Goal: Task Accomplishment & Management: Use online tool/utility

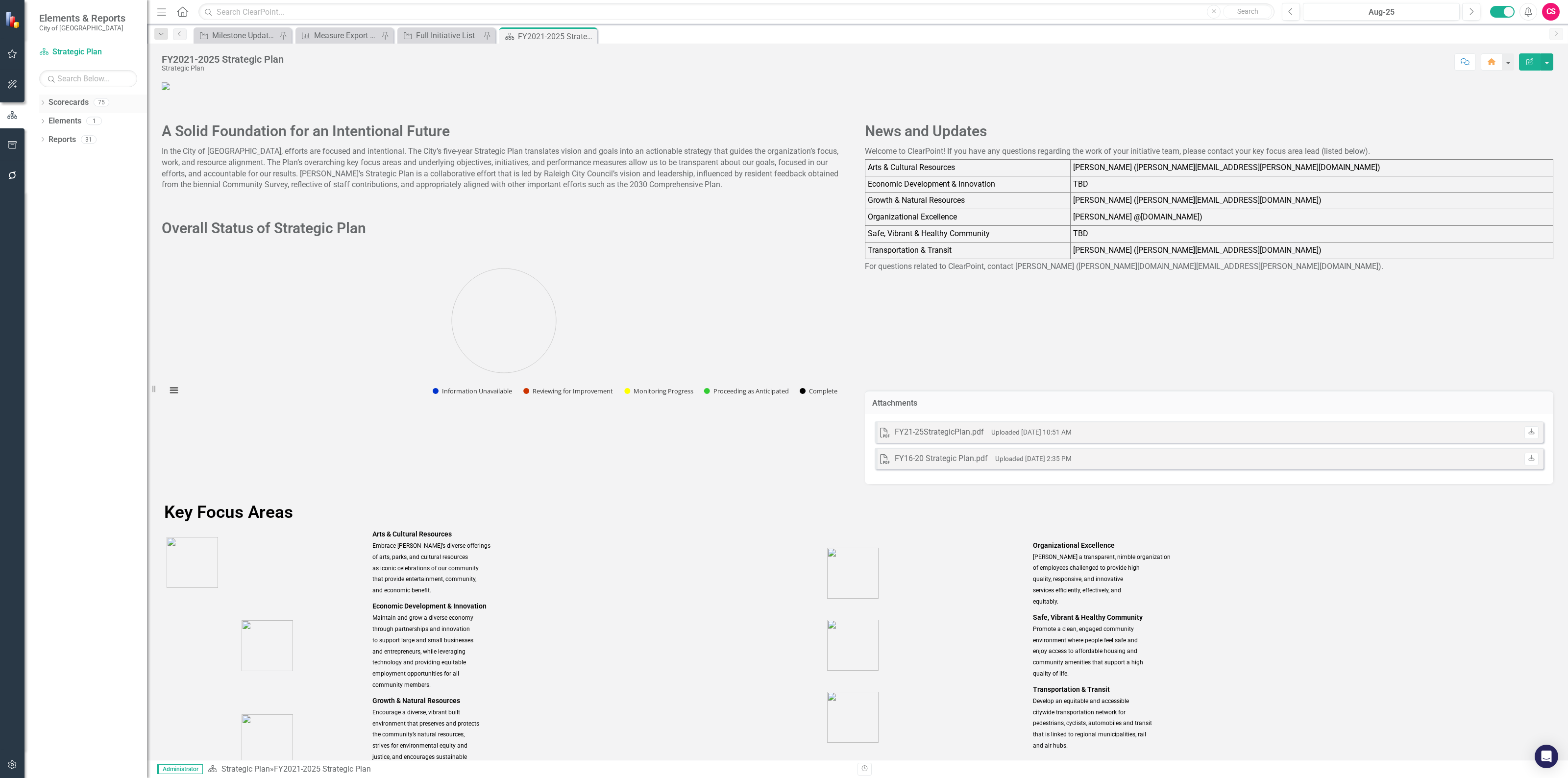
click at [47, 99] on div "Dropdown Scorecards 75" at bounding box center [93, 103] width 108 height 19
click at [44, 101] on icon "Dropdown" at bounding box center [42, 103] width 7 height 5
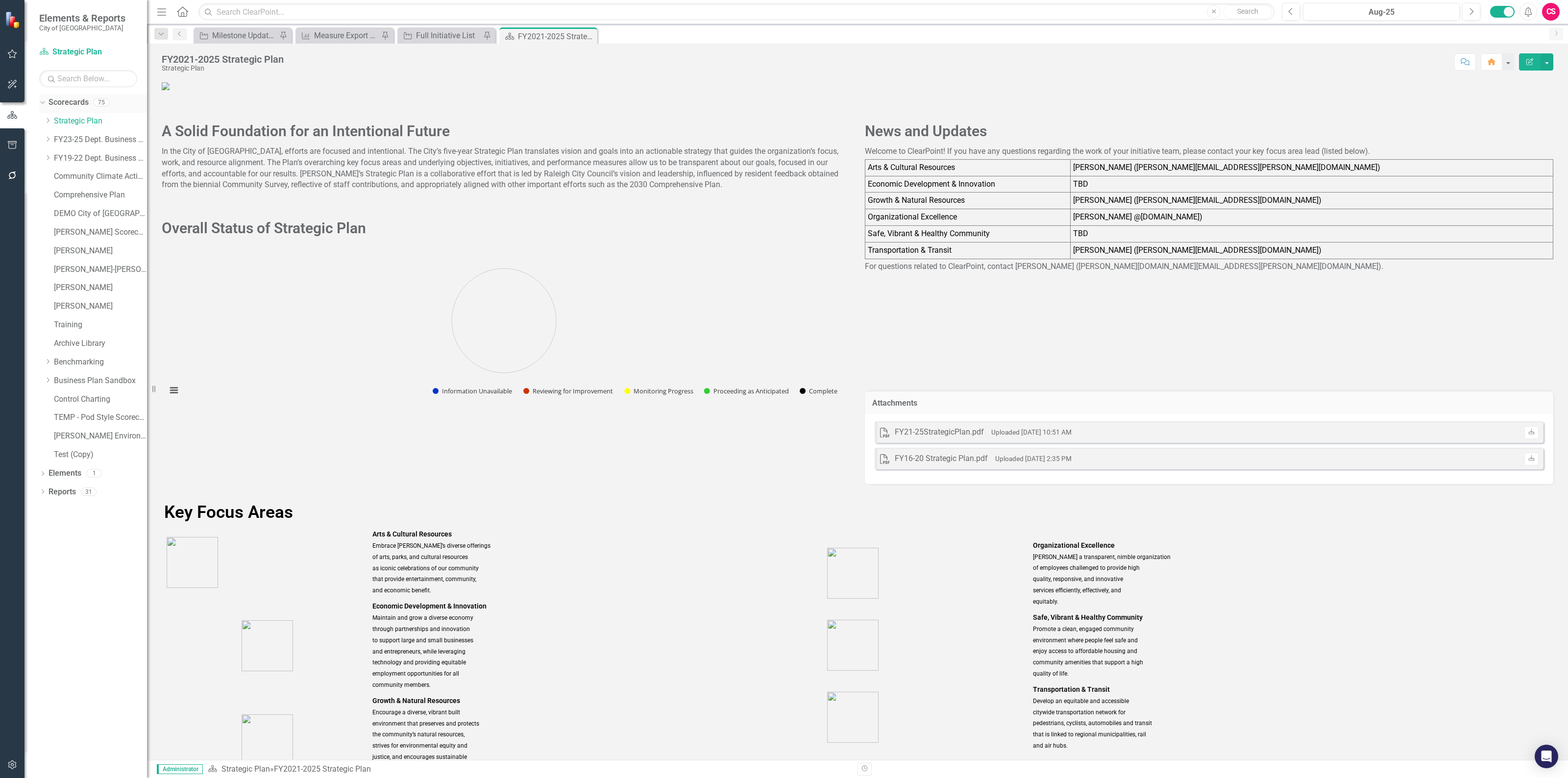
click at [79, 102] on link "Scorecards" at bounding box center [69, 102] width 40 height 11
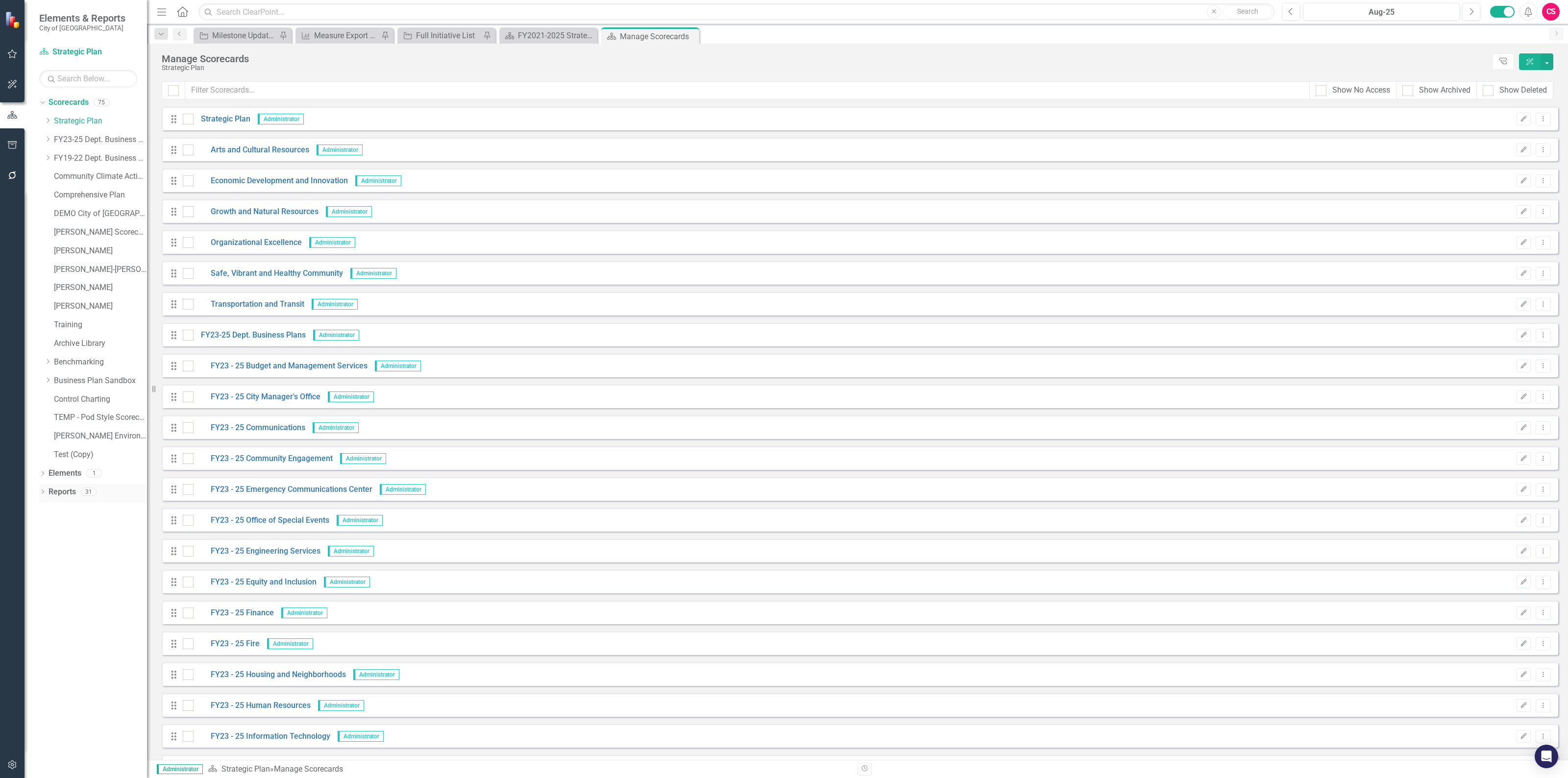
click at [59, 497] on link "Reports" at bounding box center [62, 491] width 27 height 11
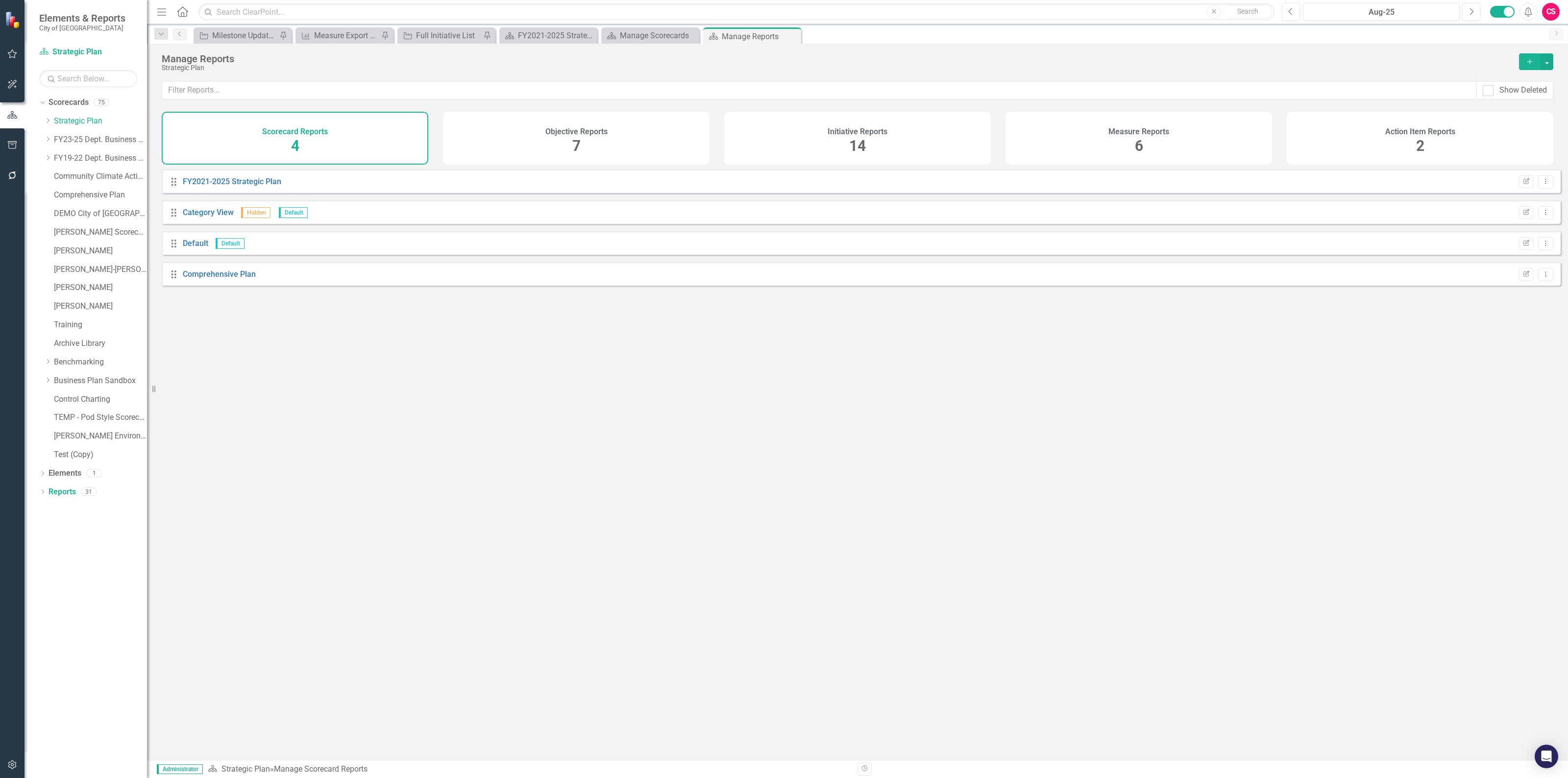
click at [1106, 126] on div "Measure Reports 6" at bounding box center [1138, 138] width 267 height 53
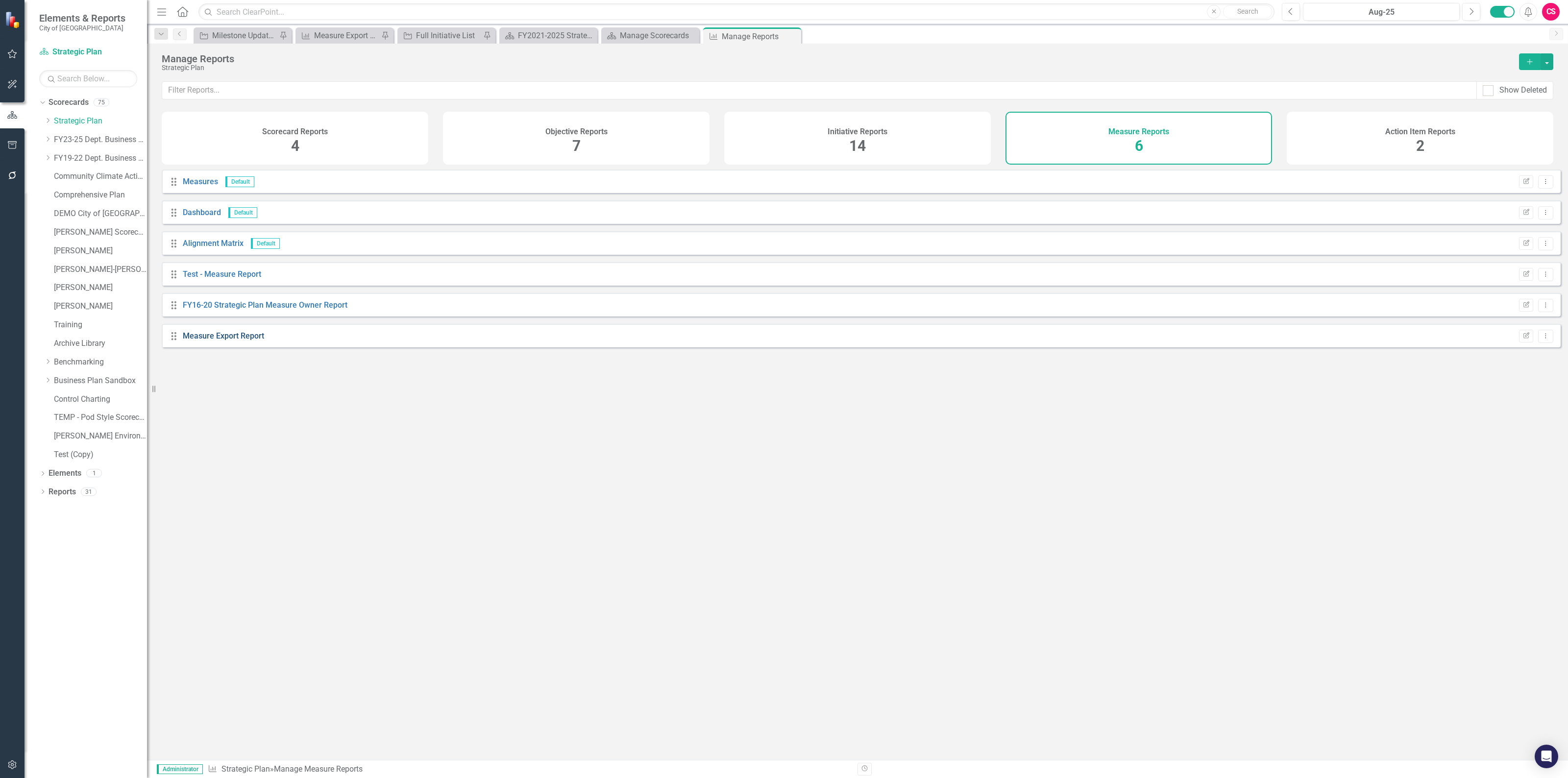
click at [226, 341] on link "Measure Export Report" at bounding box center [223, 335] width 81 height 9
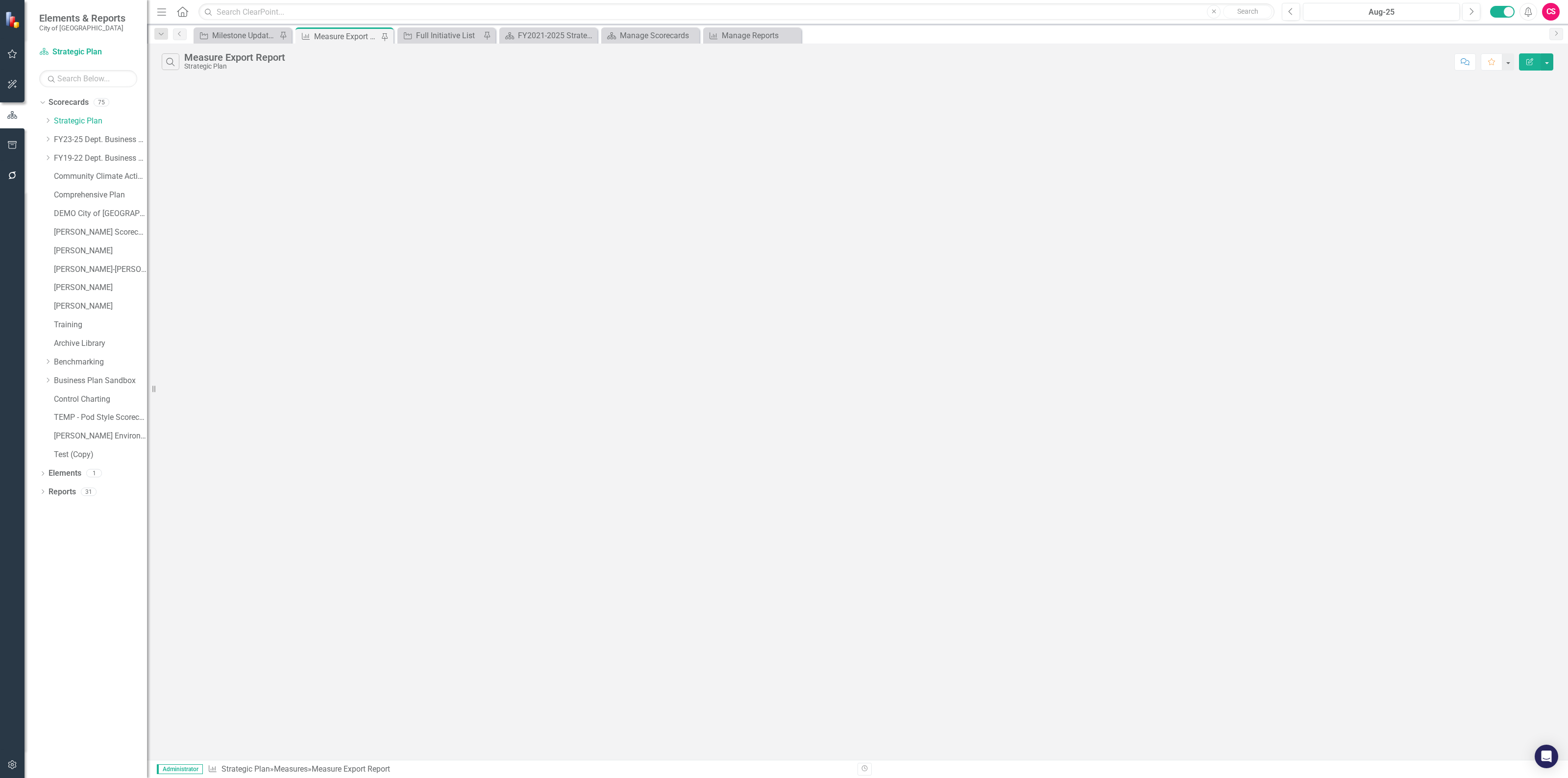
click at [1531, 64] on icon "Edit Report" at bounding box center [1530, 62] width 9 height 7
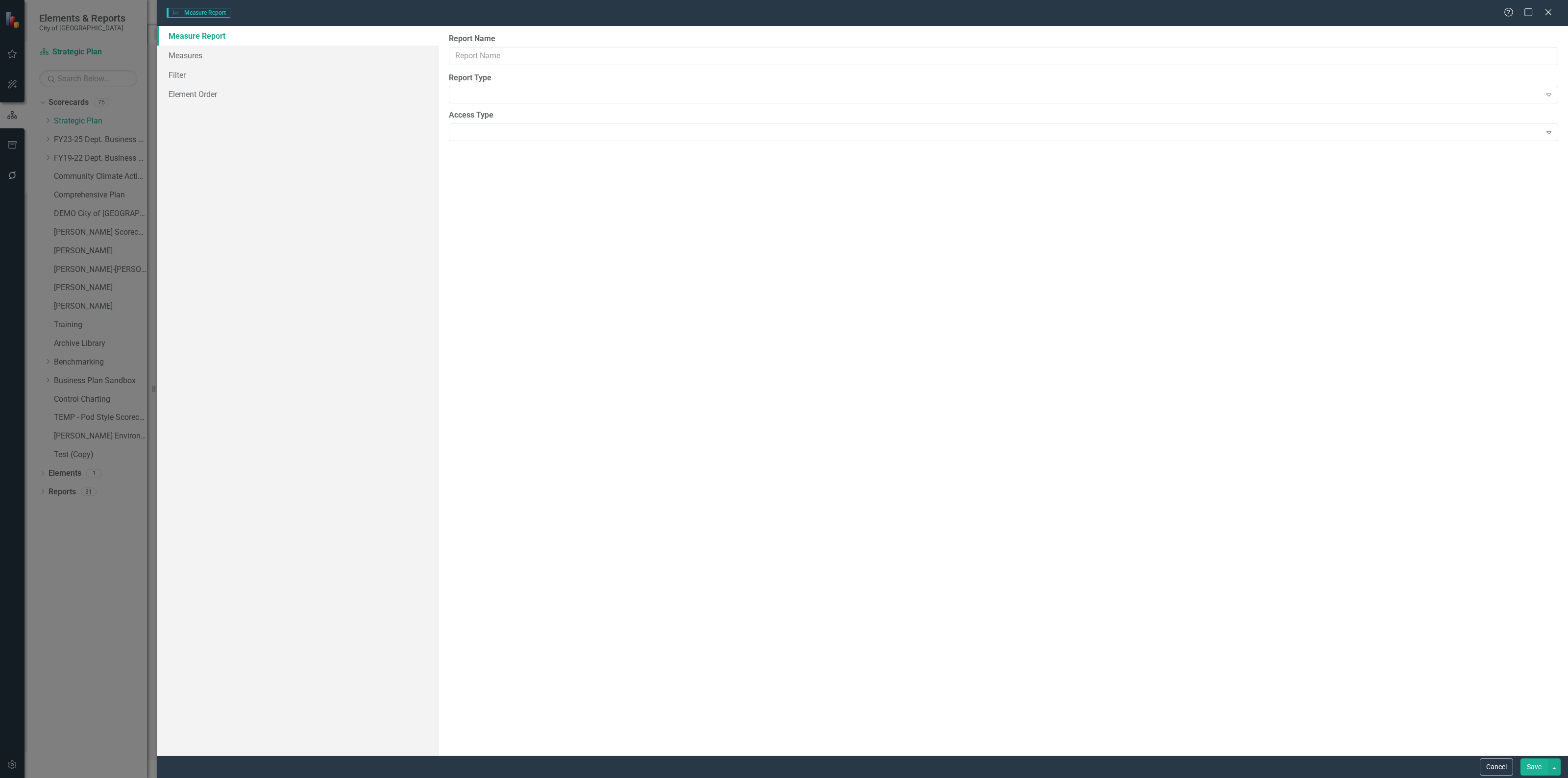
type input "Measure Export Report"
click at [1553, 10] on div "Help Maximize Close" at bounding box center [1531, 12] width 55 height 11
click at [1546, 13] on icon "Close" at bounding box center [1548, 12] width 12 height 9
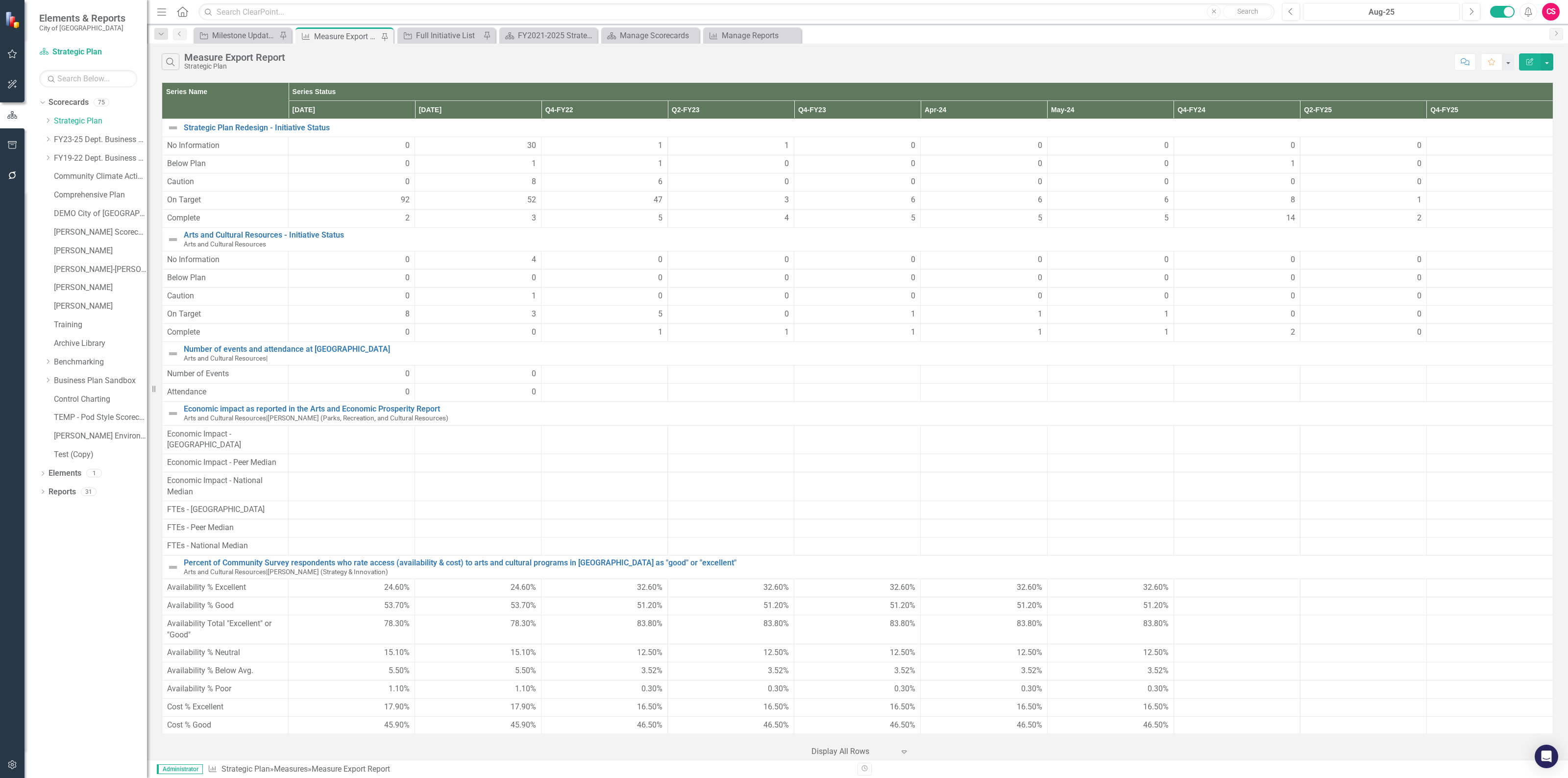
click at [1363, 13] on div "Aug-25" at bounding box center [1381, 12] width 150 height 12
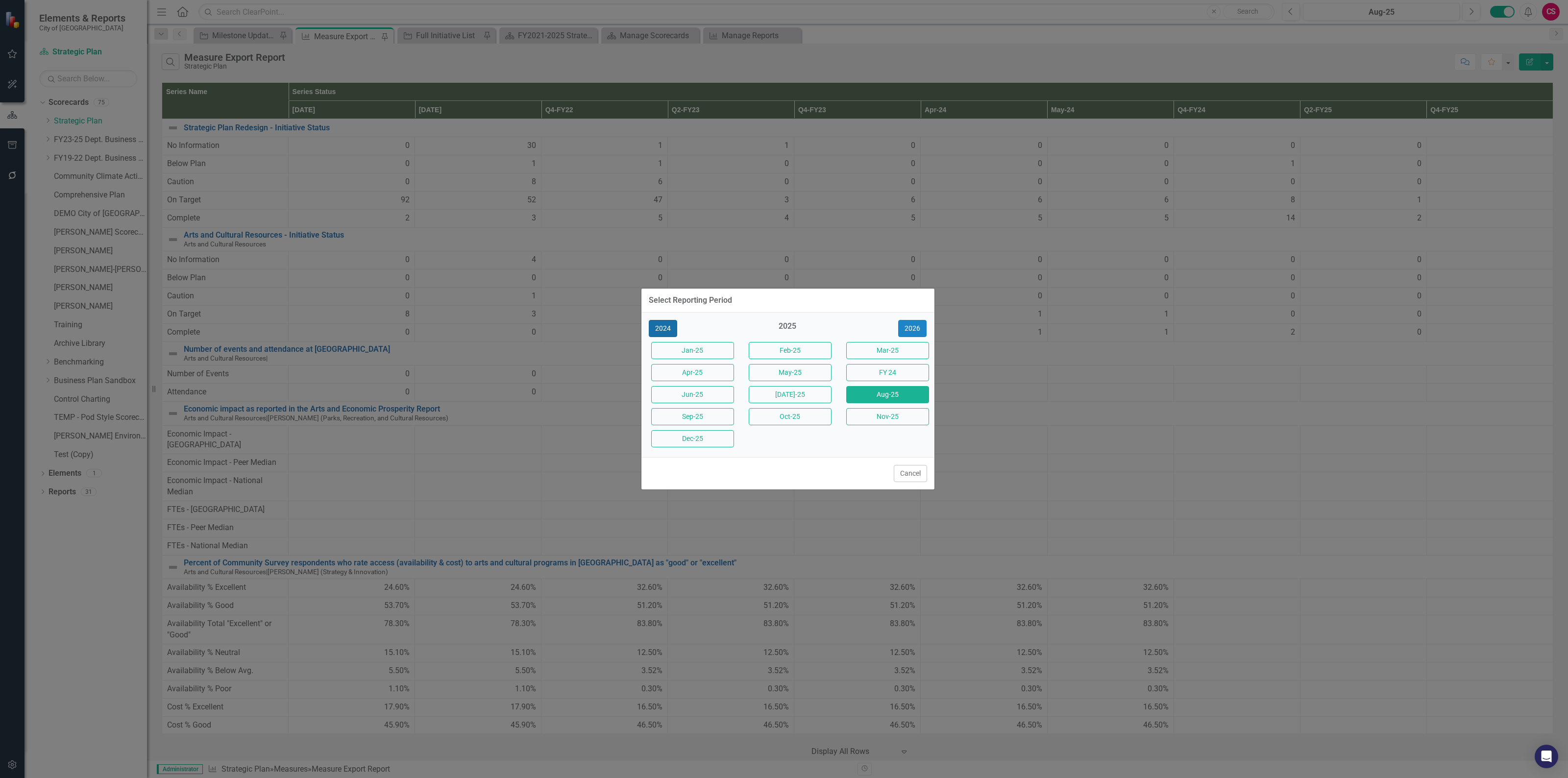
click at [677, 331] on button "2024" at bounding box center [663, 328] width 29 height 17
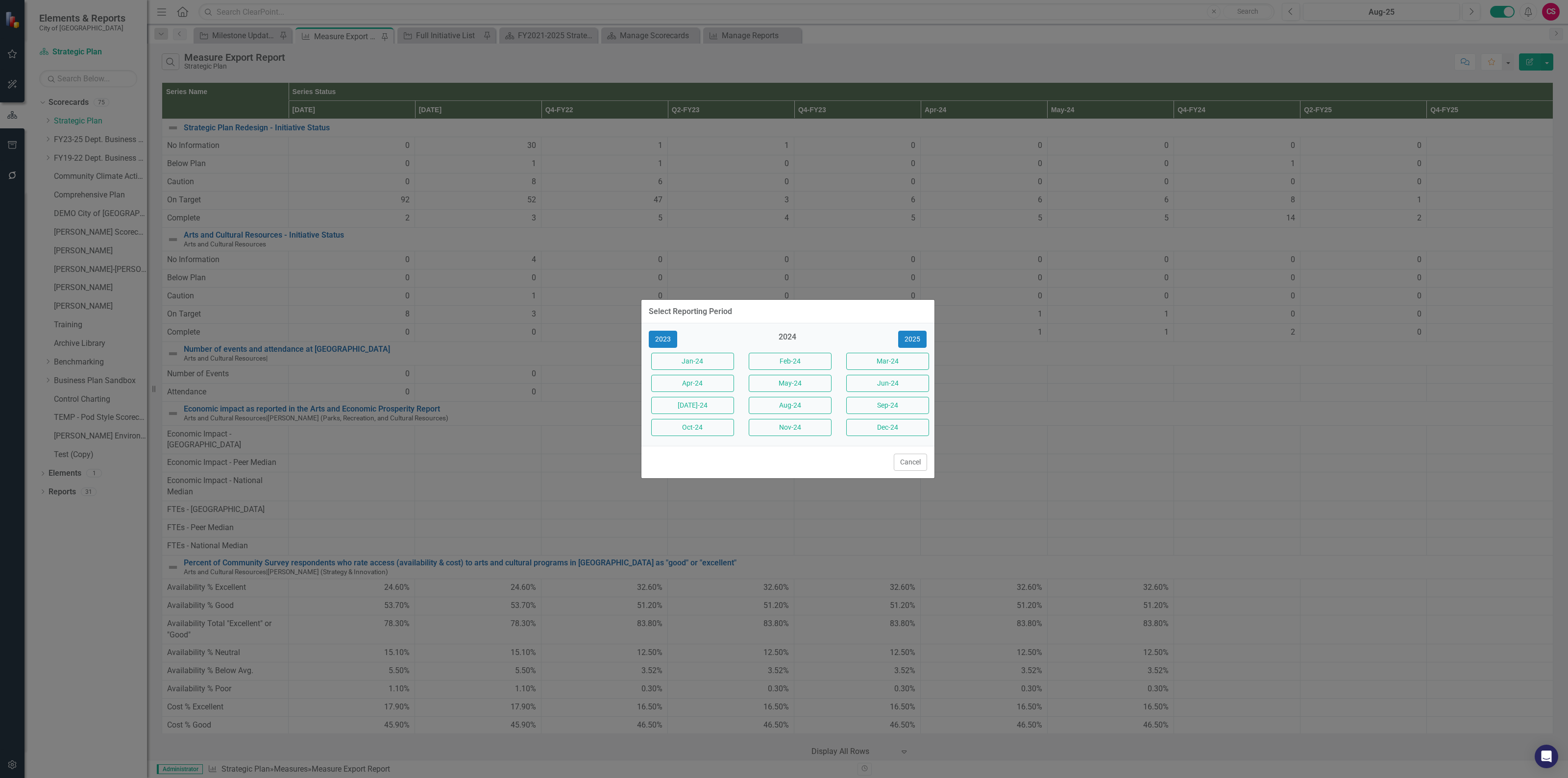
click at [876, 437] on div "Dec-24" at bounding box center [885, 428] width 98 height 22
click at [877, 430] on button "Dec-24" at bounding box center [887, 427] width 83 height 17
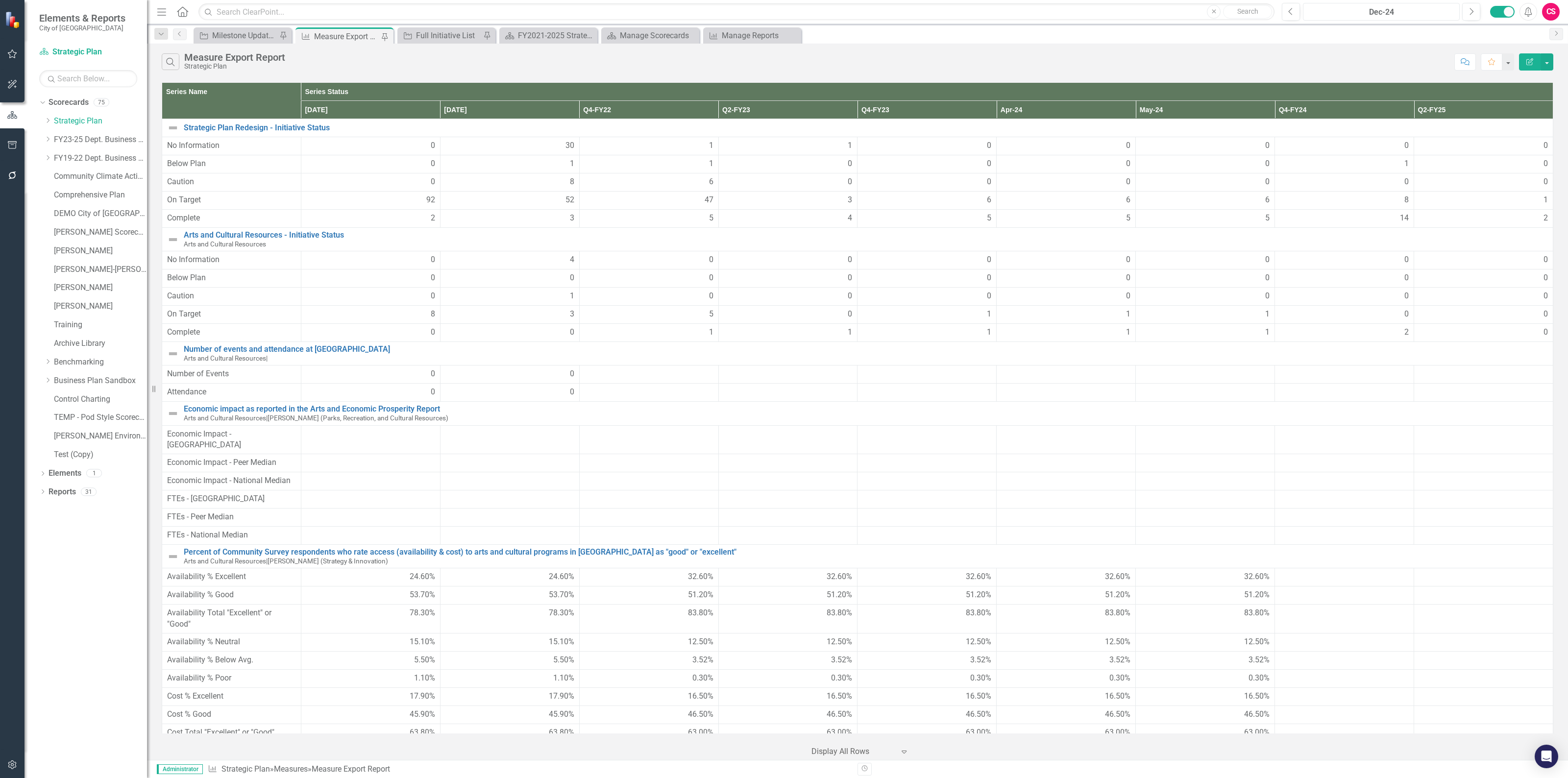
click at [1379, 15] on div "Dec-24" at bounding box center [1381, 12] width 150 height 12
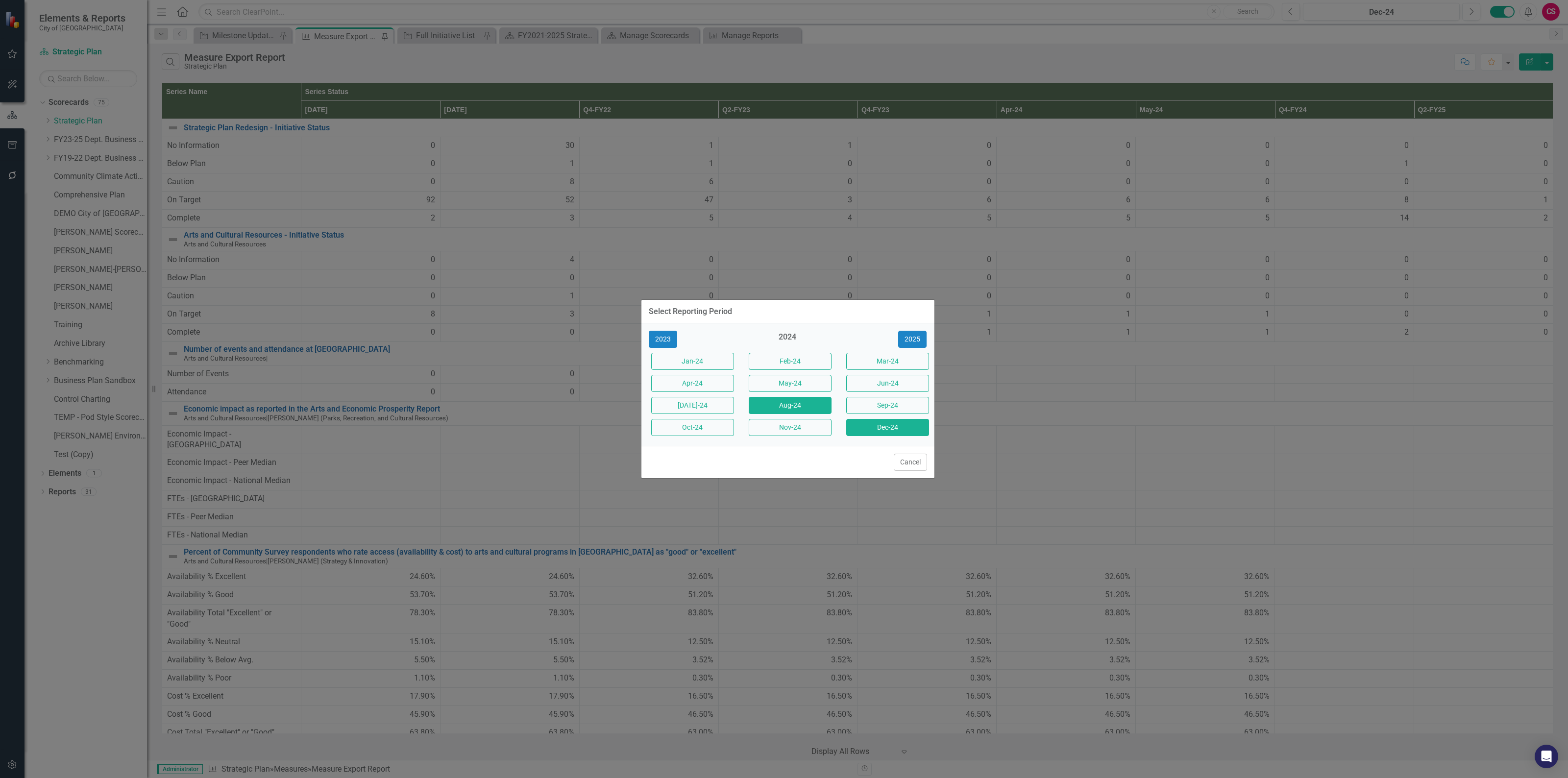
click at [795, 411] on button "Aug-24" at bounding box center [790, 405] width 83 height 17
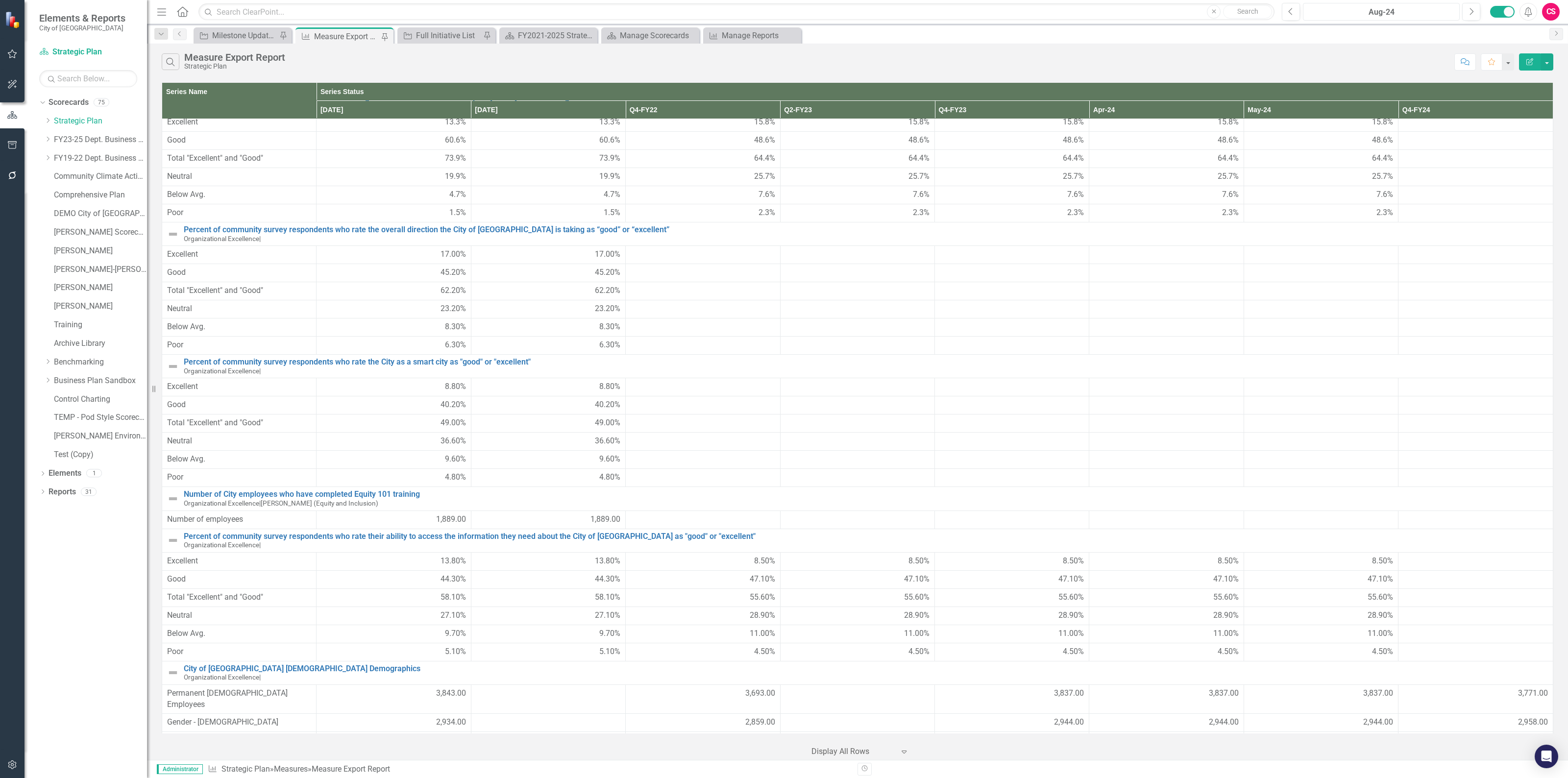
scroll to position [2996, 0]
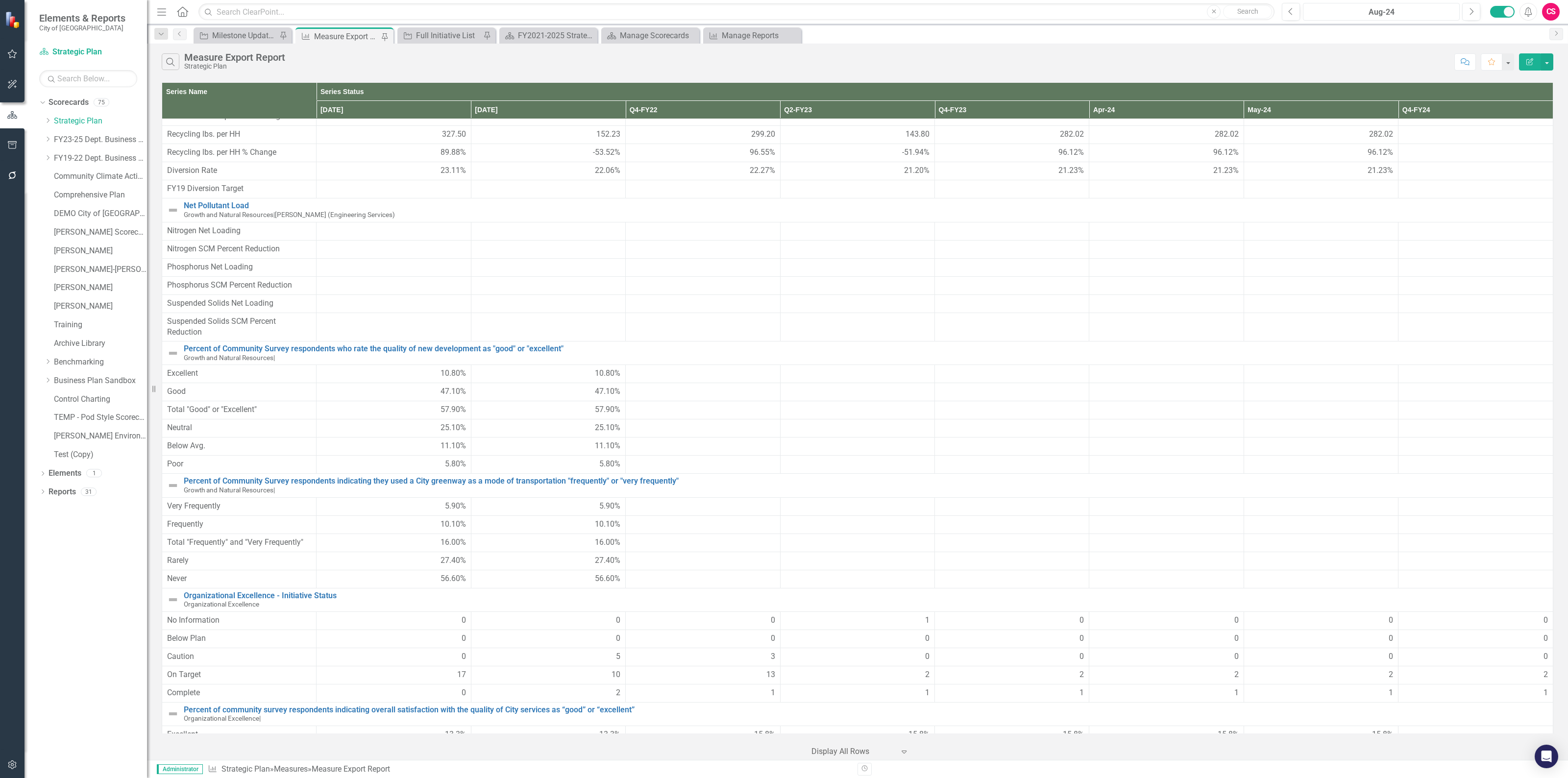
click at [1375, 16] on div "Aug-24" at bounding box center [1381, 12] width 150 height 12
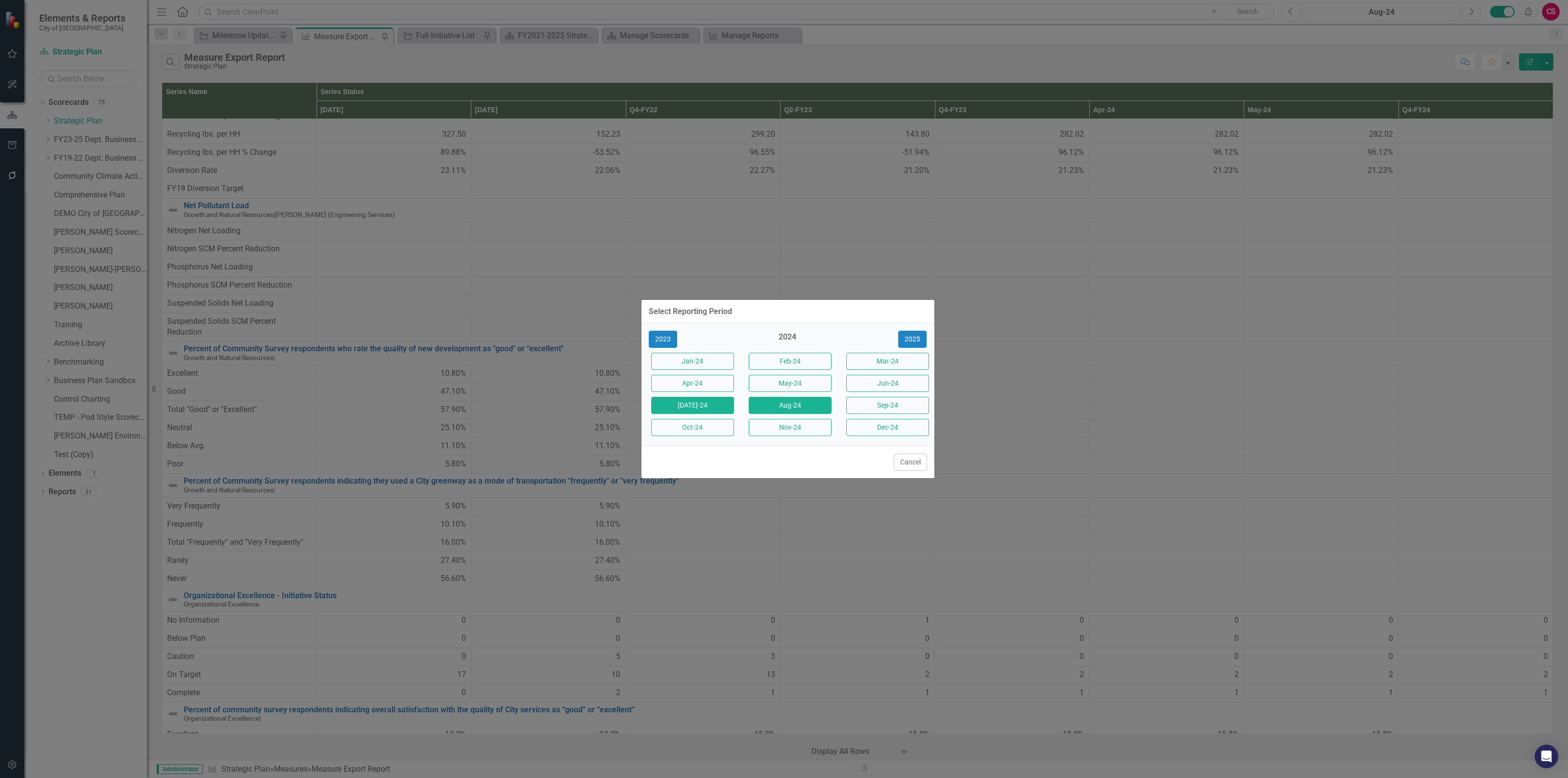
click at [687, 413] on button "[DATE]-24" at bounding box center [692, 405] width 83 height 17
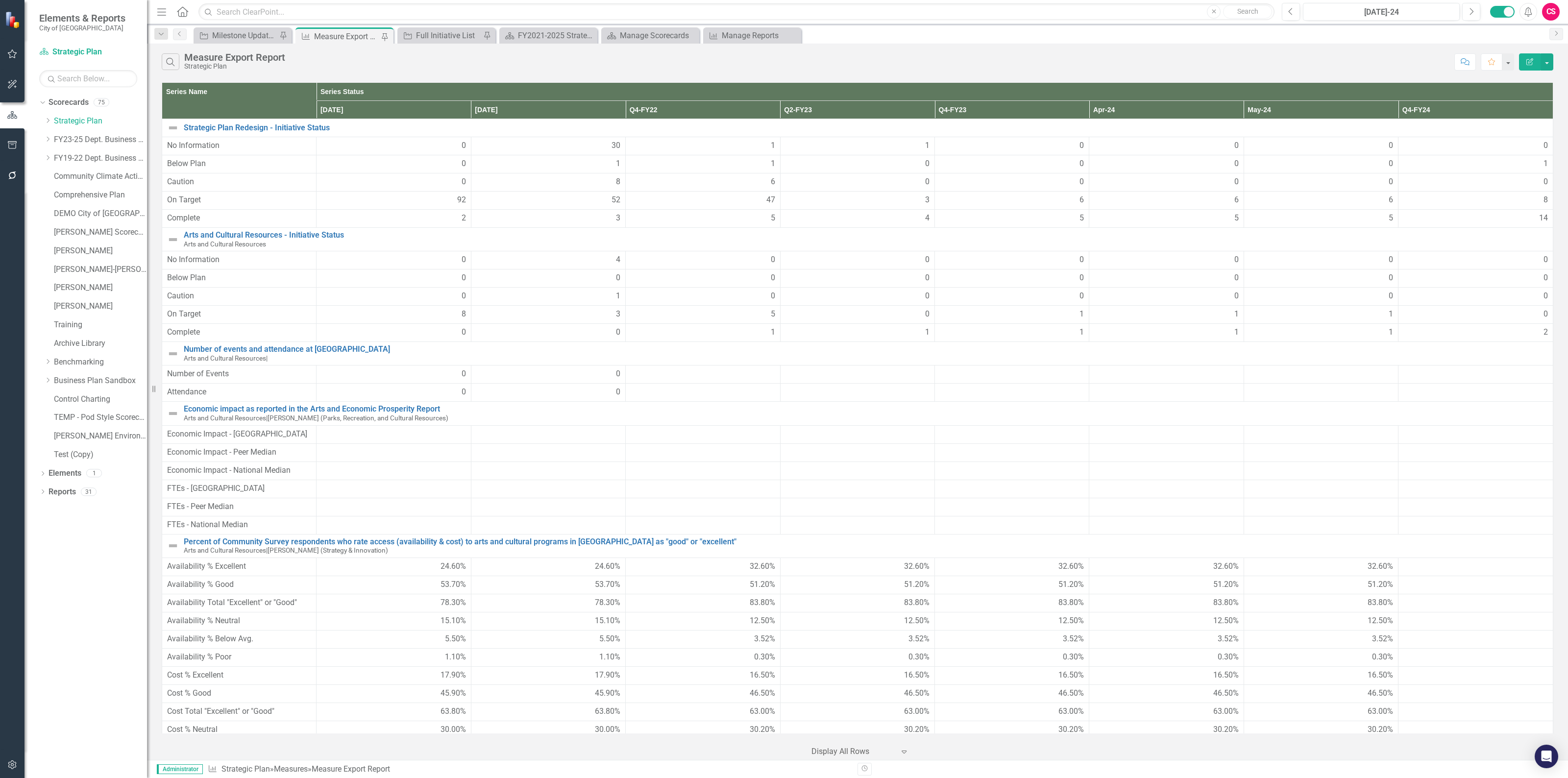
click at [1524, 69] on button "Edit Report" at bounding box center [1529, 62] width 21 height 17
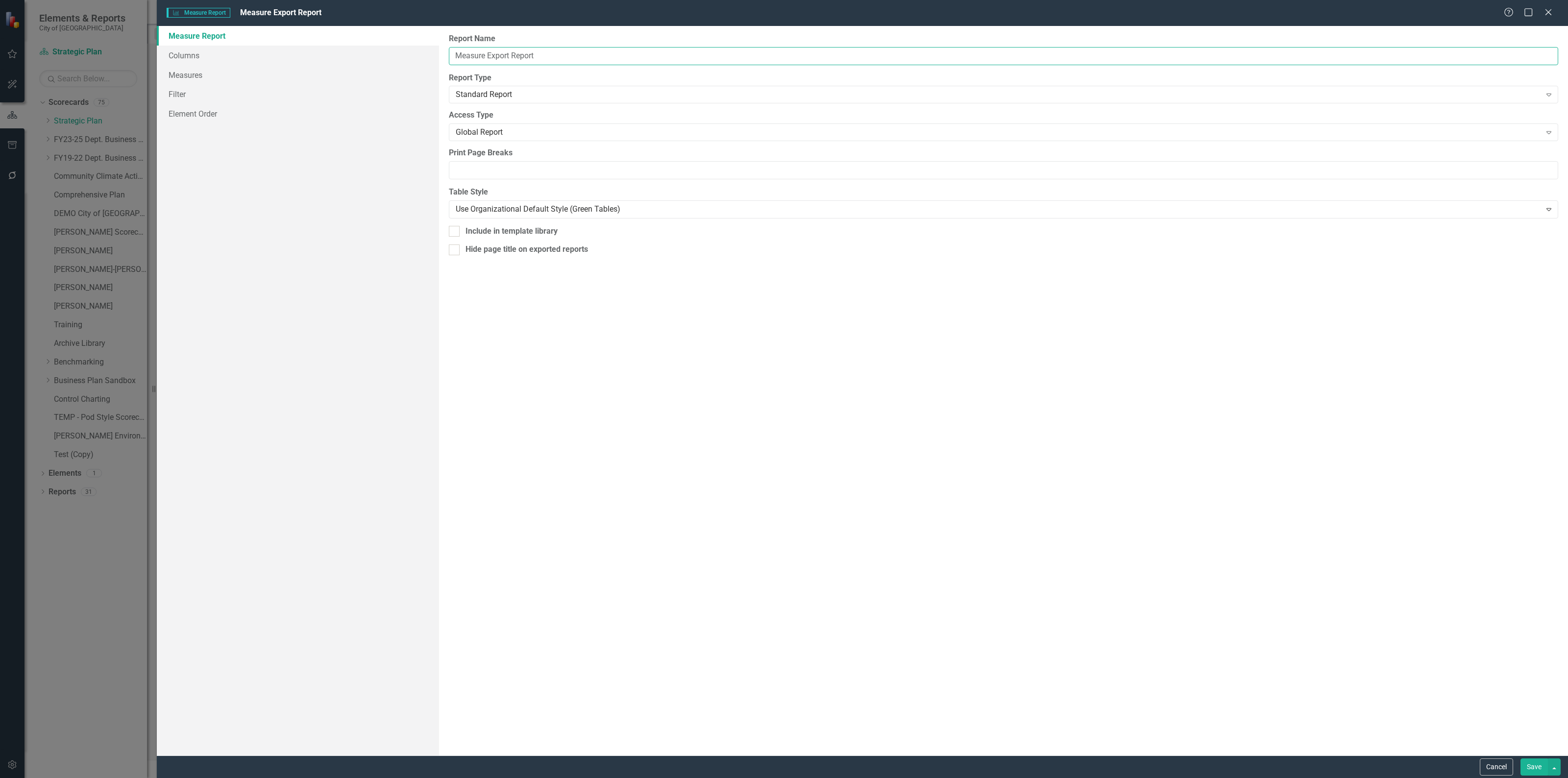
drag, startPoint x: 488, startPoint y: 55, endPoint x: 547, endPoint y: 79, distance: 63.7
click at [488, 55] on input "Measure Export Report" at bounding box center [1003, 56] width 1109 height 18
type input "Measure Data Export Report"
click at [1531, 770] on button "Save" at bounding box center [1534, 767] width 27 height 17
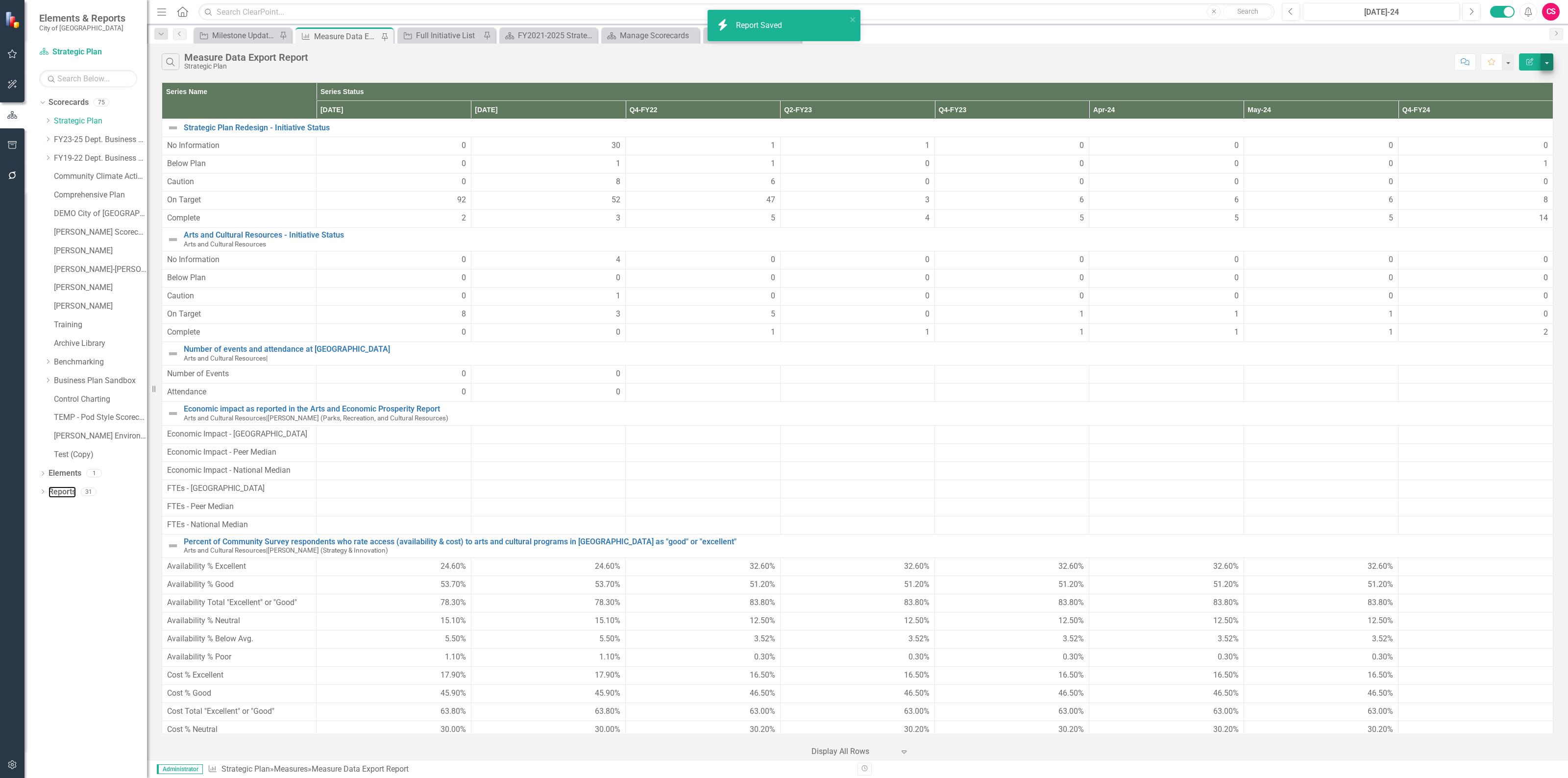
click at [66, 490] on link "Reports" at bounding box center [62, 491] width 27 height 11
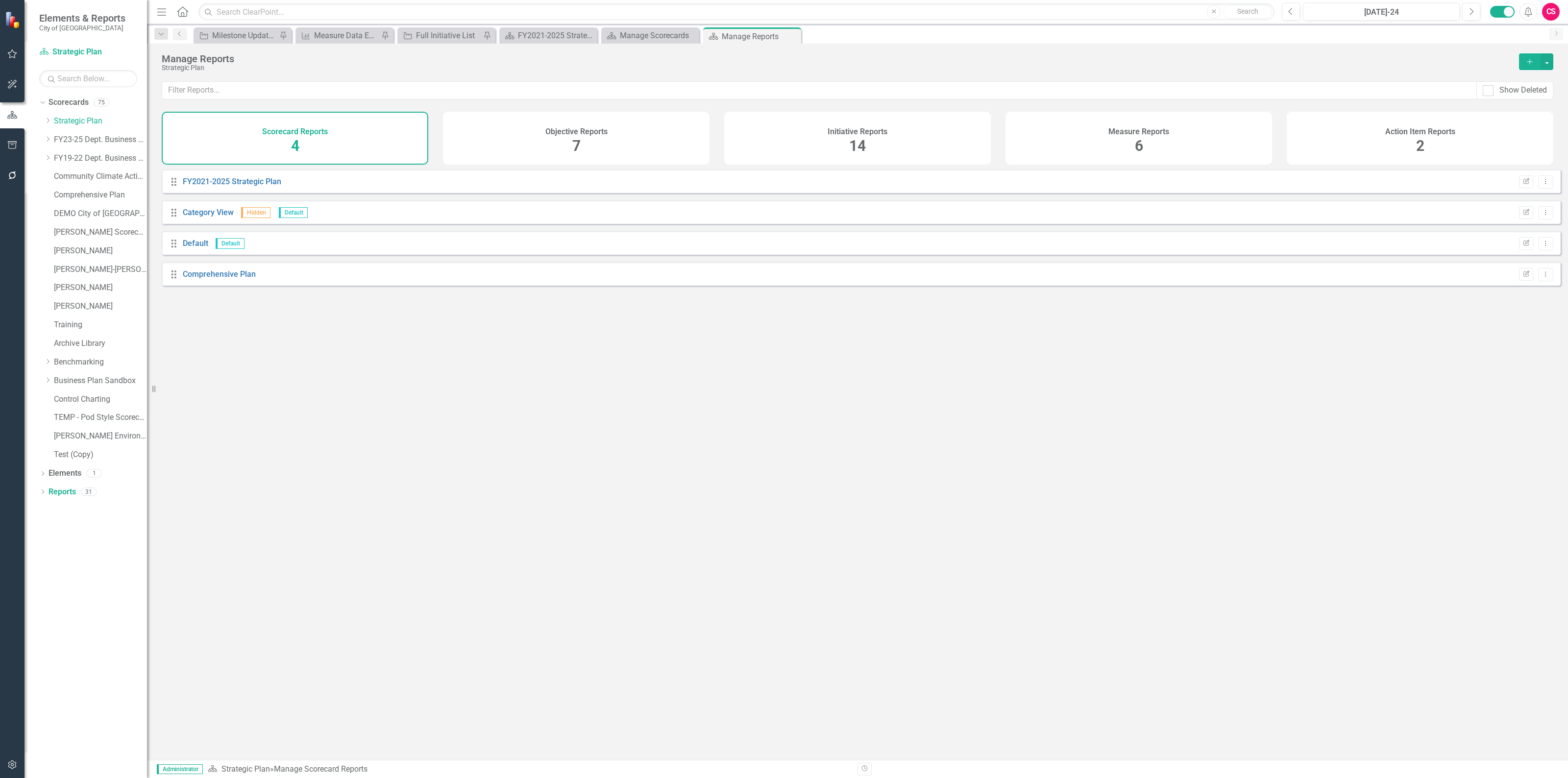
click at [1089, 137] on div "Measure Reports 6" at bounding box center [1138, 138] width 267 height 53
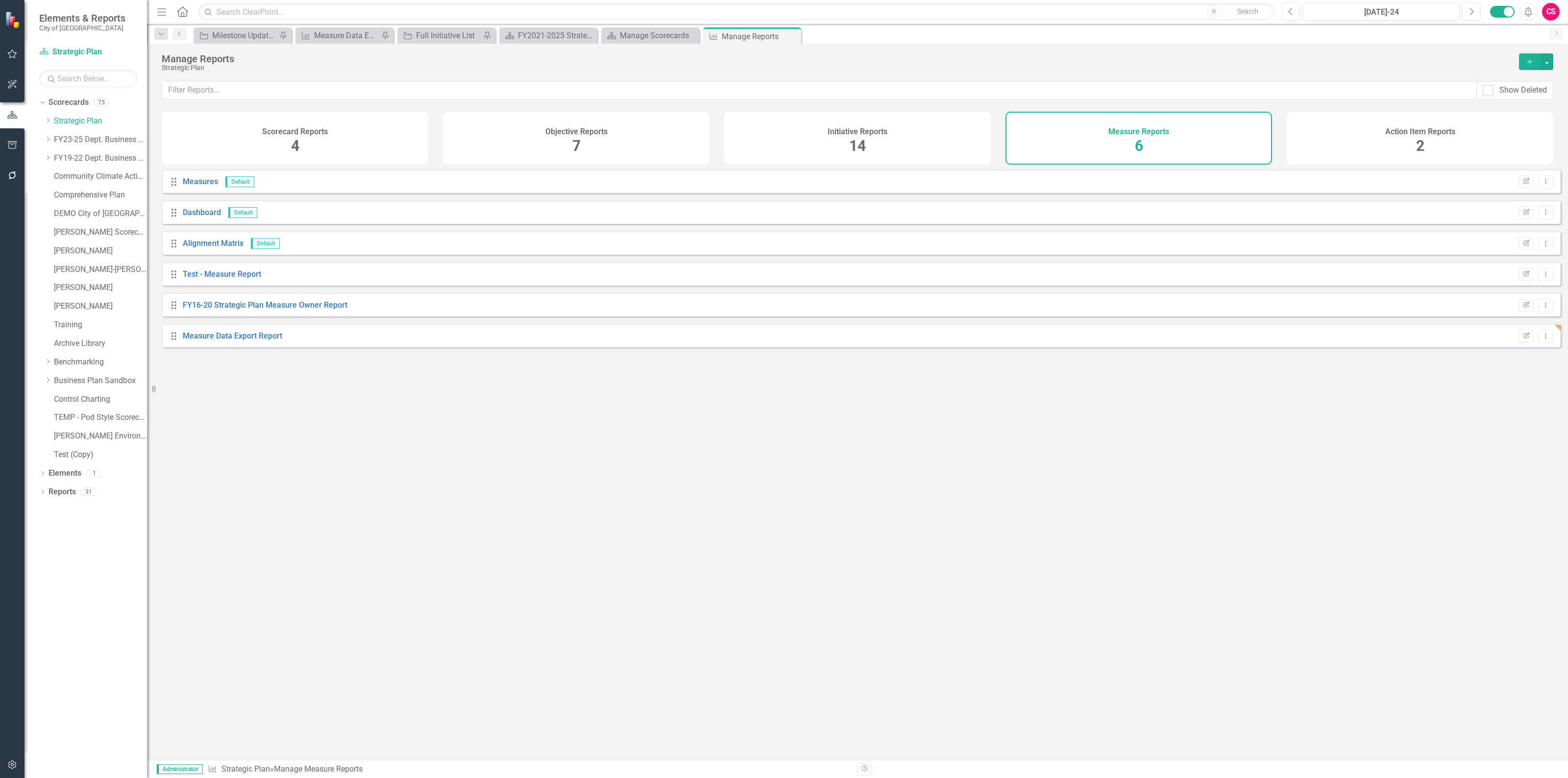
click at [1527, 59] on icon "Add" at bounding box center [1530, 62] width 9 height 7
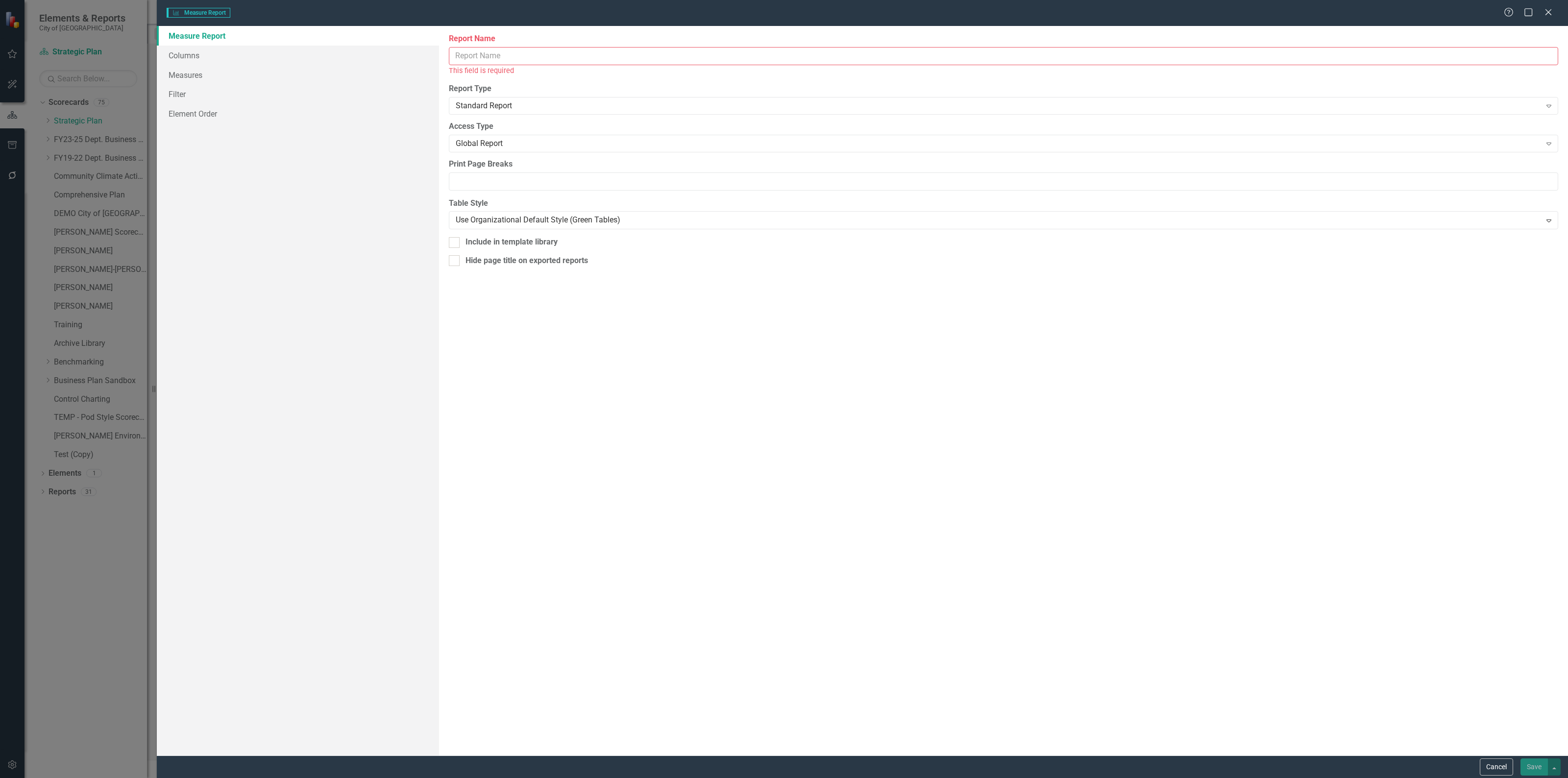
drag, startPoint x: 534, startPoint y: 47, endPoint x: 532, endPoint y: 55, distance: 8.2
click at [534, 47] on input "Report Name" at bounding box center [1003, 56] width 1109 height 18
click at [532, 59] on input "Report Name" at bounding box center [1003, 56] width 1109 height 18
type input "Measure Qualitative Data Export"
click at [218, 50] on link "Columns" at bounding box center [298, 55] width 282 height 19
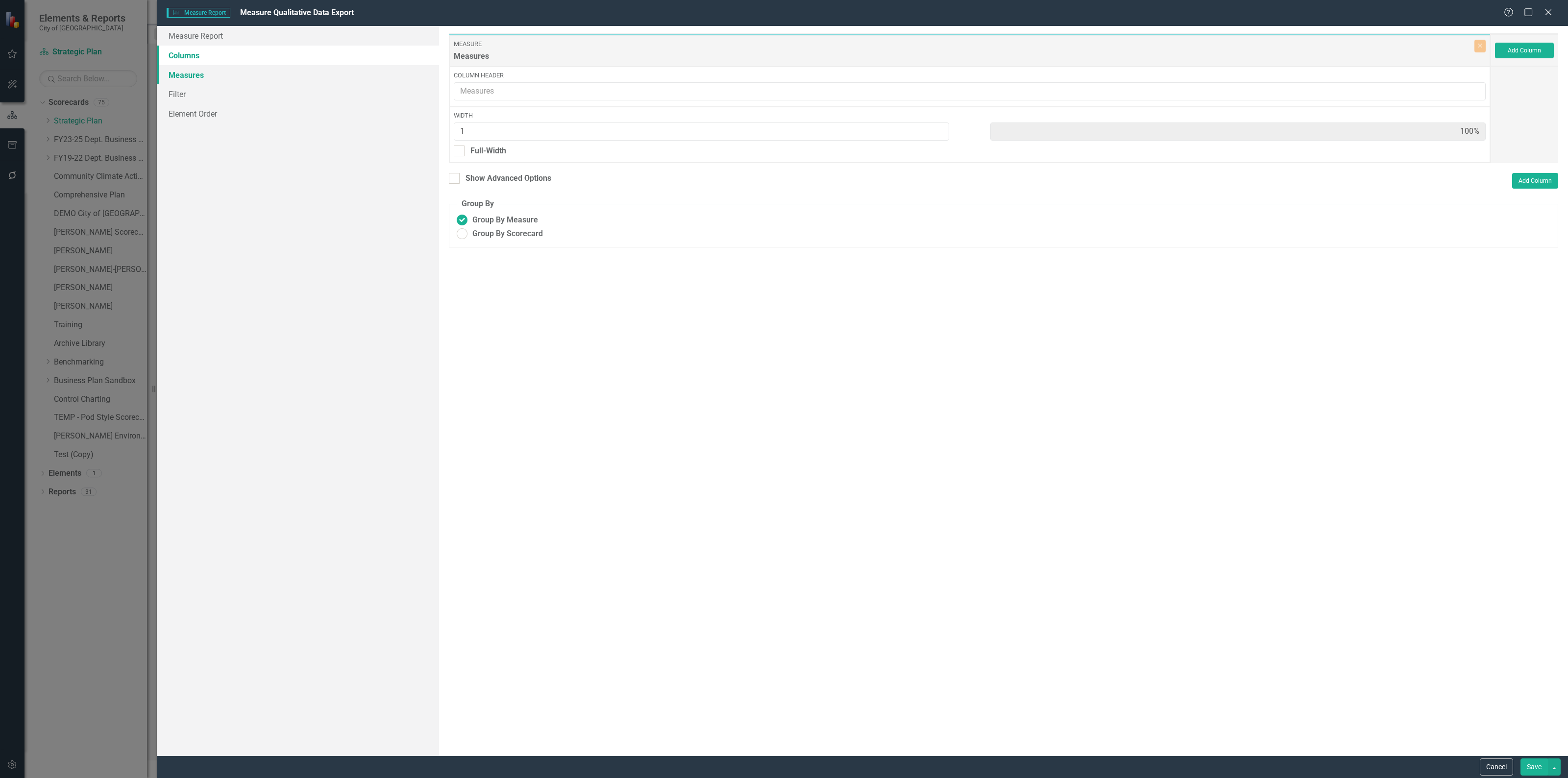
click at [198, 71] on link "Measures" at bounding box center [298, 75] width 282 height 19
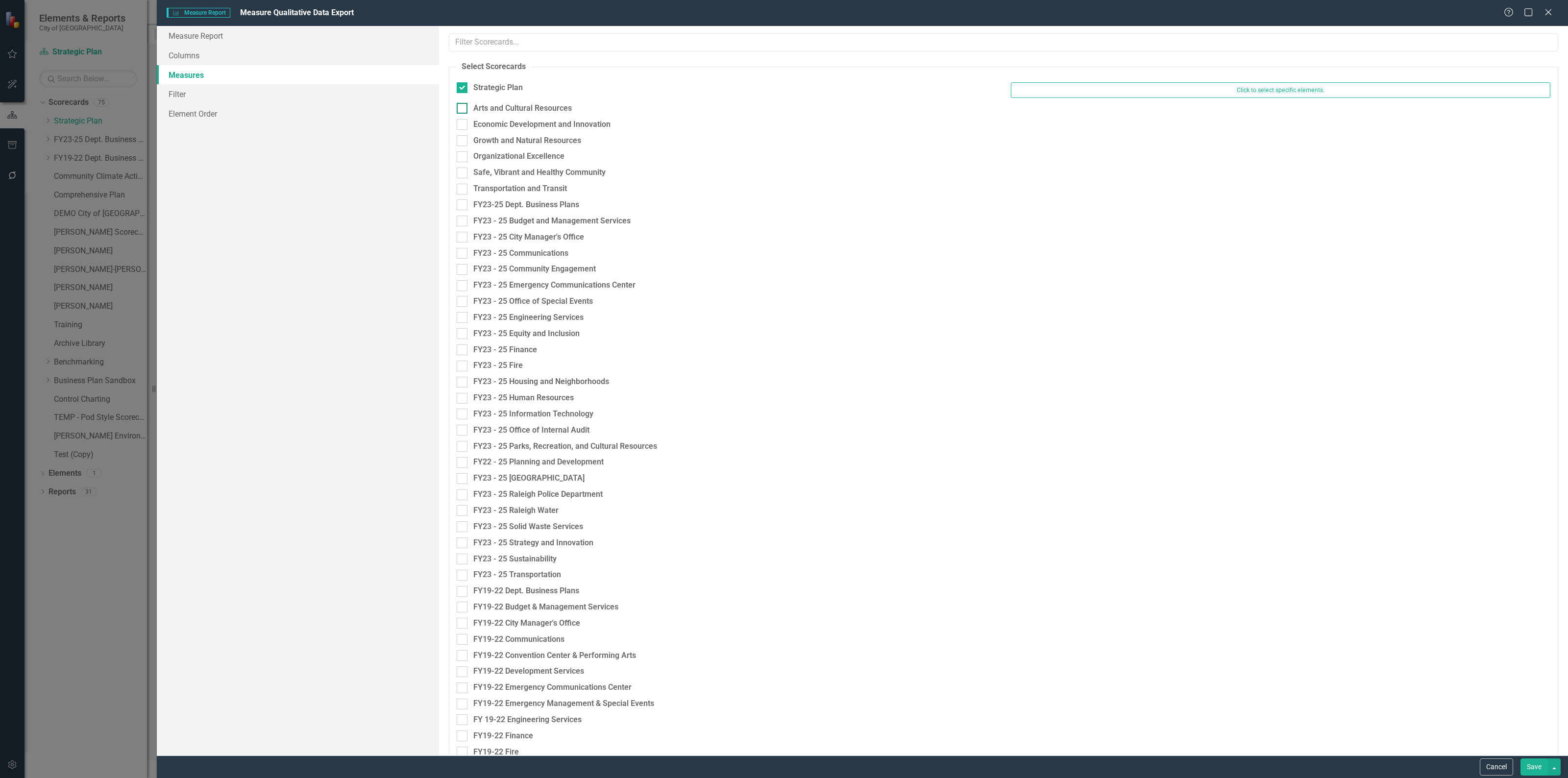
click at [458, 105] on input "Arts and Cultural Resources" at bounding box center [460, 106] width 7 height 6
checkbox input "true"
click at [460, 127] on input "Economic Development and Innovation" at bounding box center [460, 127] width 7 height 6
checkbox input "true"
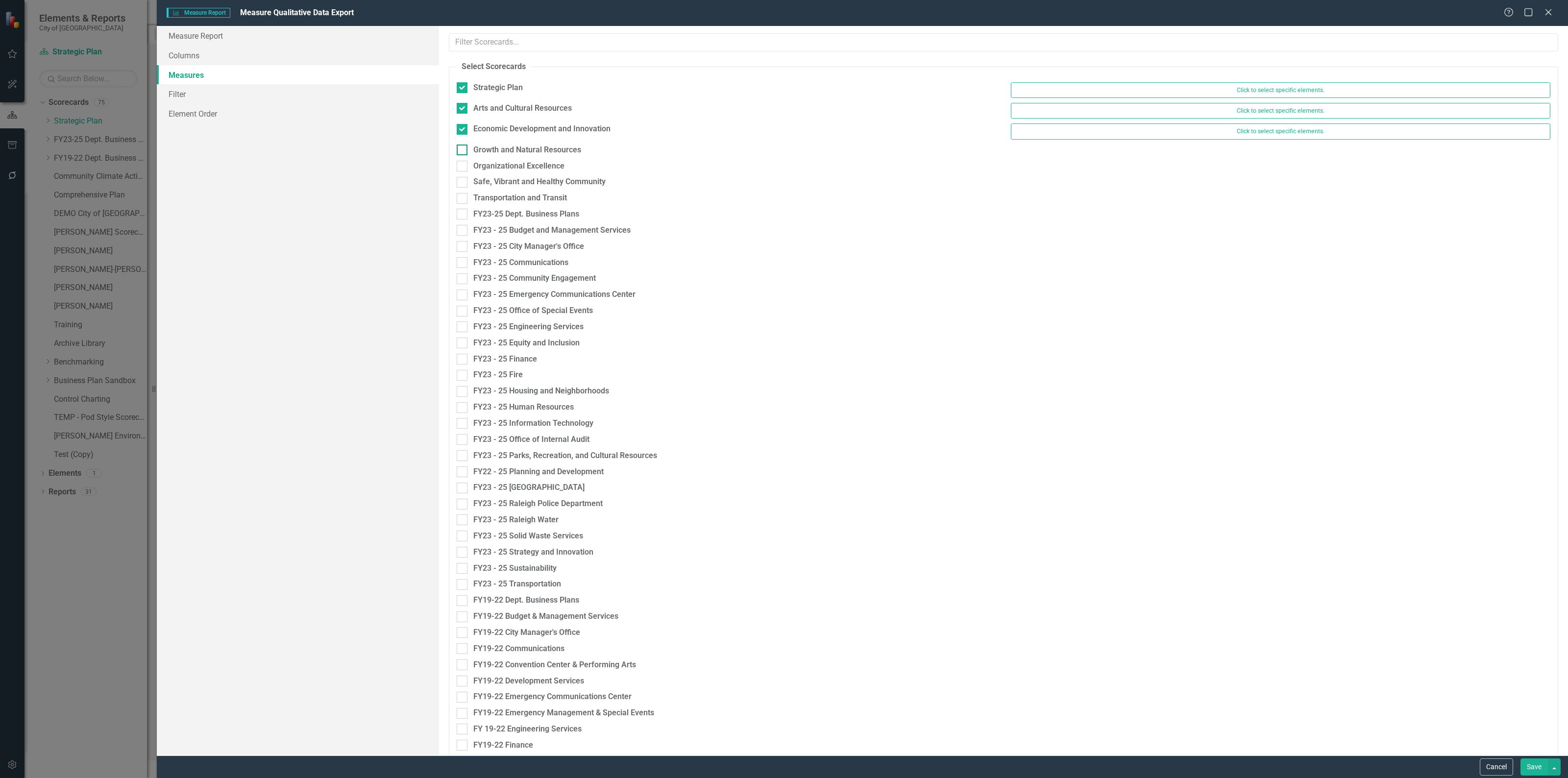
click at [461, 150] on input "Growth and Natural Resources" at bounding box center [460, 148] width 7 height 6
checkbox input "true"
click at [463, 172] on input "Organizational Excellence" at bounding box center [460, 168] width 7 height 6
checkbox input "true"
click at [461, 191] on input "Safe, Vibrant and Healthy Community" at bounding box center [460, 189] width 7 height 6
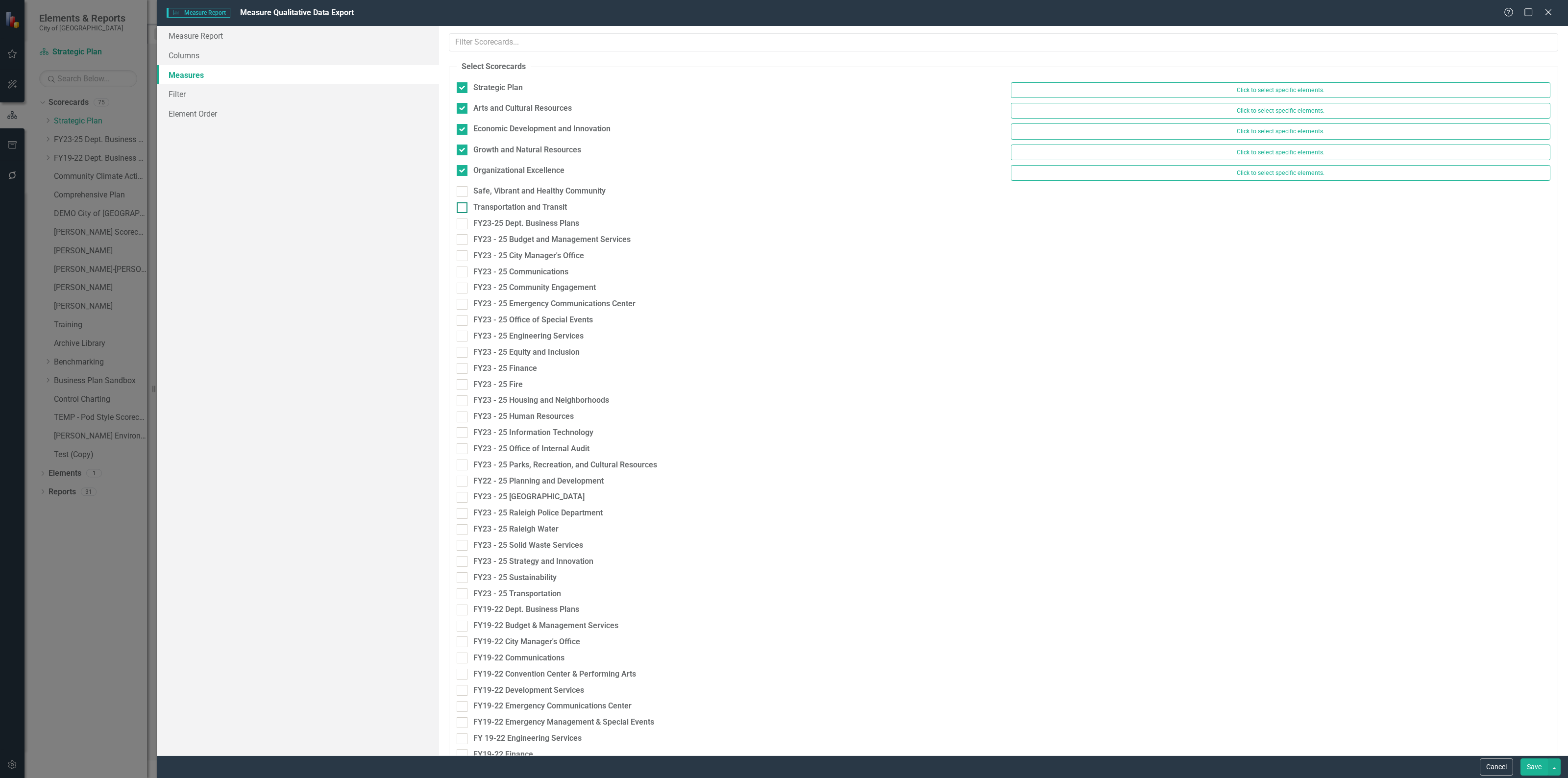
checkbox input "true"
click at [460, 218] on div at bounding box center [462, 212] width 11 height 11
click at [460, 213] on input "Transportation and Transit" at bounding box center [460, 210] width 7 height 6
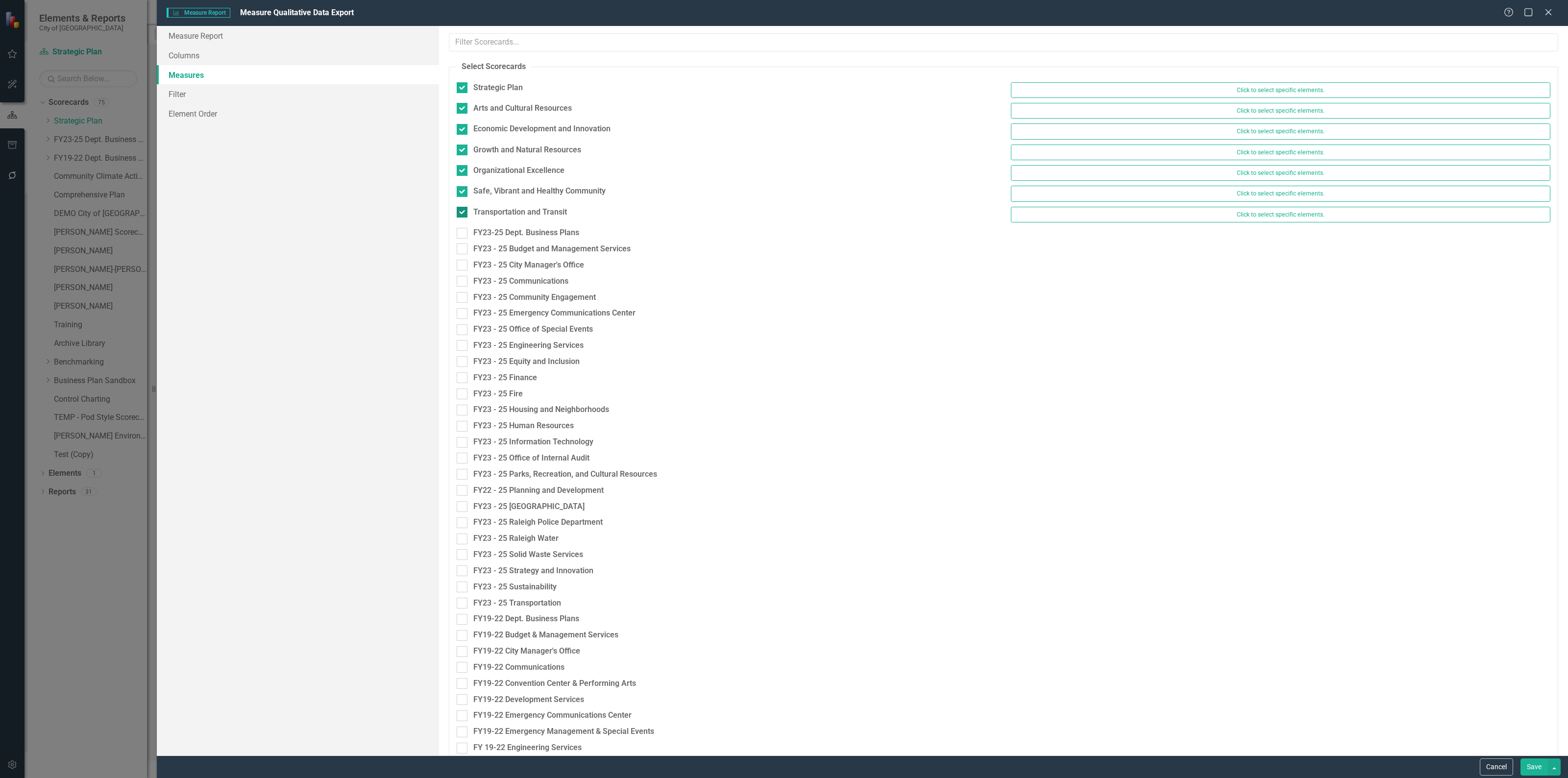
checkbox input "true"
click at [189, 29] on link "Measure Report" at bounding box center [298, 36] width 282 height 19
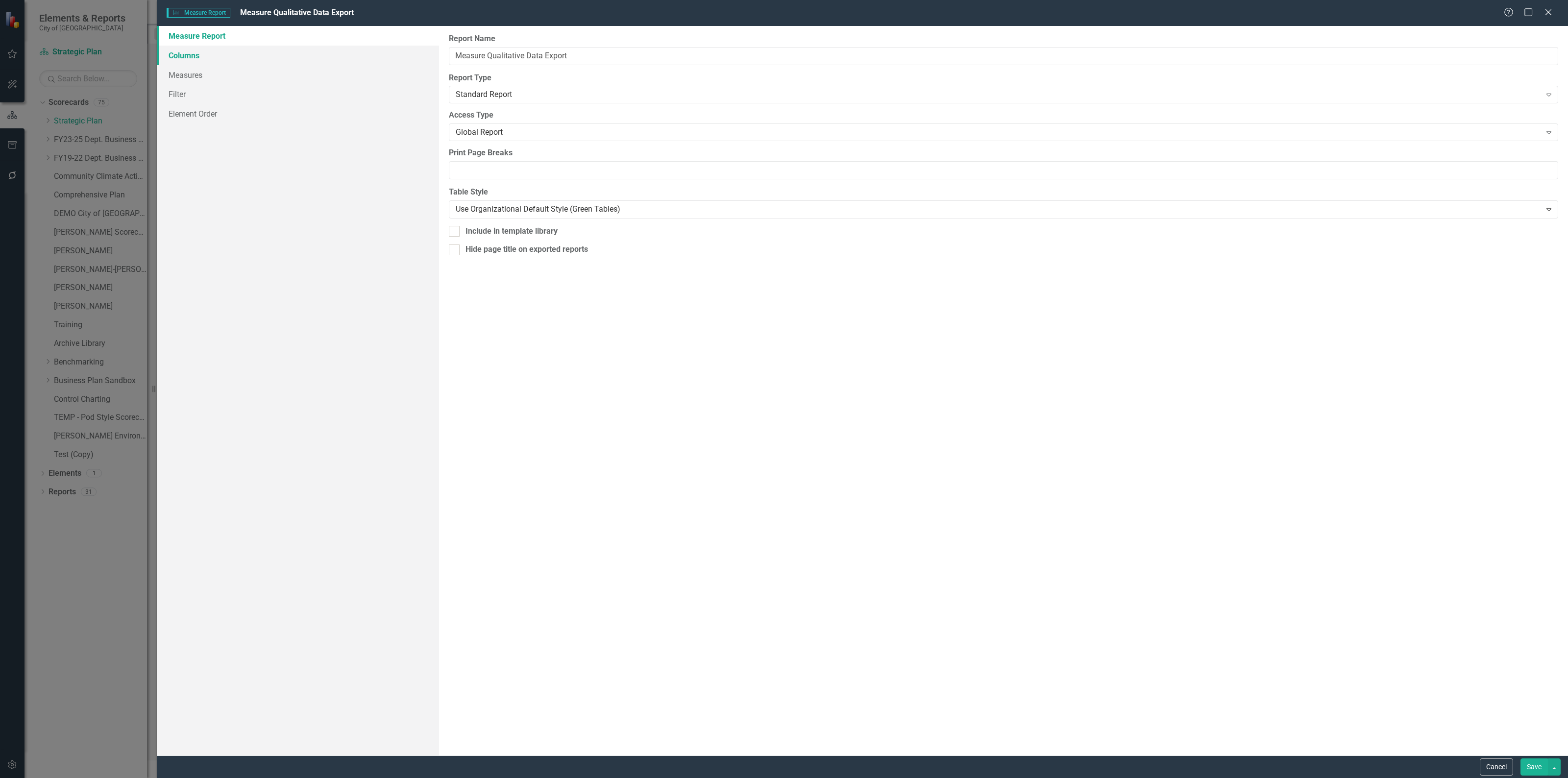
click at [176, 55] on link "Columns" at bounding box center [298, 55] width 282 height 19
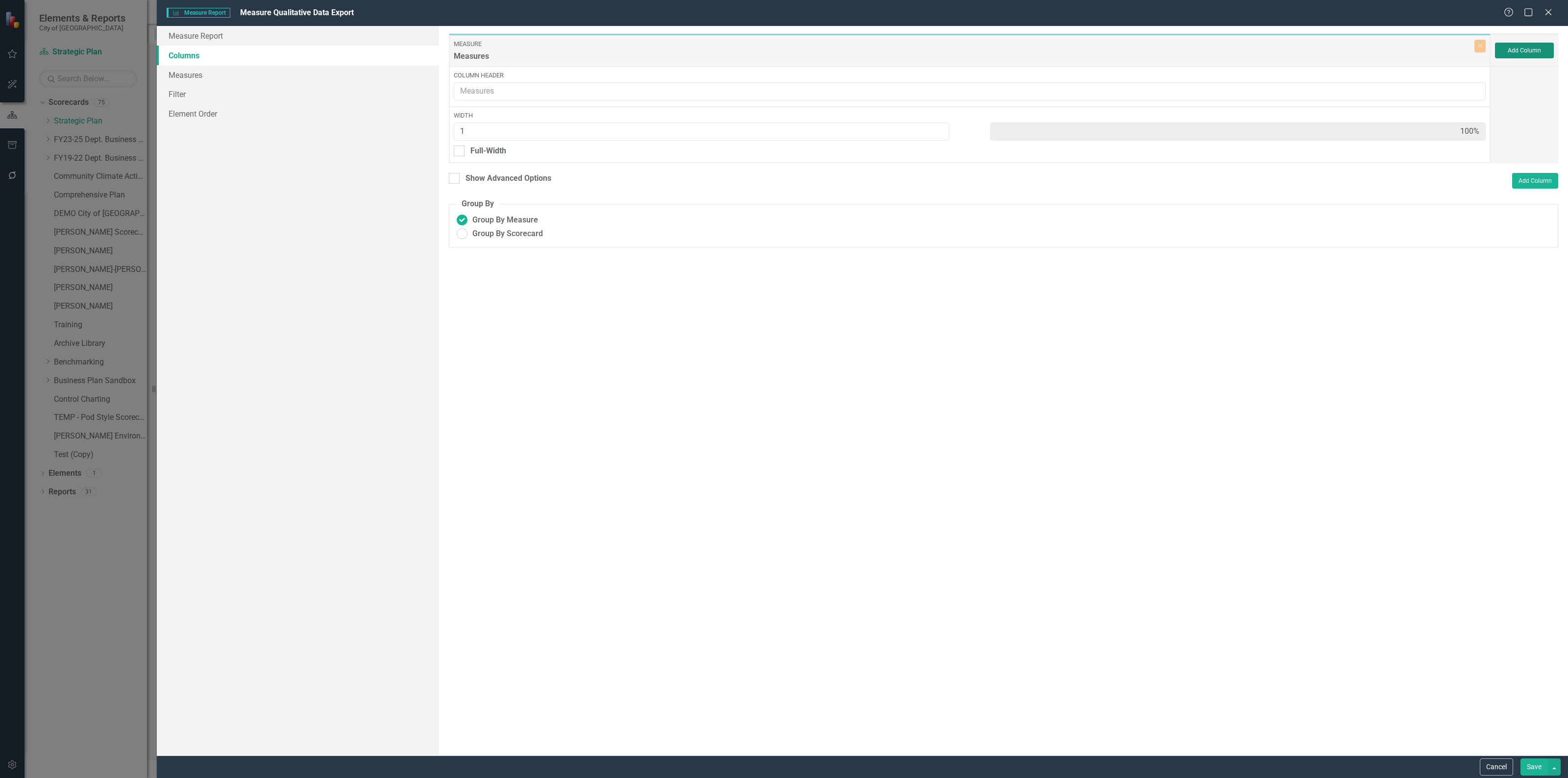
click at [1540, 53] on button "Add Column" at bounding box center [1524, 51] width 59 height 16
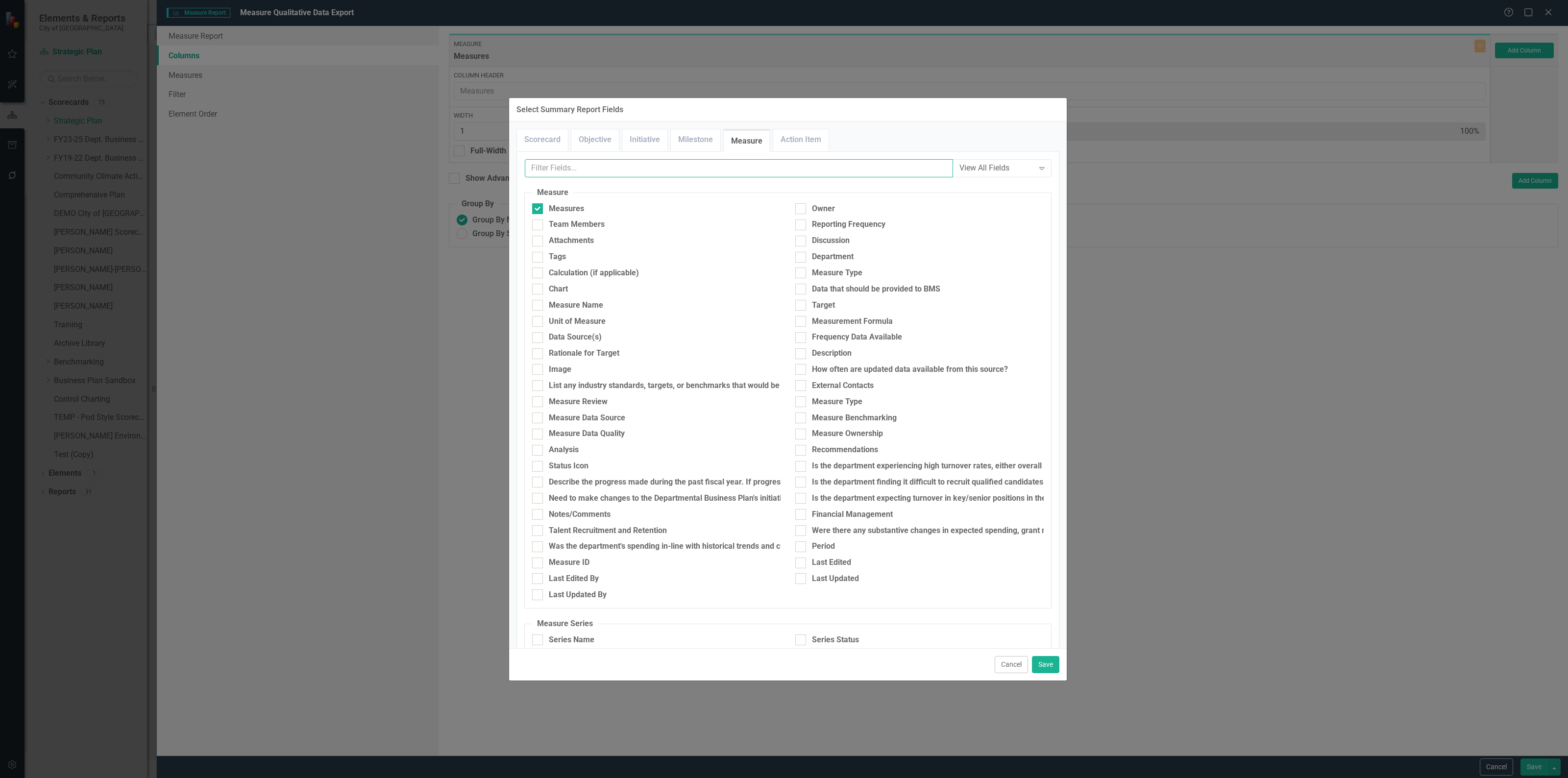
click at [677, 168] on input "text" at bounding box center [738, 168] width 428 height 18
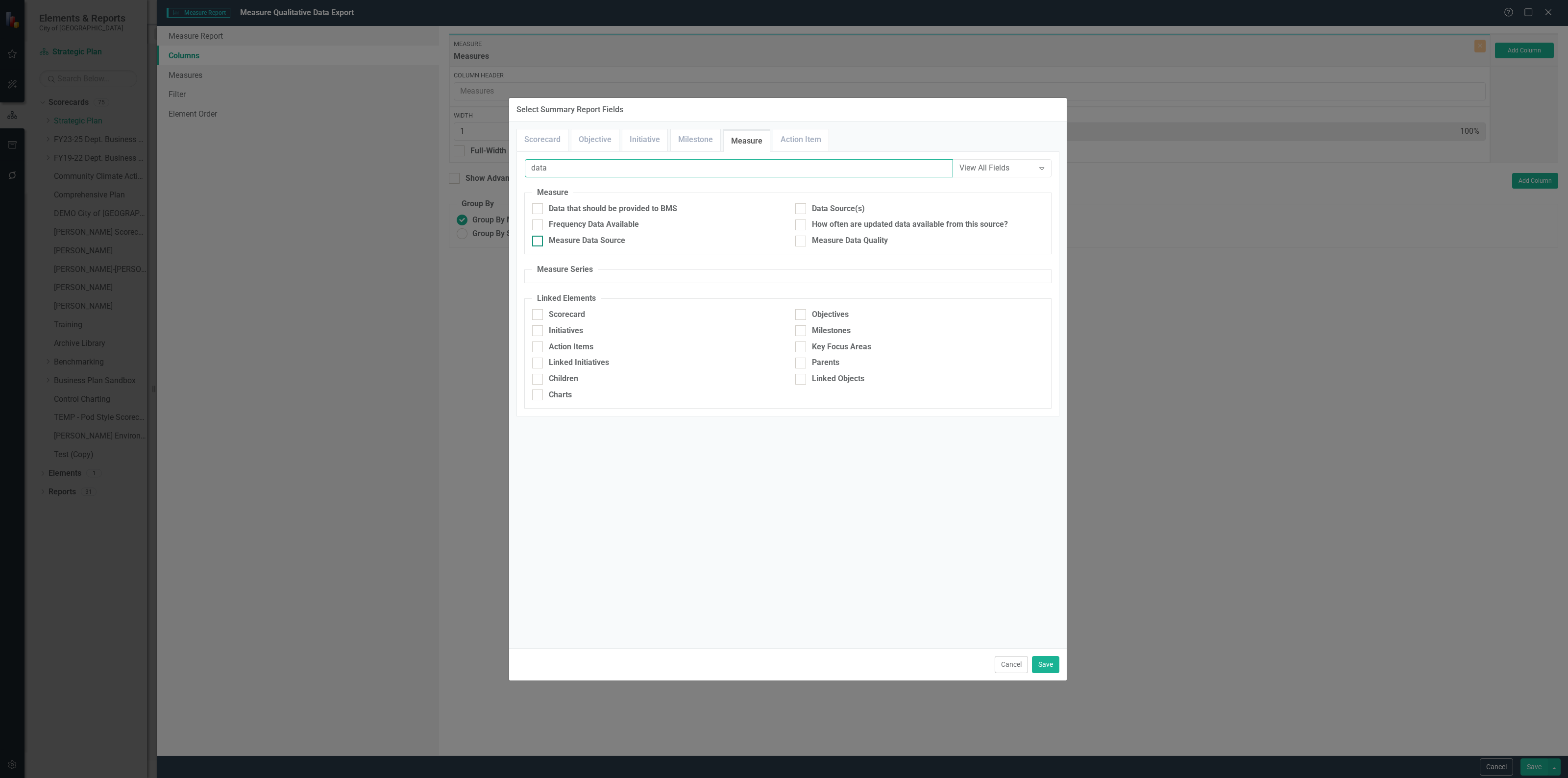
type input "data"
click at [618, 244] on div "Measure Data Source" at bounding box center [587, 240] width 77 height 11
click at [538, 242] on input "Measure Data Source" at bounding box center [535, 239] width 7 height 6
checkbox input "true"
click at [601, 169] on input "data" at bounding box center [738, 168] width 428 height 18
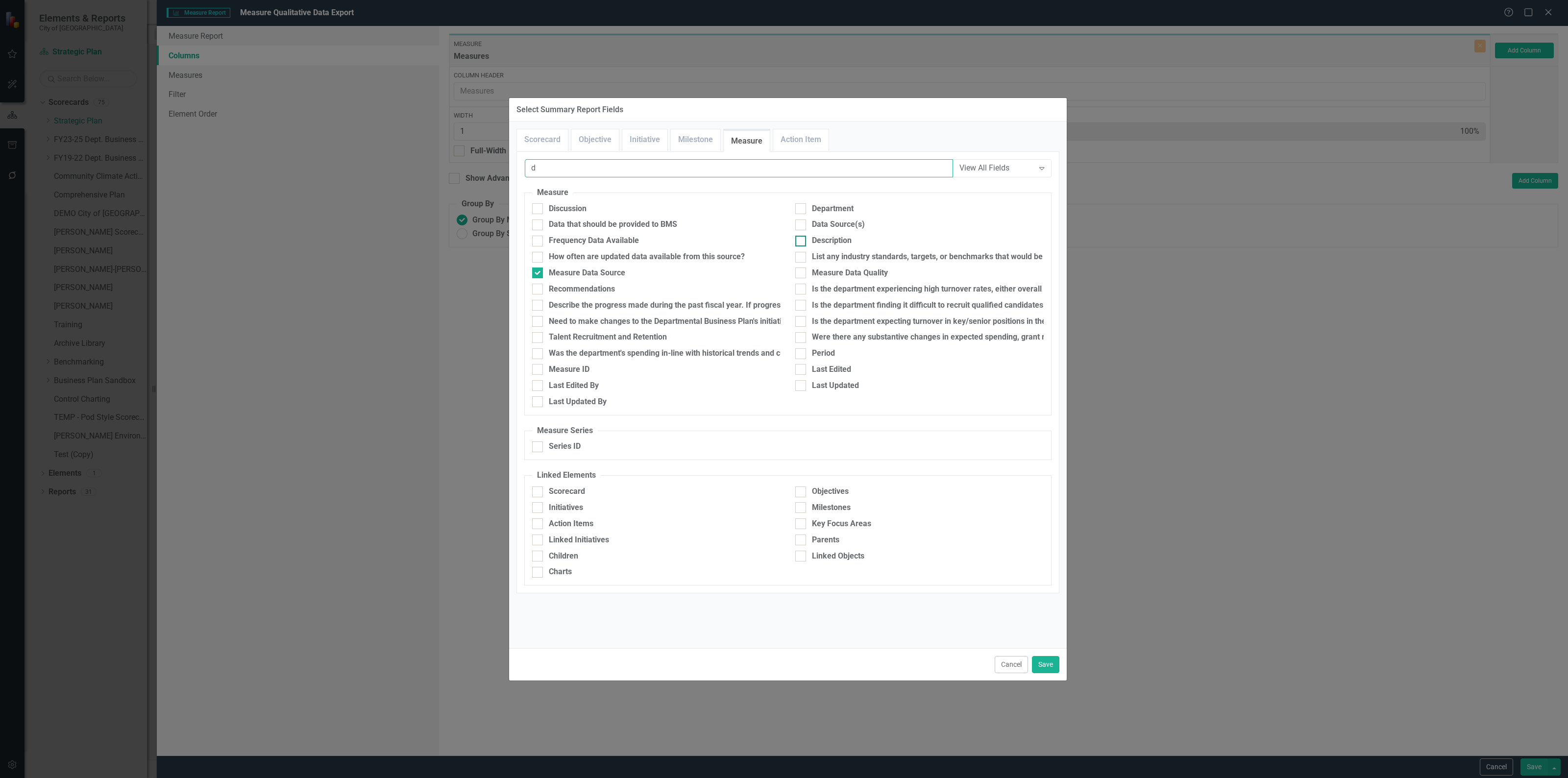
type input "d"
click at [804, 244] on div at bounding box center [800, 240] width 11 height 11
click at [802, 242] on input "Description" at bounding box center [798, 239] width 7 height 6
checkbox input "true"
click at [1051, 668] on button "Save" at bounding box center [1045, 664] width 27 height 17
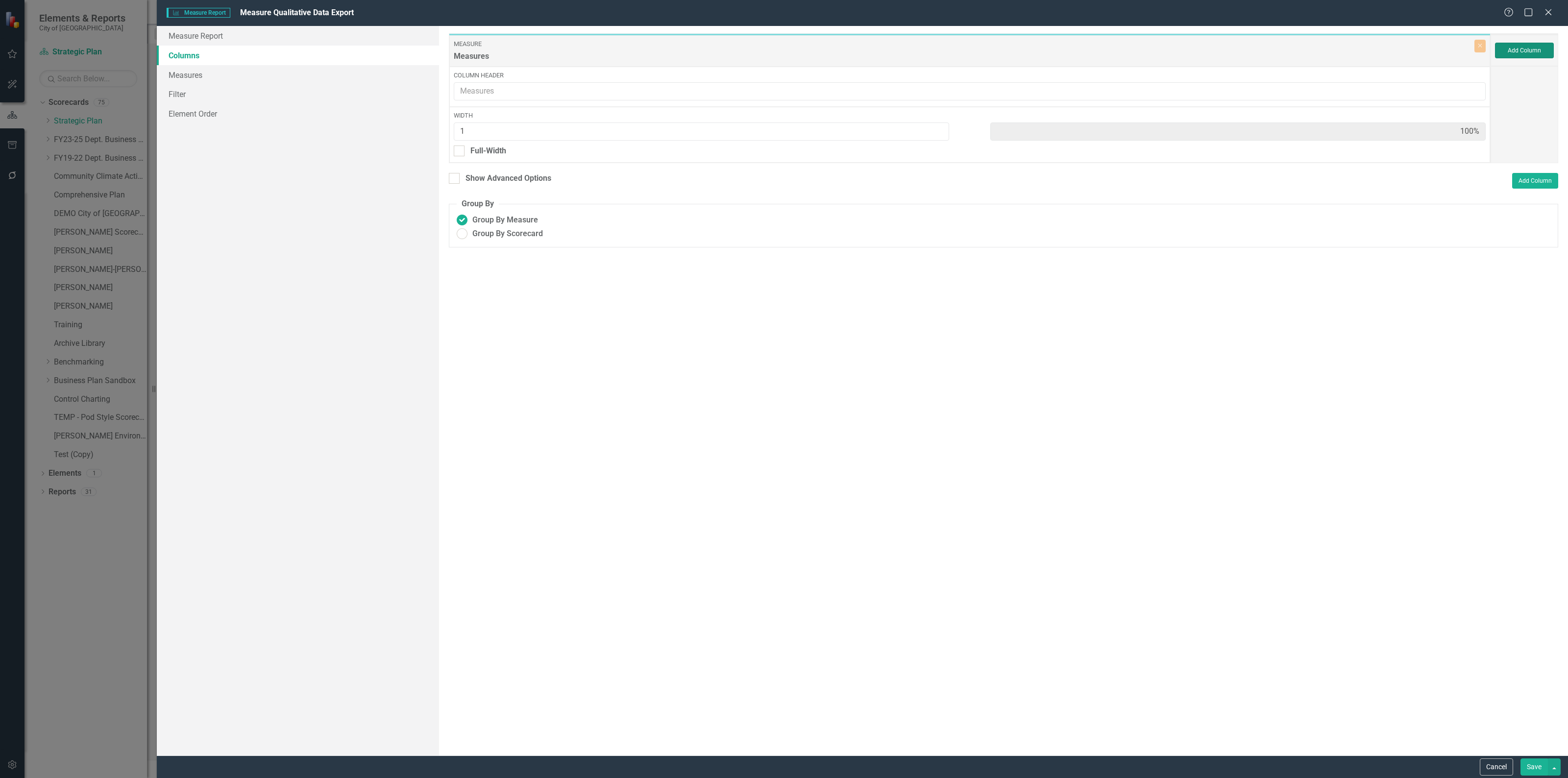
type input "33%"
click at [489, 177] on div "Show Advanced Options" at bounding box center [508, 178] width 86 height 11
click at [455, 177] on input "Show Advanced Options" at bounding box center [452, 176] width 7 height 6
checkbox input "true"
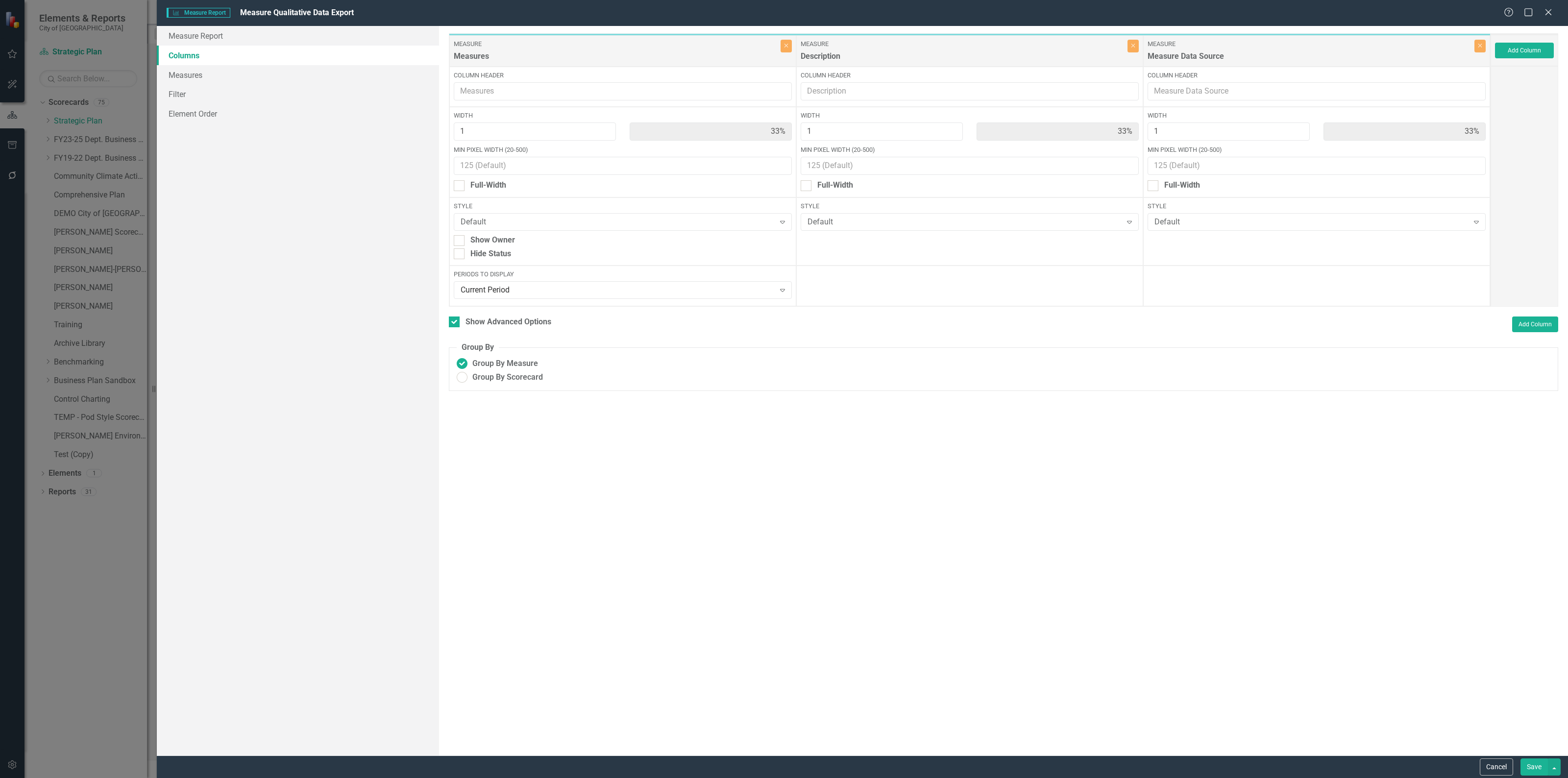
click at [1526, 766] on button "Save" at bounding box center [1534, 767] width 27 height 17
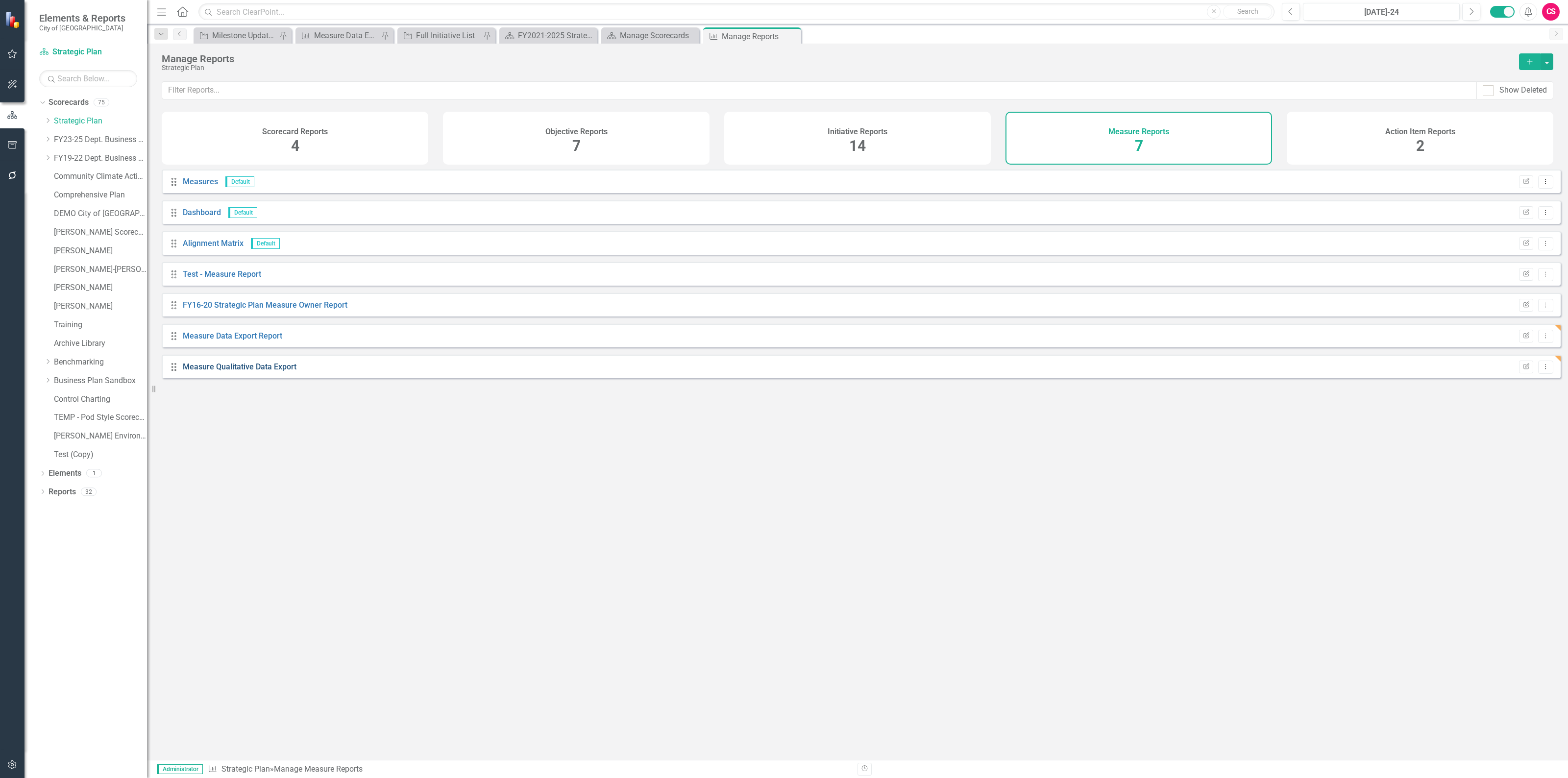
click at [252, 371] on link "Measure Qualitative Data Export" at bounding box center [239, 367] width 114 height 9
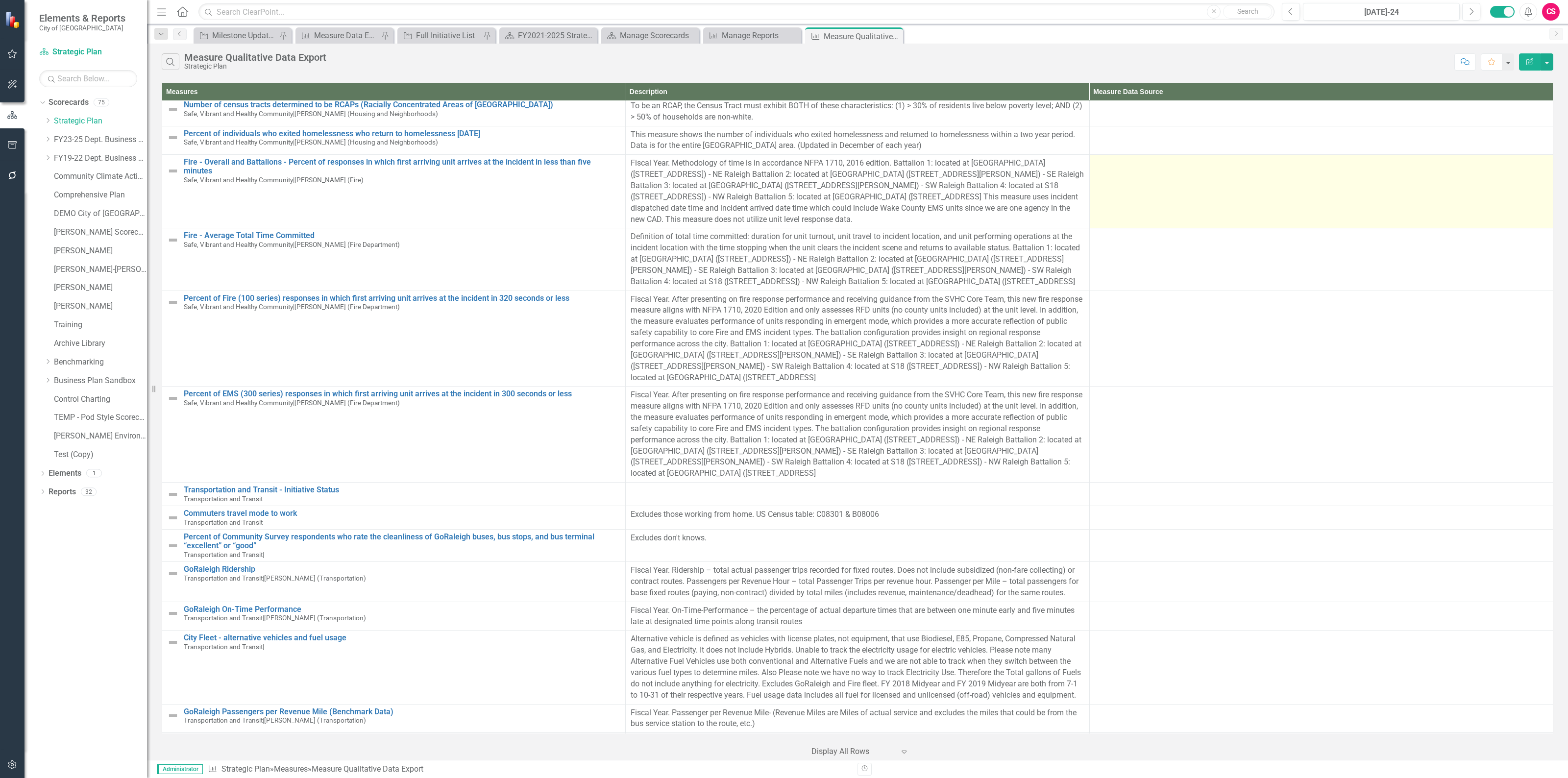
scroll to position [1679, 0]
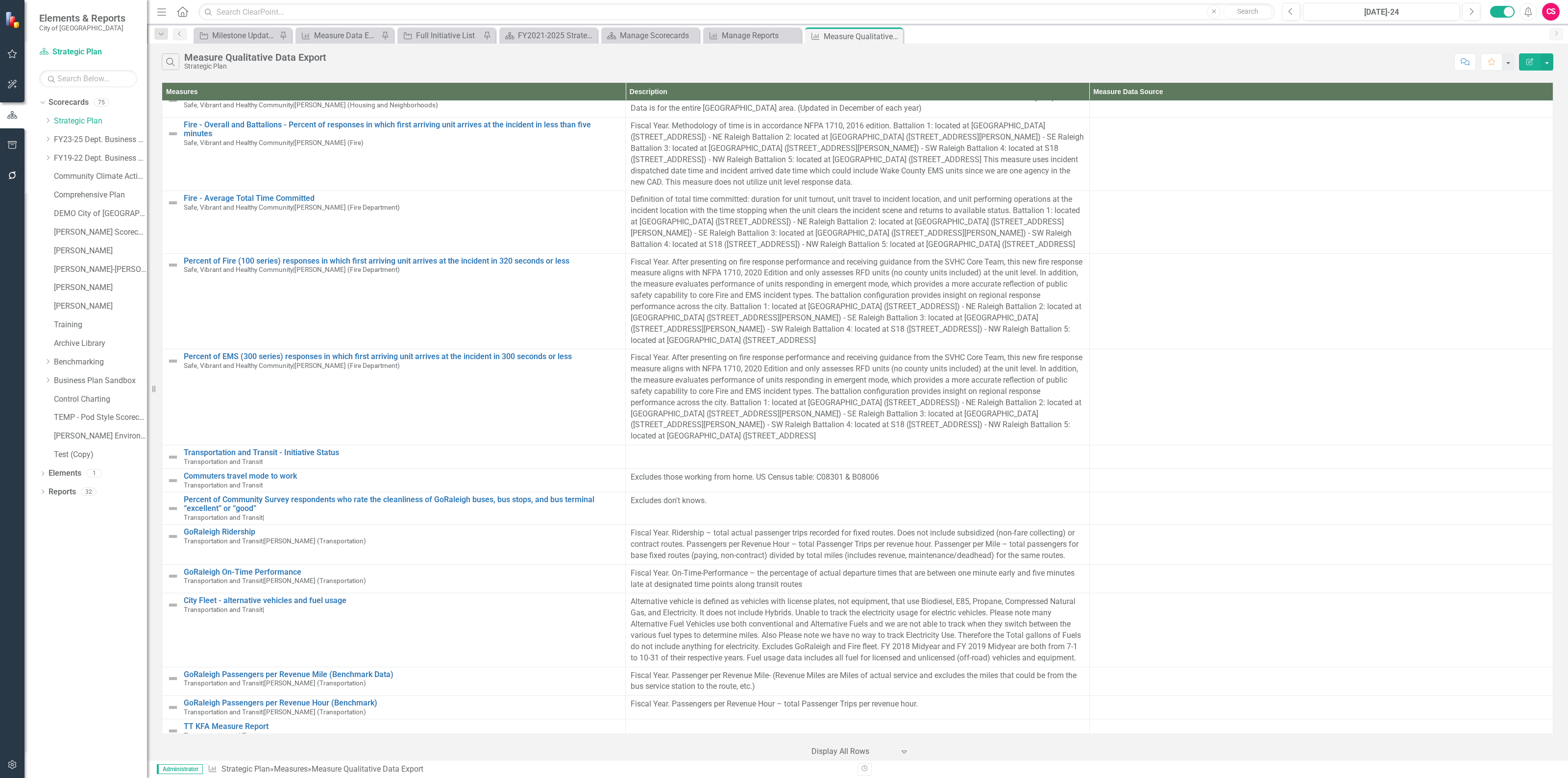
click at [1535, 60] on button "Edit Report" at bounding box center [1529, 62] width 21 height 17
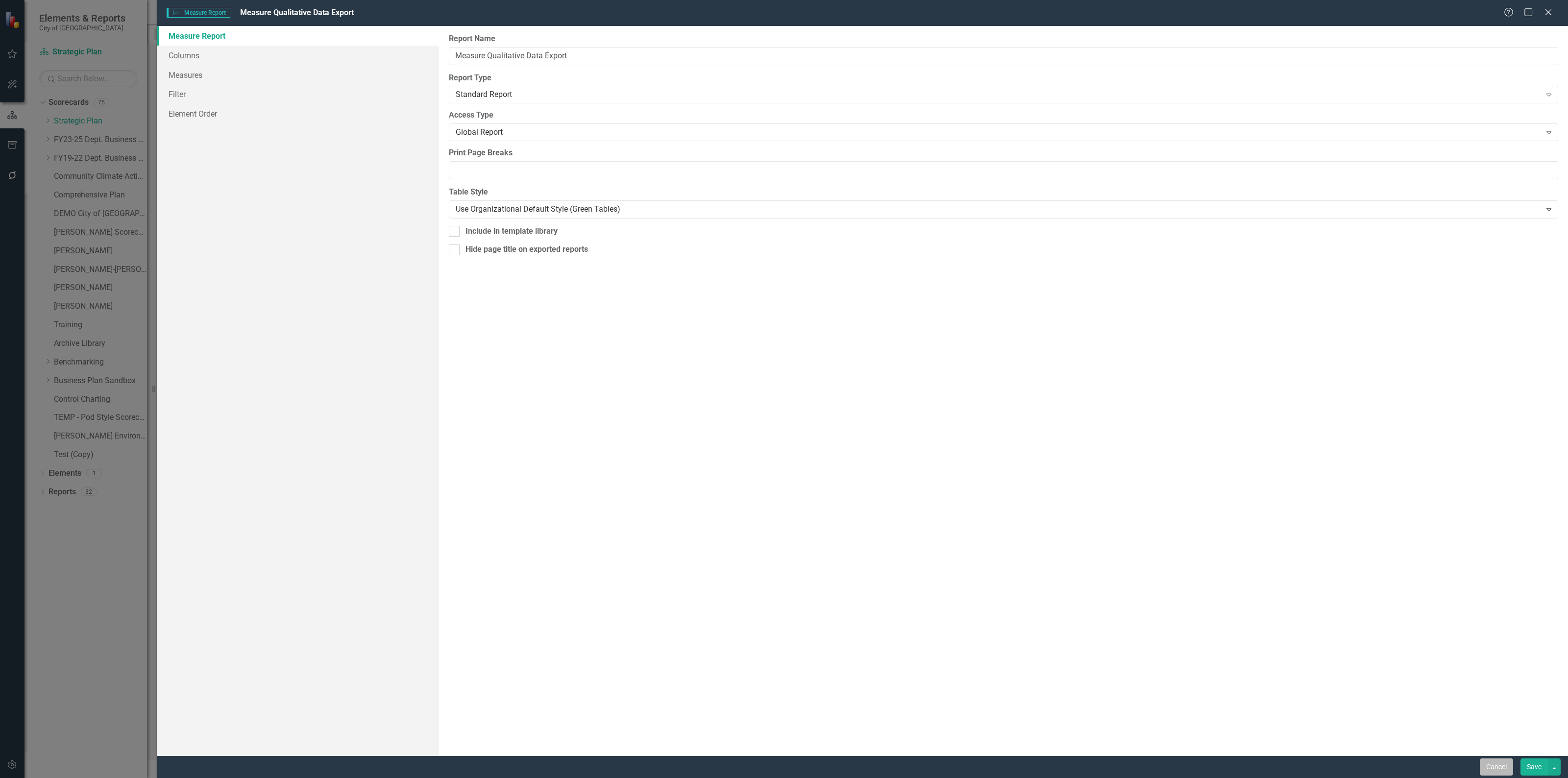
click at [1496, 770] on button "Cancel" at bounding box center [1496, 767] width 33 height 17
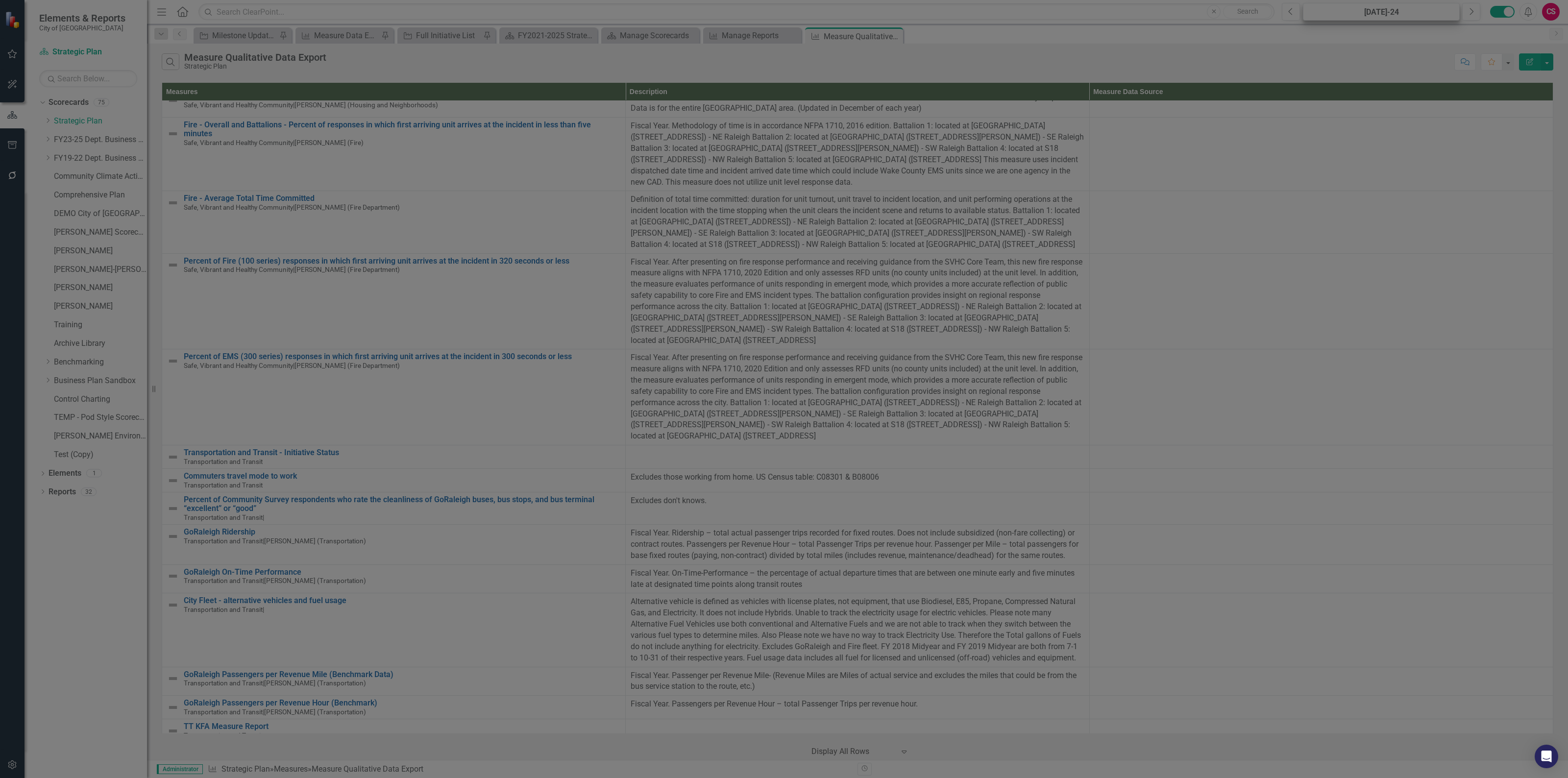
click at [1355, 24] on div "Dropdown Search Initiative Milestone Updates Pin Measure Measure Data Export Re…" at bounding box center [857, 34] width 1420 height 19
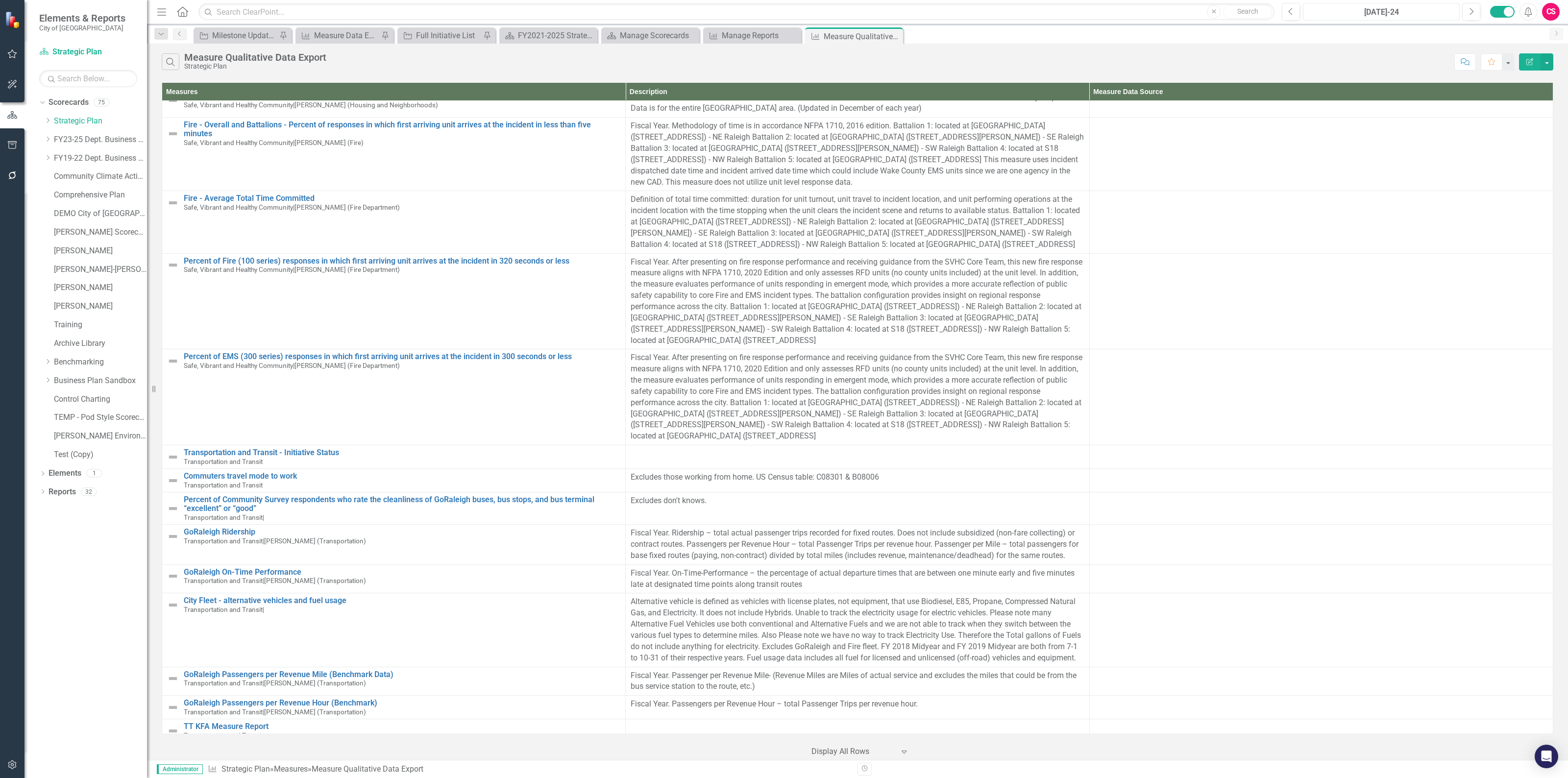
click at [1359, 11] on div "Jul-24" at bounding box center [1381, 12] width 150 height 12
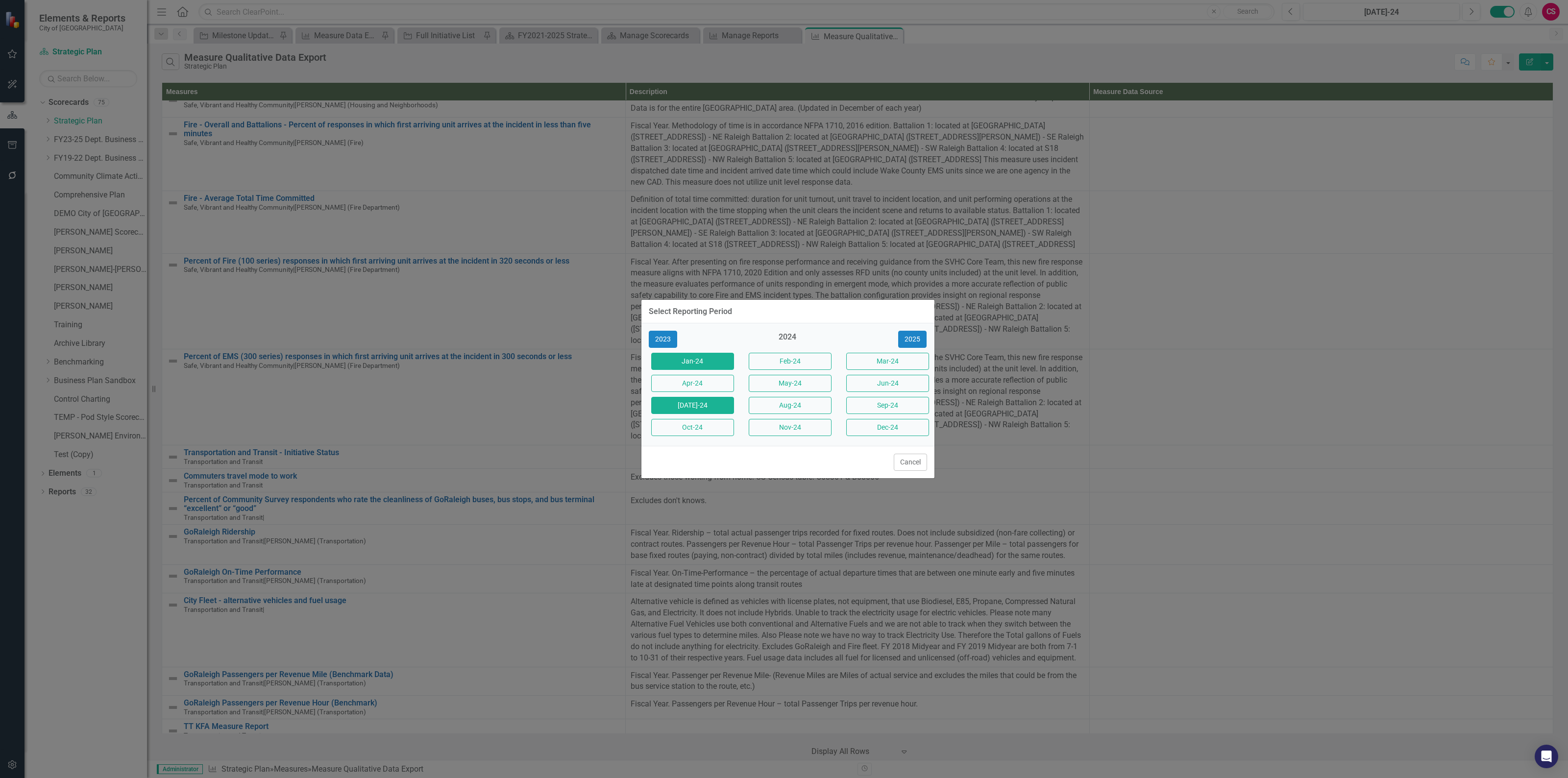
click at [701, 357] on button "Jan-24" at bounding box center [692, 361] width 83 height 17
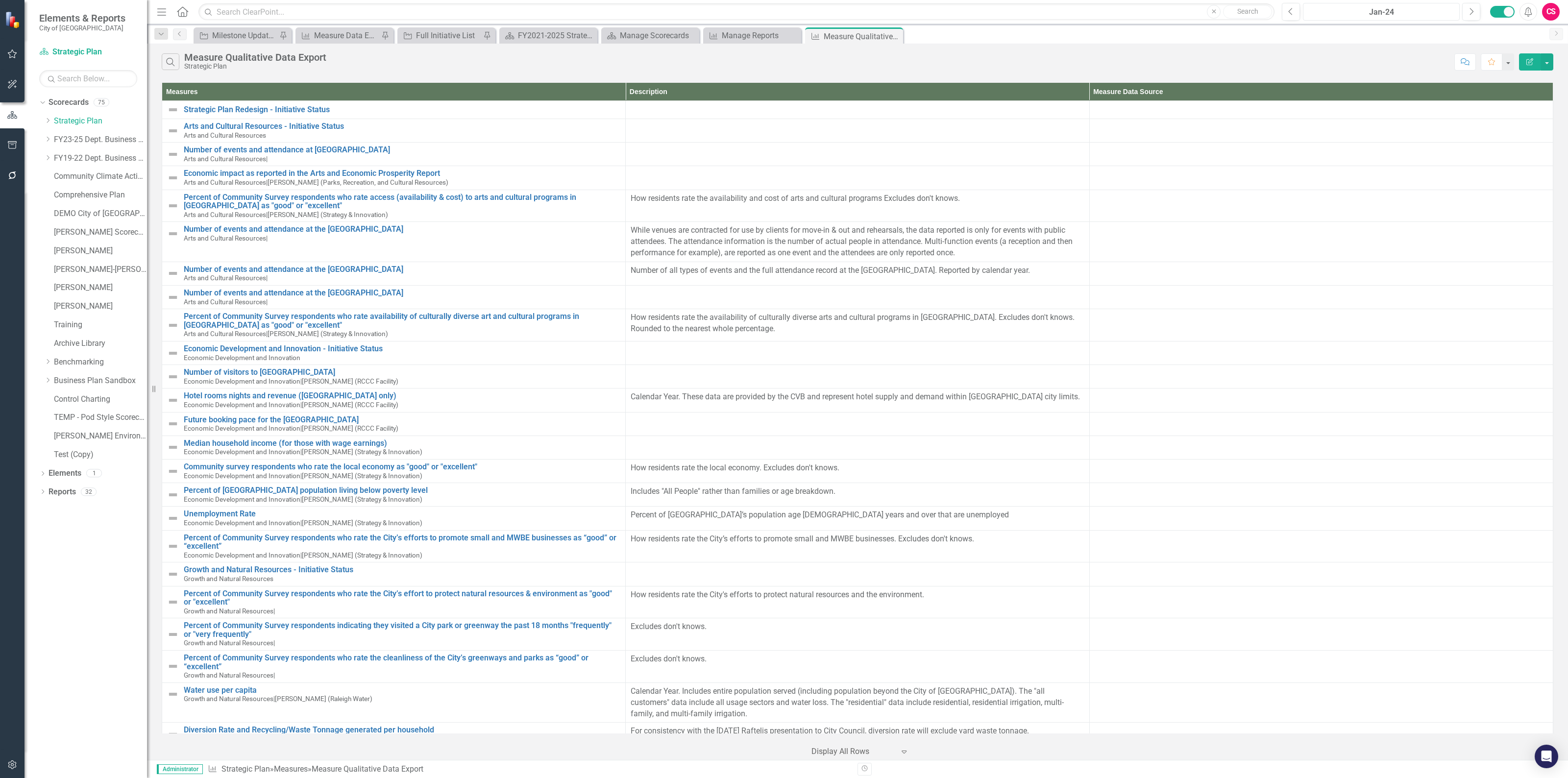
click at [1395, 10] on div "Jan-24" at bounding box center [1381, 12] width 150 height 12
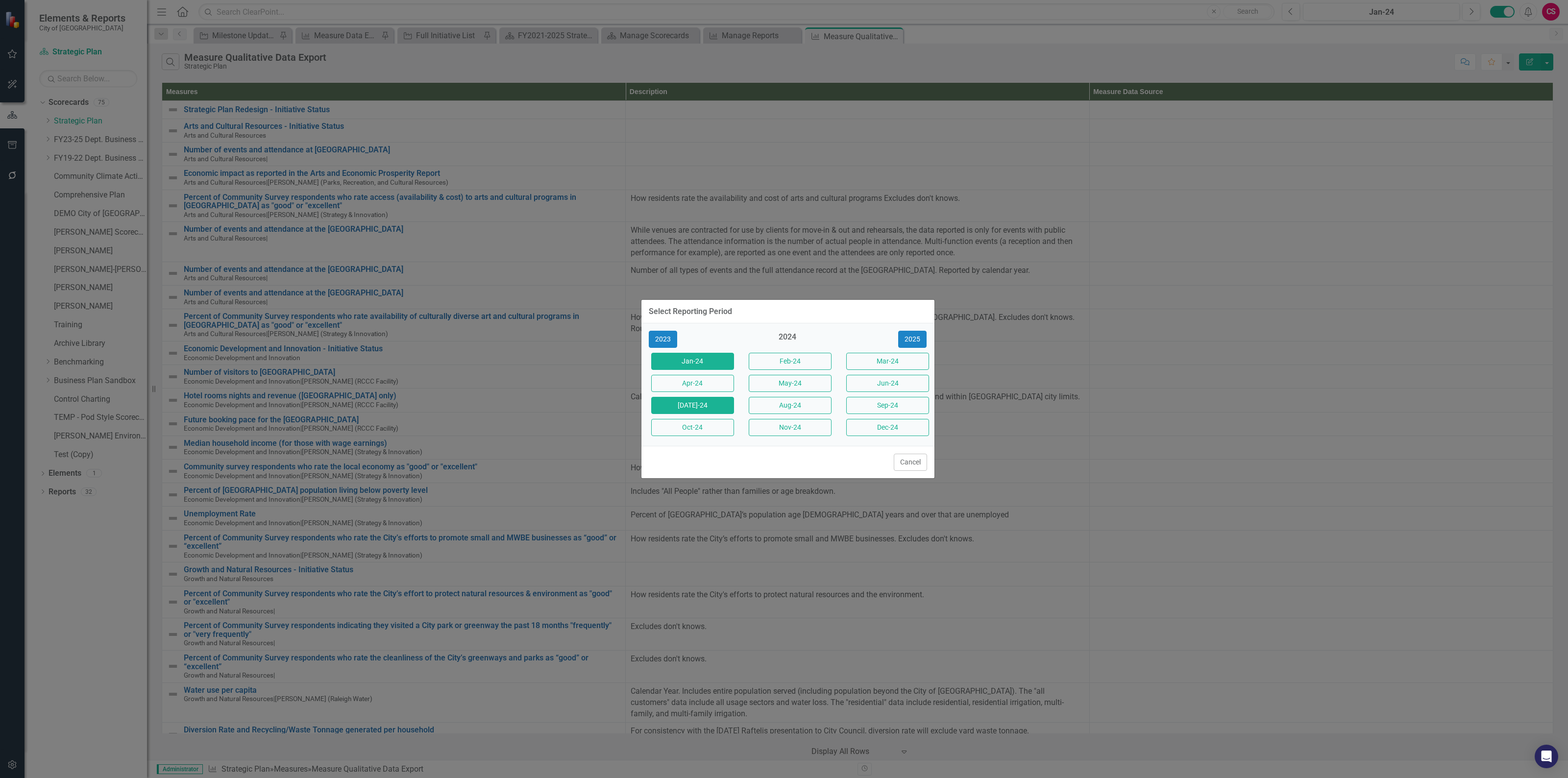
click at [701, 411] on button "Jul-24" at bounding box center [692, 405] width 83 height 17
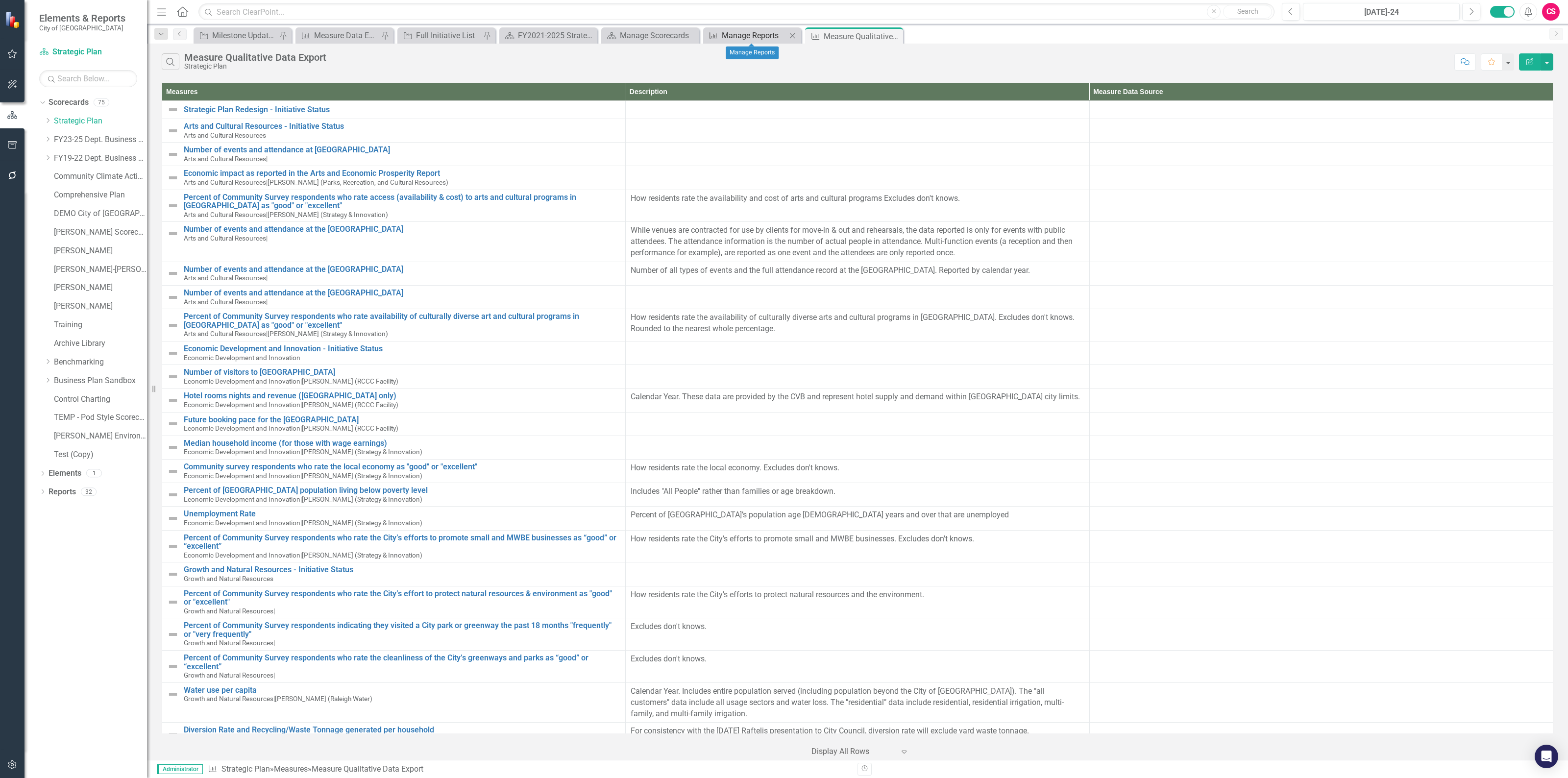
click at [746, 37] on div "Manage Reports" at bounding box center [753, 35] width 64 height 12
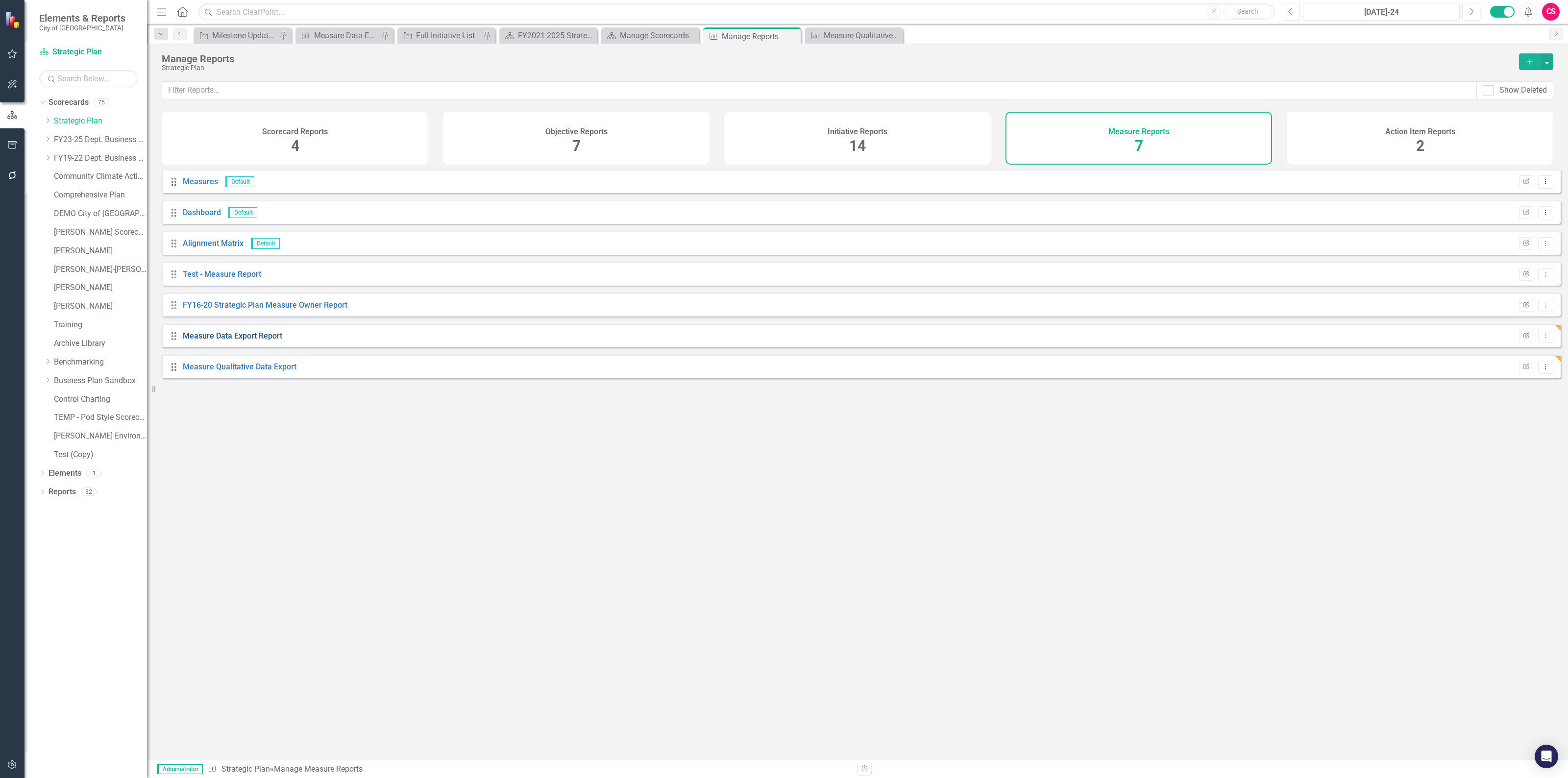
click at [269, 341] on link "Measure Data Export Report" at bounding box center [232, 335] width 99 height 9
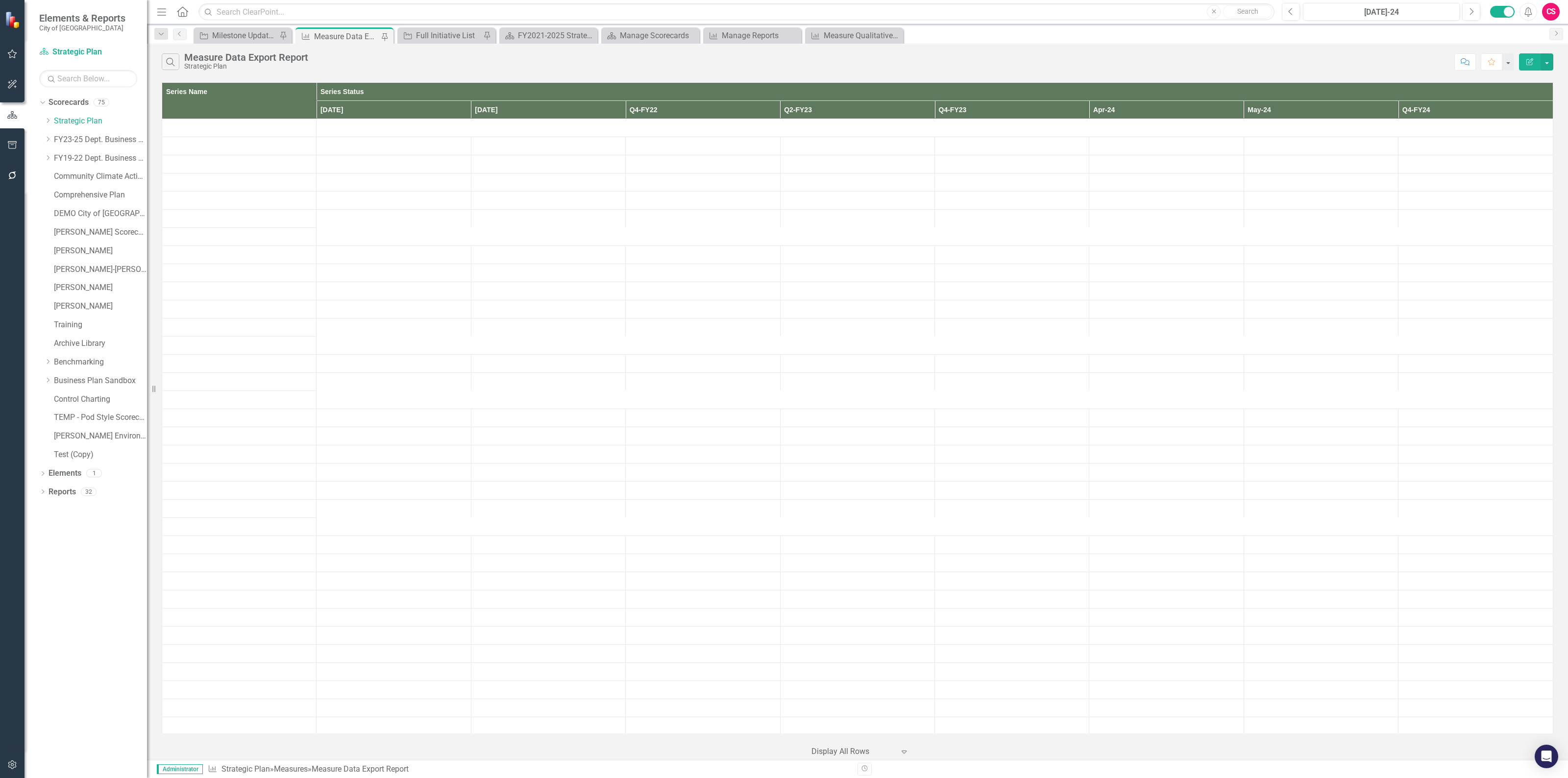
click at [1528, 62] on icon "button" at bounding box center [1529, 62] width 7 height 7
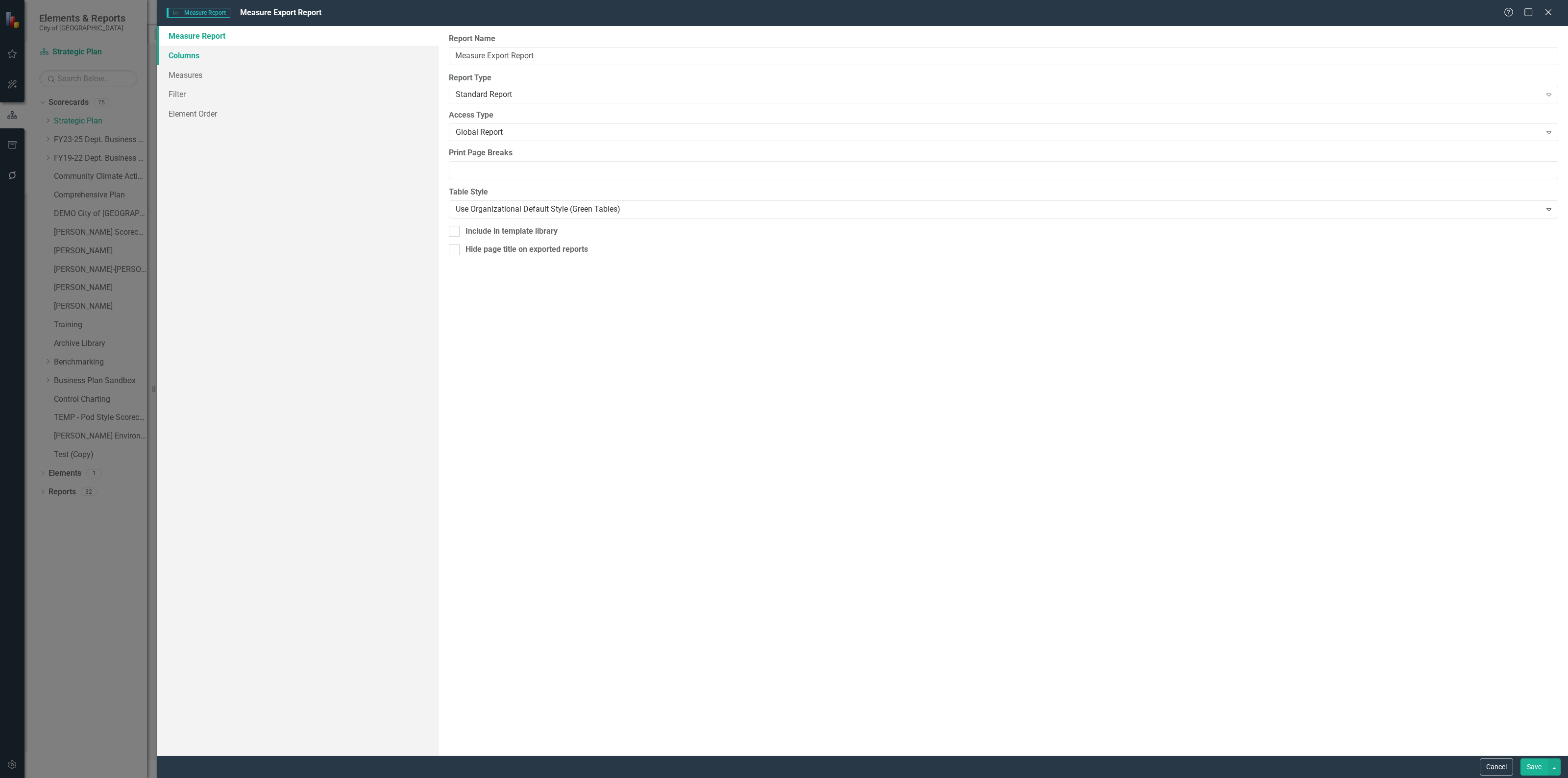
click at [194, 55] on link "Columns" at bounding box center [298, 55] width 282 height 19
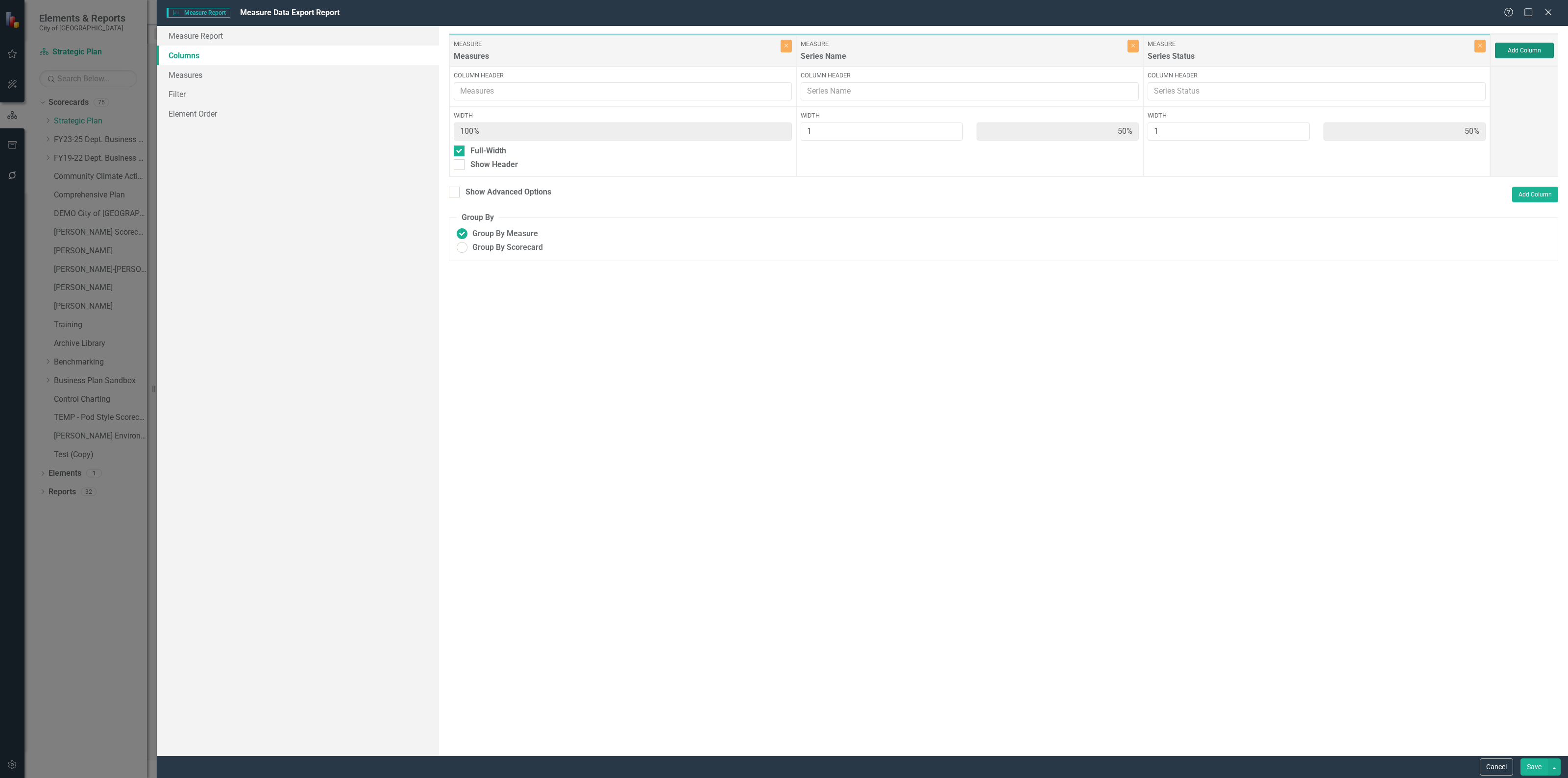
click at [1503, 50] on button "Add Column" at bounding box center [1524, 51] width 59 height 16
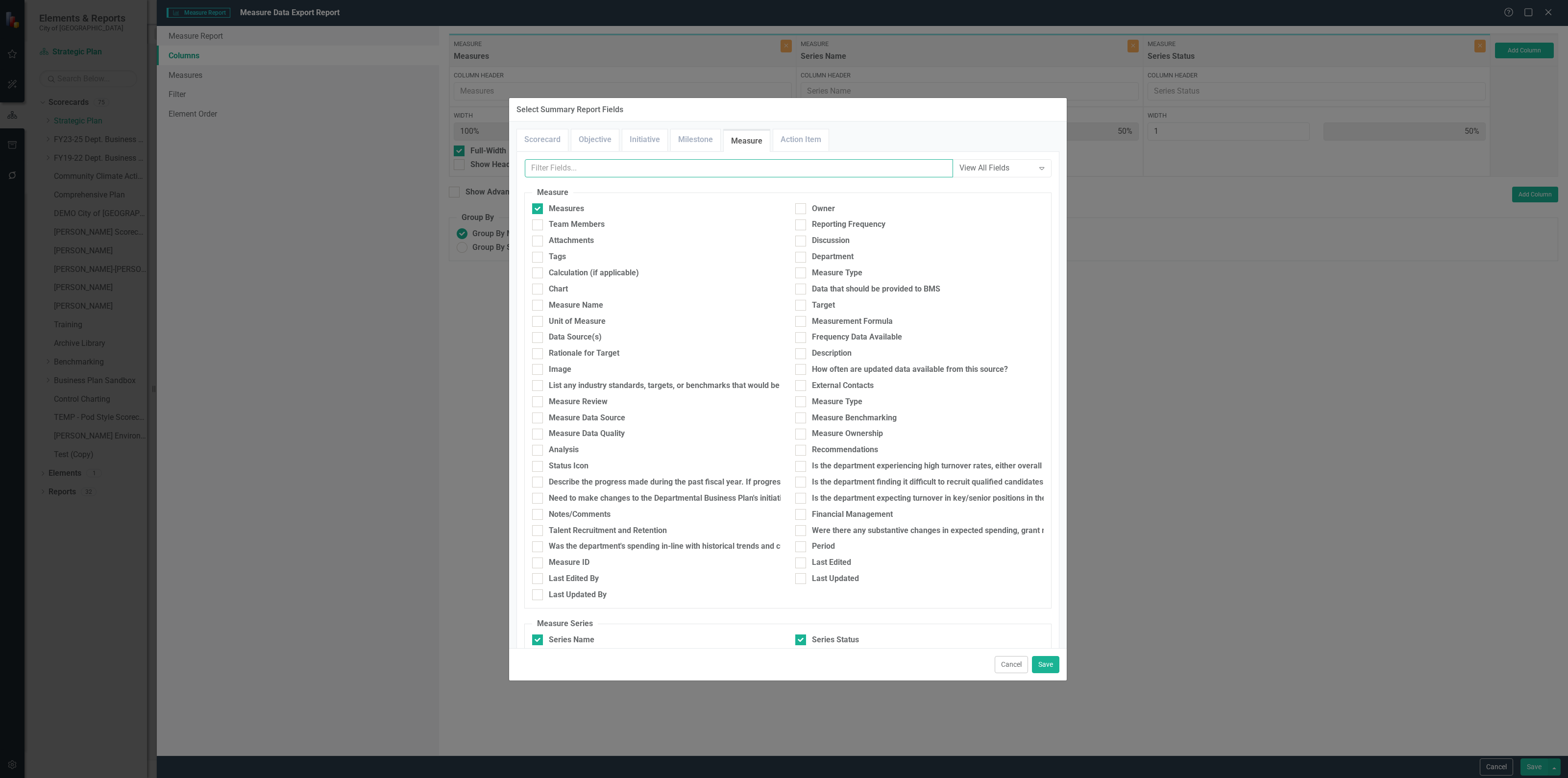
click at [719, 168] on input "text" at bounding box center [738, 168] width 428 height 18
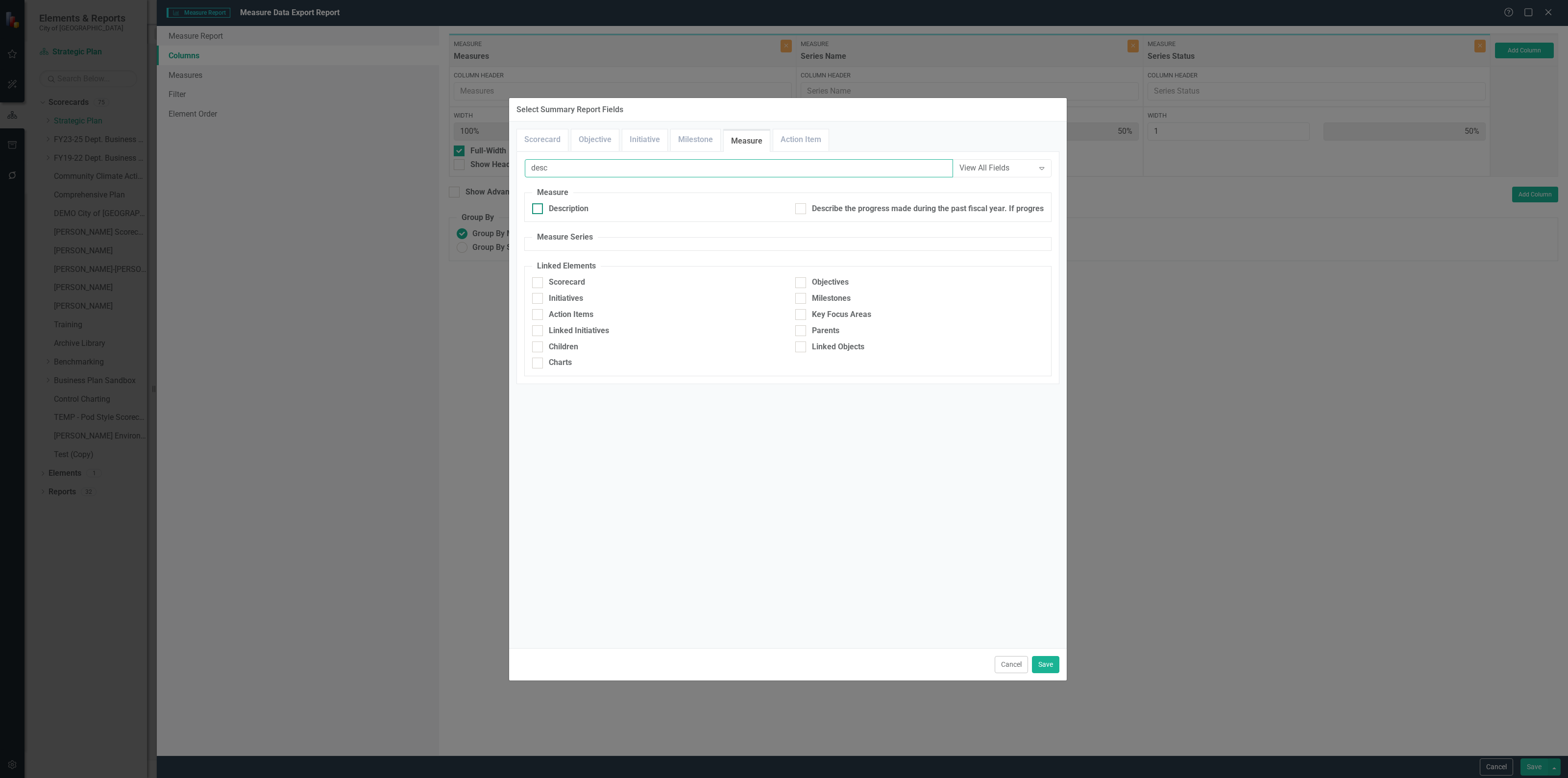
type input "desc"
click at [554, 212] on div "Description" at bounding box center [568, 209] width 40 height 11
click at [538, 210] on input "Description" at bounding box center [535, 207] width 7 height 6
checkbox input "true"
click at [1047, 667] on button "Save" at bounding box center [1045, 664] width 27 height 17
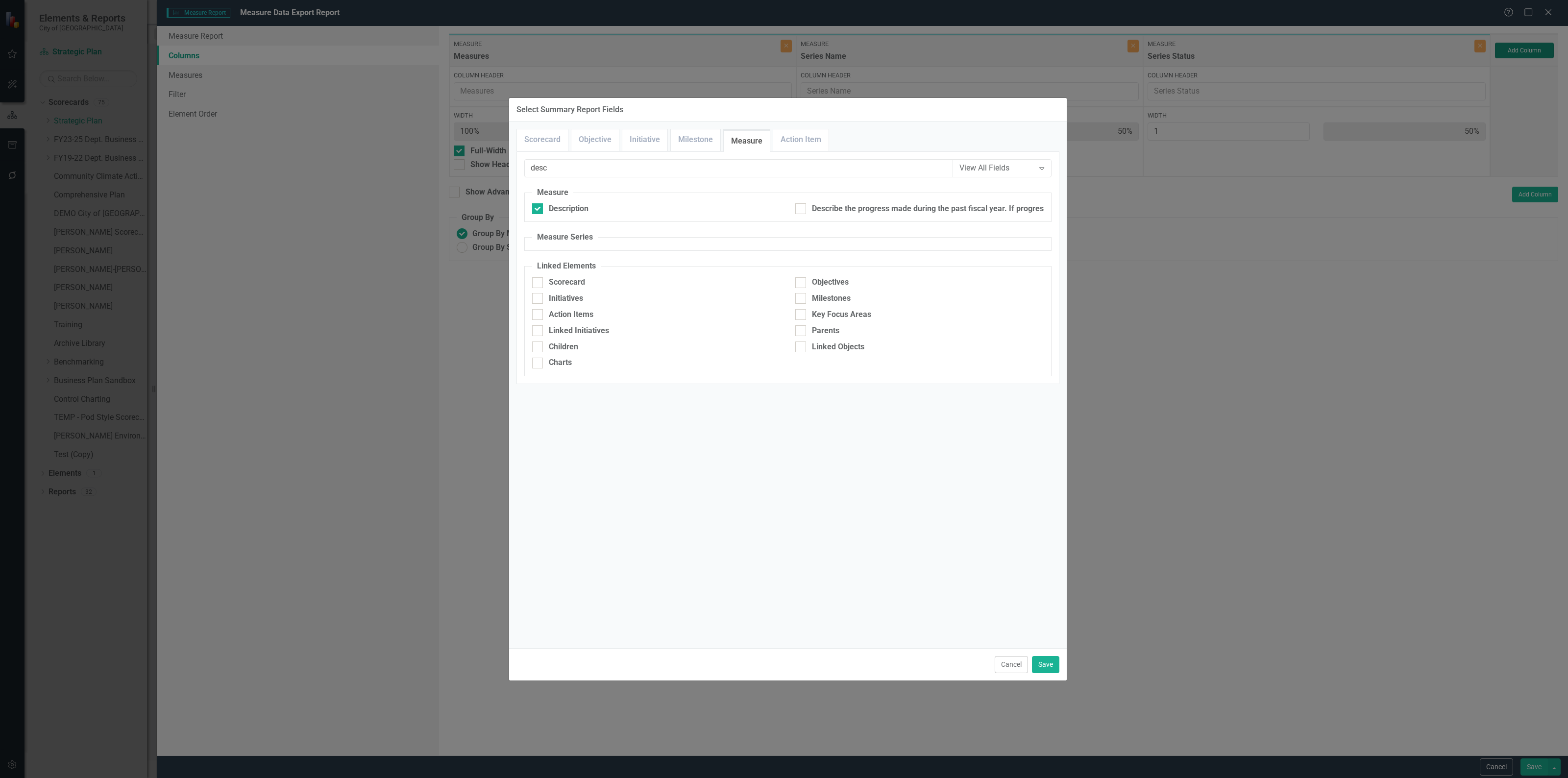
type input "33%"
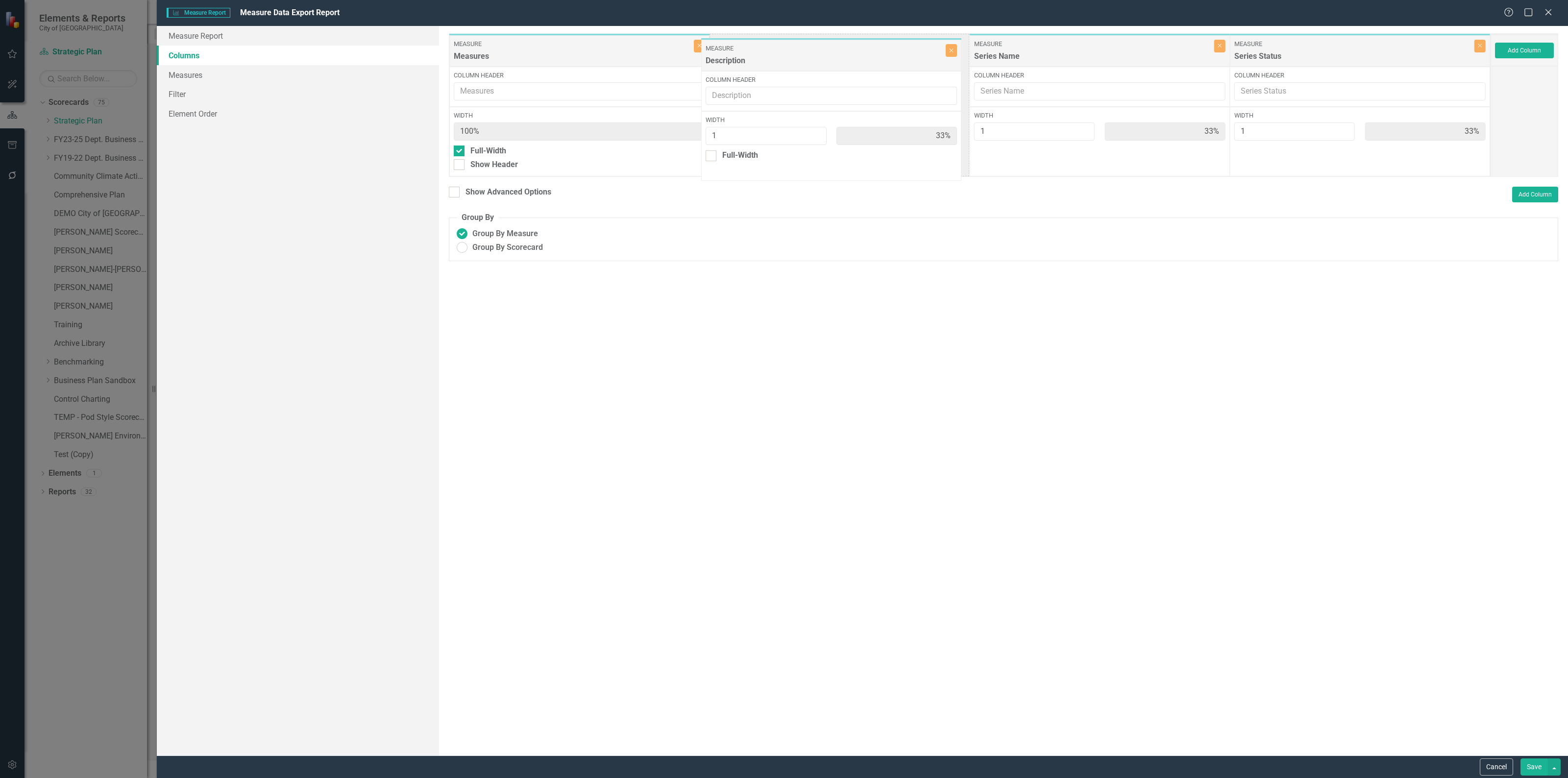
drag, startPoint x: 1391, startPoint y: 50, endPoint x: 869, endPoint y: 53, distance: 522.0
click at [869, 53] on div "Measure Measures Close Column Header Width 100% Full-Width Show Header Measure …" at bounding box center [969, 105] width 1041 height 144
click at [722, 151] on div at bounding box center [719, 151] width 11 height 11
click at [720, 151] on input "Full-Width" at bounding box center [717, 149] width 7 height 6
checkbox input "true"
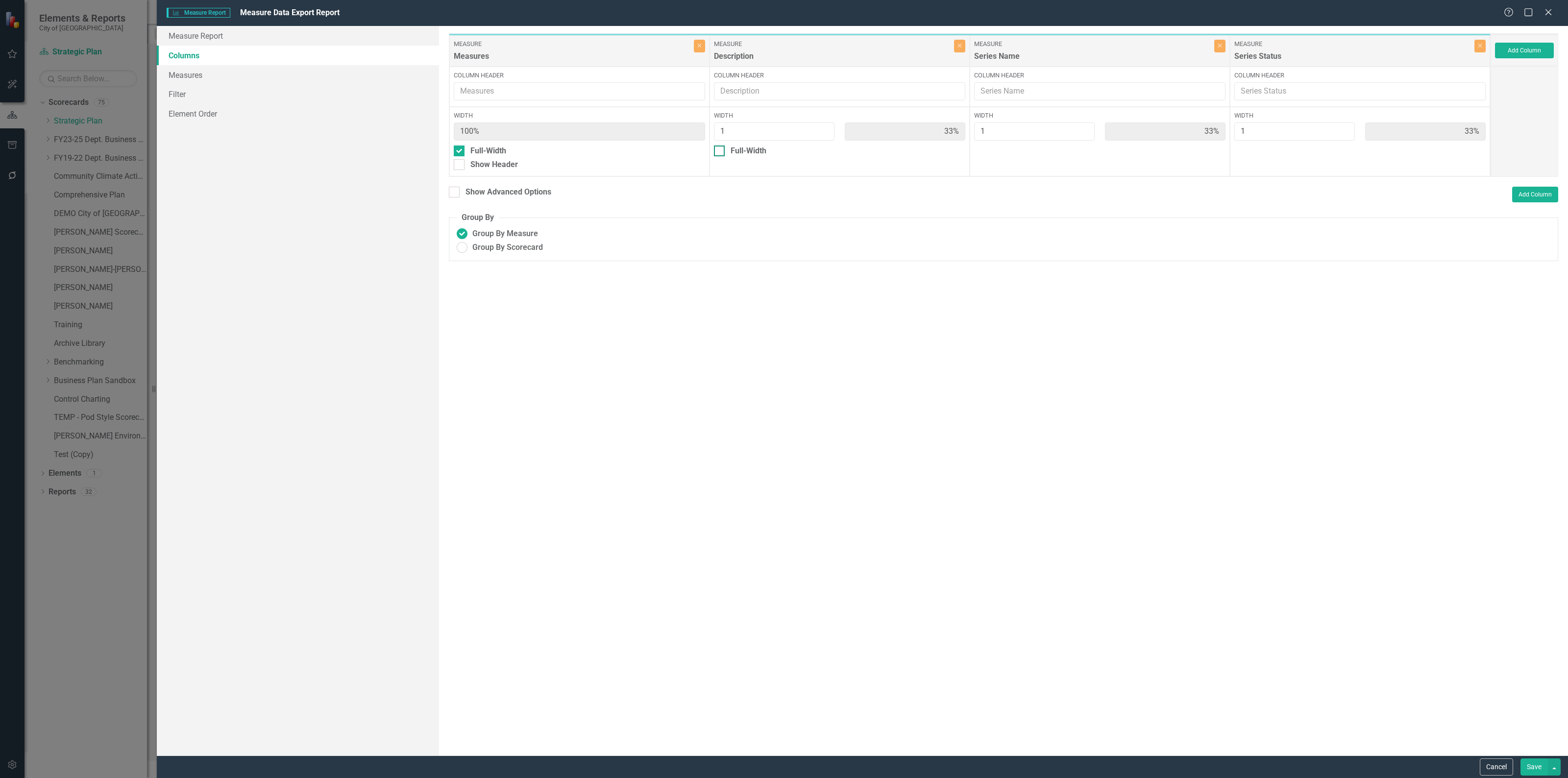
type input "100%"
type input "50%"
click at [1532, 770] on button "Save" at bounding box center [1534, 767] width 27 height 17
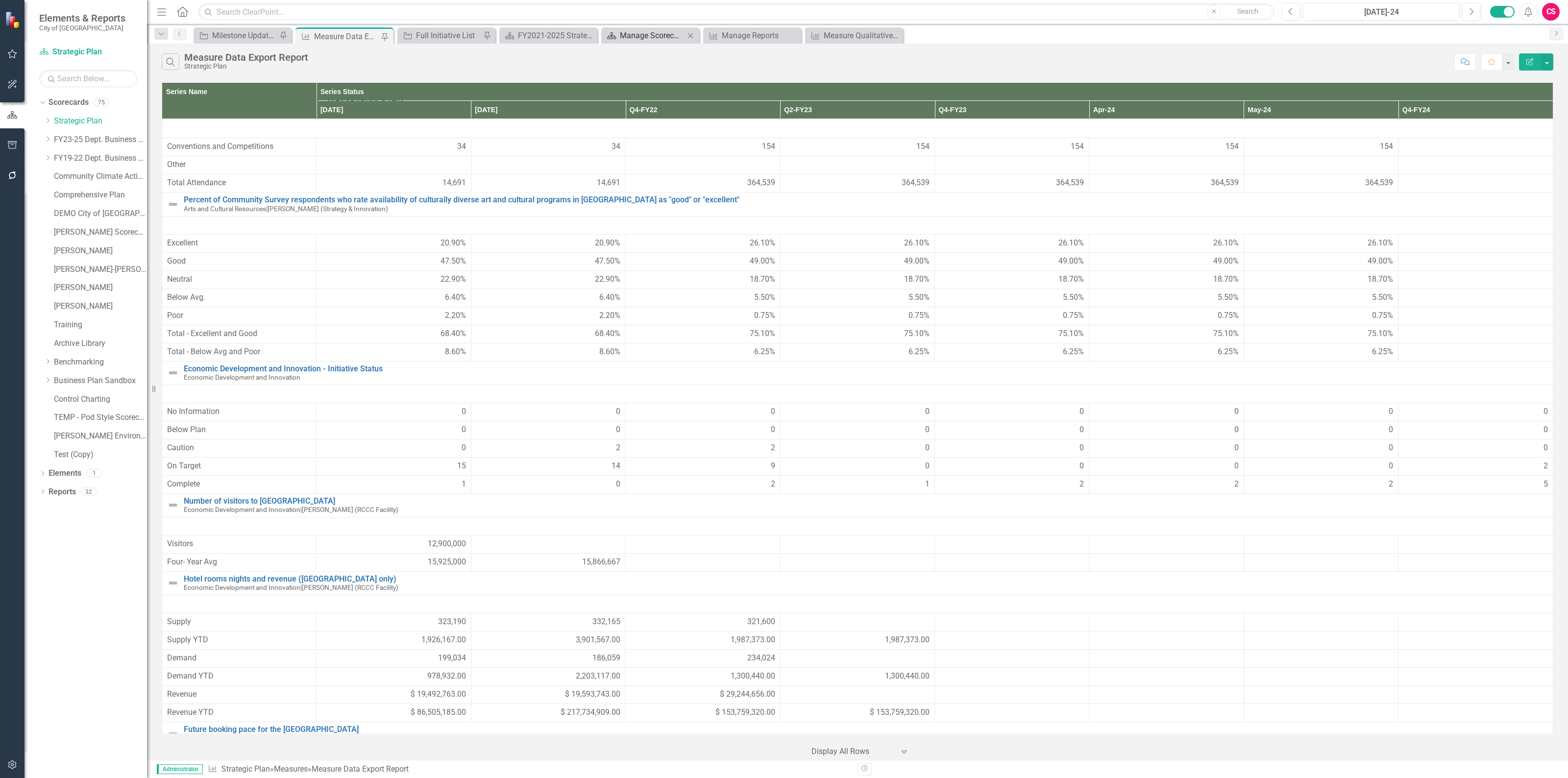
scroll to position [6245, 0]
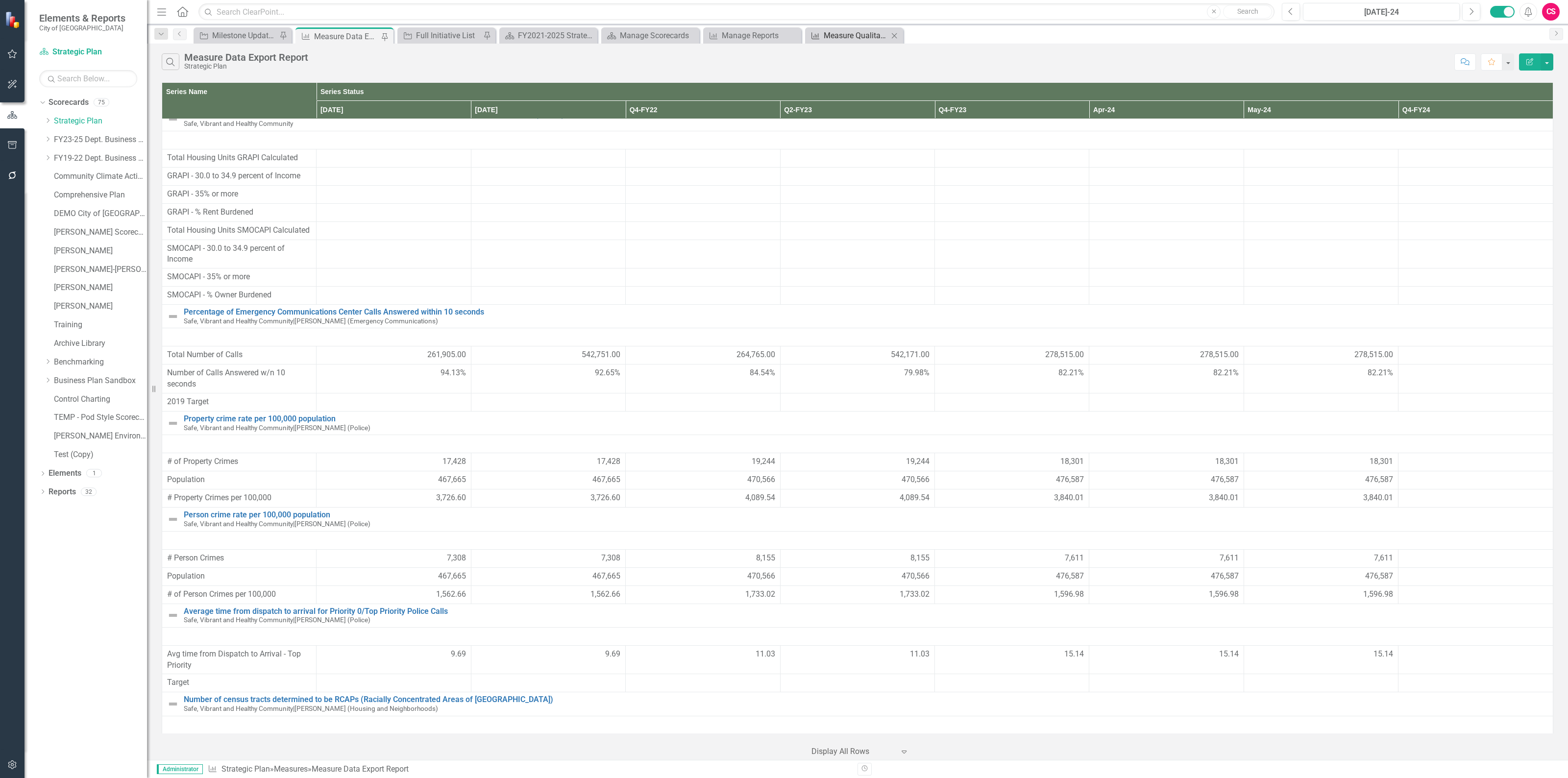
click at [860, 37] on div "Measure Qualitative Data Export" at bounding box center [856, 35] width 64 height 12
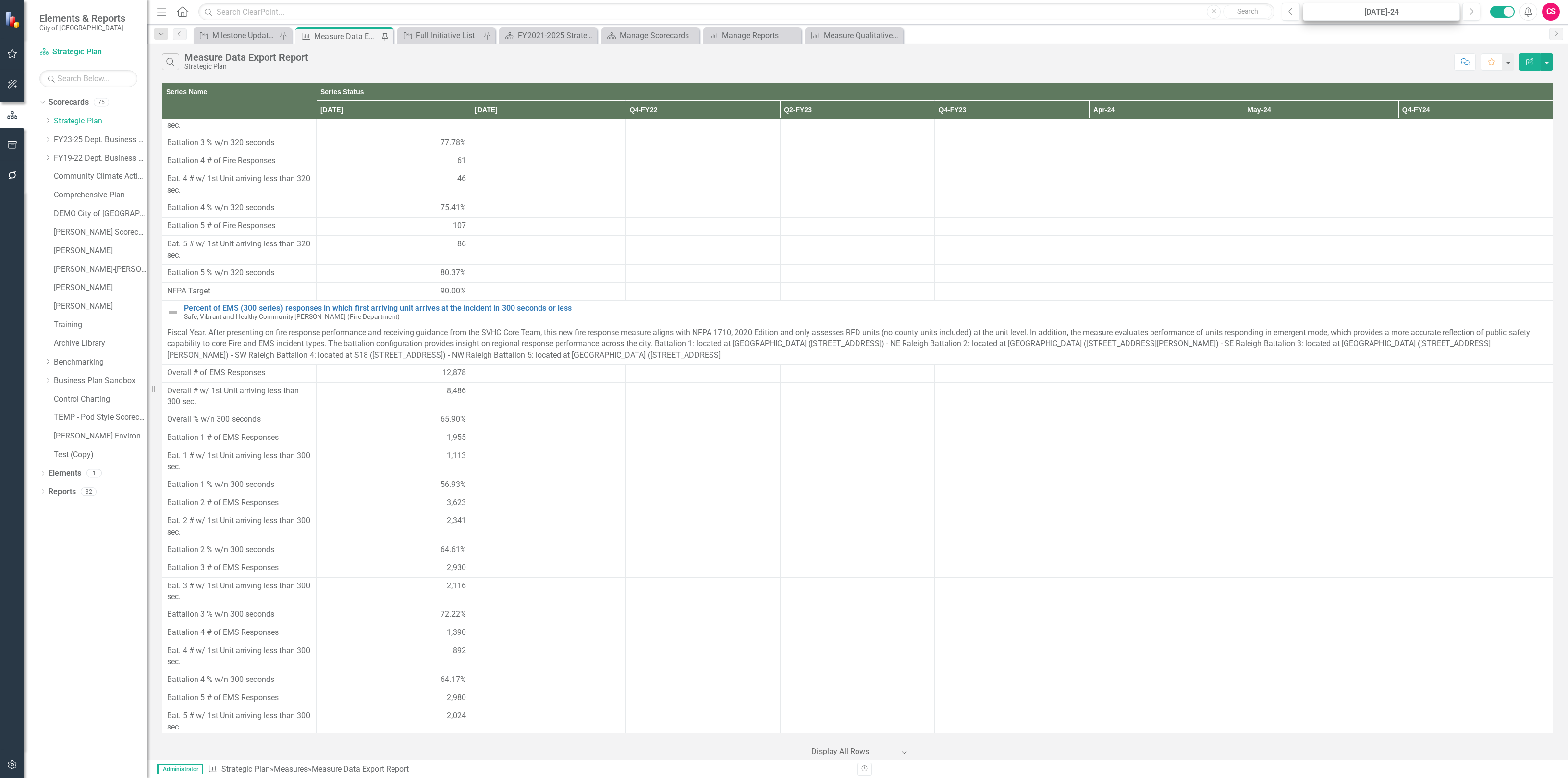
scroll to position [7989, 0]
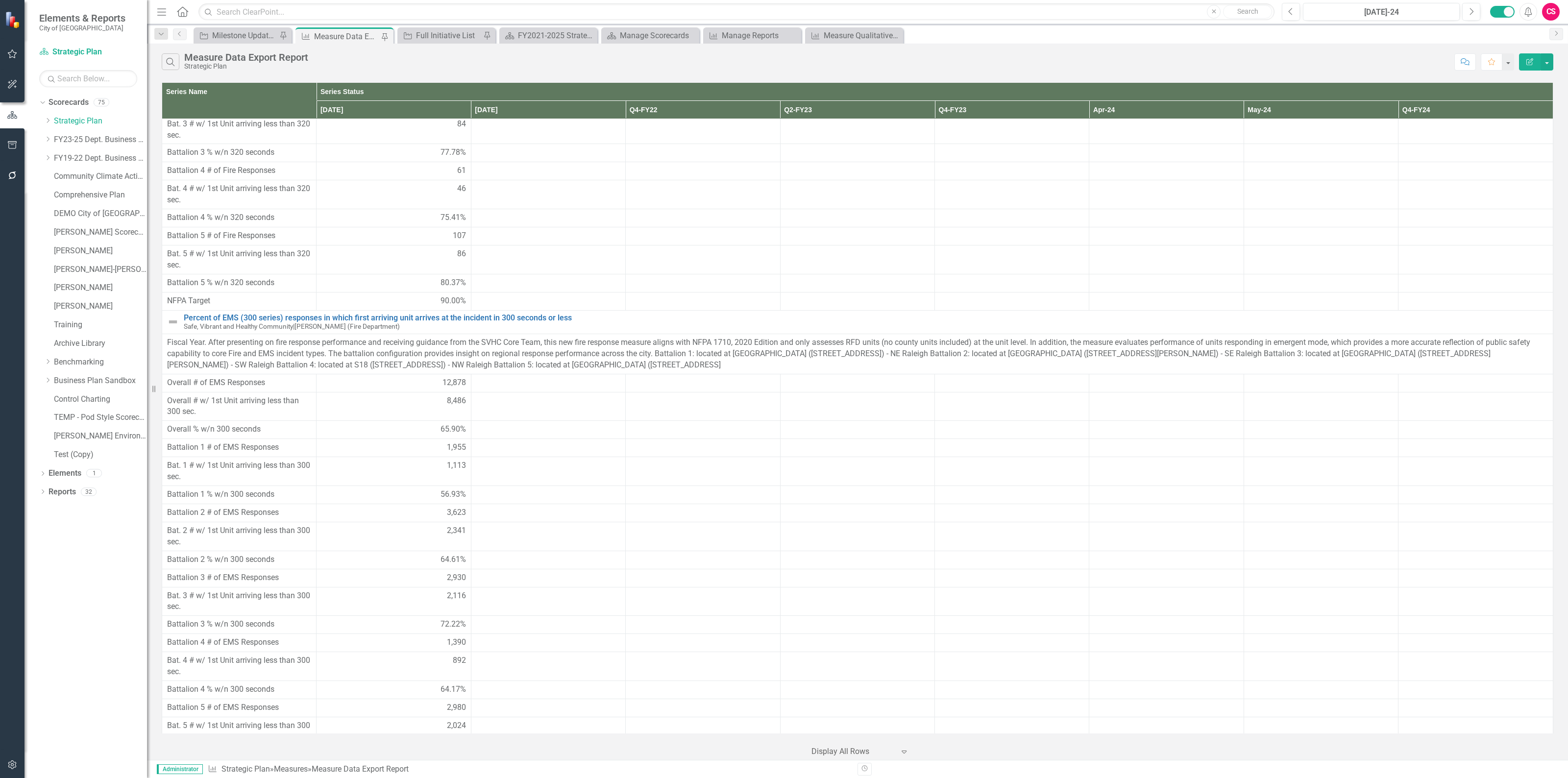
click at [1534, 55] on button "Edit Report" at bounding box center [1529, 62] width 21 height 17
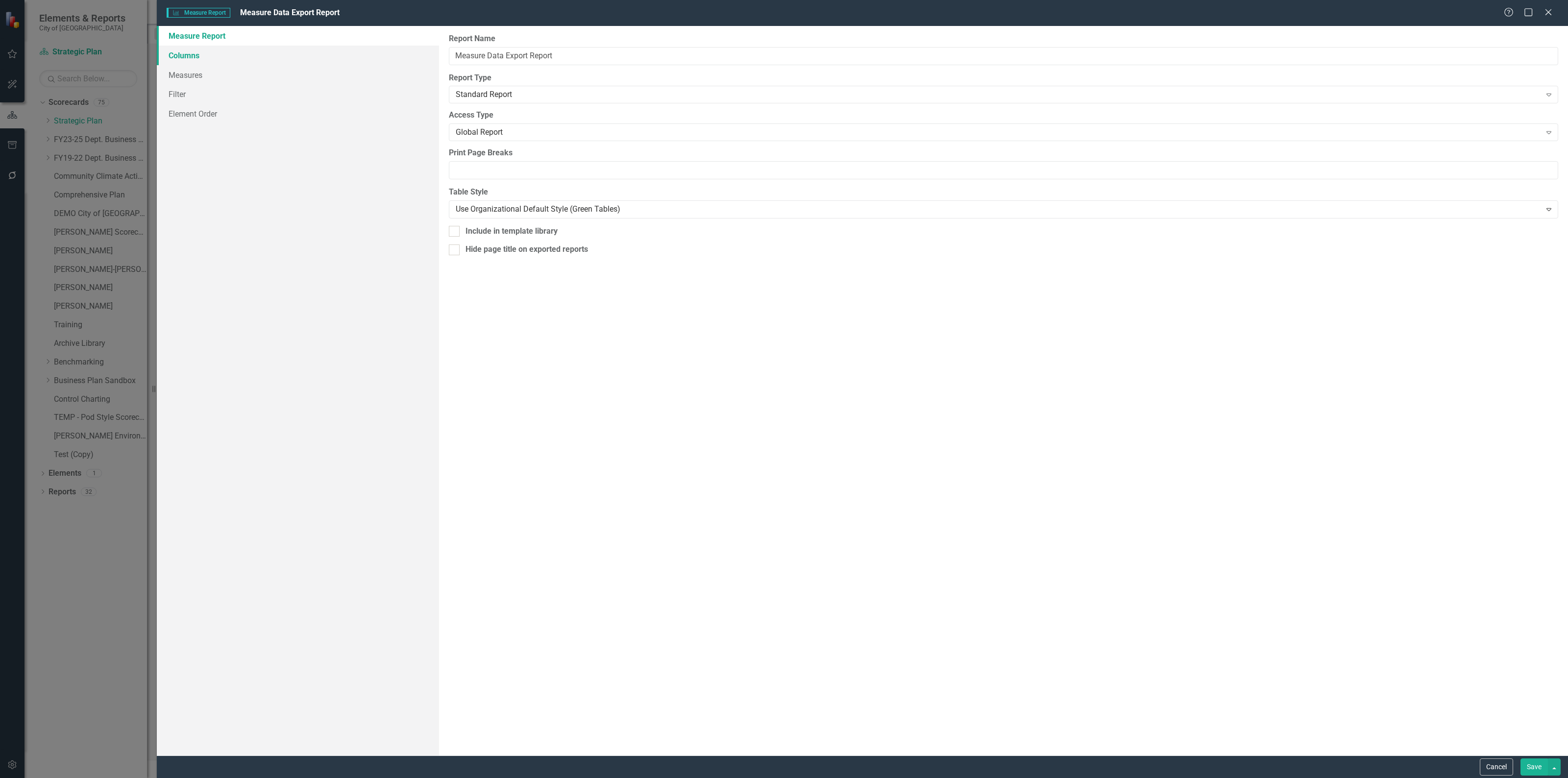
click at [188, 58] on link "Columns" at bounding box center [298, 55] width 282 height 19
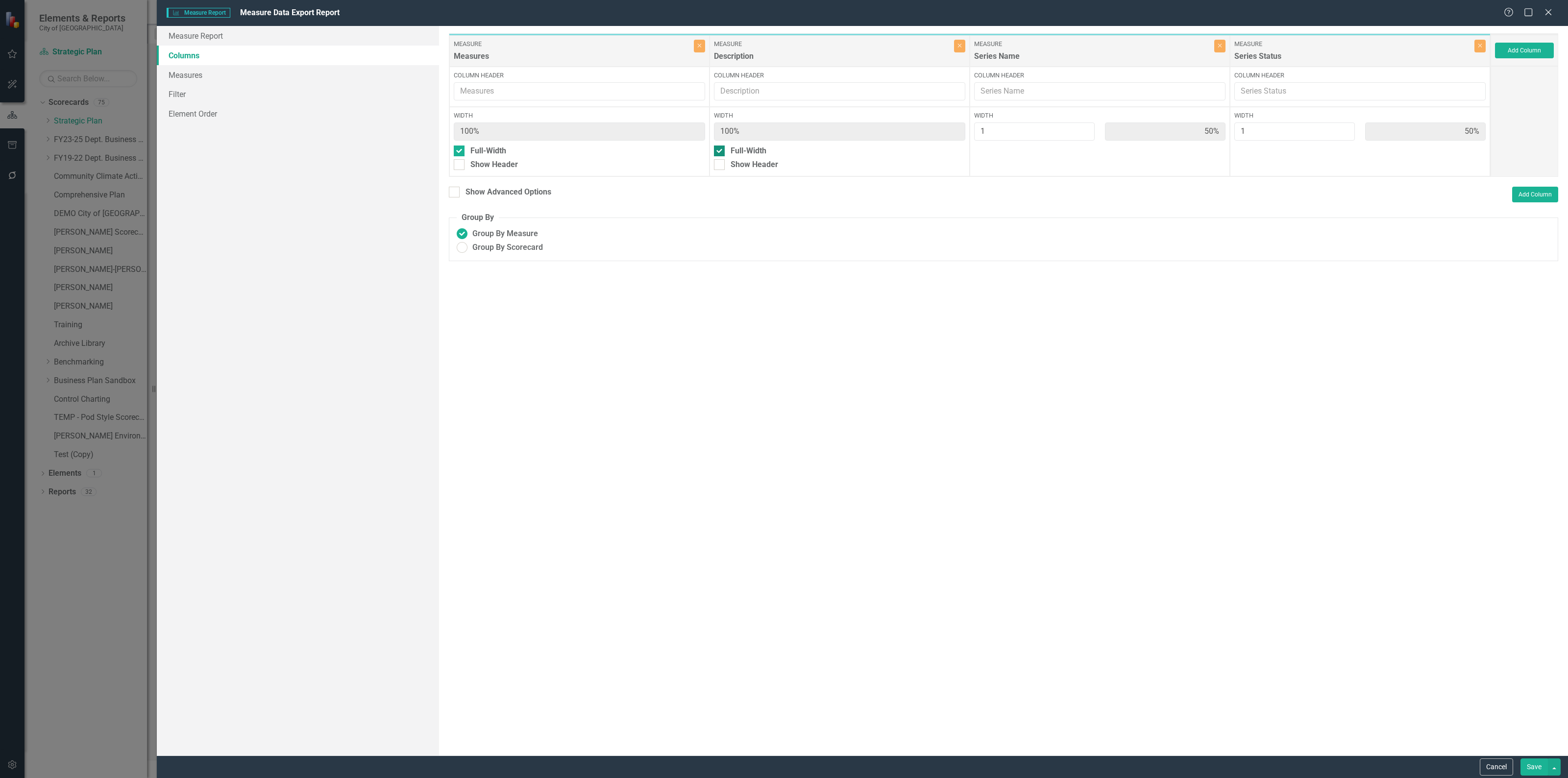
click at [717, 148] on input "Full-Width" at bounding box center [717, 149] width 7 height 6
checkbox input "false"
type input "33%"
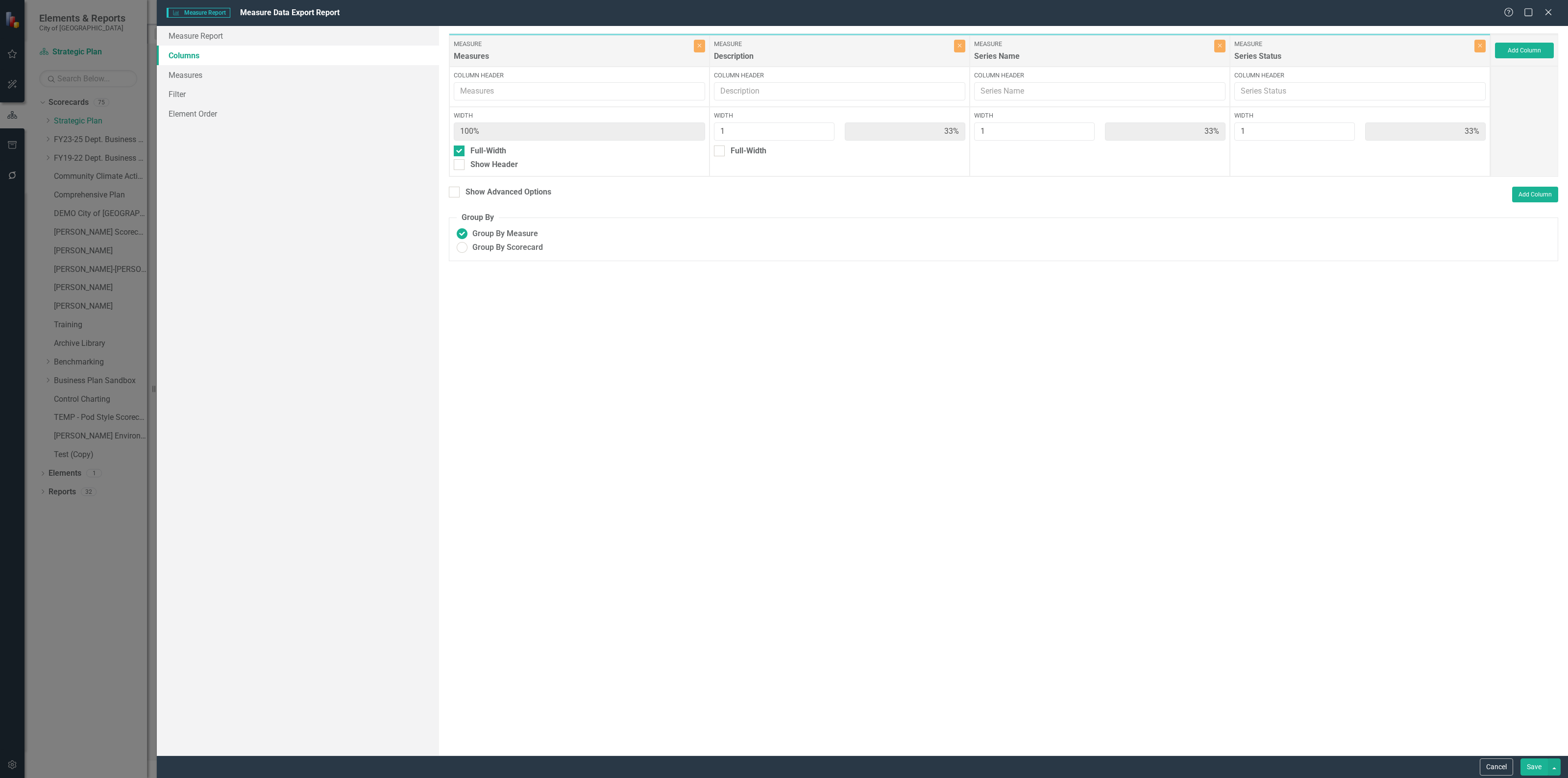
click at [1532, 765] on button "Save" at bounding box center [1534, 767] width 27 height 17
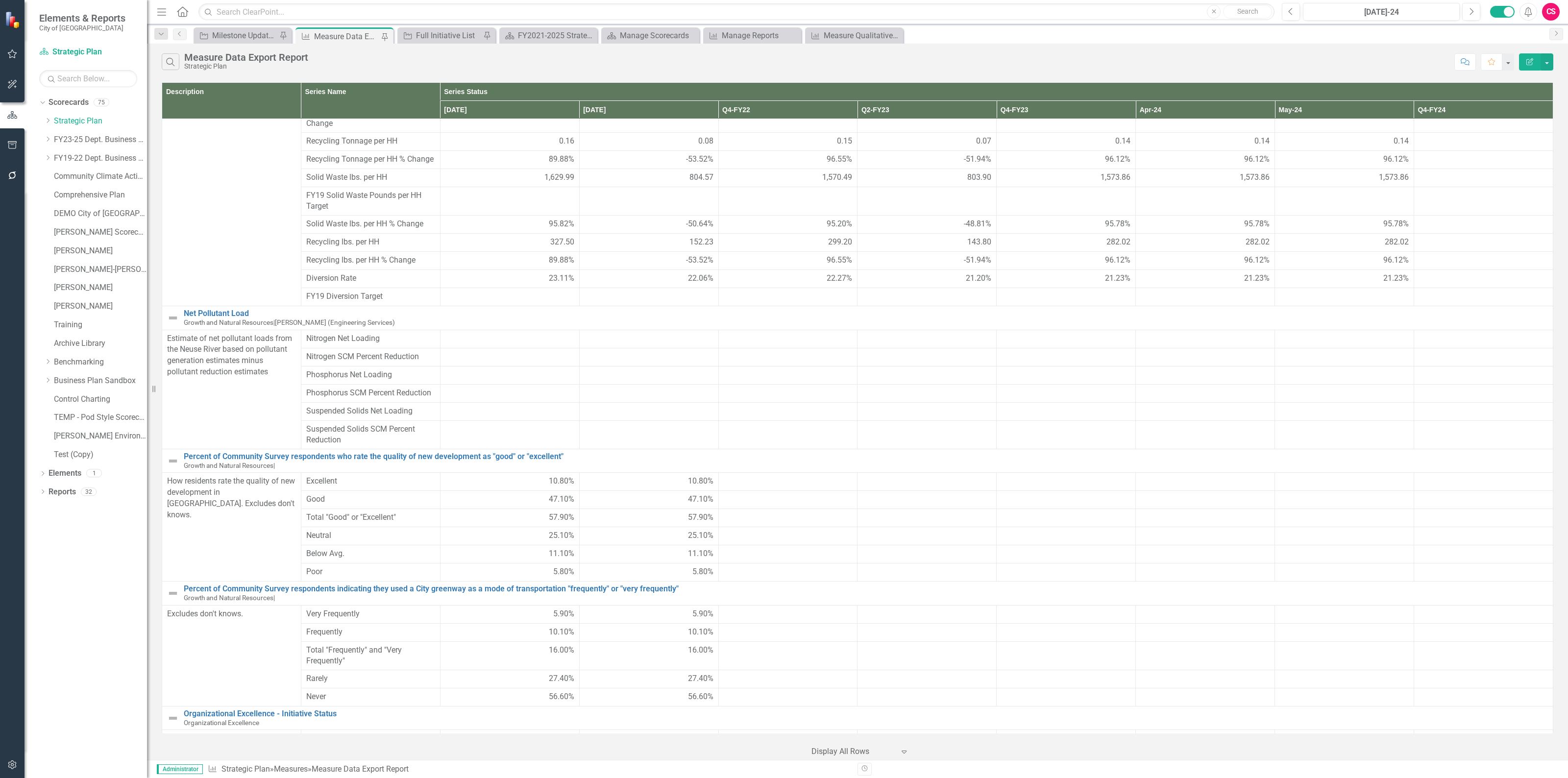
scroll to position [0, 0]
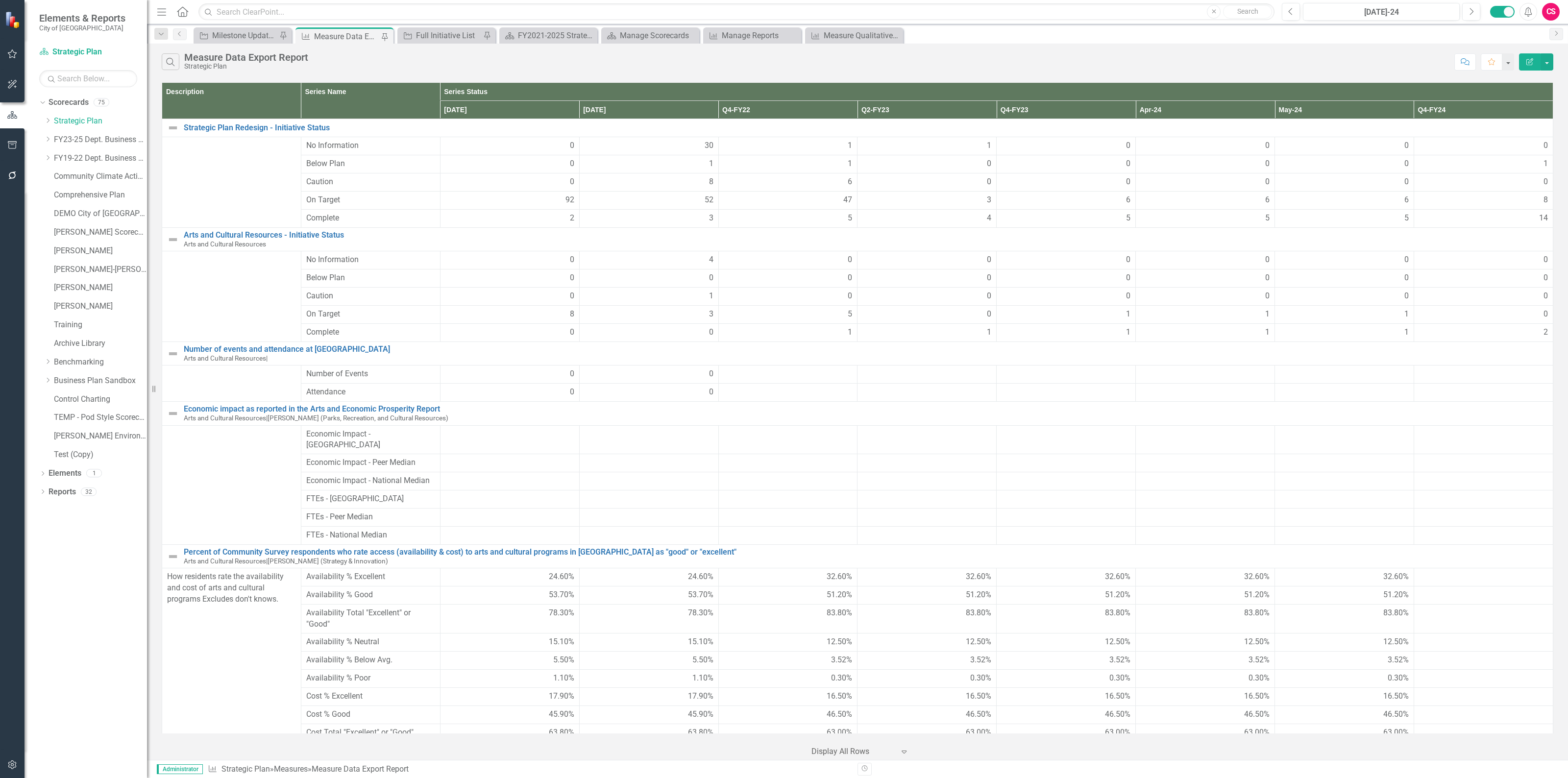
click at [1528, 58] on icon "Edit Report" at bounding box center [1530, 62] width 9 height 7
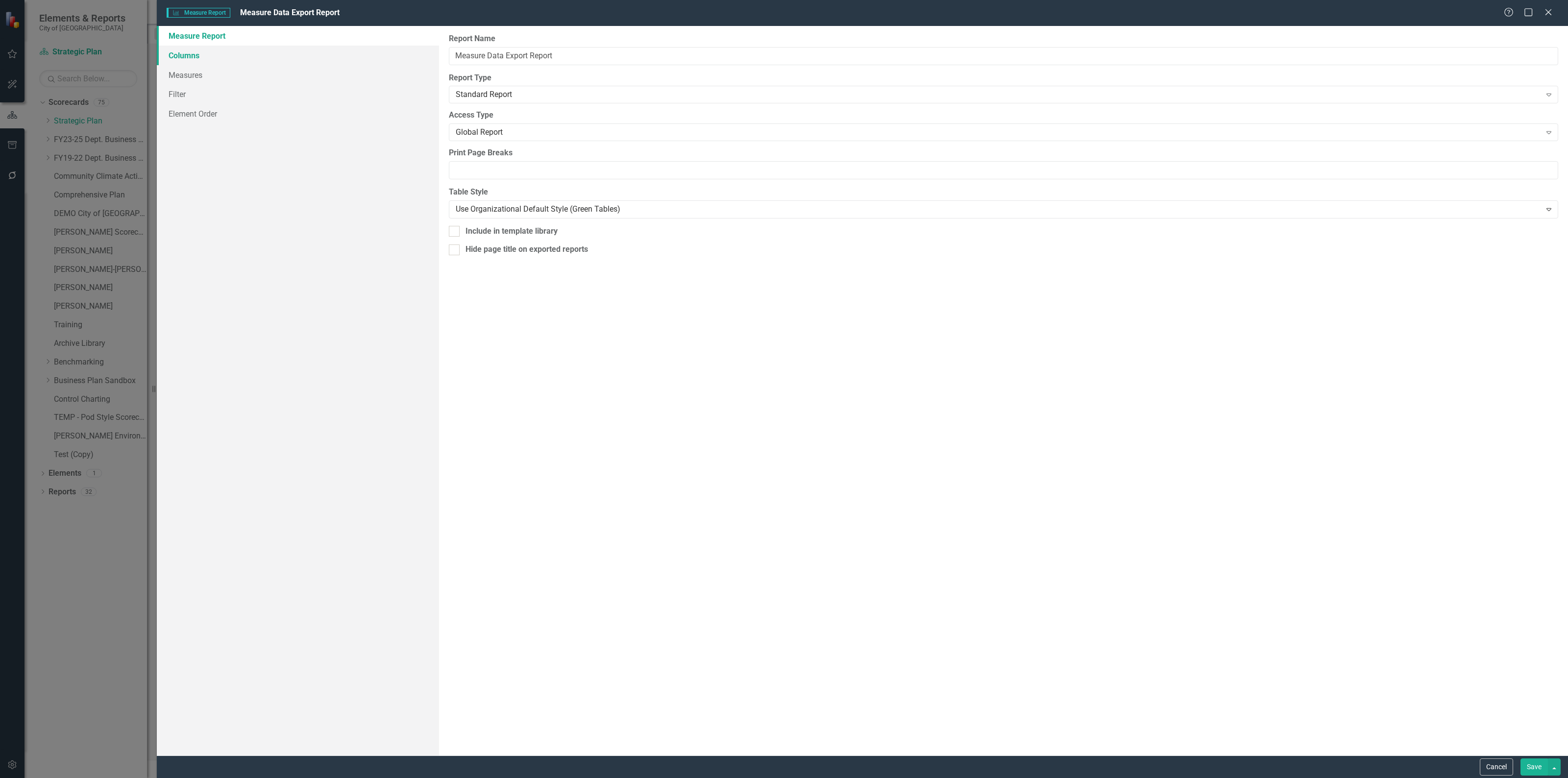
click at [227, 51] on link "Columns" at bounding box center [298, 55] width 282 height 19
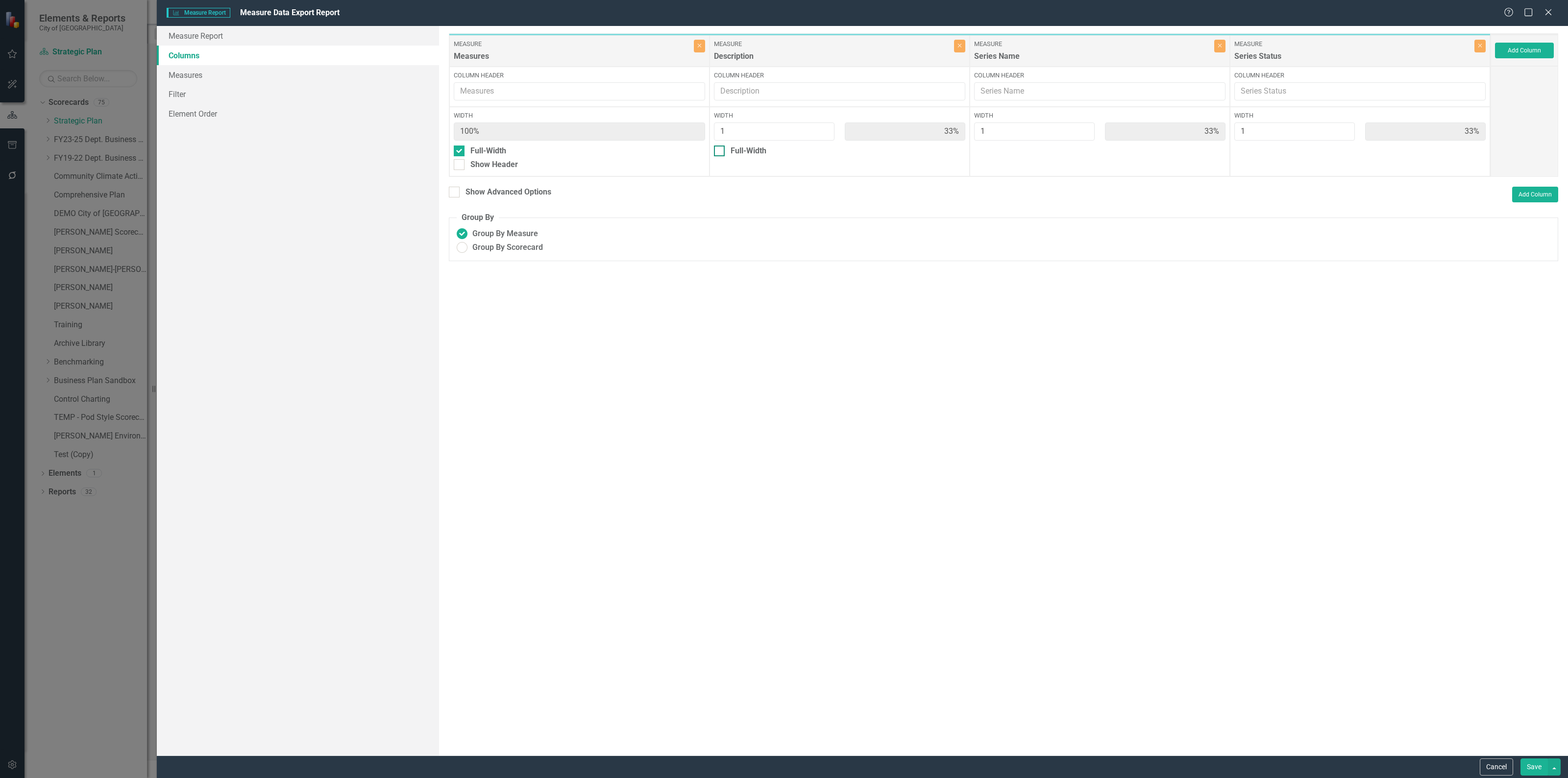
click at [719, 153] on div at bounding box center [719, 151] width 11 height 11
click at [719, 152] on input "Full-Width" at bounding box center [717, 149] width 7 height 6
checkbox input "true"
type input "100%"
type input "50%"
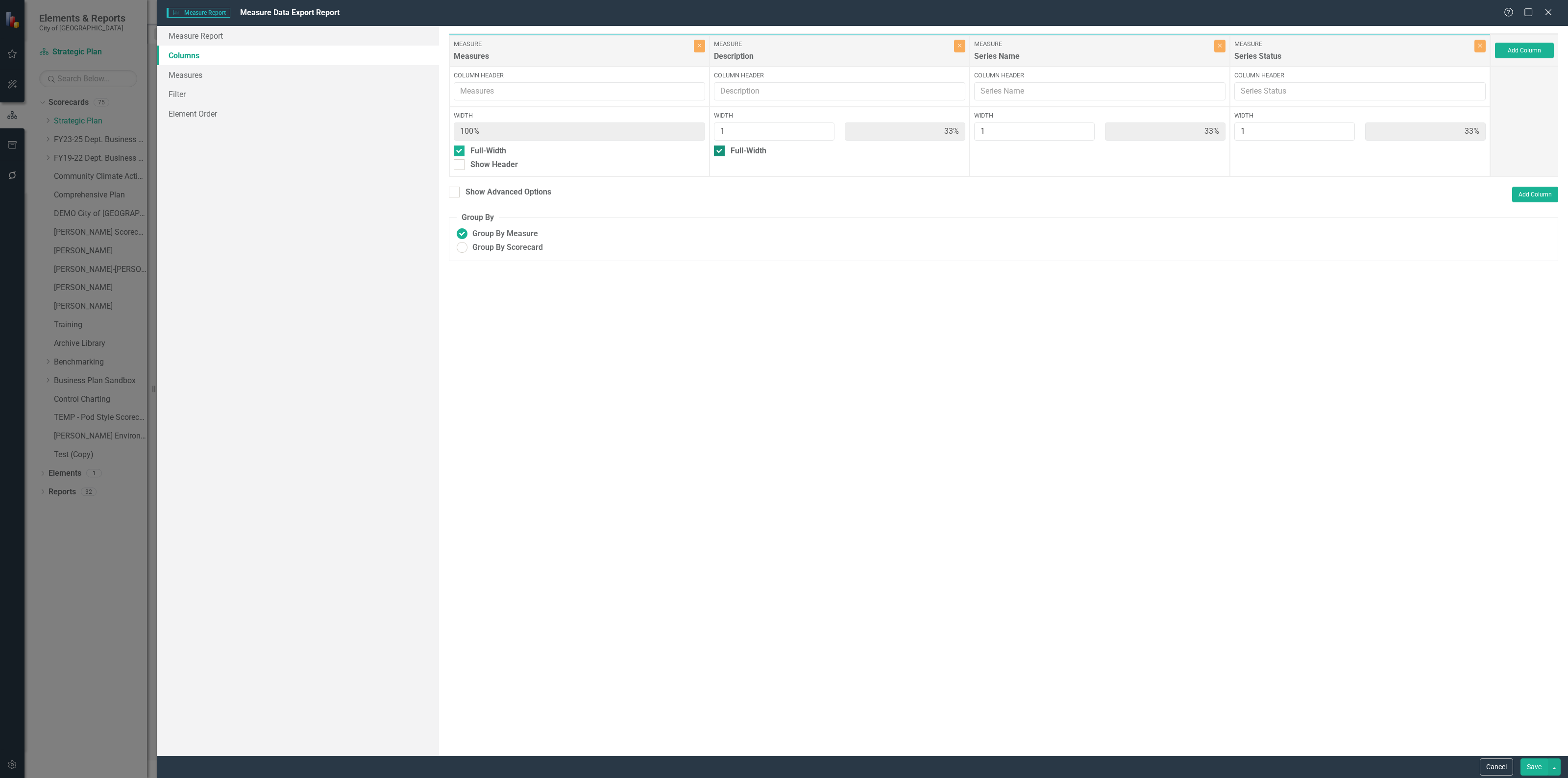
type input "50%"
click at [464, 249] on ins at bounding box center [462, 247] width 15 height 15
click at [464, 249] on input "Group By Scorecard" at bounding box center [462, 247] width 15 height 15
radio input "true"
click at [1524, 51] on button "Add Column" at bounding box center [1524, 51] width 59 height 16
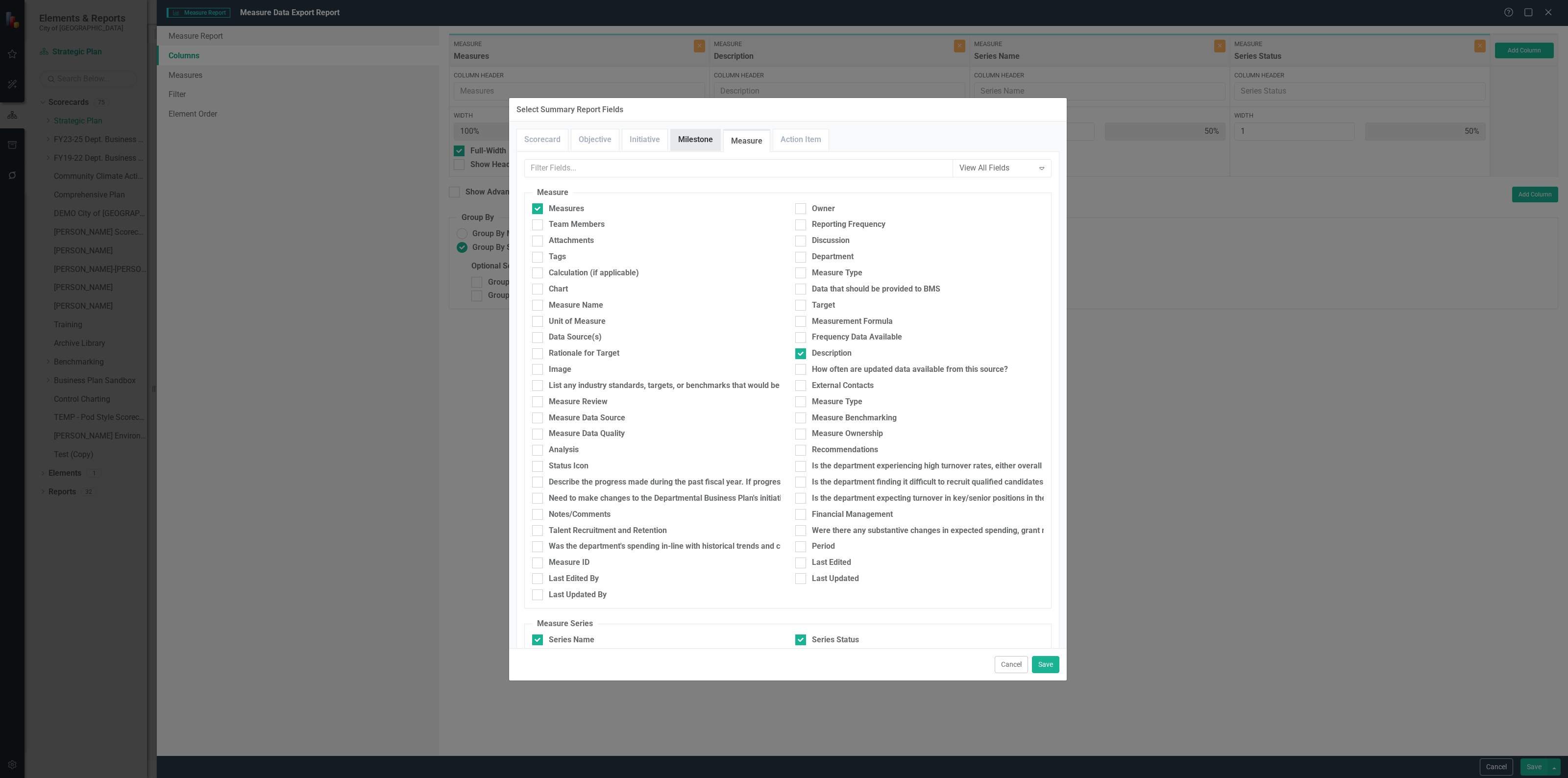
click at [688, 138] on link "Milestone" at bounding box center [696, 140] width 49 height 21
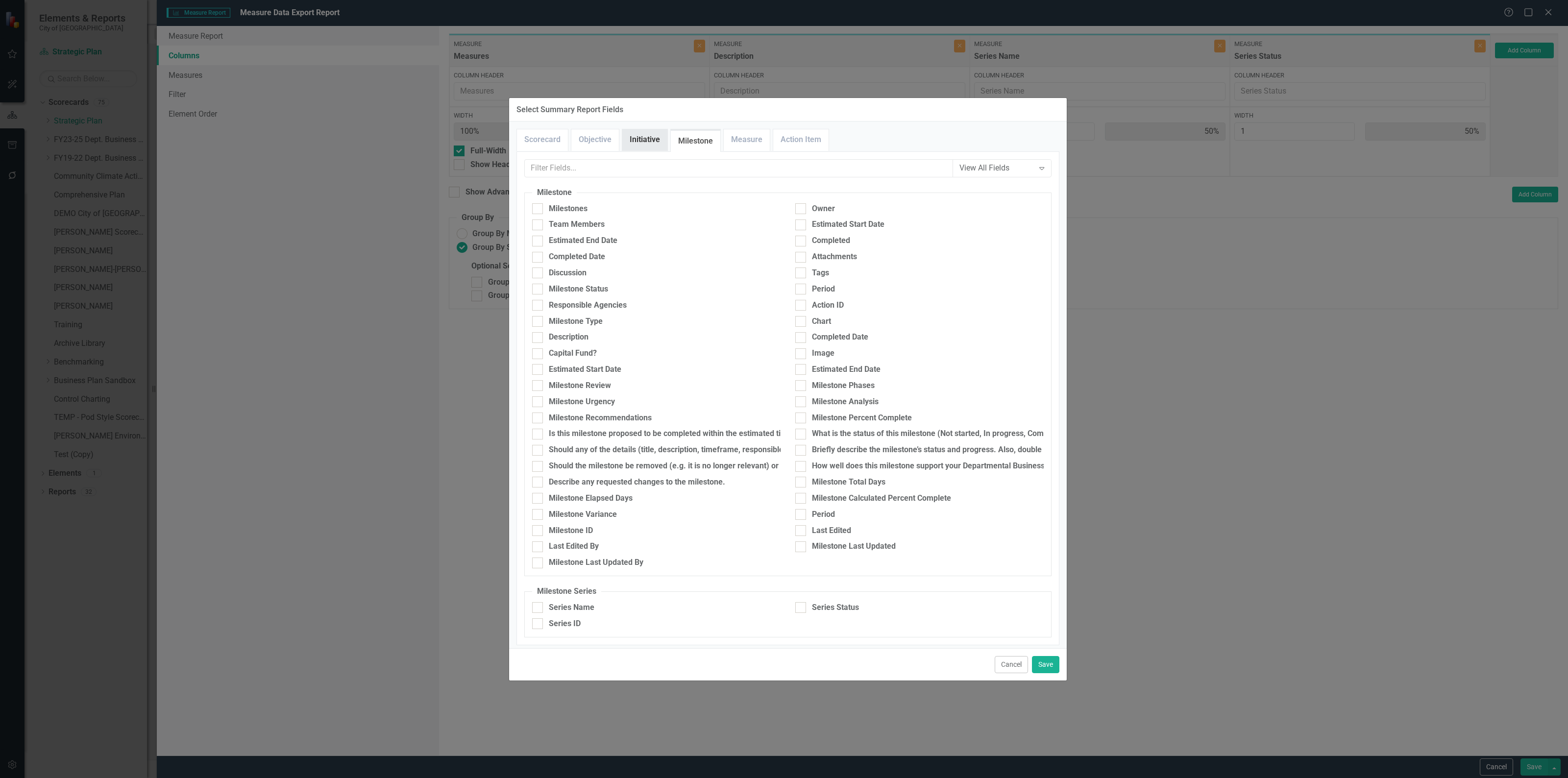
click at [649, 135] on link "Initiative" at bounding box center [644, 140] width 45 height 21
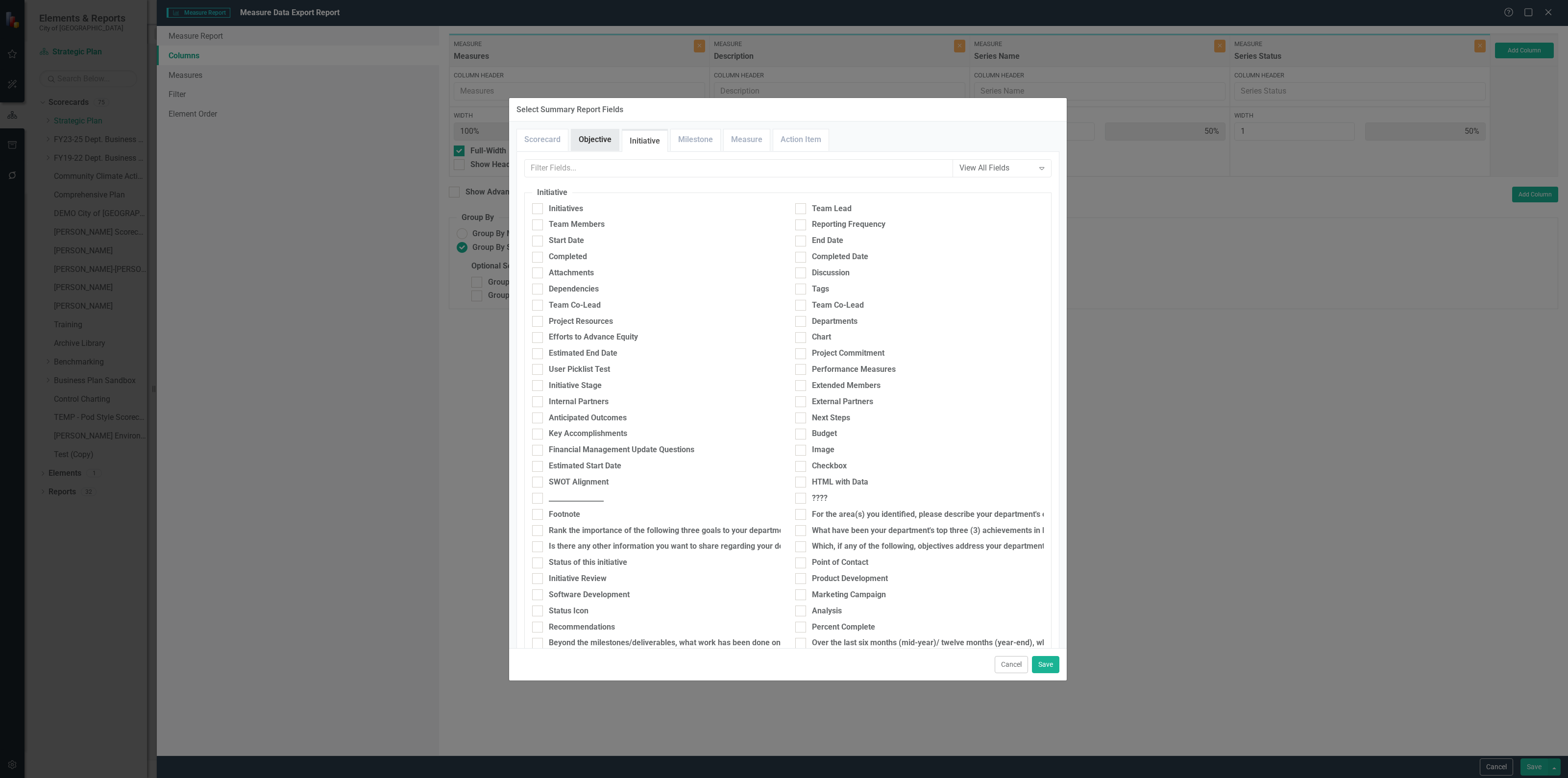
click at [582, 140] on link "Objective" at bounding box center [595, 140] width 47 height 21
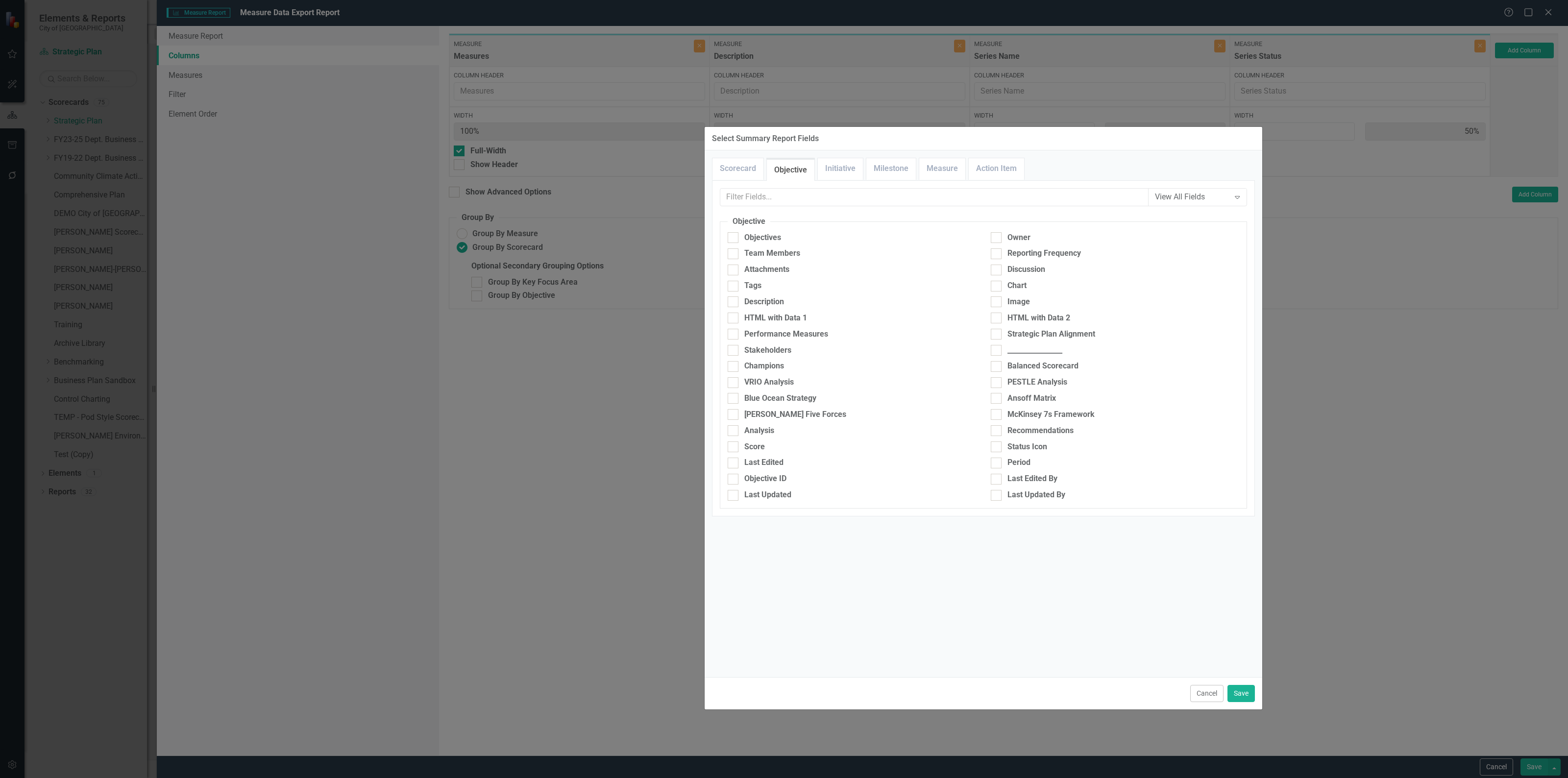
drag, startPoint x: 589, startPoint y: 99, endPoint x: 785, endPoint y: 130, distance: 198.4
click at [785, 130] on div "Select Summary Report Fields" at bounding box center [984, 138] width 558 height 24
click at [744, 170] on link "Scorecard" at bounding box center [738, 168] width 51 height 21
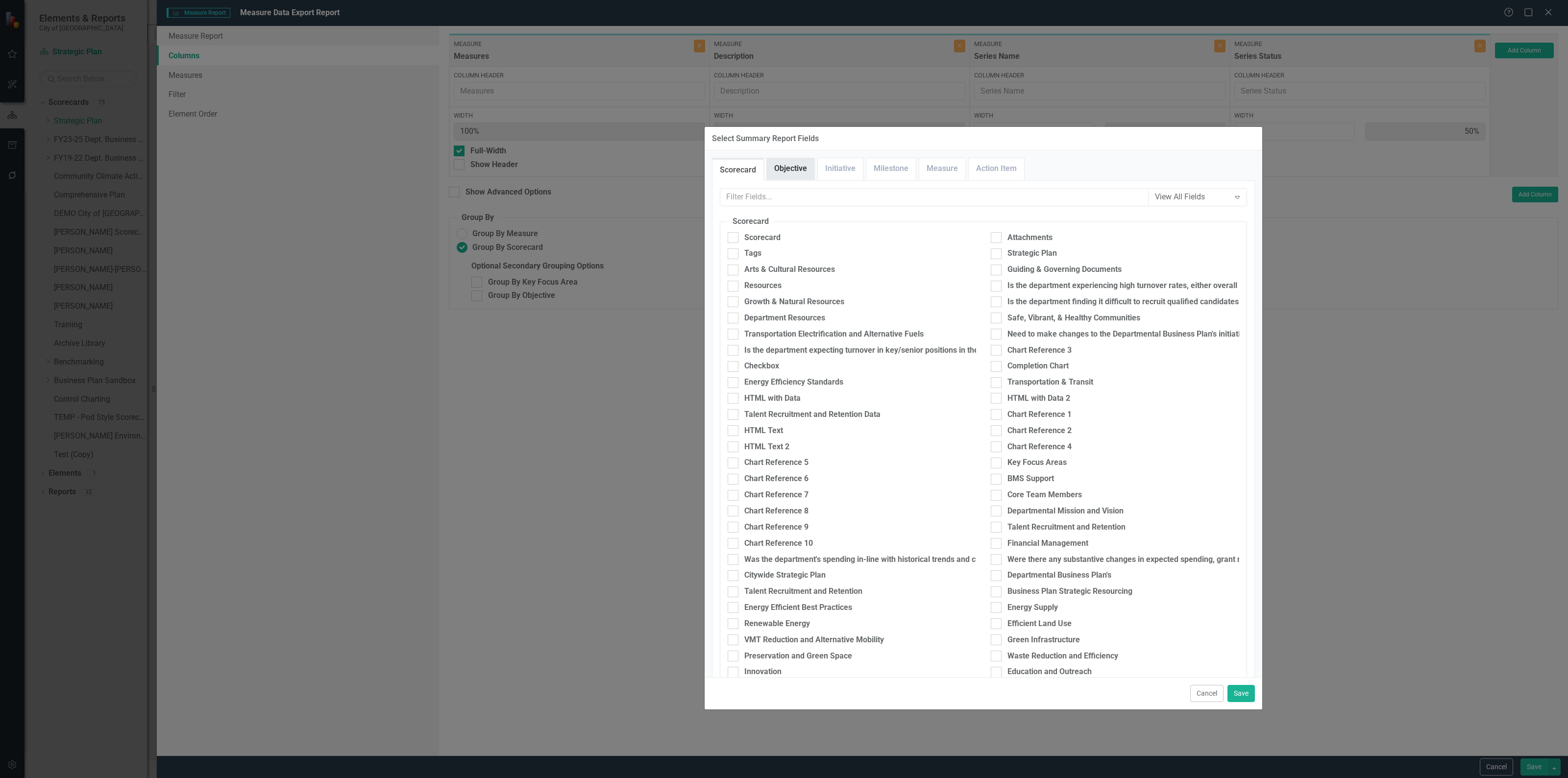
click at [804, 172] on link "Objective" at bounding box center [790, 168] width 47 height 21
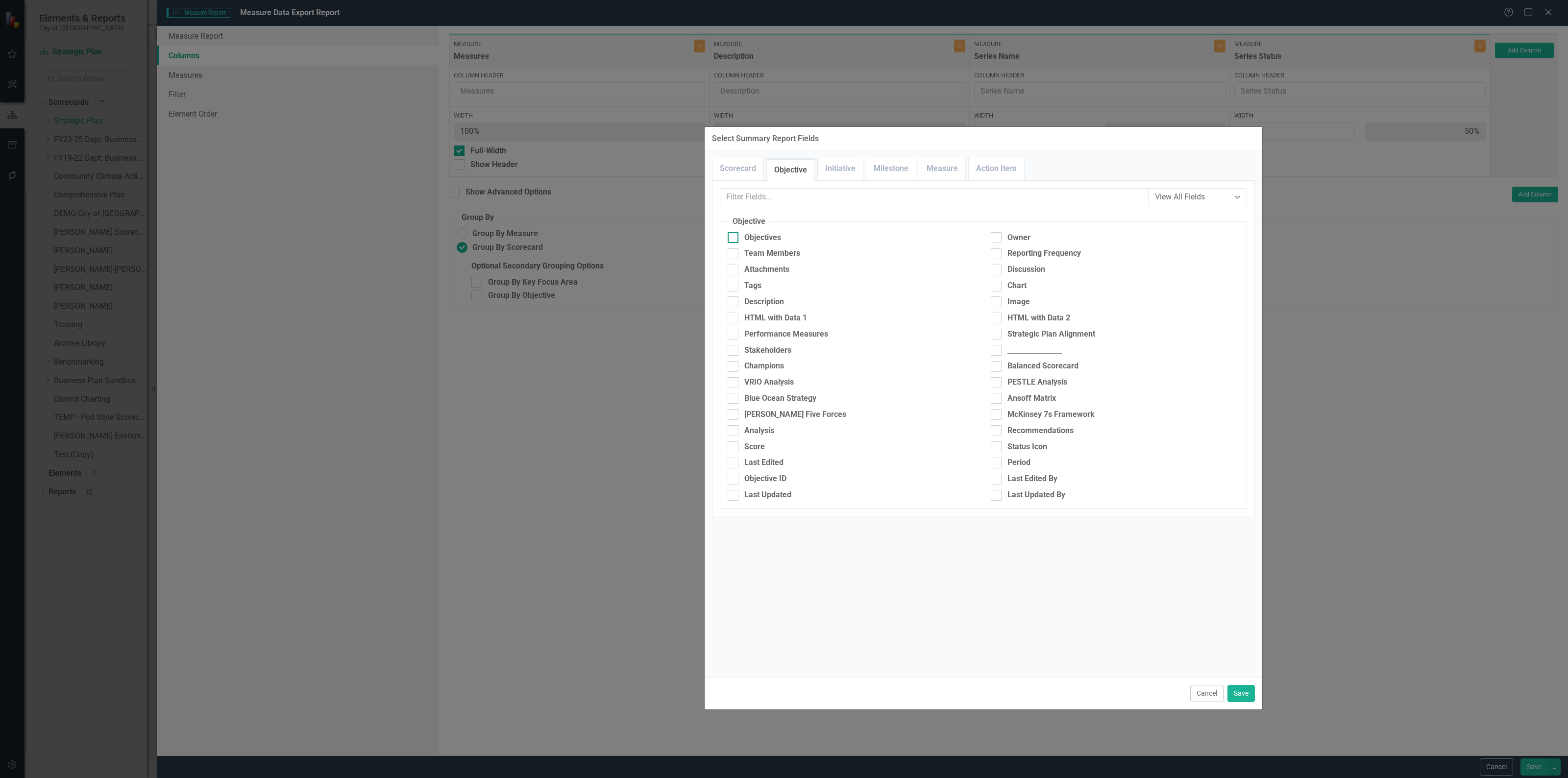
click at [738, 237] on div "Objectives" at bounding box center [852, 237] width 248 height 11
click at [734, 237] on input "Objectives" at bounding box center [731, 235] width 7 height 6
checkbox input "true"
click at [1240, 687] on button "Save" at bounding box center [1241, 694] width 27 height 17
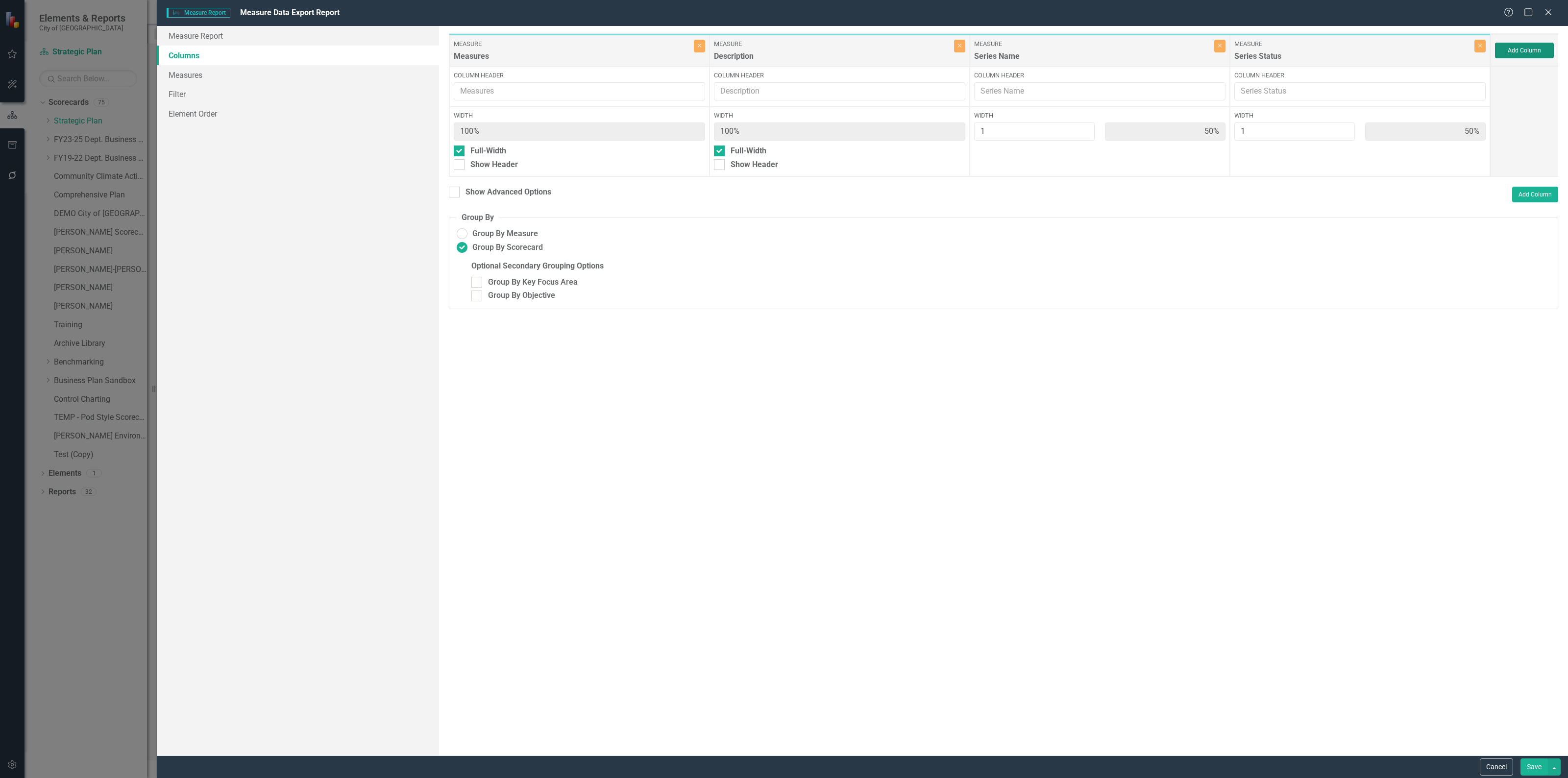
type input "33%"
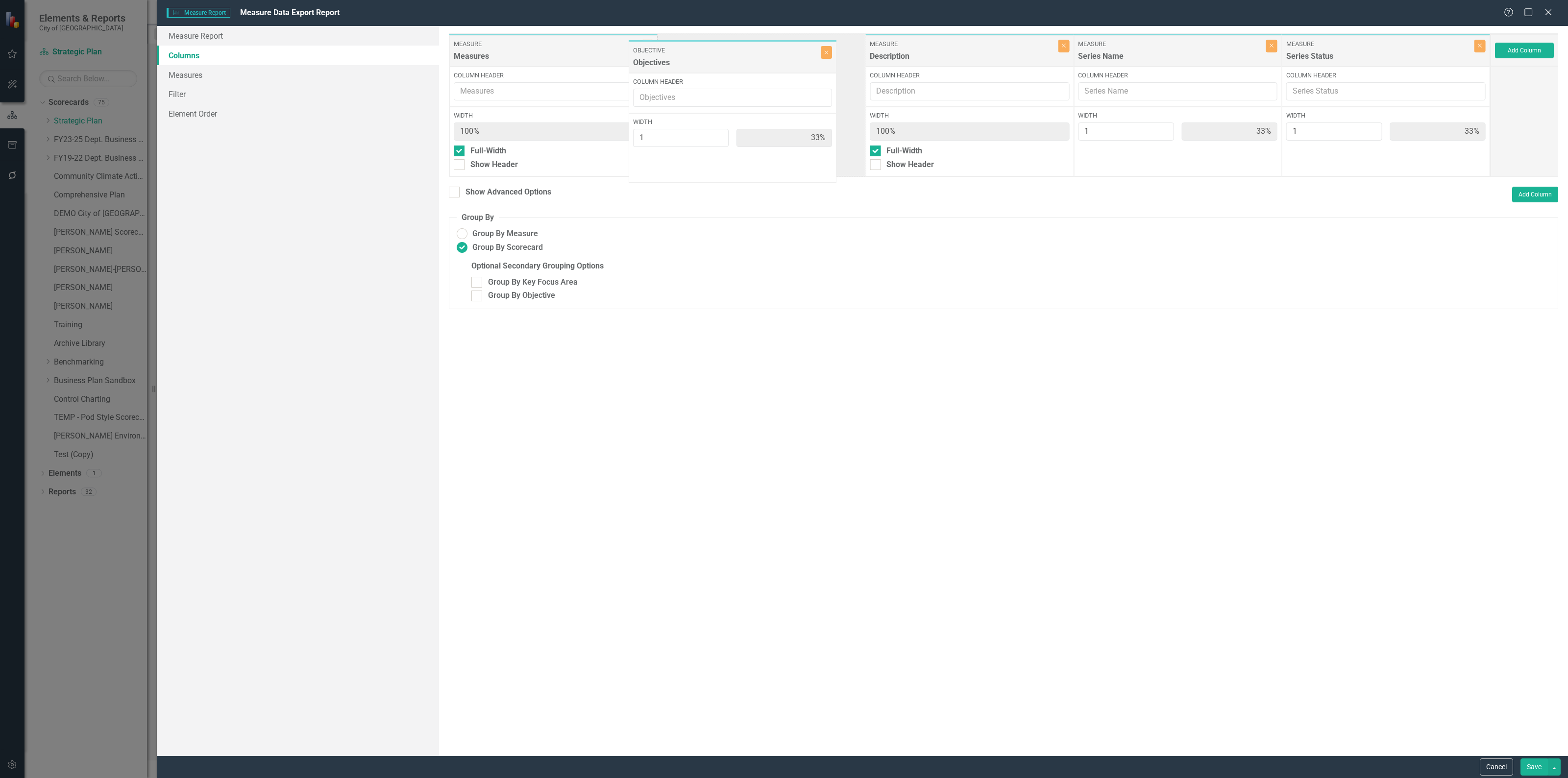
drag, startPoint x: 1333, startPoint y: 43, endPoint x: 683, endPoint y: 48, distance: 650.0
click at [683, 48] on div "Measure Measures Close Column Header Width 100% Full-Width Show Header Measure …" at bounding box center [969, 105] width 1041 height 144
click at [856, 52] on button "Close" at bounding box center [856, 46] width 11 height 13
type input "50%"
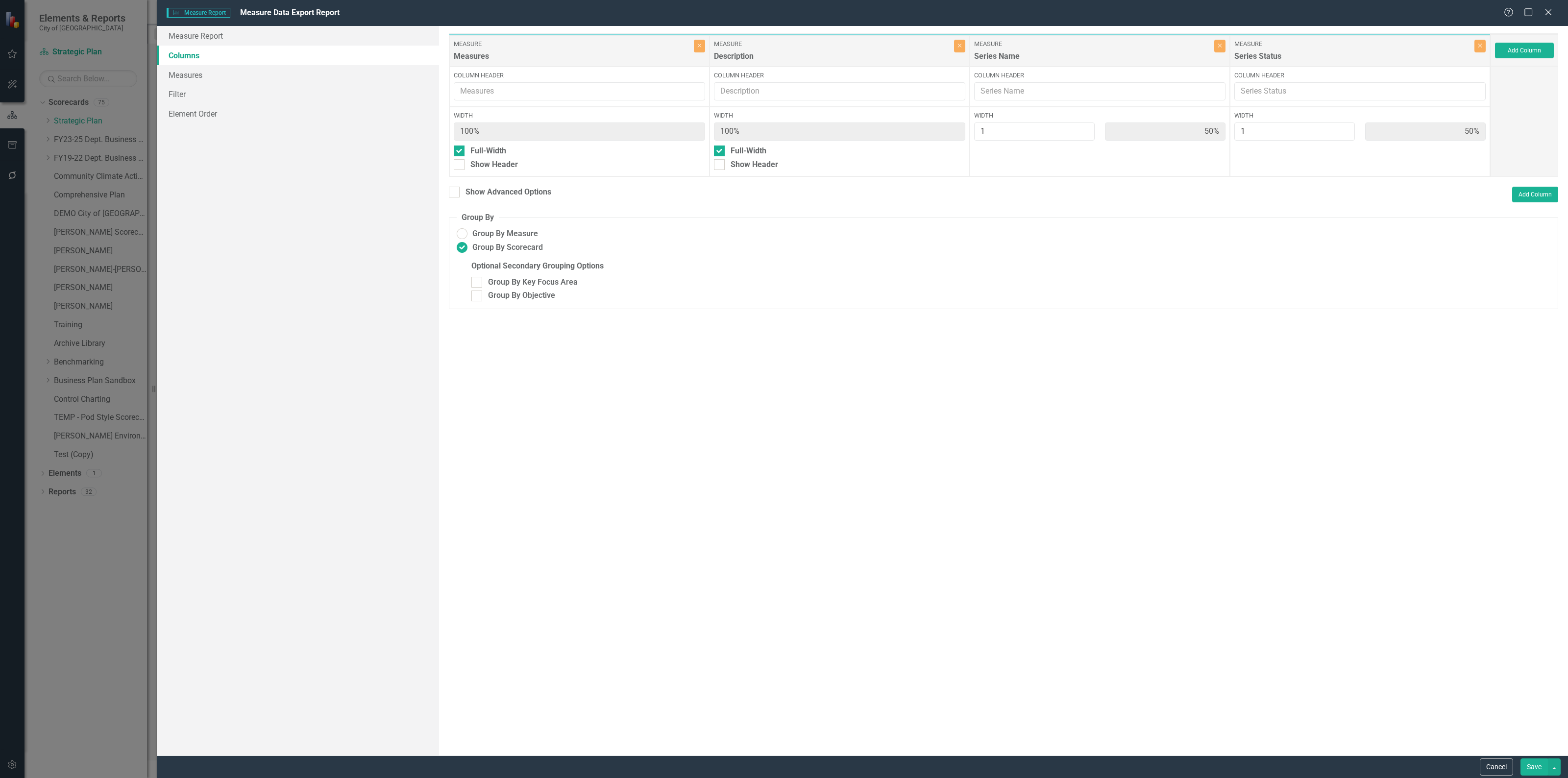
click at [1528, 762] on button "Save" at bounding box center [1534, 767] width 27 height 17
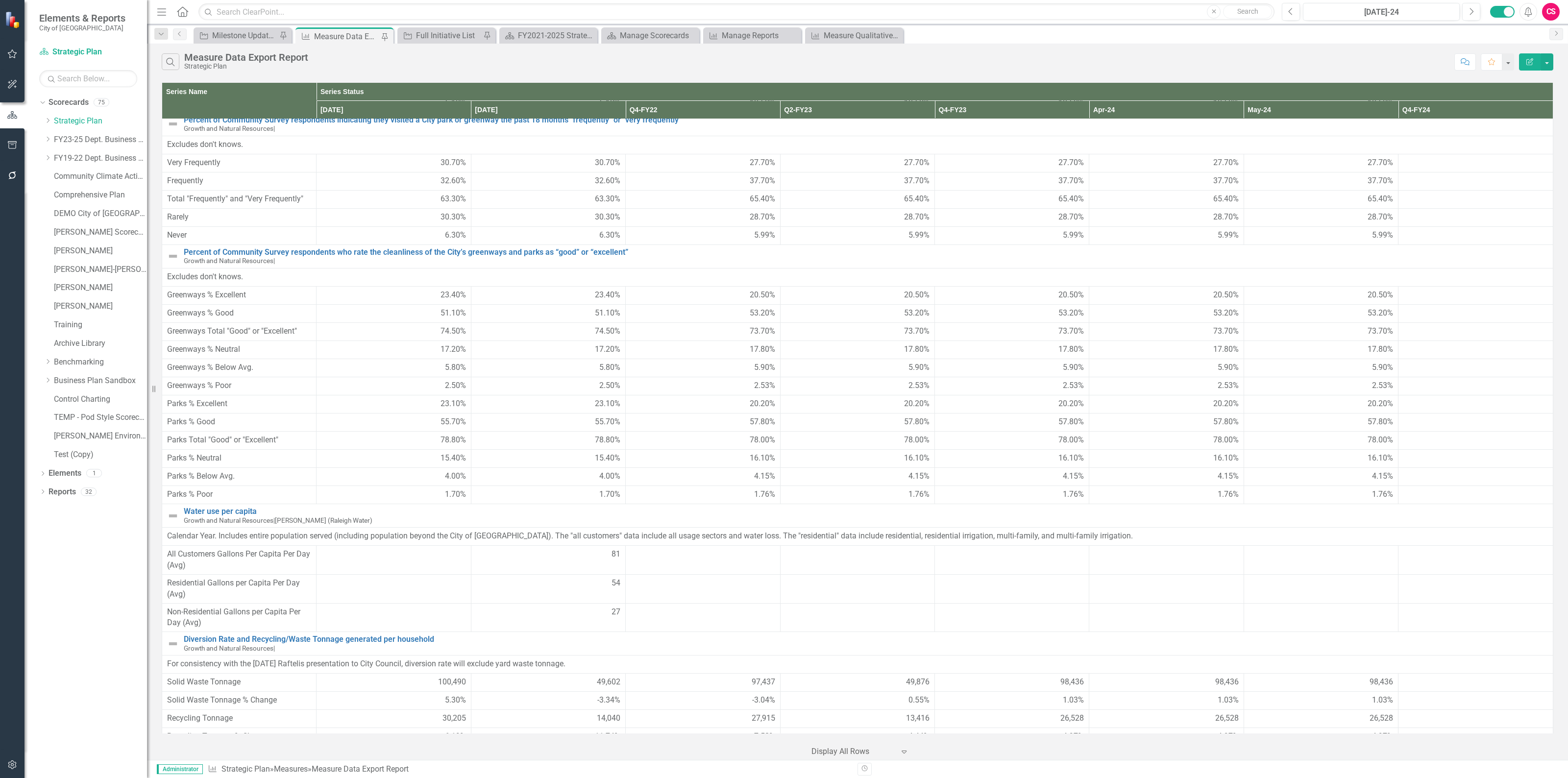
scroll to position [2694, 0]
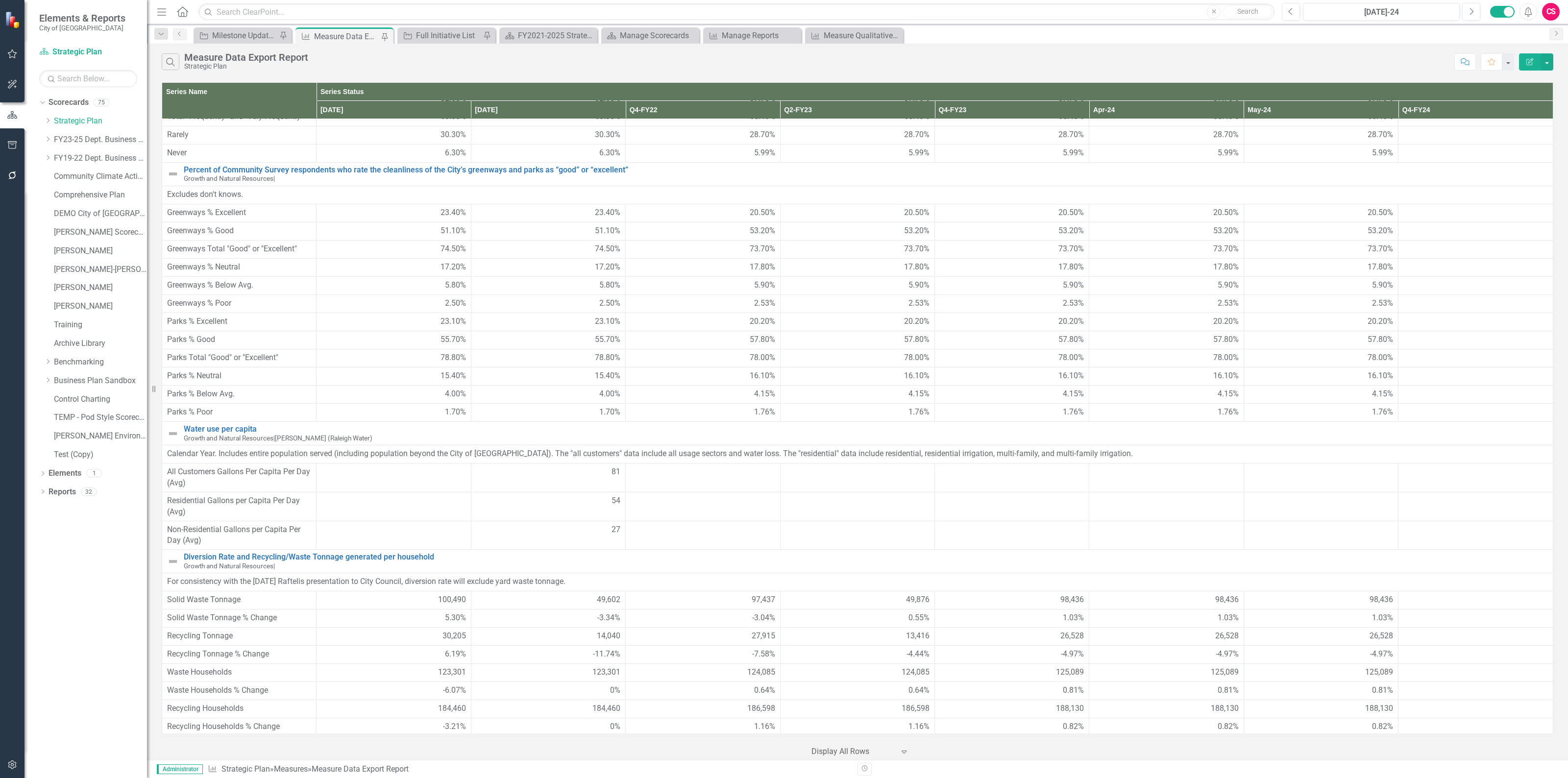
click at [1515, 52] on div "Search Measure Data Export Report Strategic Plan Comment Favorite Edit Report" at bounding box center [857, 59] width 1420 height 32
click at [1528, 64] on icon "Edit Report" at bounding box center [1530, 62] width 9 height 7
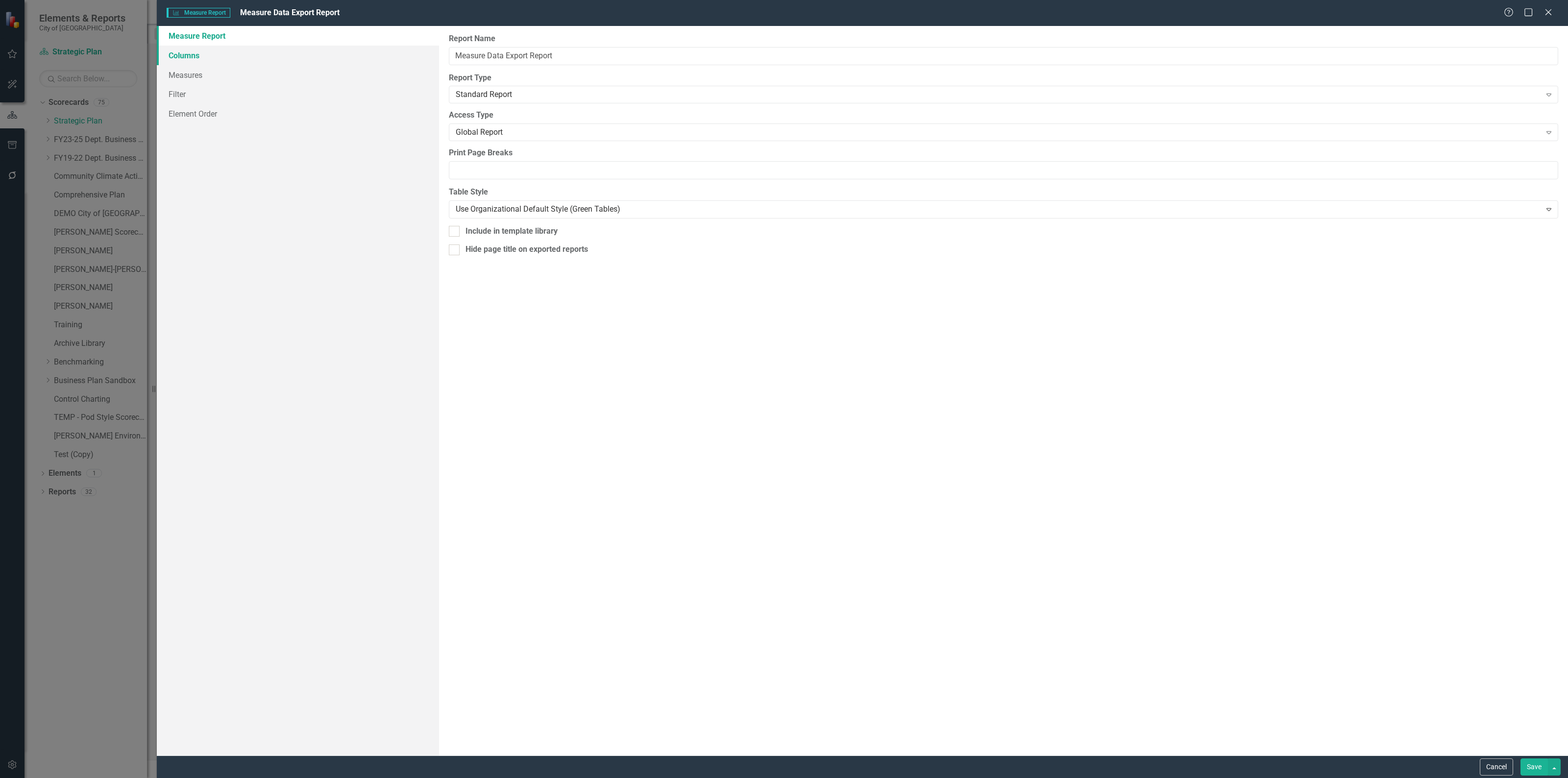
click at [270, 54] on link "Columns" at bounding box center [298, 55] width 282 height 19
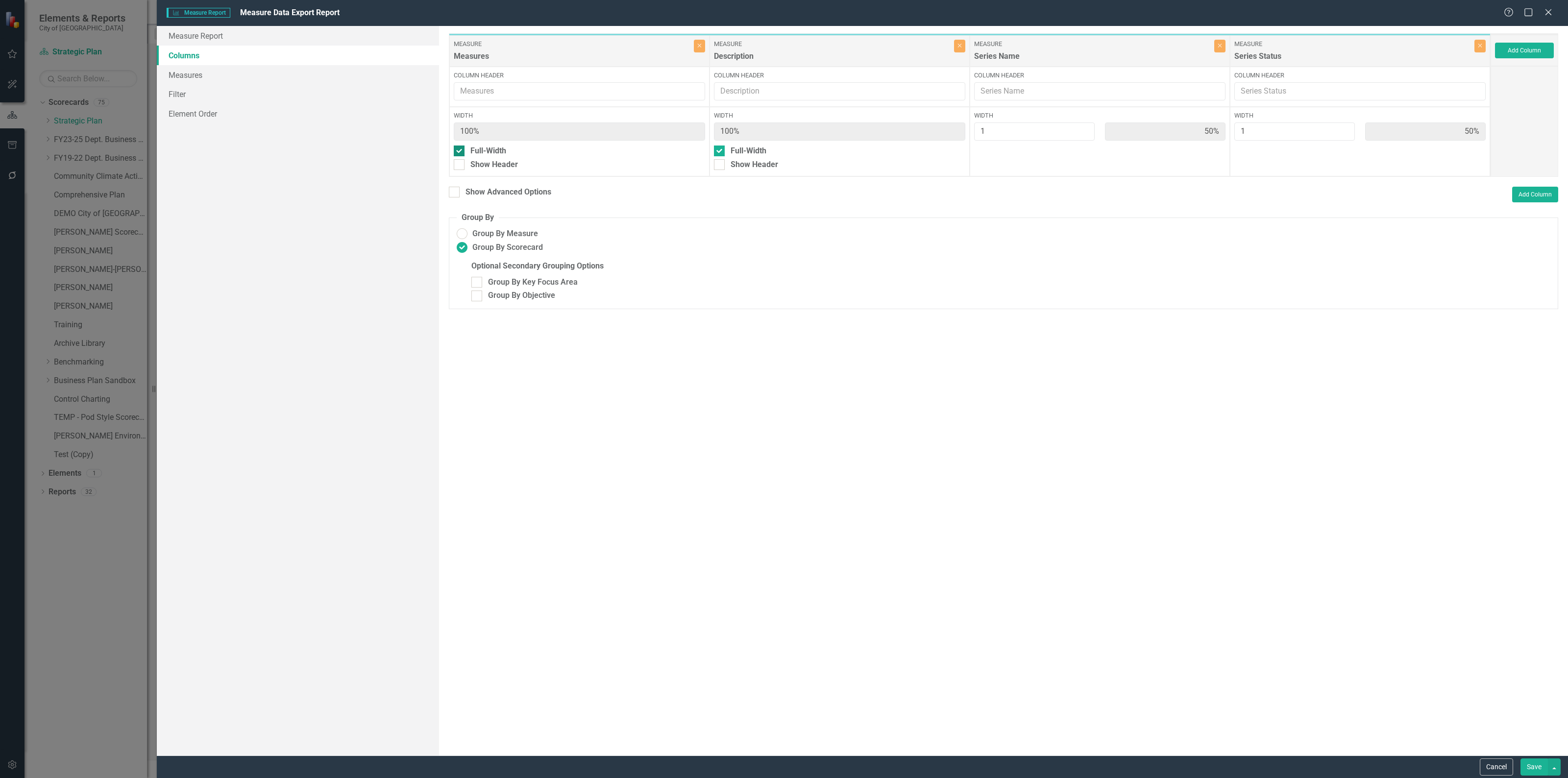
click at [456, 150] on input "Full-Width" at bounding box center [457, 149] width 7 height 6
checkbox input "false"
type input "33%"
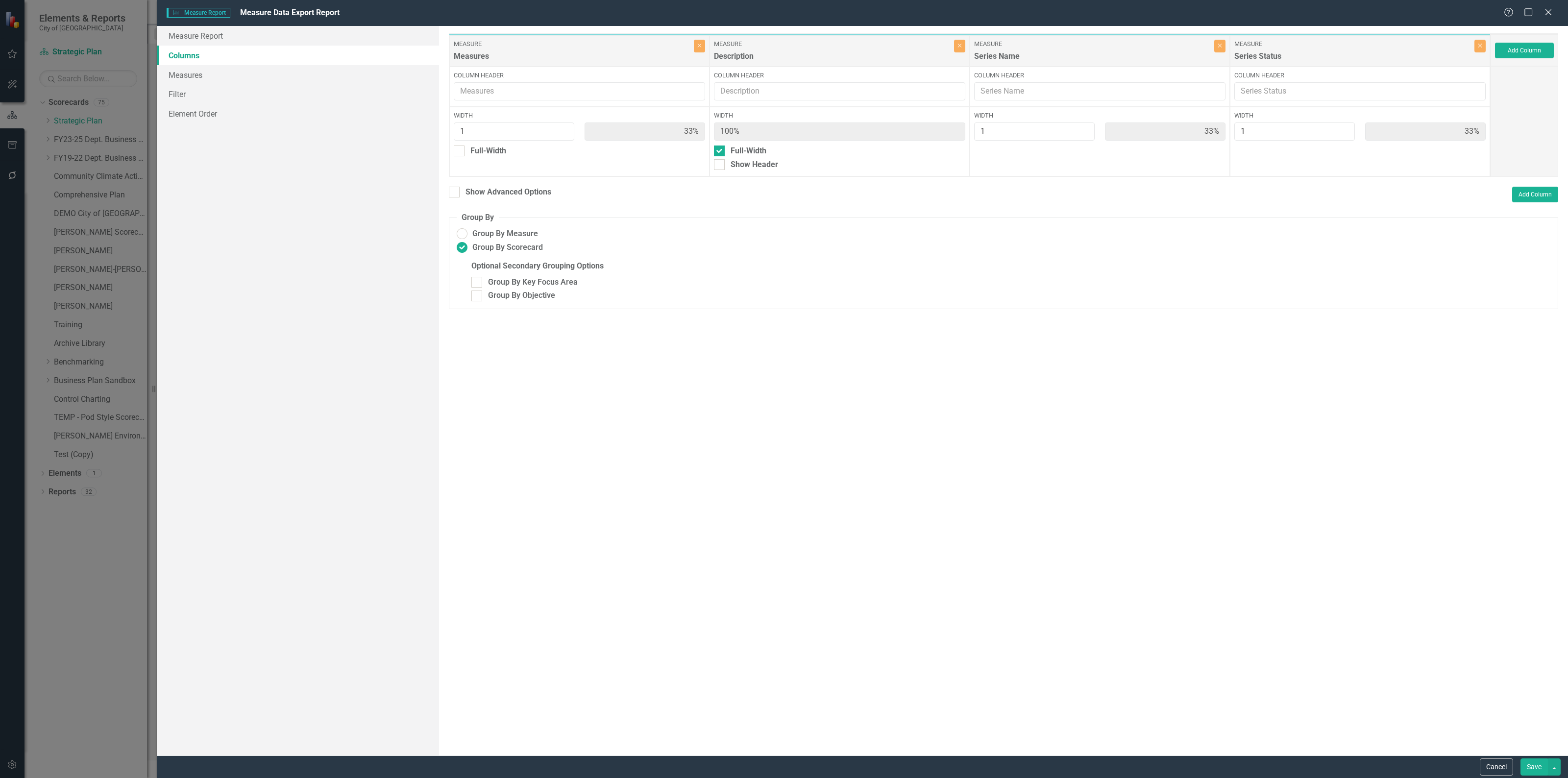
drag, startPoint x: 718, startPoint y: 150, endPoint x: 718, endPoint y: 161, distance: 11.0
click at [718, 150] on input "Full-Width" at bounding box center [717, 149] width 7 height 6
checkbox input "false"
type input "25%"
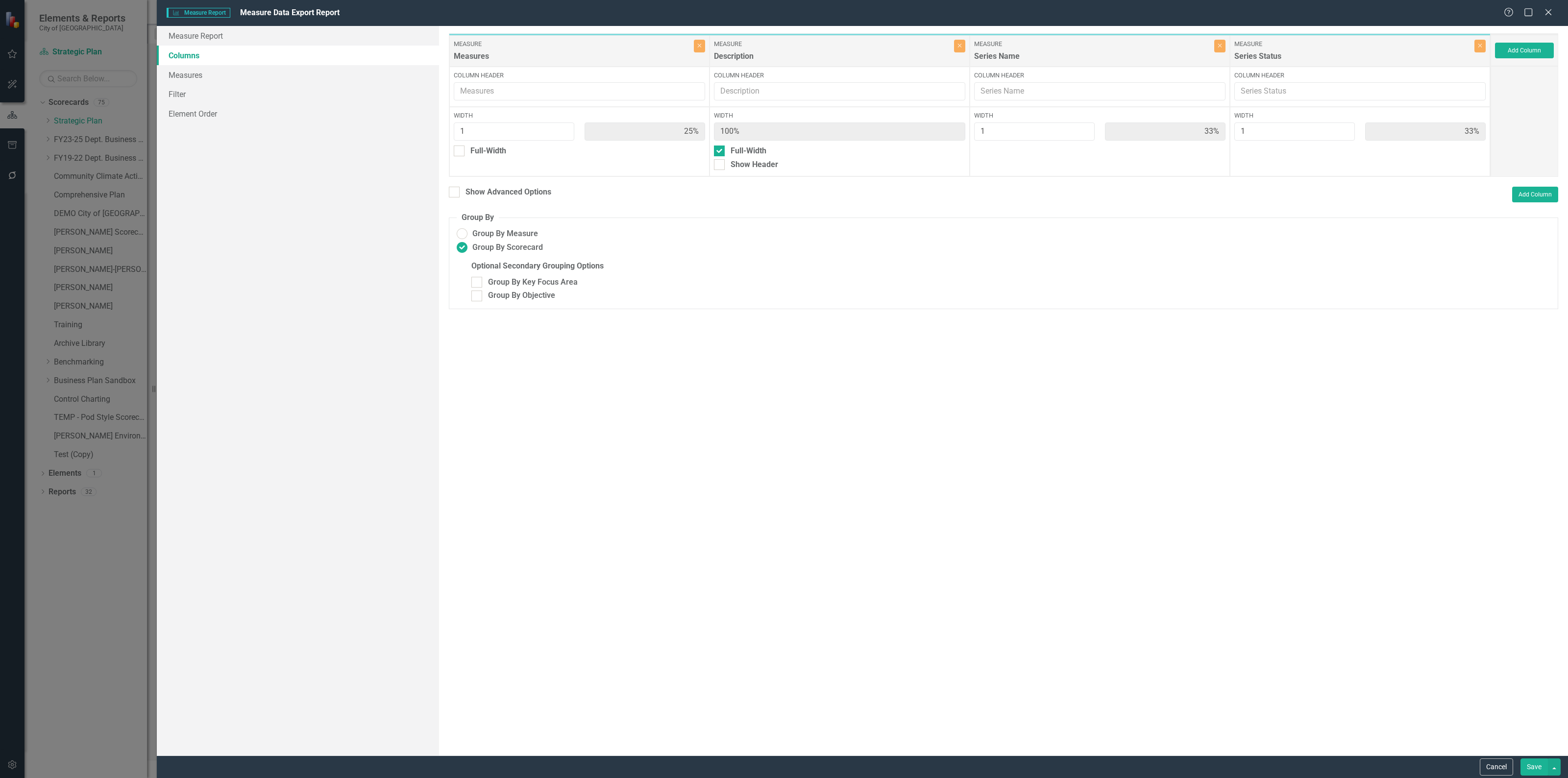
type input "25%"
click at [1527, 767] on button "Save" at bounding box center [1534, 767] width 27 height 17
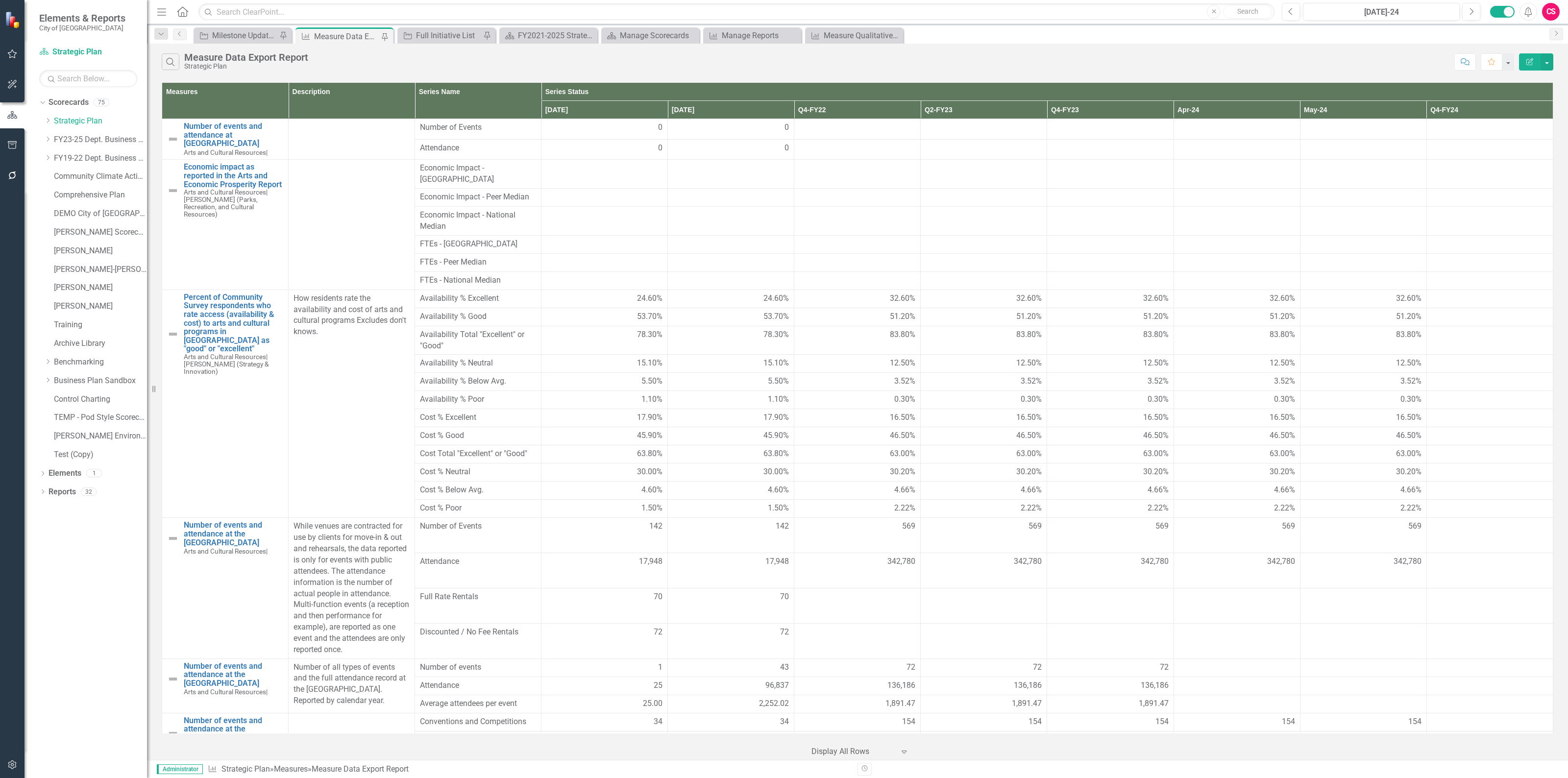
scroll to position [0, 0]
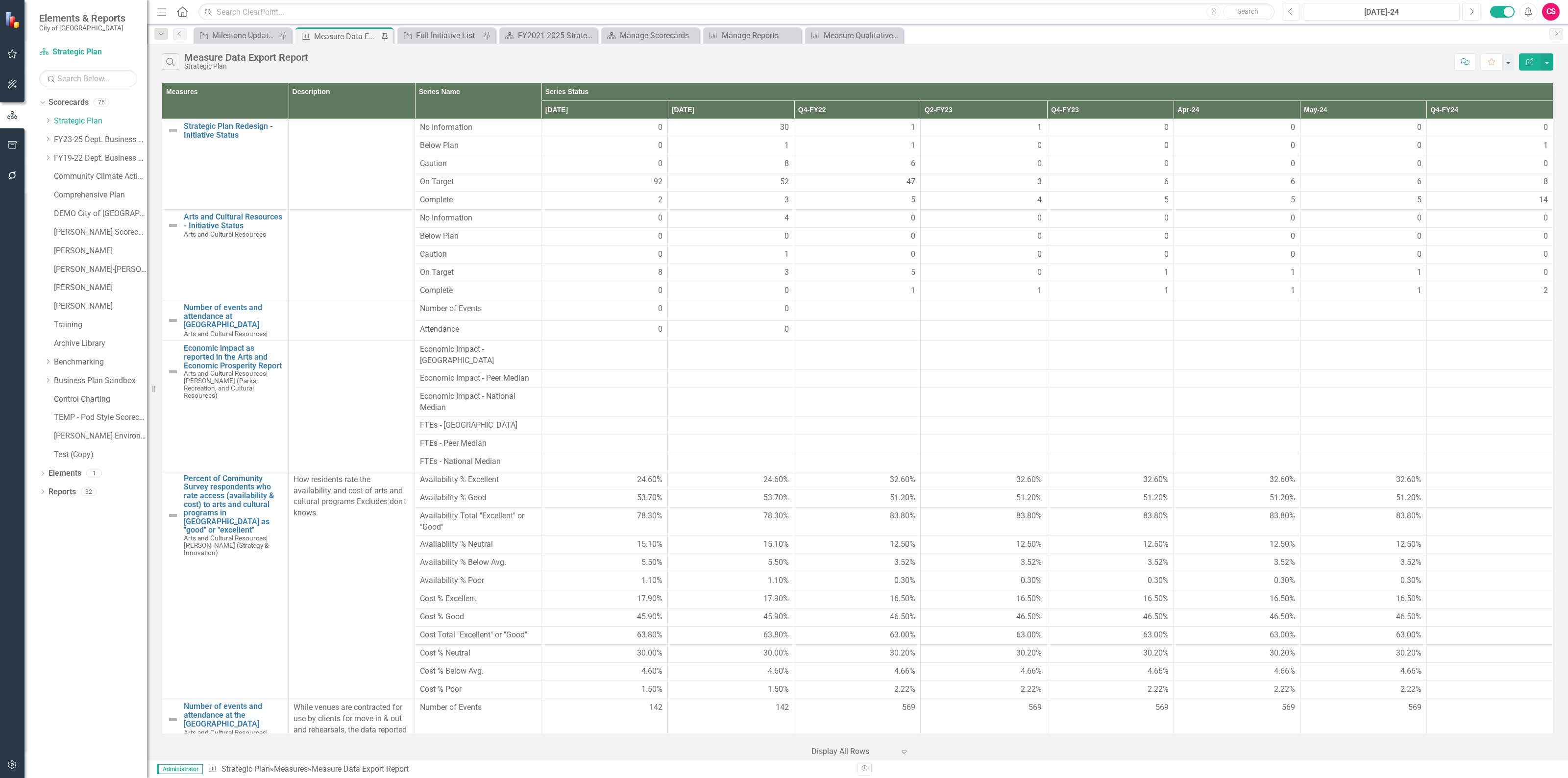
click at [1534, 62] on button "Edit Report" at bounding box center [1529, 62] width 21 height 17
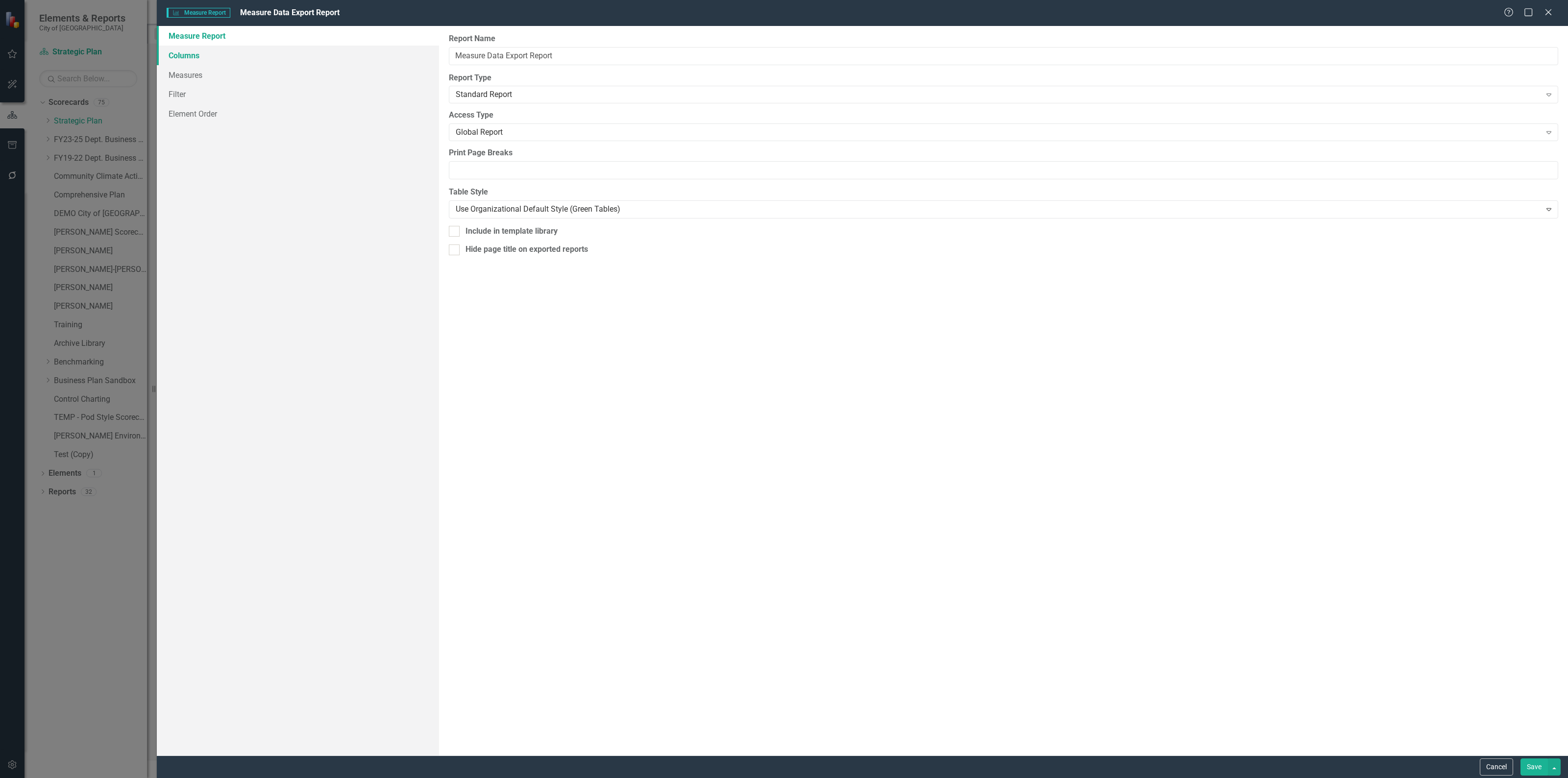
click at [227, 58] on link "Columns" at bounding box center [298, 55] width 282 height 19
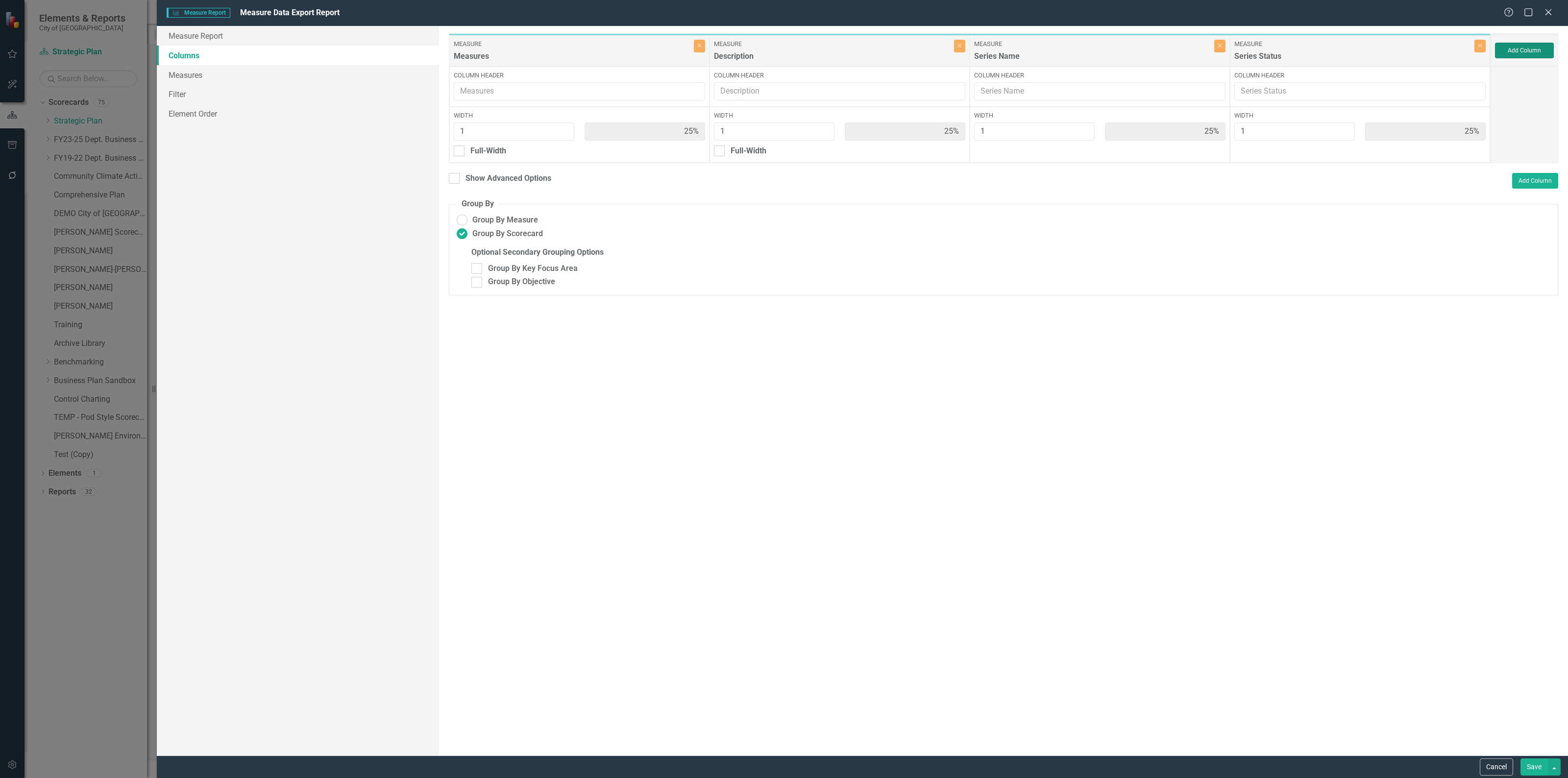
click at [1512, 53] on button "Add Column" at bounding box center [1524, 51] width 59 height 16
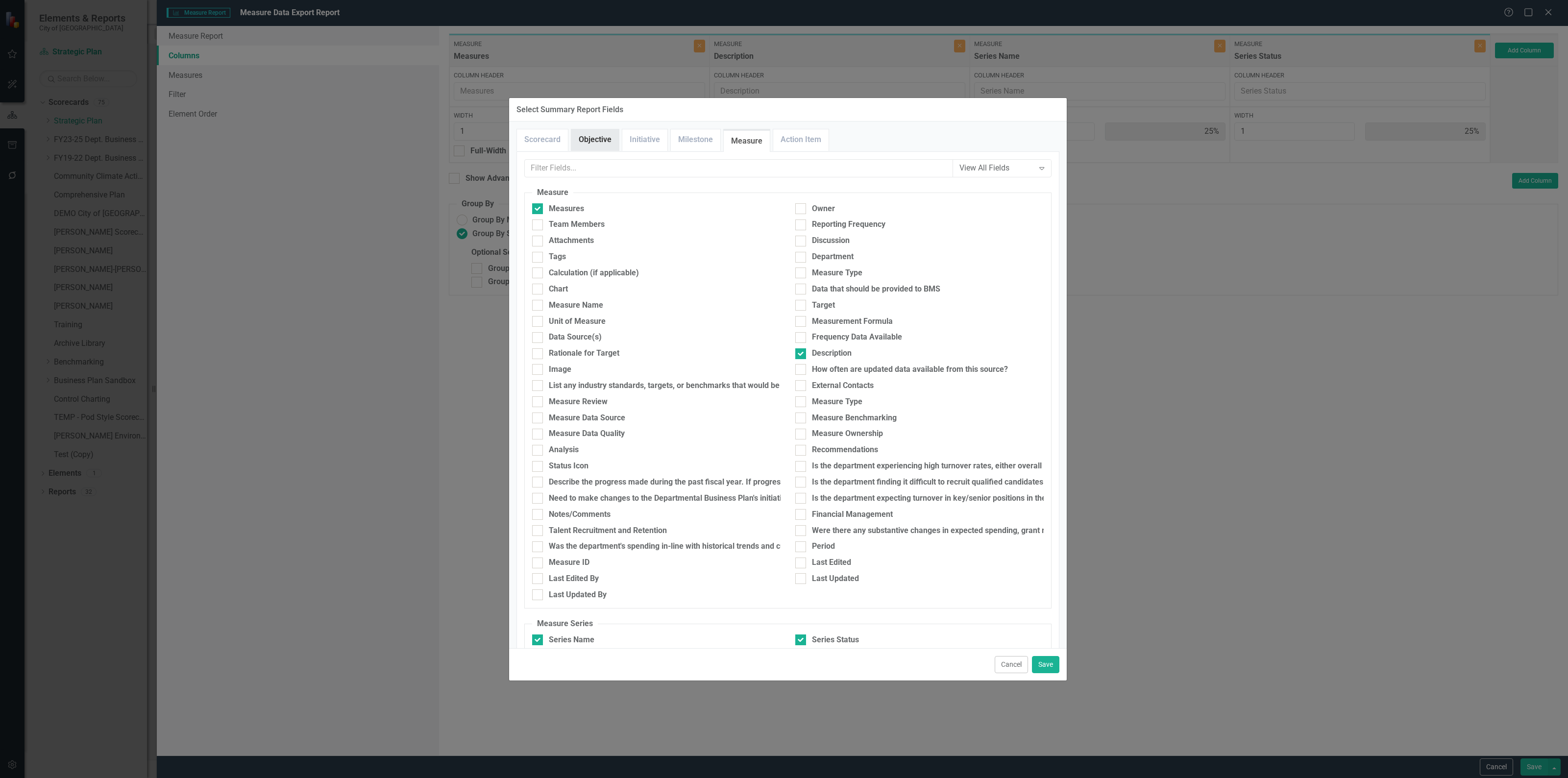
click at [599, 140] on link "Objective" at bounding box center [595, 140] width 47 height 21
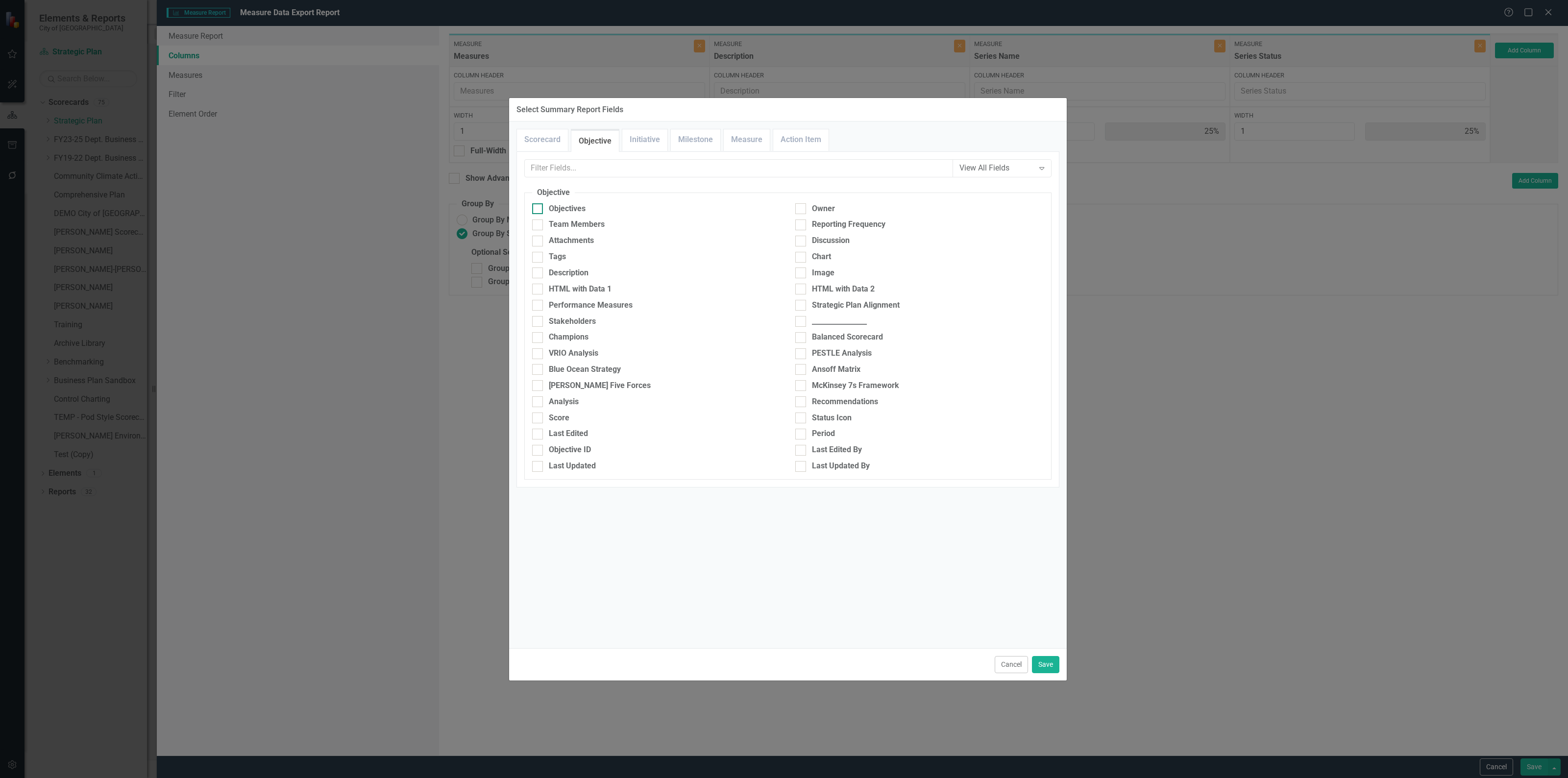
click at [559, 211] on div "Objectives" at bounding box center [567, 209] width 37 height 11
click at [538, 210] on input "Objectives" at bounding box center [535, 207] width 7 height 6
checkbox input "true"
click at [615, 307] on div "Performance Measures" at bounding box center [590, 305] width 84 height 11
click at [538, 306] on input "Performance Measures" at bounding box center [535, 303] width 7 height 6
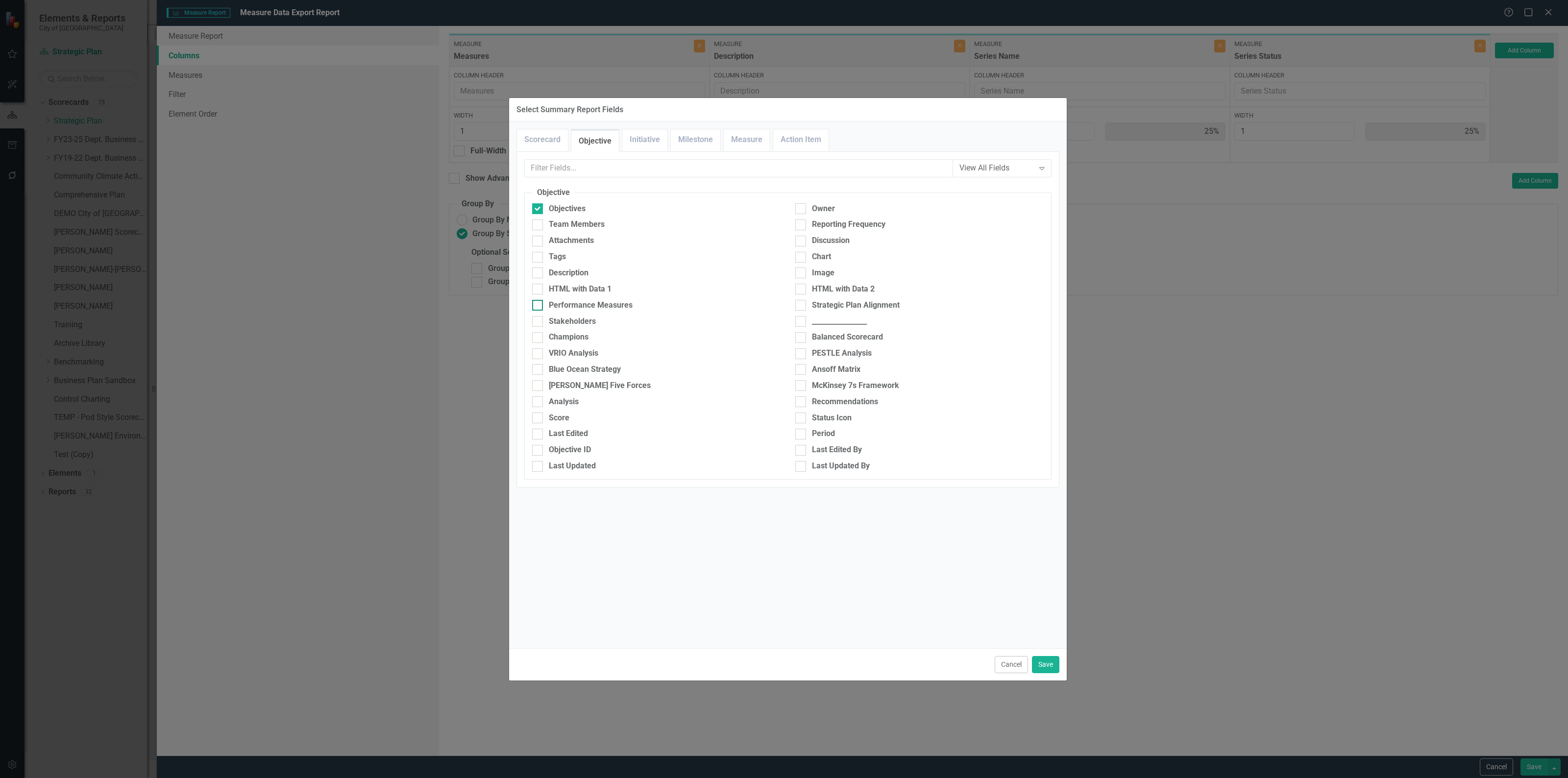
checkbox input "true"
drag, startPoint x: 1036, startPoint y: 667, endPoint x: 1042, endPoint y: 669, distance: 6.3
click at [1037, 667] on button "Save" at bounding box center [1045, 664] width 27 height 17
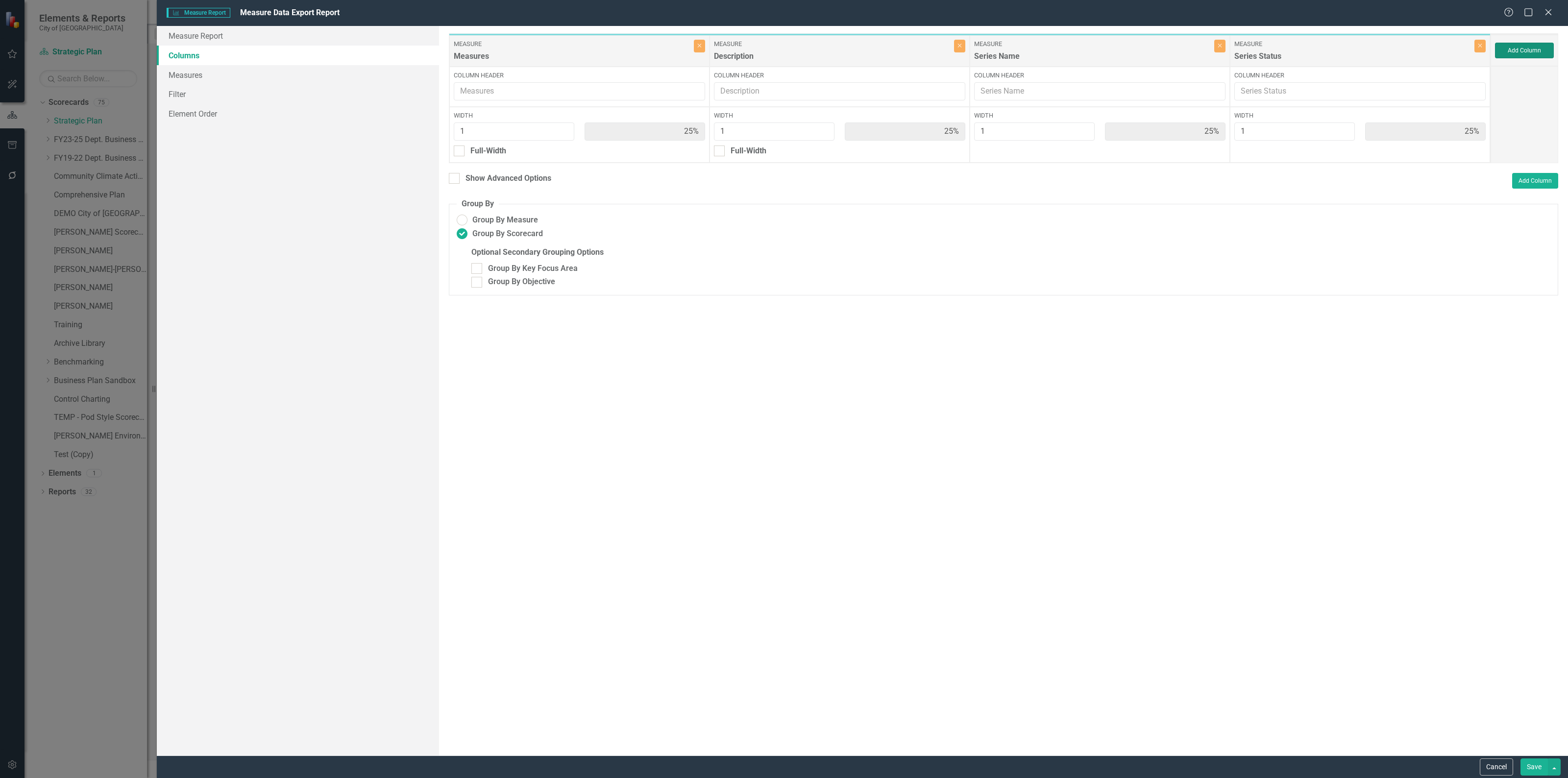
type input "17%"
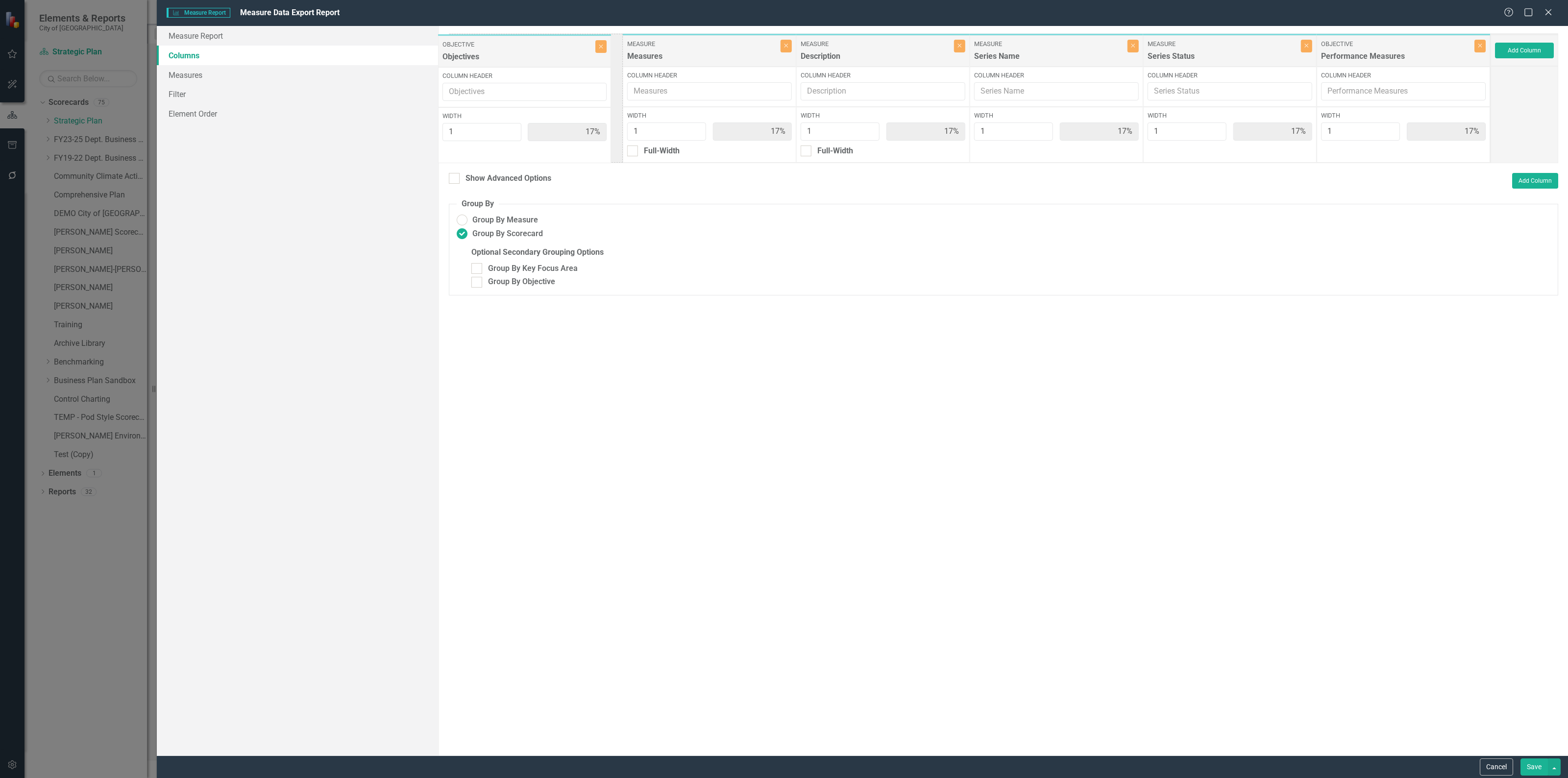
drag, startPoint x: 1198, startPoint y: 57, endPoint x: 647, endPoint y: 84, distance: 551.7
click at [495, 57] on div "Measure Measures Close Column Header Width 1 17% Full-Width Measure Description…" at bounding box center [969, 98] width 1041 height 130
drag, startPoint x: 1383, startPoint y: 45, endPoint x: 685, endPoint y: 44, distance: 698.0
click at [681, 42] on div "Objective Objectives Close Column Header Width 1 17% Measure Measures Close Col…" at bounding box center [969, 98] width 1041 height 130
click at [454, 183] on div at bounding box center [454, 178] width 11 height 11
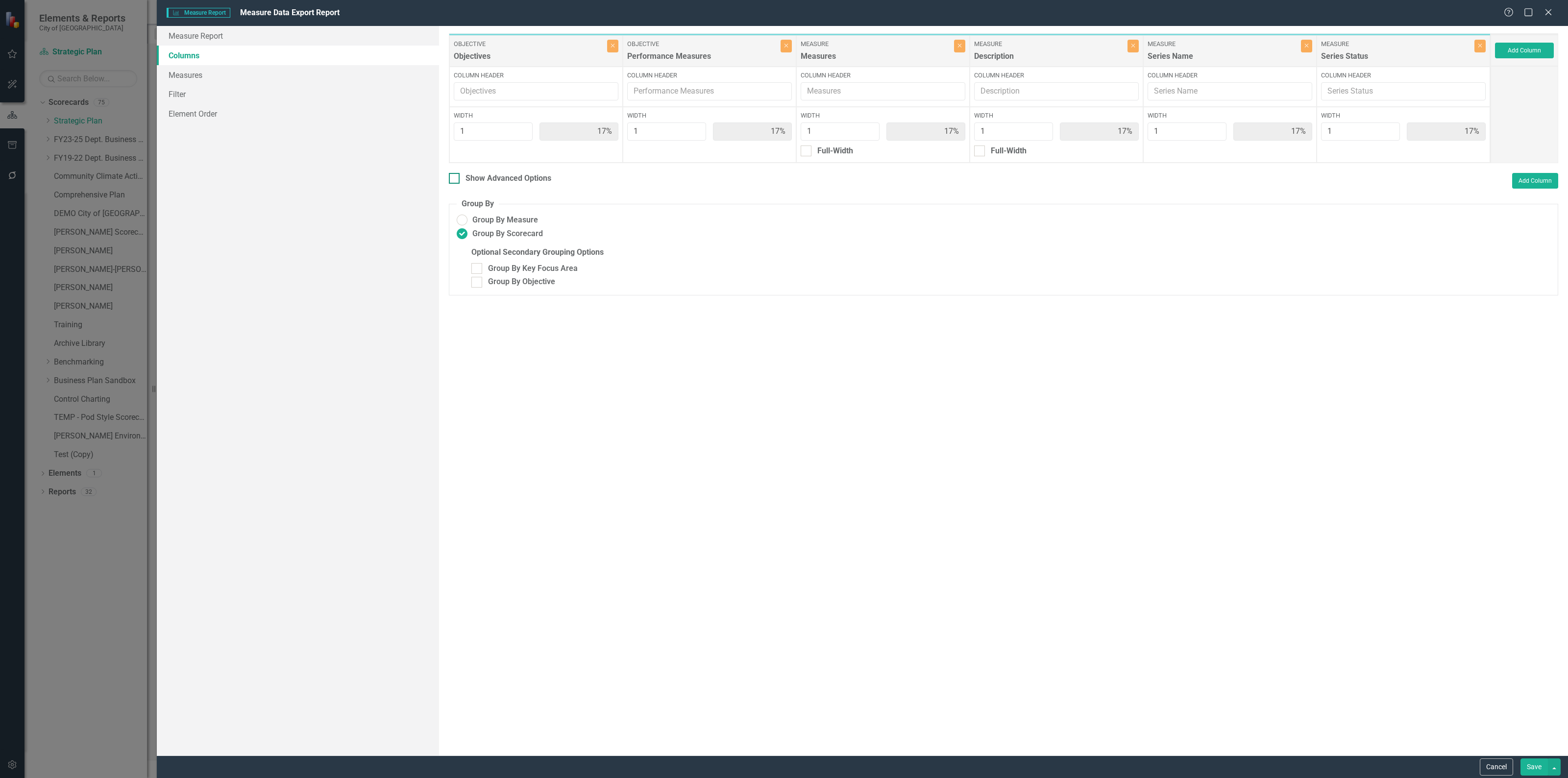
click at [454, 179] on input "Show Advanced Options" at bounding box center [452, 176] width 7 height 6
checkbox input "true"
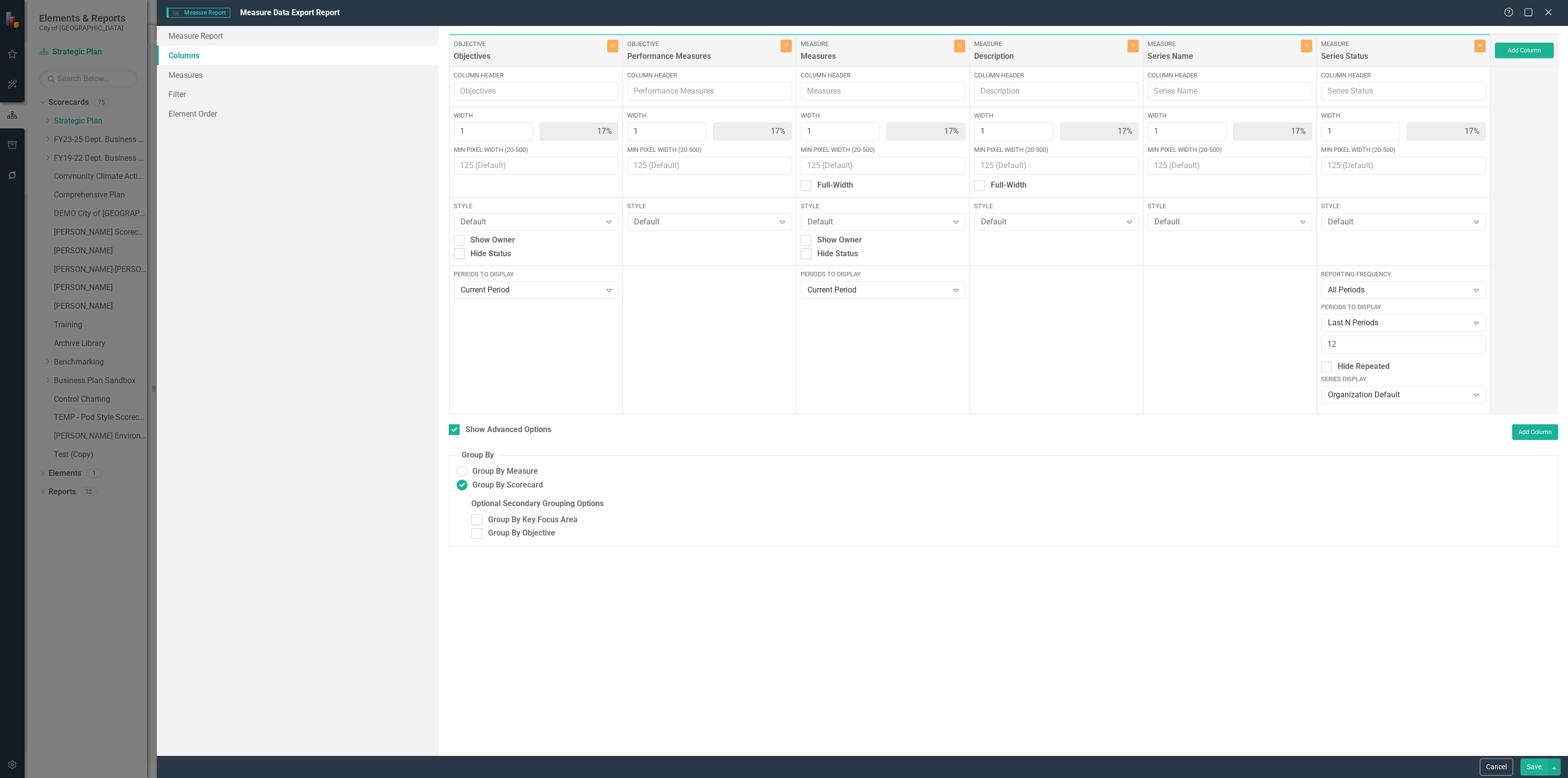
click at [1532, 775] on button "Save" at bounding box center [1534, 767] width 27 height 17
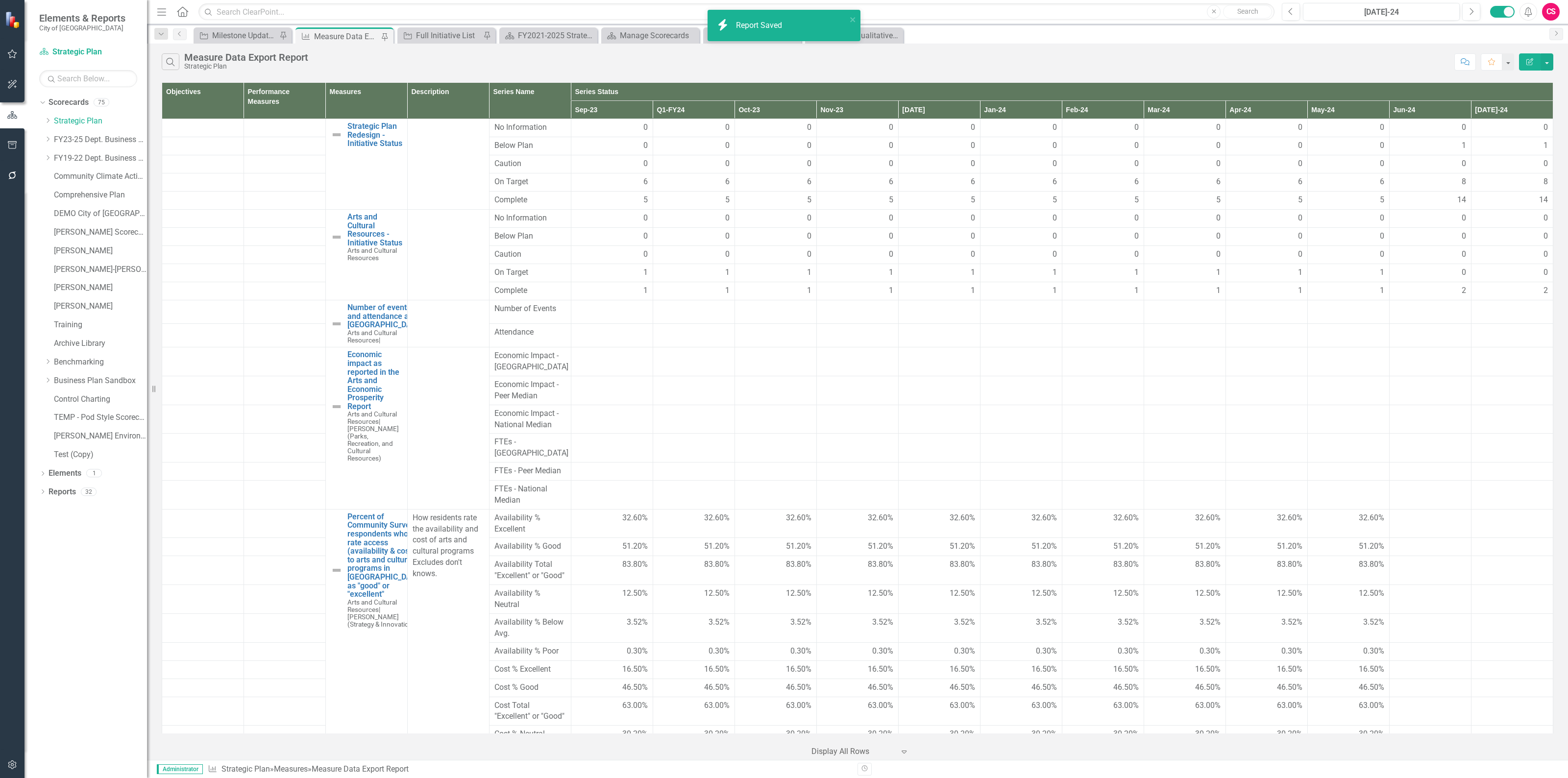
click at [1532, 65] on button "Edit Report" at bounding box center [1529, 62] width 21 height 17
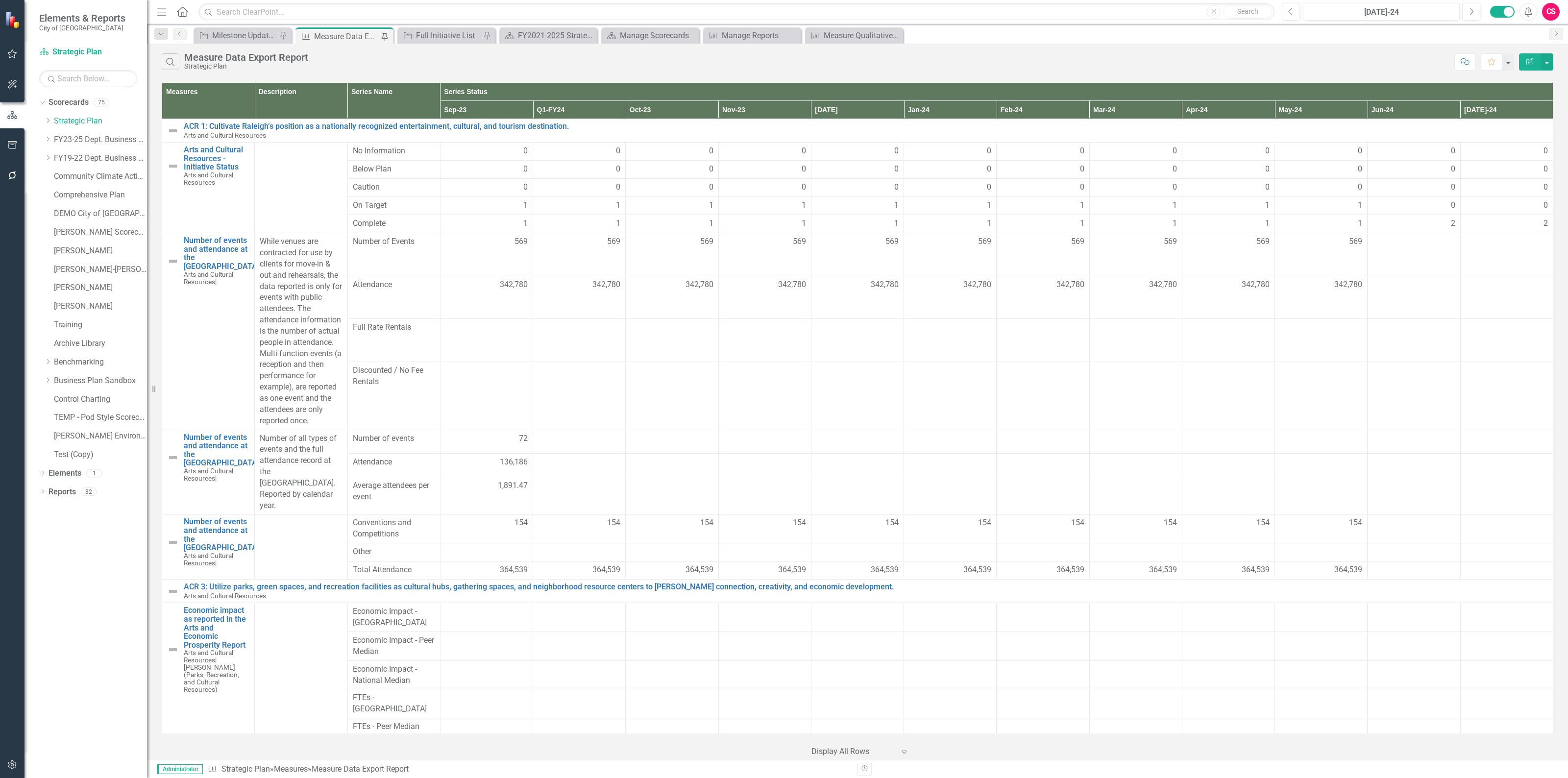
scroll to position [1102, 0]
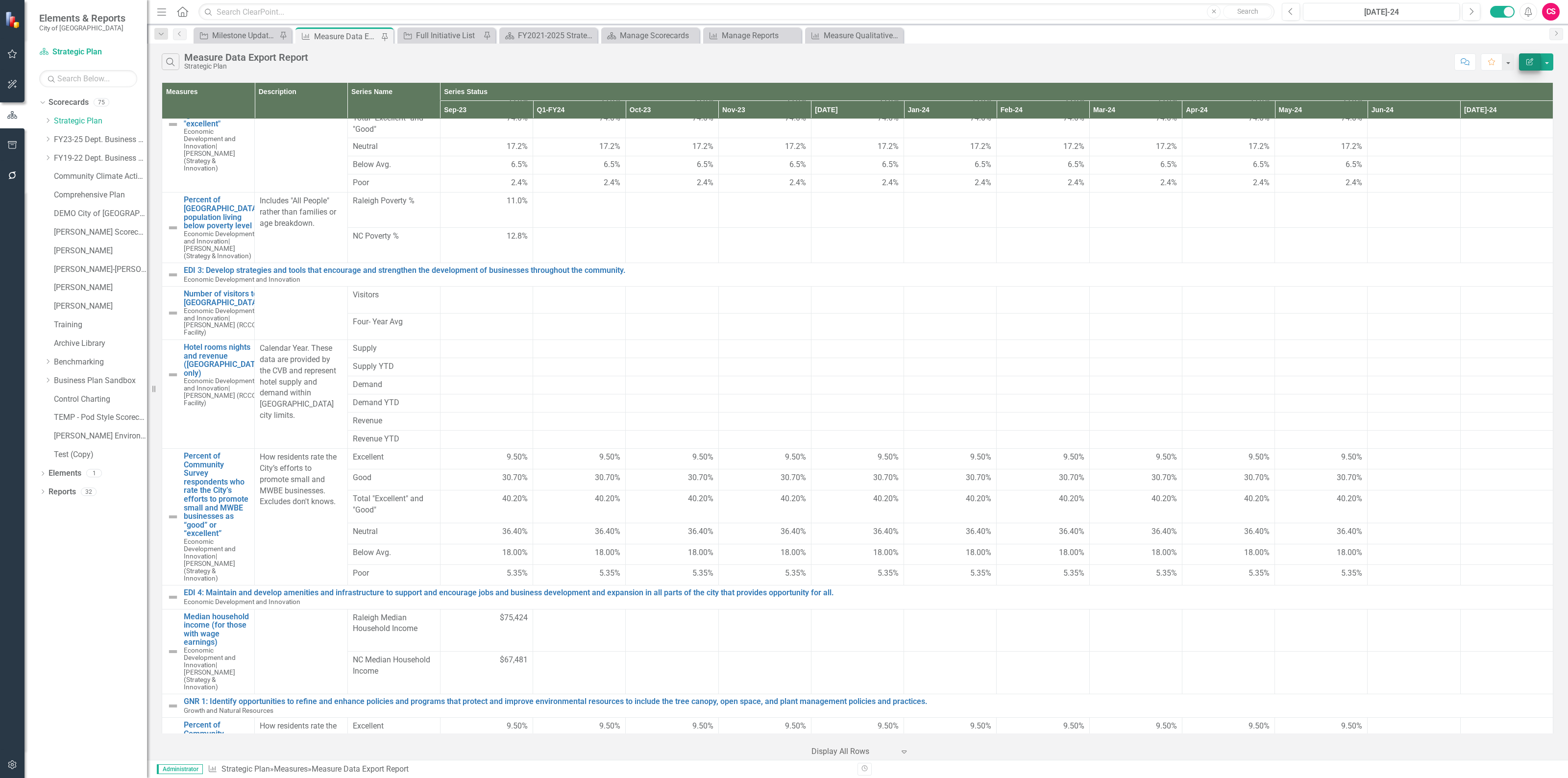
click at [1536, 58] on button "Edit Report" at bounding box center [1529, 62] width 21 height 17
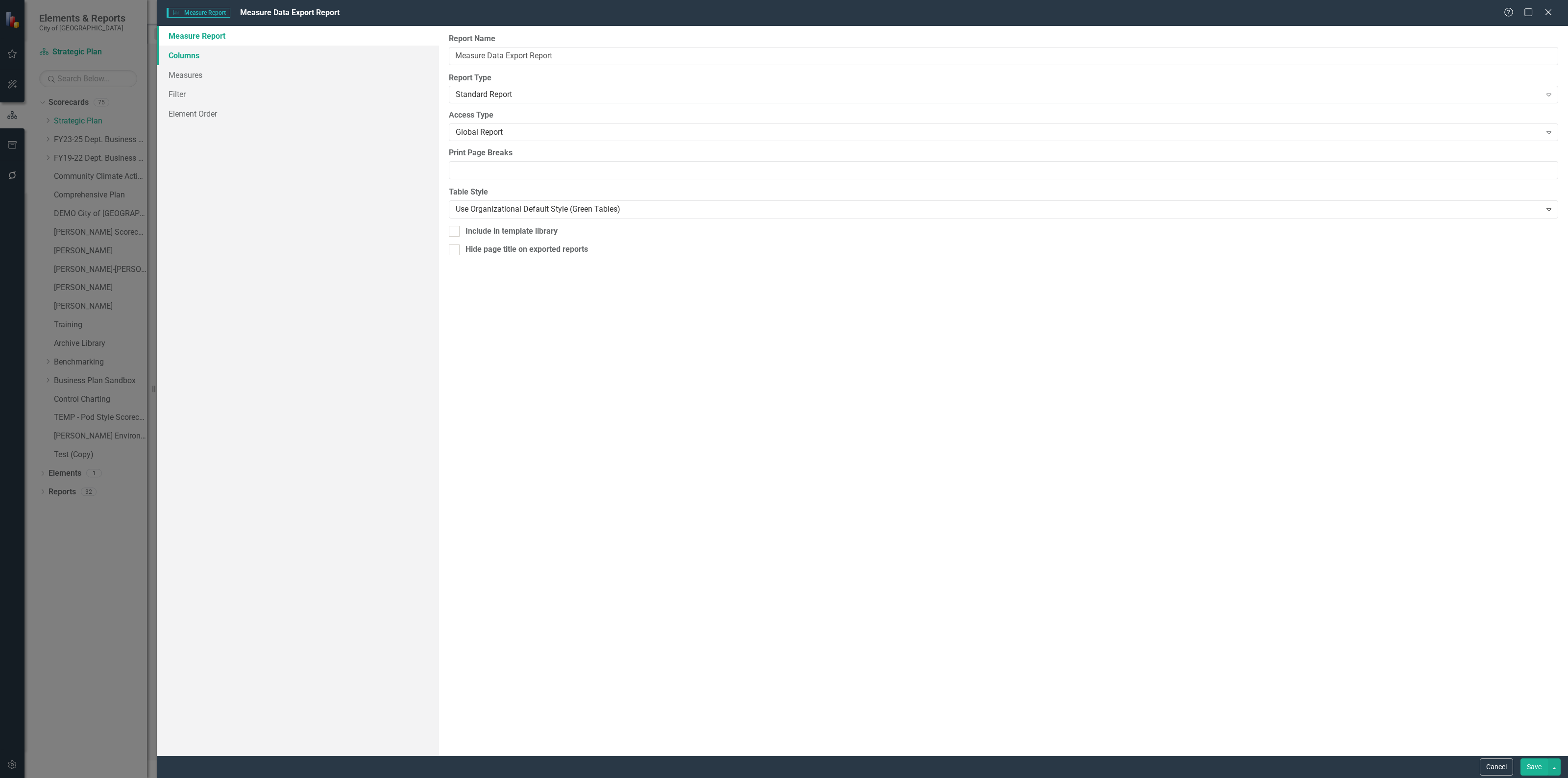
click at [192, 47] on link "Columns" at bounding box center [298, 55] width 282 height 19
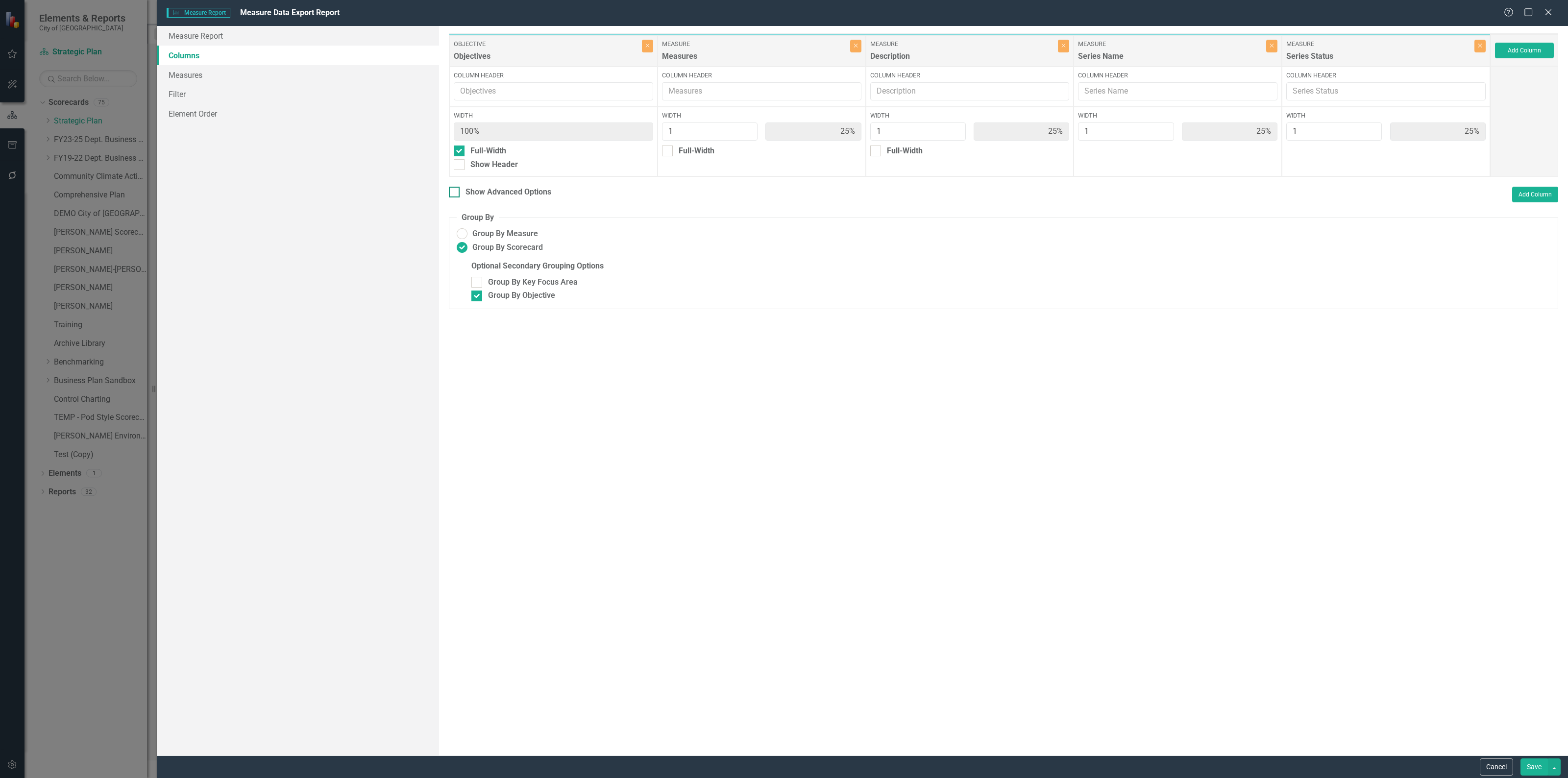
click at [451, 194] on div at bounding box center [454, 192] width 11 height 11
click at [451, 193] on input "Show Advanced Options" at bounding box center [452, 190] width 7 height 6
checkbox input "true"
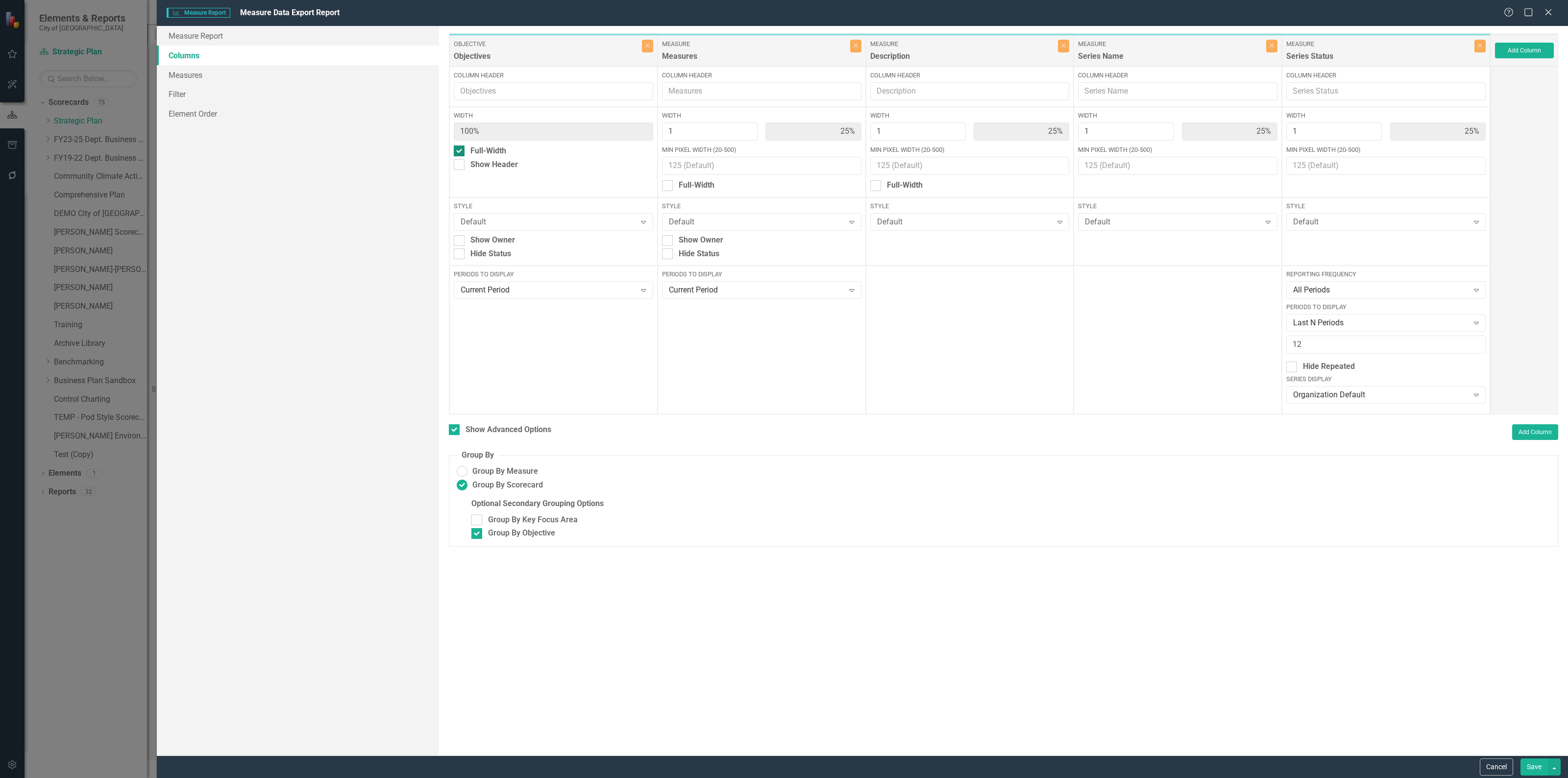
click at [456, 150] on input "Full-Width" at bounding box center [457, 149] width 7 height 6
checkbox input "false"
type input "20%"
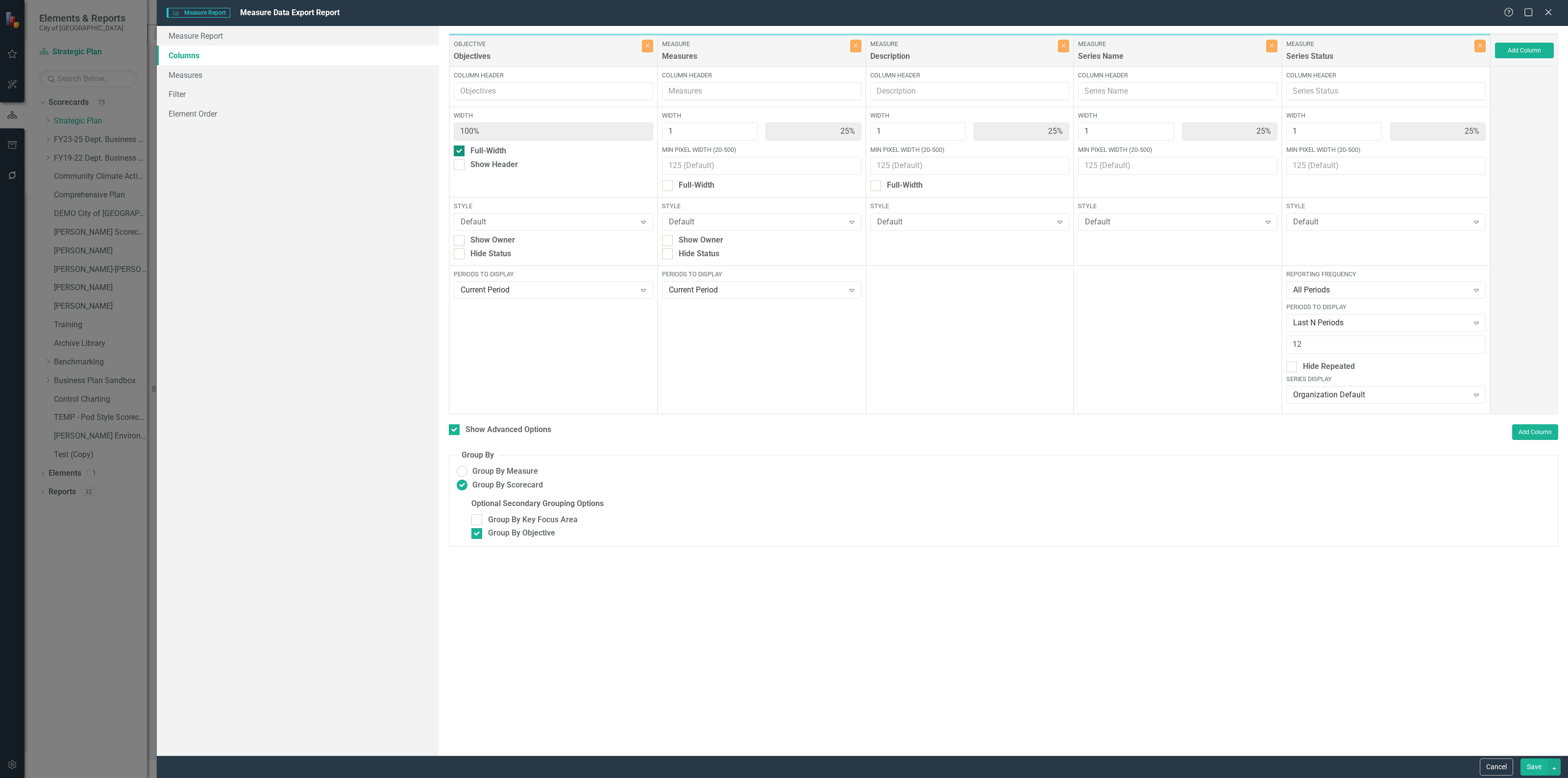
type input "20%"
click at [1531, 770] on button "Save" at bounding box center [1534, 767] width 27 height 17
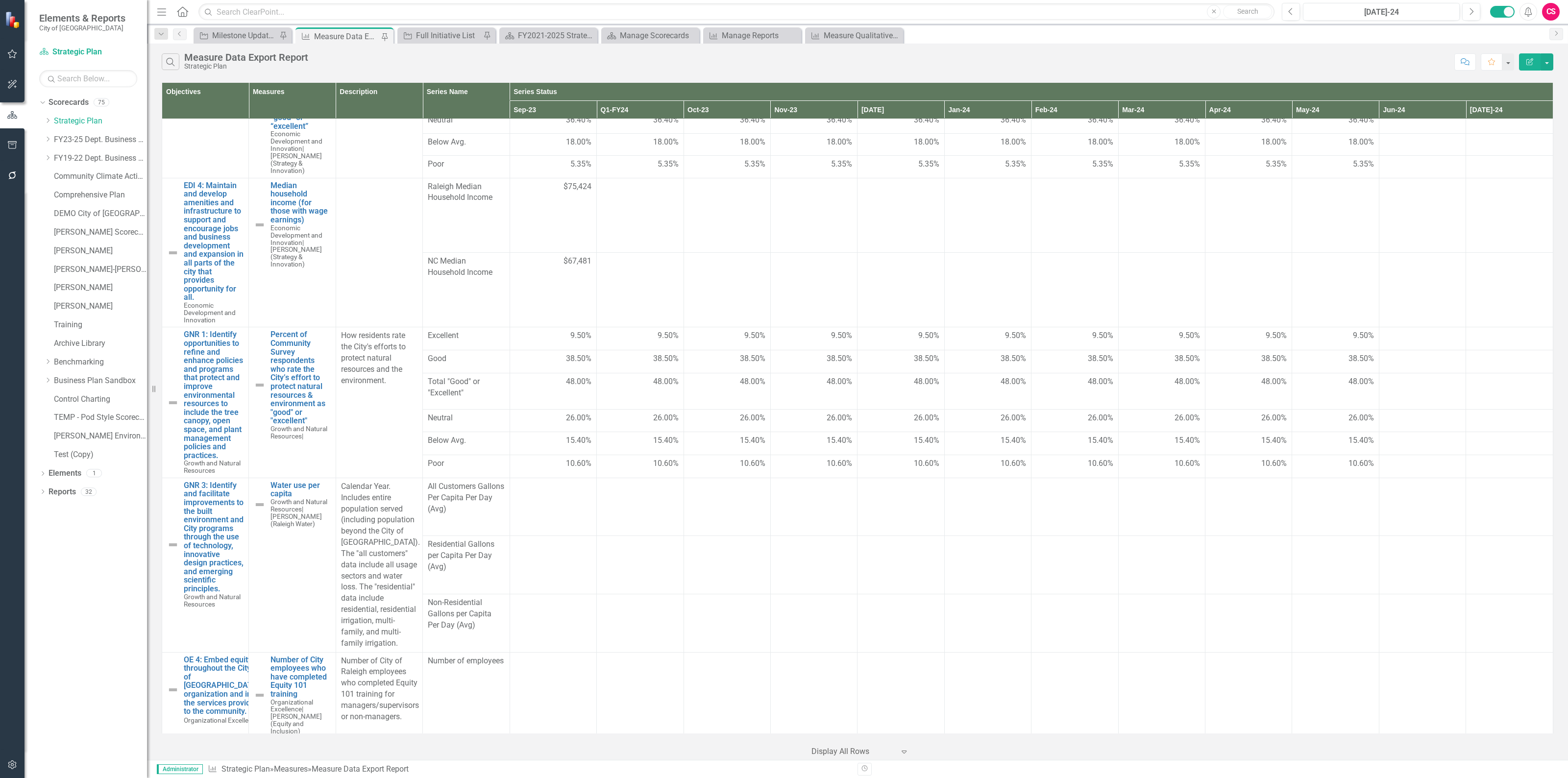
scroll to position [890, 0]
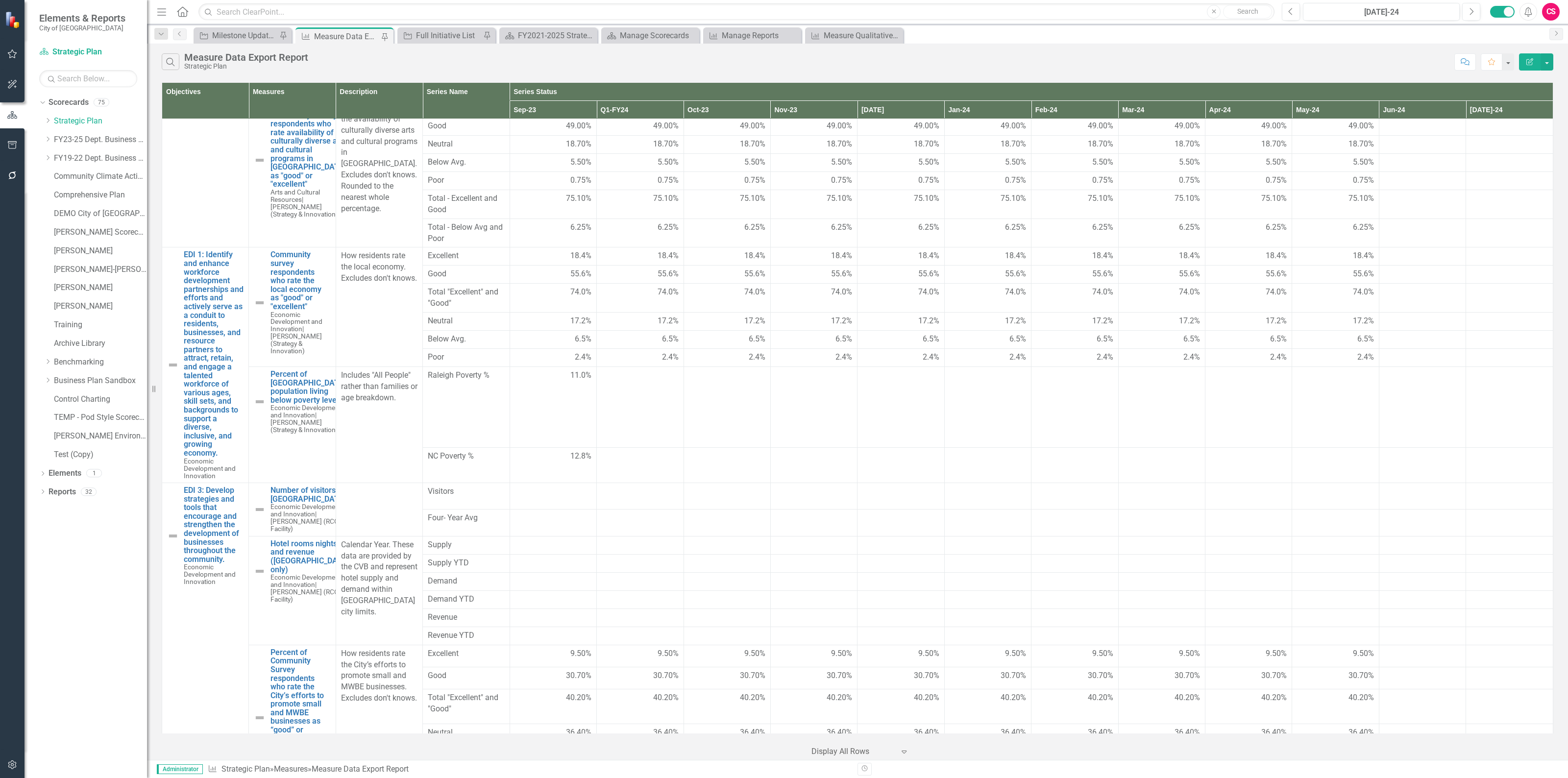
click at [1534, 60] on button "Edit Report" at bounding box center [1529, 62] width 21 height 17
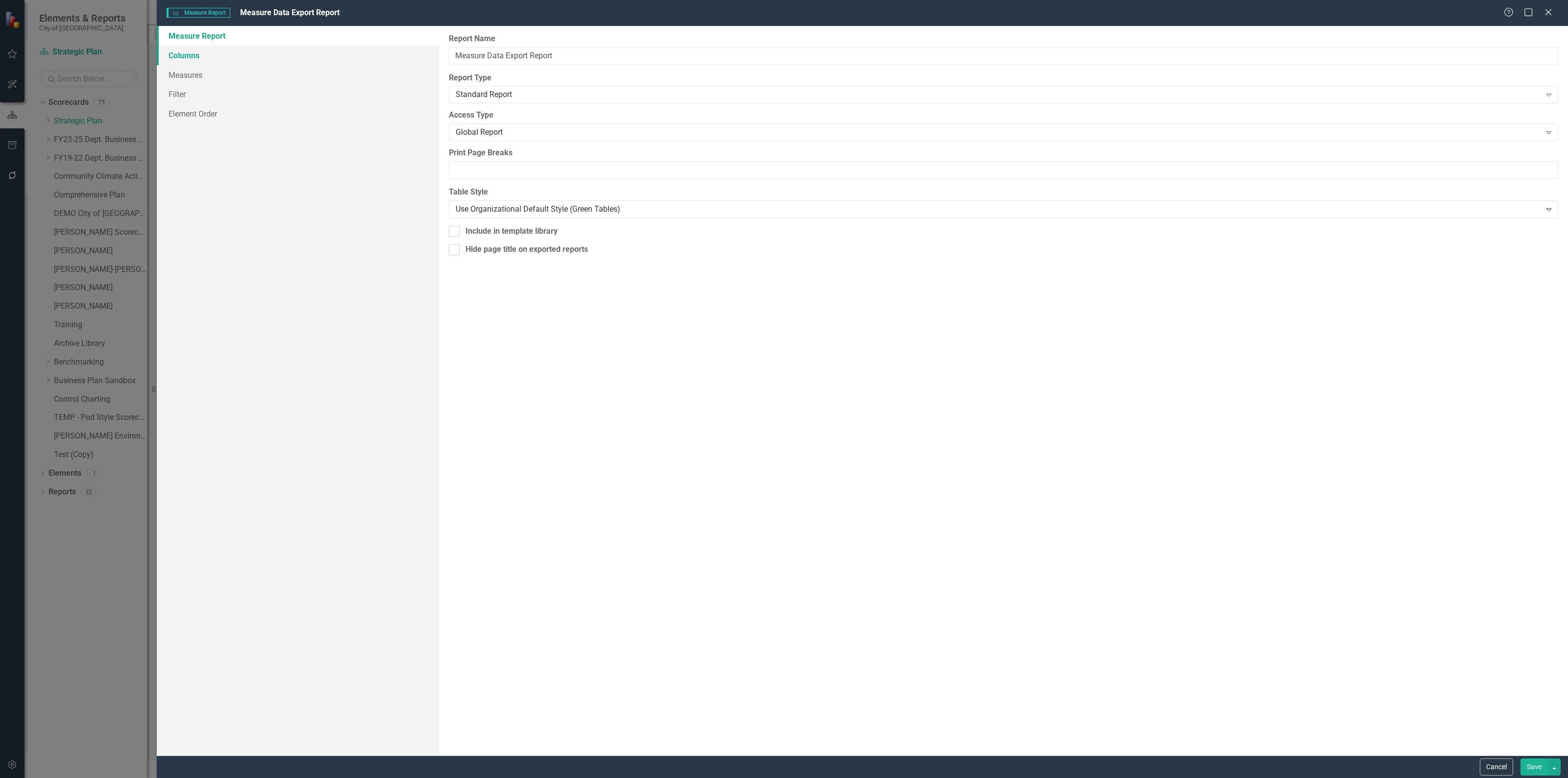
click at [197, 58] on link "Columns" at bounding box center [298, 55] width 282 height 19
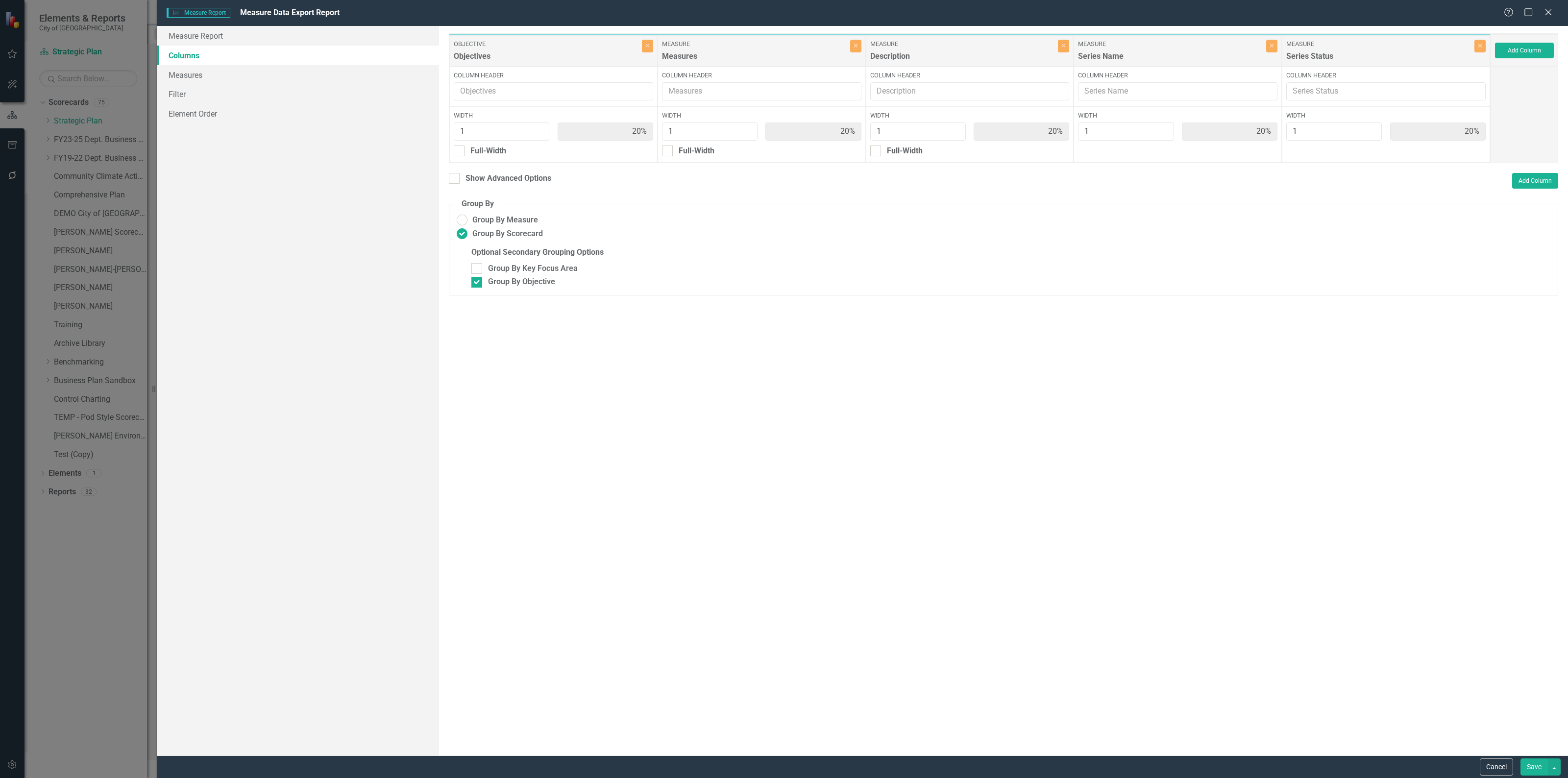
click at [457, 140] on div "1" at bounding box center [501, 133] width 96 height 23
click at [458, 149] on input "Full-Width" at bounding box center [457, 149] width 7 height 6
checkbox input "true"
type input "100%"
type input "25%"
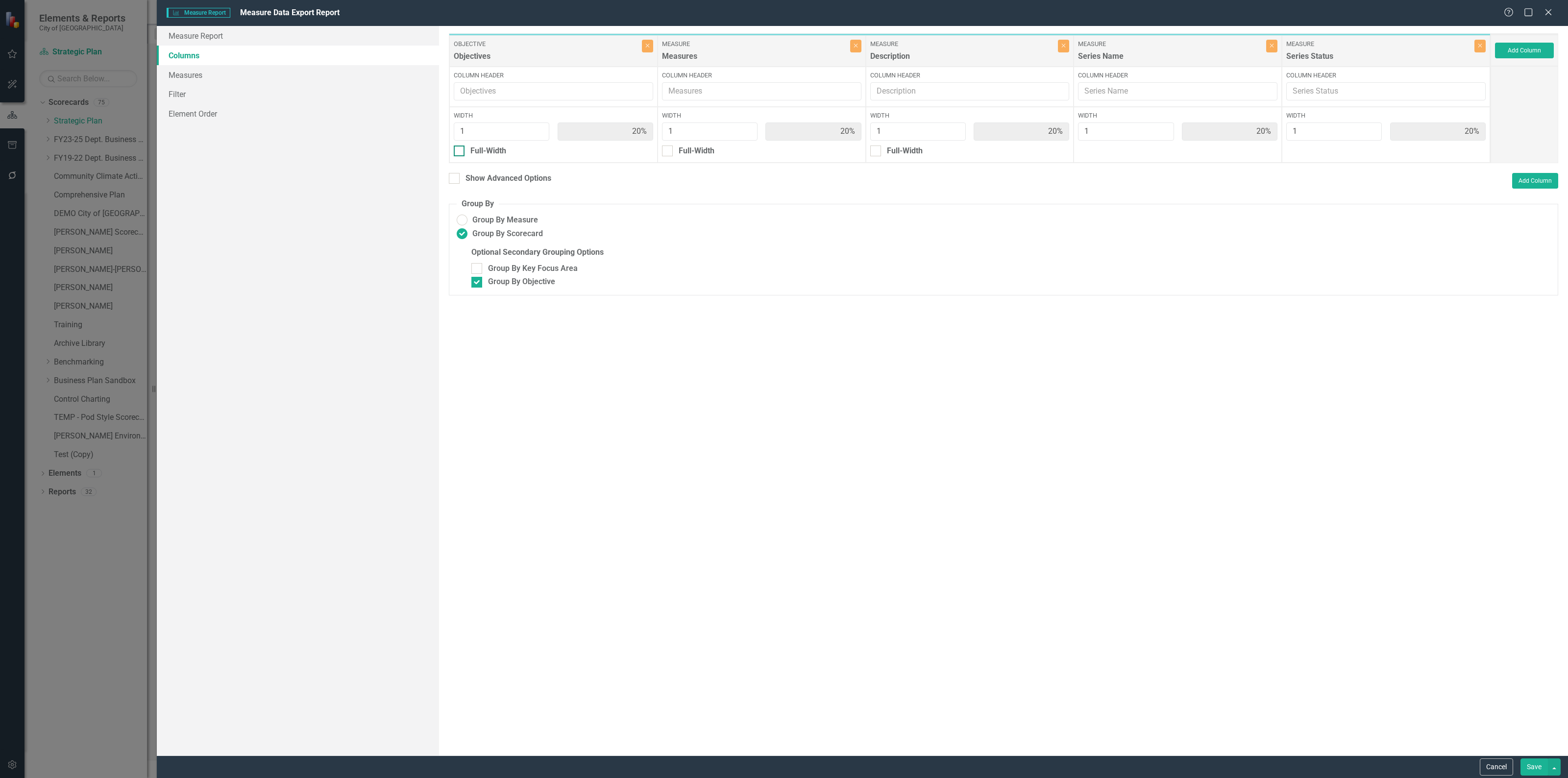
type input "25%"
click at [462, 168] on div at bounding box center [459, 164] width 11 height 11
click at [460, 166] on input "Show Header" at bounding box center [457, 162] width 7 height 6
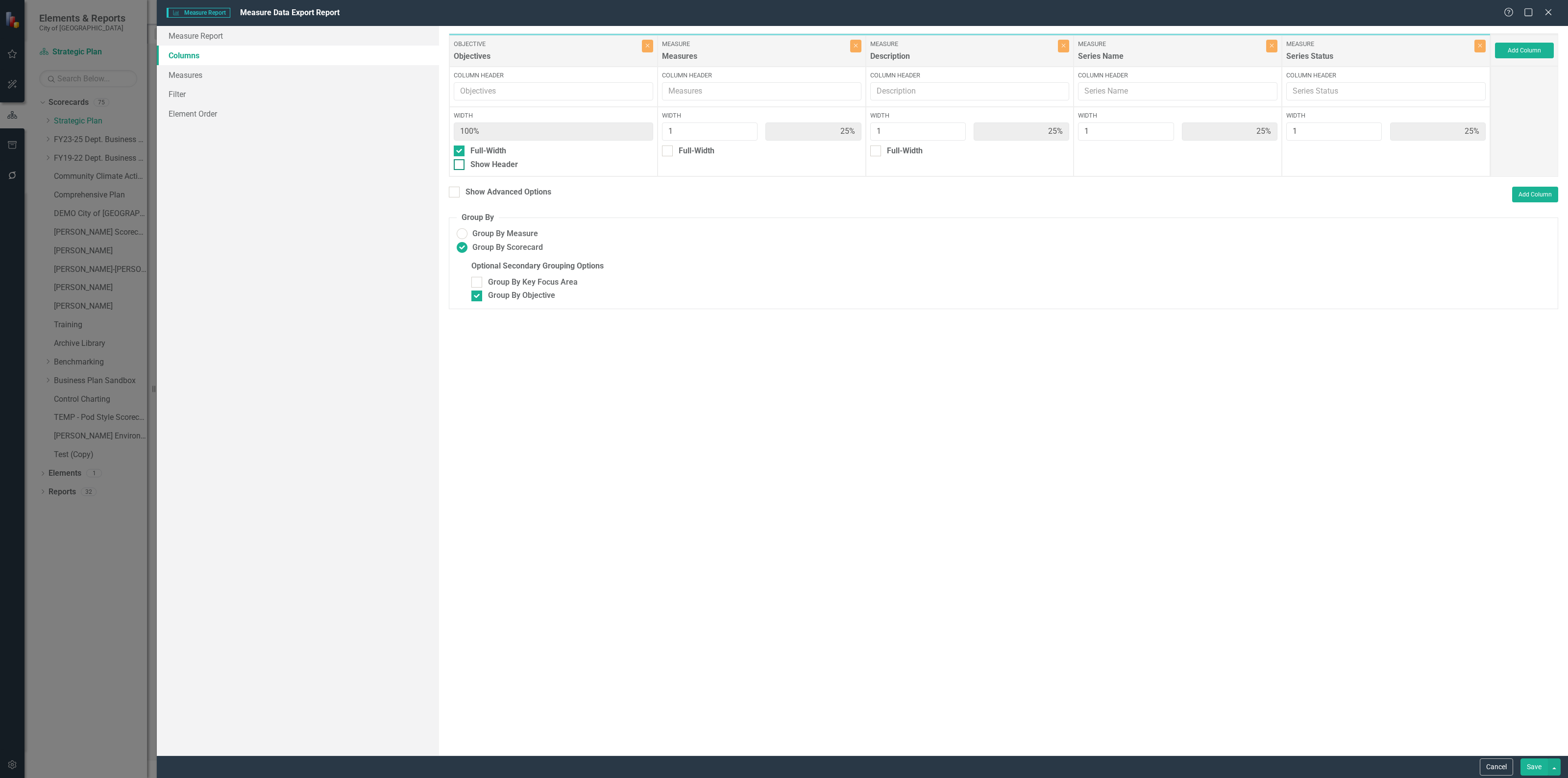
checkbox input "true"
click at [1534, 764] on button "Save" at bounding box center [1534, 767] width 27 height 17
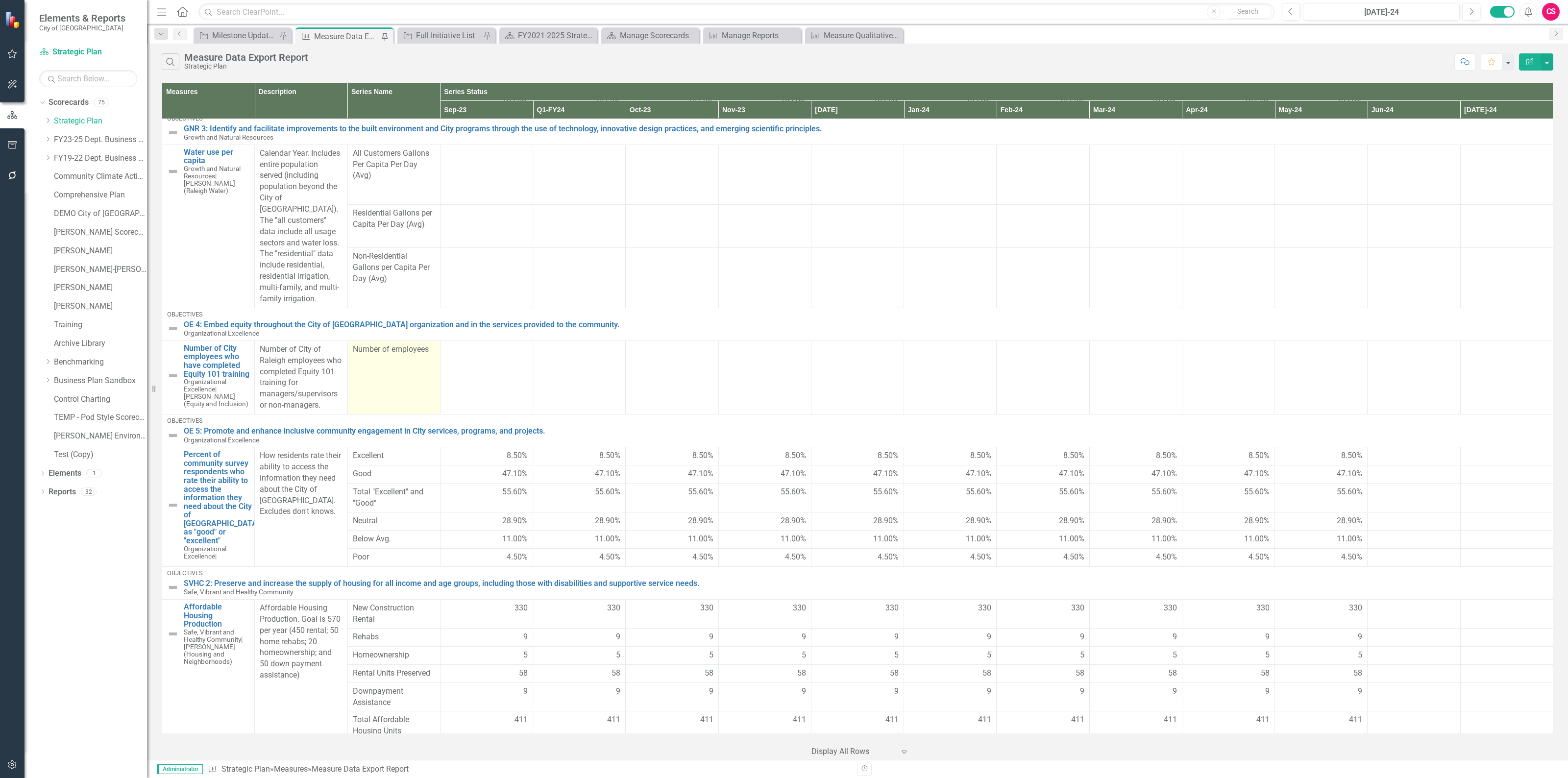
scroll to position [2045, 0]
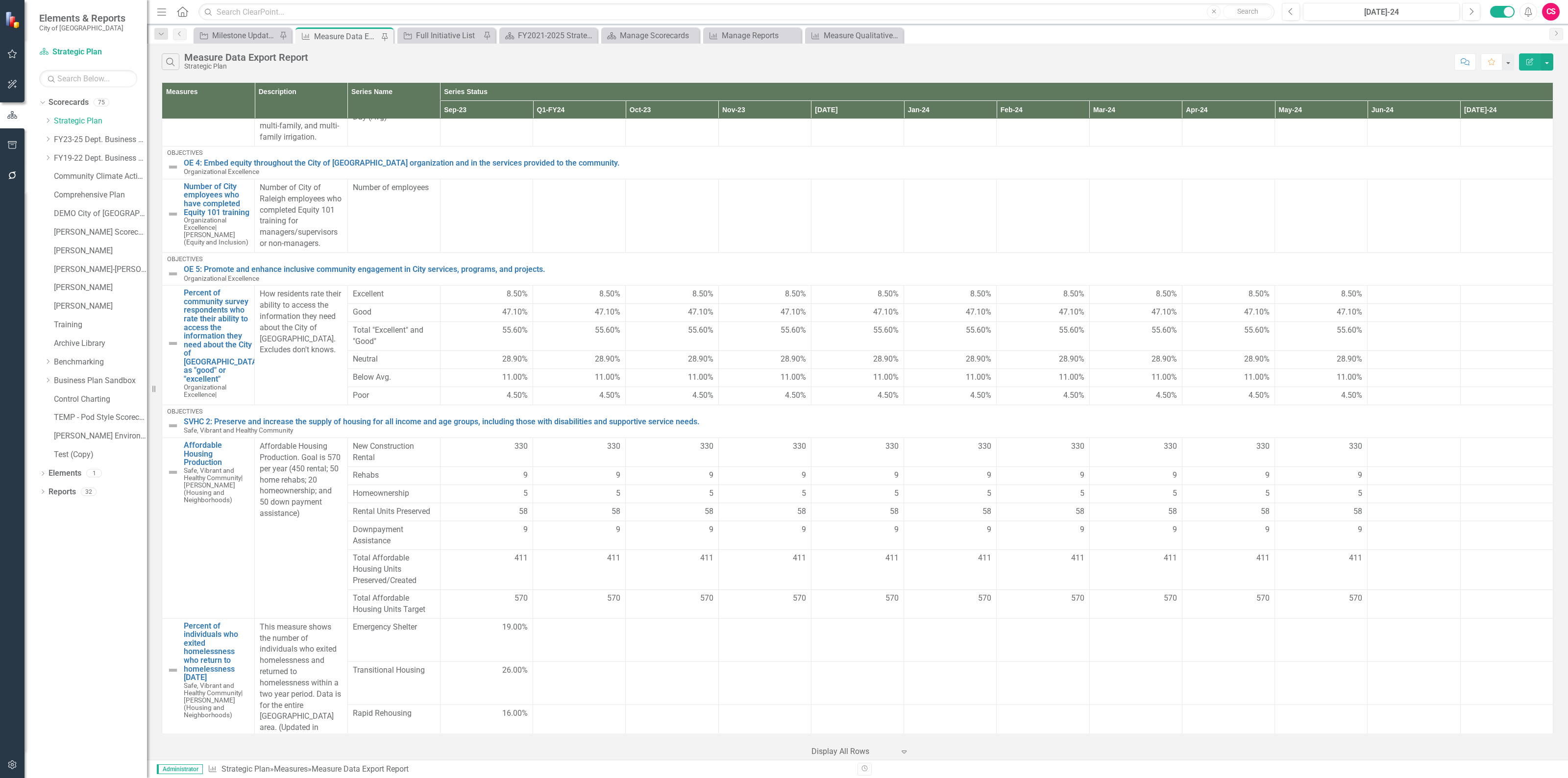
click at [1530, 58] on icon "Edit Report" at bounding box center [1530, 62] width 9 height 7
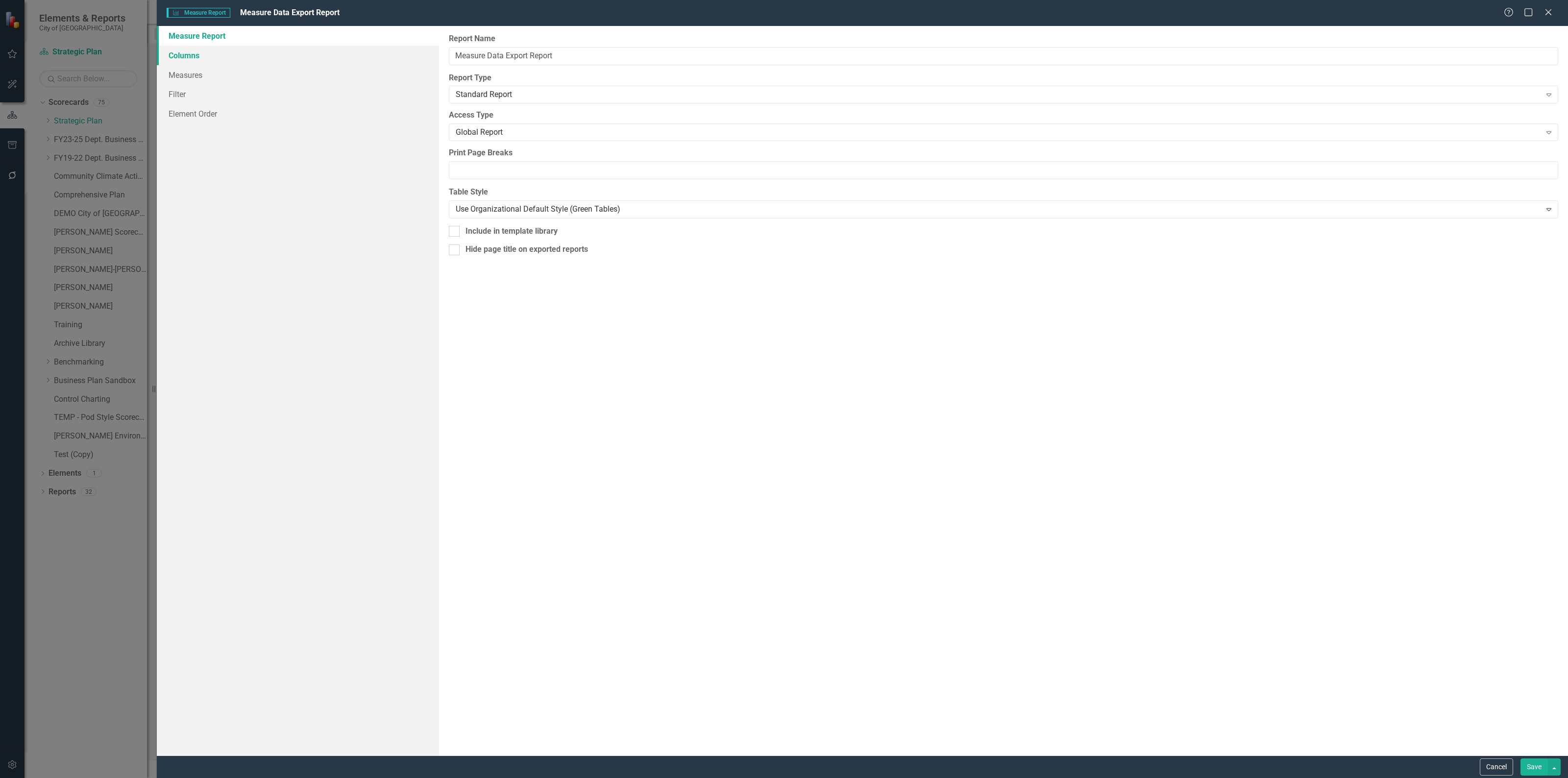
click at [245, 53] on link "Columns" at bounding box center [298, 55] width 282 height 19
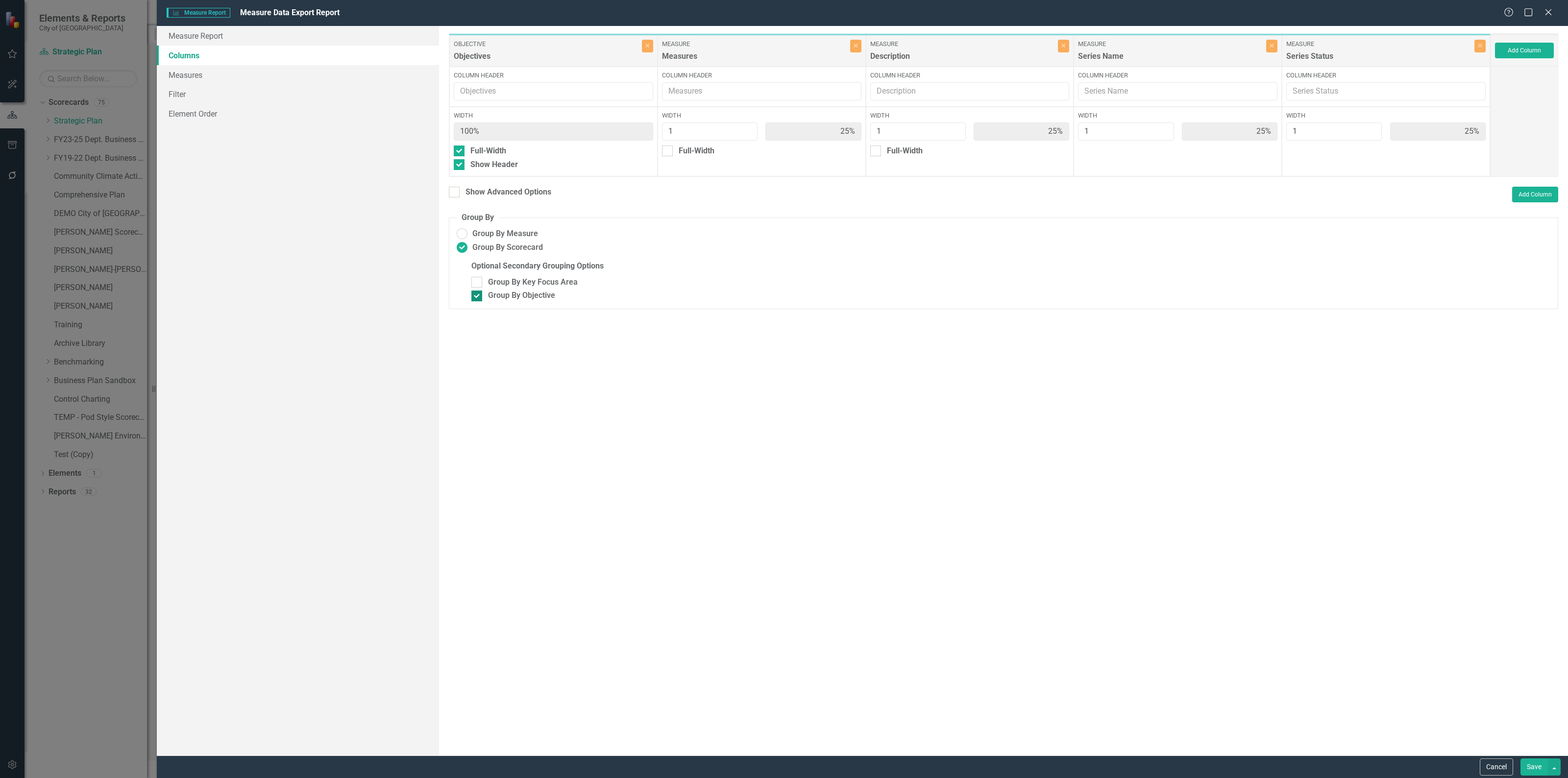
click at [475, 297] on div at bounding box center [477, 296] width 11 height 11
click at [475, 297] on input "Group By Objective" at bounding box center [475, 294] width 7 height 6
checkbox input "false"
type input "20%"
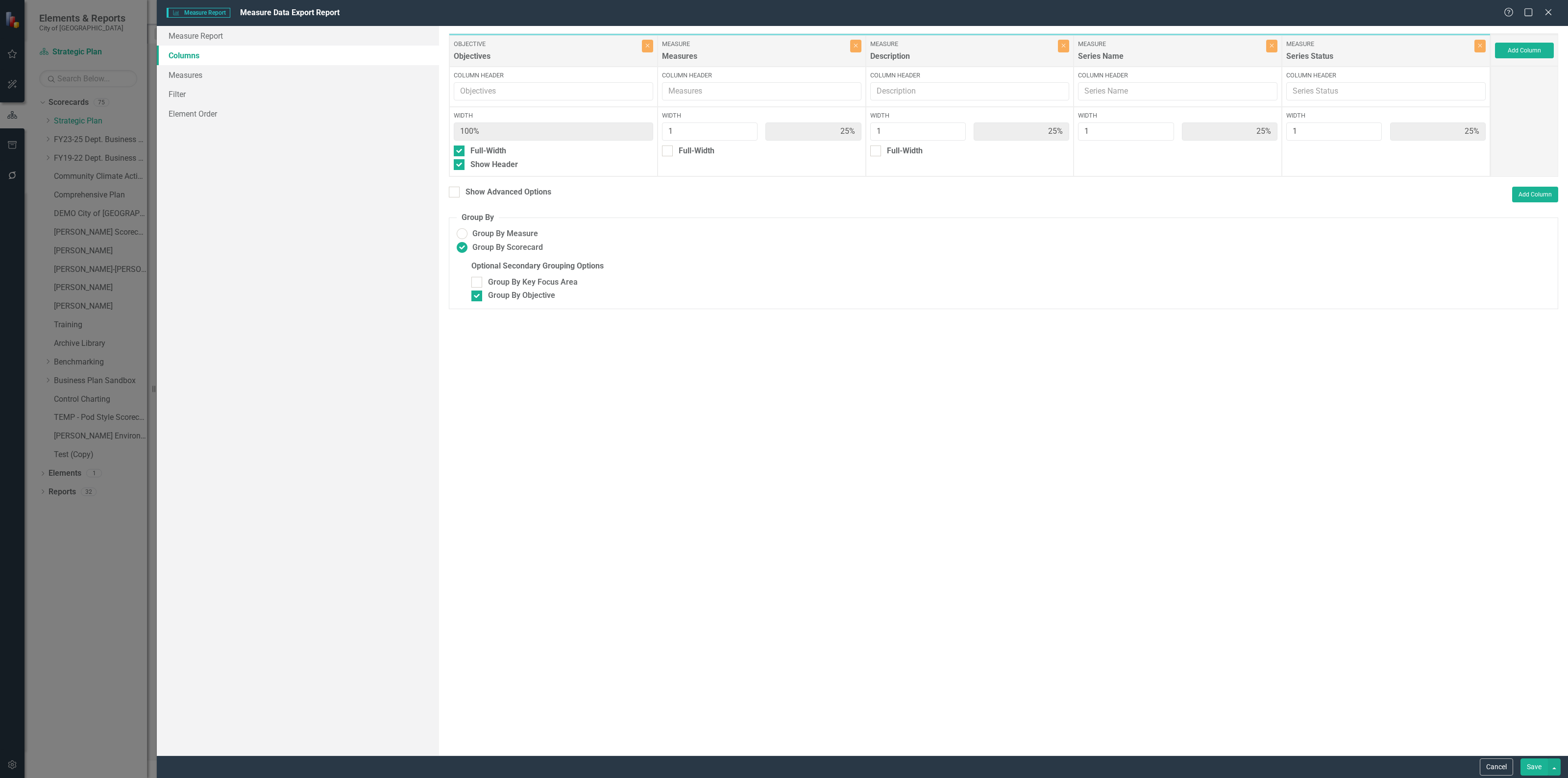
type input "20%"
click at [1530, 772] on button "Save" at bounding box center [1534, 767] width 27 height 17
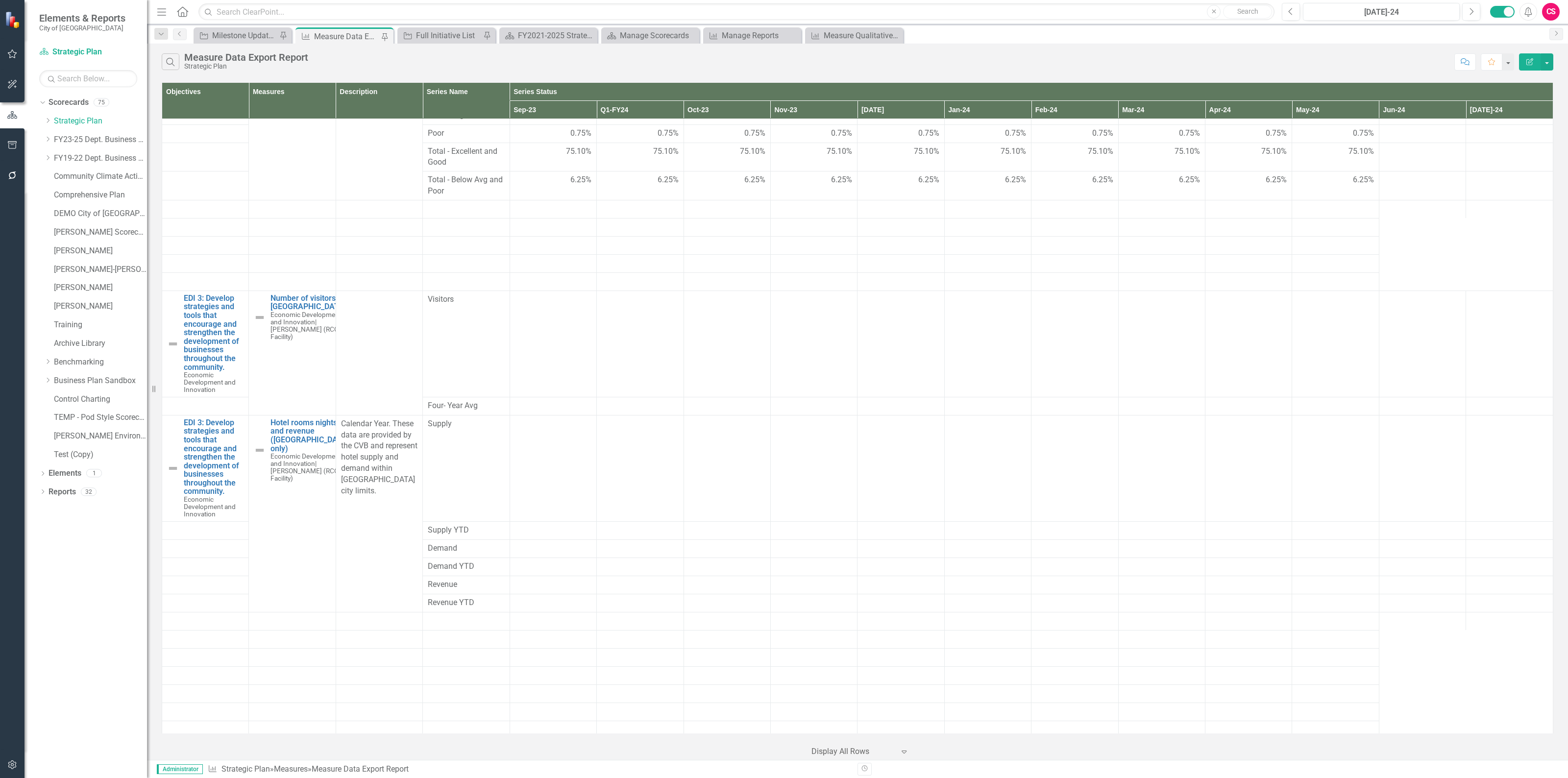
scroll to position [2143, 0]
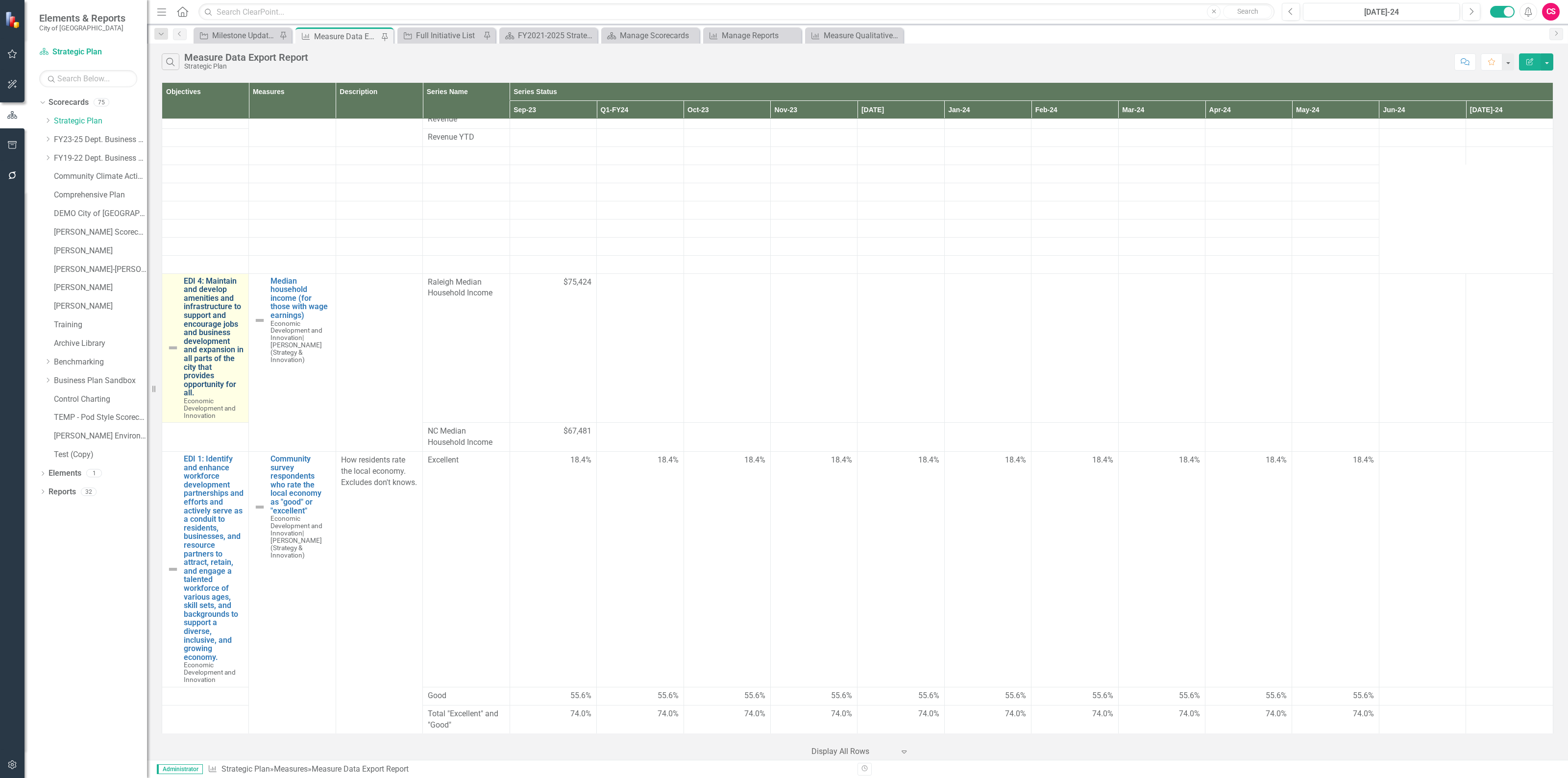
click at [1528, 69] on button "Edit Report" at bounding box center [1529, 62] width 21 height 17
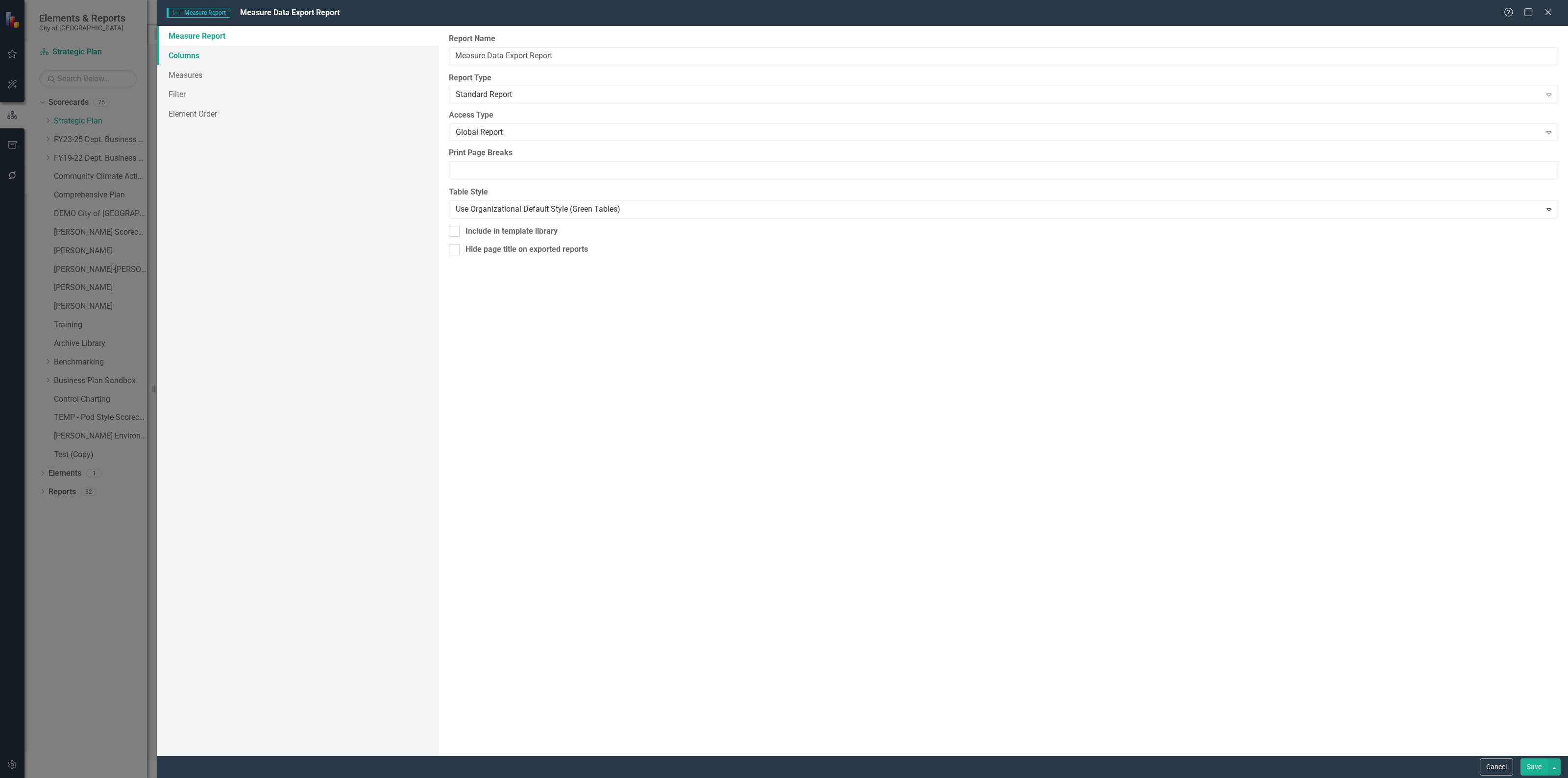
drag, startPoint x: 254, startPoint y: 49, endPoint x: 271, endPoint y: 50, distance: 17.0
click at [254, 49] on link "Columns" at bounding box center [298, 55] width 282 height 19
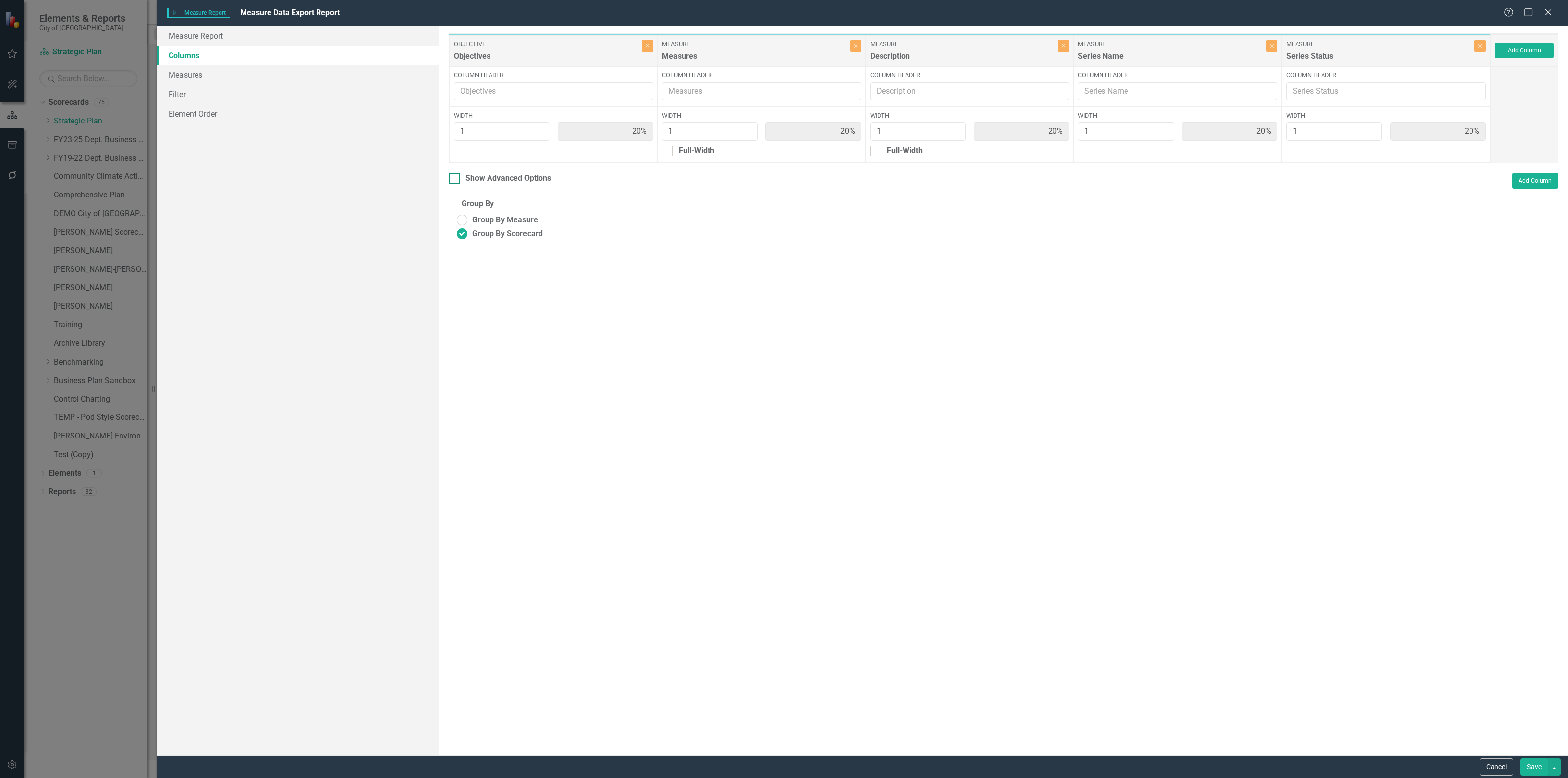
click at [460, 181] on div "Show Advanced Options" at bounding box center [500, 178] width 103 height 11
click at [455, 179] on input "Show Advanced Options" at bounding box center [452, 176] width 7 height 6
checkbox input "true"
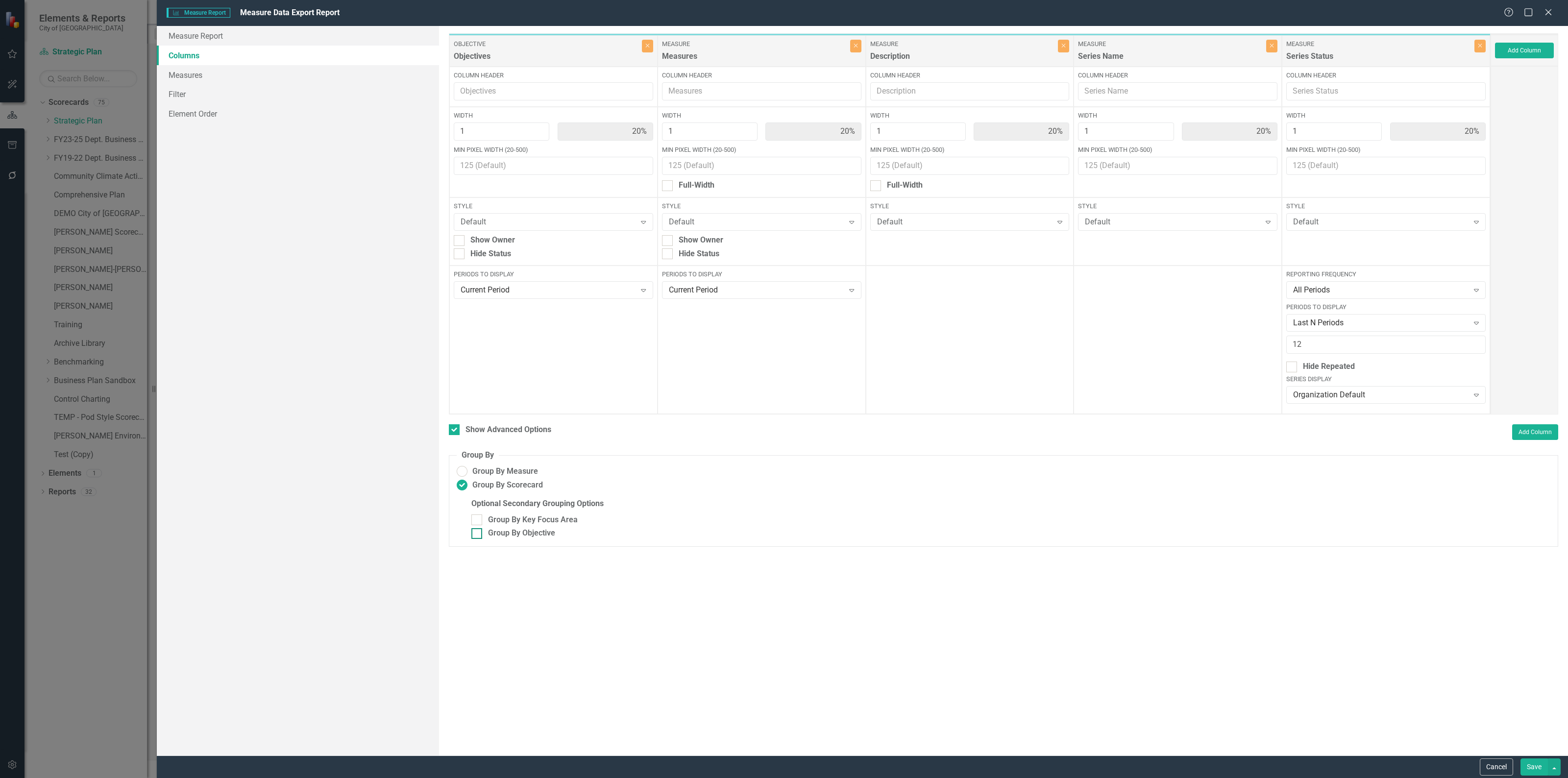
click at [479, 532] on div at bounding box center [477, 533] width 11 height 11
click at [478, 532] on input "Group By Objective" at bounding box center [475, 531] width 7 height 6
checkbox input "true"
click at [459, 183] on input "Full-Width" at bounding box center [457, 183] width 7 height 6
checkbox input "true"
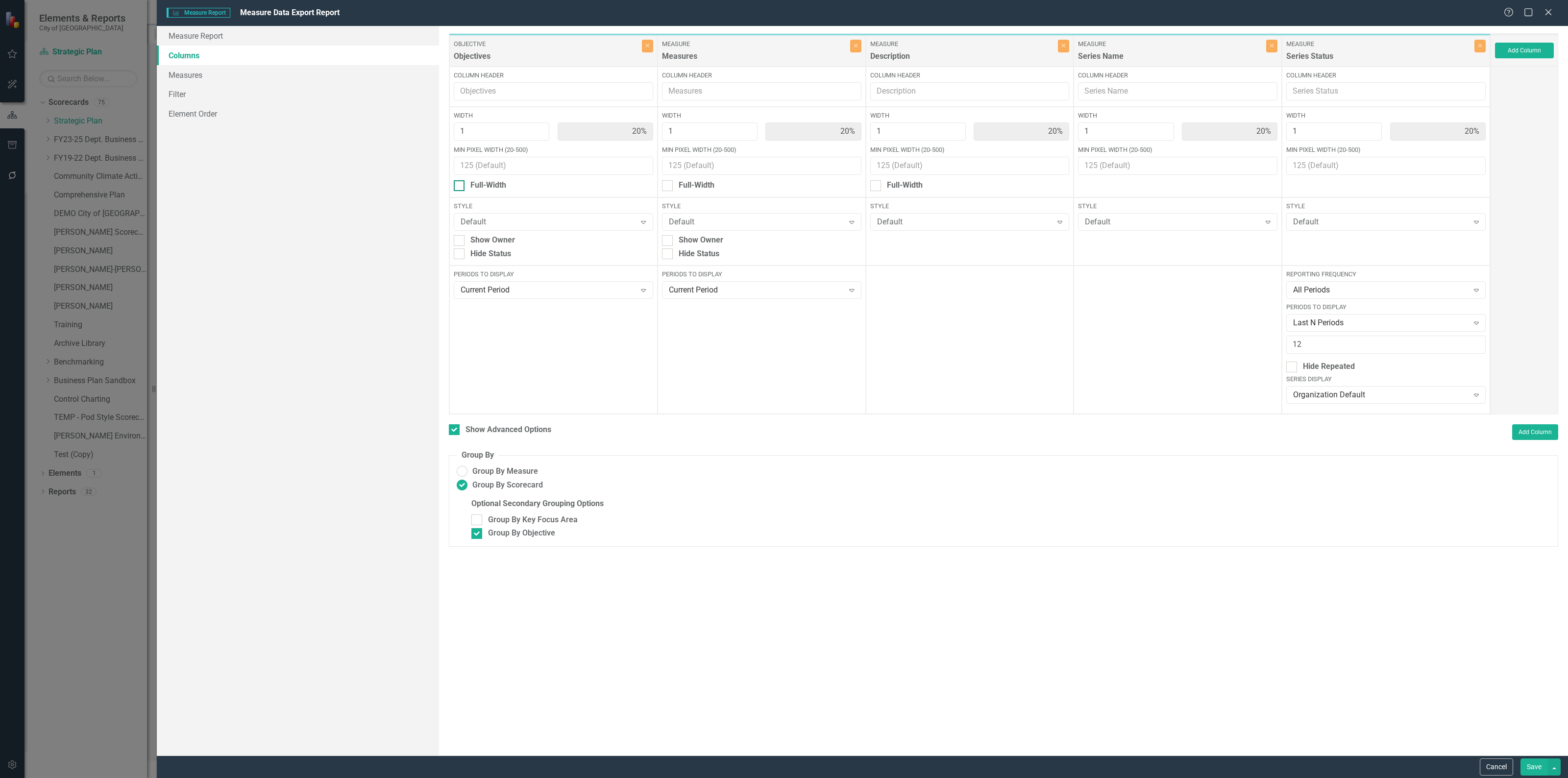
type input "100%"
type input "25%"
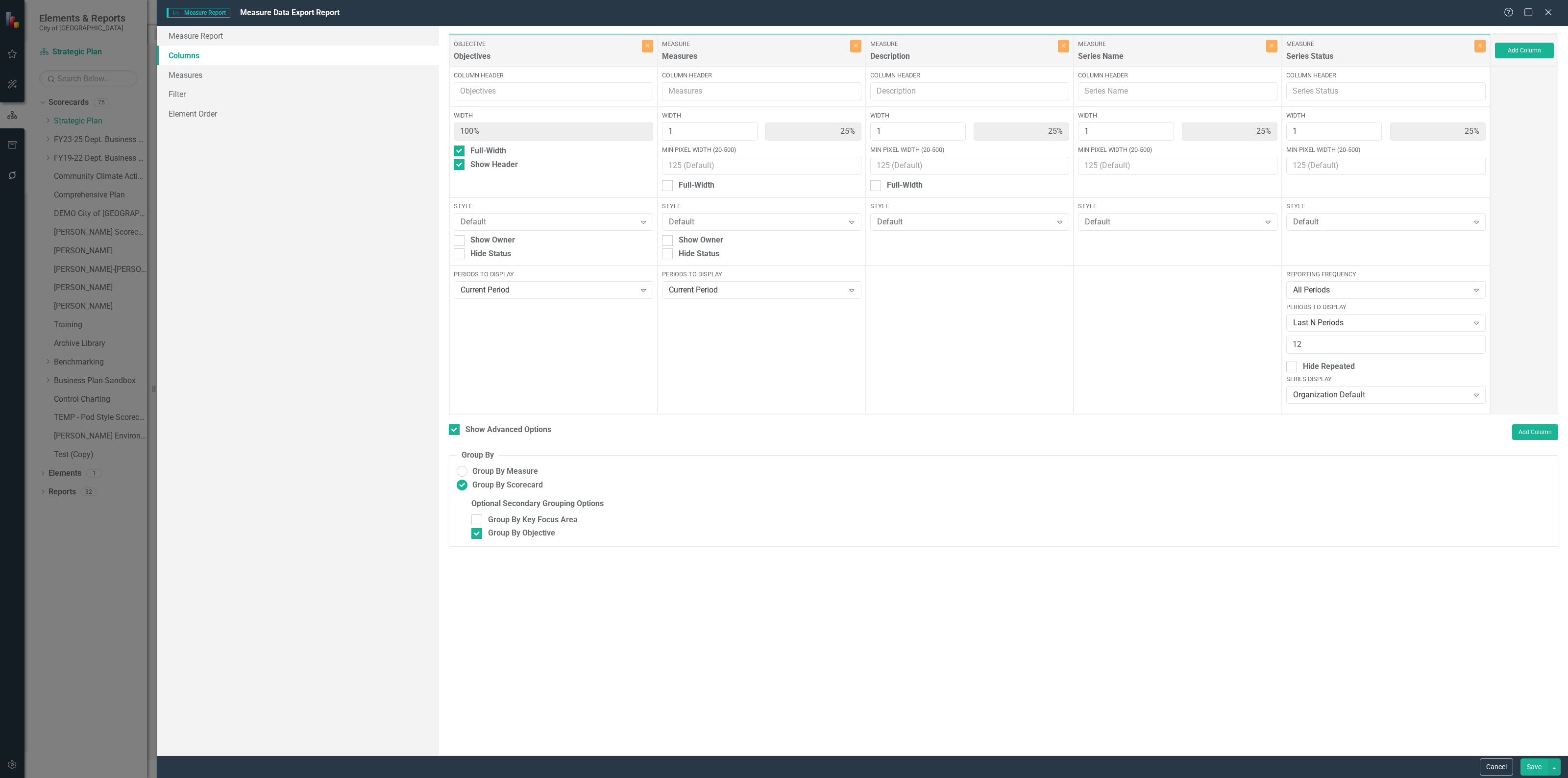
click at [1526, 770] on button "Save" at bounding box center [1534, 767] width 27 height 17
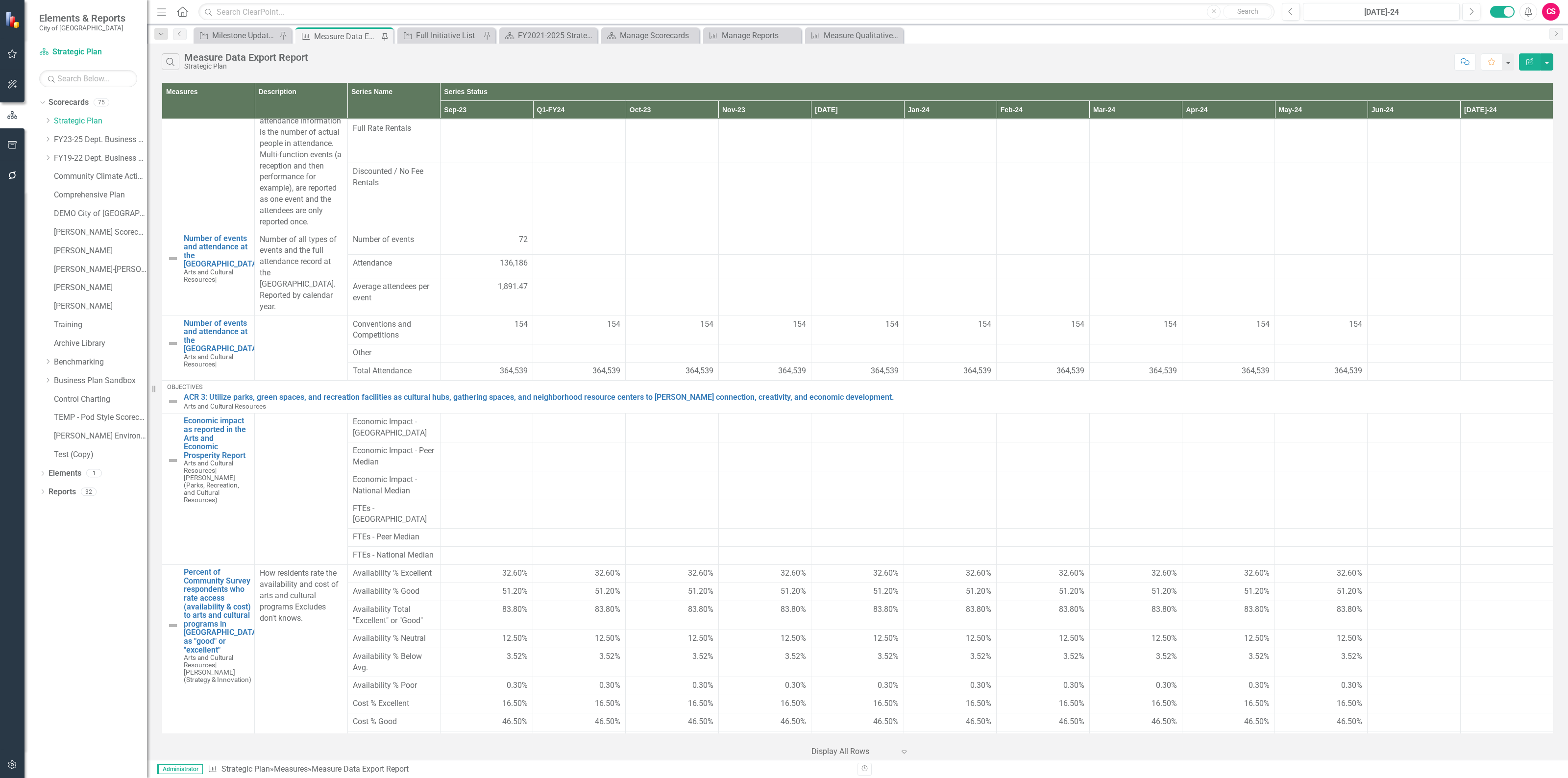
scroll to position [0, 0]
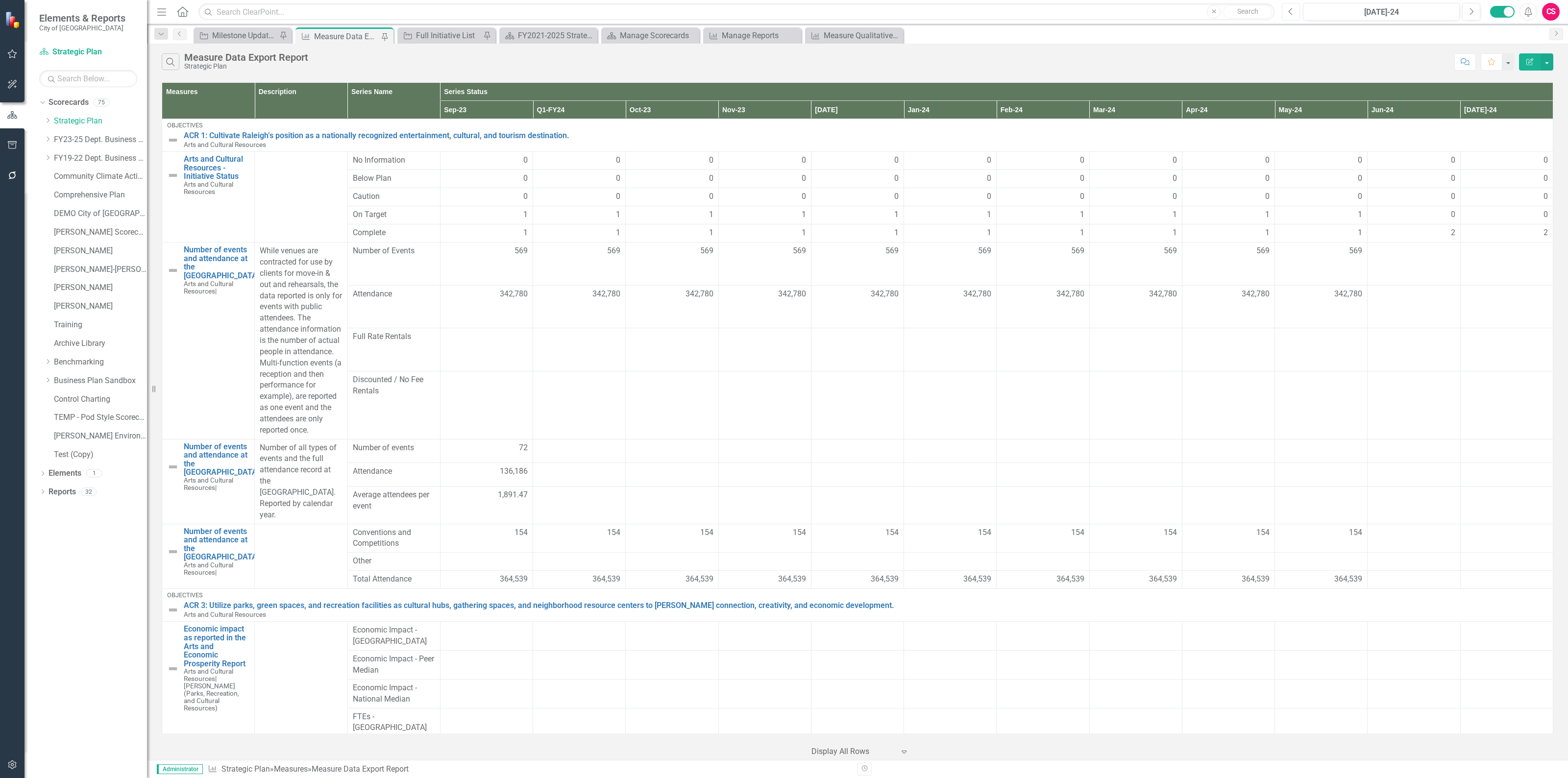
drag, startPoint x: 1294, startPoint y: 8, endPoint x: 1298, endPoint y: 36, distance: 28.3
click at [1294, 8] on button "Previous" at bounding box center [1290, 12] width 18 height 18
click at [1534, 64] on button "Edit Report" at bounding box center [1529, 62] width 21 height 17
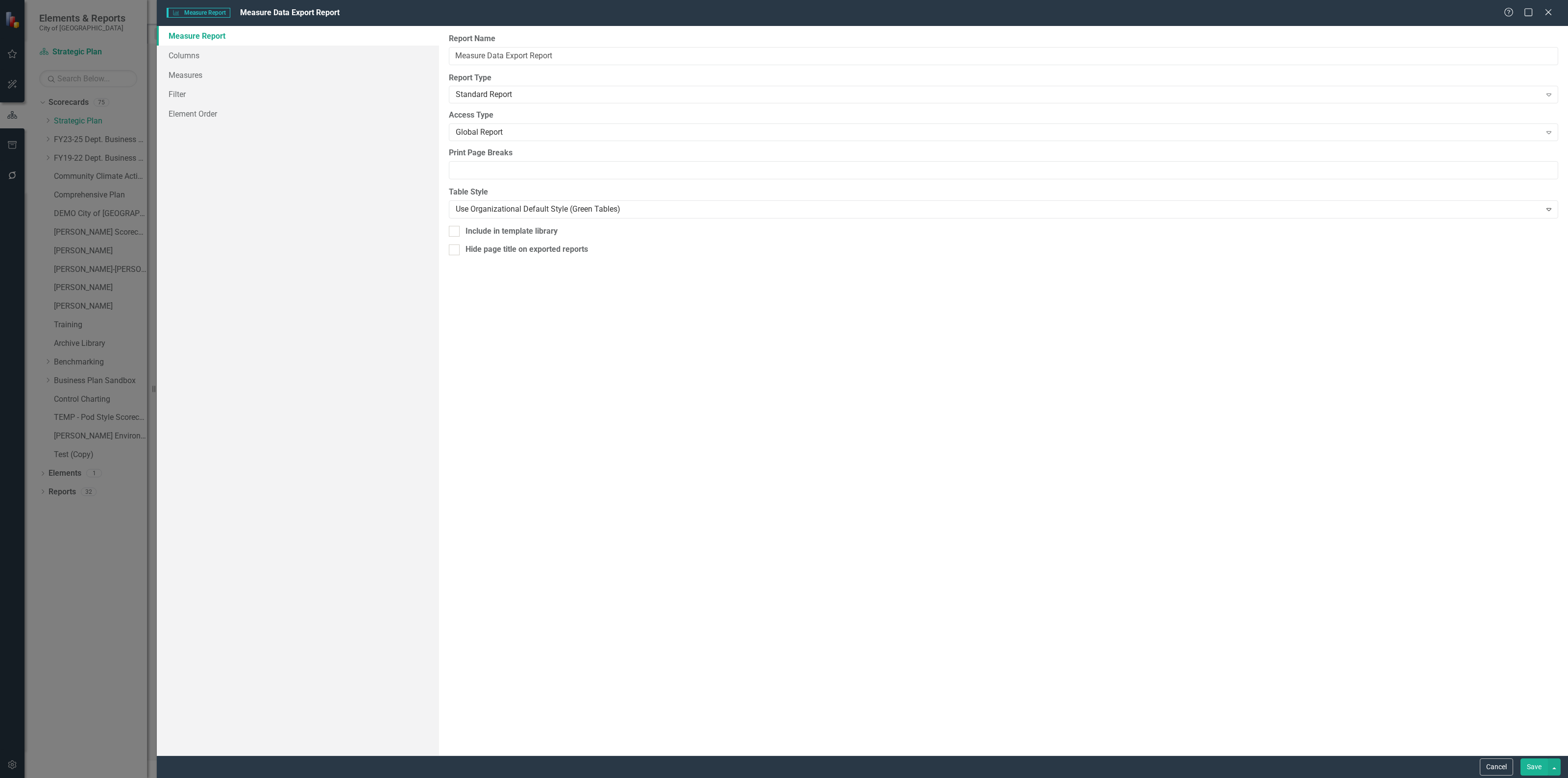
click at [257, 40] on link "Measure Report" at bounding box center [298, 36] width 282 height 19
click at [248, 49] on link "Columns" at bounding box center [298, 55] width 282 height 19
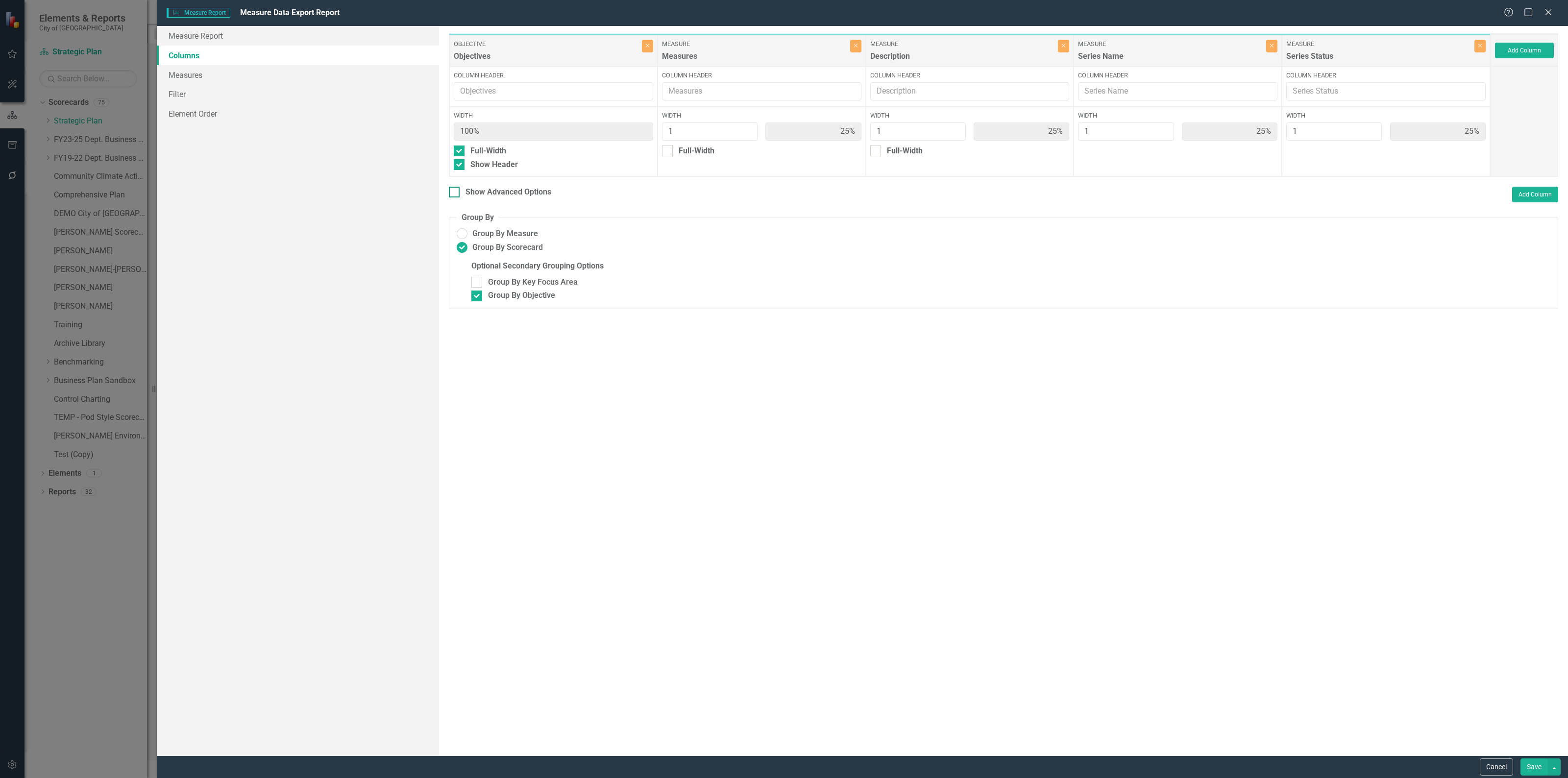
click at [459, 192] on div at bounding box center [454, 192] width 11 height 11
click at [455, 192] on input "Show Advanced Options" at bounding box center [452, 190] width 7 height 6
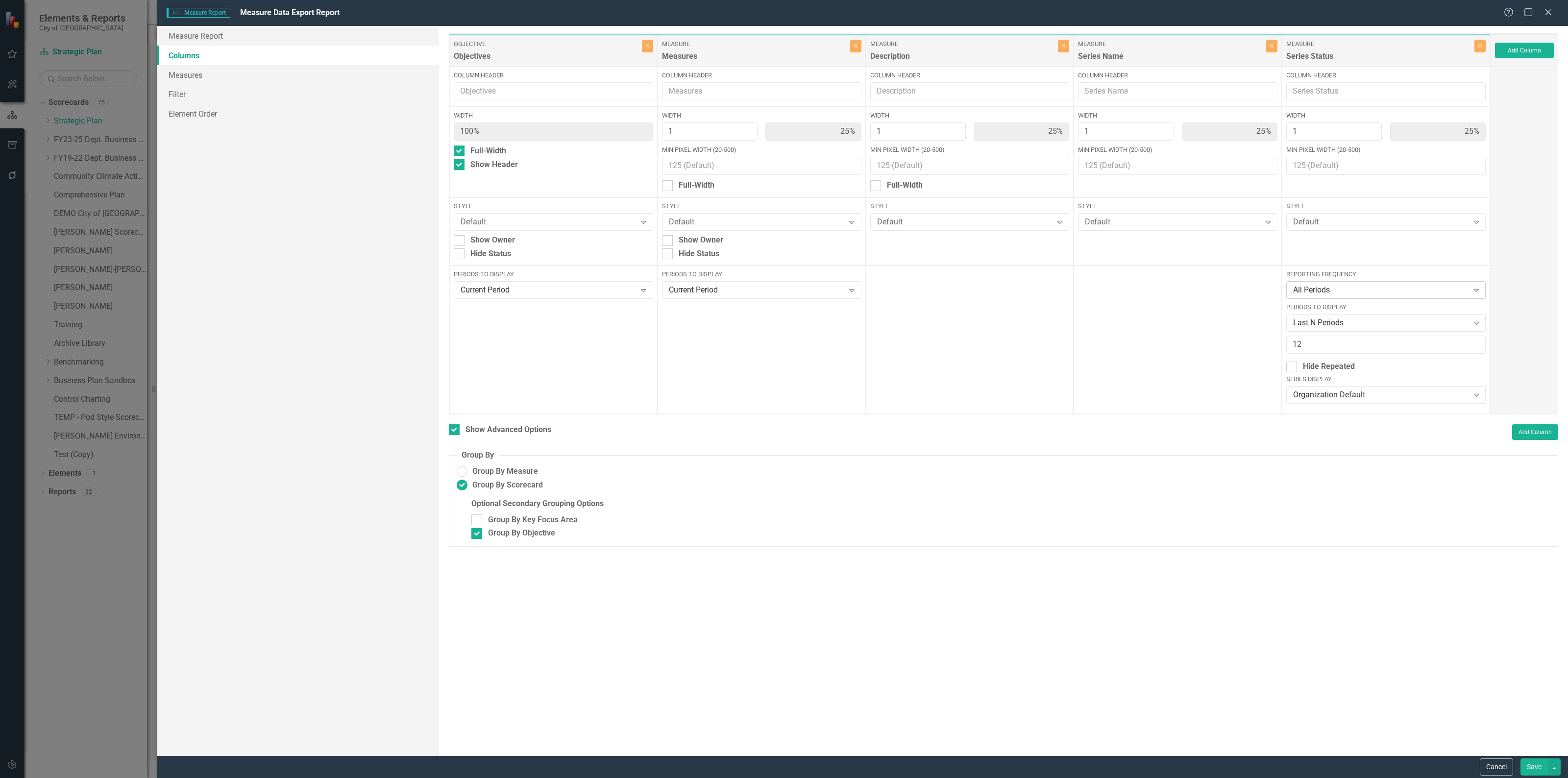
click at [1339, 288] on div "All Periods" at bounding box center [1380, 290] width 175 height 11
checkbox input "false"
radio input "false"
radio input "true"
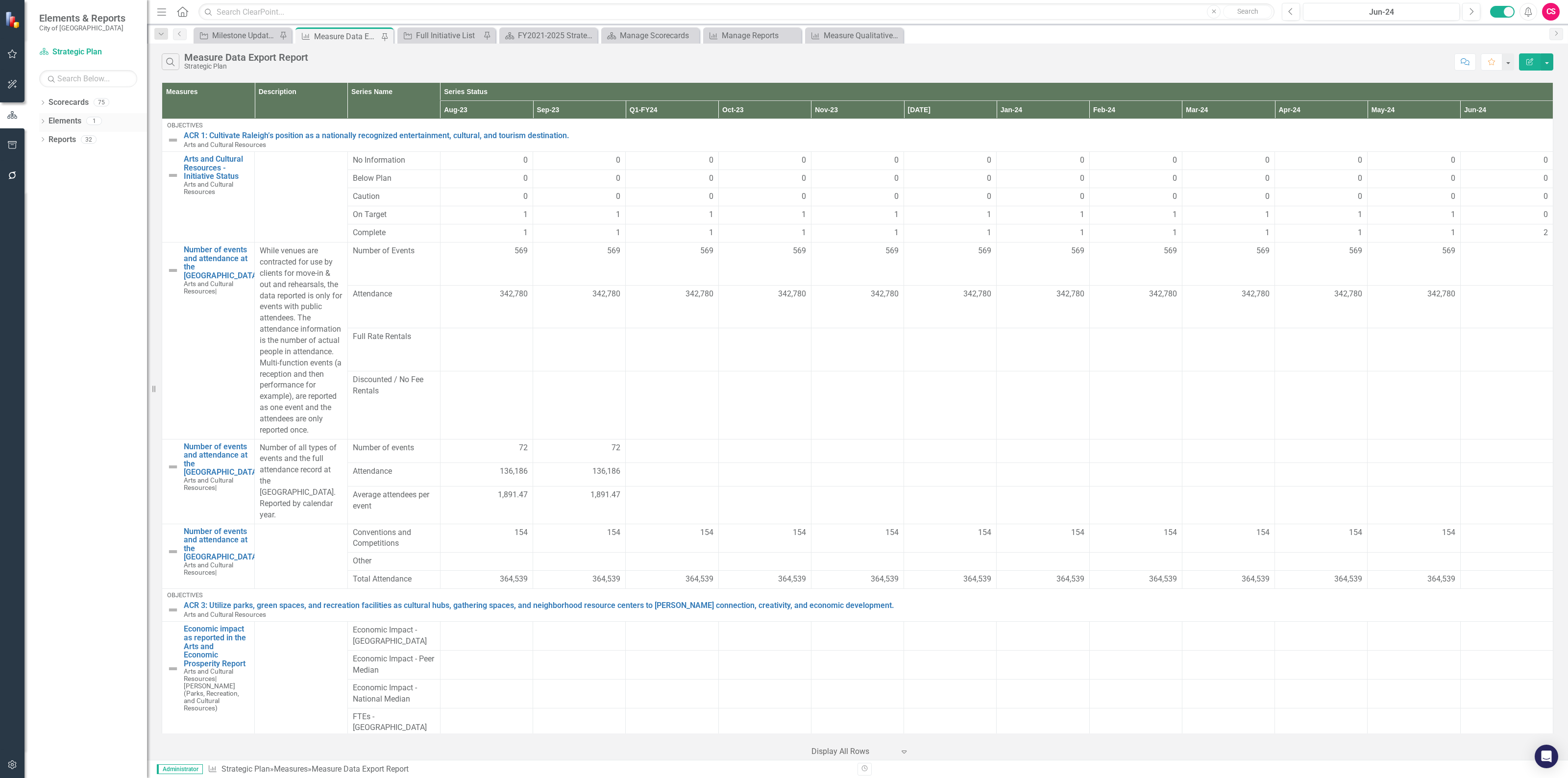
click at [66, 122] on link "Elements" at bounding box center [65, 121] width 33 height 11
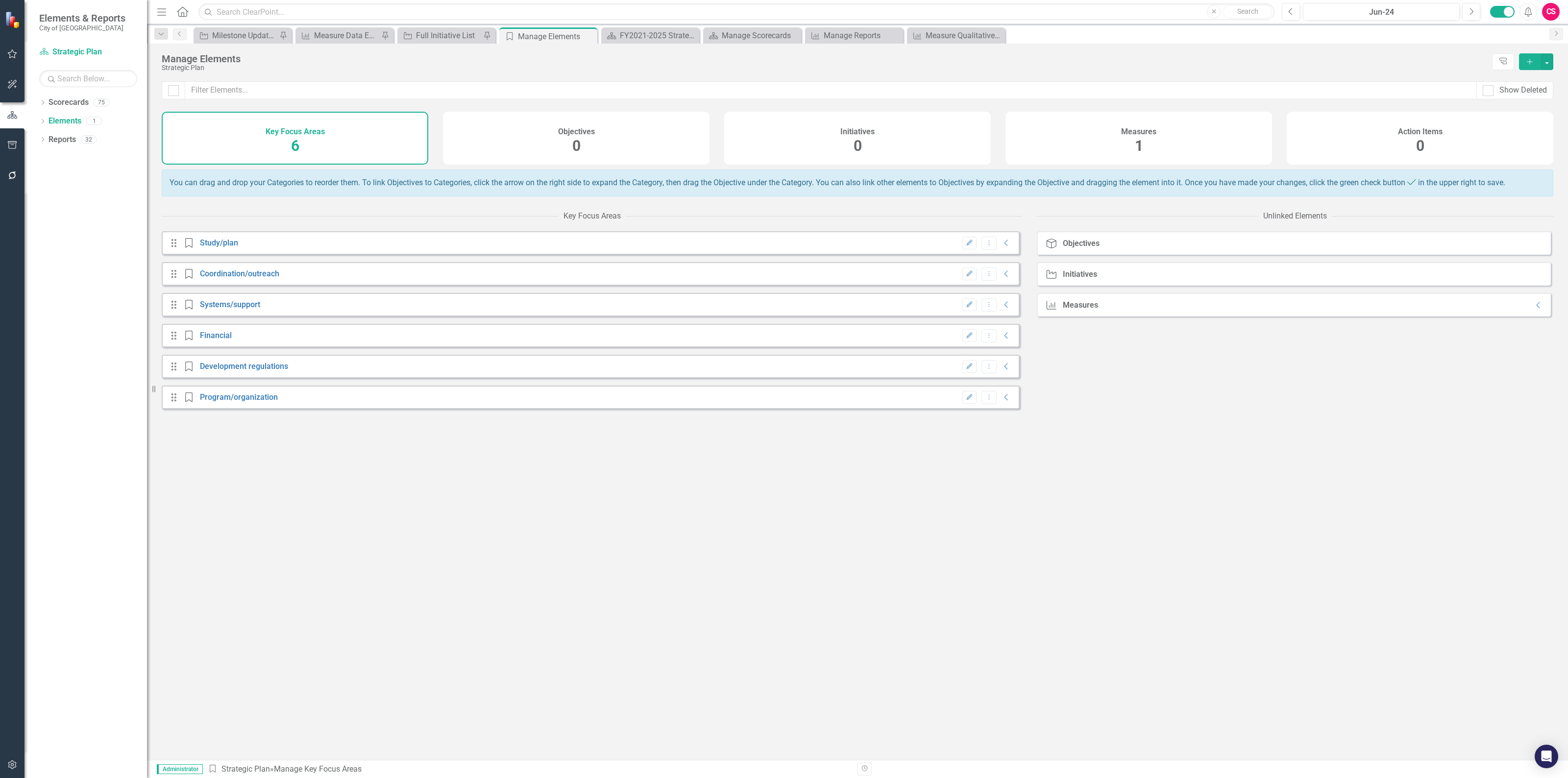
click at [1162, 138] on div "Measures 1" at bounding box center [1138, 138] width 267 height 53
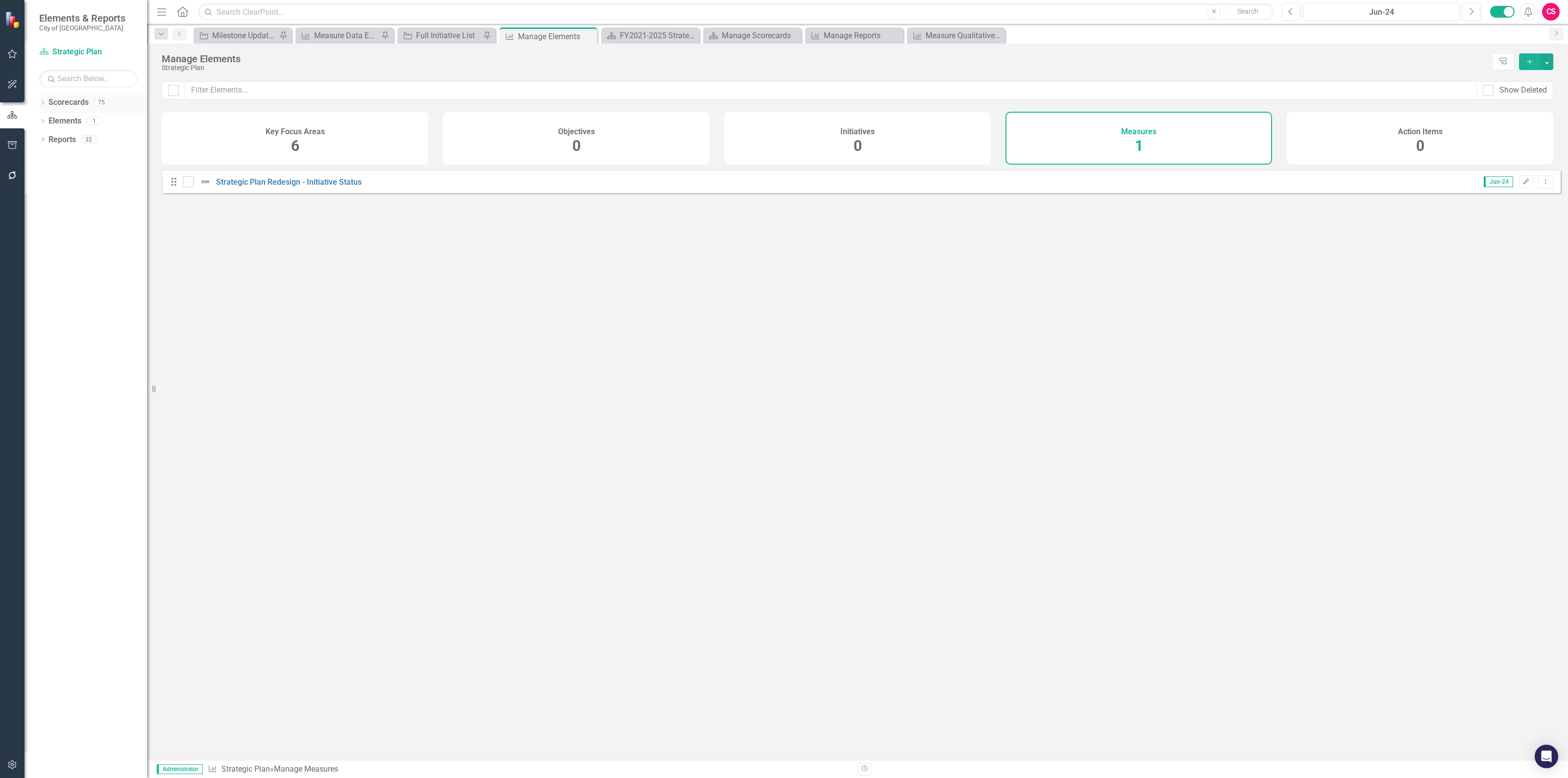
click at [43, 101] on icon "Dropdown" at bounding box center [42, 103] width 7 height 5
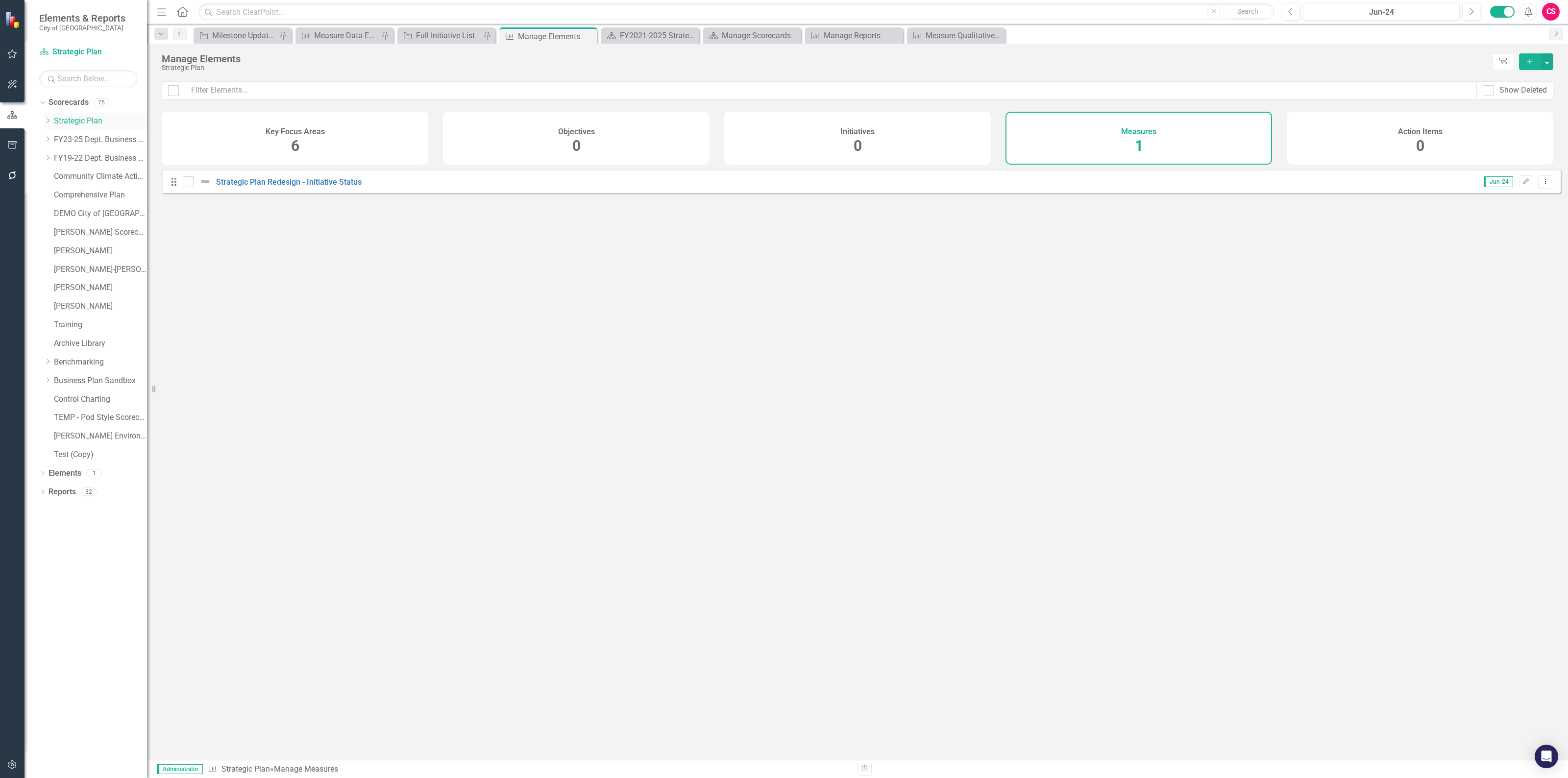
click at [49, 120] on icon at bounding box center [48, 121] width 3 height 5
click at [73, 142] on link "Arts and Cultural Resources" at bounding box center [105, 139] width 83 height 11
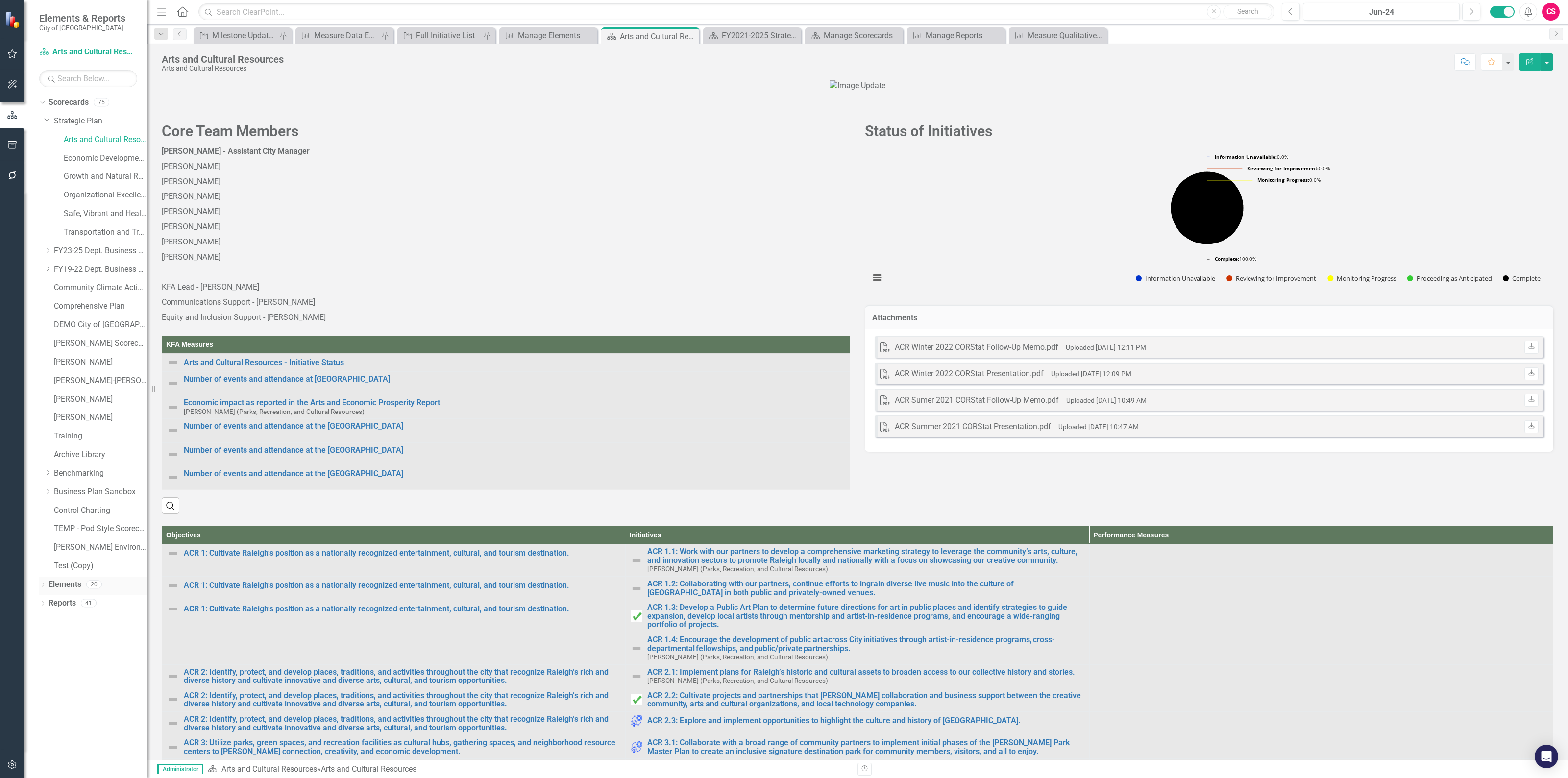
click at [60, 583] on link "Elements" at bounding box center [65, 584] width 33 height 11
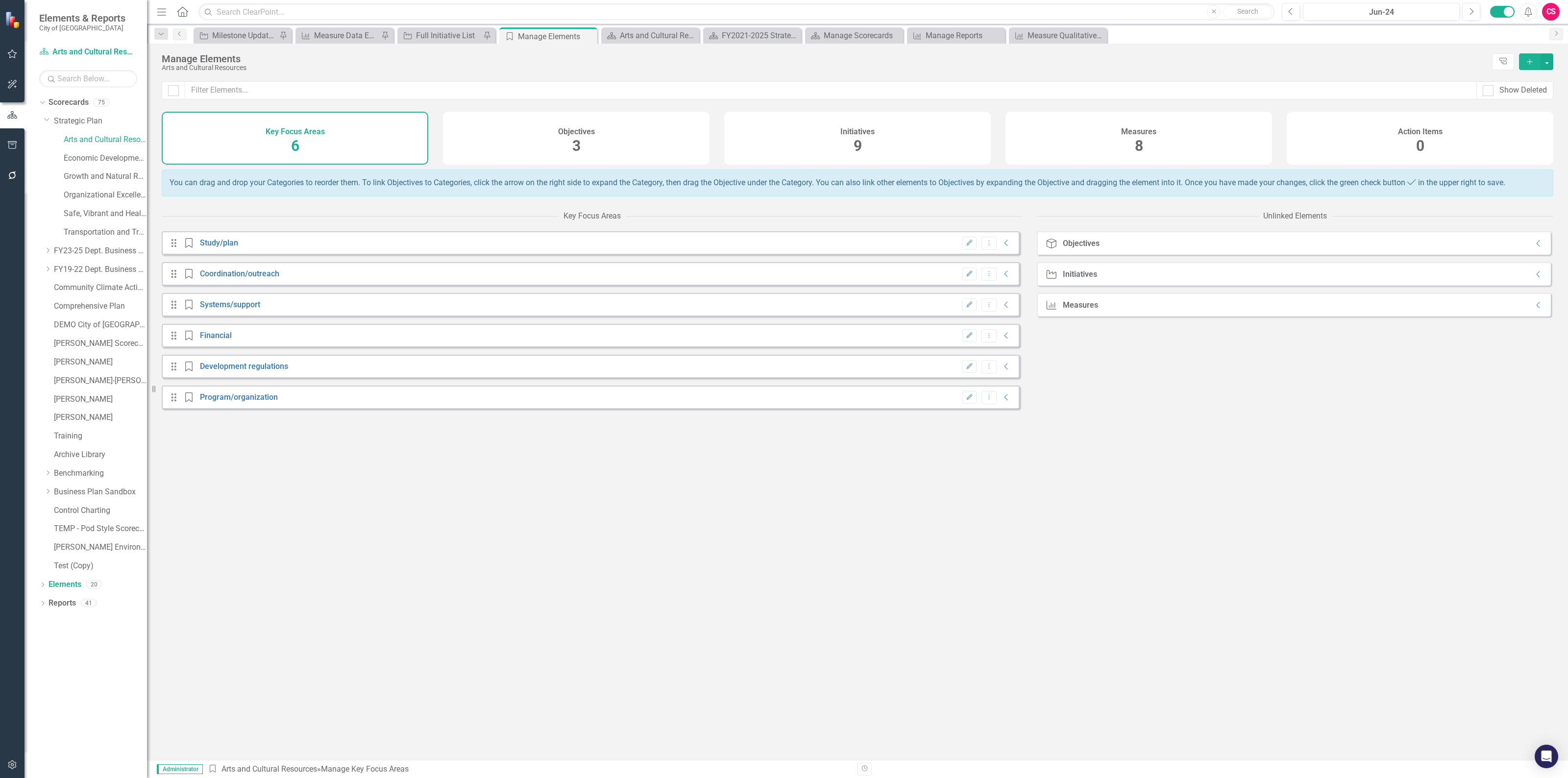
click at [1190, 131] on div "Measures 8" at bounding box center [1138, 138] width 267 height 53
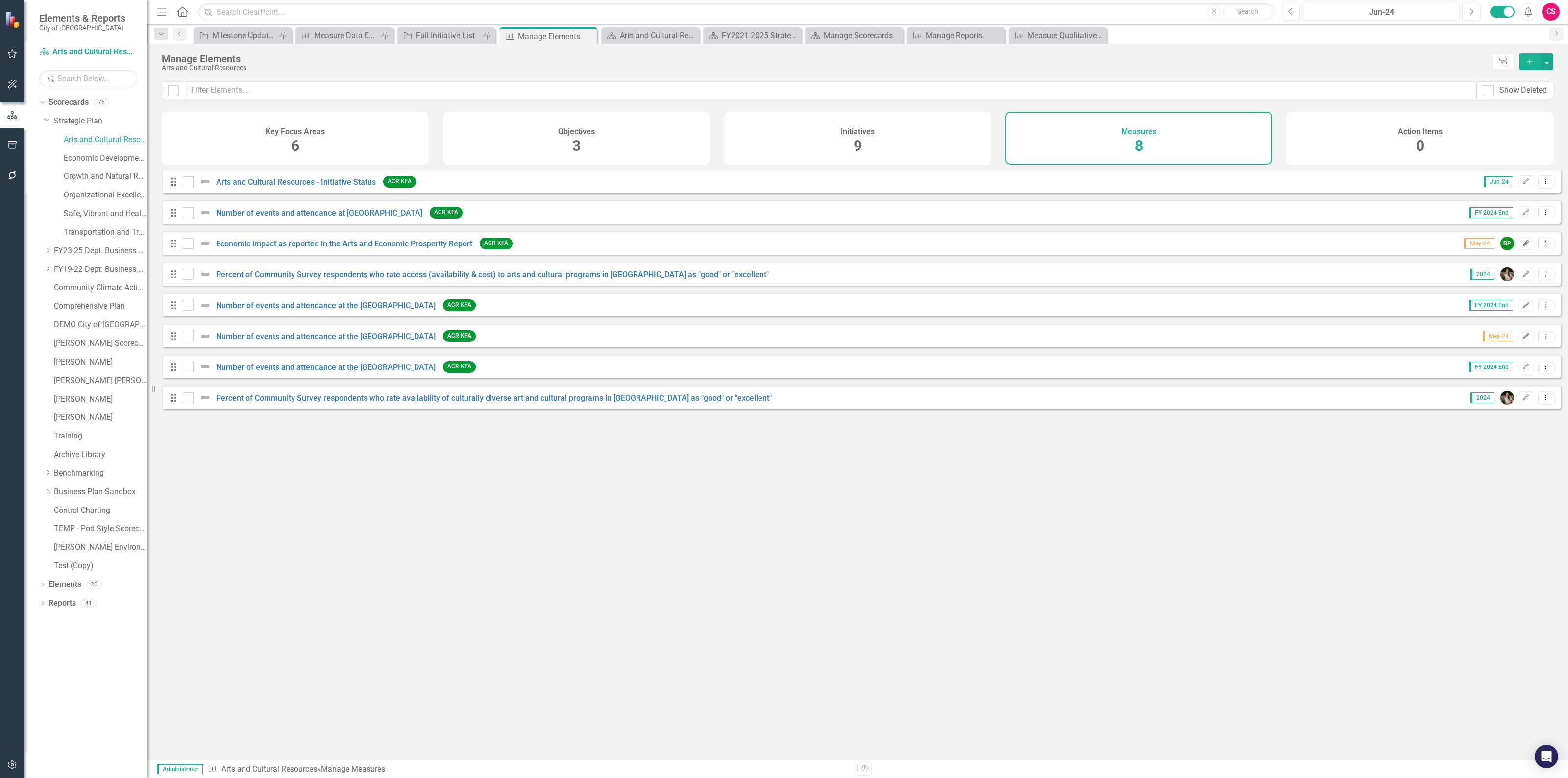
click at [1522, 246] on icon "Edit" at bounding box center [1525, 243] width 7 height 6
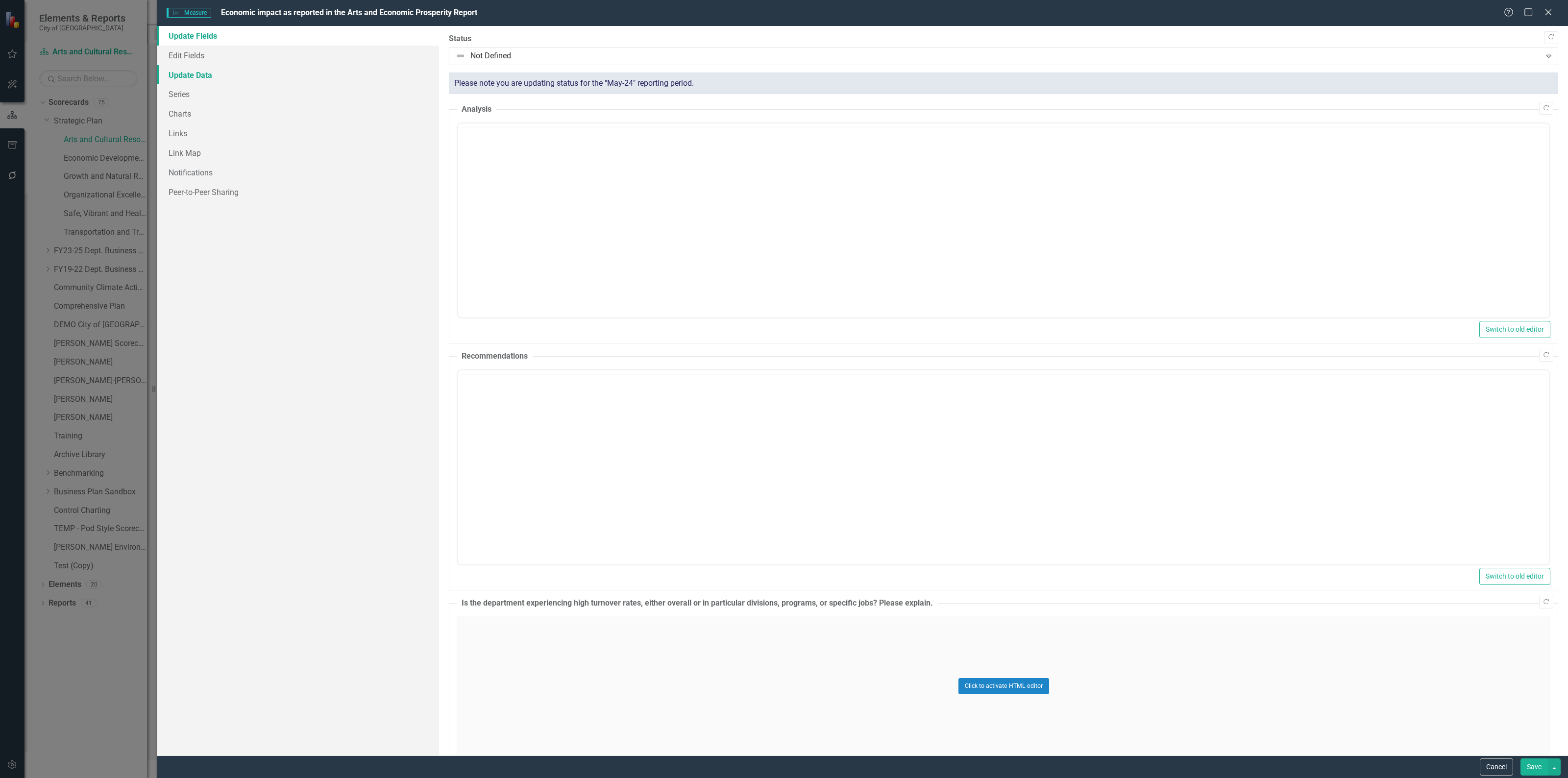
click at [196, 71] on link "Update Data" at bounding box center [298, 75] width 282 height 19
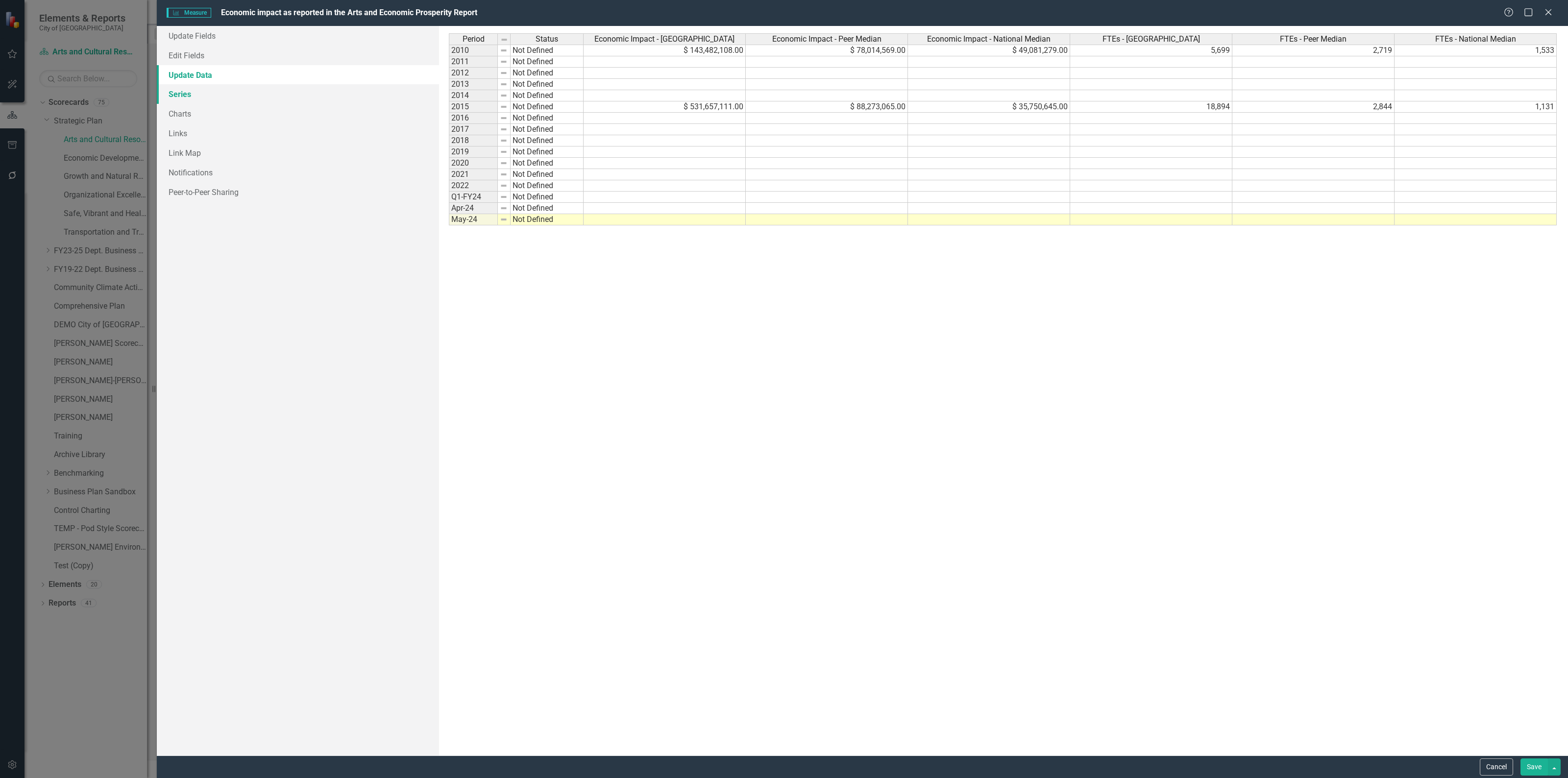
click at [187, 96] on link "Series" at bounding box center [298, 94] width 282 height 19
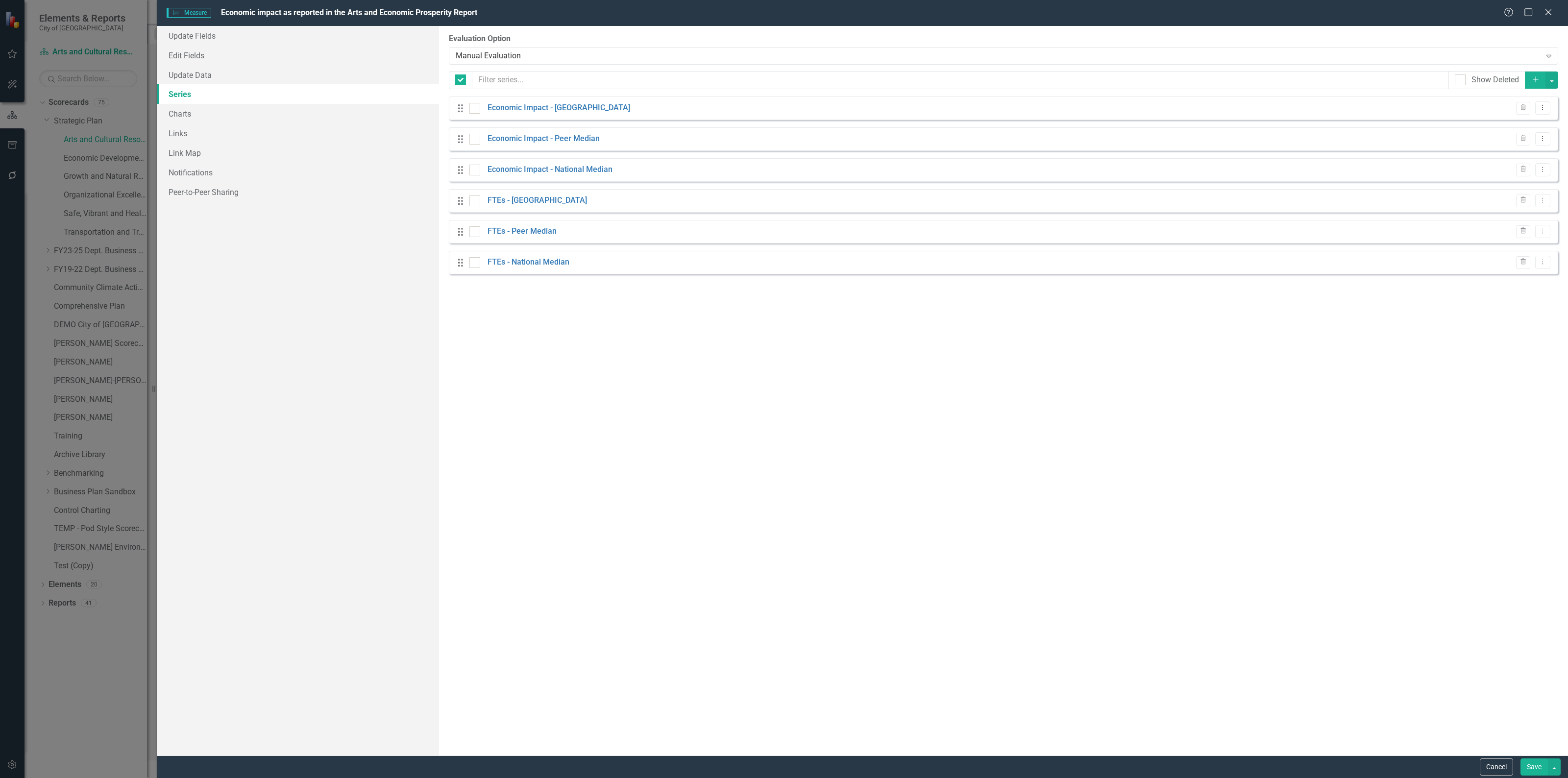
checkbox input "false"
click at [187, 79] on link "Update Data" at bounding box center [298, 75] width 282 height 19
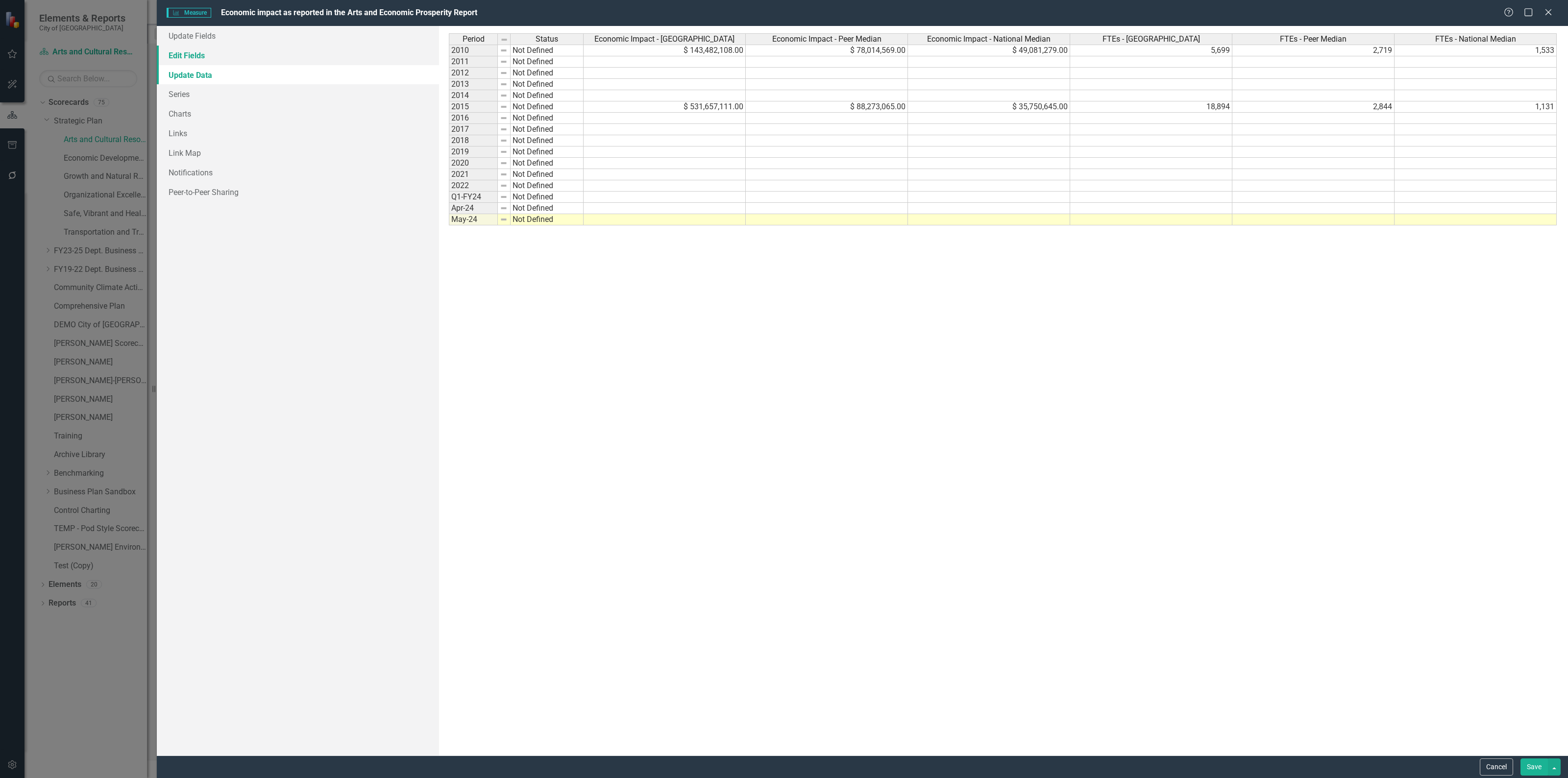
click at [213, 49] on link "Edit Fields" at bounding box center [298, 55] width 282 height 19
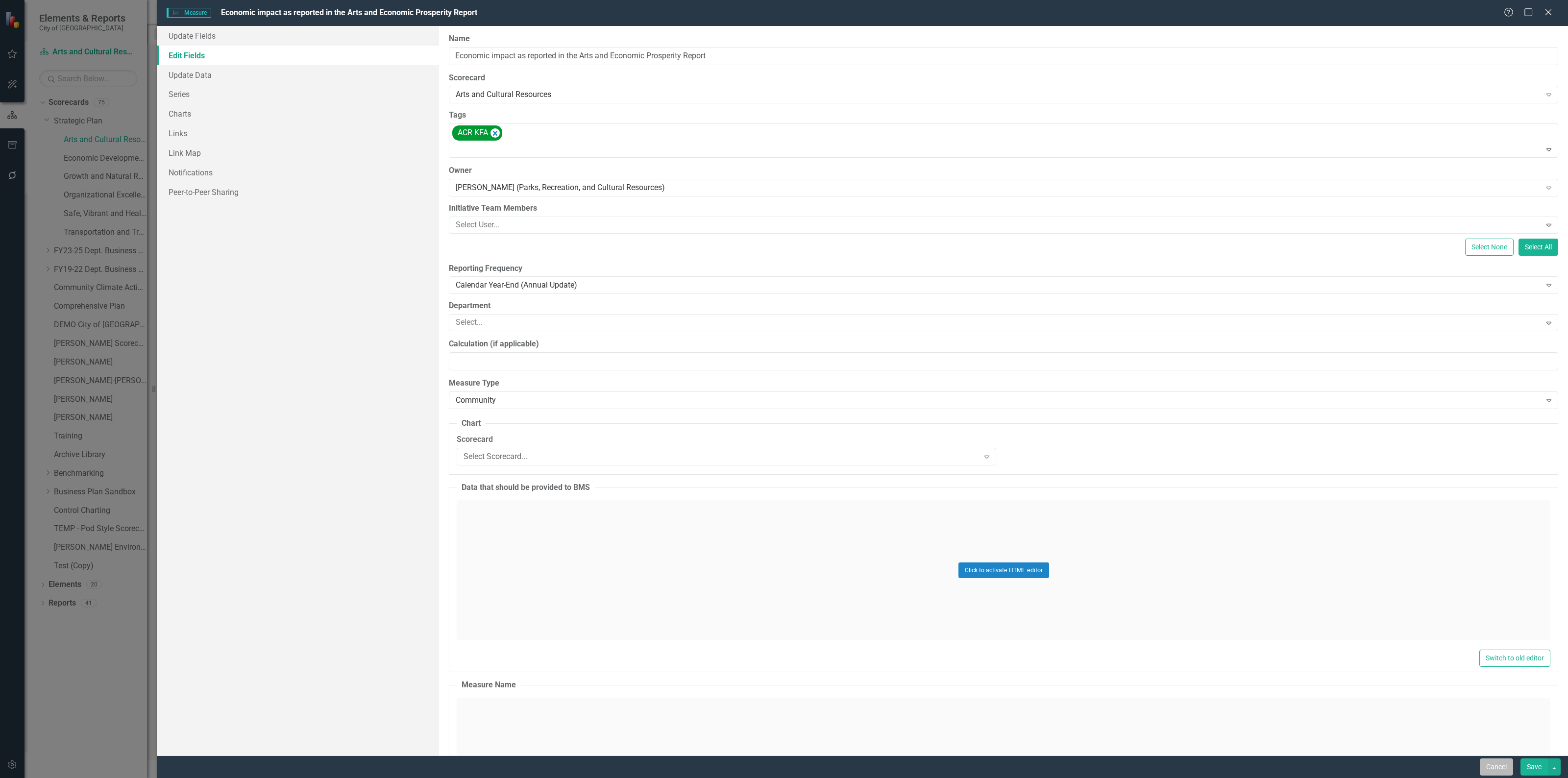
click at [1480, 769] on button "Cancel" at bounding box center [1496, 767] width 33 height 17
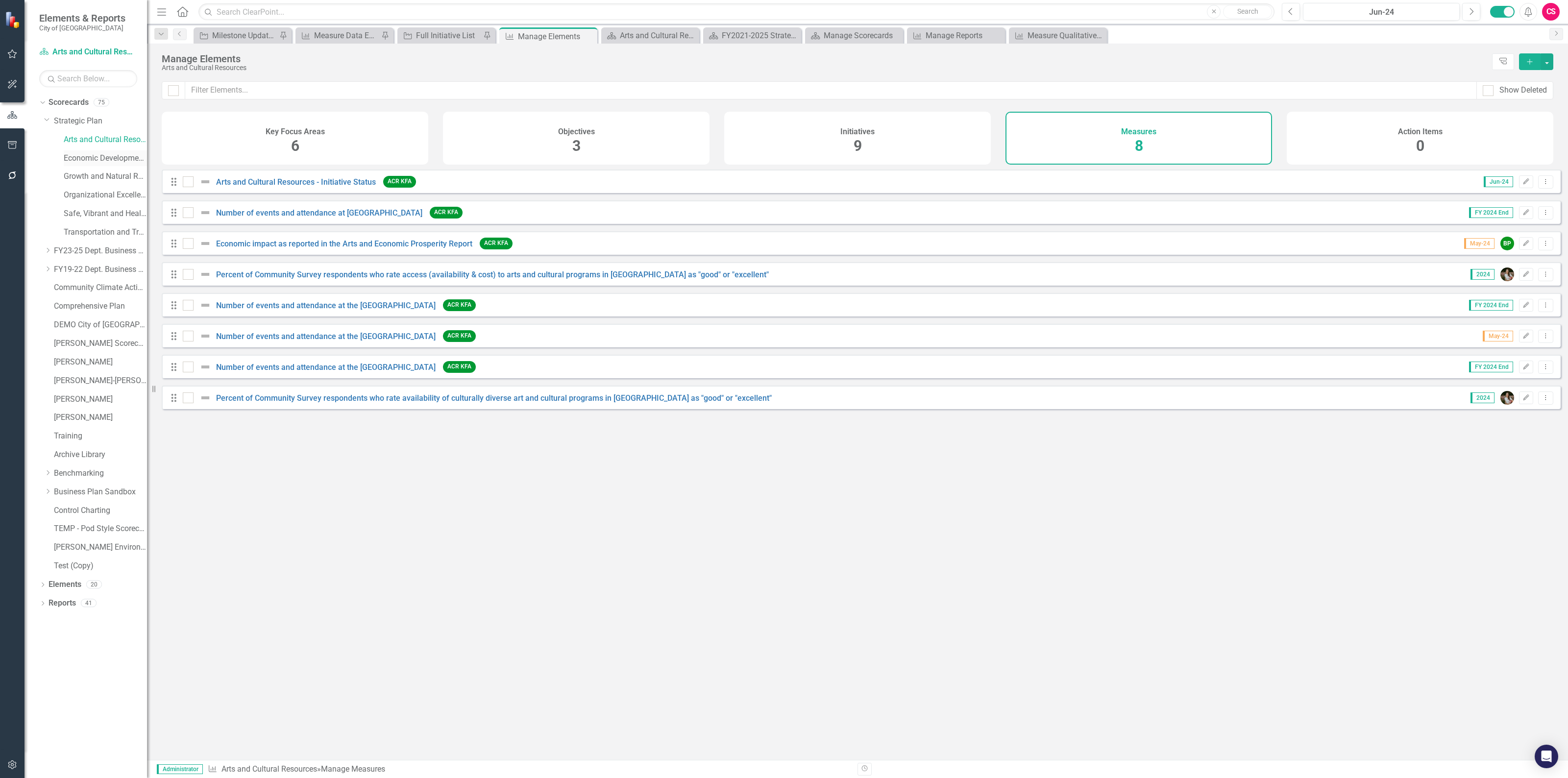
click at [109, 162] on link "Economic Development and Innovation" at bounding box center [105, 158] width 83 height 11
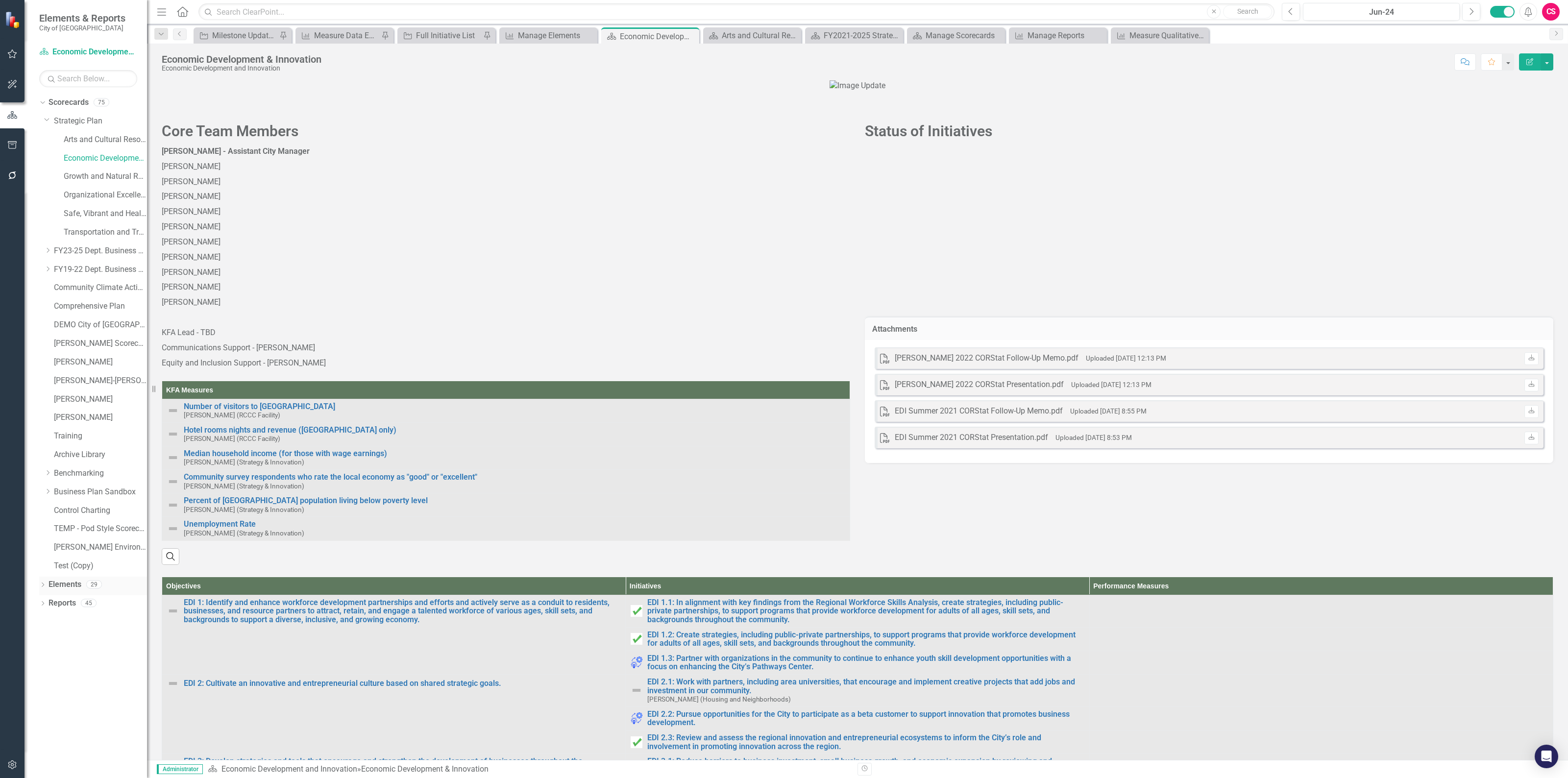
click at [66, 586] on link "Elements" at bounding box center [65, 584] width 33 height 11
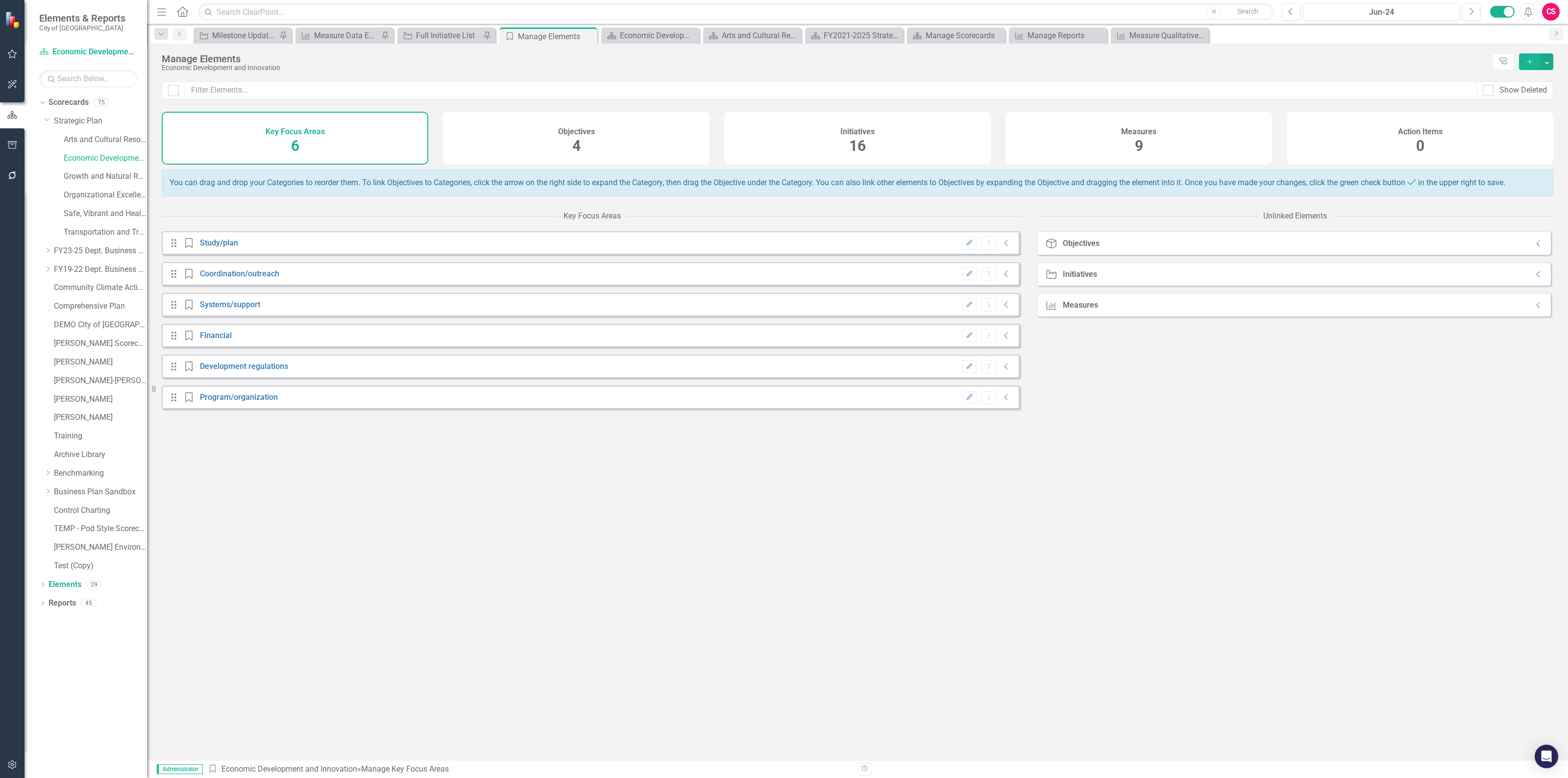
click at [1115, 140] on div "Measures 9" at bounding box center [1138, 138] width 267 height 53
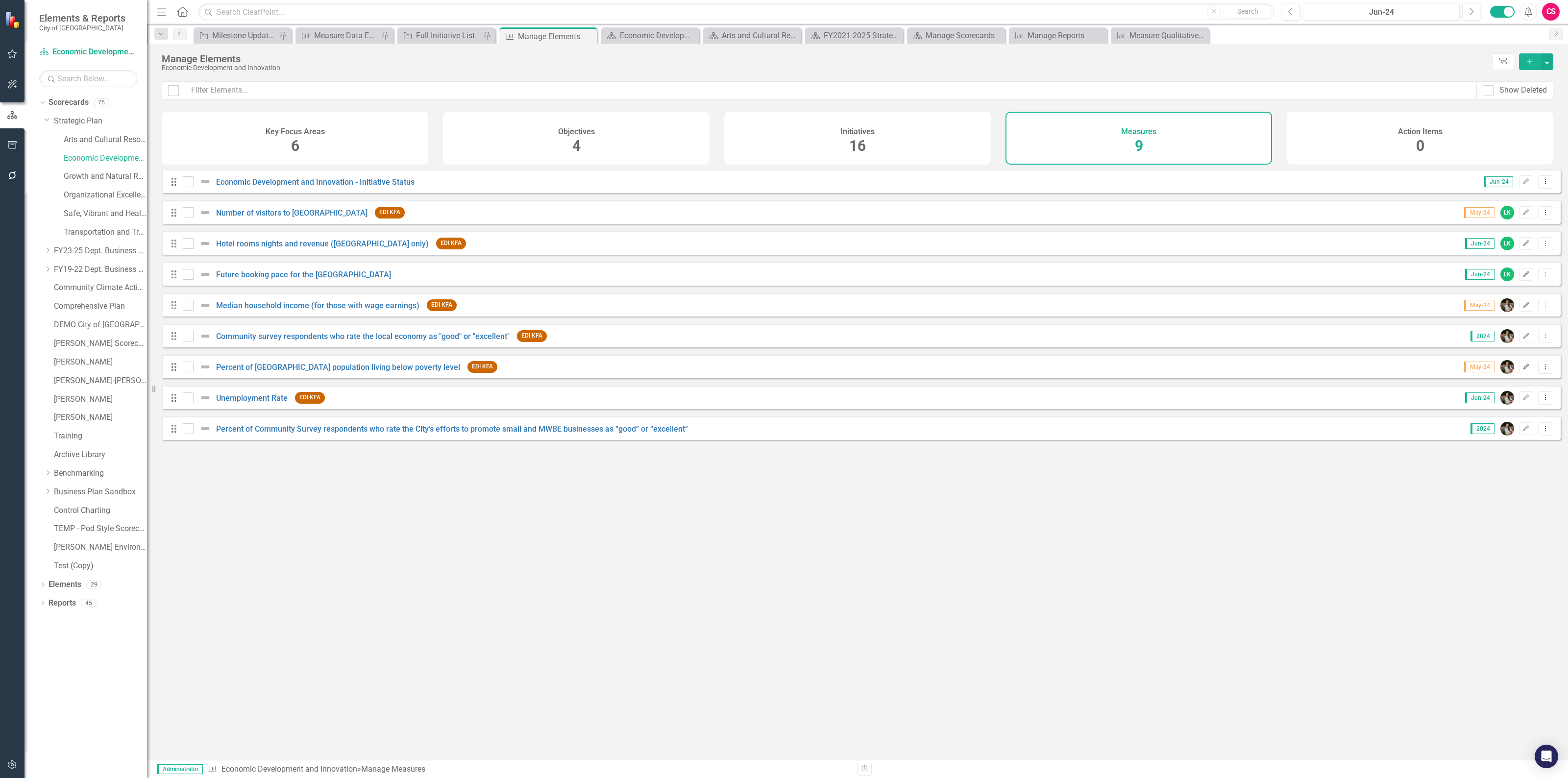
click at [1523, 369] on icon "button" at bounding box center [1526, 366] width 6 height 6
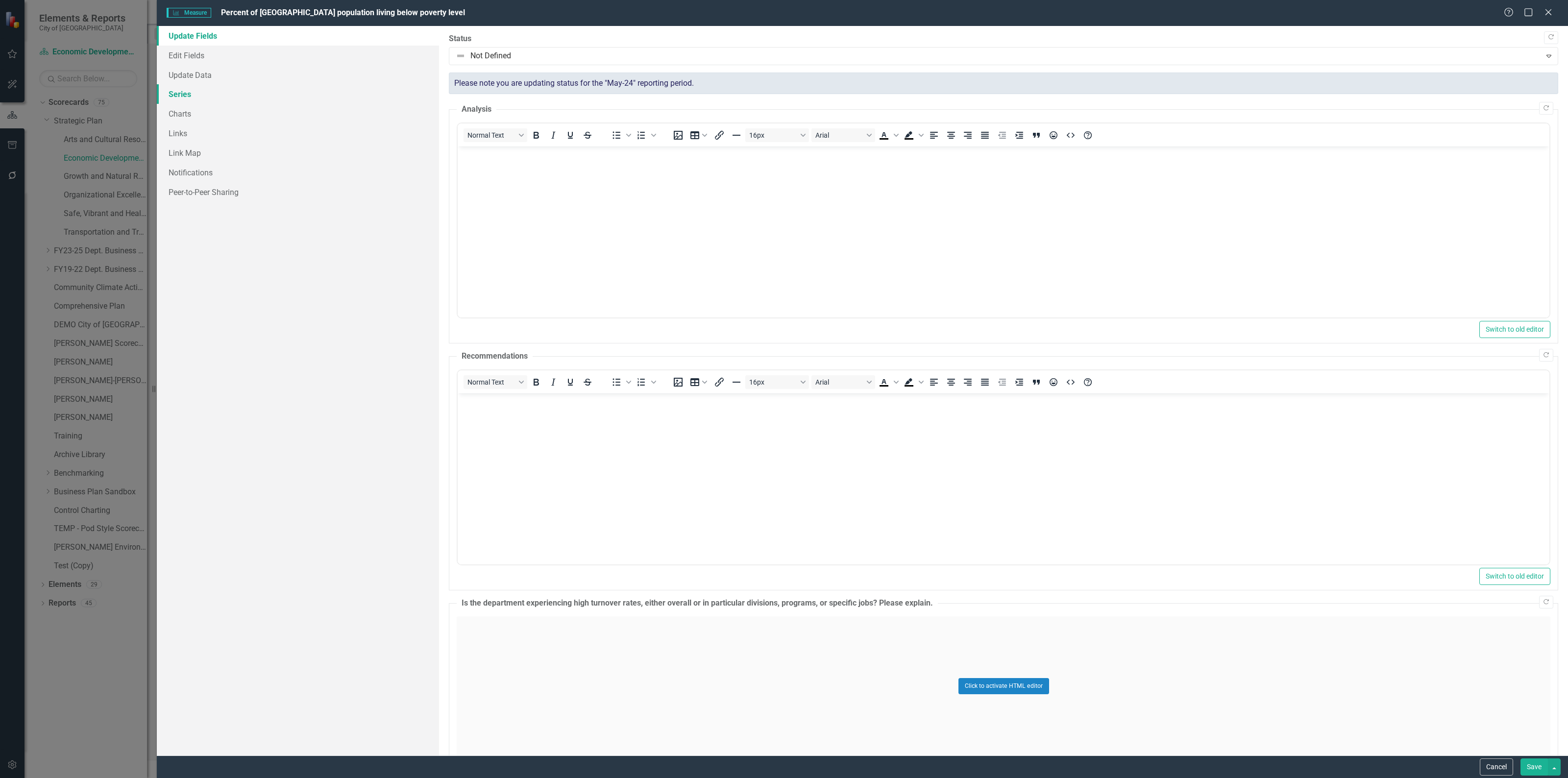
click at [170, 96] on link "Series" at bounding box center [298, 94] width 282 height 19
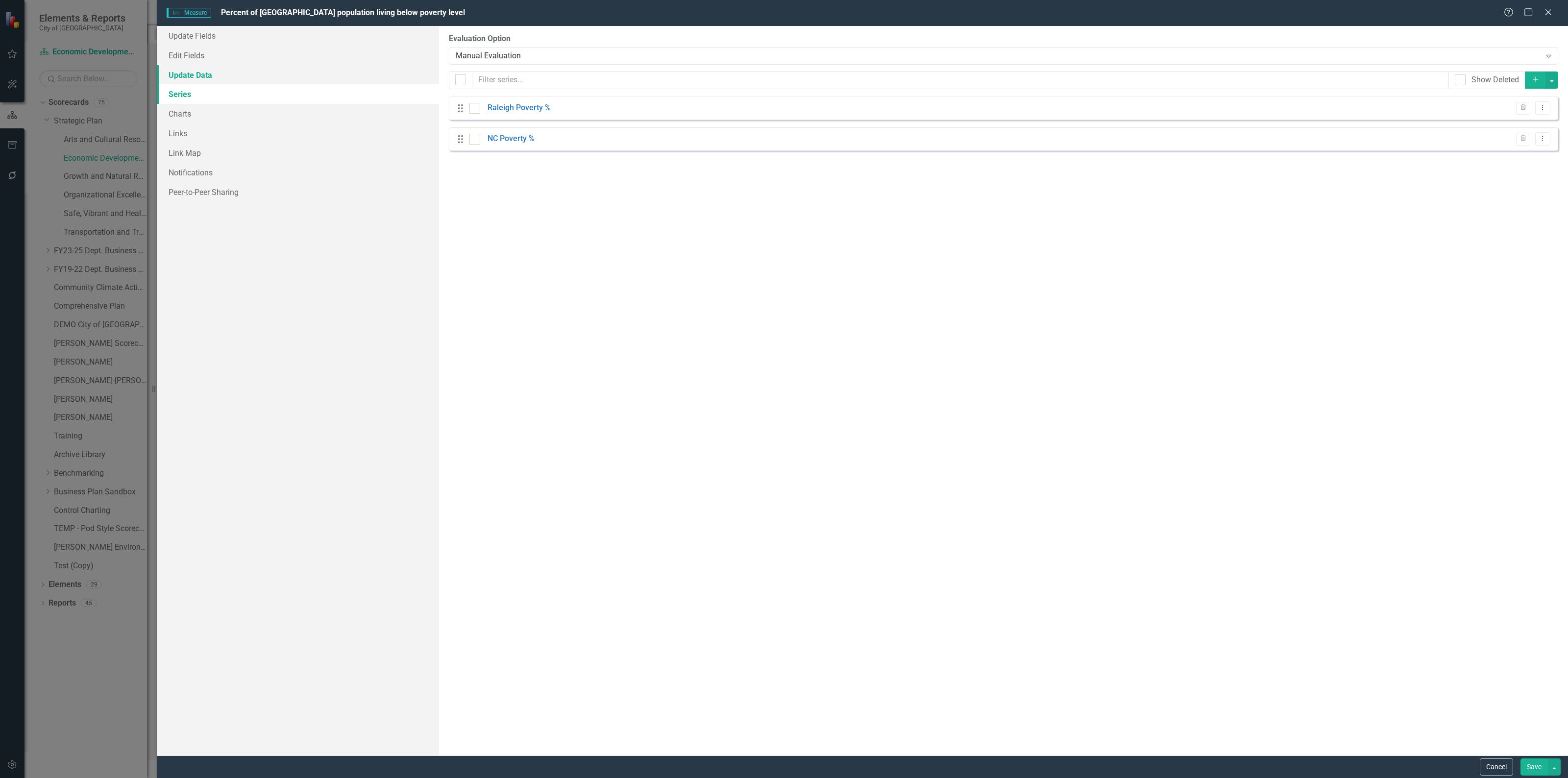
click at [194, 69] on link "Update Data" at bounding box center [298, 75] width 282 height 19
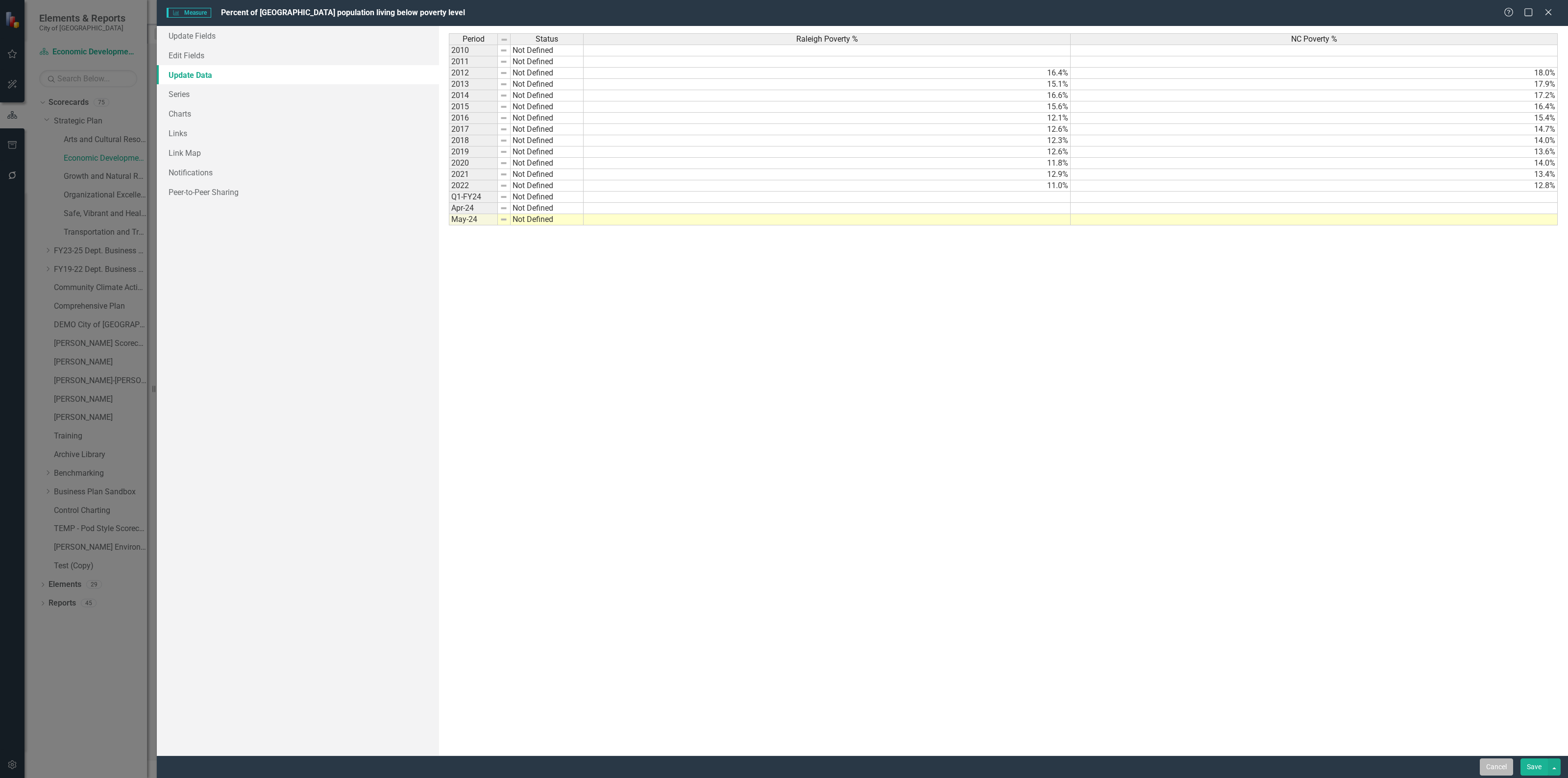
click at [1487, 773] on button "Cancel" at bounding box center [1496, 767] width 33 height 17
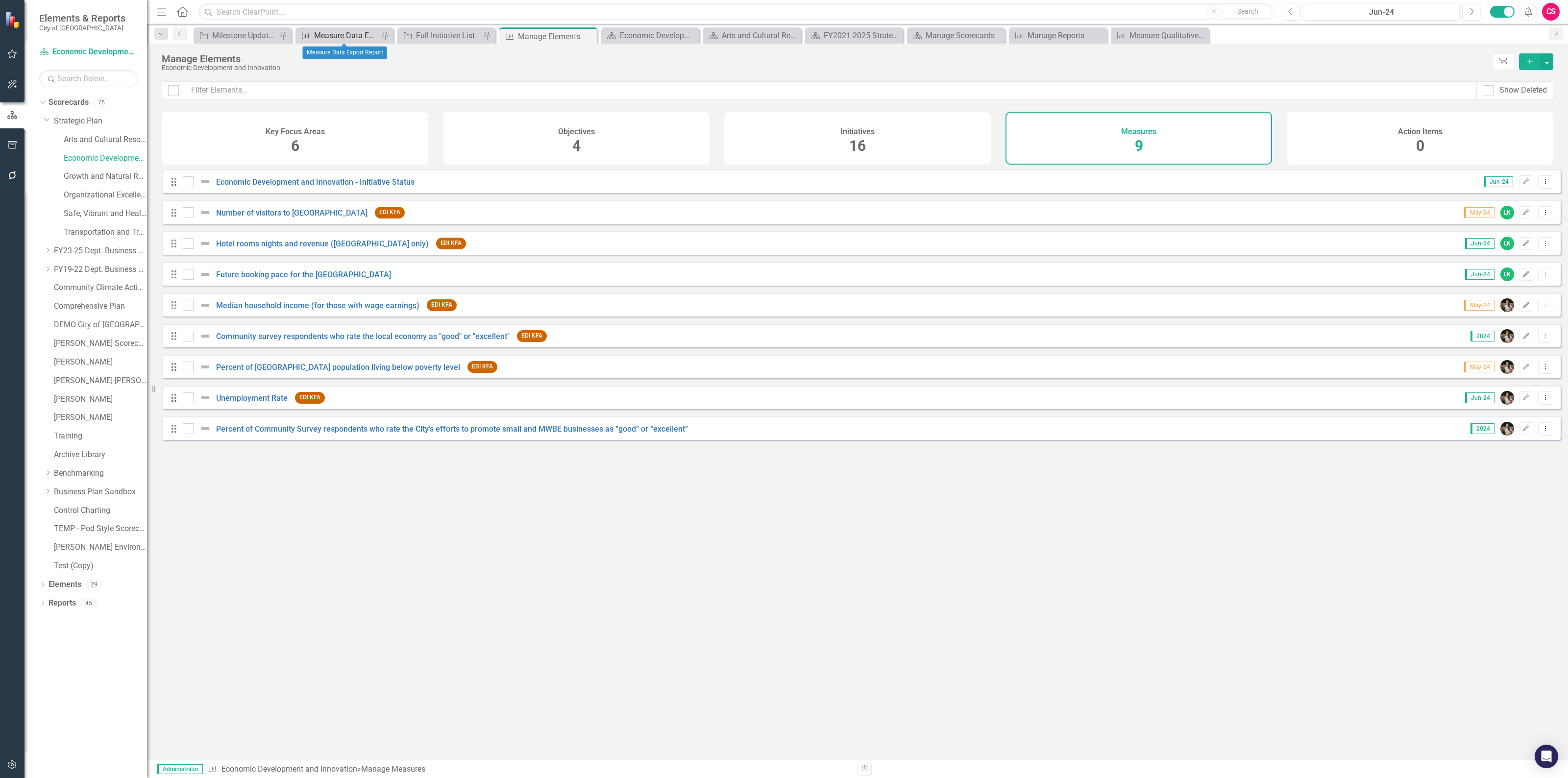
click at [343, 31] on div "Measure Data Export Report" at bounding box center [346, 35] width 64 height 12
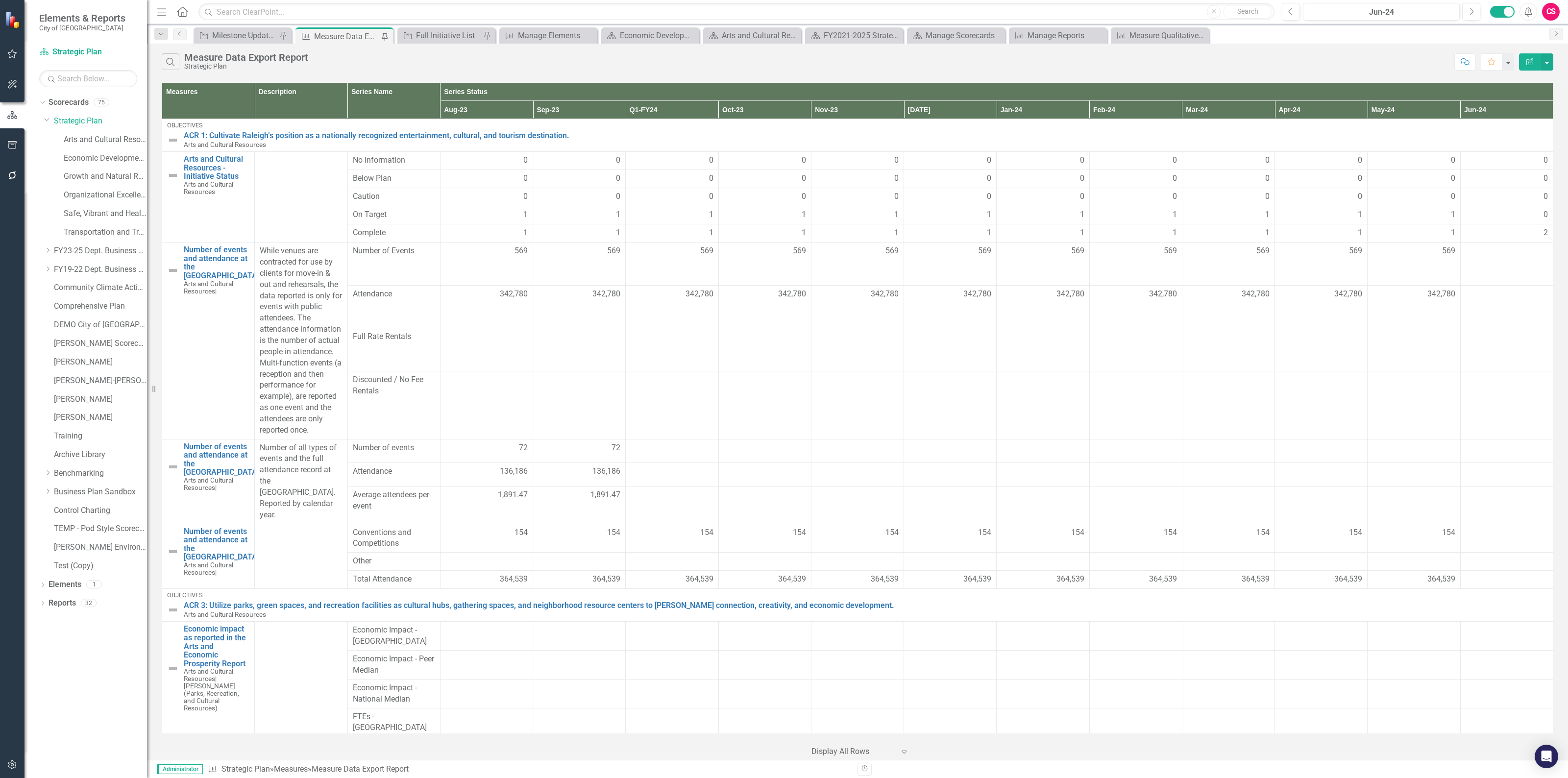
click at [1534, 60] on icon "Edit Report" at bounding box center [1530, 62] width 9 height 7
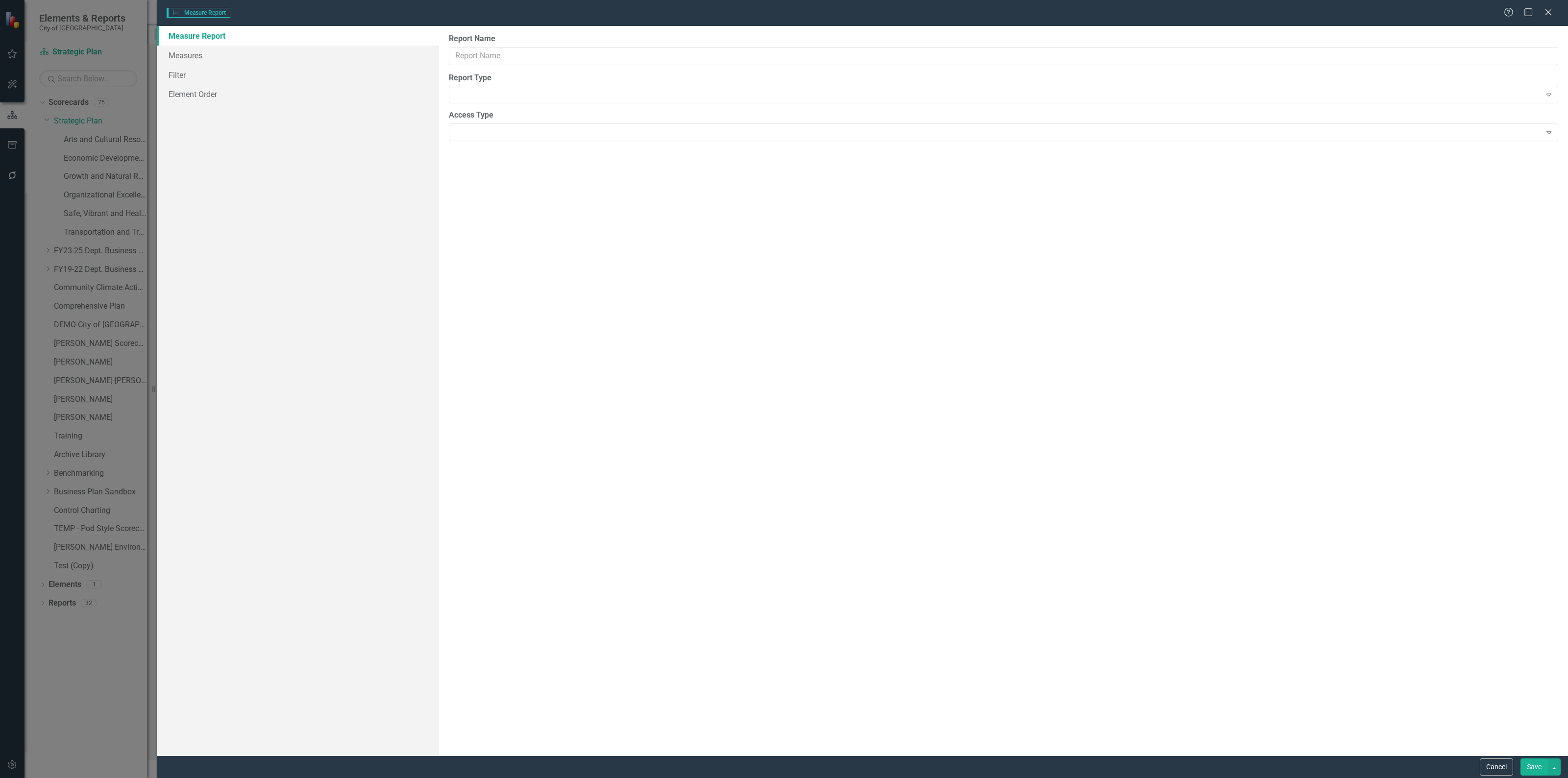
type input "Measure Data Export Report"
click at [204, 60] on link "Columns" at bounding box center [298, 55] width 282 height 19
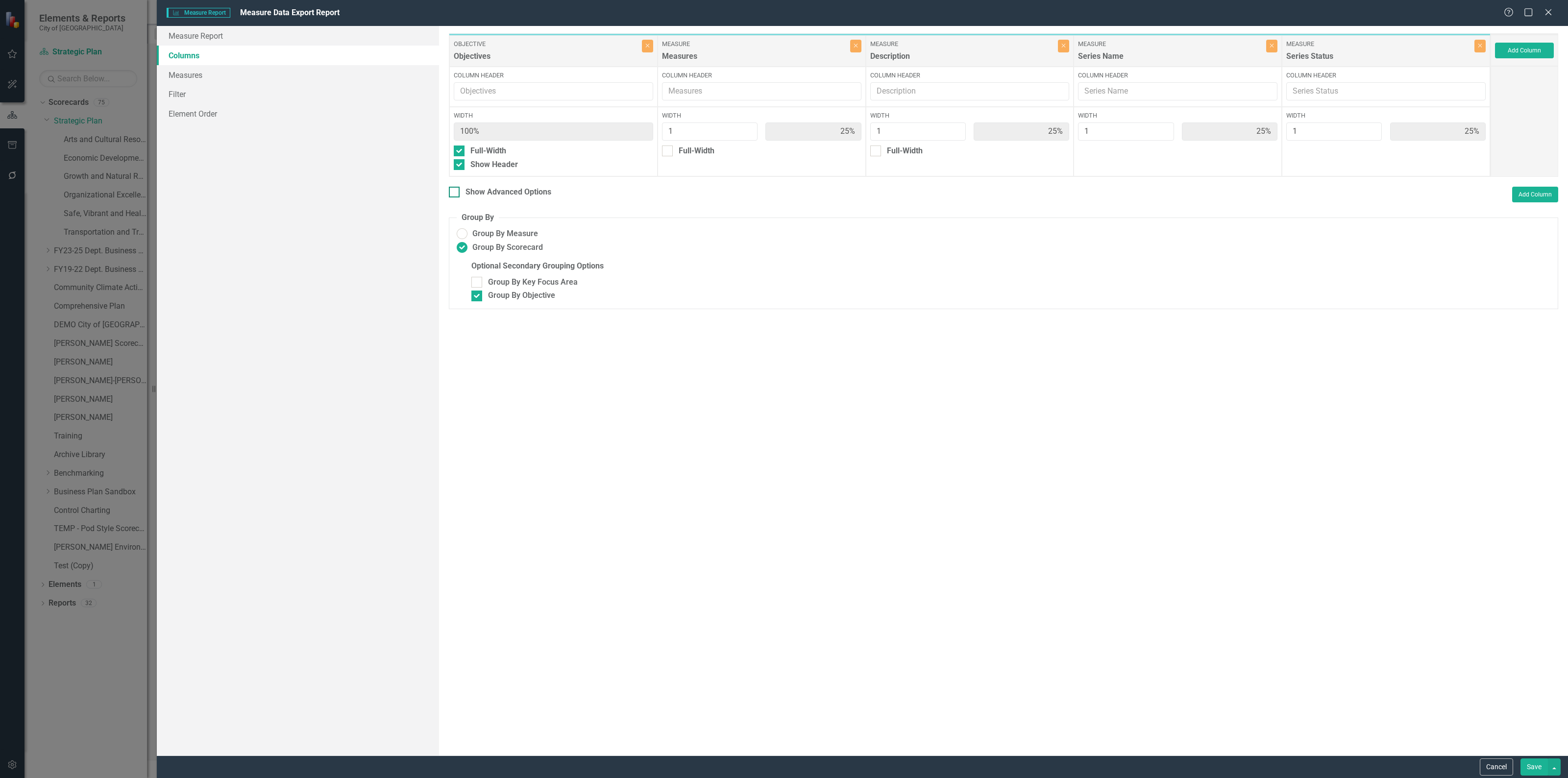
click at [452, 194] on div at bounding box center [454, 192] width 11 height 11
click at [452, 193] on input "Show Advanced Options" at bounding box center [452, 190] width 7 height 6
checkbox input "true"
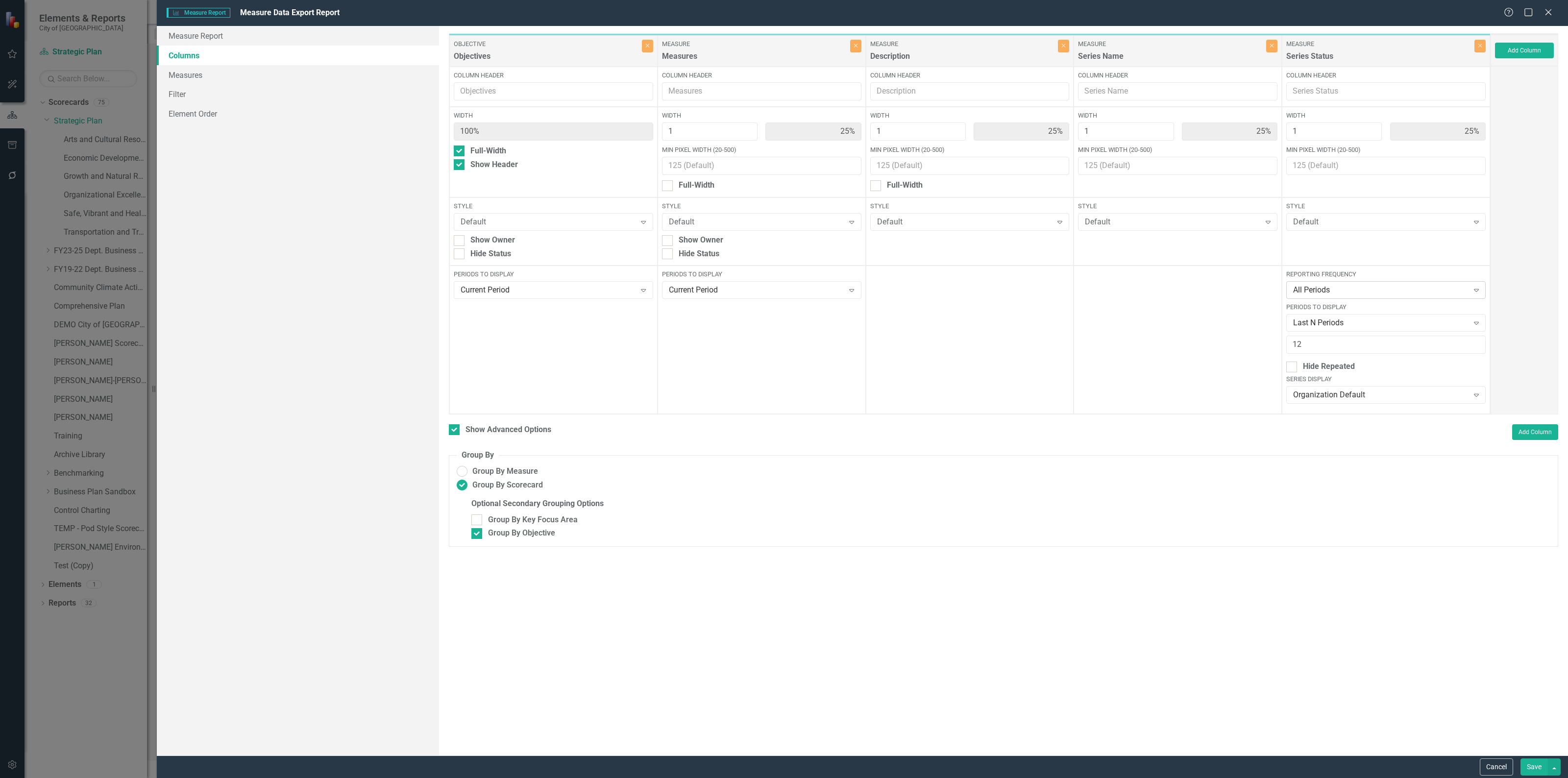
click at [1363, 289] on div "All Periods" at bounding box center [1380, 290] width 175 height 11
click at [1367, 424] on div "Quarterly - Fiscal Year" at bounding box center [1387, 422] width 183 height 11
click at [1528, 762] on button "Save" at bounding box center [1534, 767] width 27 height 17
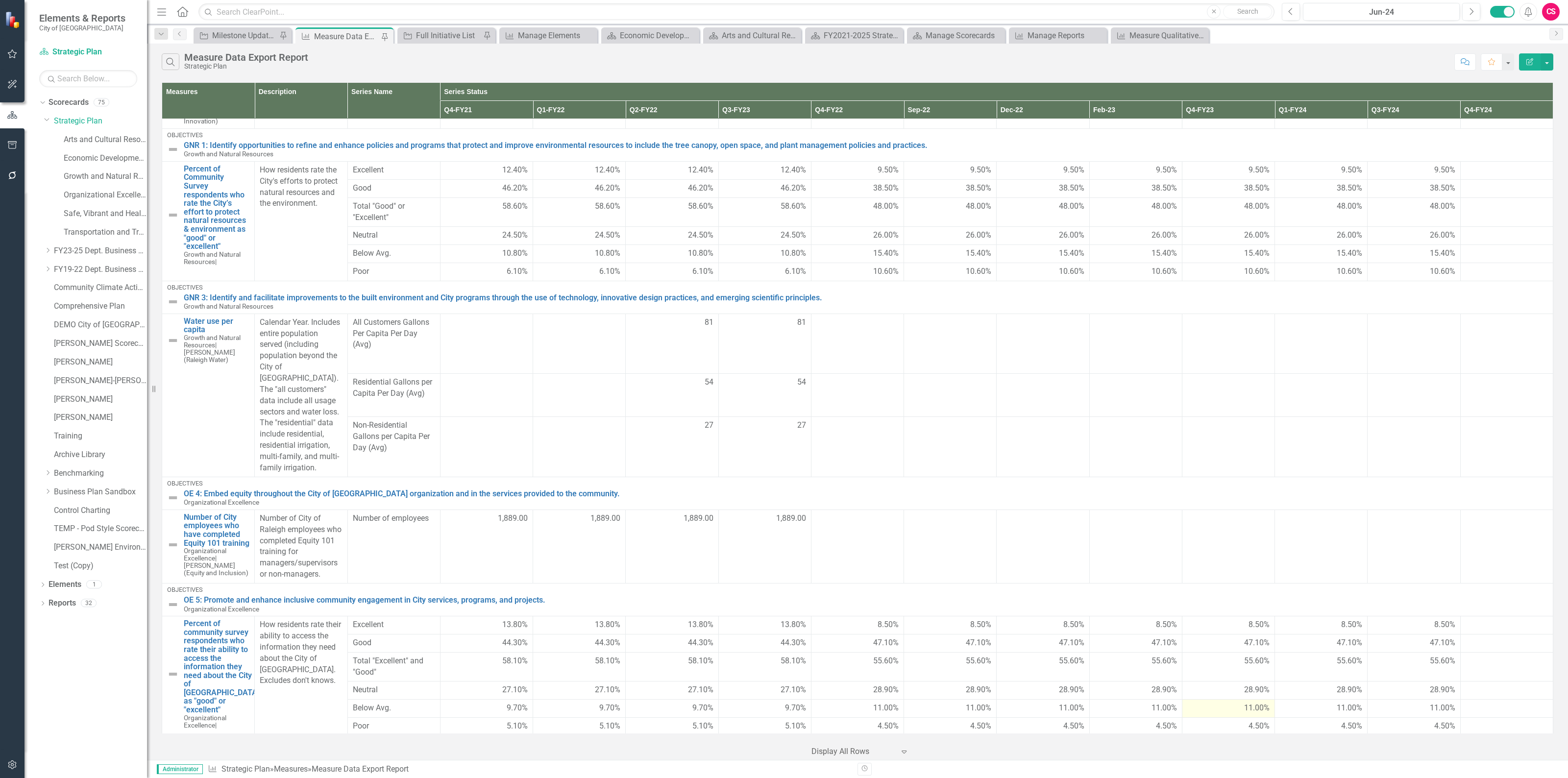
scroll to position [2045, 0]
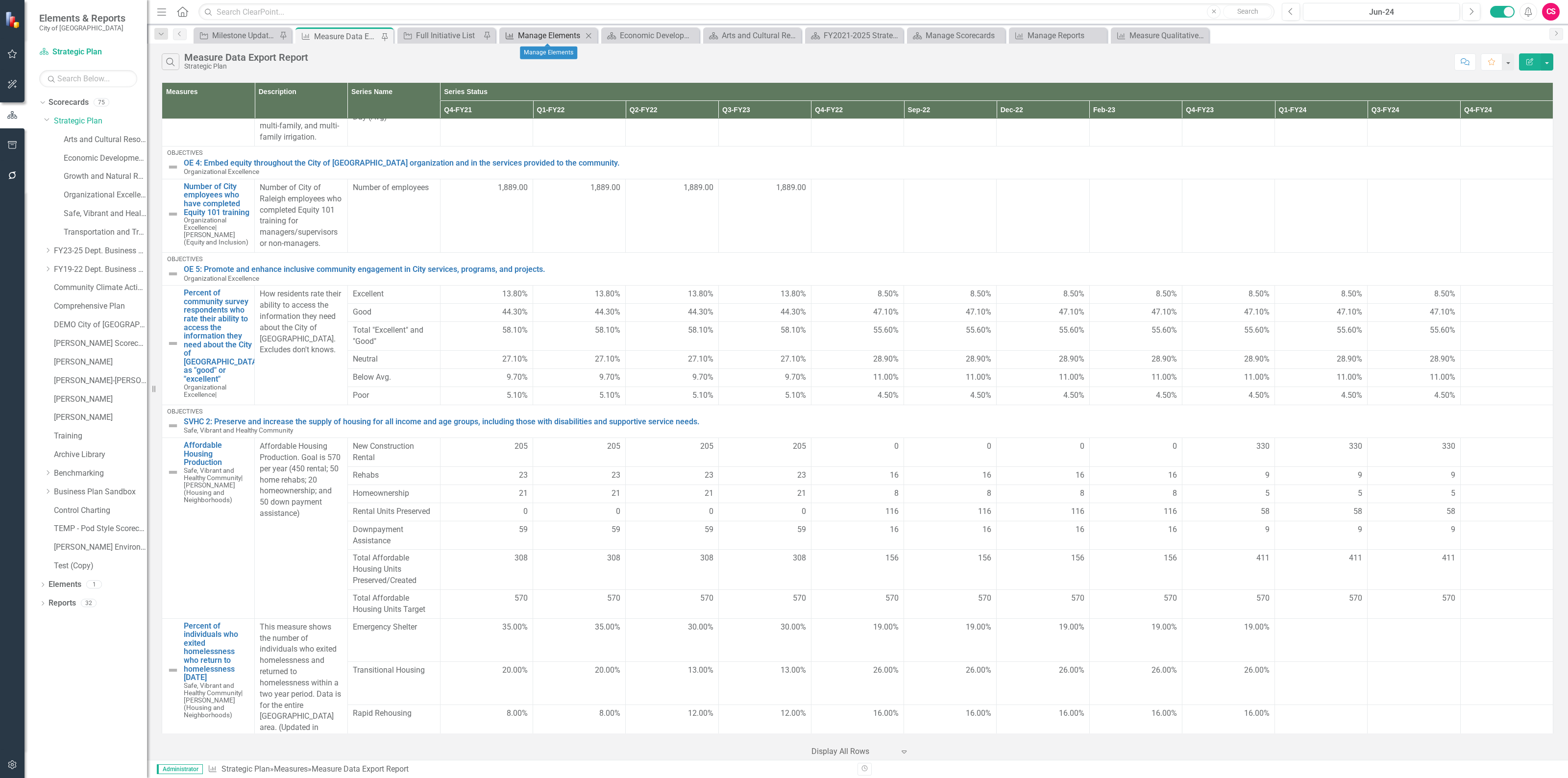
click at [538, 34] on div "Manage Elements" at bounding box center [550, 35] width 64 height 12
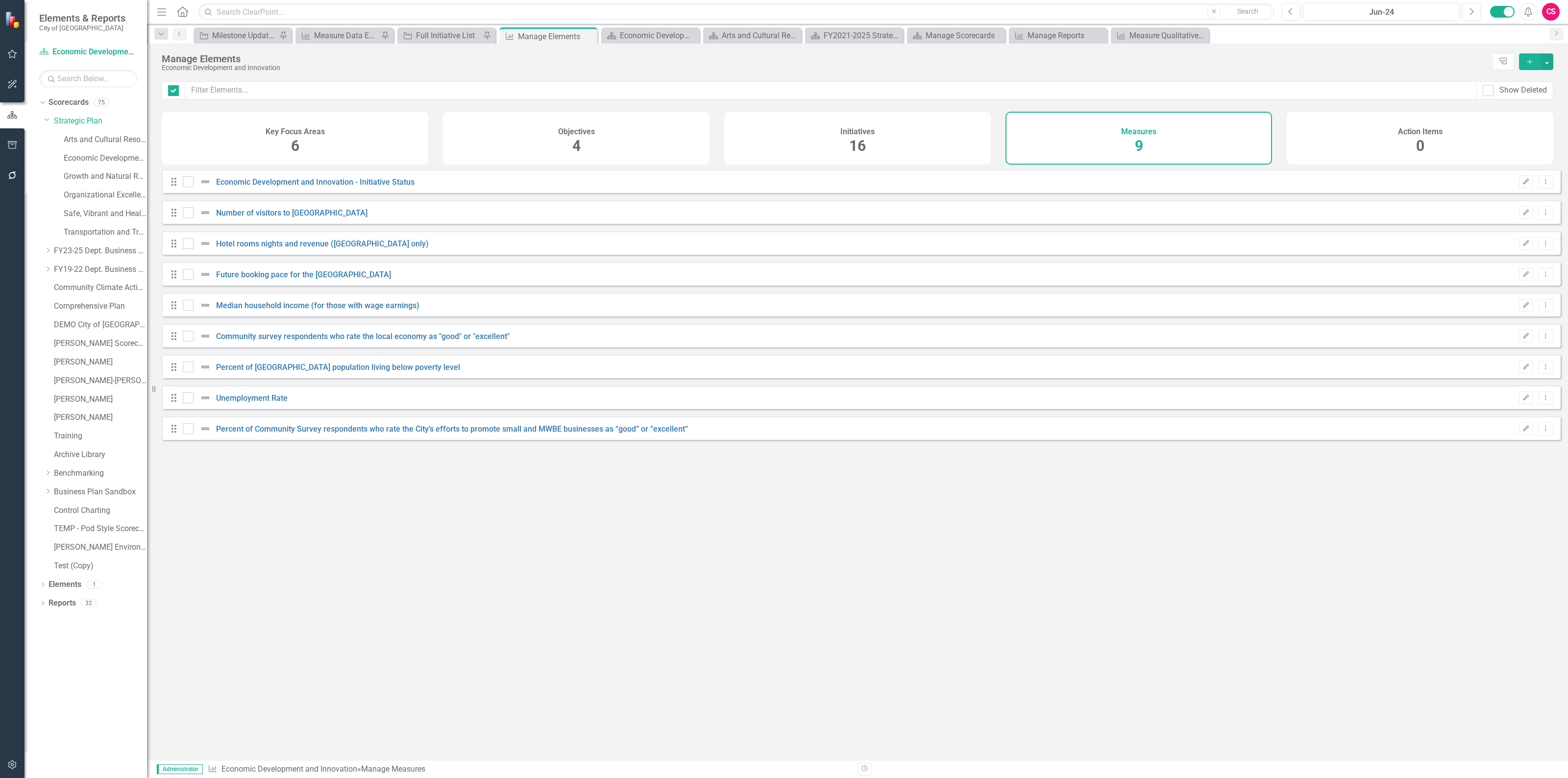
checkbox input "false"
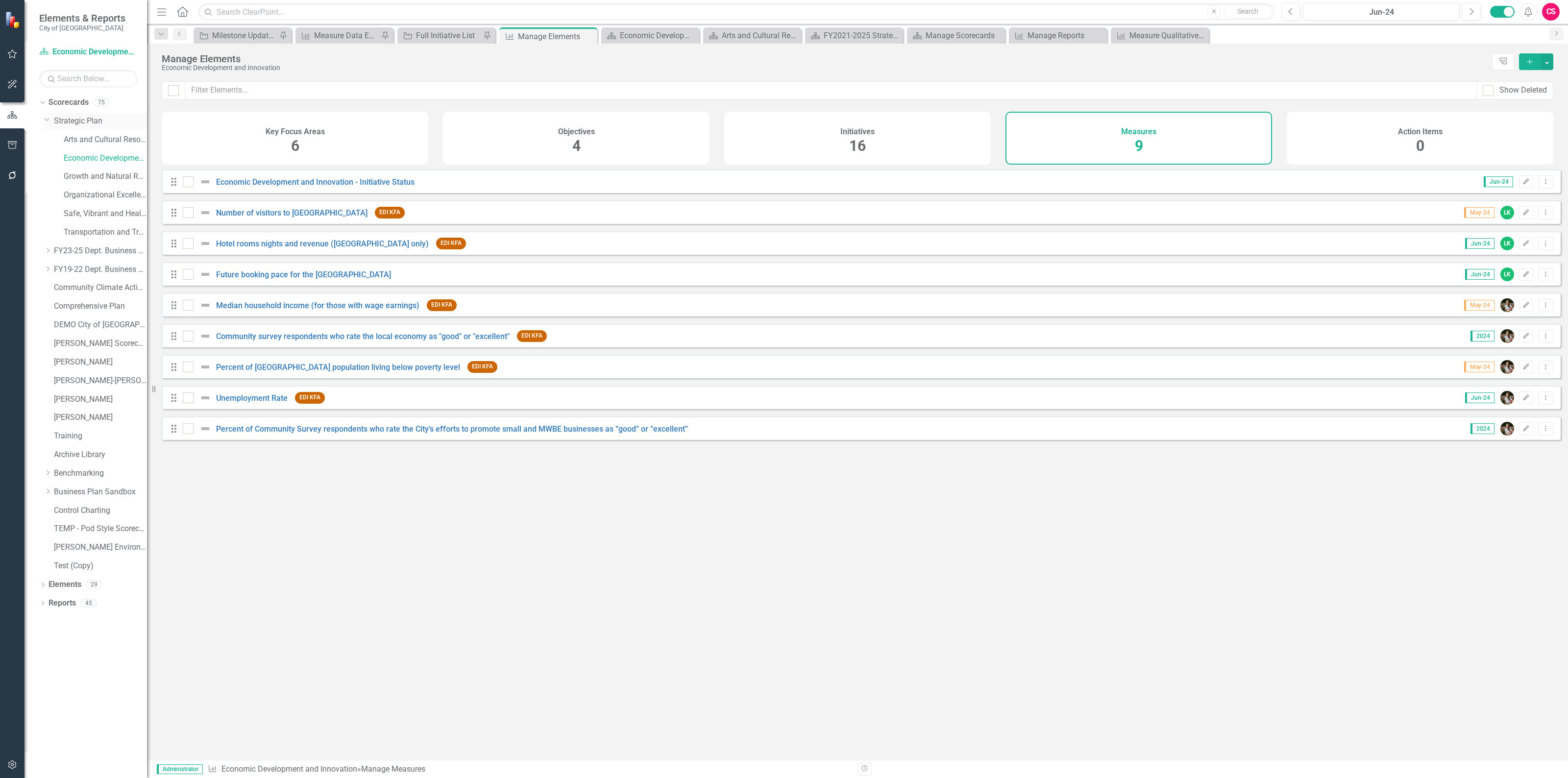
click at [81, 120] on link "Strategic Plan" at bounding box center [100, 121] width 93 height 11
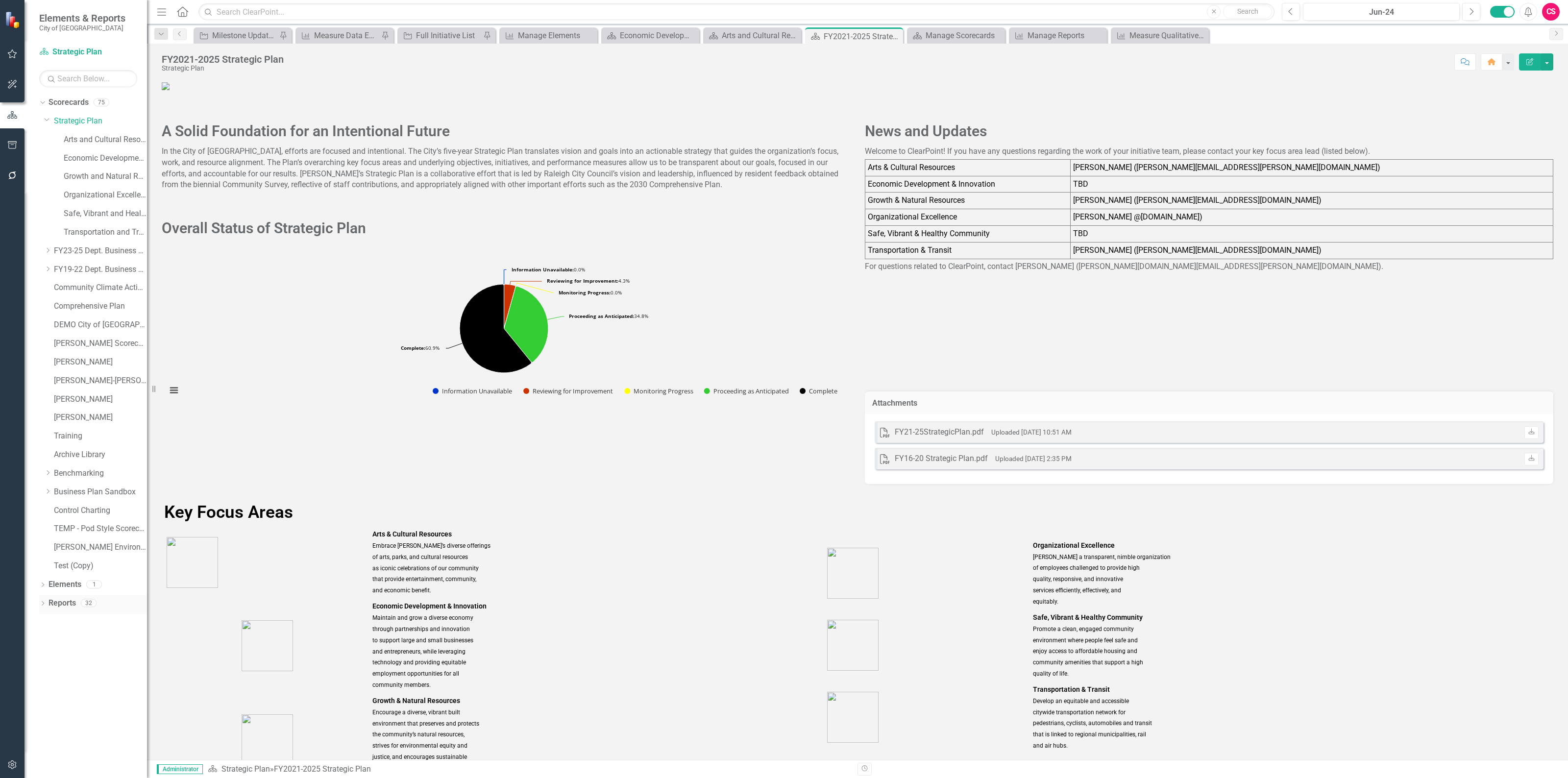
click at [64, 605] on link "Reports" at bounding box center [62, 603] width 27 height 11
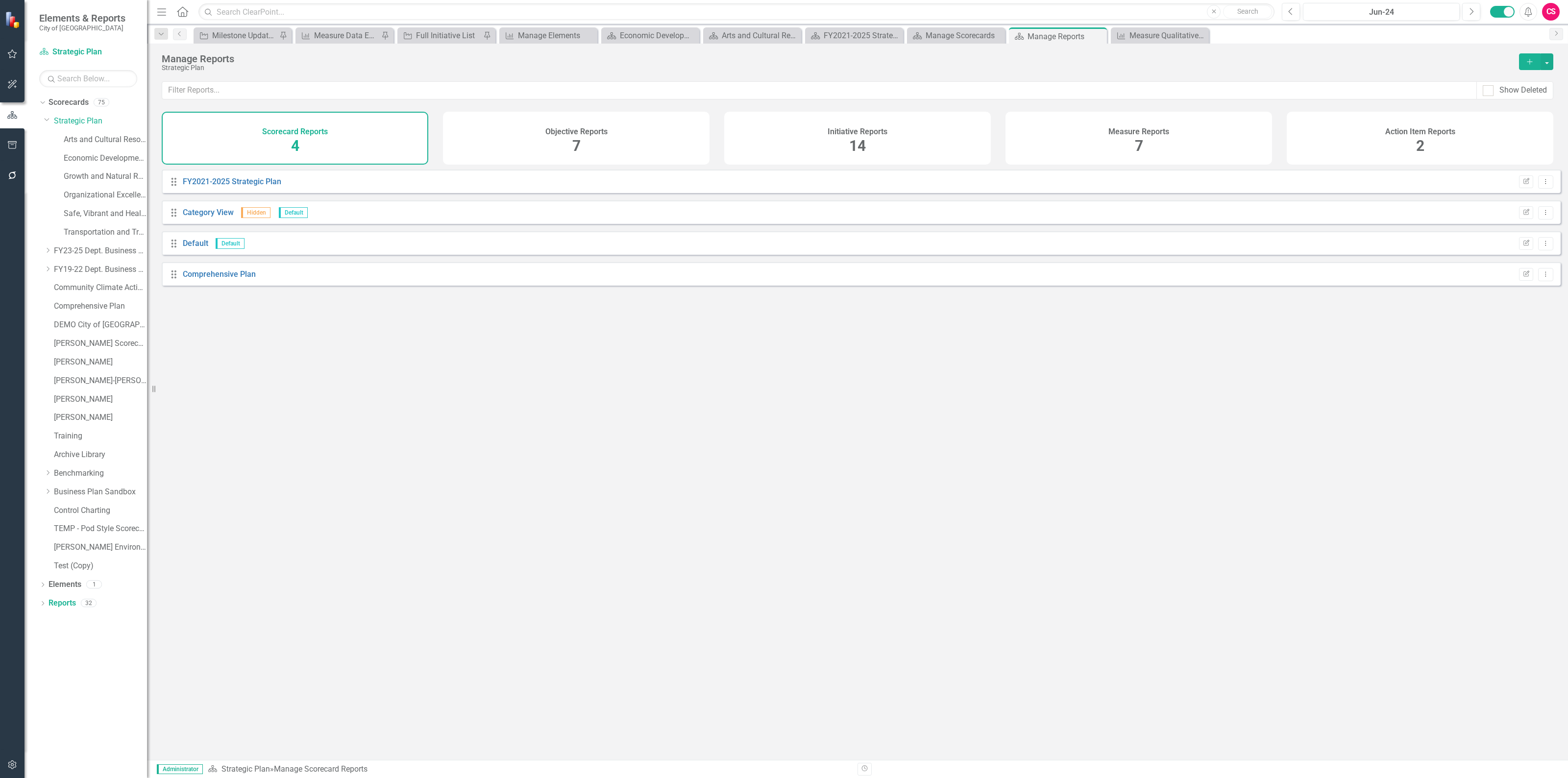
click at [1142, 134] on h4 "Measure Reports" at bounding box center [1138, 132] width 60 height 9
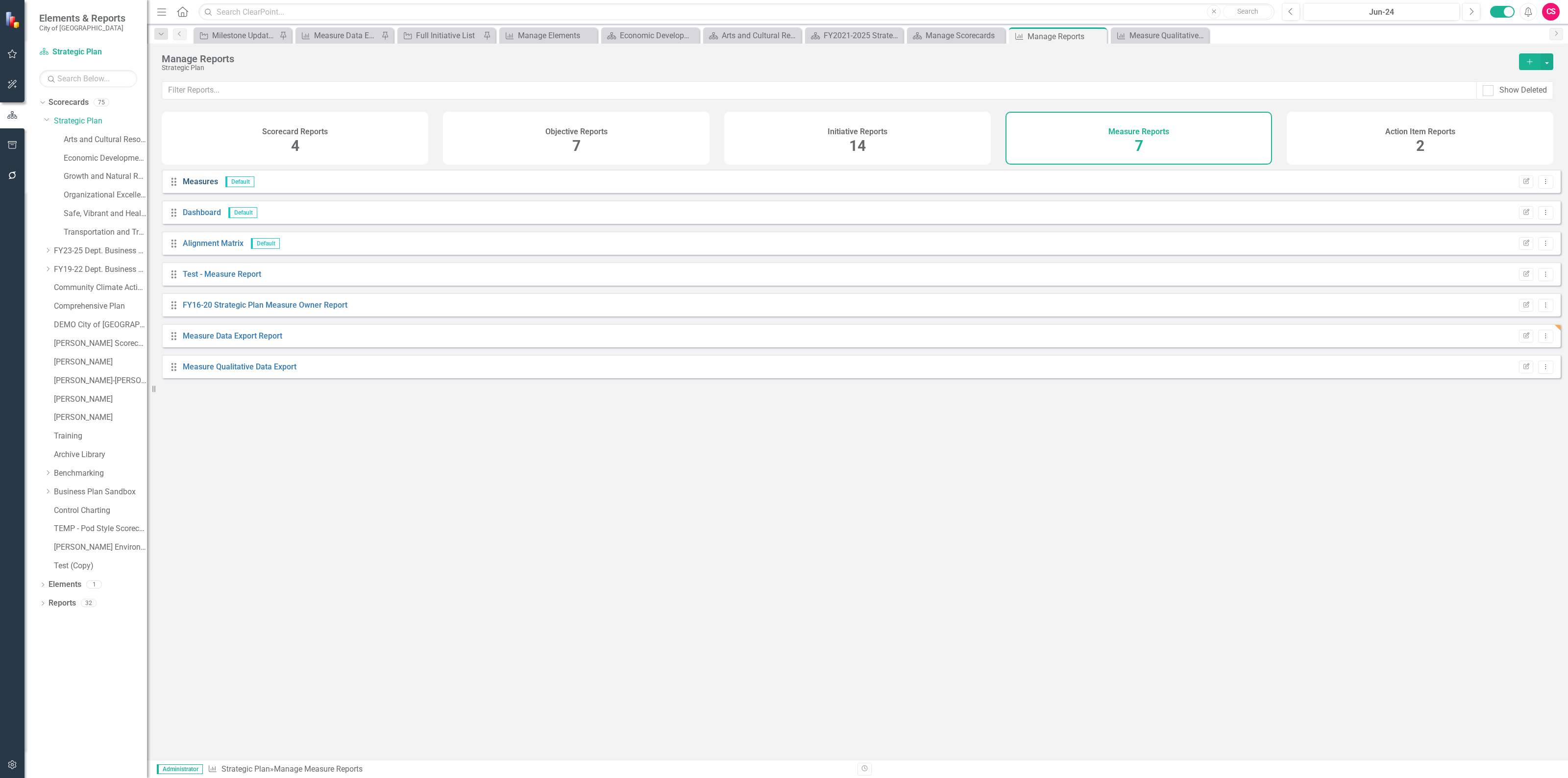
click at [205, 186] on link "Measures" at bounding box center [200, 181] width 35 height 9
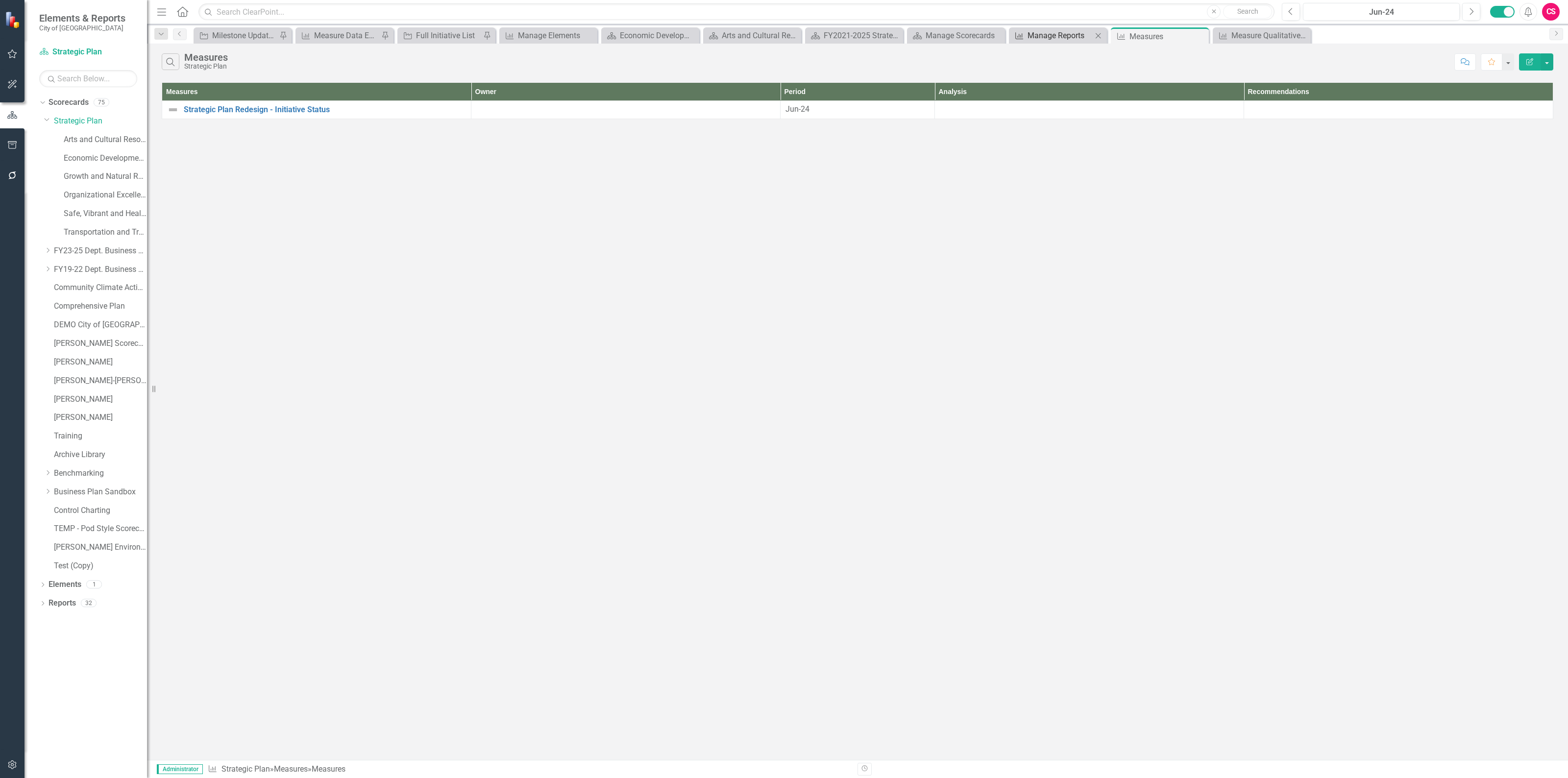
click at [1076, 34] on div "Manage Reports" at bounding box center [1059, 35] width 64 height 12
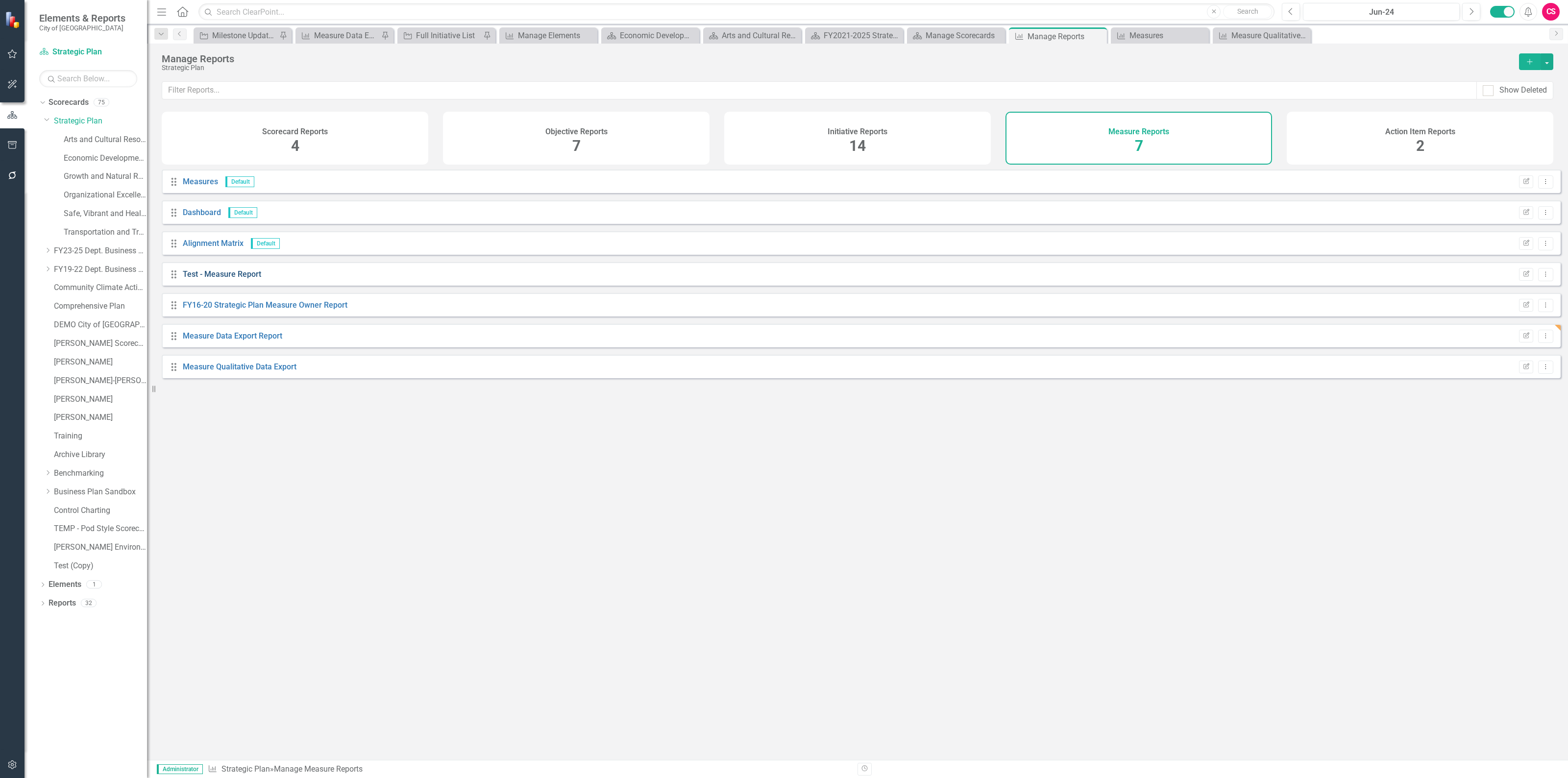
click at [237, 279] on link "Test - Measure Report" at bounding box center [222, 274] width 79 height 9
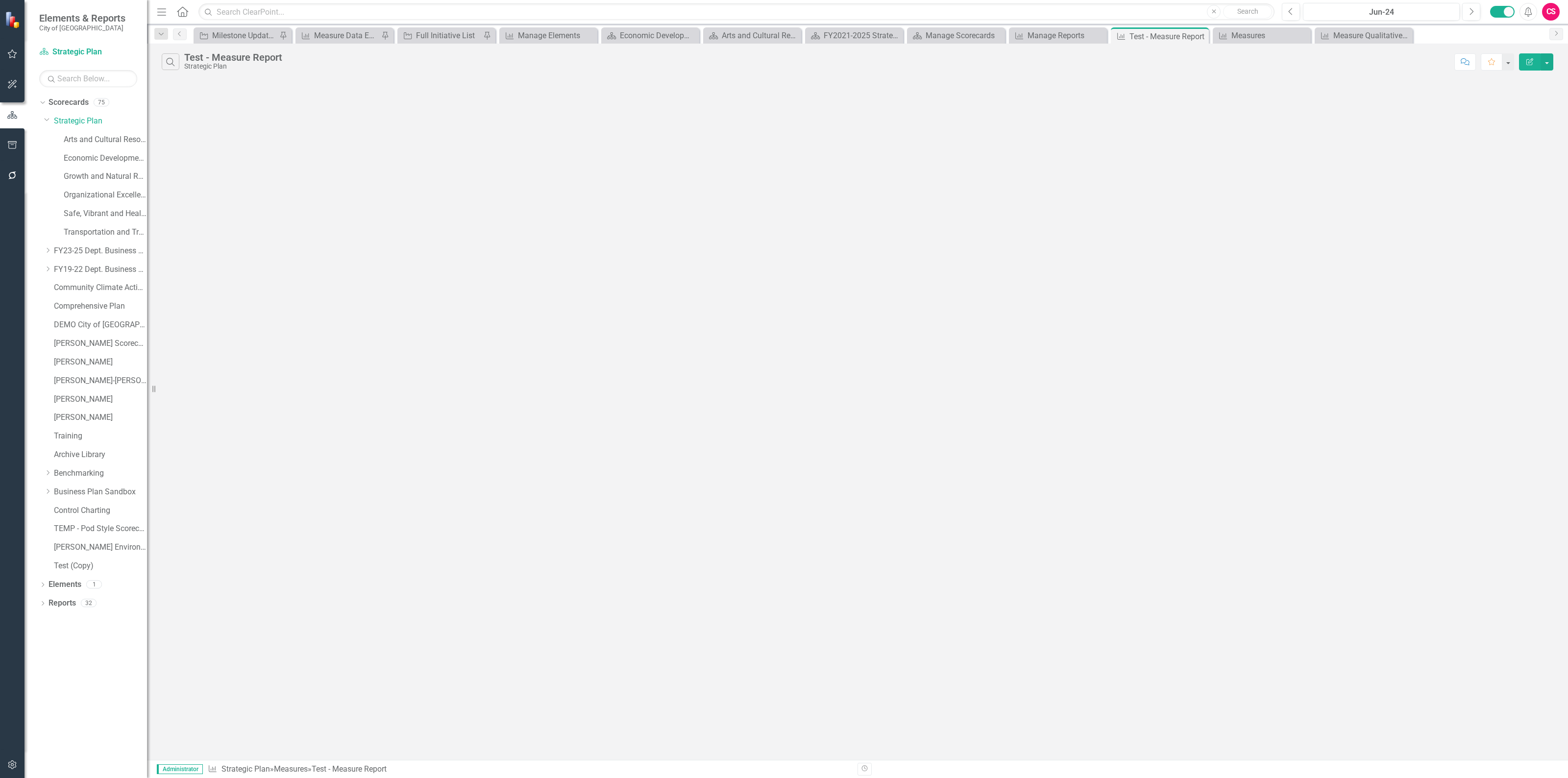
click at [1528, 62] on icon "button" at bounding box center [1529, 62] width 7 height 7
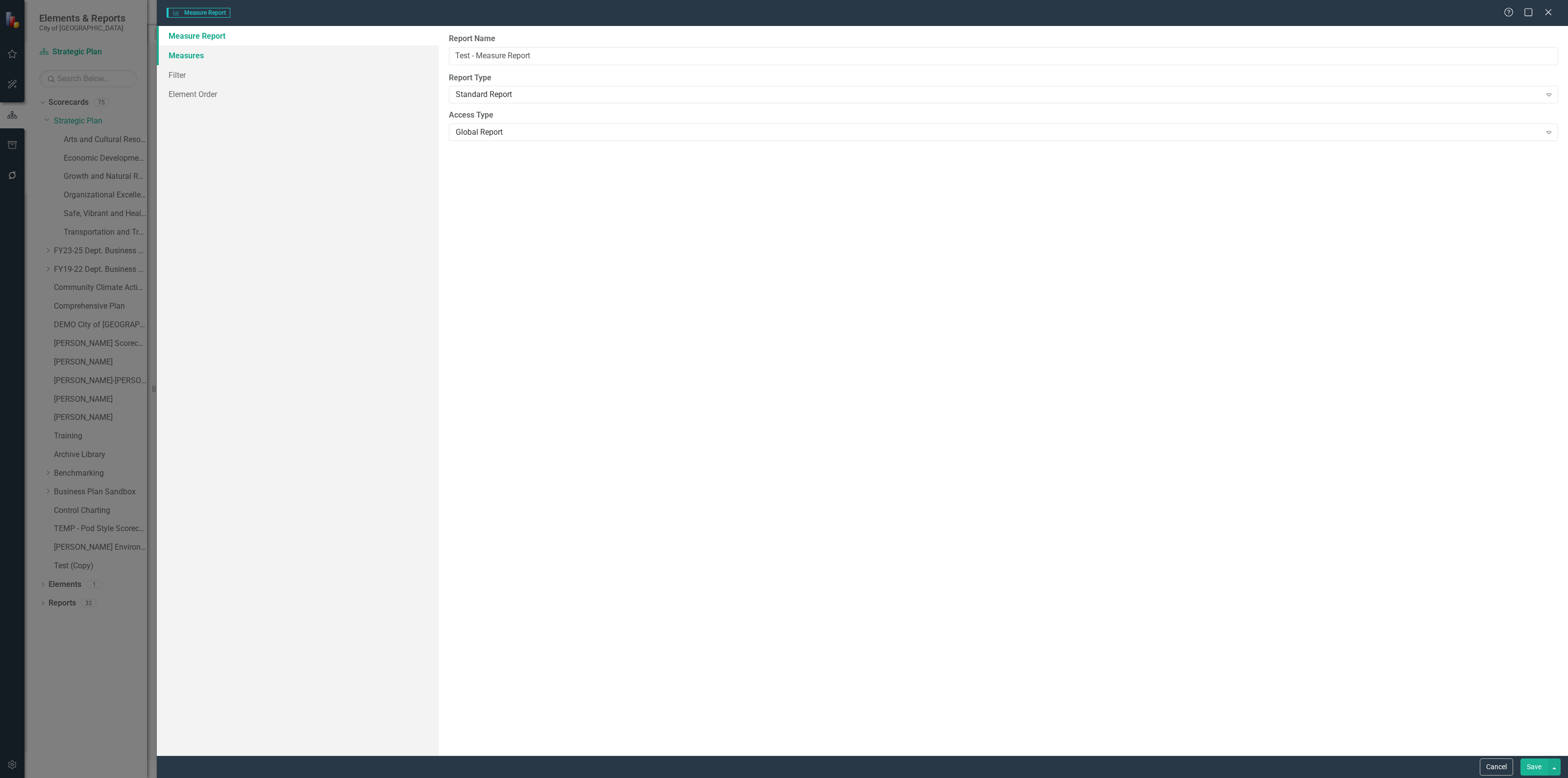
click at [261, 64] on link "Measures" at bounding box center [298, 55] width 282 height 19
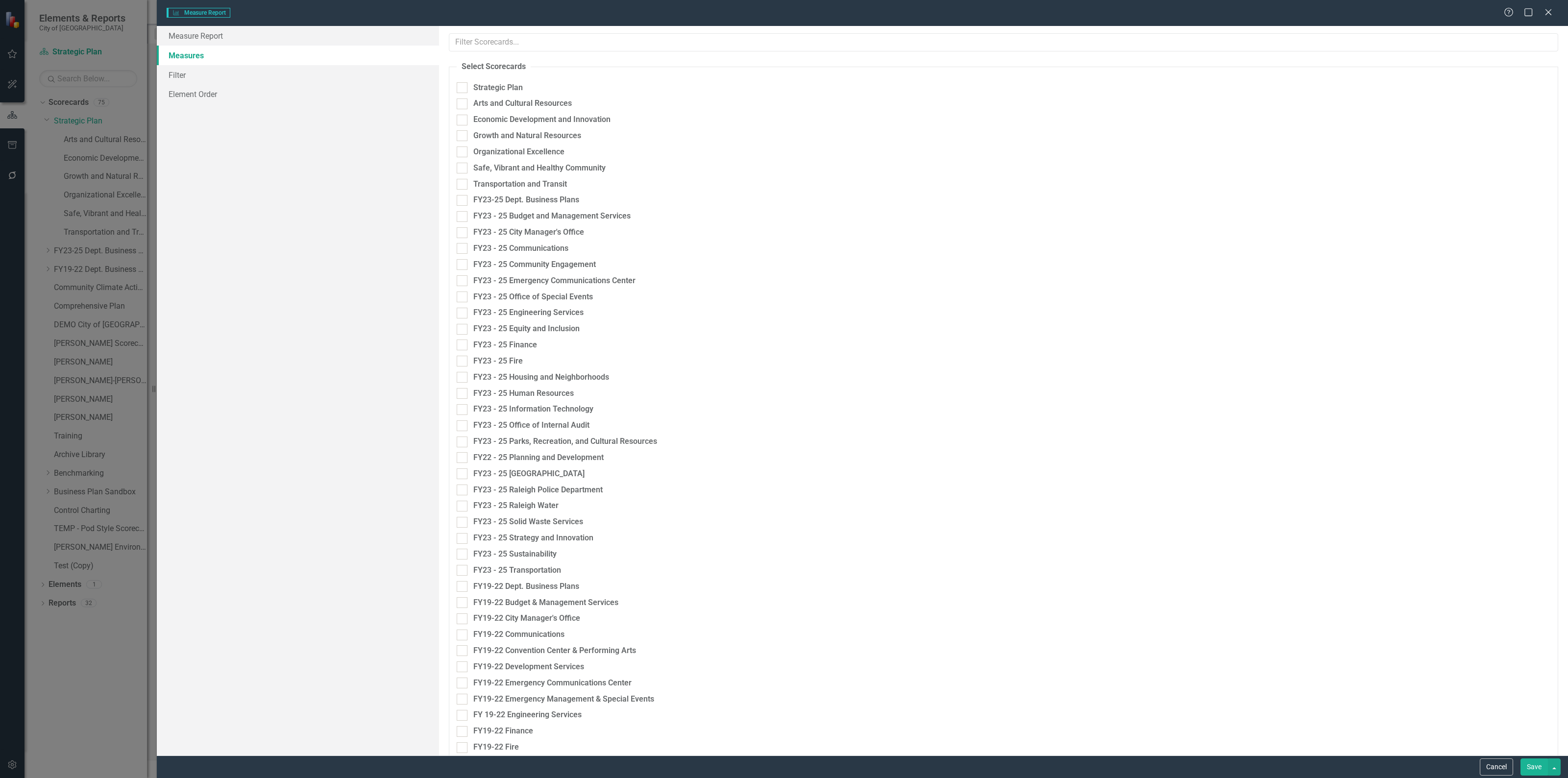
click at [464, 86] on div at bounding box center [462, 88] width 11 height 11
click at [463, 86] on input "Strategic Plan" at bounding box center [460, 86] width 7 height 6
click at [462, 87] on input "Strategic Plan" at bounding box center [460, 86] width 7 height 6
click at [466, 86] on div at bounding box center [462, 88] width 11 height 11
click at [463, 86] on input "Strategic Plan" at bounding box center [460, 86] width 7 height 6
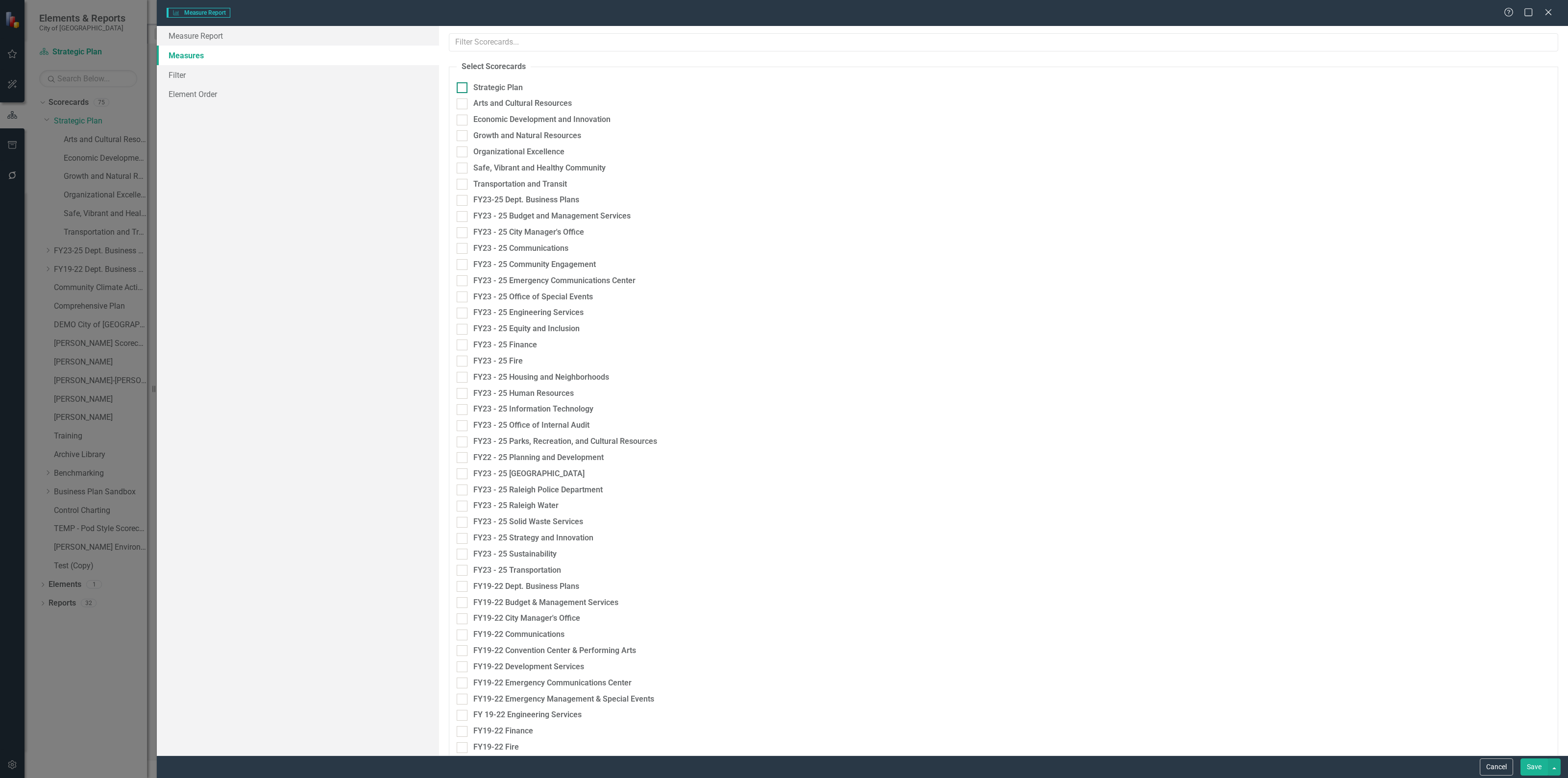
click at [458, 84] on input "Strategic Plan" at bounding box center [460, 86] width 7 height 6
click at [461, 87] on input "Strategic Plan" at bounding box center [460, 86] width 7 height 6
click at [454, 116] on div "Economic Development and Innovation" at bounding box center [726, 122] width 554 height 16
click at [464, 90] on div at bounding box center [462, 88] width 11 height 11
click at [463, 88] on input "Strategic Plan" at bounding box center [460, 86] width 7 height 6
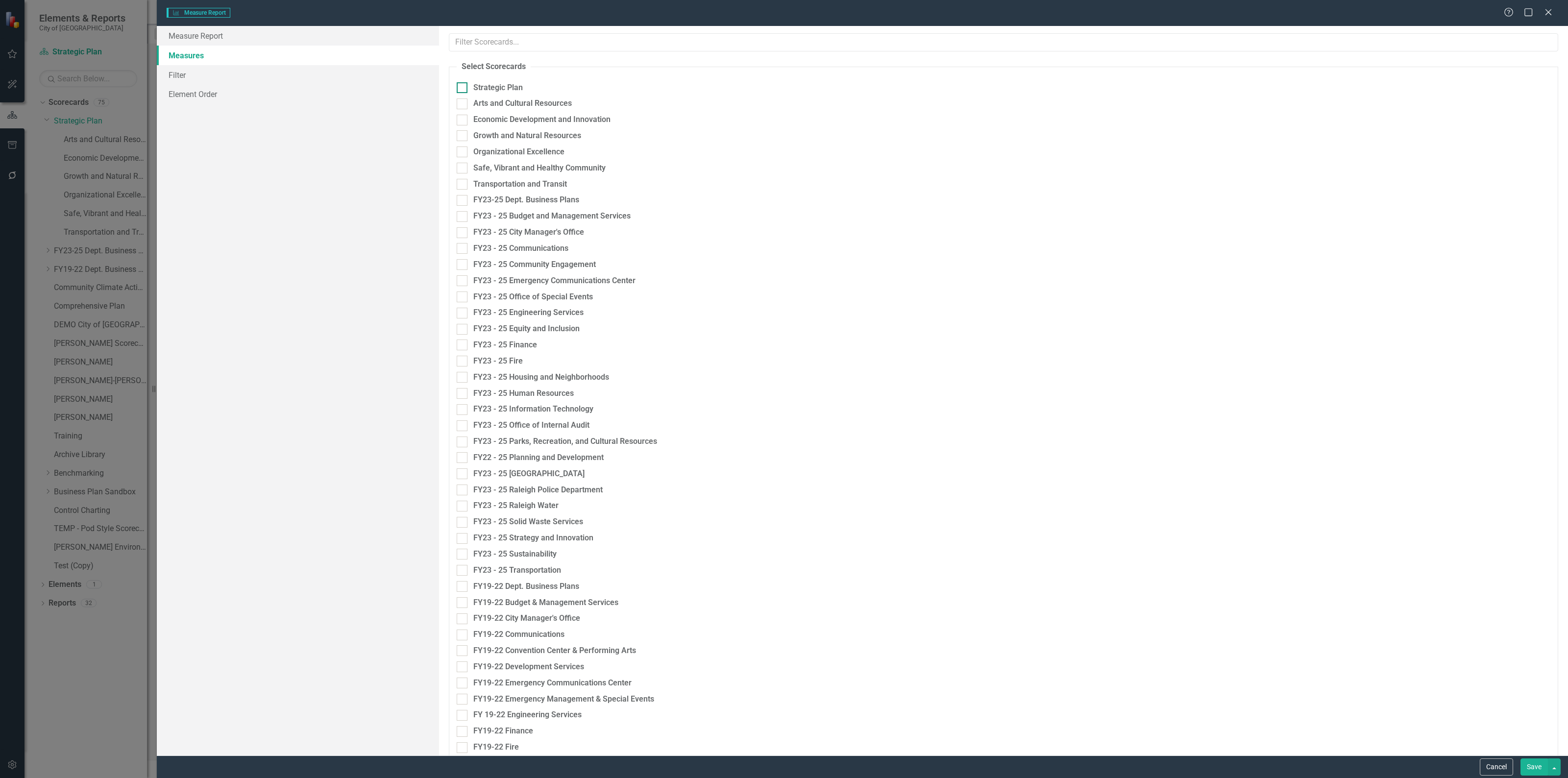
click at [464, 90] on div at bounding box center [462, 88] width 11 height 11
click at [463, 88] on input "Strategic Plan" at bounding box center [460, 86] width 7 height 6
click at [464, 89] on div at bounding box center [462, 88] width 11 height 11
click at [463, 88] on input "Strategic Plan" at bounding box center [460, 86] width 7 height 6
checkbox input "false"
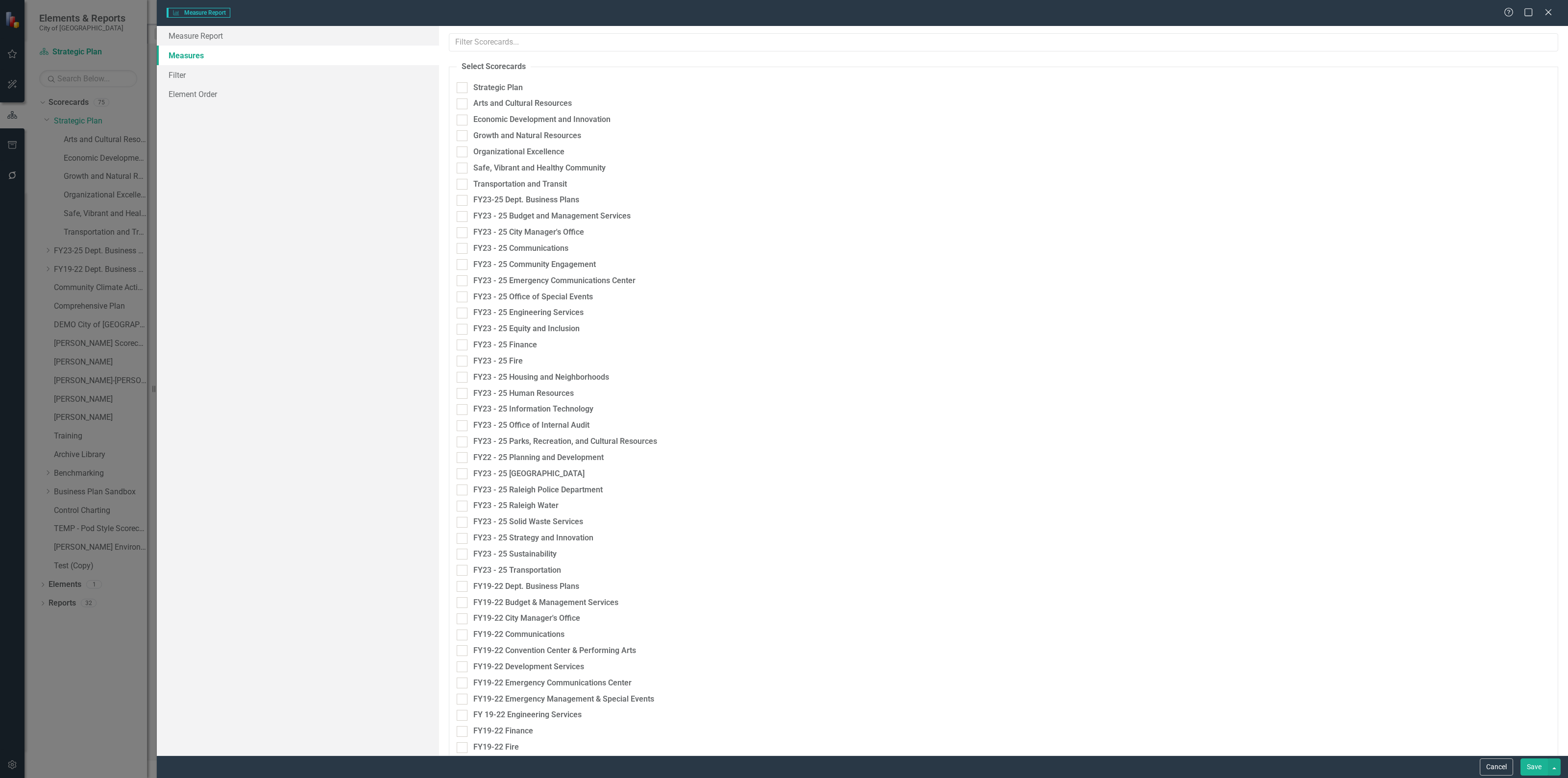
click at [460, 109] on div "Arts and Cultural Resources" at bounding box center [726, 106] width 554 height 16
click at [462, 130] on fieldset "Select Scorecards Strategic Plan Arts and Cultural Resources Economic Developme…" at bounding box center [1003, 675] width 1109 height 1228
click at [469, 155] on div "Organizational Excellence" at bounding box center [726, 151] width 540 height 11
click at [463, 153] on input "Organizational Excellence" at bounding box center [460, 149] width 7 height 6
checkbox input "false"
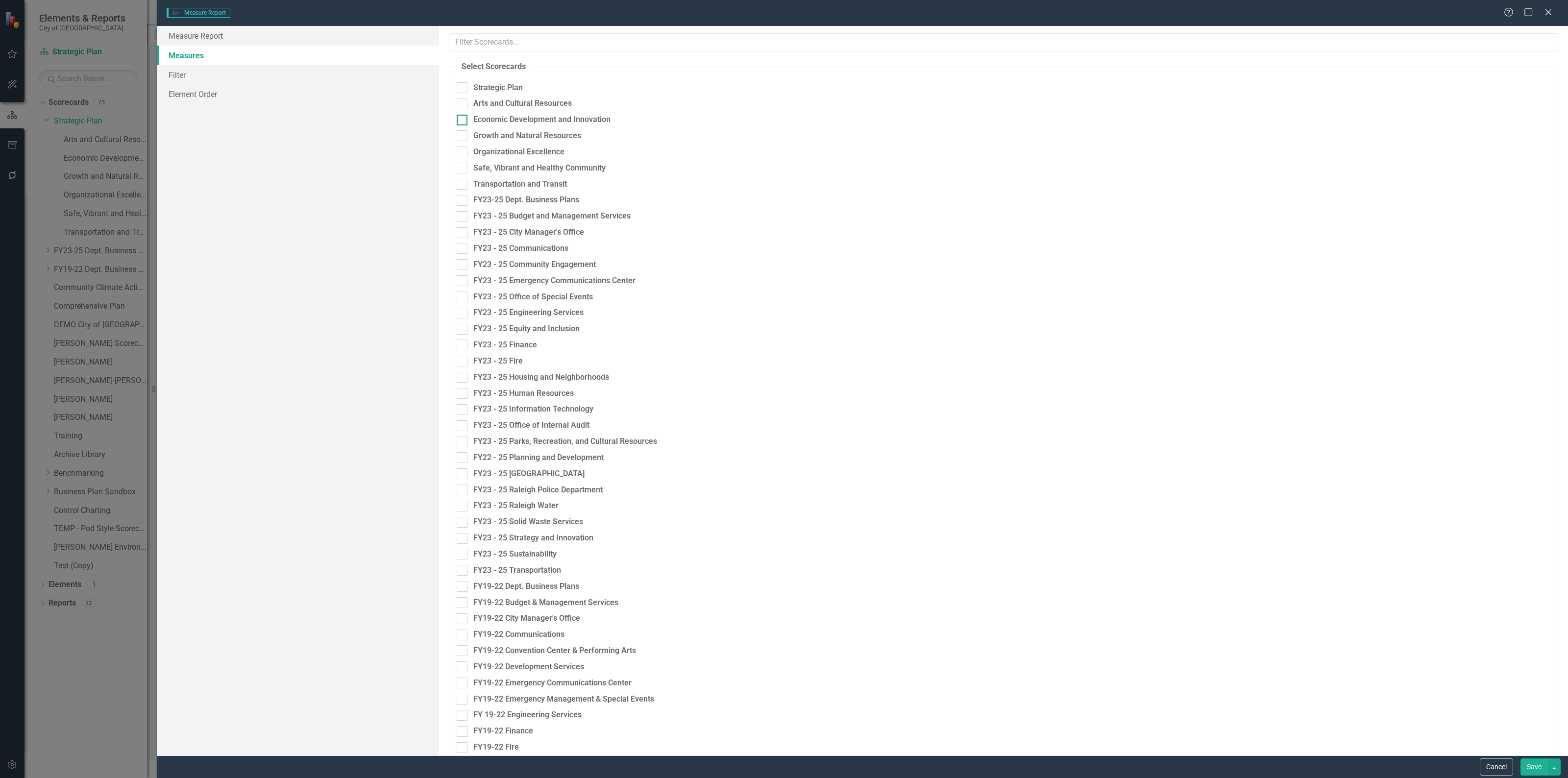
drag, startPoint x: 468, startPoint y: 152, endPoint x: 471, endPoint y: 118, distance: 34.1
click at [468, 150] on div "Organizational Excellence" at bounding box center [726, 154] width 554 height 16
click at [461, 83] on input "Strategic Plan" at bounding box center [460, 86] width 7 height 6
click at [461, 86] on input "Strategic Plan" at bounding box center [460, 86] width 7 height 6
checkbox input "false"
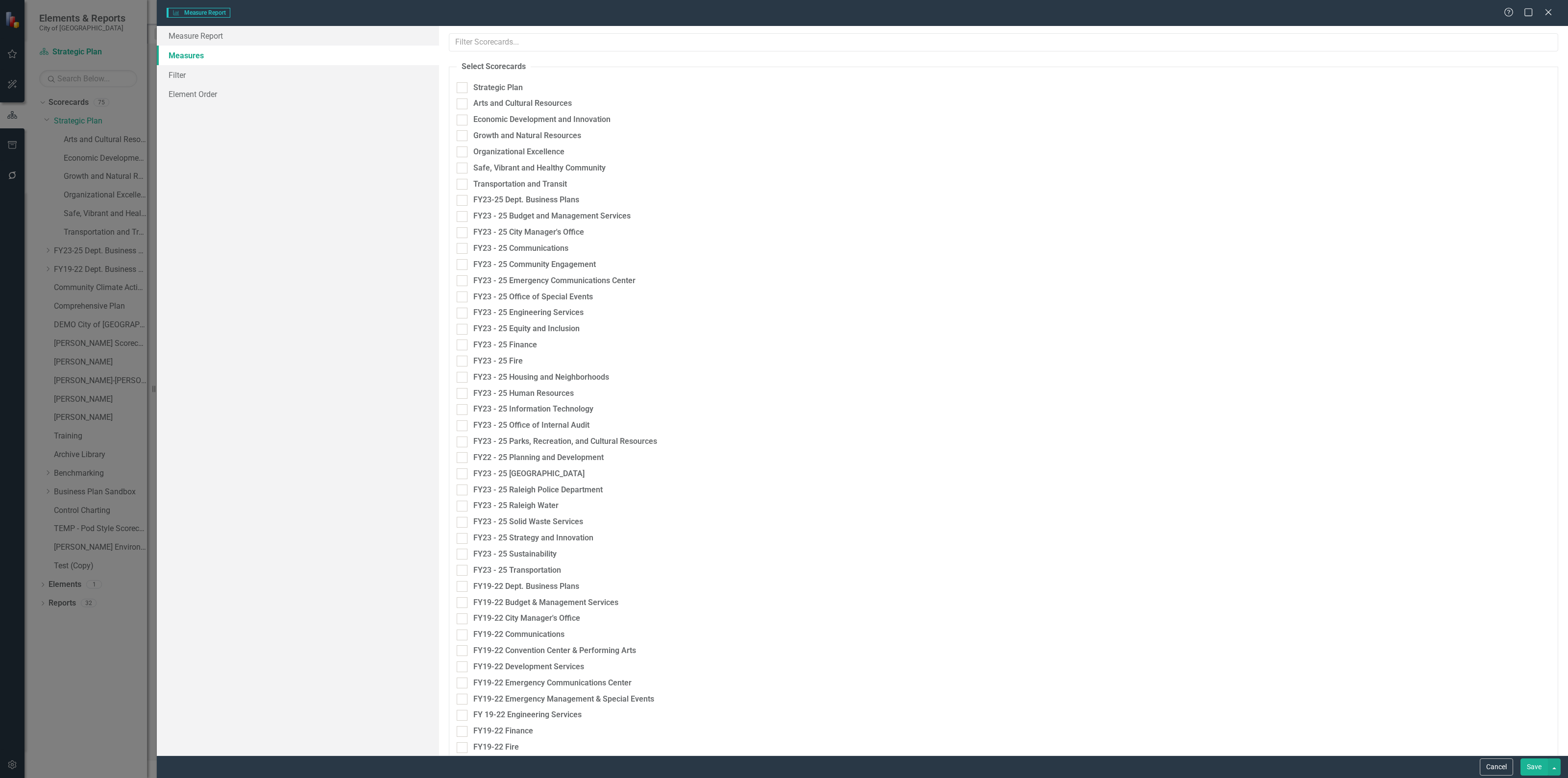
click at [1483, 760] on button "Cancel" at bounding box center [1496, 767] width 33 height 17
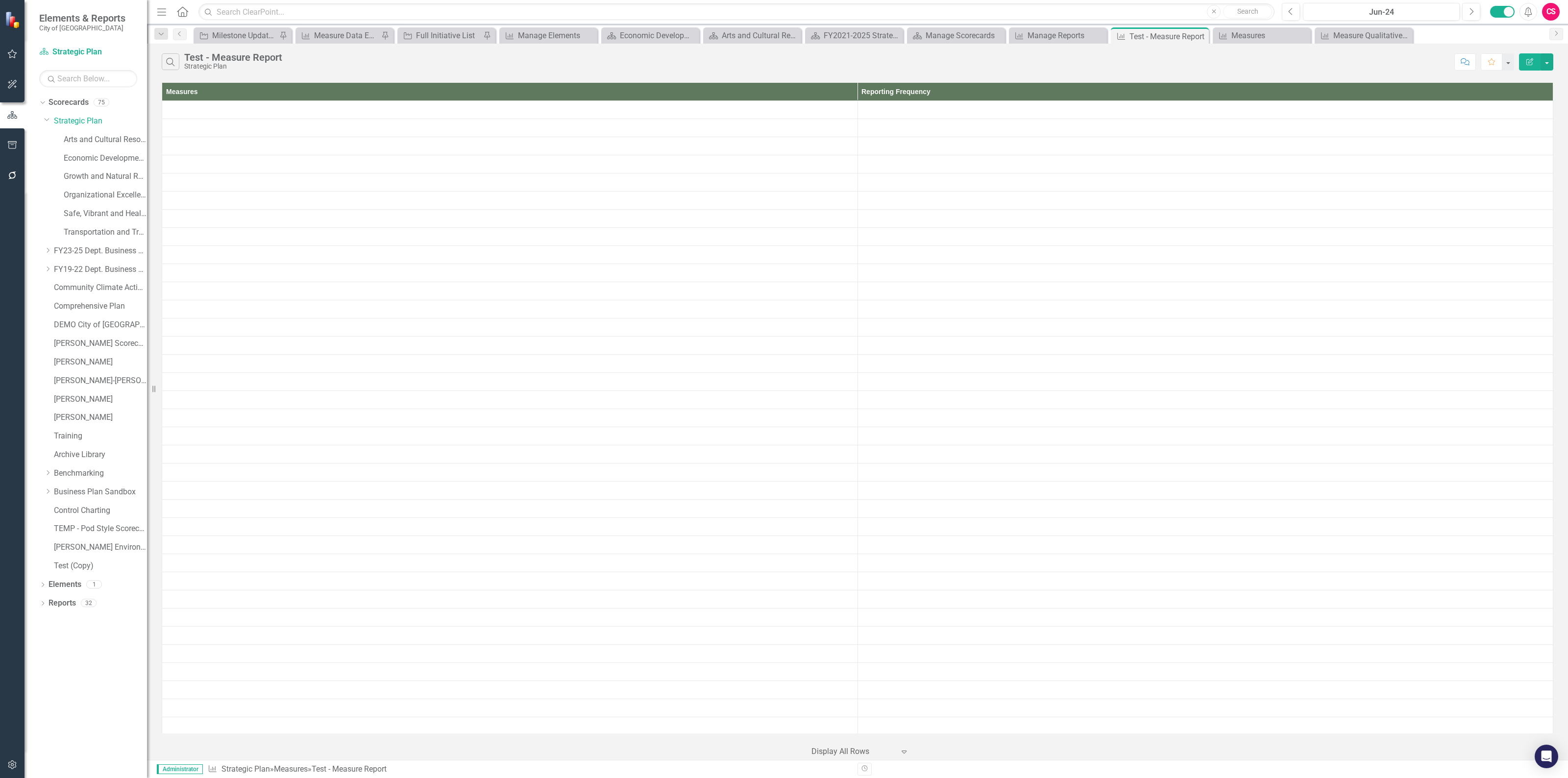
click at [1525, 62] on icon "Edit Report" at bounding box center [1530, 62] width 9 height 7
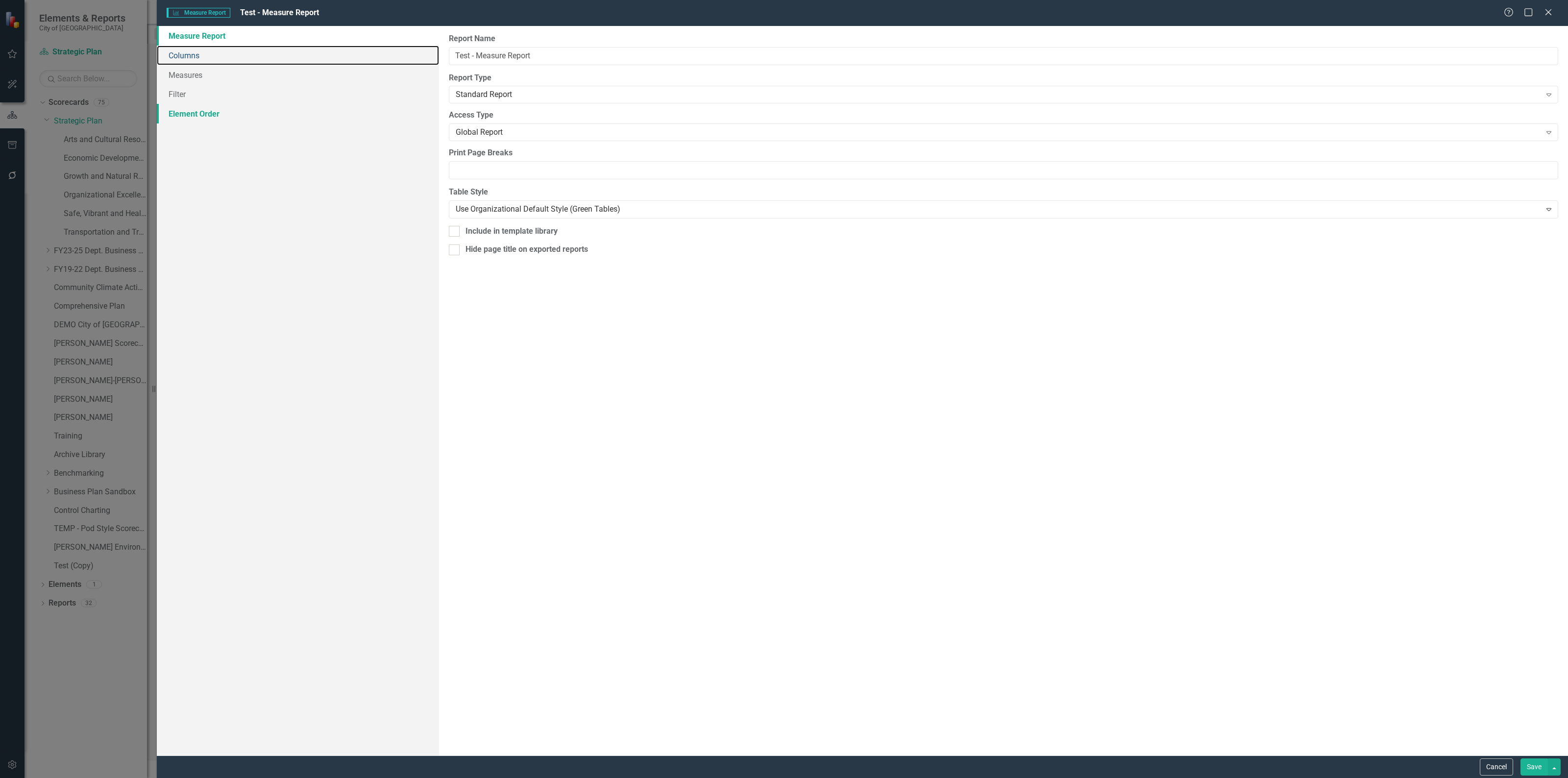
click at [176, 55] on link "Columns" at bounding box center [298, 55] width 282 height 19
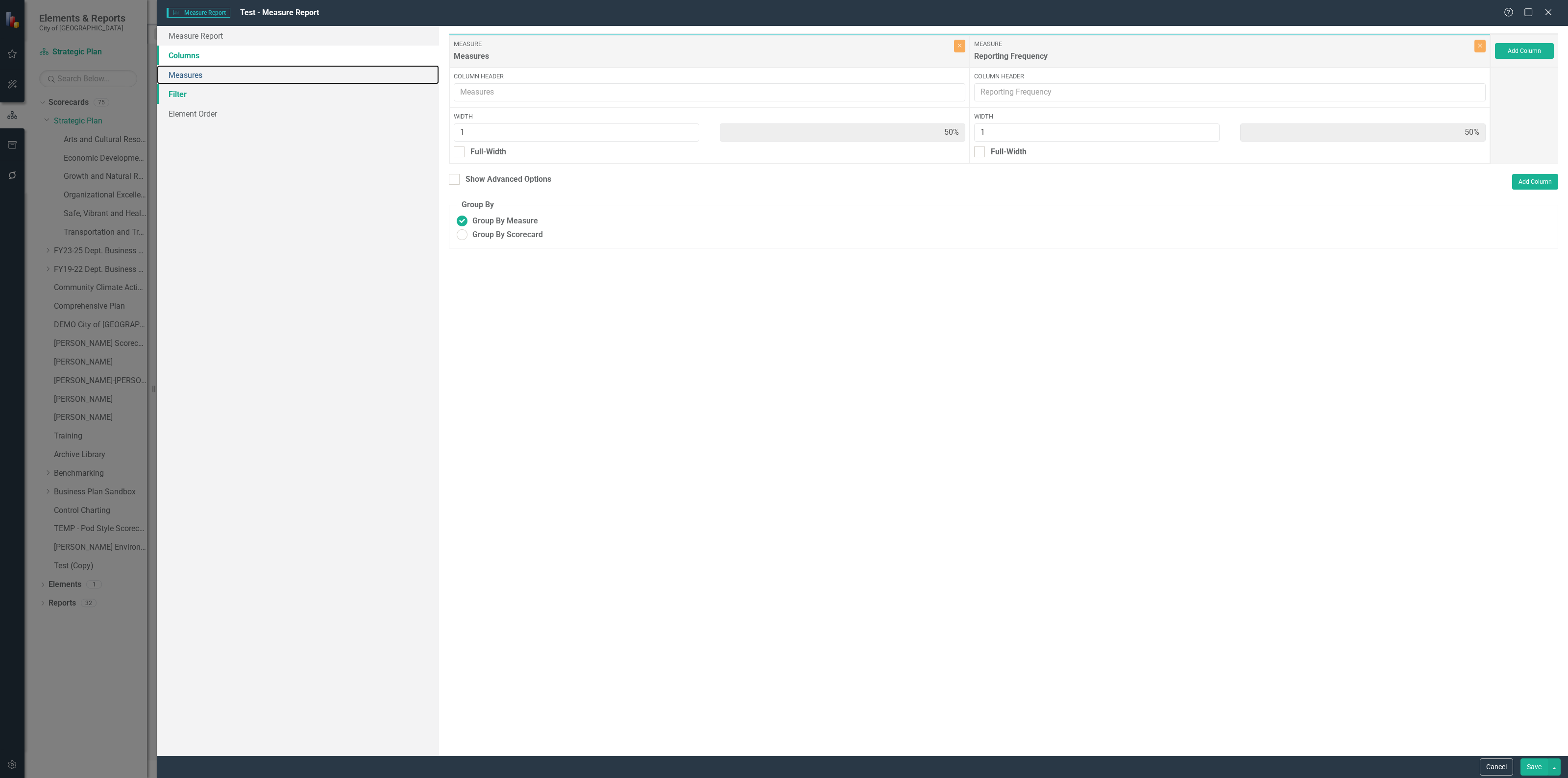
click at [190, 75] on link "Measures" at bounding box center [298, 75] width 282 height 19
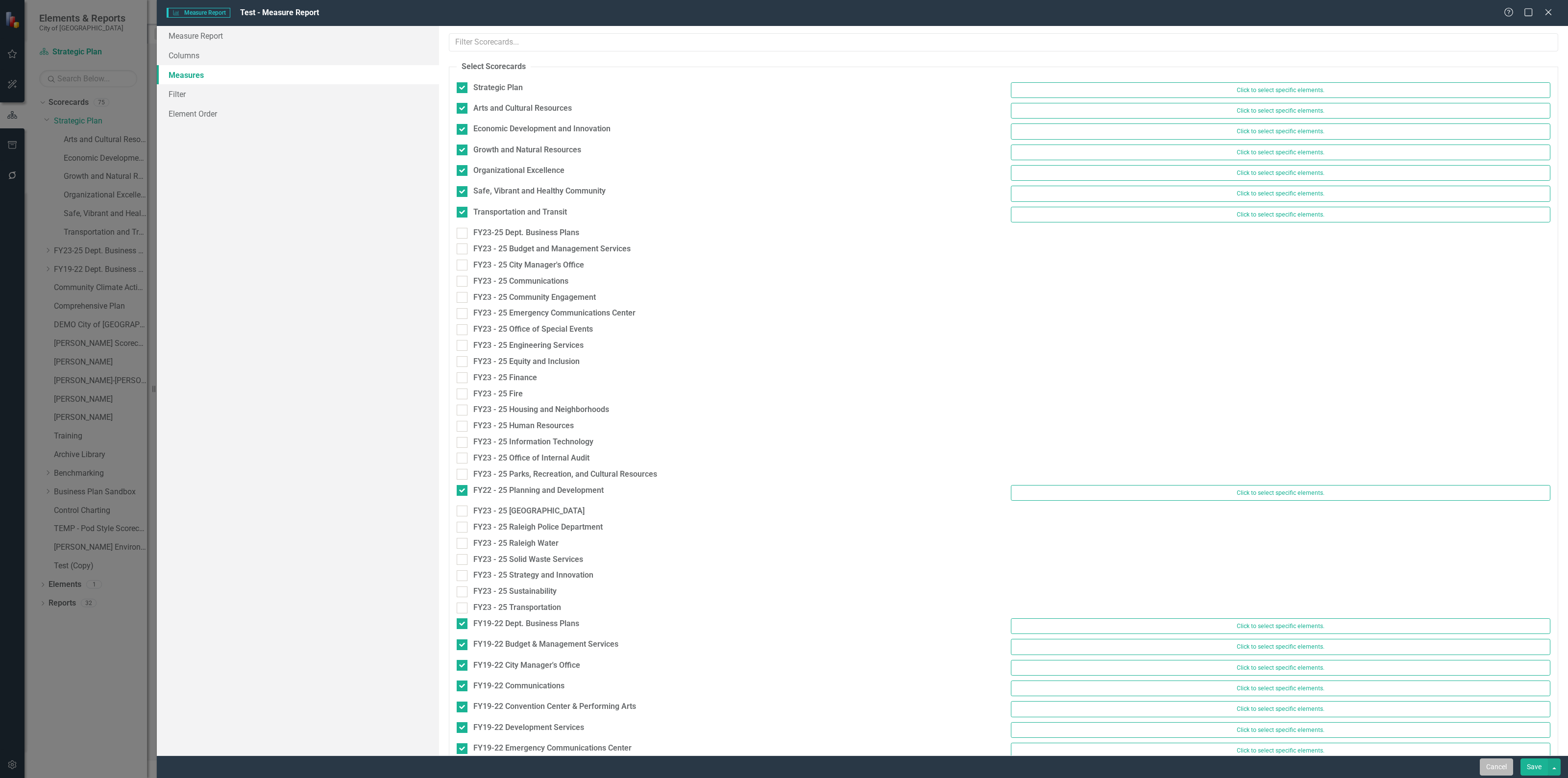
click at [1505, 768] on button "Cancel" at bounding box center [1496, 767] width 33 height 17
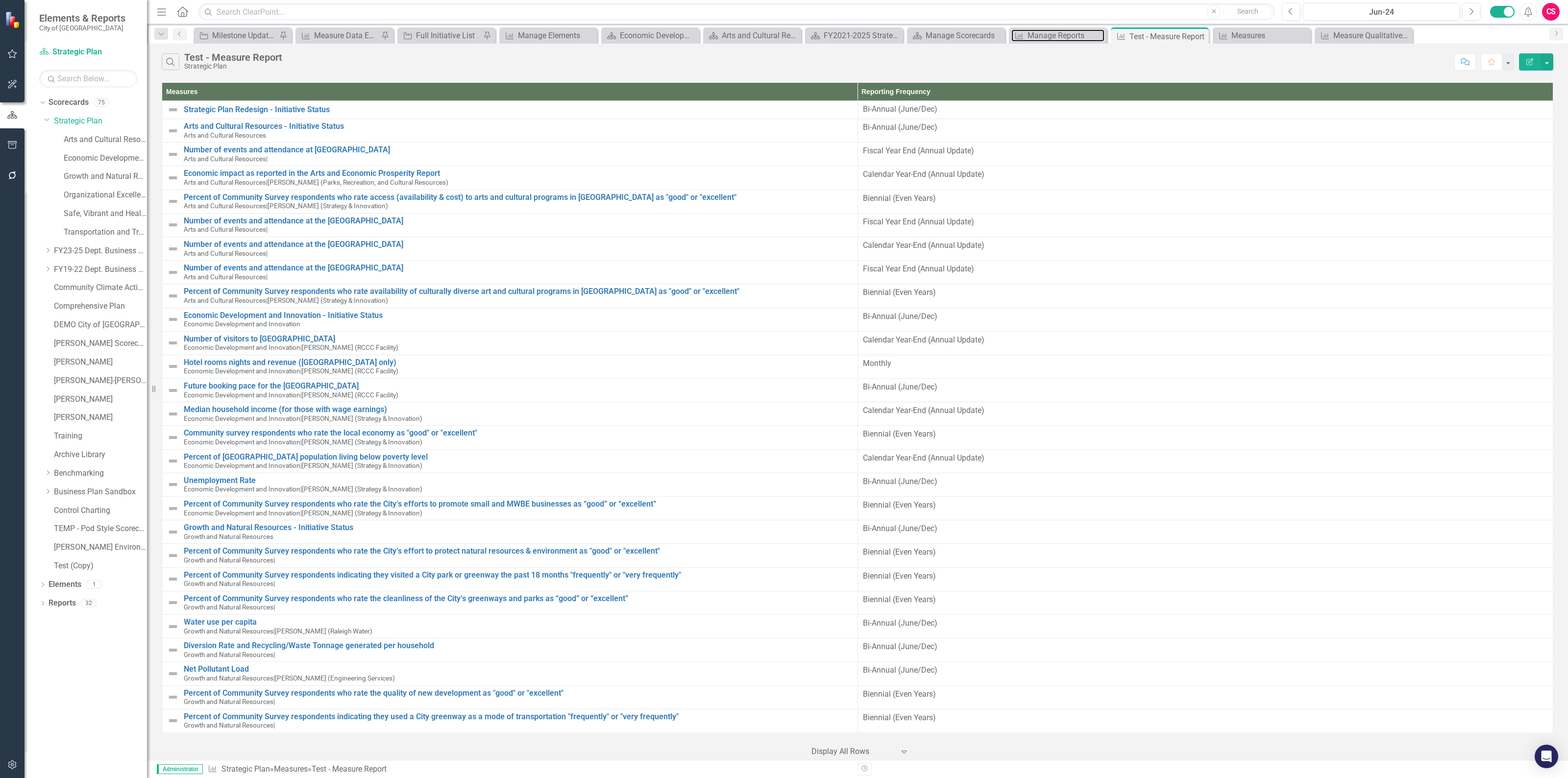
click at [1044, 32] on div "Manage Reports" at bounding box center [1065, 35] width 77 height 12
click at [1057, 34] on div "Manage Reports" at bounding box center [1065, 35] width 77 height 12
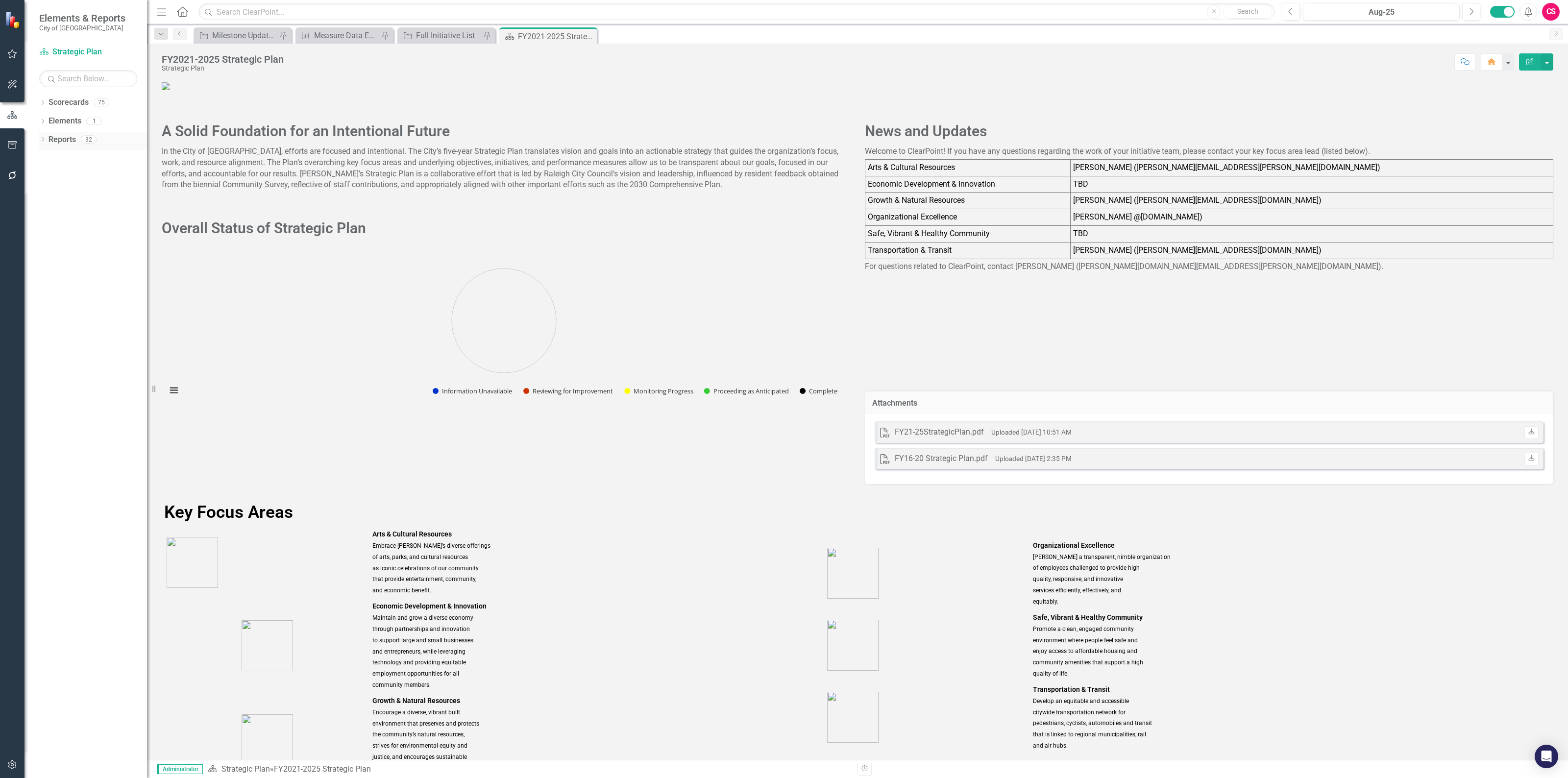
click at [62, 138] on link "Reports" at bounding box center [62, 139] width 27 height 11
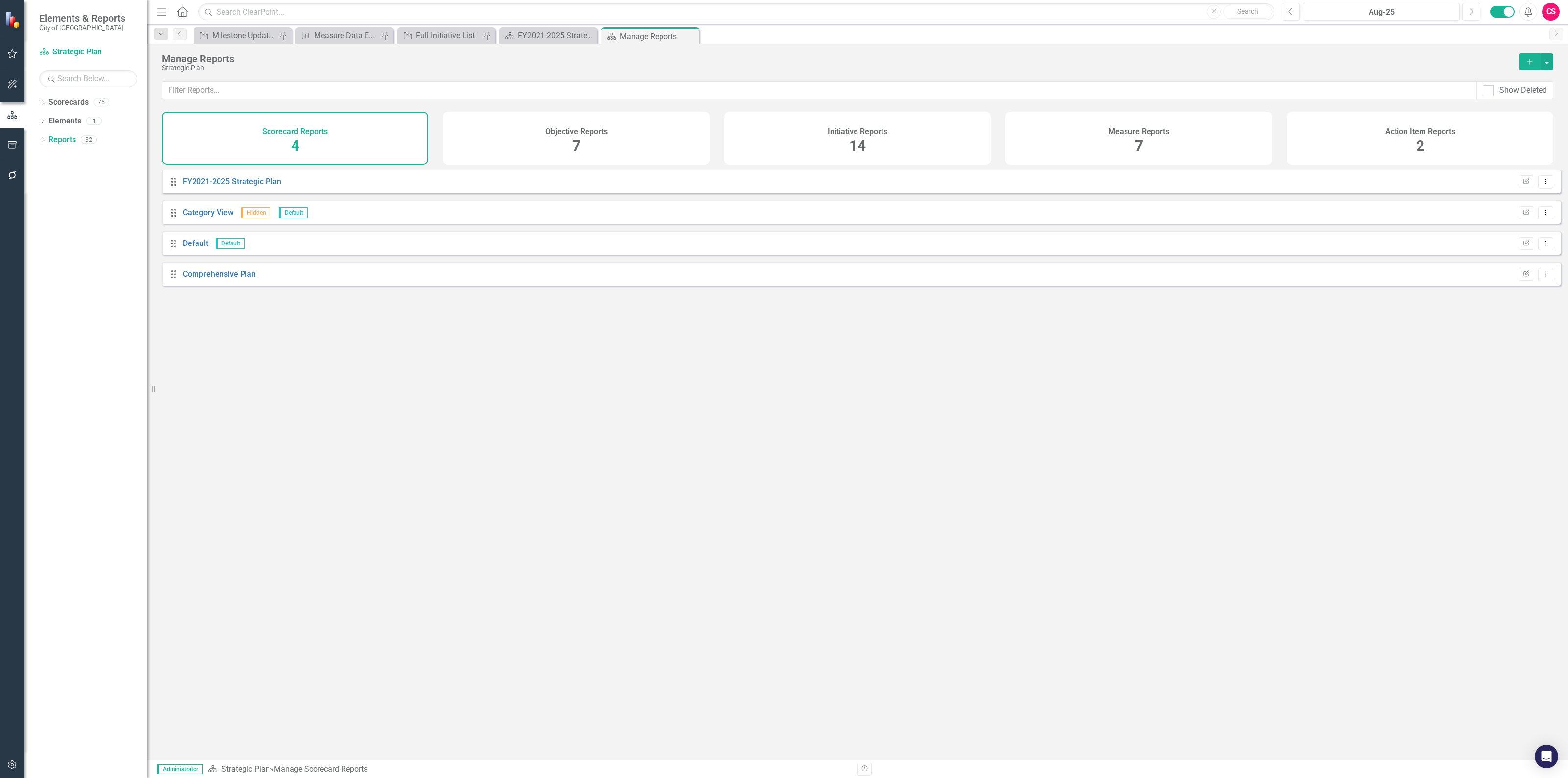
click at [1203, 143] on div "Measure Reports 7" at bounding box center [1138, 138] width 267 height 53
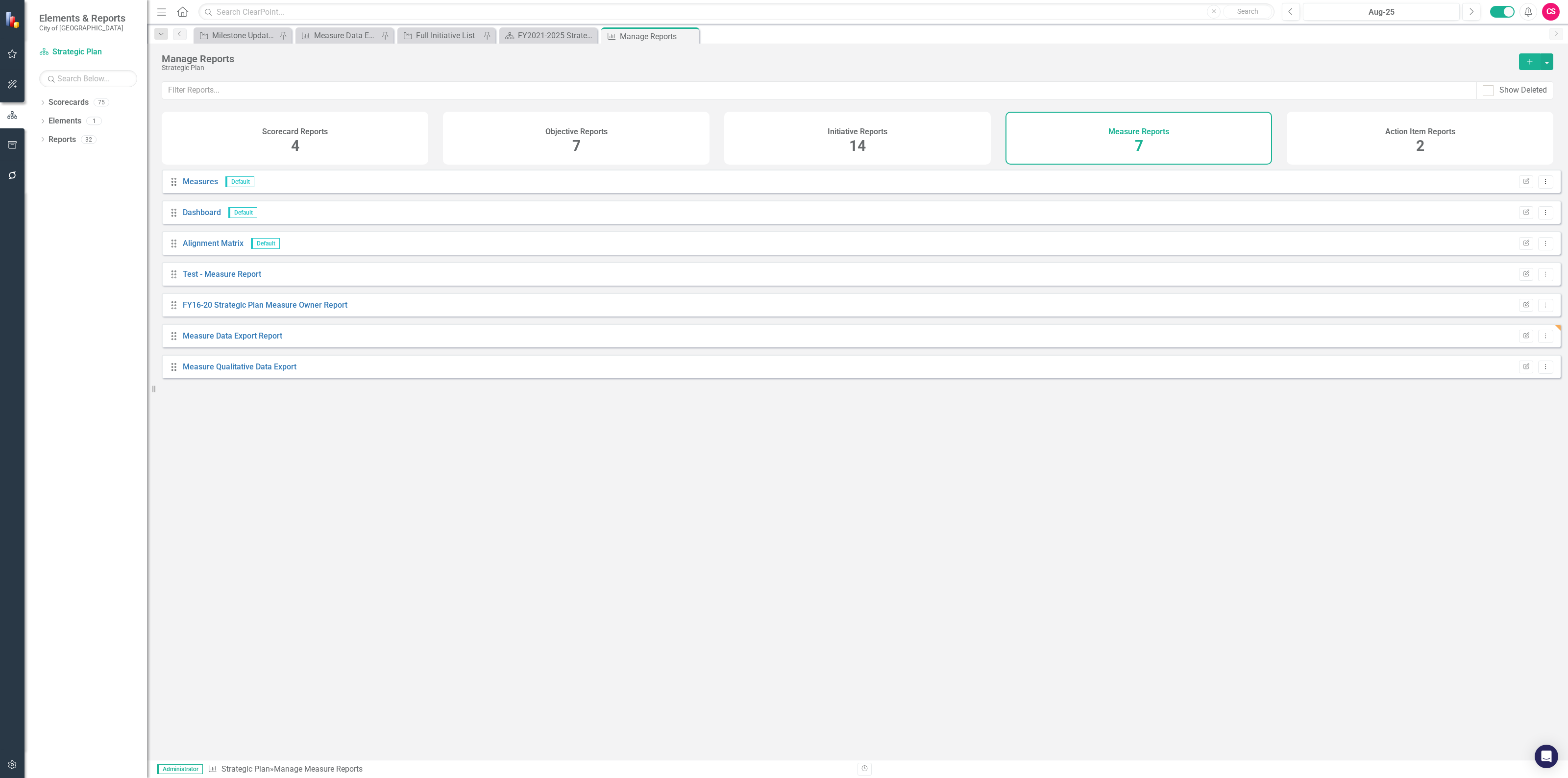
click at [634, 131] on div "Objective Reports 7" at bounding box center [576, 138] width 267 height 53
click at [253, 371] on link "Strategic Plan Objectives" at bounding box center [227, 367] width 88 height 9
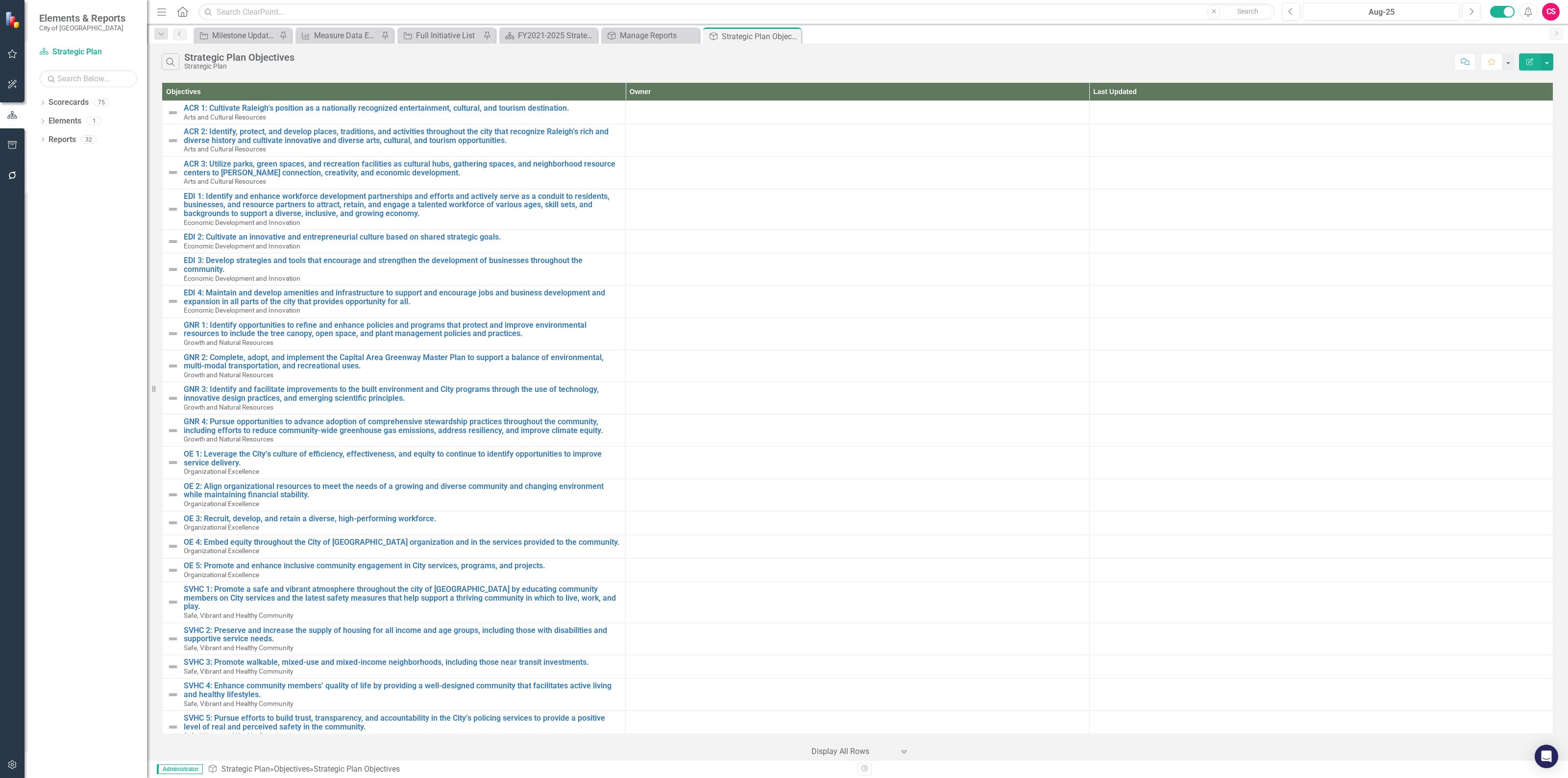
click at [1526, 62] on icon "button" at bounding box center [1529, 62] width 7 height 7
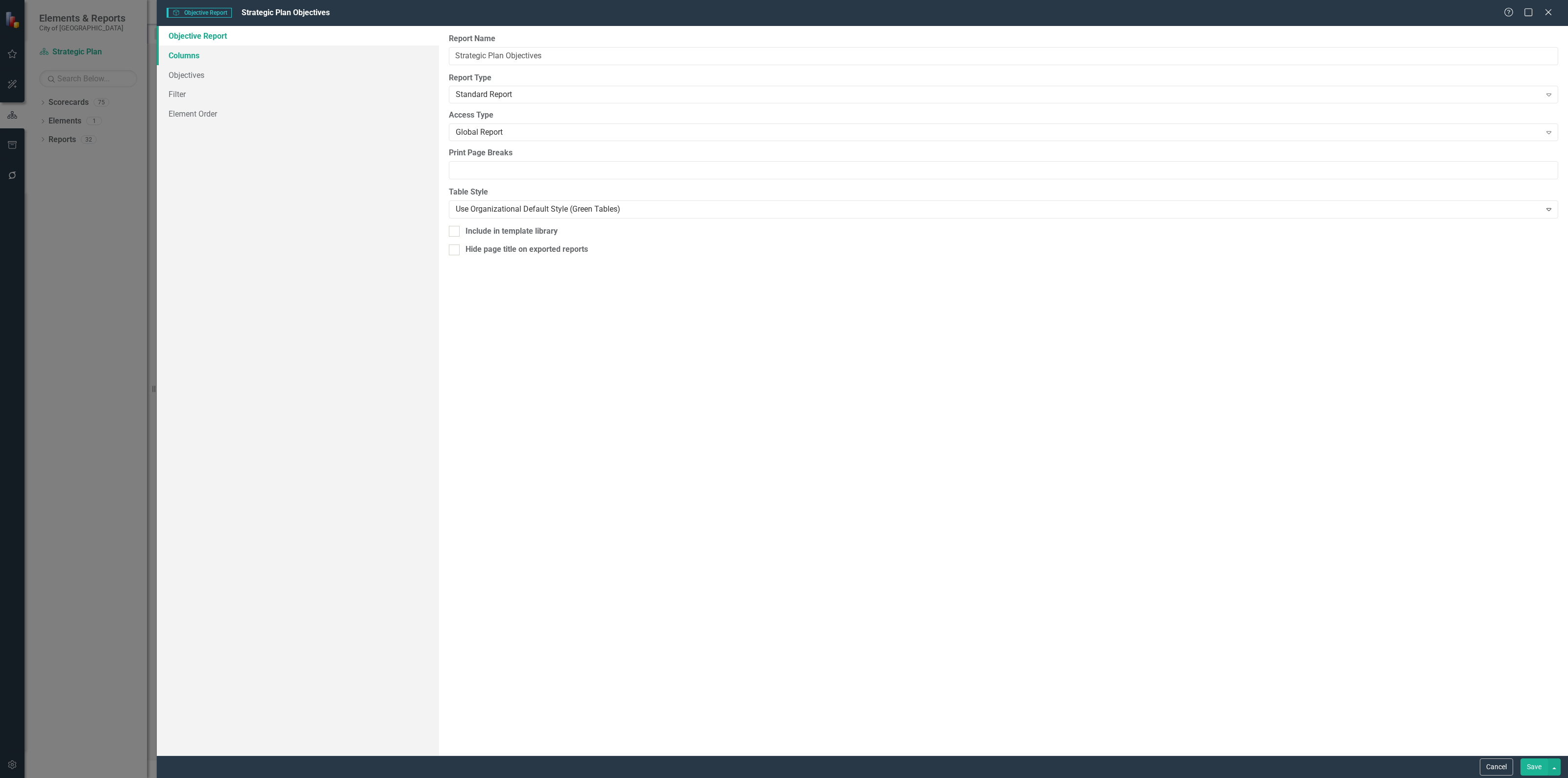
click at [235, 54] on link "Columns" at bounding box center [298, 55] width 282 height 19
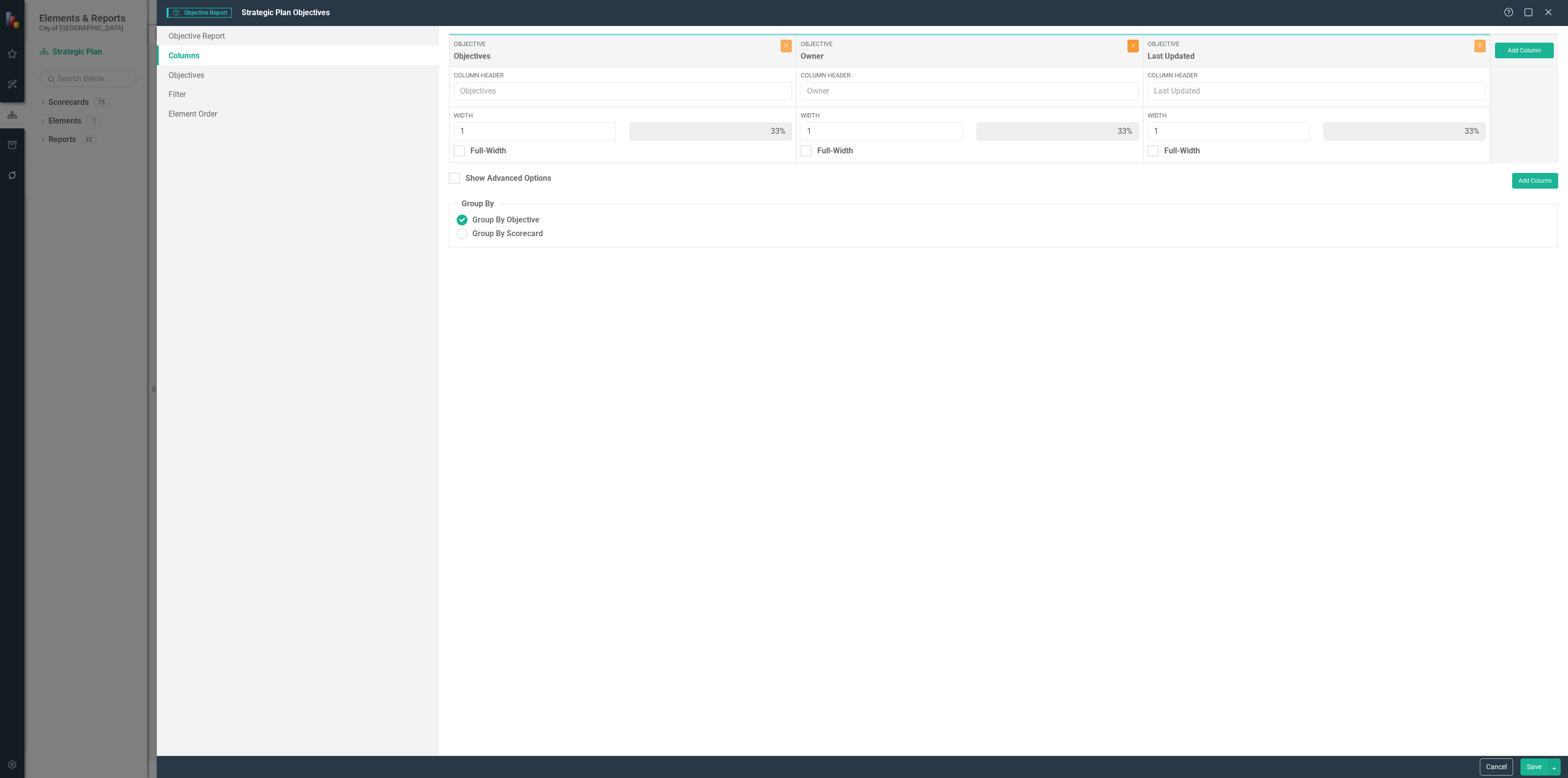
click at [1133, 45] on icon "Close" at bounding box center [1132, 45] width 5 height 6
type input "50%"
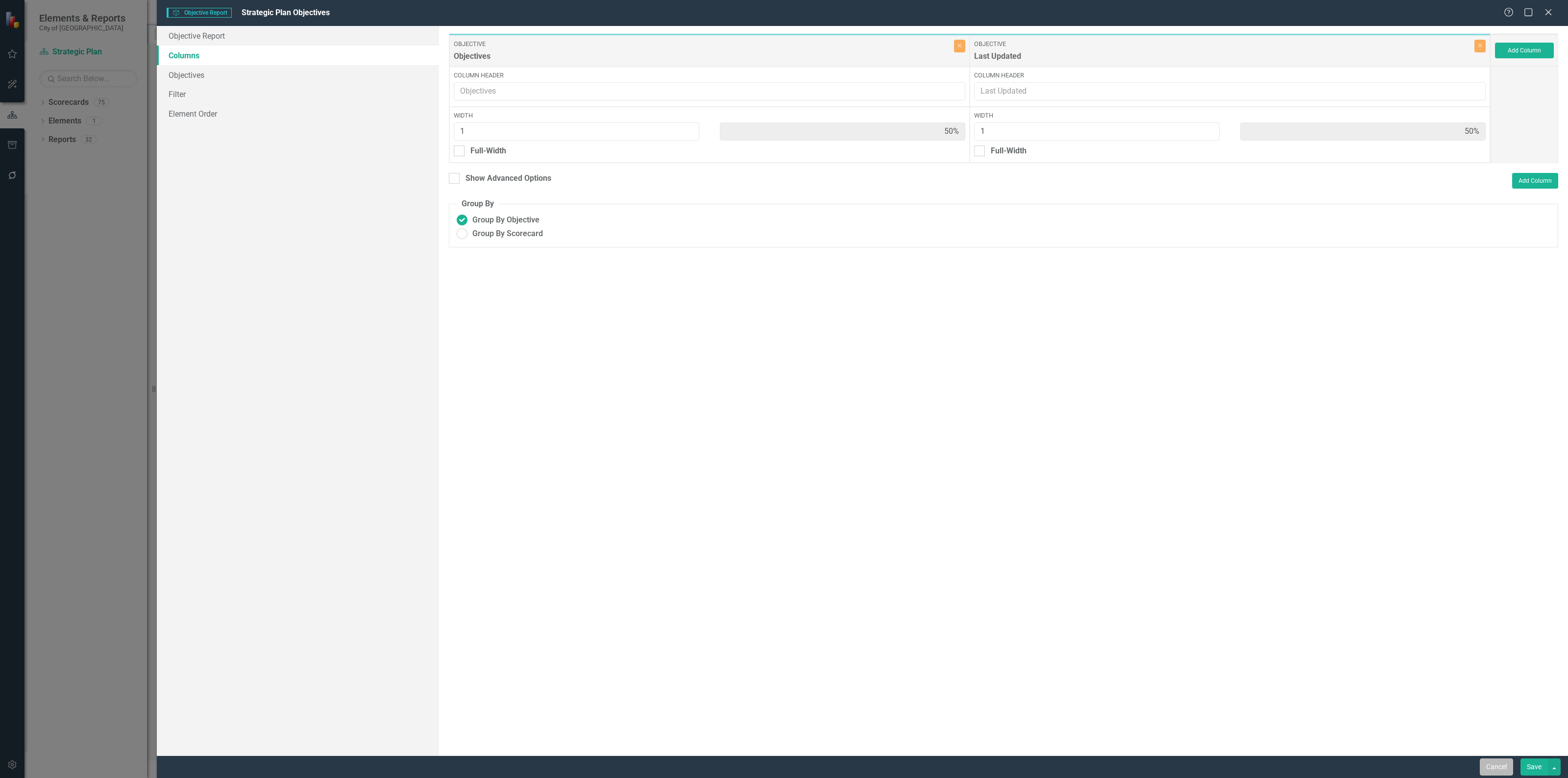
click at [1482, 769] on button "Cancel" at bounding box center [1496, 767] width 33 height 17
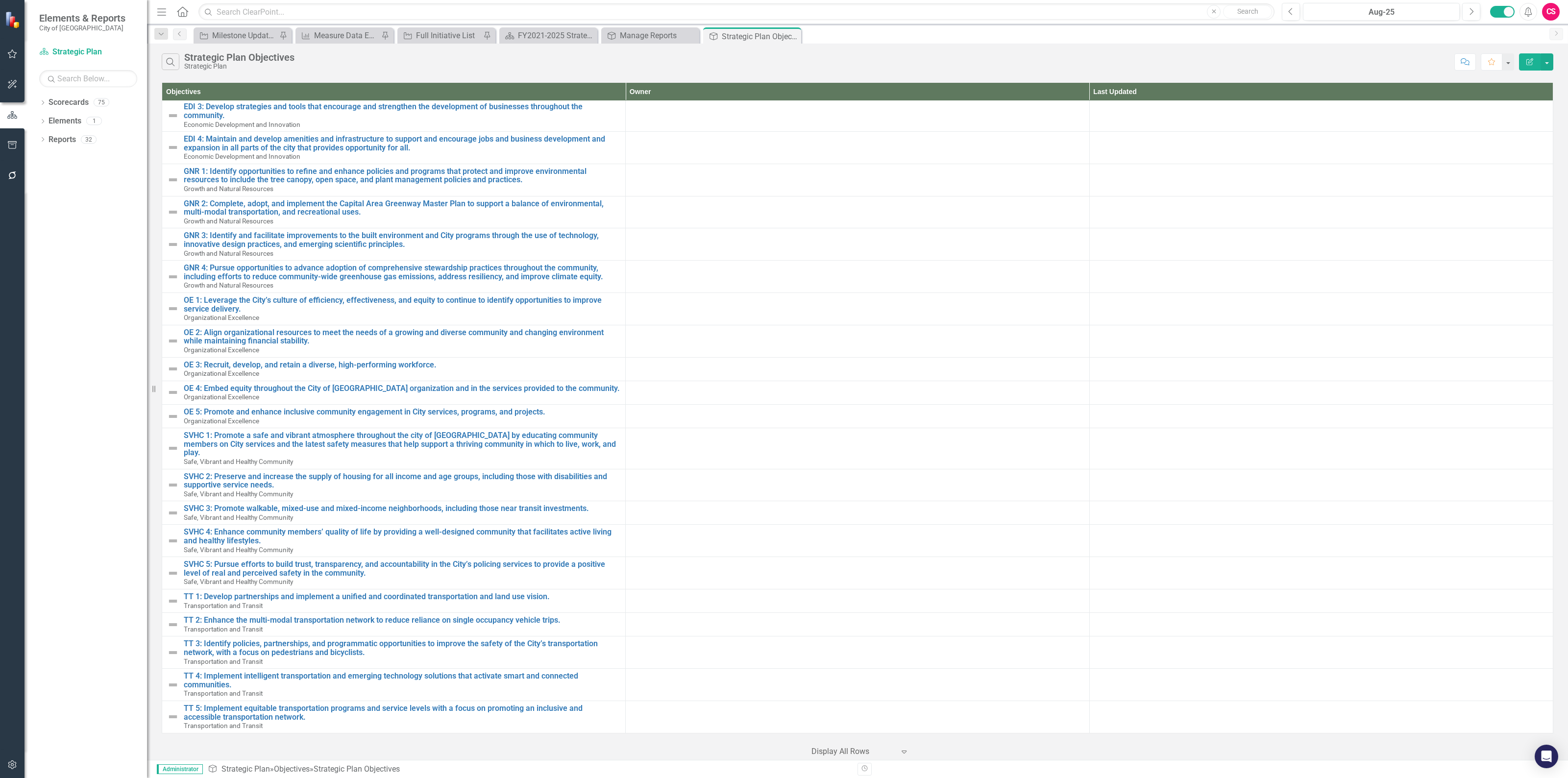
scroll to position [94, 0]
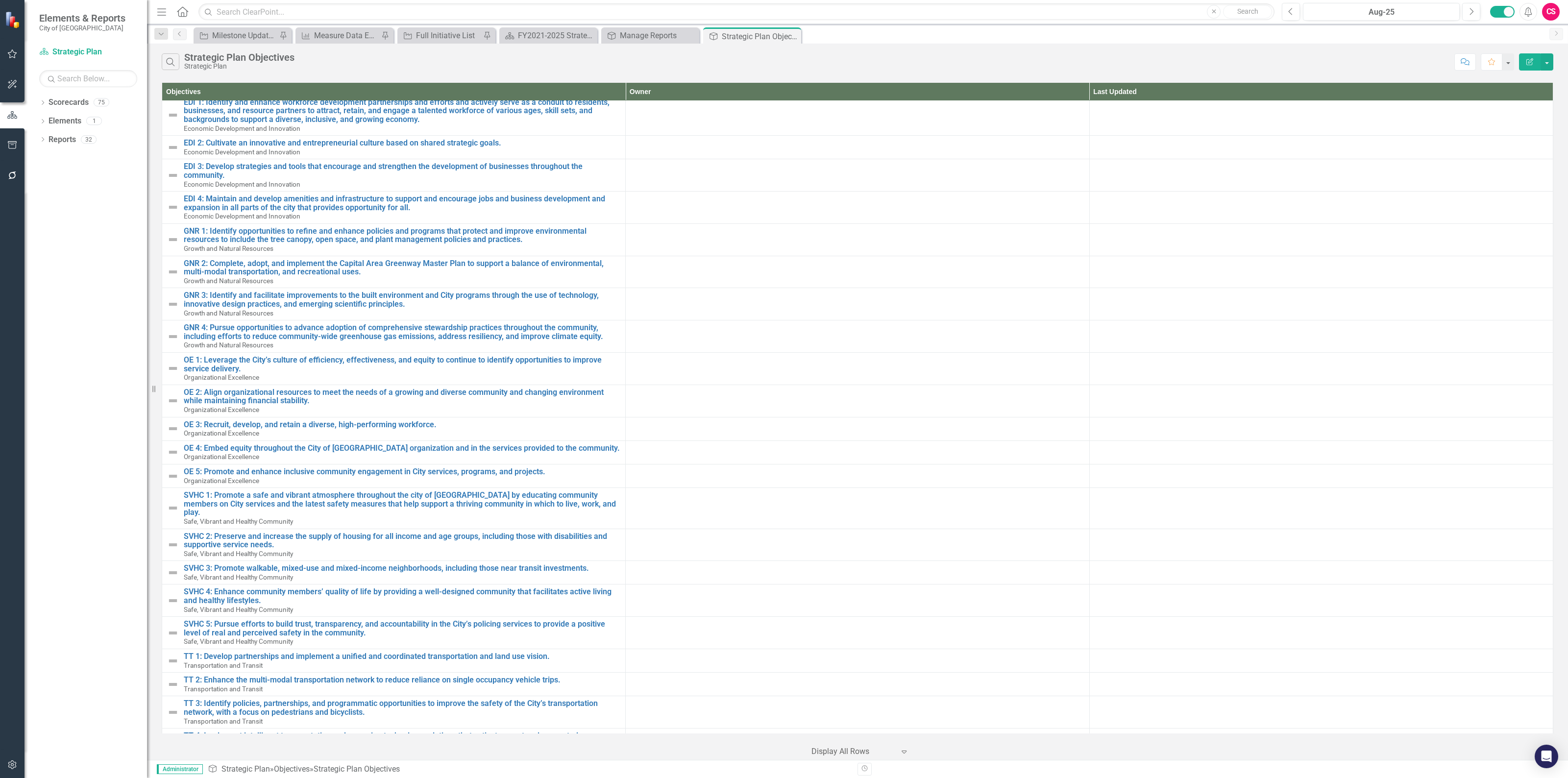
click at [1532, 64] on icon "Edit Report" at bounding box center [1530, 62] width 9 height 7
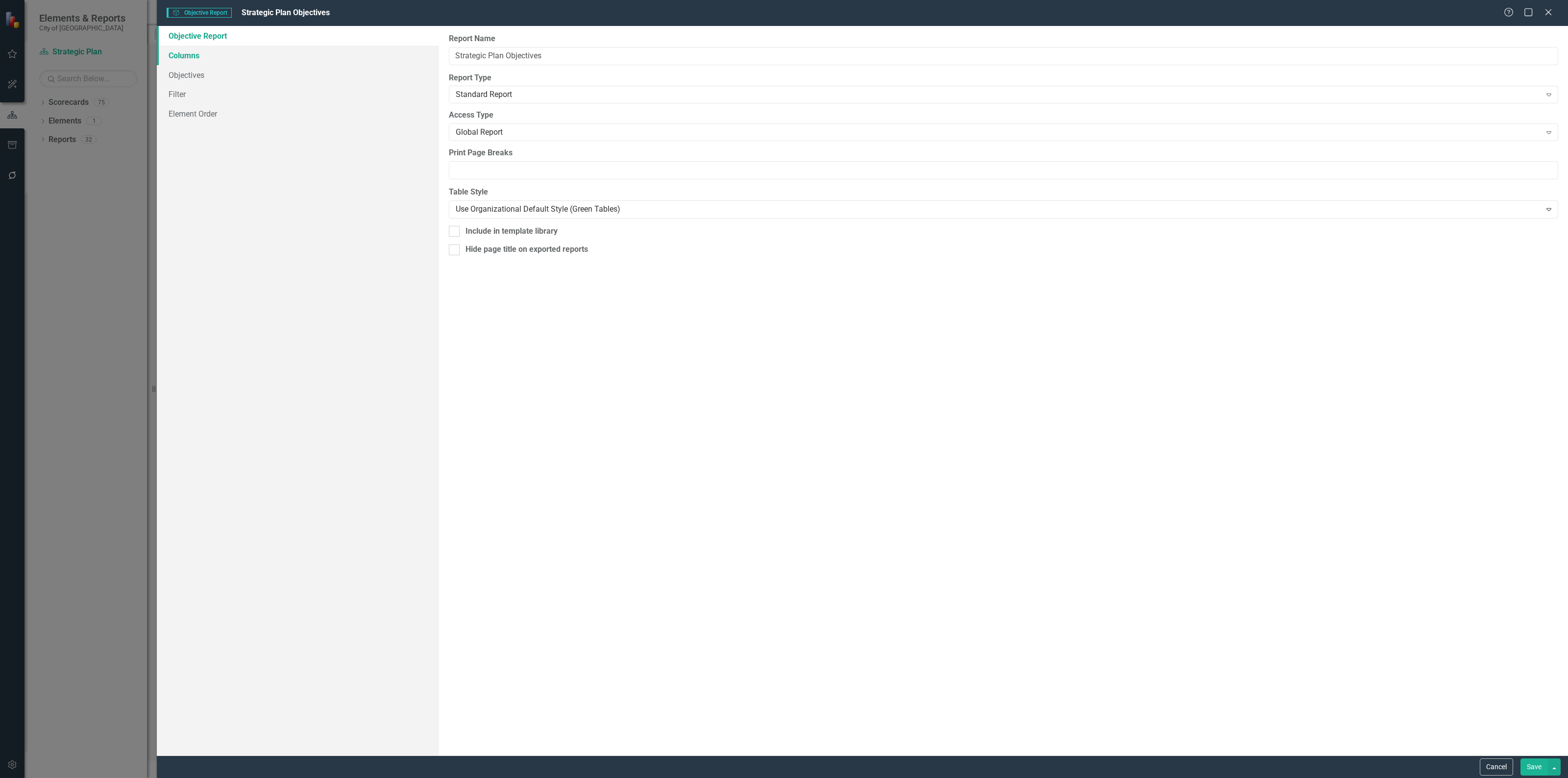
click at [211, 52] on link "Columns" at bounding box center [298, 55] width 282 height 19
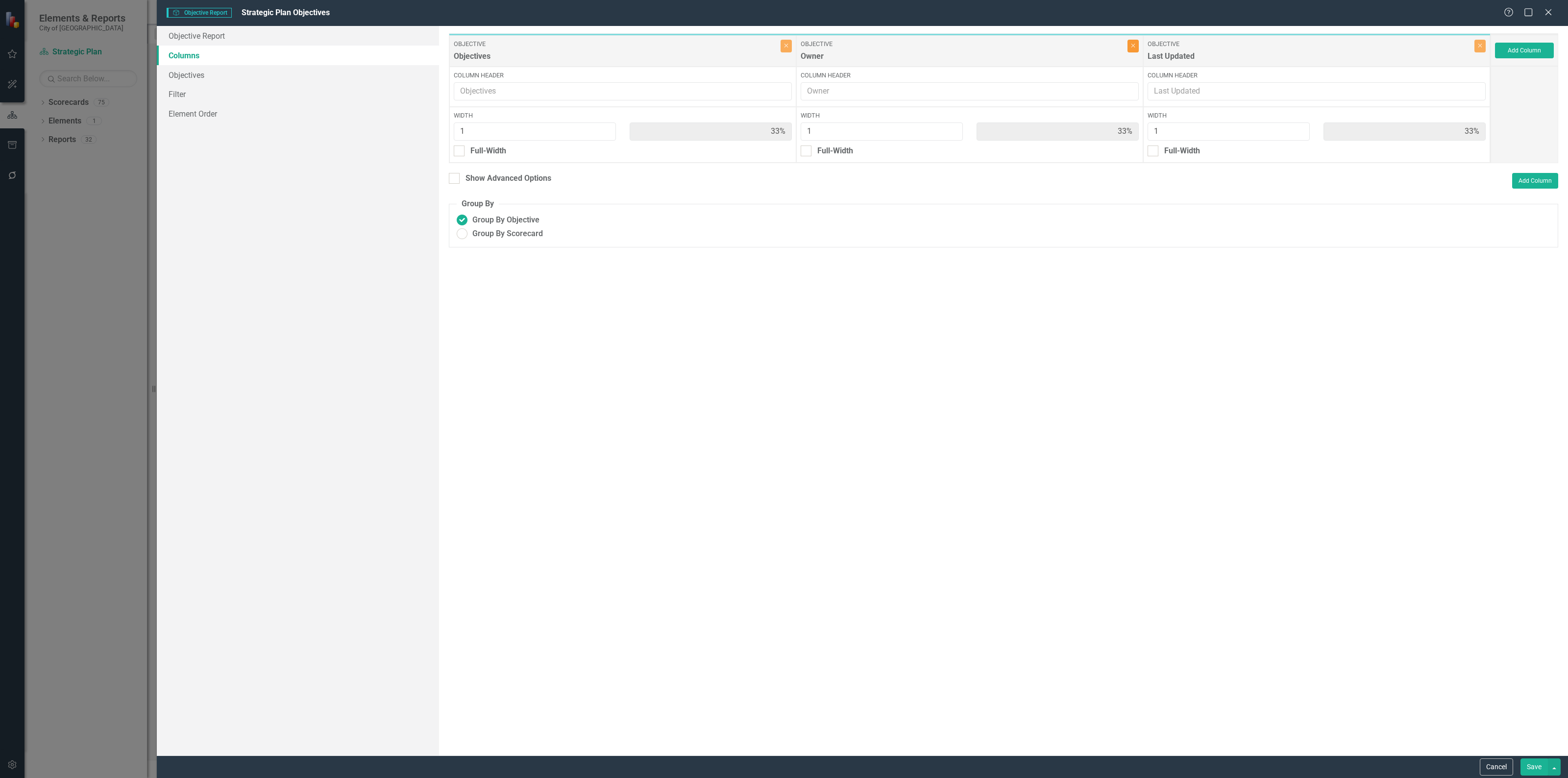
click at [1133, 48] on icon "Close" at bounding box center [1132, 45] width 5 height 6
type input "50%"
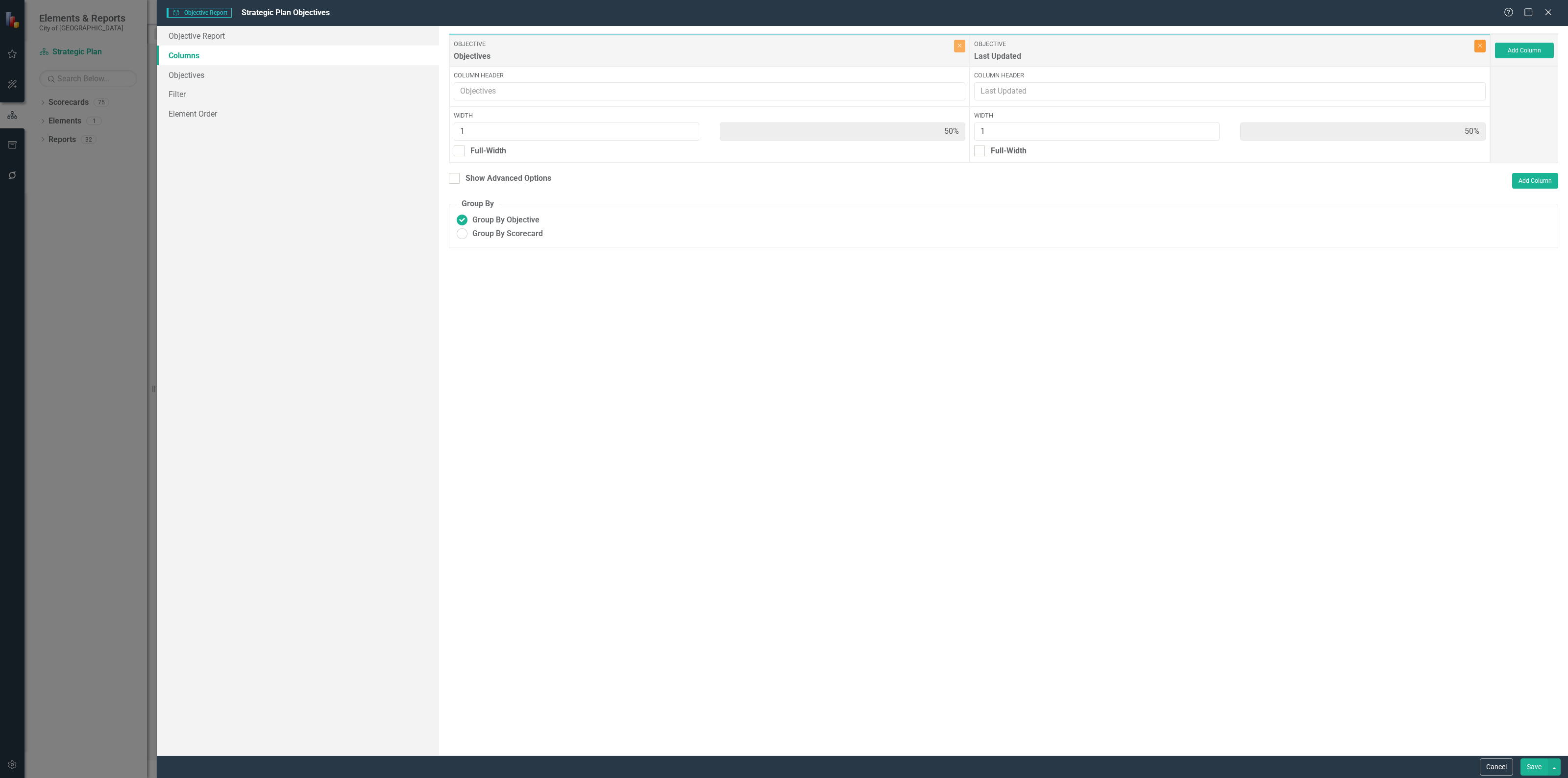
click at [1480, 47] on icon "Close" at bounding box center [1480, 45] width 5 height 6
type input "100%"
click at [1505, 48] on button "Add Column" at bounding box center [1524, 51] width 59 height 16
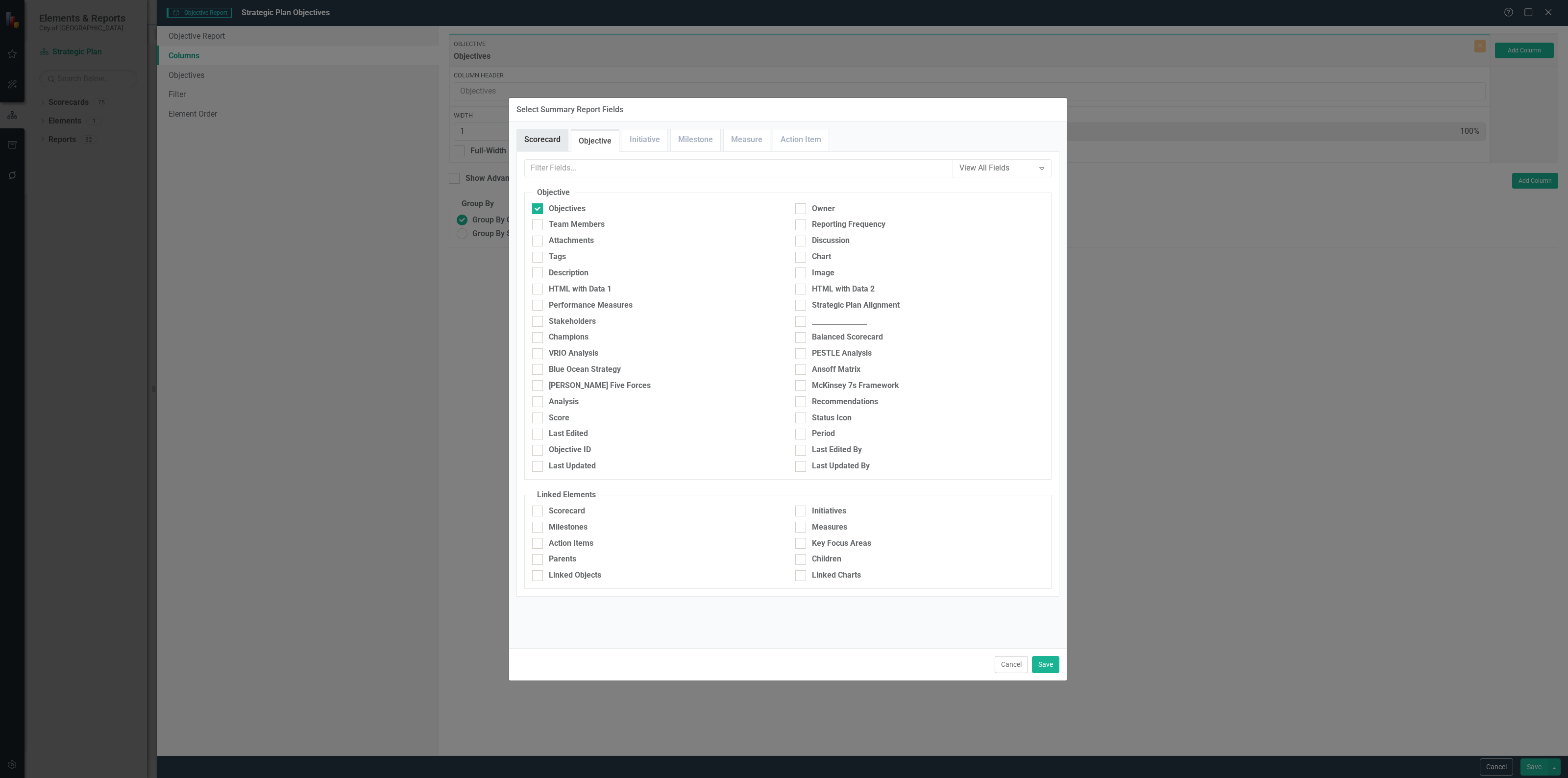
click at [555, 136] on link "Scorecard" at bounding box center [542, 140] width 51 height 21
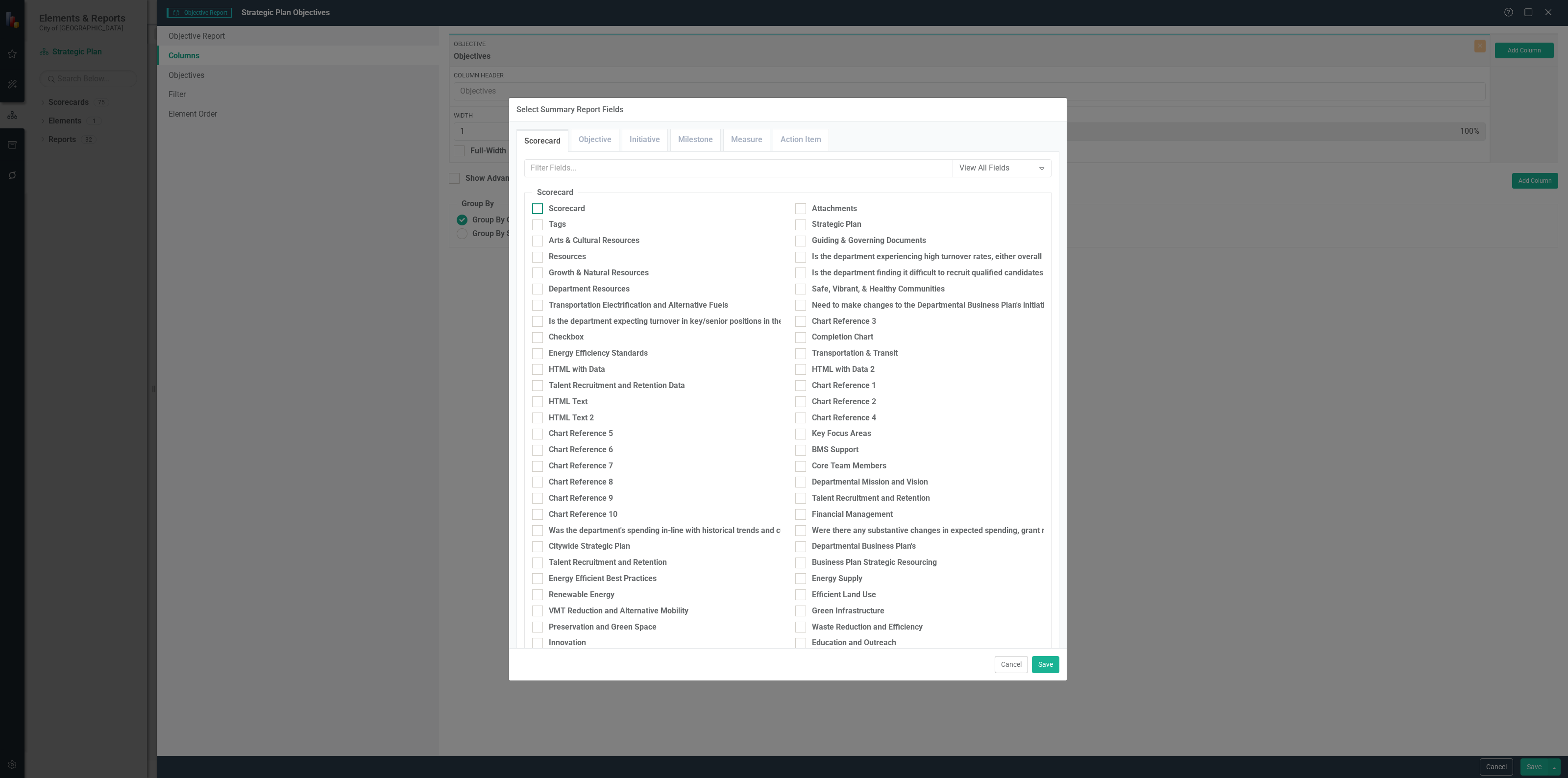
click at [540, 207] on div at bounding box center [537, 209] width 11 height 11
click at [538, 207] on input "Scorecard" at bounding box center [535, 207] width 7 height 6
checkbox input "true"
click at [599, 138] on link "Objective" at bounding box center [595, 140] width 47 height 21
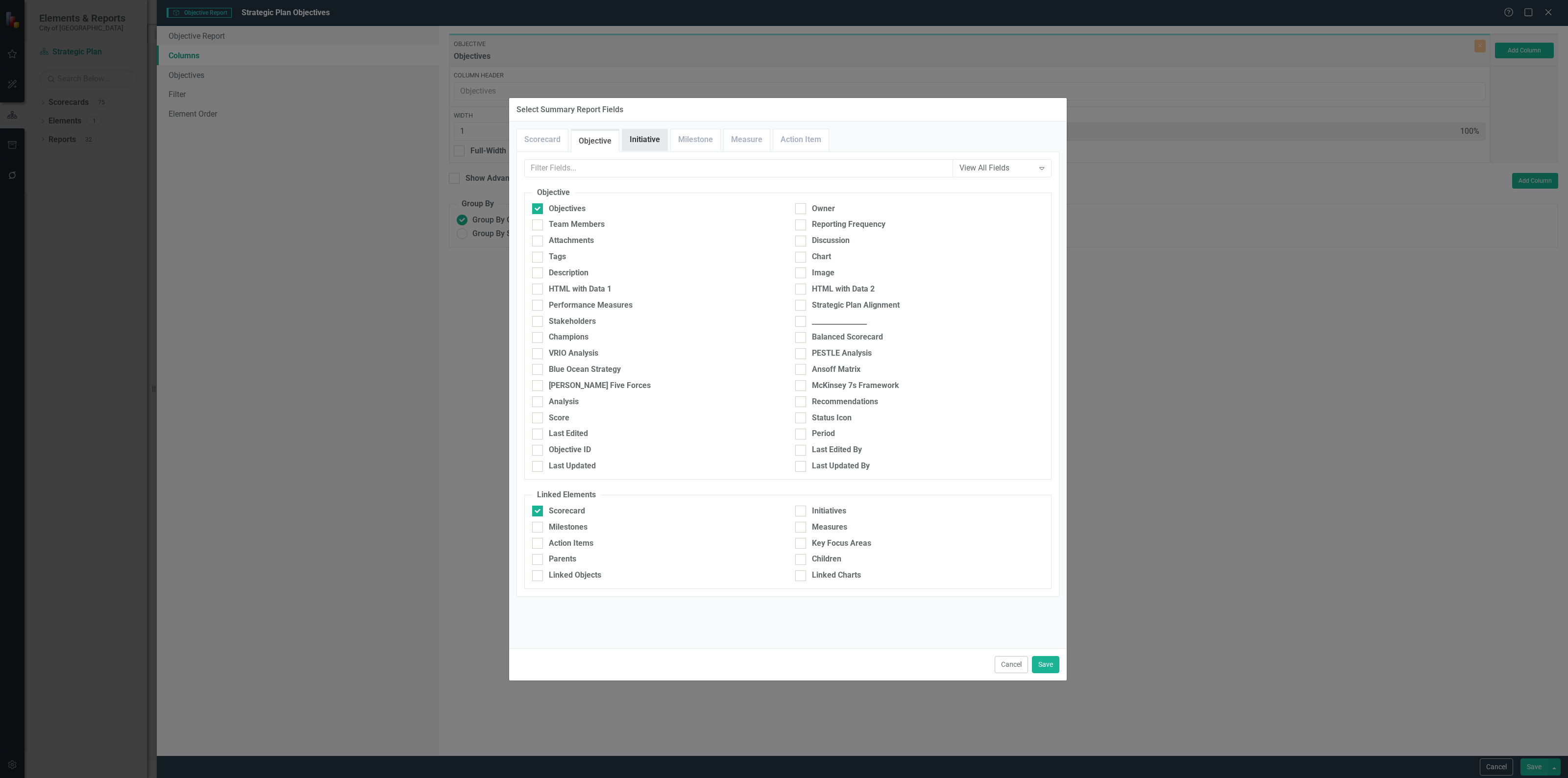
click at [637, 141] on link "Initiative" at bounding box center [644, 140] width 45 height 21
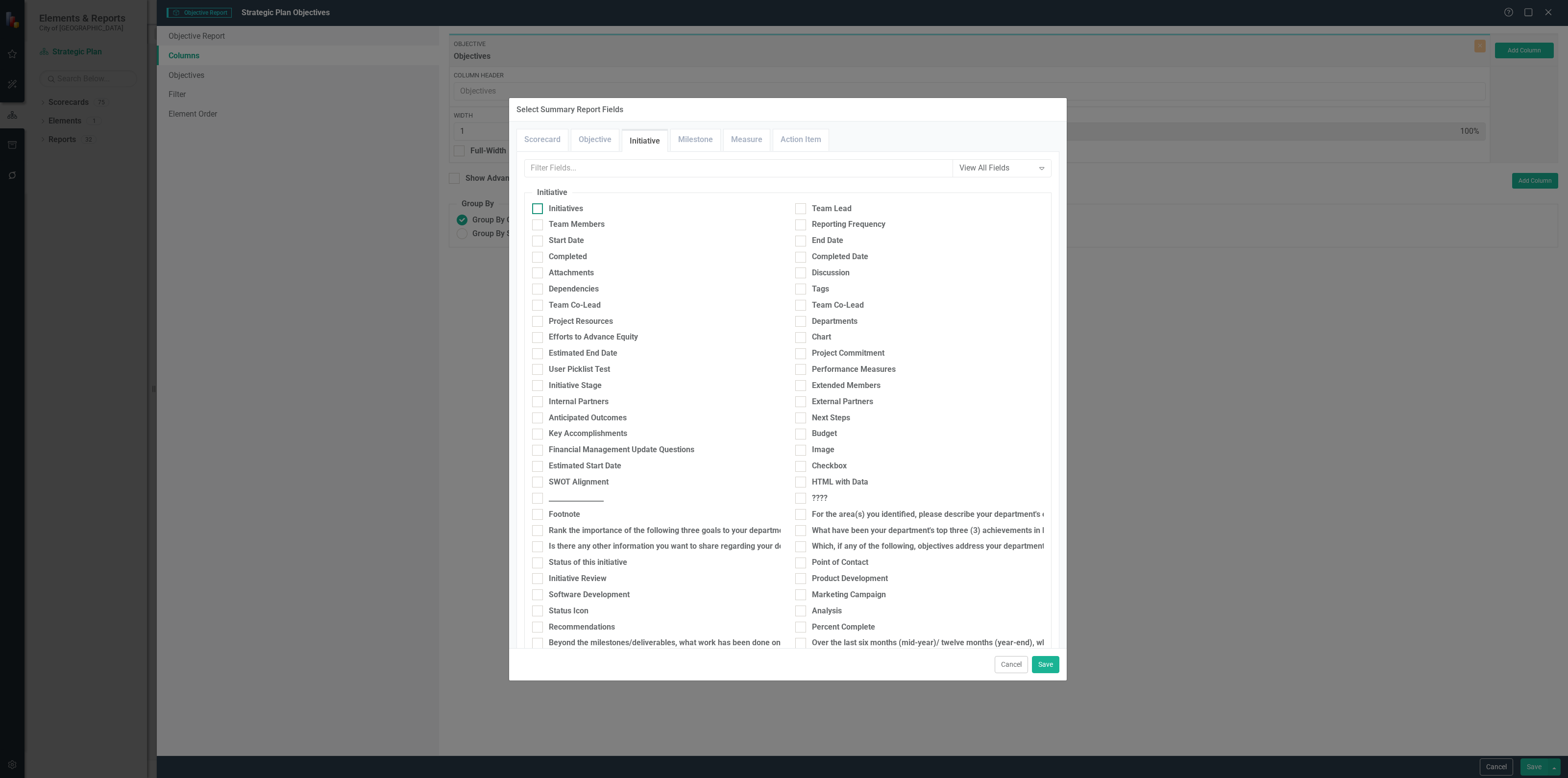
click at [566, 209] on div "Initiatives" at bounding box center [566, 209] width 34 height 11
click at [538, 209] on input "Initiatives" at bounding box center [535, 207] width 7 height 6
checkbox input "true"
click at [750, 141] on link "Measure" at bounding box center [746, 140] width 46 height 21
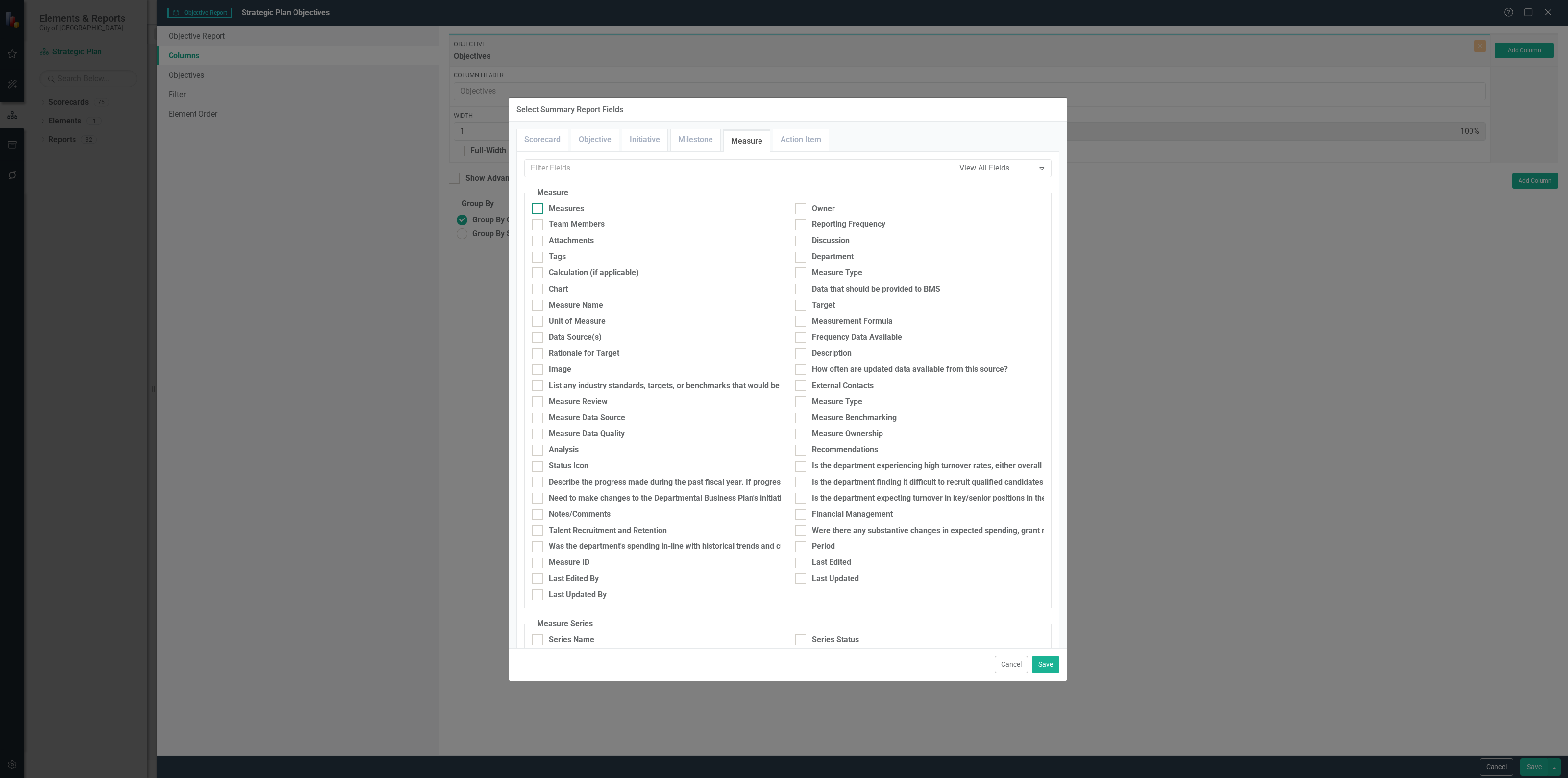
click at [532, 207] on input "Measures" at bounding box center [535, 207] width 7 height 6
checkbox input "true"
click at [588, 341] on div "Data Source(s)" at bounding box center [575, 337] width 53 height 11
click at [538, 339] on input "Data Source(s)" at bounding box center [535, 335] width 7 height 6
click at [538, 336] on input "Data Source(s)" at bounding box center [535, 335] width 7 height 6
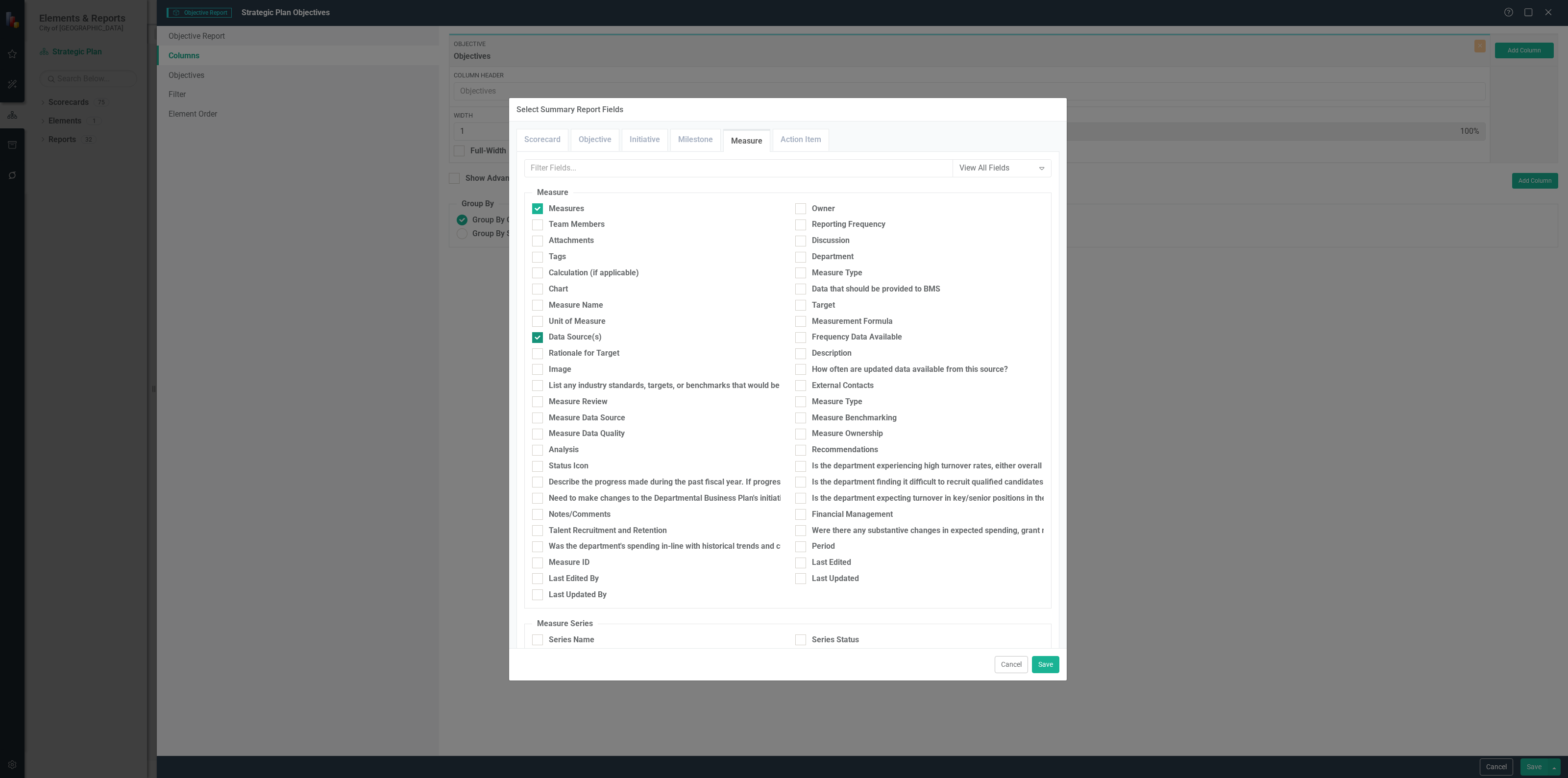
checkbox input "false"
click at [1047, 665] on button "Save" at bounding box center [1045, 664] width 27 height 17
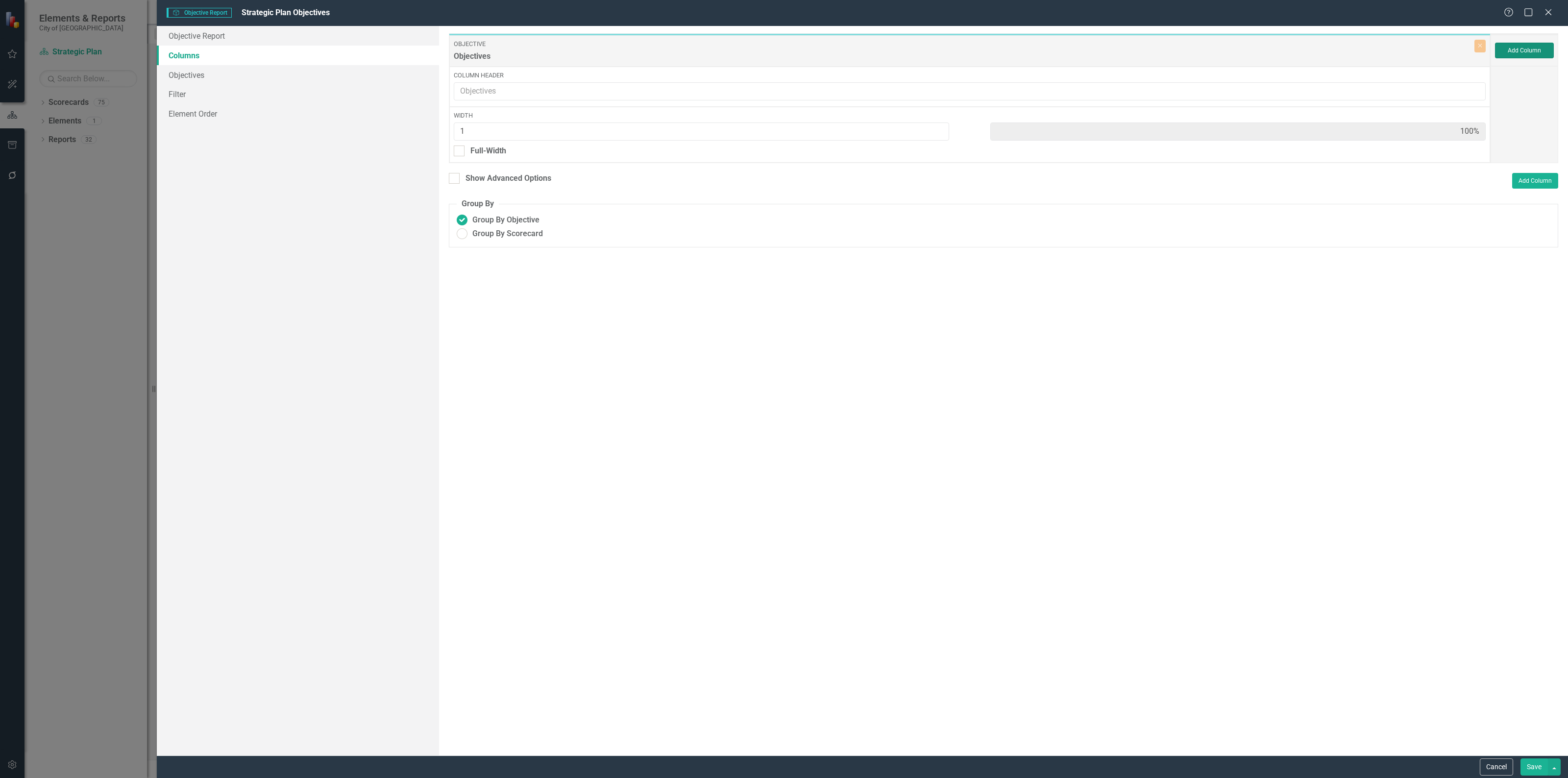
type input "25%"
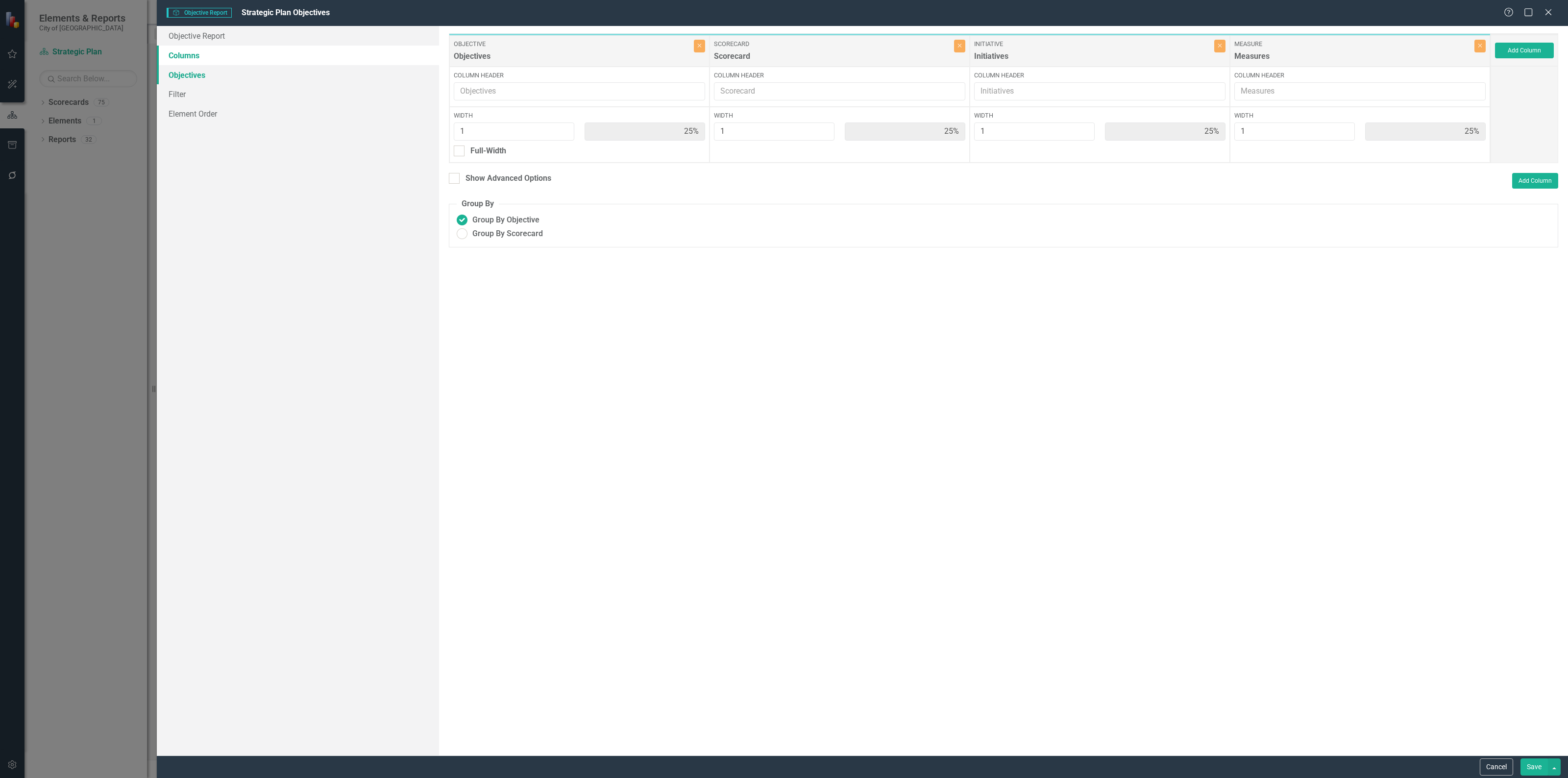
click at [198, 70] on link "Objectives" at bounding box center [298, 75] width 282 height 19
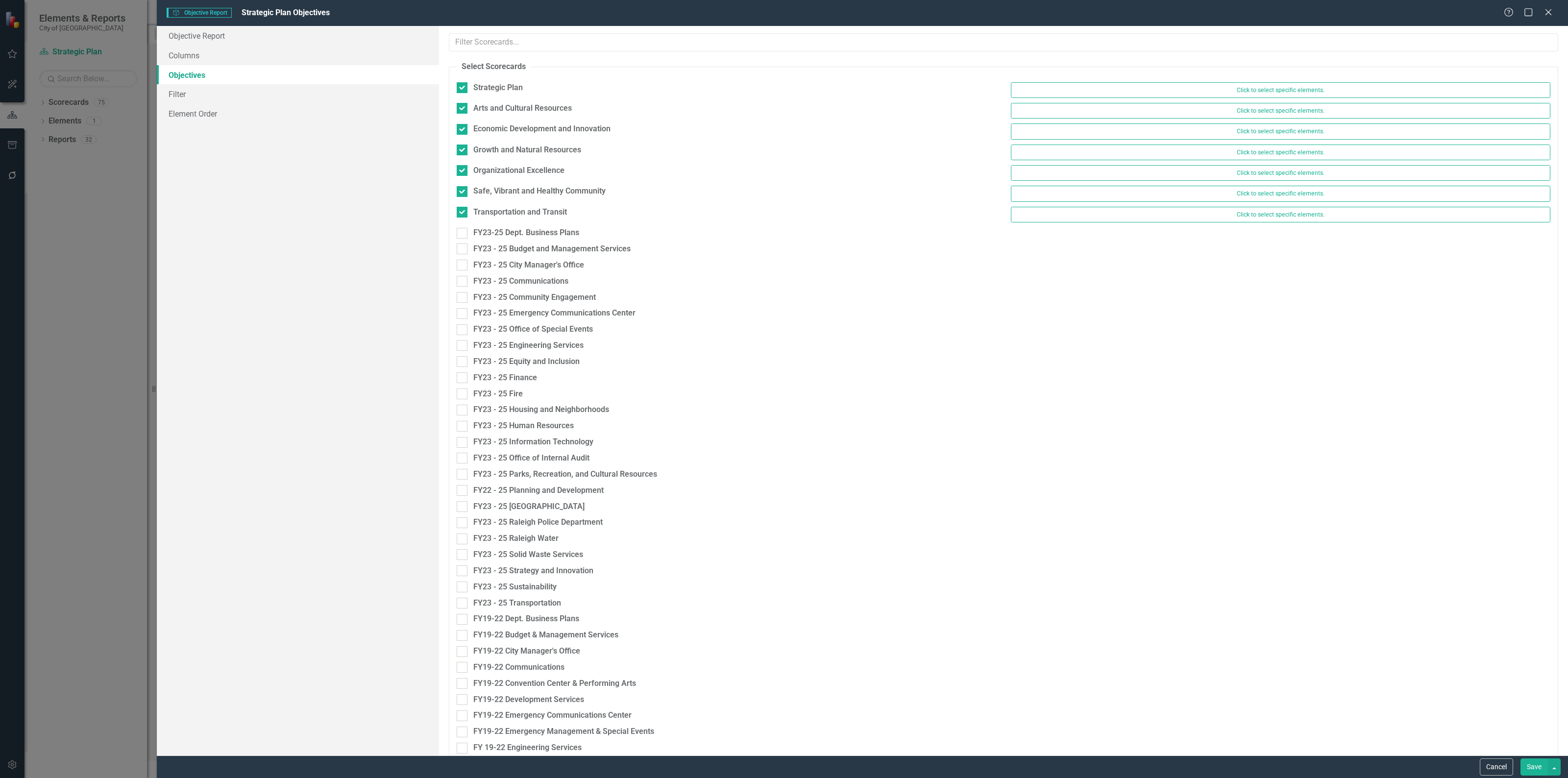
click at [1536, 767] on button "Save" at bounding box center [1534, 767] width 27 height 17
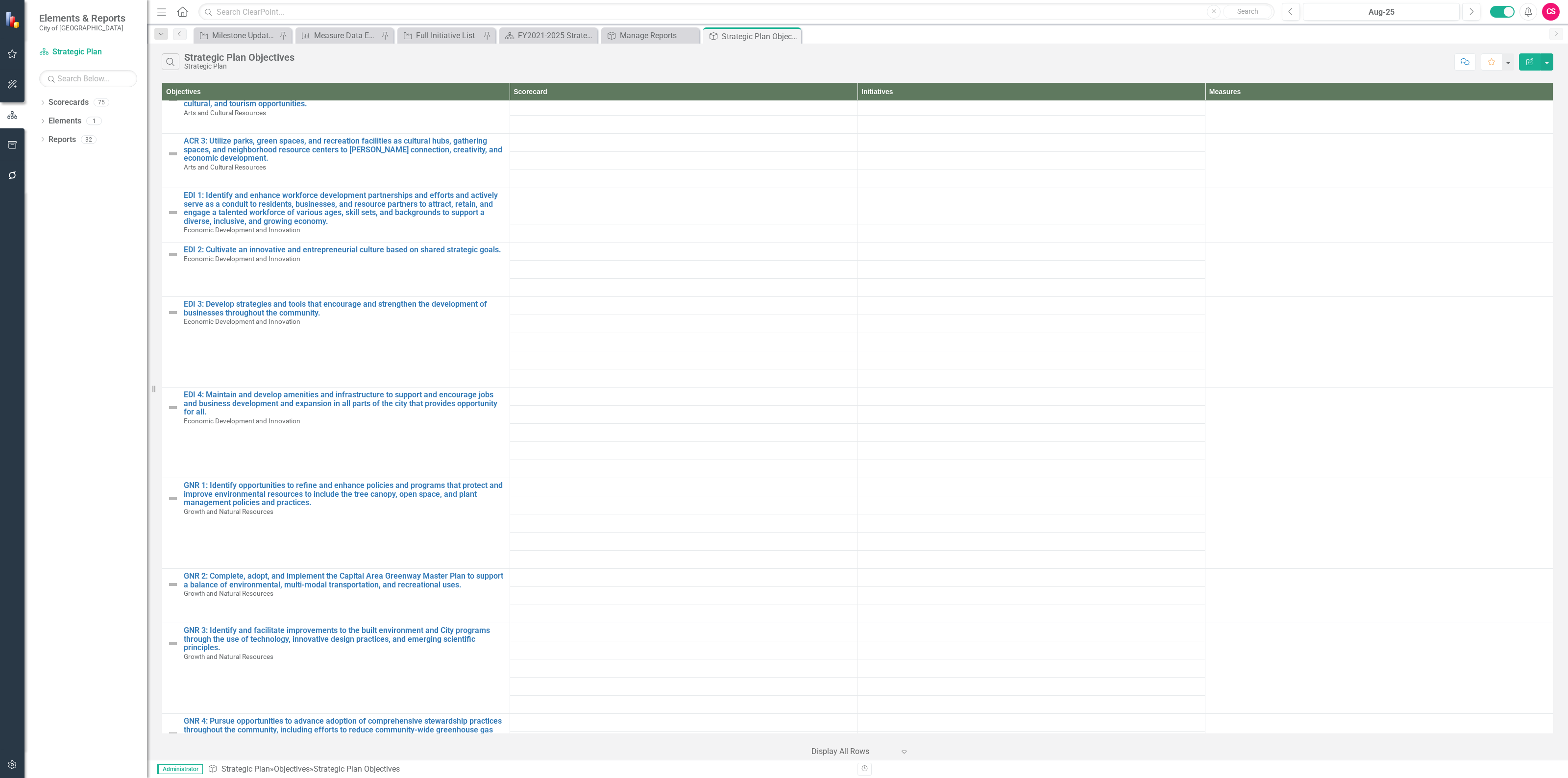
click at [1525, 64] on icon "Edit Report" at bounding box center [1530, 62] width 9 height 7
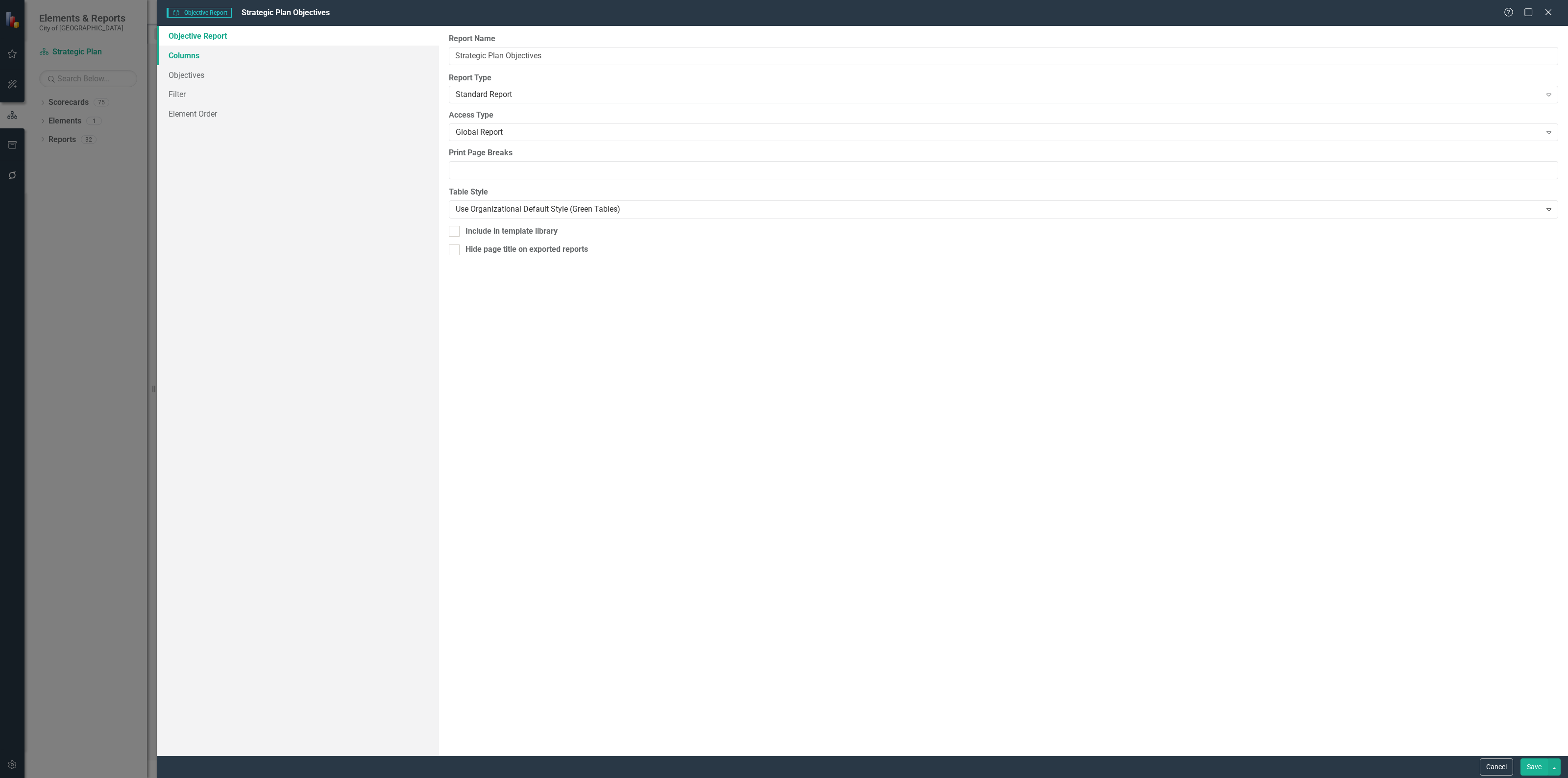
click at [187, 54] on link "Columns" at bounding box center [298, 55] width 282 height 19
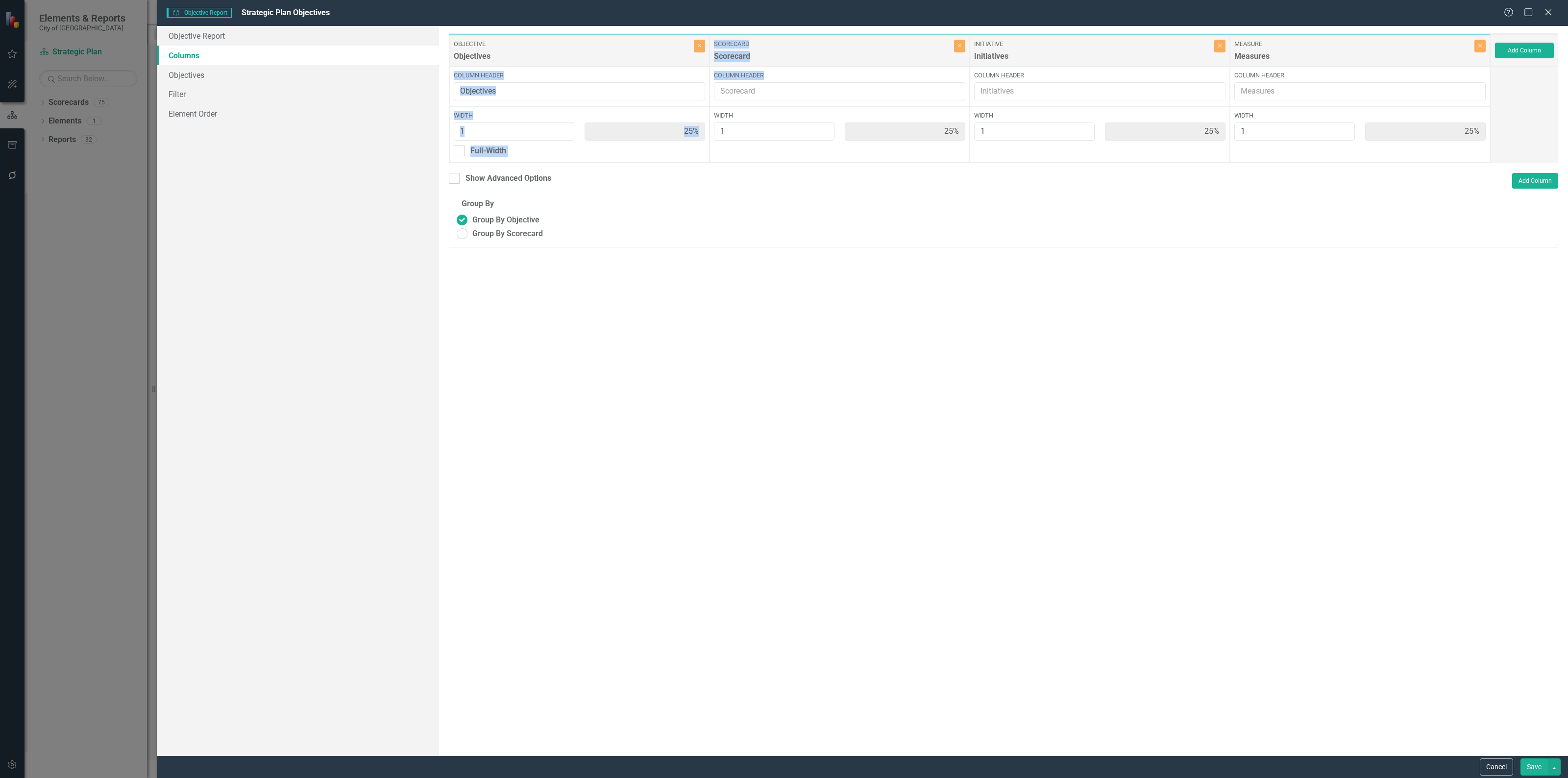
drag, startPoint x: 838, startPoint y: 70, endPoint x: 959, endPoint y: 67, distance: 121.0
click at [548, 64] on div "Objective Objectives Close Column Header Width 1 25% Full-Width Scorecard Score…" at bounding box center [969, 98] width 1041 height 130
drag, startPoint x: 880, startPoint y: 50, endPoint x: 610, endPoint y: 52, distance: 270.0
click at [610, 52] on div "Objective Objectives Close Column Header Width 1 25% Full-Width Scorecard Score…" at bounding box center [969, 98] width 1041 height 130
click at [458, 180] on div at bounding box center [454, 178] width 11 height 11
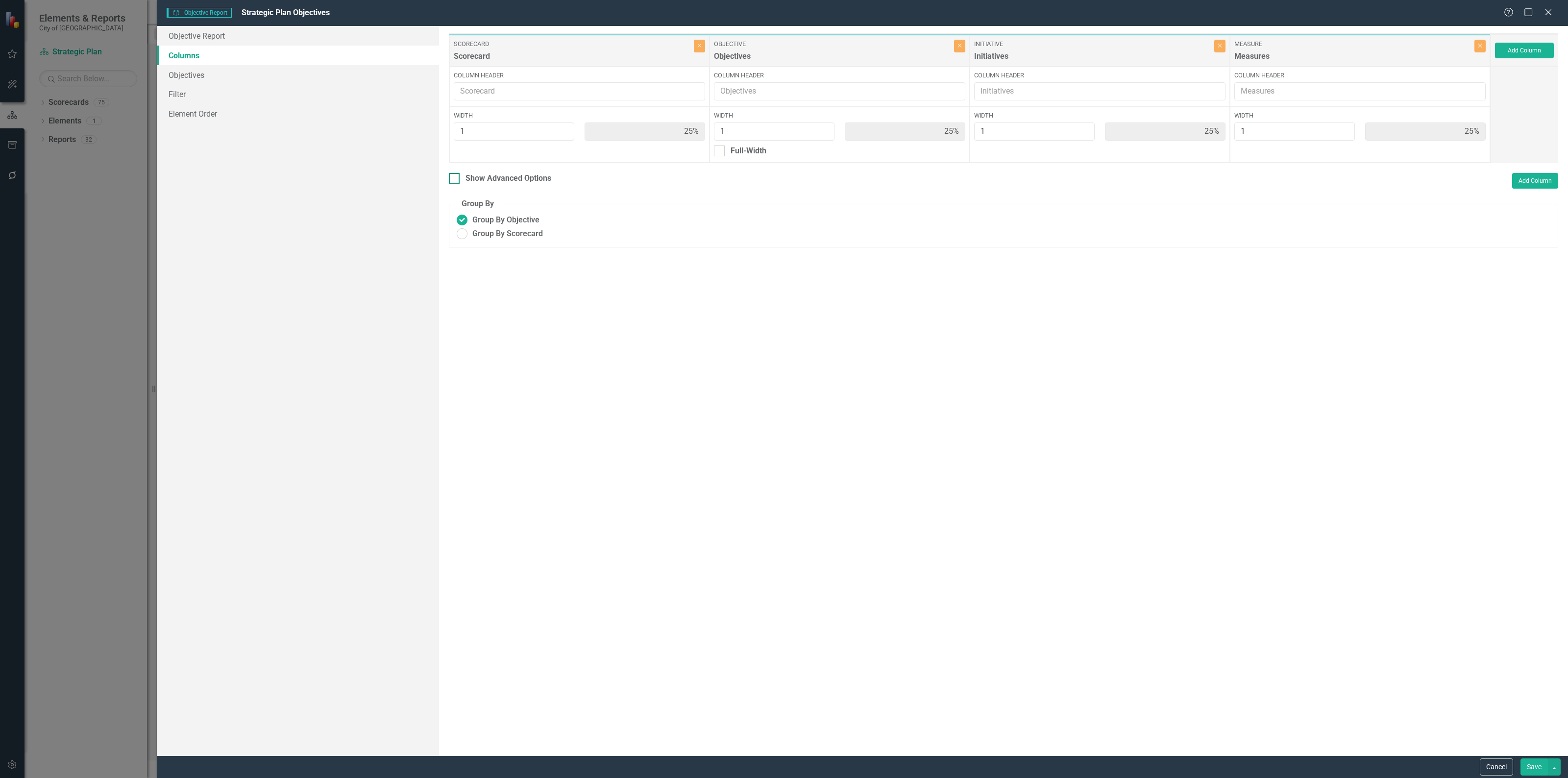
click at [455, 179] on input "Show Advanced Options" at bounding box center [452, 176] width 7 height 6
checkbox input "true"
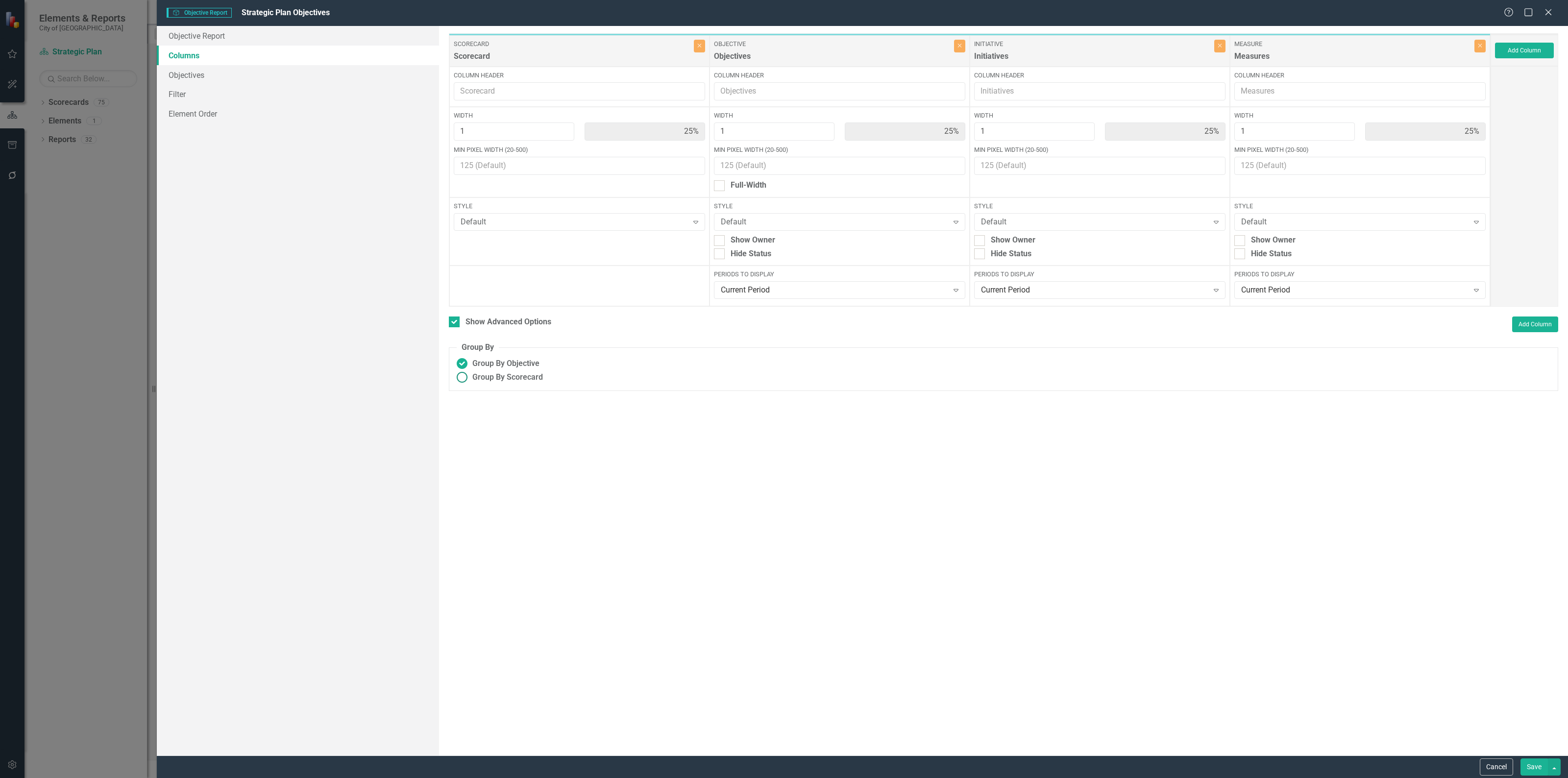
click at [462, 378] on ins at bounding box center [462, 377] width 15 height 15
click at [462, 378] on input "Group By Scorecard" at bounding box center [462, 377] width 15 height 15
radio input "true"
click at [471, 415] on div at bounding box center [477, 411] width 11 height 11
click at [471, 413] on input "Group By Key Focus Area" at bounding box center [475, 409] width 7 height 6
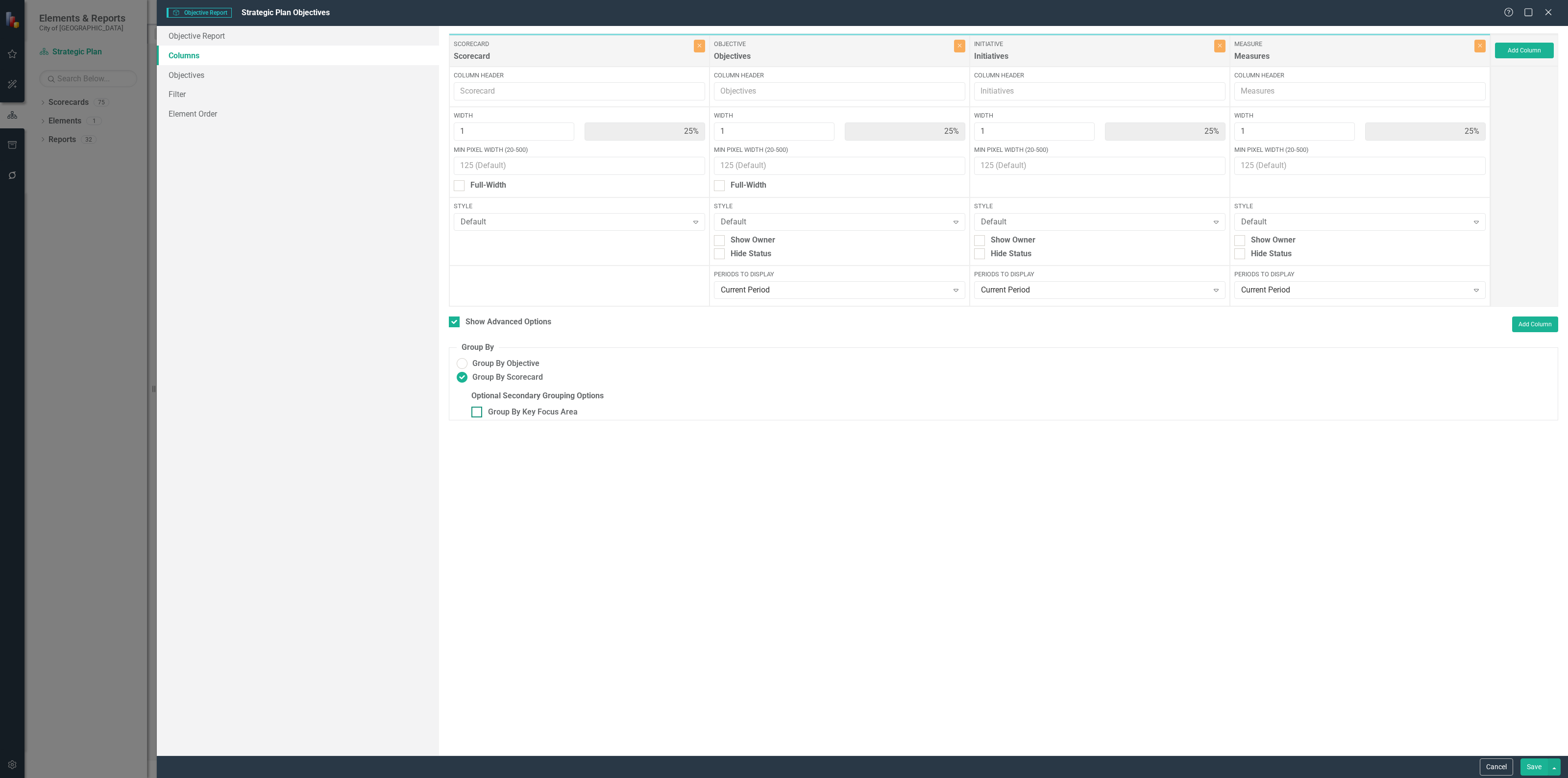
checkbox input "true"
click at [1534, 770] on button "Save" at bounding box center [1534, 767] width 27 height 17
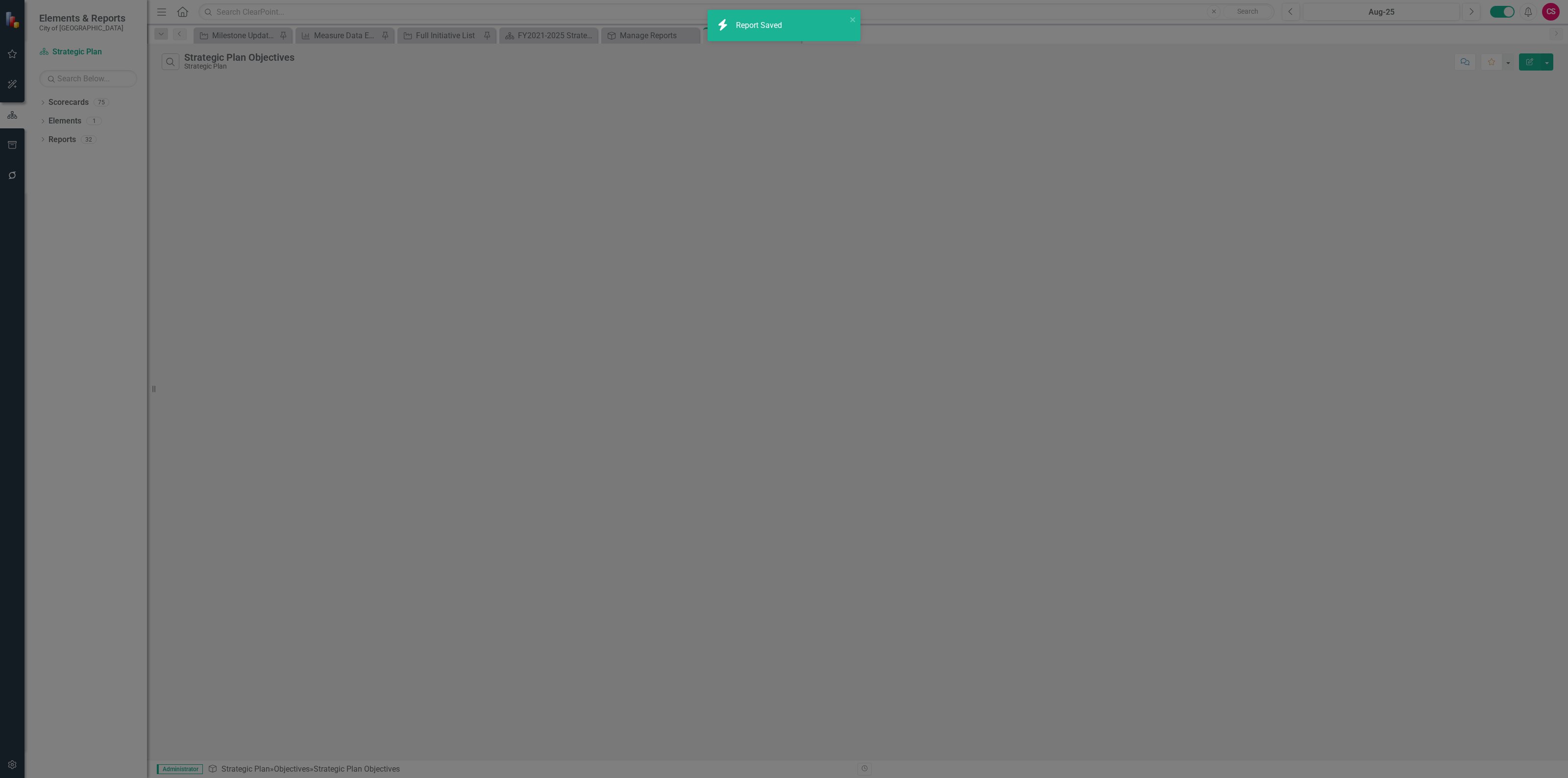
checkbox input "false"
radio input "false"
checkbox input "false"
radio input "true"
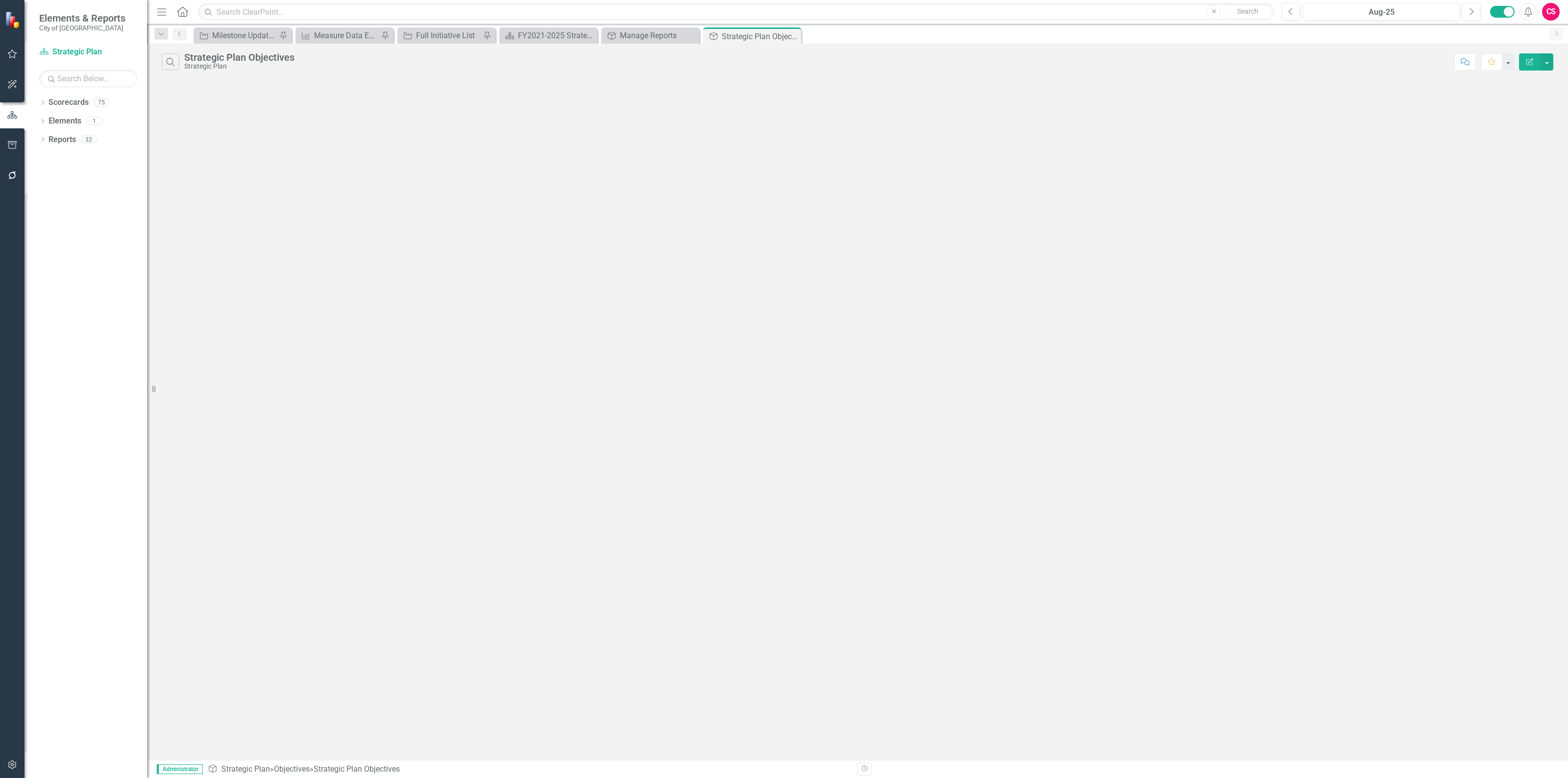
click at [1530, 64] on icon "Edit Report" at bounding box center [1530, 62] width 9 height 7
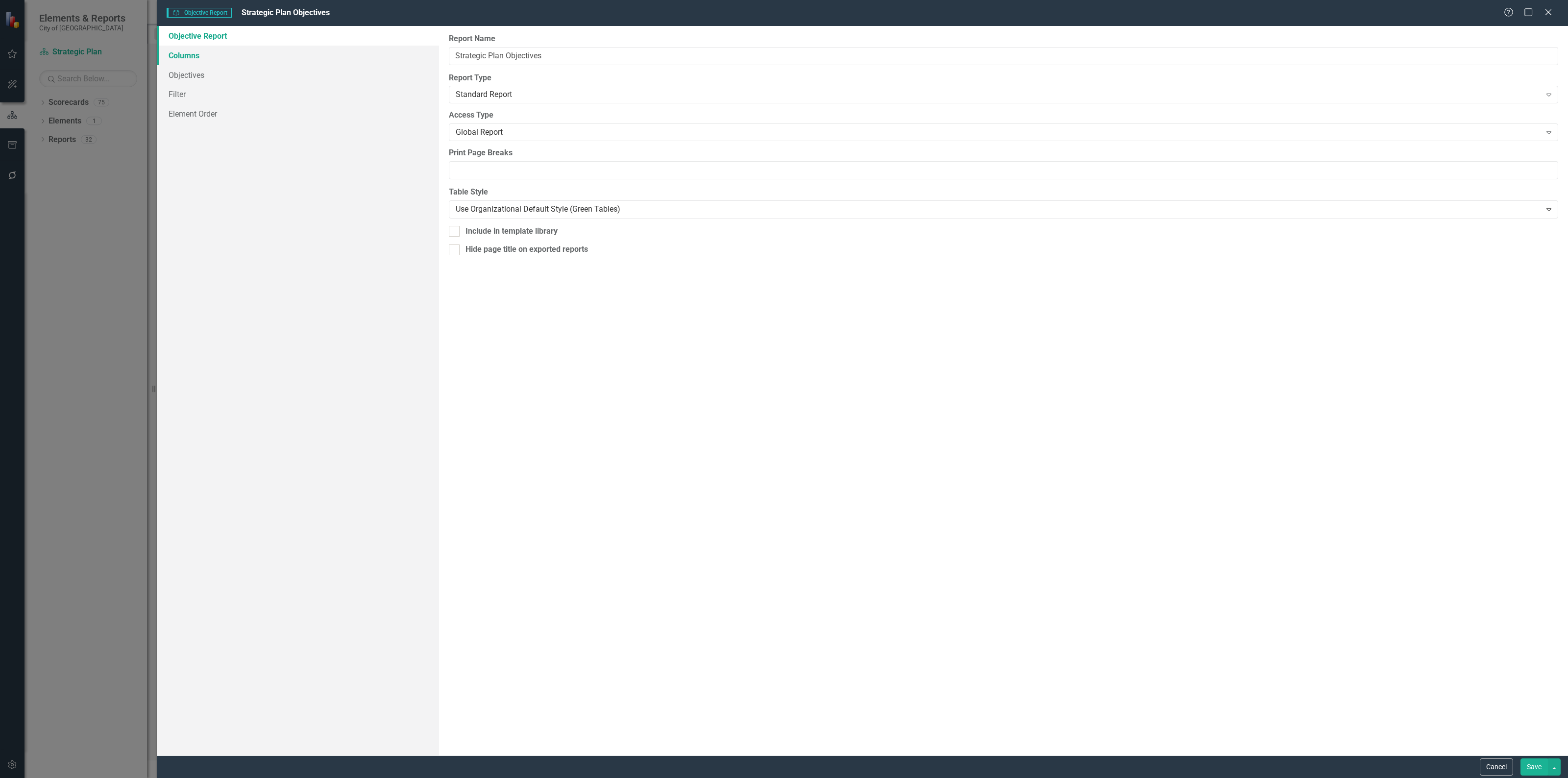
click at [228, 57] on link "Columns" at bounding box center [298, 55] width 282 height 19
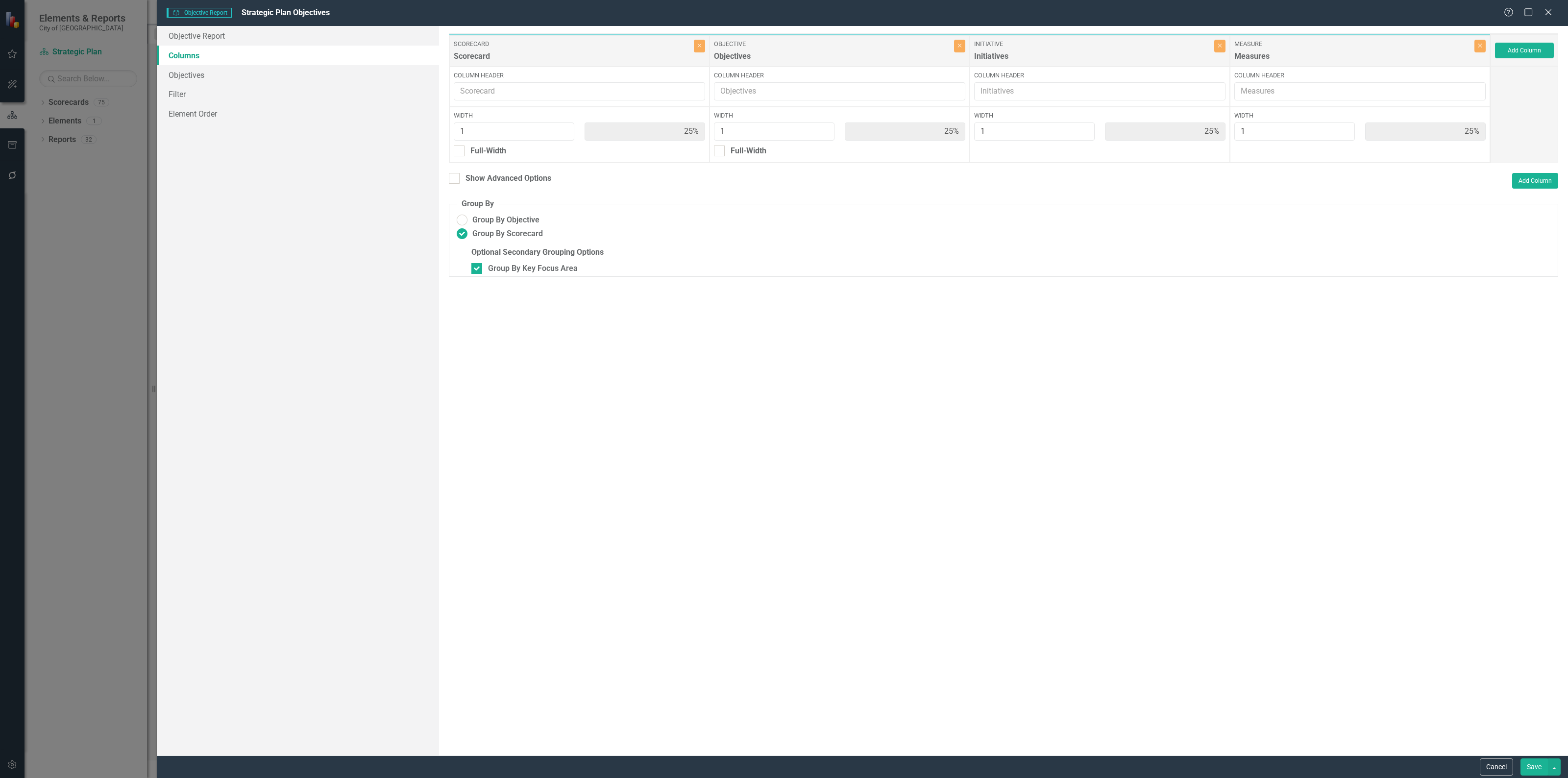
click at [692, 58] on div "Scorecard Scorecard" at bounding box center [573, 51] width 240 height 23
click at [699, 45] on icon "Close" at bounding box center [699, 45] width 5 height 6
type input "33%"
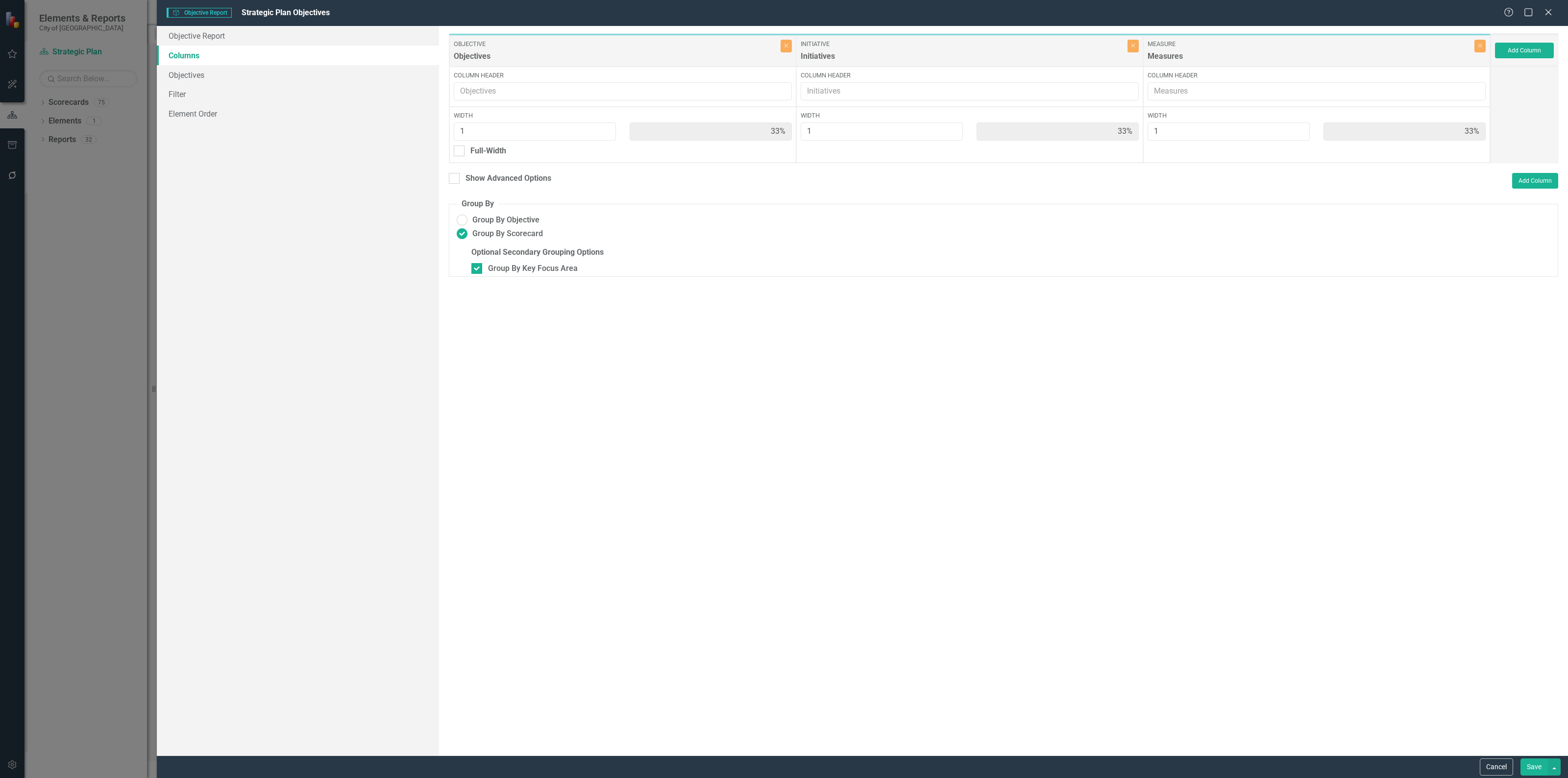
click at [478, 260] on div "Optional Secondary Grouping Options Group By Key Focus Area" at bounding box center [1010, 261] width 1078 height 27
click at [477, 265] on input "Group By Key Focus Area" at bounding box center [475, 266] width 7 height 6
checkbox input "false"
click at [1524, 772] on button "Save" at bounding box center [1534, 767] width 27 height 17
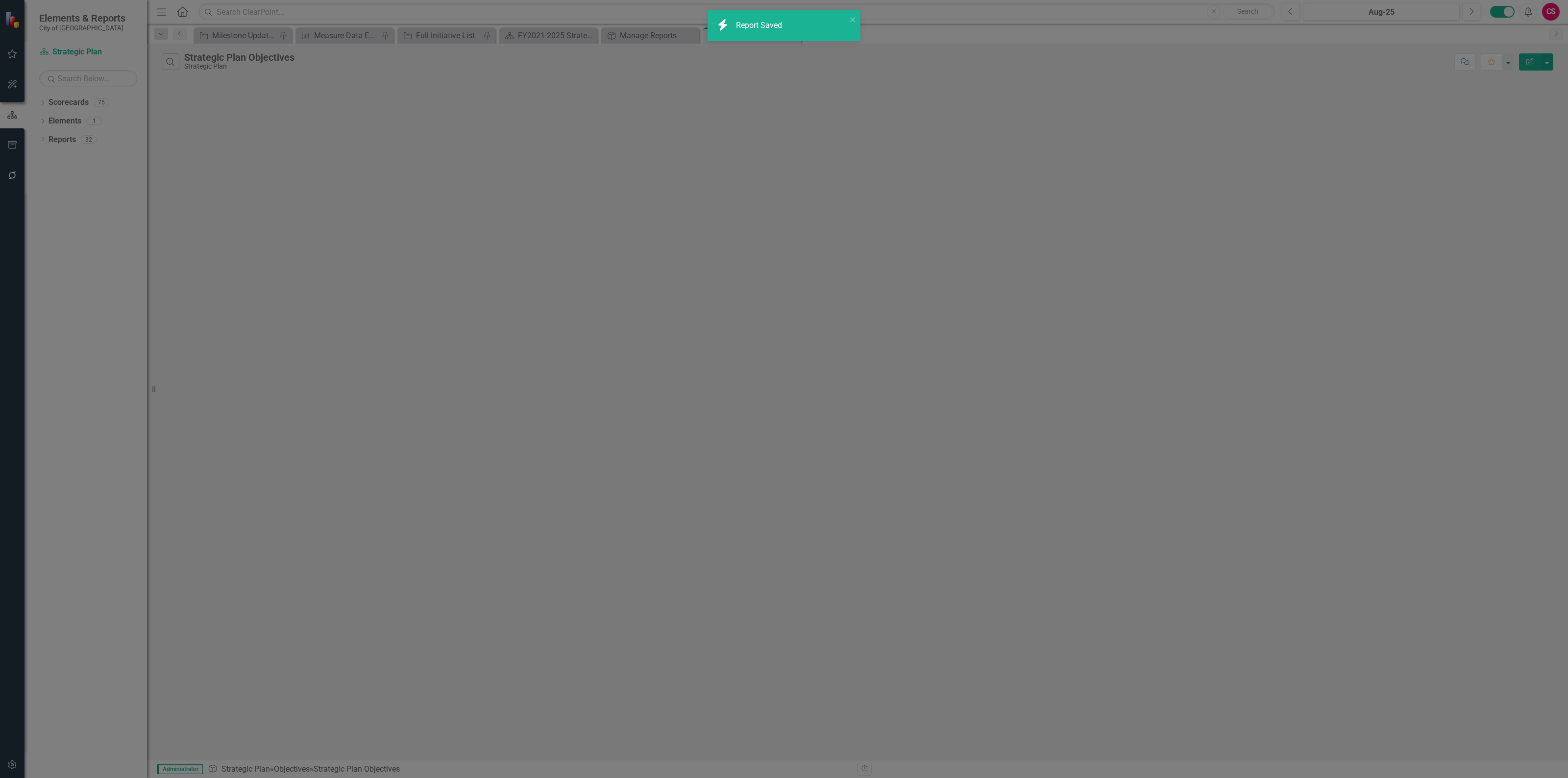
radio input "false"
radio input "true"
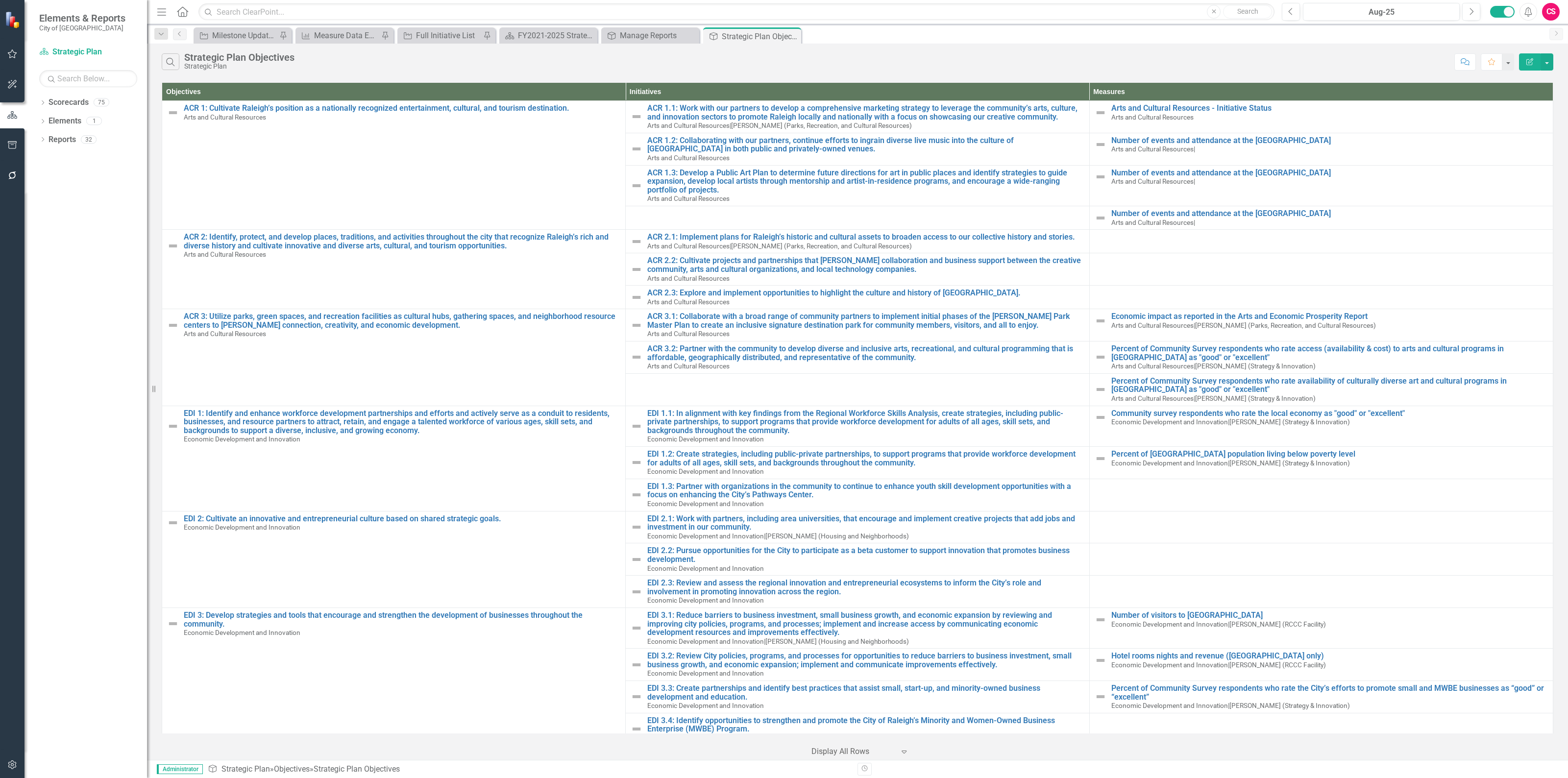
click at [1530, 65] on button "Edit Report" at bounding box center [1529, 62] width 21 height 17
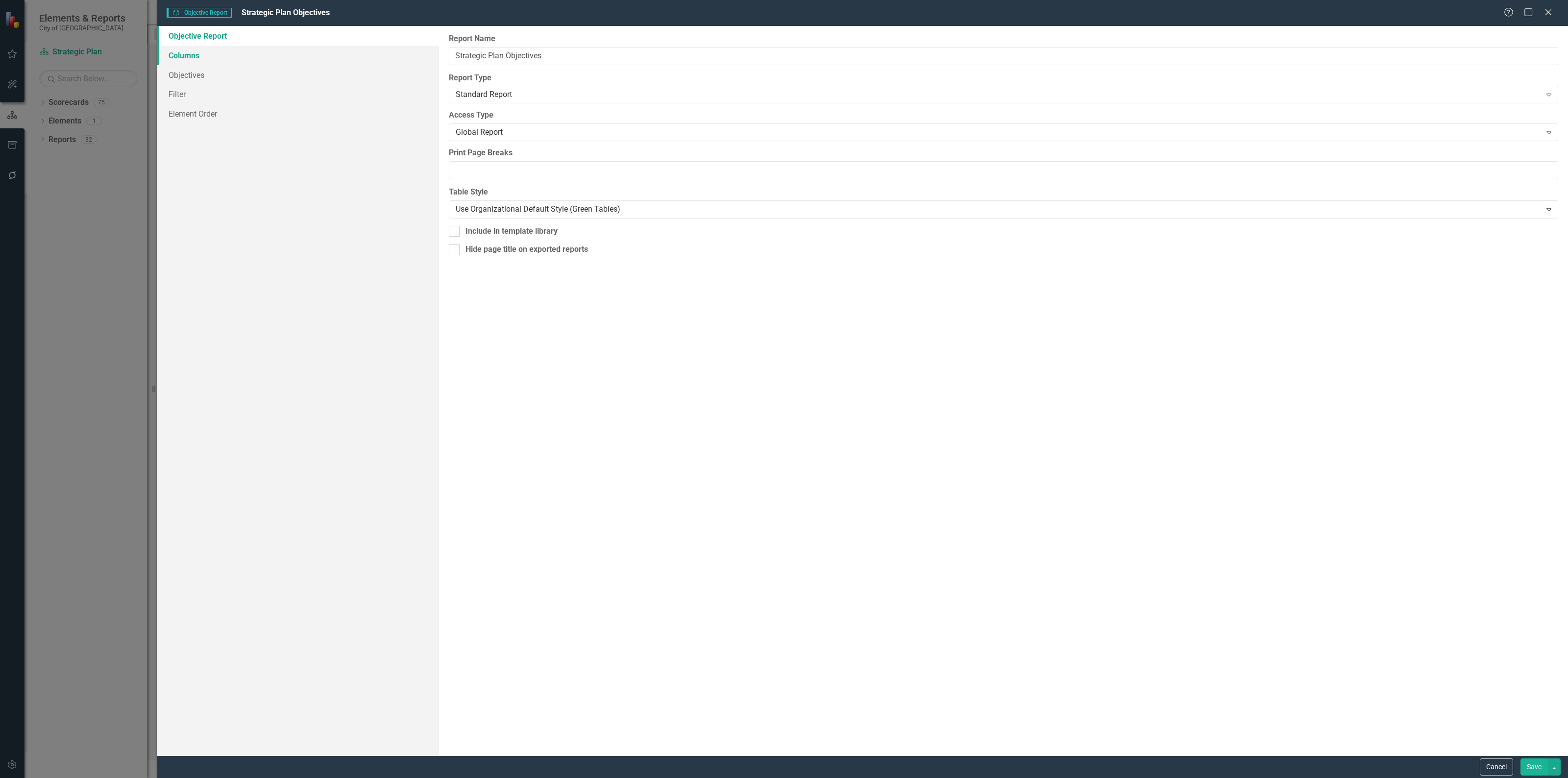
click at [185, 53] on link "Columns" at bounding box center [298, 55] width 282 height 19
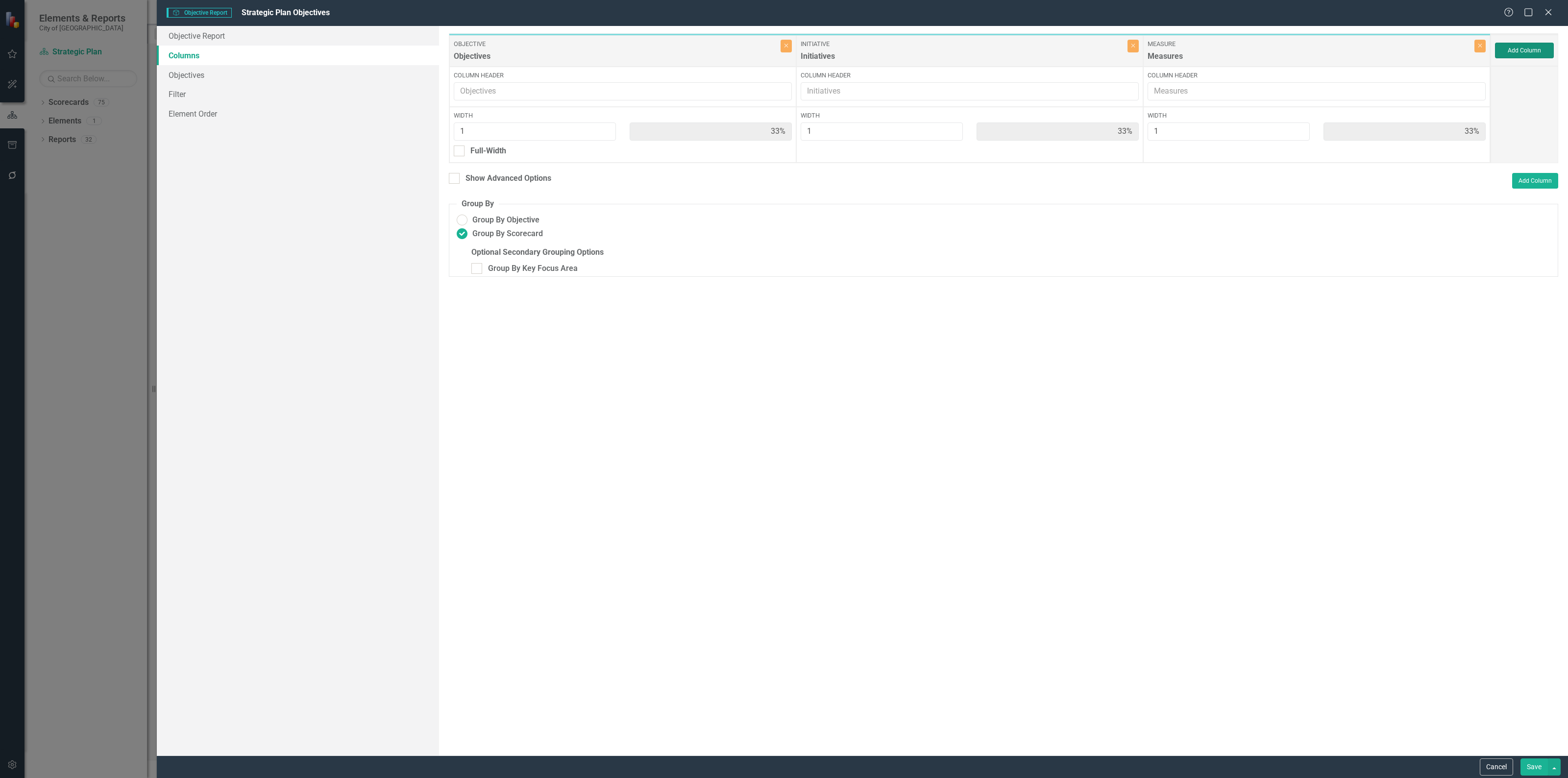
click at [1530, 45] on button "Add Column" at bounding box center [1524, 51] width 59 height 16
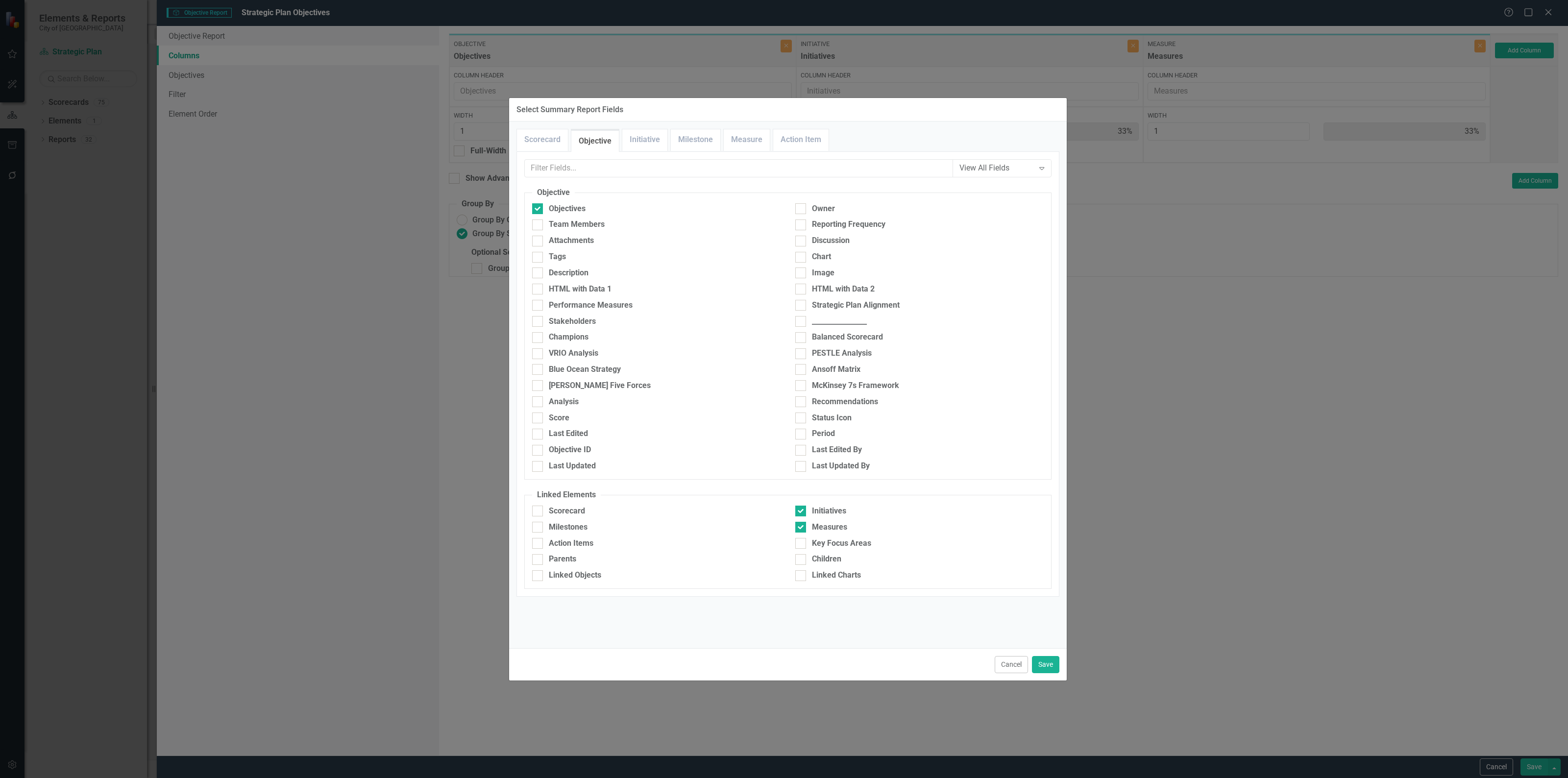
click at [536, 123] on div "Scorecard Objective Initiative Milestone Measure Action Item View All Fields Ex…" at bounding box center [788, 384] width 558 height 526
click at [536, 136] on link "Scorecard" at bounding box center [542, 140] width 51 height 21
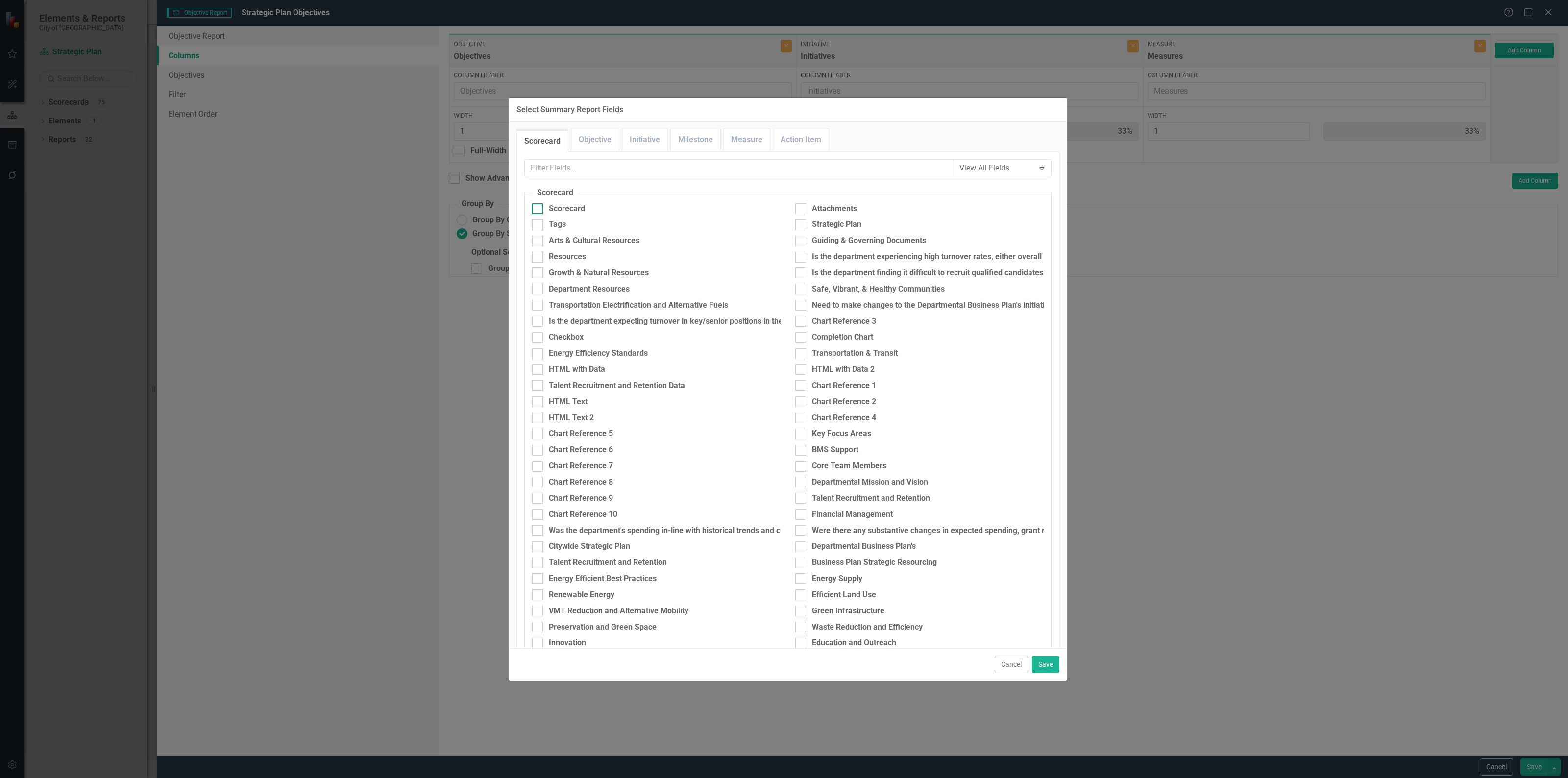
click at [538, 209] on input "Scorecard" at bounding box center [535, 207] width 7 height 6
checkbox input "true"
click at [1053, 660] on button "Save" at bounding box center [1045, 664] width 27 height 17
type input "25%"
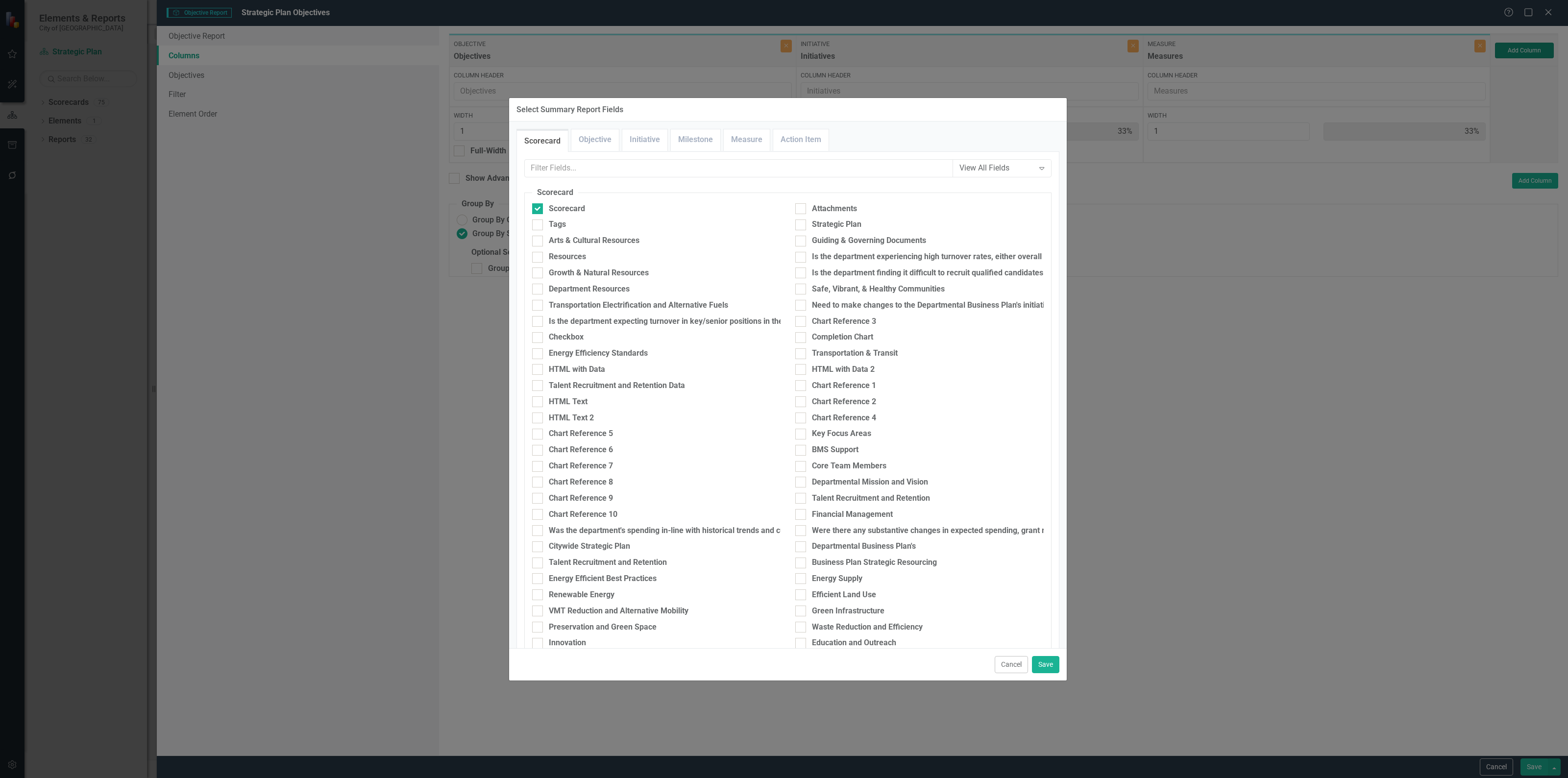
type input "25%"
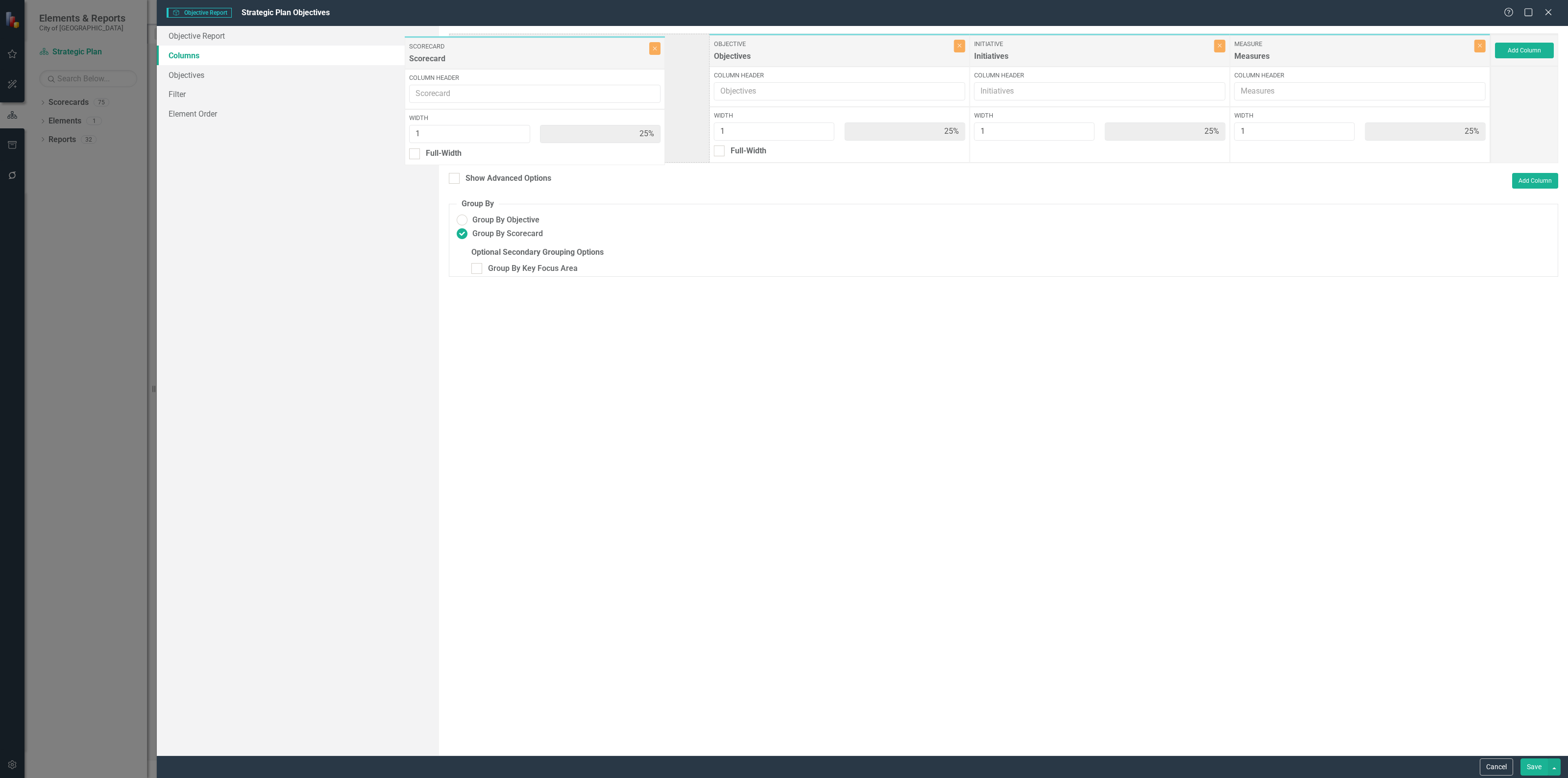
drag, startPoint x: 1342, startPoint y: 51, endPoint x: 519, endPoint y: 55, distance: 823.0
click at [520, 53] on div "Objective Objectives Close Column Header Width 1 25% Full-Width Initiative Init…" at bounding box center [969, 98] width 1041 height 130
click at [460, 136] on input "1" at bounding box center [514, 131] width 120 height 18
click at [460, 149] on div at bounding box center [459, 151] width 11 height 11
click at [460, 149] on input "Full-Width" at bounding box center [457, 149] width 7 height 6
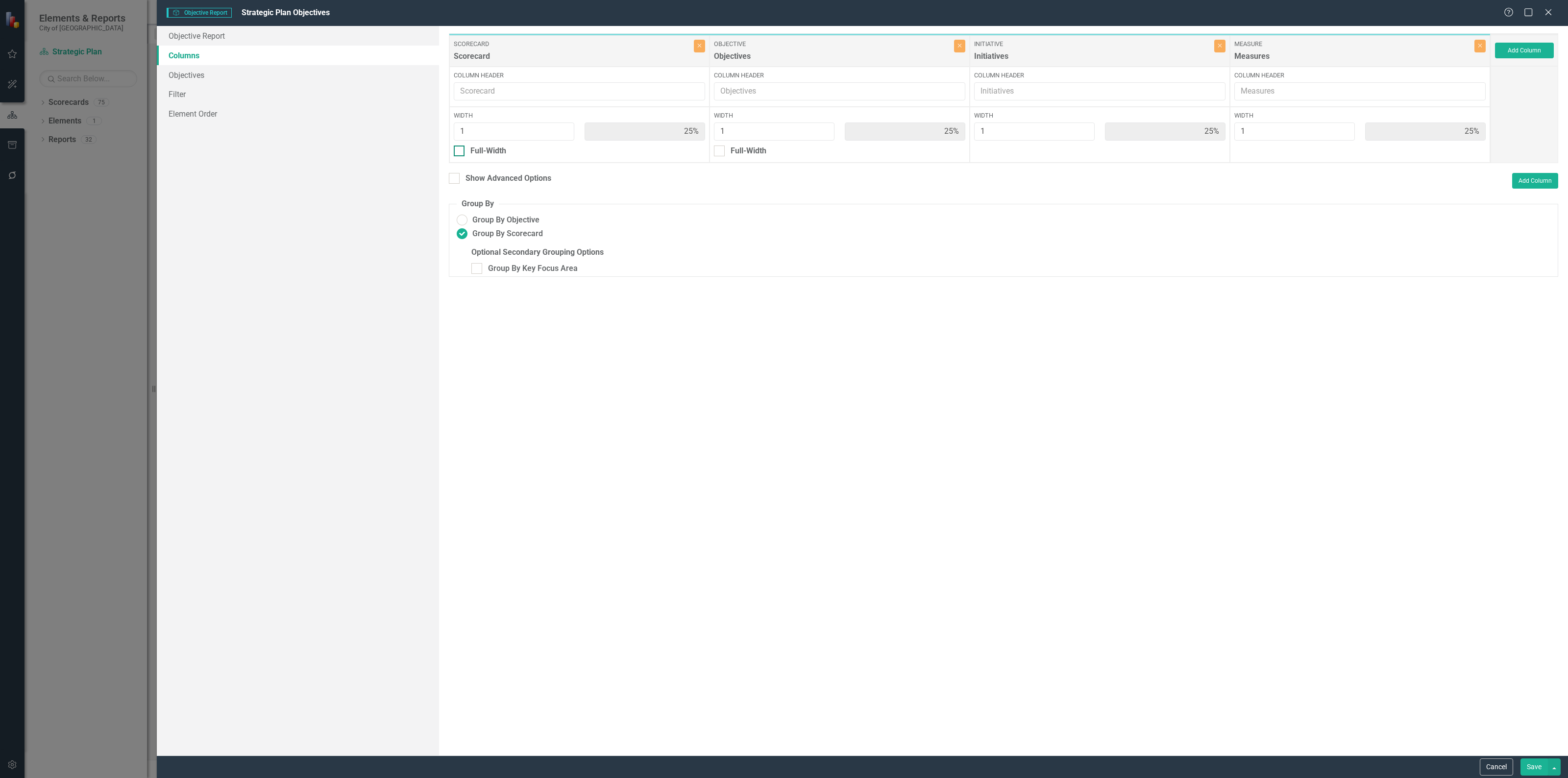
checkbox input "true"
type input "100%"
type input "33%"
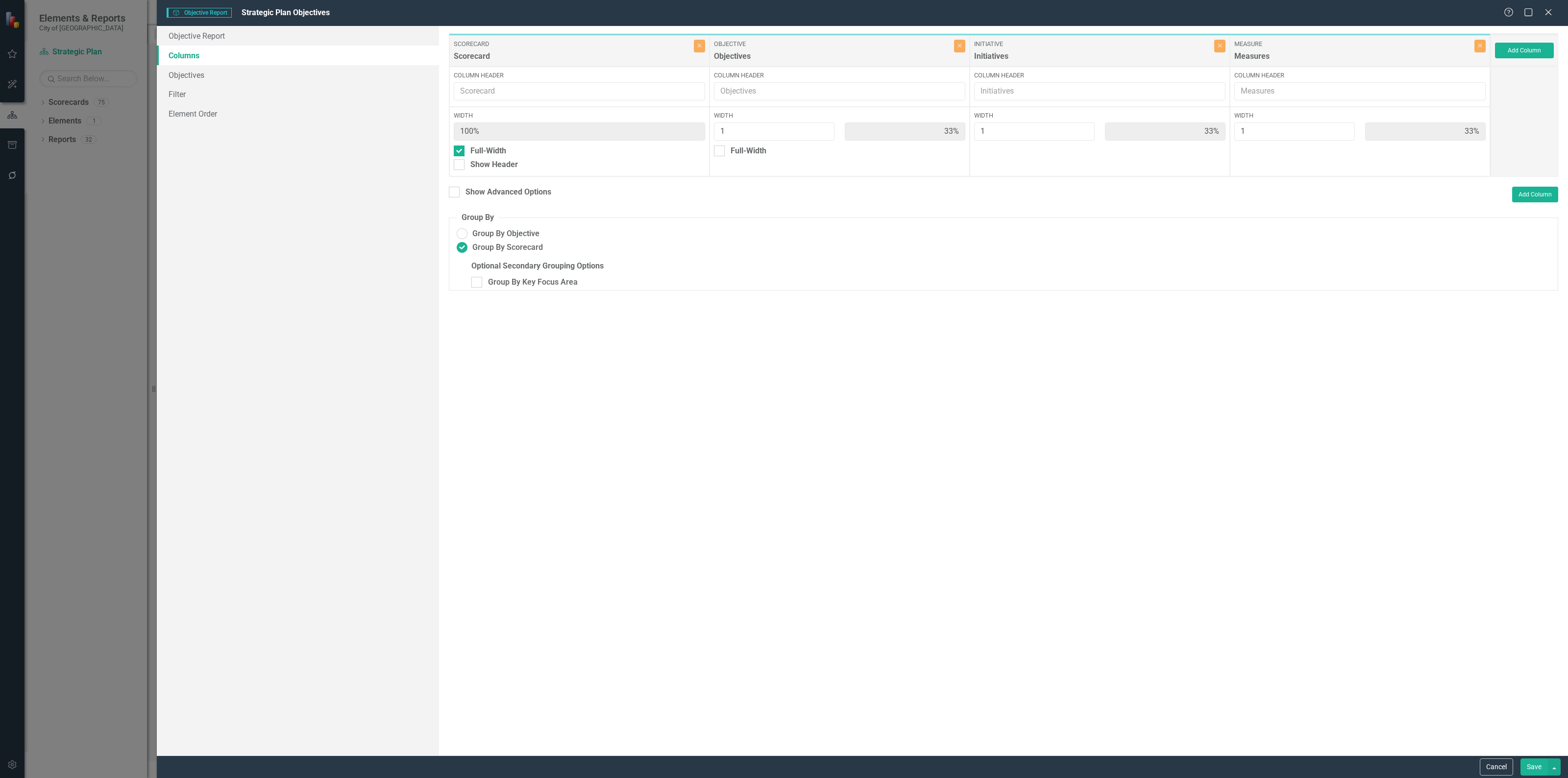
click at [1538, 772] on button "Save" at bounding box center [1534, 767] width 27 height 17
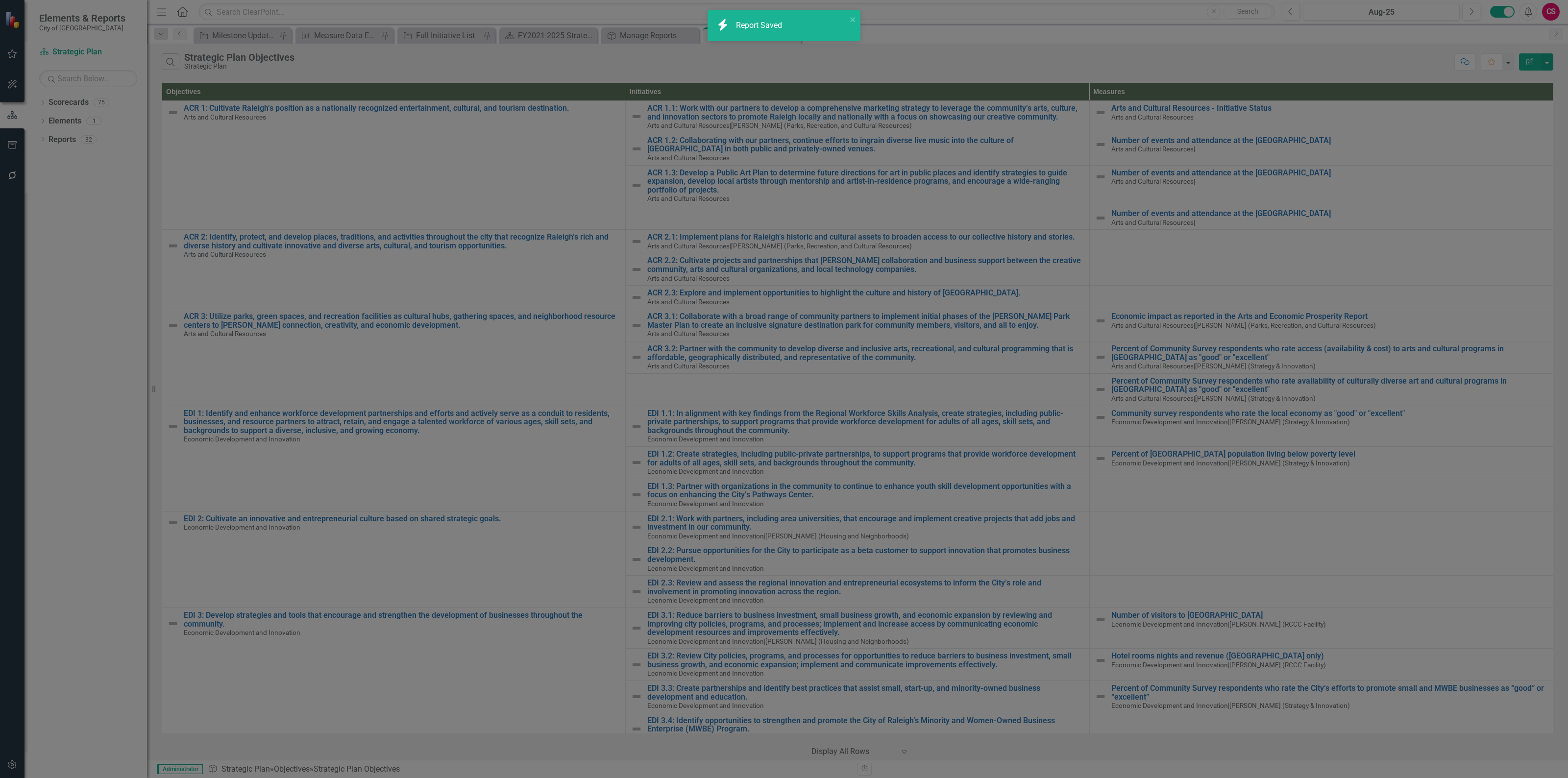
radio input "false"
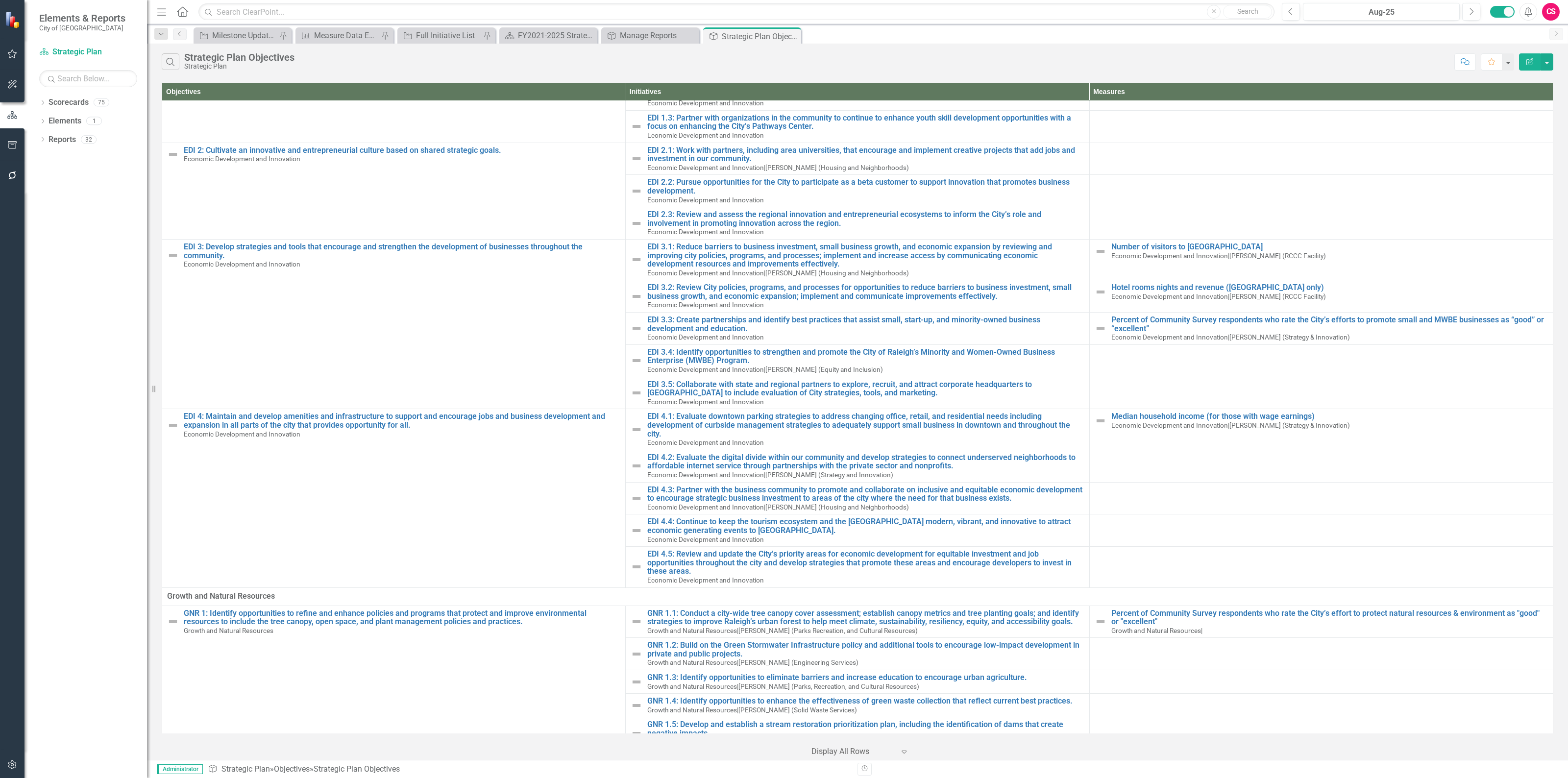
scroll to position [428, 0]
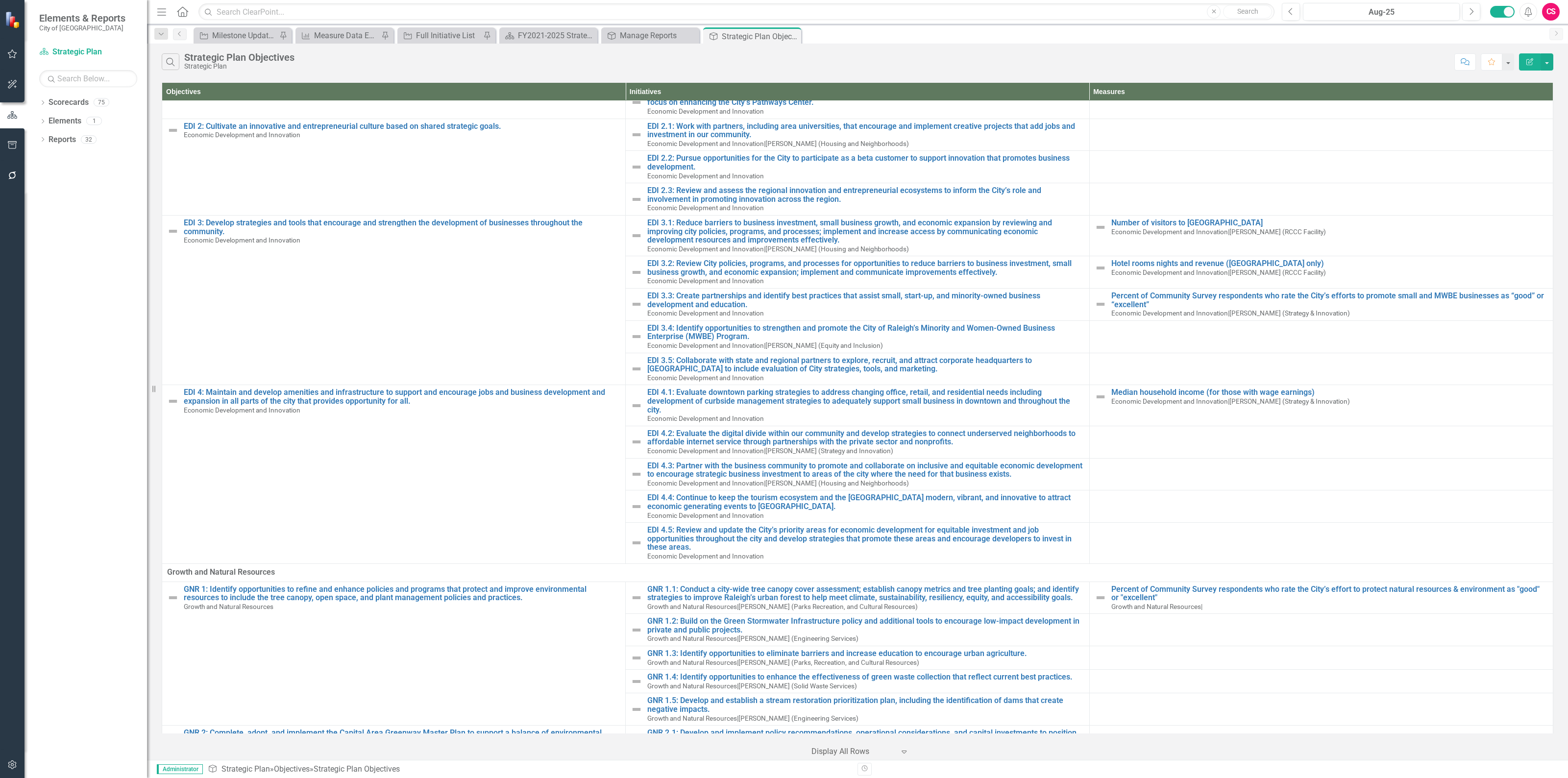
click at [651, 44] on div "Search Strategic Plan Objectives Strategic Plan Comment Favorite Edit Report" at bounding box center [857, 59] width 1420 height 32
click at [651, 34] on div "Manage Reports" at bounding box center [651, 35] width 64 height 12
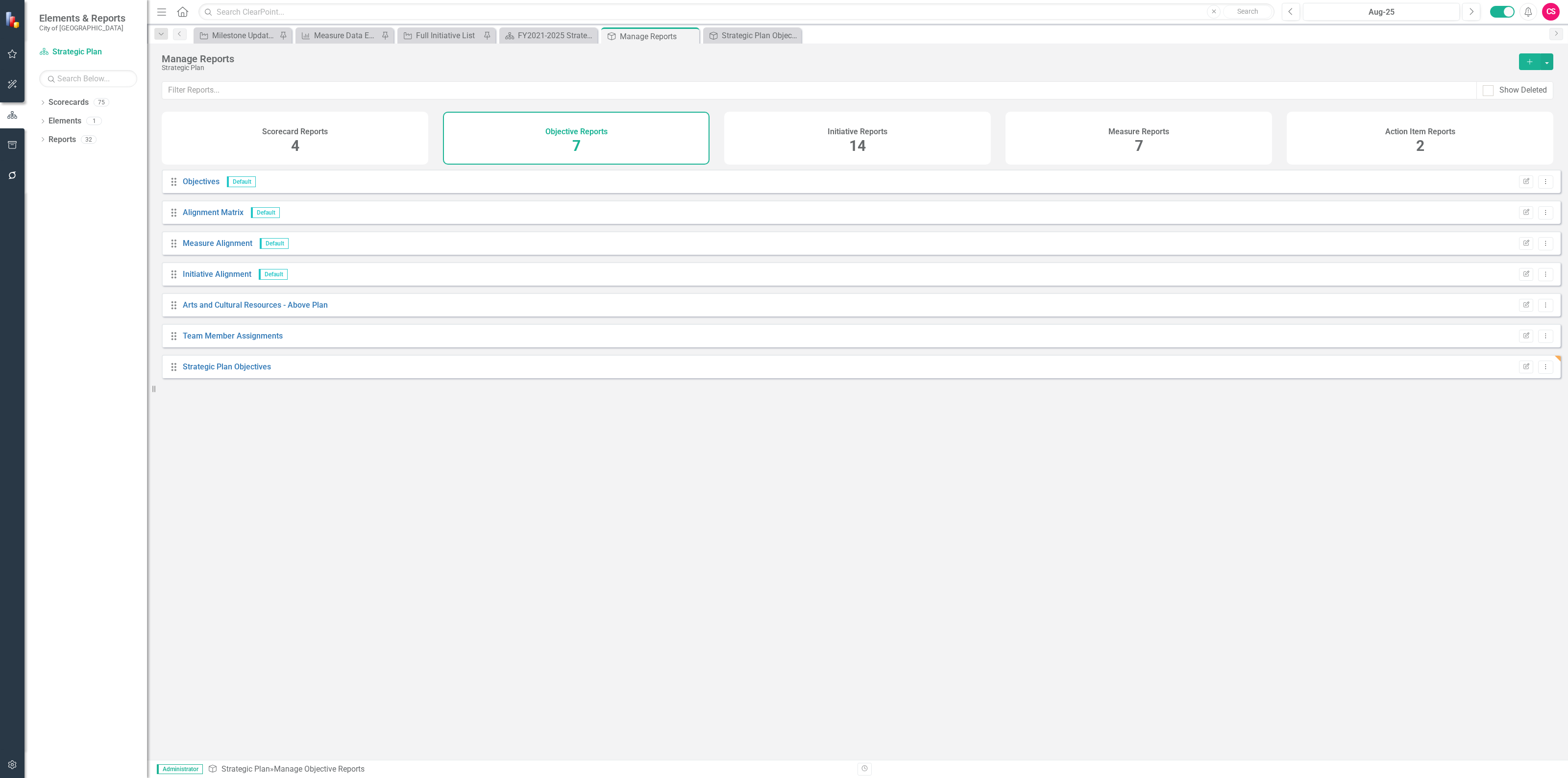
click at [932, 133] on div "Initiative Reports 14" at bounding box center [857, 138] width 267 height 53
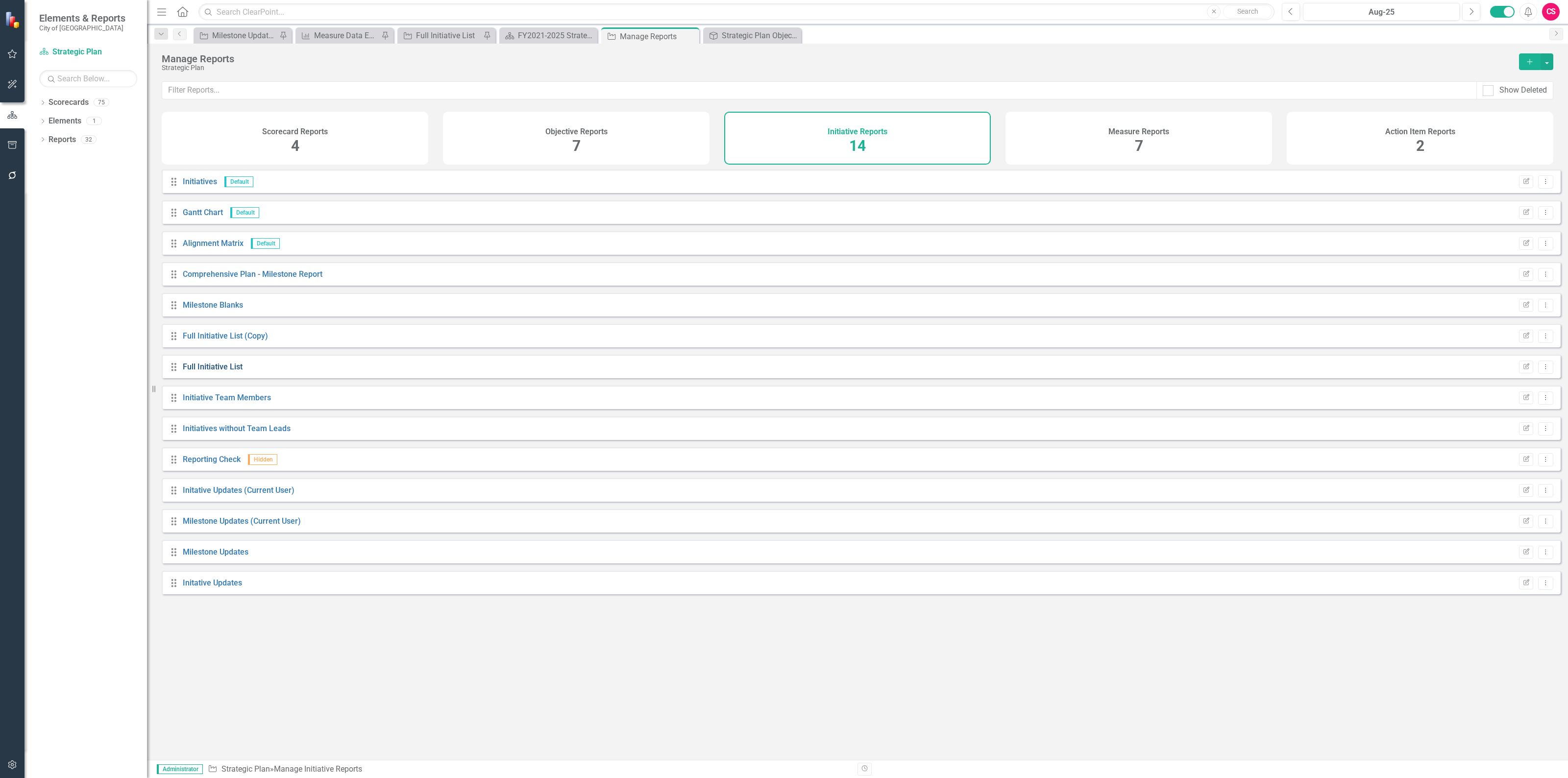
click at [227, 371] on link "Full Initiative List" at bounding box center [213, 367] width 60 height 9
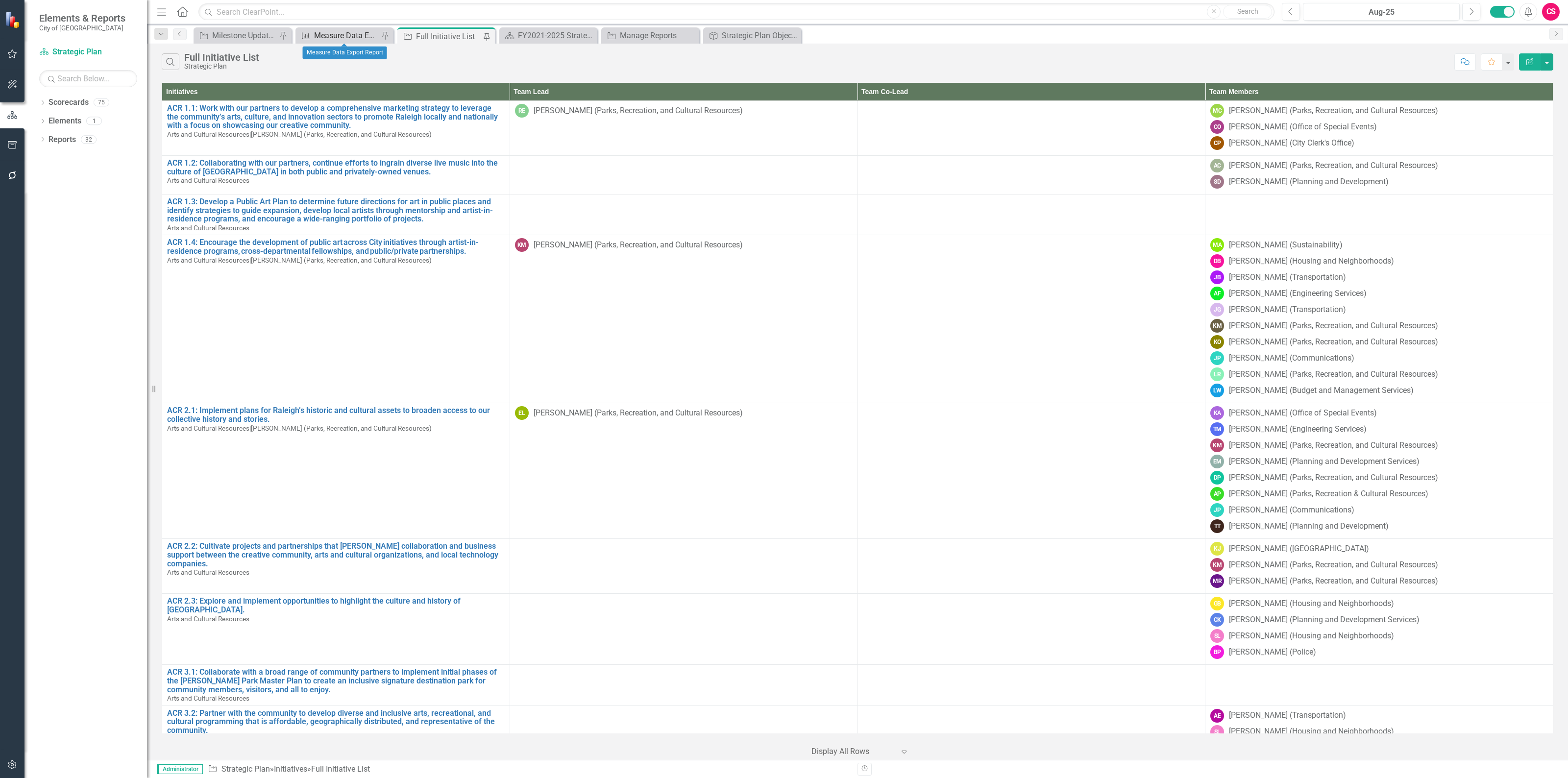
click at [372, 37] on div "Measure Data Export Report" at bounding box center [346, 35] width 64 height 12
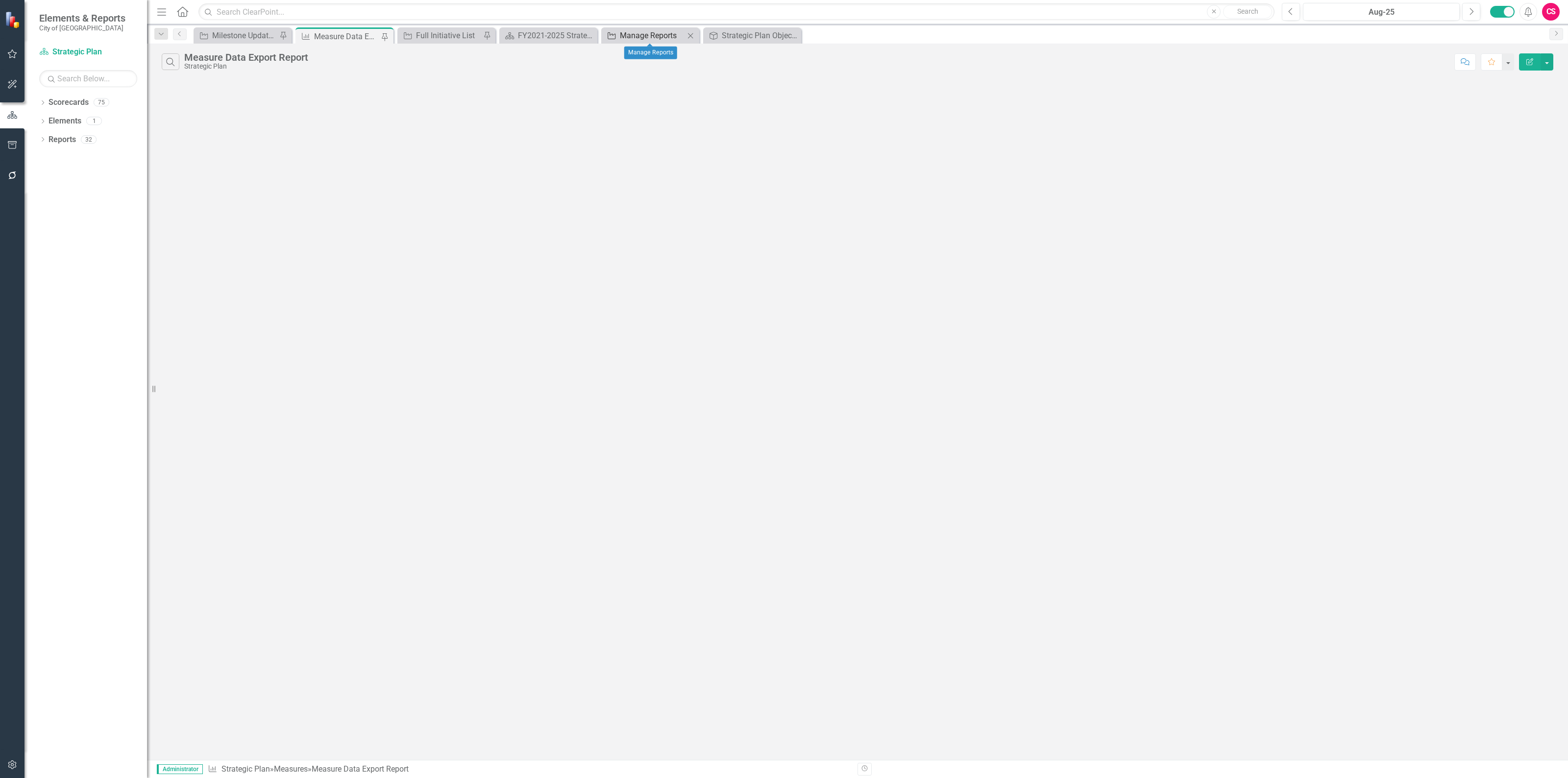
click at [637, 31] on div "Manage Reports" at bounding box center [651, 35] width 64 height 12
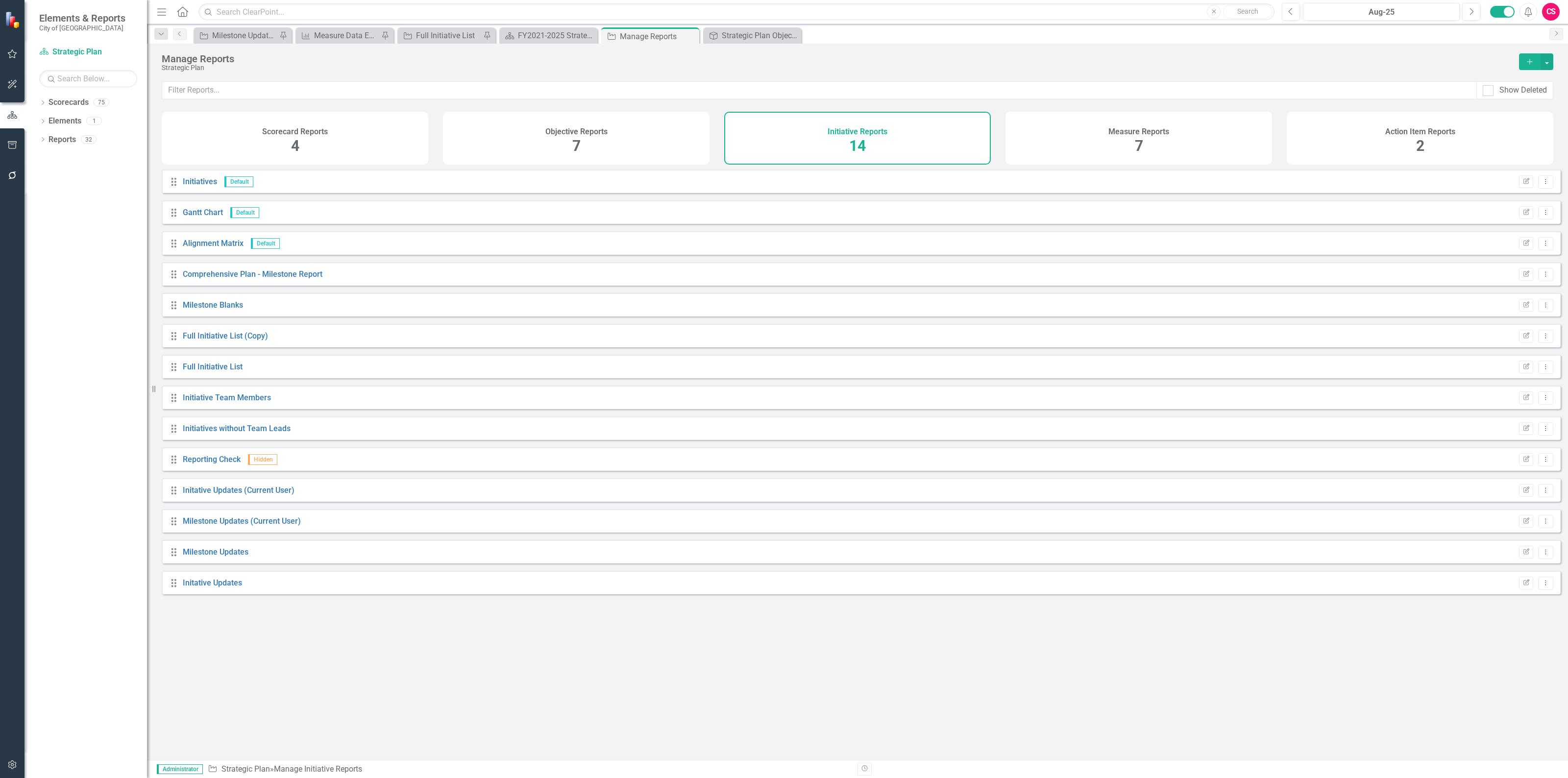
click at [1534, 62] on button "Add" at bounding box center [1529, 62] width 21 height 17
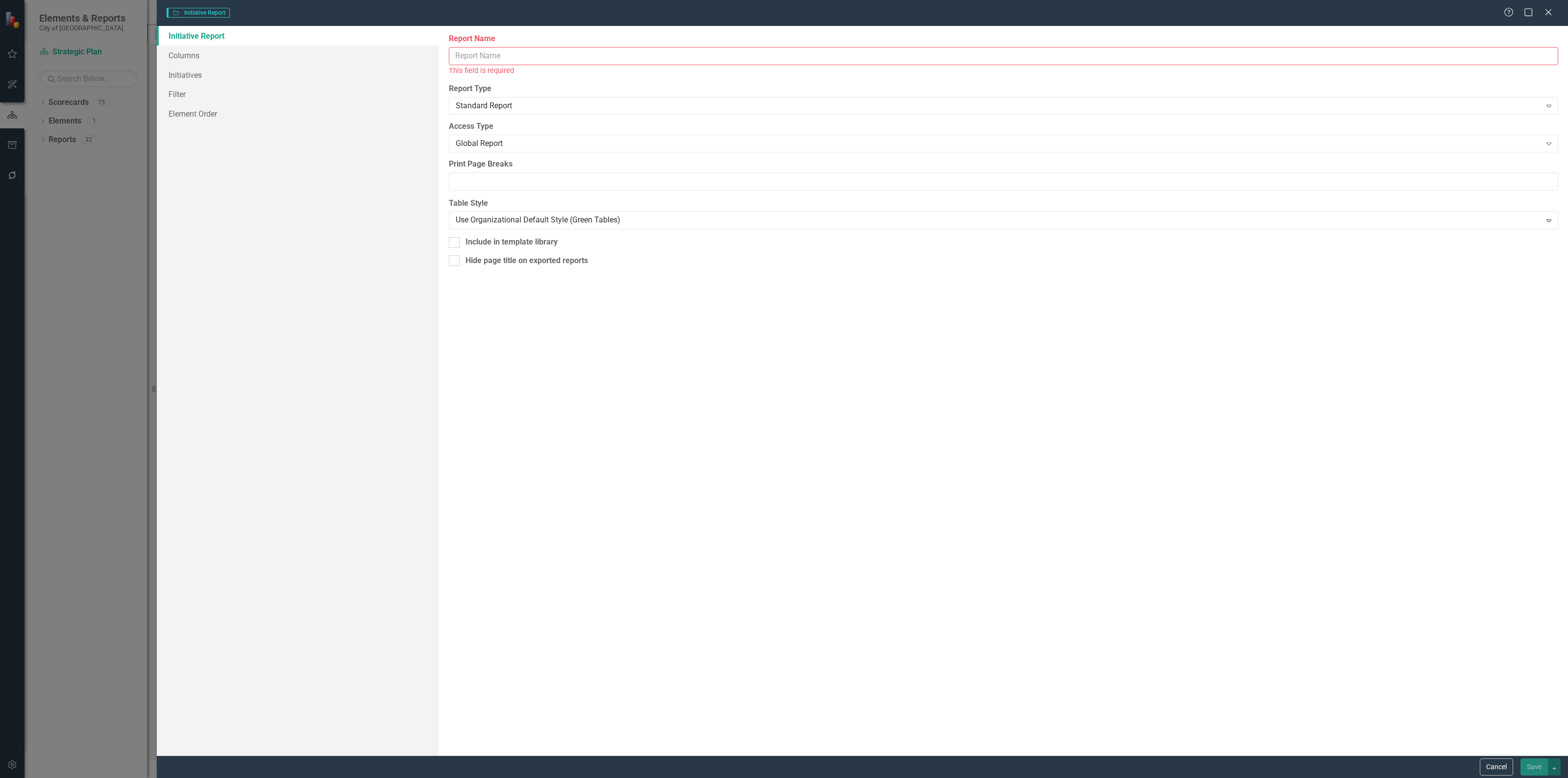
click at [464, 64] on input "Report Name" at bounding box center [1003, 56] width 1109 height 18
type input "Alignment Export"
click at [220, 57] on link "Columns" at bounding box center [298, 55] width 282 height 19
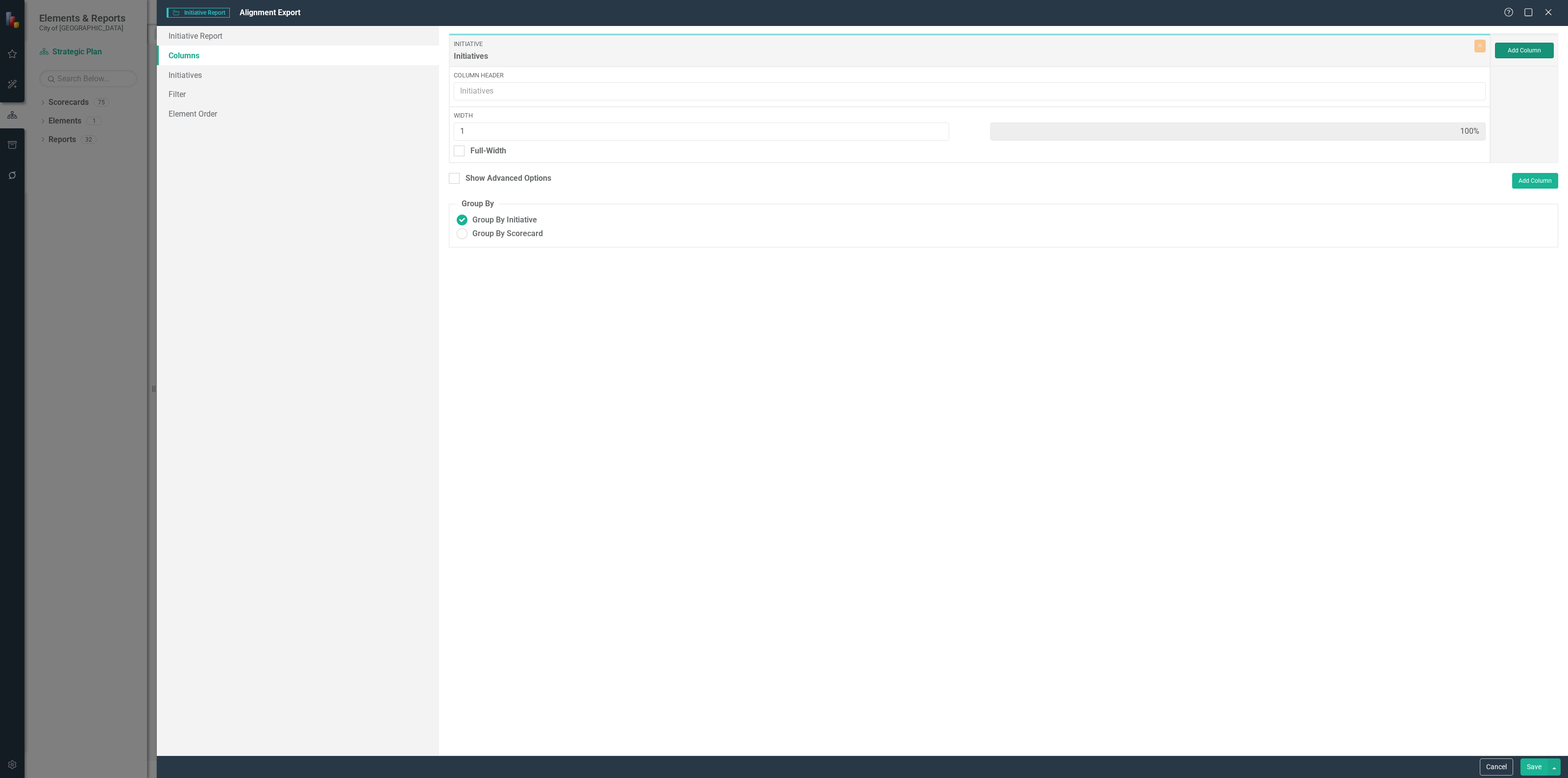
click at [1498, 47] on button "Add Column" at bounding box center [1524, 51] width 59 height 16
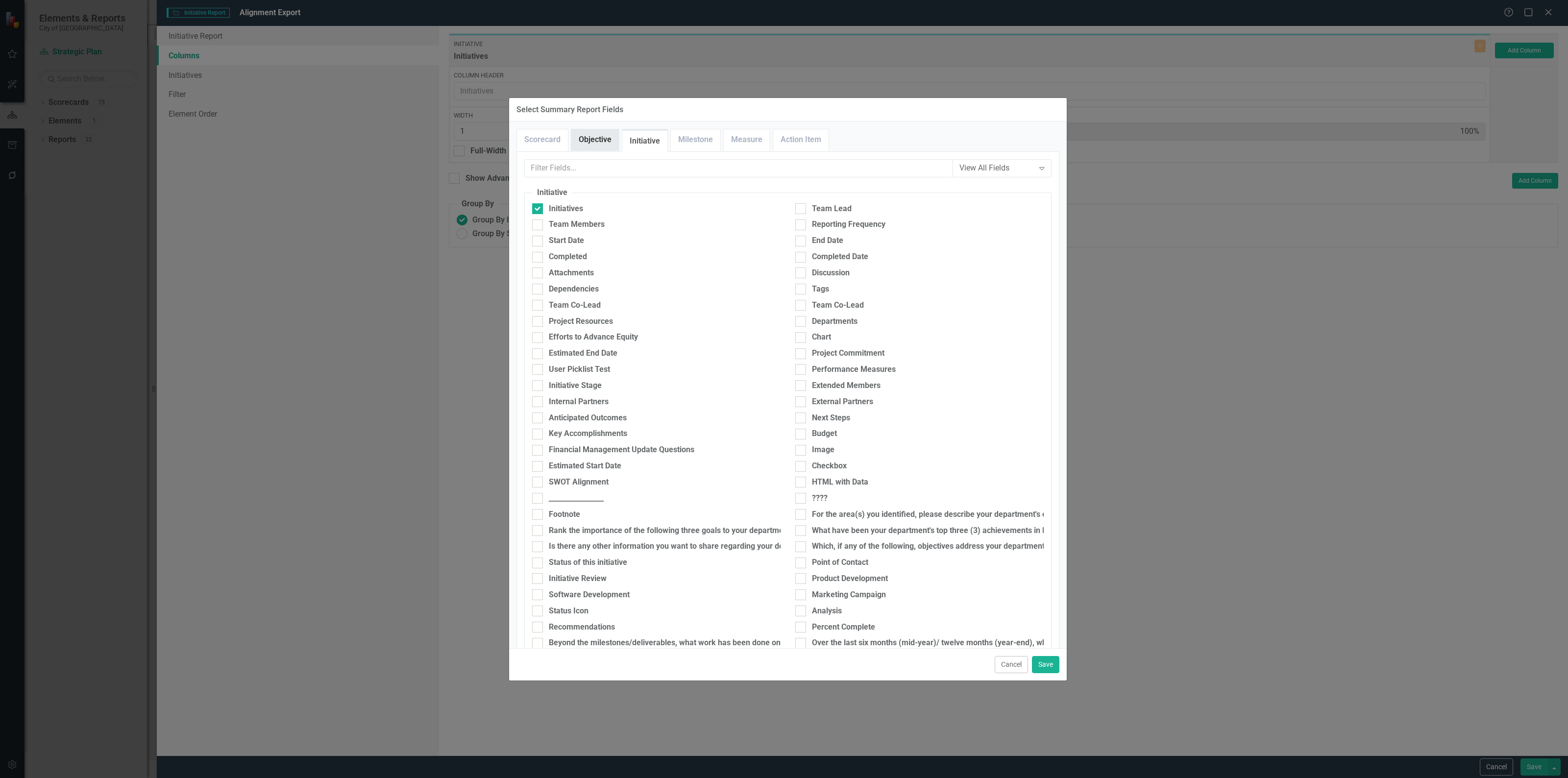
click at [594, 148] on link "Objective" at bounding box center [595, 140] width 47 height 21
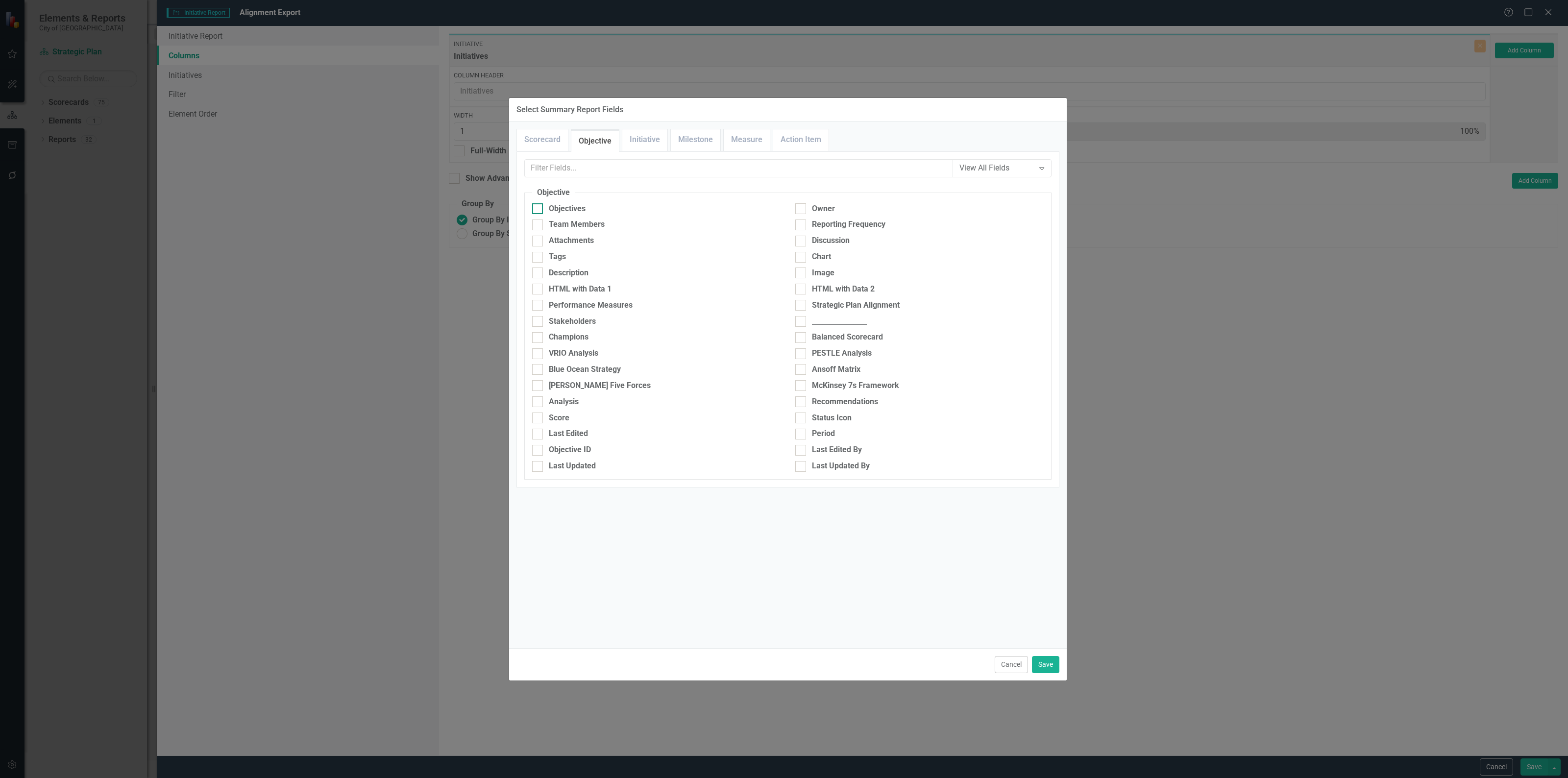
click at [542, 205] on div at bounding box center [537, 209] width 11 height 11
click at [538, 205] on input "Objectives" at bounding box center [535, 207] width 7 height 6
checkbox input "true"
click at [690, 137] on link "Milestone" at bounding box center [696, 140] width 49 height 21
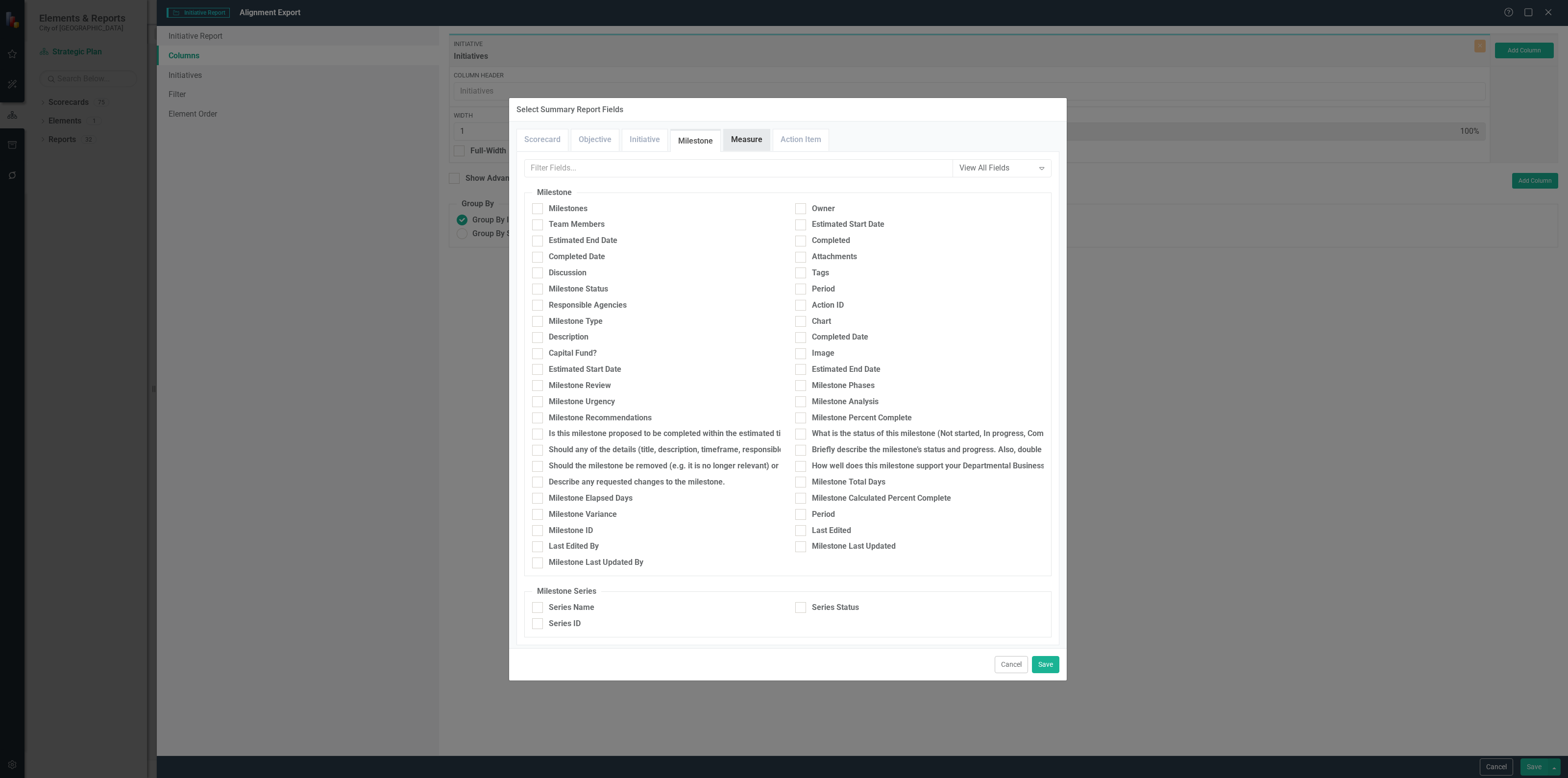
click at [749, 138] on link "Measure" at bounding box center [746, 140] width 46 height 21
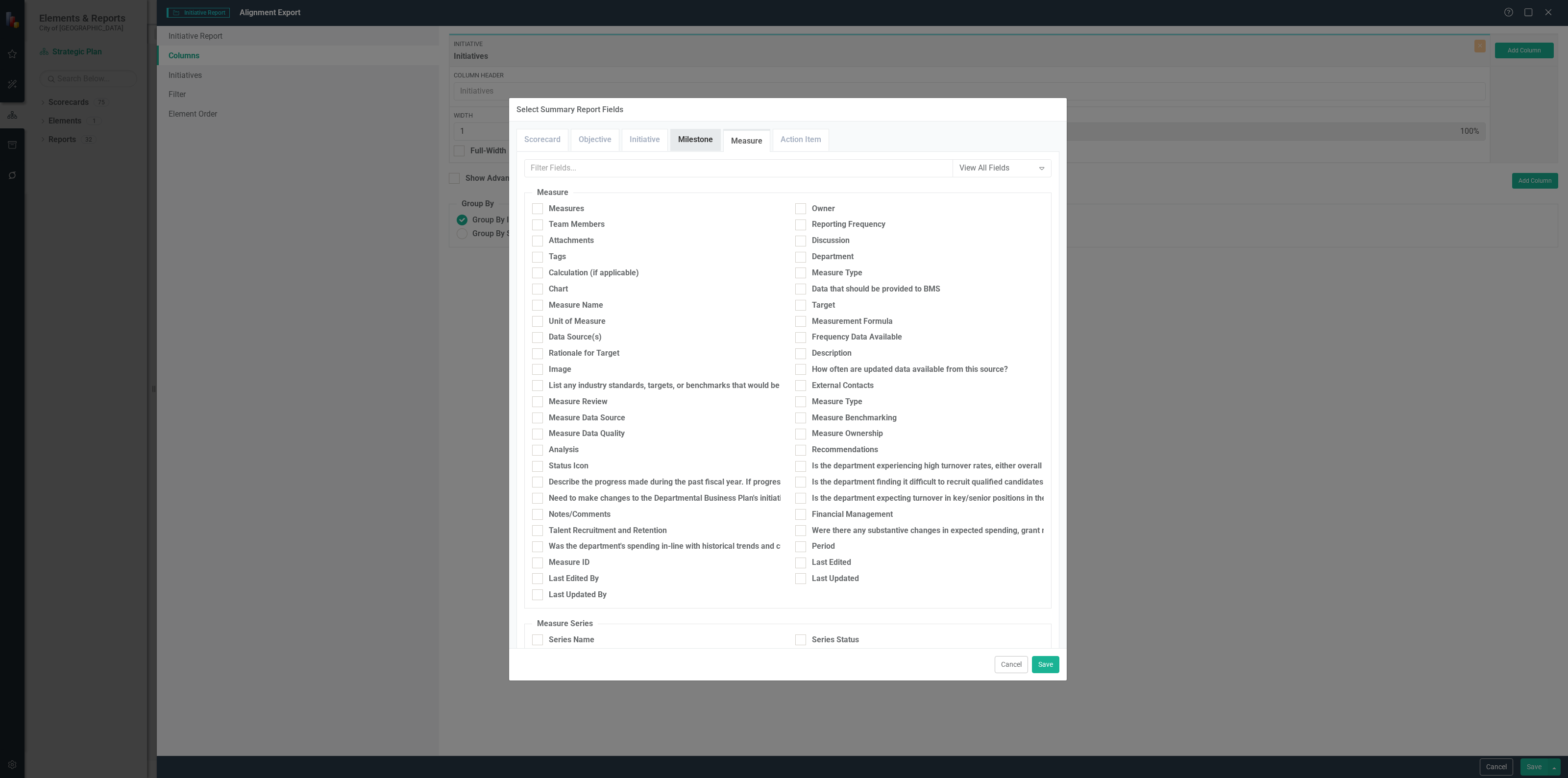
click at [685, 138] on link "Milestone" at bounding box center [696, 140] width 49 height 21
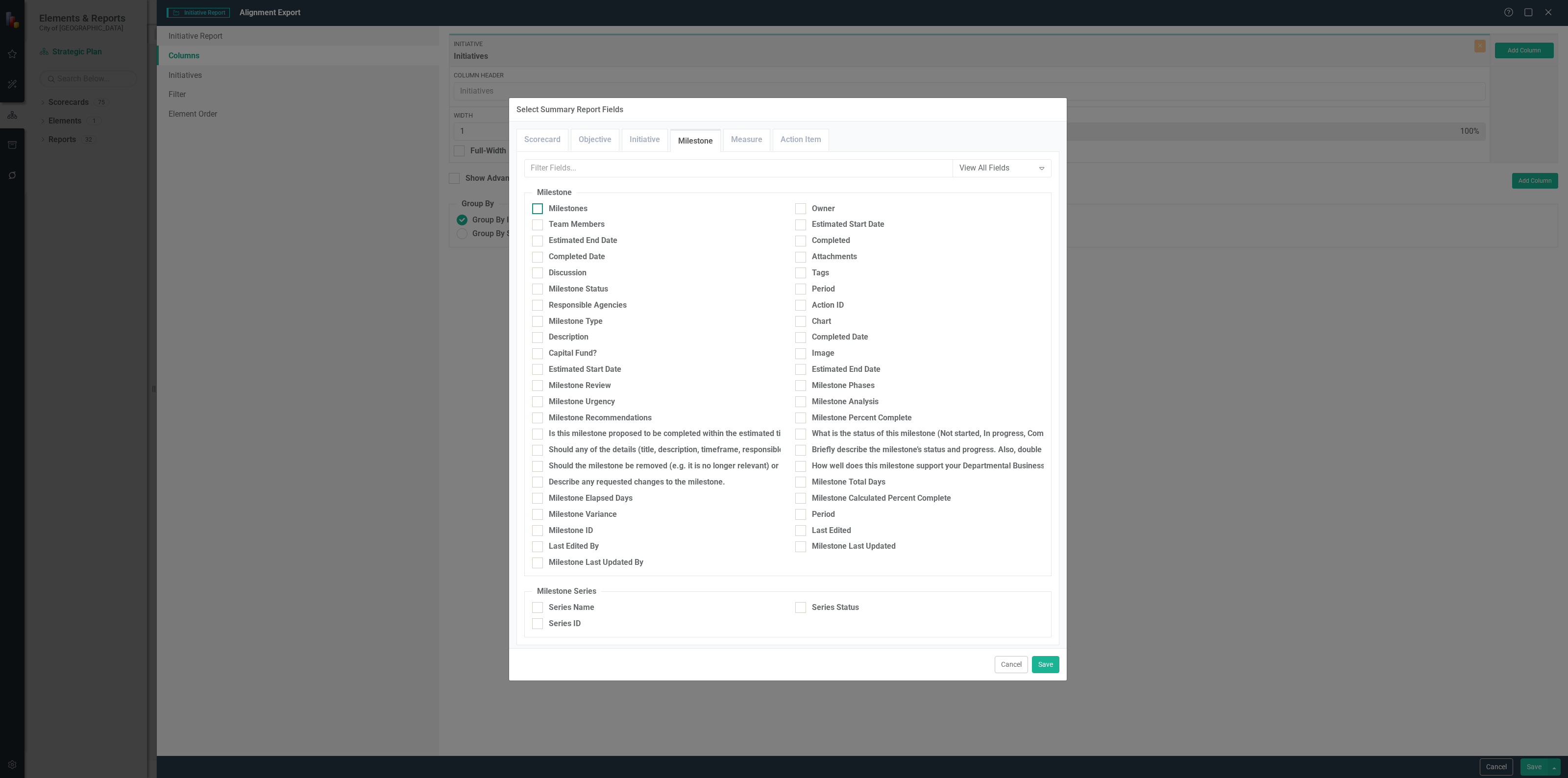
click at [535, 212] on div at bounding box center [537, 209] width 11 height 11
click at [535, 210] on input "Milestones" at bounding box center [535, 207] width 7 height 6
checkbox input "true"
click at [724, 138] on link "Measure" at bounding box center [746, 140] width 46 height 21
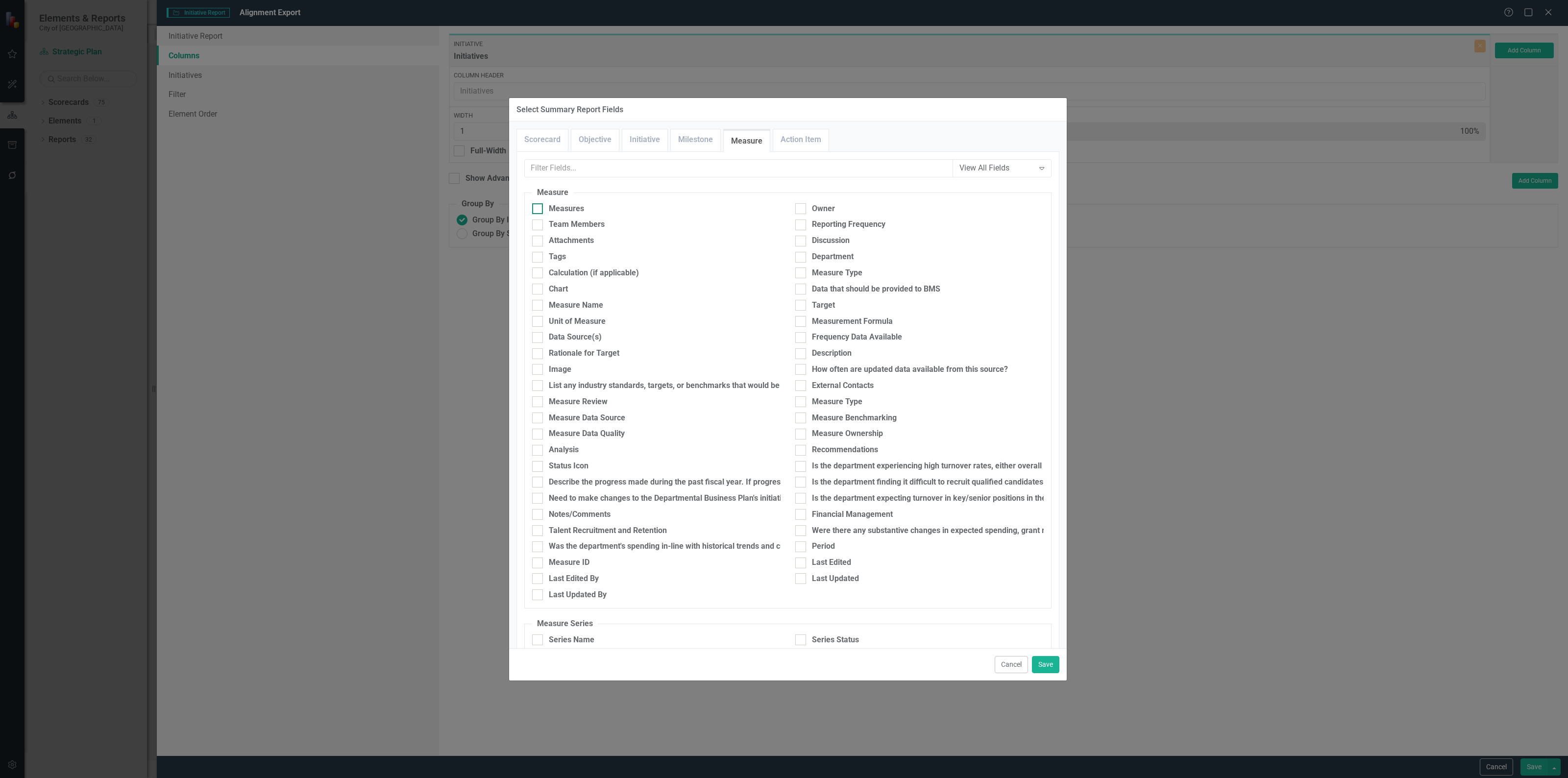
click at [537, 205] on input "Measures" at bounding box center [535, 207] width 7 height 6
checkbox input "true"
click at [1043, 669] on button "Save" at bounding box center [1045, 664] width 27 height 17
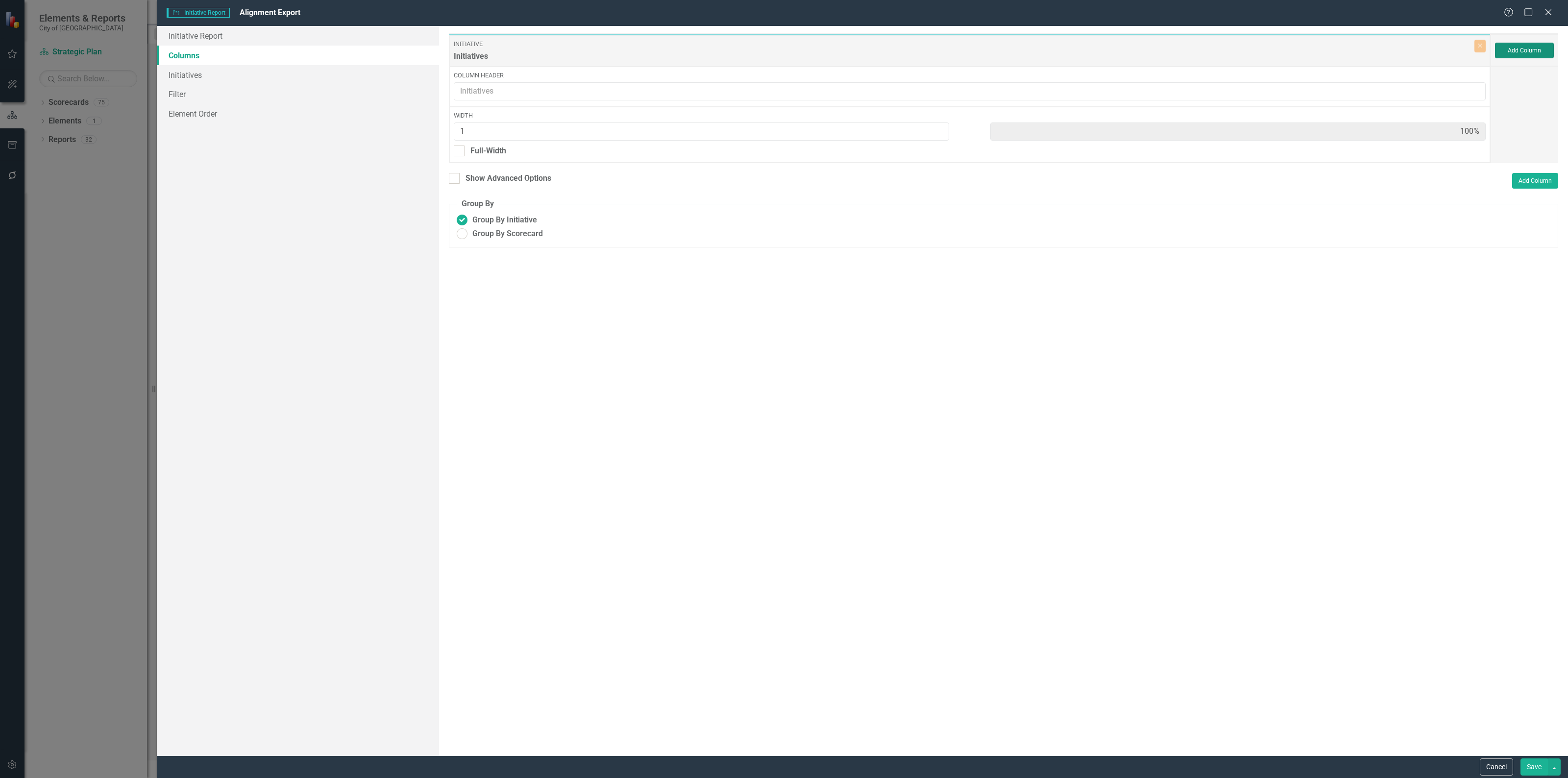
type input "25%"
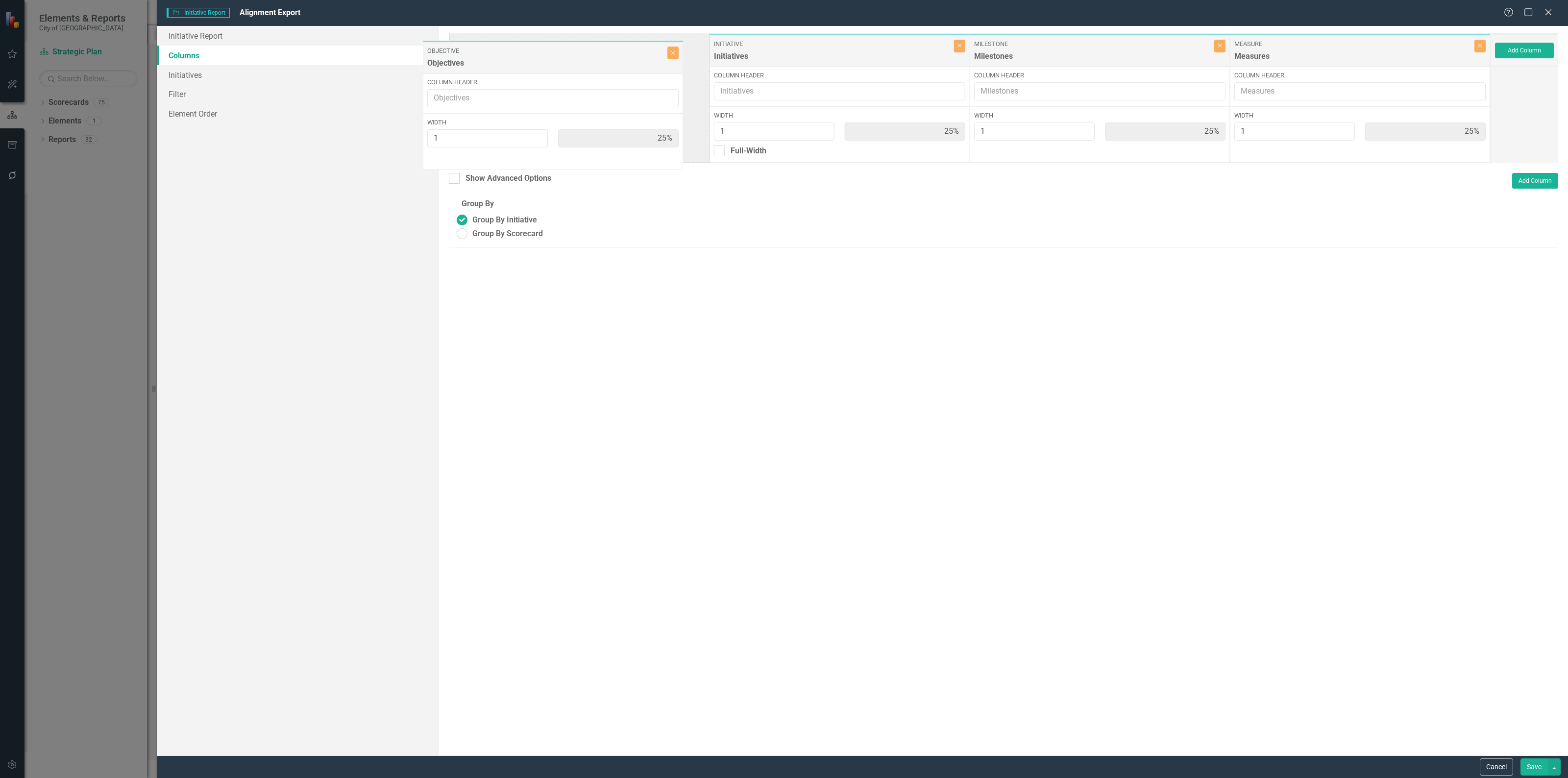
drag, startPoint x: 831, startPoint y: 60, endPoint x: 544, endPoint y: 67, distance: 287.1
click at [544, 67] on div "Initiative Initiatives Close Column Header Width 1 25% Full-Width Objective Obj…" at bounding box center [969, 98] width 1041 height 130
click at [456, 180] on div at bounding box center [454, 178] width 11 height 11
click at [455, 179] on input "Show Advanced Options" at bounding box center [452, 176] width 7 height 6
checkbox input "true"
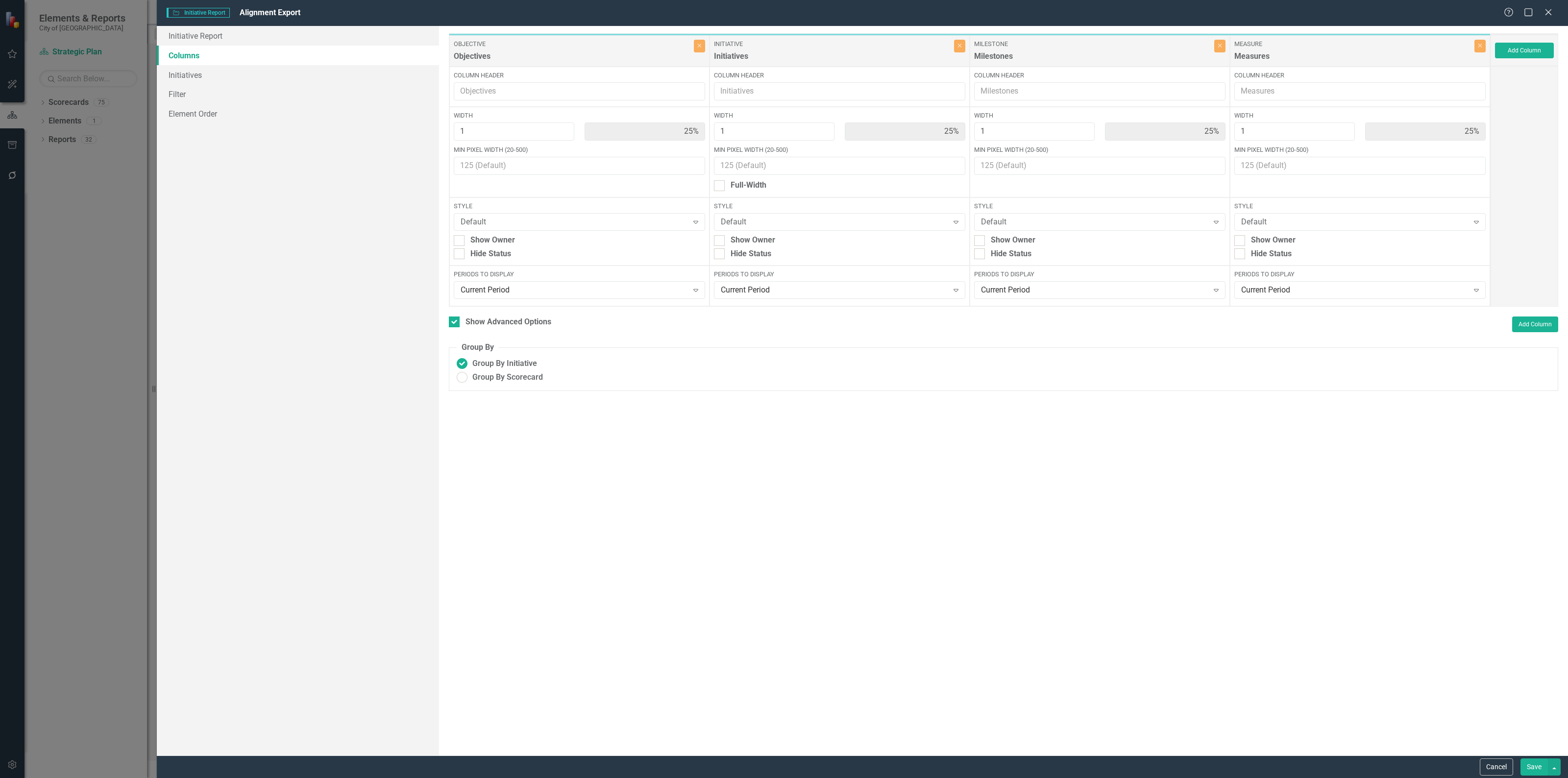
click at [1534, 770] on button "Save" at bounding box center [1534, 767] width 27 height 17
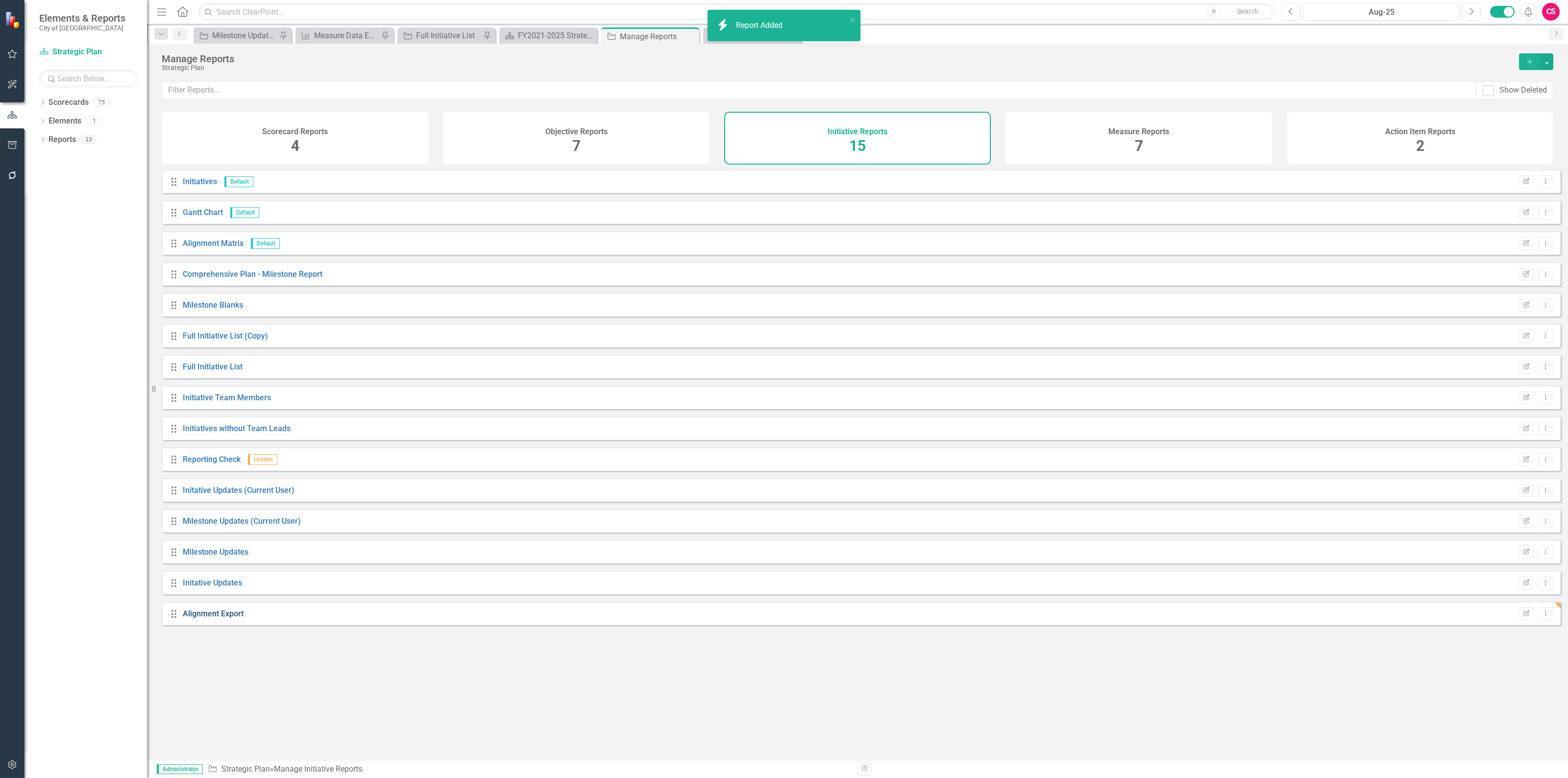
click at [216, 618] on link "Alignment Export" at bounding box center [213, 614] width 60 height 9
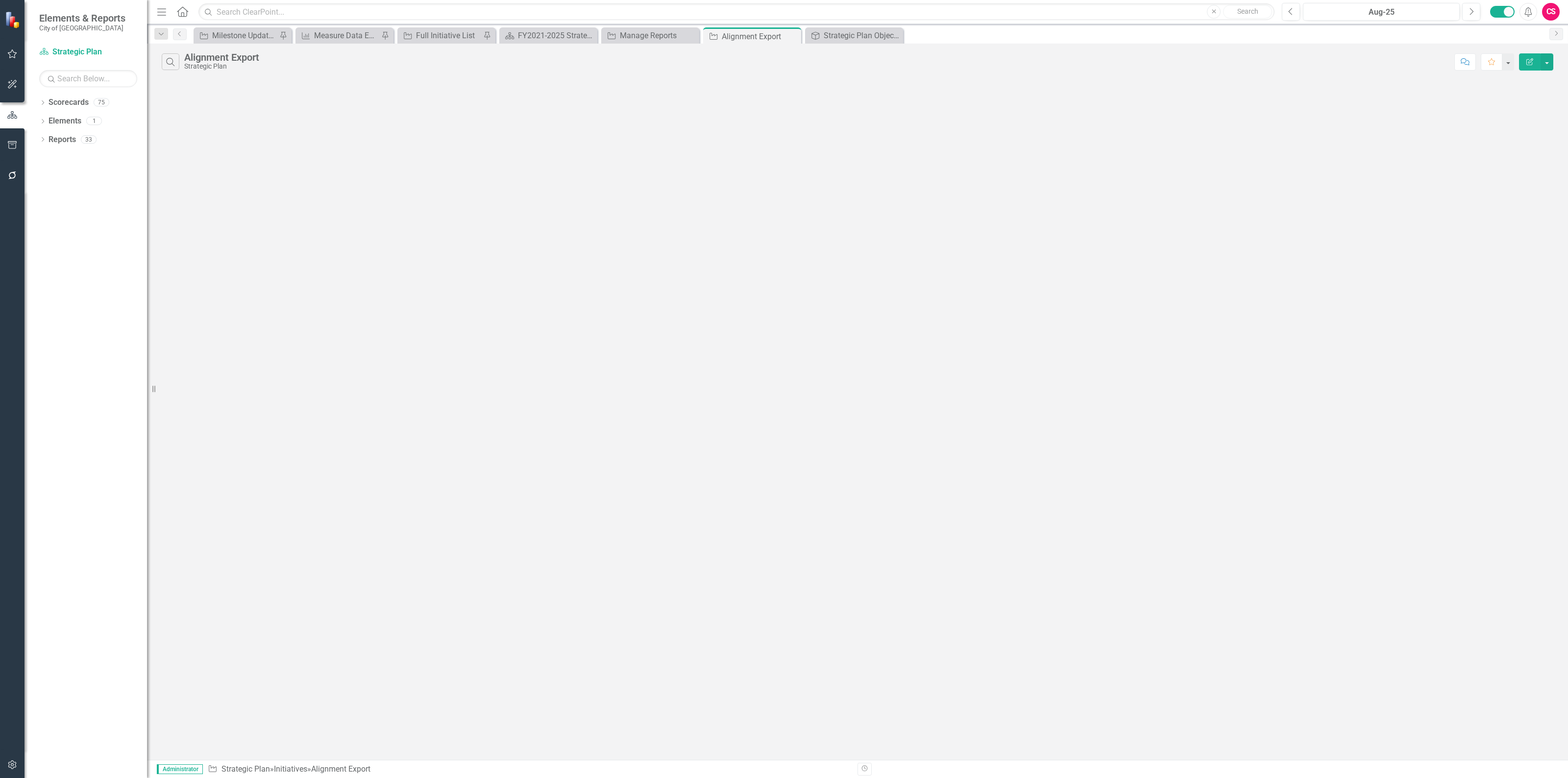
click at [1537, 65] on button "Edit Report" at bounding box center [1529, 62] width 21 height 17
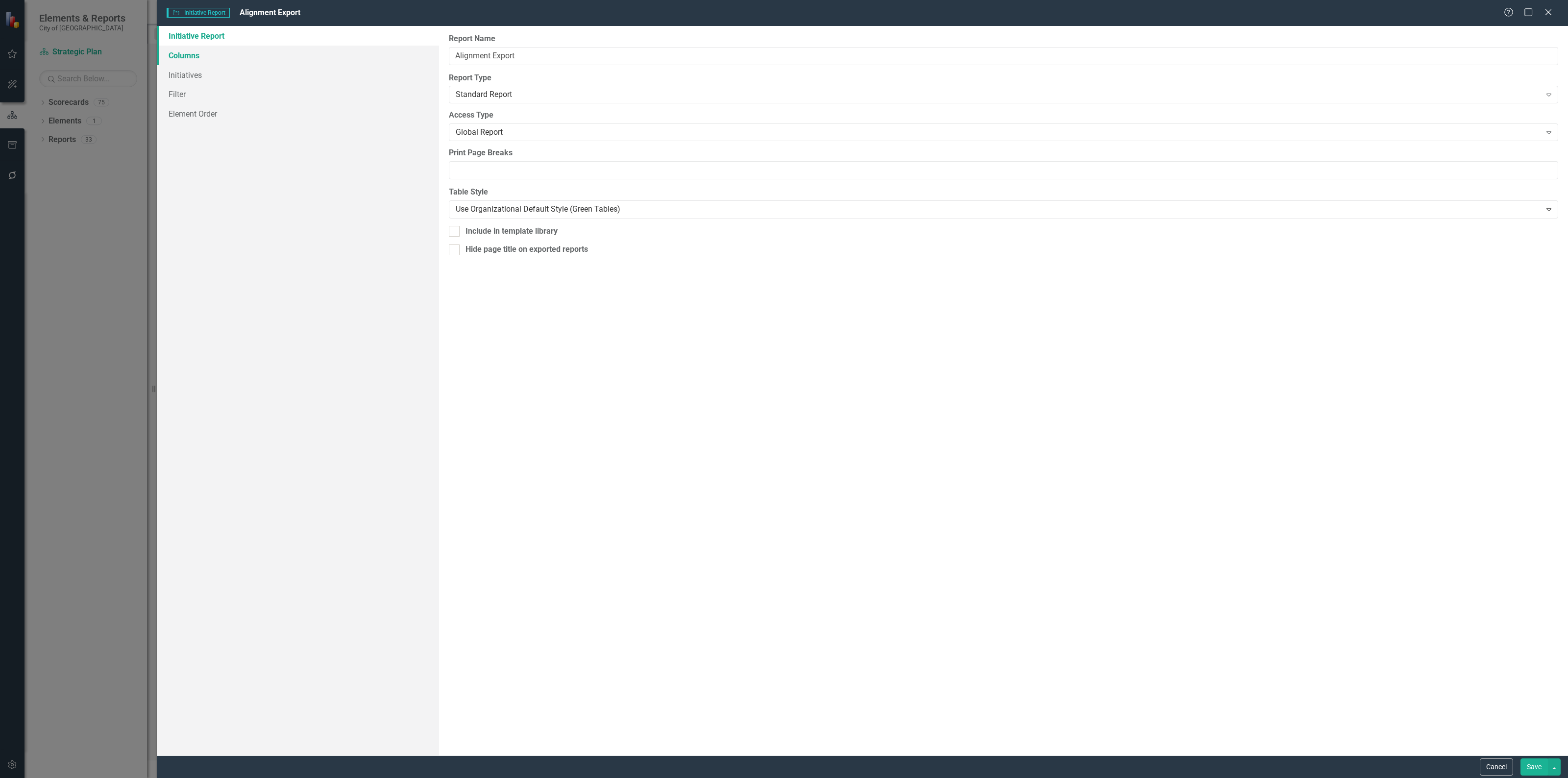
click at [239, 58] on link "Columns" at bounding box center [298, 55] width 282 height 19
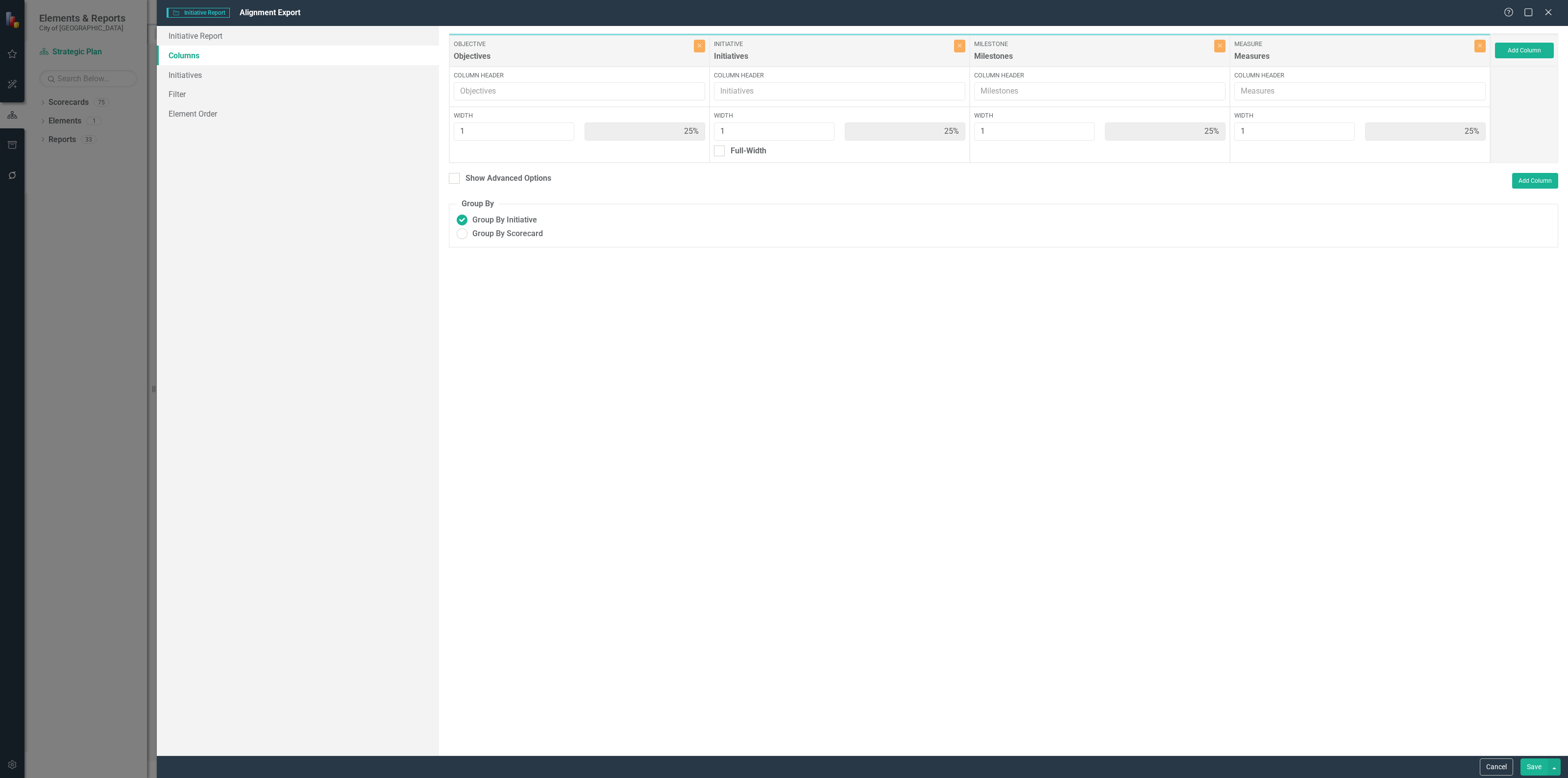
click at [511, 243] on fieldset "Group By Group By Initiative Group By Scorecard" at bounding box center [1003, 222] width 1109 height 49
click at [512, 236] on span "Group By Scorecard" at bounding box center [507, 233] width 71 height 11
click at [470, 236] on input "Group By Scorecard" at bounding box center [462, 233] width 15 height 15
radio input "true"
click at [517, 280] on div "Group By Objective" at bounding box center [521, 281] width 67 height 11
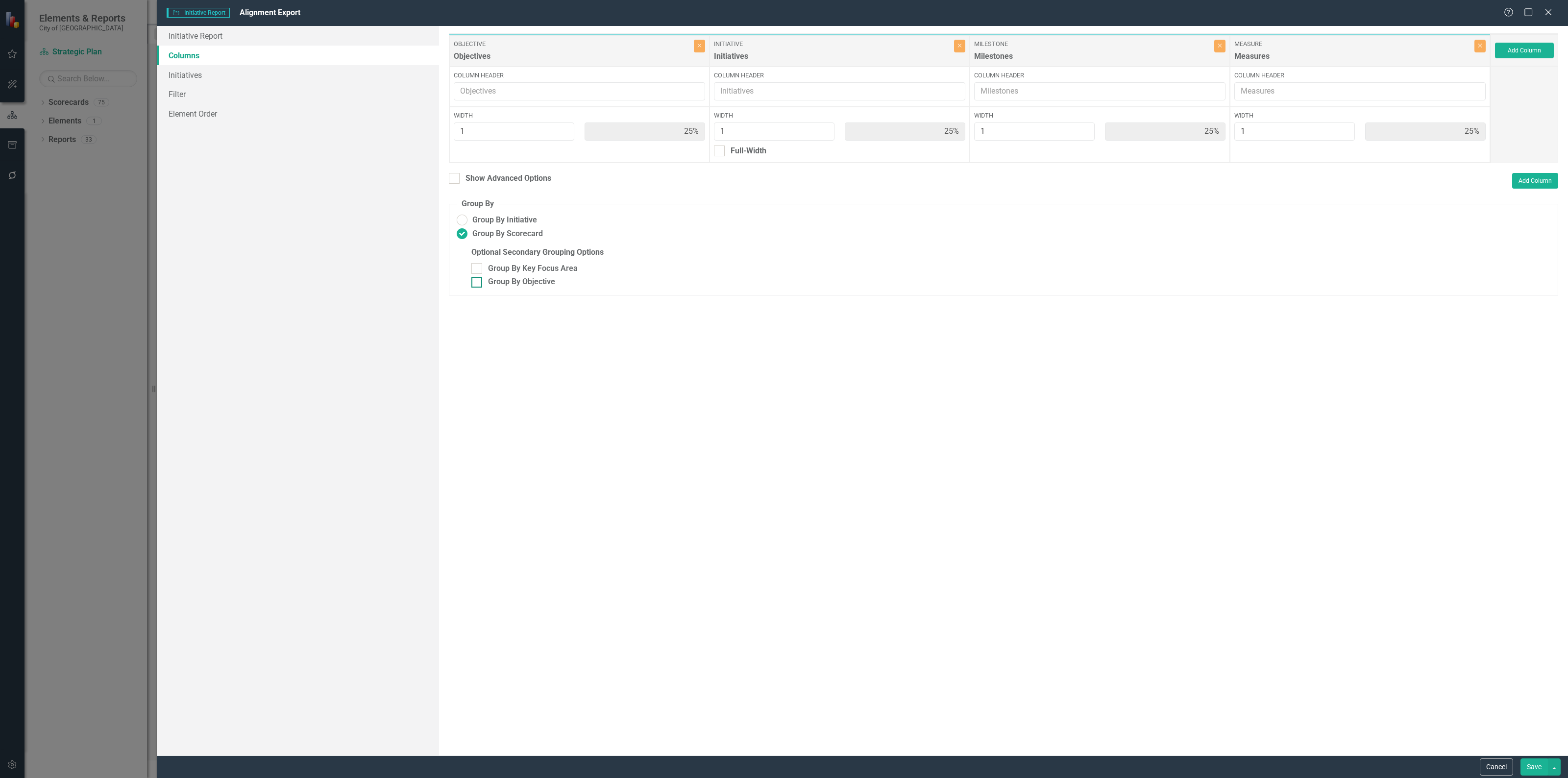
click at [478, 280] on input "Group By Objective" at bounding box center [475, 280] width 7 height 6
checkbox input "true"
click at [1527, 764] on button "Save" at bounding box center [1534, 767] width 27 height 17
radio input "false"
checkbox input "false"
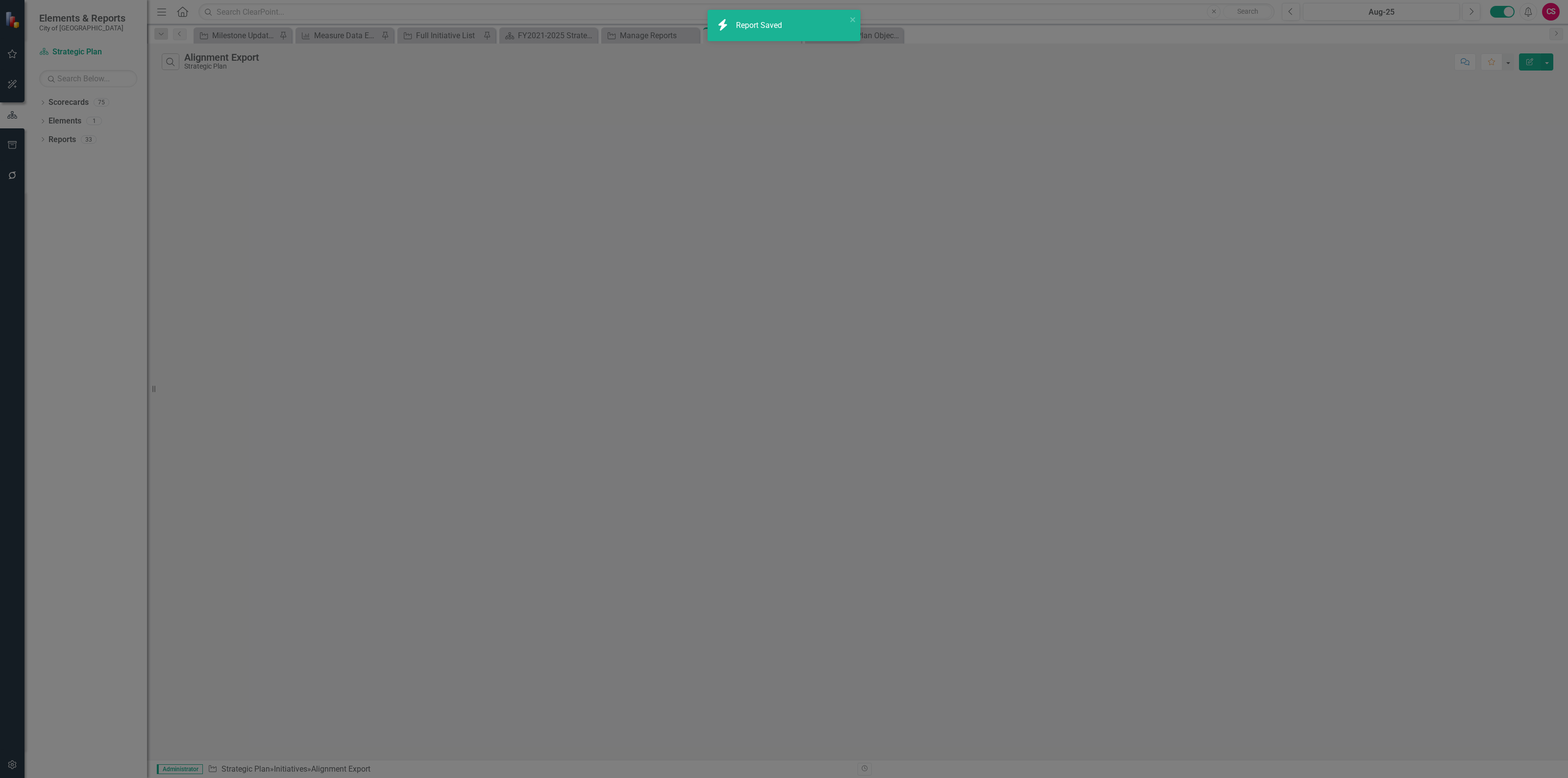
radio input "true"
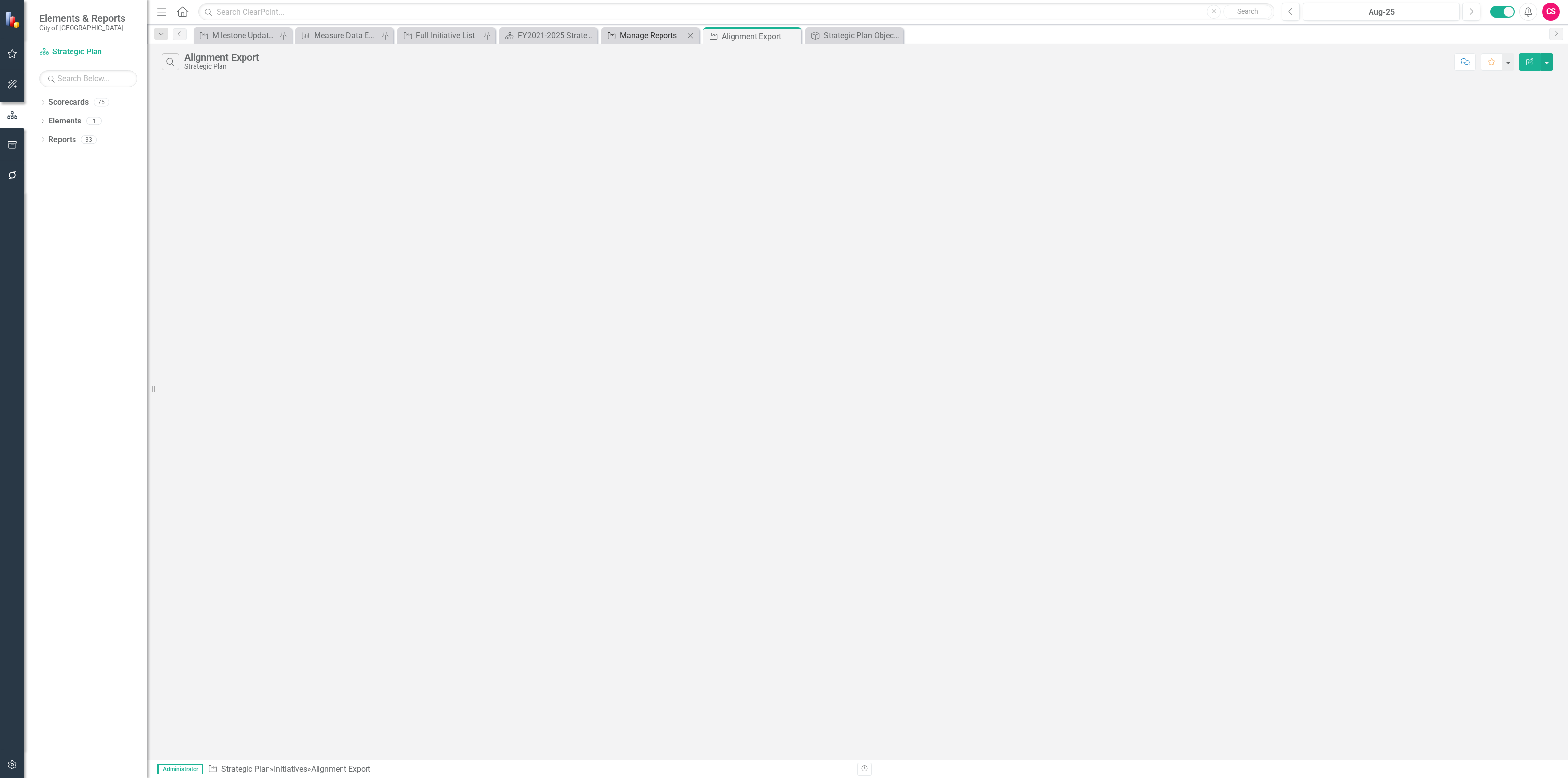
click at [642, 41] on div "Manage Reports" at bounding box center [651, 35] width 64 height 12
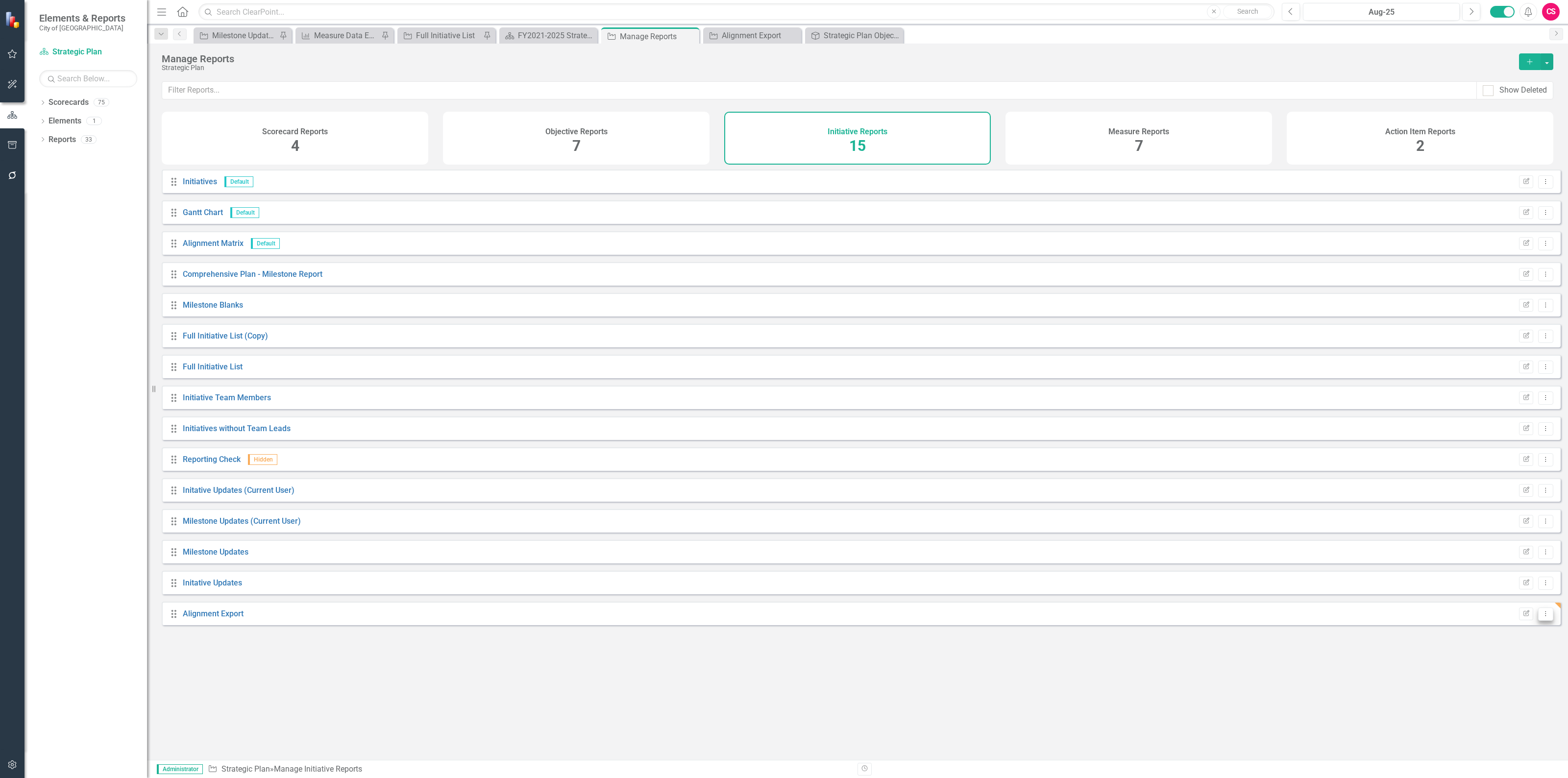
click at [1538, 621] on button "Dropdown Menu" at bounding box center [1545, 614] width 15 height 13
click at [1509, 695] on link "Trash Delete Report" at bounding box center [1505, 692] width 81 height 18
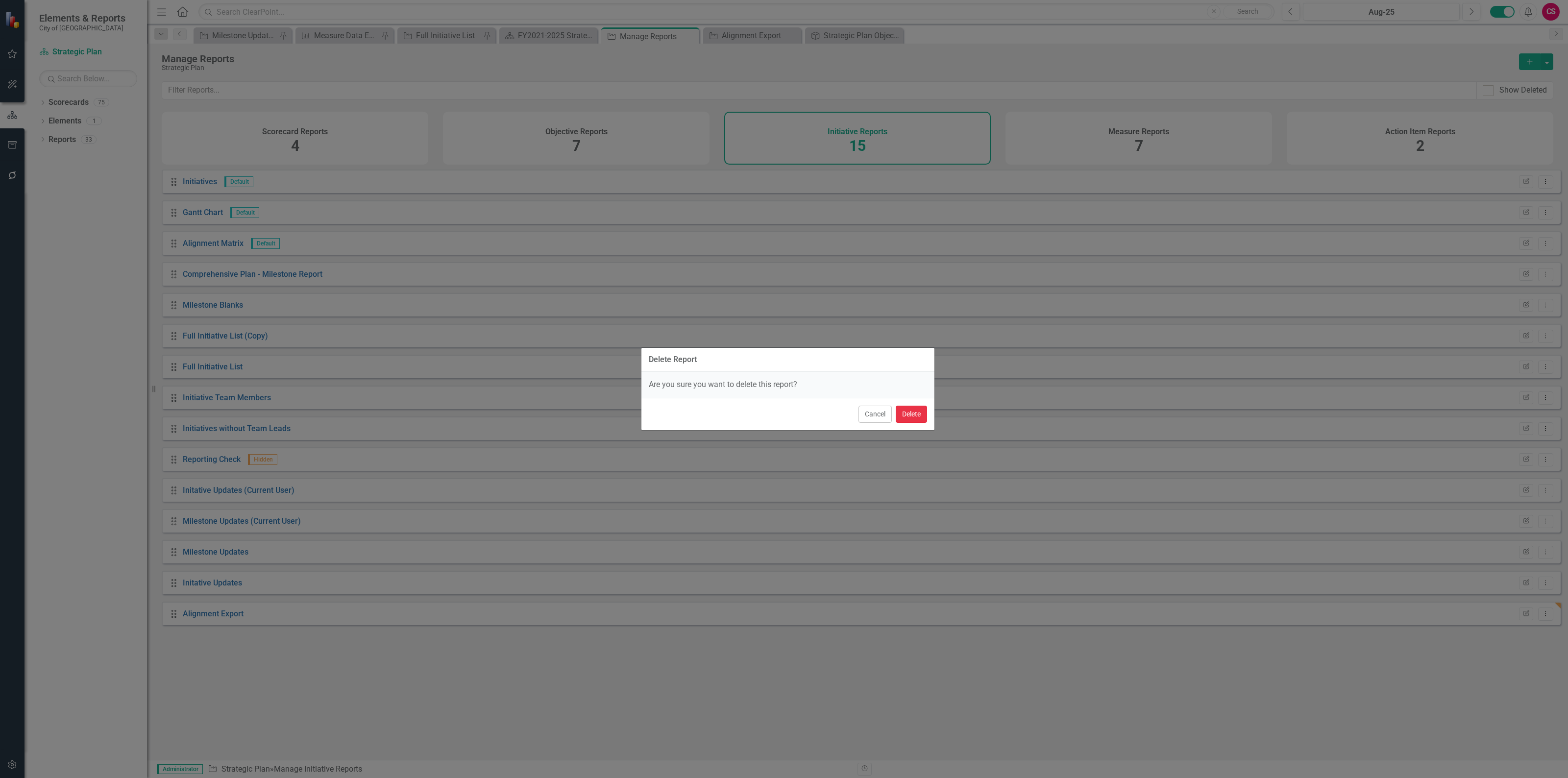
click at [909, 413] on button "Delete" at bounding box center [911, 414] width 31 height 17
click at [917, 412] on button "Delete" at bounding box center [911, 414] width 31 height 17
click at [909, 424] on div "Cancel Delete" at bounding box center [787, 414] width 293 height 32
click at [910, 417] on button "Delete" at bounding box center [911, 414] width 31 height 17
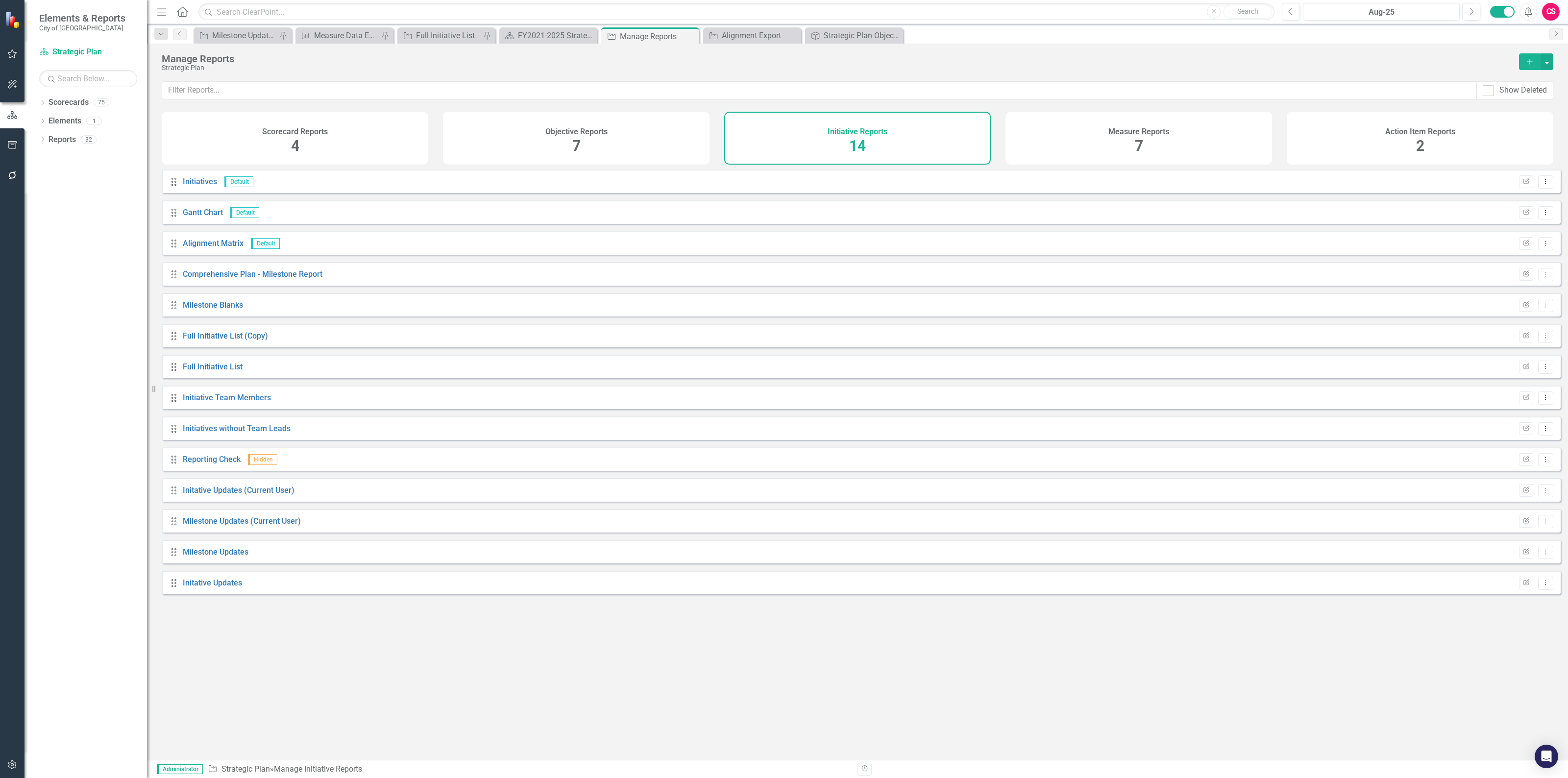
drag, startPoint x: 1186, startPoint y: 121, endPoint x: 1186, endPoint y: 130, distance: 9.0
click at [1186, 121] on div "Measure Reports 7" at bounding box center [1138, 138] width 267 height 53
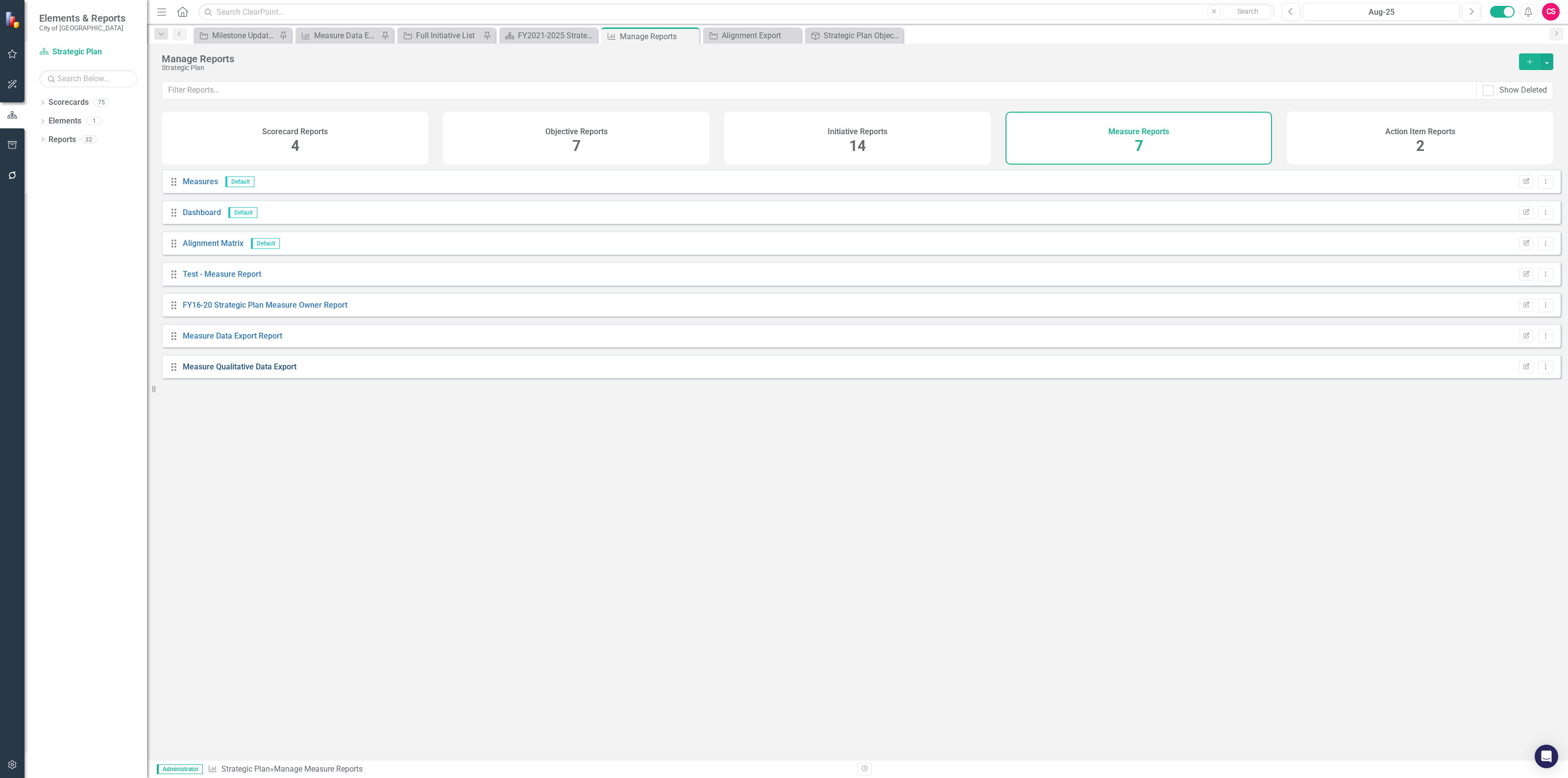
click at [280, 371] on link "Measure Qualitative Data Export" at bounding box center [239, 367] width 114 height 9
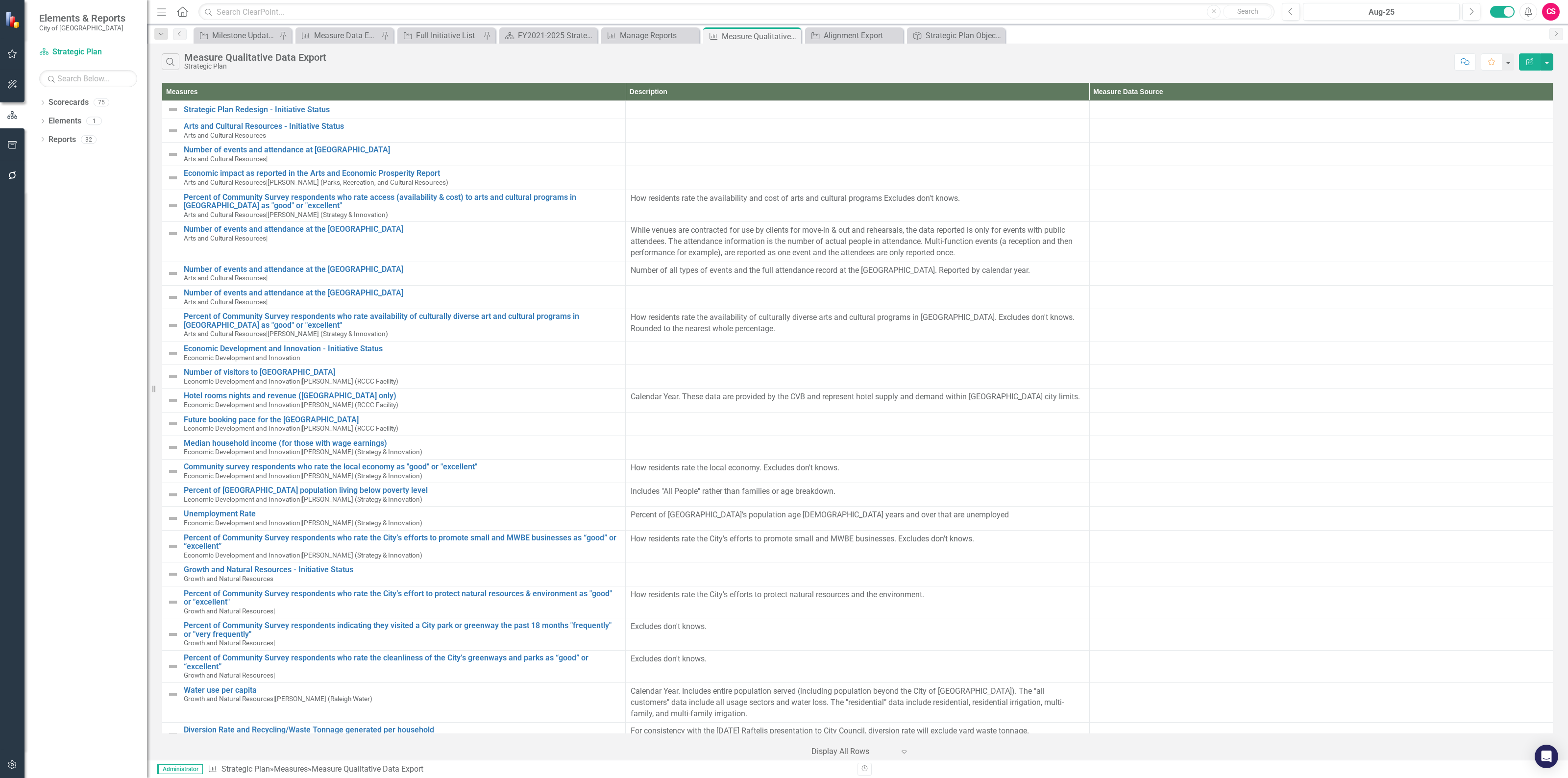
click at [1530, 62] on icon "button" at bounding box center [1529, 62] width 7 height 7
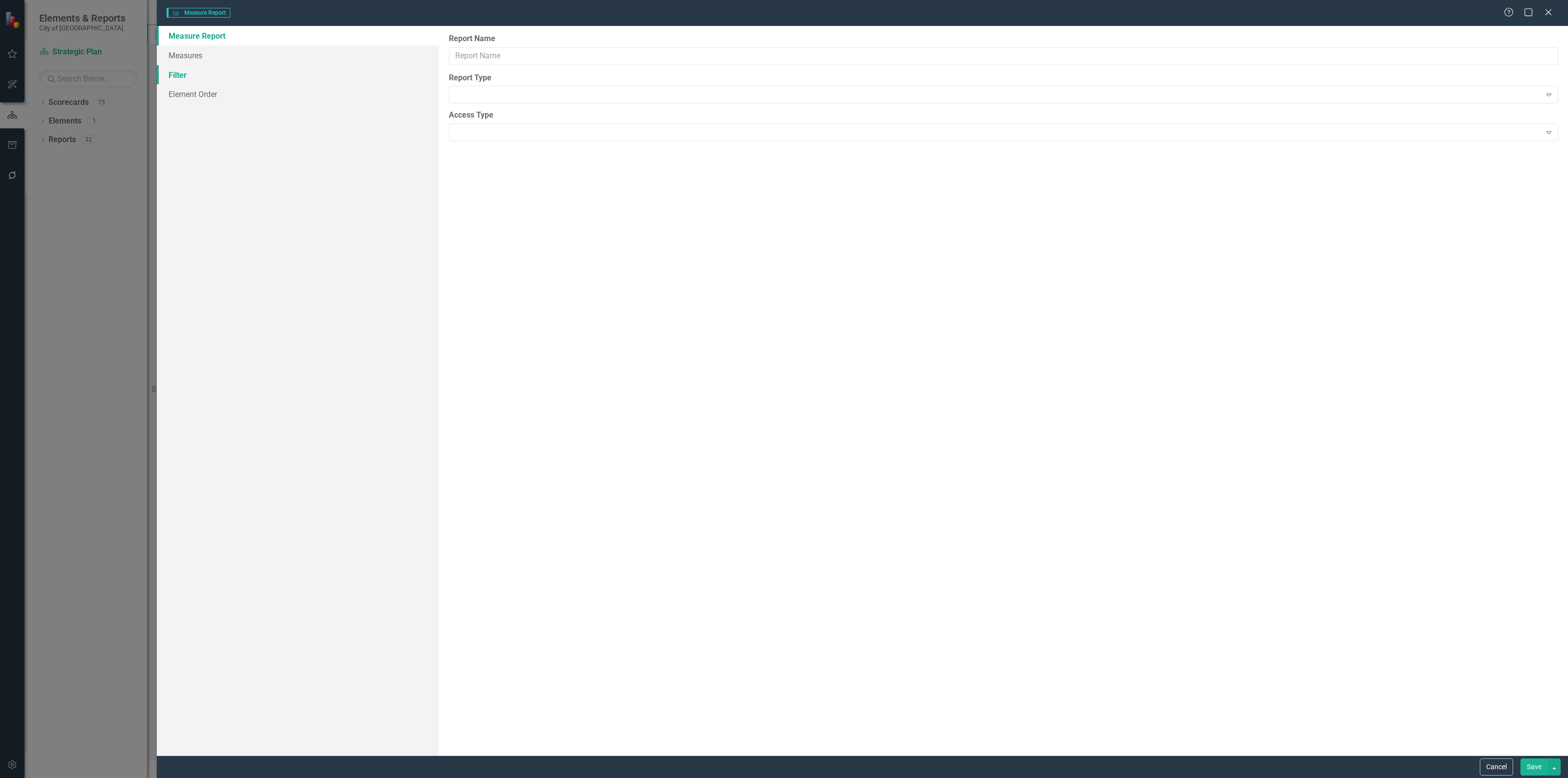
type input "Measure Qualitative Data Export"
click at [233, 57] on link "Columns" at bounding box center [298, 55] width 282 height 19
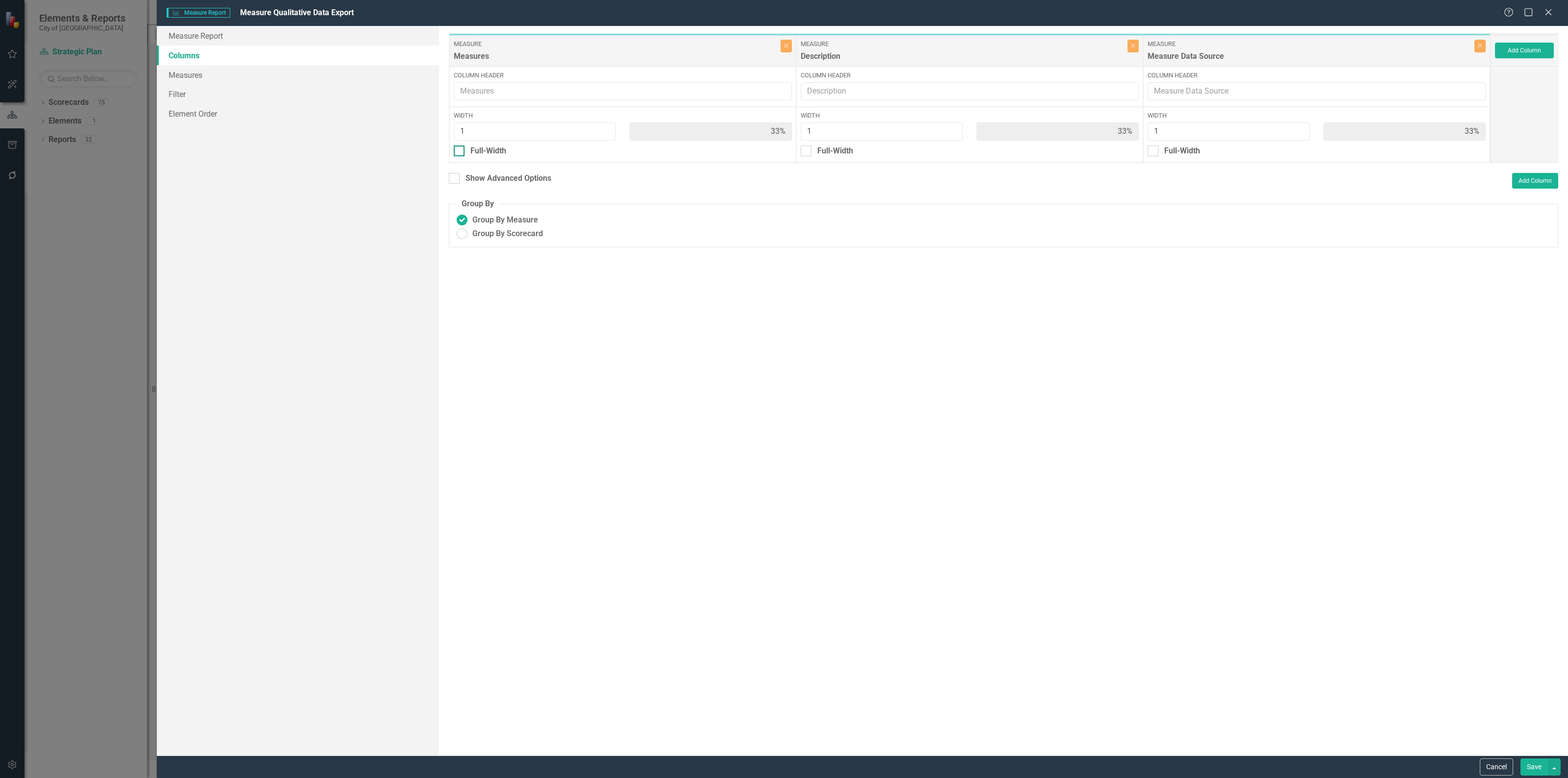
click at [456, 153] on div at bounding box center [459, 151] width 11 height 11
click at [456, 152] on input "Full-Width" at bounding box center [457, 149] width 7 height 6
checkbox input "true"
type input "100%"
type input "50%"
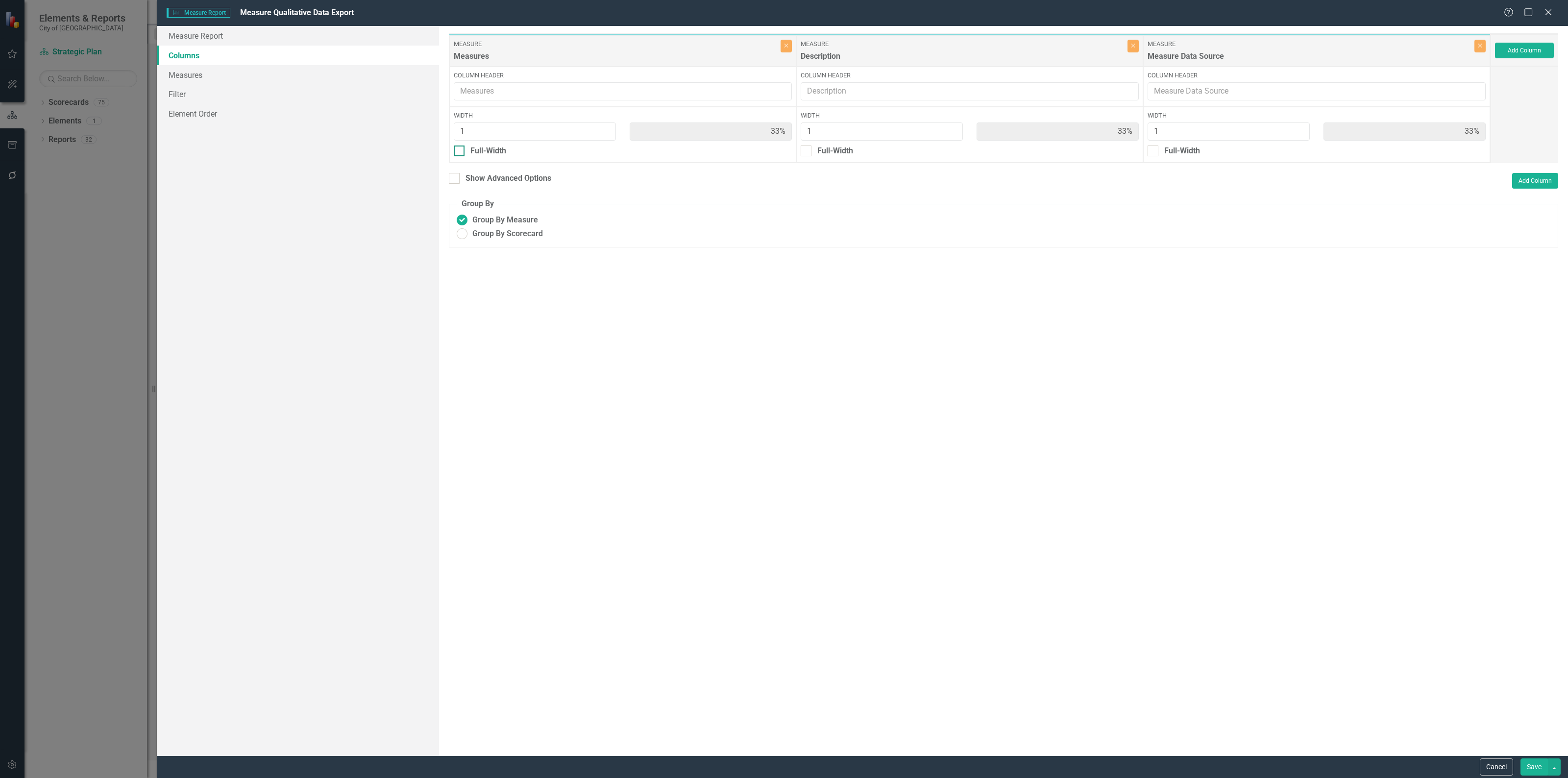
type input "50%"
click at [454, 198] on div "Show Advanced Options" at bounding box center [500, 193] width 103 height 14
click at [454, 192] on input "Show Advanced Options" at bounding box center [452, 190] width 7 height 6
checkbox input "true"
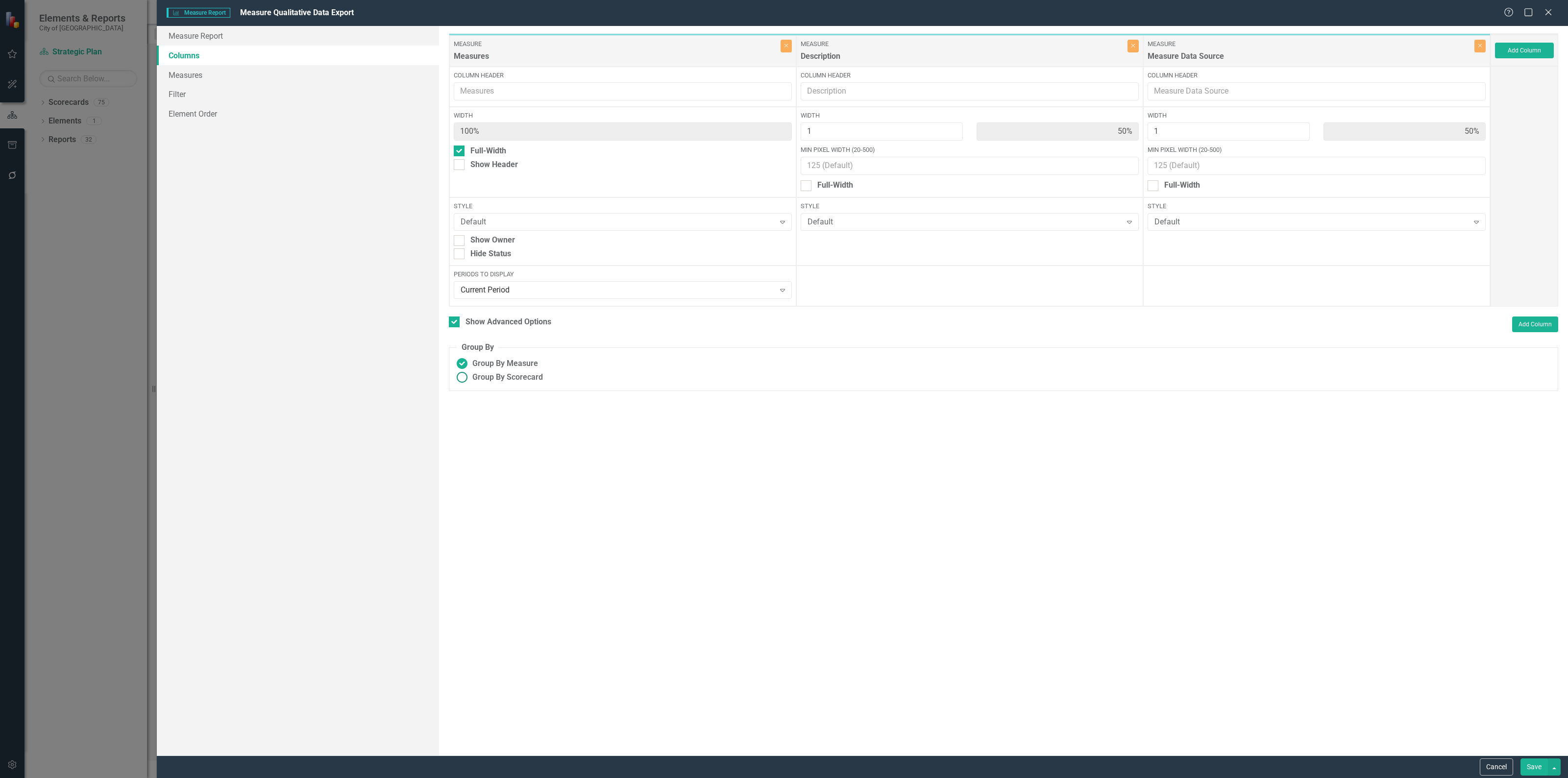
click at [462, 375] on ins at bounding box center [462, 377] width 15 height 15
click at [462, 375] on input "Group By Scorecard" at bounding box center [462, 377] width 15 height 15
radio input "true"
click at [471, 426] on input "Group By Objective" at bounding box center [475, 424] width 7 height 6
checkbox input "true"
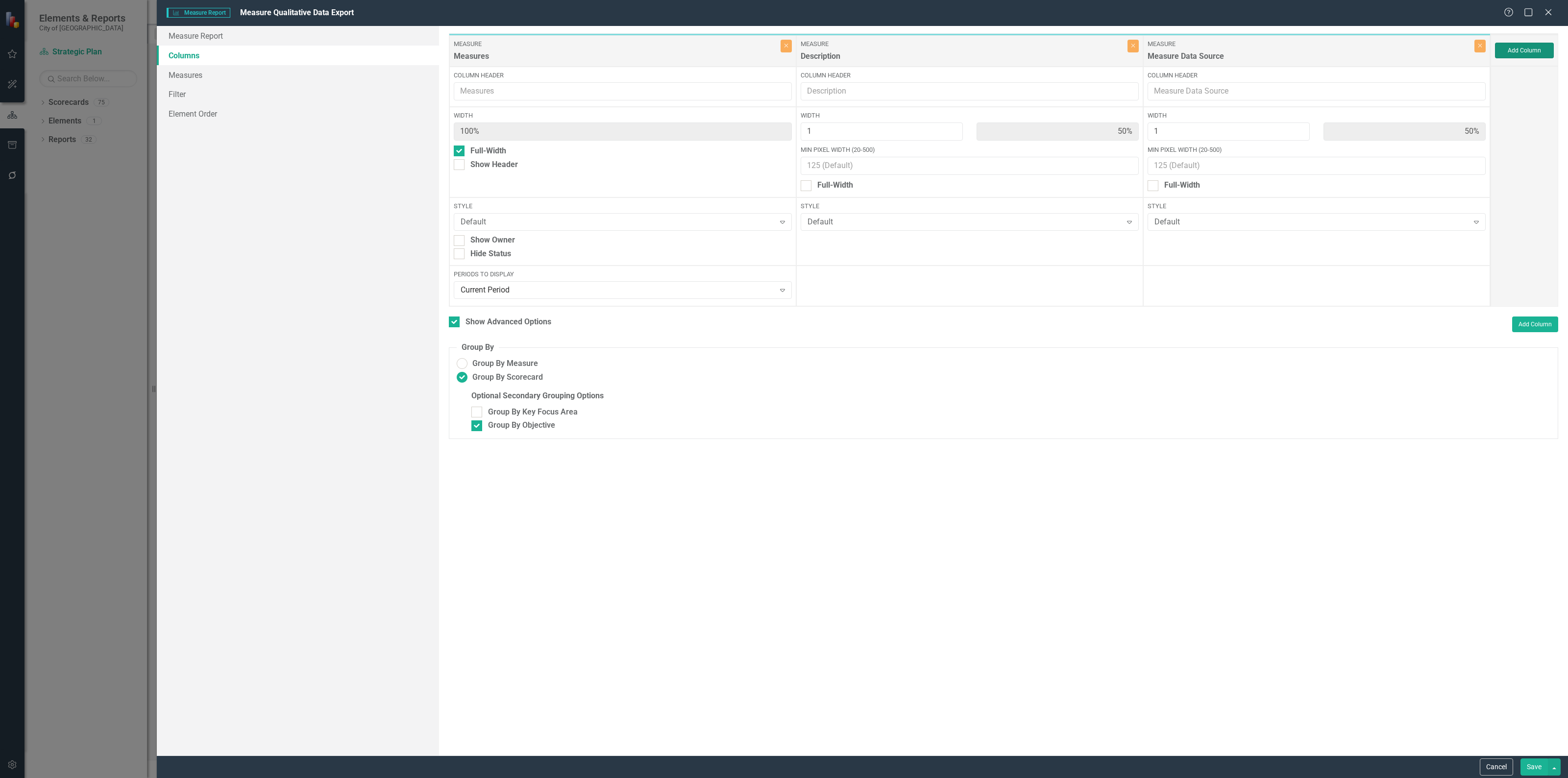
click at [1536, 45] on button "Add Column" at bounding box center [1524, 51] width 59 height 16
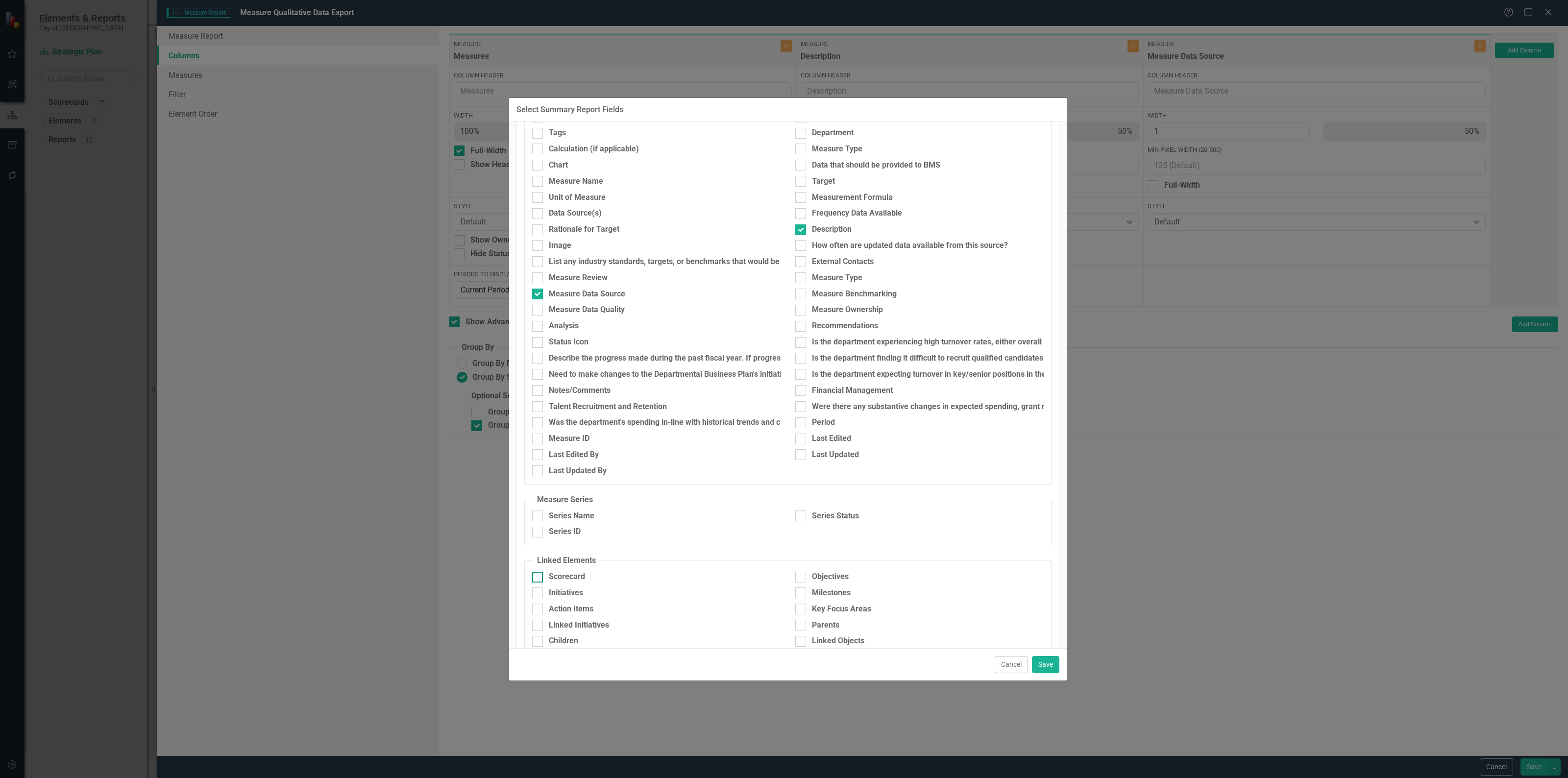
scroll to position [162, 0]
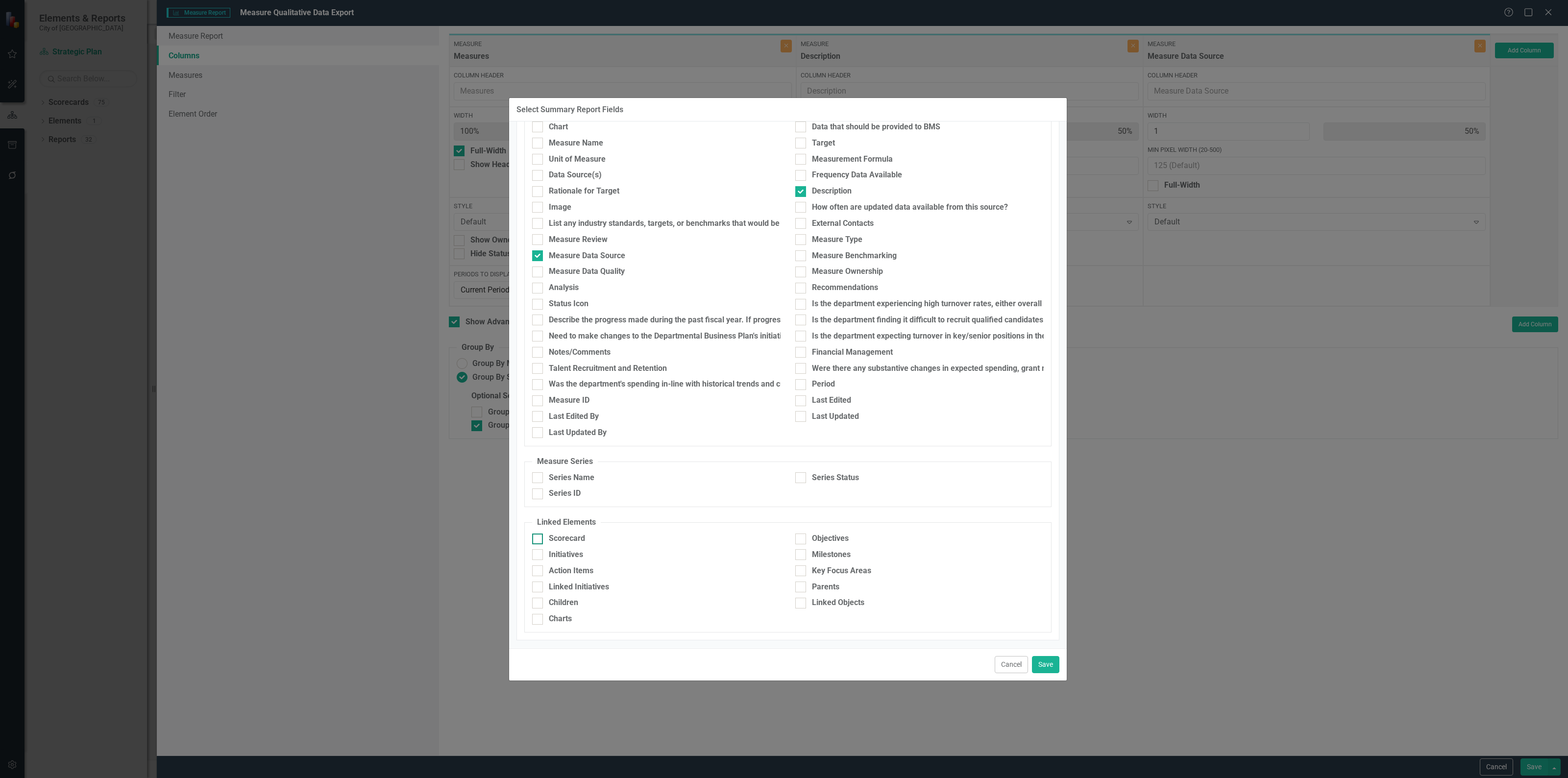
click at [540, 540] on div at bounding box center [537, 539] width 11 height 11
click at [538, 539] on input "Scorecard" at bounding box center [535, 537] width 7 height 6
checkbox input "true"
click at [797, 539] on input "Objectives" at bounding box center [798, 537] width 7 height 6
checkbox input "true"
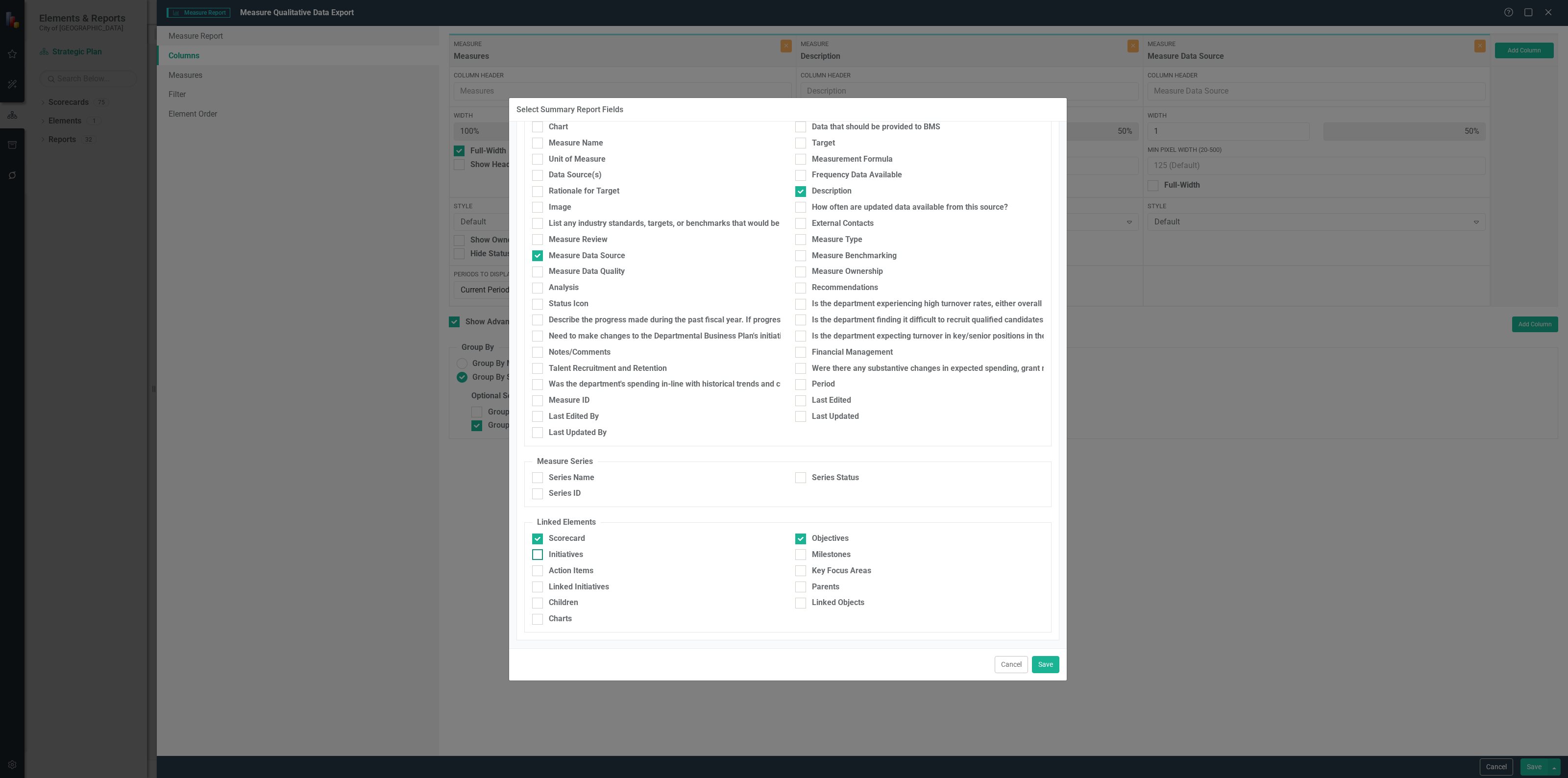
click at [566, 552] on div "Initiatives" at bounding box center [566, 554] width 34 height 11
click at [538, 552] on input "Initiatives" at bounding box center [535, 552] width 7 height 6
checkbox input "true"
click at [1043, 667] on button "Save" at bounding box center [1045, 664] width 27 height 17
type input "20%"
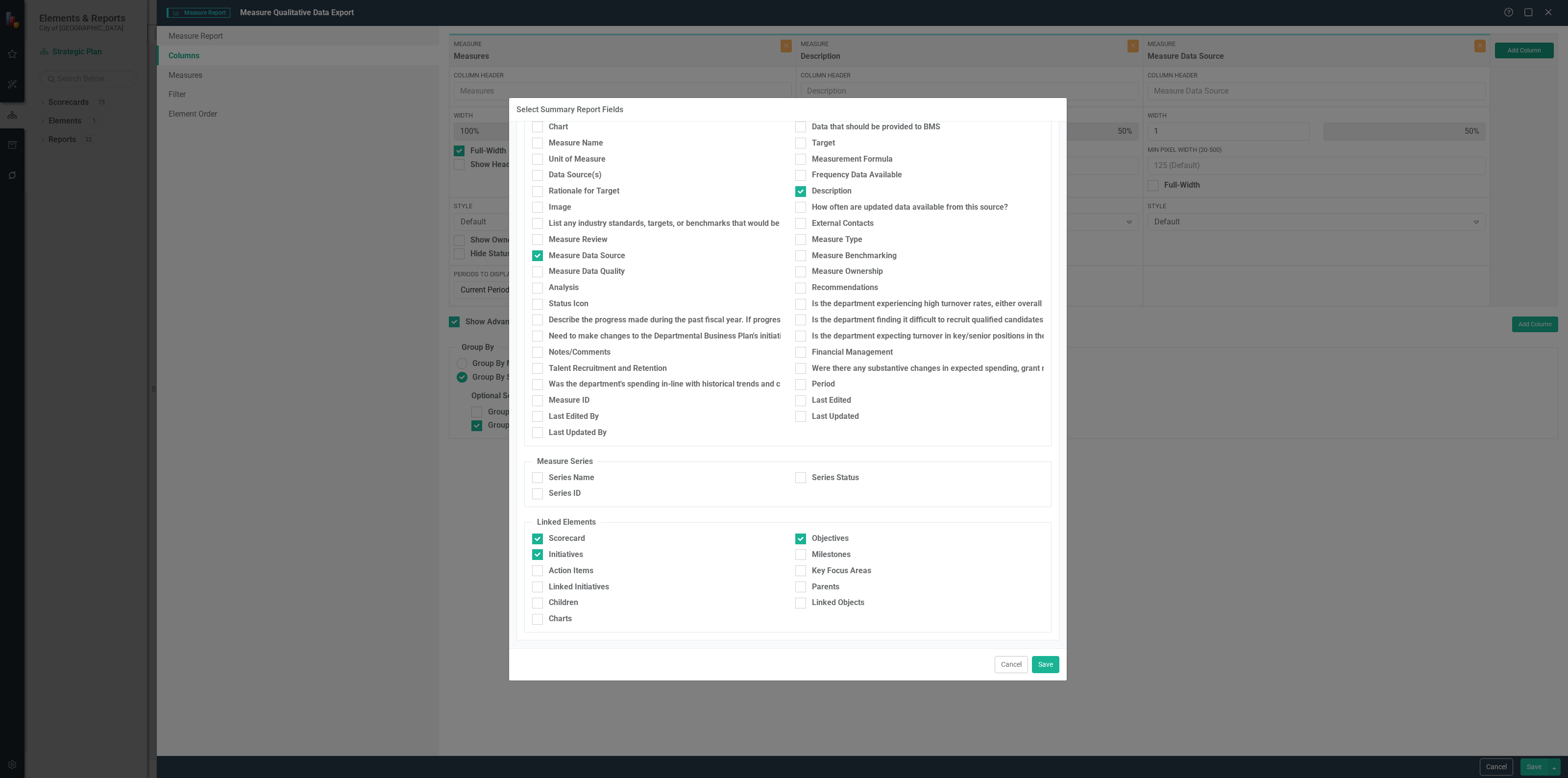
type input "20%"
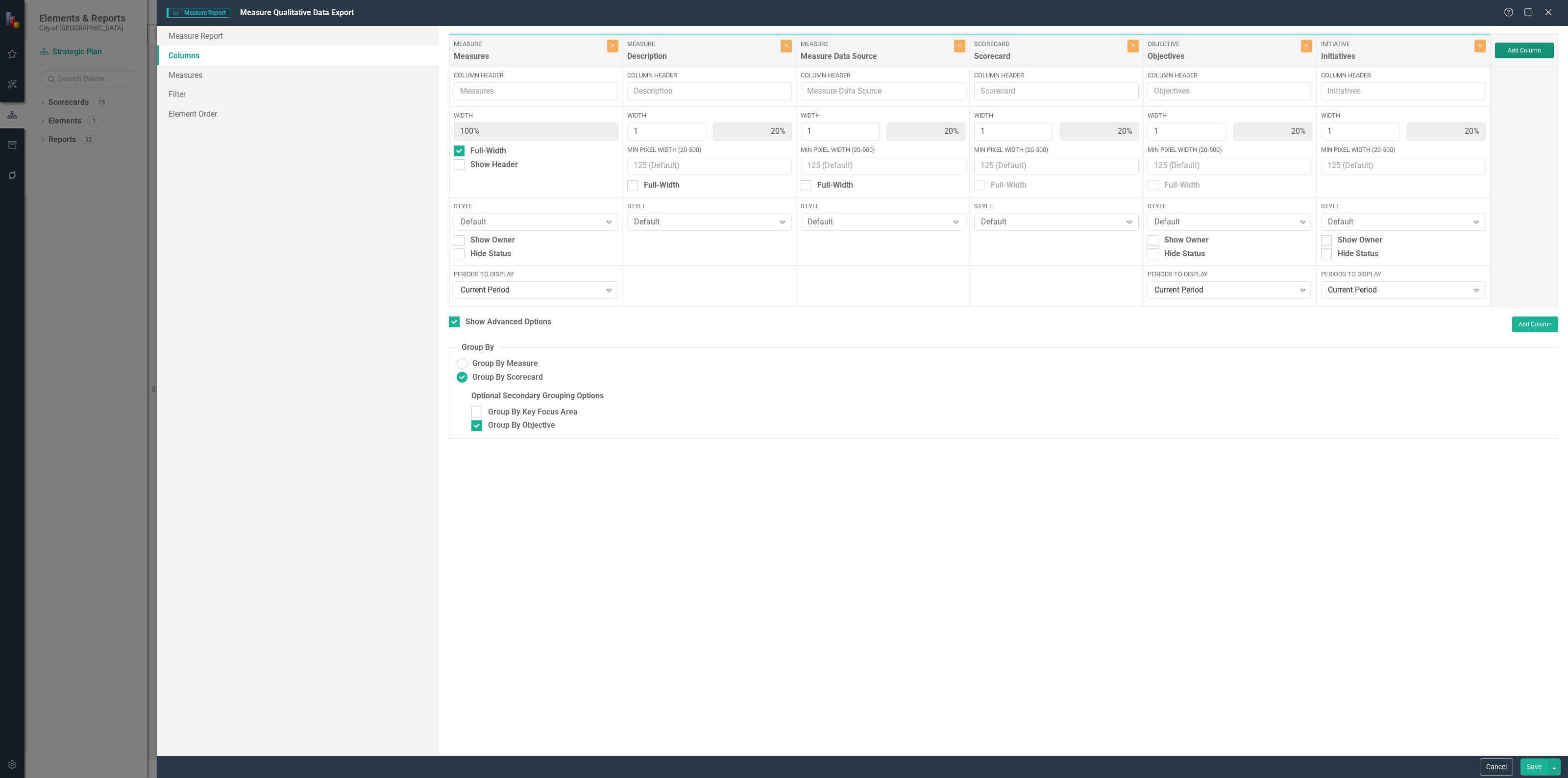
type input "33%"
type input "100%"
type input "33%"
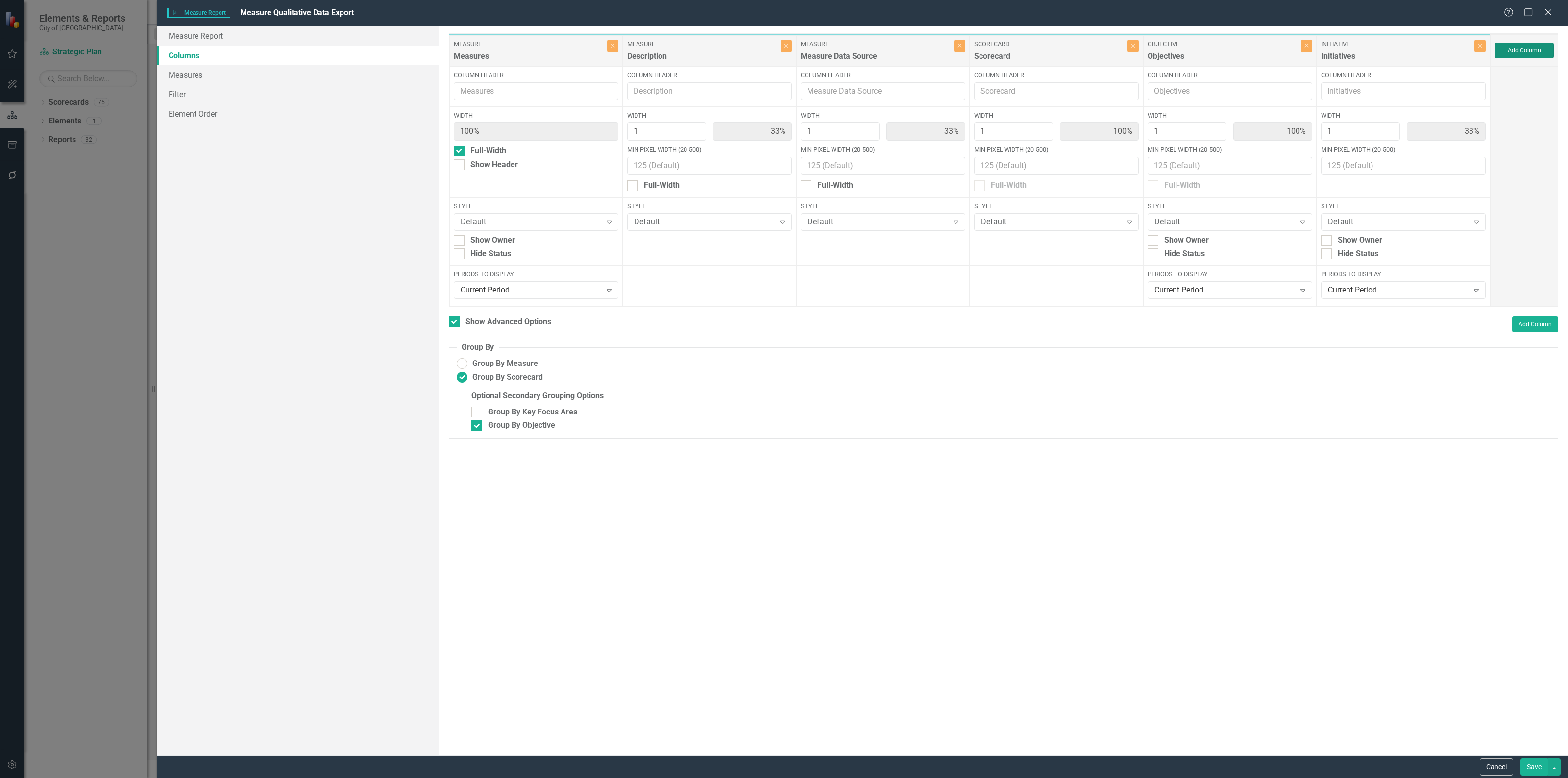
checkbox input "true"
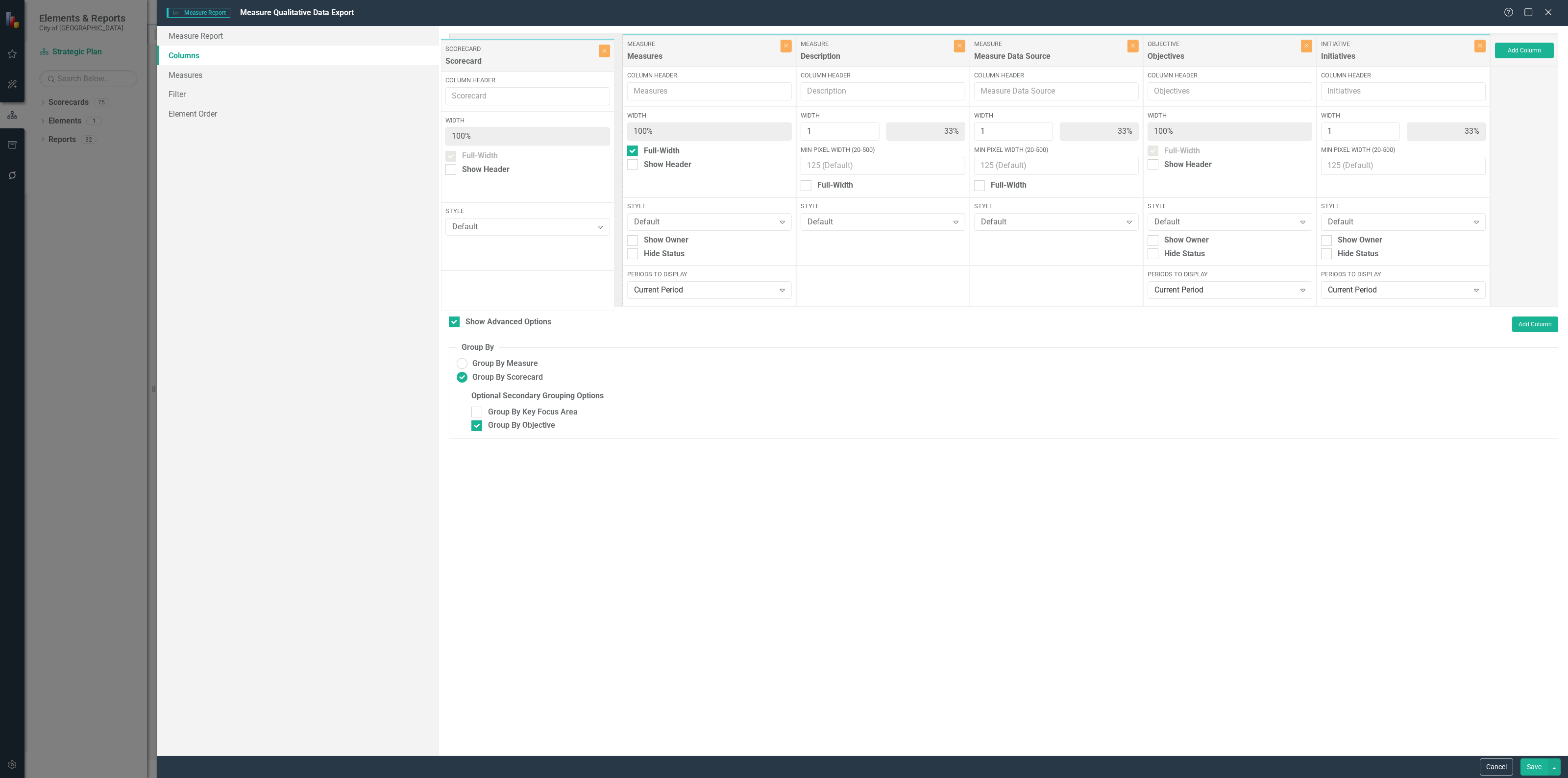
drag, startPoint x: 1088, startPoint y: 47, endPoint x: 559, endPoint y: 52, distance: 529.0
click at [559, 52] on div "Measure Measures Close Column Header Width 100% Full-Width Show Header Style De…" at bounding box center [969, 170] width 1041 height 274
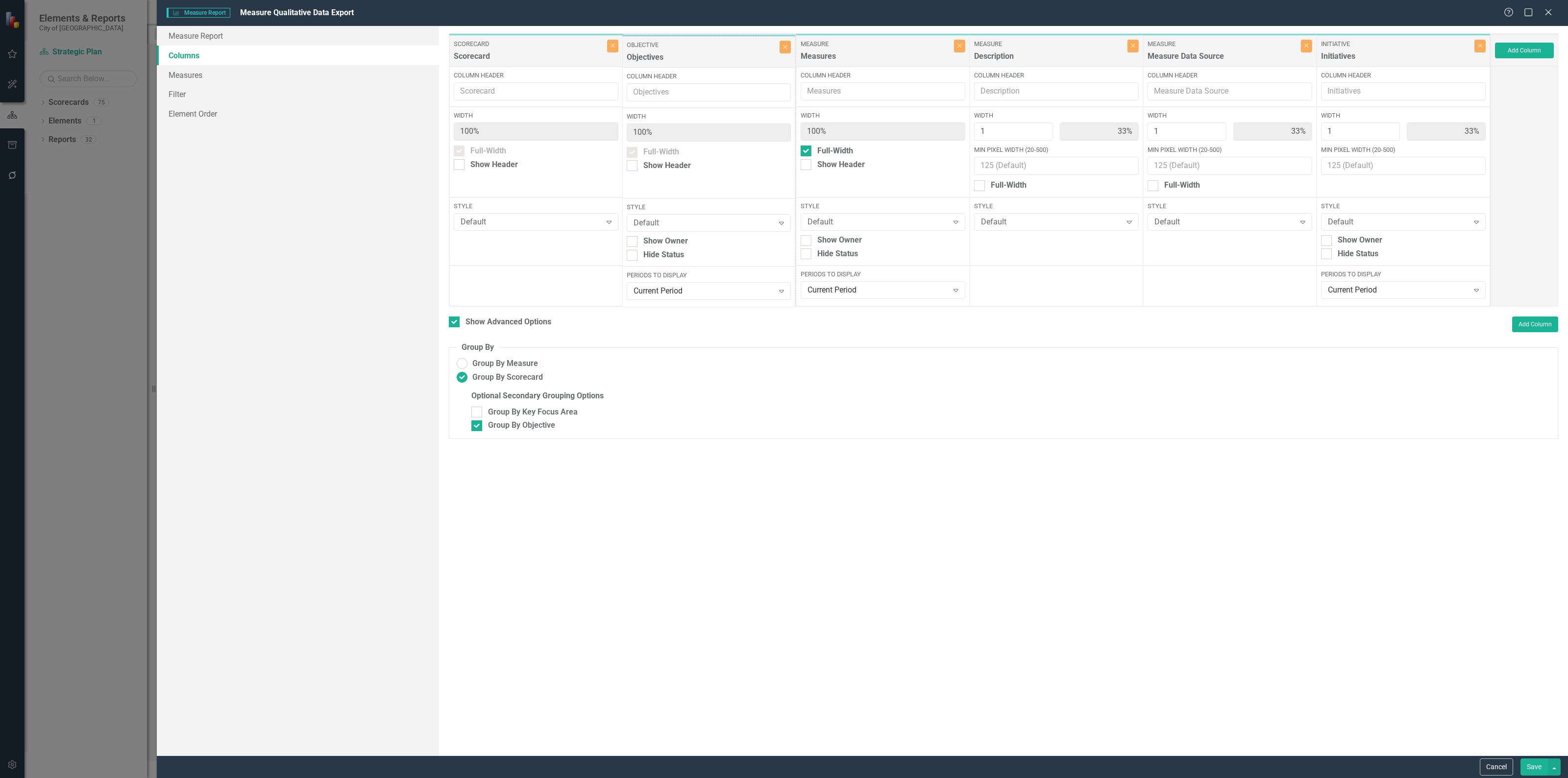
drag, startPoint x: 1242, startPoint y: 49, endPoint x: 721, endPoint y: 51, distance: 521.0
click at [721, 51] on div "Scorecard Scorecard Close Column Header Width 100% Full-Width Show Header Style…" at bounding box center [969, 170] width 1041 height 274
drag, startPoint x: 1390, startPoint y: 57, endPoint x: 877, endPoint y: 58, distance: 513.0
click at [877, 58] on div "Scorecard Scorecard Close Column Header Width 100% Full-Width Show Header Style…" at bounding box center [969, 170] width 1041 height 274
click at [1527, 768] on button "Save" at bounding box center [1534, 767] width 27 height 17
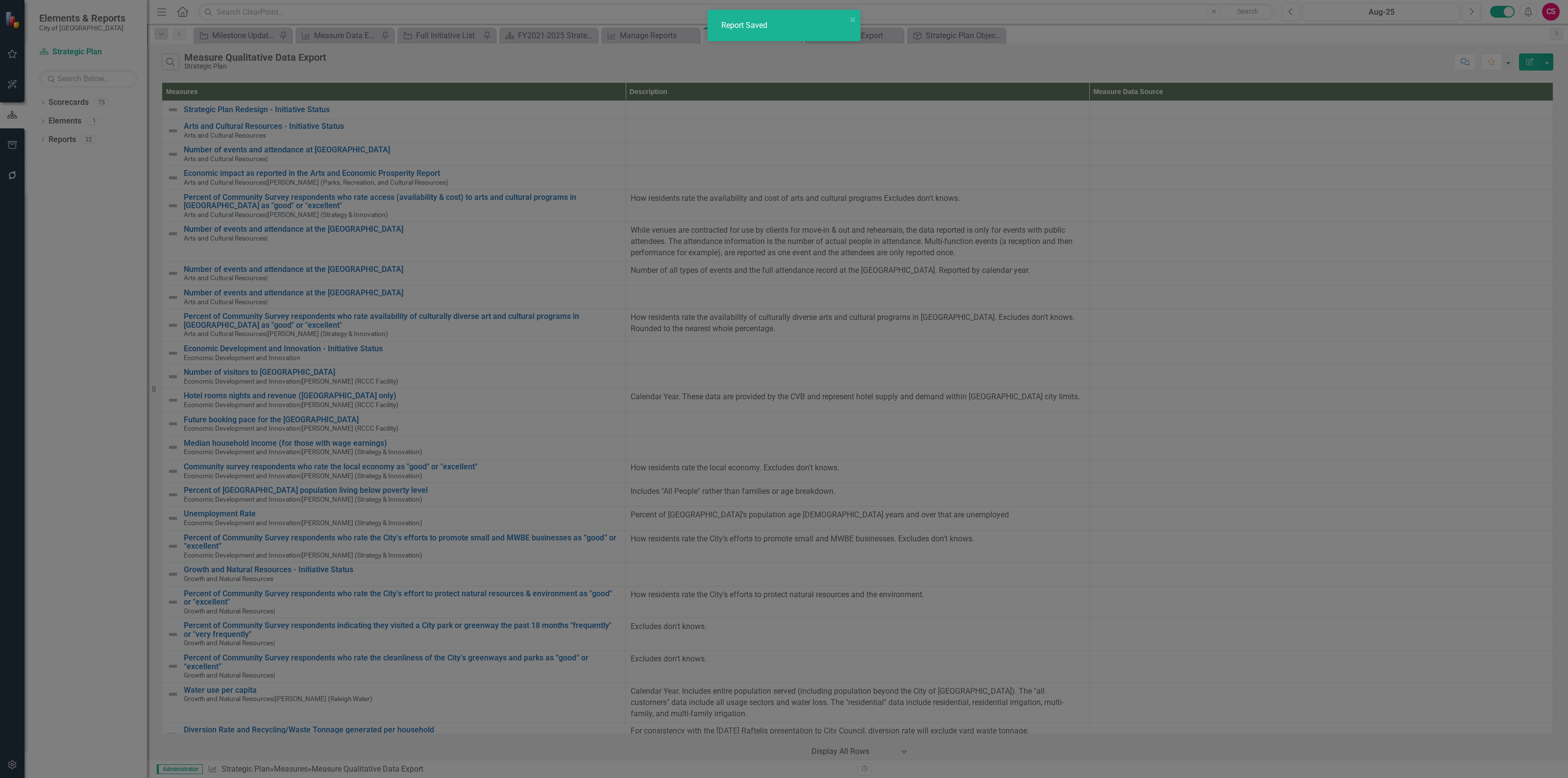
checkbox input "false"
radio input "false"
checkbox input "false"
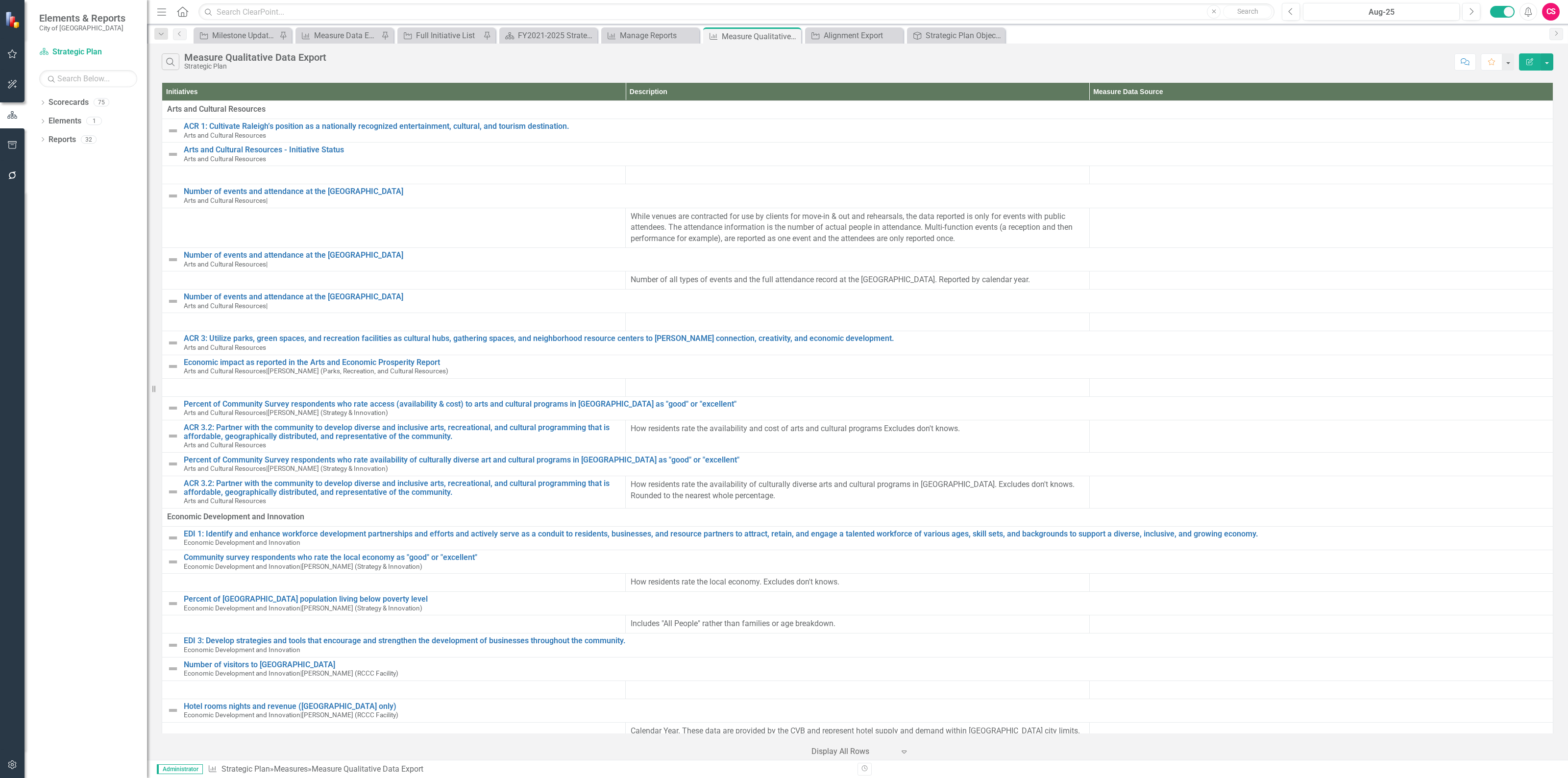
click at [1525, 62] on icon "Edit Report" at bounding box center [1530, 62] width 9 height 7
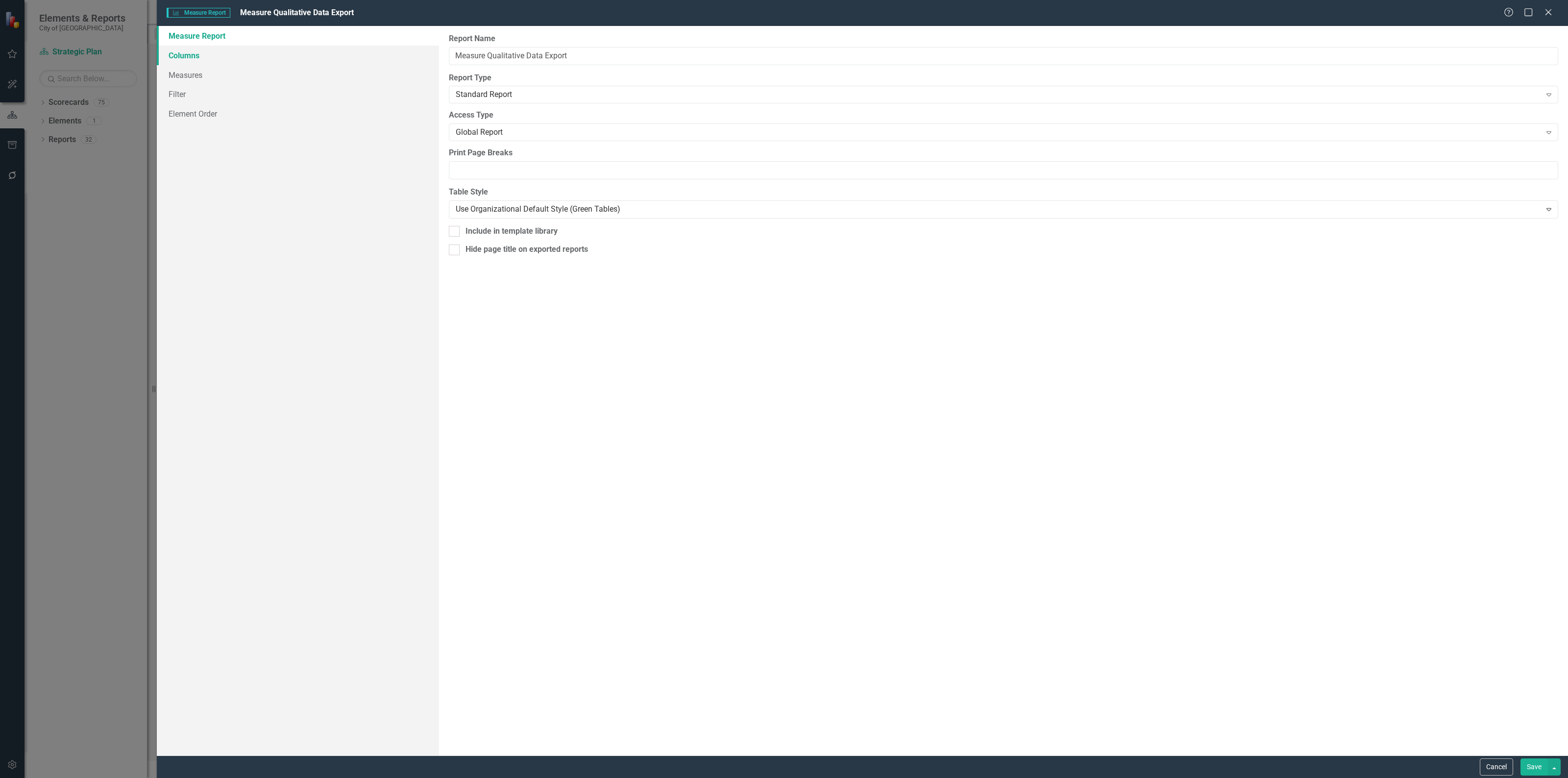
click at [244, 60] on link "Columns" at bounding box center [298, 55] width 282 height 19
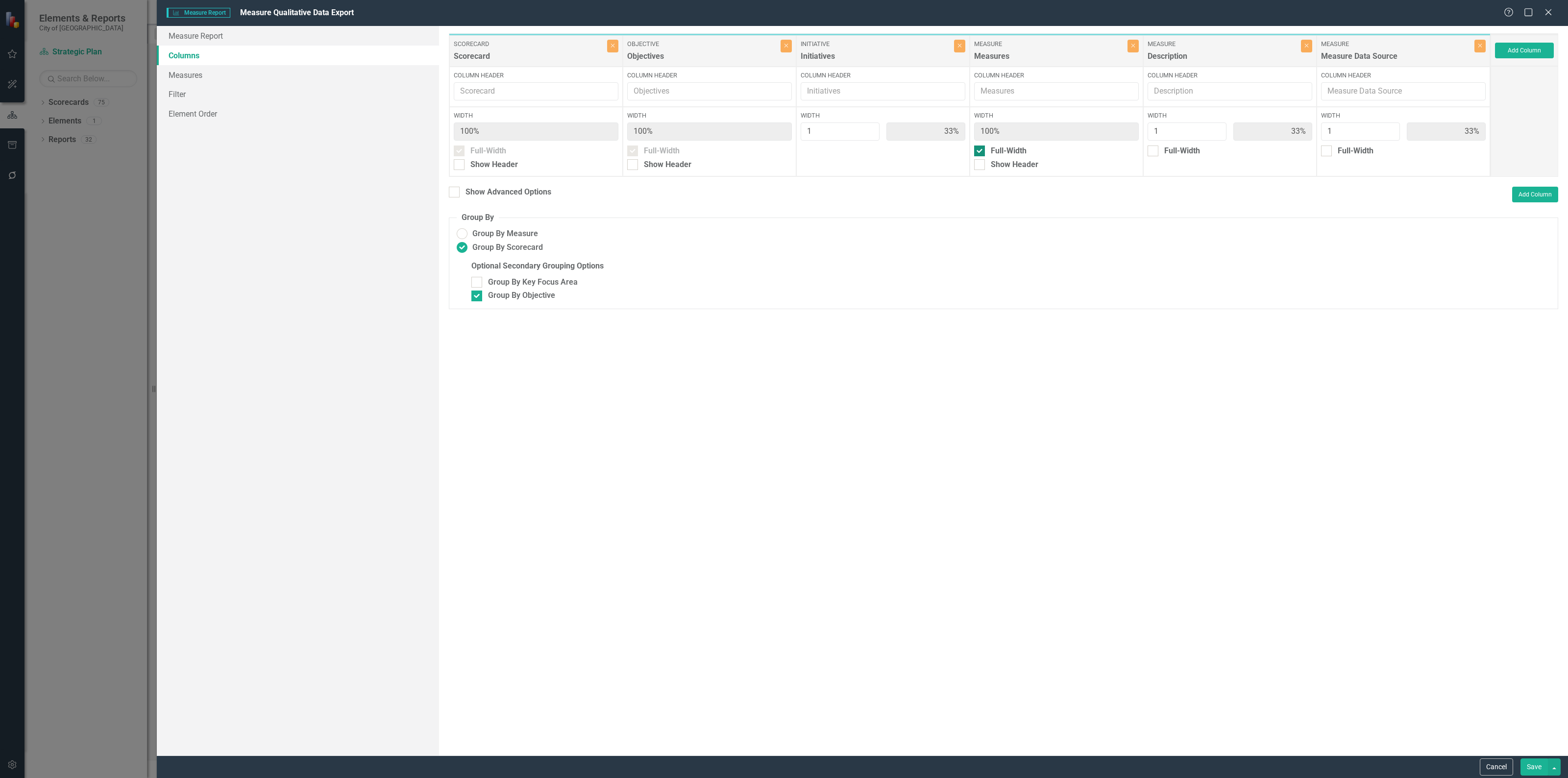
click at [985, 150] on div "Full-Width" at bounding box center [1056, 151] width 164 height 11
click at [980, 150] on input "Full-Width" at bounding box center [977, 149] width 7 height 6
checkbox input "false"
type input "25%"
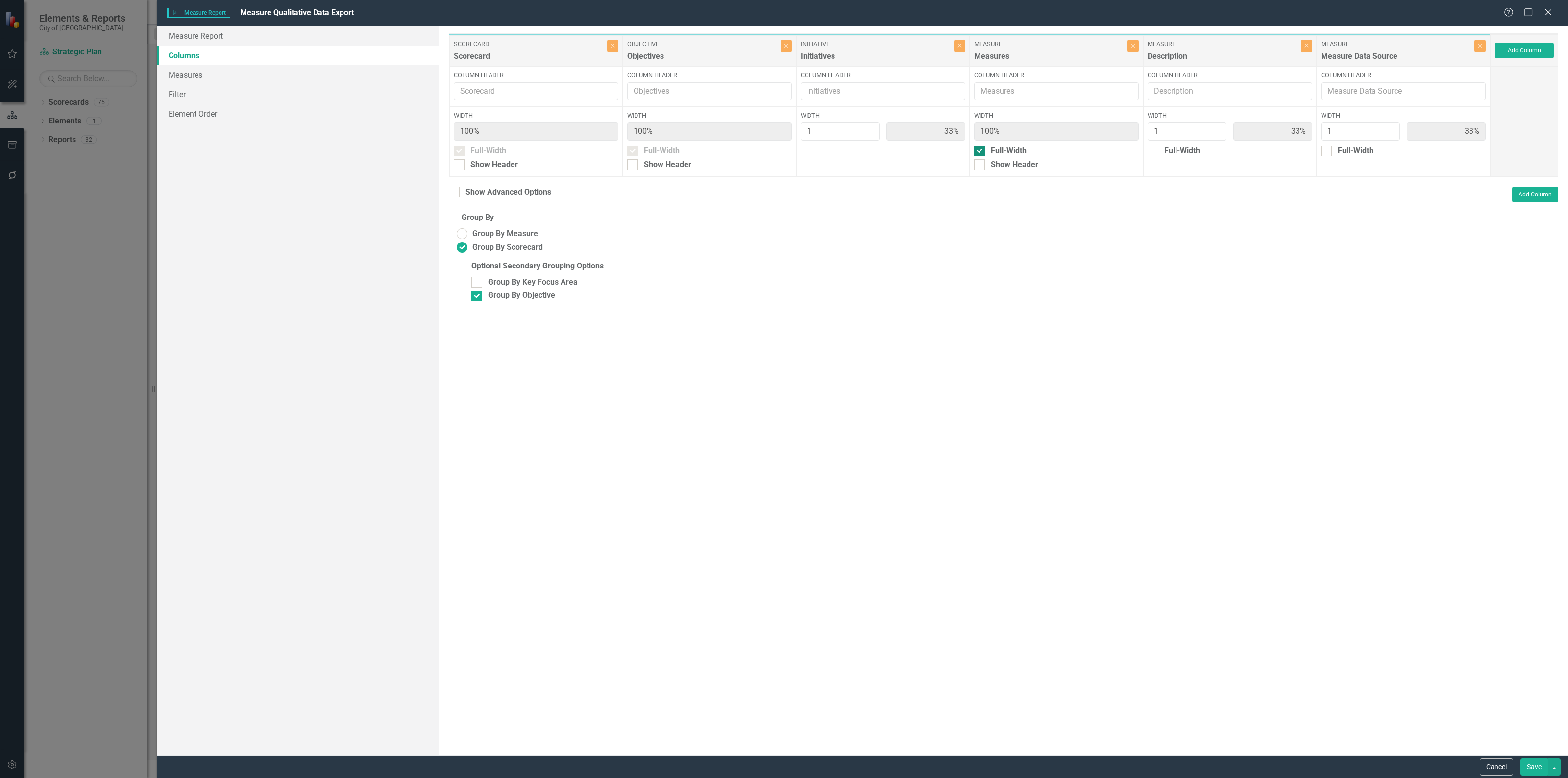
type input "25%"
click at [615, 49] on button "Close" at bounding box center [612, 46] width 11 height 13
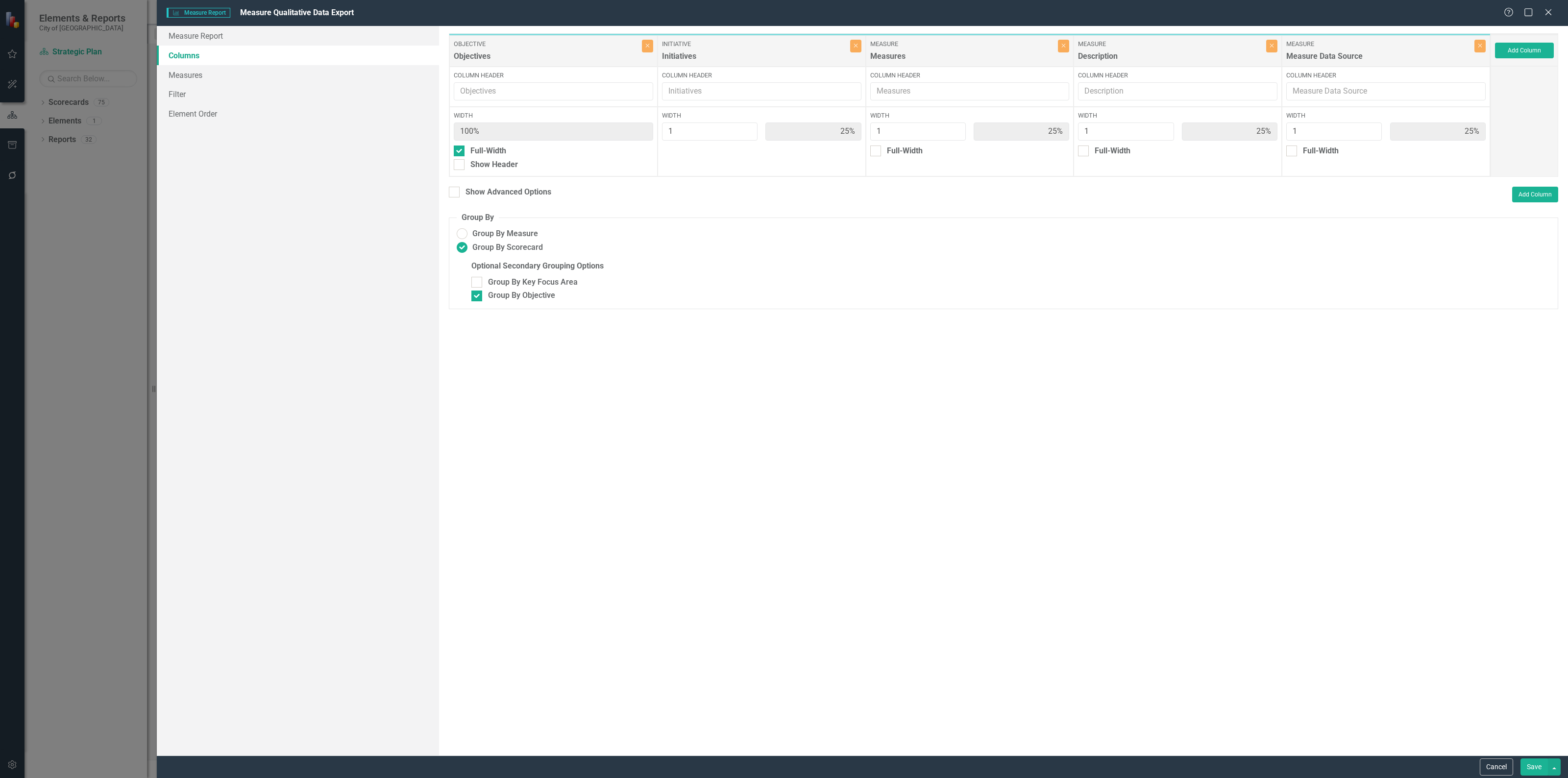
click at [1541, 770] on button "Save" at bounding box center [1534, 767] width 27 height 17
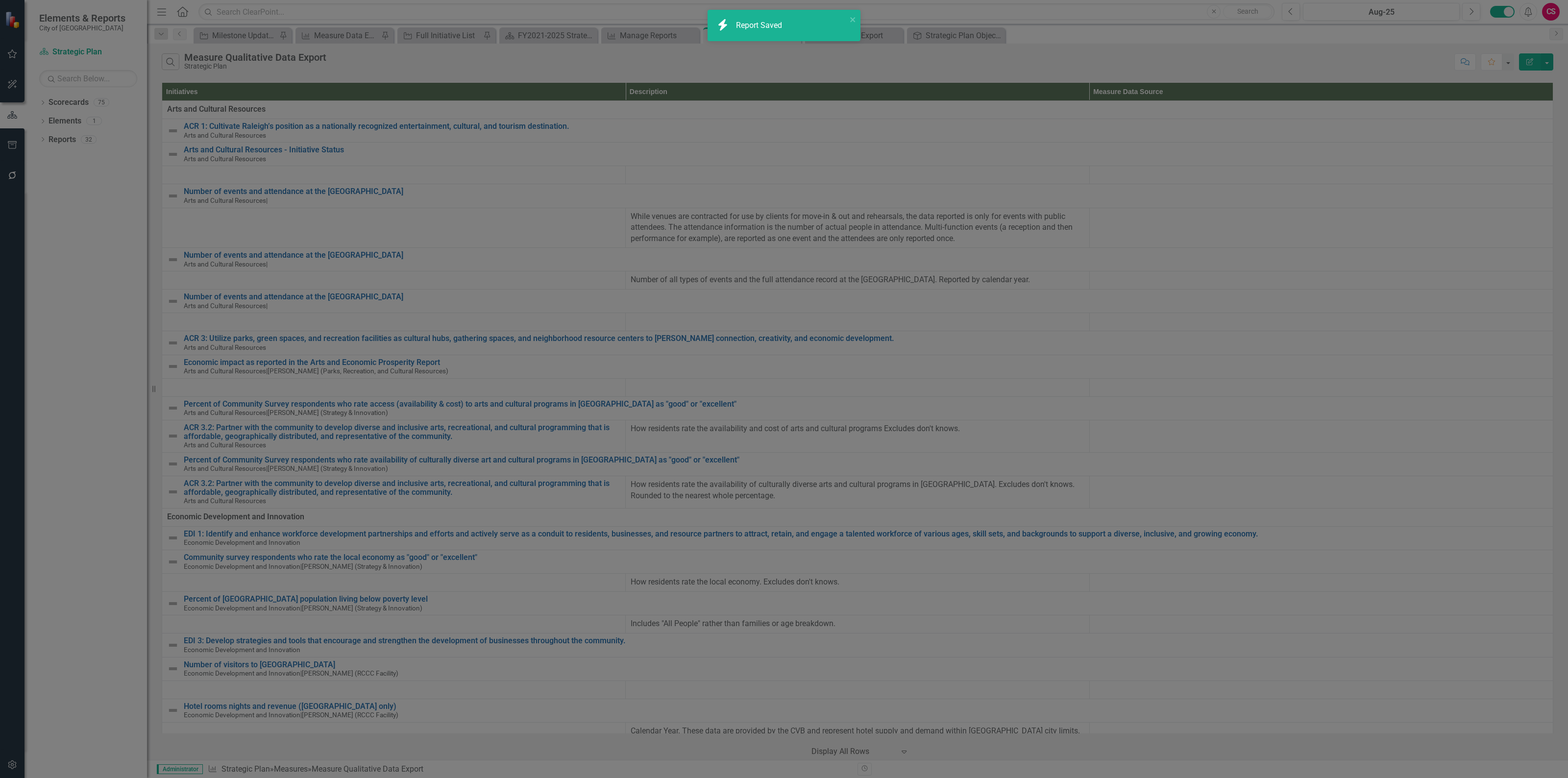
radio input "false"
checkbox input "false"
radio input "true"
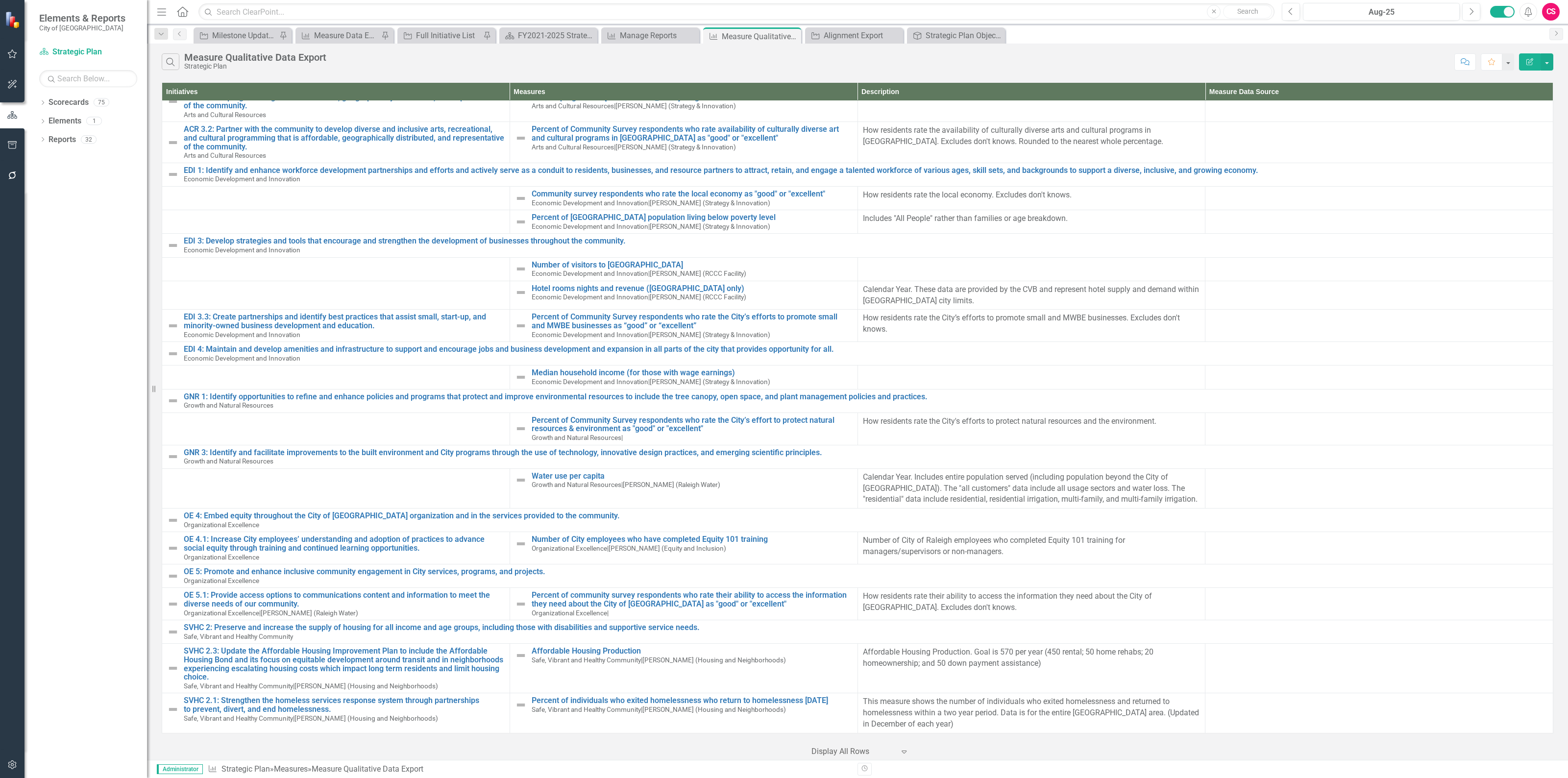
scroll to position [0, 0]
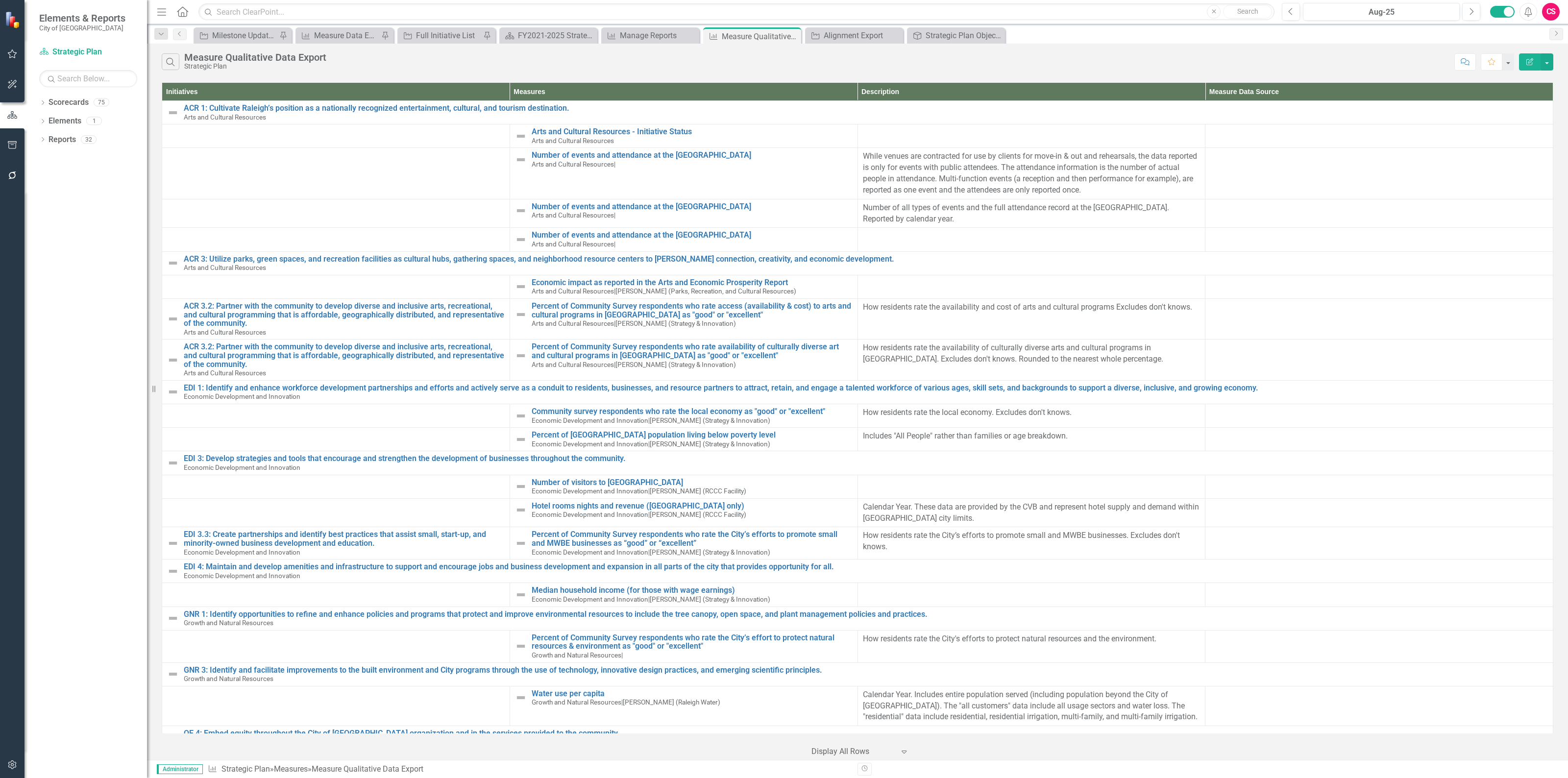
click at [1525, 60] on icon "Edit Report" at bounding box center [1530, 62] width 9 height 7
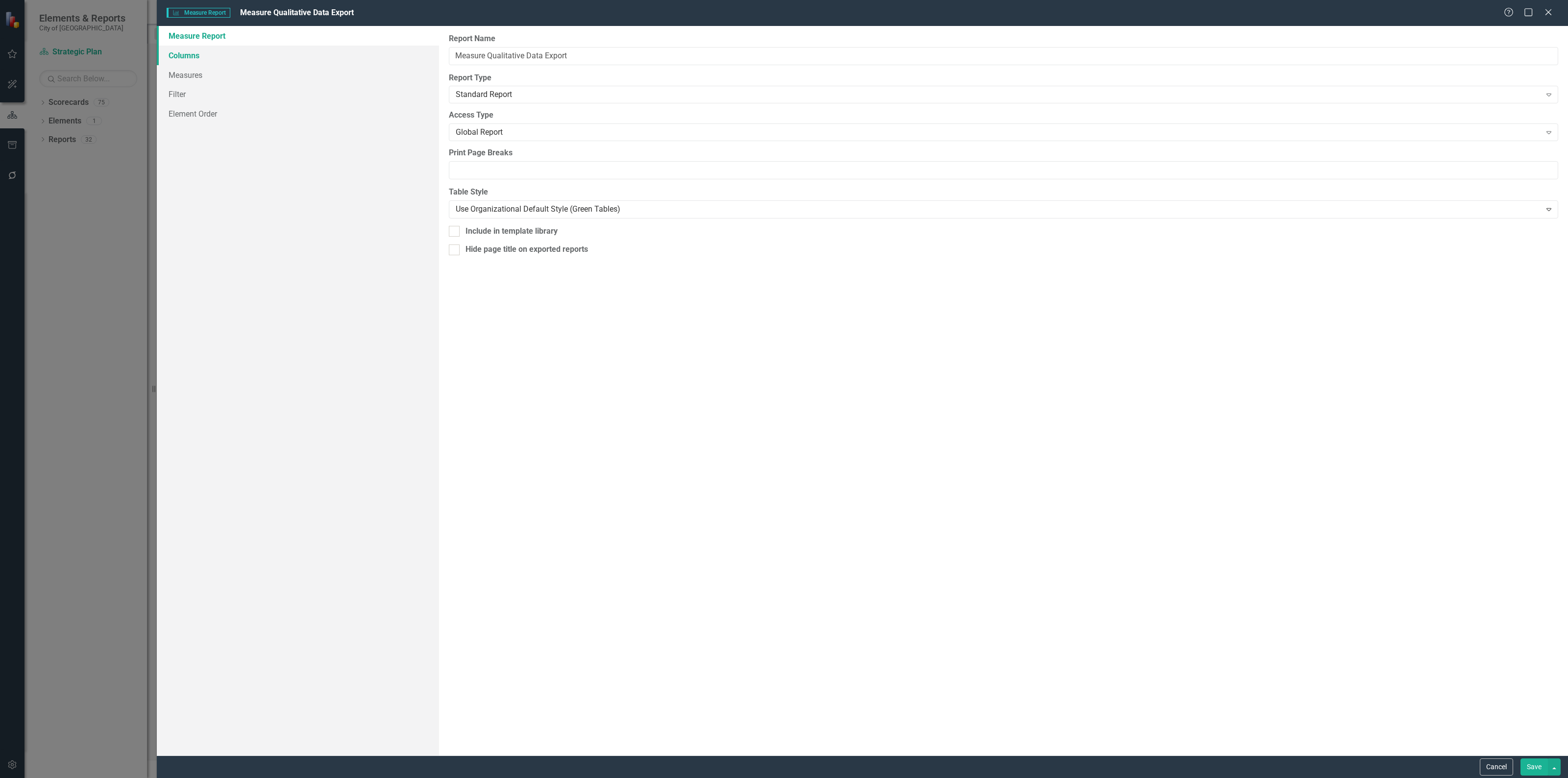
click at [285, 58] on link "Columns" at bounding box center [298, 55] width 282 height 19
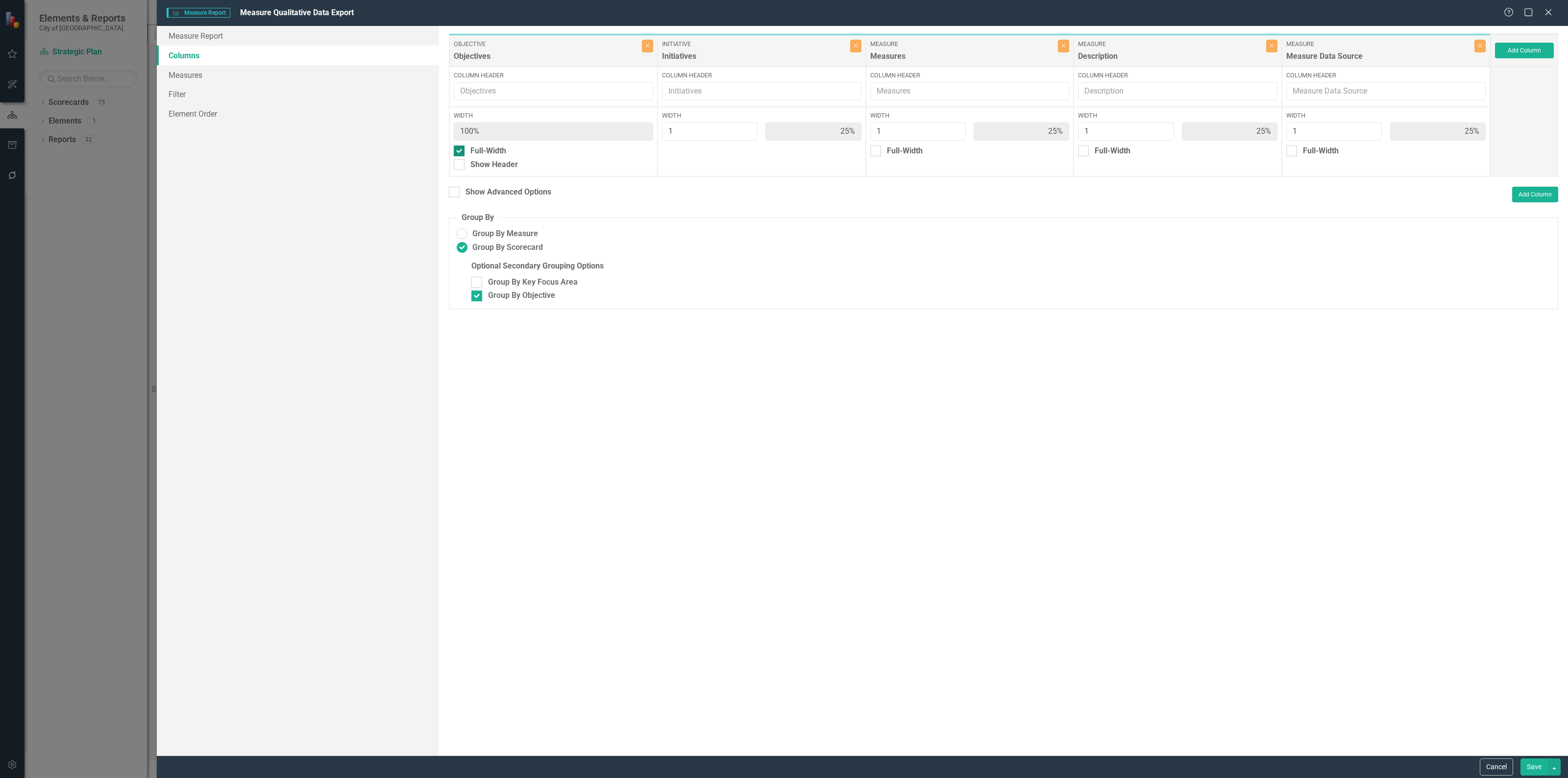
click at [463, 155] on div at bounding box center [459, 151] width 11 height 11
click at [460, 152] on input "Full-Width" at bounding box center [457, 149] width 7 height 6
checkbox input "false"
type input "20%"
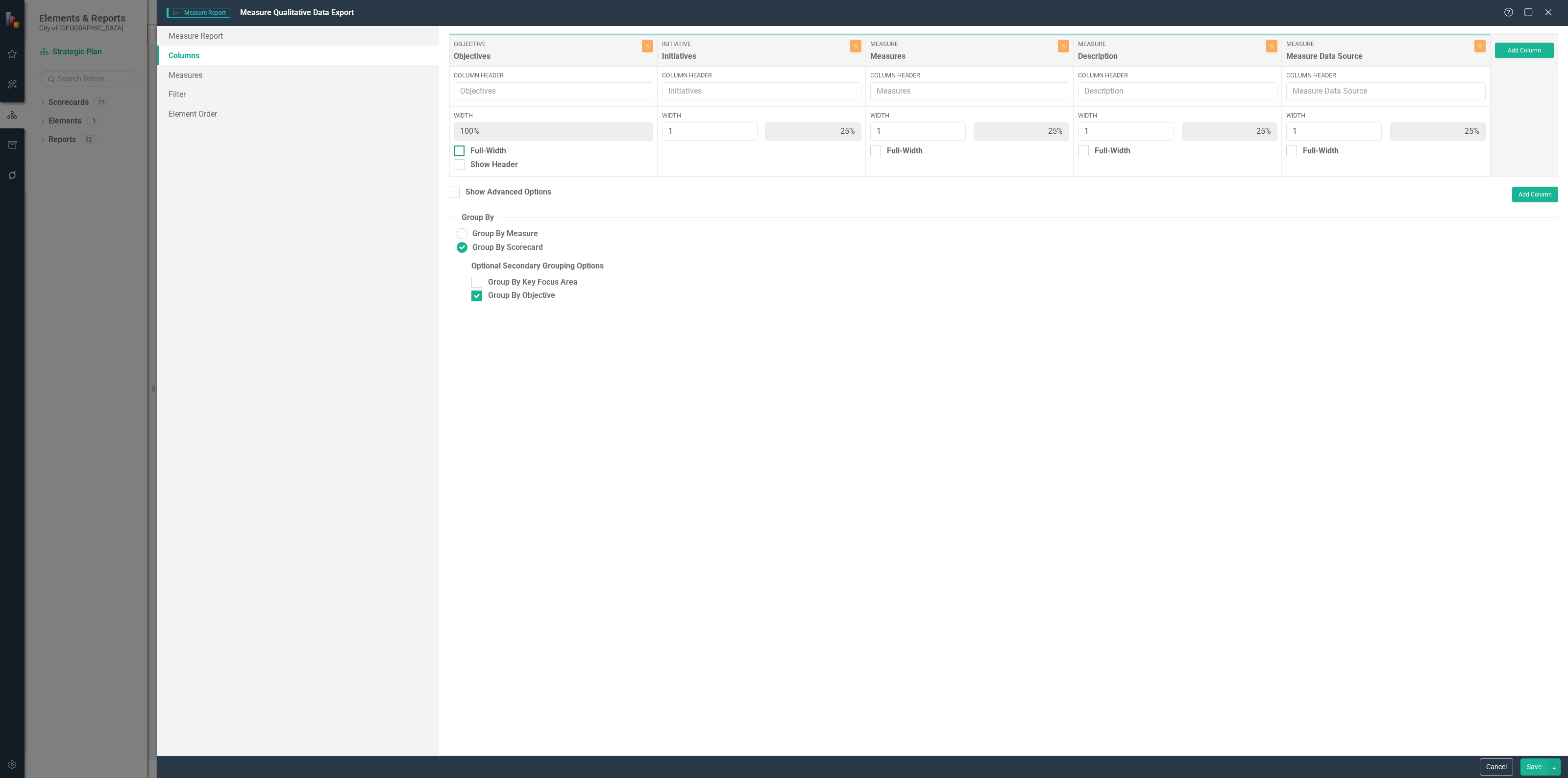
type input "20%"
click at [1544, 765] on button "Save" at bounding box center [1534, 767] width 27 height 17
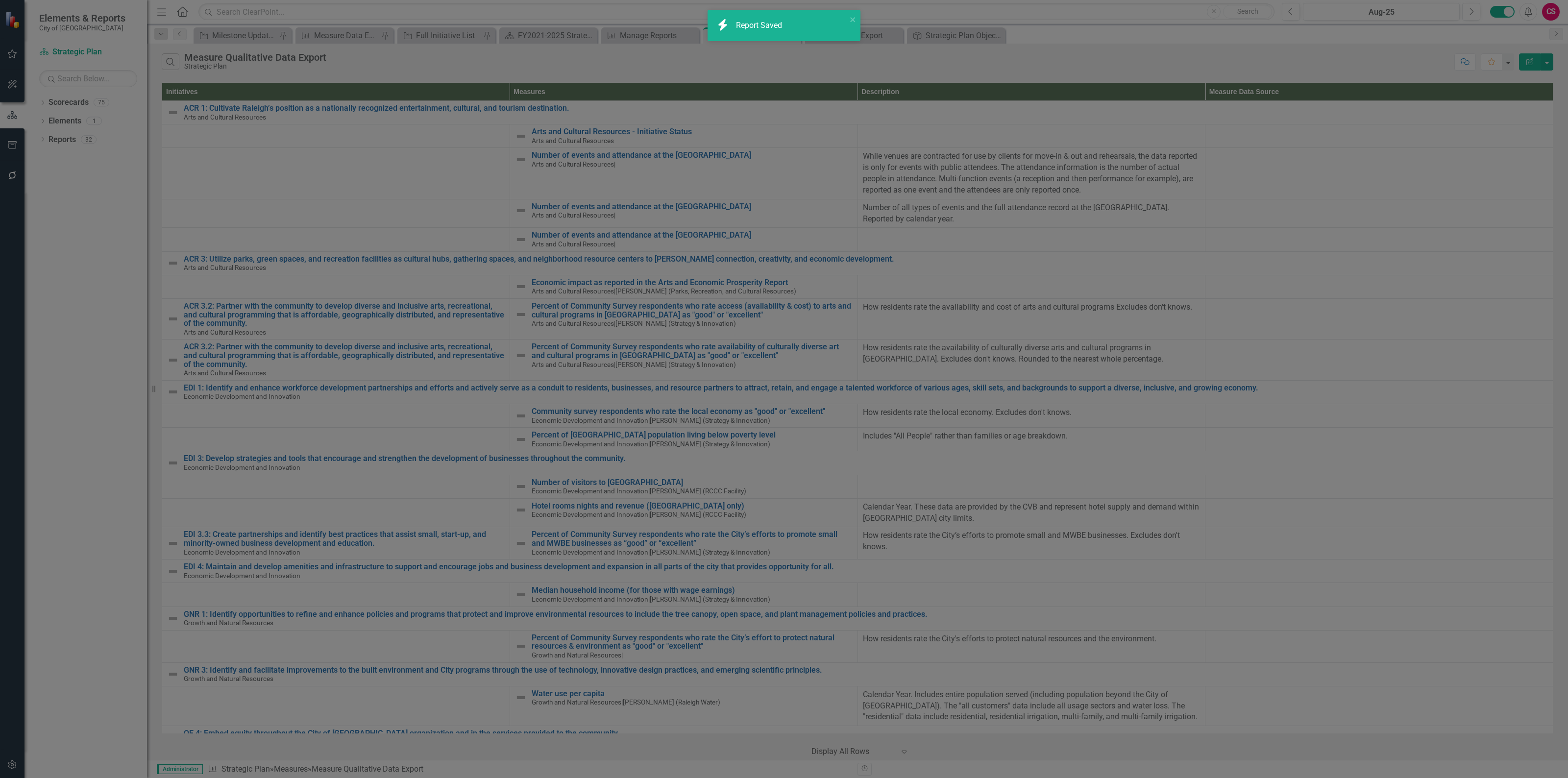
radio input "false"
checkbox input "false"
radio input "true"
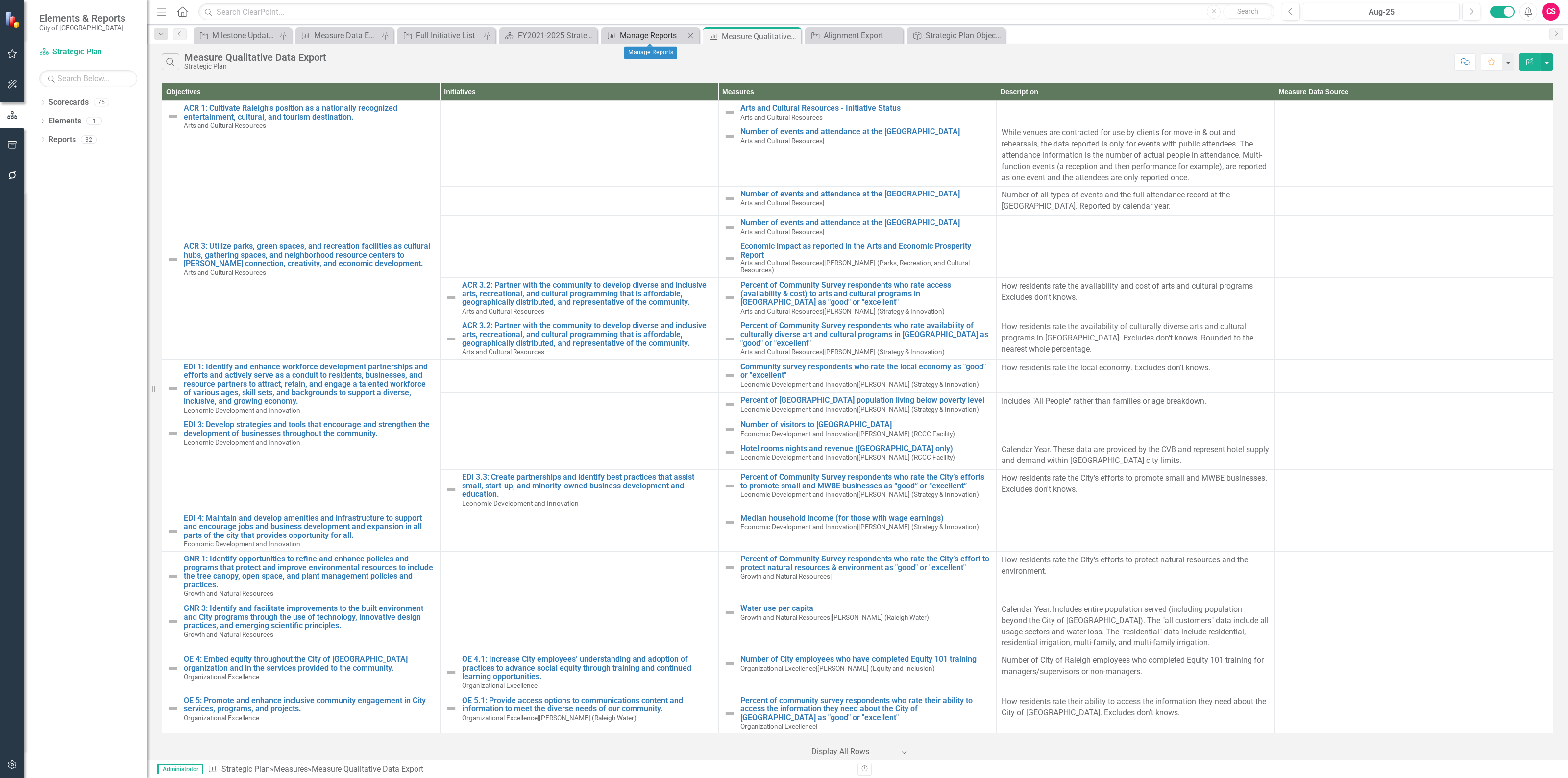
click at [658, 32] on div "Manage Reports" at bounding box center [651, 35] width 64 height 12
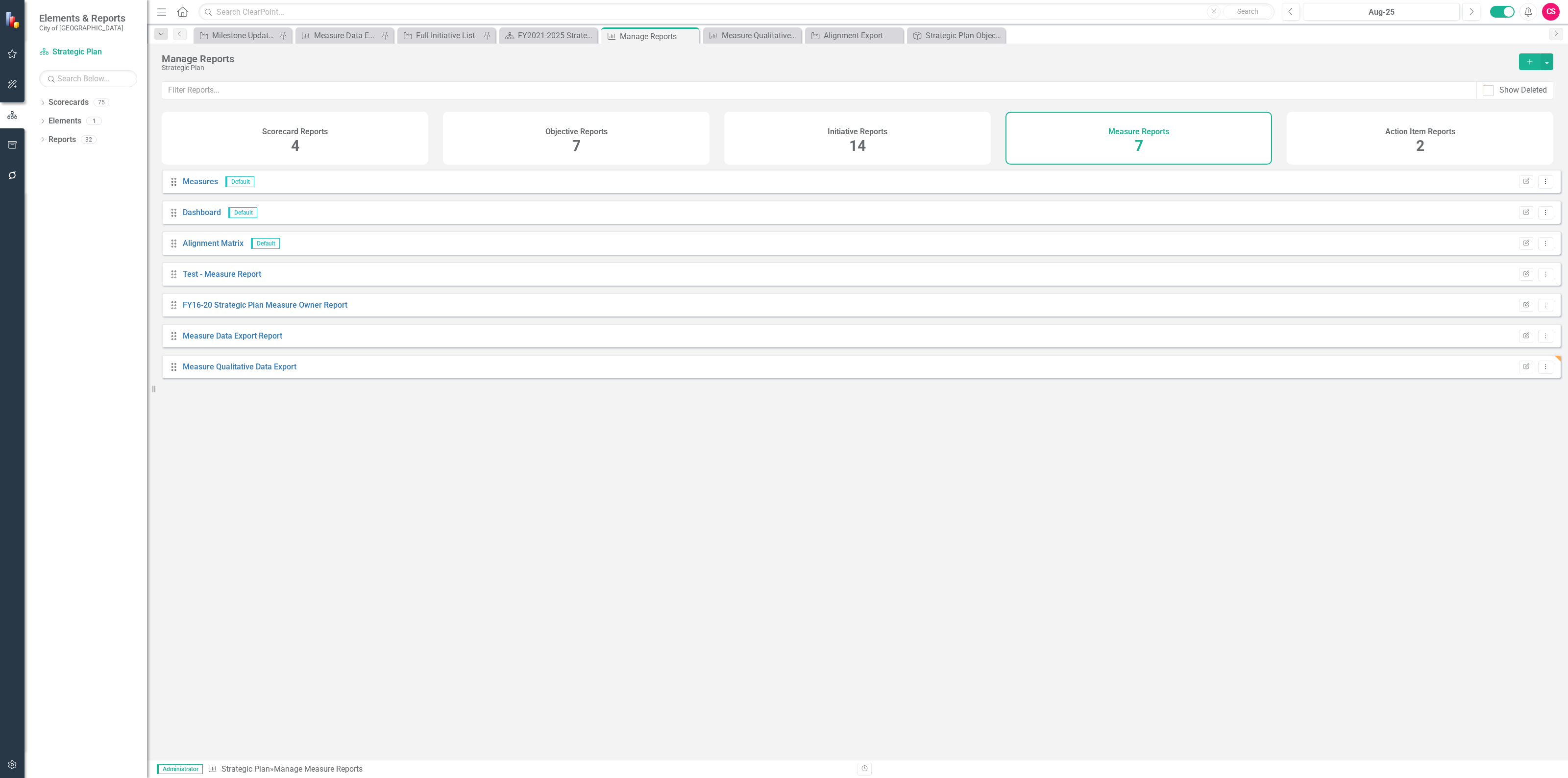
click at [863, 148] on span "14" at bounding box center [857, 146] width 17 height 17
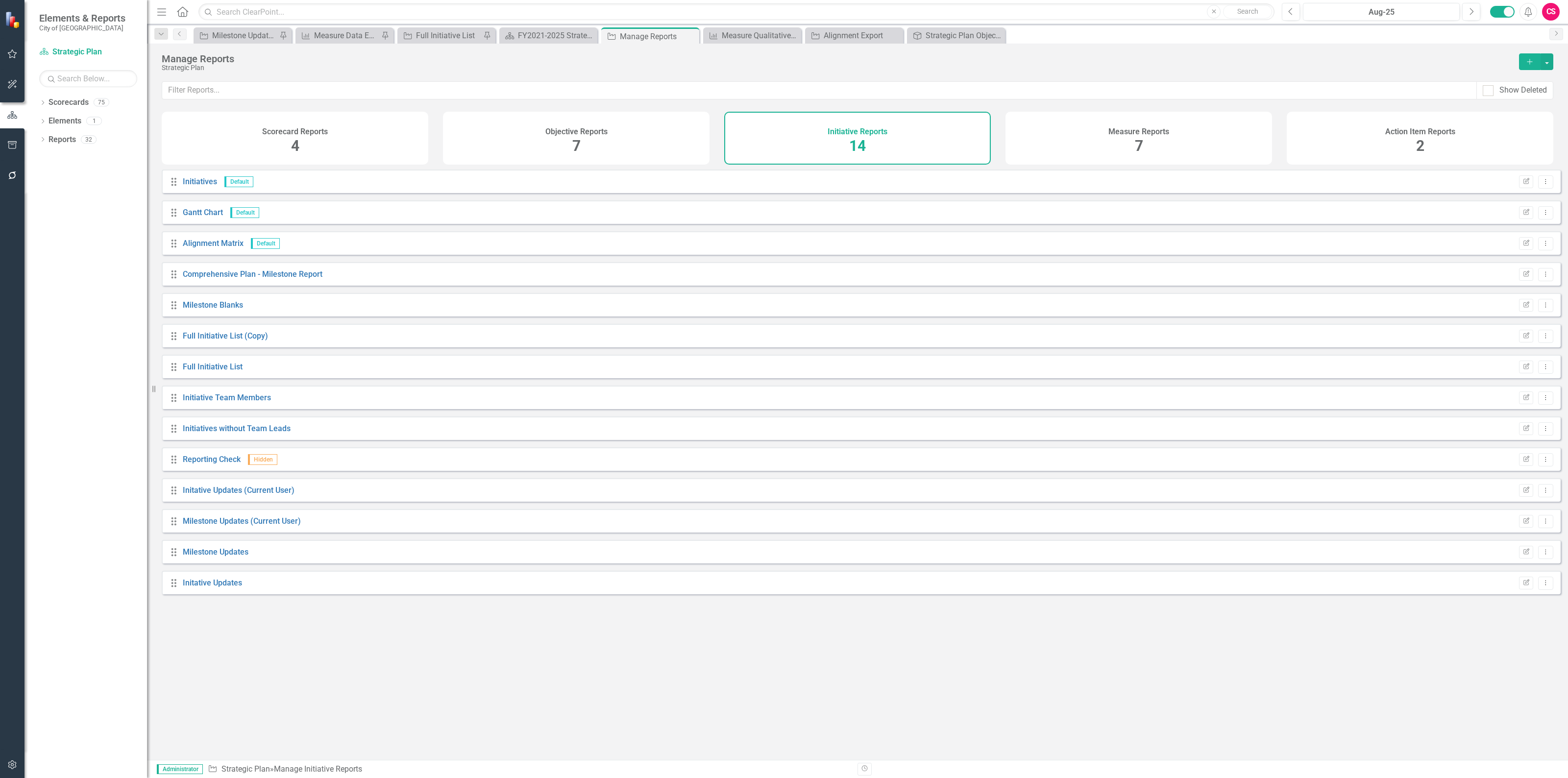
click at [582, 124] on div "Objective Reports 7" at bounding box center [576, 138] width 267 height 53
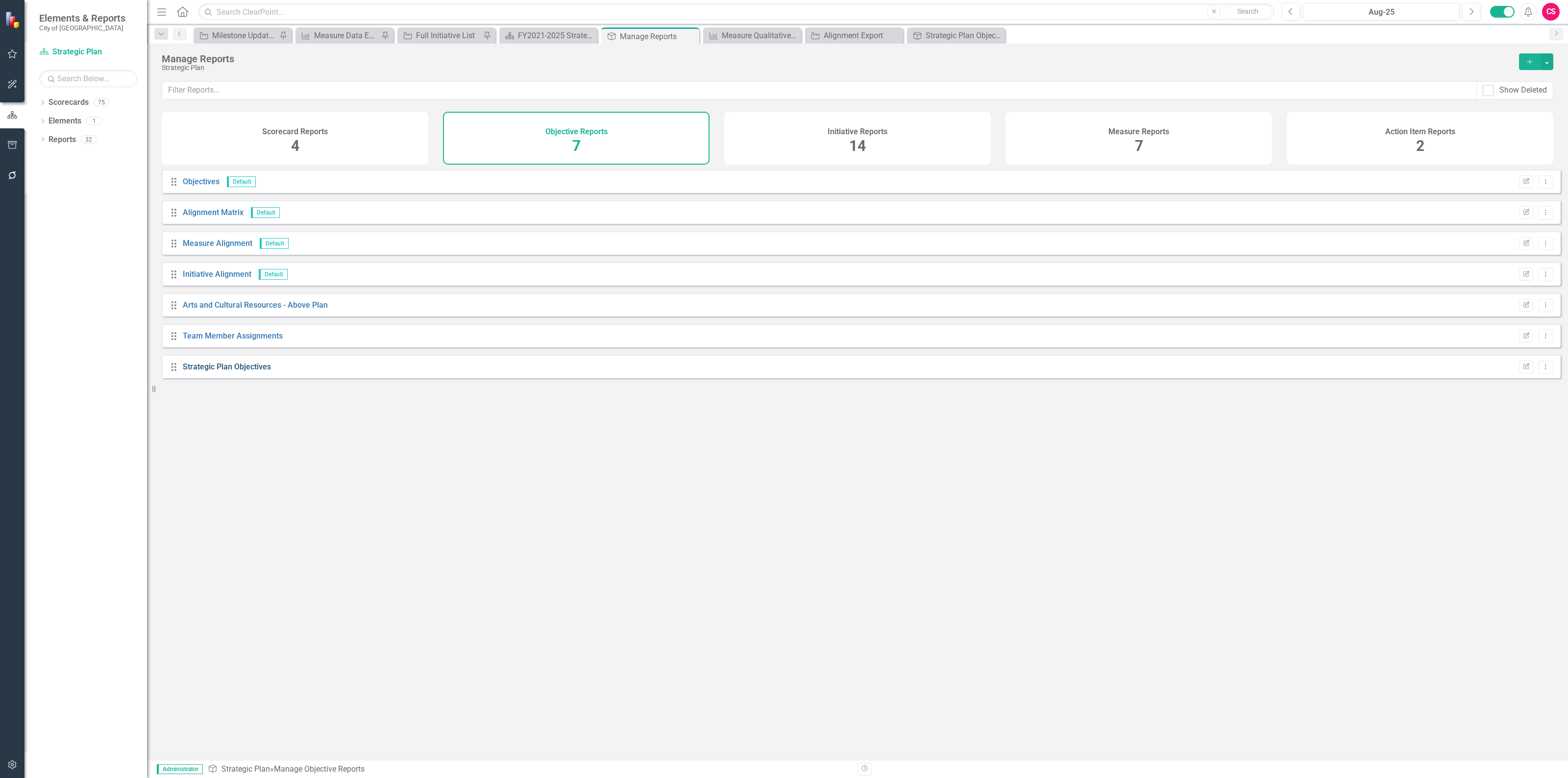
click at [250, 371] on link "Strategic Plan Objectives" at bounding box center [227, 367] width 88 height 9
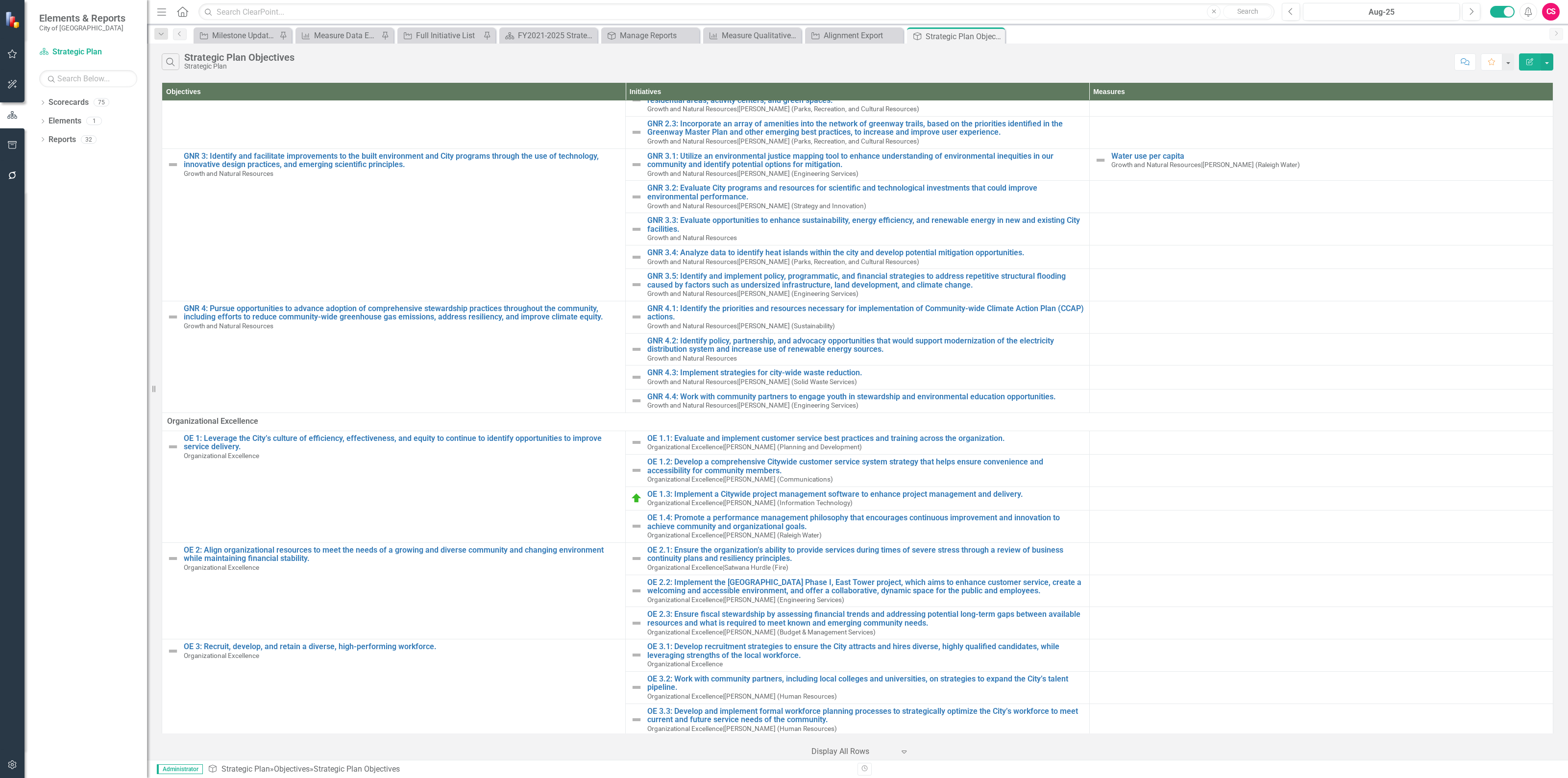
scroll to position [1163, 0]
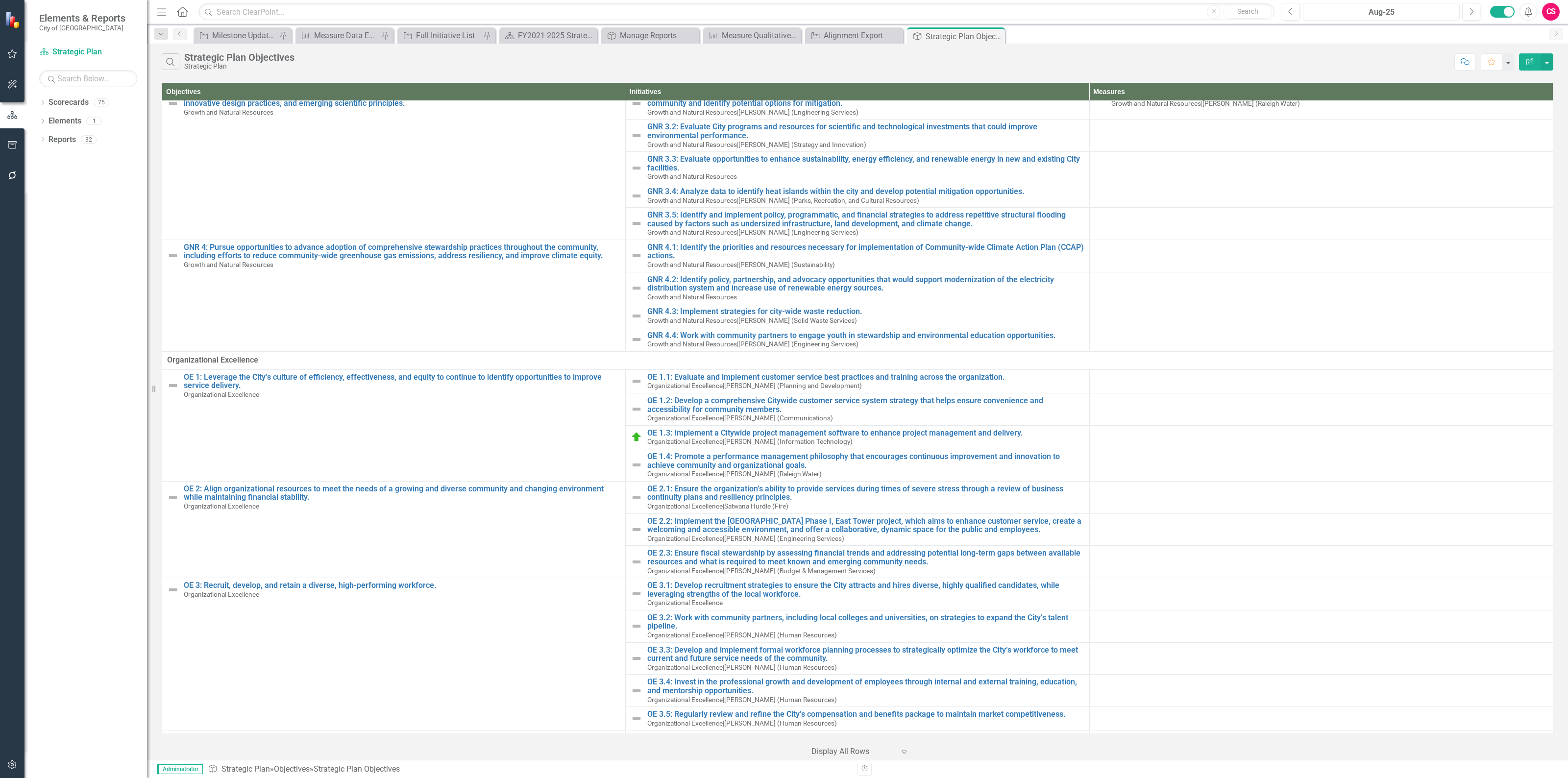
click at [1383, 8] on div "Aug-25" at bounding box center [1381, 12] width 150 height 12
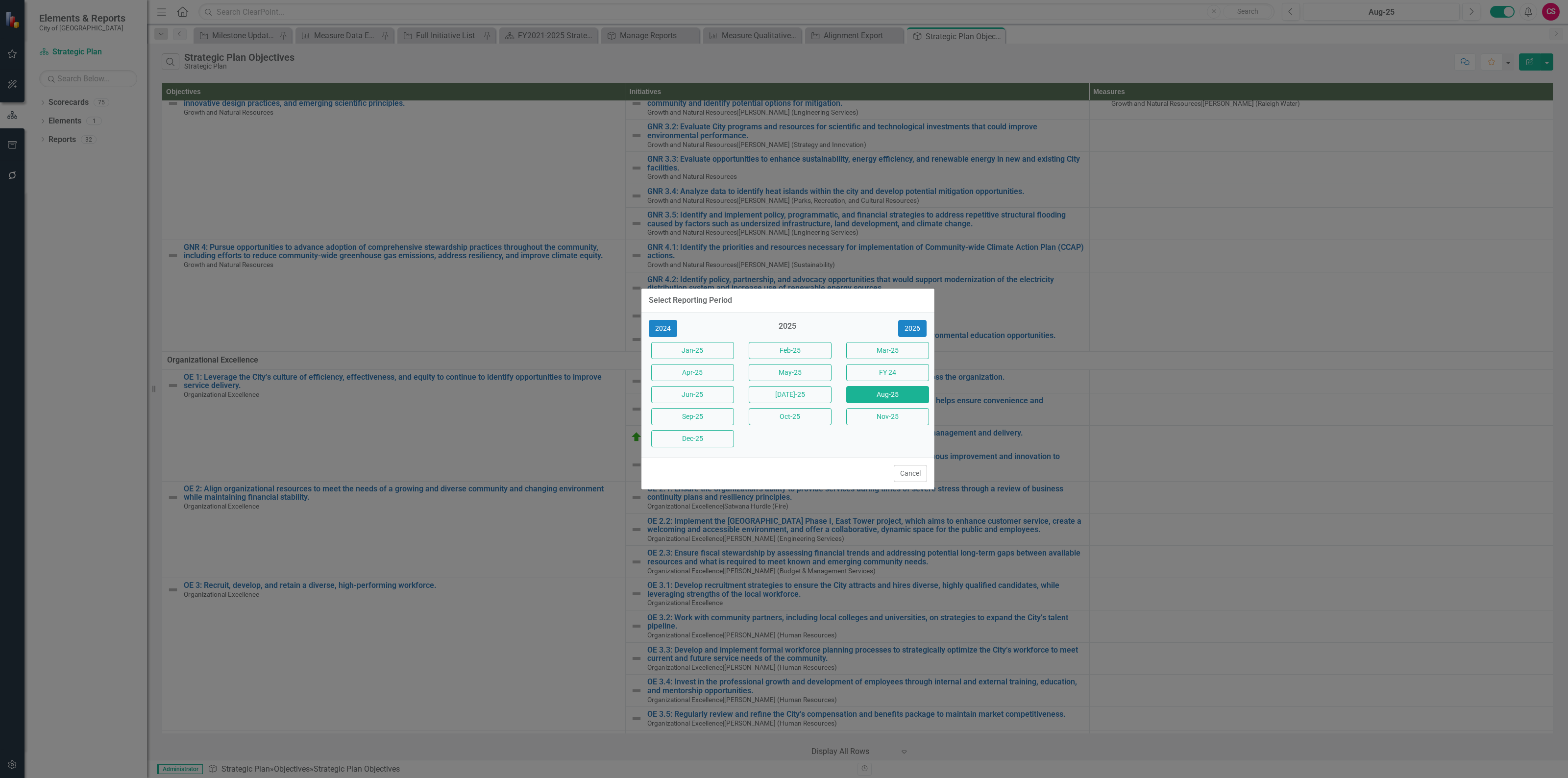
click at [649, 315] on div "2024 2025 2026 Jan-25 Feb-25 Mar-25 Apr-25 May-25 FY 24 Jun-25 Jul-25 Aug-25 Se…" at bounding box center [787, 385] width 293 height 144
click at [659, 323] on button "2024" at bounding box center [663, 328] width 29 height 17
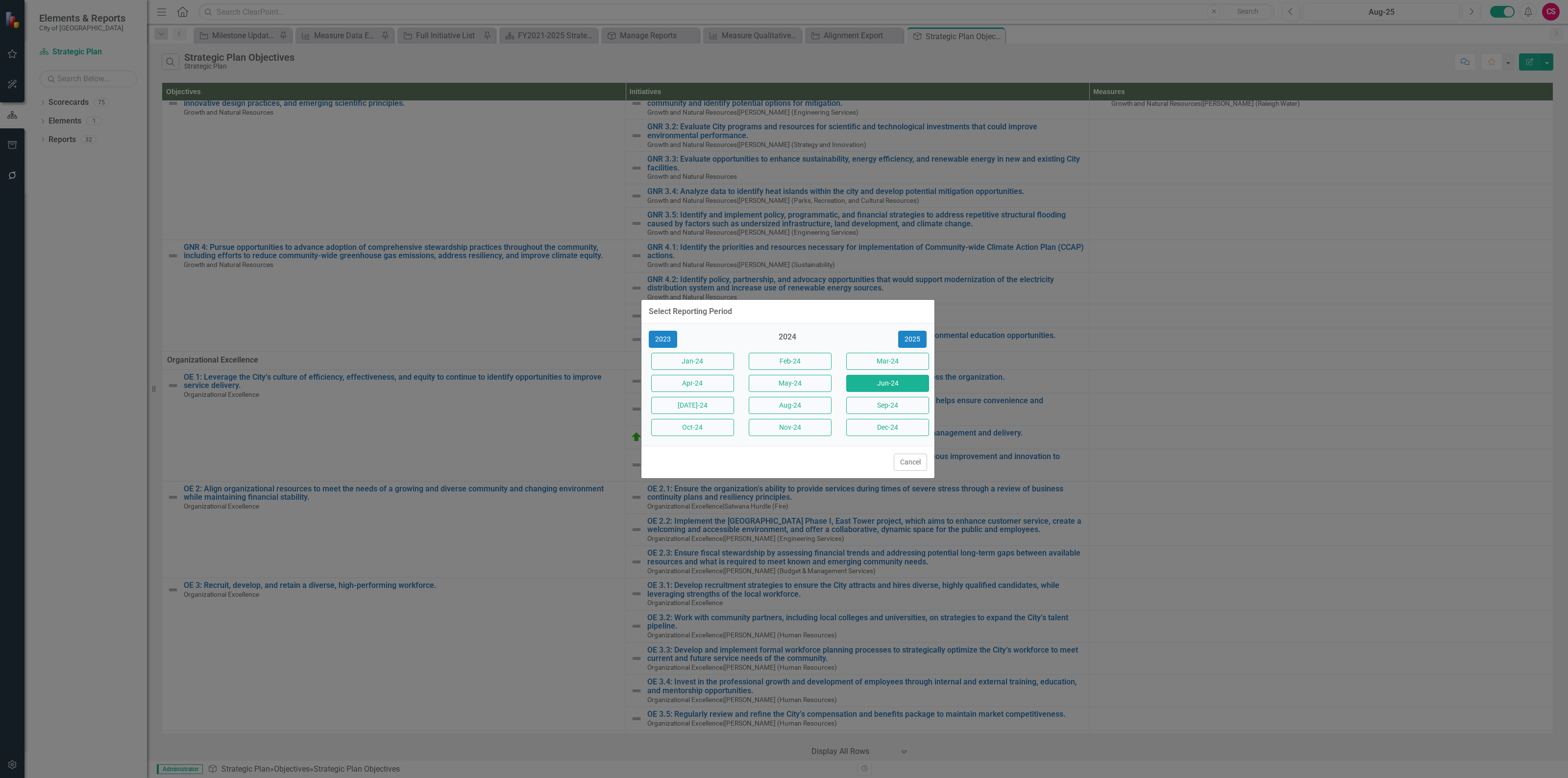
click at [890, 382] on button "Jun-24" at bounding box center [887, 383] width 83 height 17
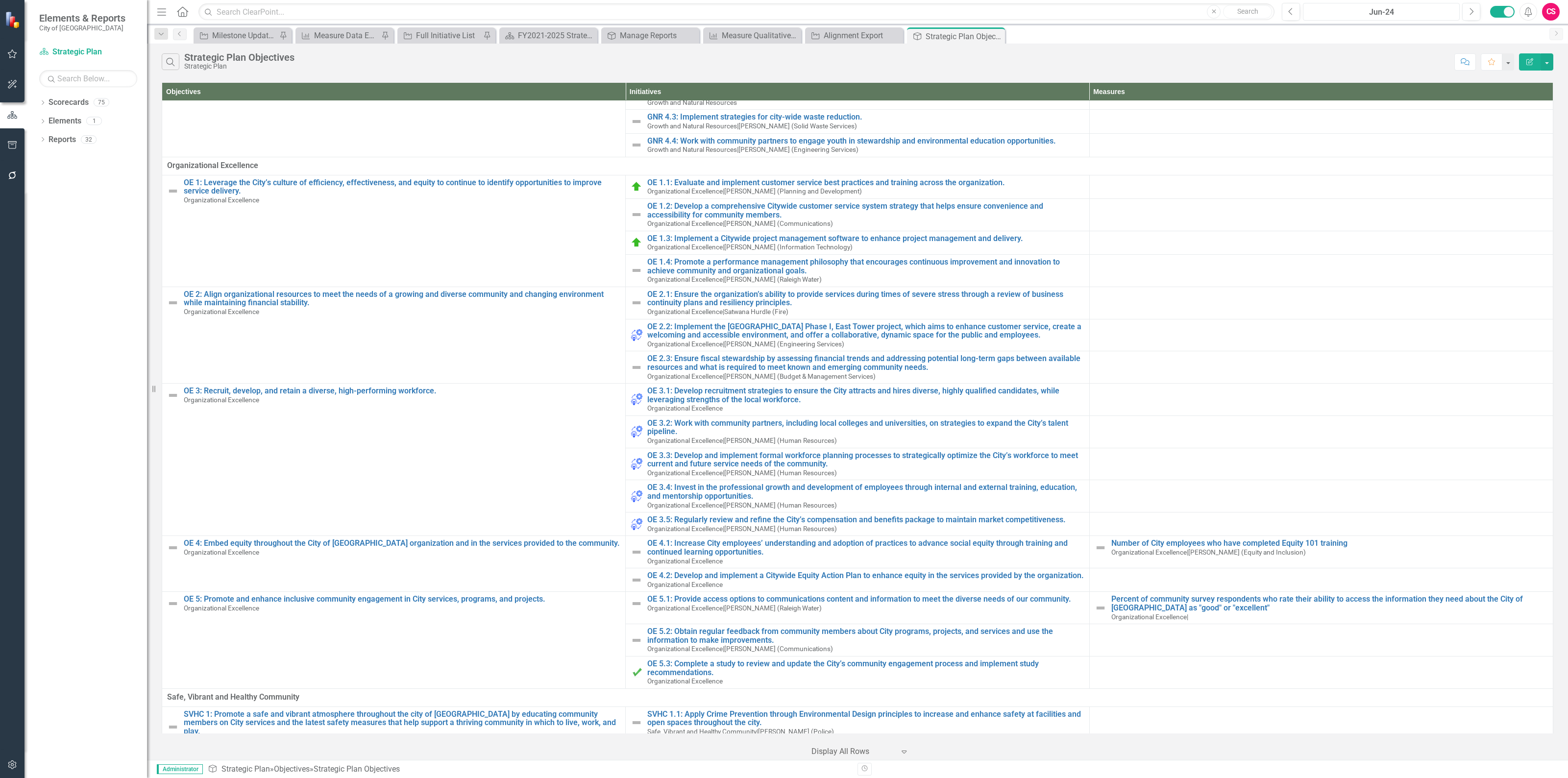
scroll to position [1313, 0]
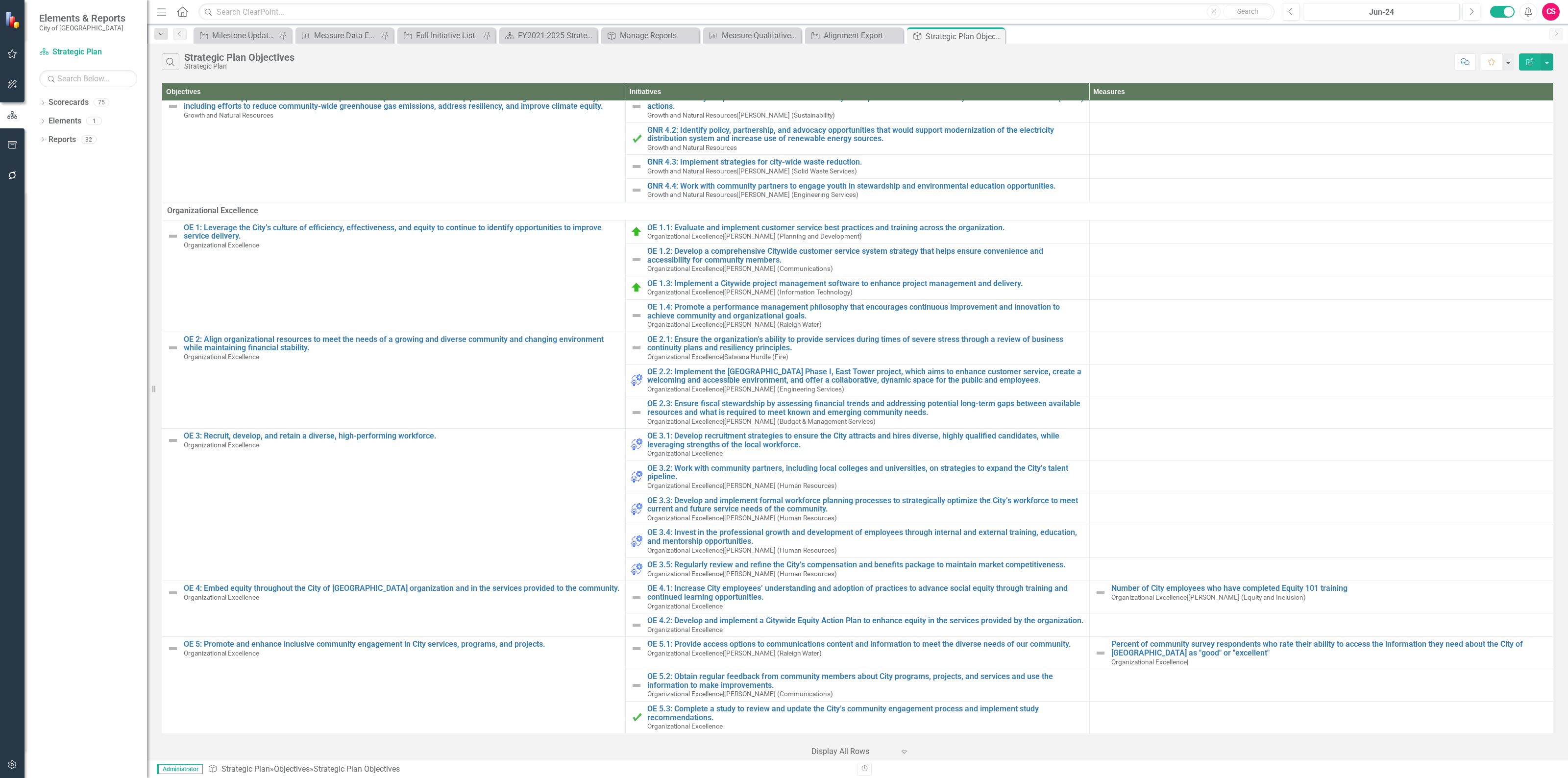
click at [1524, 60] on button "Edit Report" at bounding box center [1529, 62] width 21 height 17
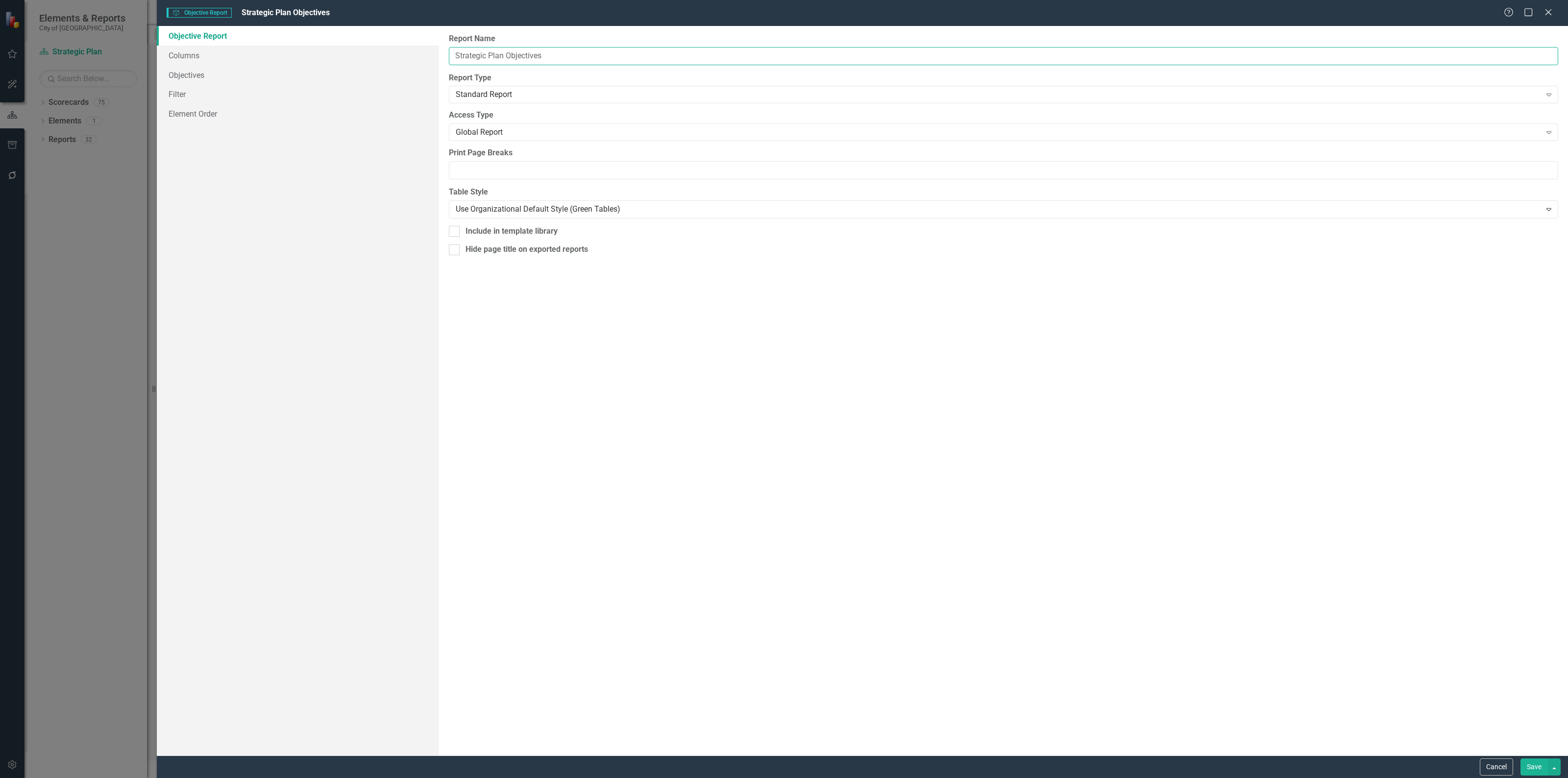
click at [601, 54] on input "Strategic Plan Objectives" at bounding box center [1003, 56] width 1109 height 18
type input "Strategic Plan Objectives Alignment Export"
click at [253, 55] on link "Columns" at bounding box center [298, 55] width 282 height 19
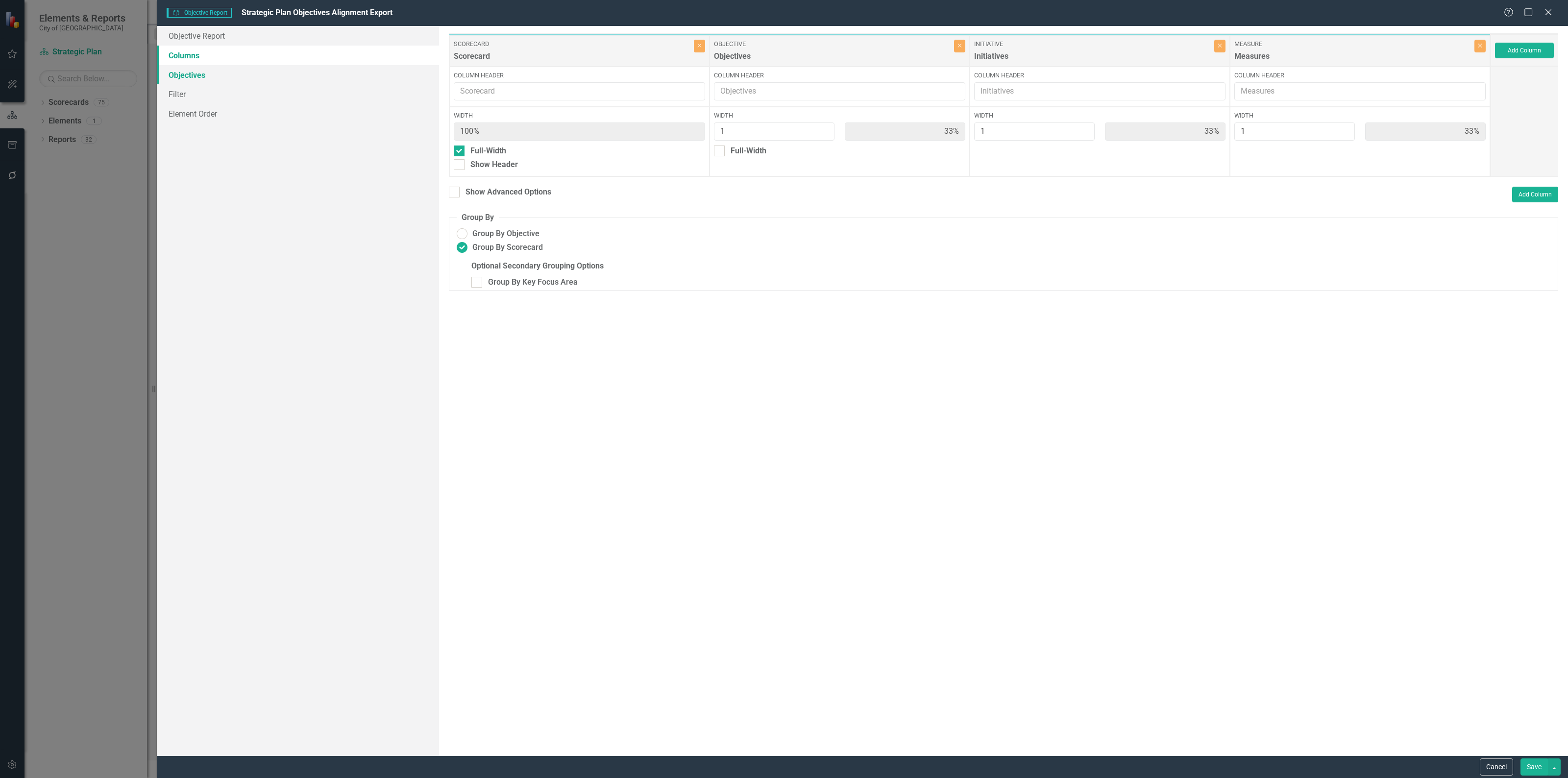
click at [249, 68] on link "Objectives" at bounding box center [298, 75] width 282 height 19
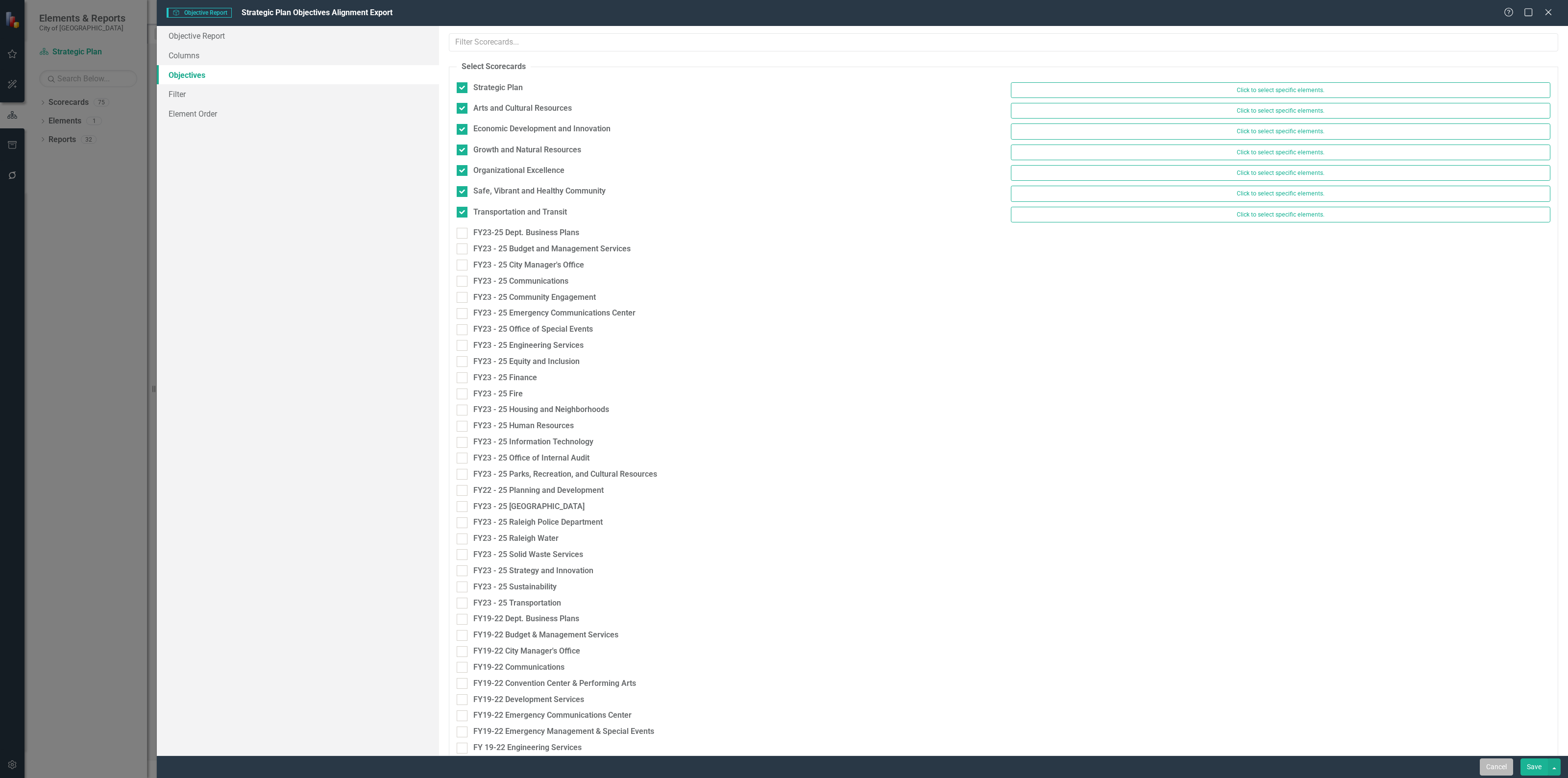
click at [1485, 768] on button "Cancel" at bounding box center [1496, 767] width 33 height 17
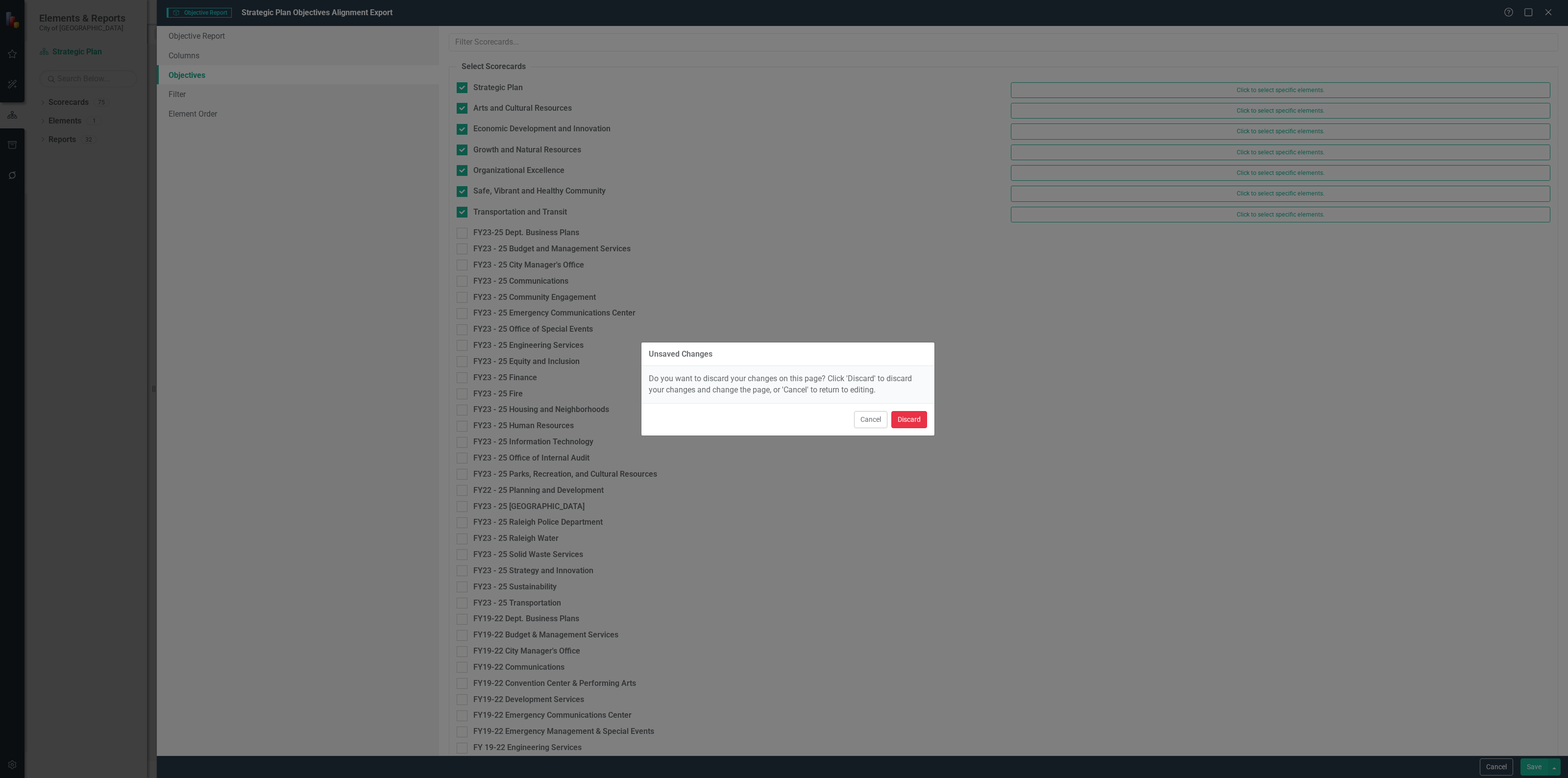
click at [906, 419] on button "Discard" at bounding box center [909, 419] width 36 height 17
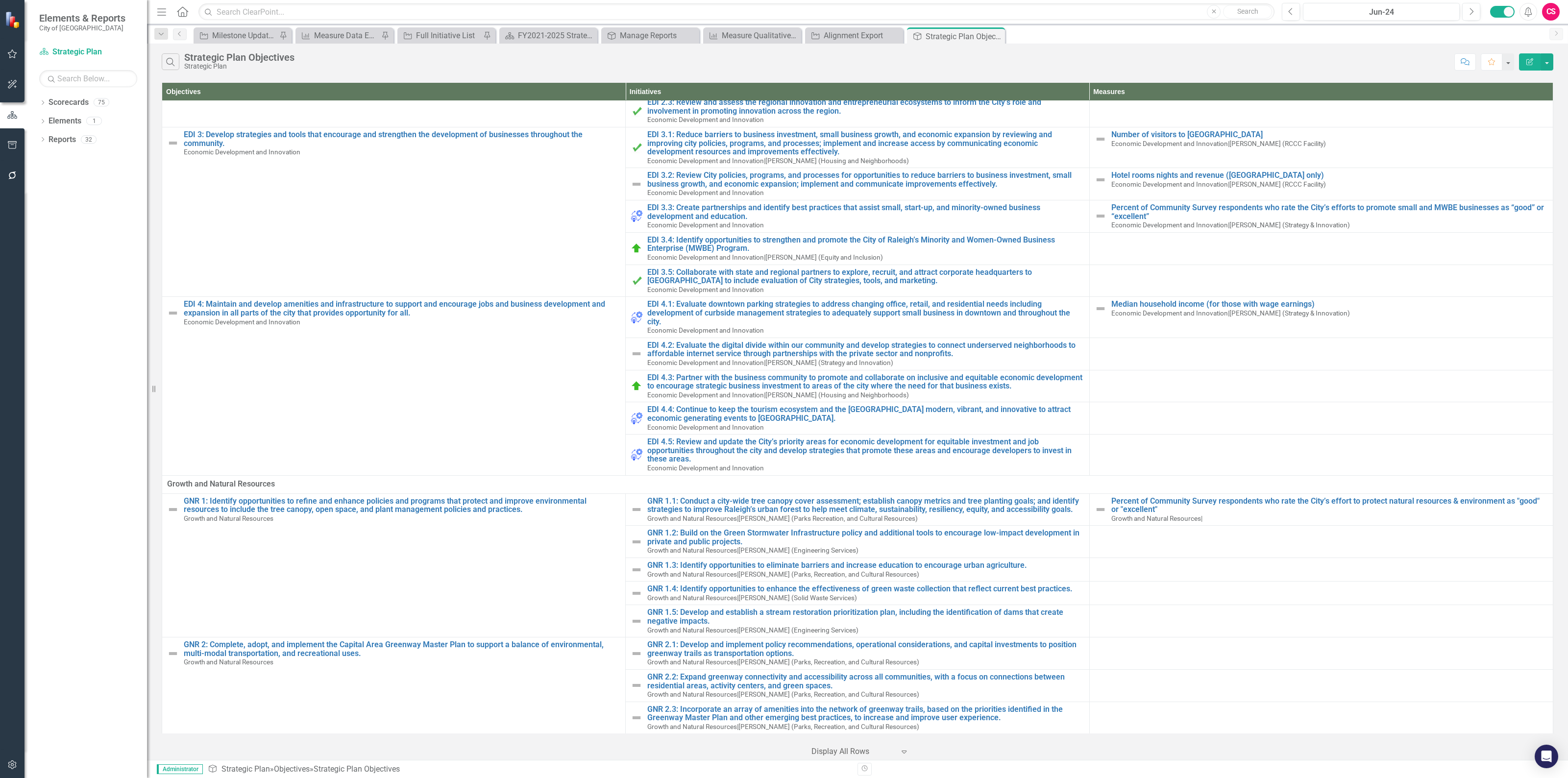
scroll to position [0, 0]
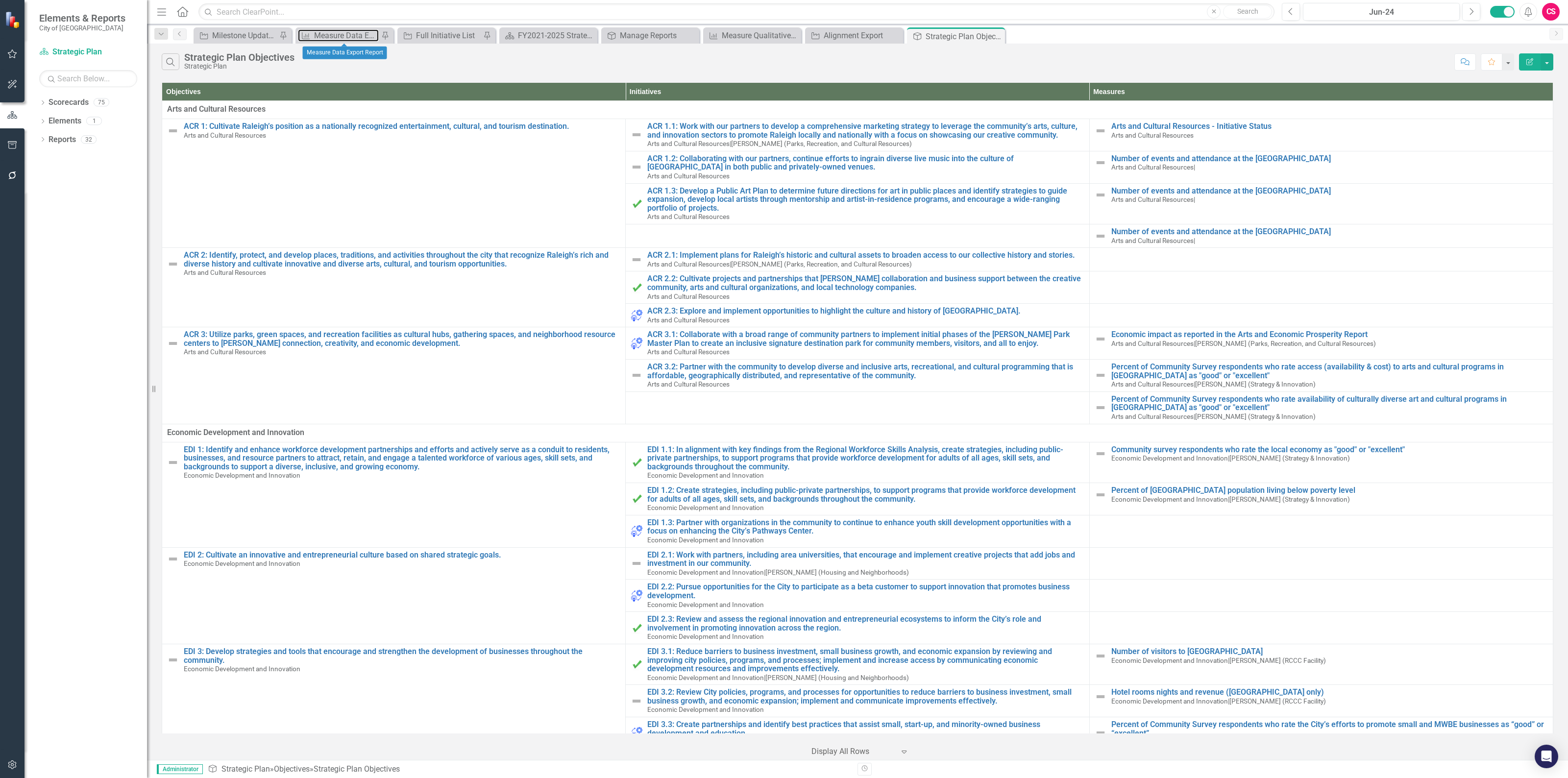
drag, startPoint x: 351, startPoint y: 32, endPoint x: 1, endPoint y: 438, distance: 536.0
click at [351, 32] on div "Measure Data Export Report" at bounding box center [346, 35] width 64 height 12
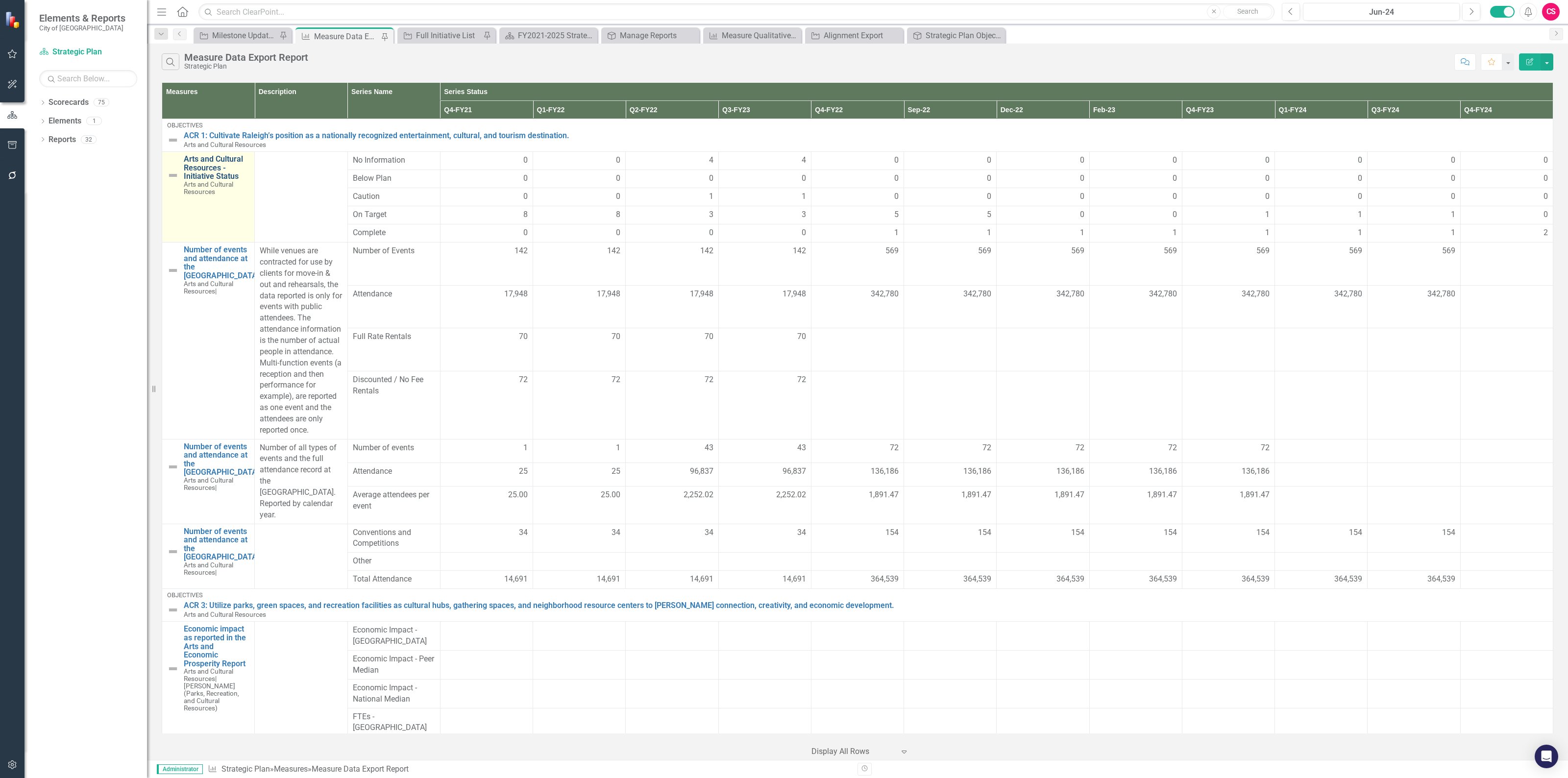
click at [228, 172] on link "Arts and Cultural Resources - Initiative Status" at bounding box center [216, 168] width 66 height 26
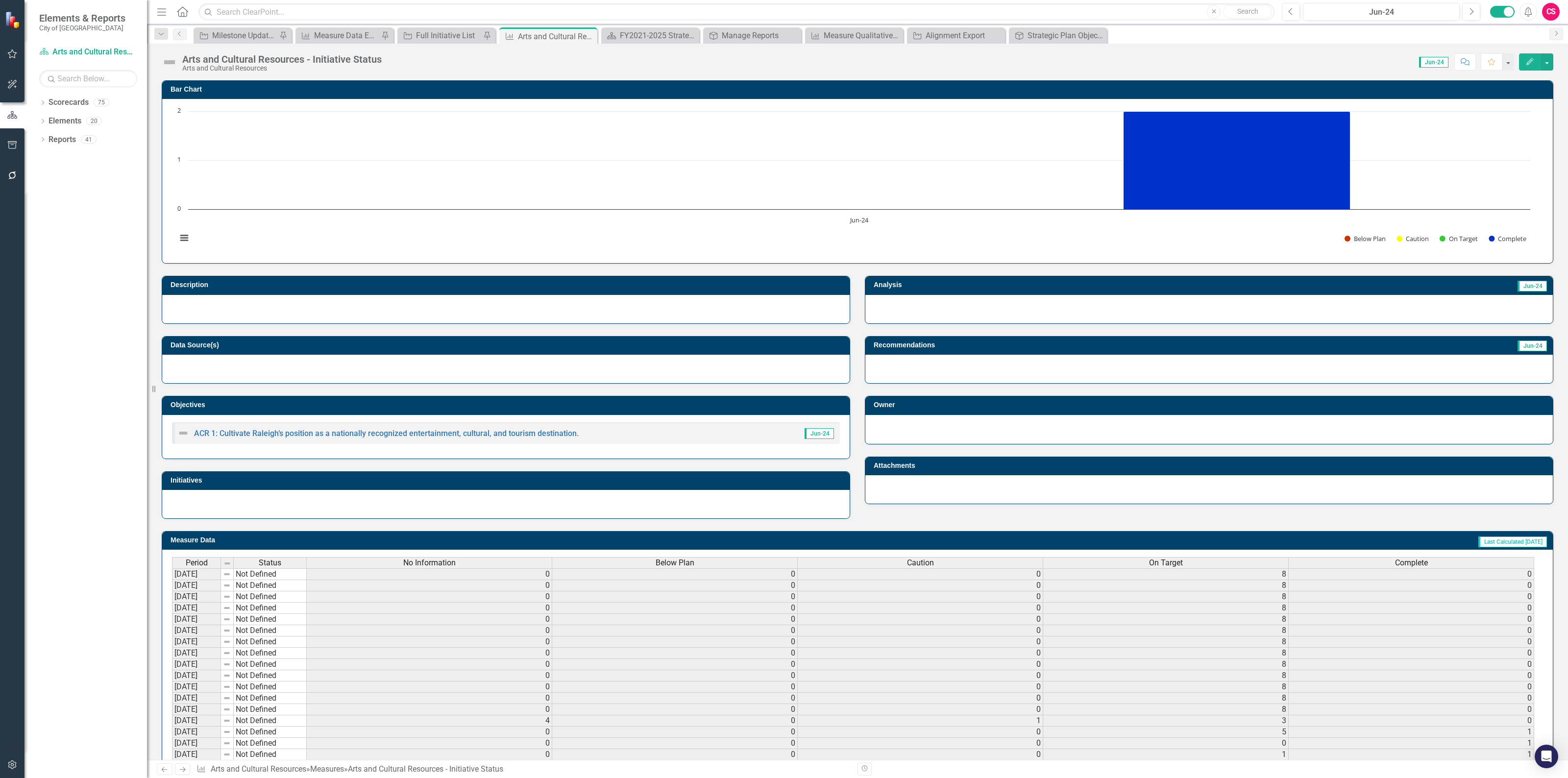
click at [1525, 62] on icon "Edit" at bounding box center [1530, 62] width 9 height 7
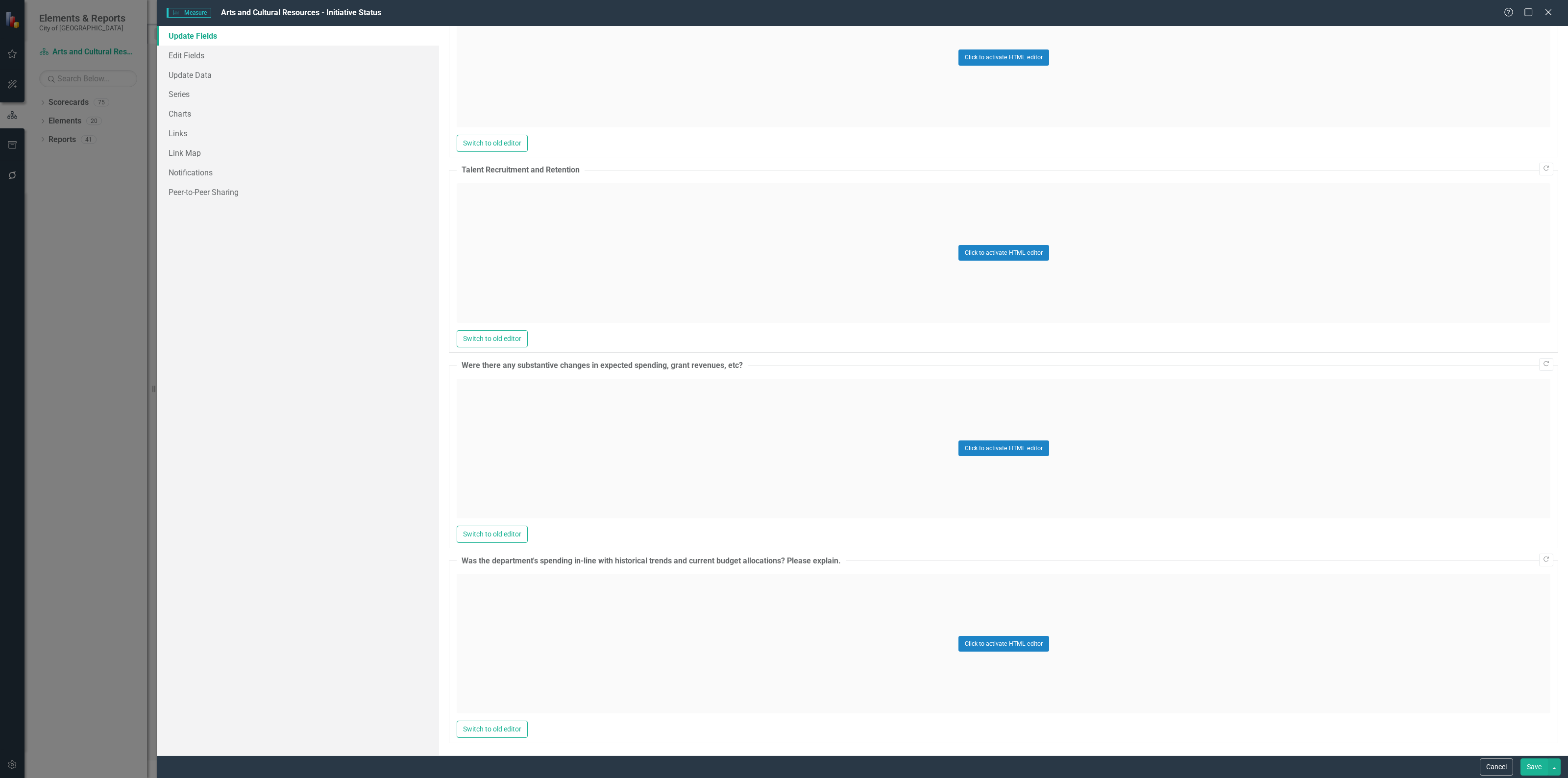
scroll to position [1634, 0]
click at [228, 64] on link "Edit Fields" at bounding box center [298, 55] width 282 height 19
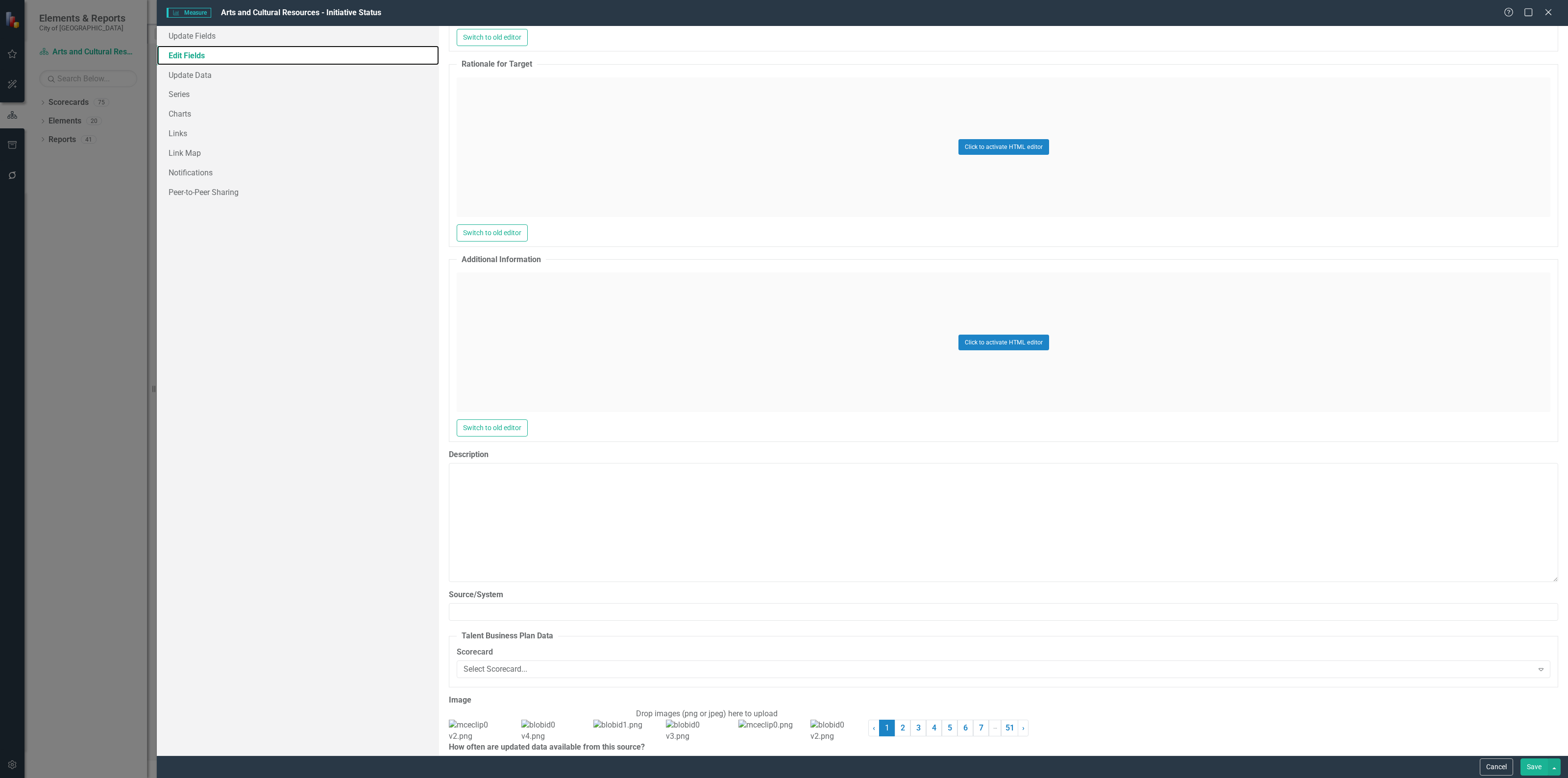
scroll to position [2012, 0]
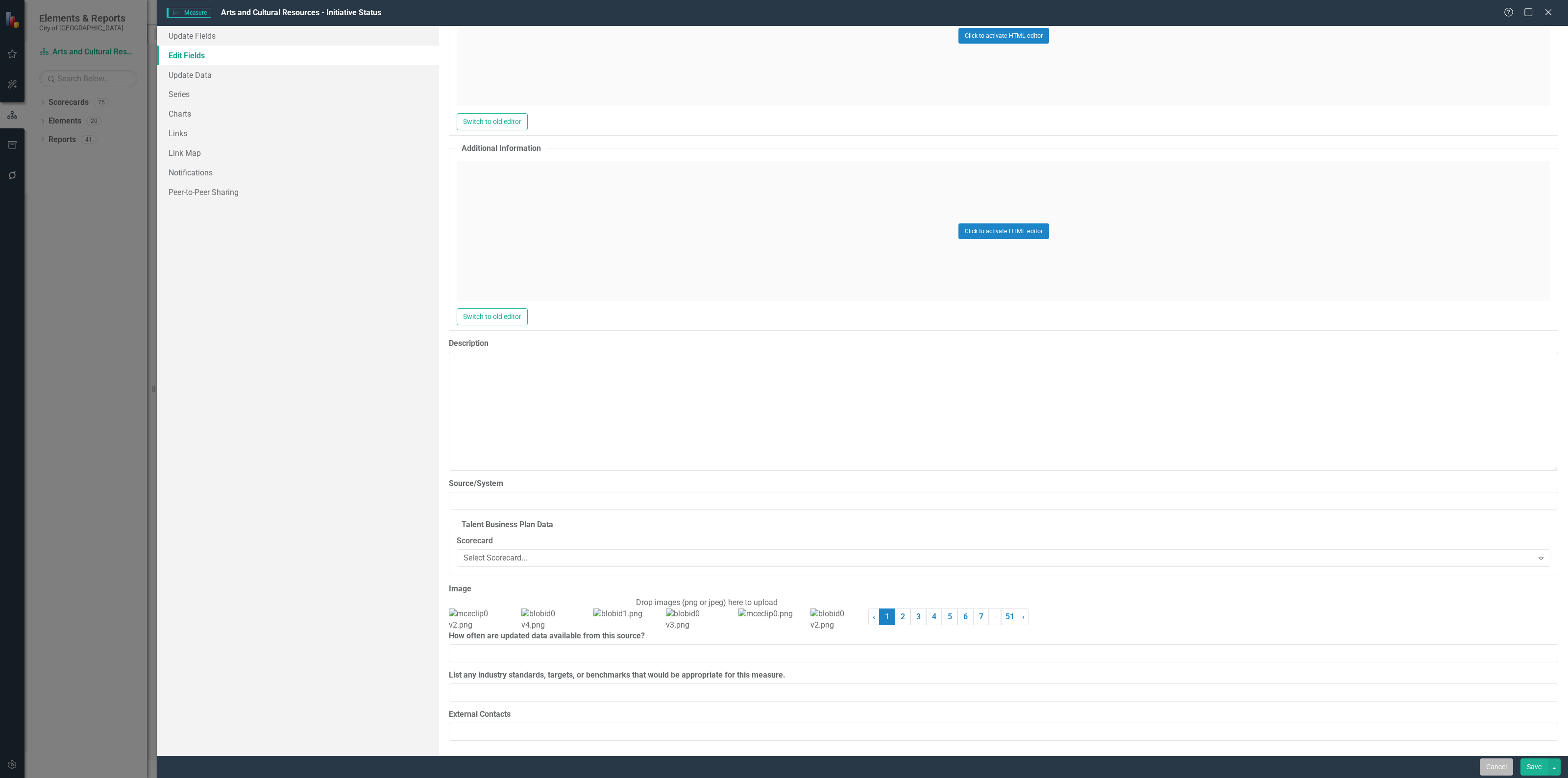
click at [1488, 766] on button "Cancel" at bounding box center [1496, 767] width 33 height 17
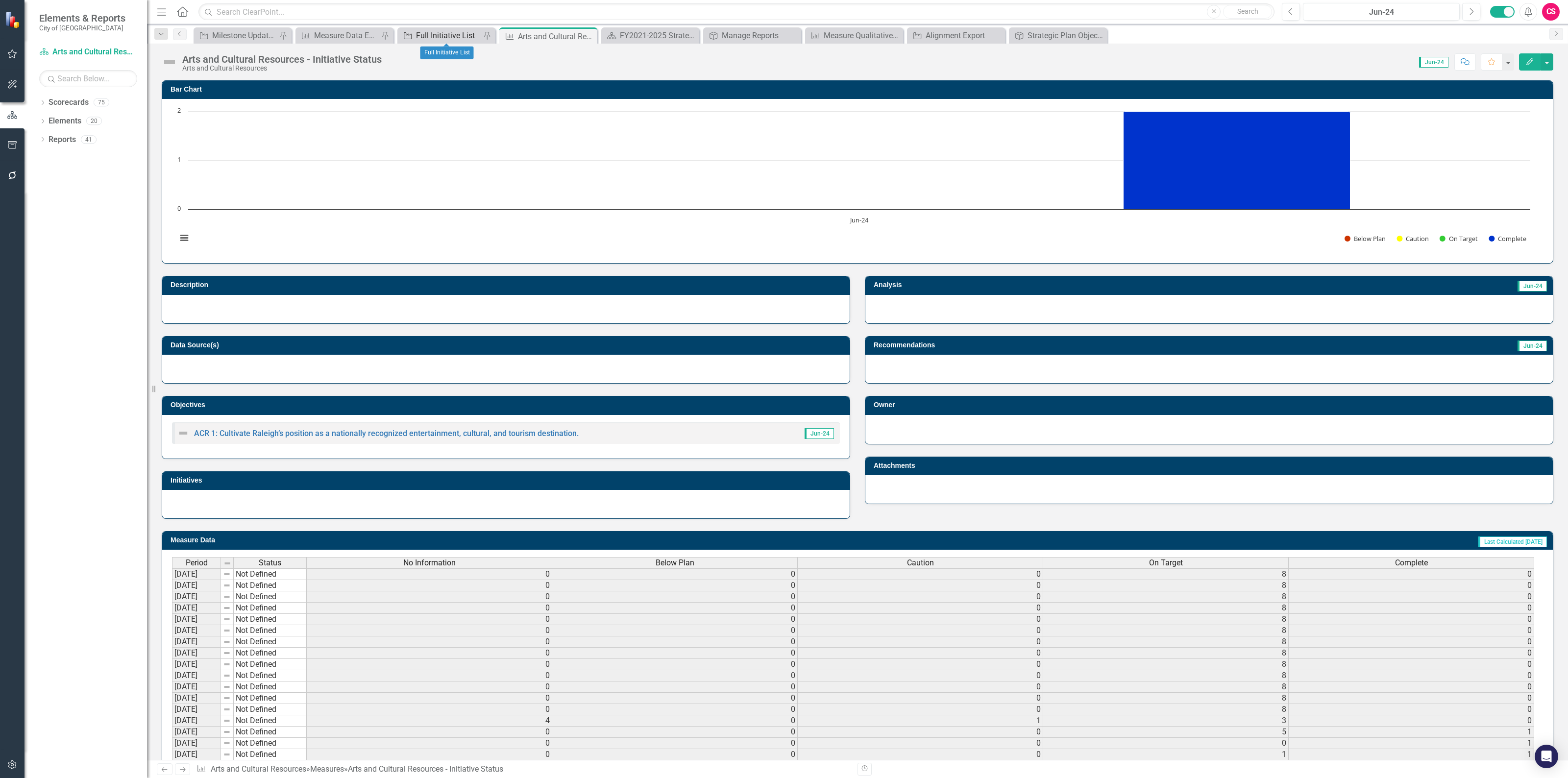
click at [425, 35] on div "Full Initiative List" at bounding box center [448, 35] width 64 height 12
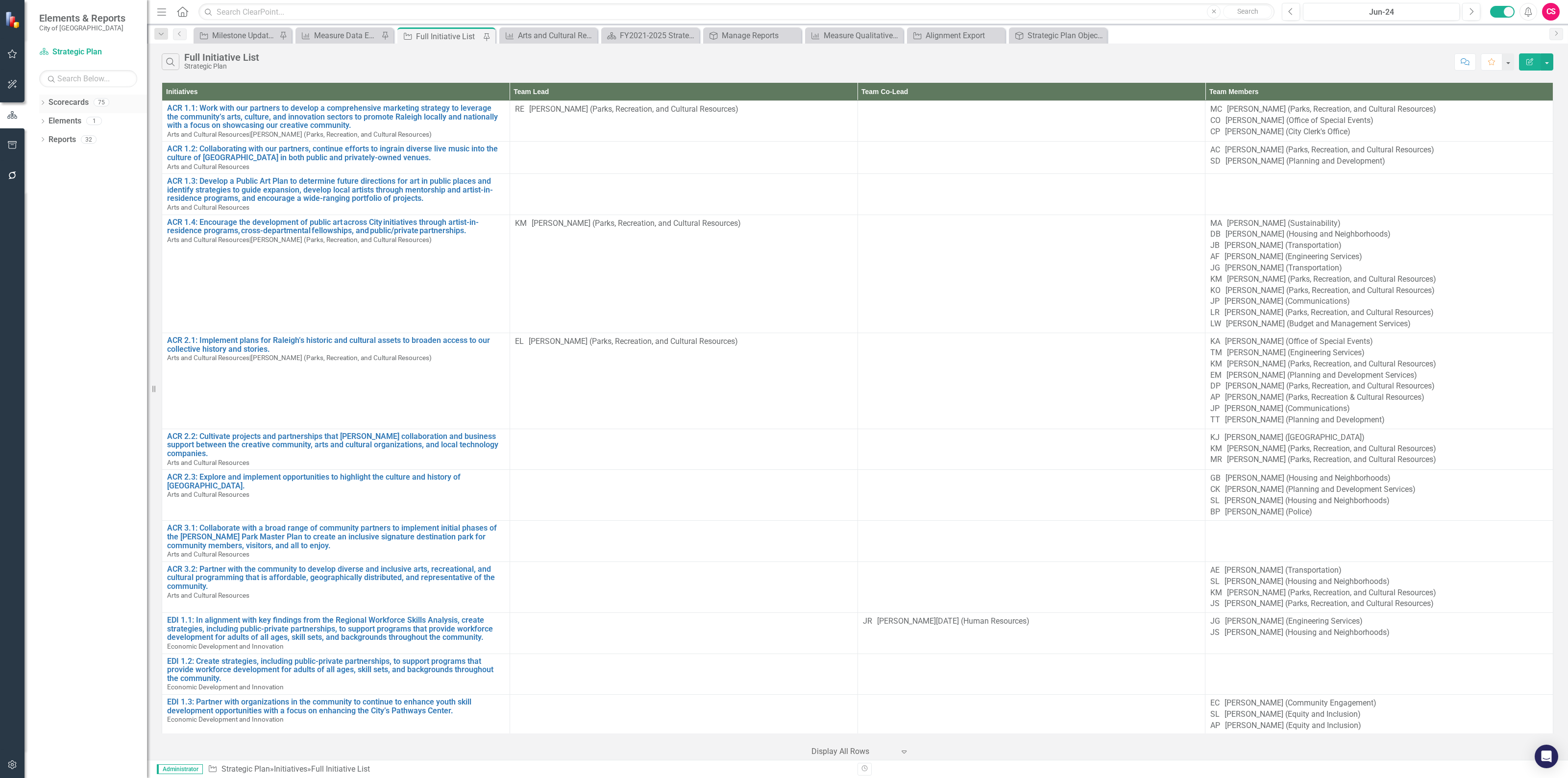
click at [52, 100] on link "Scorecards" at bounding box center [69, 102] width 40 height 11
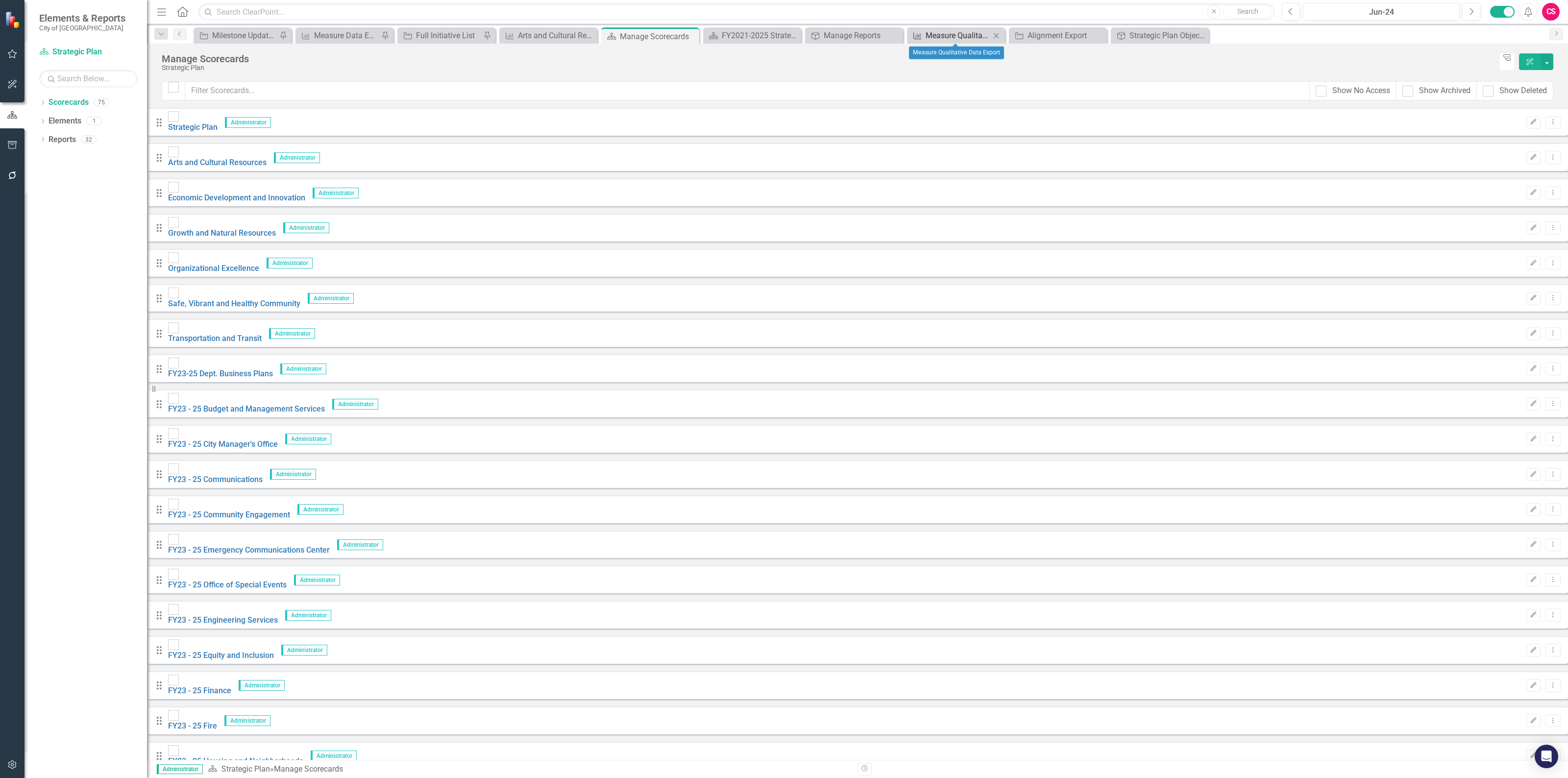
click at [950, 31] on div "Measure Qualitative Data Export" at bounding box center [958, 35] width 64 height 12
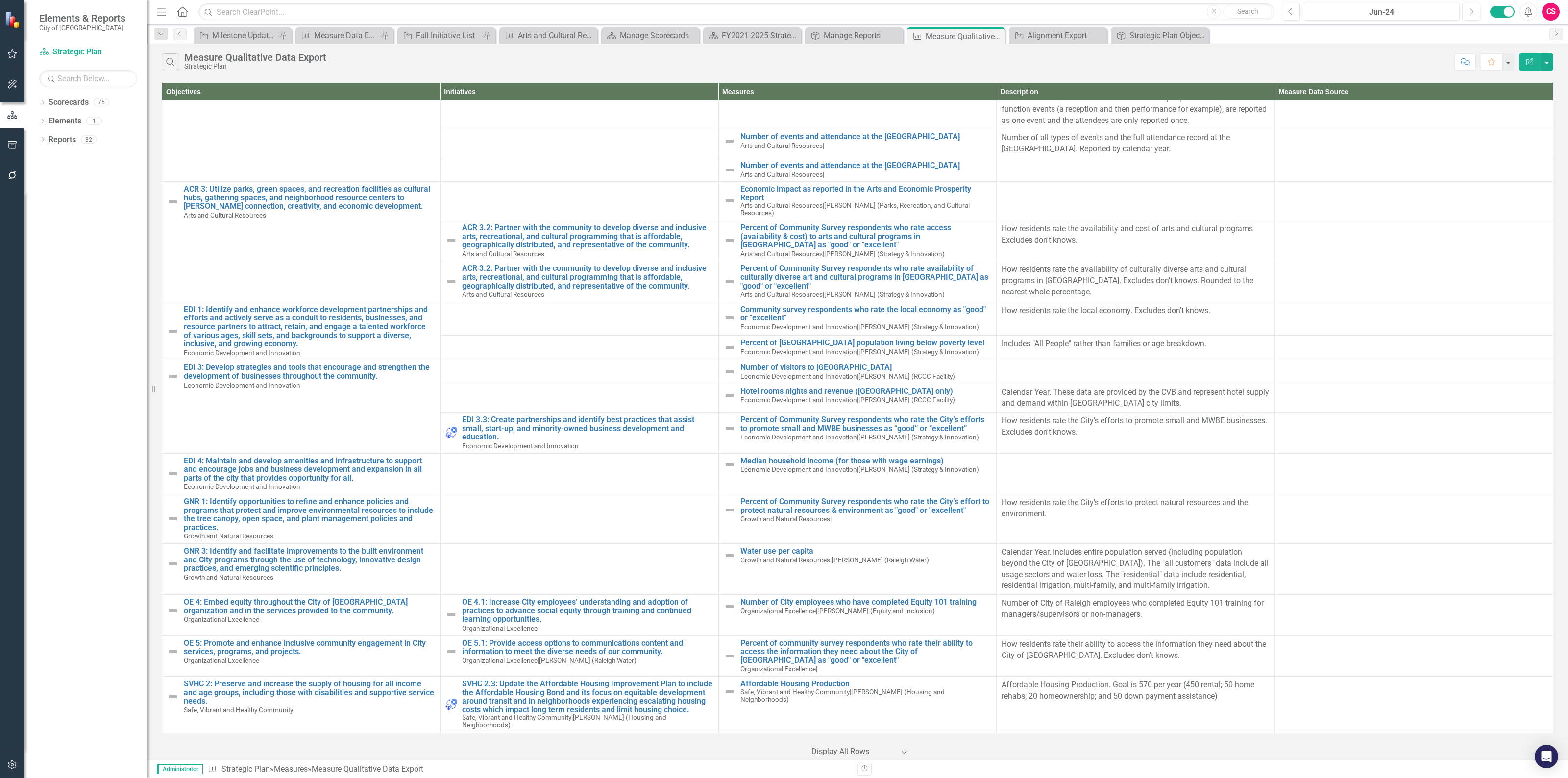
scroll to position [38, 0]
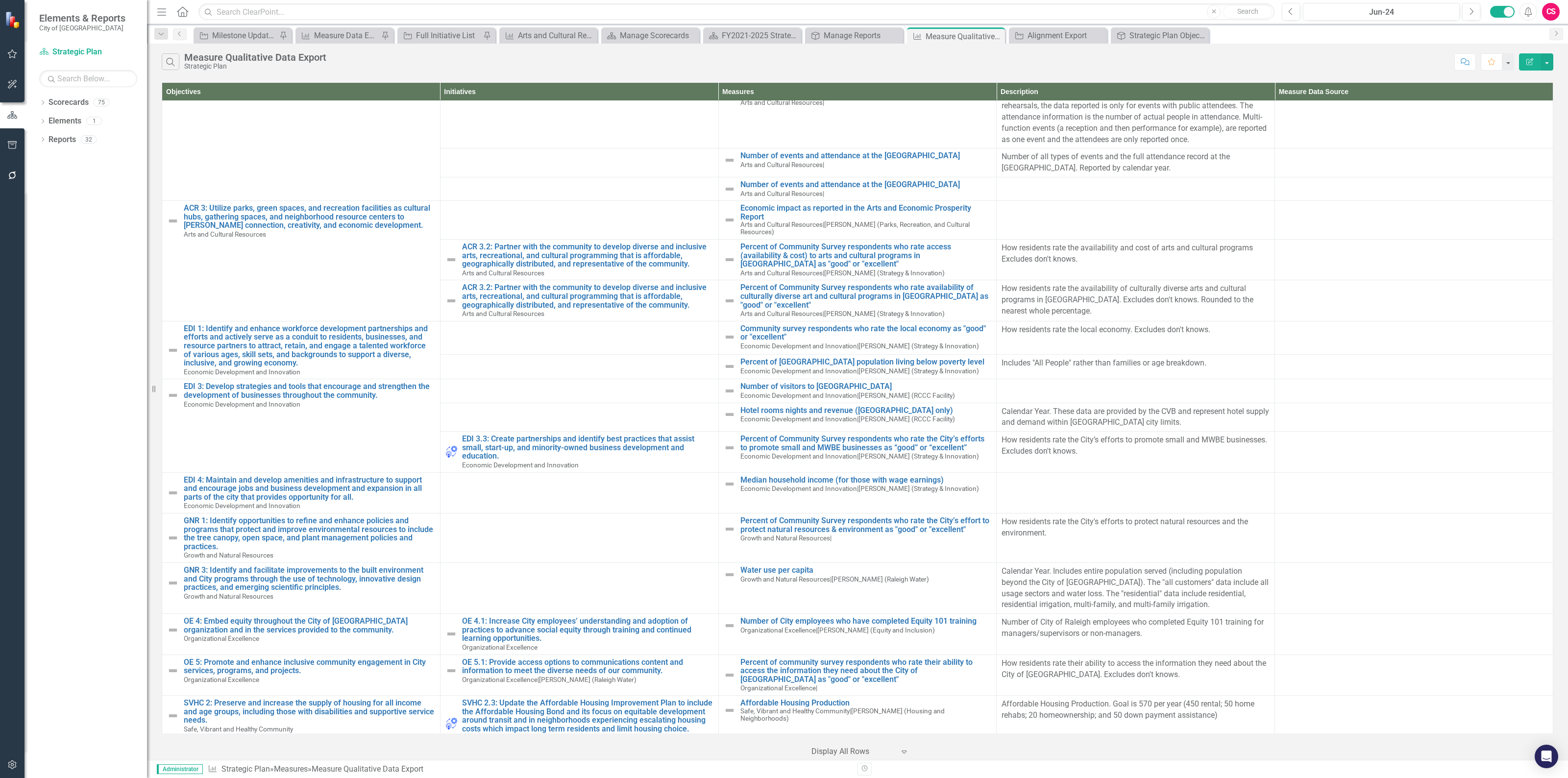
click at [1524, 65] on button "Edit Report" at bounding box center [1529, 62] width 21 height 17
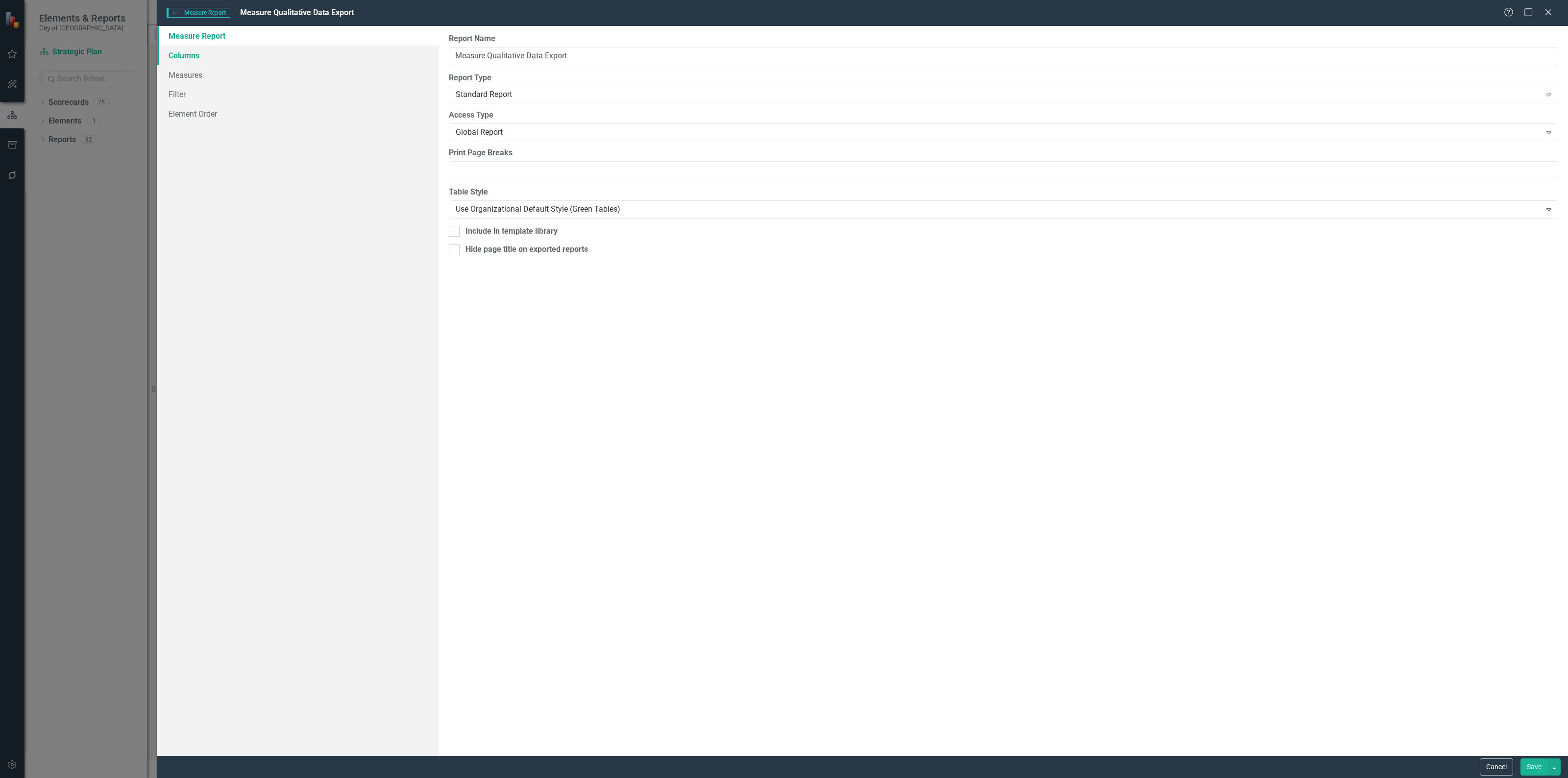
click at [185, 45] on link "Columns" at bounding box center [298, 55] width 282 height 19
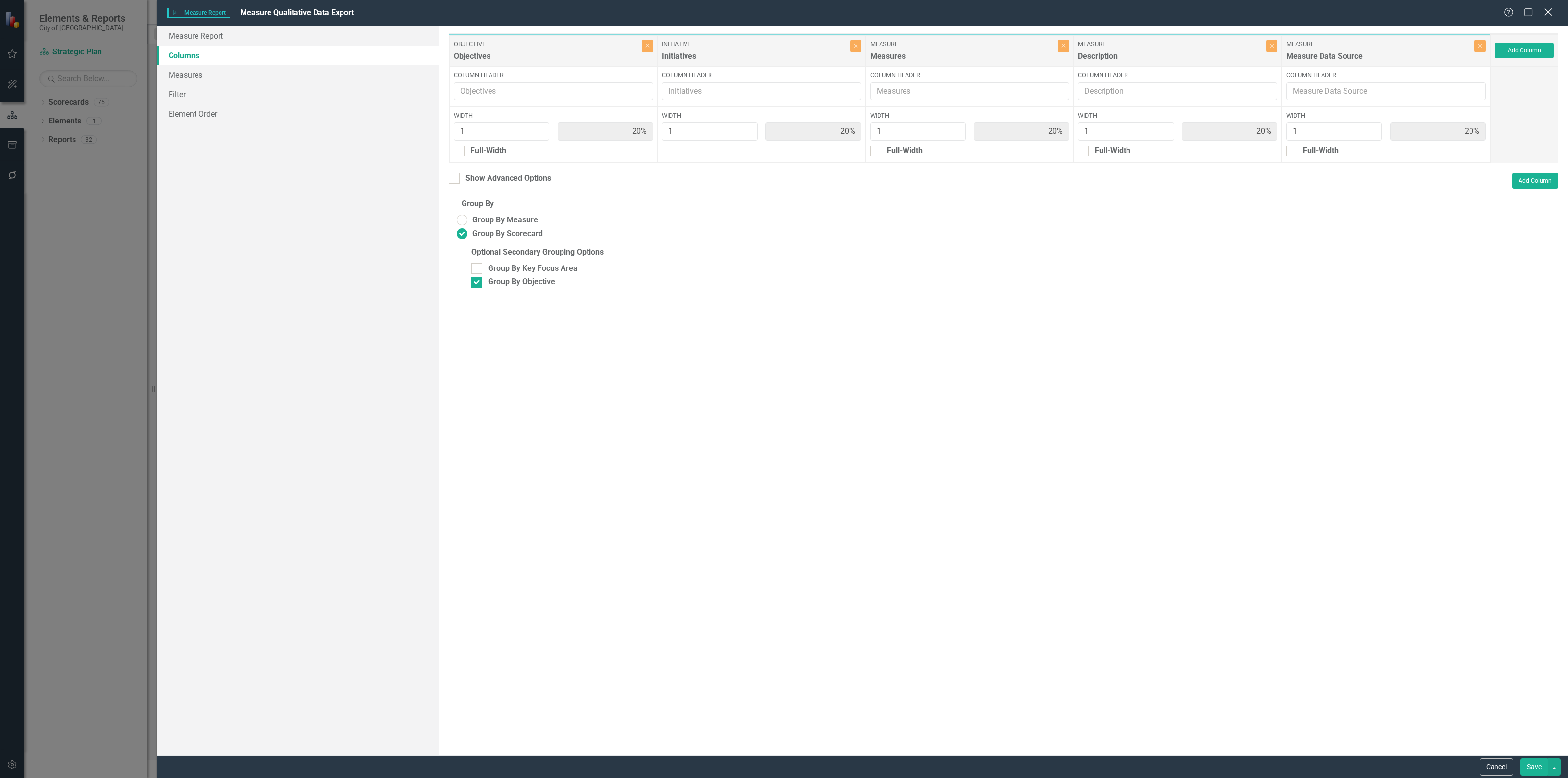
click at [1549, 15] on icon "Close" at bounding box center [1548, 12] width 12 height 9
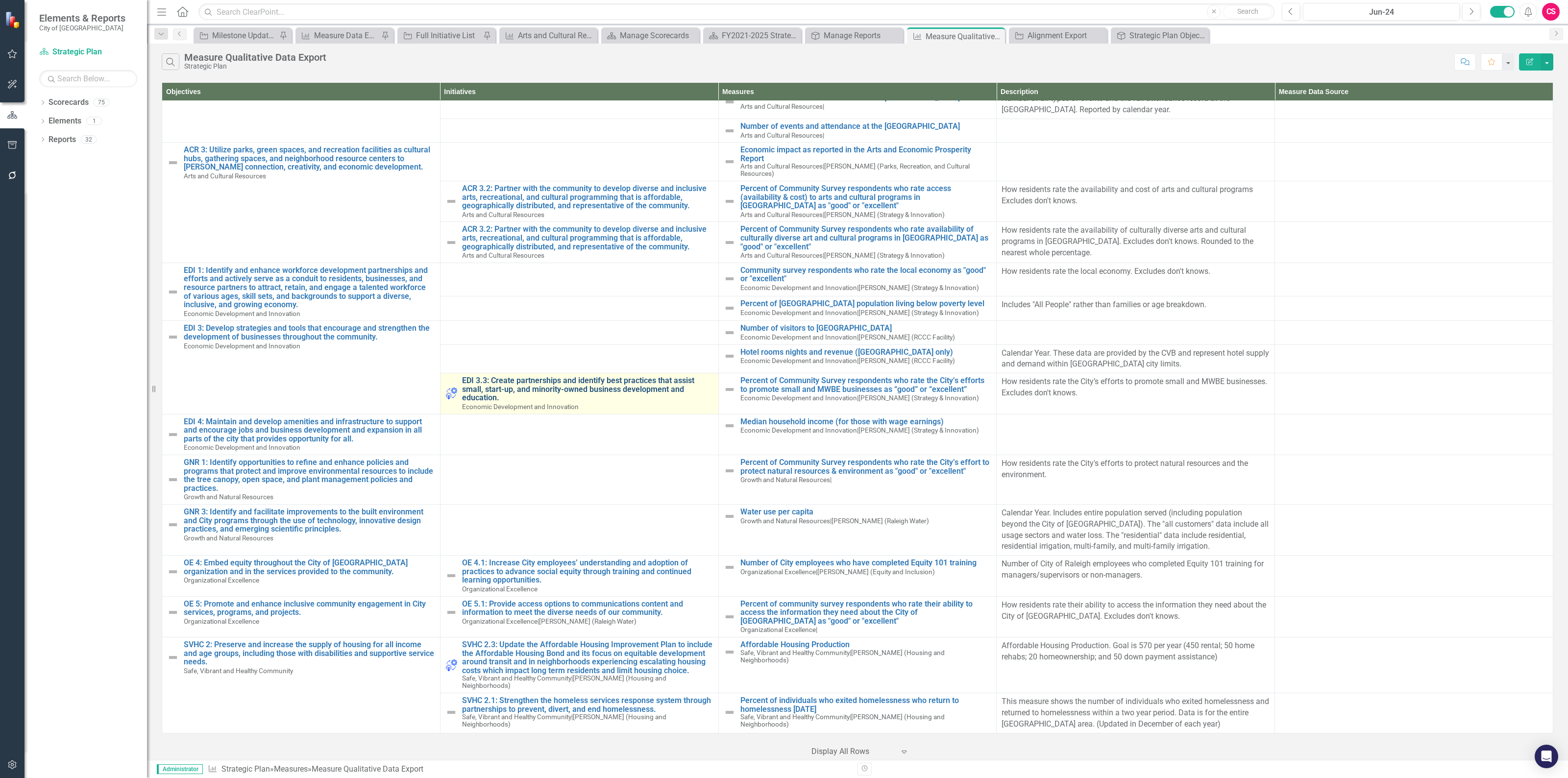
scroll to position [0, 0]
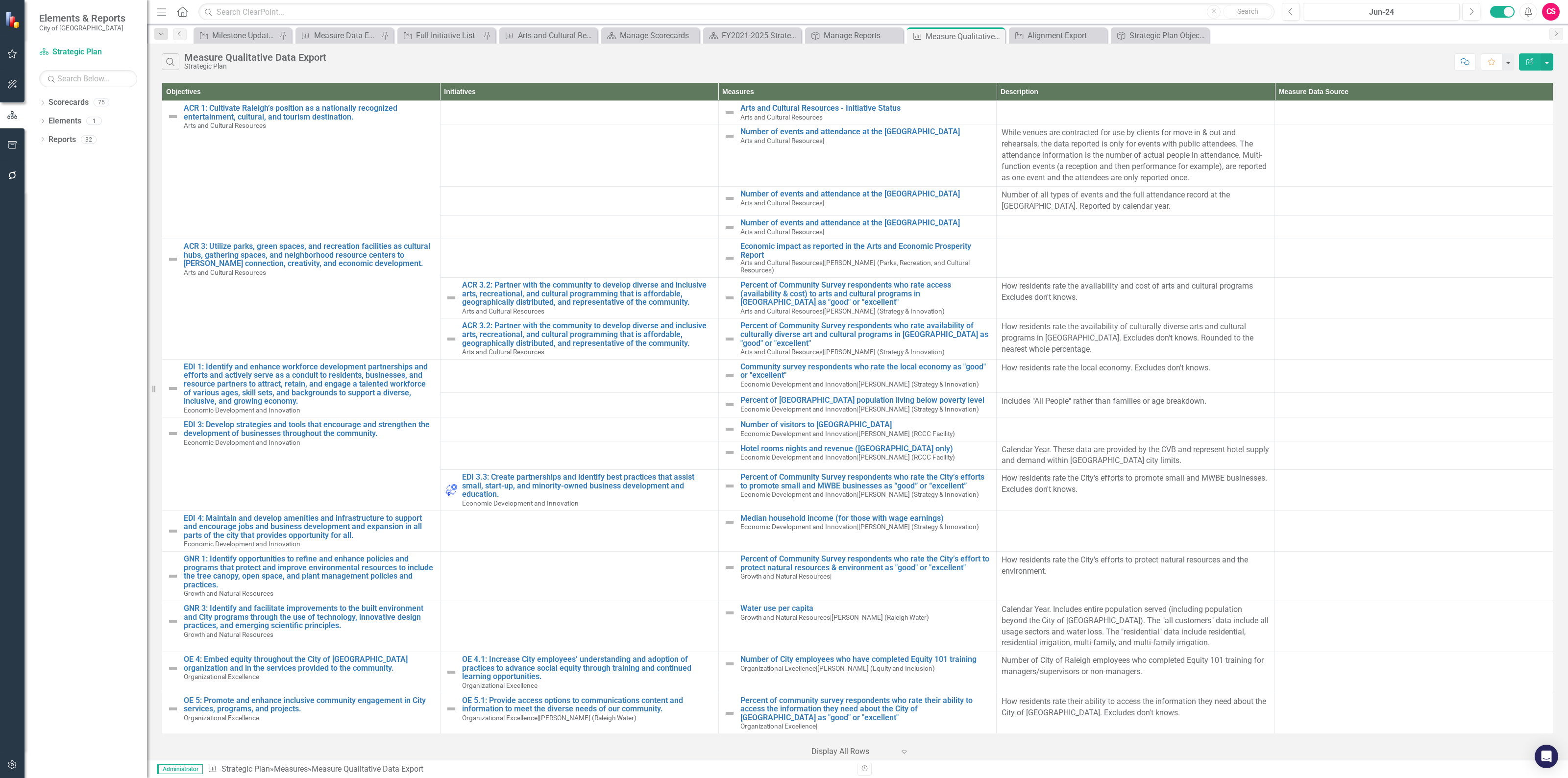
click at [1532, 62] on icon "Edit Report" at bounding box center [1530, 62] width 9 height 7
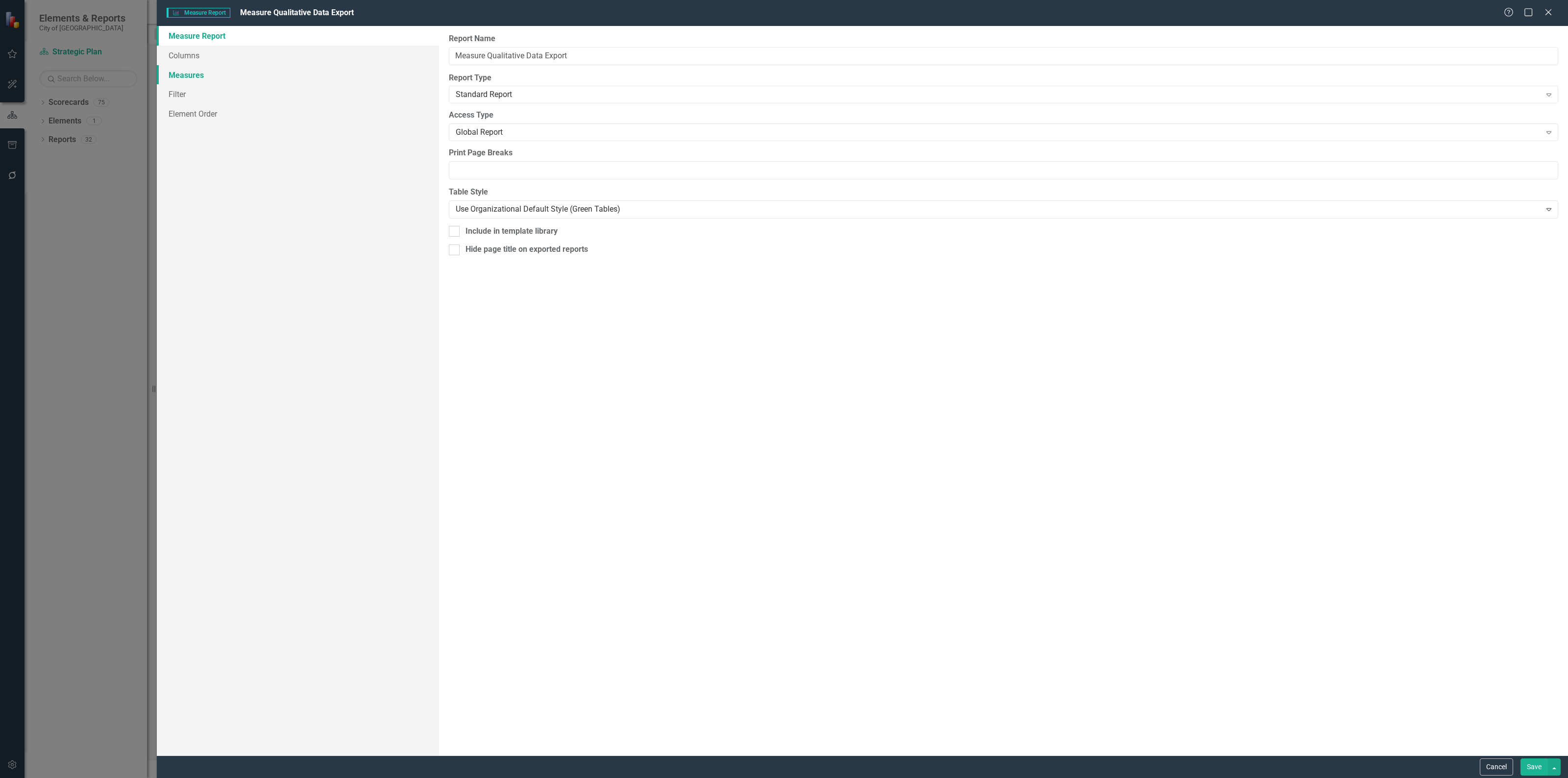
click at [237, 72] on link "Measures" at bounding box center [298, 75] width 282 height 19
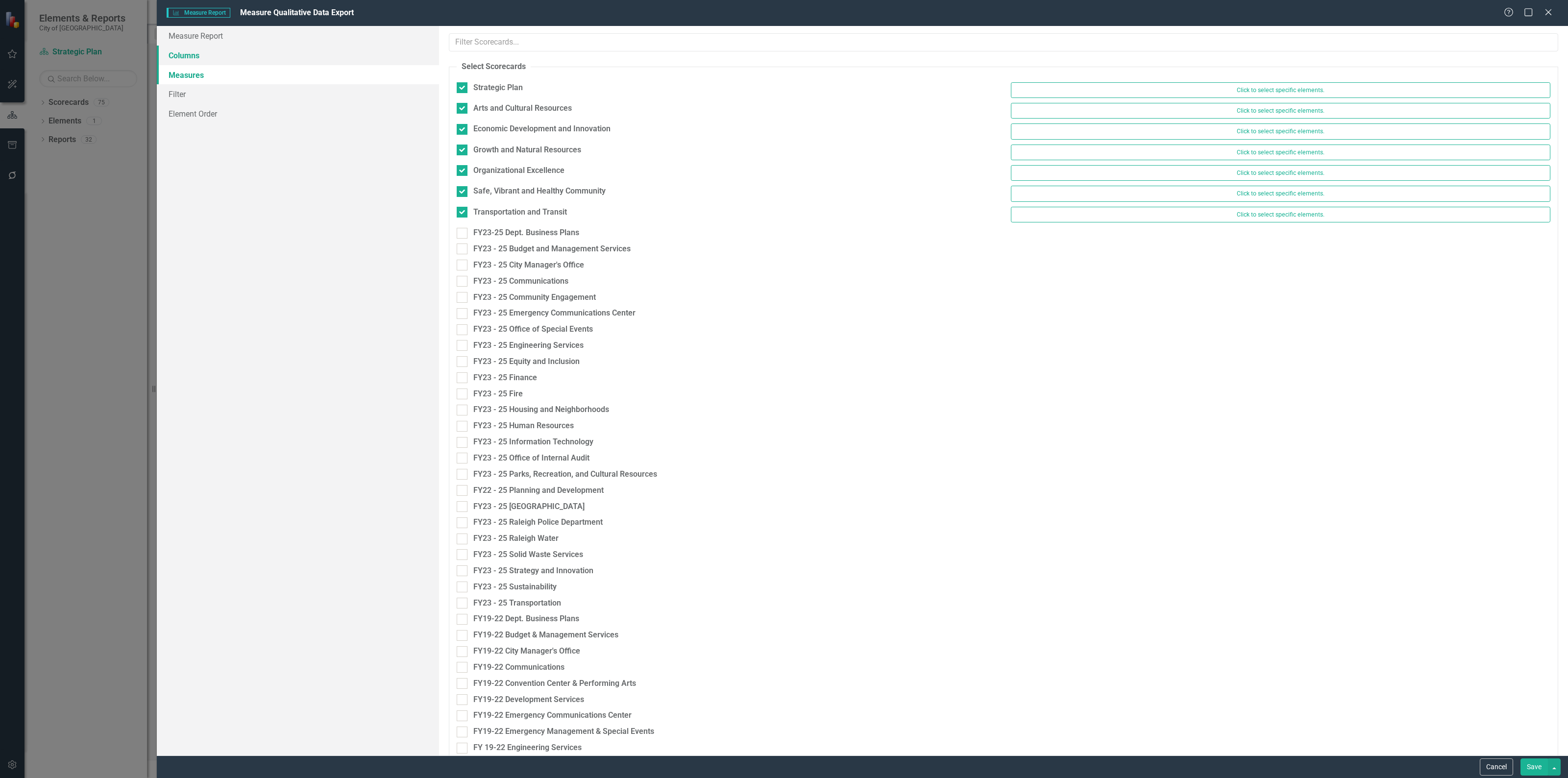
click at [238, 58] on link "Columns" at bounding box center [298, 55] width 282 height 19
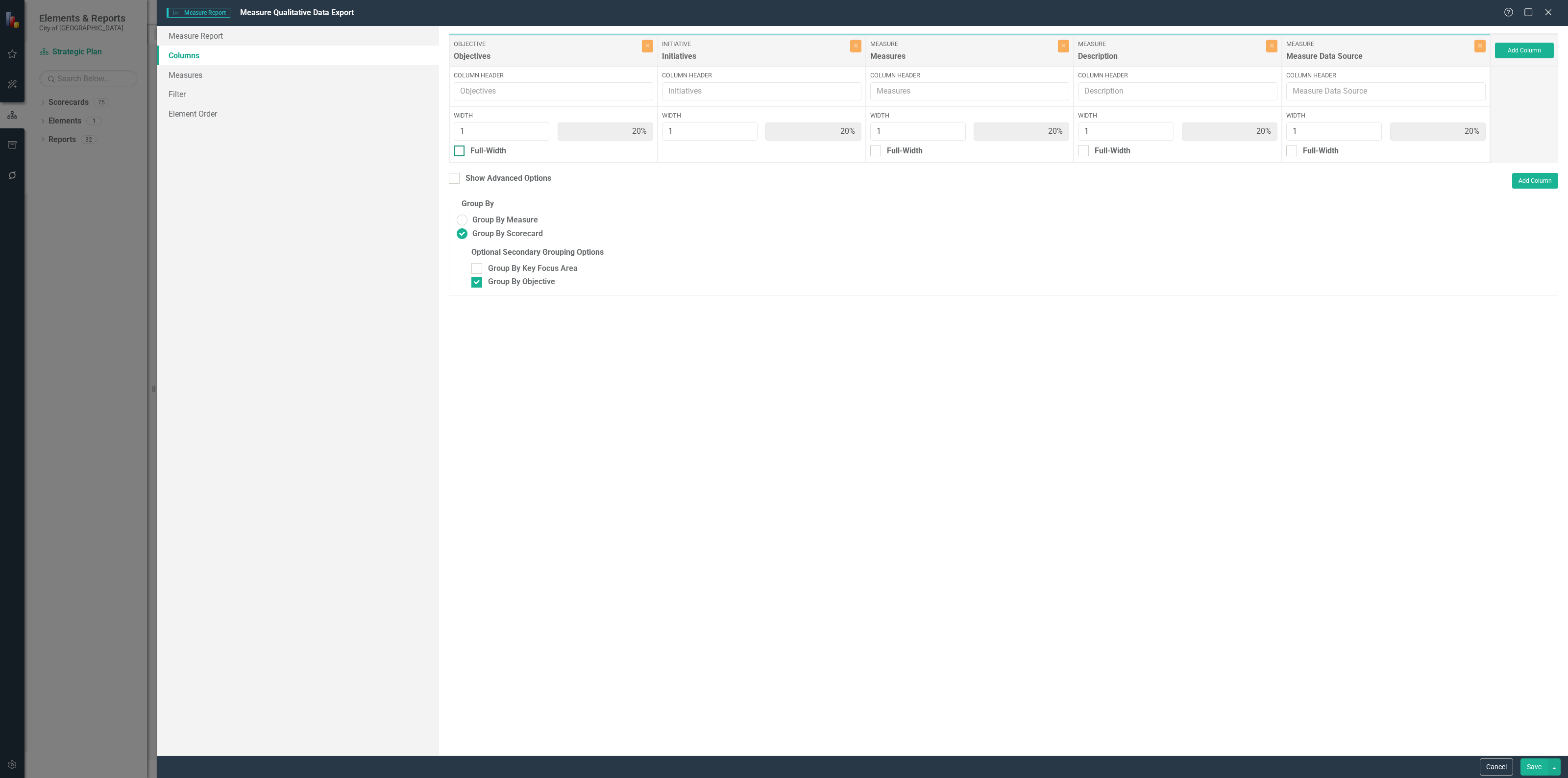
click at [460, 148] on div at bounding box center [459, 151] width 11 height 11
click at [460, 148] on input "Full-Width" at bounding box center [457, 149] width 7 height 6
checkbox input "true"
type input "100%"
type input "25%"
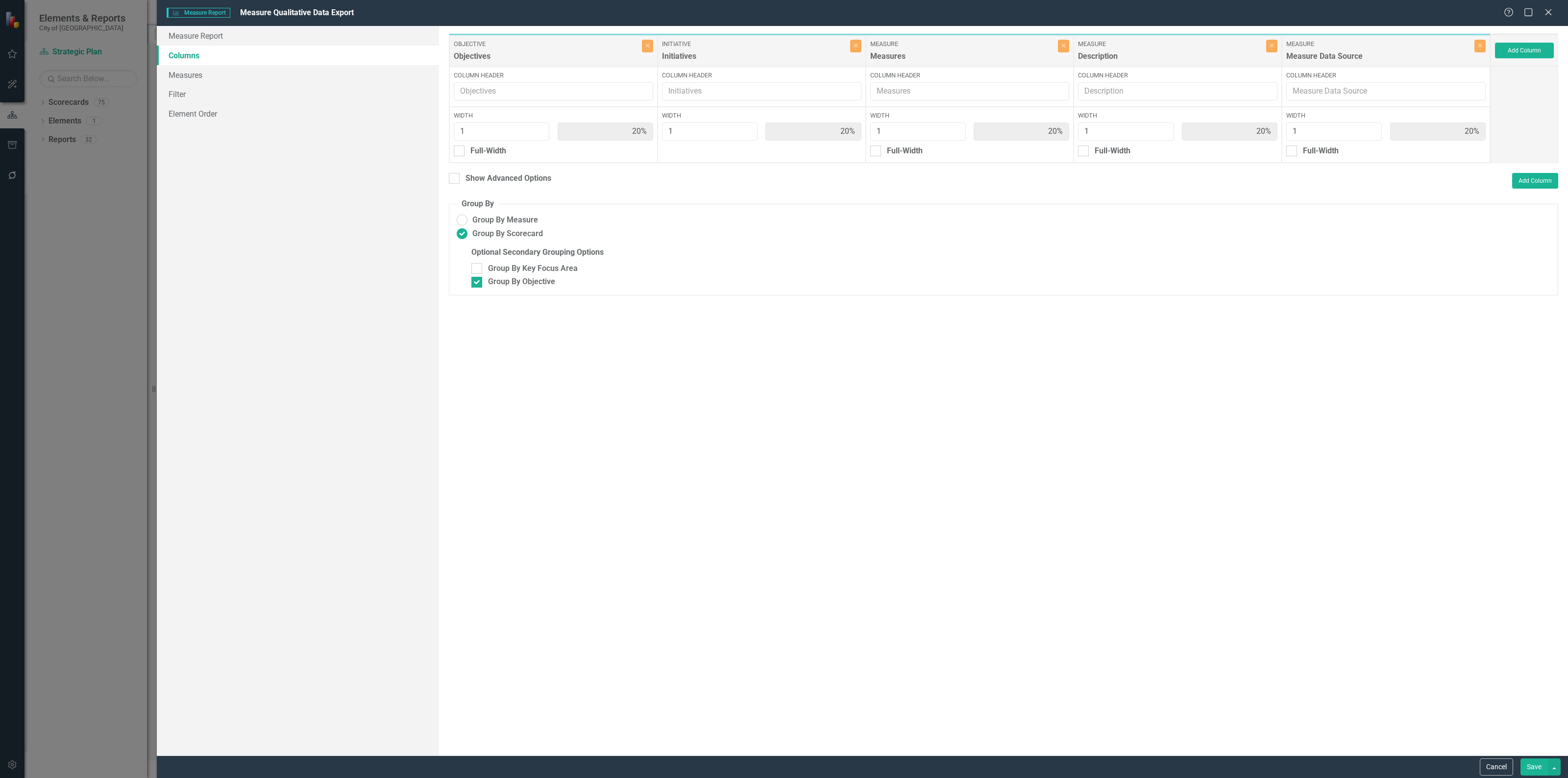
type input "25%"
click at [1524, 762] on button "Save" at bounding box center [1534, 767] width 27 height 17
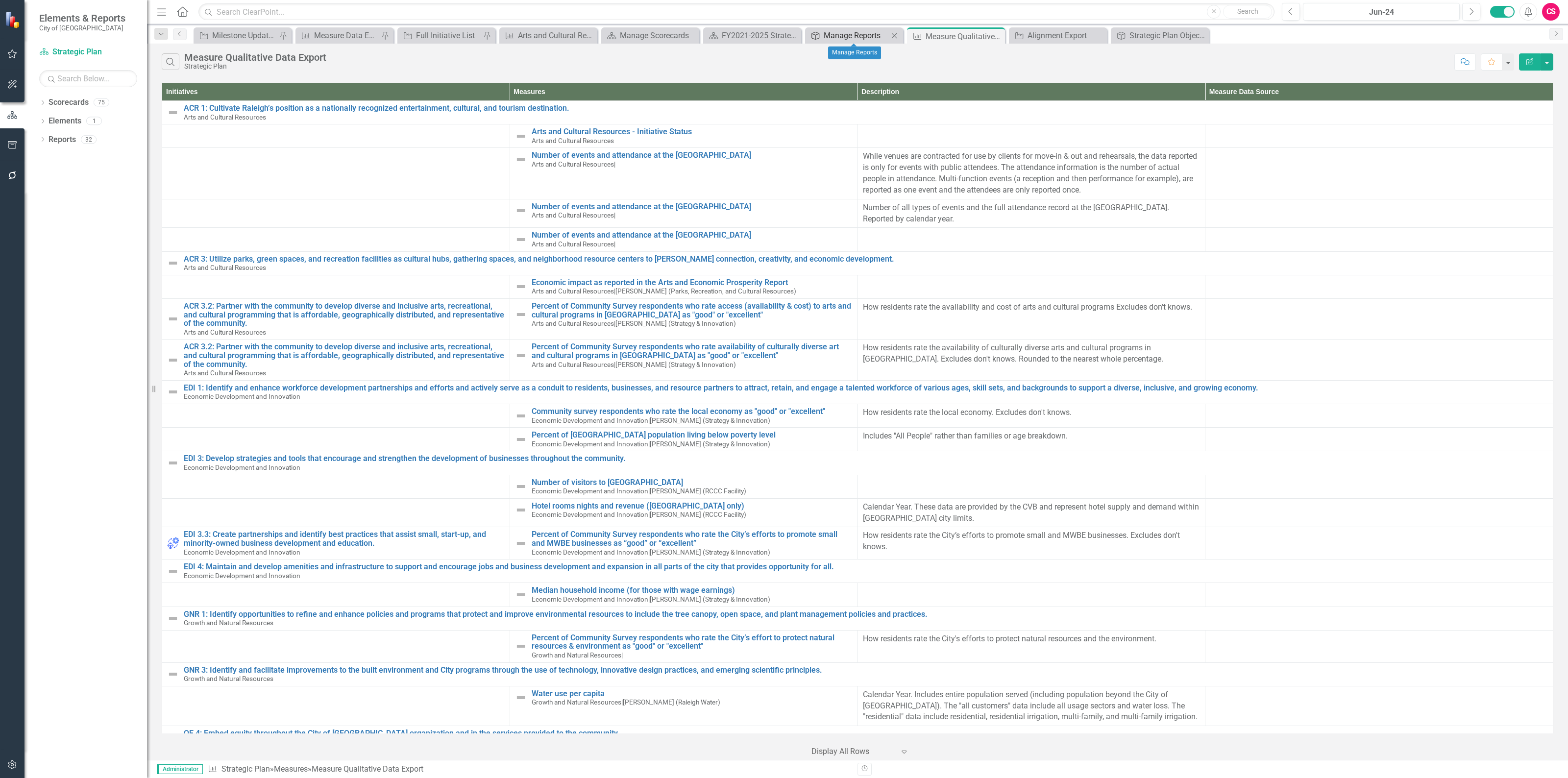
click at [846, 33] on div "Manage Reports" at bounding box center [856, 35] width 64 height 12
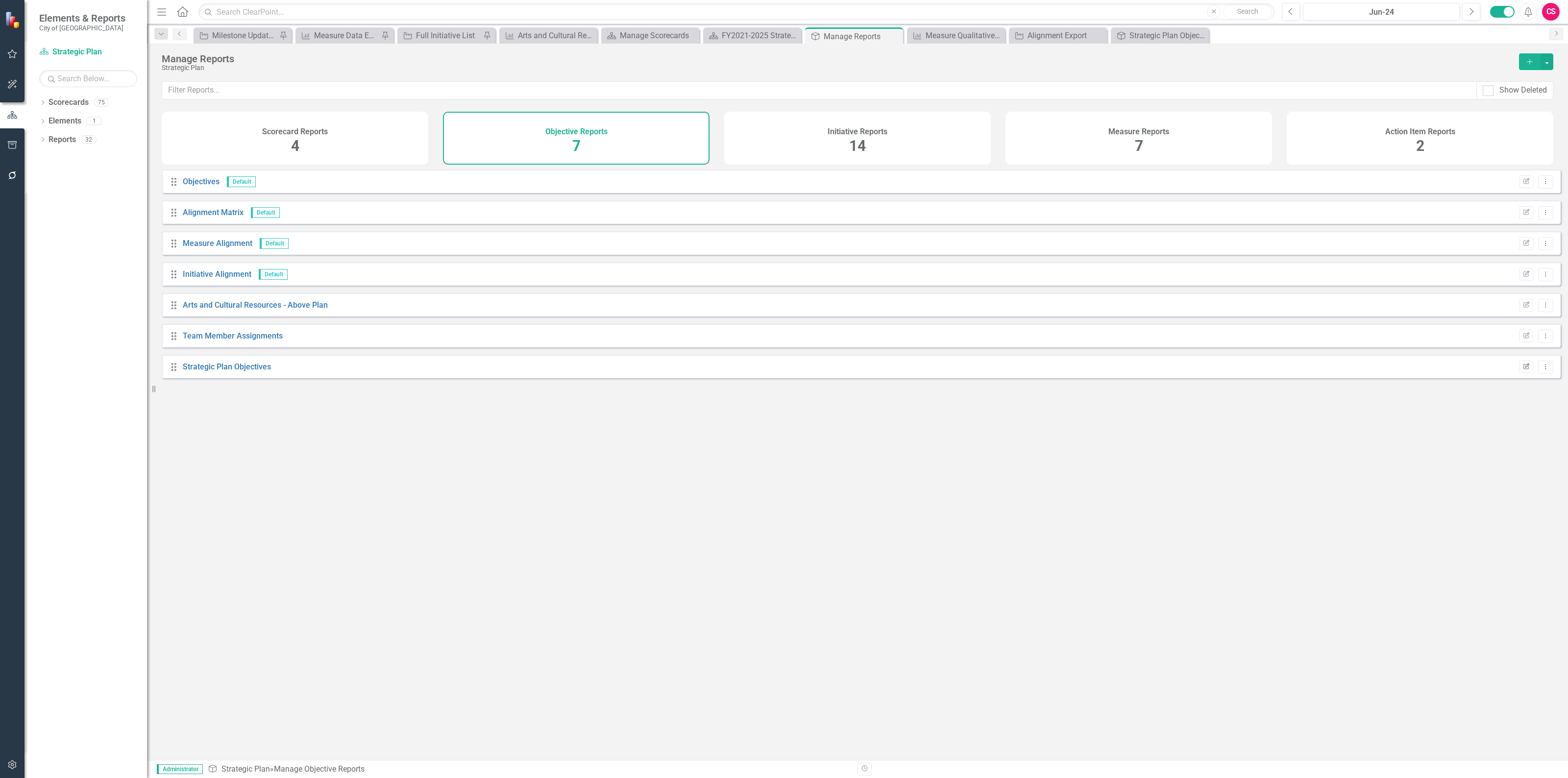
click at [1523, 369] on icon "button" at bounding box center [1526, 365] width 6 height 6
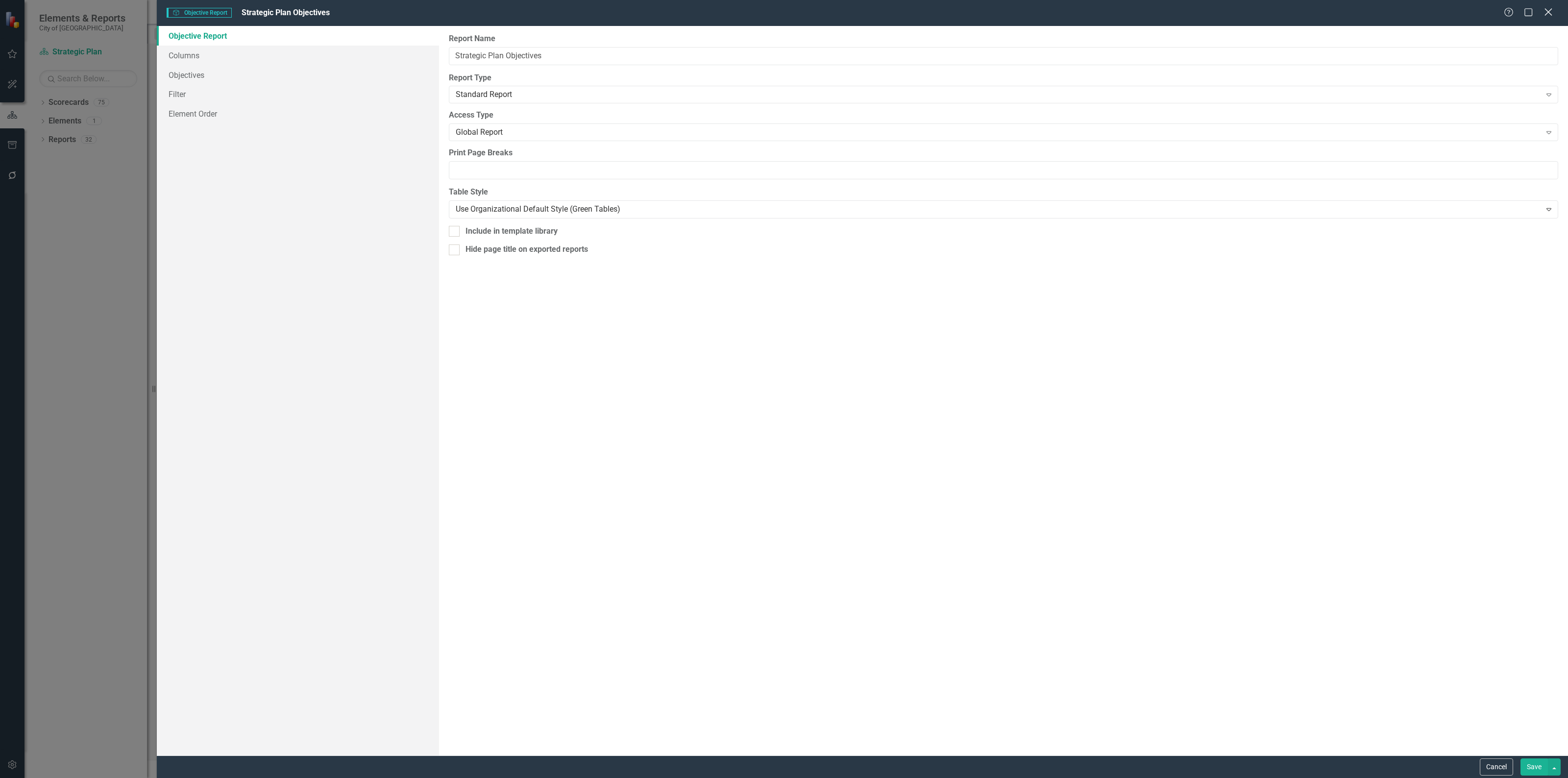
click at [1546, 7] on icon "Close" at bounding box center [1548, 12] width 12 height 9
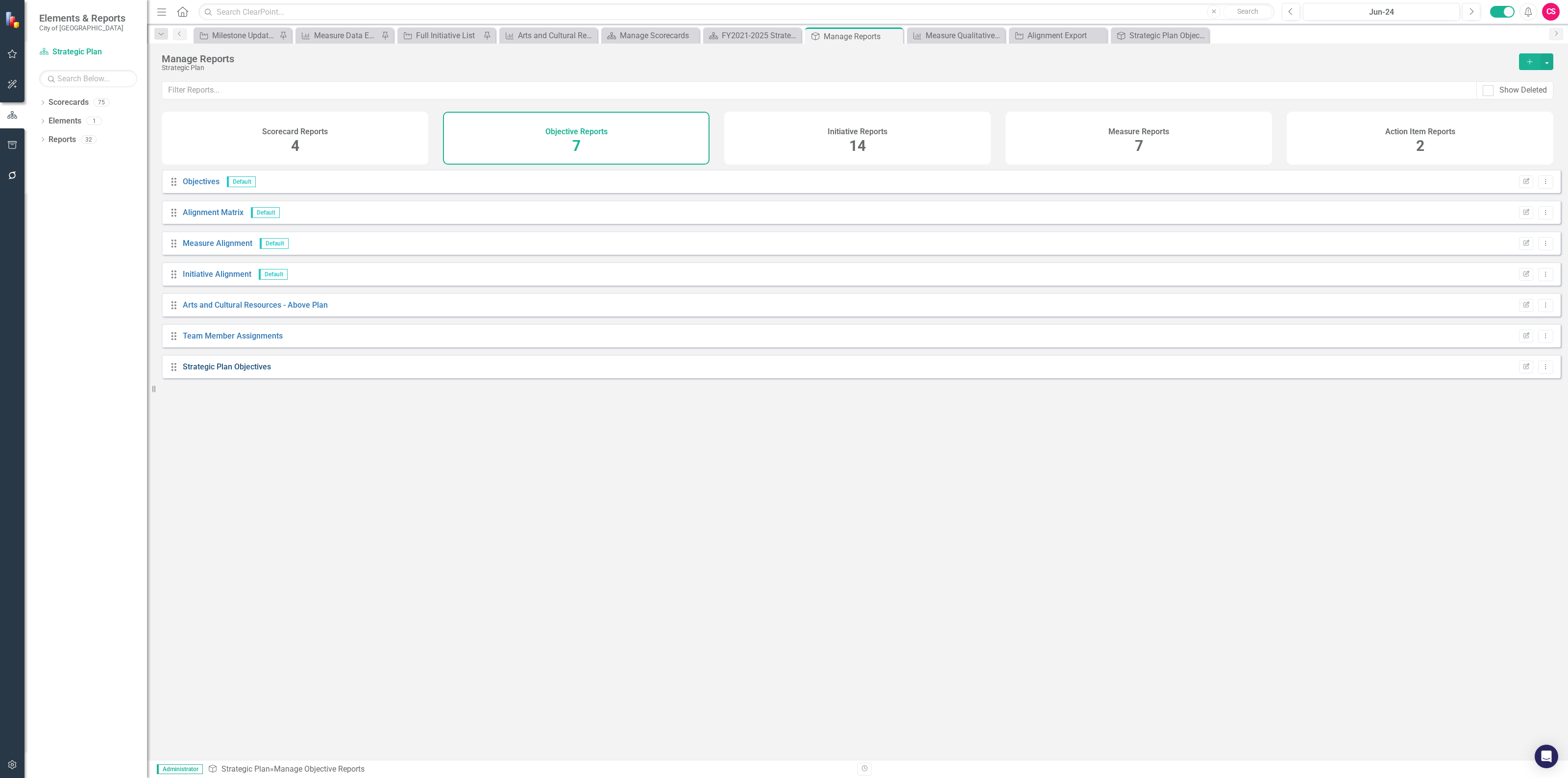
click at [219, 371] on link "Strategic Plan Objectives" at bounding box center [227, 367] width 88 height 9
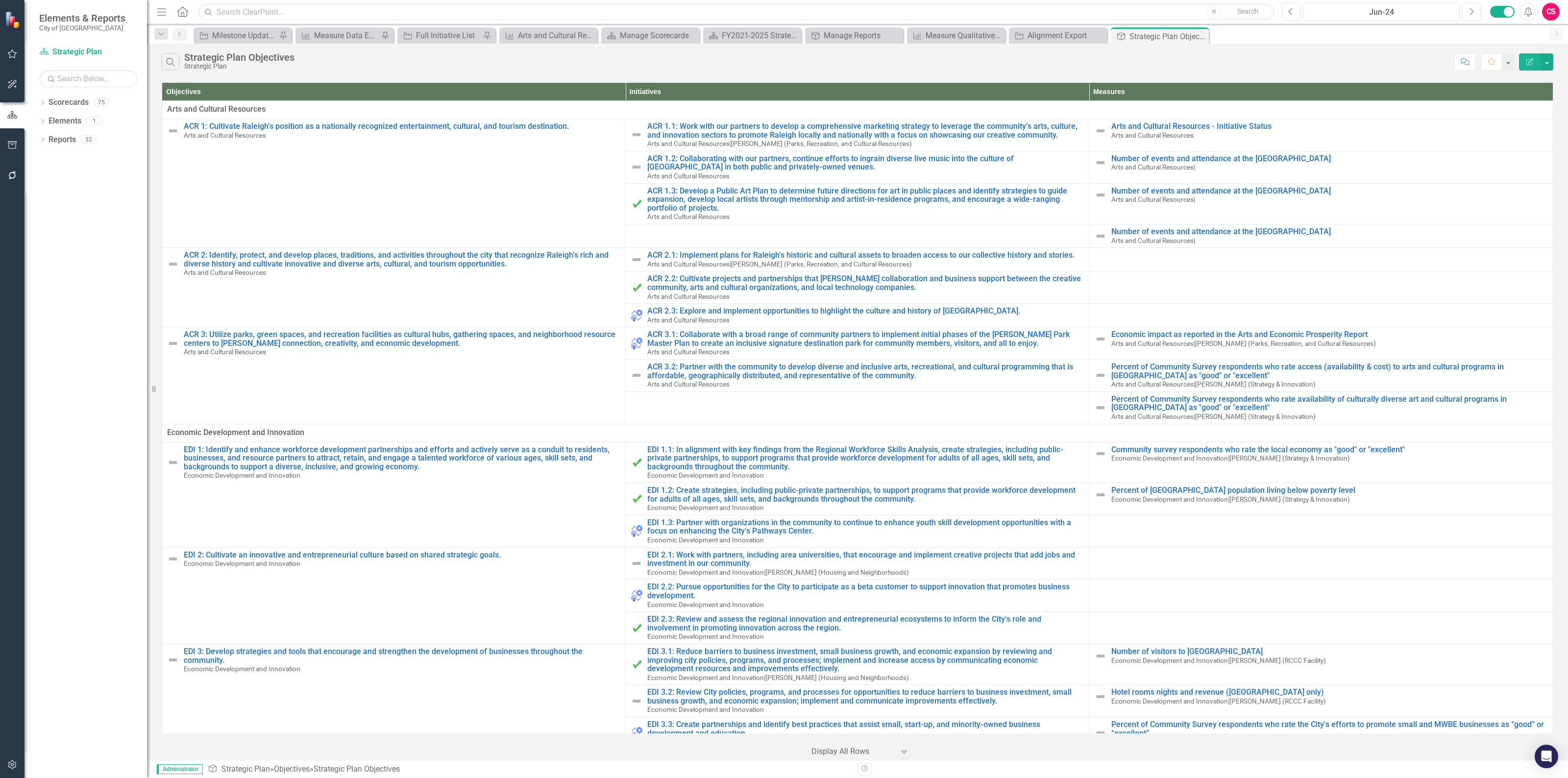
click at [1530, 57] on button "Edit Report" at bounding box center [1529, 62] width 21 height 17
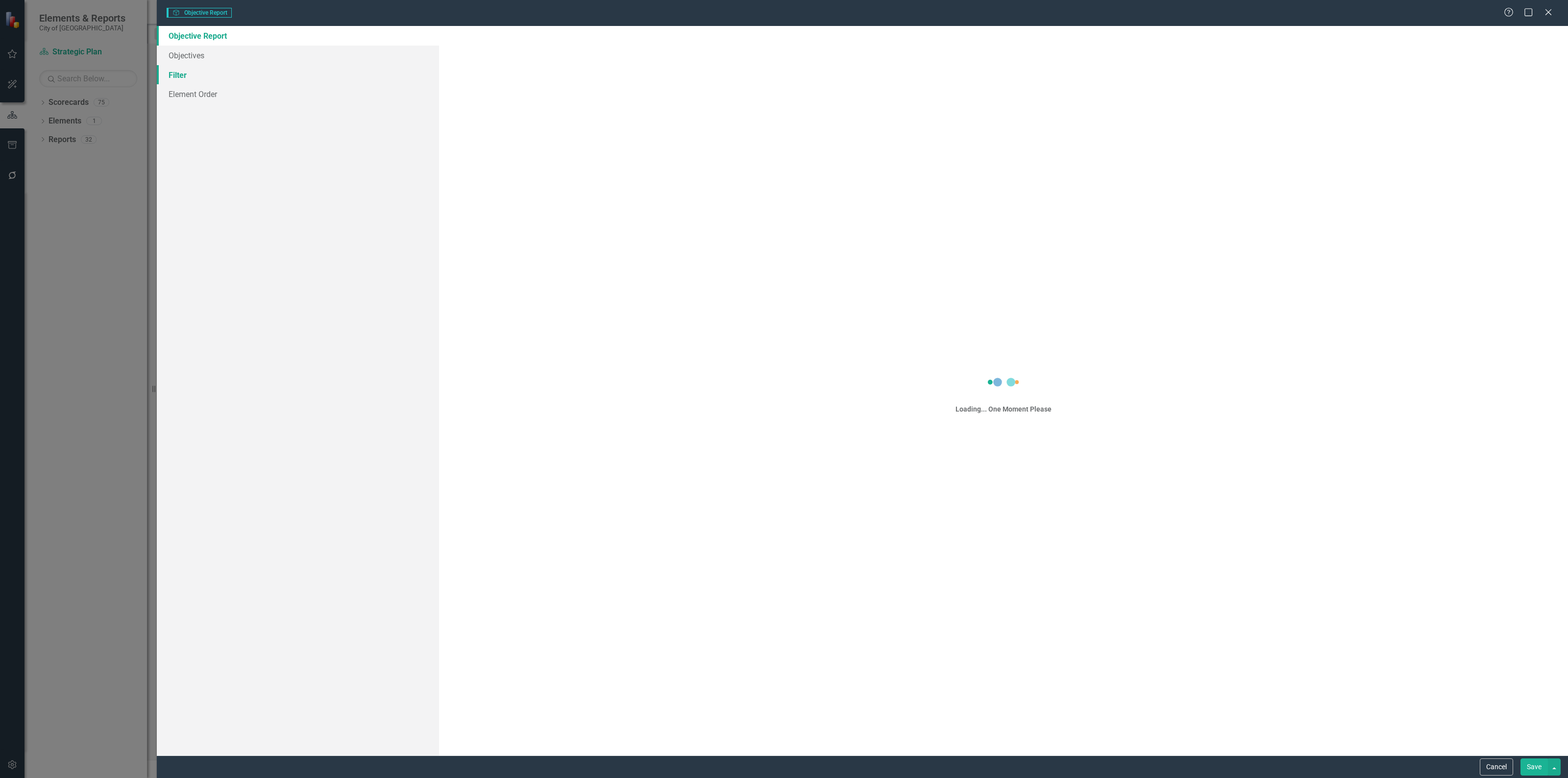
click at [255, 70] on link "Filter" at bounding box center [298, 75] width 282 height 19
type input "Strategic Plan Objectives"
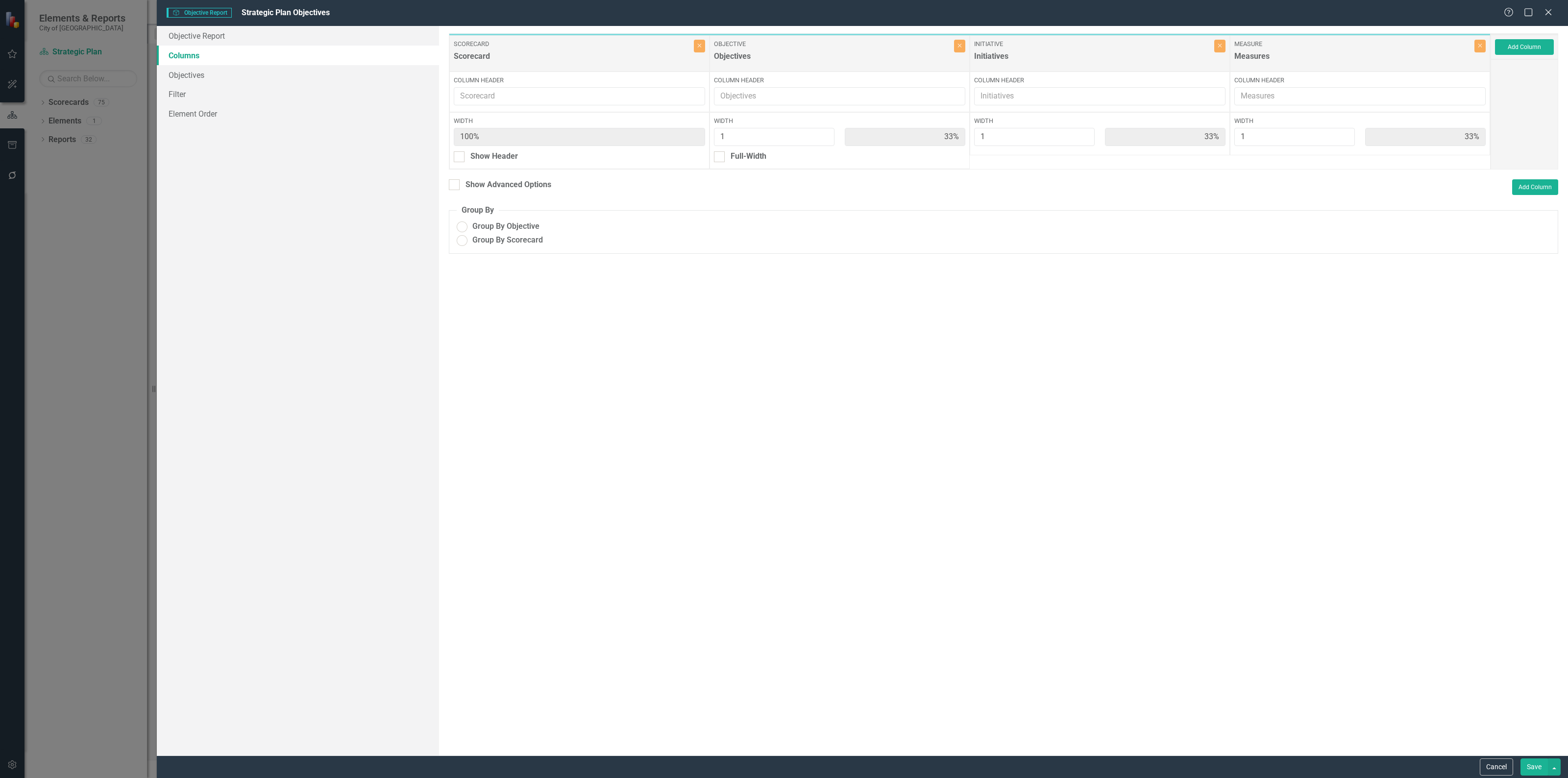
radio input "true"
click at [270, 35] on link "Objective Report" at bounding box center [298, 36] width 282 height 19
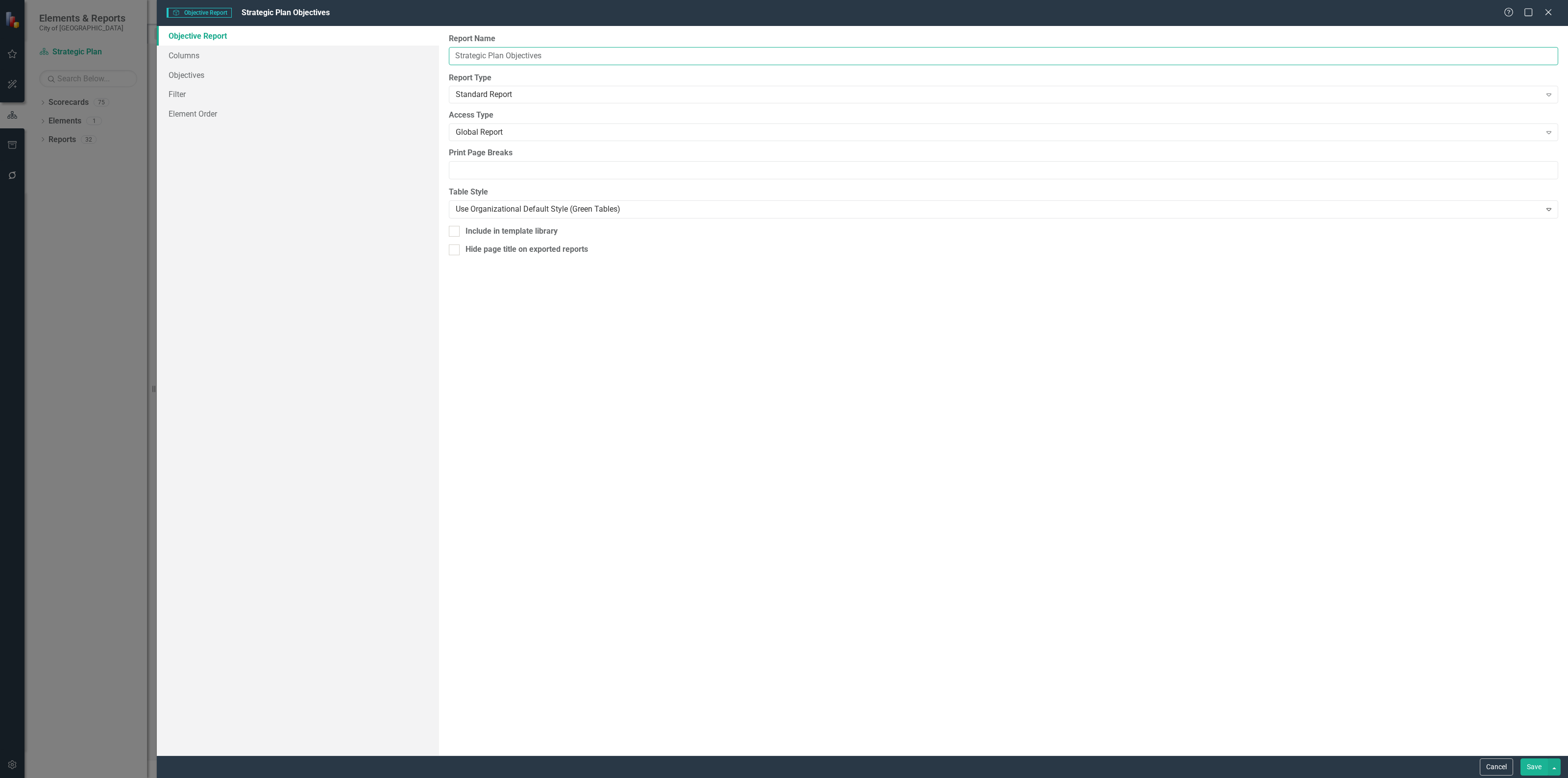
click at [616, 57] on input "Strategic Plan Objectives" at bounding box center [1003, 56] width 1109 height 18
type input "Strategic Plan Objectives Alignment Export"
click at [1522, 767] on button "Save" at bounding box center [1534, 767] width 27 height 17
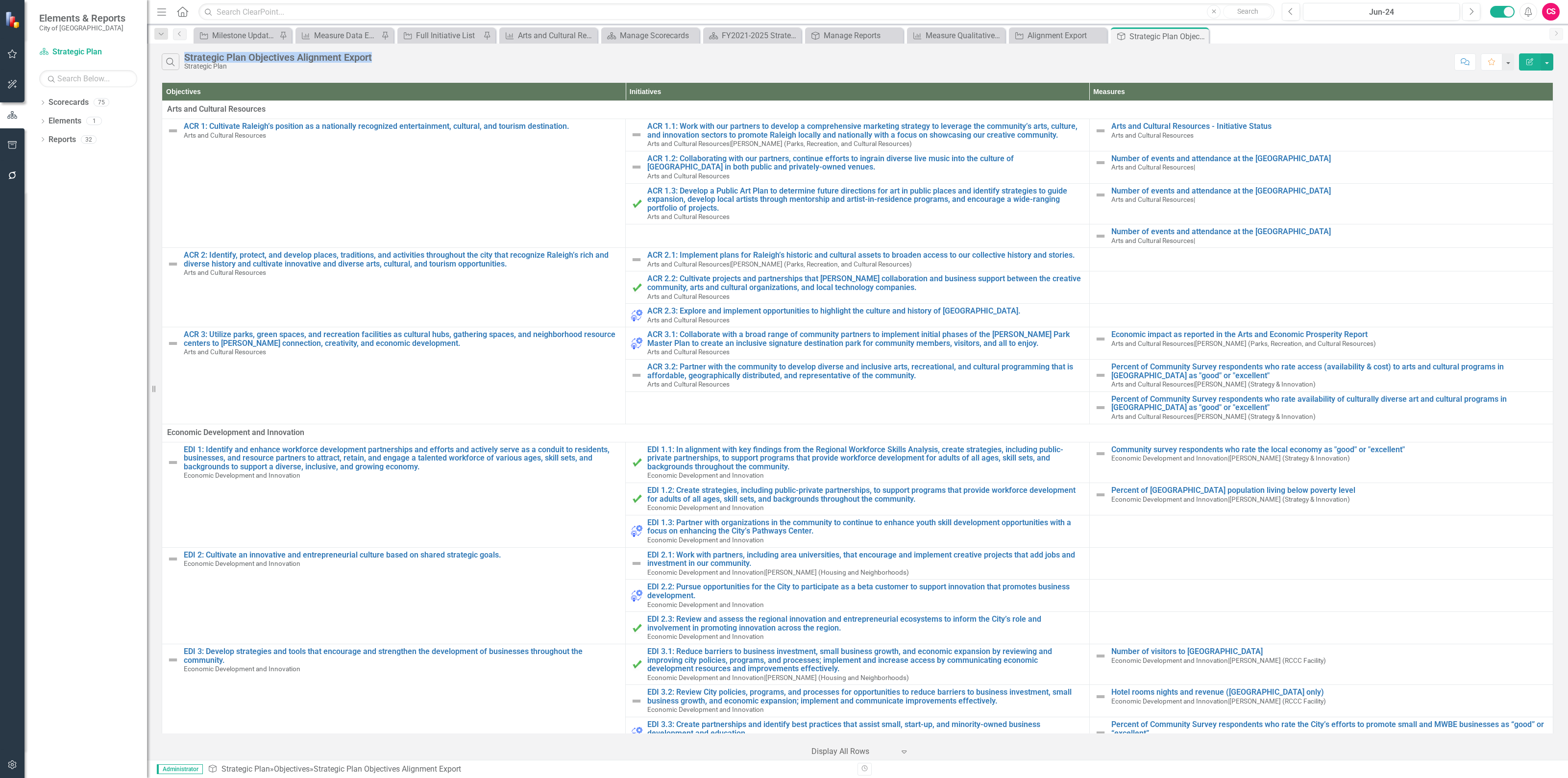
drag, startPoint x: 395, startPoint y: 55, endPoint x: 182, endPoint y: 57, distance: 213.0
click at [182, 55] on div "Search Strategic Plan Objectives Alignment Export Strategic Plan" at bounding box center [805, 62] width 1287 height 17
copy div "Strategic Plan Objectives Alignment Export"
click at [332, 35] on div "Measure Data Export Report" at bounding box center [346, 35] width 64 height 12
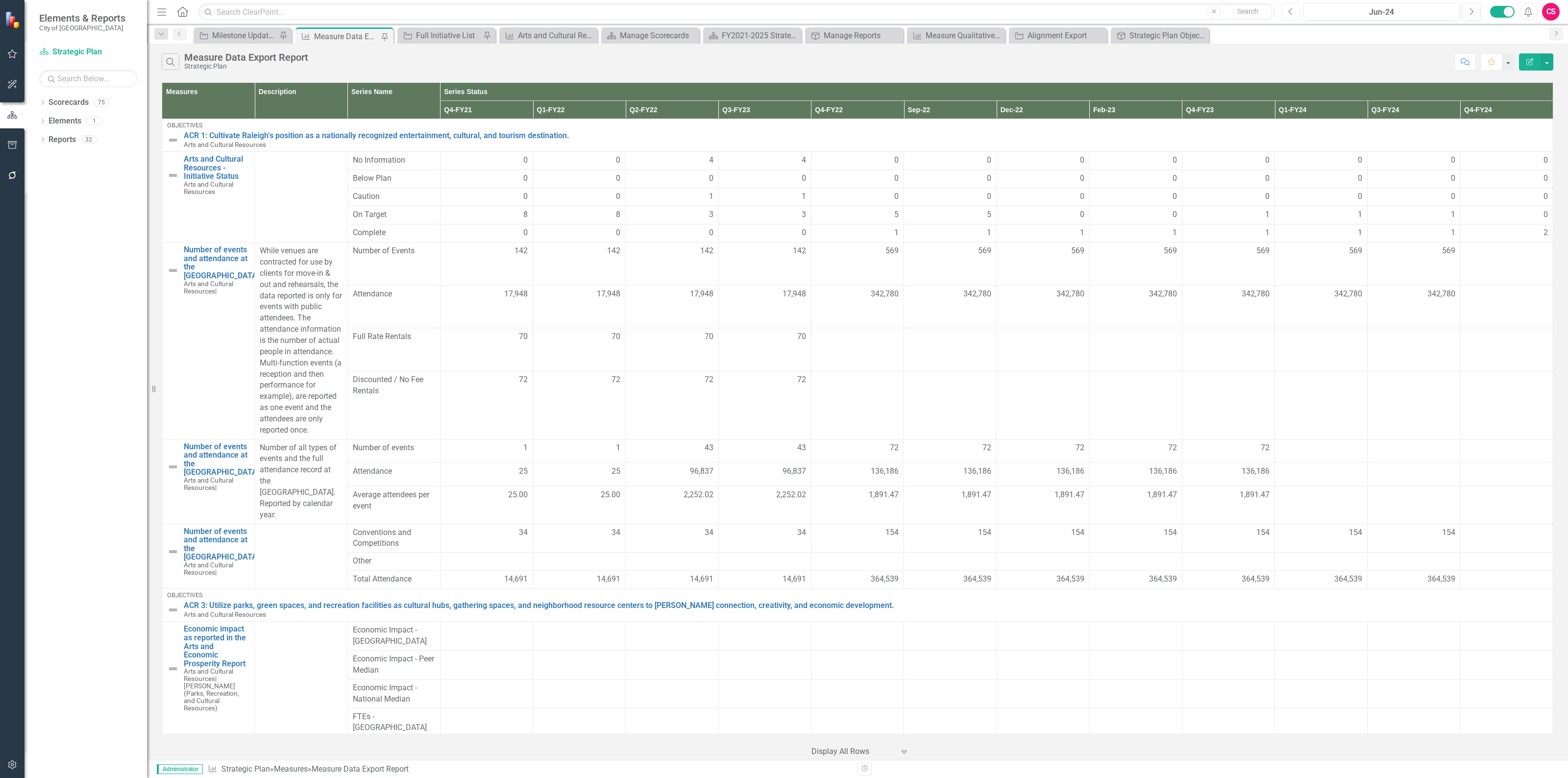
click at [1296, 3] on button "Previous" at bounding box center [1290, 12] width 18 height 18
click at [1520, 58] on button "Edit Report" at bounding box center [1529, 62] width 21 height 17
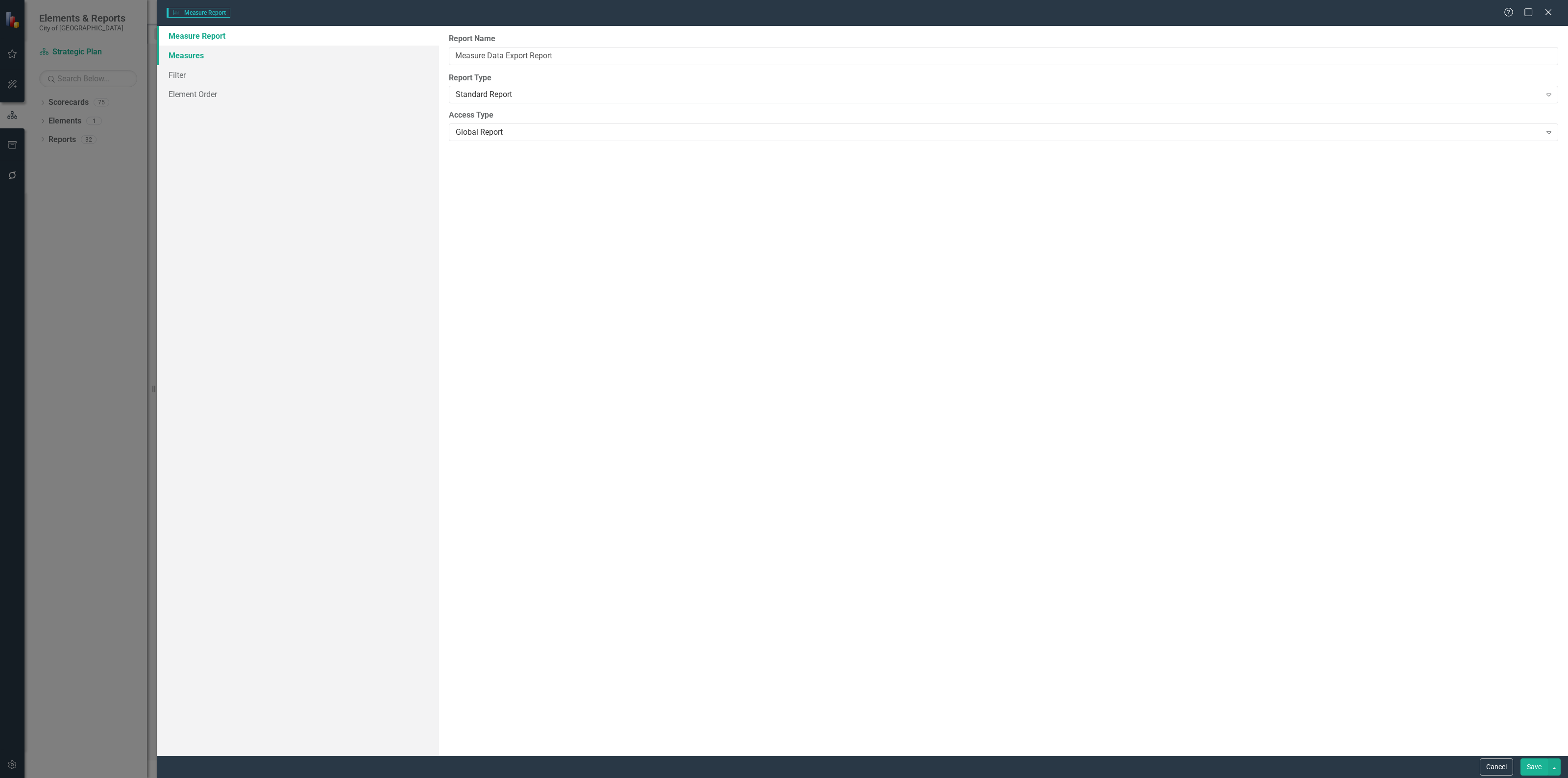
click at [206, 59] on link "Measures" at bounding box center [298, 55] width 282 height 19
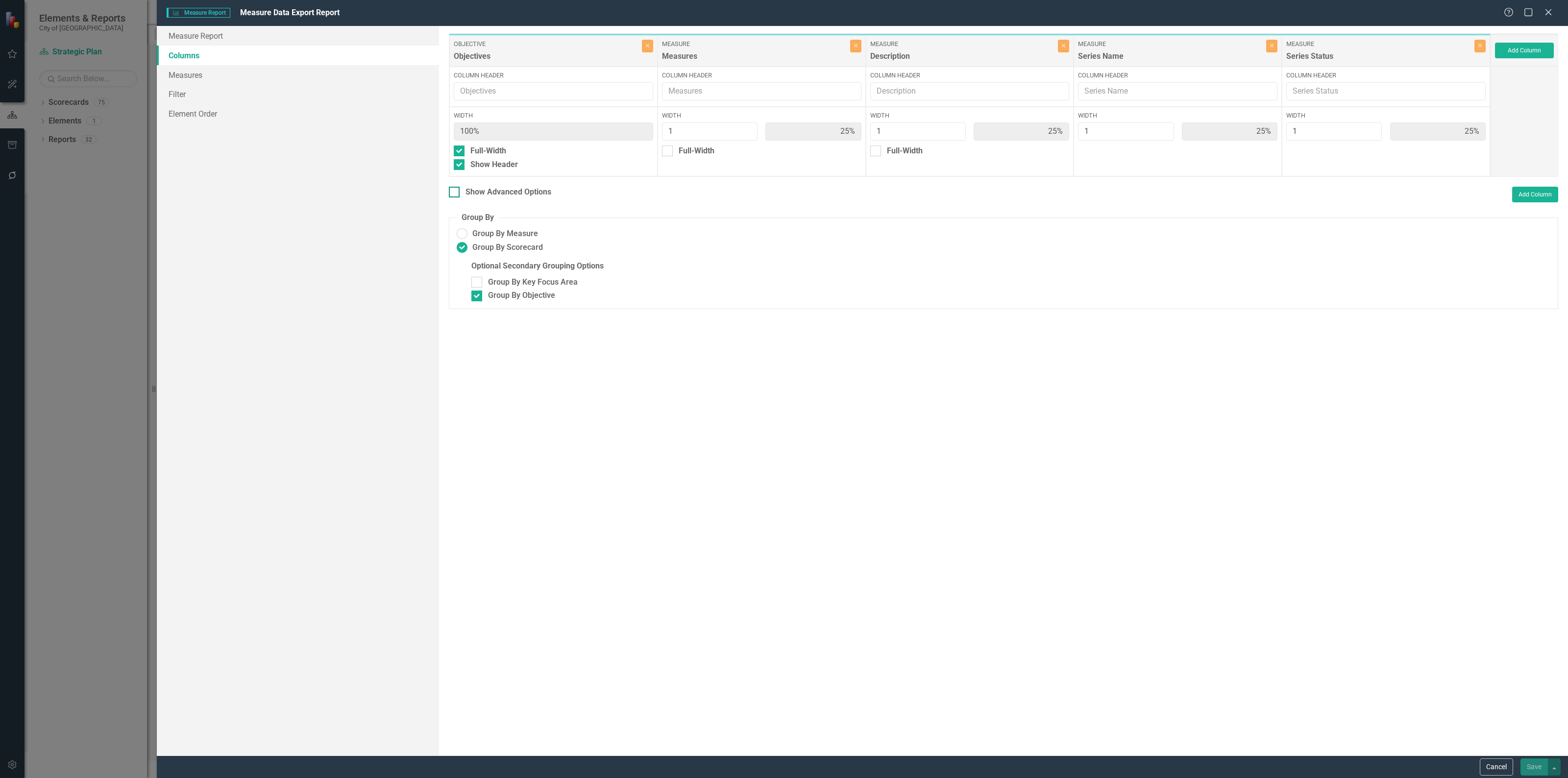
click at [456, 189] on div at bounding box center [454, 192] width 11 height 11
click at [455, 189] on input "Show Advanced Options" at bounding box center [452, 190] width 7 height 6
checkbox input "true"
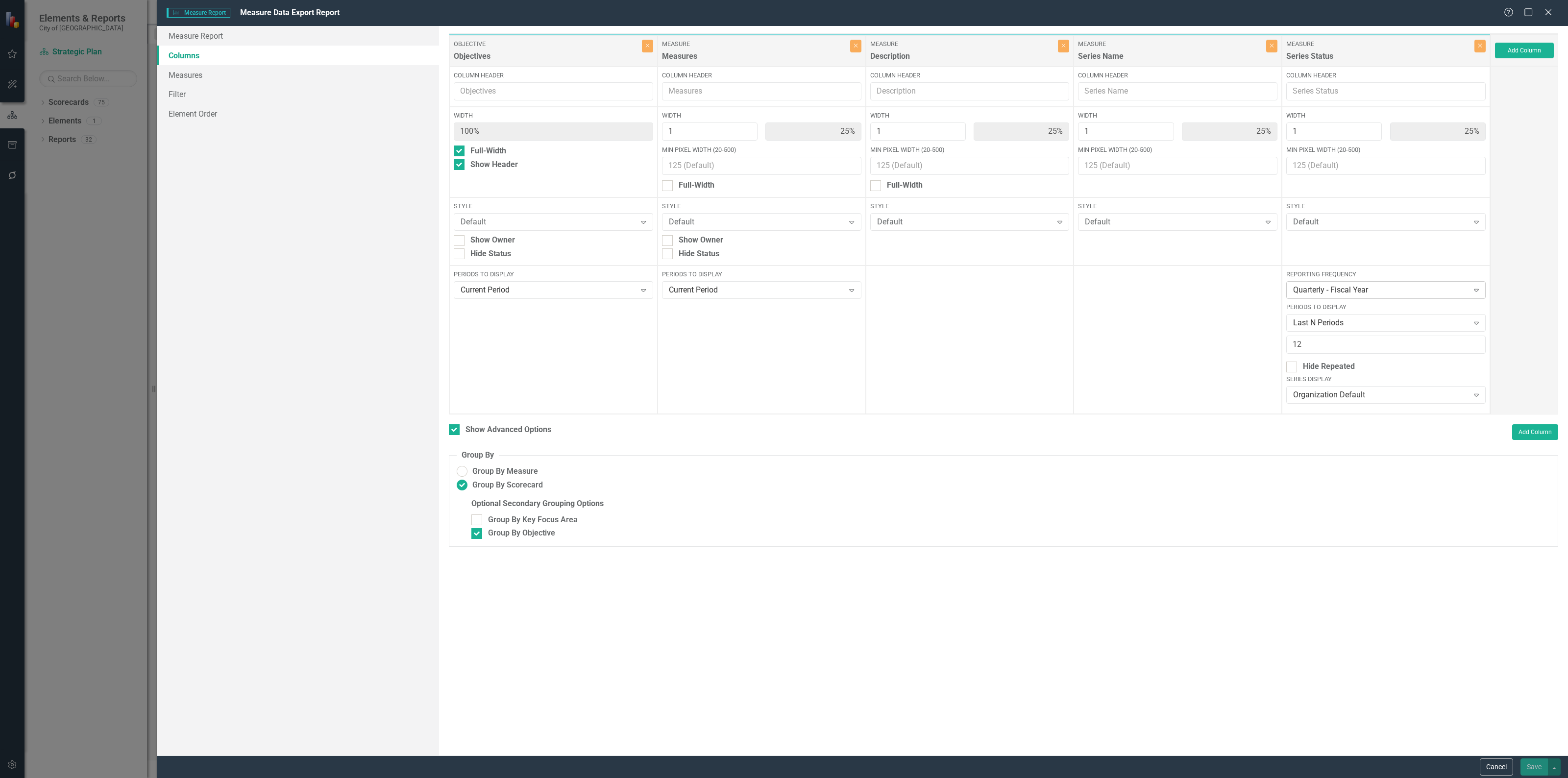
click at [1365, 289] on div "Quarterly - Fiscal Year" at bounding box center [1380, 290] width 175 height 11
click at [1381, 369] on div "FY21-25 Strat Plan - Semi-Annual" at bounding box center [1387, 374] width 183 height 11
drag, startPoint x: 1309, startPoint y: 348, endPoint x: 1246, endPoint y: 342, distance: 63.3
click at [1246, 342] on div "Objective Objectives Close Column Header Width 100% Full-Width Show Header Styl…" at bounding box center [969, 224] width 1041 height 381
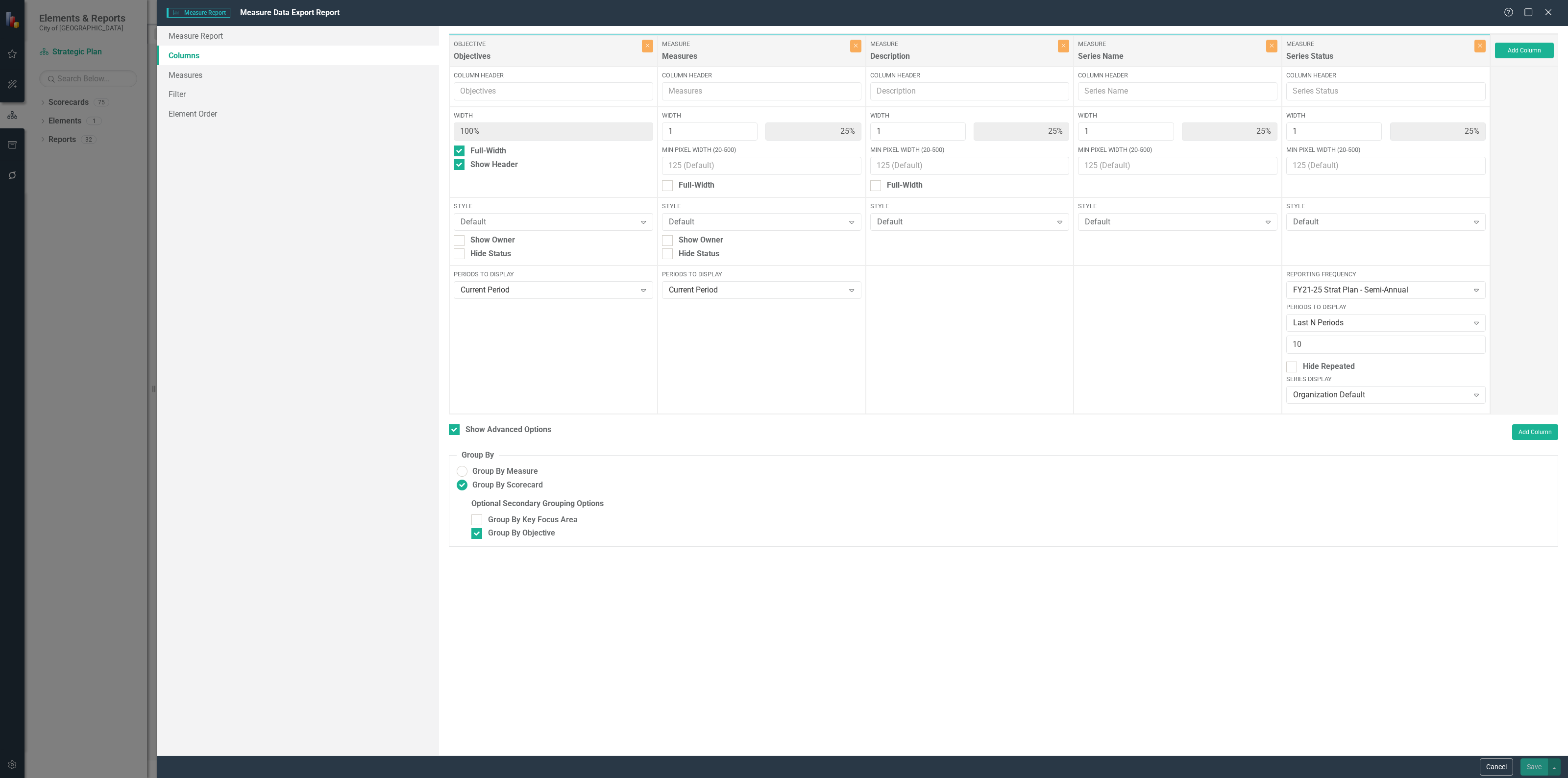
click at [1367, 507] on label "Optional Secondary Grouping Options" at bounding box center [1010, 503] width 1078 height 11
drag, startPoint x: 1378, startPoint y: 530, endPoint x: 1362, endPoint y: 468, distance: 64.0
click at [1375, 510] on div "Optional Secondary Grouping Options Group By Key Focus Area Group By Objective" at bounding box center [1010, 518] width 1078 height 41
click at [1338, 333] on div "Reporting Frequency FY21-25 Strat Plan - Semi-Annual Expand Periods to Display …" at bounding box center [1385, 339] width 208 height 148
click at [1307, 342] on input "10" at bounding box center [1385, 344] width 200 height 18
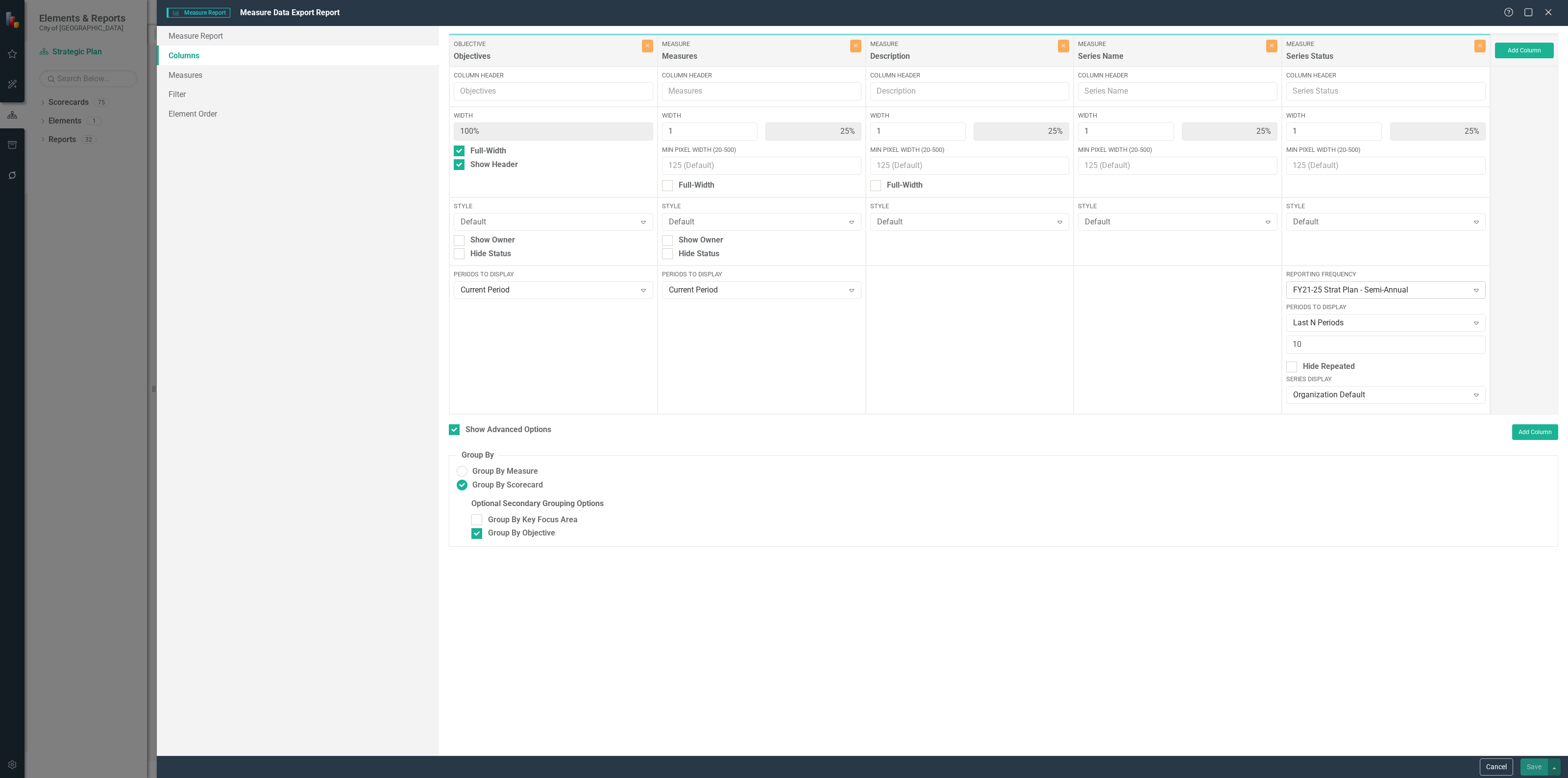
click at [1344, 287] on div "FY21-25 Strat Plan - Semi-Annual" at bounding box center [1380, 290] width 175 height 11
click at [1338, 378] on div "FY21-25 Strat Plan - Semi-Annual" at bounding box center [1387, 374] width 183 height 11
click at [1330, 343] on input "10" at bounding box center [1385, 344] width 200 height 18
drag, startPoint x: 1322, startPoint y: 341, endPoint x: 1194, endPoint y: 333, distance: 128.2
click at [1196, 333] on div "Objective Objectives Close Column Header Width 100% Full-Width Show Header Styl…" at bounding box center [969, 224] width 1041 height 381
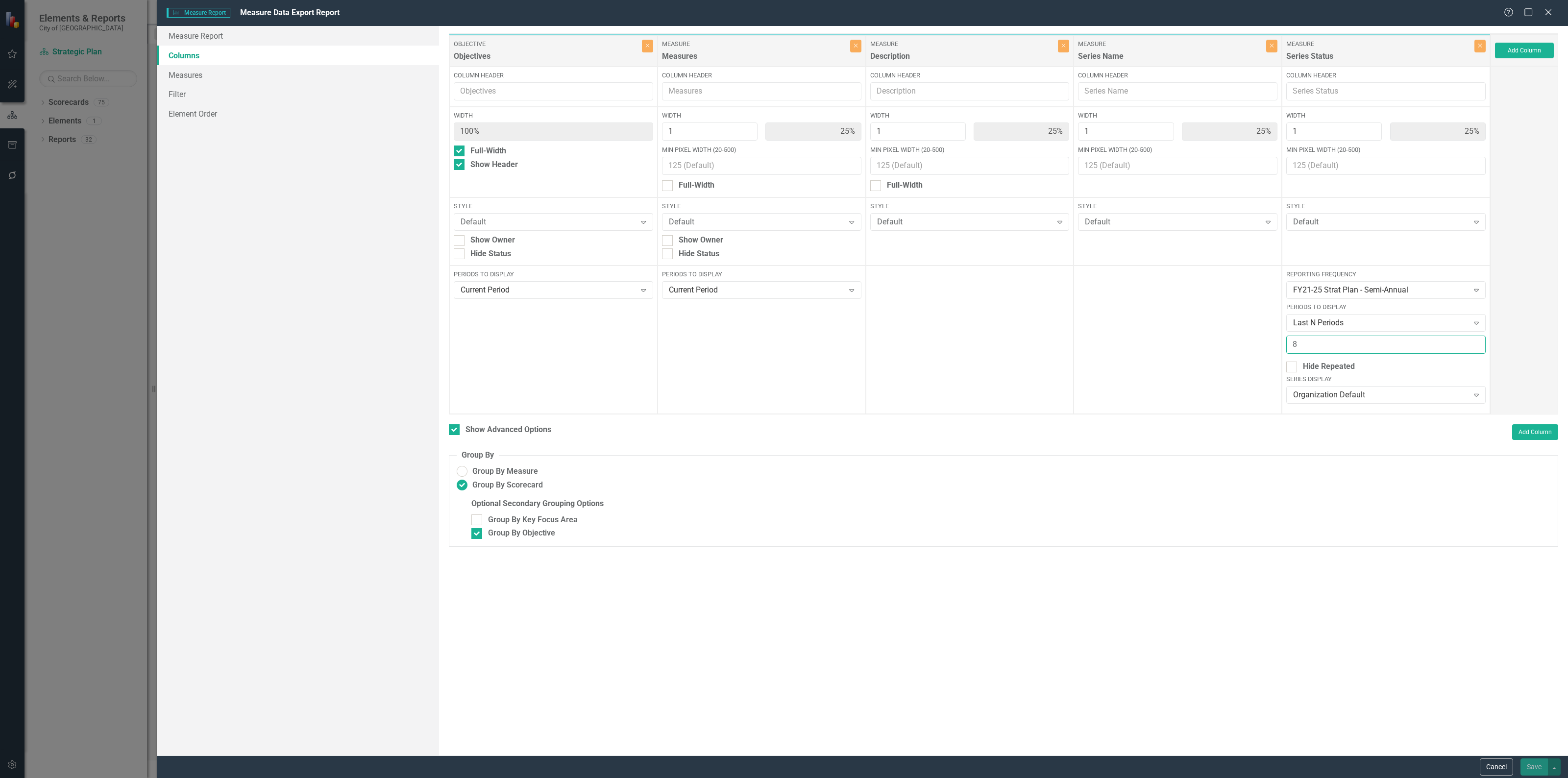
type input "8"
click at [1314, 549] on div "To add columns to your report, click on the "Select Columns" button below. All …" at bounding box center [1003, 391] width 1129 height 729
click at [1549, 9] on icon "Close" at bounding box center [1548, 12] width 12 height 9
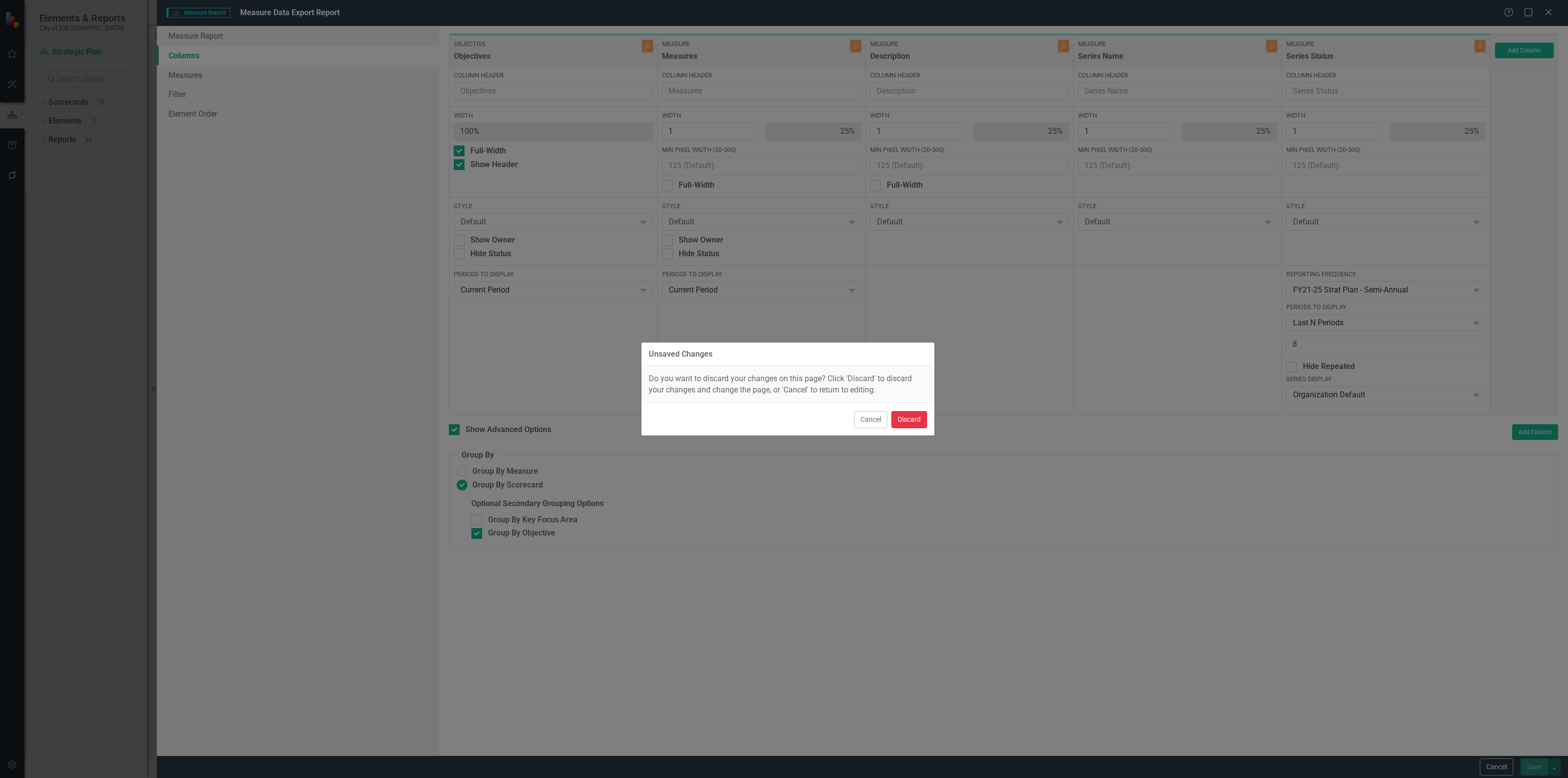
click at [918, 427] on button "Discard" at bounding box center [909, 419] width 36 height 17
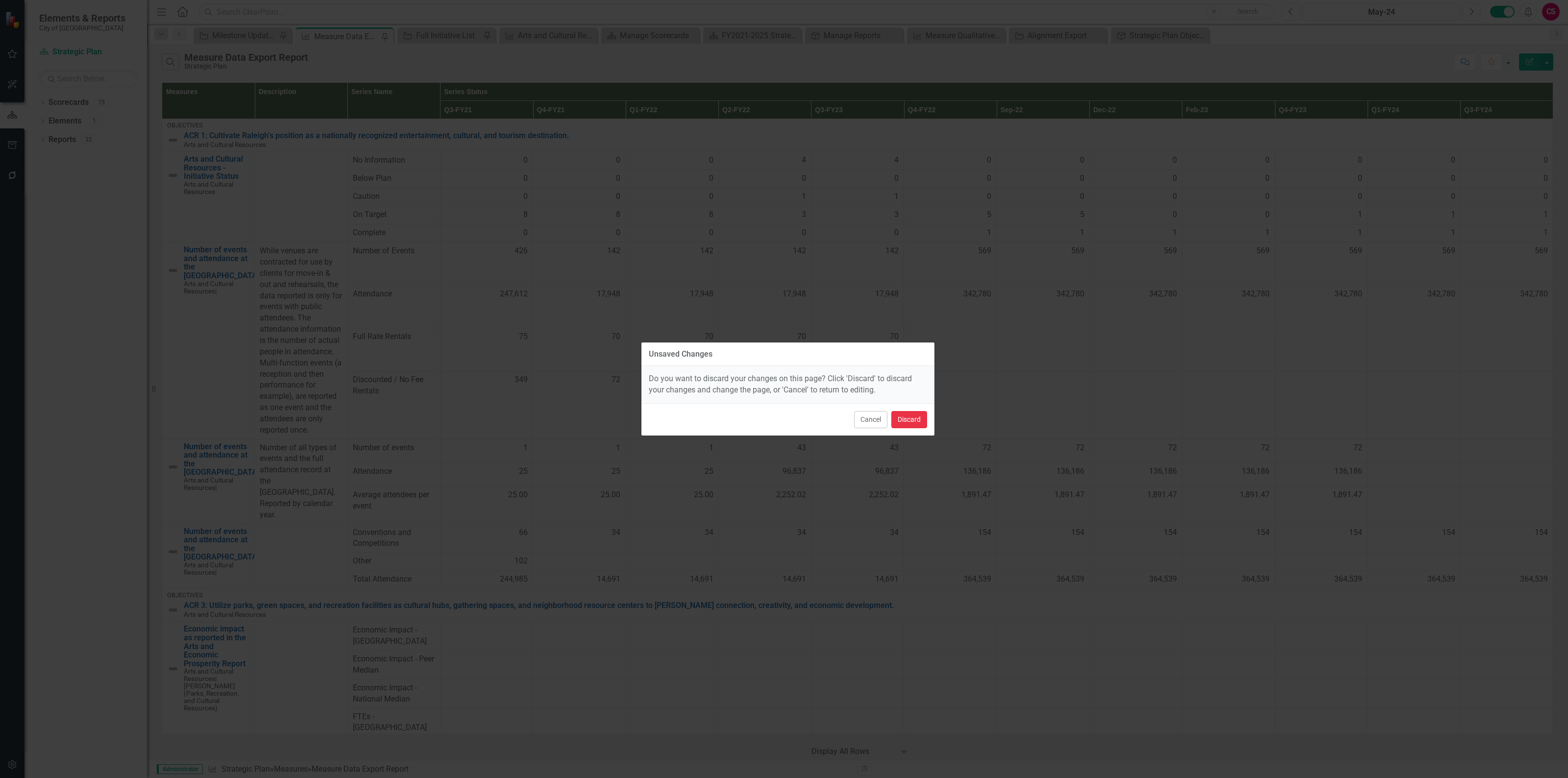
click at [916, 419] on button "Discard" at bounding box center [909, 419] width 36 height 17
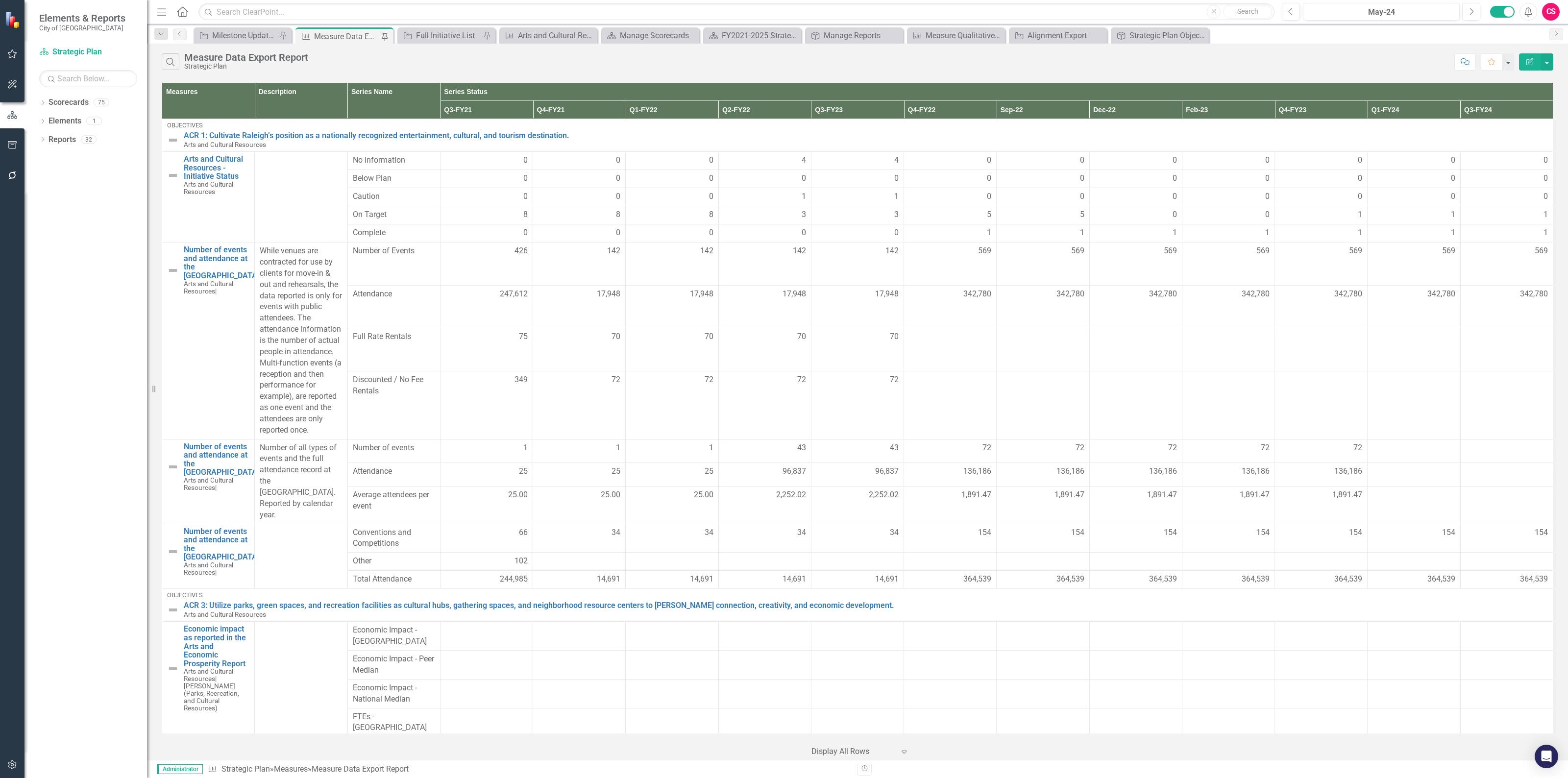
click at [1532, 60] on icon "button" at bounding box center [1529, 62] width 7 height 7
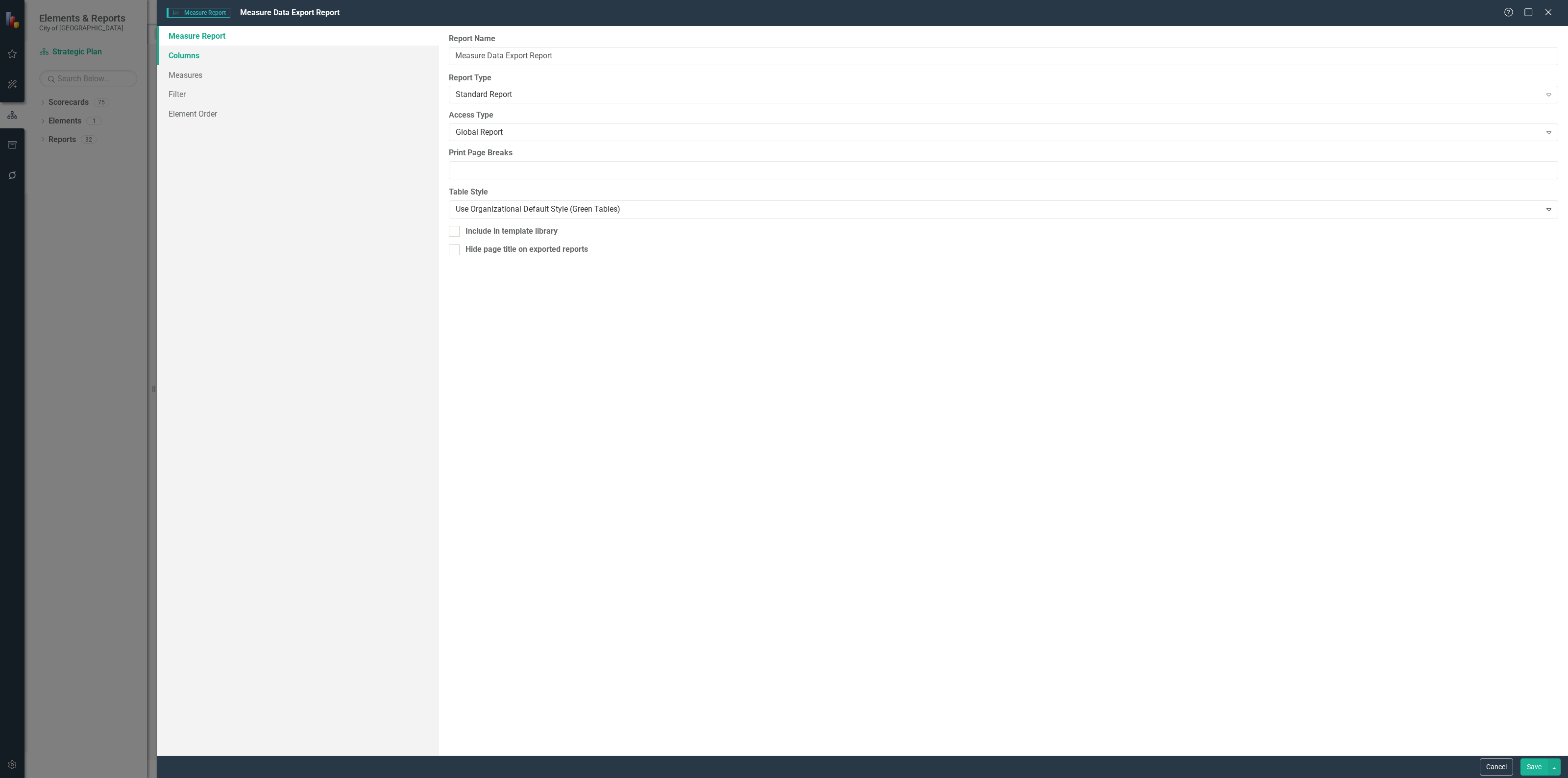
click at [222, 53] on link "Columns" at bounding box center [298, 55] width 282 height 19
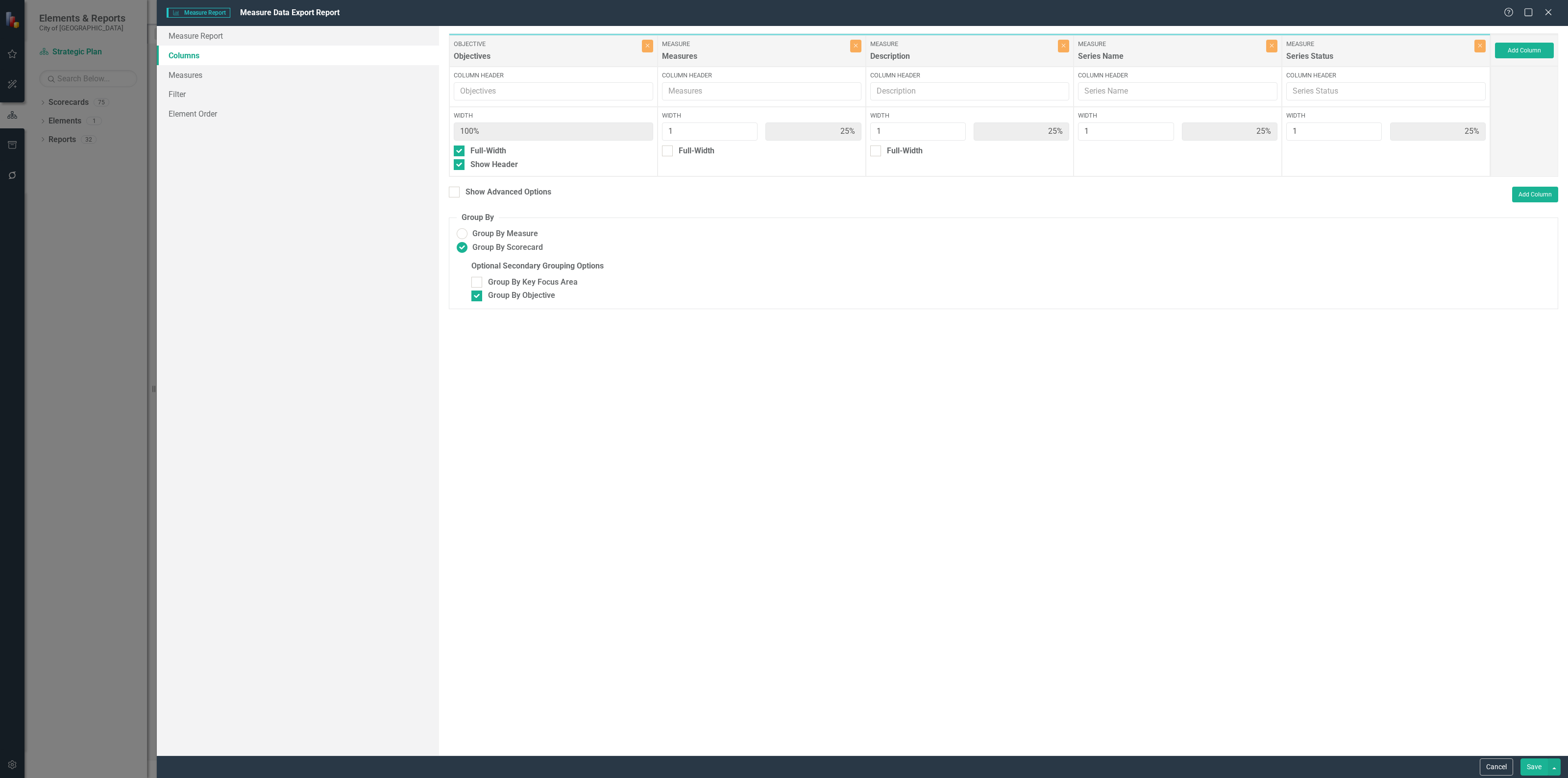
click at [465, 179] on div "To add columns to your report, click on the "Select Columns" button below. All …" at bounding box center [1003, 391] width 1129 height 729
click at [451, 192] on input "Show Advanced Options" at bounding box center [452, 190] width 7 height 6
checkbox input "true"
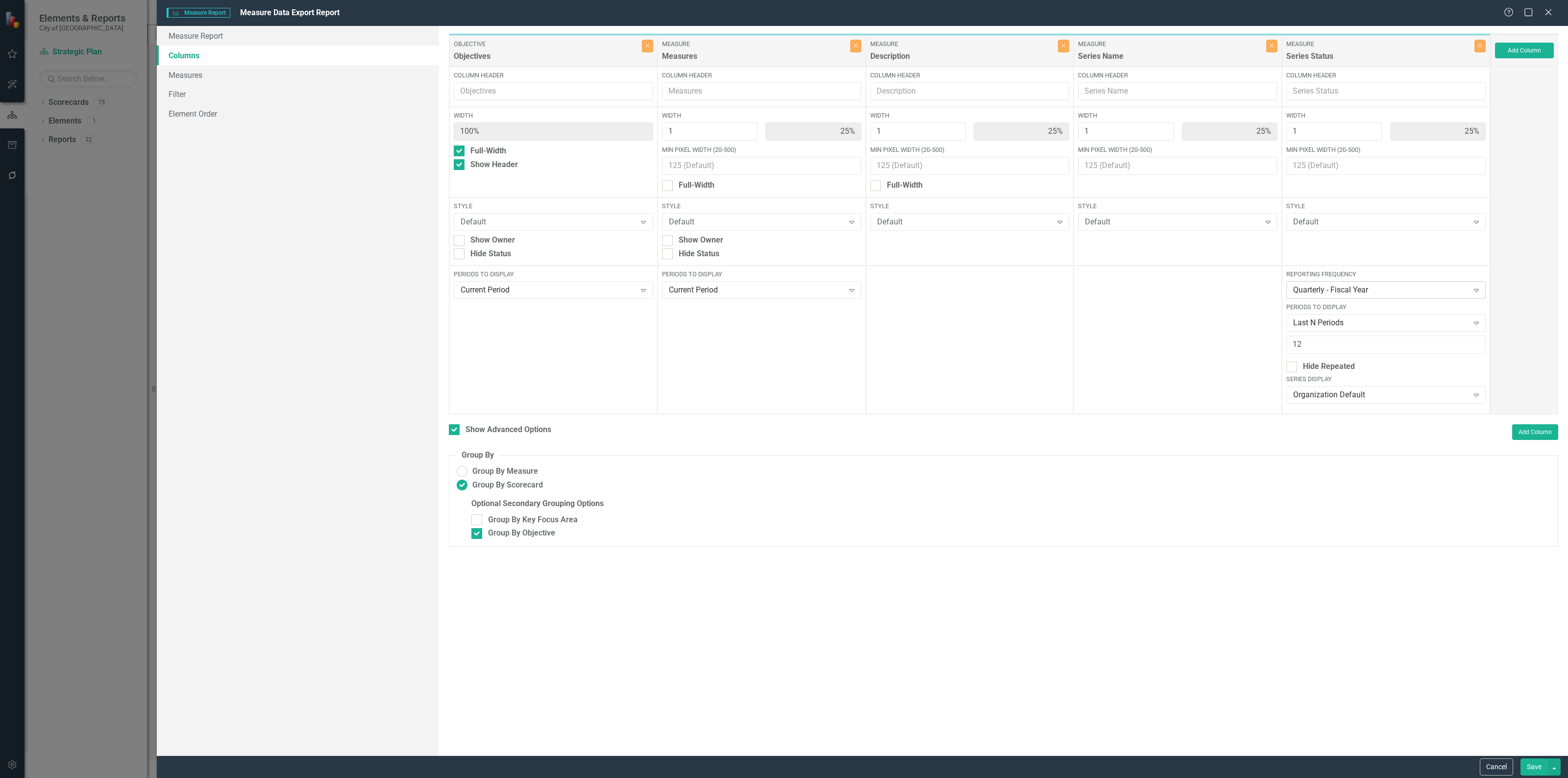
click at [1357, 294] on div "Quarterly - Fiscal Year" at bounding box center [1380, 290] width 175 height 11
click at [1406, 419] on div "FY21-25 Strat Plan - Semi-Annual" at bounding box center [1387, 420] width 183 height 11
click at [1357, 344] on input "12" at bounding box center [1385, 344] width 200 height 18
drag, startPoint x: 1357, startPoint y: 344, endPoint x: 1246, endPoint y: 339, distance: 111.1
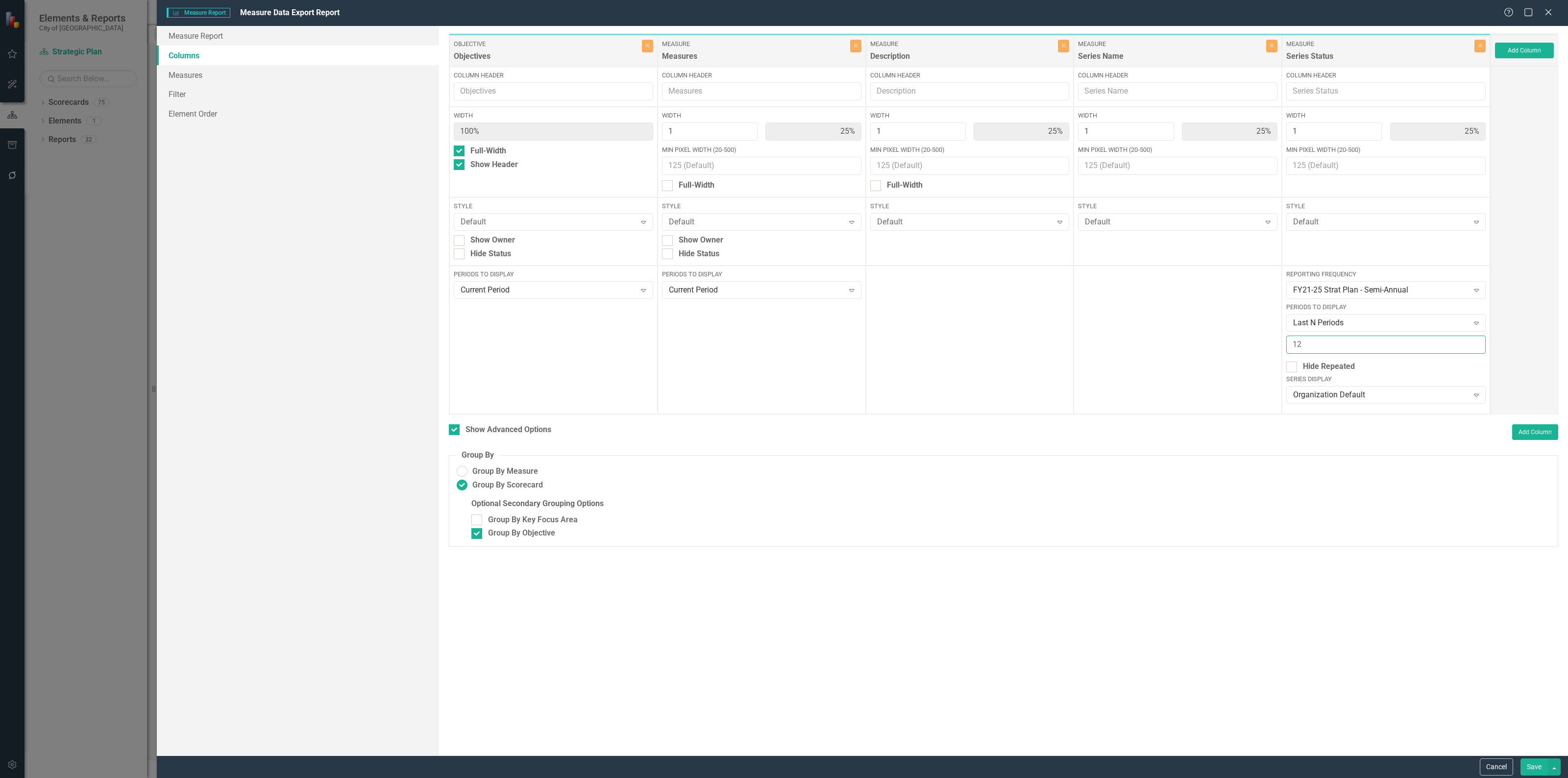
click at [1246, 339] on div "Objective Objectives Close Column Header Width 100% Full-Width Show Header Styl…" at bounding box center [969, 224] width 1041 height 381
type input "8"
click at [1528, 767] on button "Save" at bounding box center [1534, 767] width 27 height 17
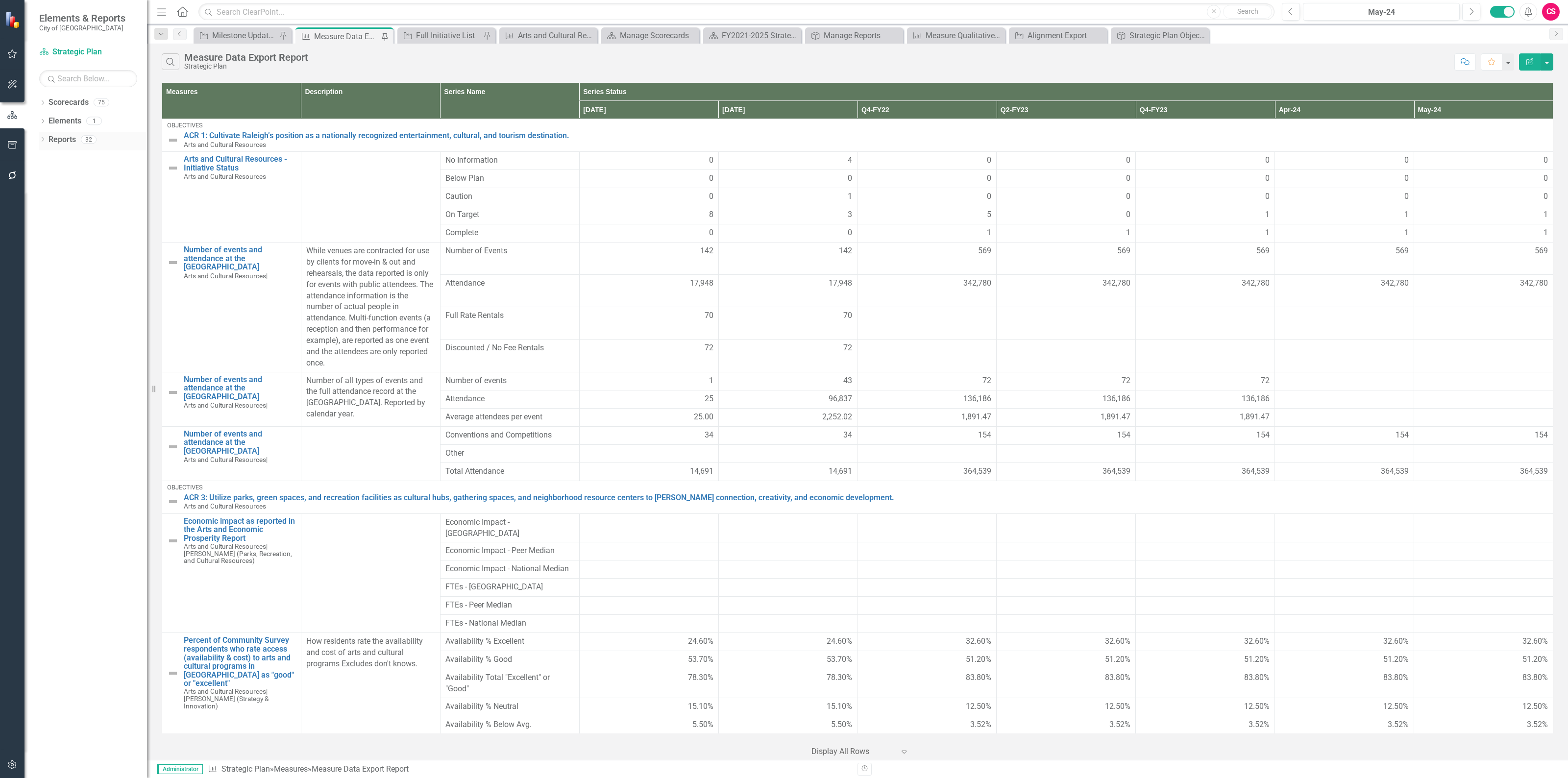
click at [65, 138] on link "Reports" at bounding box center [62, 139] width 27 height 11
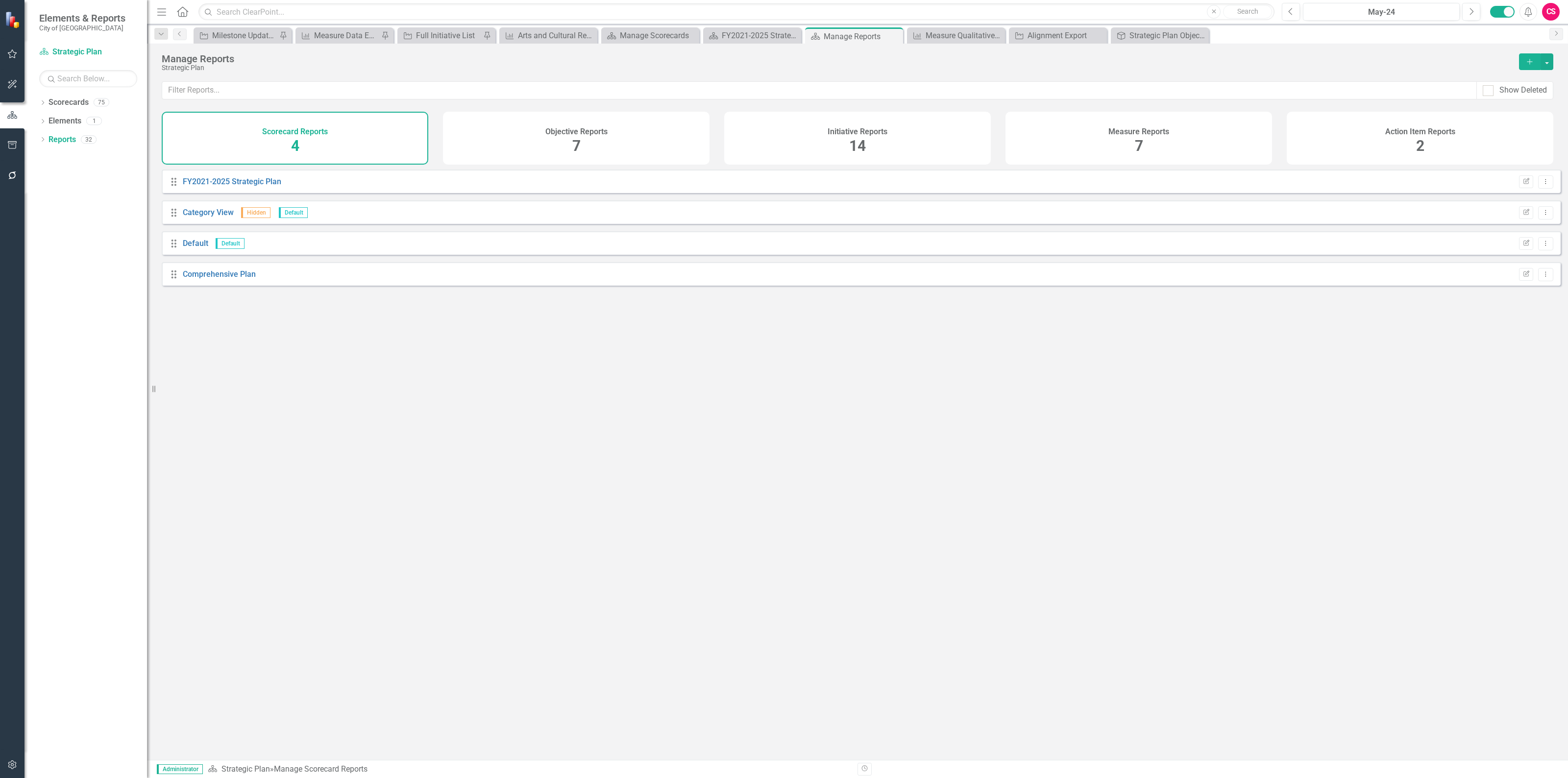
click at [1140, 140] on span "7" at bounding box center [1138, 146] width 8 height 17
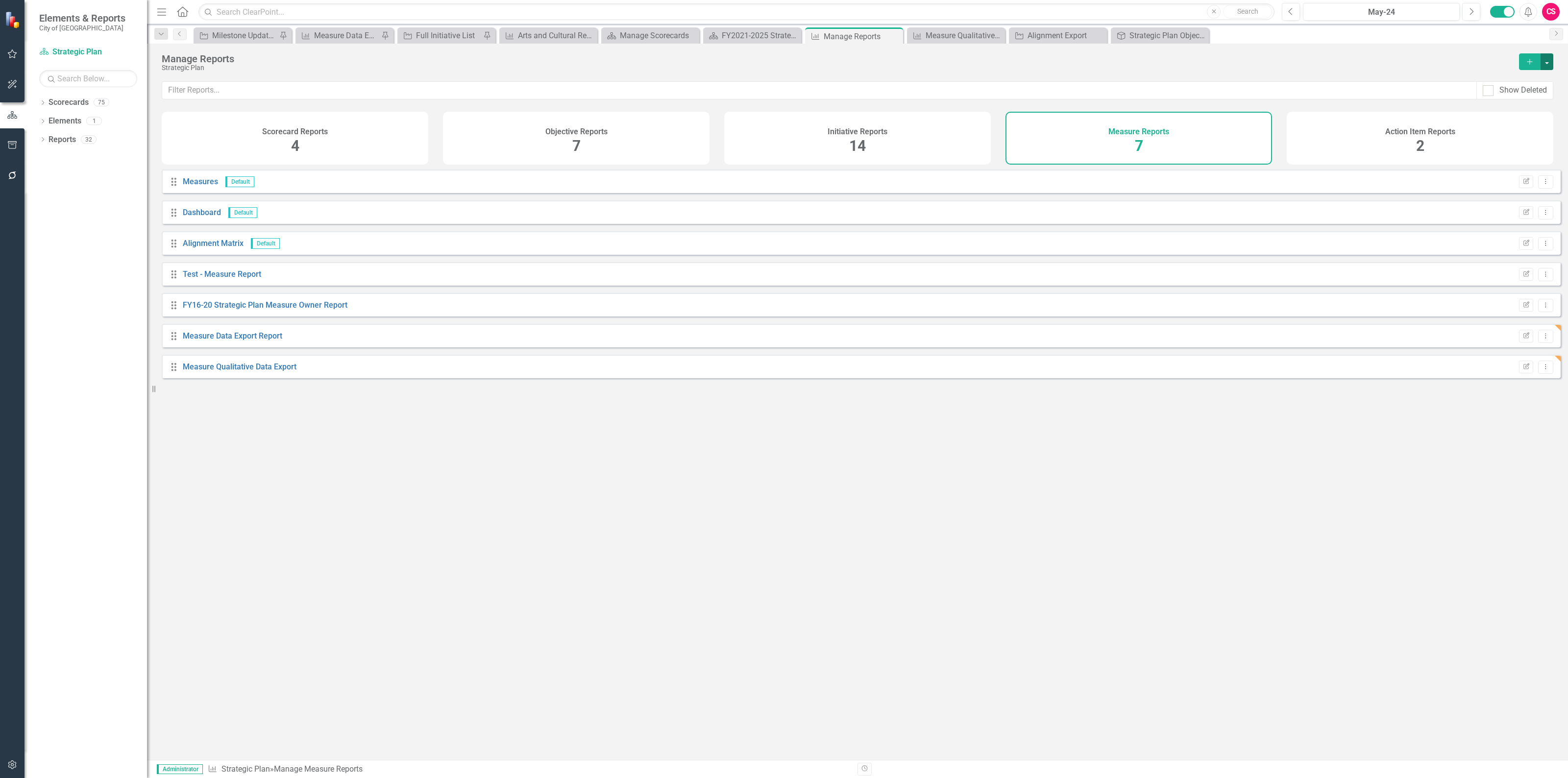
click at [1551, 61] on button "button" at bounding box center [1547, 62] width 13 height 17
click at [1490, 83] on link "Measure Add Report" at bounding box center [1506, 80] width 92 height 18
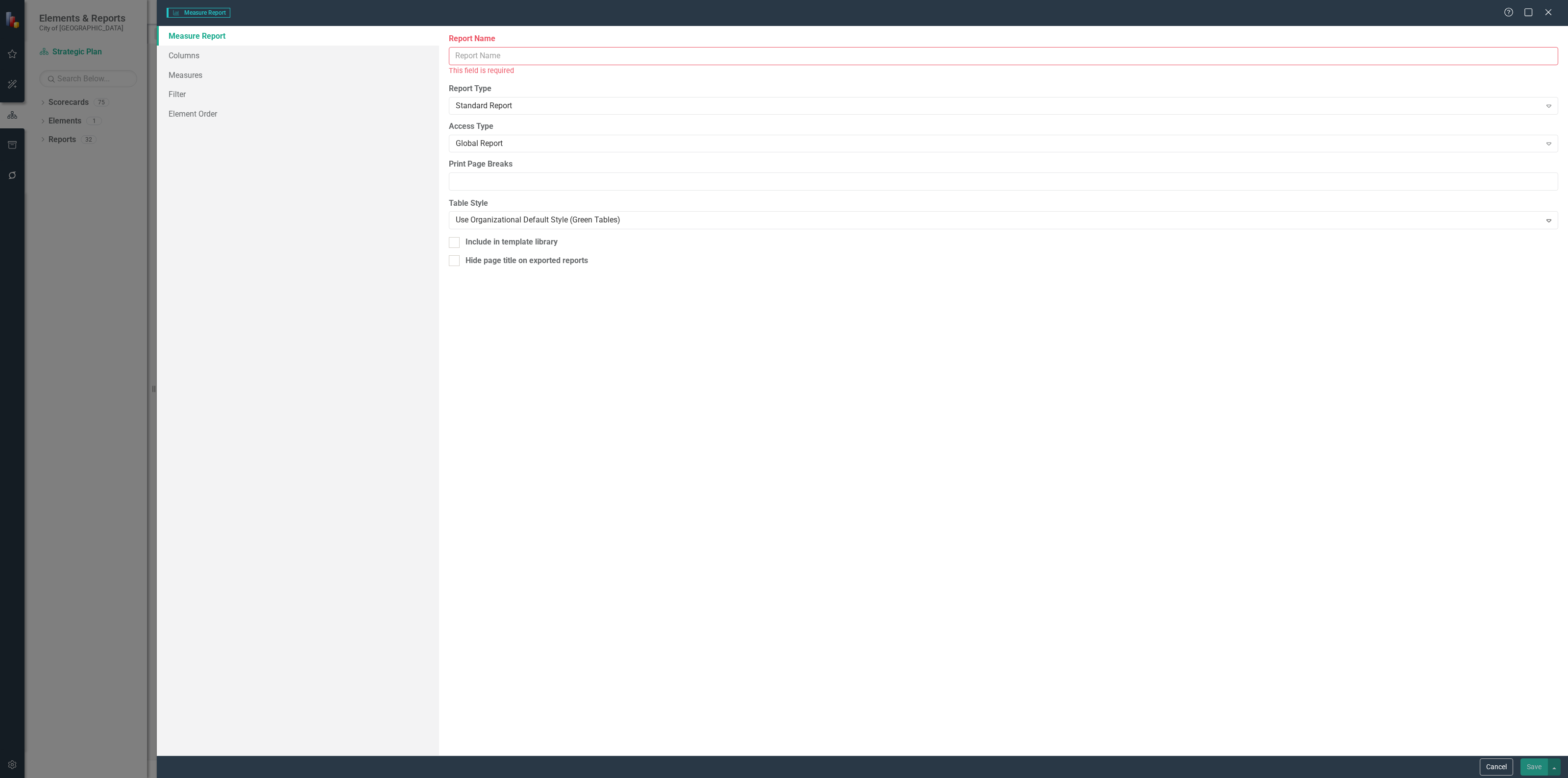
click at [501, 60] on input "Report Name" at bounding box center [1003, 56] width 1109 height 18
type input "2"
type input "Strategic Plan 21-25 Reporting Frequencies"
click at [267, 48] on link "Columns" at bounding box center [298, 55] width 282 height 19
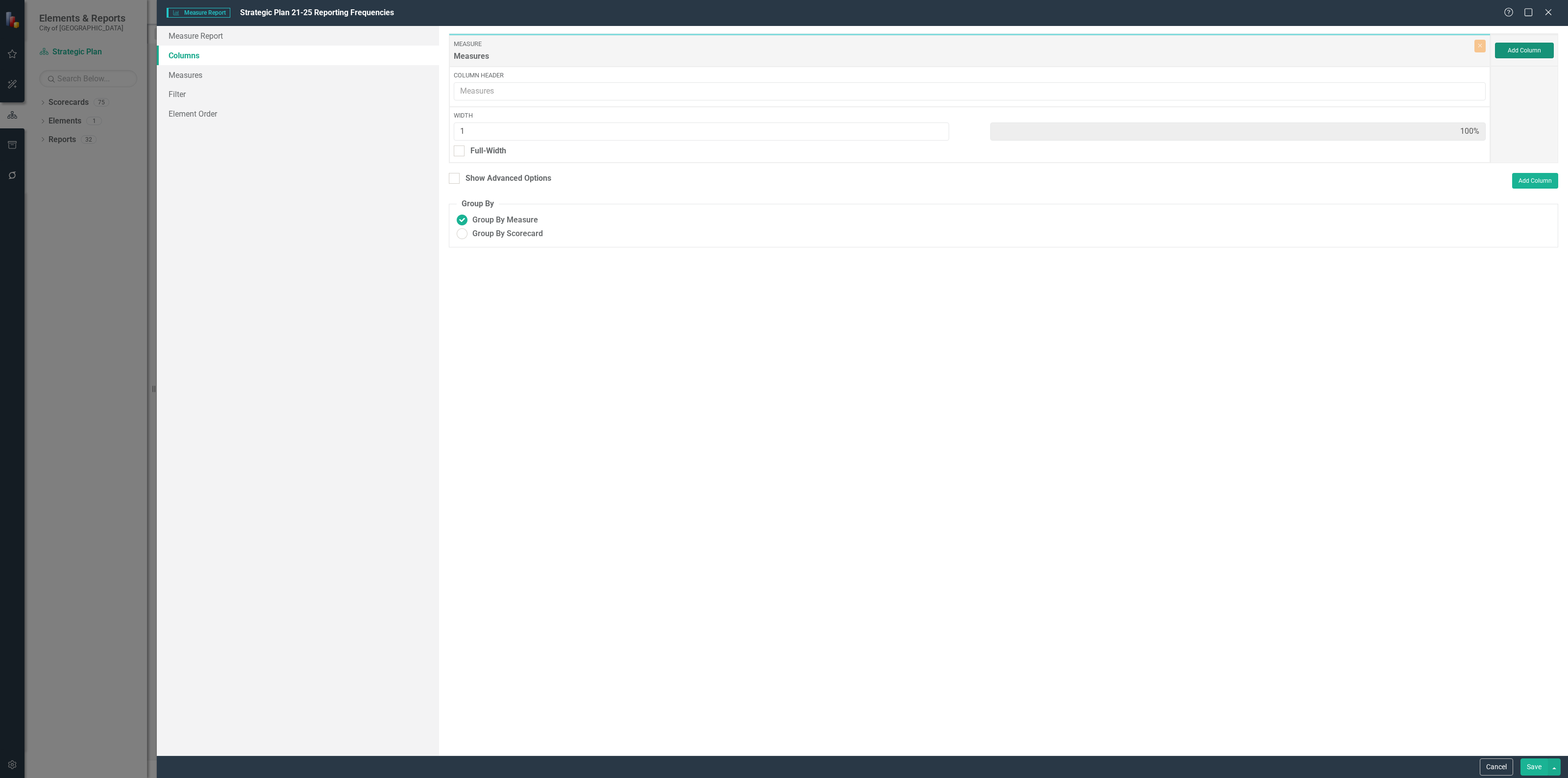
click at [1534, 57] on button "Add Column" at bounding box center [1524, 51] width 59 height 16
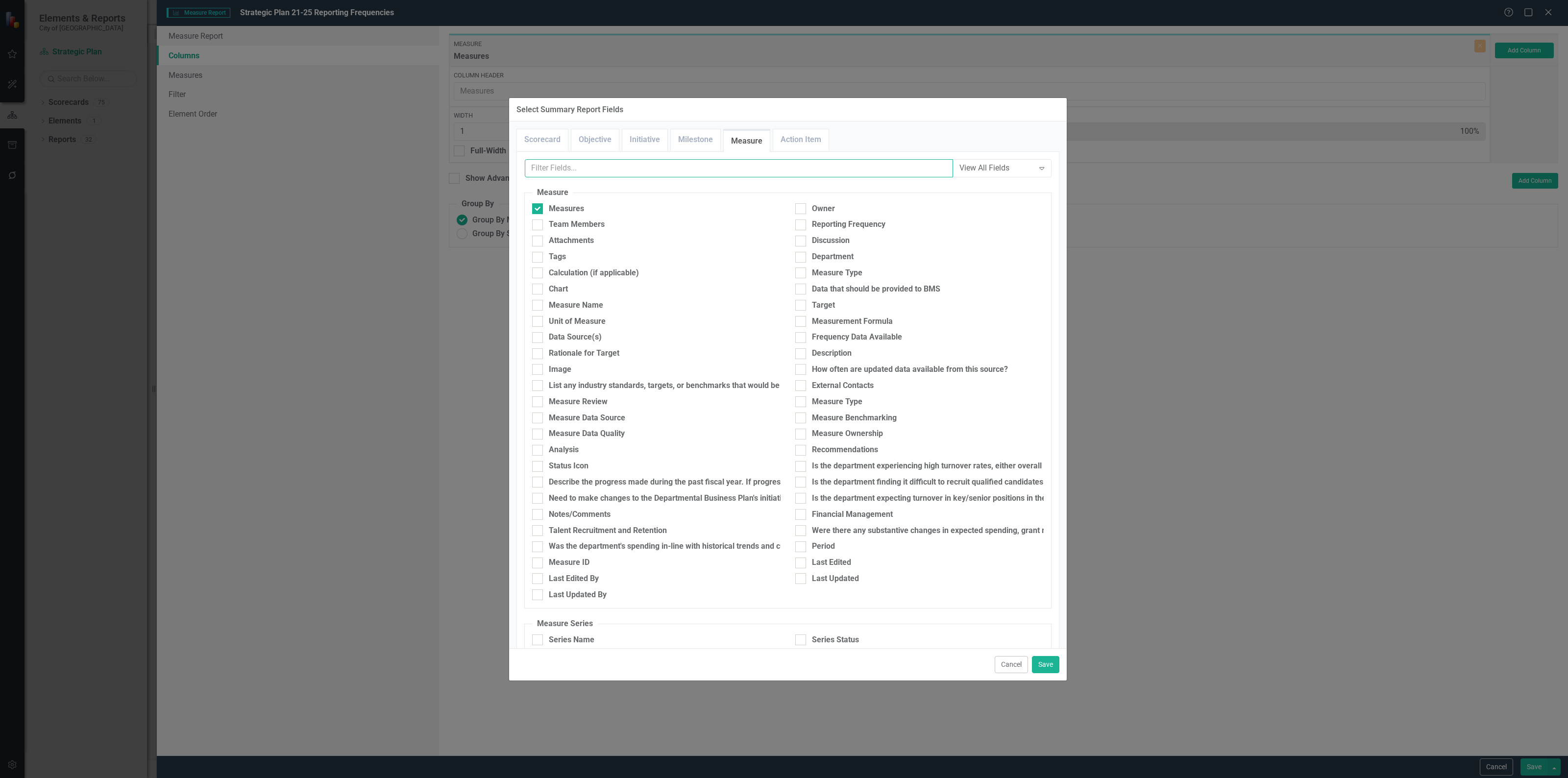
click at [691, 169] on input "text" at bounding box center [738, 168] width 428 height 18
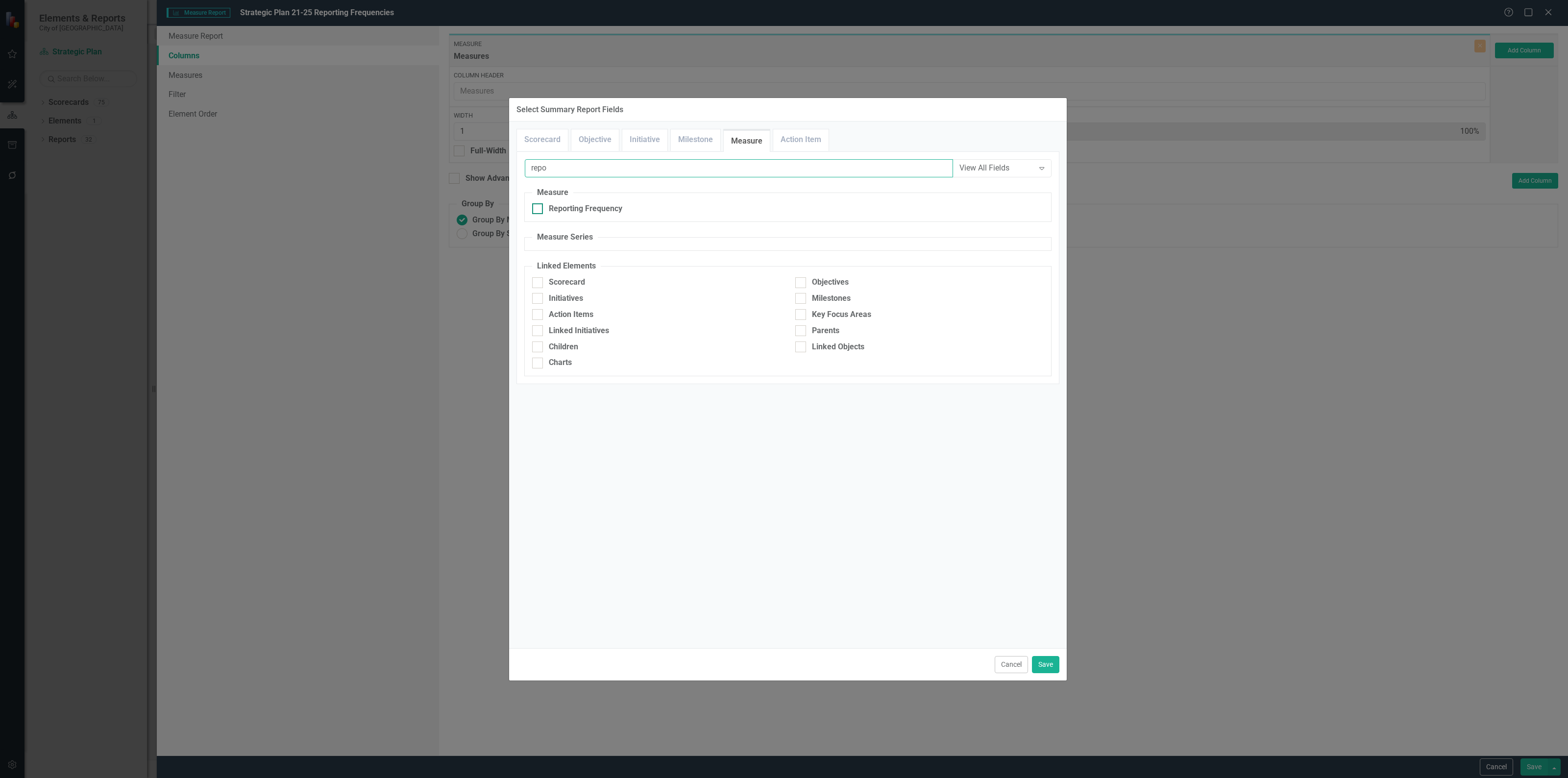
type input "repo"
click at [579, 208] on div "Reporting Frequency" at bounding box center [585, 209] width 73 height 11
click at [538, 208] on input "Reporting Frequency" at bounding box center [535, 207] width 7 height 6
checkbox input "true"
drag, startPoint x: 586, startPoint y: 170, endPoint x: 385, endPoint y: 152, distance: 201.8
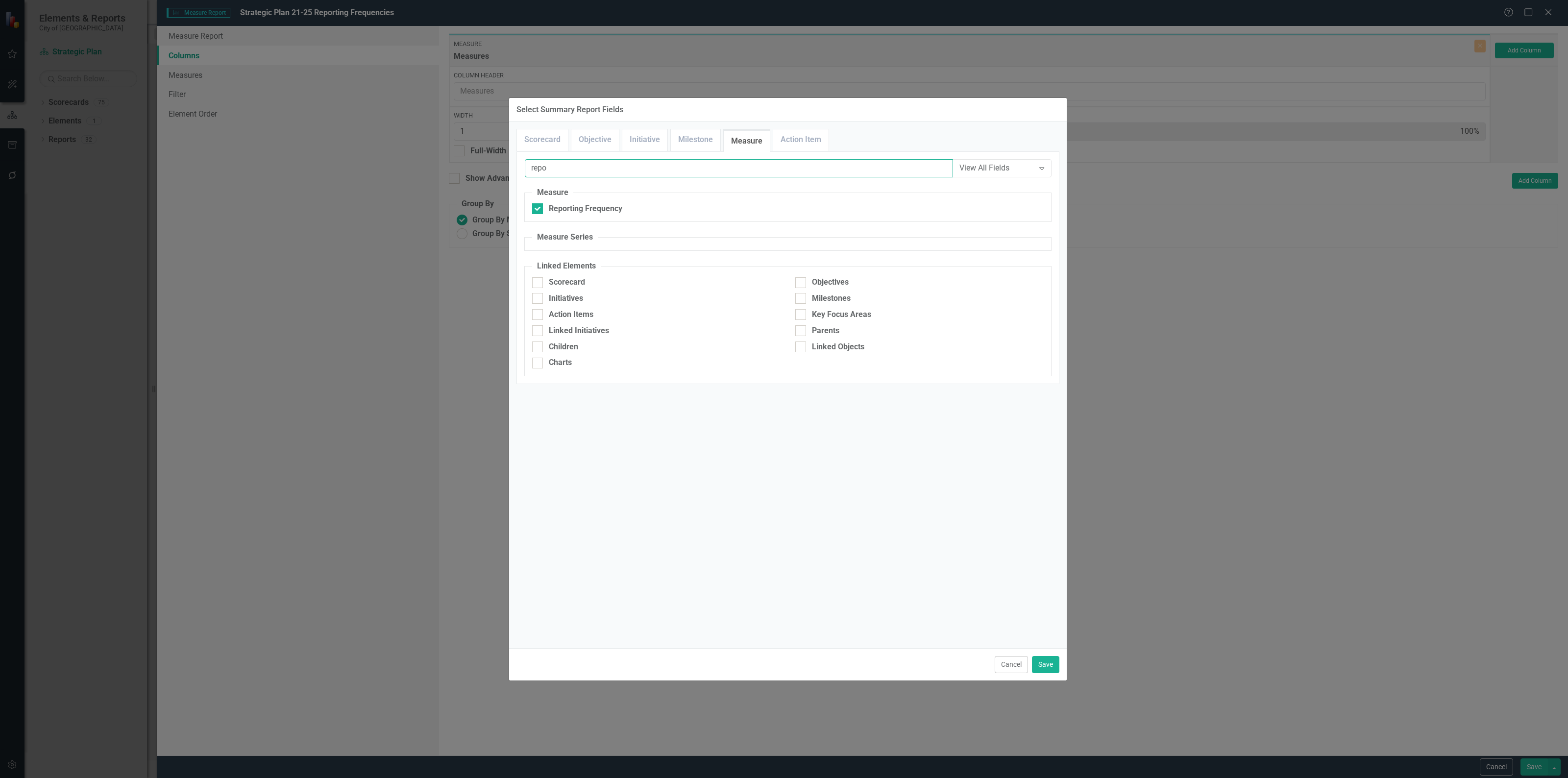
click at [385, 153] on div "Select Summary Report Fields Scorecard Objective Initiative Milestone Measure A…" at bounding box center [784, 389] width 1568 height 778
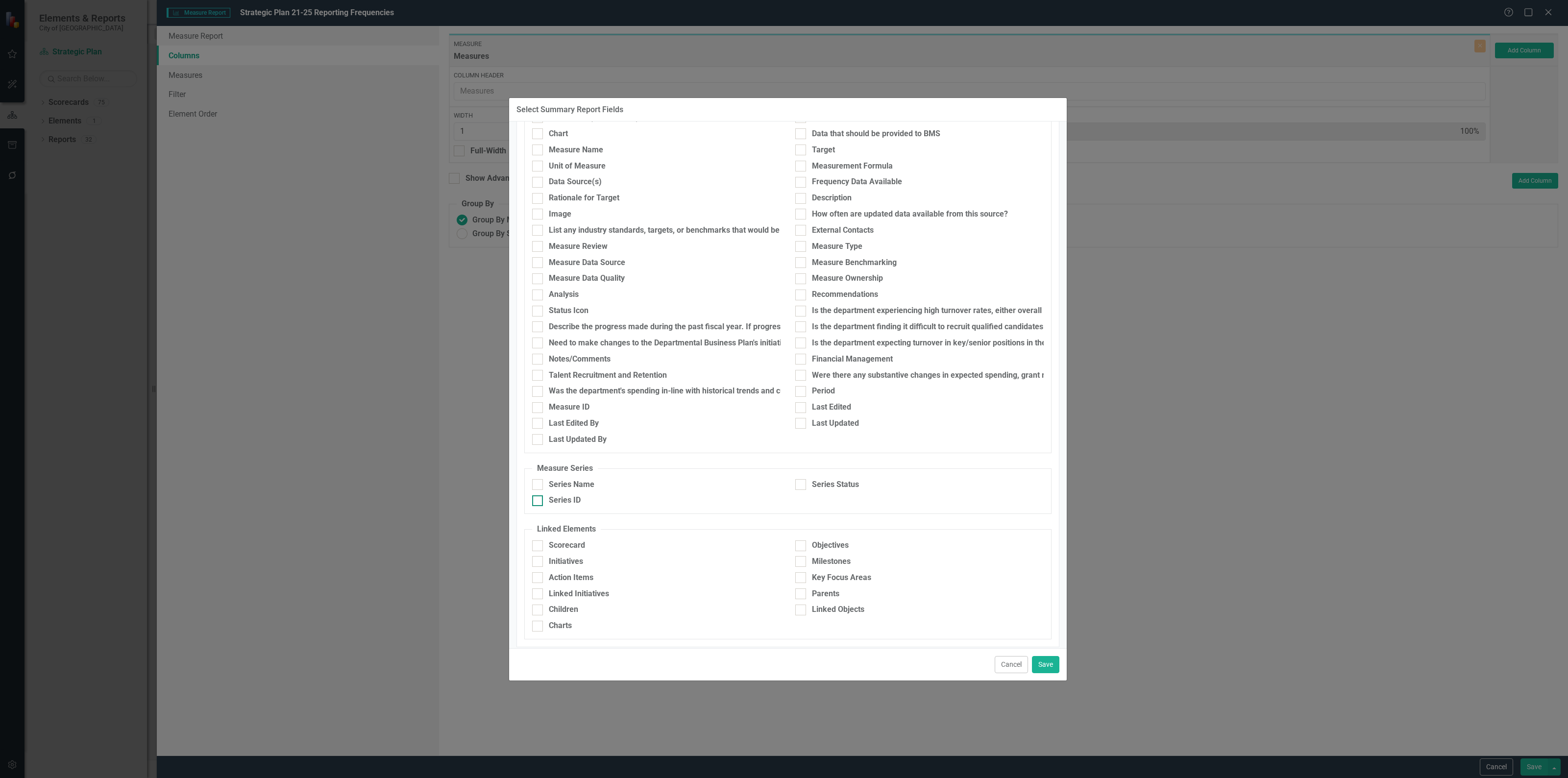
scroll to position [162, 0]
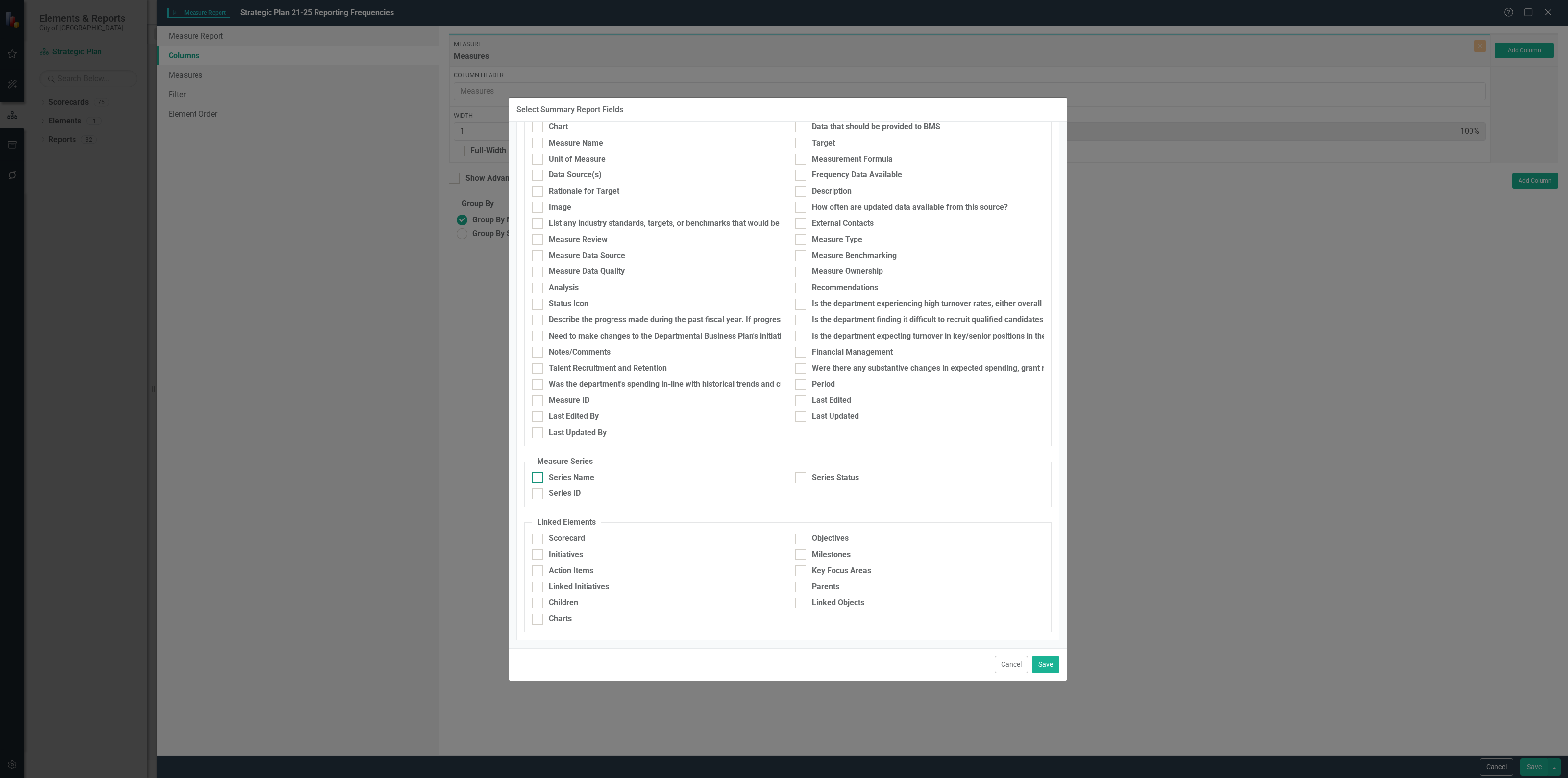
drag, startPoint x: 564, startPoint y: 475, endPoint x: 660, endPoint y: 473, distance: 96.0
click at [569, 474] on div "Series Name" at bounding box center [571, 477] width 46 height 11
click at [536, 474] on input "Series Name" at bounding box center [535, 475] width 7 height 6
checkbox input "true"
click at [800, 473] on div at bounding box center [800, 477] width 11 height 11
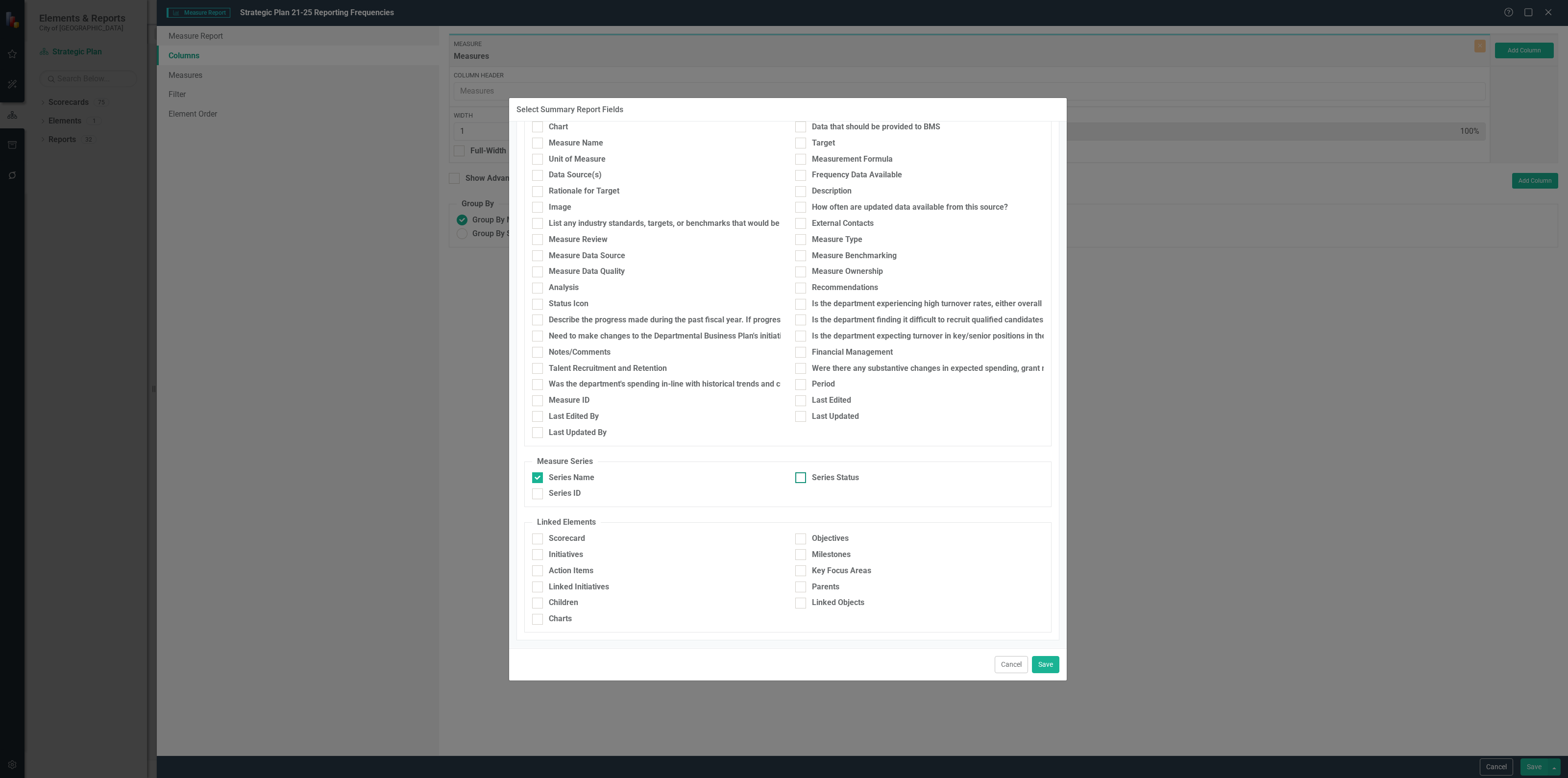
click at [800, 473] on input "Series Status" at bounding box center [798, 475] width 7 height 6
checkbox input "true"
click at [1045, 663] on button "Save" at bounding box center [1045, 664] width 27 height 17
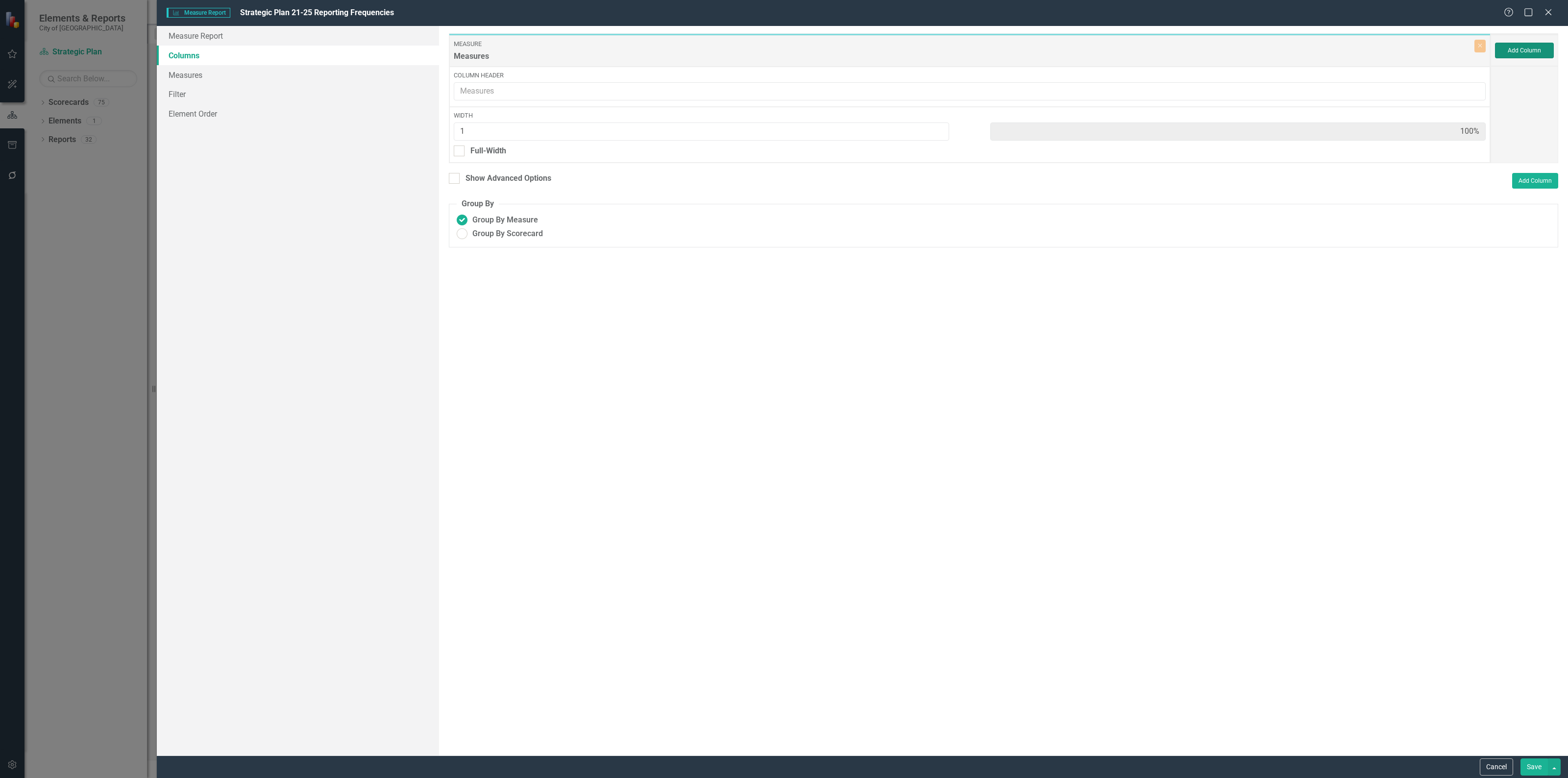
type input "25%"
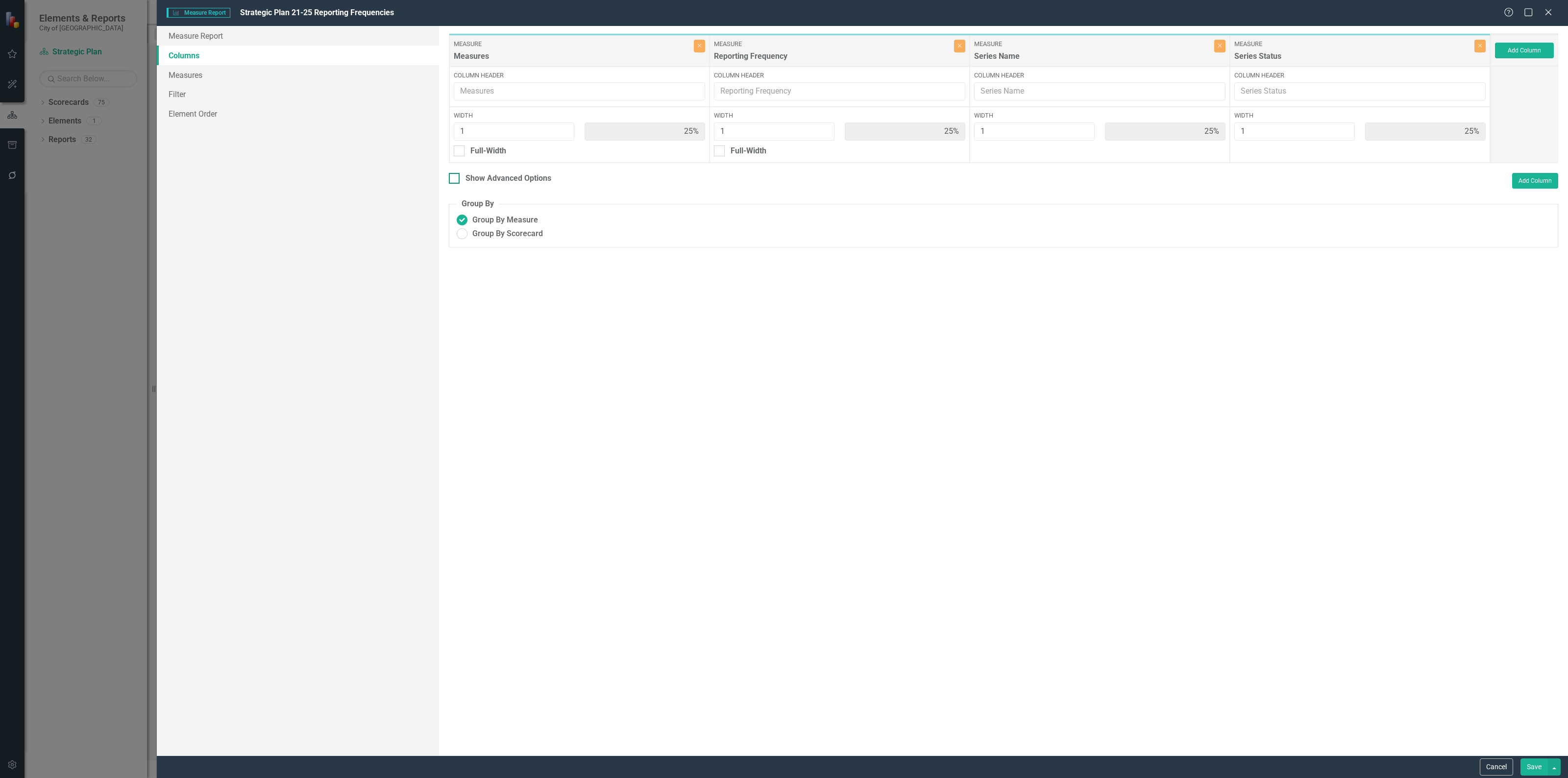
click at [454, 182] on div at bounding box center [454, 178] width 11 height 11
click at [454, 179] on input "Show Advanced Options" at bounding box center [452, 176] width 7 height 6
checkbox input "true"
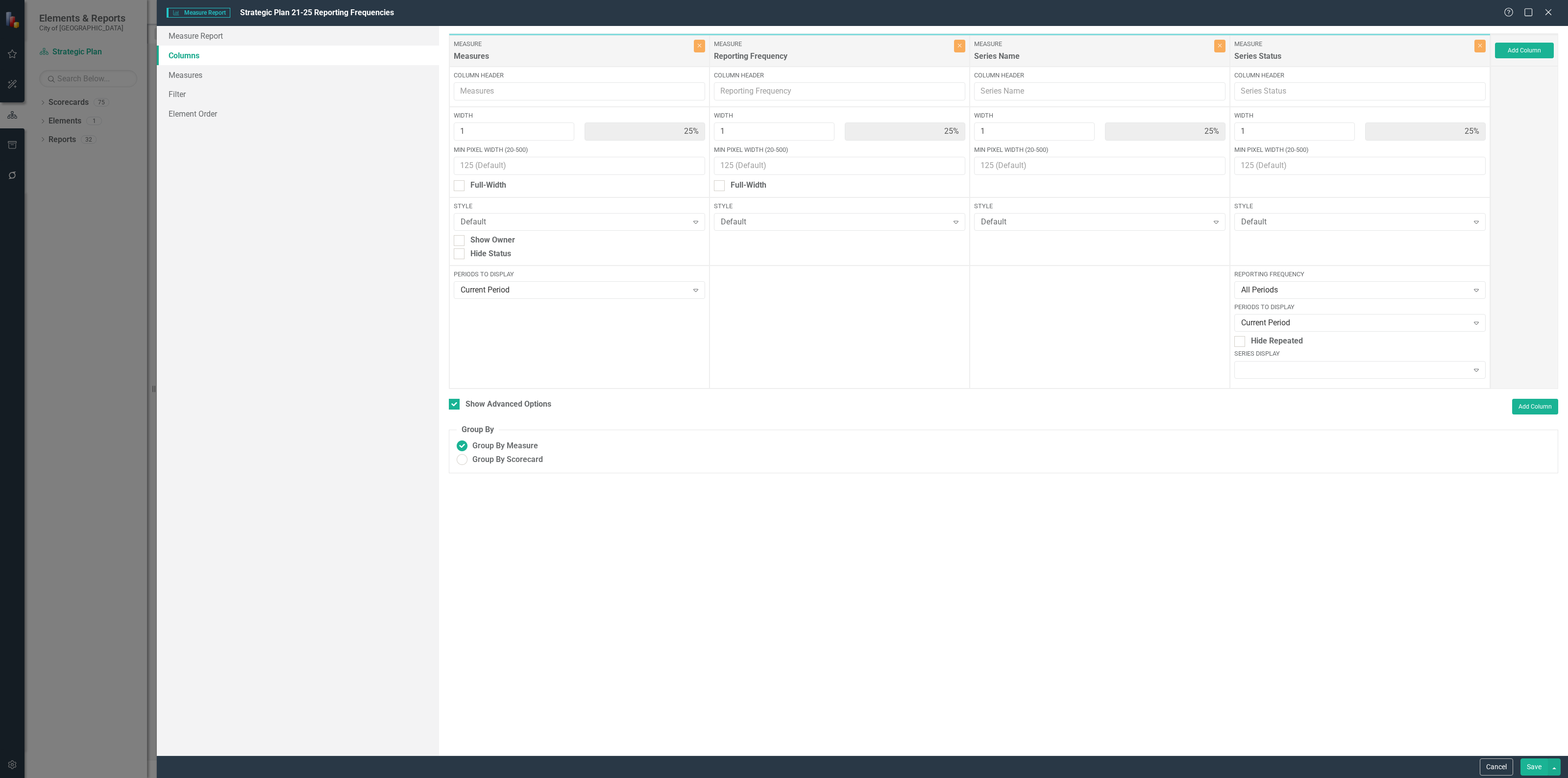
click at [1534, 767] on button "Save" at bounding box center [1534, 767] width 27 height 17
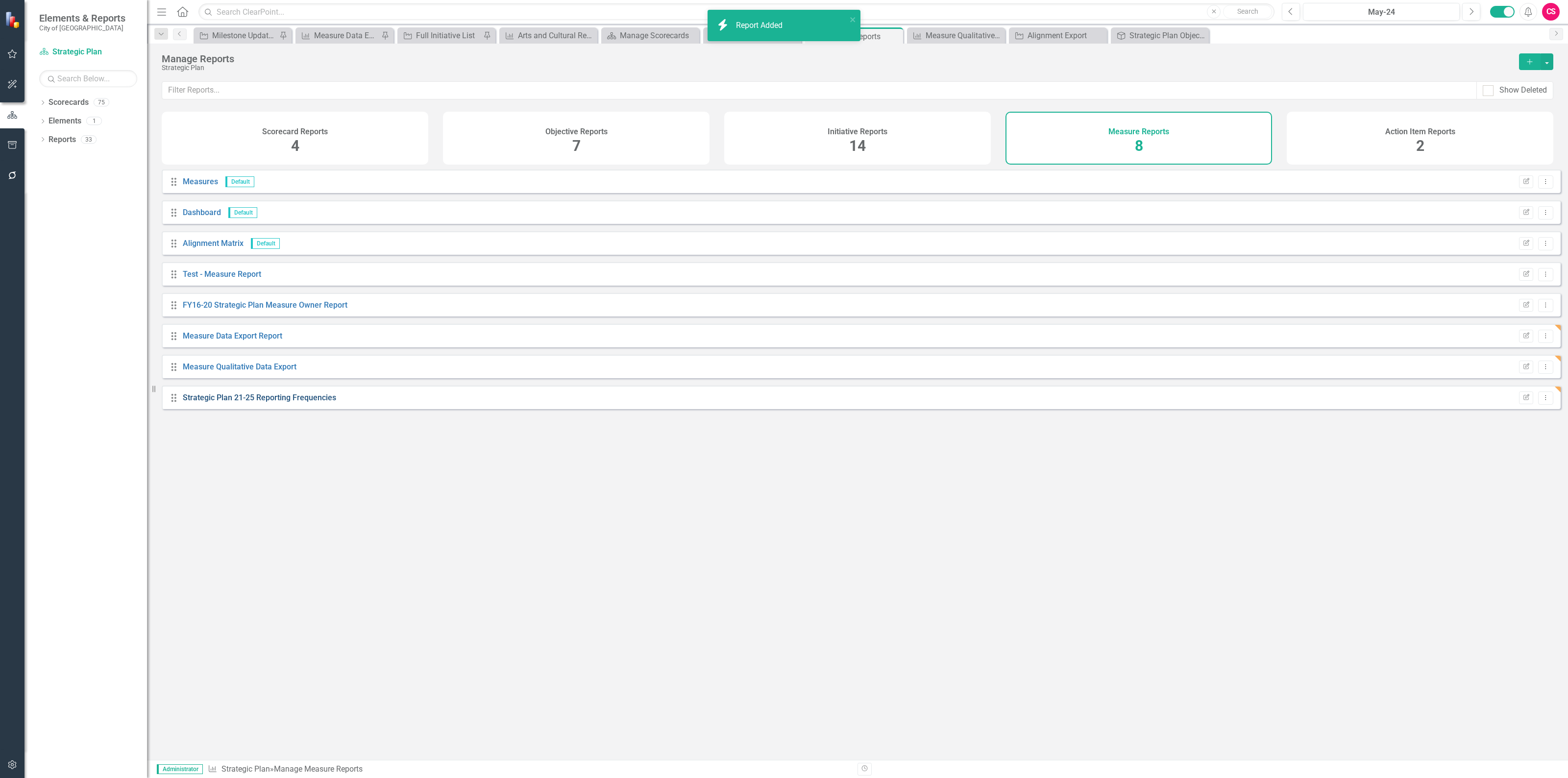
click at [270, 402] on link "Strategic Plan 21-25 Reporting Frequencies" at bounding box center [259, 397] width 153 height 9
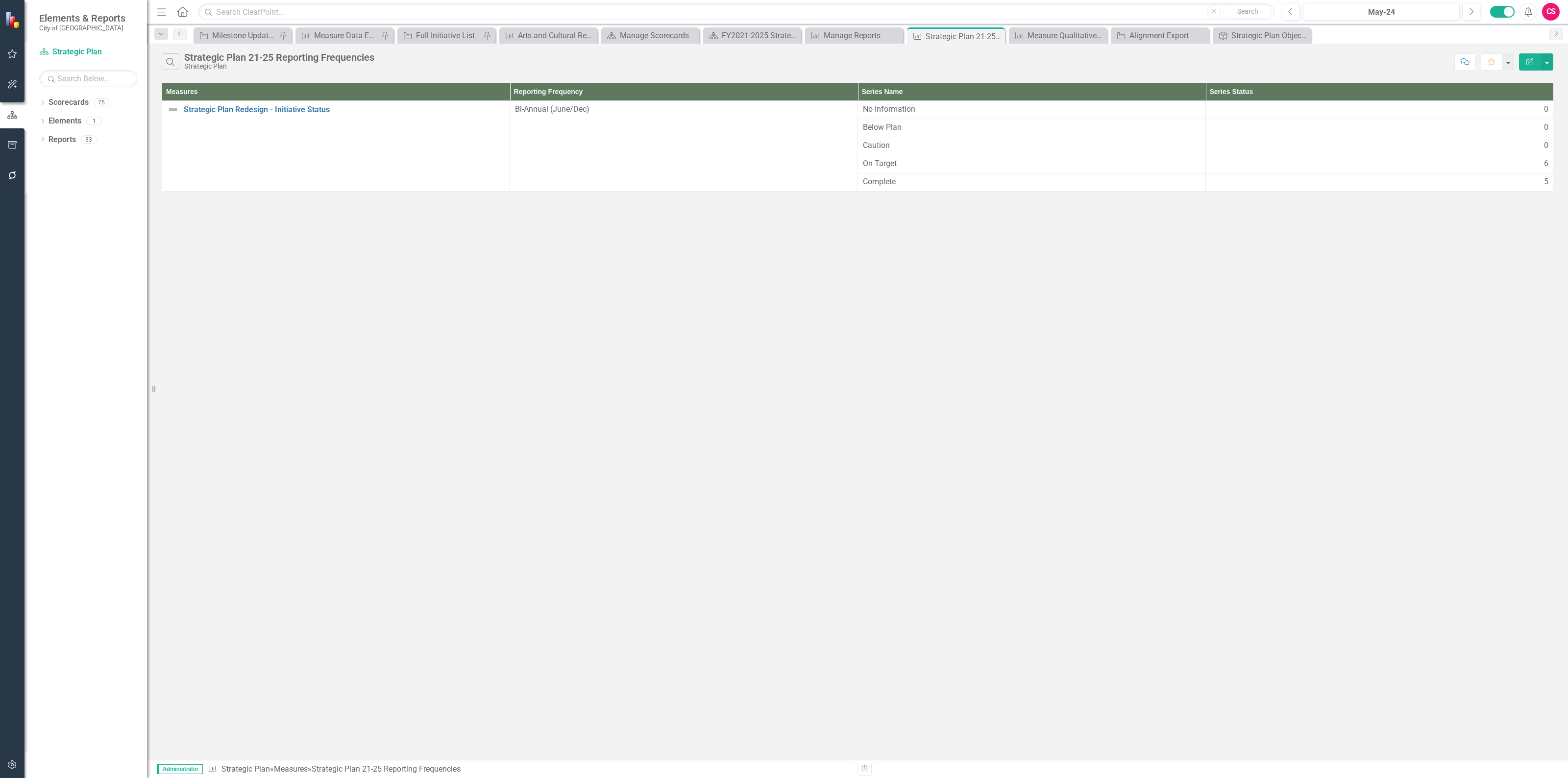
click at [1525, 62] on icon "Edit Report" at bounding box center [1530, 62] width 9 height 7
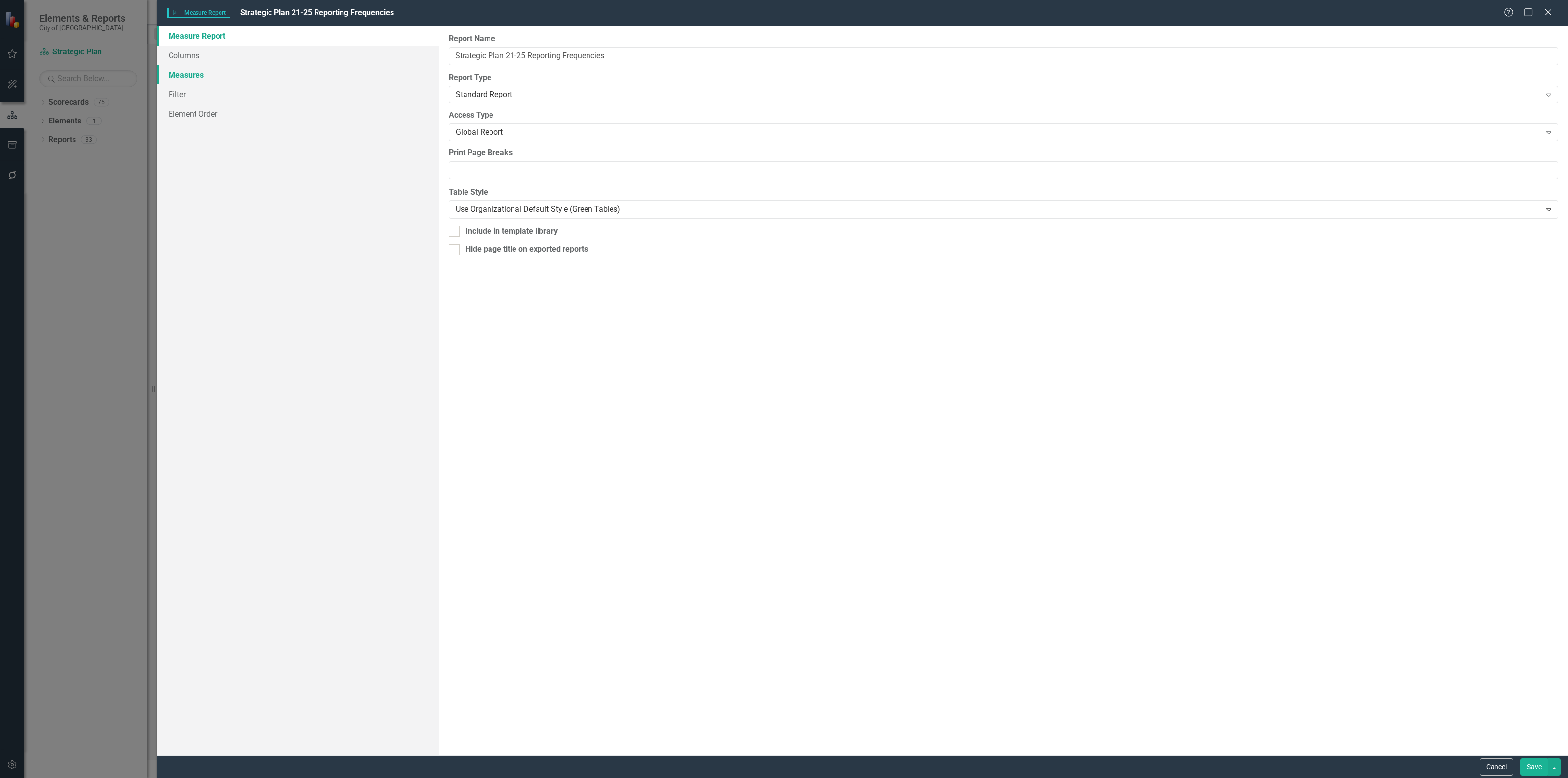
click at [187, 77] on link "Measures" at bounding box center [298, 75] width 282 height 19
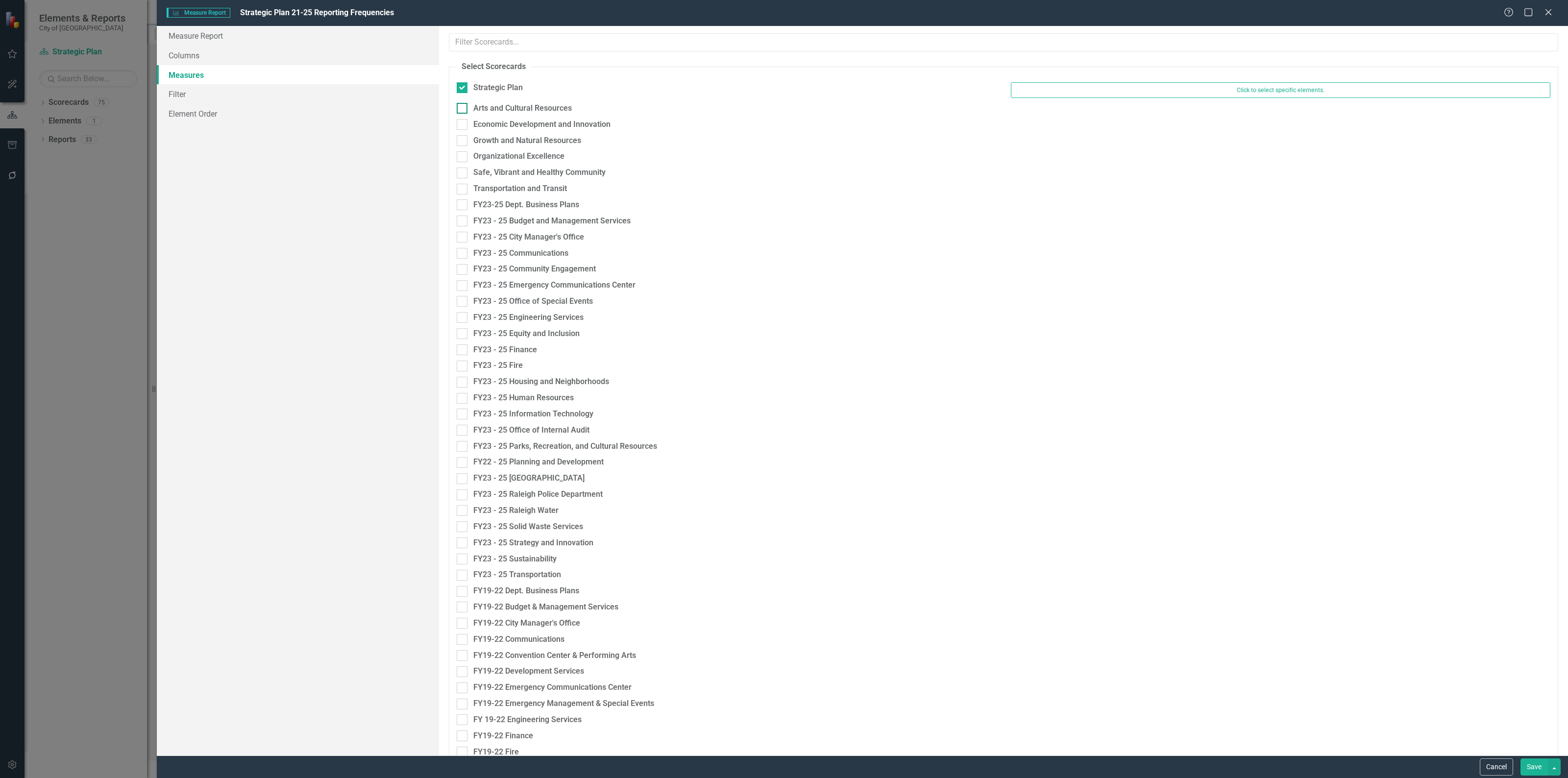
click at [493, 106] on div "Arts and Cultural Resources" at bounding box center [522, 108] width 98 height 11
click at [463, 106] on input "Arts and Cultural Resources" at bounding box center [460, 106] width 7 height 6
checkbox input "true"
click at [492, 126] on div "Economic Development and Innovation" at bounding box center [542, 129] width 137 height 11
click at [463, 126] on input "Economic Development and Innovation" at bounding box center [460, 127] width 7 height 6
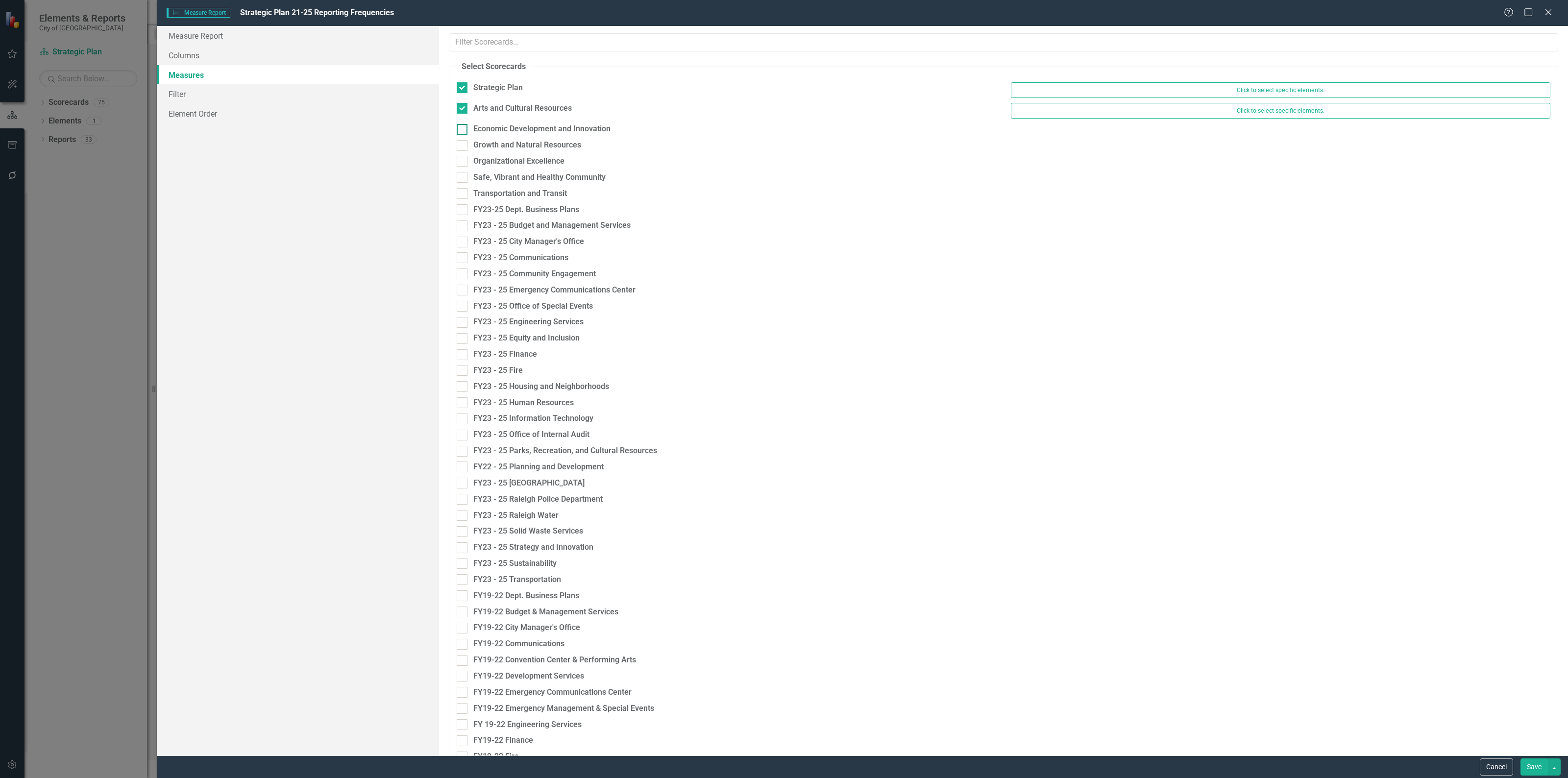
checkbox input "true"
click at [488, 148] on div "Growth and Natural Resources" at bounding box center [527, 149] width 108 height 11
click at [463, 148] on input "Growth and Natural Resources" at bounding box center [460, 148] width 7 height 6
checkbox input "true"
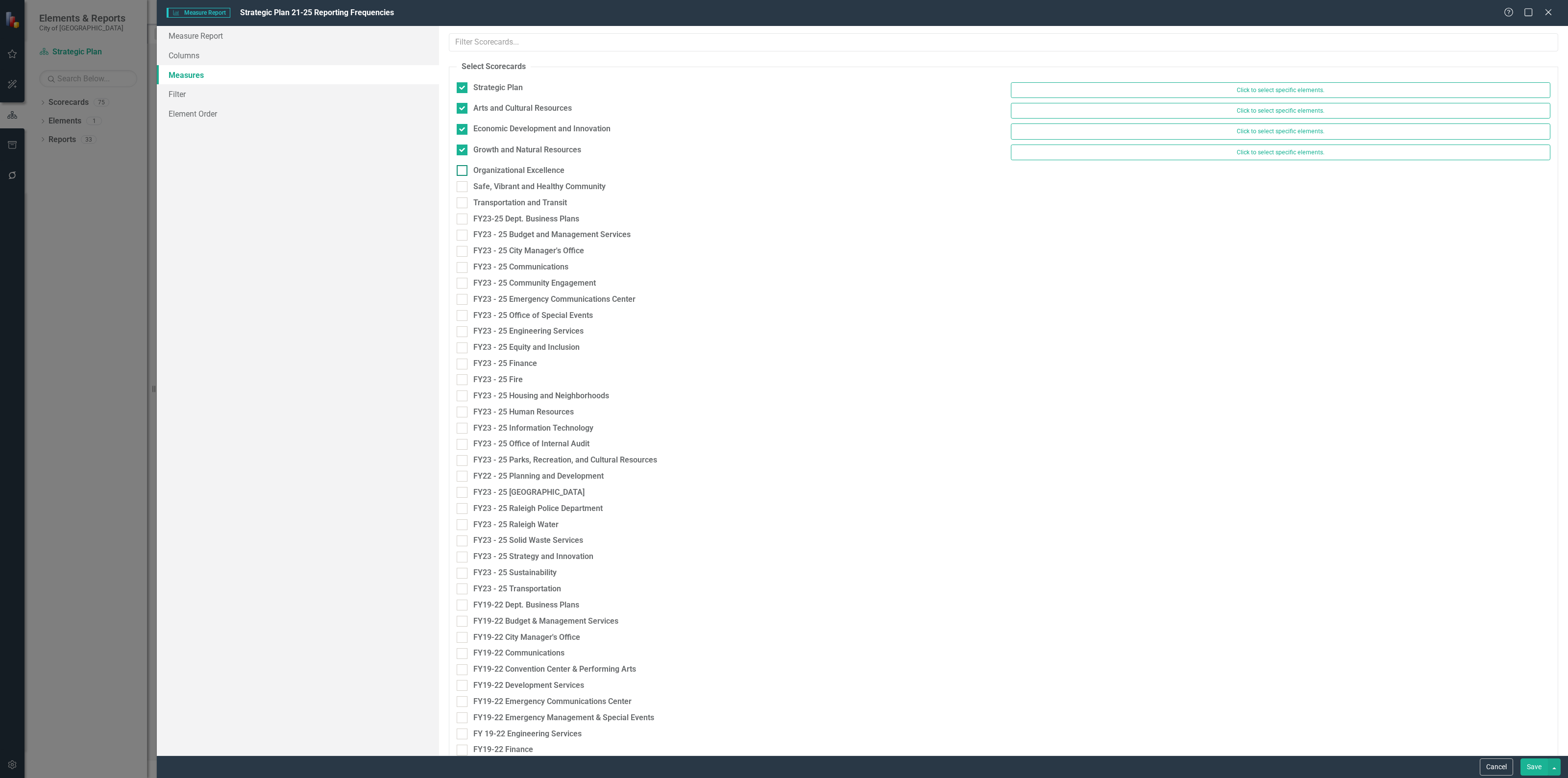
click at [483, 170] on div "Organizational Excellence" at bounding box center [519, 170] width 91 height 11
click at [463, 170] on input "Organizational Excellence" at bounding box center [460, 168] width 7 height 6
checkbox input "true"
click at [540, 195] on div "Safe, Vibrant and Healthy Community" at bounding box center [539, 191] width 132 height 11
click at [463, 192] on input "Safe, Vibrant and Healthy Community" at bounding box center [460, 189] width 7 height 6
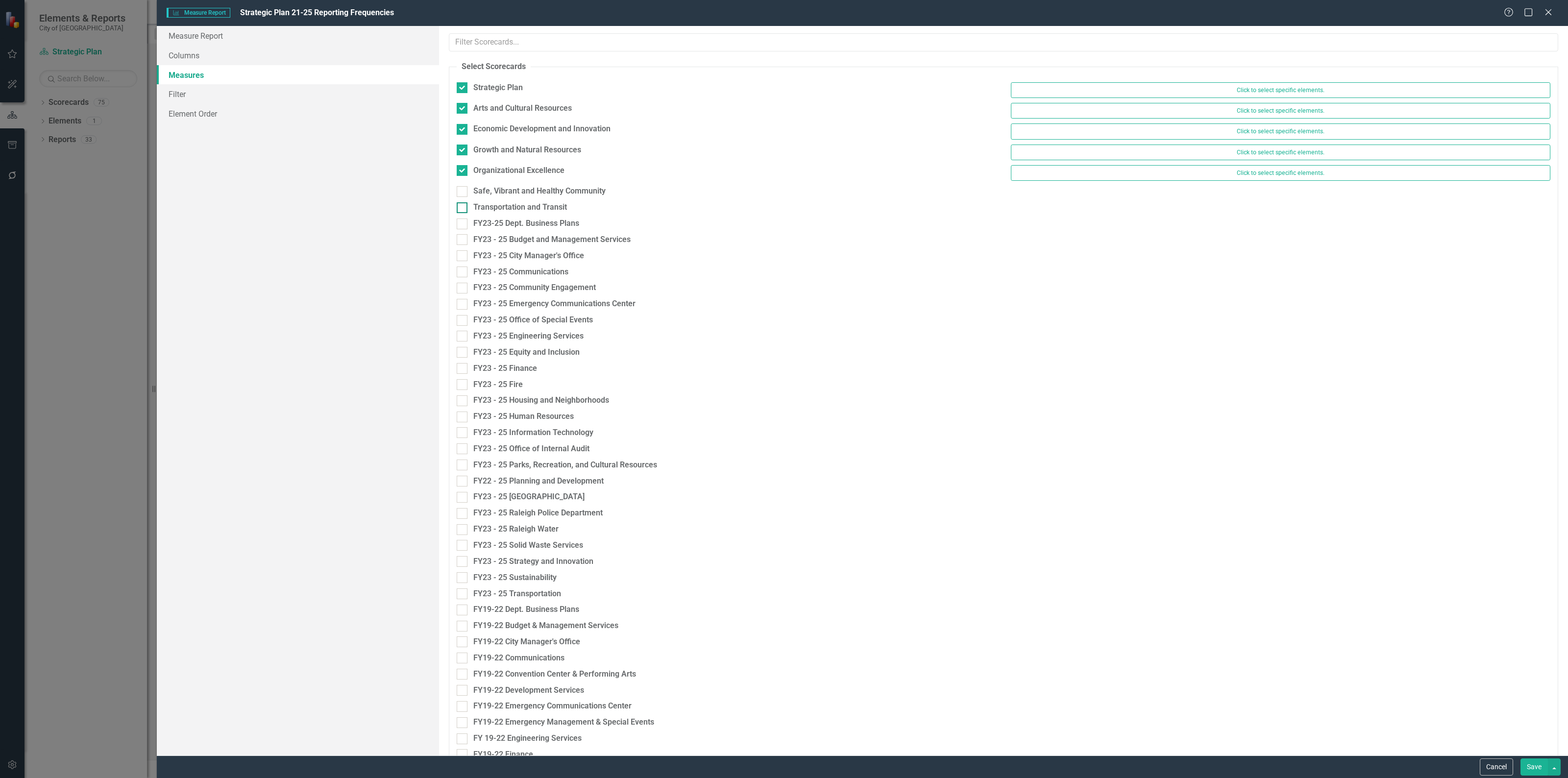
checkbox input "true"
click at [533, 214] on div "Transportation and Transit" at bounding box center [520, 212] width 94 height 11
click at [493, 214] on div "Transportation and Transit" at bounding box center [520, 212] width 94 height 11
click at [463, 213] on input "Transportation and Transit" at bounding box center [460, 210] width 7 height 6
checkbox input "true"
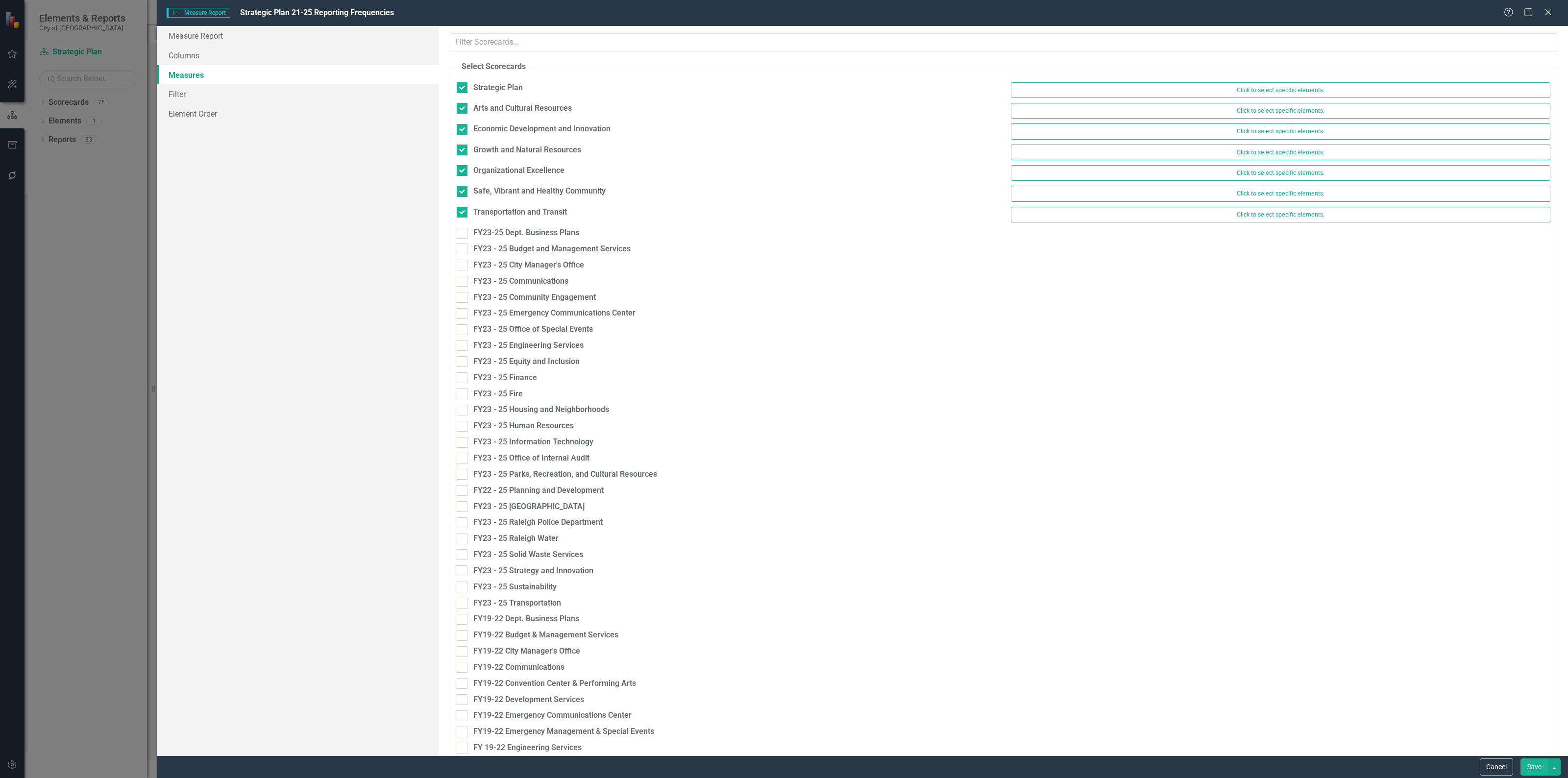
click at [1522, 772] on button "Save" at bounding box center [1534, 767] width 27 height 17
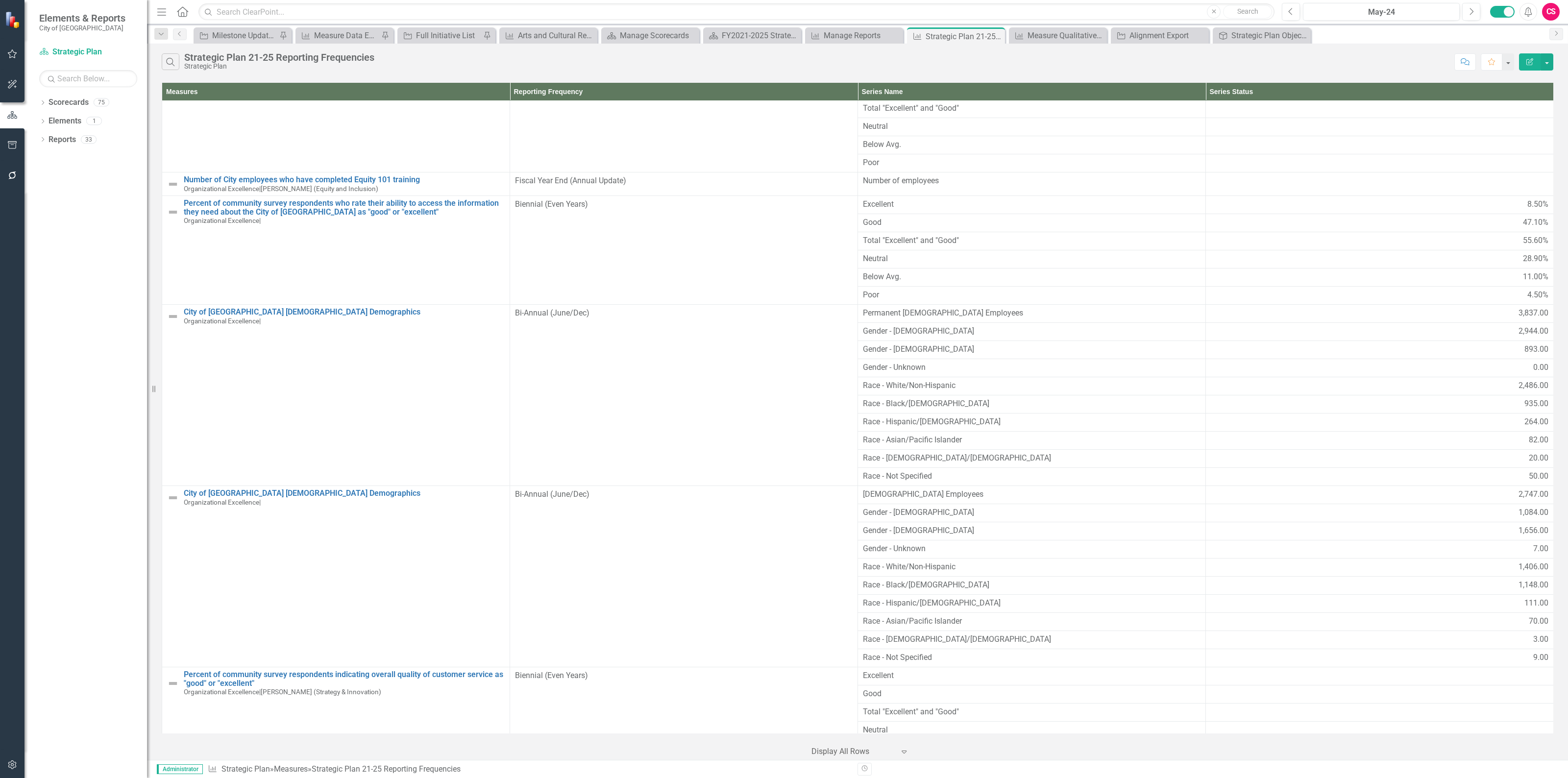
scroll to position [3183, 0]
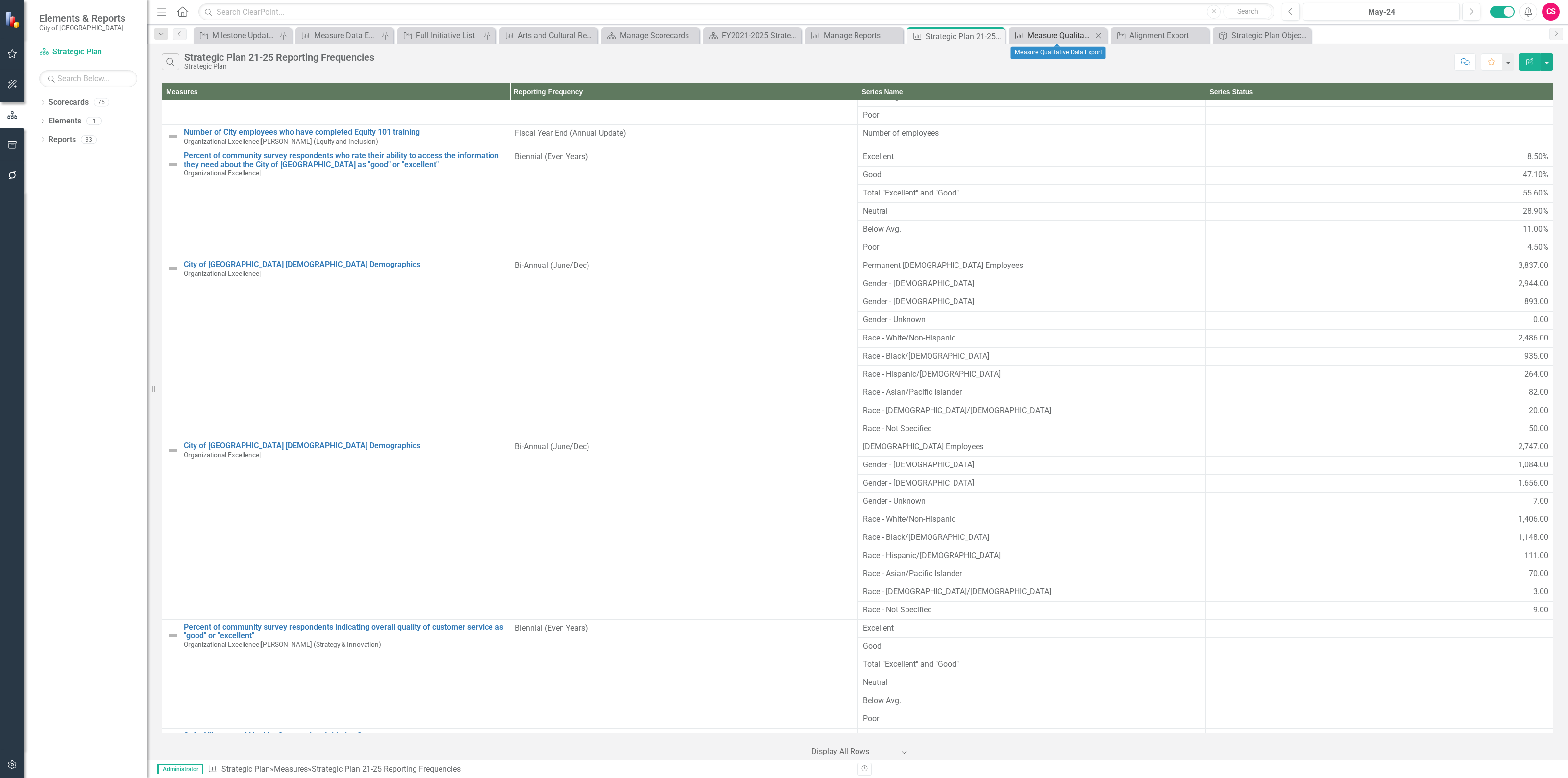
click at [1062, 38] on div "Measure Qualitative Data Export" at bounding box center [1059, 35] width 64 height 12
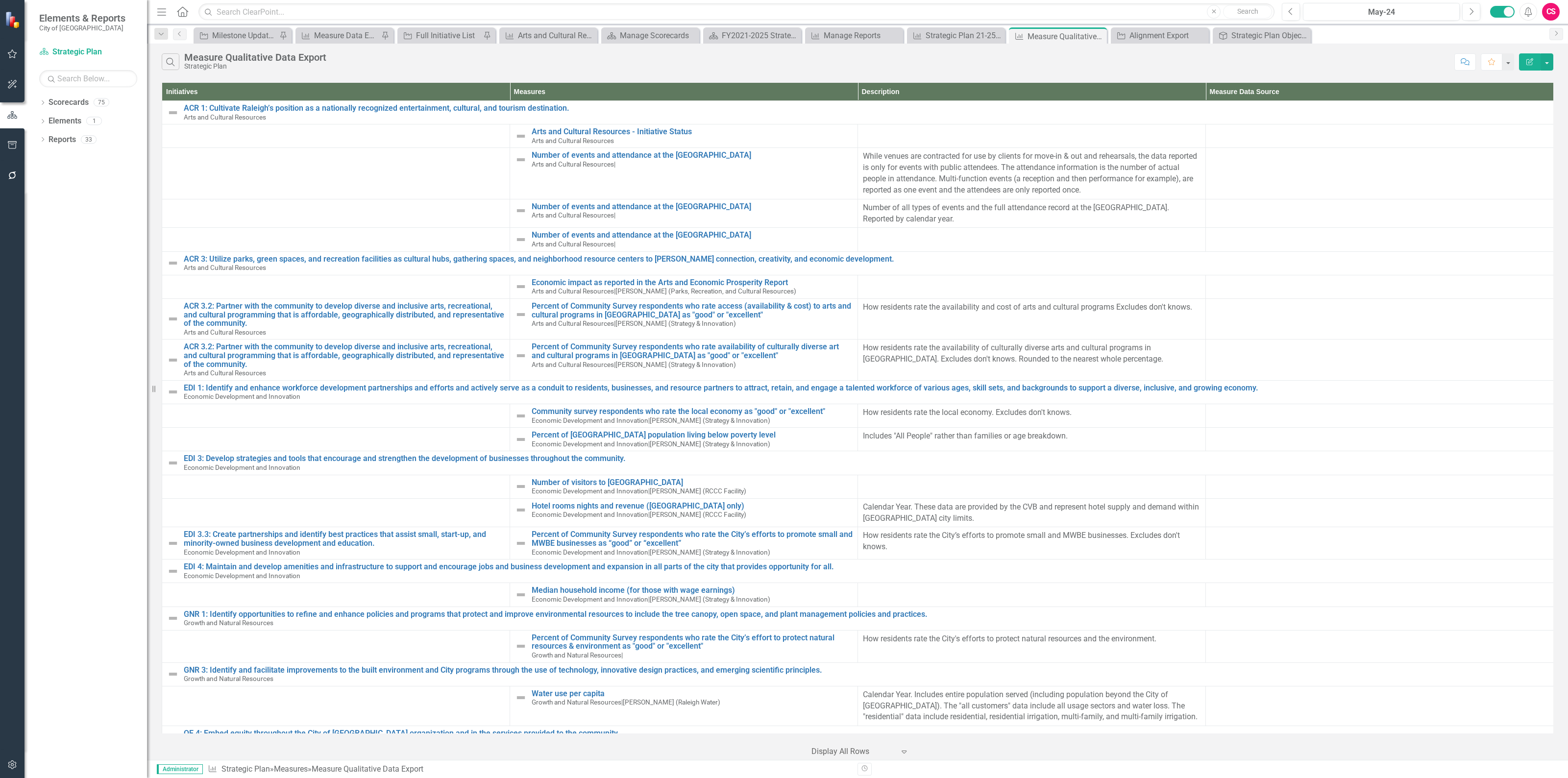
click at [1526, 65] on button "Edit Report" at bounding box center [1529, 62] width 21 height 17
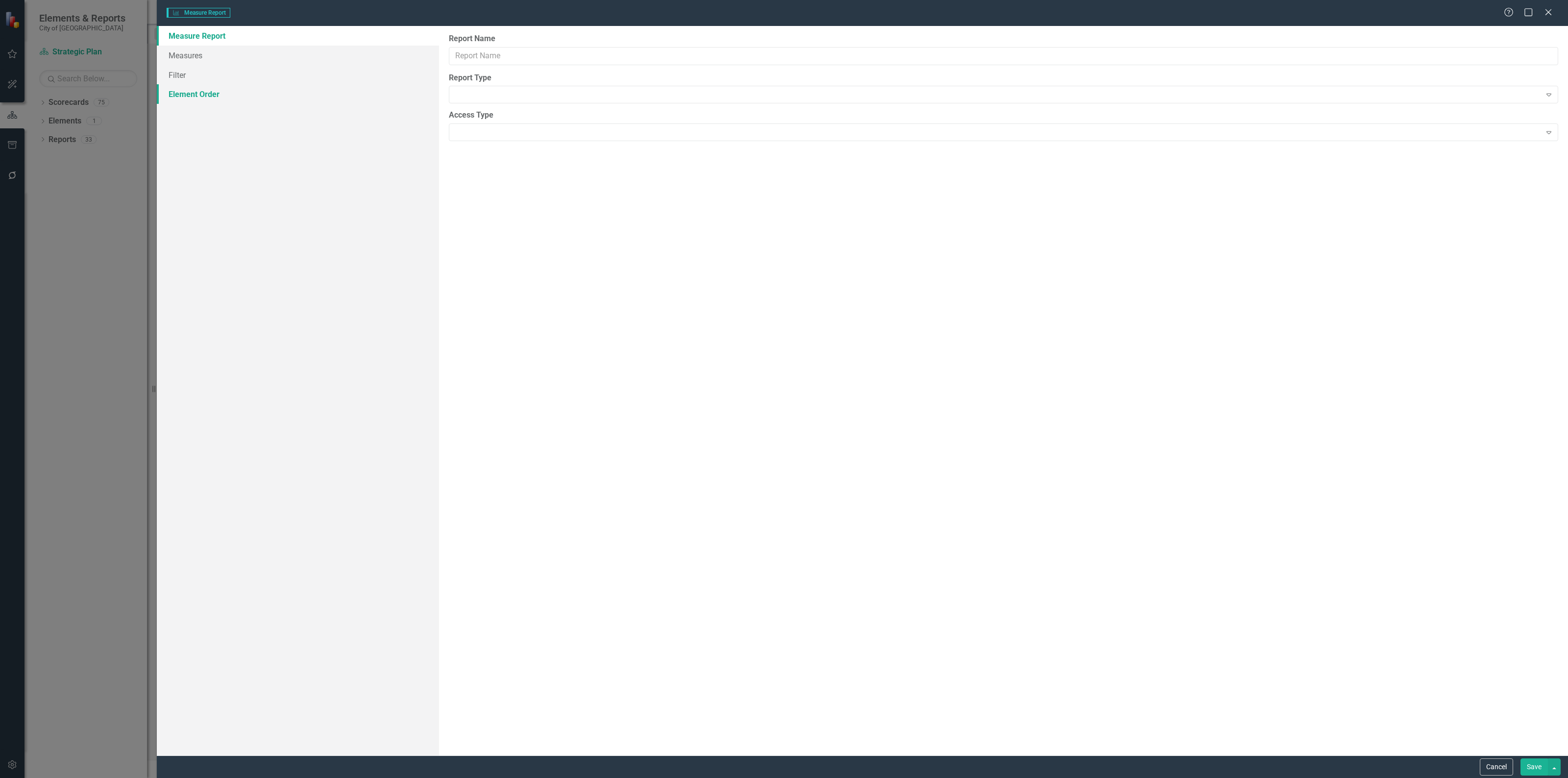
type input "Measure Qualitative Data Export"
click at [301, 49] on link "Columns" at bounding box center [298, 55] width 282 height 19
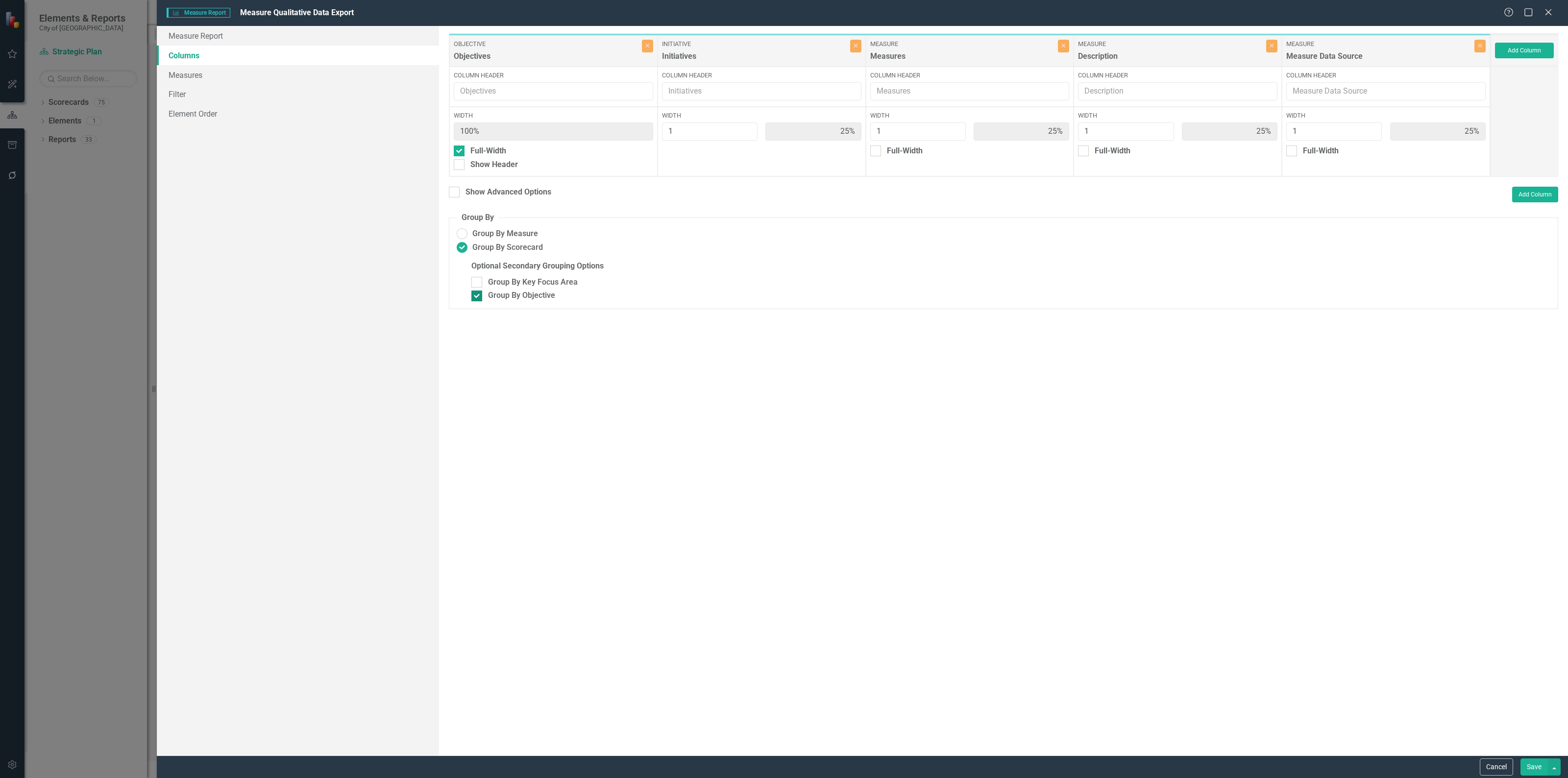
click at [481, 300] on div at bounding box center [477, 296] width 11 height 11
click at [478, 297] on input "Group By Objective" at bounding box center [475, 294] width 7 height 6
checkbox input "false"
type input "20%"
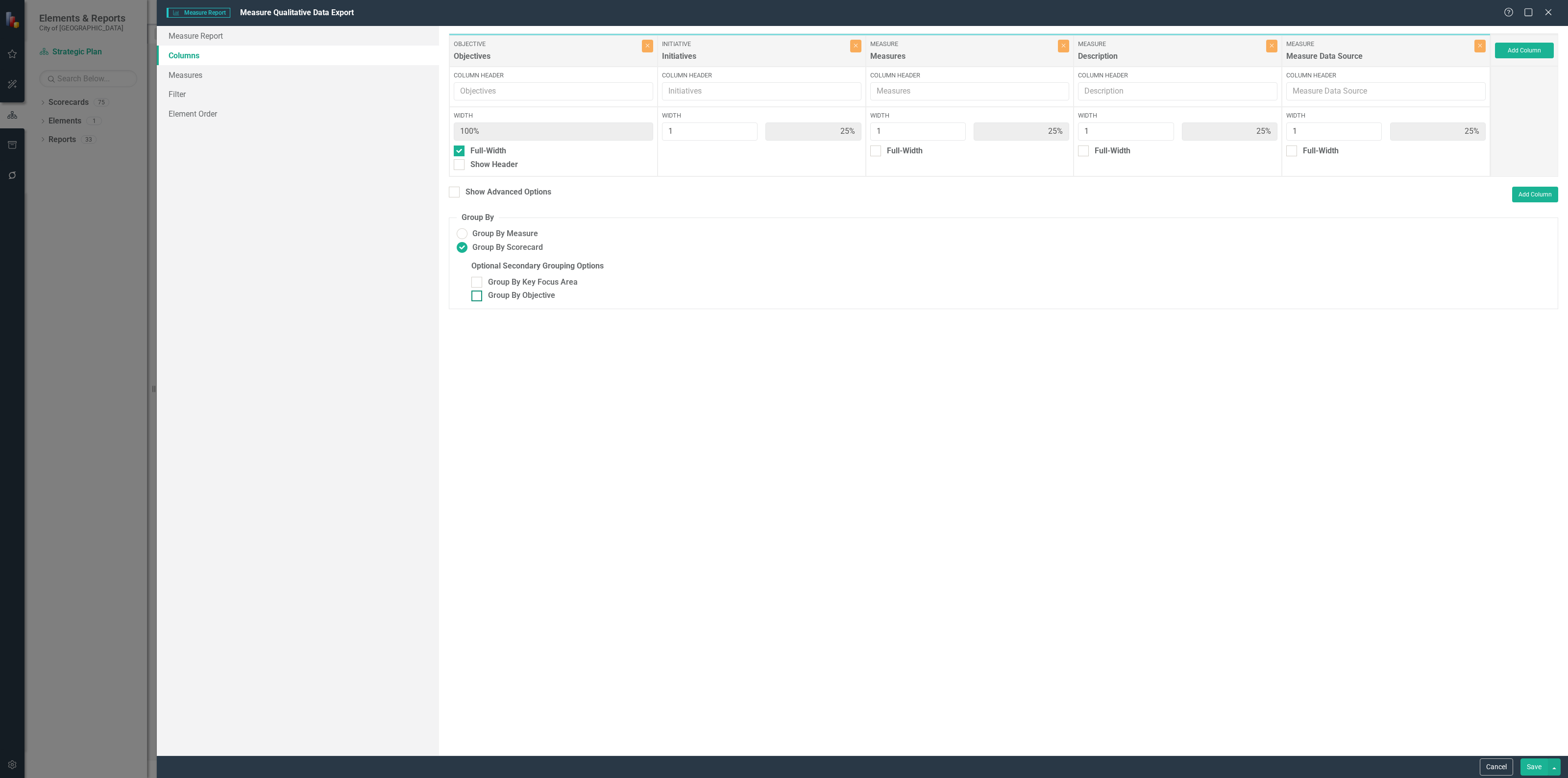
type input "20%"
click at [1525, 760] on button "Save" at bounding box center [1534, 767] width 27 height 17
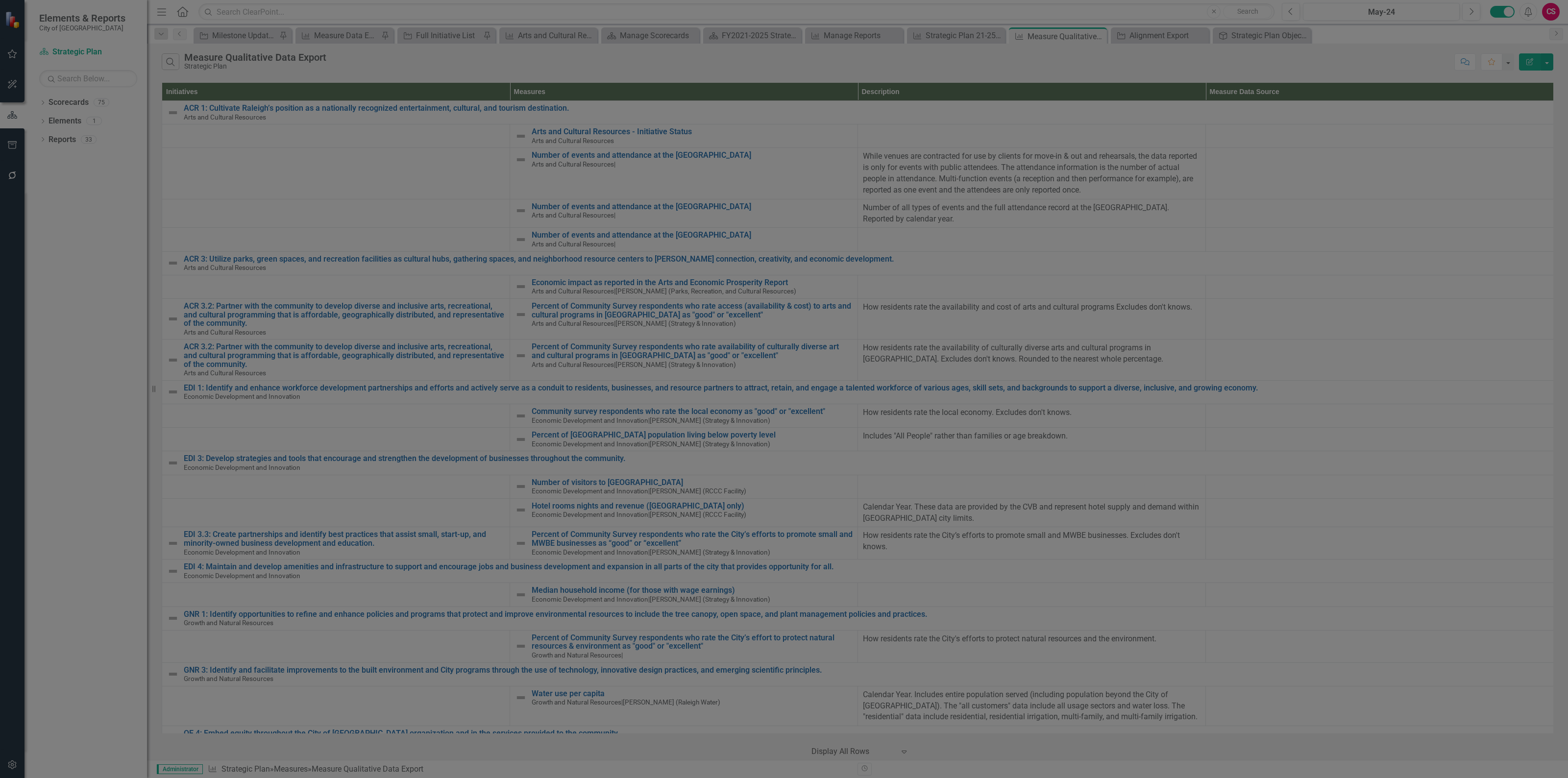
radio input "false"
radio input "true"
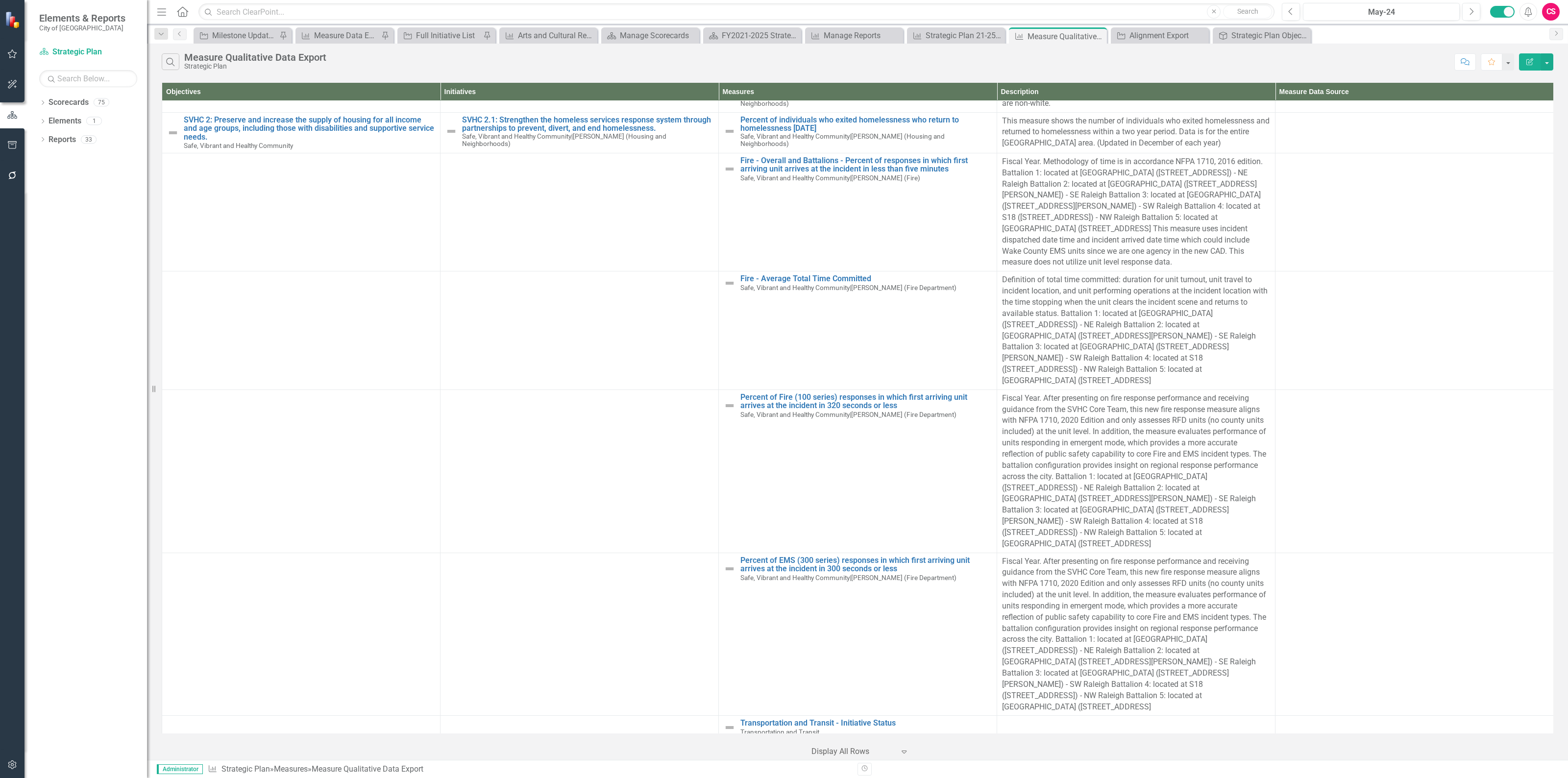
scroll to position [2875, 0]
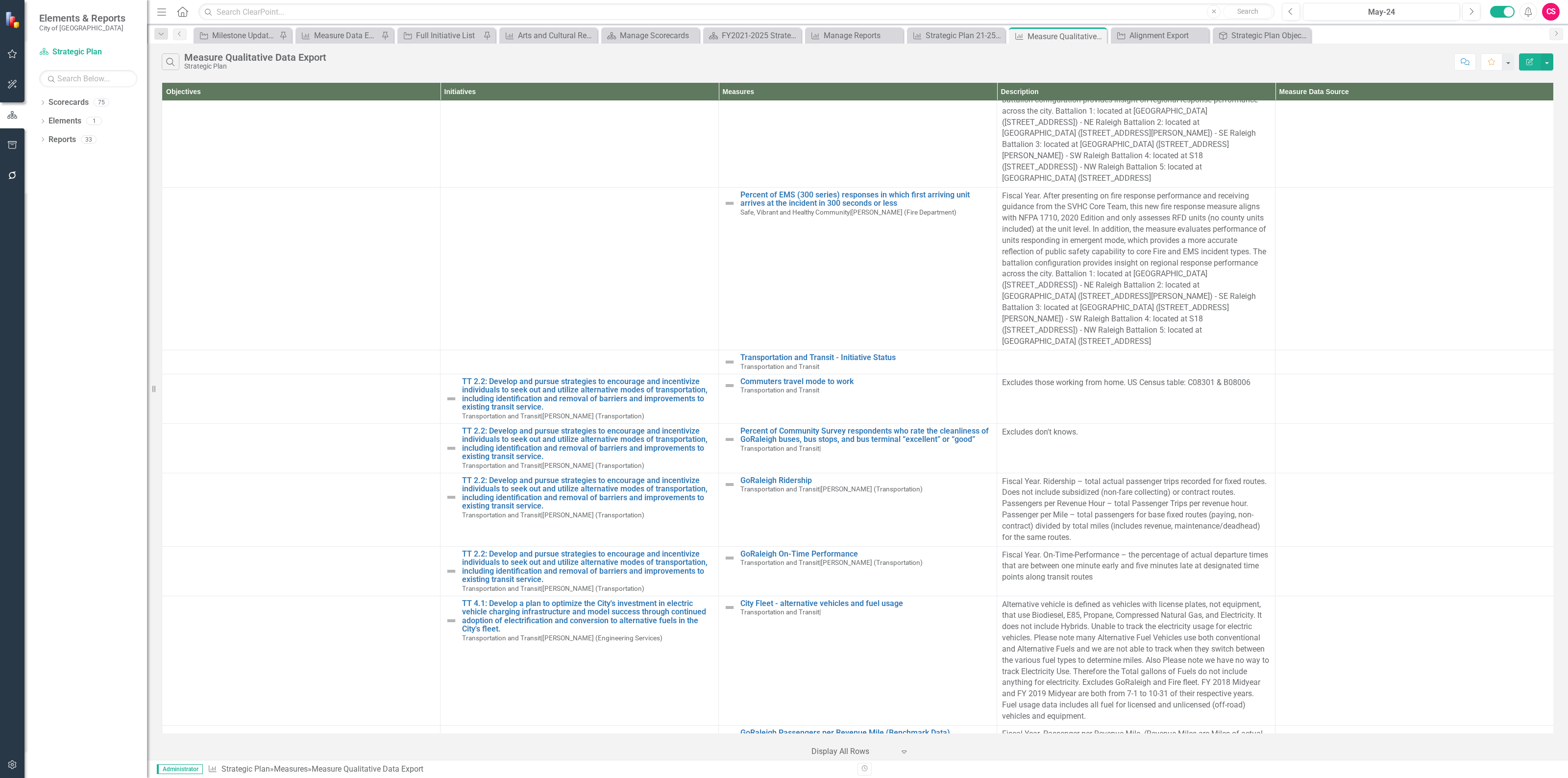
click at [1525, 60] on icon "Edit Report" at bounding box center [1530, 62] width 9 height 7
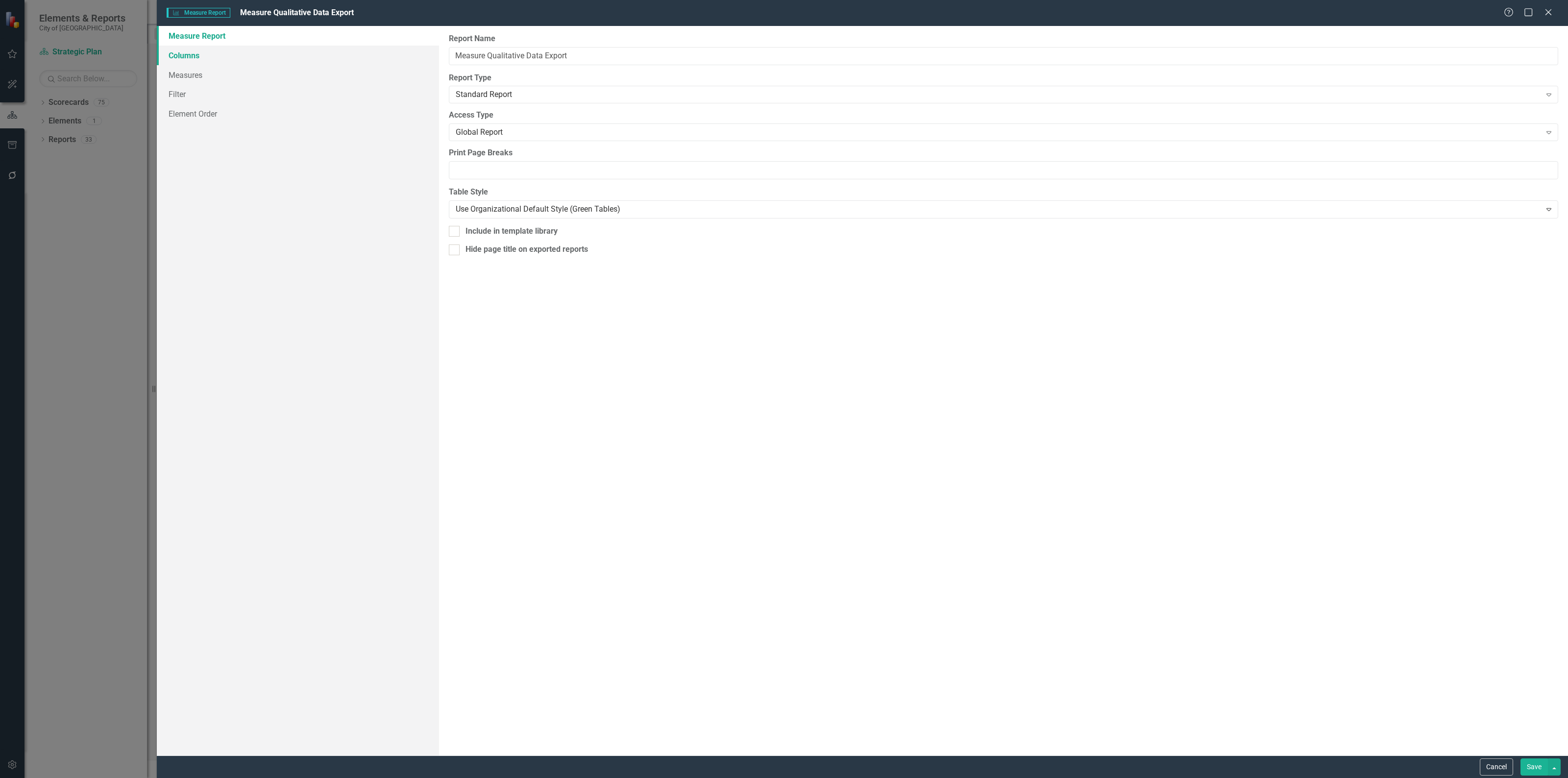
click at [205, 54] on link "Columns" at bounding box center [298, 55] width 282 height 19
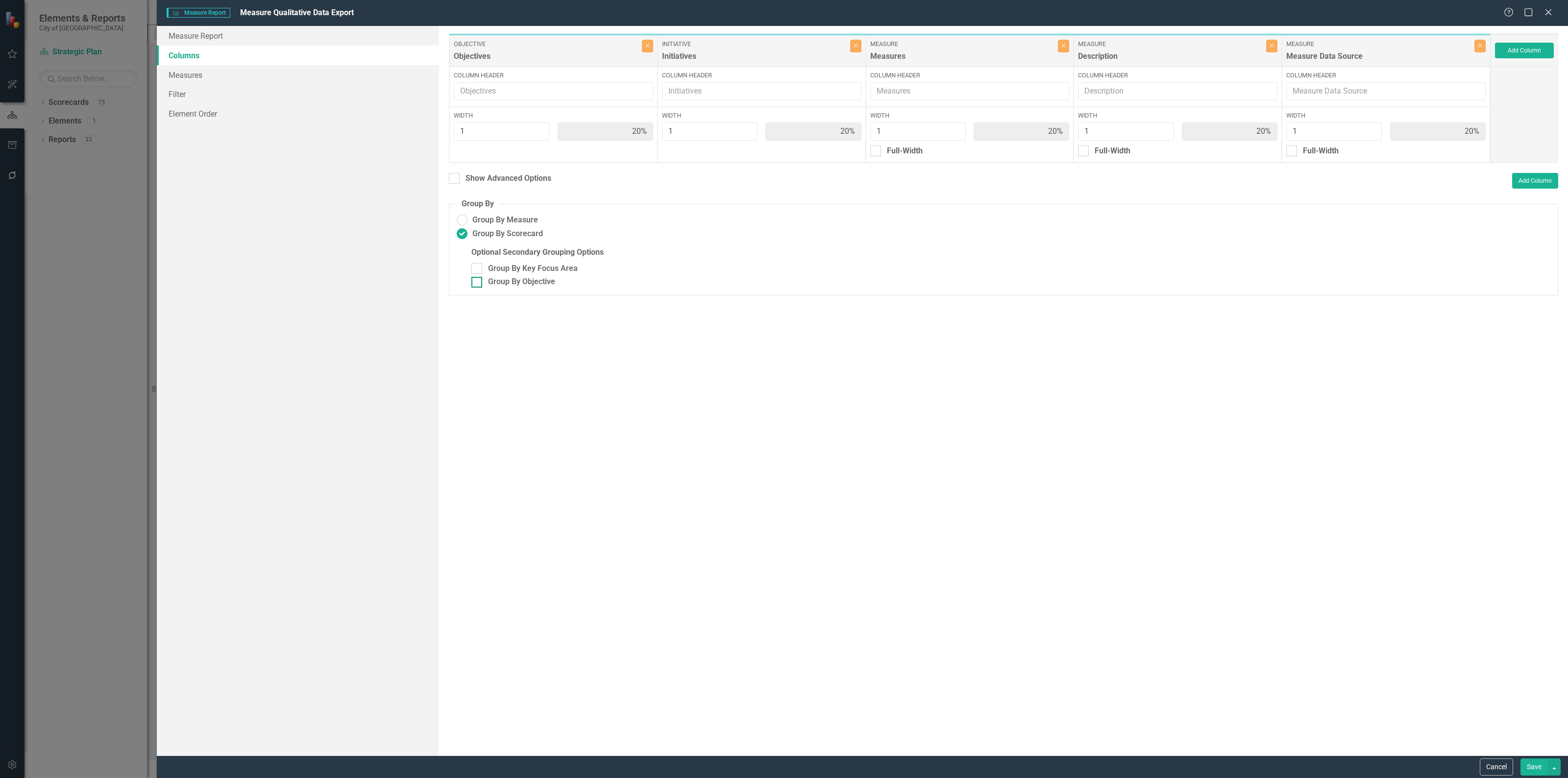
click at [475, 279] on input "Group By Objective" at bounding box center [475, 280] width 7 height 6
checkbox input "true"
drag, startPoint x: 456, startPoint y: 146, endPoint x: 627, endPoint y: 228, distance: 189.6
click at [458, 147] on input "Full-Width" at bounding box center [457, 149] width 7 height 6
checkbox input "true"
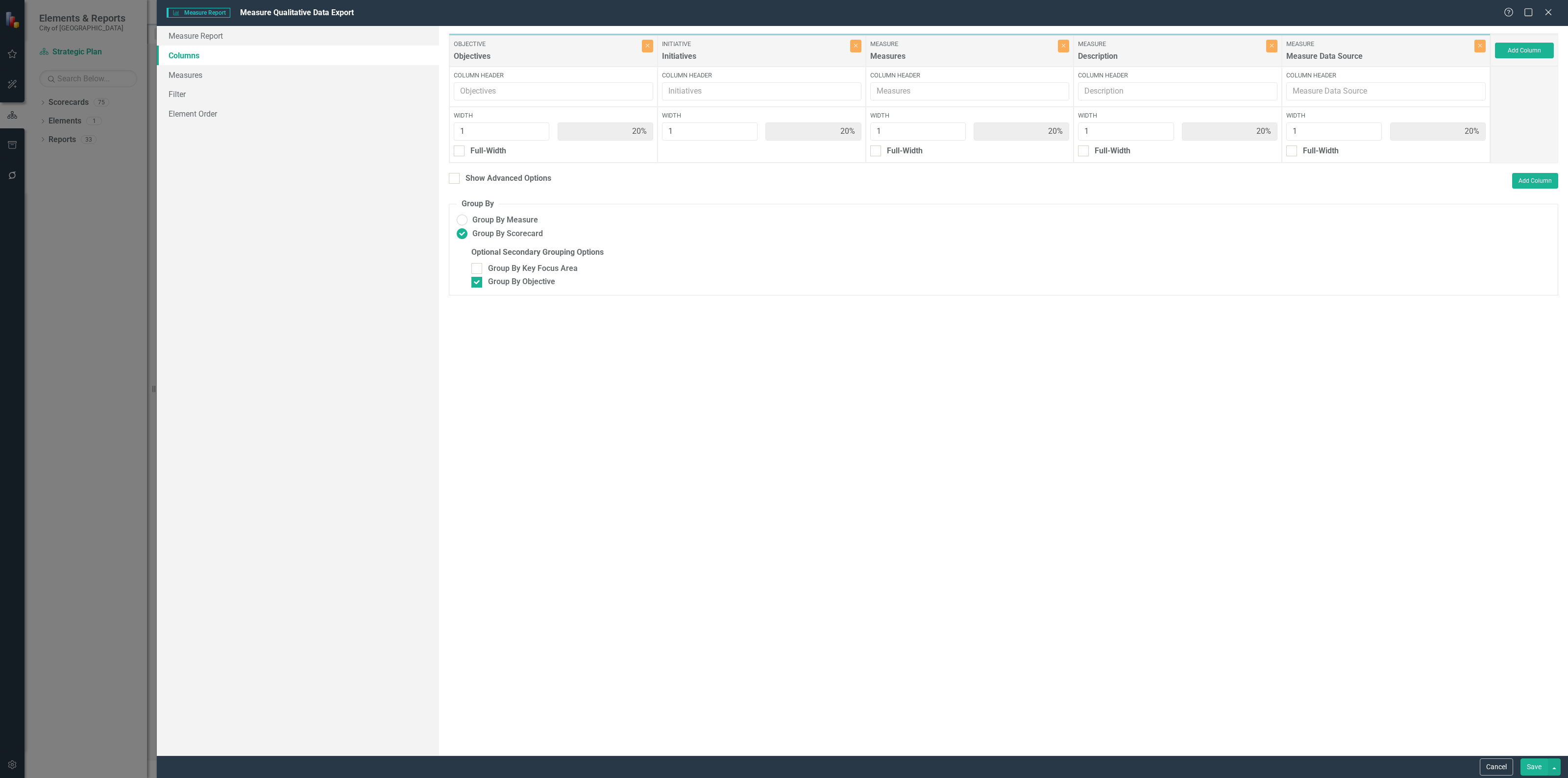
type input "100%"
type input "25%"
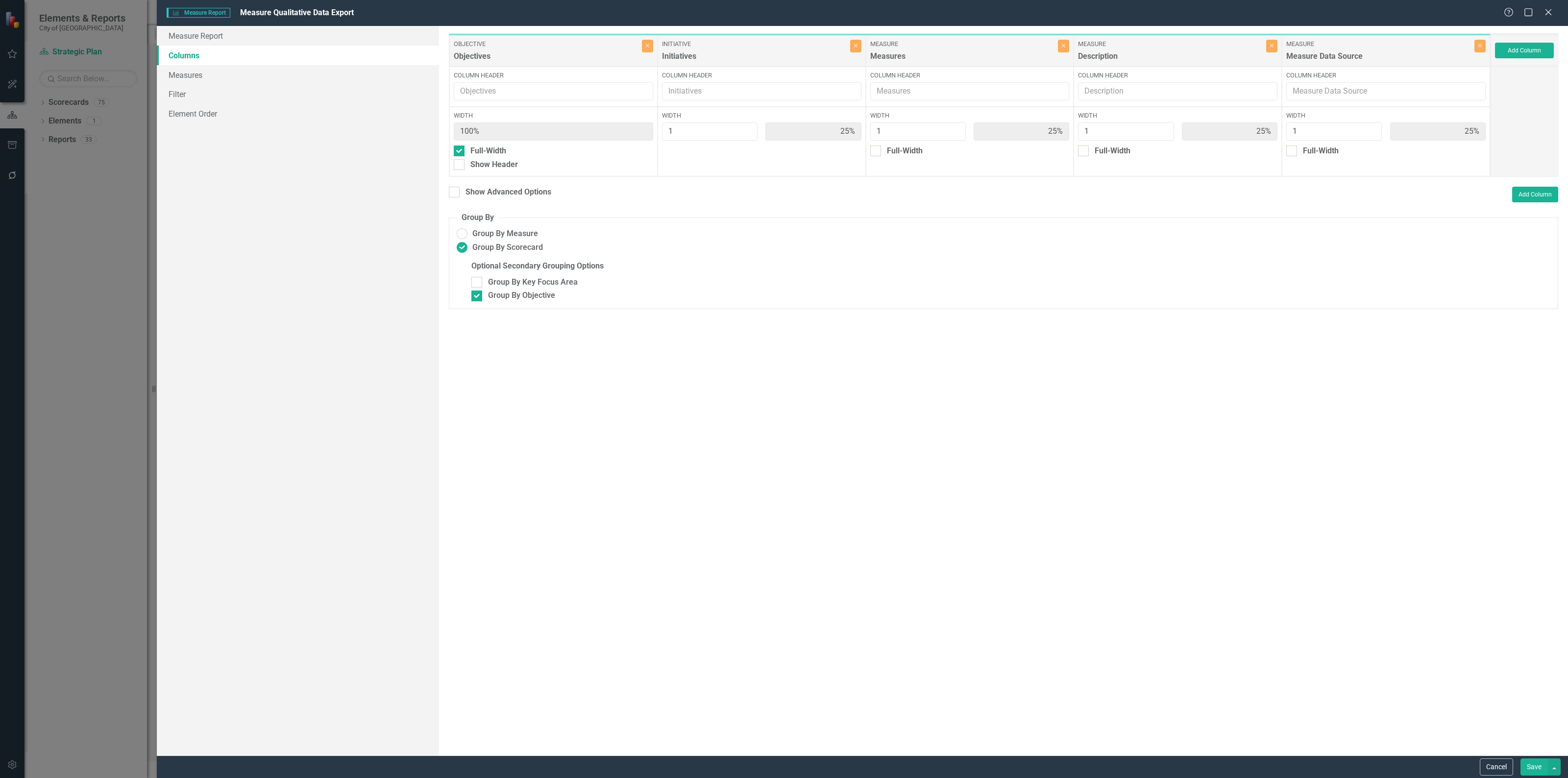
click at [1526, 767] on button "Save" at bounding box center [1534, 767] width 27 height 17
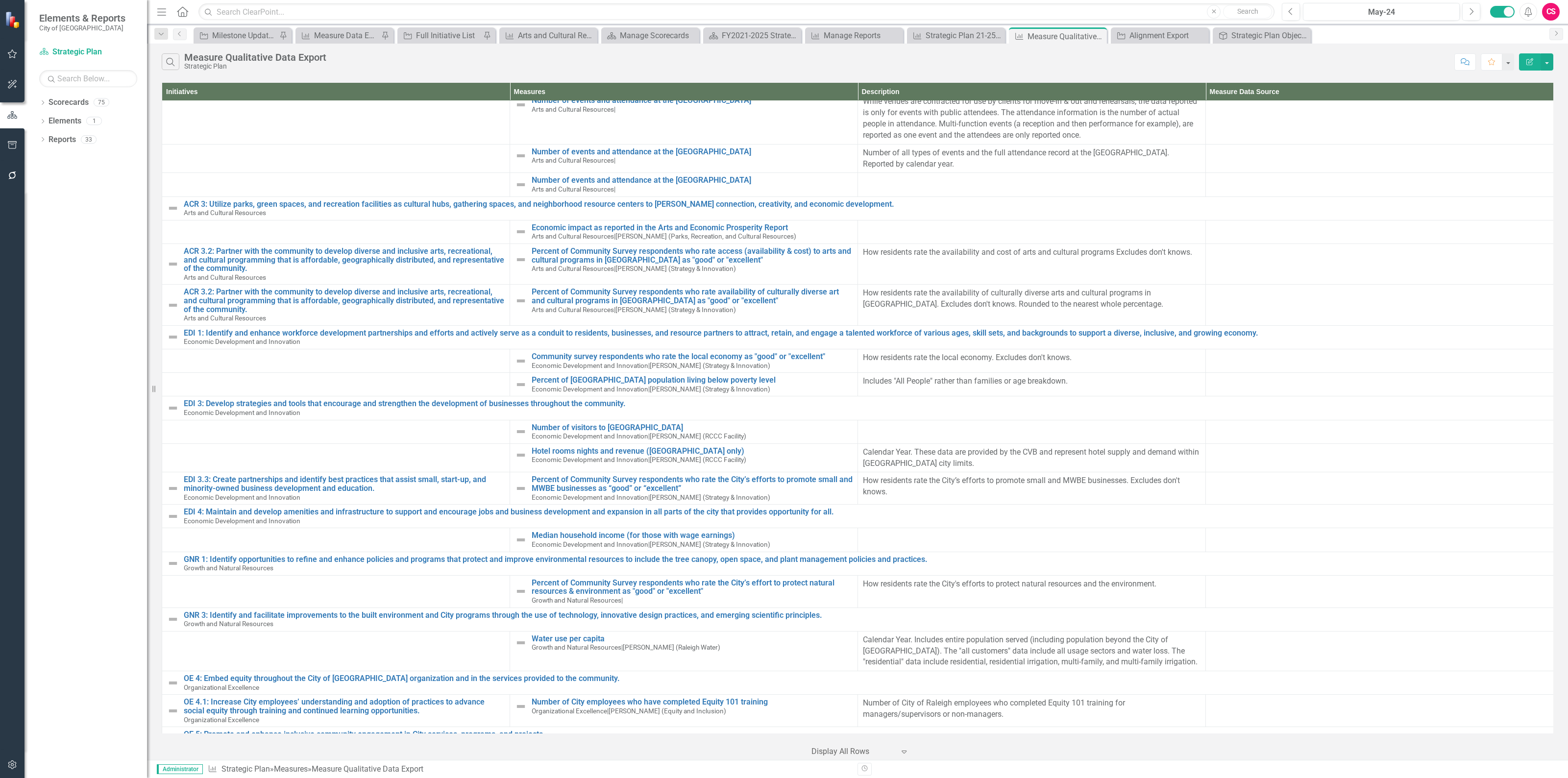
scroll to position [0, 0]
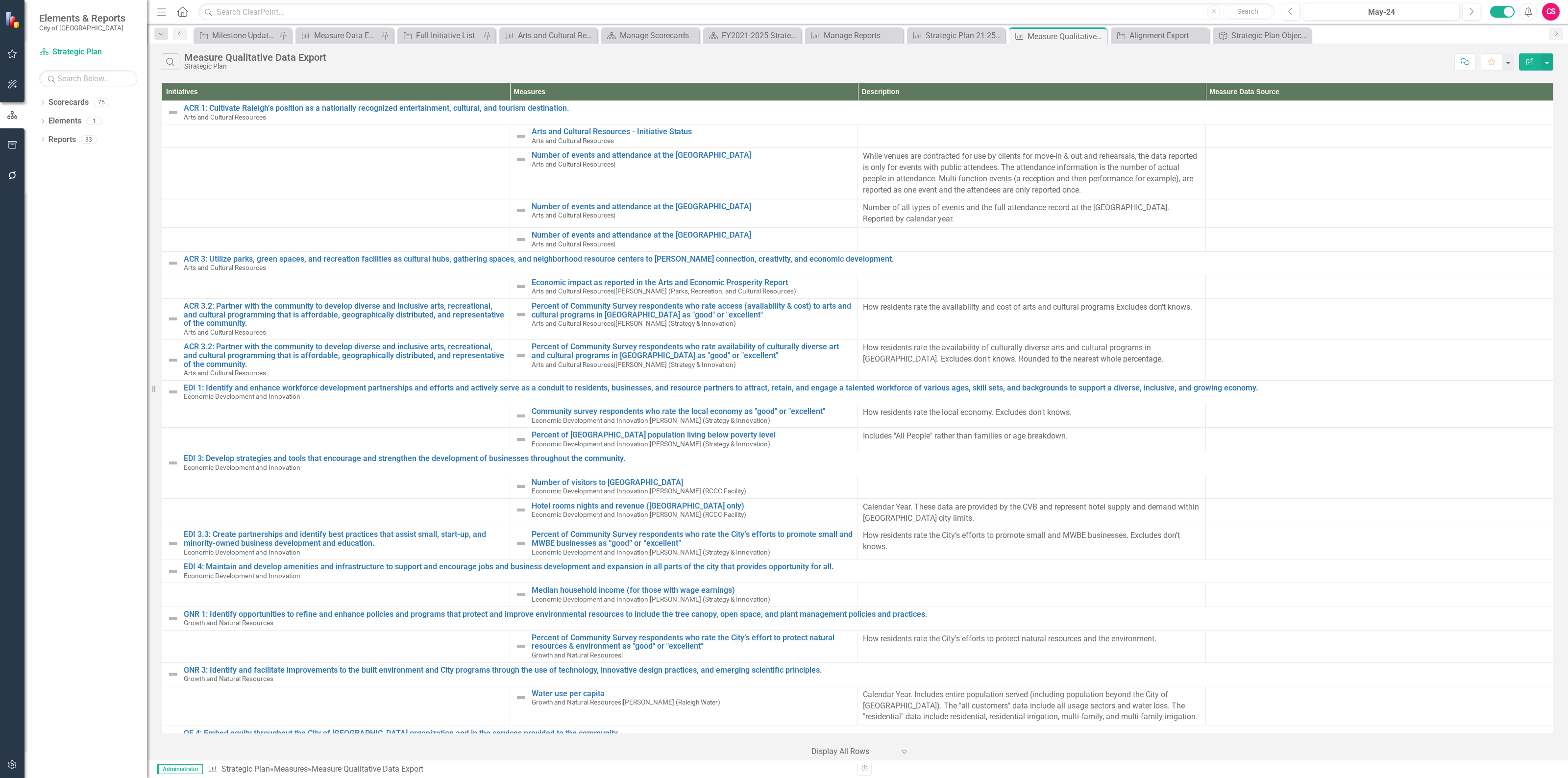
click at [1525, 64] on icon "Edit Report" at bounding box center [1530, 62] width 9 height 7
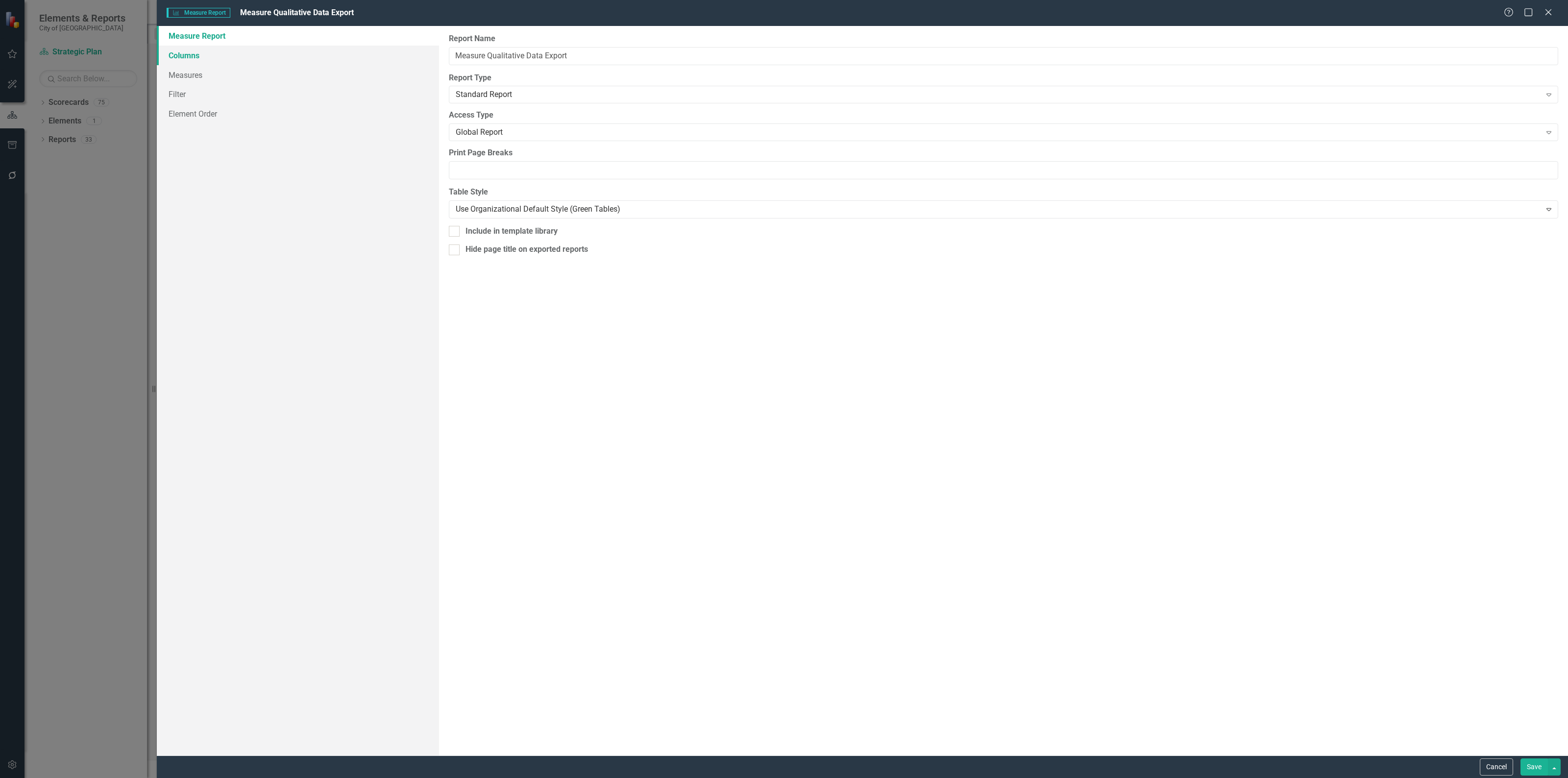
click at [184, 57] on link "Columns" at bounding box center [298, 55] width 282 height 19
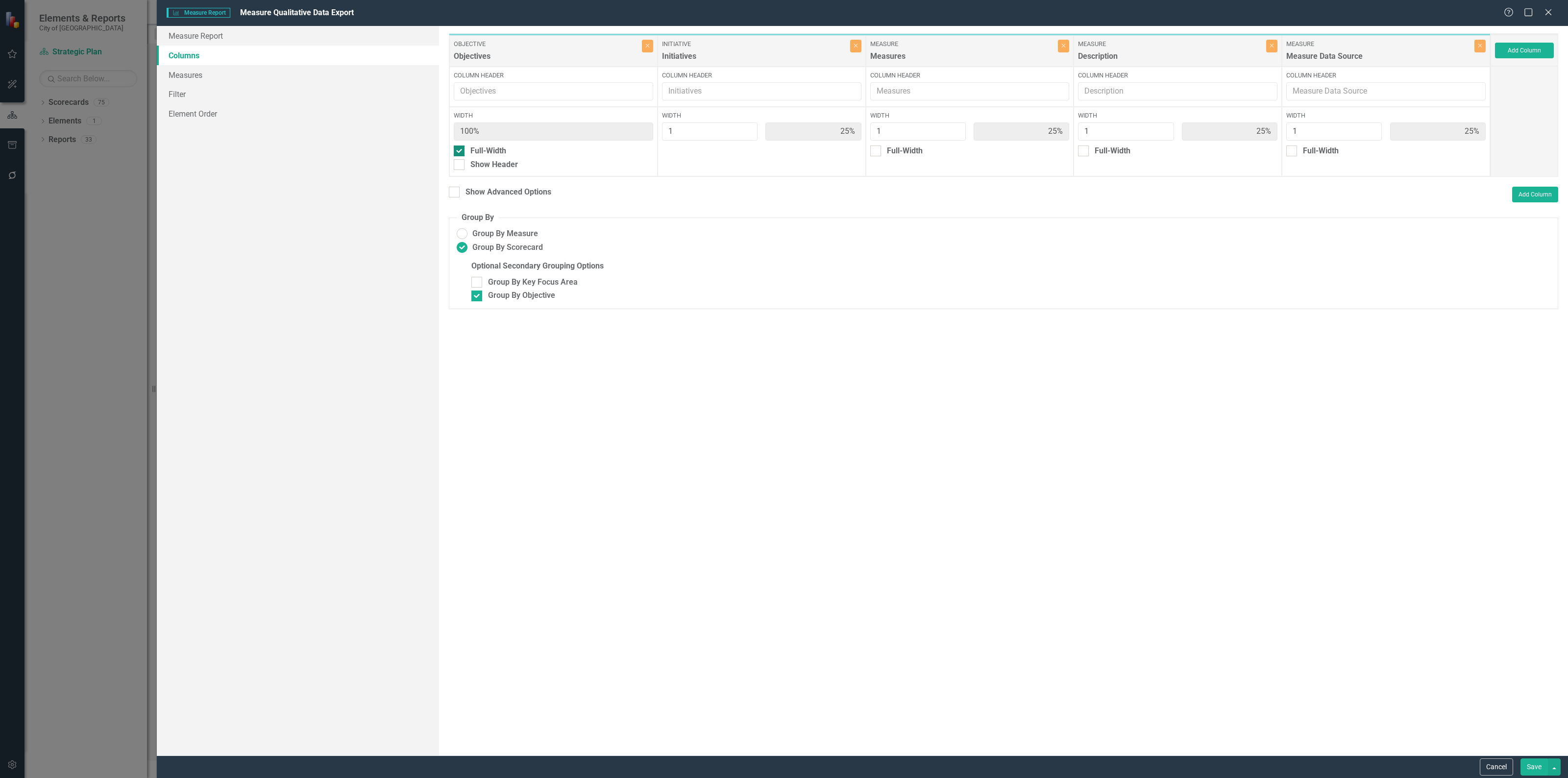
click at [454, 151] on input "Full-Width" at bounding box center [457, 149] width 7 height 6
checkbox input "false"
type input "20%"
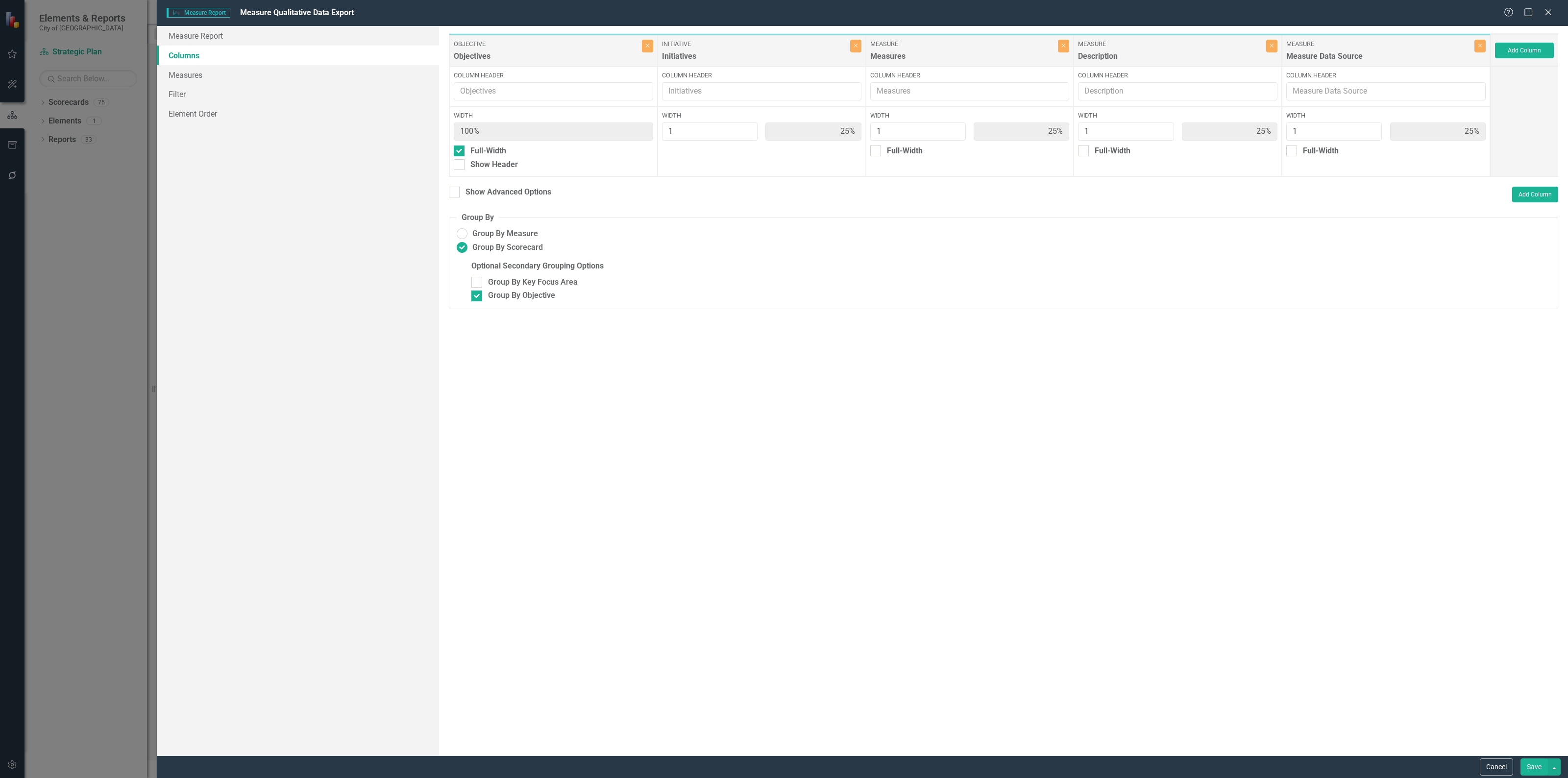
type input "20%"
click at [1531, 770] on button "Save" at bounding box center [1534, 767] width 27 height 17
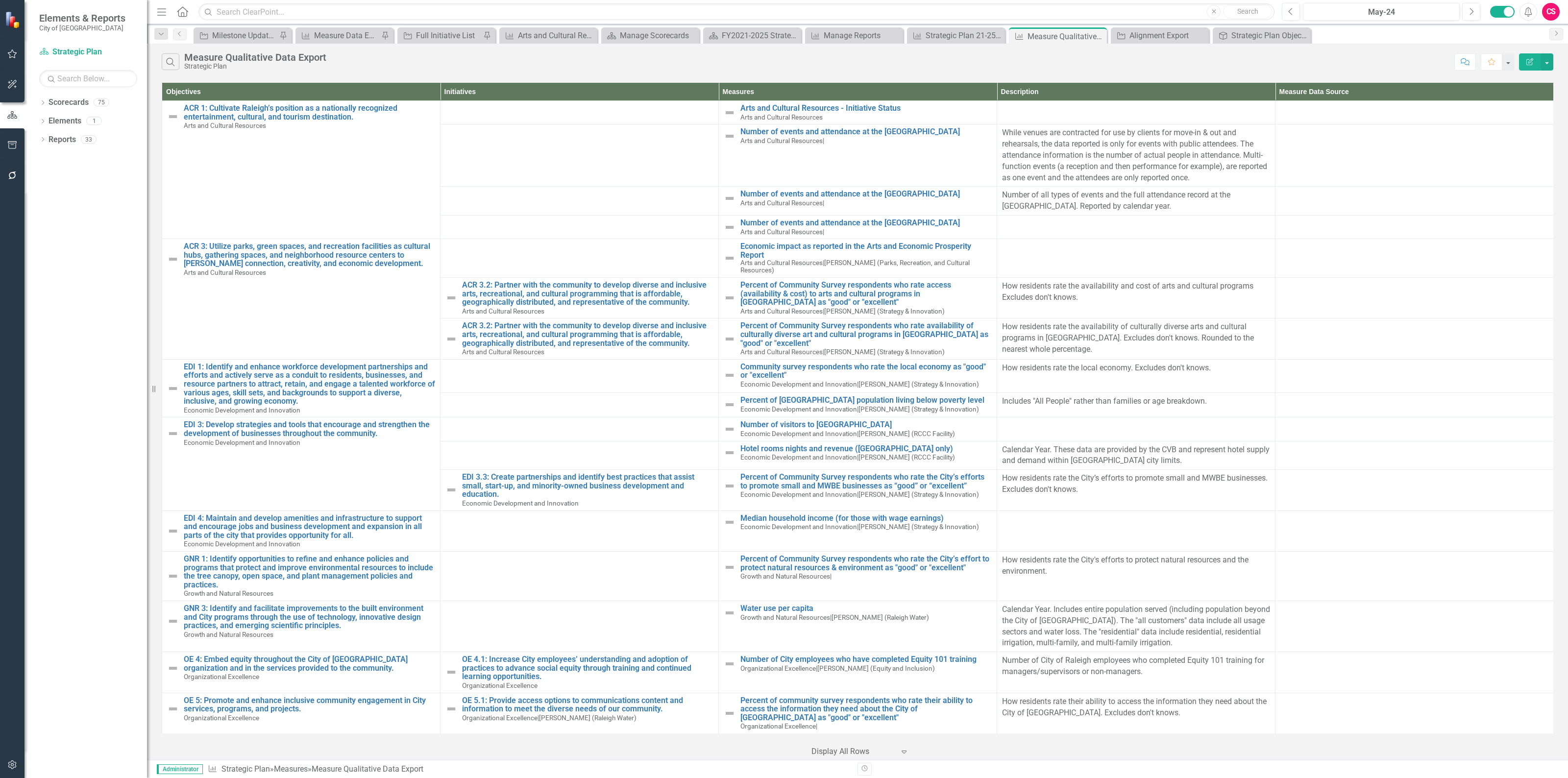
click at [1531, 55] on button "Edit Report" at bounding box center [1529, 62] width 21 height 17
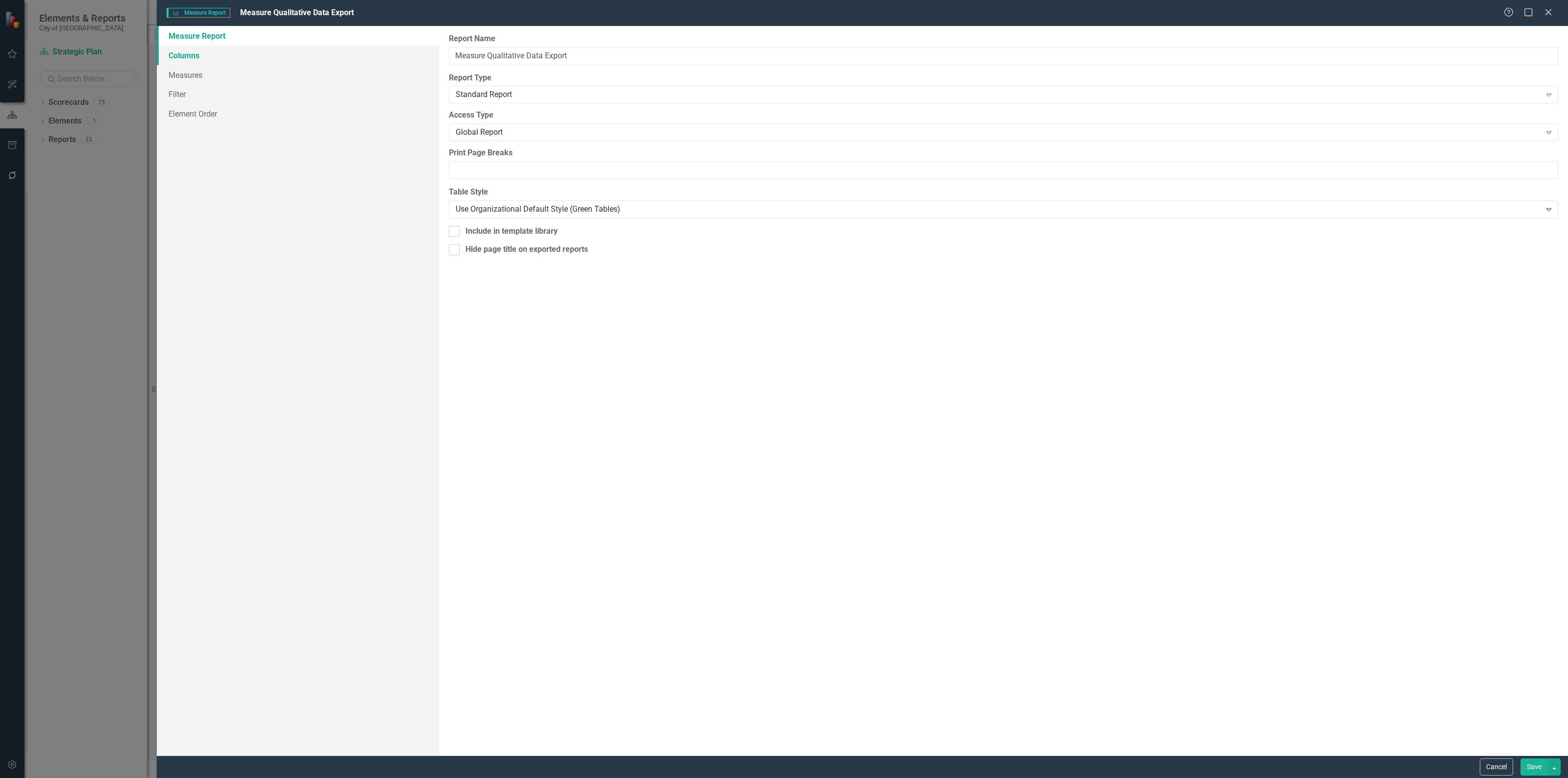
click at [197, 55] on link "Columns" at bounding box center [298, 55] width 282 height 19
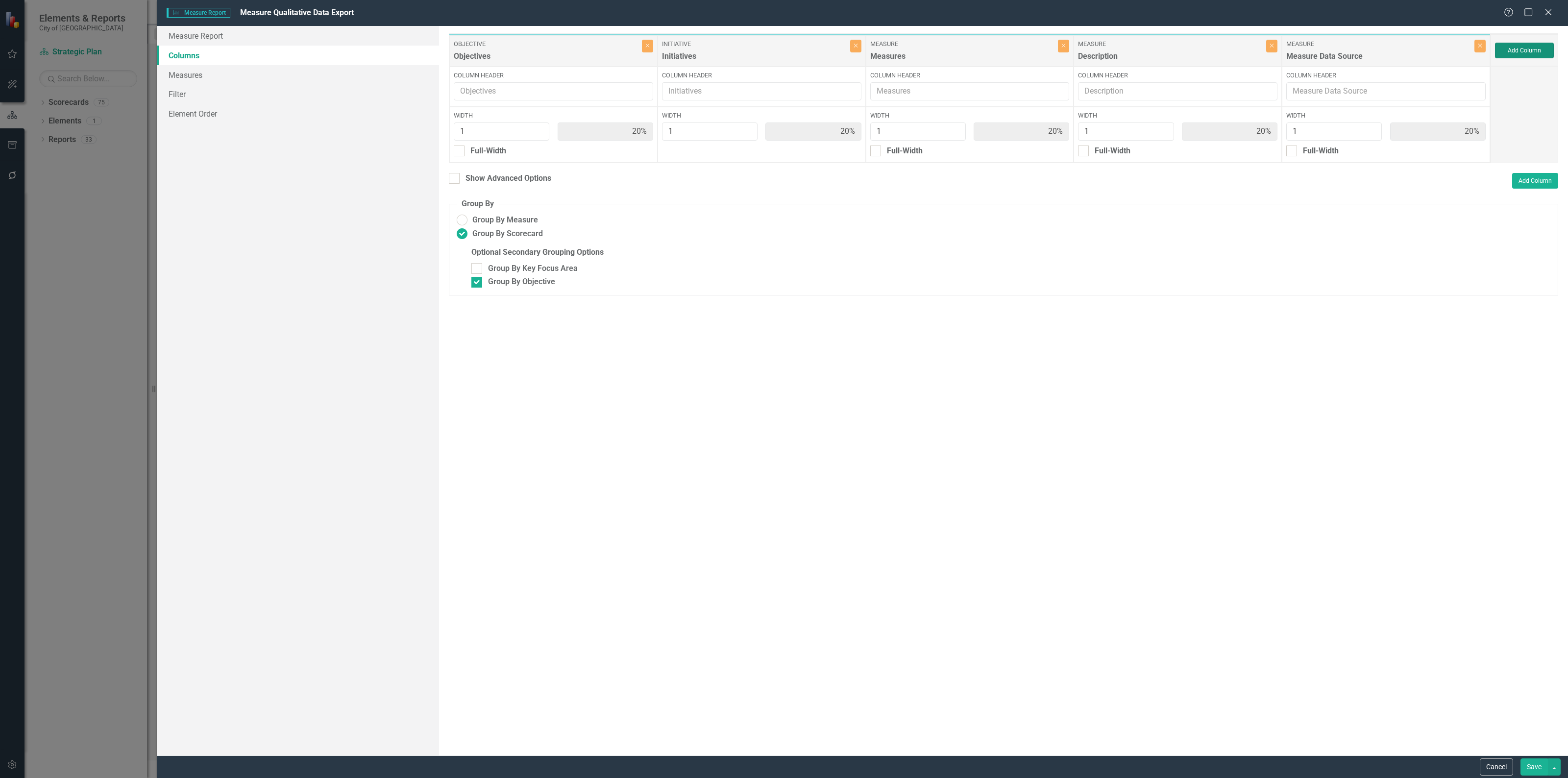
click at [1510, 53] on button "Add Column" at bounding box center [1524, 51] width 59 height 16
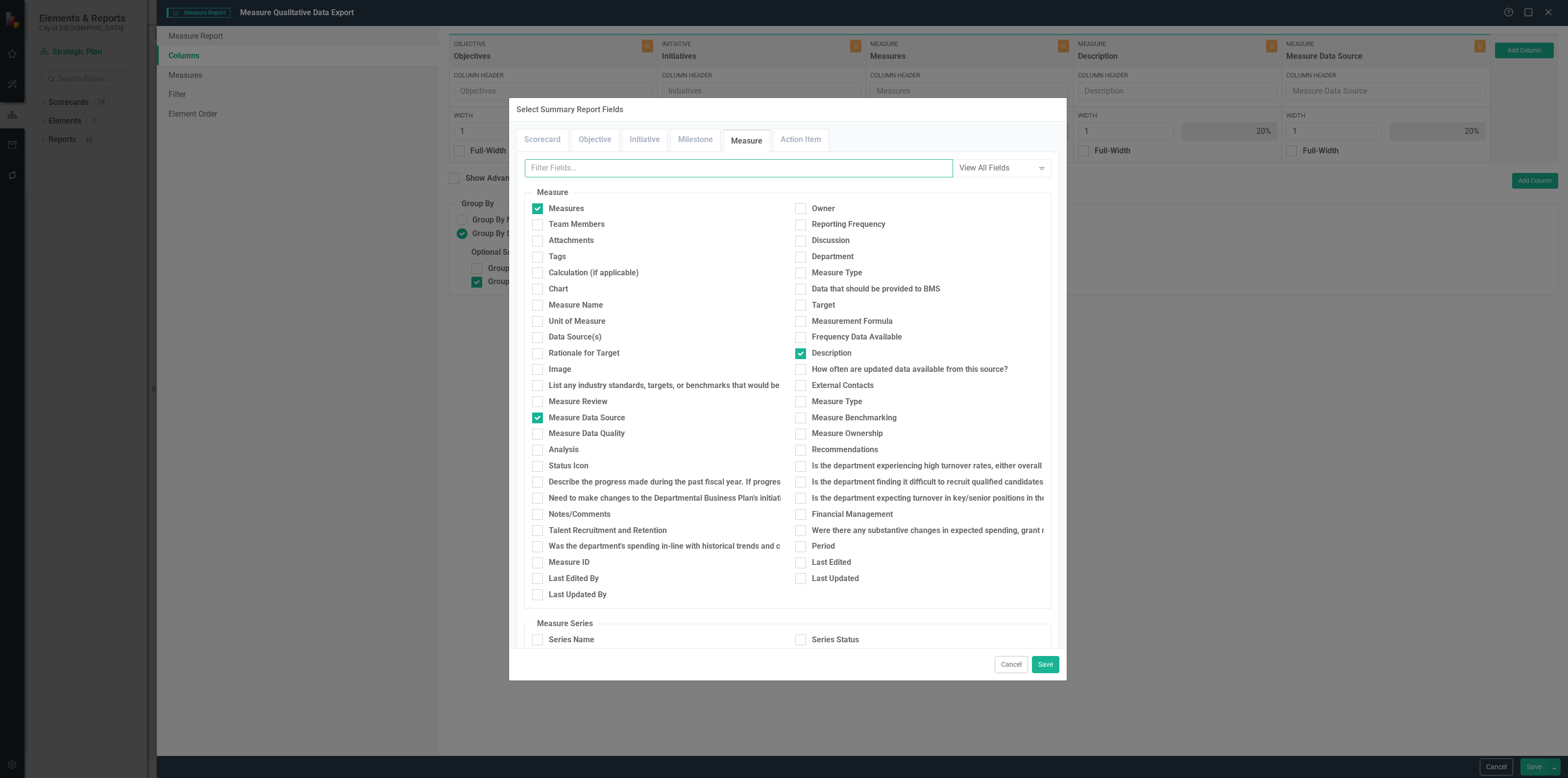
click at [628, 162] on input "text" at bounding box center [738, 168] width 428 height 18
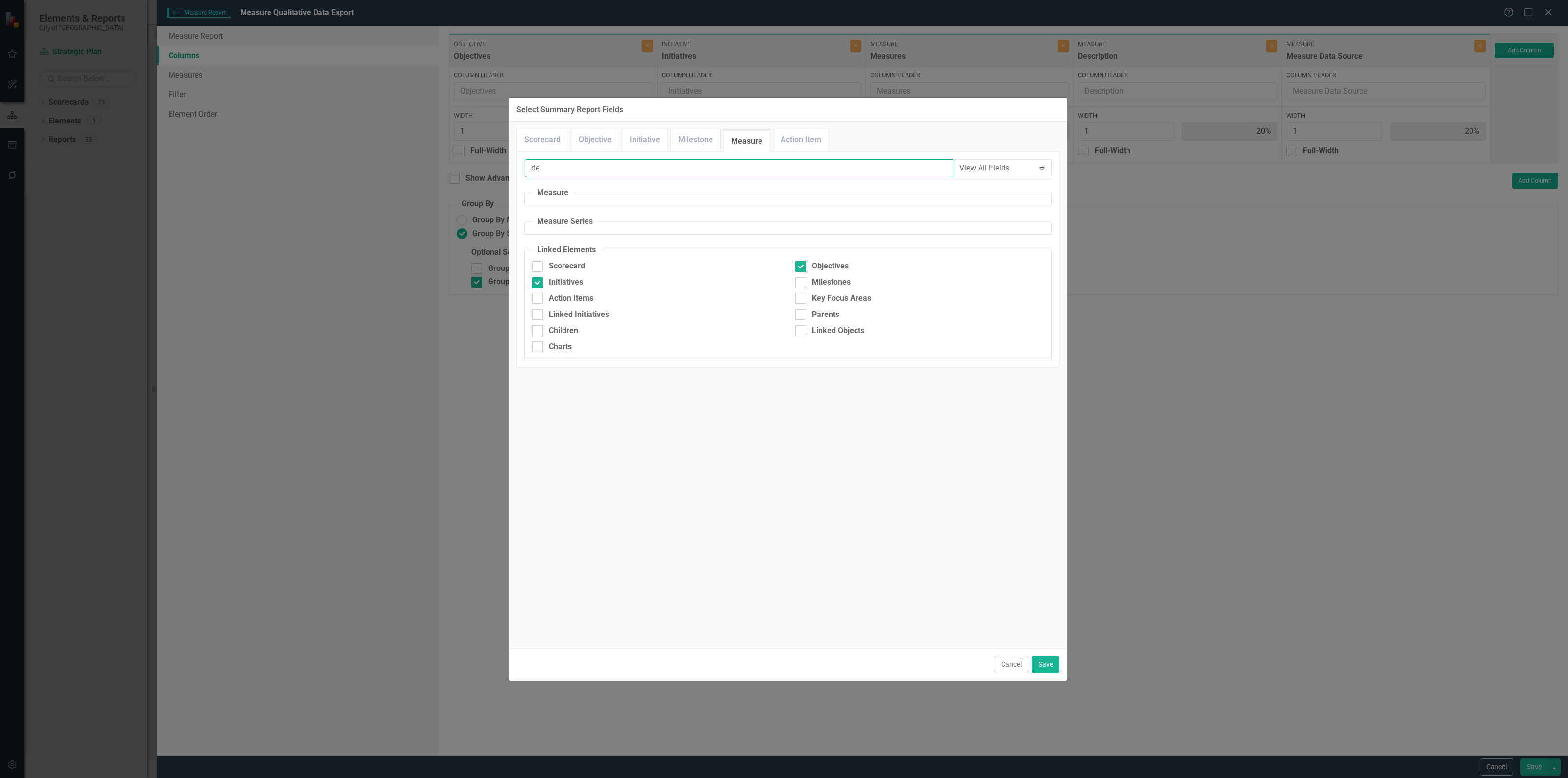
type input "d"
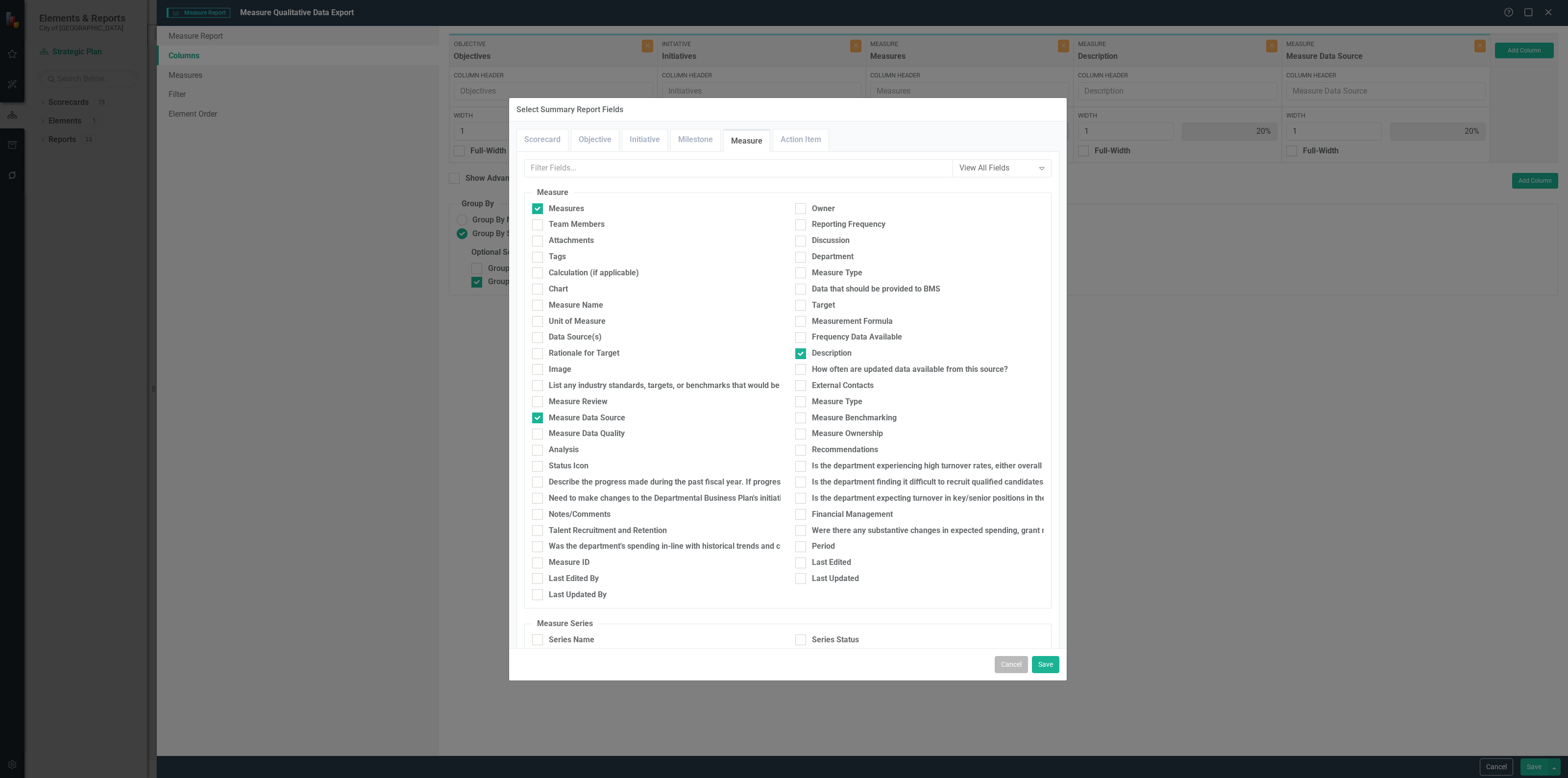
click at [997, 665] on button "Cancel" at bounding box center [1011, 664] width 33 height 17
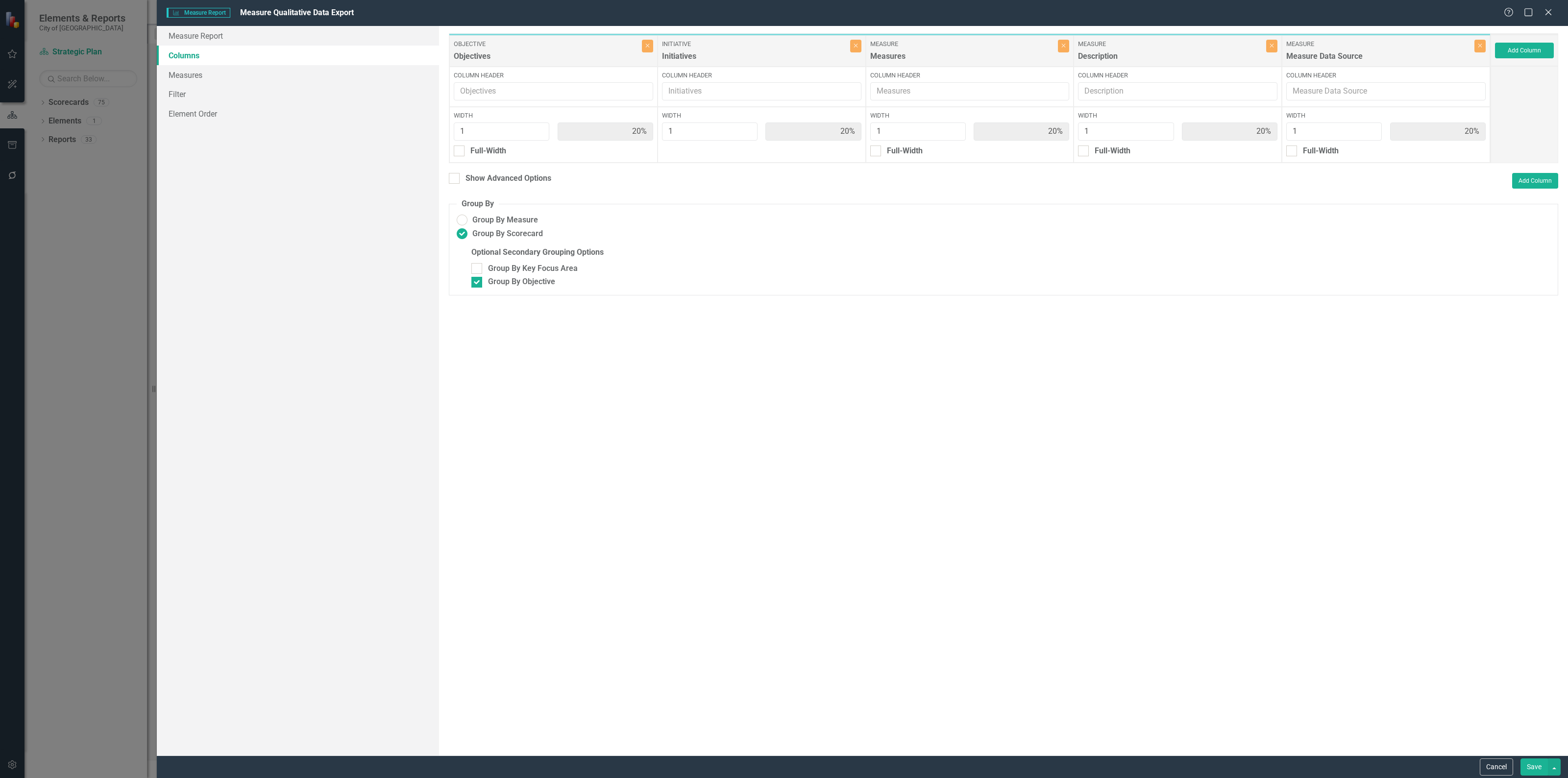
click at [1536, 770] on button "Save" at bounding box center [1534, 767] width 27 height 17
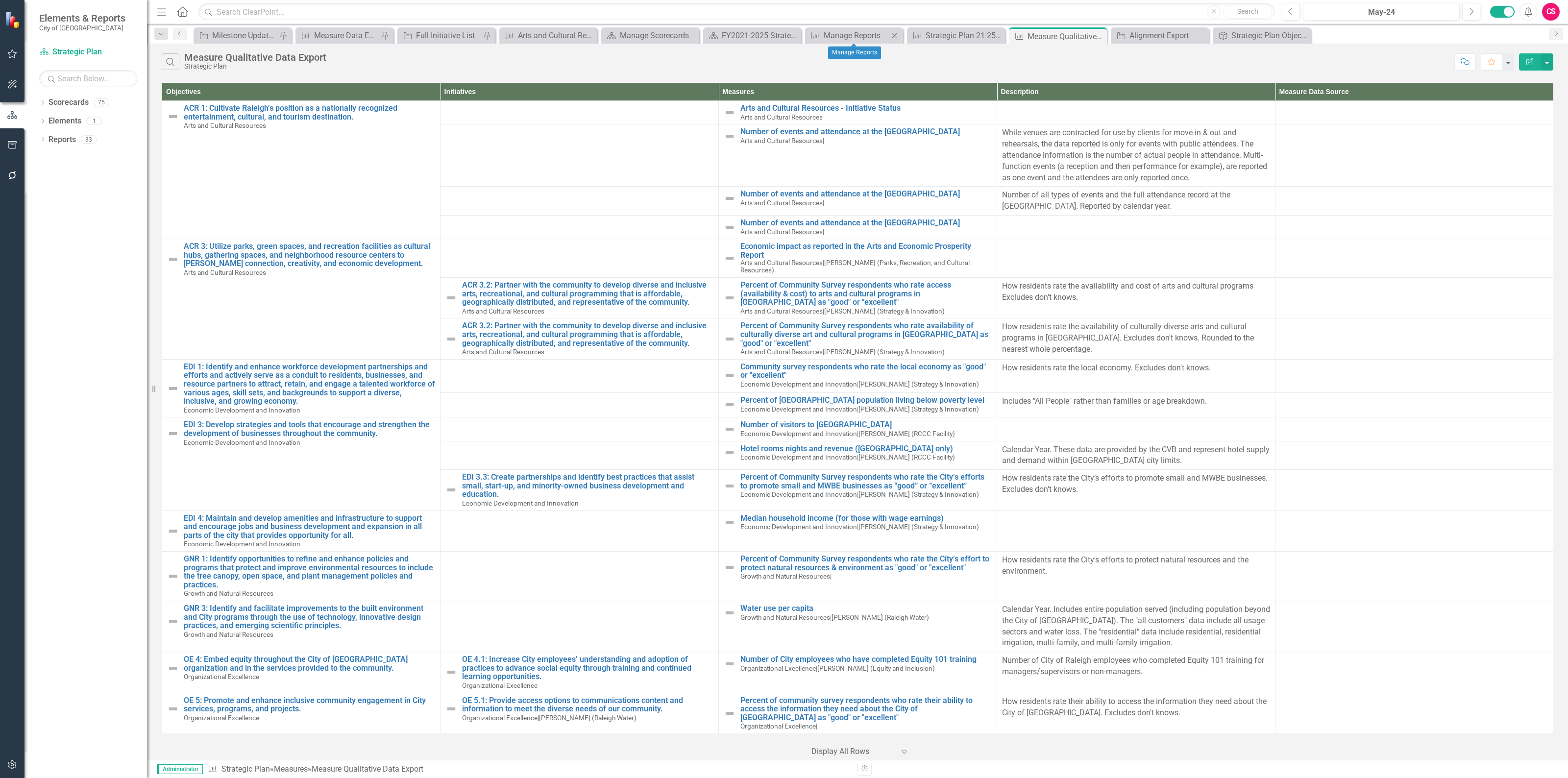
click at [826, 27] on div "Measure Manage Reports Close" at bounding box center [854, 35] width 98 height 16
click at [830, 36] on div "Manage Reports" at bounding box center [856, 35] width 64 height 12
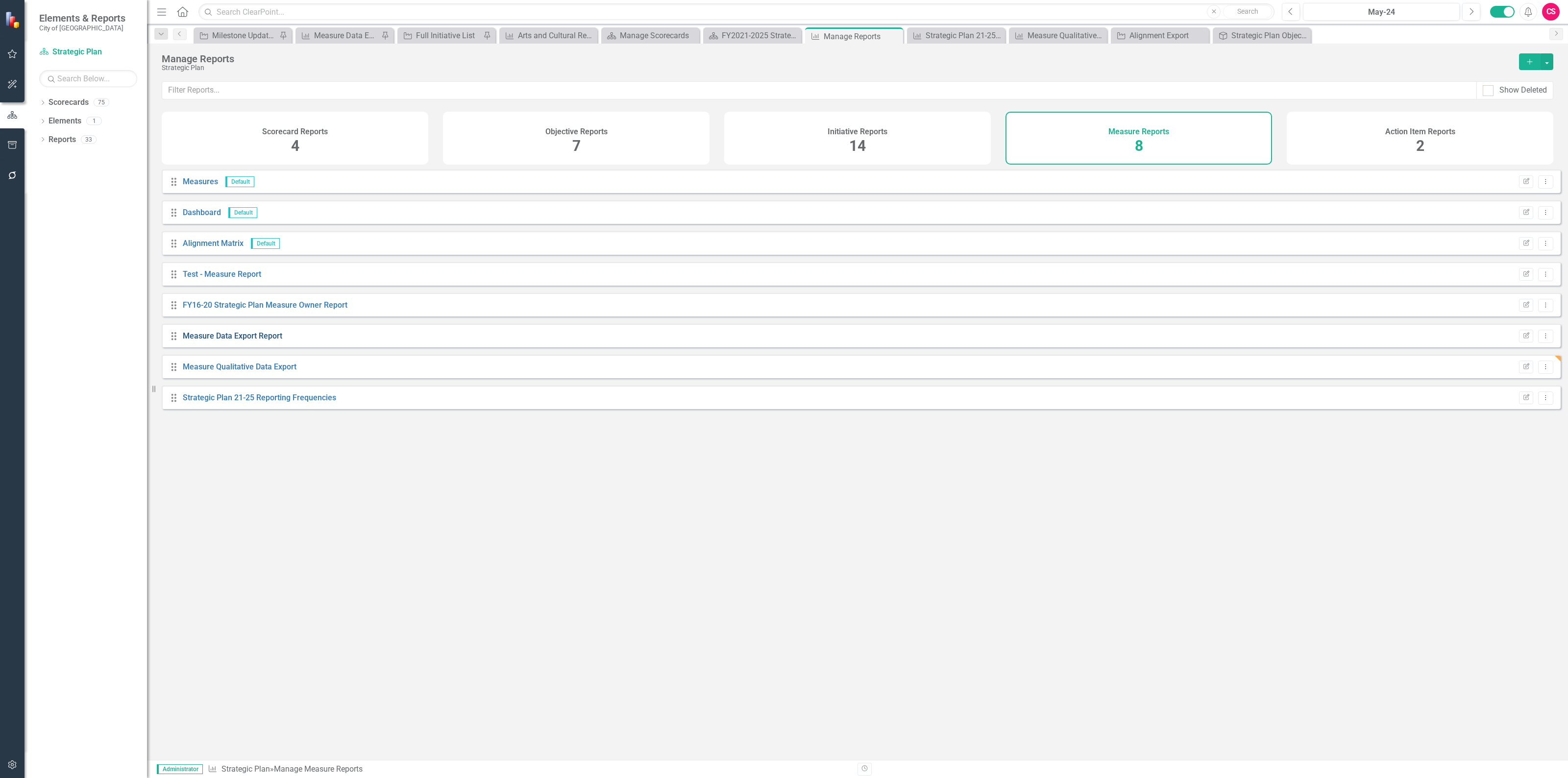
click at [262, 341] on link "Measure Data Export Report" at bounding box center [232, 335] width 99 height 9
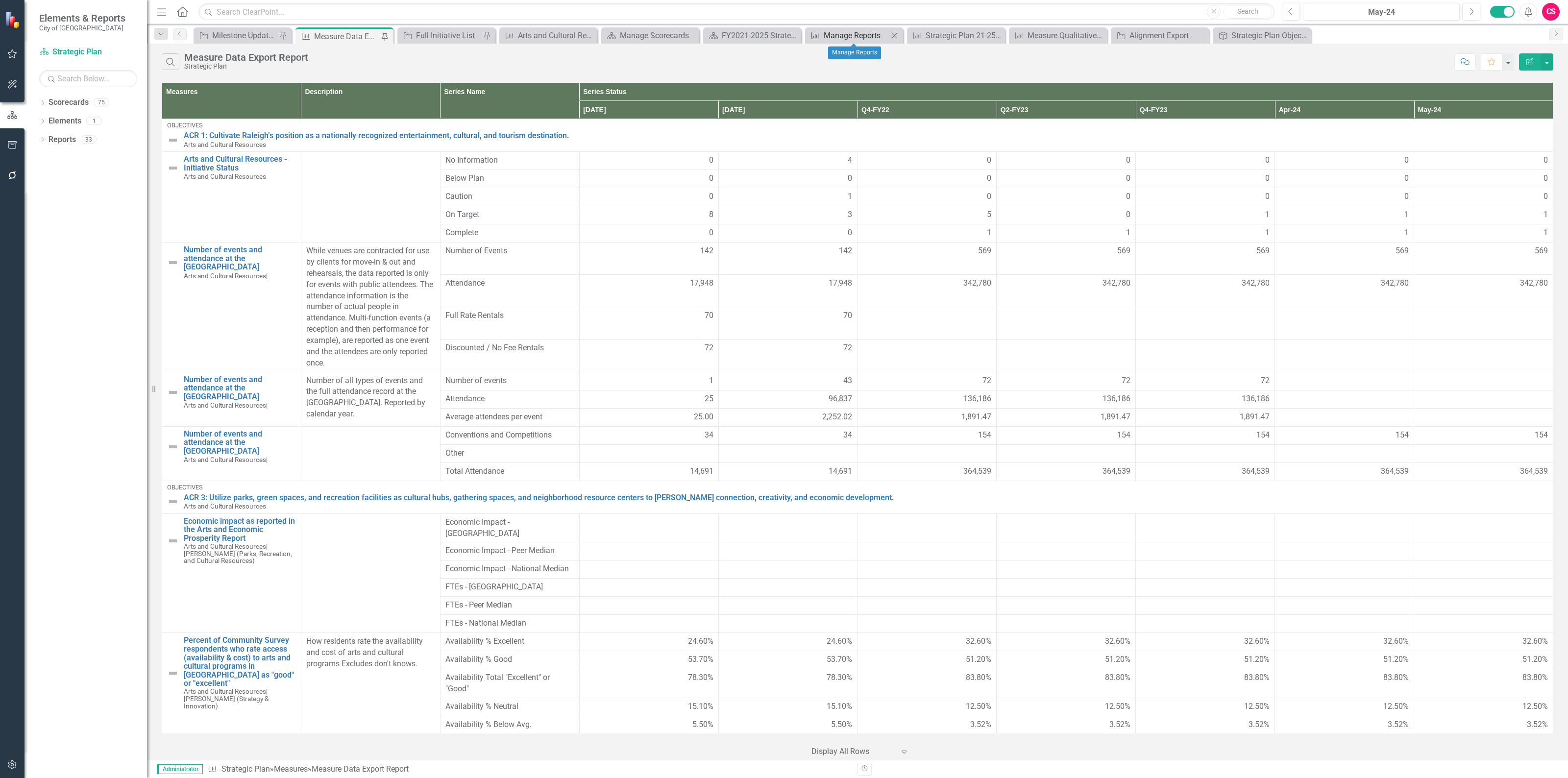
click at [850, 36] on div "Manage Reports" at bounding box center [856, 35] width 64 height 12
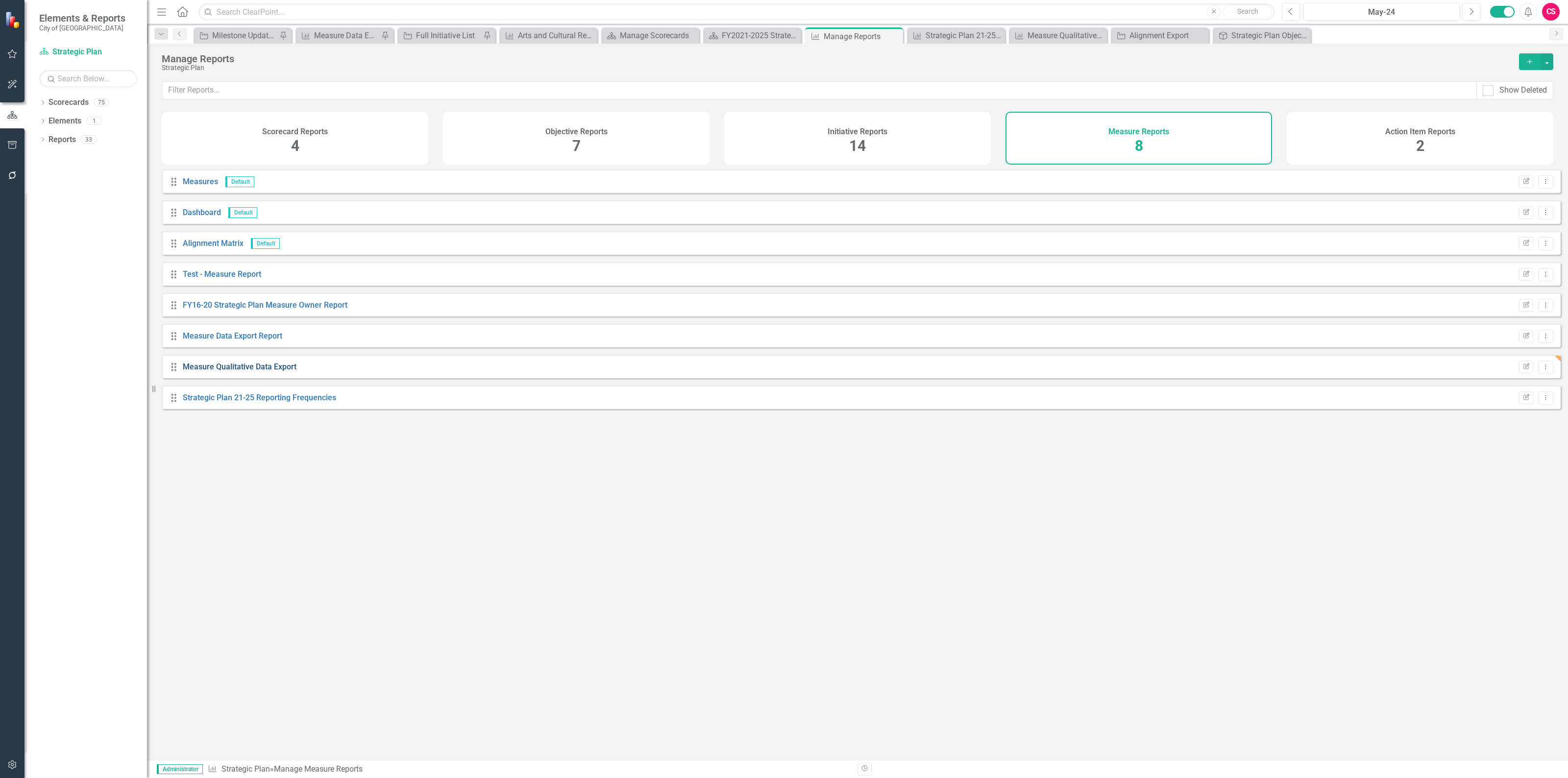
click at [242, 371] on link "Measure Qualitative Data Export" at bounding box center [239, 367] width 114 height 9
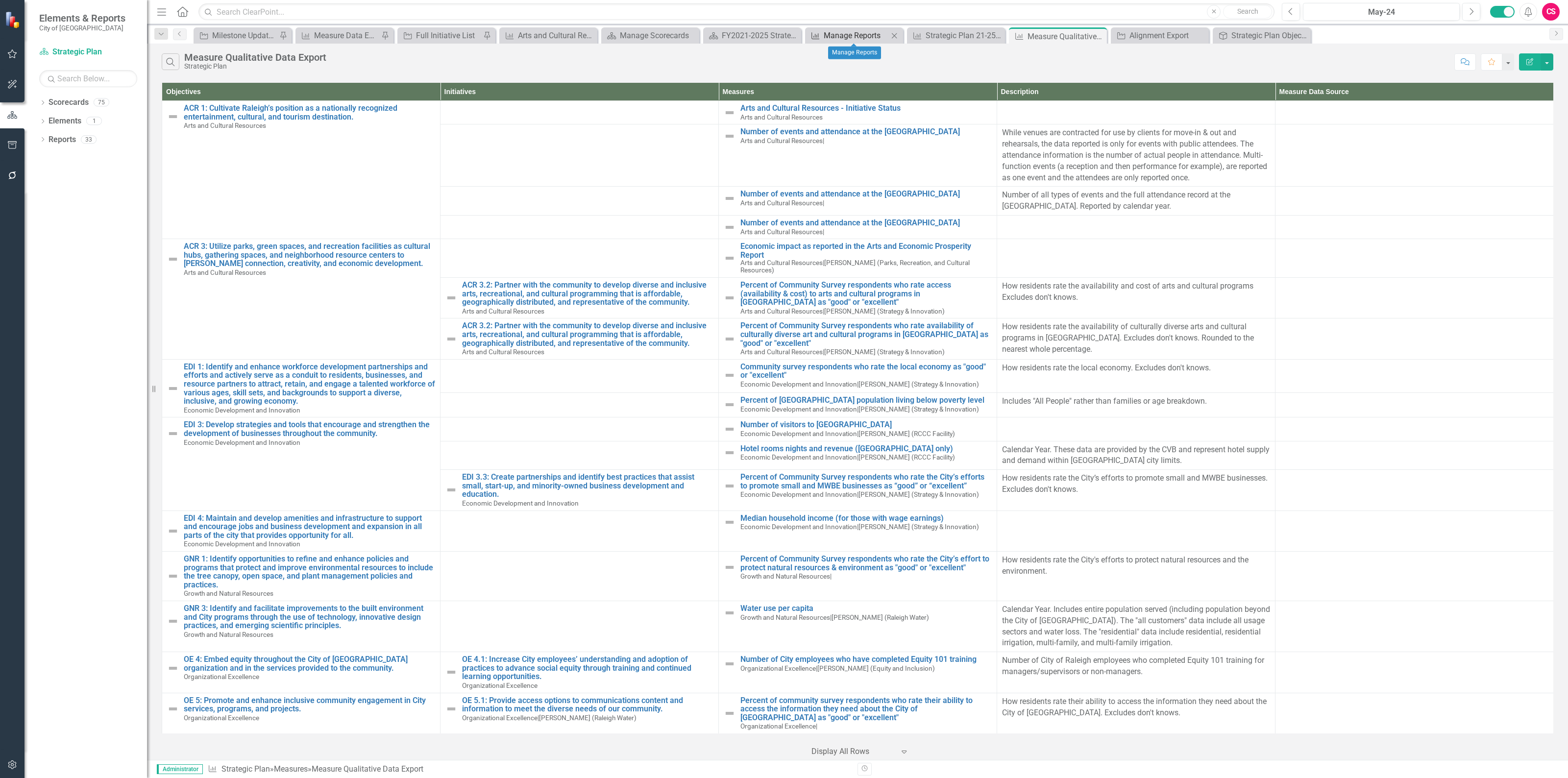
click at [858, 37] on div "Manage Reports" at bounding box center [856, 35] width 64 height 12
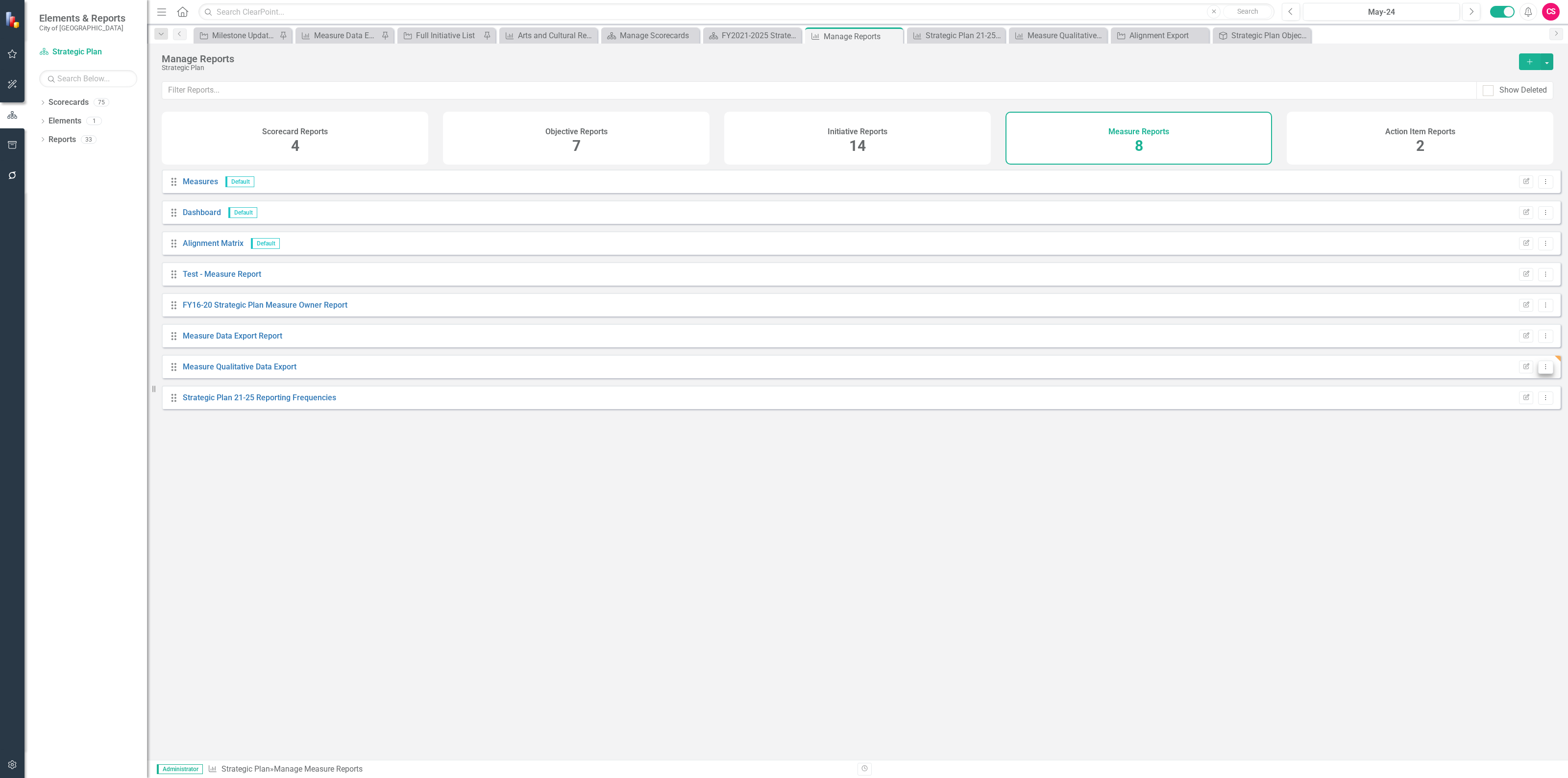
click at [1539, 374] on button "Dropdown Menu" at bounding box center [1545, 367] width 15 height 13
click at [1520, 428] on link "Copy Duplicate Report" at bounding box center [1505, 427] width 81 height 18
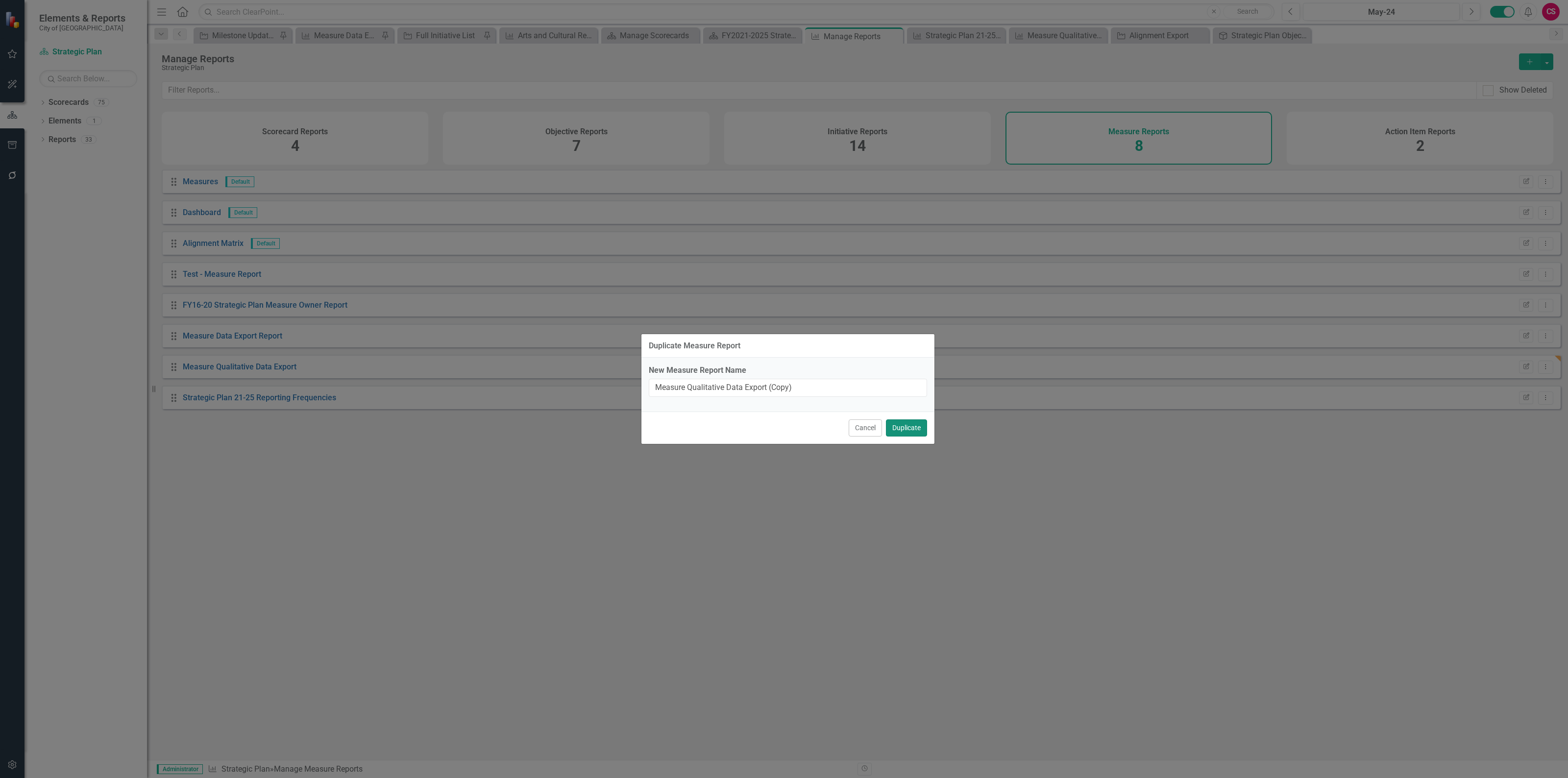
click at [915, 428] on button "Duplicate" at bounding box center [906, 428] width 41 height 17
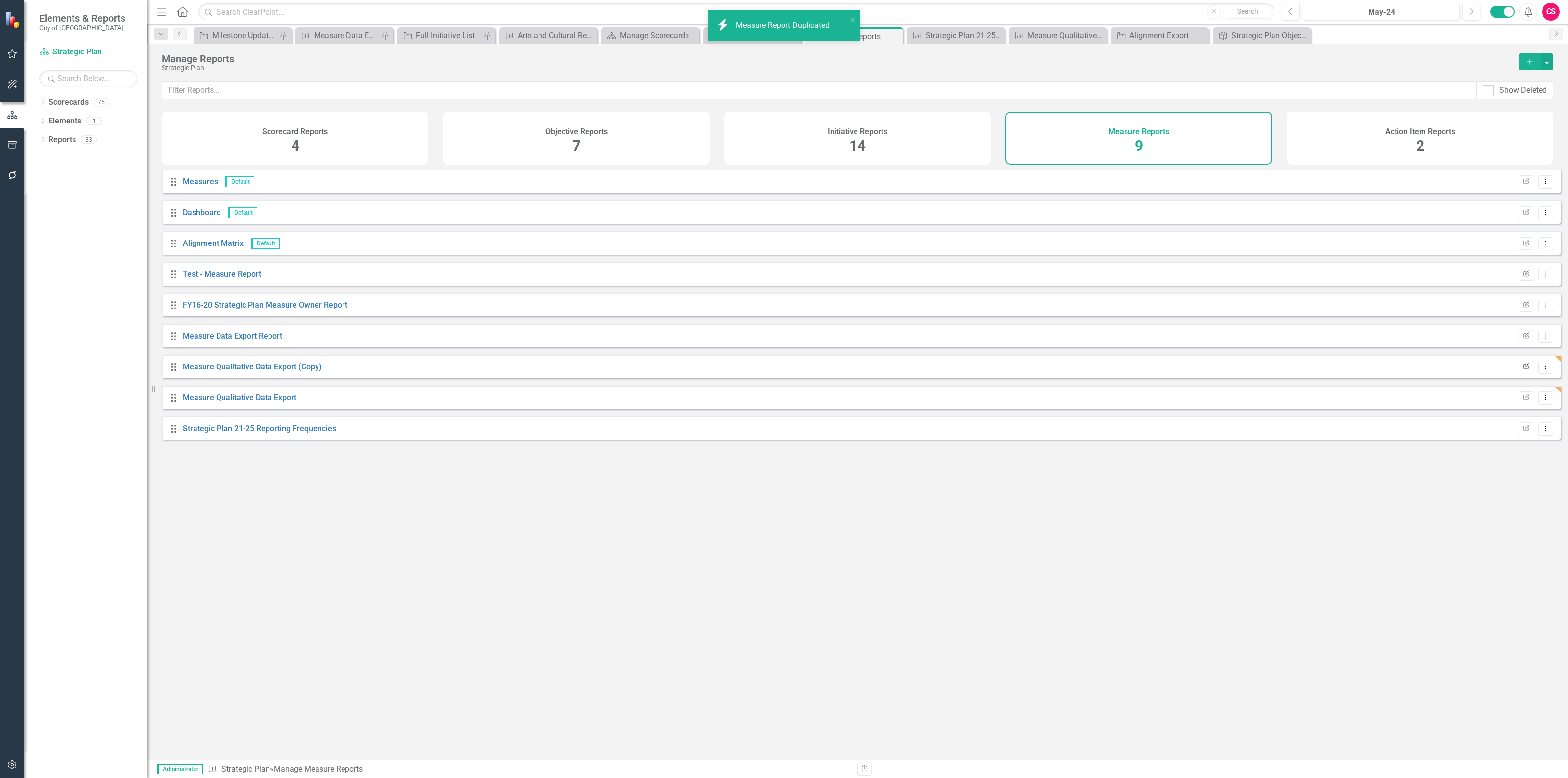
click at [1523, 369] on icon "button" at bounding box center [1526, 365] width 6 height 6
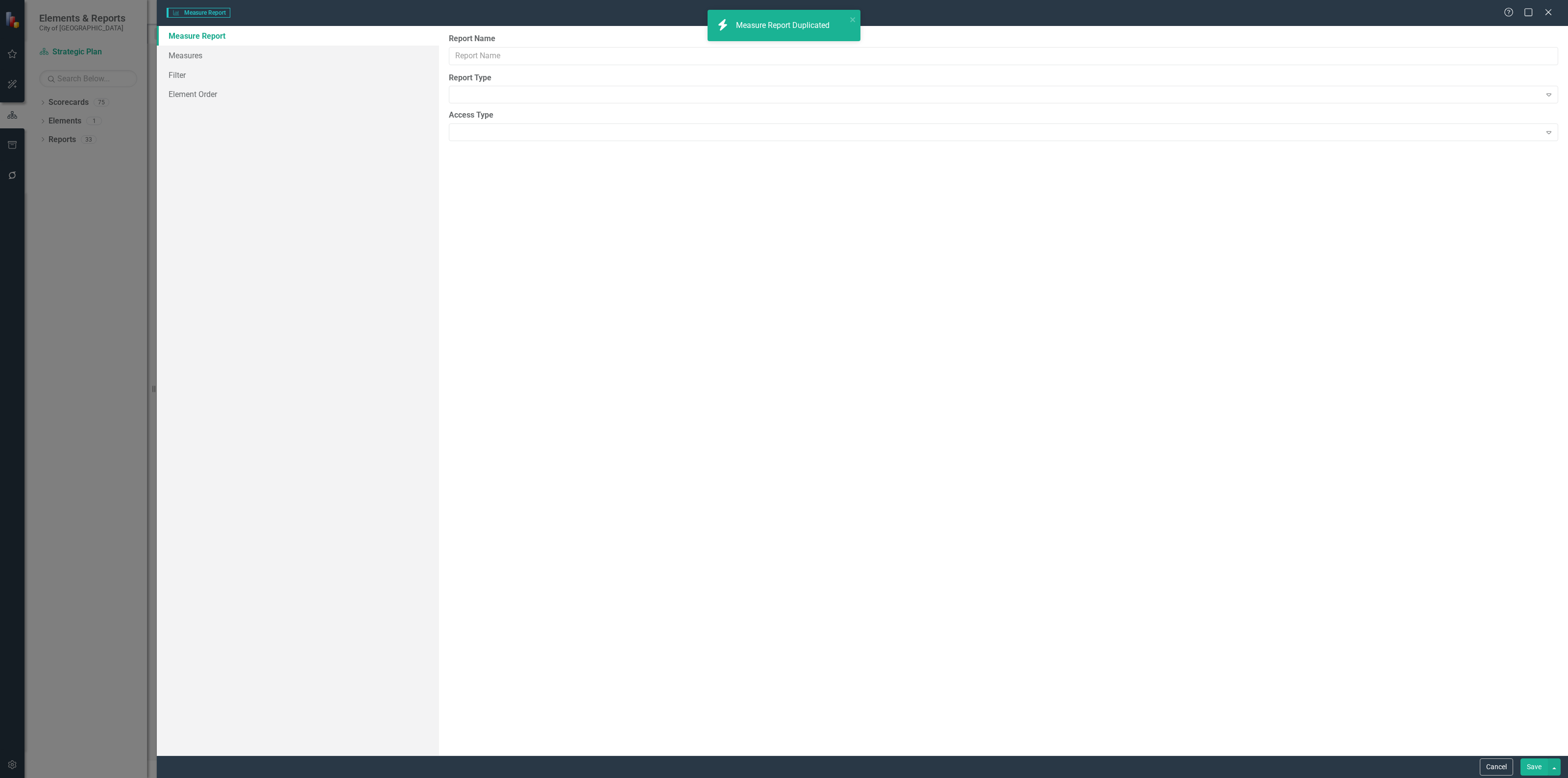
type input "Measure Qualitative Data Export (Copy)"
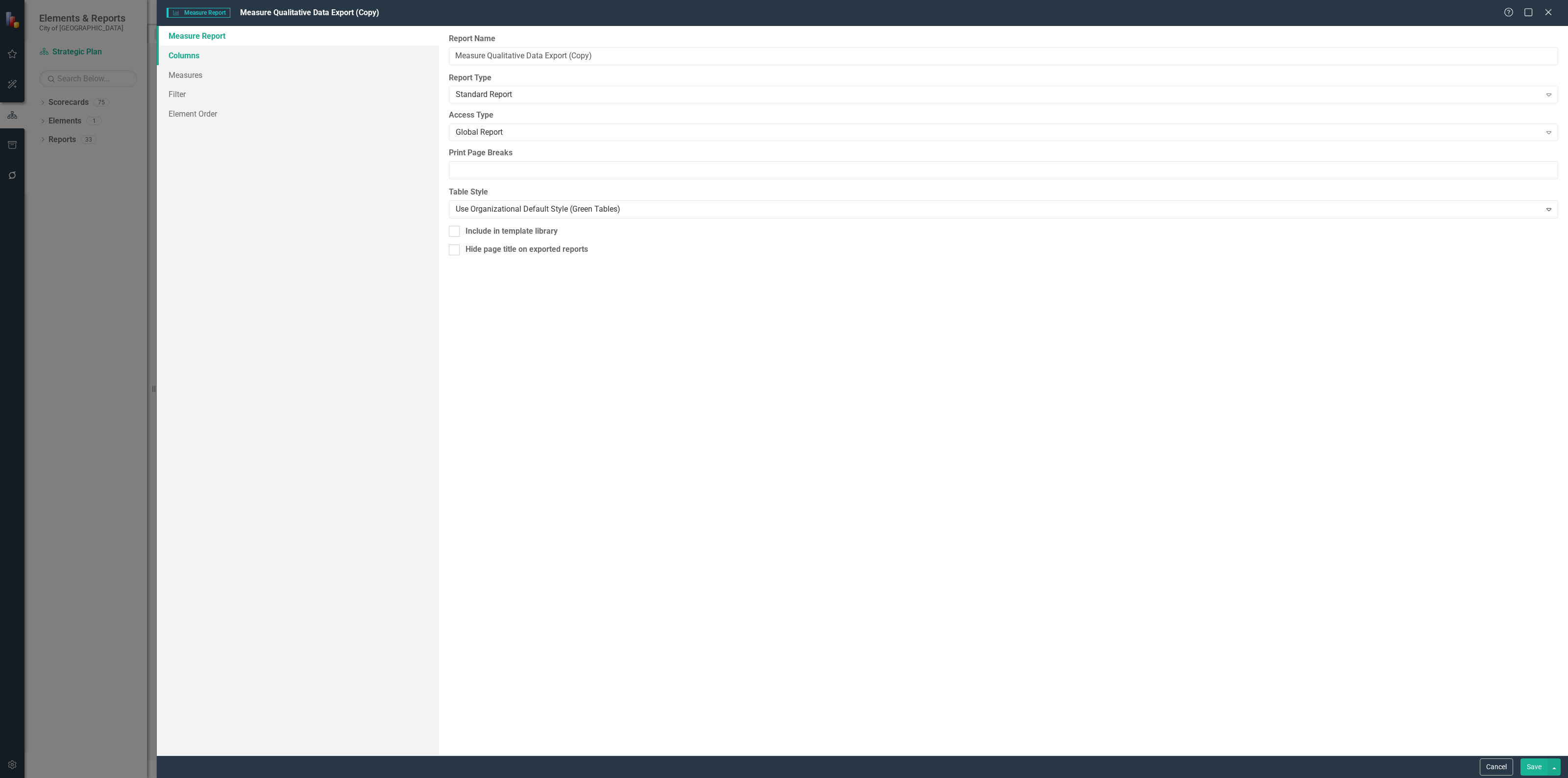
click at [182, 55] on link "Columns" at bounding box center [298, 55] width 282 height 19
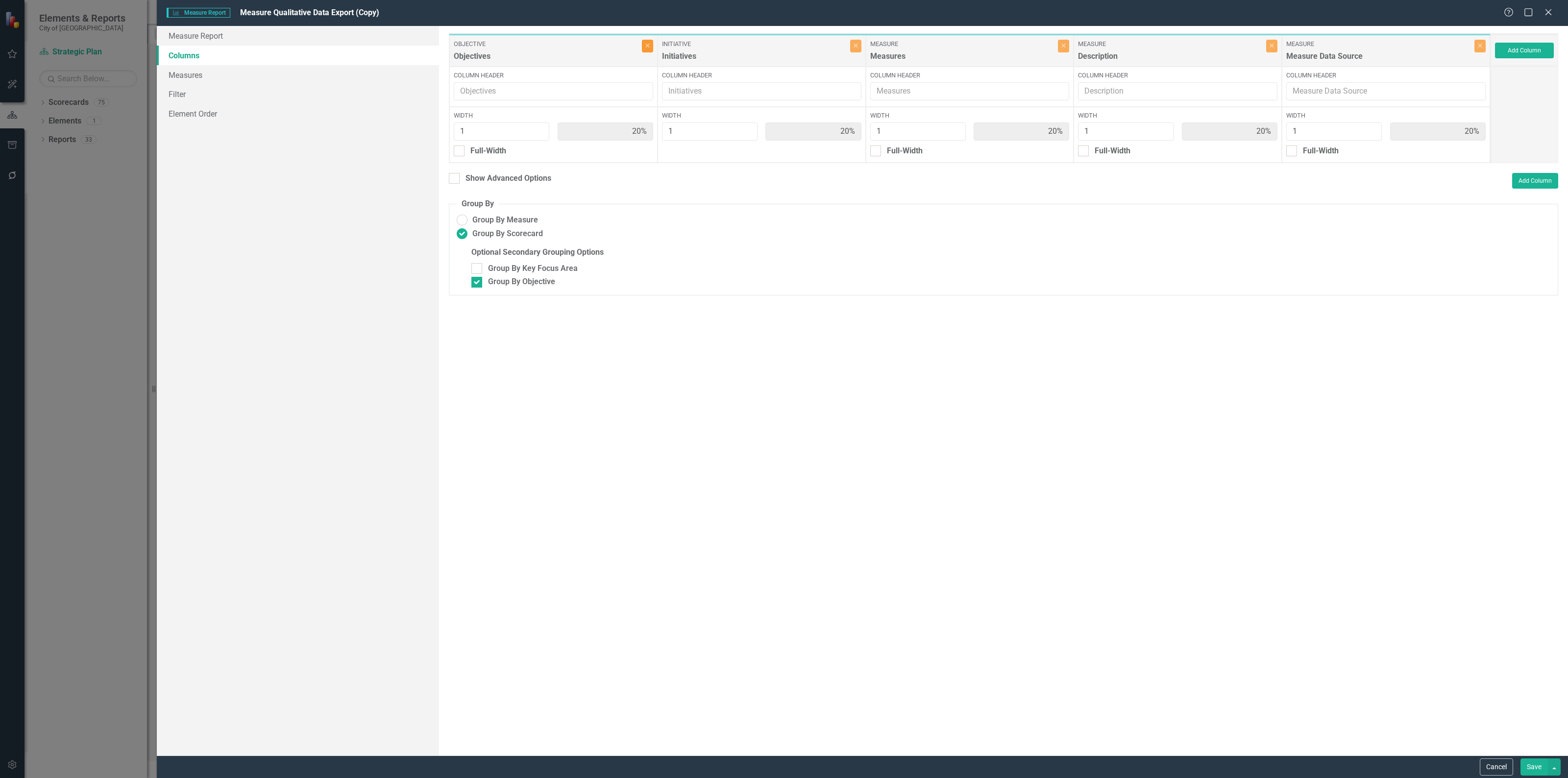
click at [647, 49] on button "Close" at bounding box center [647, 46] width 11 height 13
type input "25%"
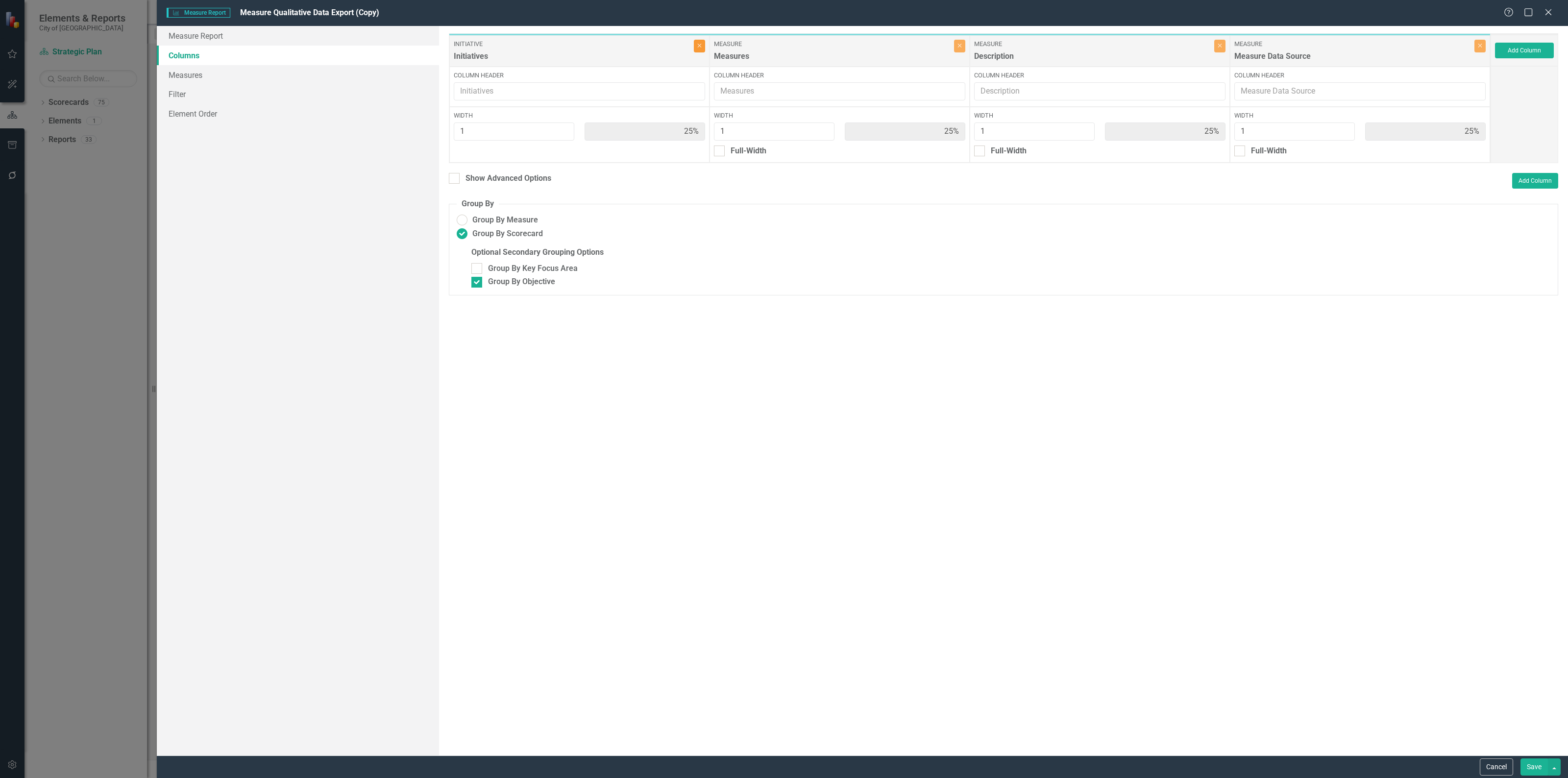
click at [701, 47] on button "Close" at bounding box center [699, 46] width 11 height 13
type input "33%"
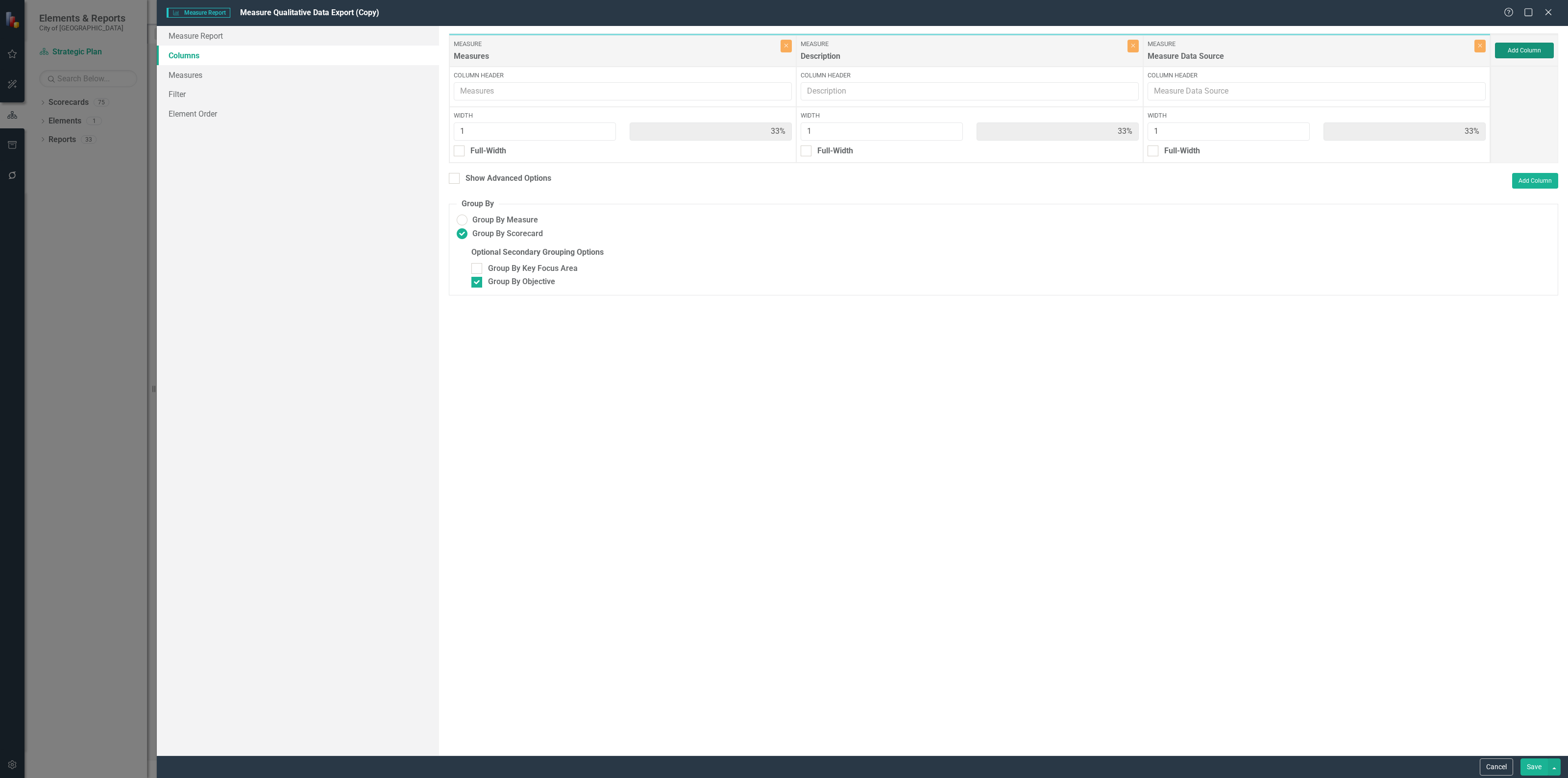
click at [1502, 47] on button "Add Column" at bounding box center [1524, 51] width 59 height 16
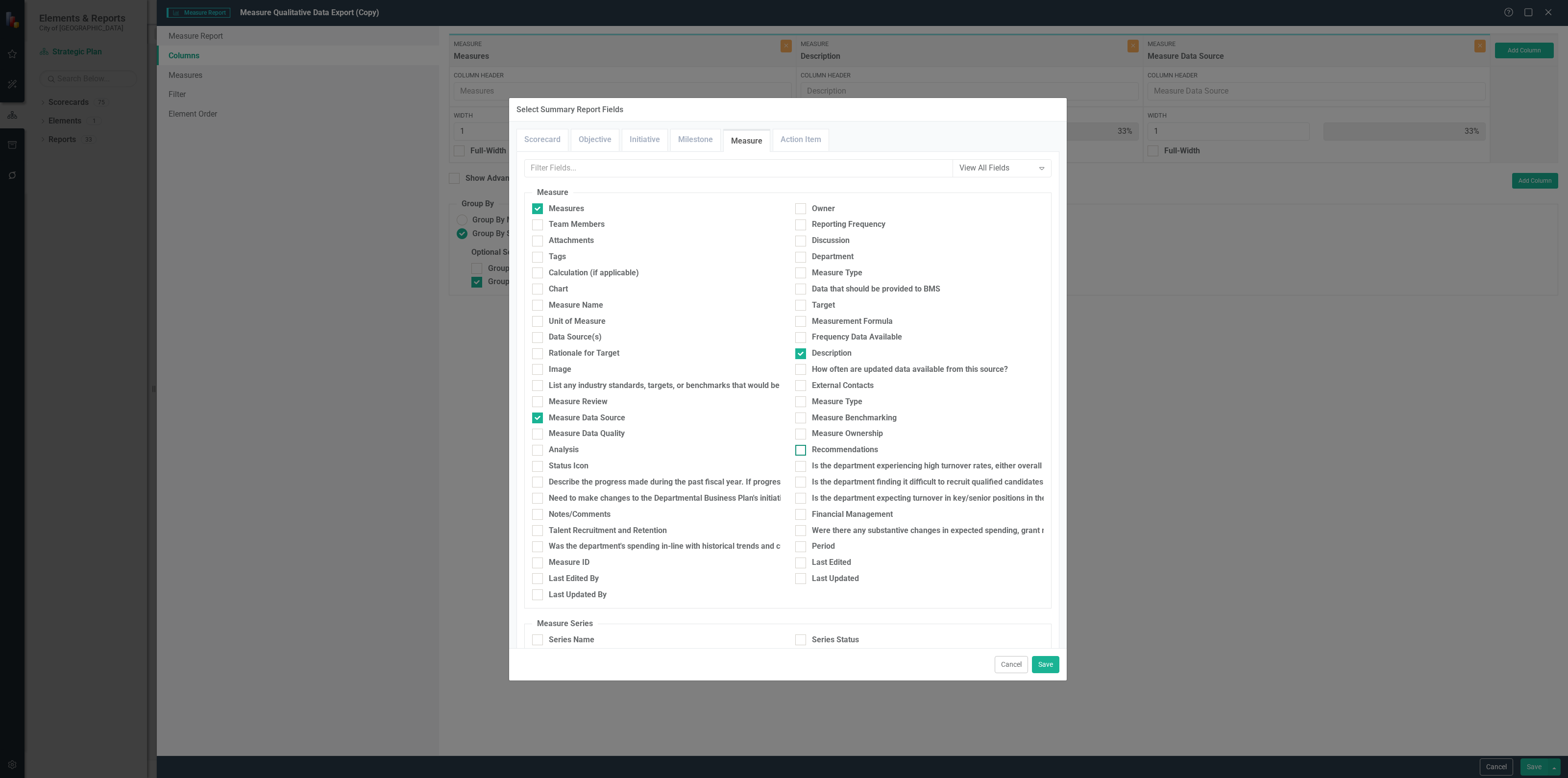
click at [802, 447] on div at bounding box center [800, 450] width 11 height 11
click at [802, 447] on input "Recommendations" at bounding box center [798, 448] width 7 height 6
checkbox input "true"
click at [796, 246] on div at bounding box center [800, 240] width 11 height 11
click at [796, 242] on input "Discussion" at bounding box center [798, 239] width 7 height 6
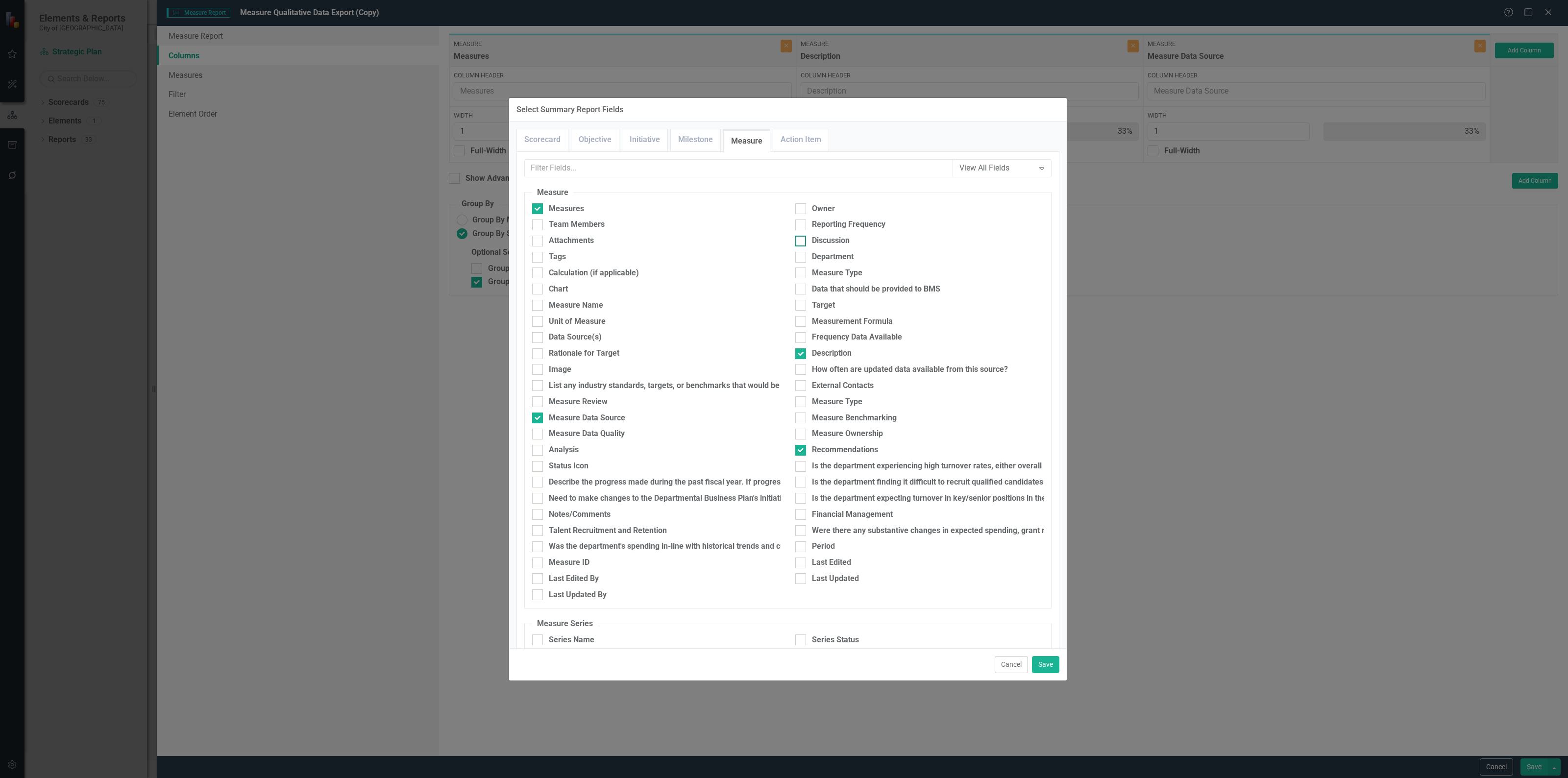
checkbox input "true"
click at [590, 339] on div "Data Source(s)" at bounding box center [575, 337] width 53 height 11
click at [538, 339] on input "Data Source(s)" at bounding box center [535, 335] width 7 height 6
checkbox input "true"
click at [581, 400] on div "Measure Review" at bounding box center [578, 402] width 59 height 11
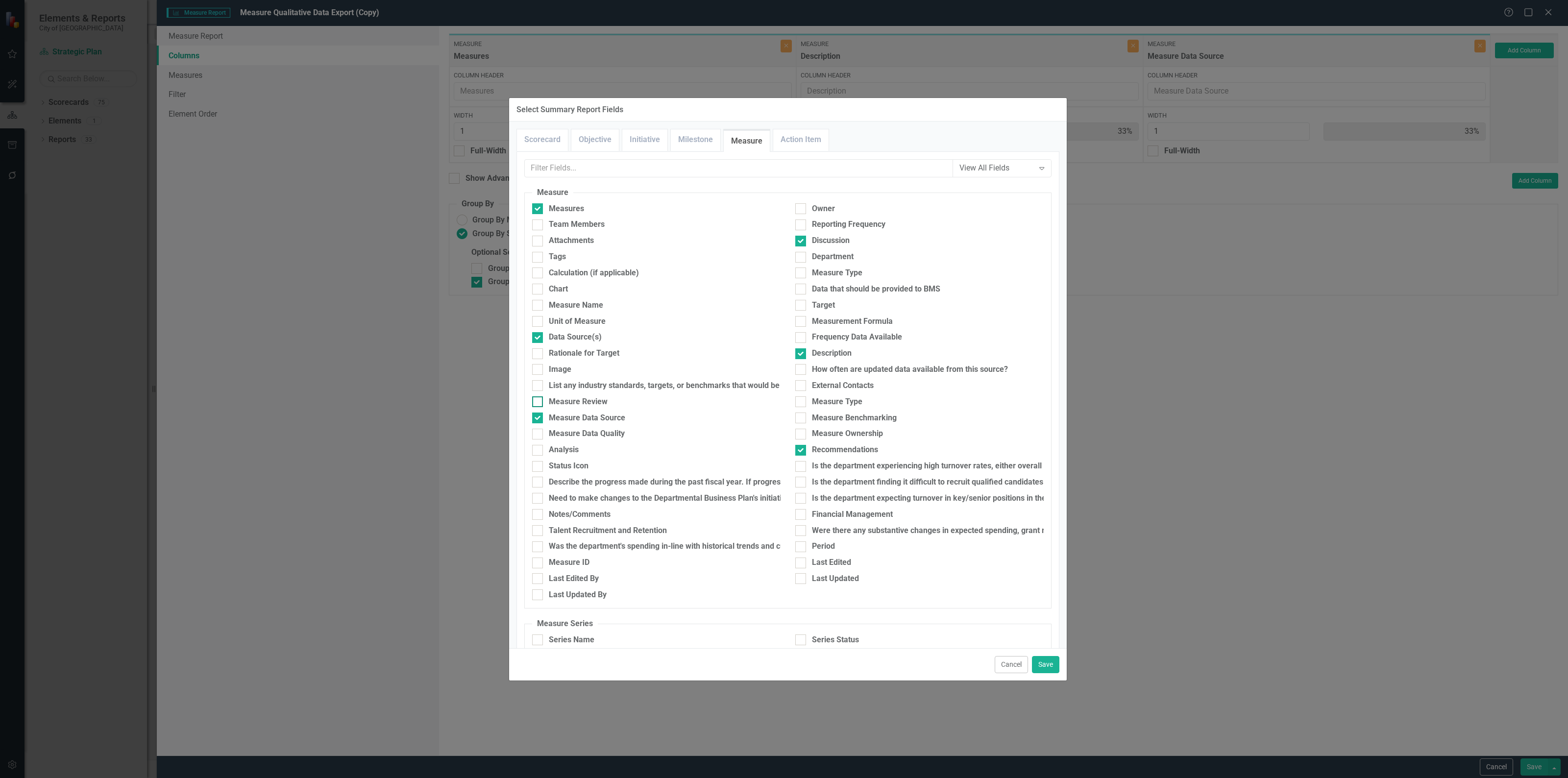
click at [538, 400] on input "Measure Review" at bounding box center [535, 400] width 7 height 6
checkbox input "true"
click at [595, 517] on div "Notes/Comments" at bounding box center [579, 514] width 62 height 11
click at [538, 515] on input "Notes/Comments" at bounding box center [535, 512] width 7 height 6
checkbox input "true"
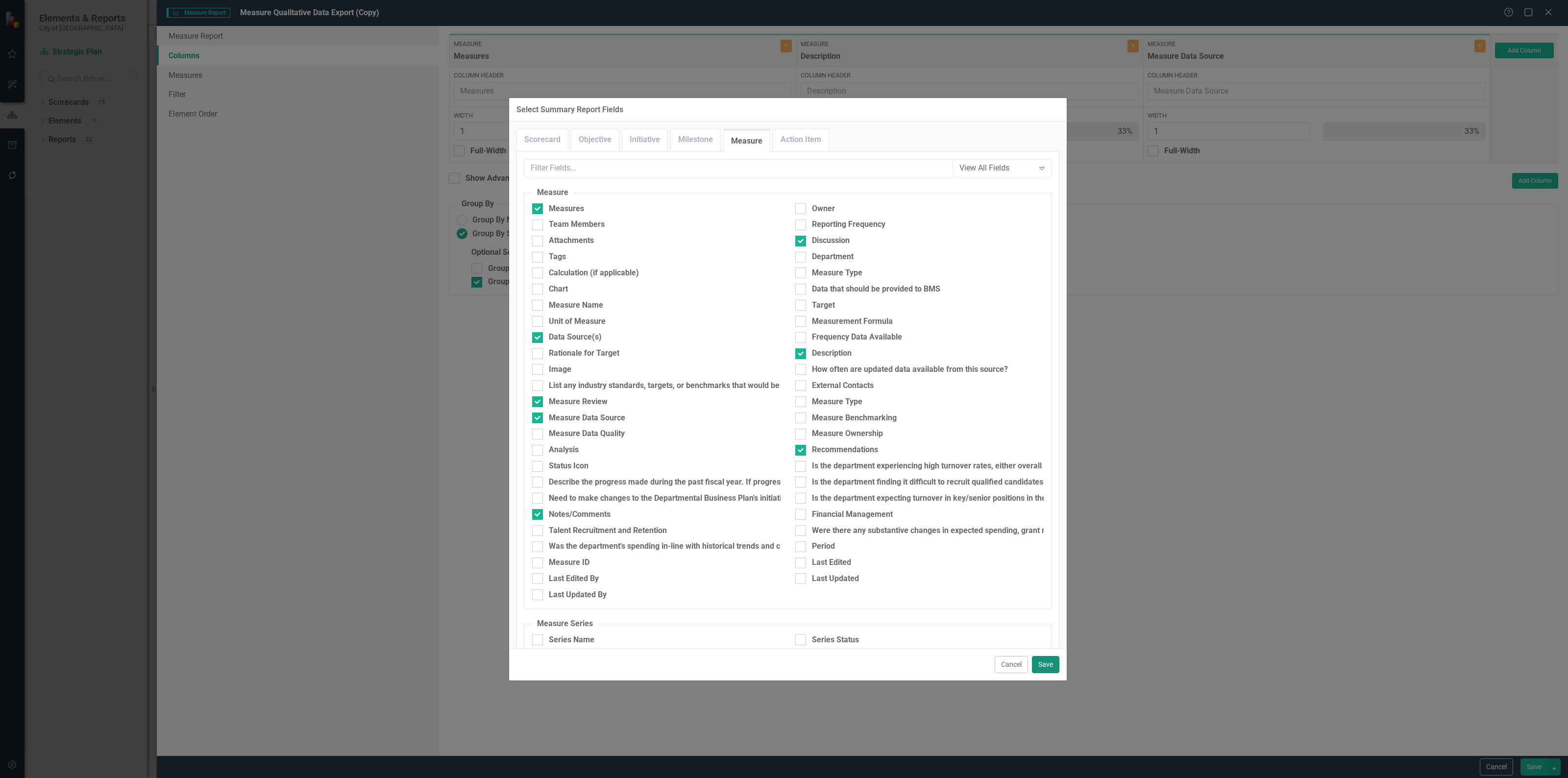
click at [1039, 656] on button "Save" at bounding box center [1045, 664] width 27 height 17
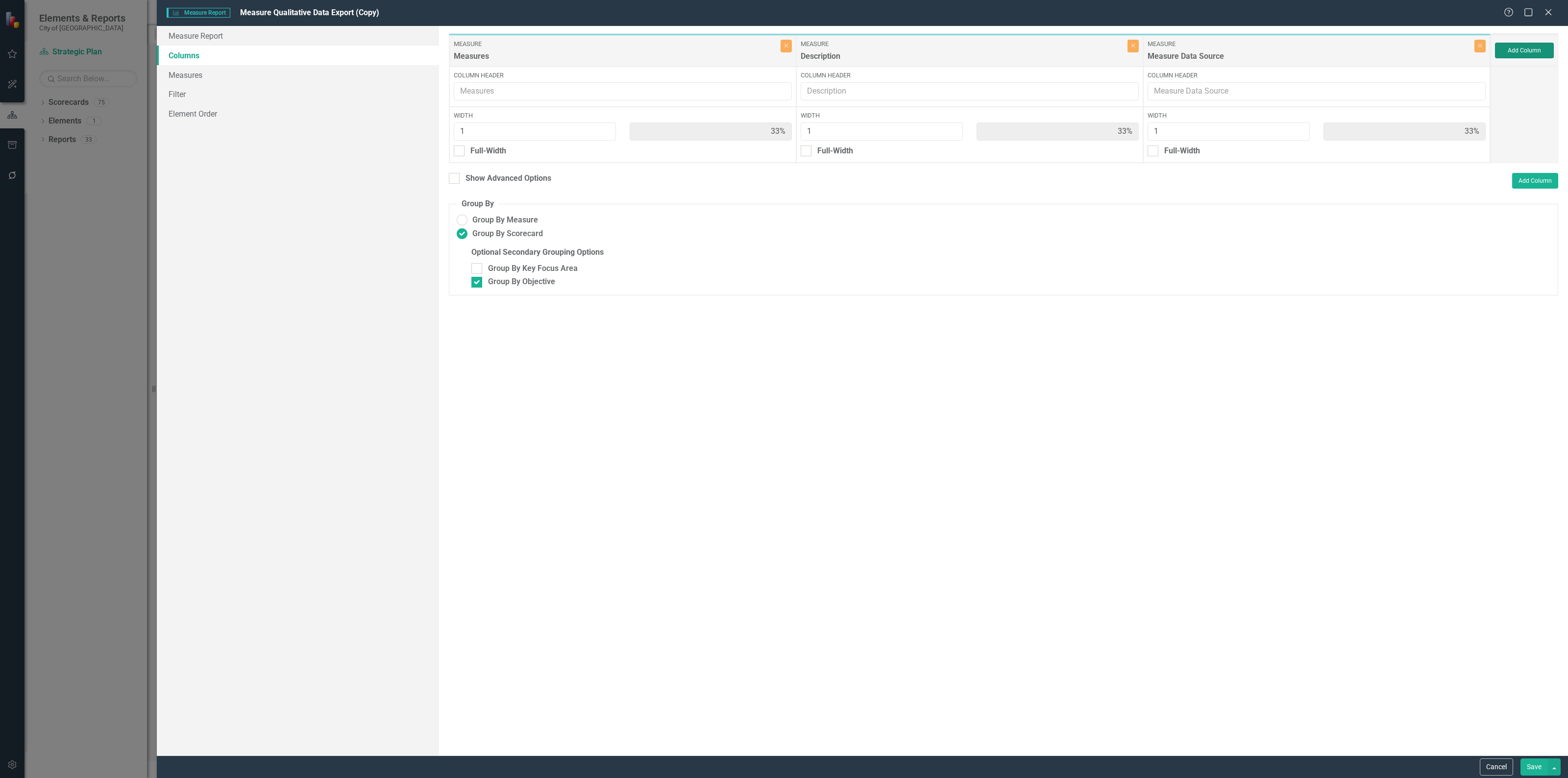
type input "13%"
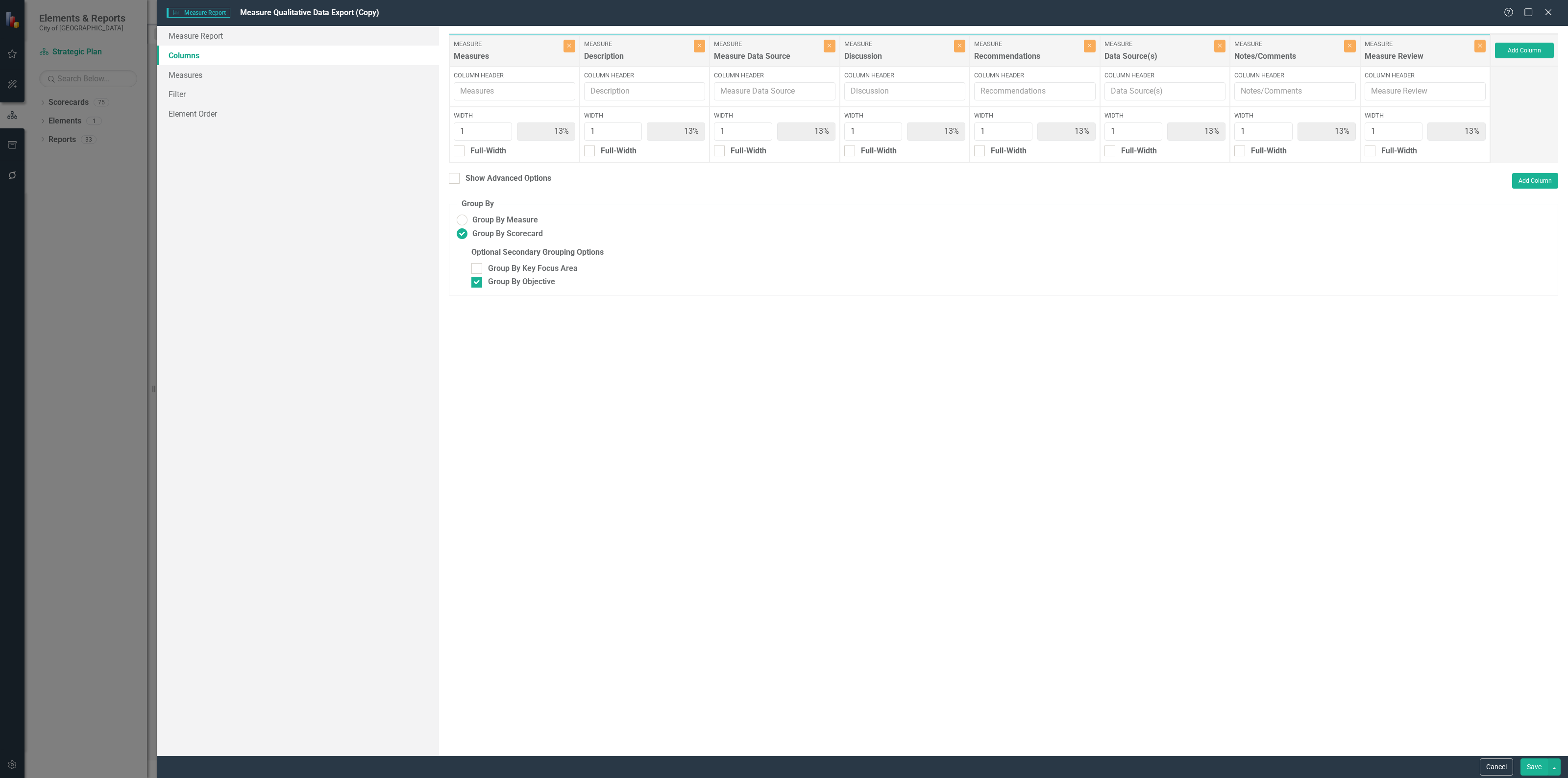
click at [1534, 768] on button "Save" at bounding box center [1534, 767] width 27 height 17
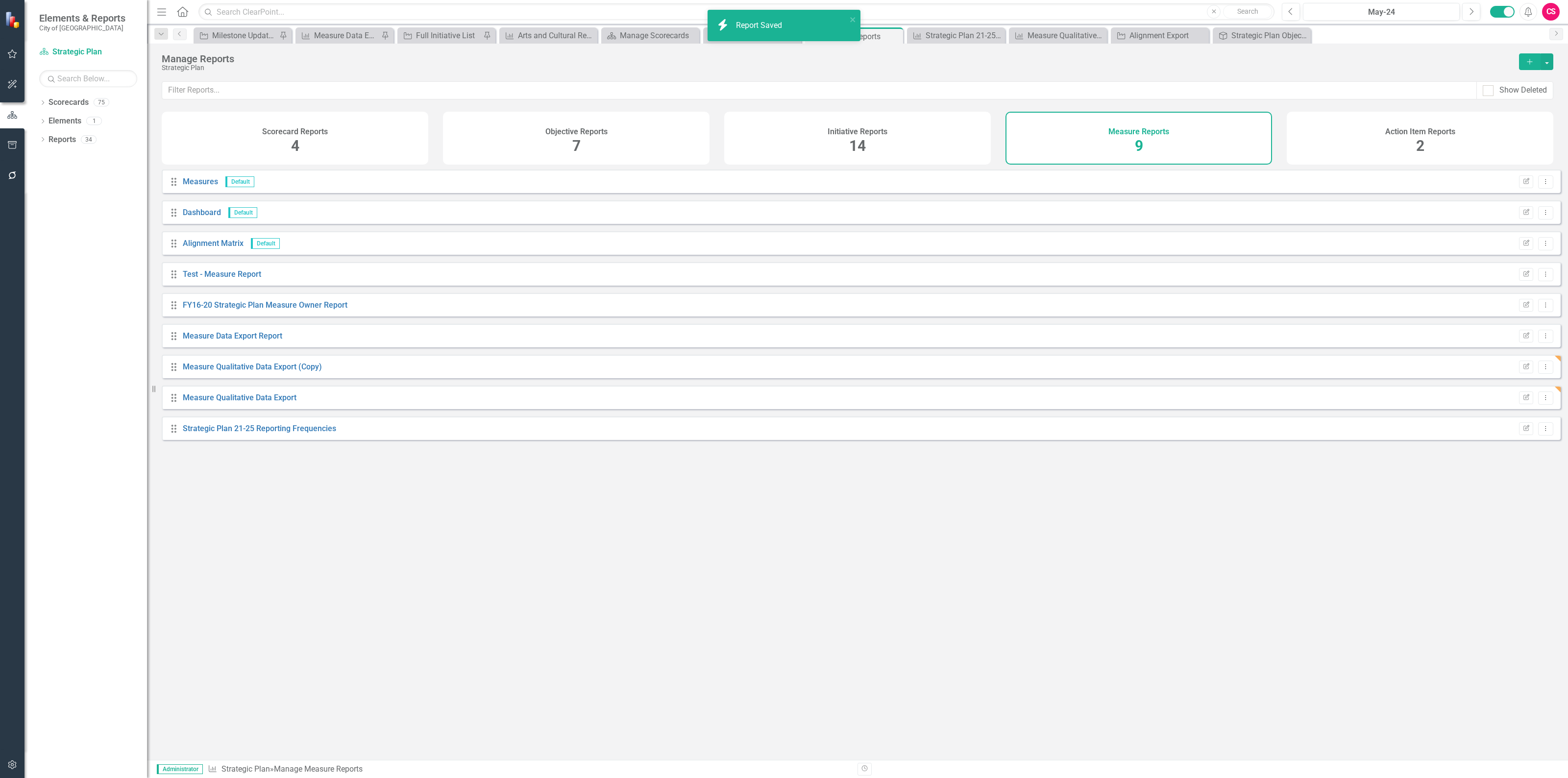
click at [207, 367] on div "Drag Measure Qualitative Data Export (Copy) Edit Report Dropdown Menu" at bounding box center [861, 367] width 1399 height 23
click at [207, 371] on link "Measure Qualitative Data Export (Copy)" at bounding box center [252, 367] width 139 height 9
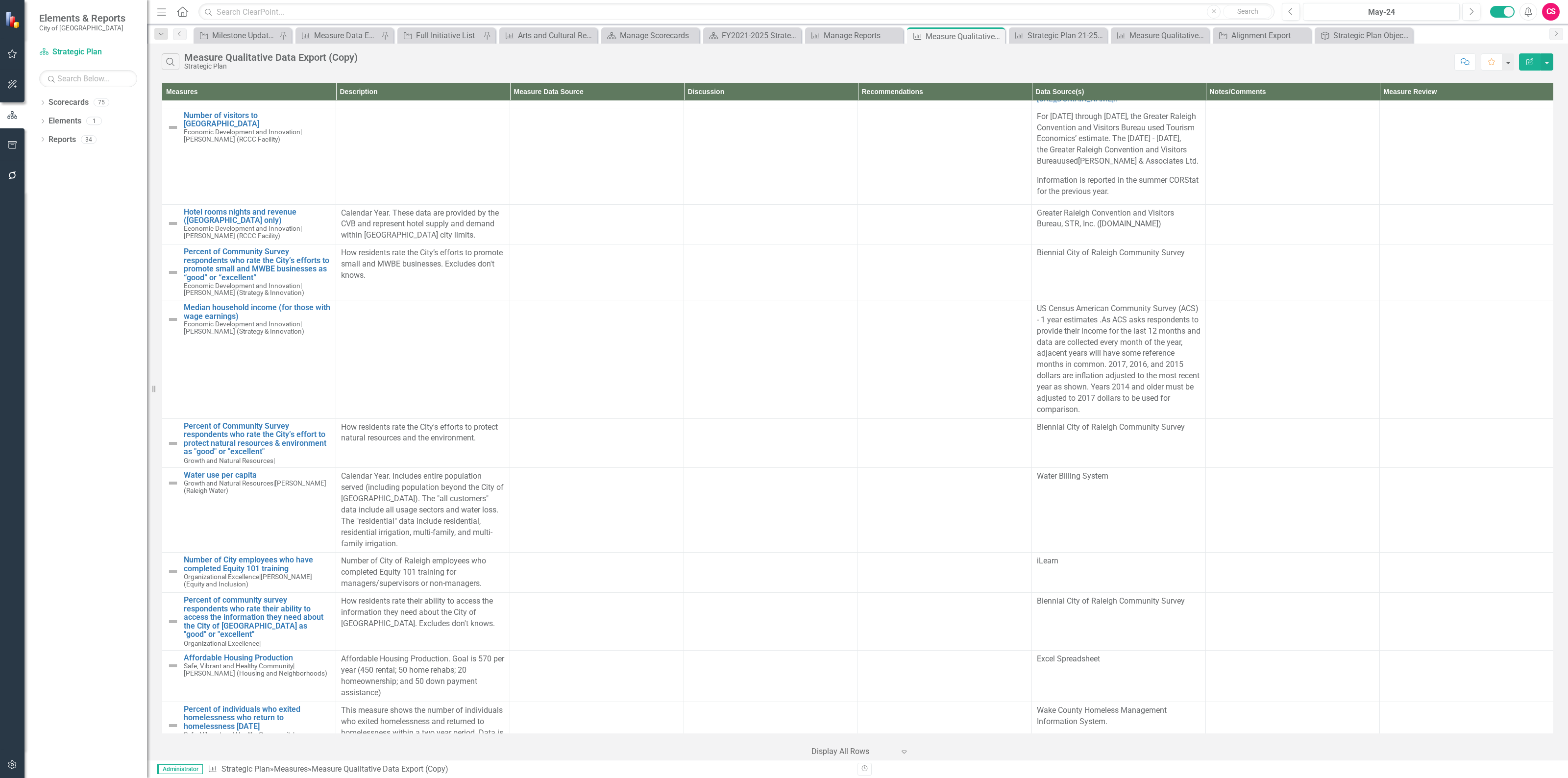
scroll to position [476, 0]
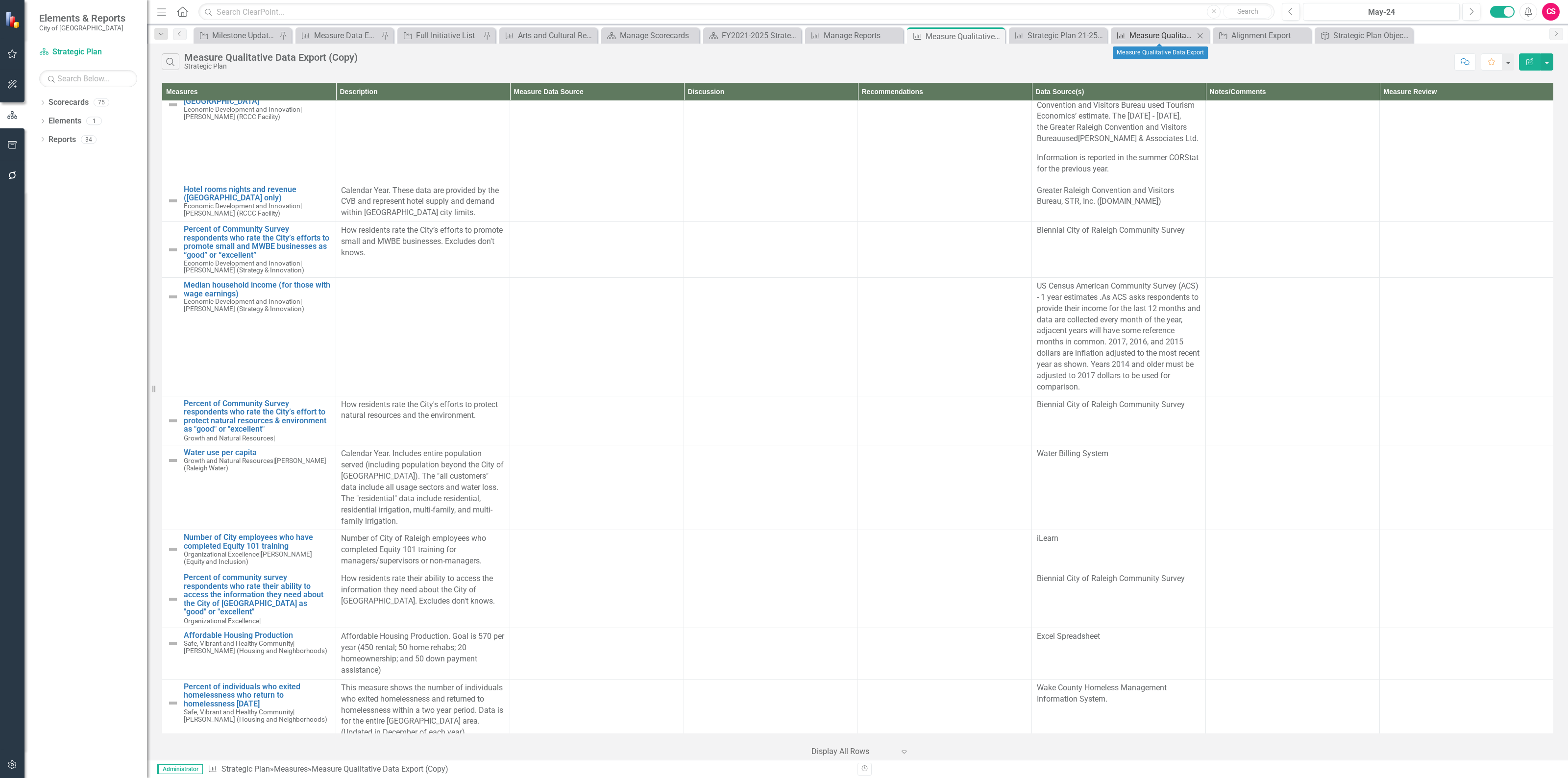
click at [1162, 35] on div "Measure Qualitative Data Export" at bounding box center [1161, 35] width 64 height 12
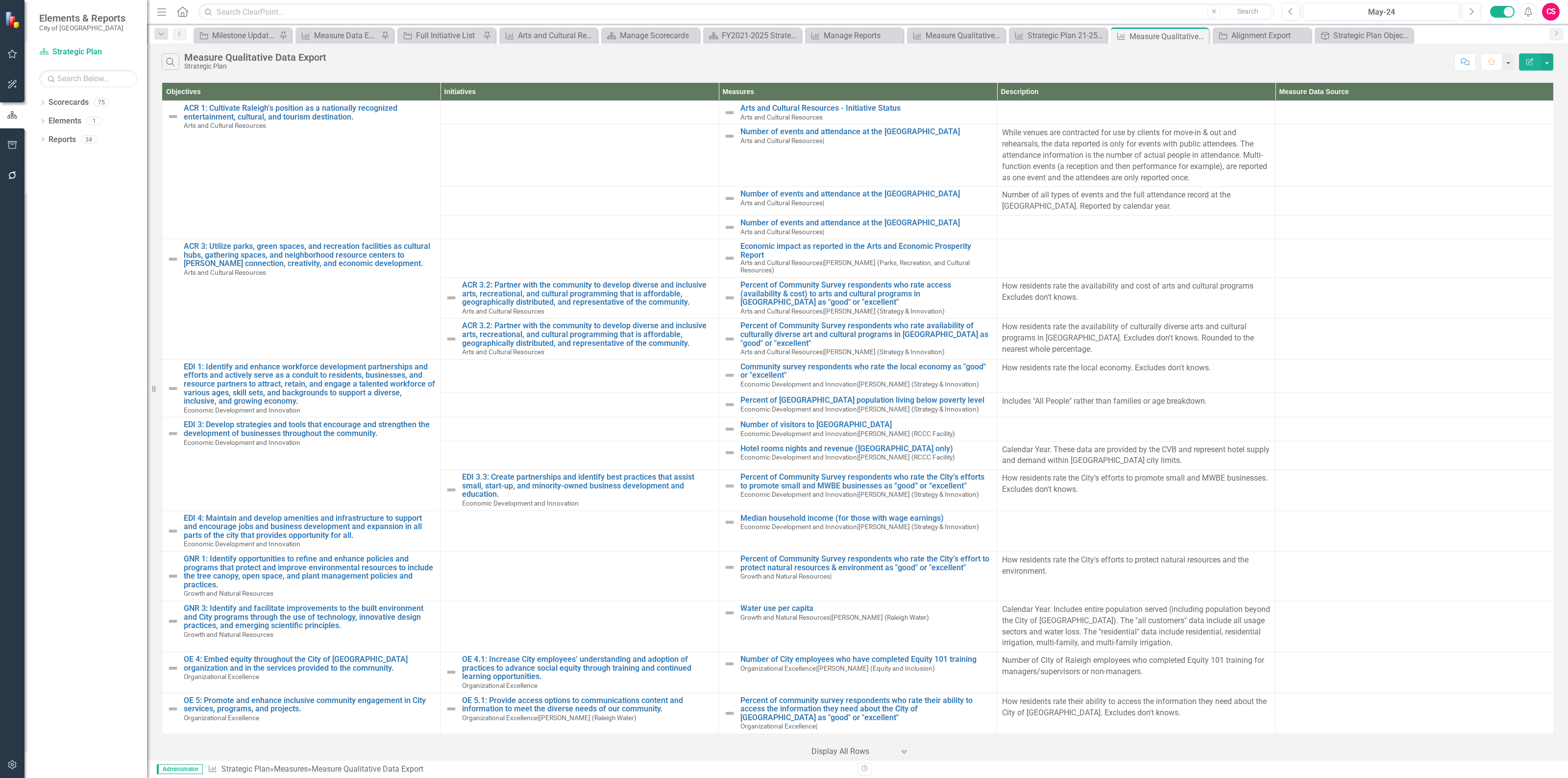
click at [1525, 57] on button "Edit Report" at bounding box center [1529, 62] width 21 height 17
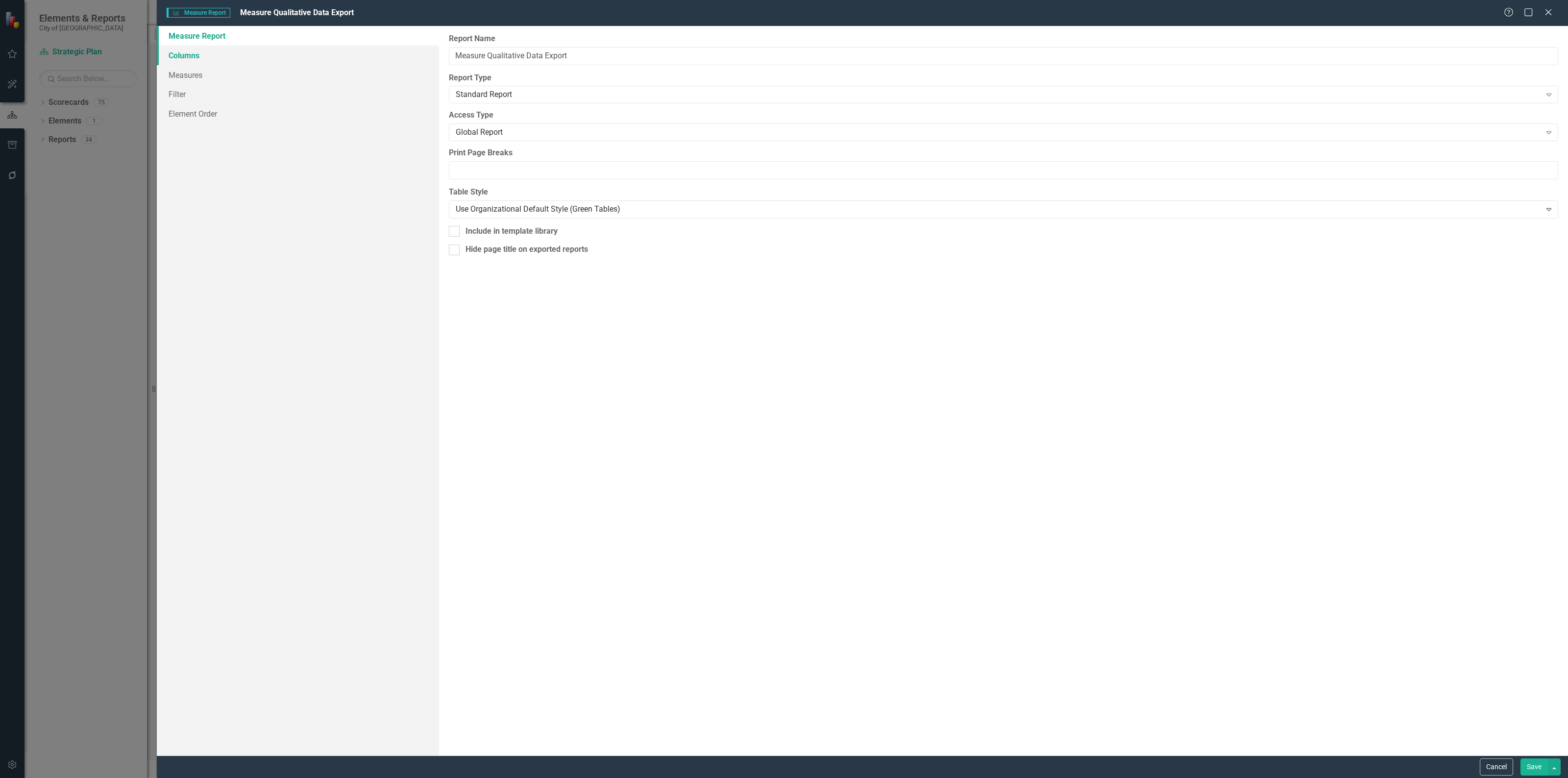
click at [277, 57] on link "Columns" at bounding box center [298, 55] width 282 height 19
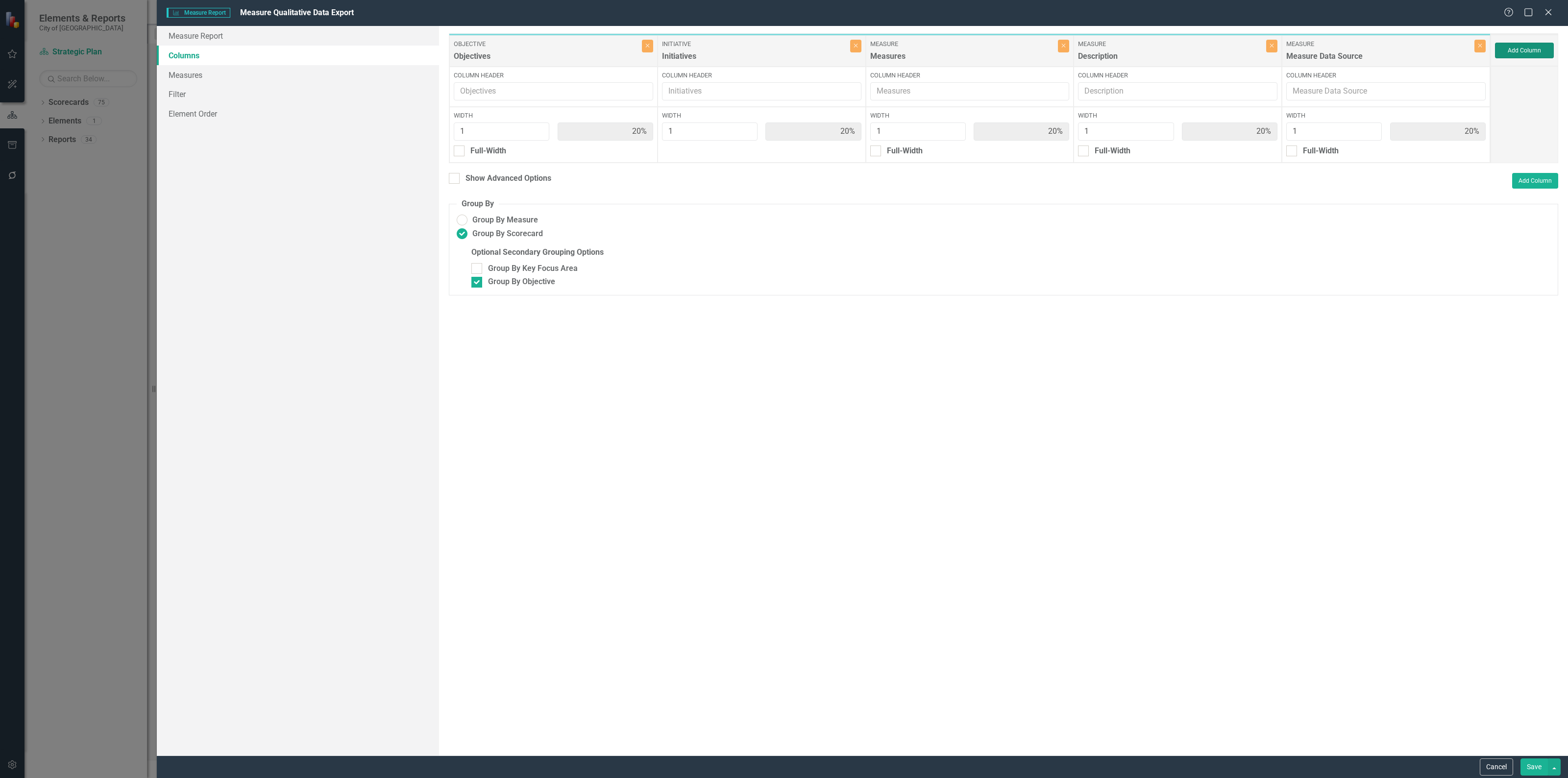
click at [1545, 50] on button "Add Column" at bounding box center [1524, 51] width 59 height 16
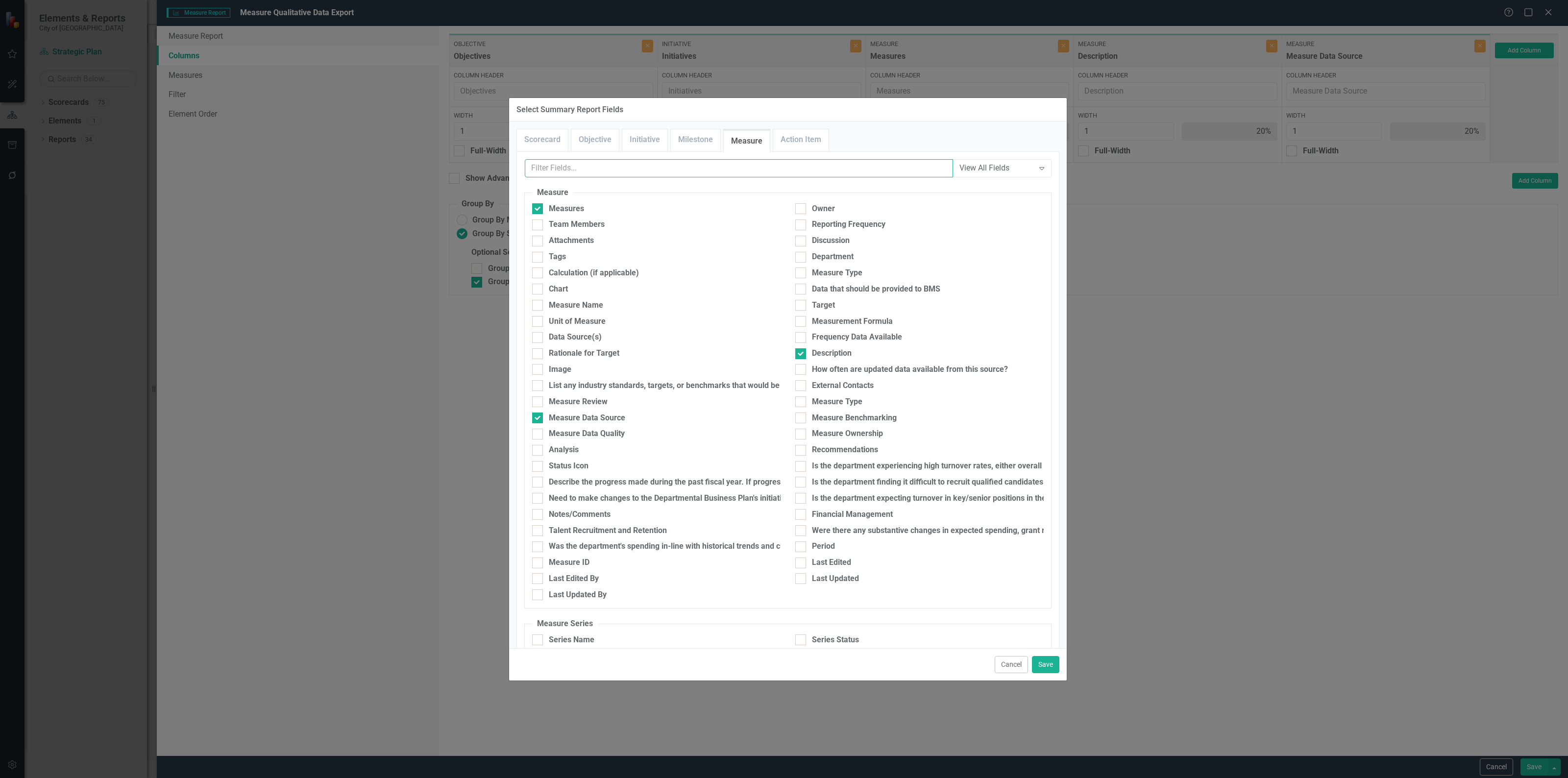
click at [752, 170] on input "text" at bounding box center [738, 168] width 428 height 18
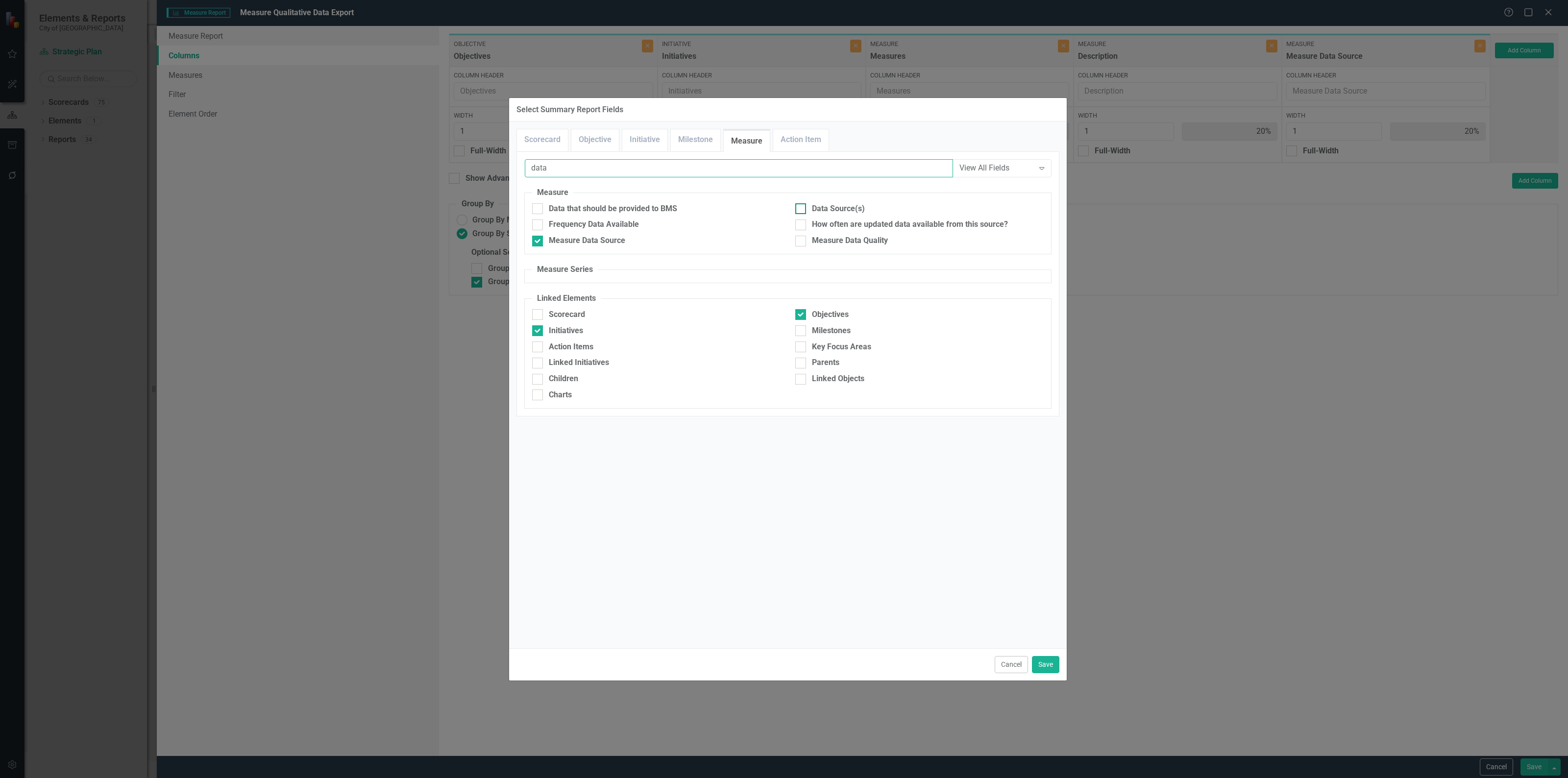
type input "data"
click at [800, 210] on input "Data Source(s)" at bounding box center [798, 207] width 7 height 6
checkbox input "true"
click at [1045, 664] on button "Save" at bounding box center [1045, 664] width 27 height 17
type input "17%"
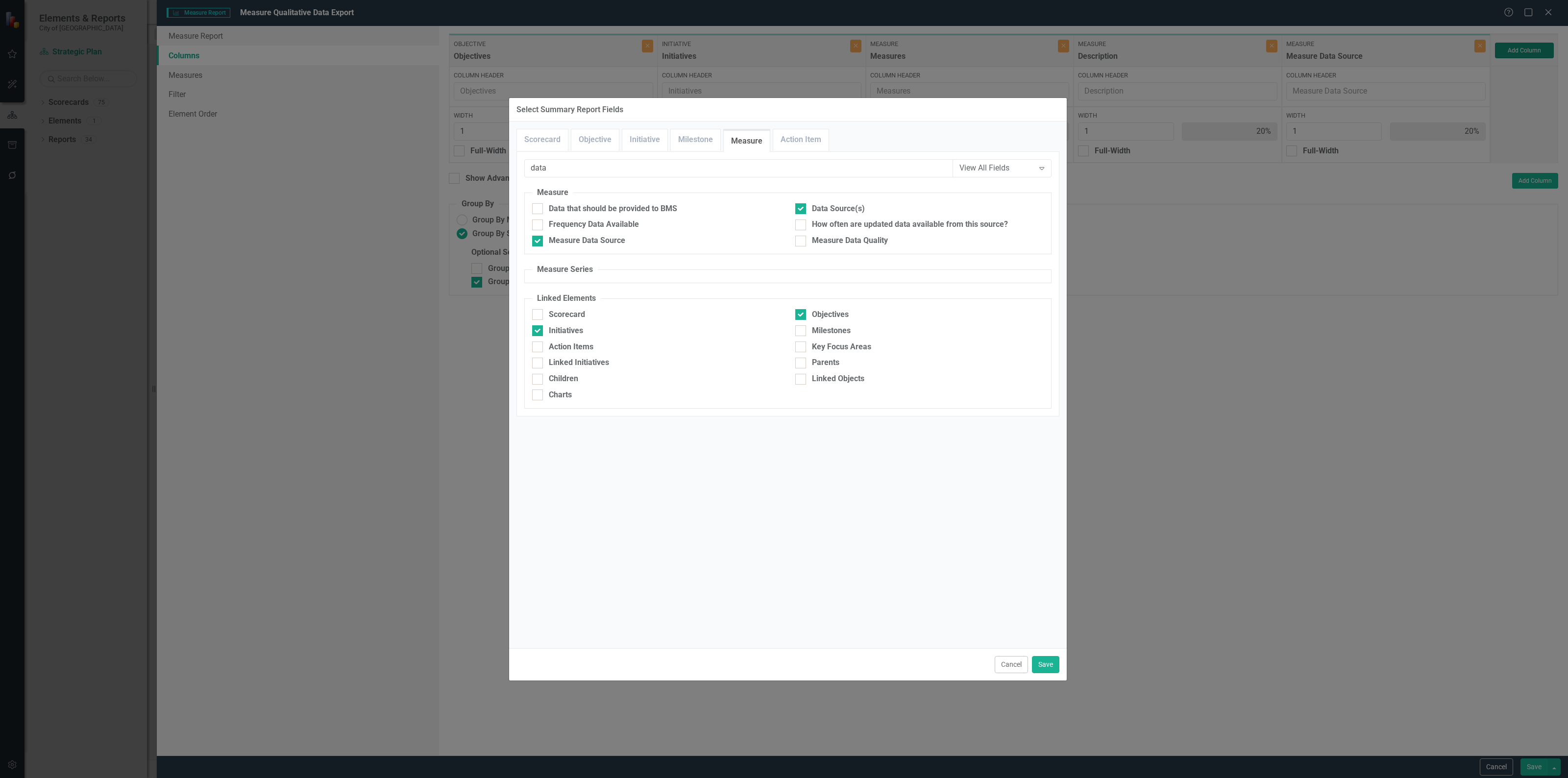
type input "17%"
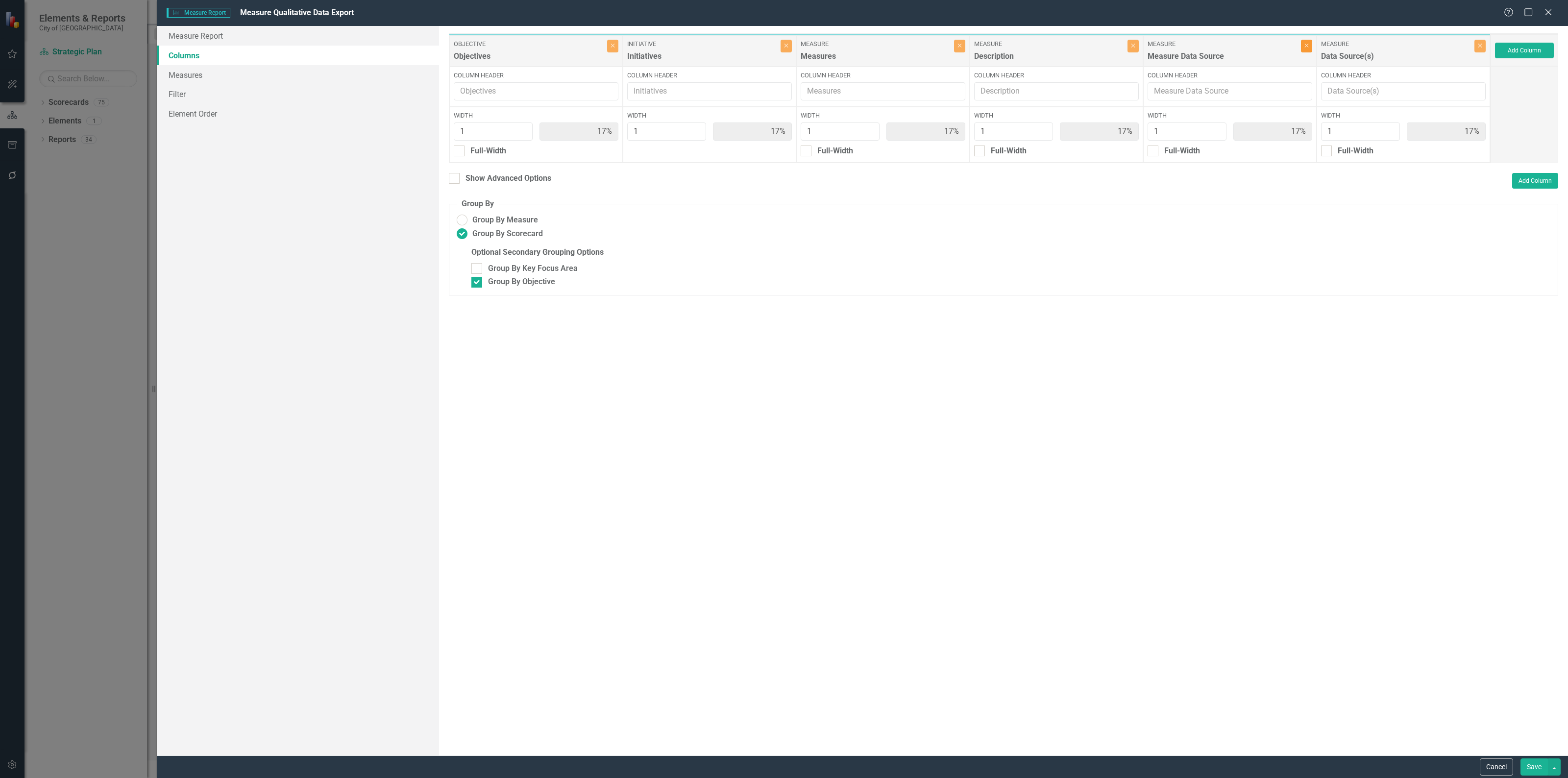
click at [1309, 42] on button "Close" at bounding box center [1306, 46] width 11 height 13
type input "20%"
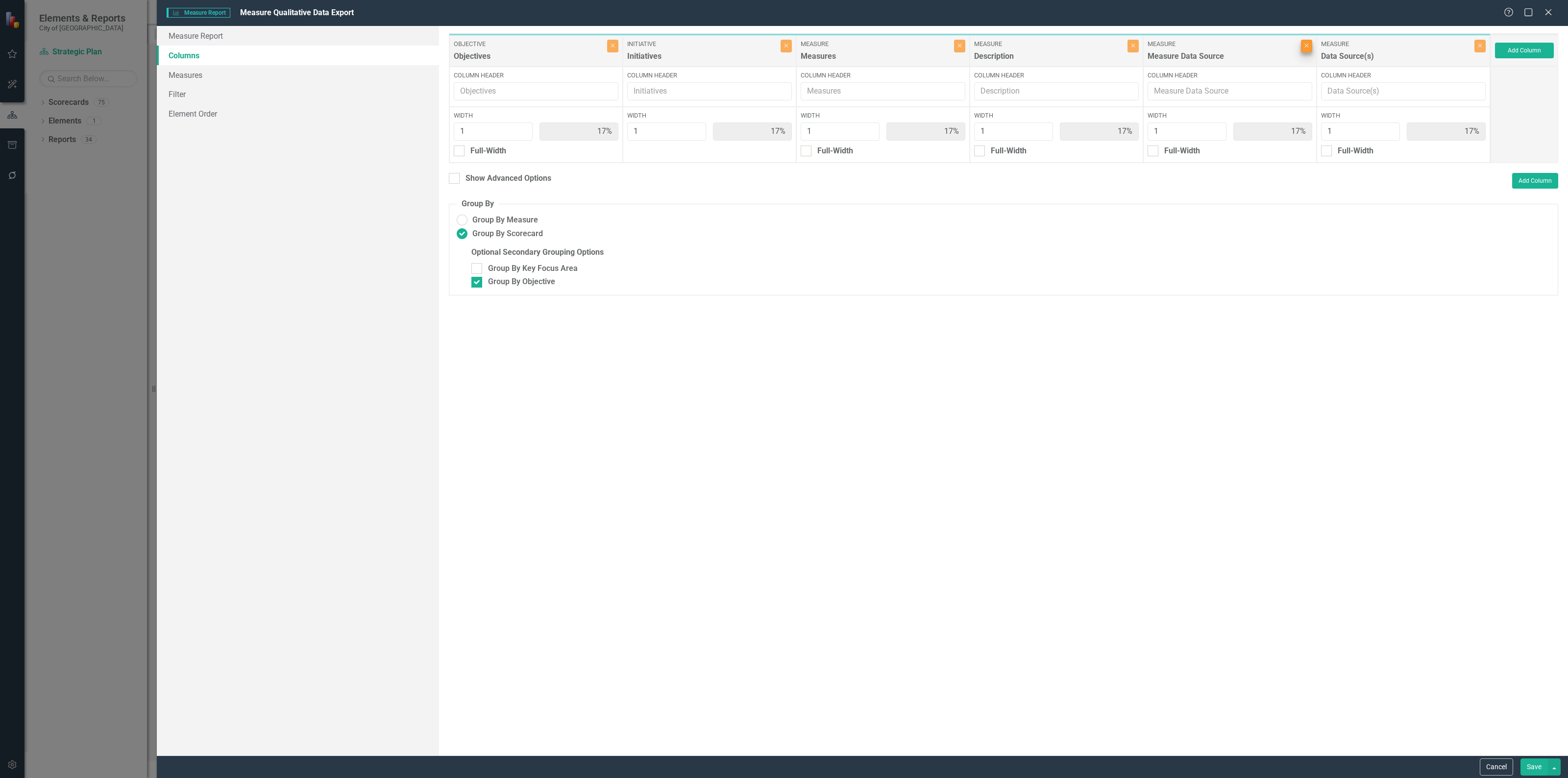
type input "20%"
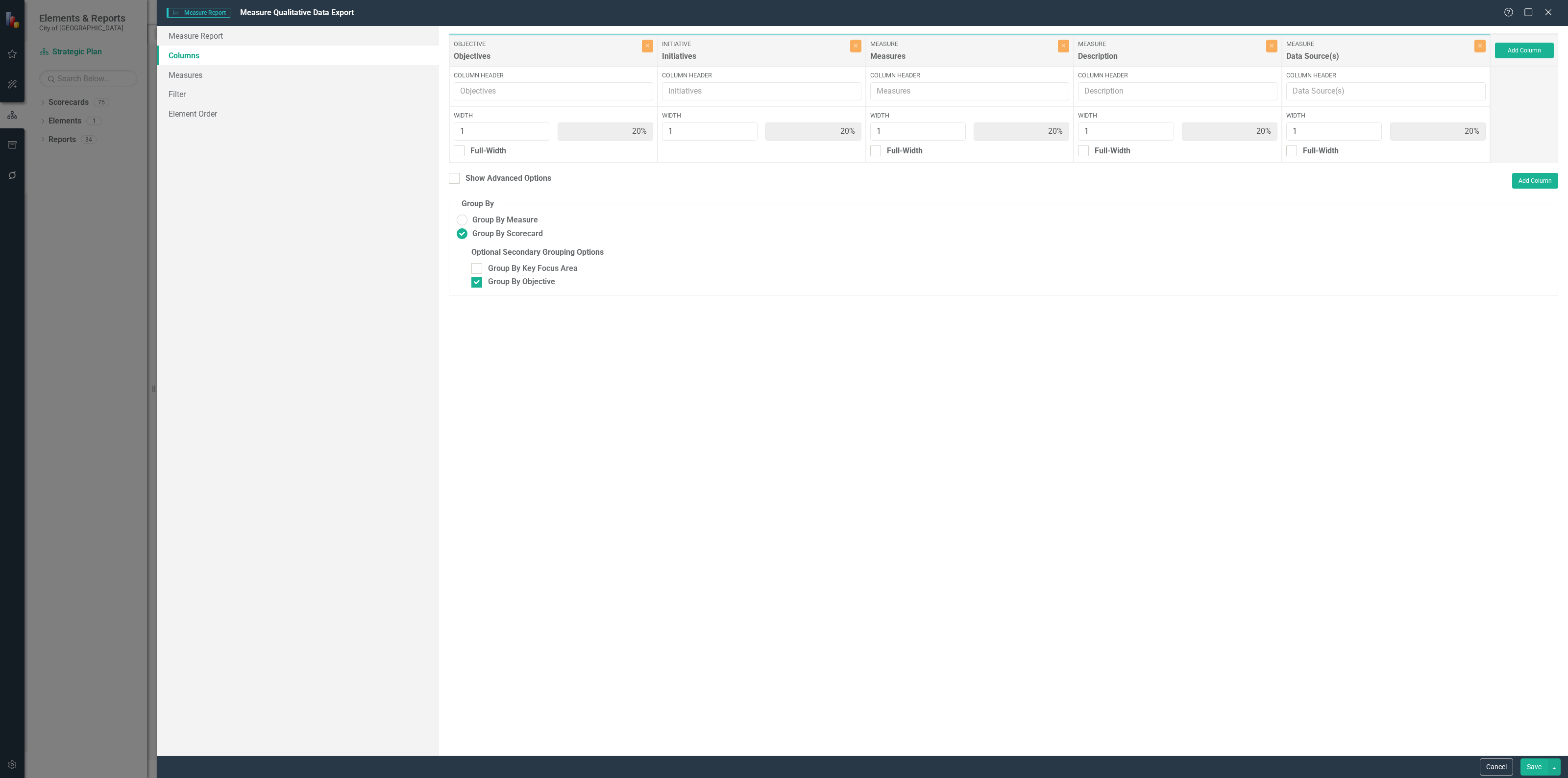
click at [1532, 766] on button "Save" at bounding box center [1534, 767] width 27 height 17
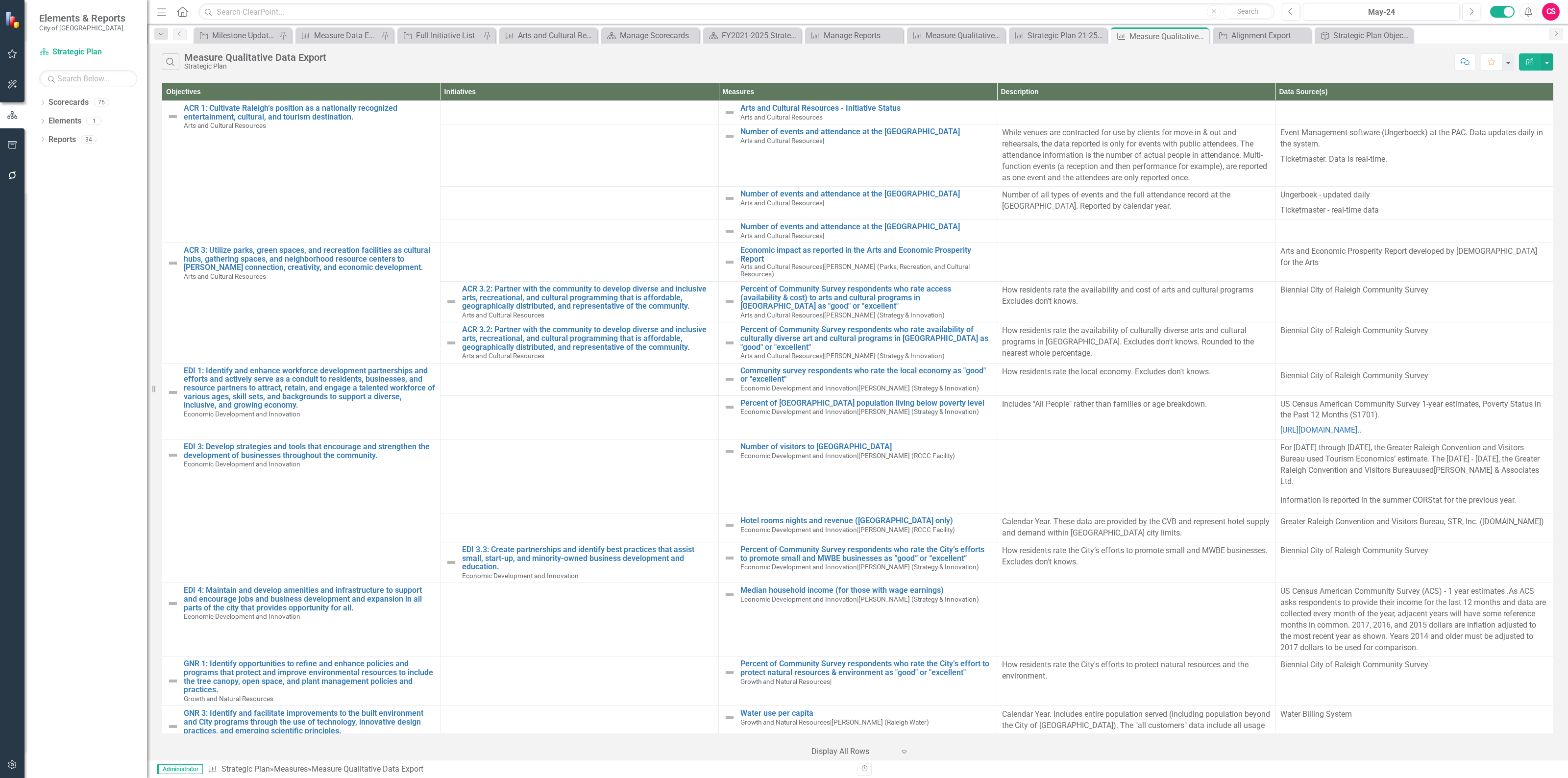
click at [1524, 64] on button "Edit Report" at bounding box center [1529, 62] width 21 height 17
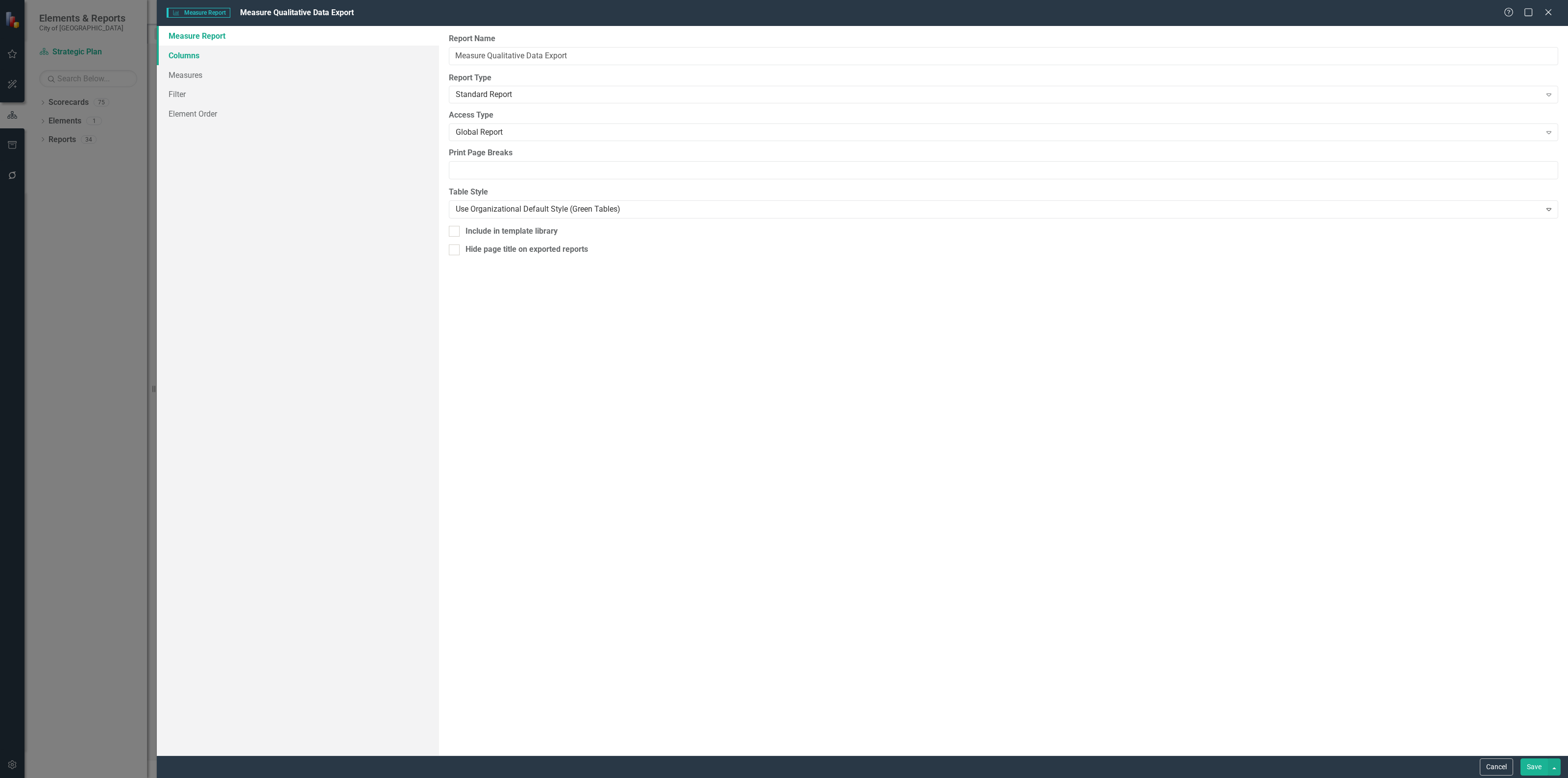
click at [311, 58] on link "Columns" at bounding box center [298, 55] width 282 height 19
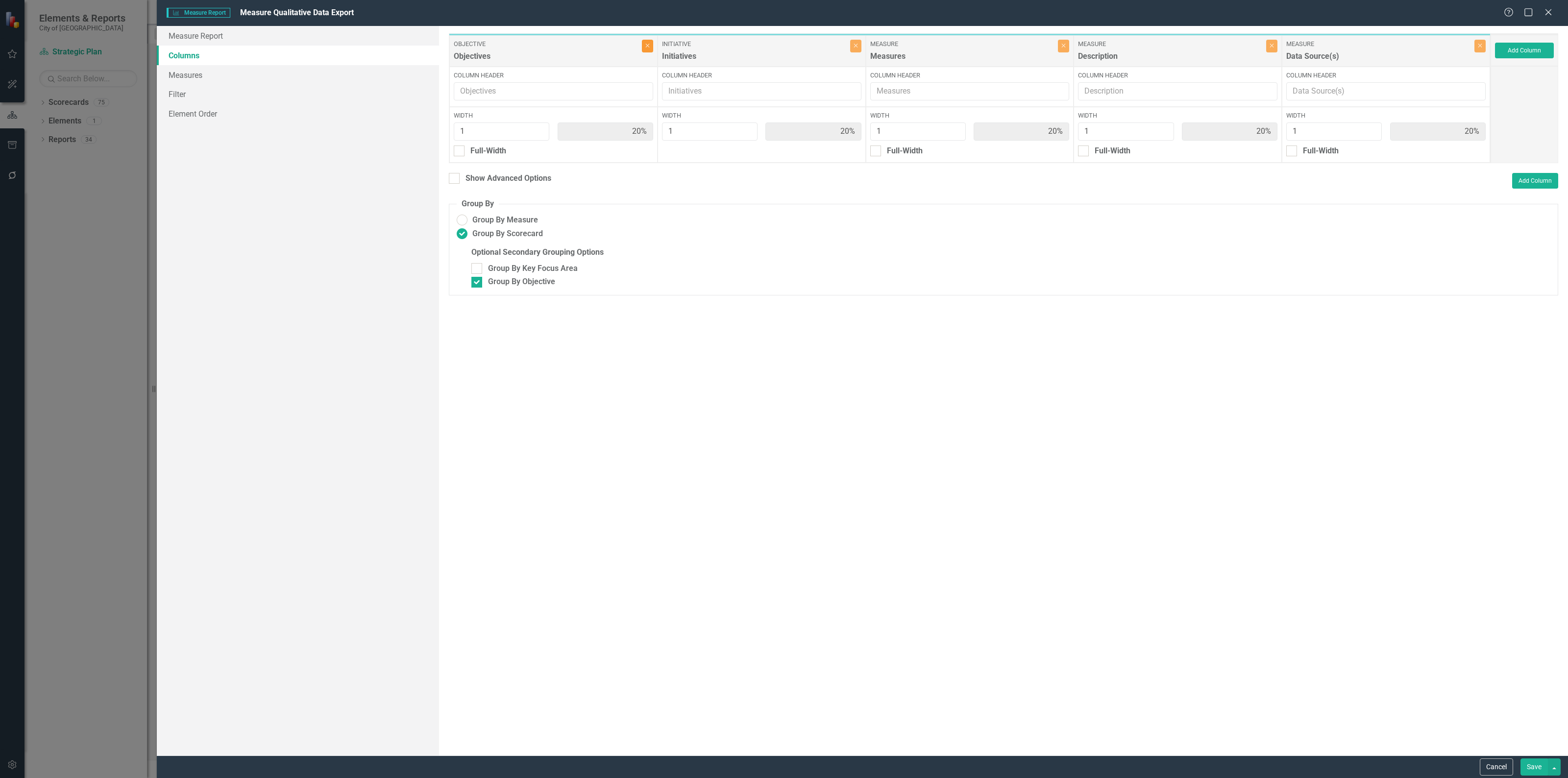
click at [642, 48] on button "Close" at bounding box center [647, 46] width 11 height 13
type input "25%"
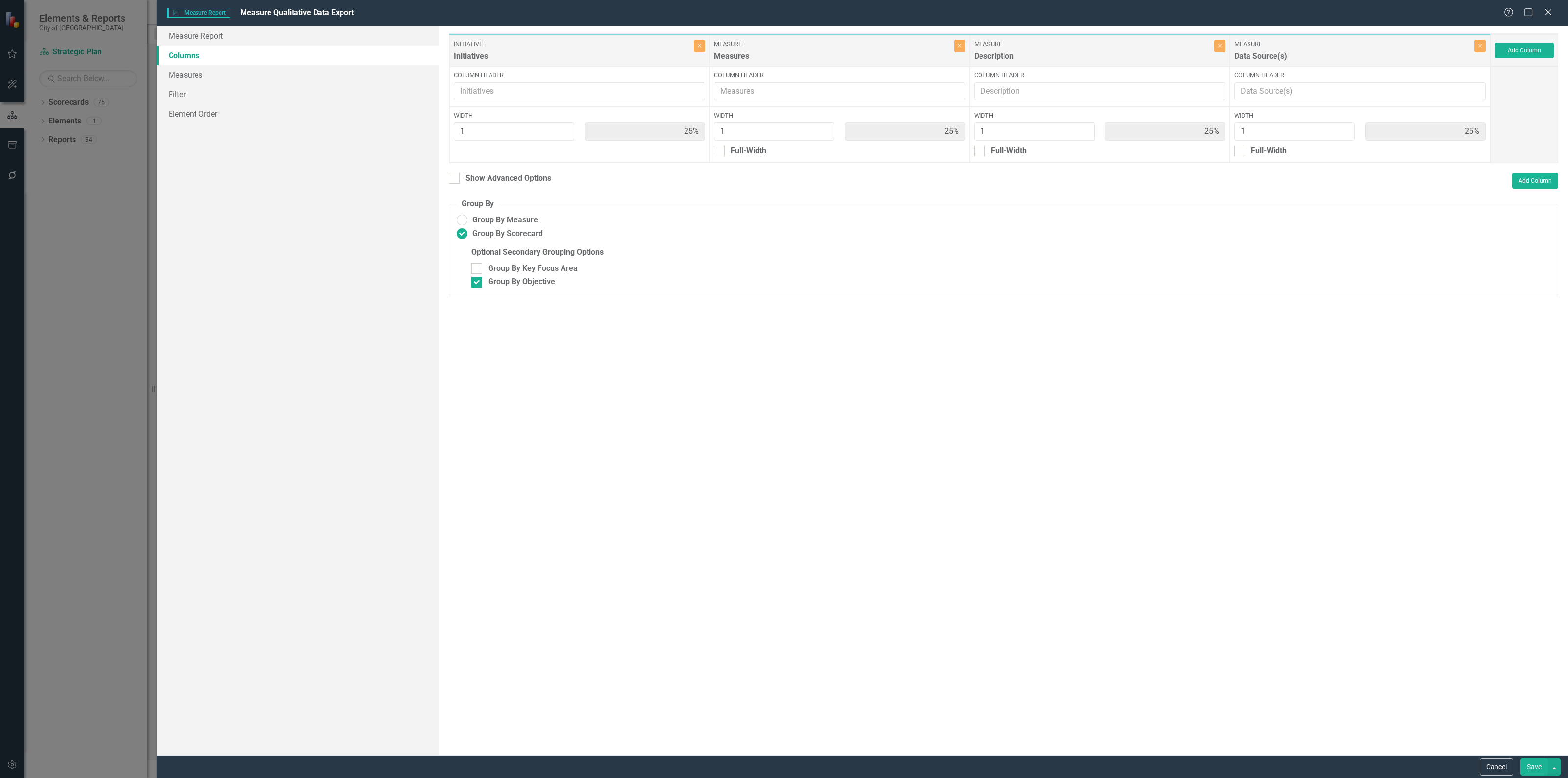
click at [701, 54] on div "Close" at bounding box center [699, 51] width 11 height 23
click at [697, 48] on icon "Close" at bounding box center [699, 45] width 5 height 6
type input "33%"
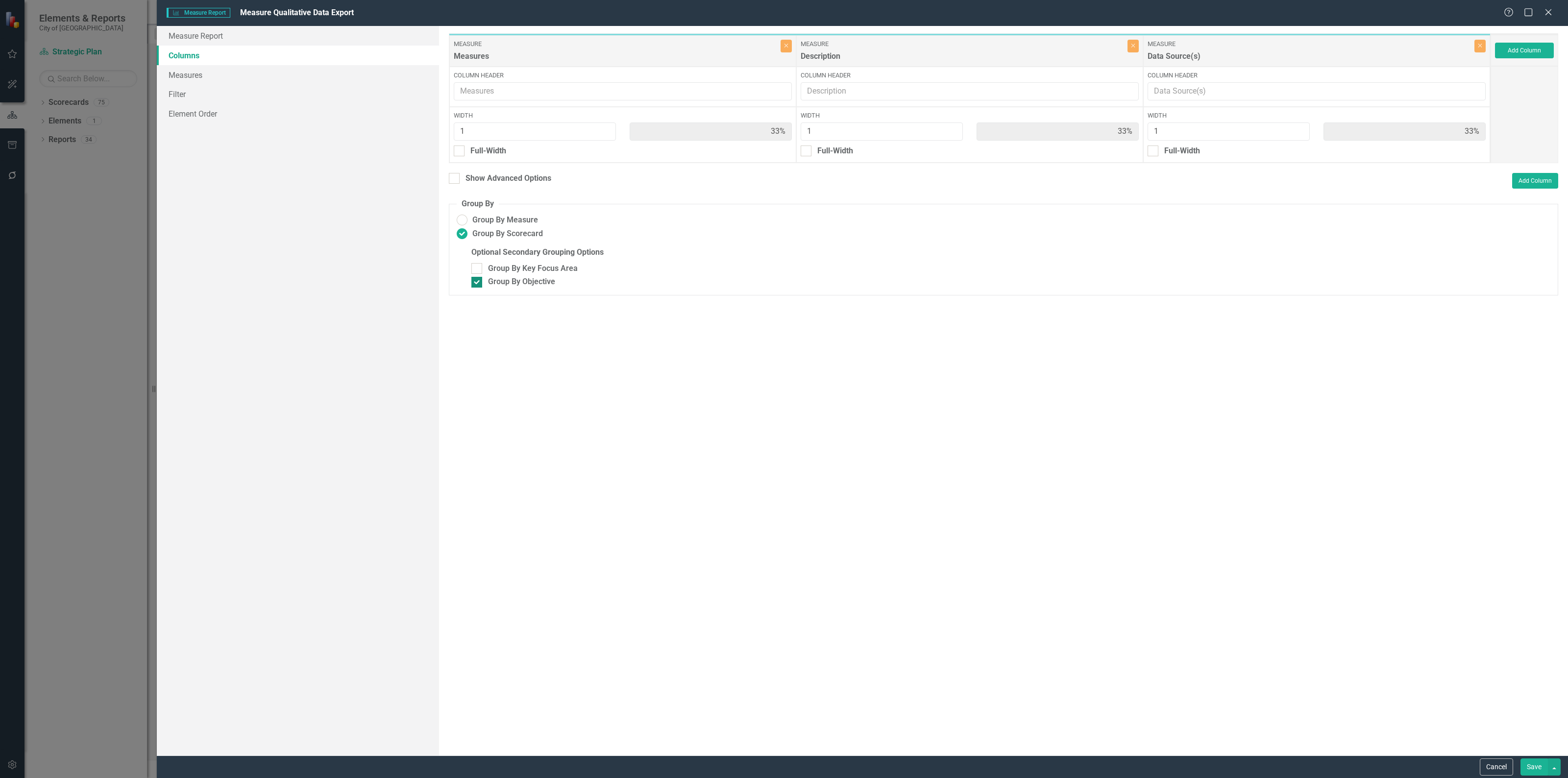
click at [478, 276] on div "Group By Objective" at bounding box center [1010, 281] width 1078 height 11
click at [478, 277] on input "Group By Objective" at bounding box center [475, 280] width 7 height 6
checkbox input "false"
click at [453, 218] on fieldset "Group By Group By Measure Group By Scorecard Optional Secondary Grouping Option…" at bounding box center [1003, 246] width 1109 height 97
click at [460, 224] on ins at bounding box center [462, 220] width 15 height 15
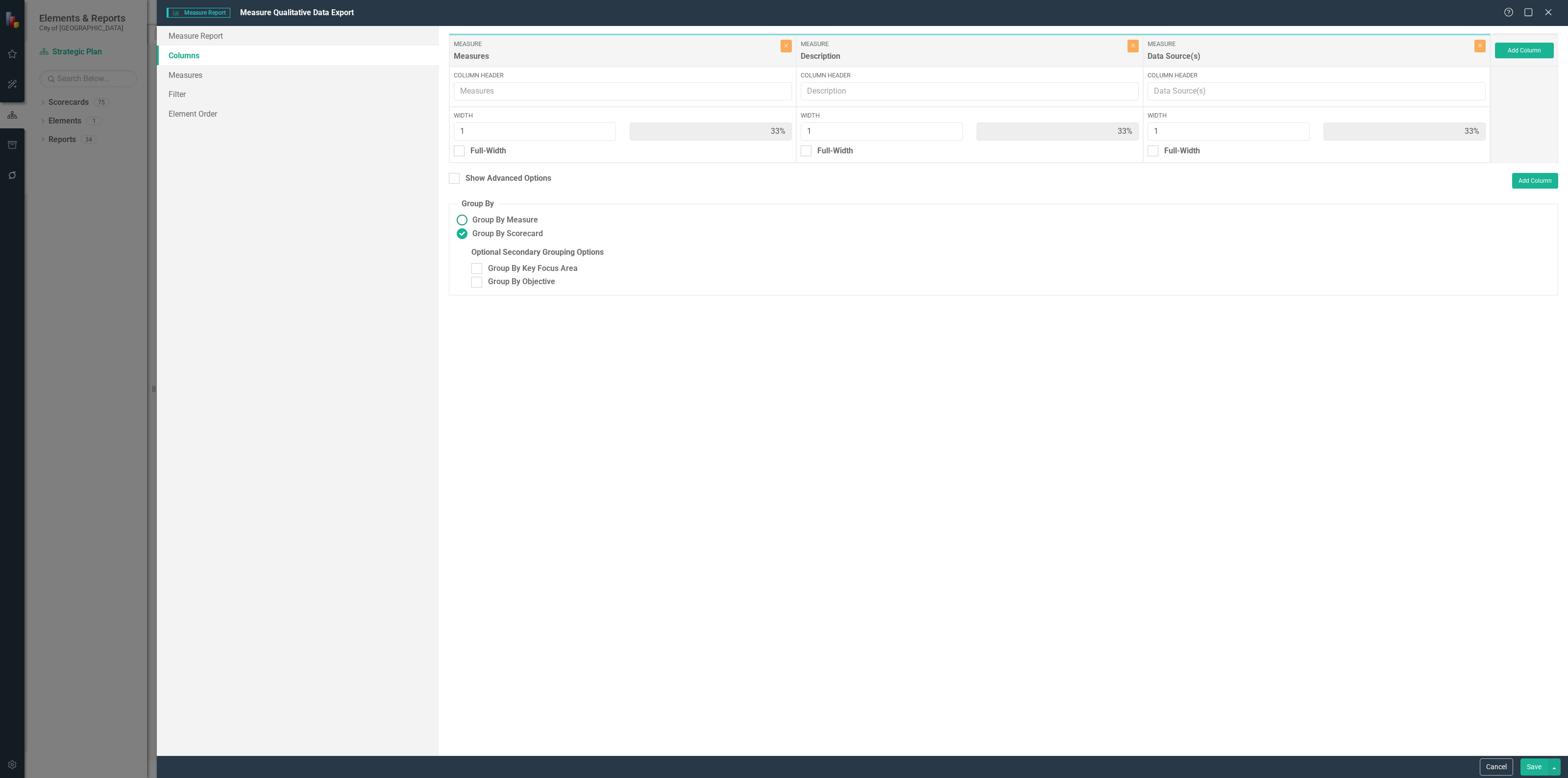
click at [460, 224] on input "Group By Measure" at bounding box center [462, 220] width 15 height 15
click at [1532, 762] on button "Save" at bounding box center [1534, 767] width 27 height 17
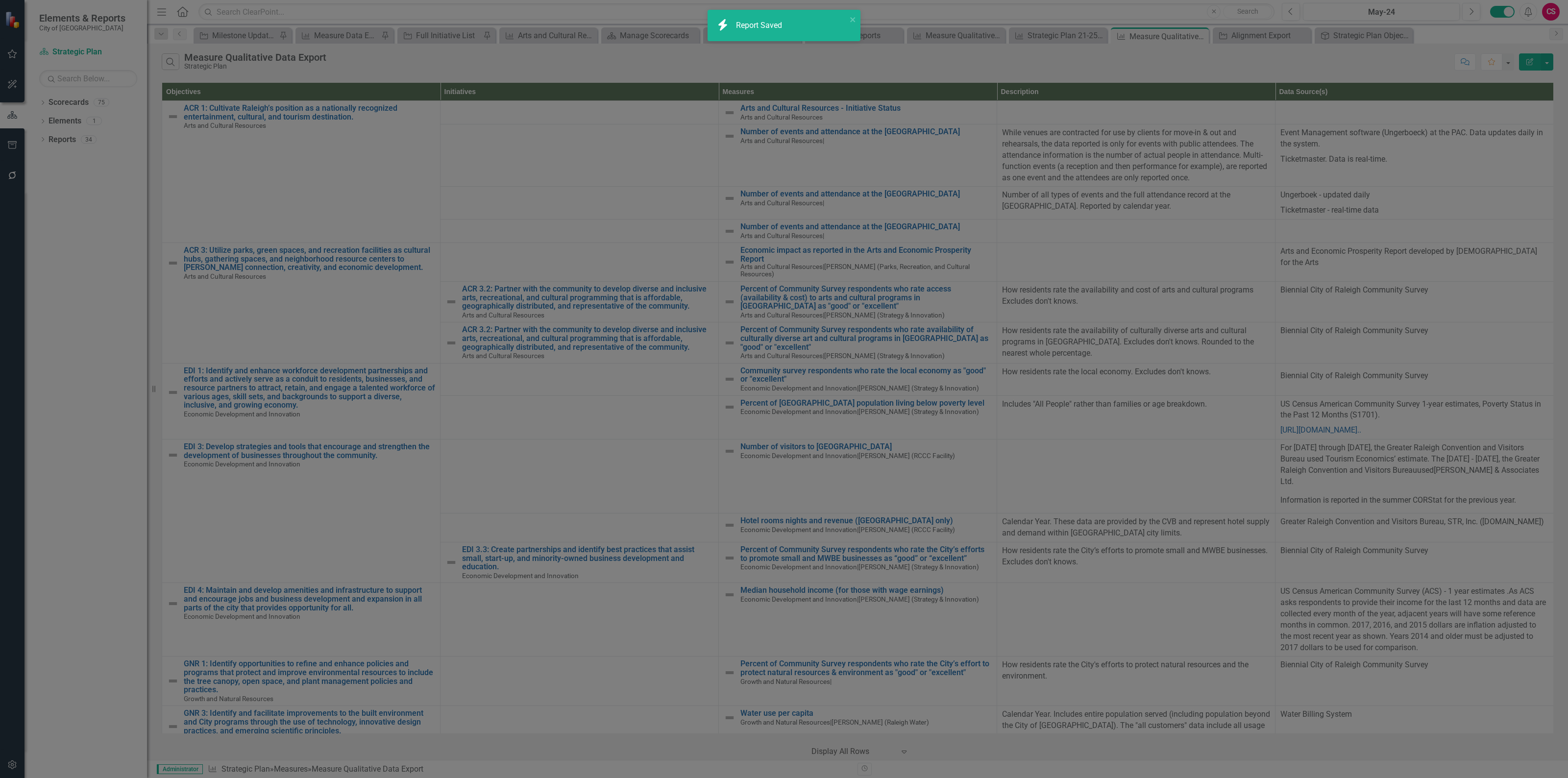
radio input "false"
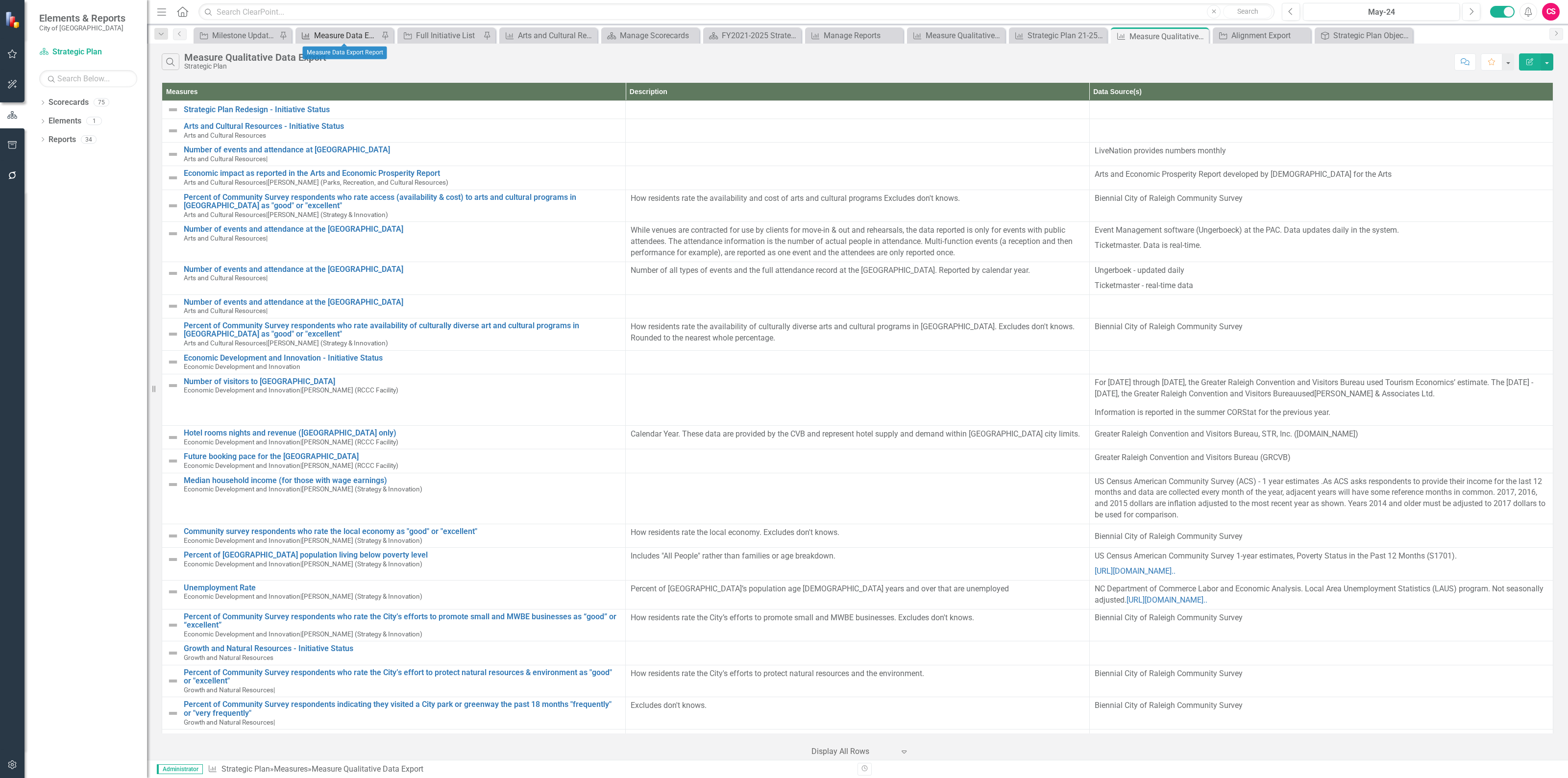
click at [332, 35] on div "Measure Data Export Report" at bounding box center [346, 35] width 64 height 12
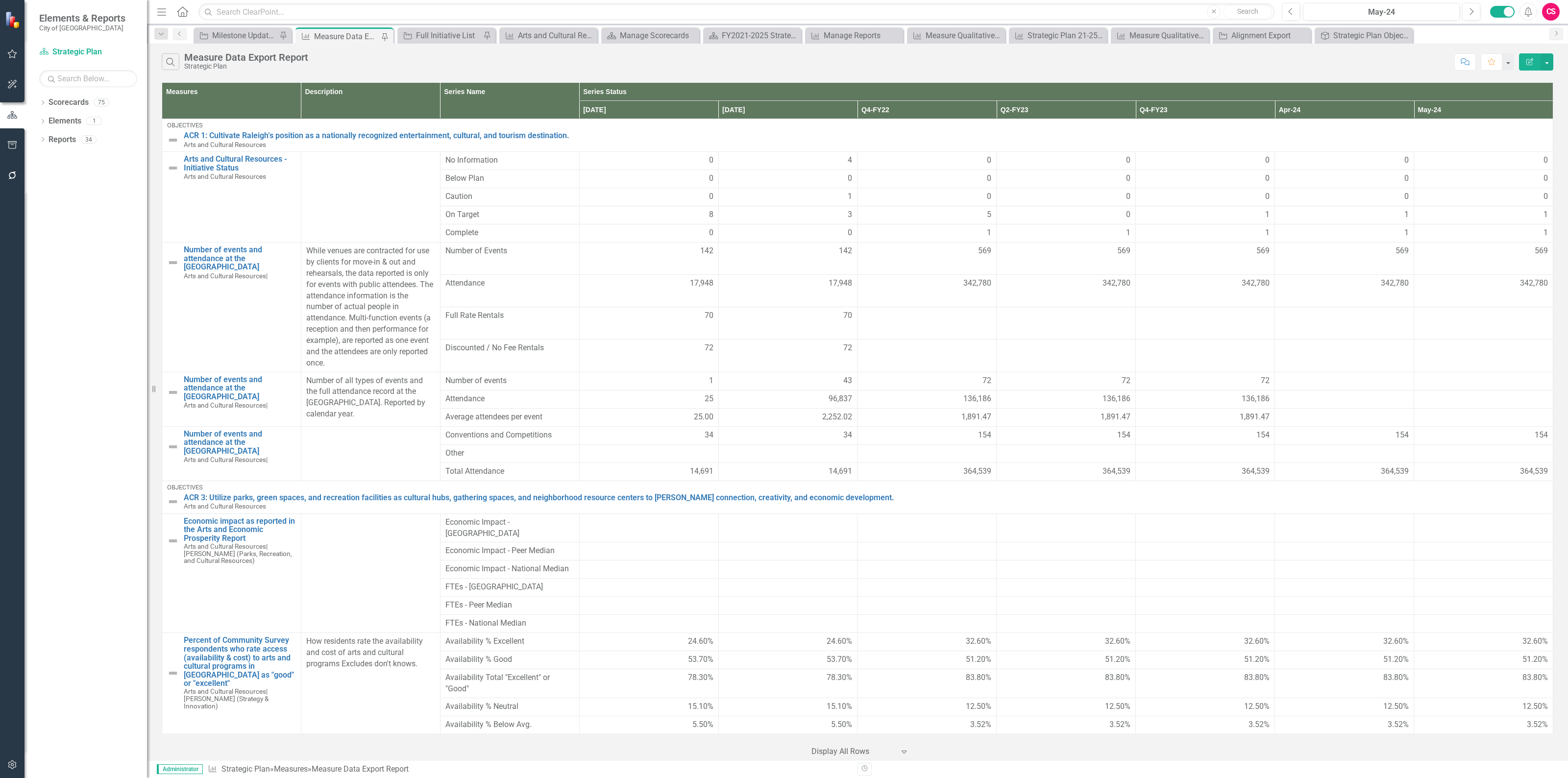
click at [1524, 62] on button "Edit Report" at bounding box center [1529, 62] width 21 height 17
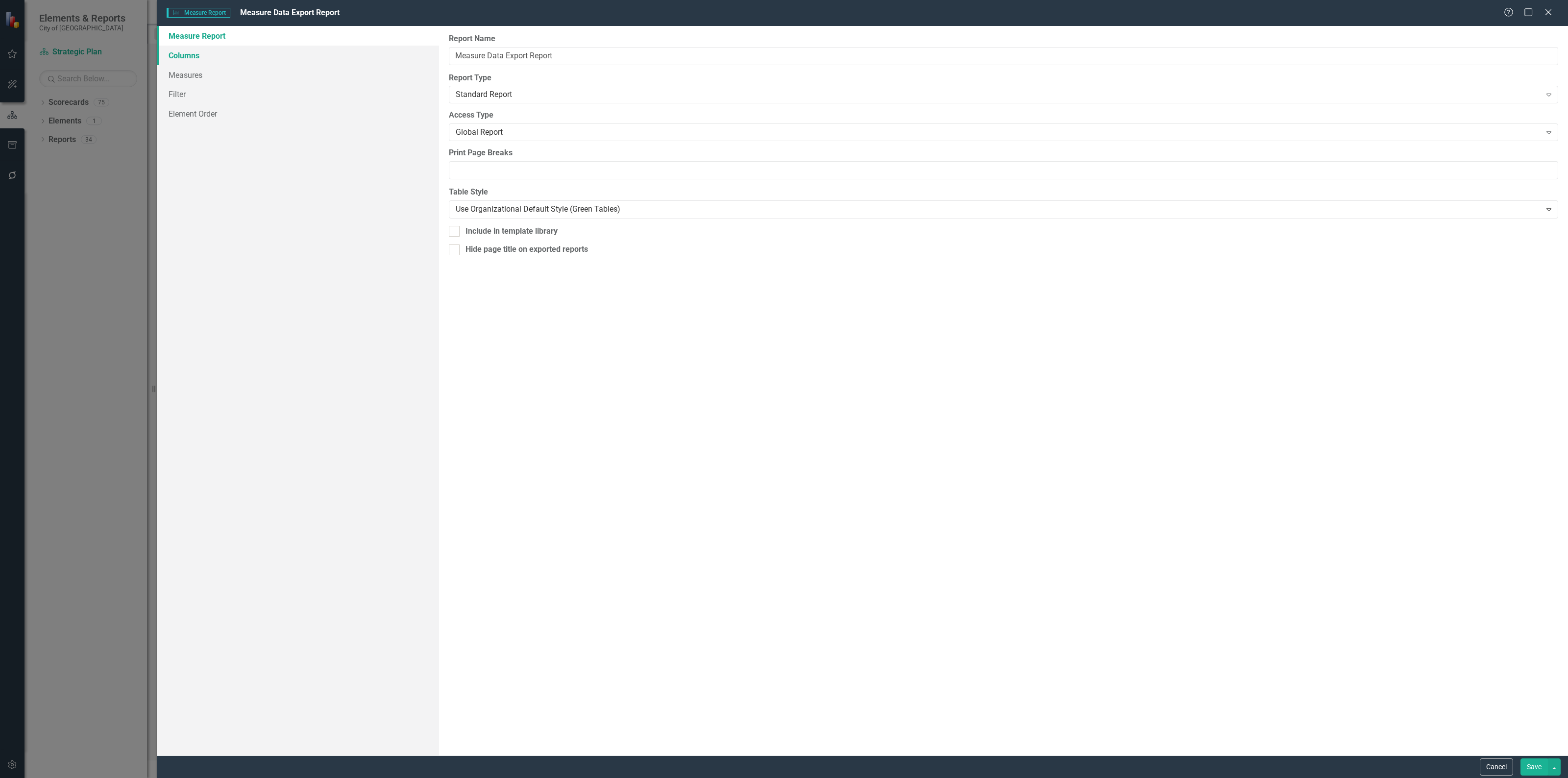
click at [266, 62] on link "Columns" at bounding box center [298, 55] width 282 height 19
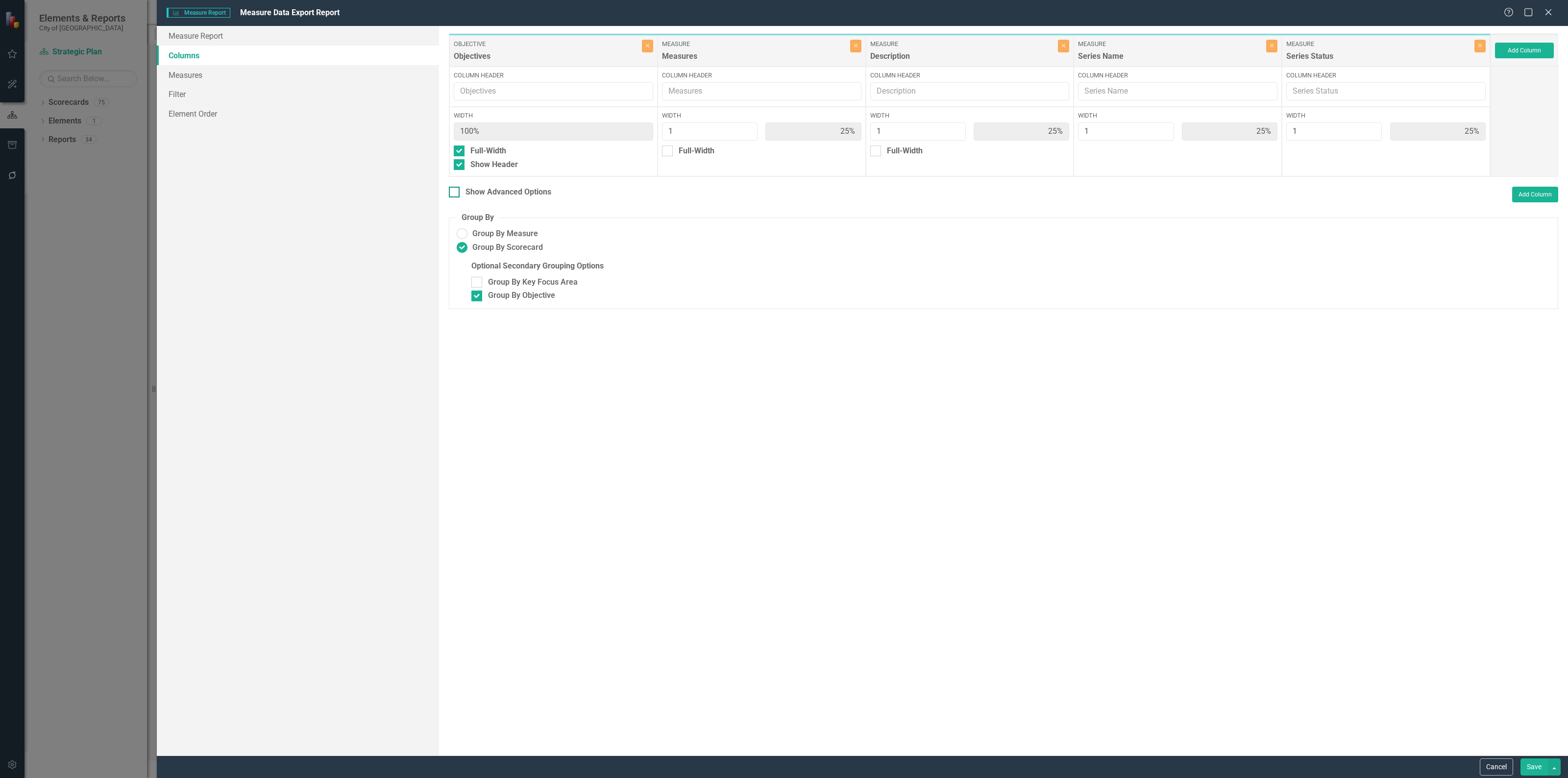
click at [458, 190] on div at bounding box center [454, 192] width 11 height 11
click at [455, 190] on input "Show Advanced Options" at bounding box center [452, 190] width 7 height 6
checkbox input "true"
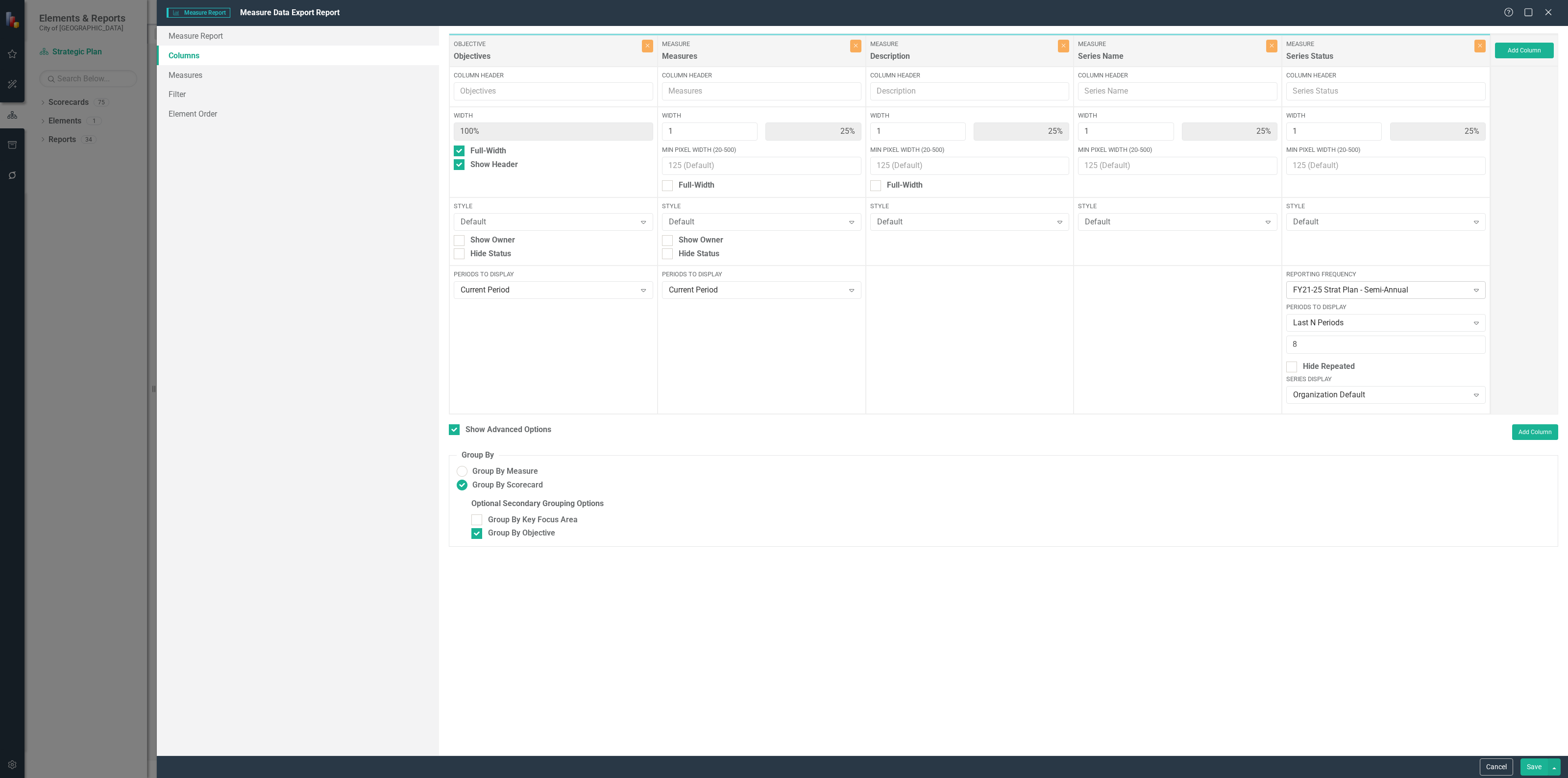
click at [1477, 287] on icon "Expand" at bounding box center [1476, 290] width 10 height 8
click at [1451, 381] on div "FY21-25 Strat Plan - Semi-Annual" at bounding box center [1385, 374] width 199 height 16
click at [1536, 768] on button "Save" at bounding box center [1534, 767] width 27 height 17
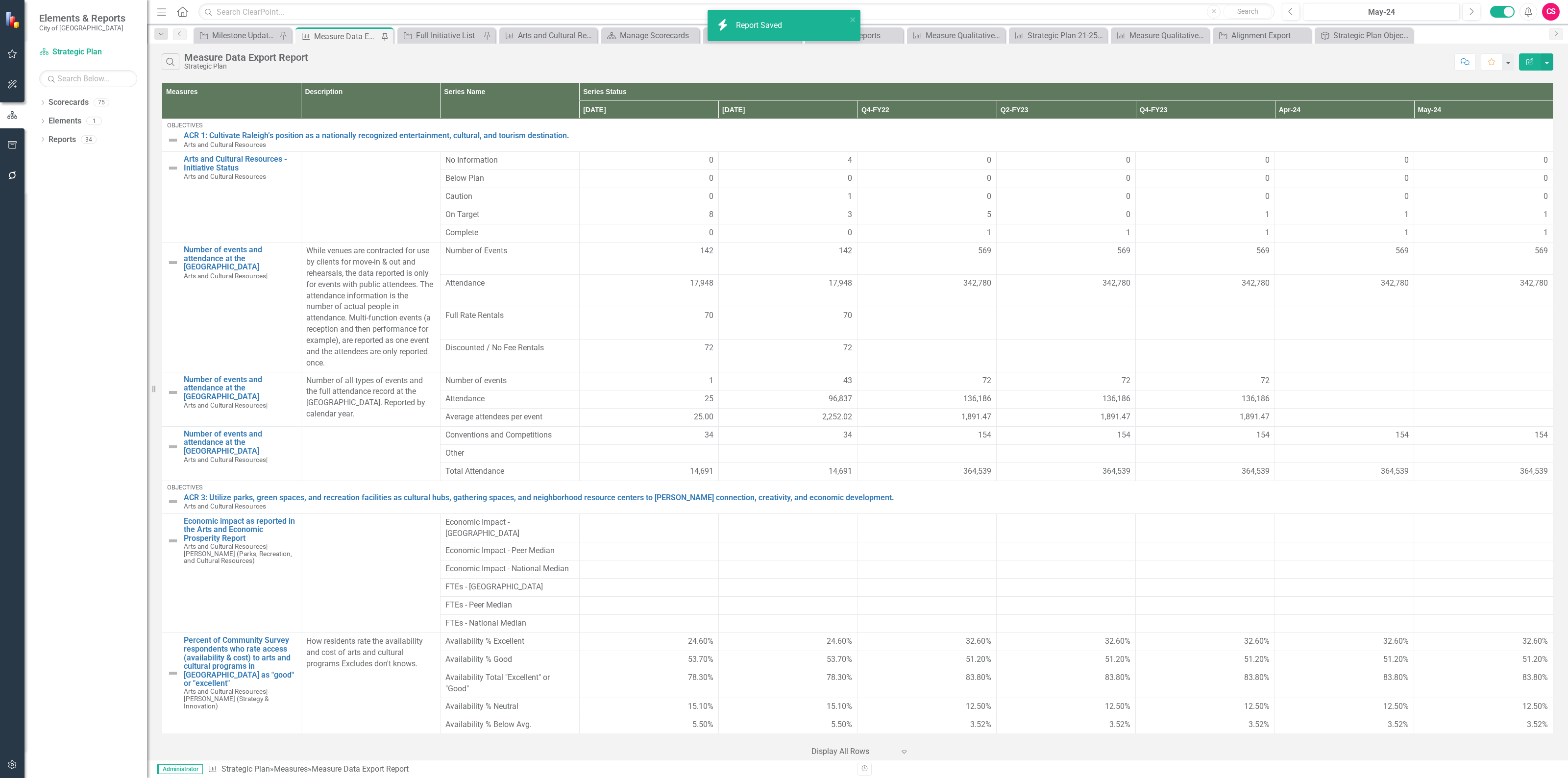
click at [8, 760] on button "button" at bounding box center [12, 765] width 22 height 21
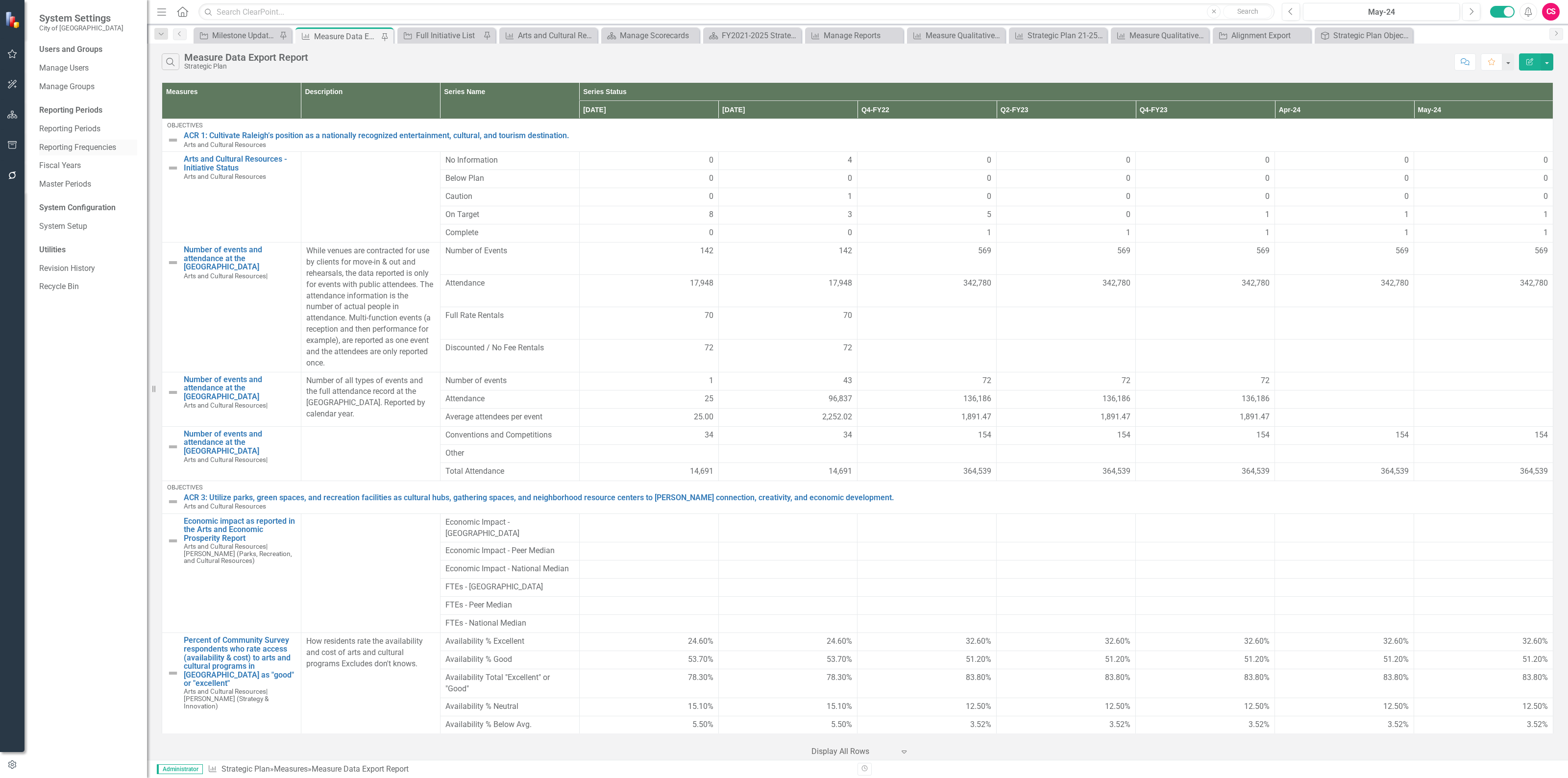
click at [77, 143] on link "Reporting Frequencies" at bounding box center [88, 148] width 98 height 11
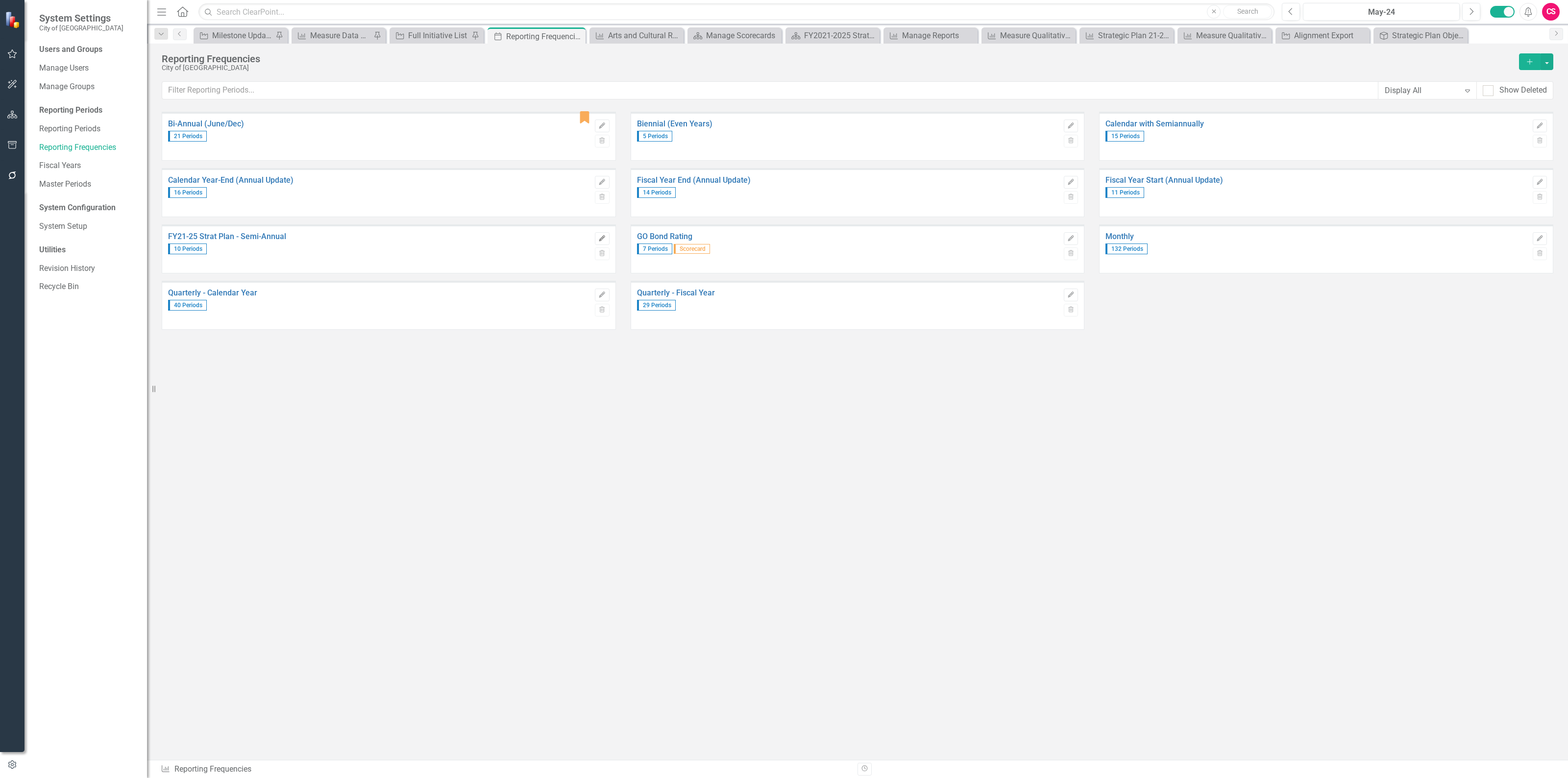
click at [599, 239] on icon "Edit" at bounding box center [601, 238] width 7 height 6
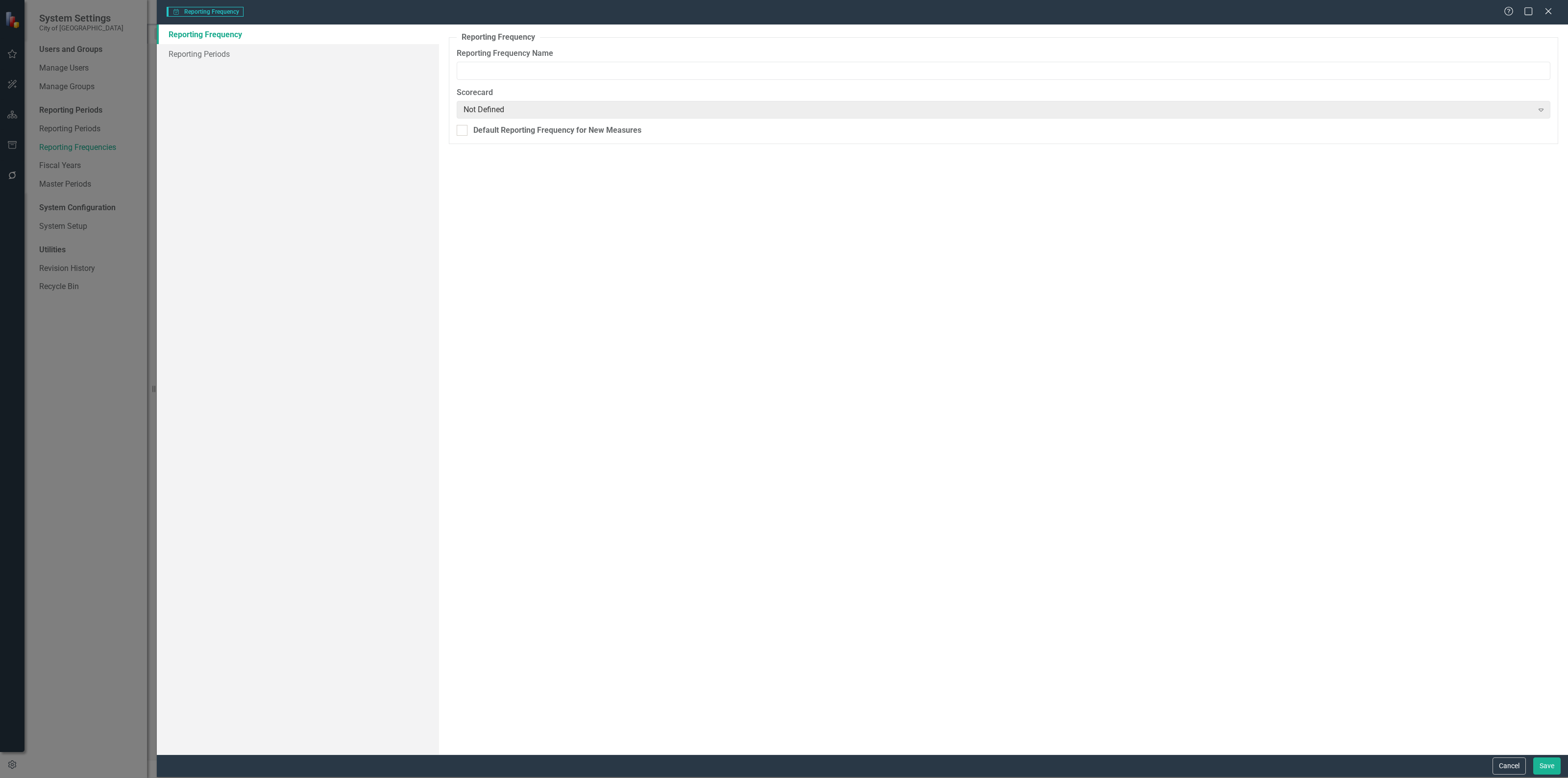
type input "FY21-25 Strat Plan - Semi-Annual"
click at [222, 65] on div "Reporting Frequency Reporting Periods" at bounding box center [298, 389] width 282 height 729
click at [226, 49] on link "Reporting Periods" at bounding box center [298, 54] width 282 height 19
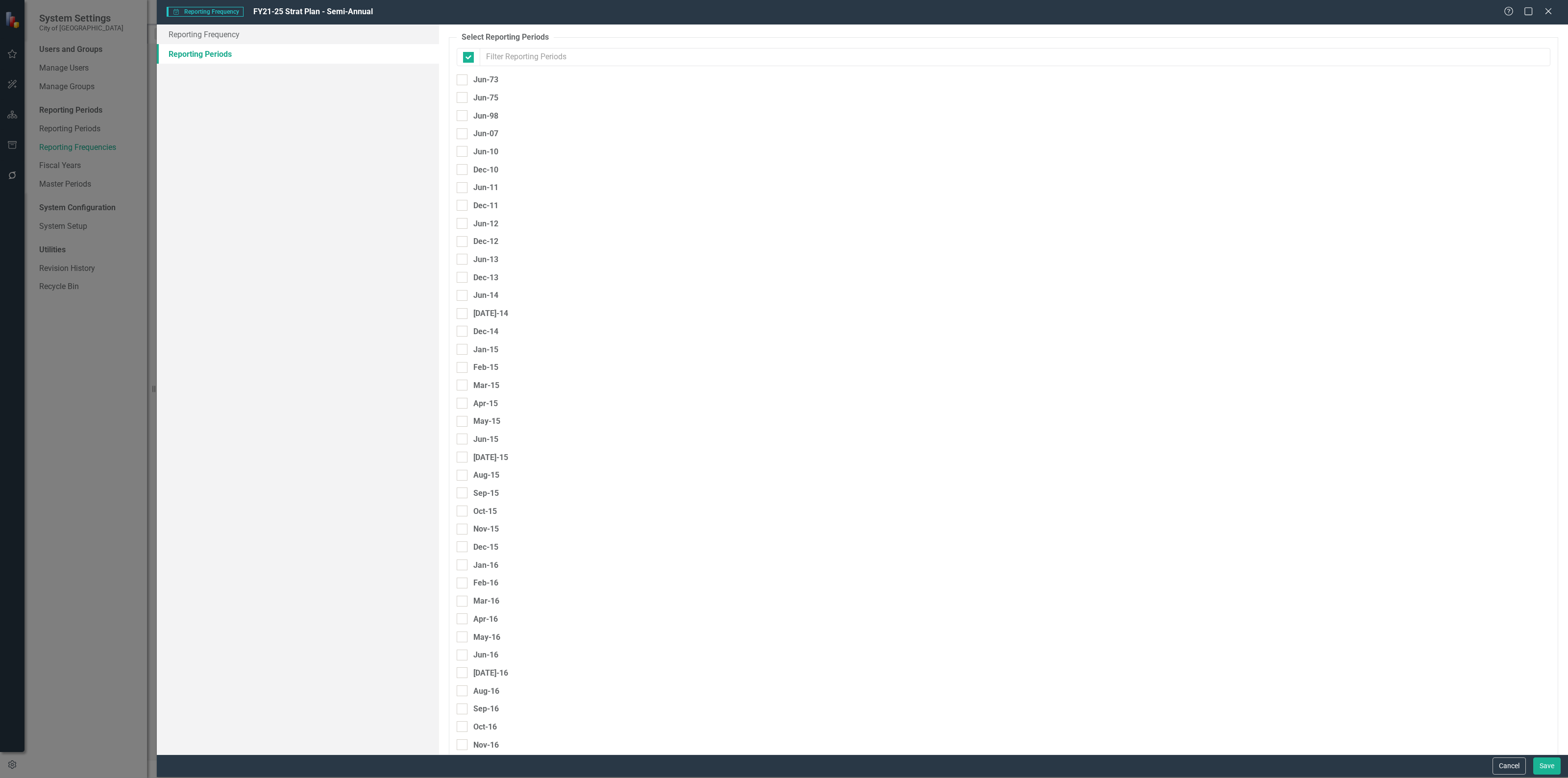
checkbox input "false"
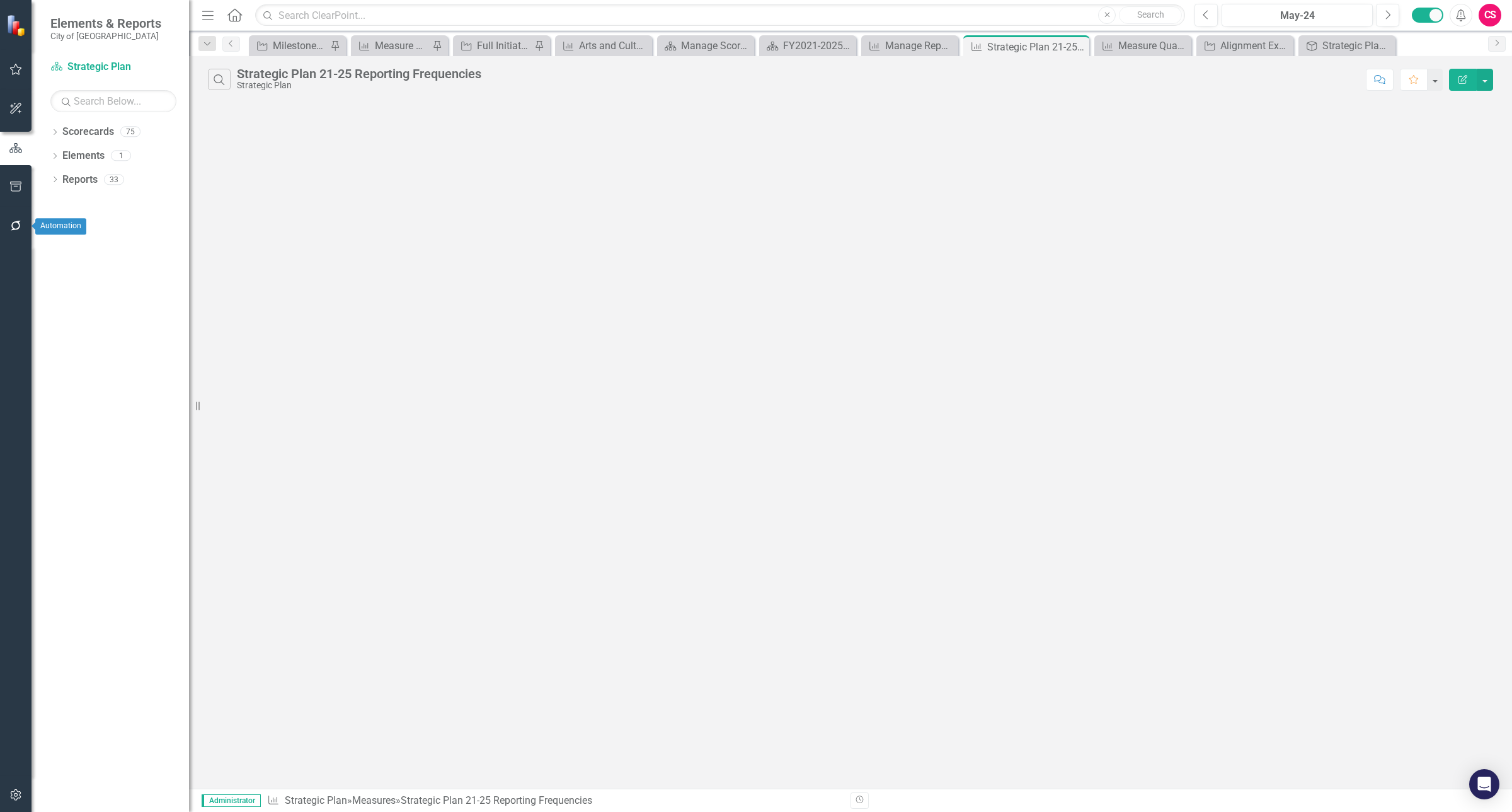
click at [19, 230] on icon "button" at bounding box center [16, 226] width 13 height 10
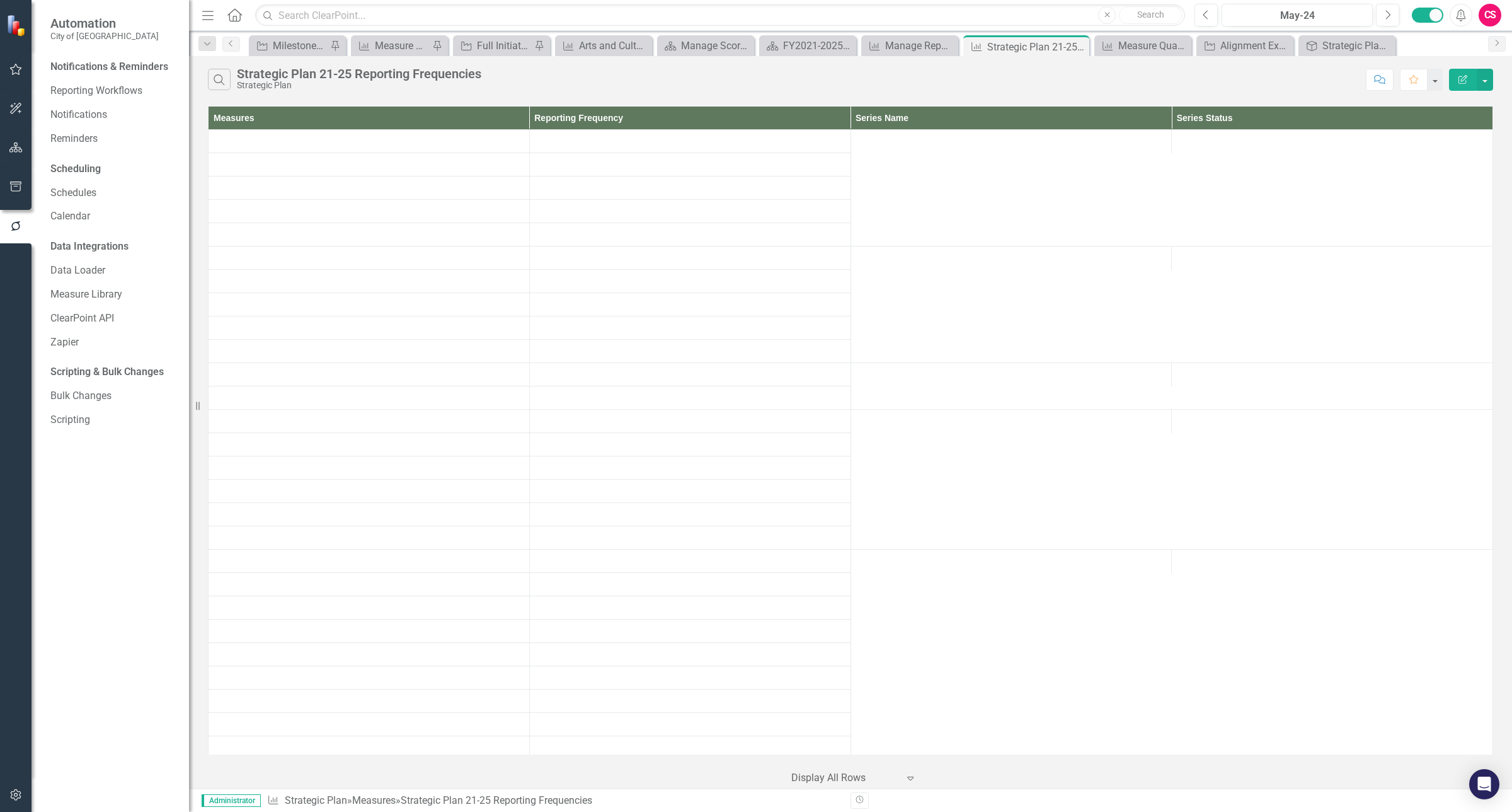
click at [18, 788] on button "button" at bounding box center [16, 795] width 28 height 27
click at [114, 186] on link "Reporting Frequencies" at bounding box center [113, 190] width 126 height 14
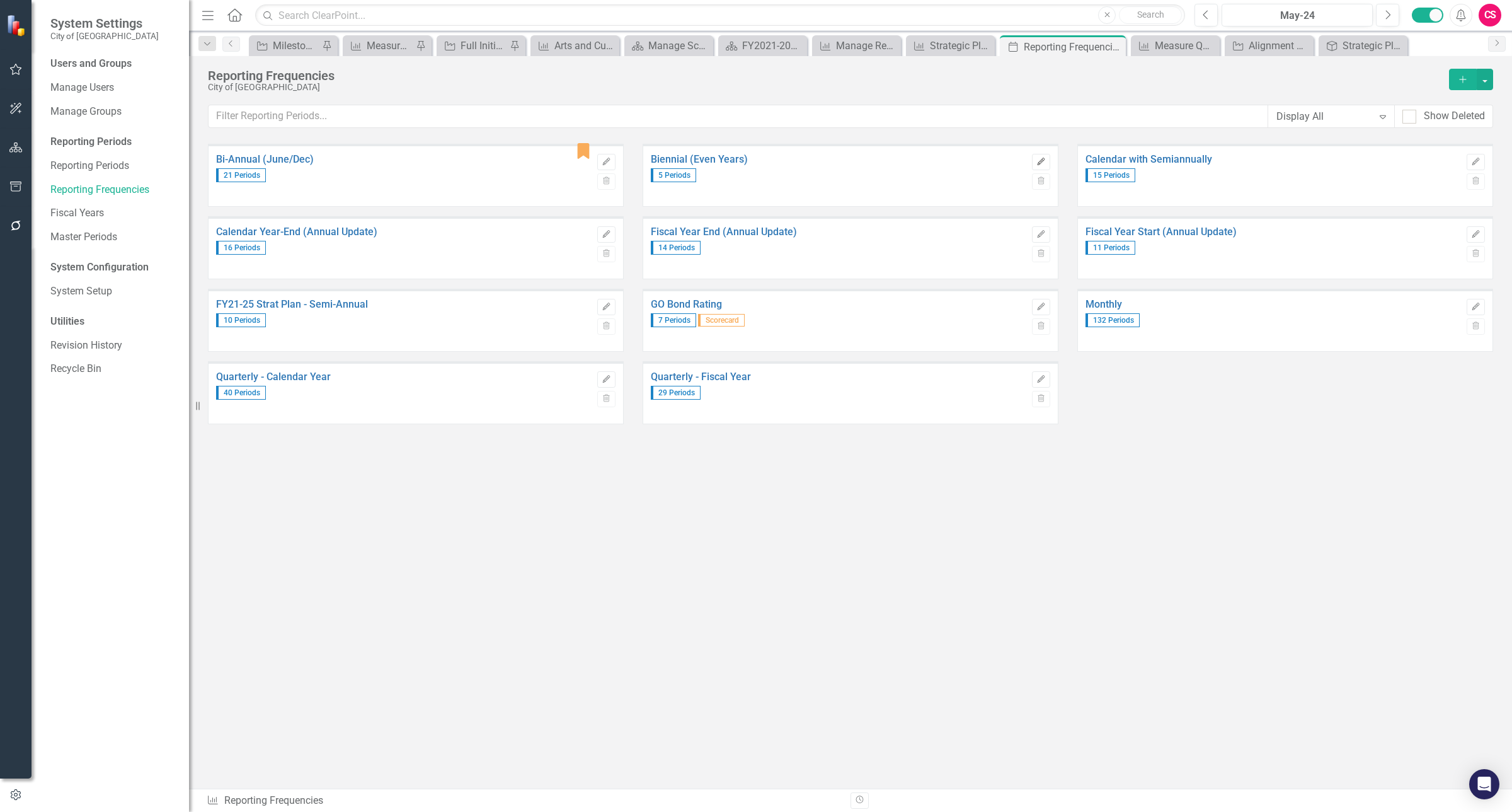
click at [1036, 161] on icon "Edit" at bounding box center [1041, 161] width 9 height 8
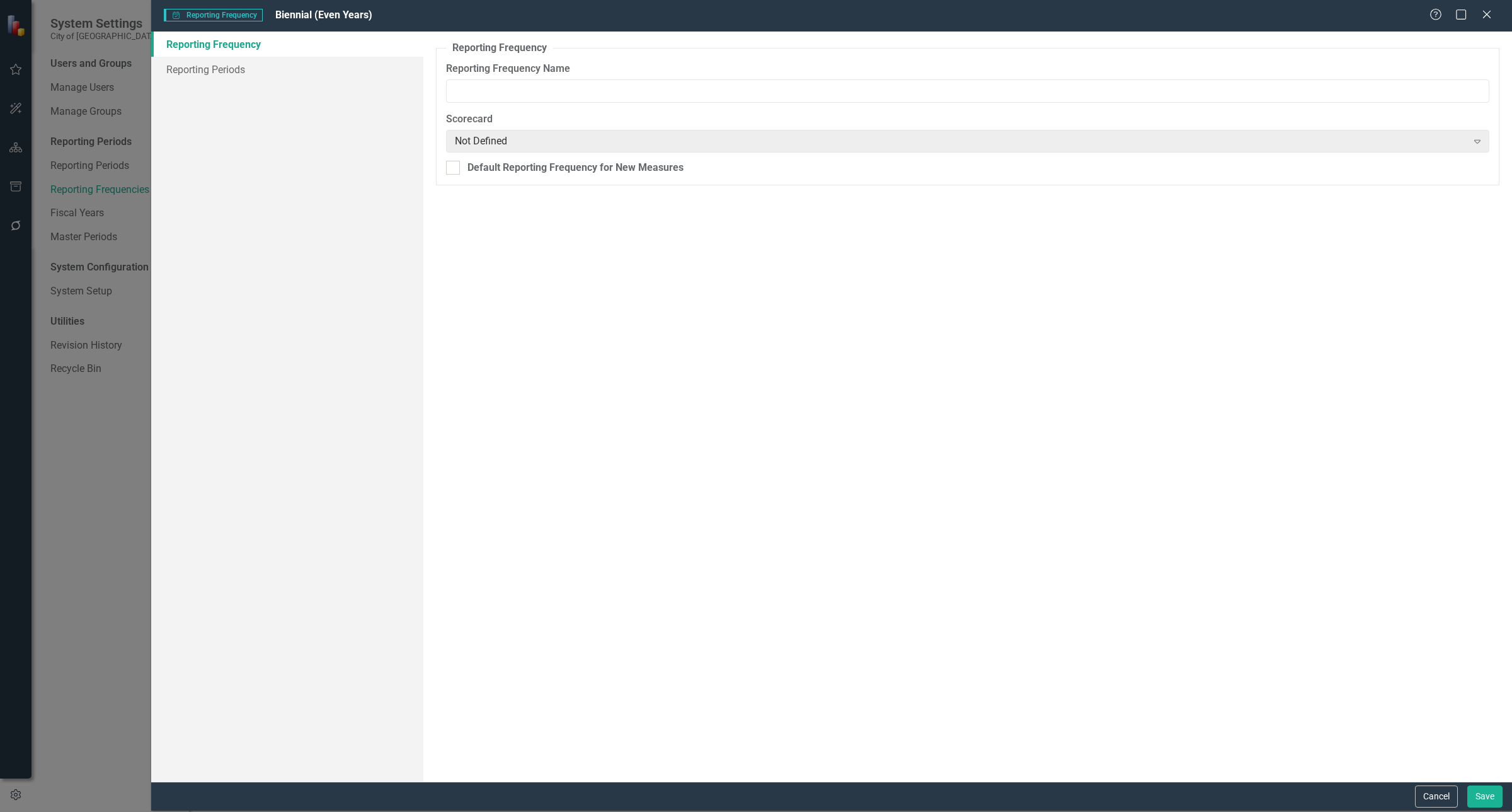
type input "Biennial (Even Years)"
click at [257, 73] on link "Reporting Periods" at bounding box center [288, 69] width 272 height 25
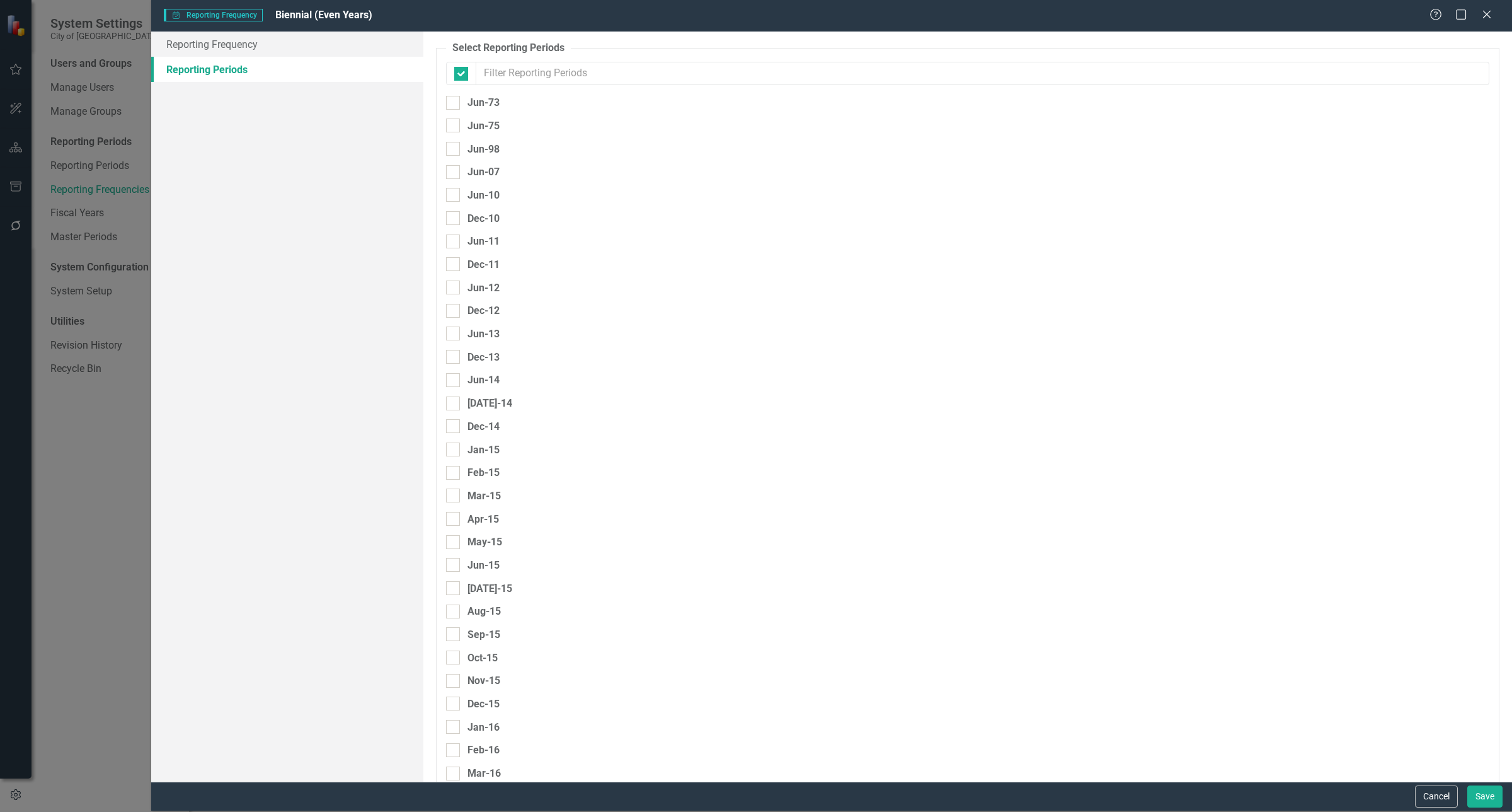
checkbox input "false"
click at [1428, 792] on button "Cancel" at bounding box center [1436, 796] width 43 height 22
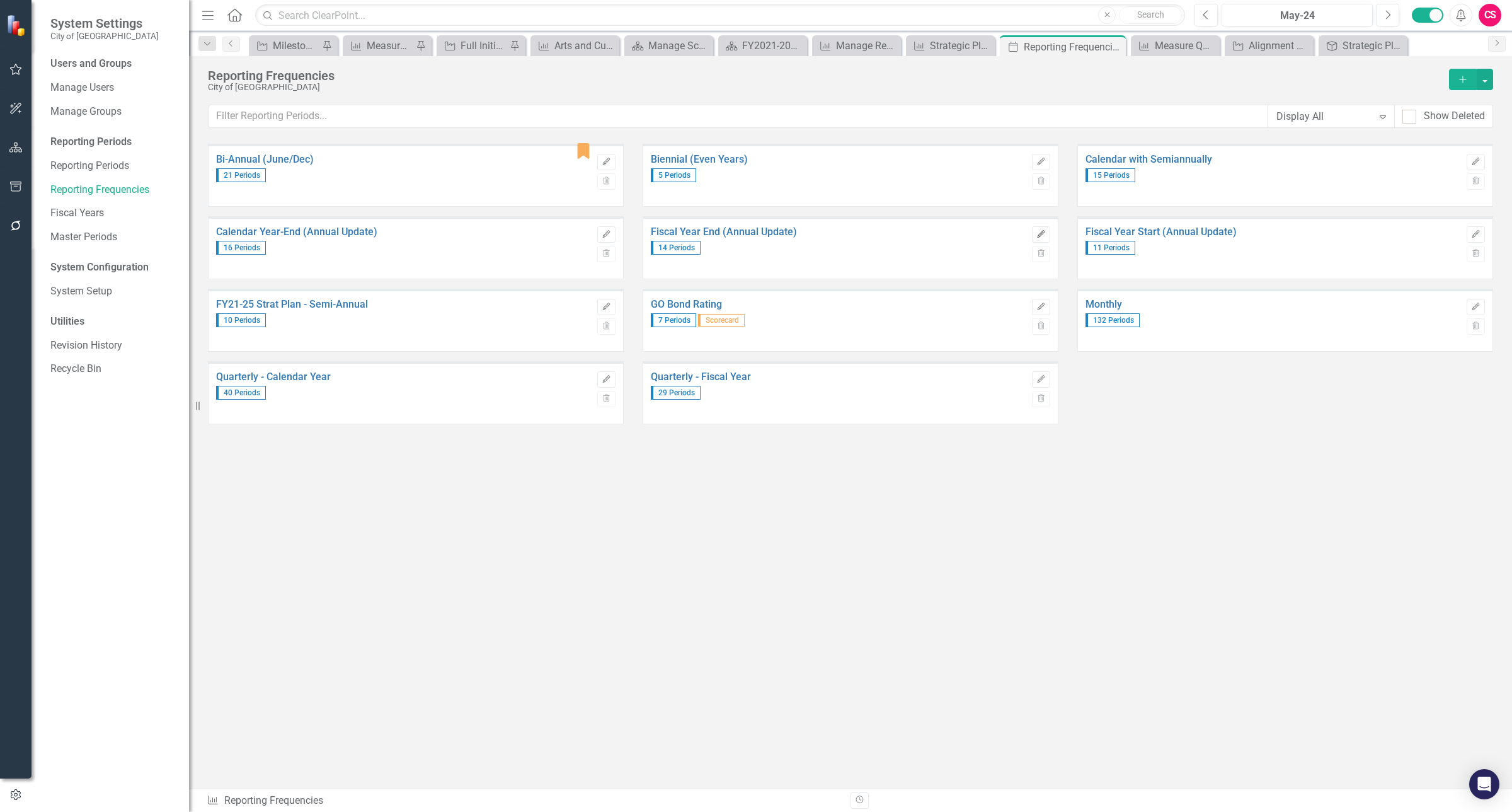
click at [1037, 237] on icon "Edit" at bounding box center [1041, 234] width 9 height 8
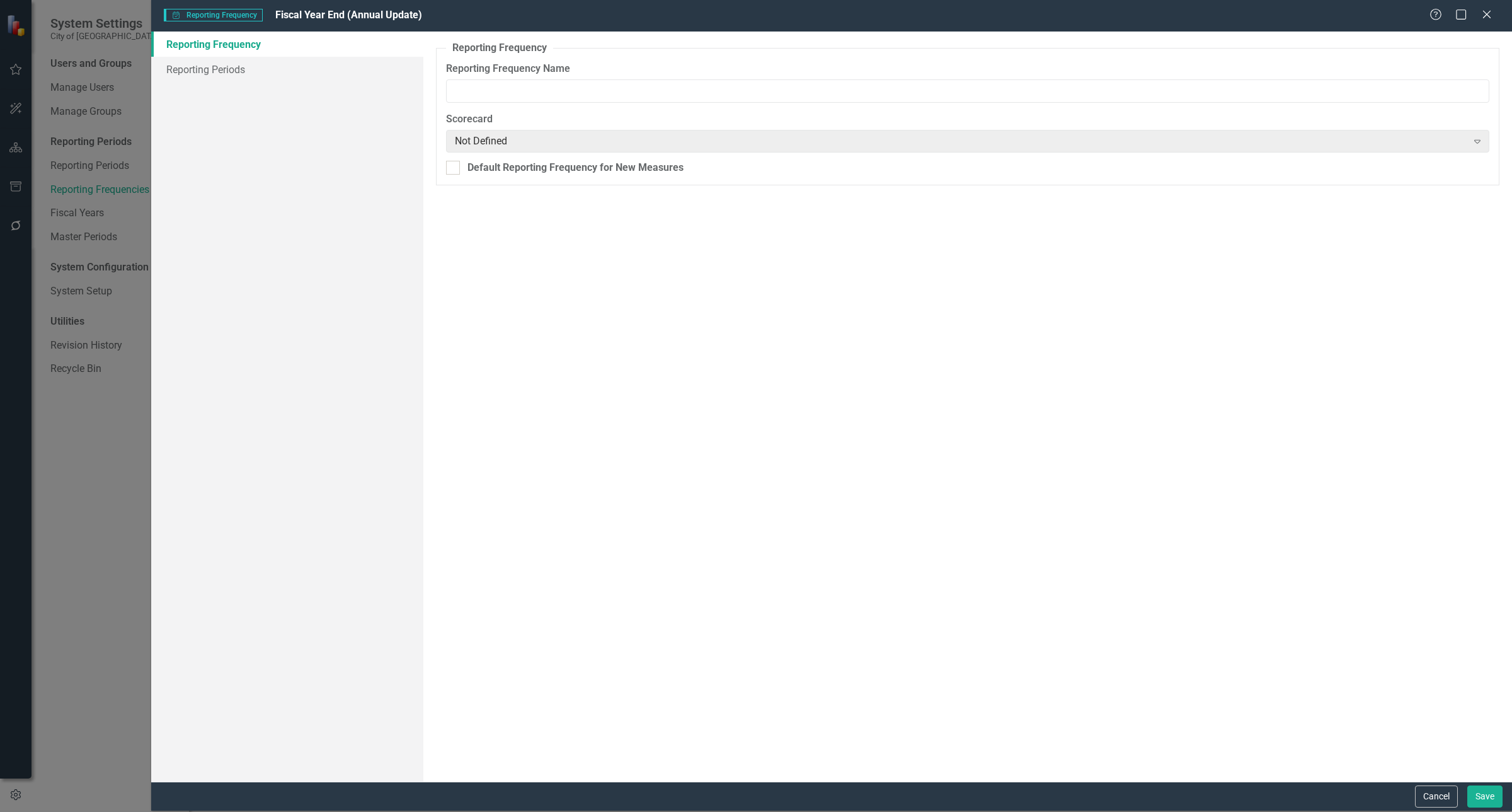
type input "Fiscal Year End (Annual Update)"
click at [247, 57] on link "Reporting Periods" at bounding box center [288, 69] width 272 height 25
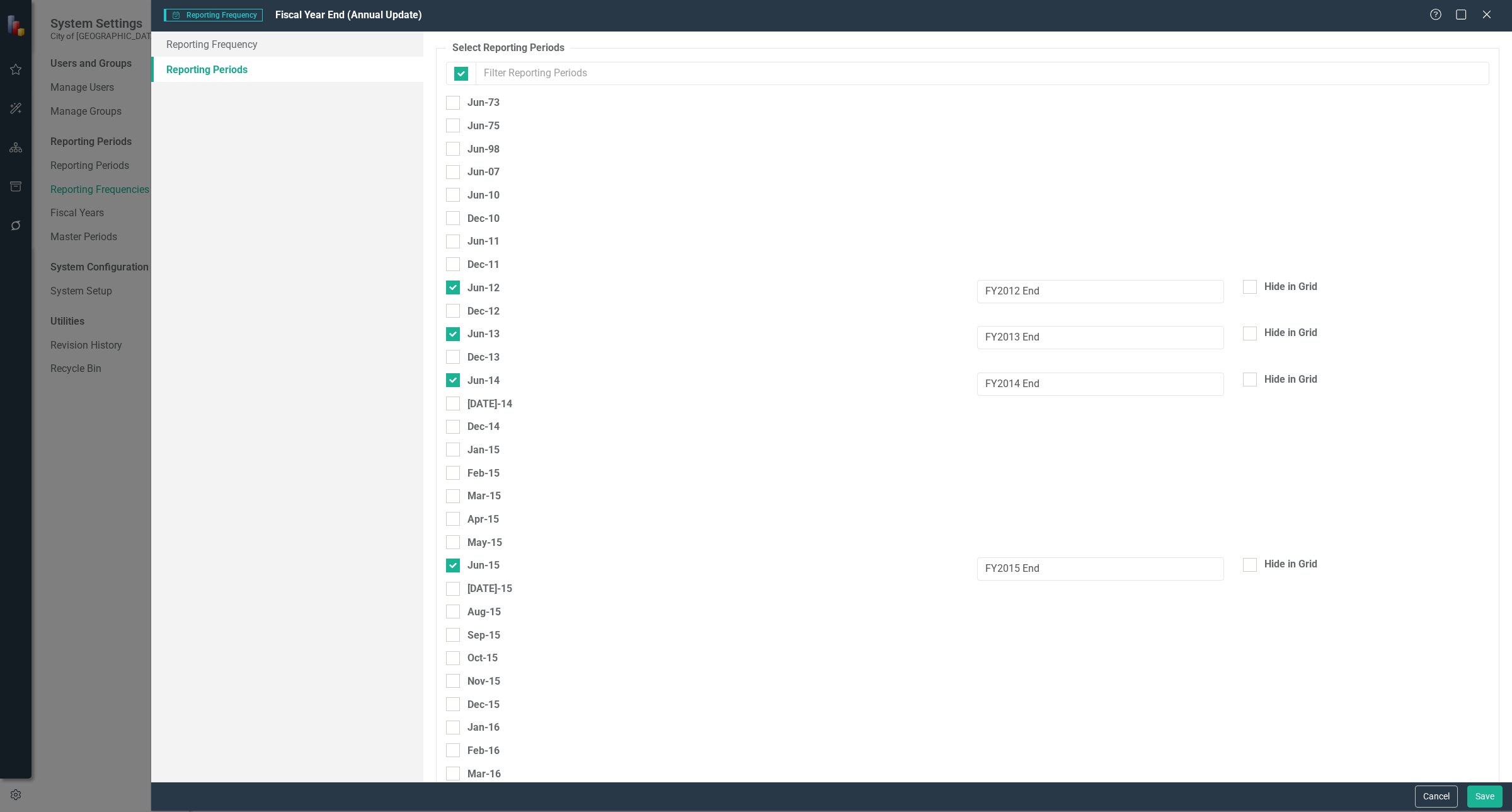
checkbox input "false"
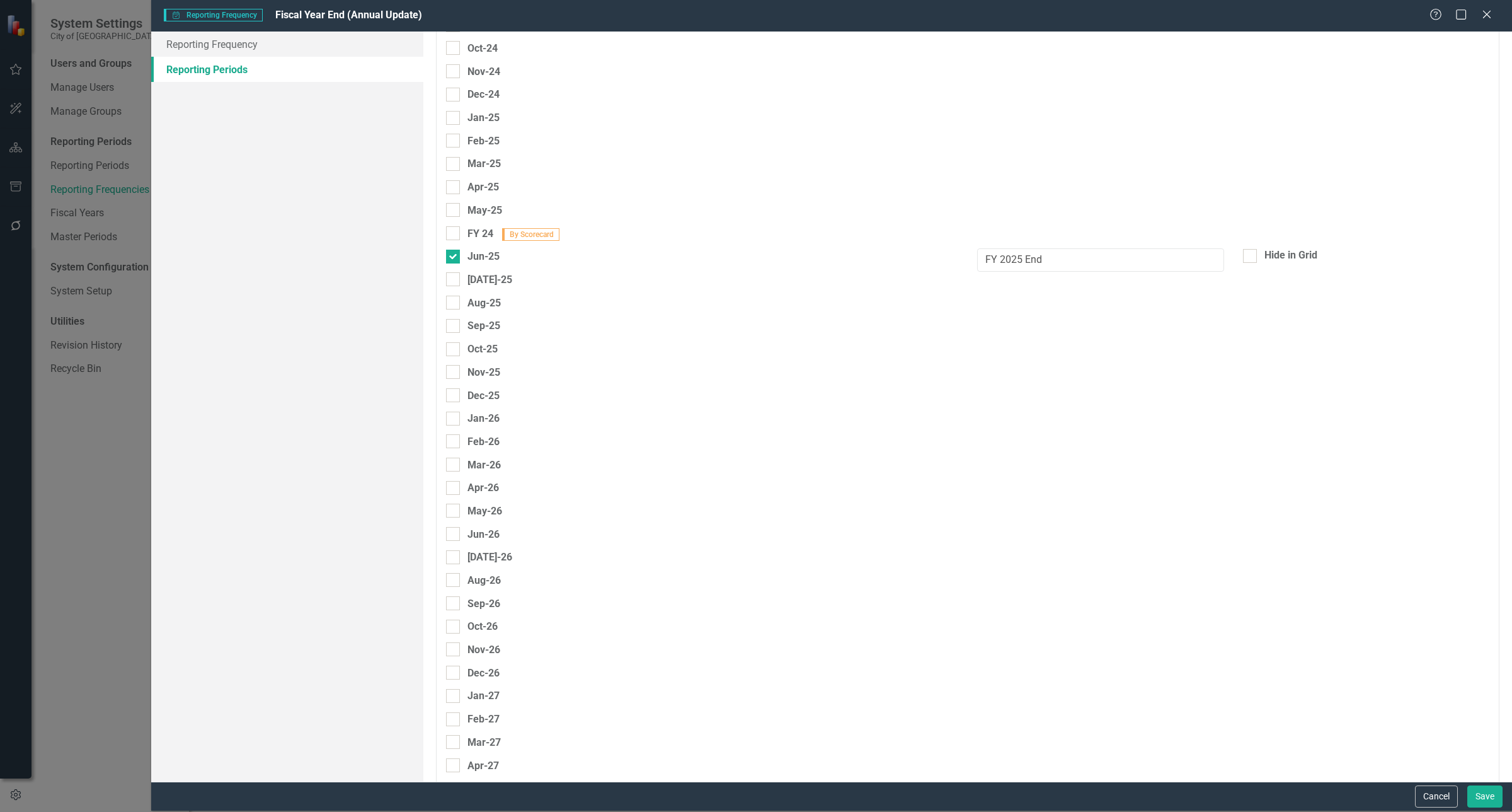
scroll to position [3351, 0]
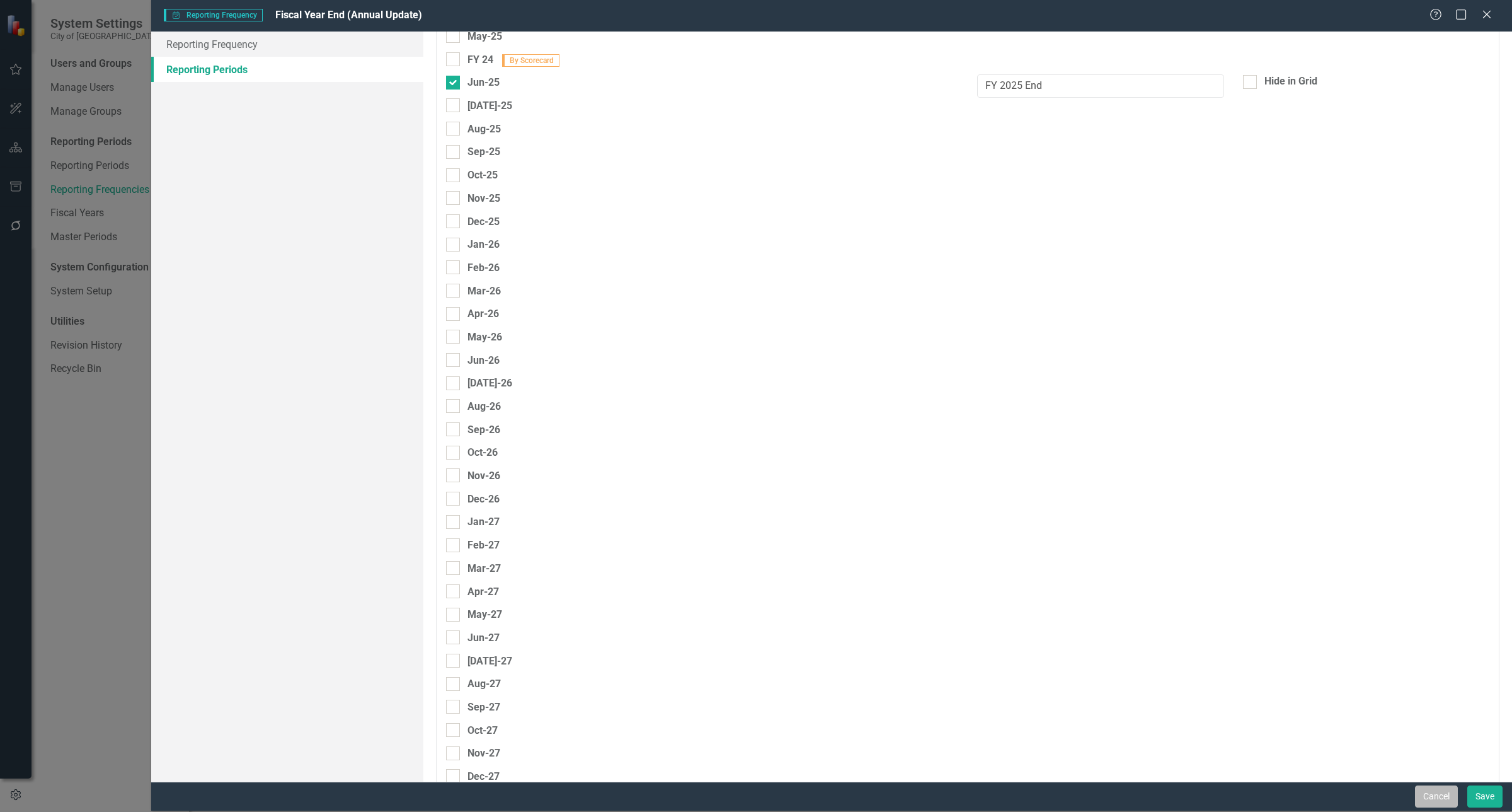
click at [1430, 794] on button "Cancel" at bounding box center [1436, 796] width 43 height 22
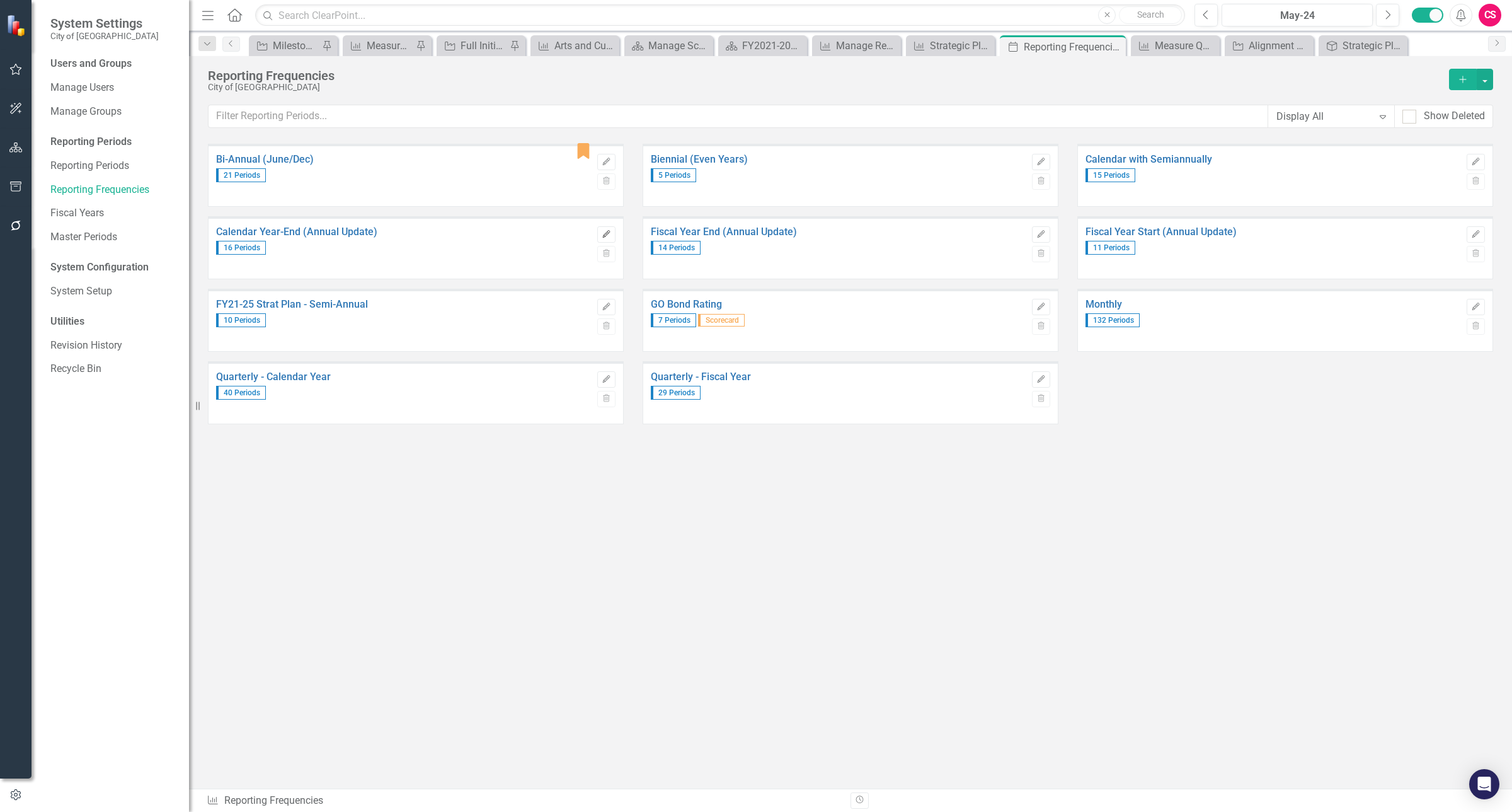
click at [605, 237] on icon "Edit" at bounding box center [606, 234] width 9 height 8
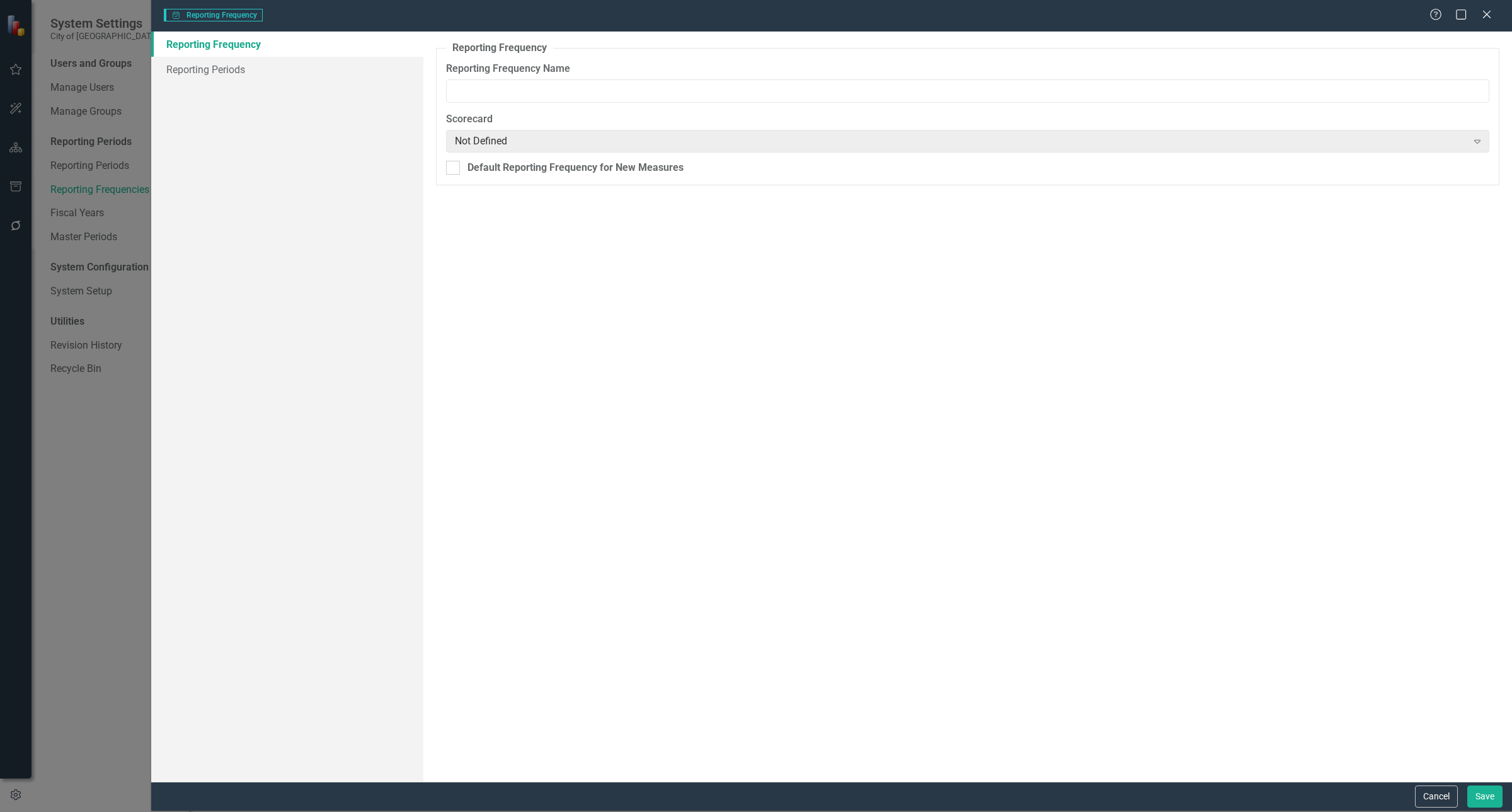
type input "Calendar Year-End (Annual Update)"
click at [270, 74] on link "Reporting Periods" at bounding box center [288, 69] width 272 height 25
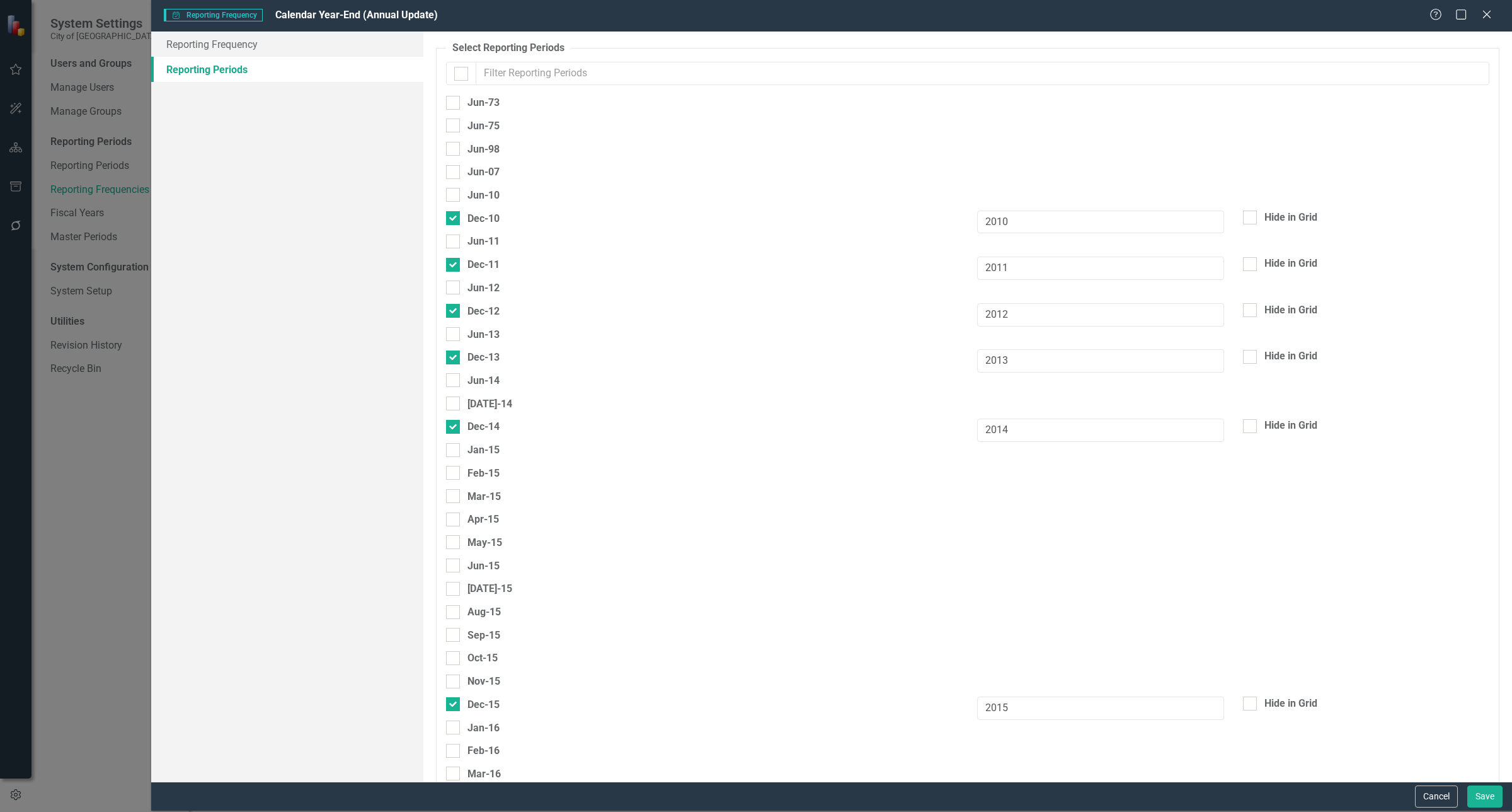
checkbox input "false"
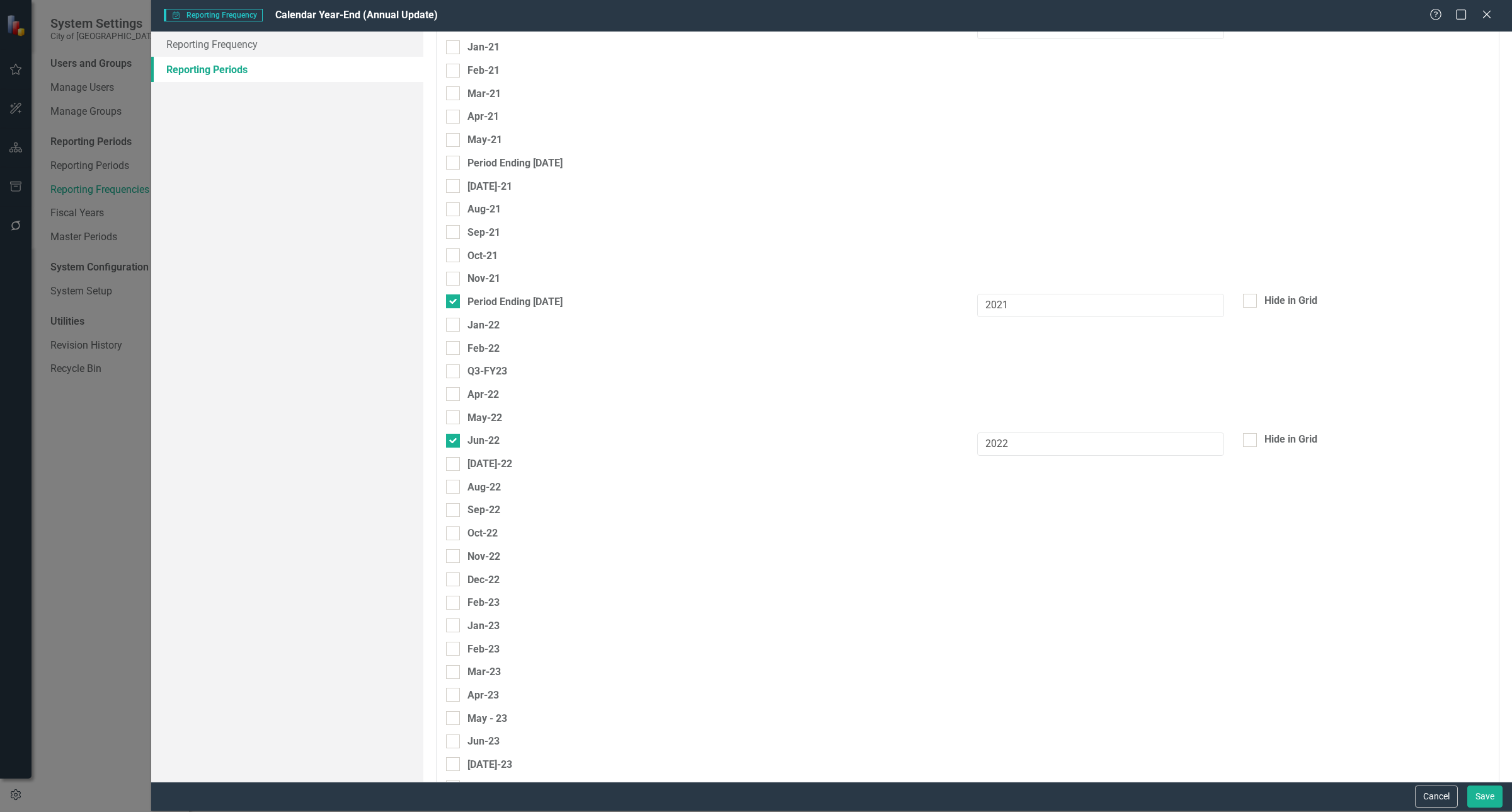
scroll to position [1933, 0]
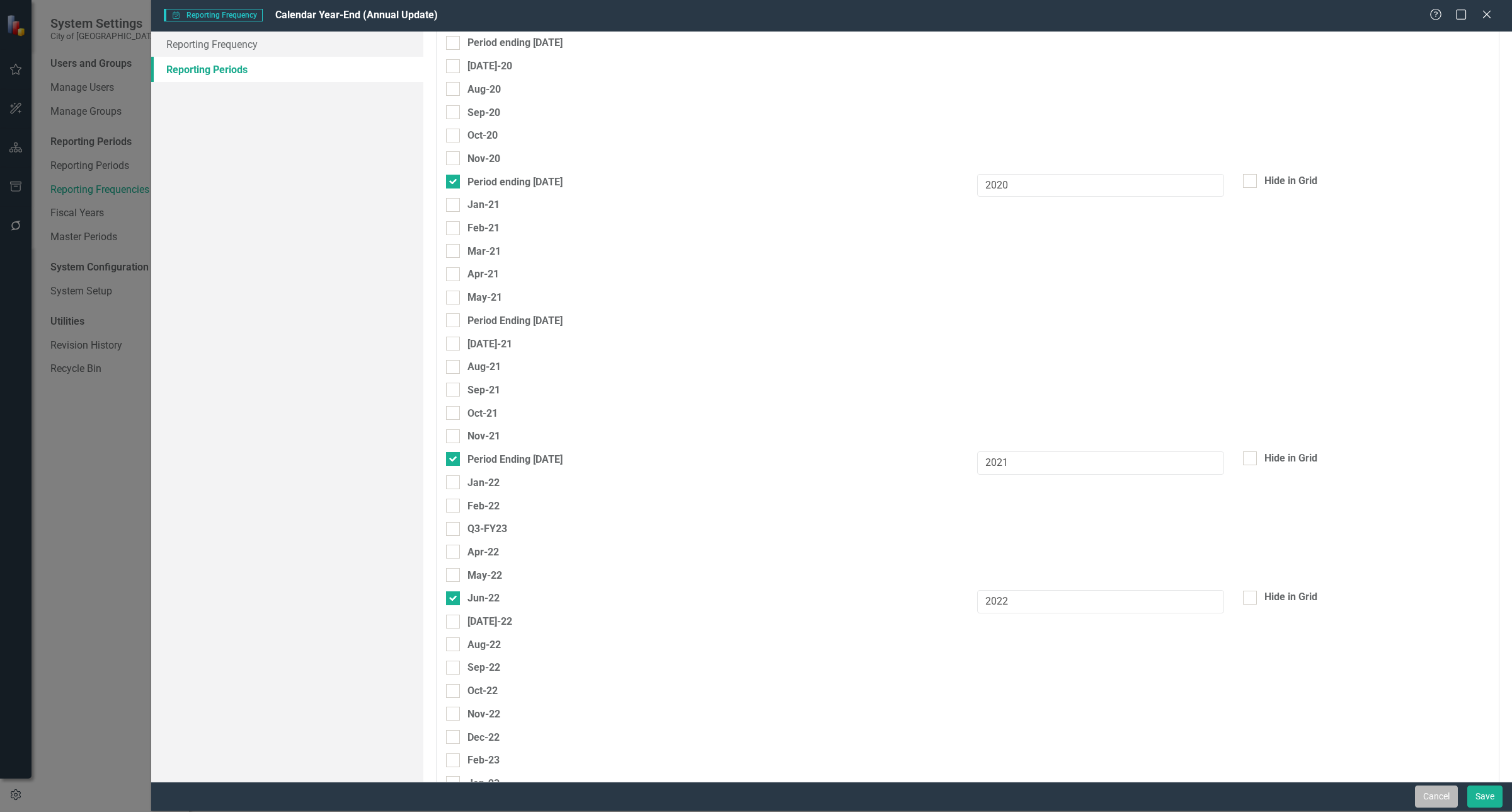
click at [1425, 789] on button "Cancel" at bounding box center [1436, 796] width 43 height 22
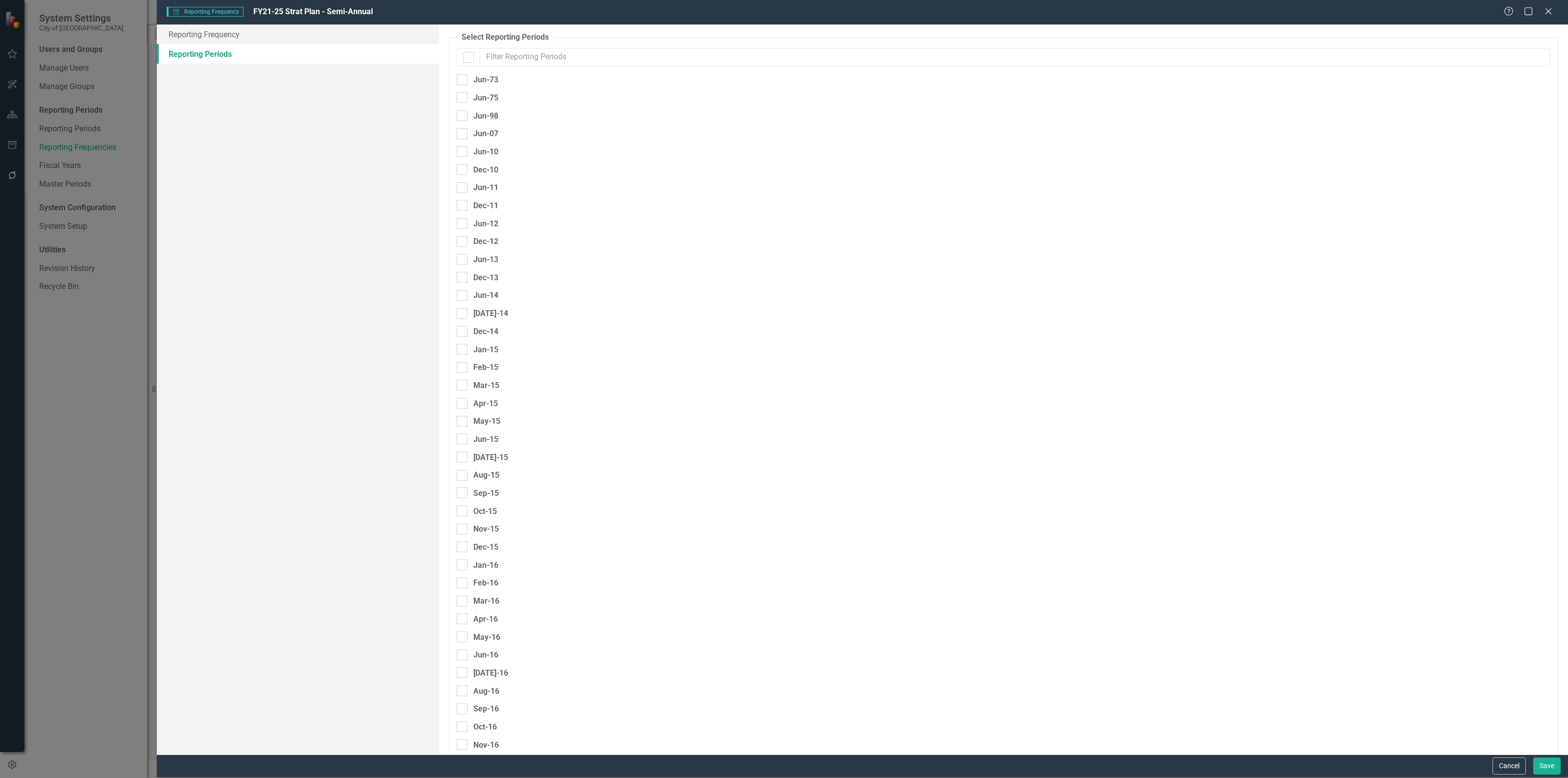
scroll to position [2082, 0]
click at [462, 311] on input "Apr-24" at bounding box center [460, 315] width 7 height 6
checkbox input "false"
click at [459, 329] on div at bounding box center [462, 334] width 11 height 11
click at [459, 329] on input "May-24" at bounding box center [460, 332] width 7 height 6
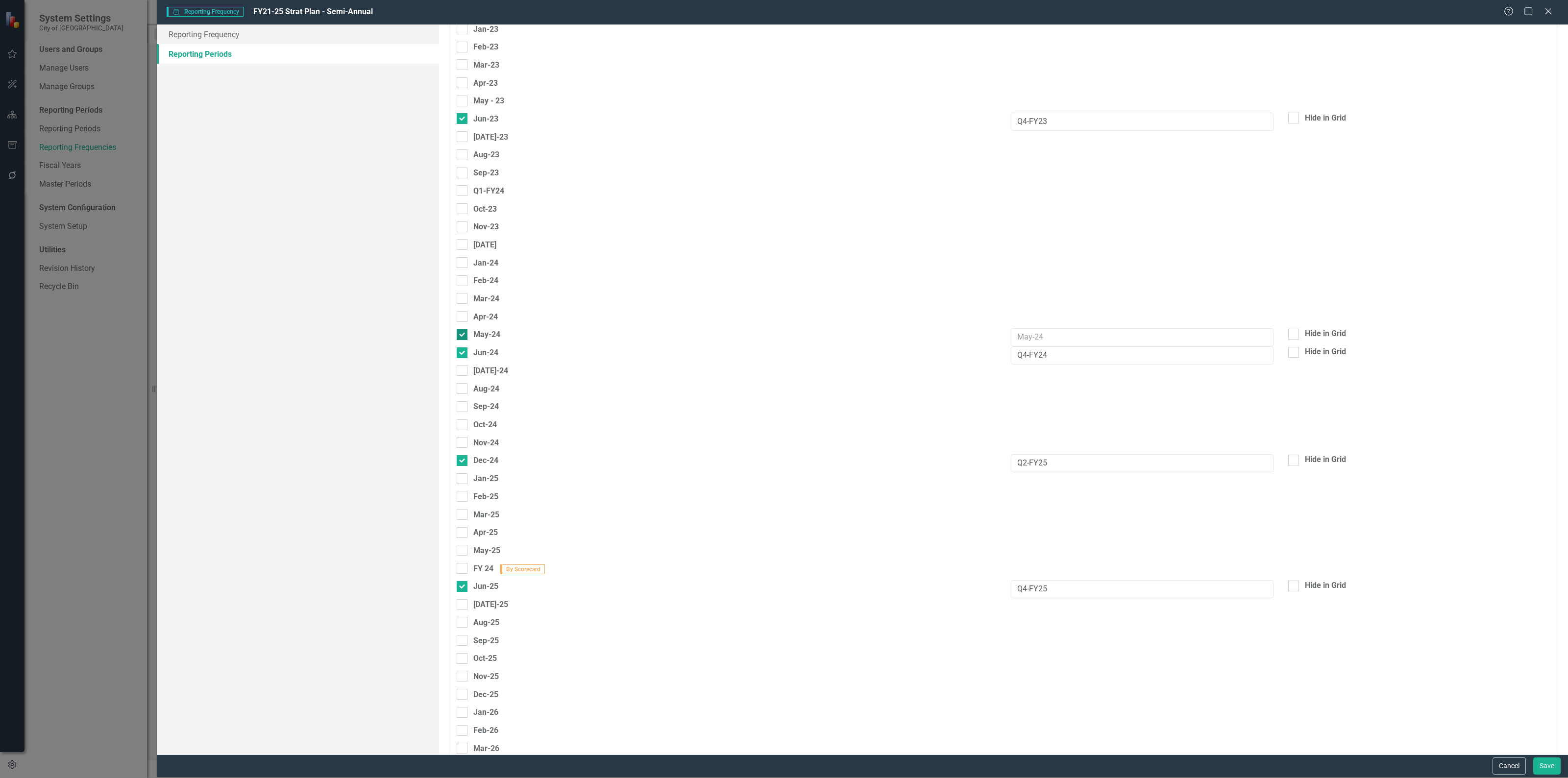
checkbox input "false"
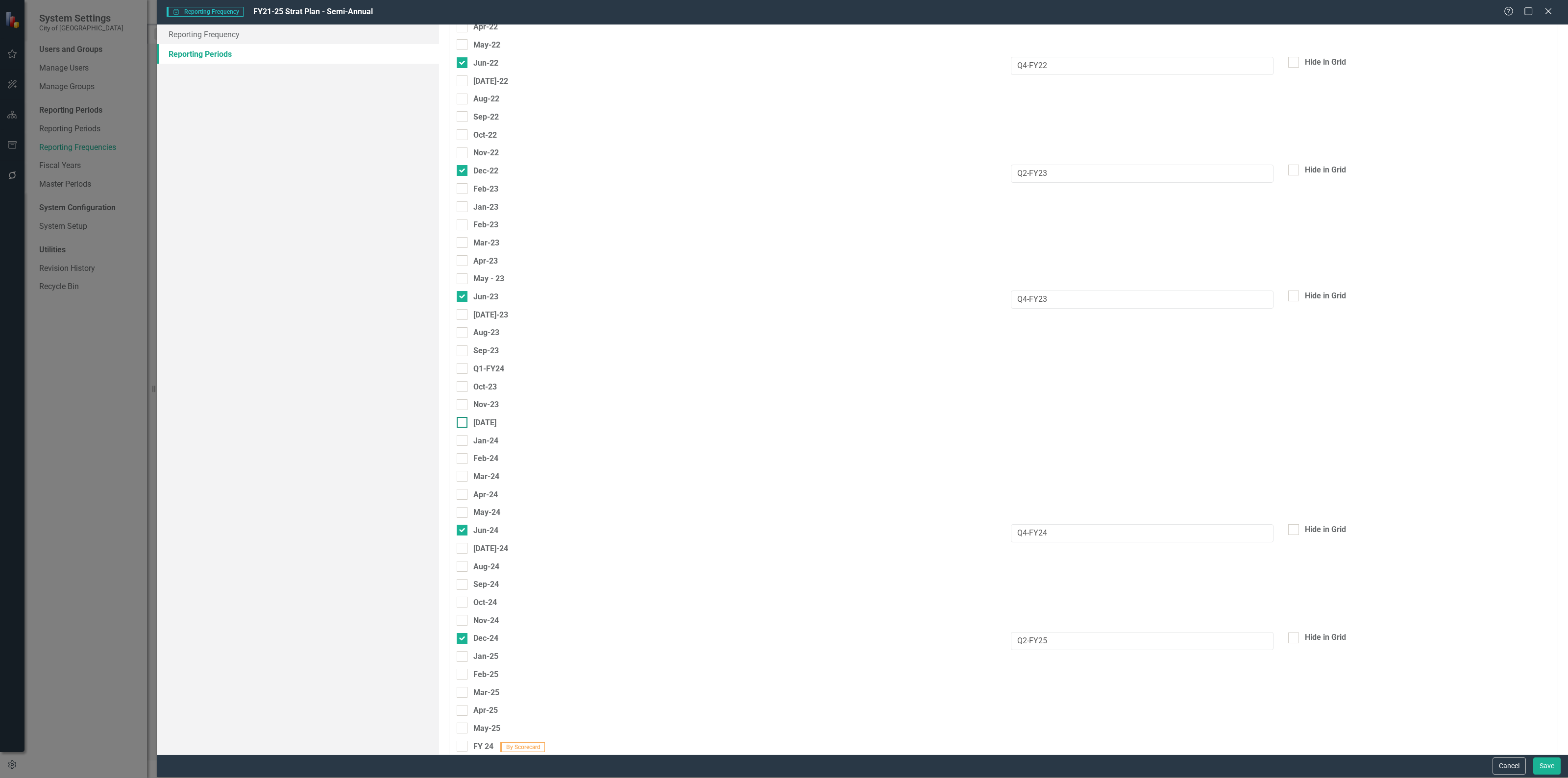
click at [462, 417] on div at bounding box center [462, 422] width 11 height 11
click at [462, 417] on input "[DATE]" at bounding box center [460, 420] width 7 height 6
checkbox input "true"
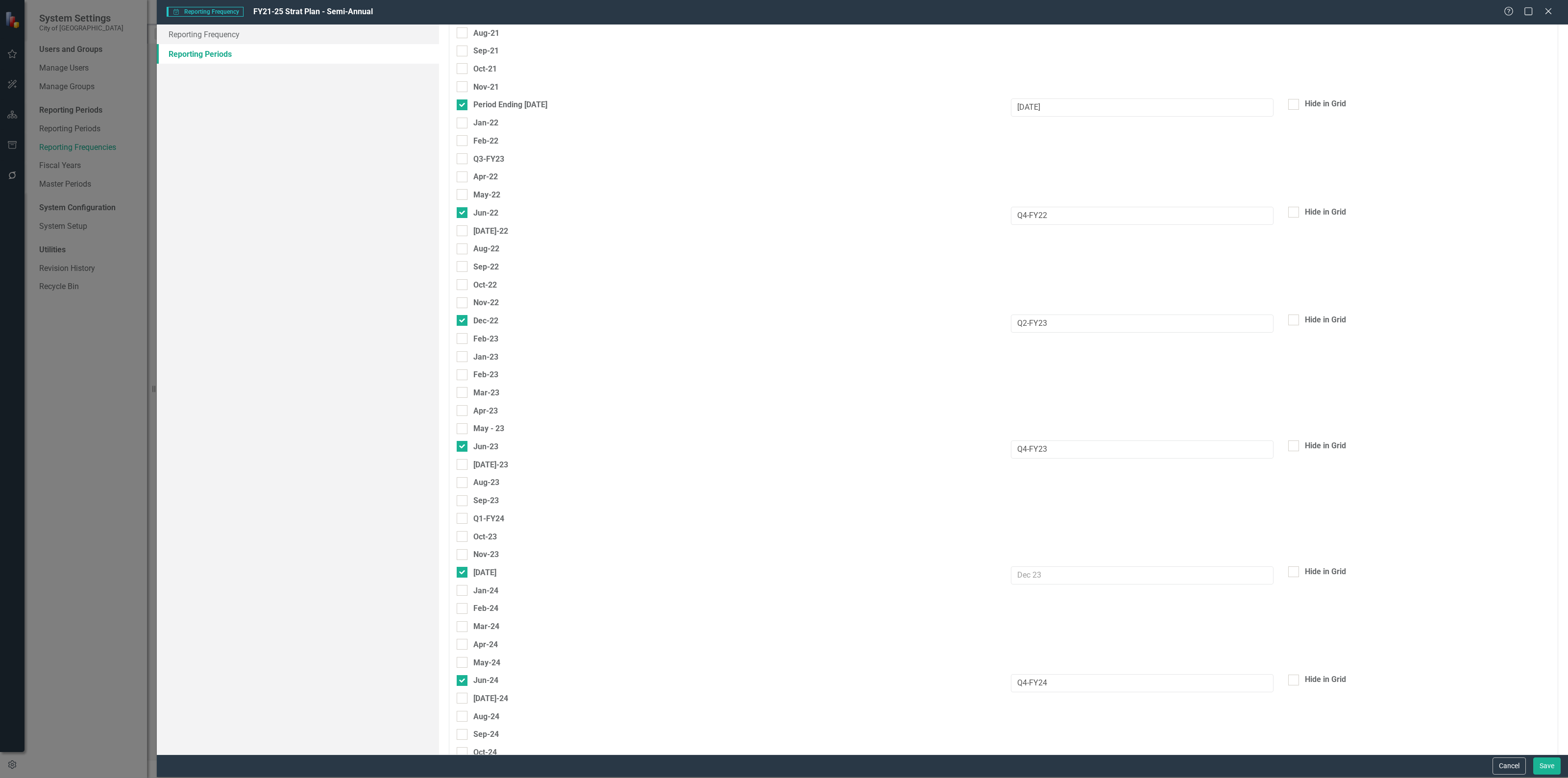
scroll to position [1782, 0]
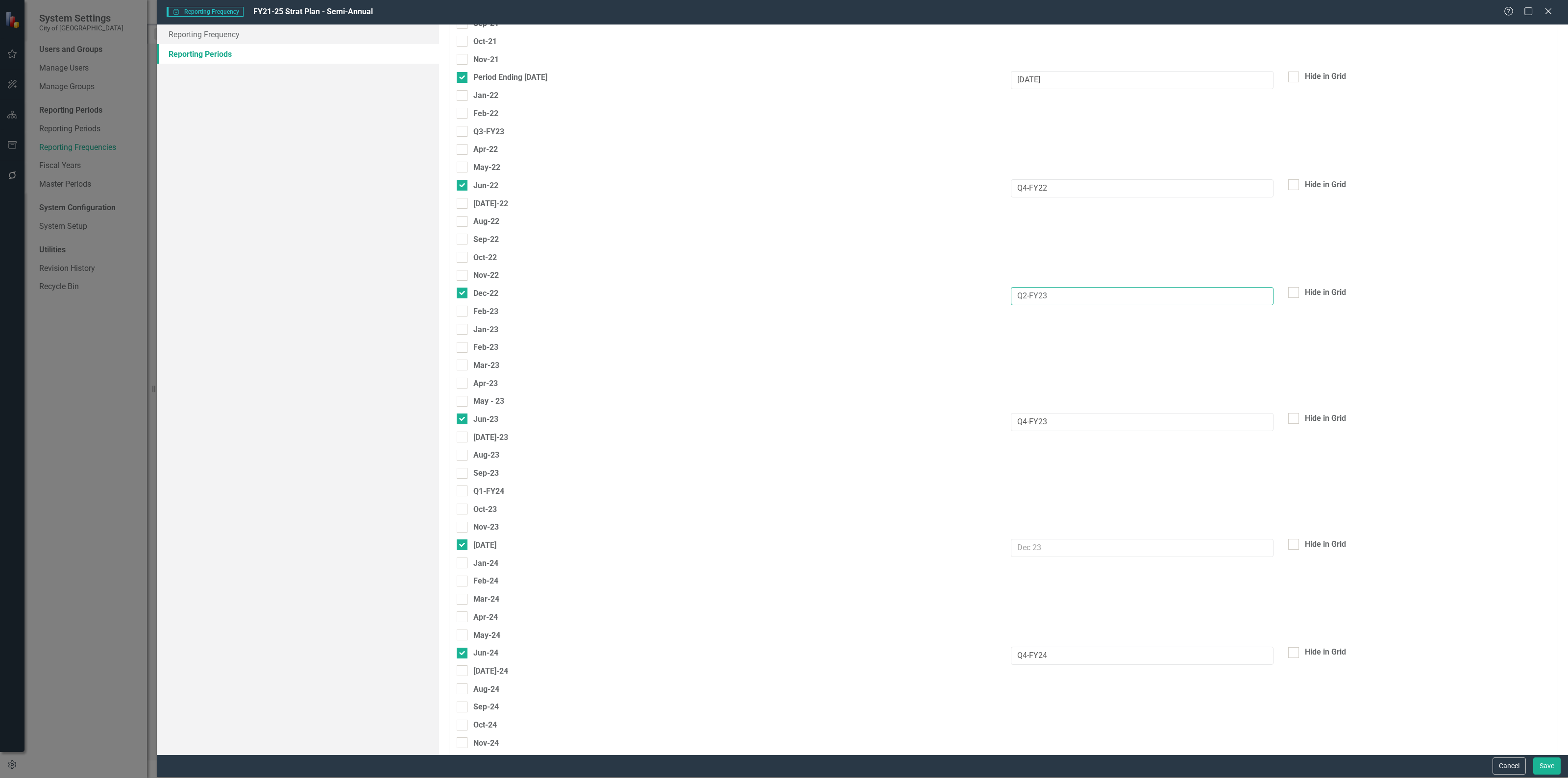
drag, startPoint x: 1086, startPoint y: 285, endPoint x: 861, endPoint y: 257, distance: 226.7
click at [1045, 539] on input "text" at bounding box center [1142, 548] width 263 height 18
paste input "Q2-FY23"
type input "Q2-FY24"
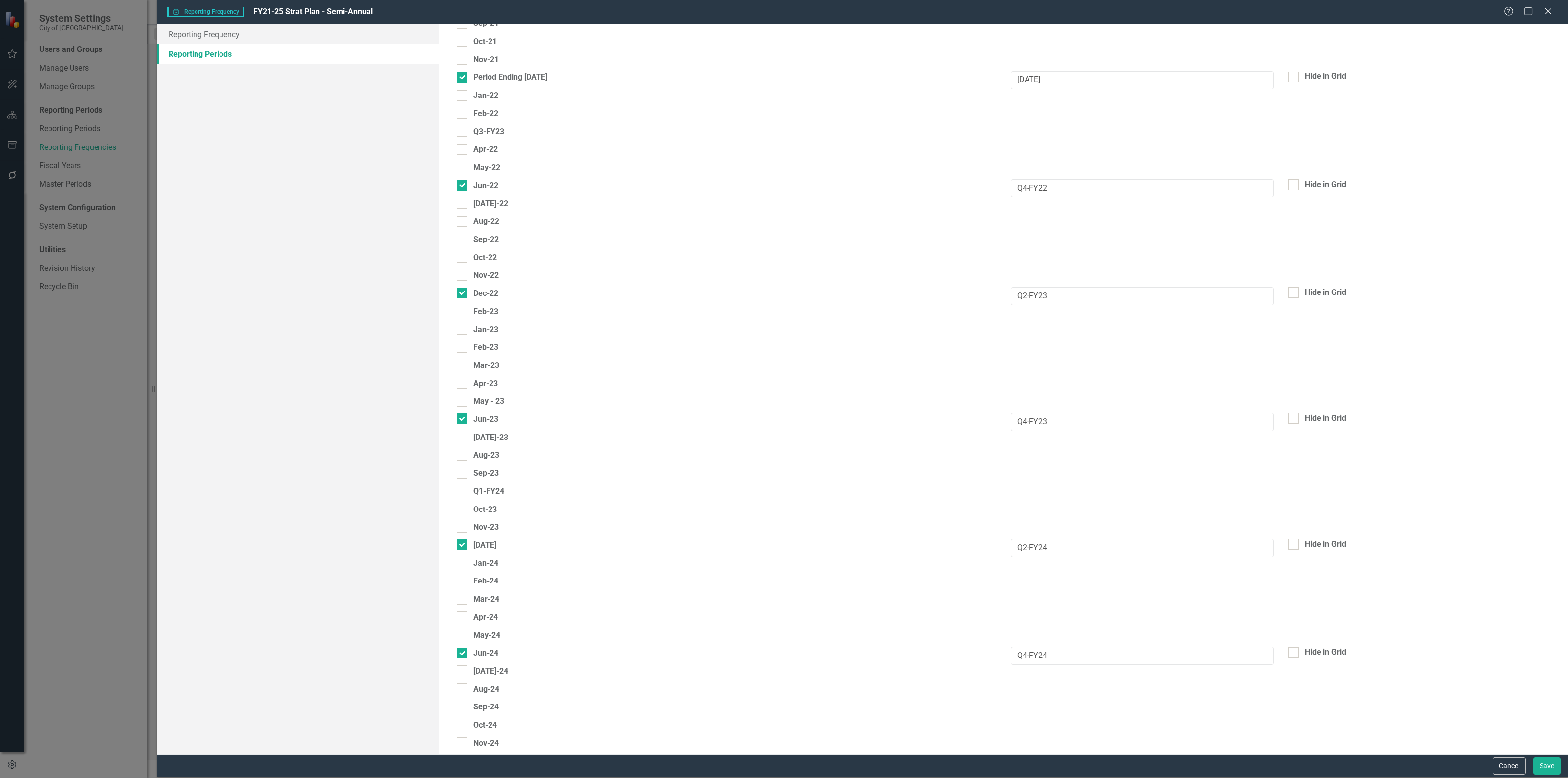
click at [1061, 575] on div "Feb-24" at bounding box center [1003, 584] width 1108 height 18
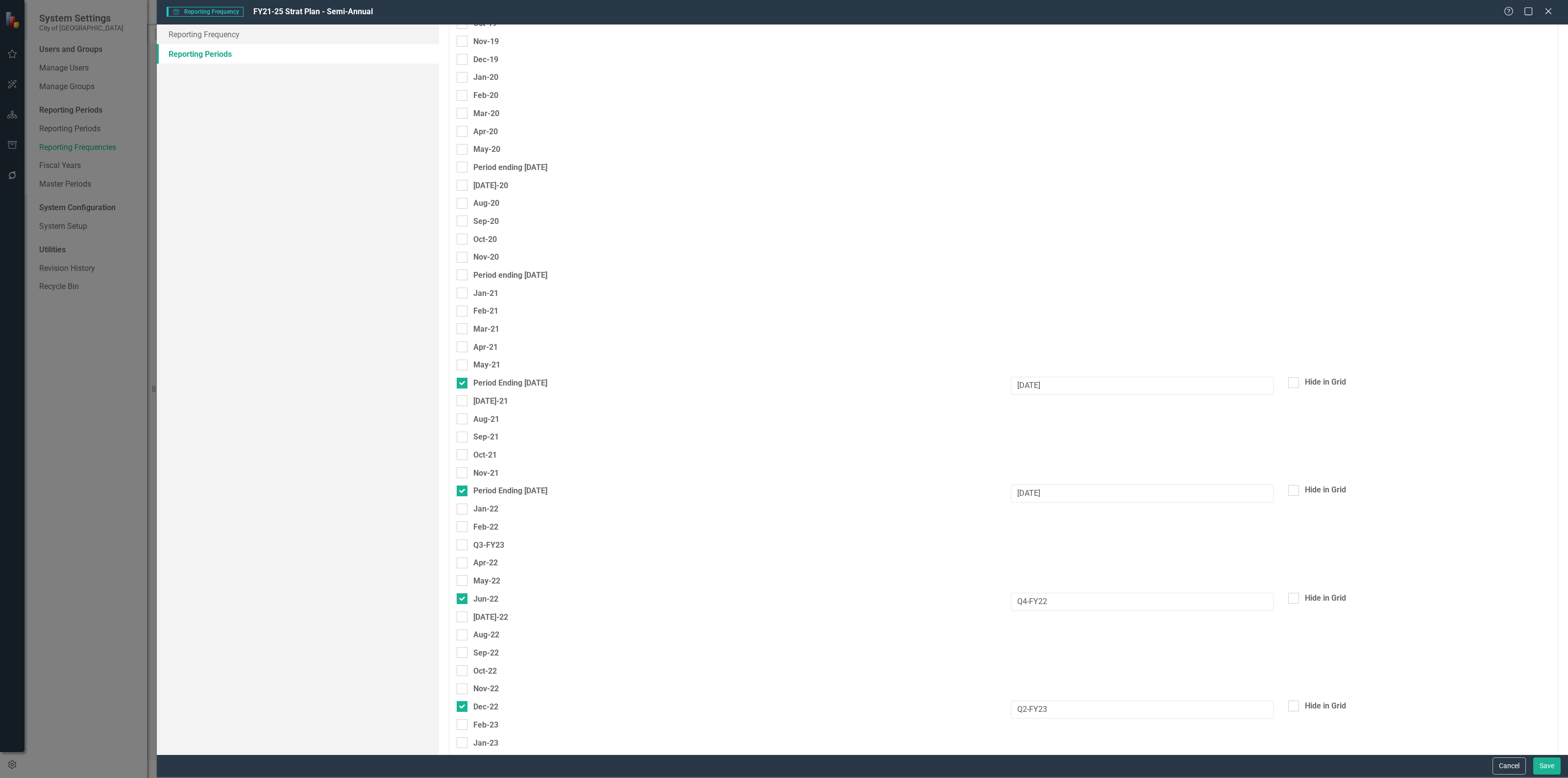
scroll to position [1353, 0]
drag, startPoint x: 1064, startPoint y: 606, endPoint x: 924, endPoint y: 603, distance: 140.0
click at [924, 608] on div "Jun-22 Q4-FY22 Hide in Grid" at bounding box center [1003, 617] width 1108 height 18
click at [1080, 392] on input "June 21" at bounding box center [1142, 401] width 263 height 18
drag, startPoint x: 1047, startPoint y: 393, endPoint x: 888, endPoint y: 367, distance: 161.1
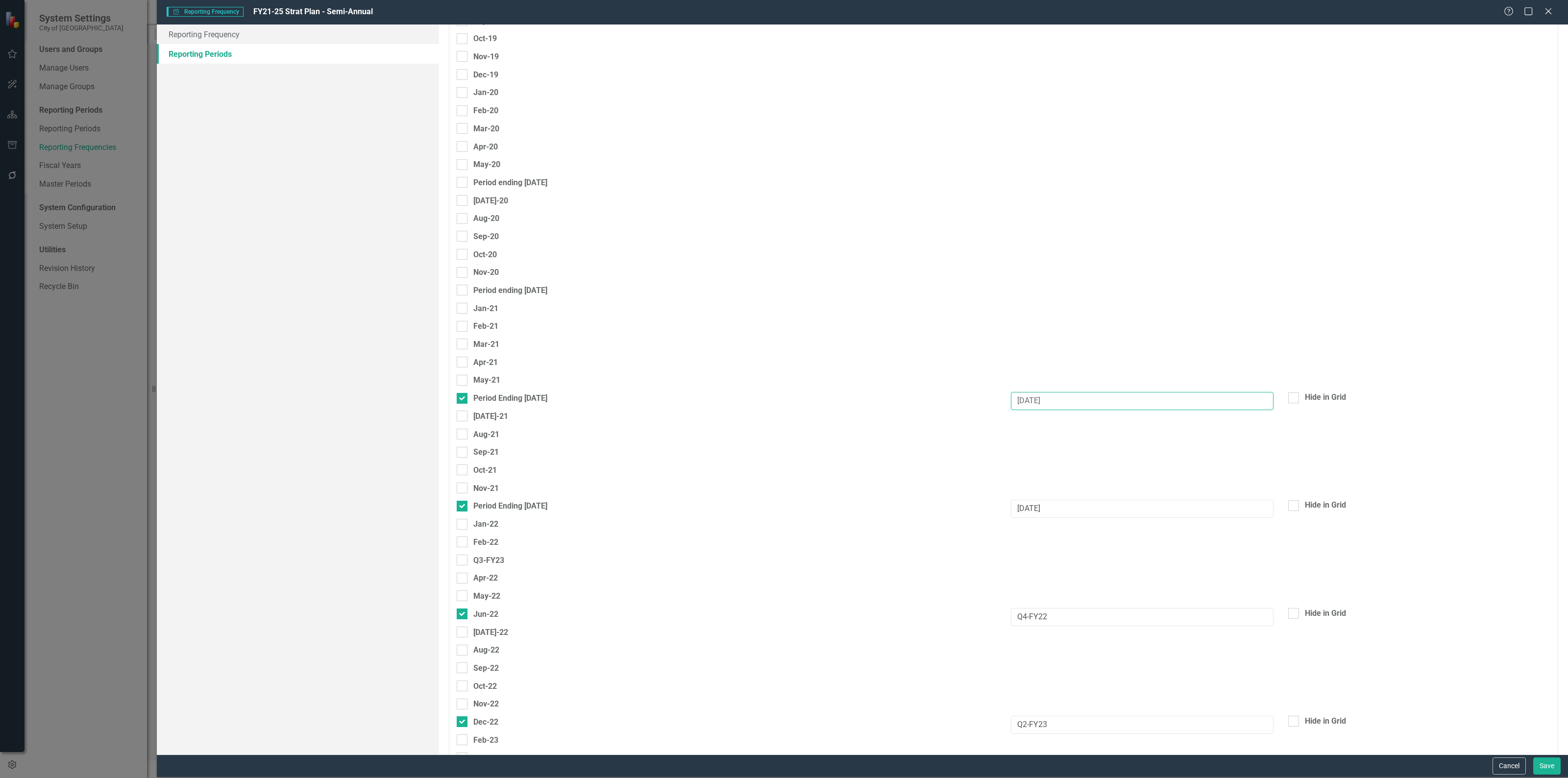
click at [888, 367] on fieldset "Select Reporting Periods Since you may not be reporting on every element every …" at bounding box center [1003, 273] width 1109 height 3187
paste input "Q4-FY22"
type input "Q4-FY21"
drag, startPoint x: 1066, startPoint y: 601, endPoint x: 960, endPoint y: 594, distance: 106.2
click at [960, 594] on fieldset "Select Reporting Periods Since you may not be reporting on every element every …" at bounding box center [1003, 273] width 1109 height 3187
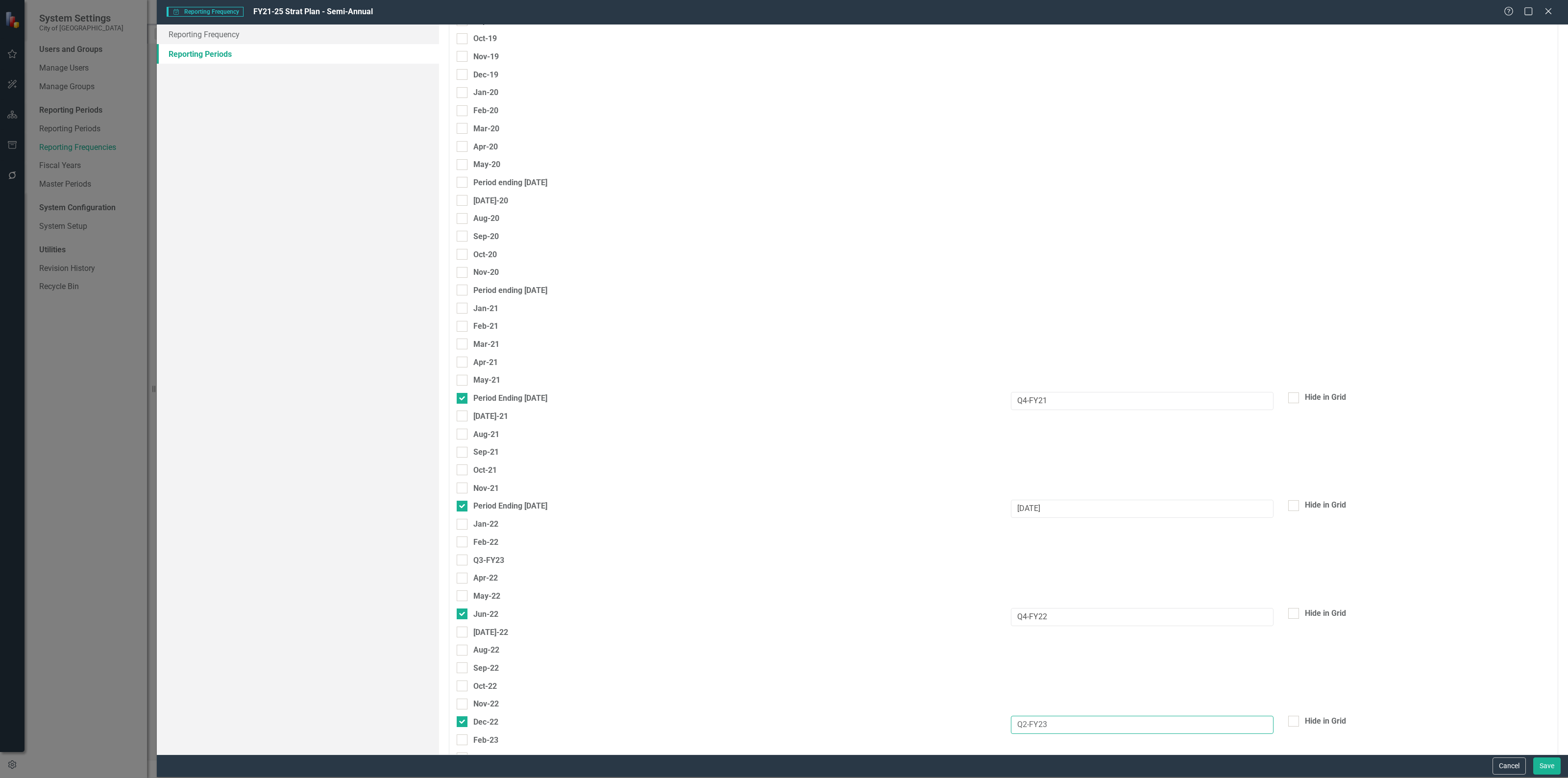
drag, startPoint x: 1058, startPoint y: 714, endPoint x: 822, endPoint y: 677, distance: 238.9
click at [822, 677] on fieldset "Select Reporting Periods Since you may not be reporting on every element every …" at bounding box center [1003, 273] width 1109 height 3187
drag, startPoint x: 1101, startPoint y: 493, endPoint x: 860, endPoint y: 474, distance: 241.7
click at [860, 474] on fieldset "Select Reporting Periods Since you may not be reporting on every element every …" at bounding box center [1003, 273] width 1109 height 3187
paste input "Q2-FY23"
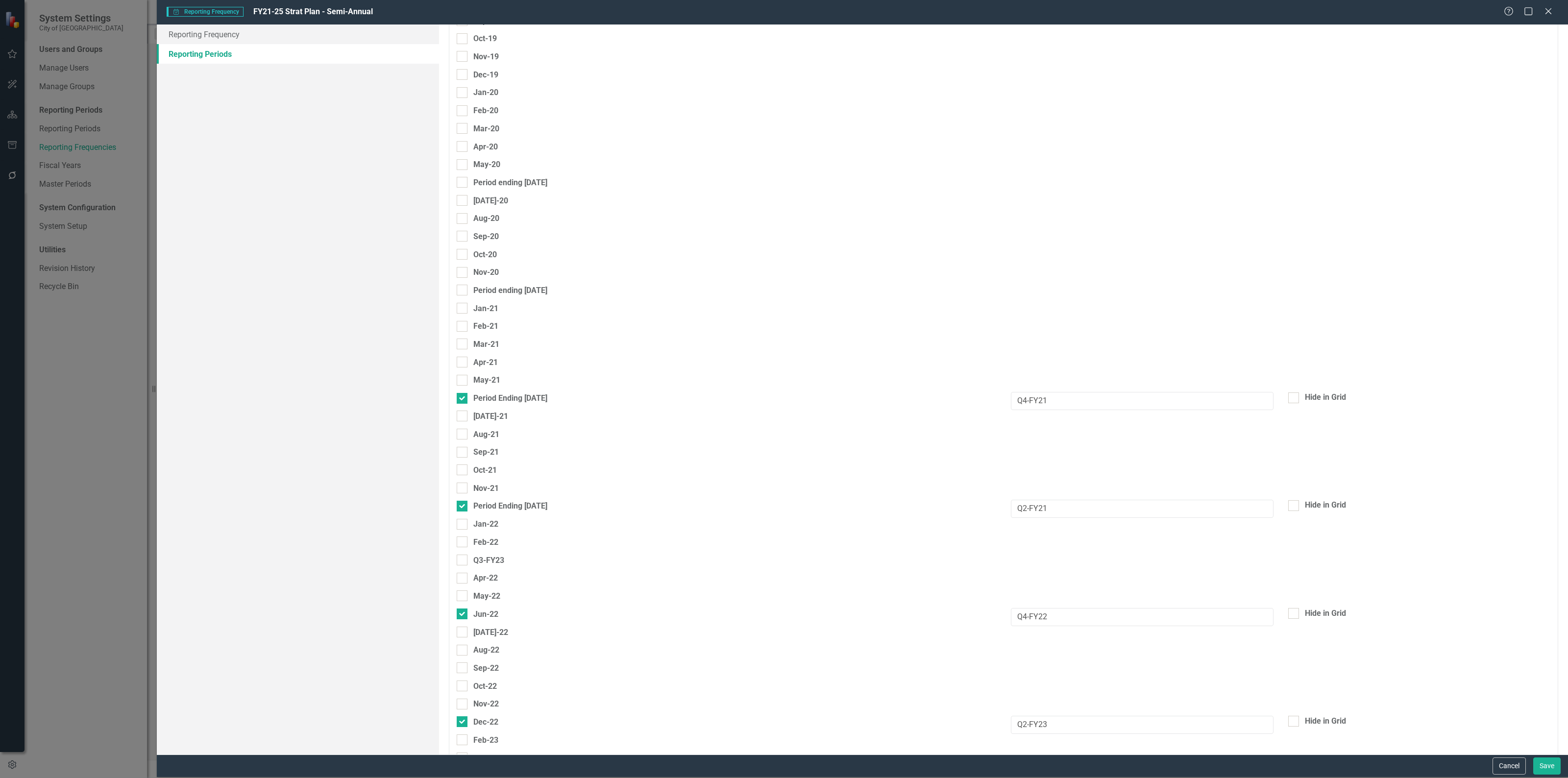
click at [1091, 554] on div "Q3-FY23" at bounding box center [1003, 563] width 1108 height 18
click at [1069, 377] on input "Q2-FY21" at bounding box center [1142, 386] width 263 height 18
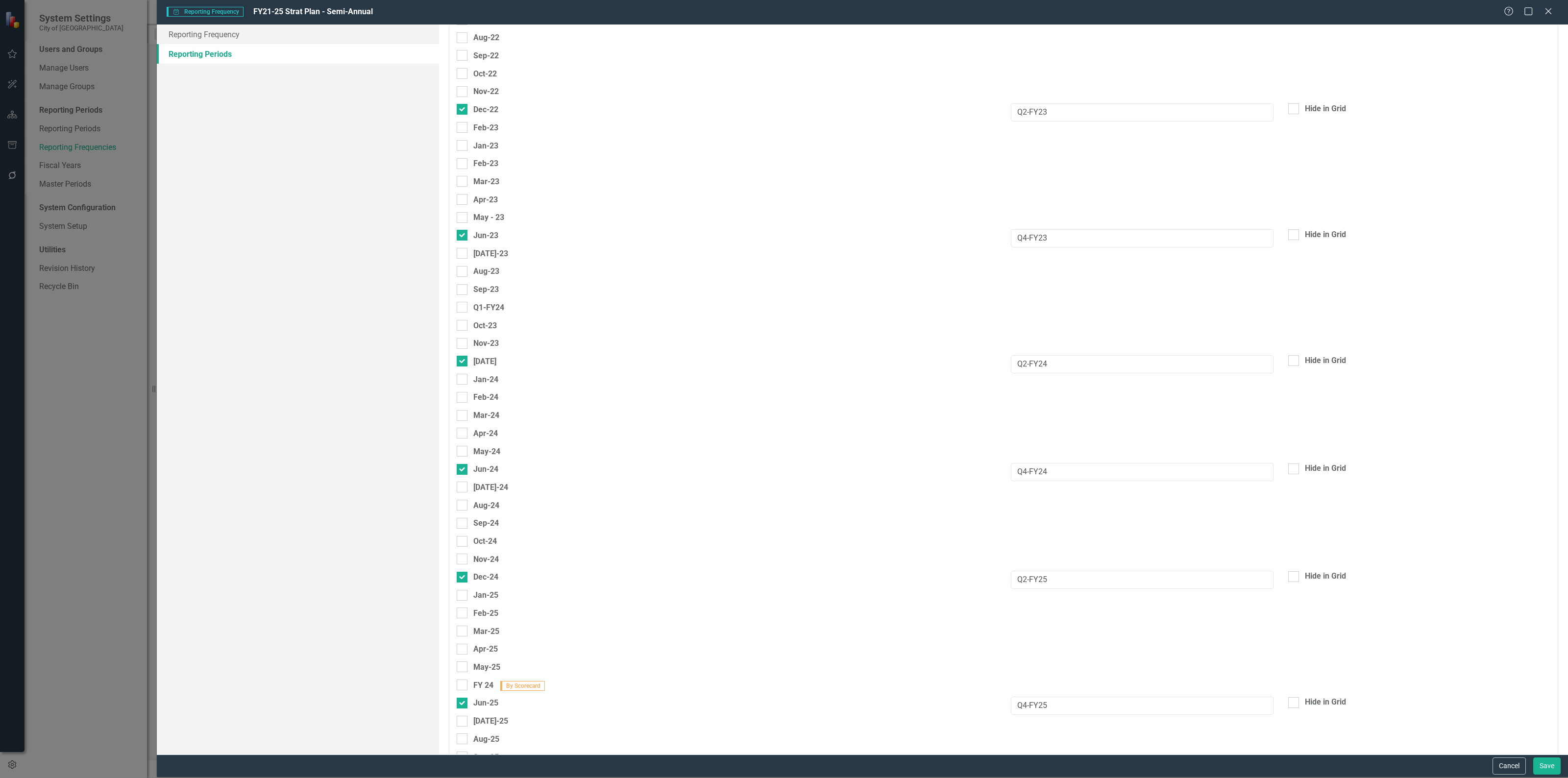
scroll to position [2027, 0]
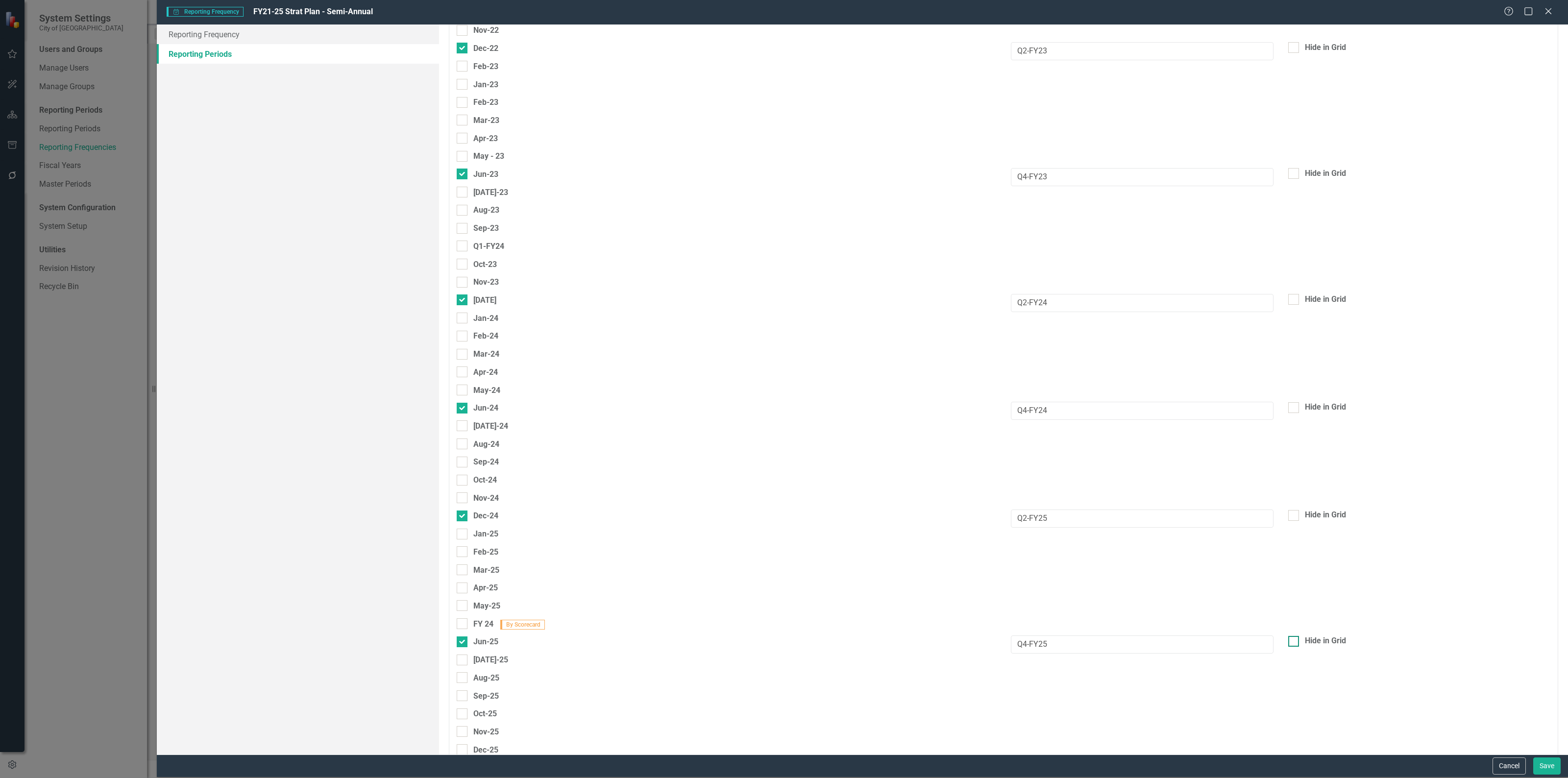
type input "Q2-FY22"
click at [1292, 636] on div at bounding box center [1293, 641] width 11 height 11
click at [1292, 636] on input "Hide in Grid" at bounding box center [1291, 639] width 7 height 6
checkbox input "true"
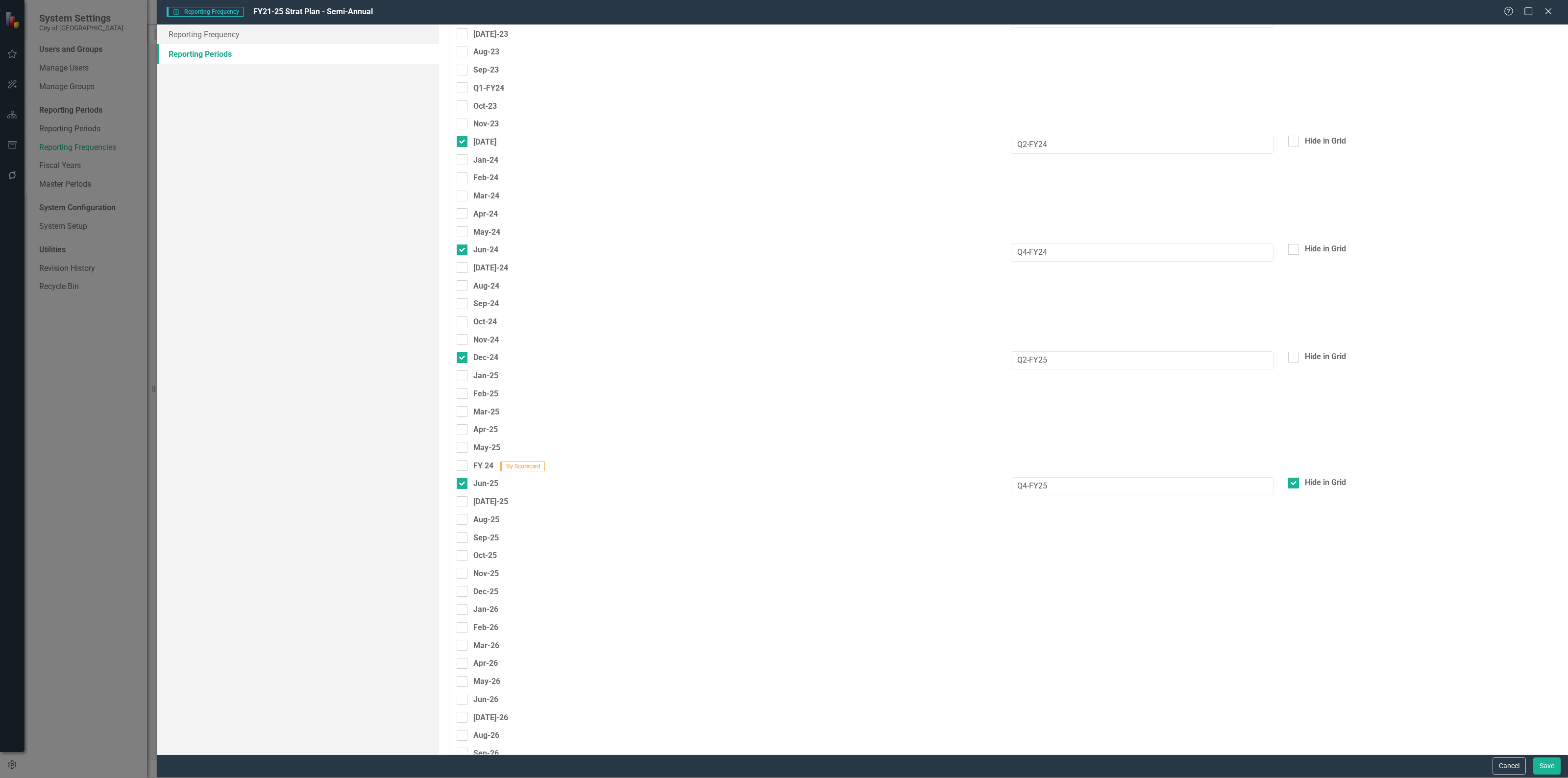
scroll to position [2210, 0]
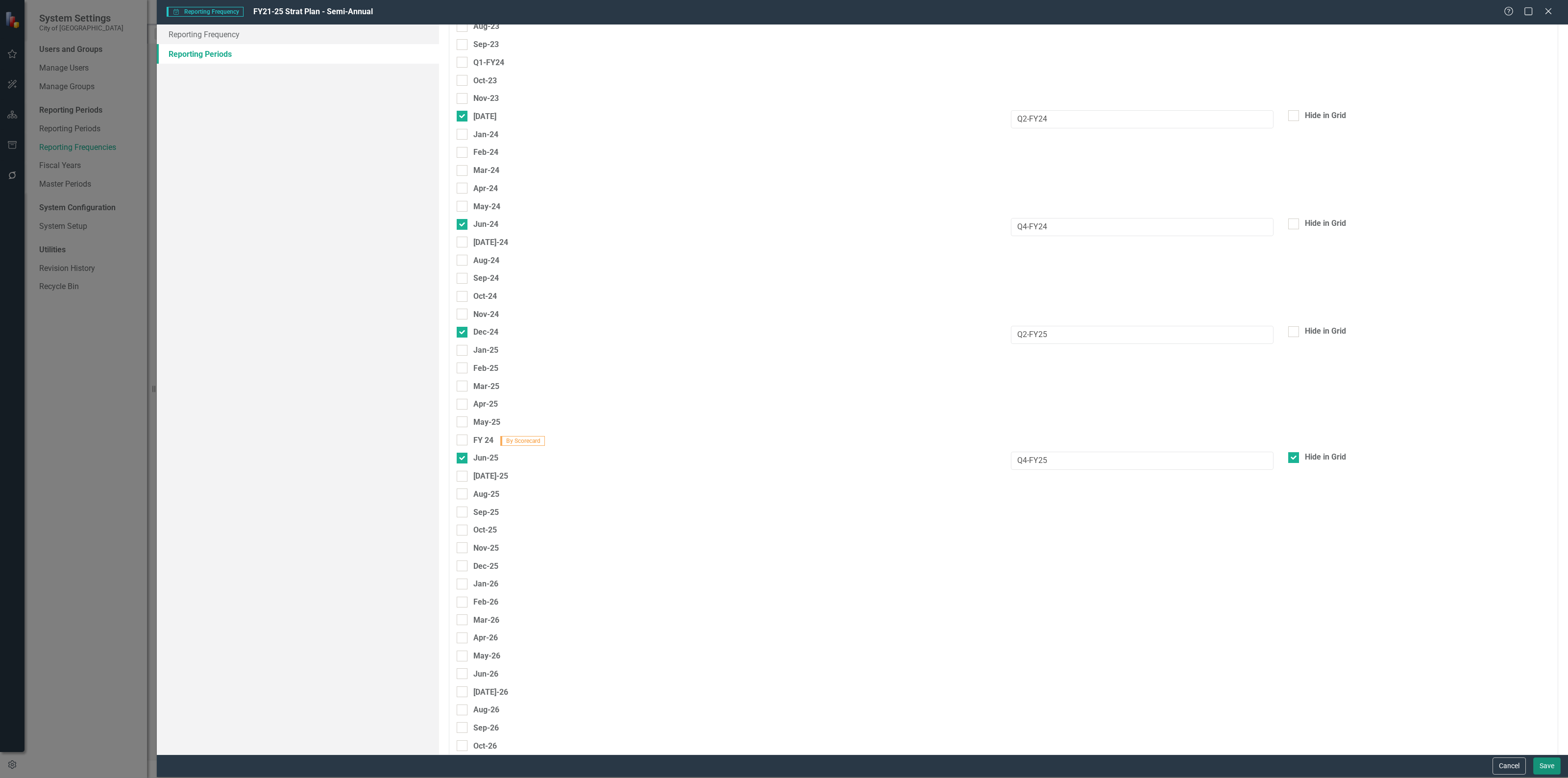
click at [1548, 768] on button "Save" at bounding box center [1547, 766] width 27 height 17
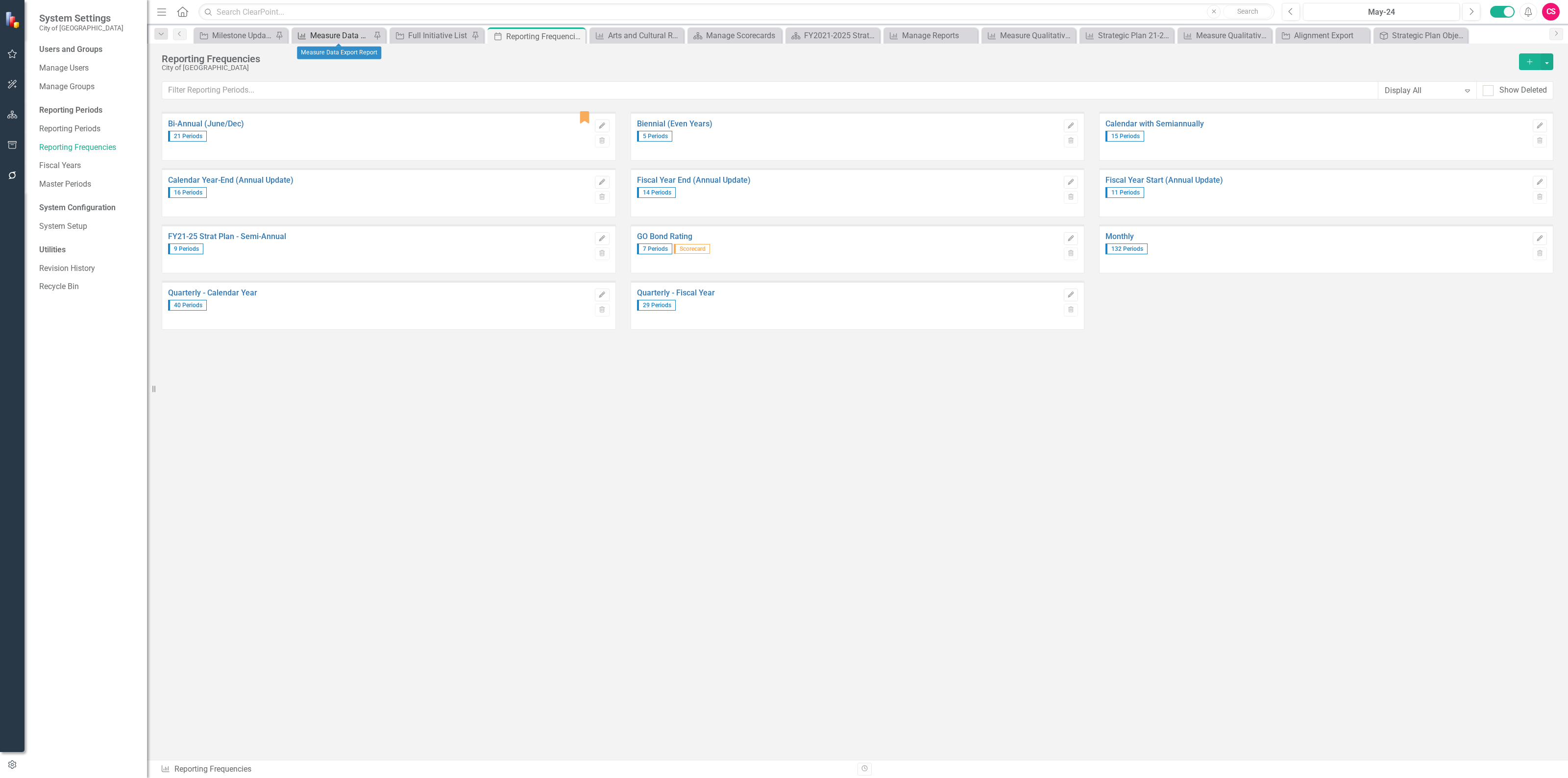
click at [327, 37] on div "Measure Data Export Report" at bounding box center [340, 35] width 60 height 12
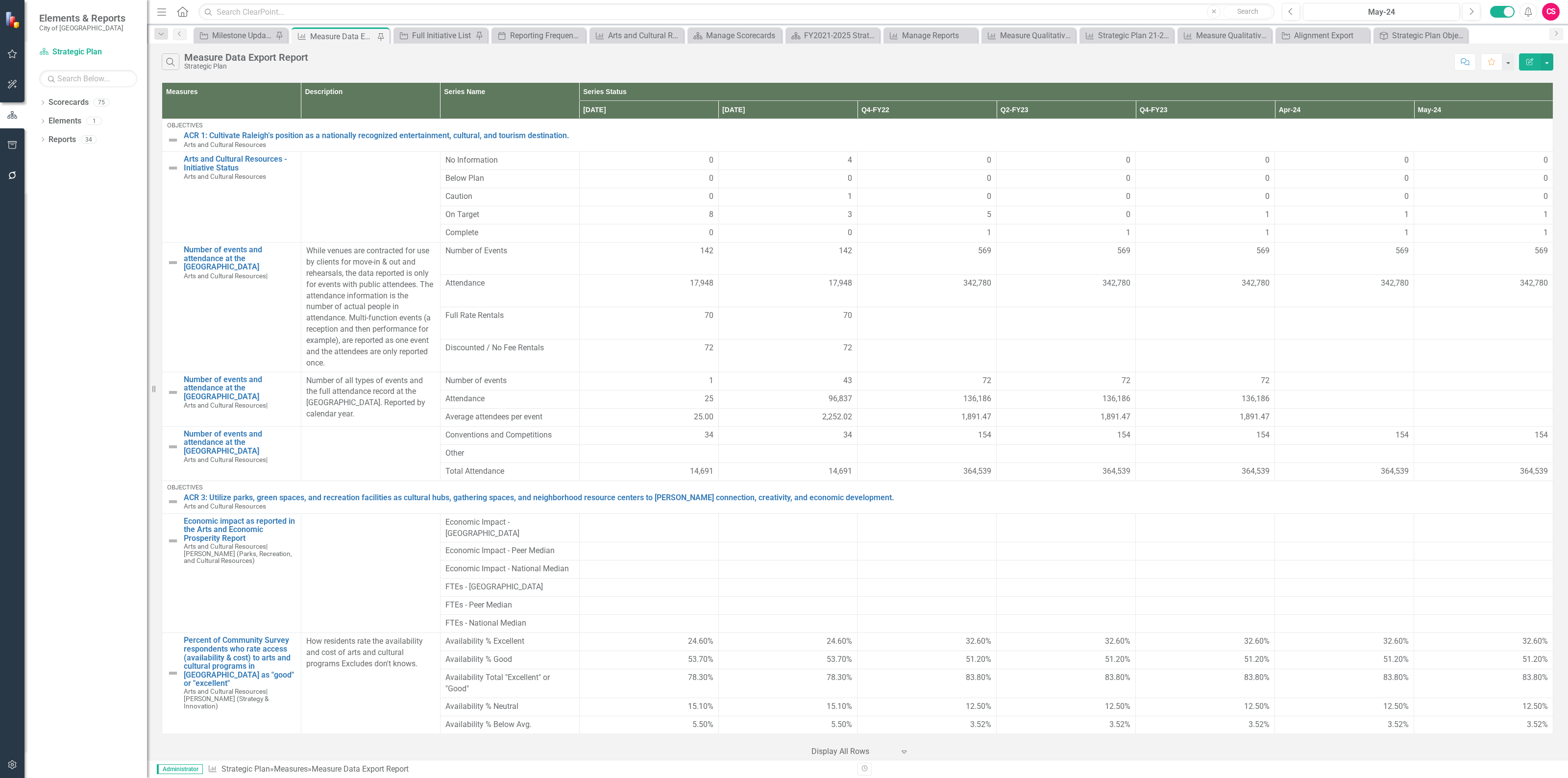
click at [1520, 55] on button "Edit Report" at bounding box center [1529, 62] width 21 height 17
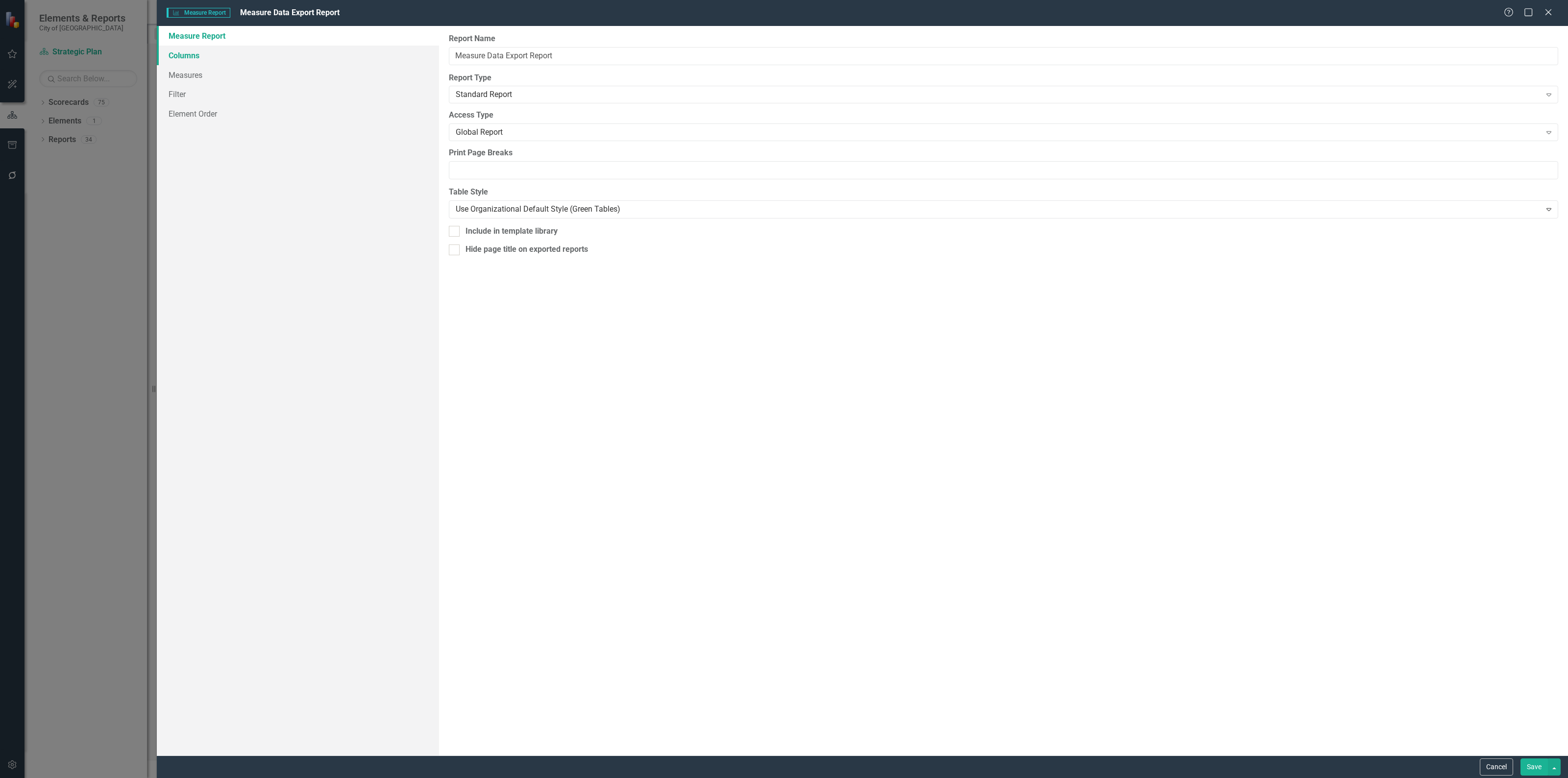
click at [320, 58] on link "Columns" at bounding box center [298, 55] width 282 height 19
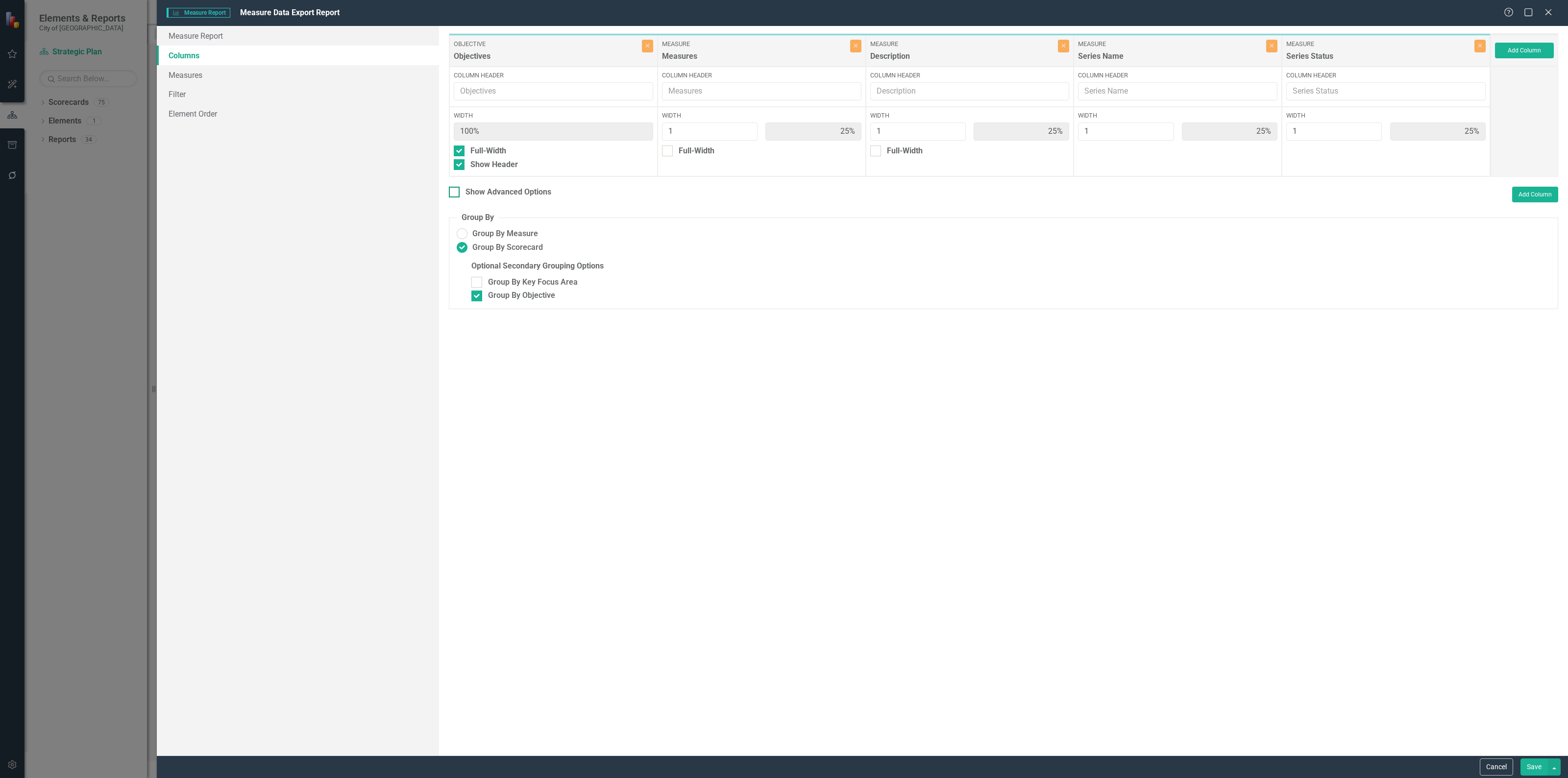
click at [454, 194] on div at bounding box center [454, 192] width 11 height 11
click at [454, 193] on input "Show Advanced Options" at bounding box center [452, 190] width 7 height 6
checkbox input "true"
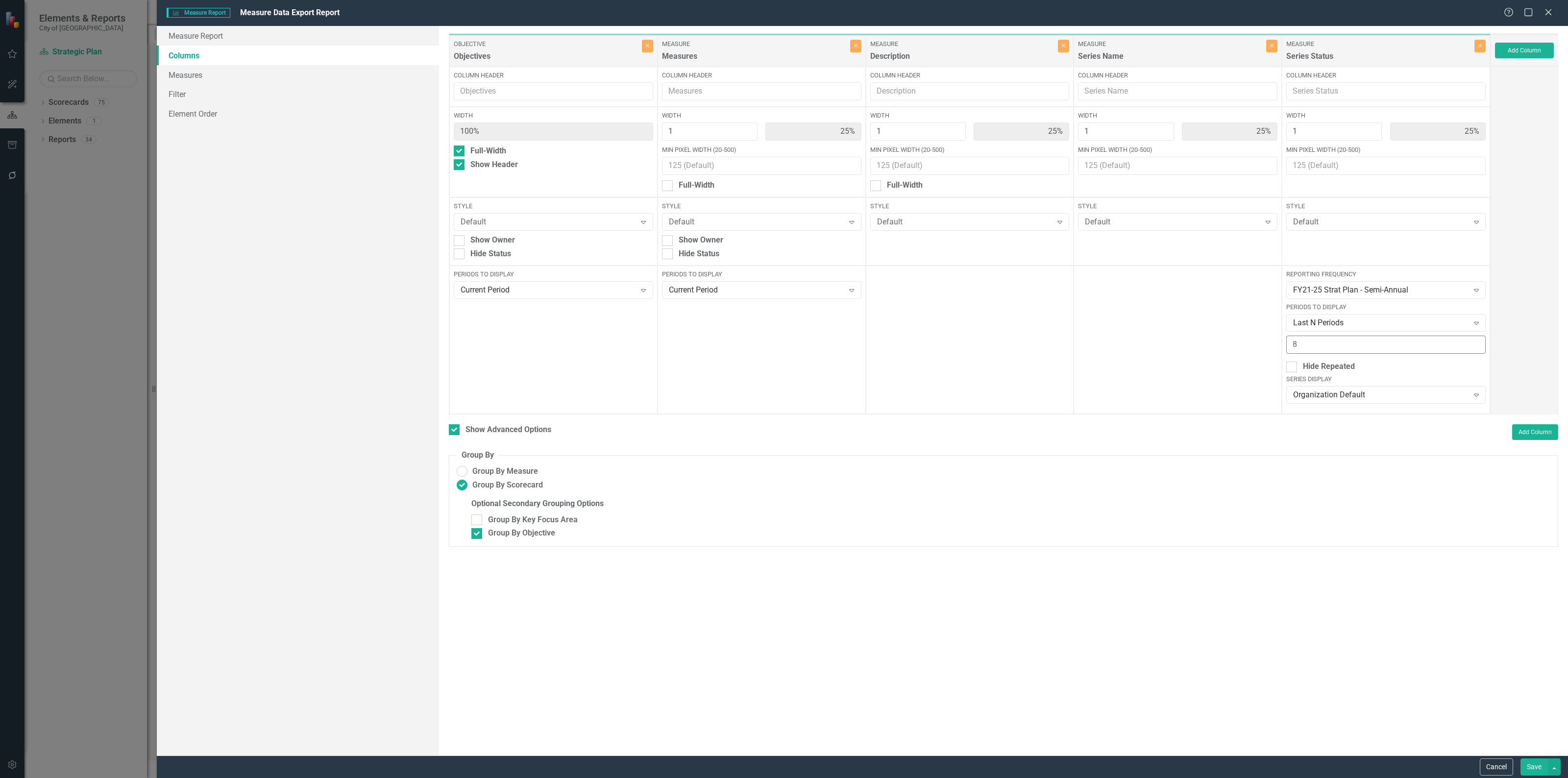
drag, startPoint x: 1326, startPoint y: 339, endPoint x: 1234, endPoint y: 335, distance: 92.1
click at [1234, 335] on div "Objective Objectives Close Column Header Width 100% Full-Width Show Header Styl…" at bounding box center [969, 224] width 1041 height 381
type input "10"
click at [1530, 764] on button "Save" at bounding box center [1534, 767] width 27 height 17
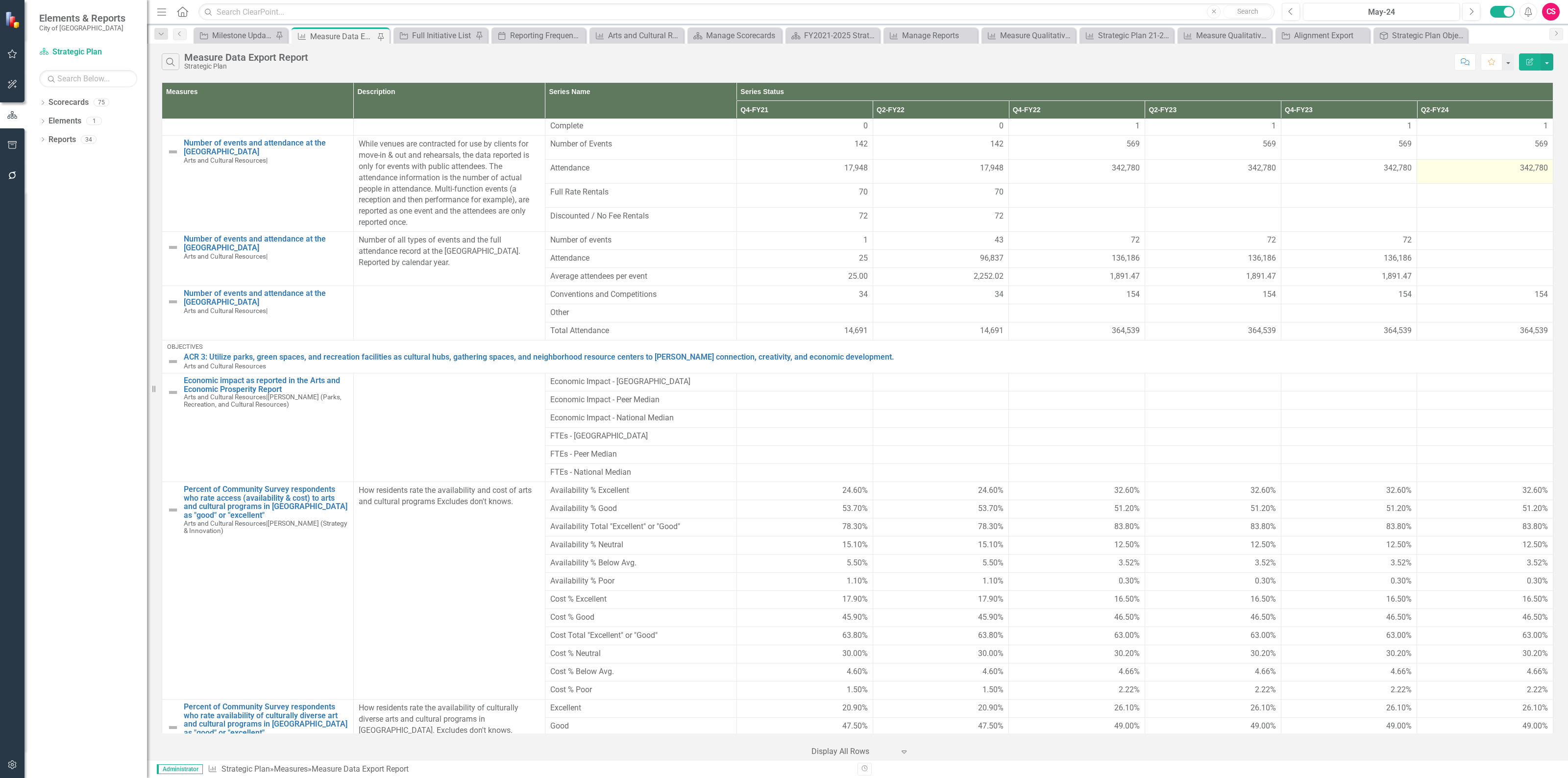
scroll to position [122, 0]
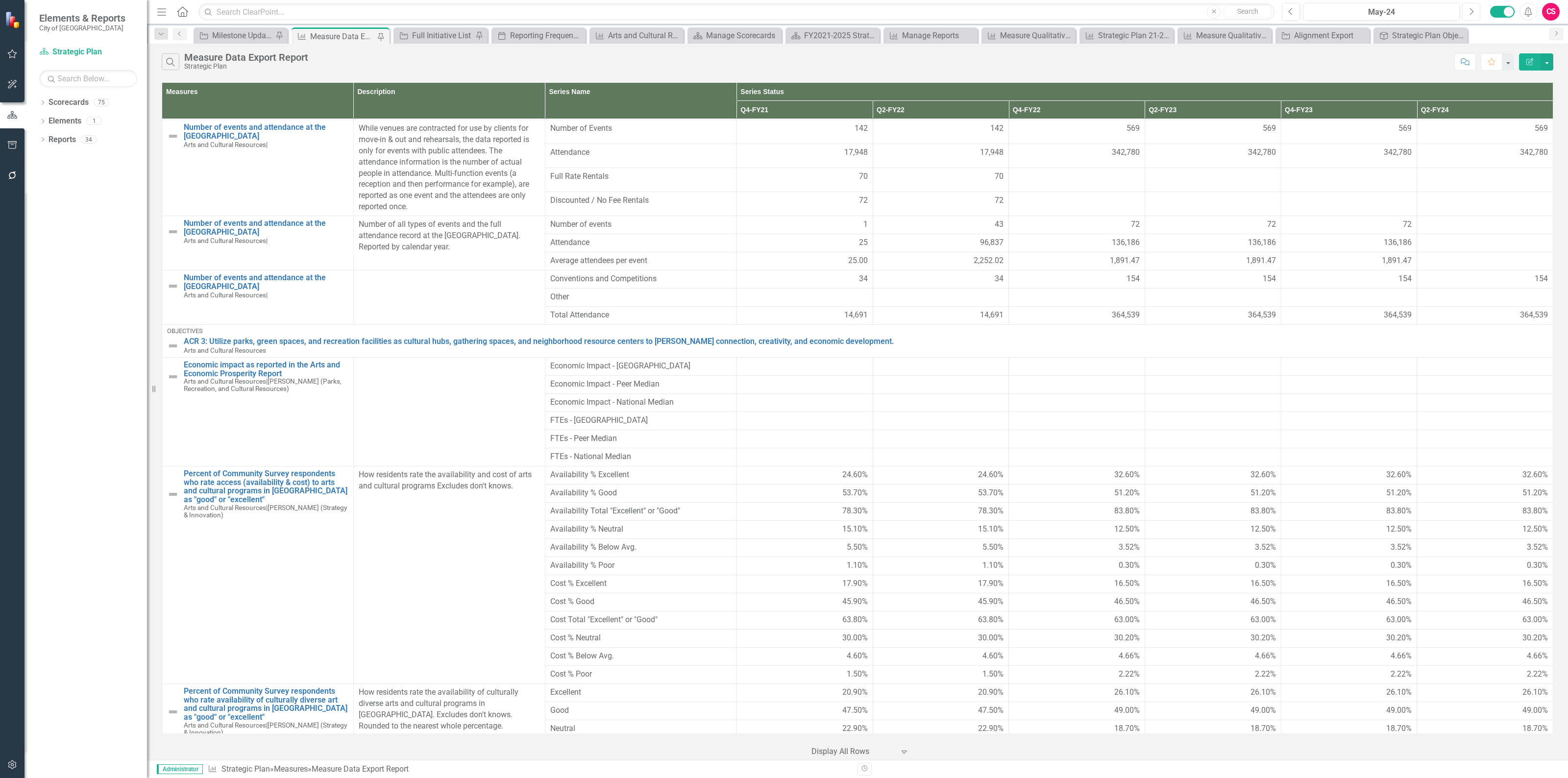
click at [1469, 12] on icon "Next" at bounding box center [1471, 12] width 5 height 9
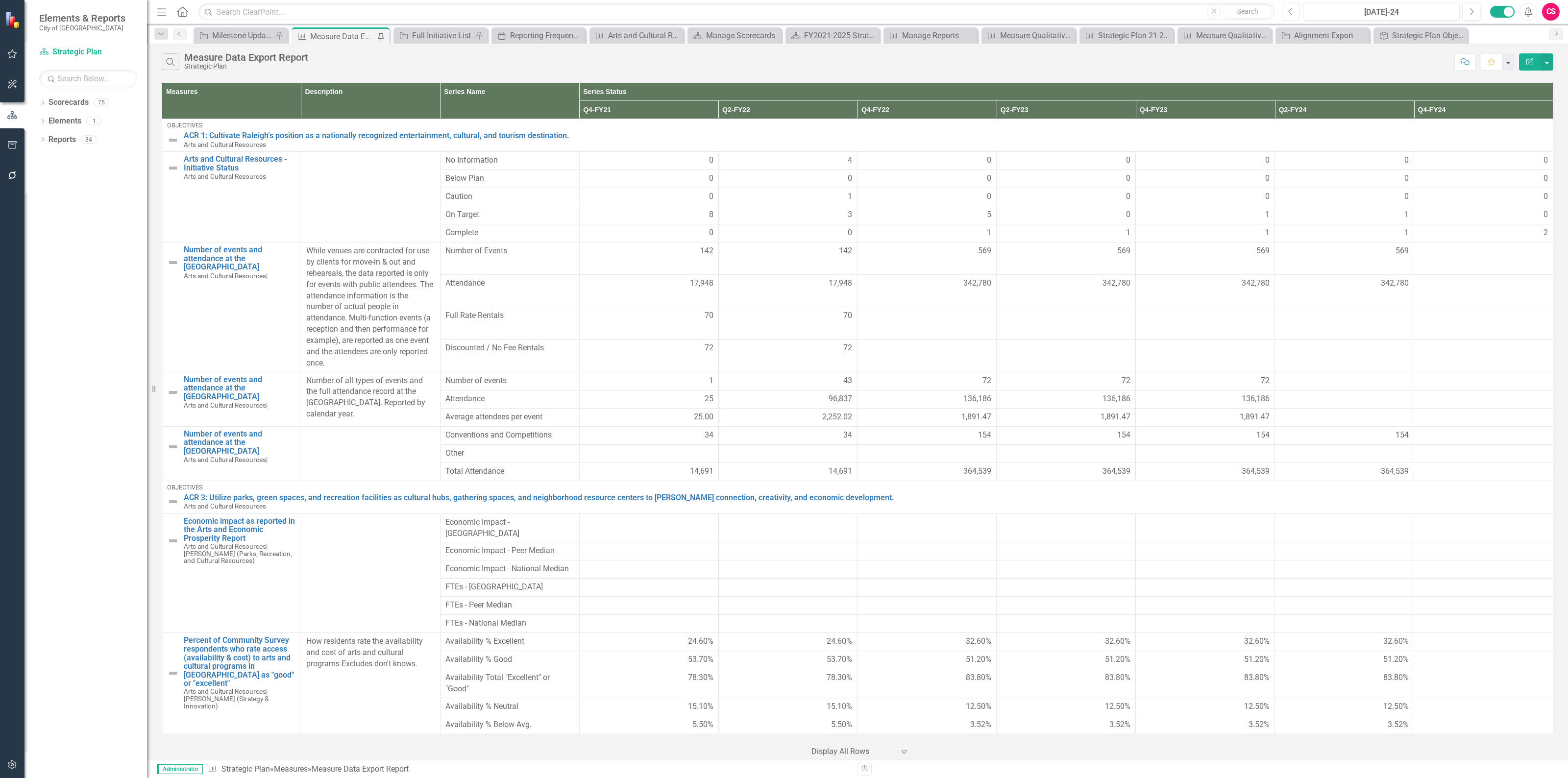
click at [1292, 9] on icon "Previous" at bounding box center [1290, 12] width 5 height 9
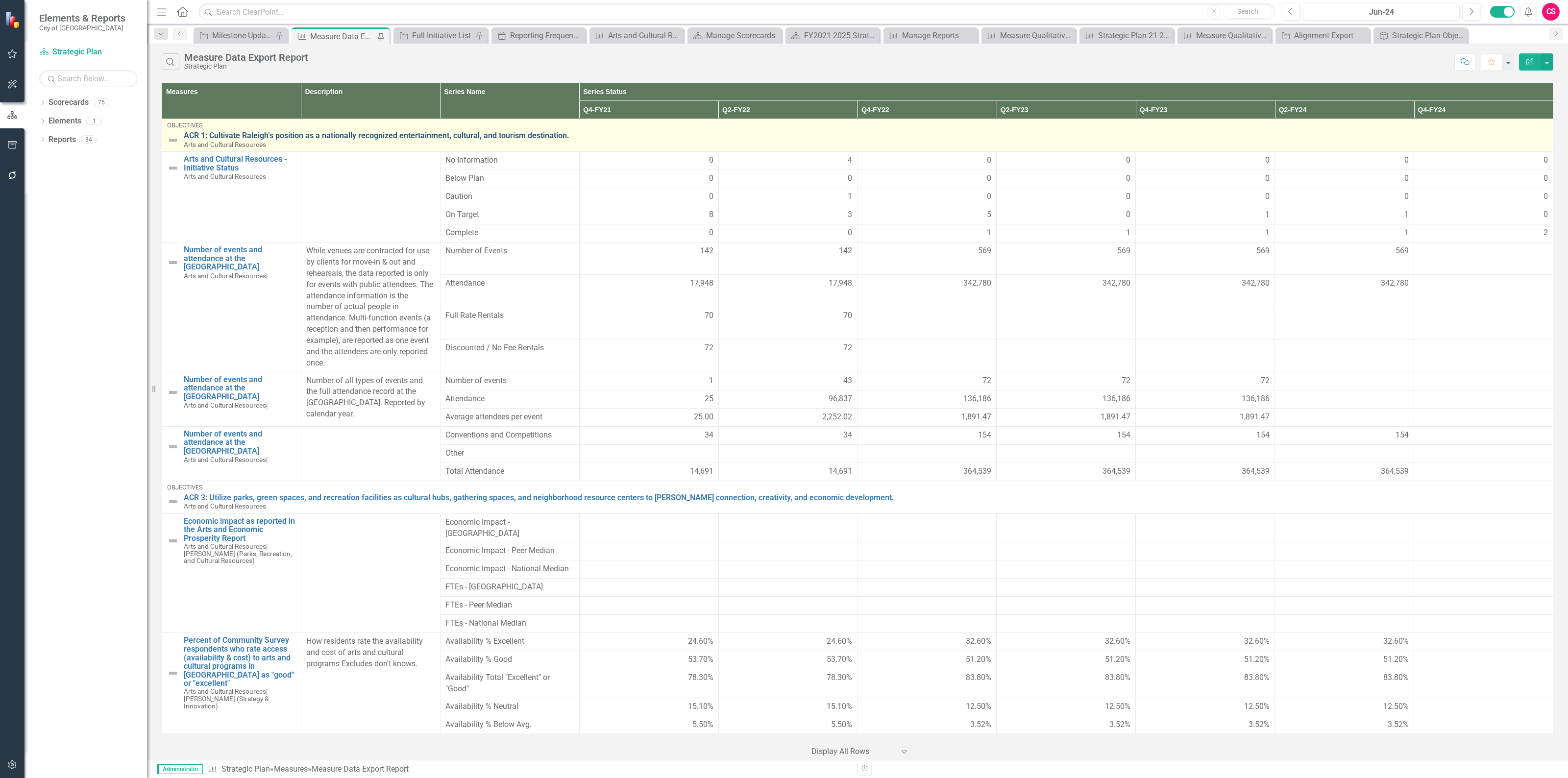
click at [253, 137] on link "ACR 1: Cultivate Raleigh’s position as a nationally recognized entertainment, c…" at bounding box center [866, 136] width 1364 height 9
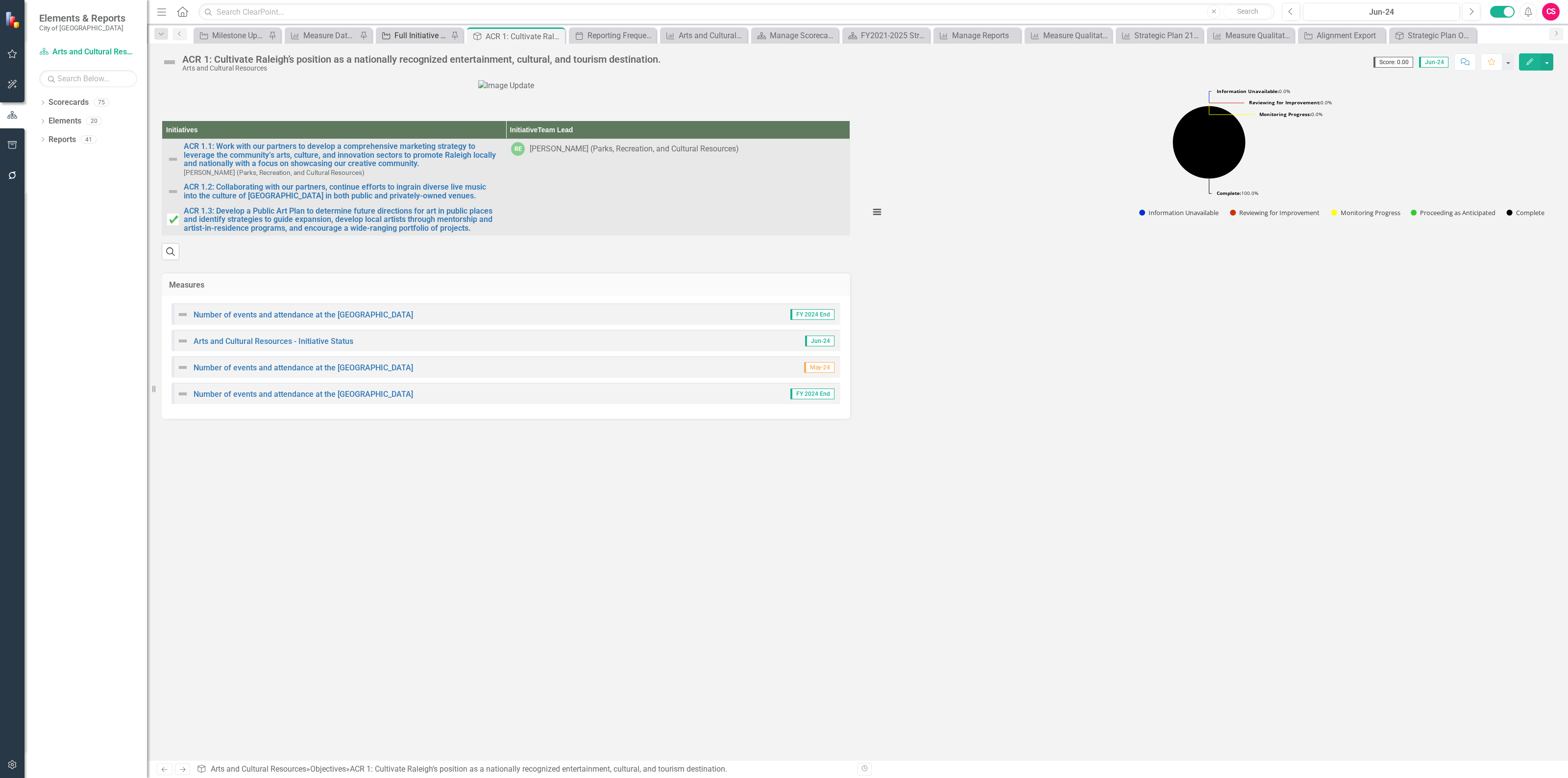
click at [397, 35] on div "Full Initiative List" at bounding box center [421, 35] width 54 height 12
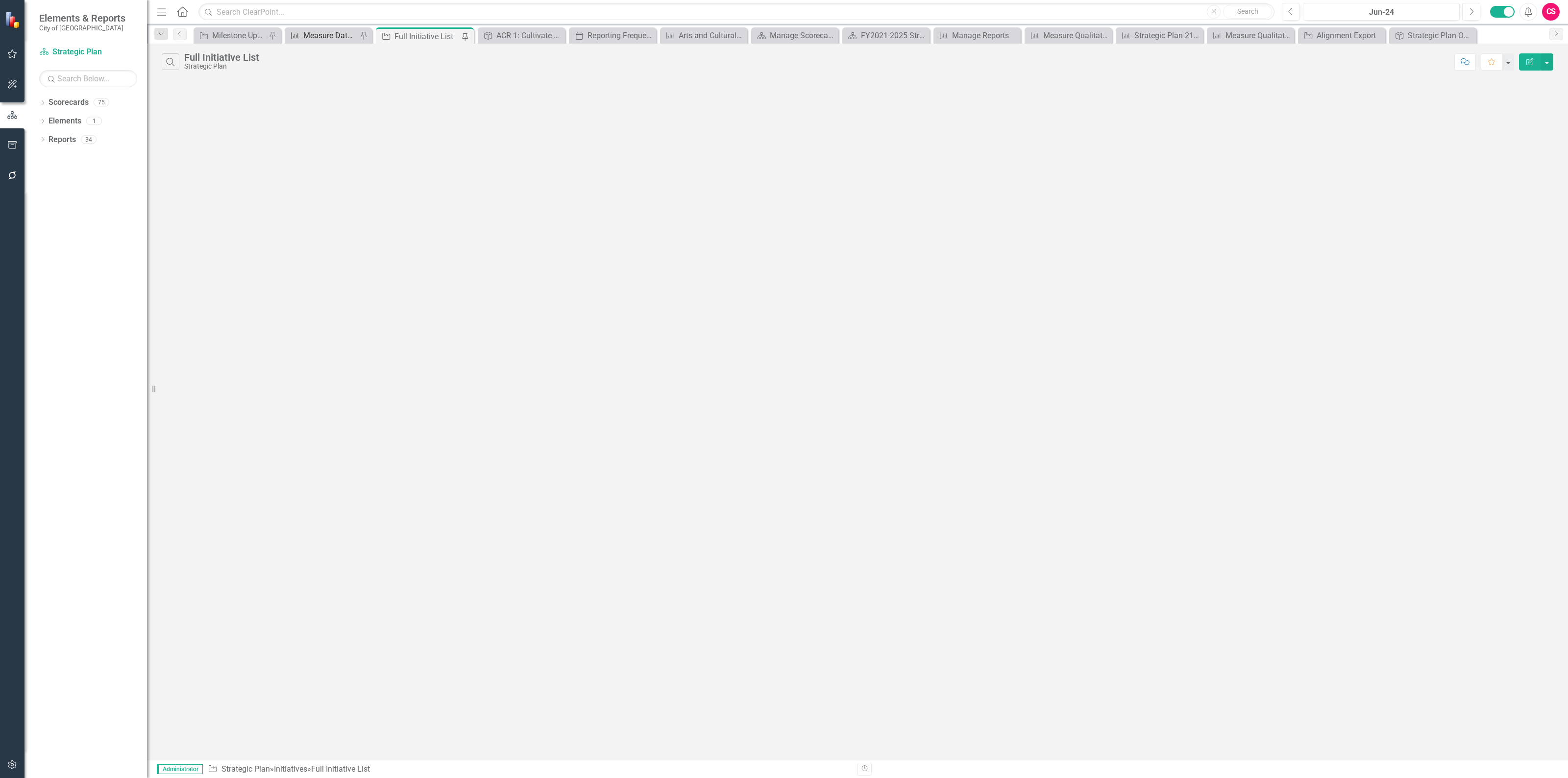
click at [307, 38] on div "Measure Data Export Report" at bounding box center [330, 35] width 54 height 12
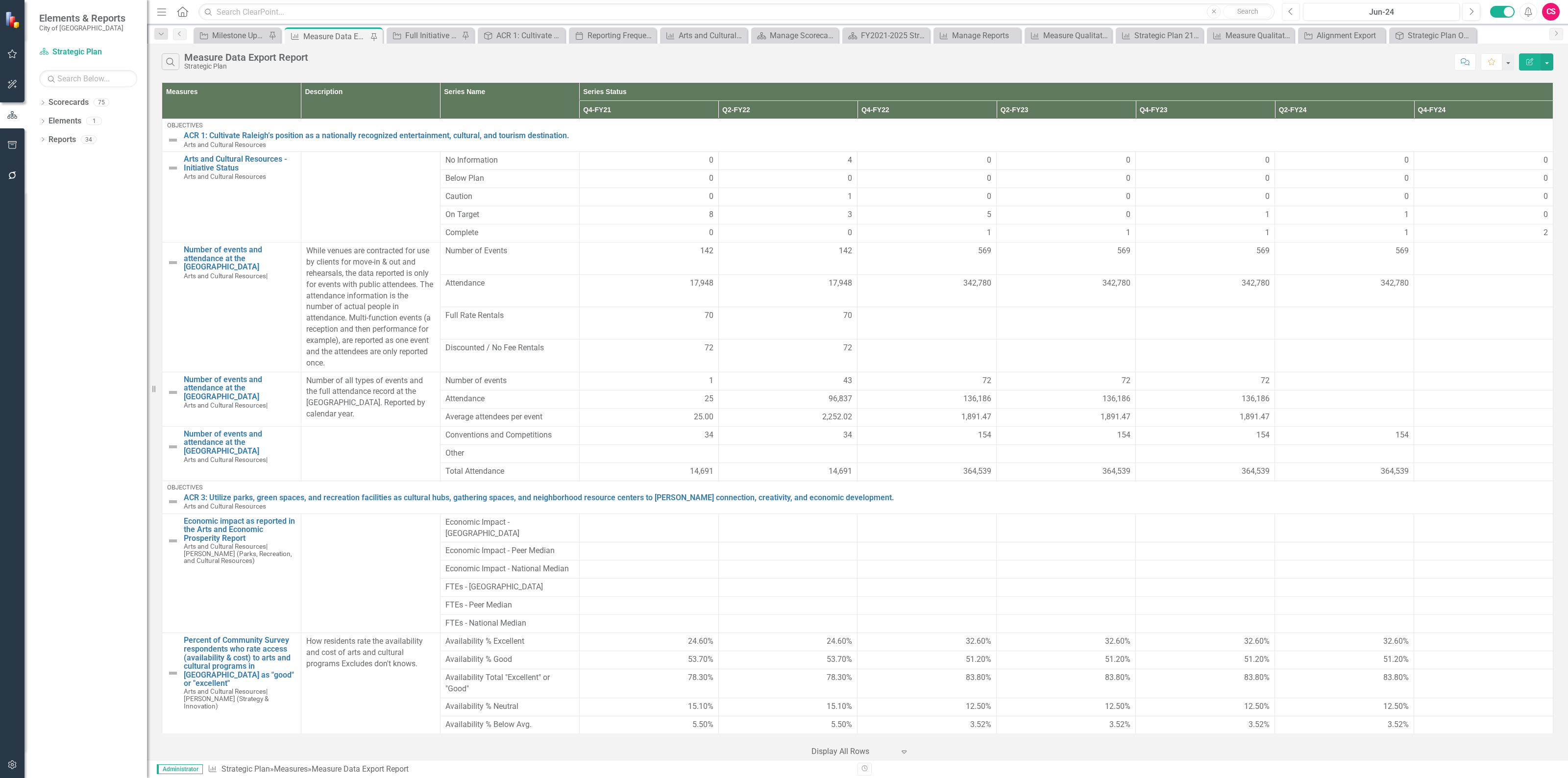
click at [1294, 11] on button "Previous" at bounding box center [1290, 12] width 18 height 18
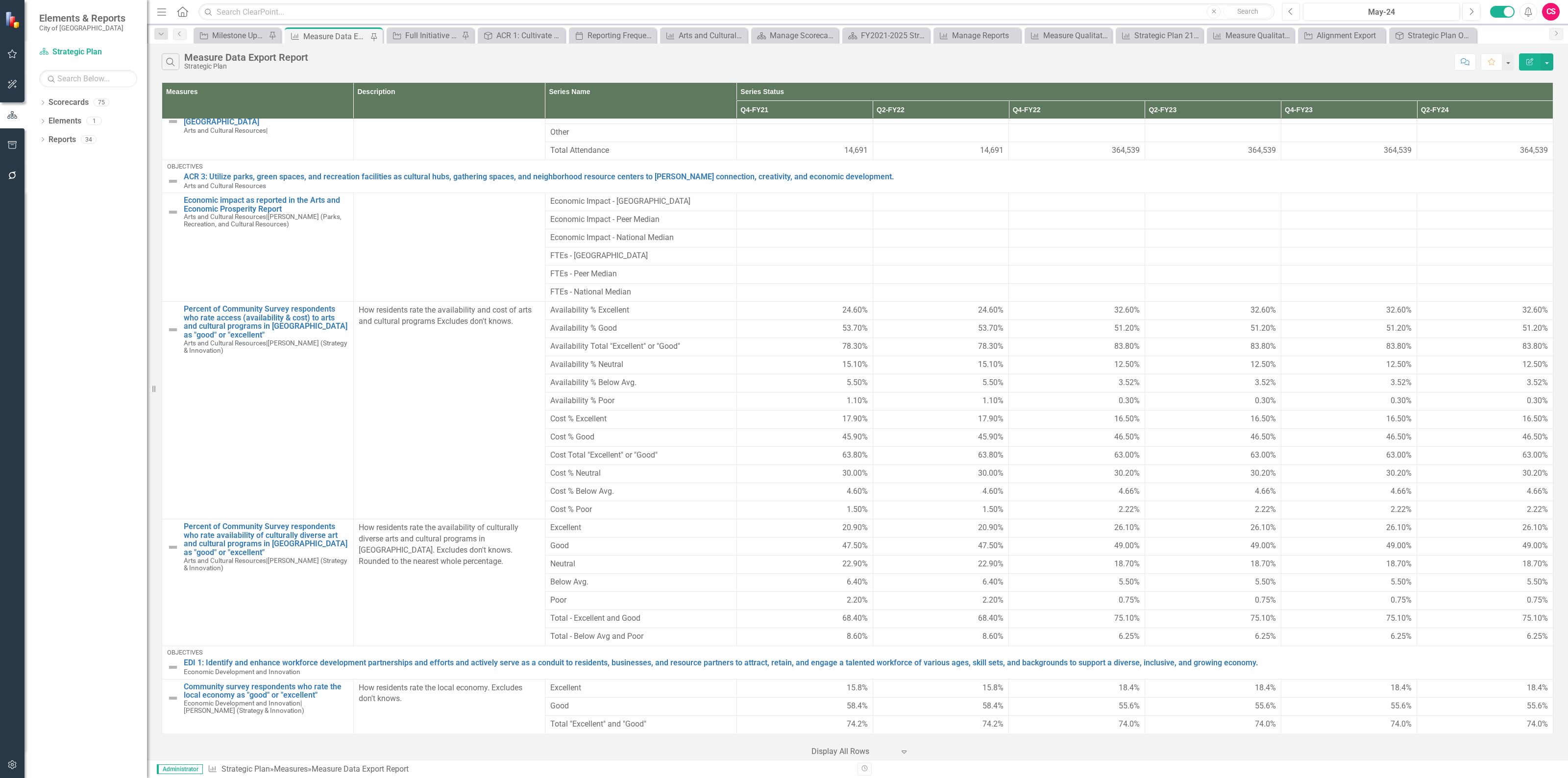
scroll to position [86, 0]
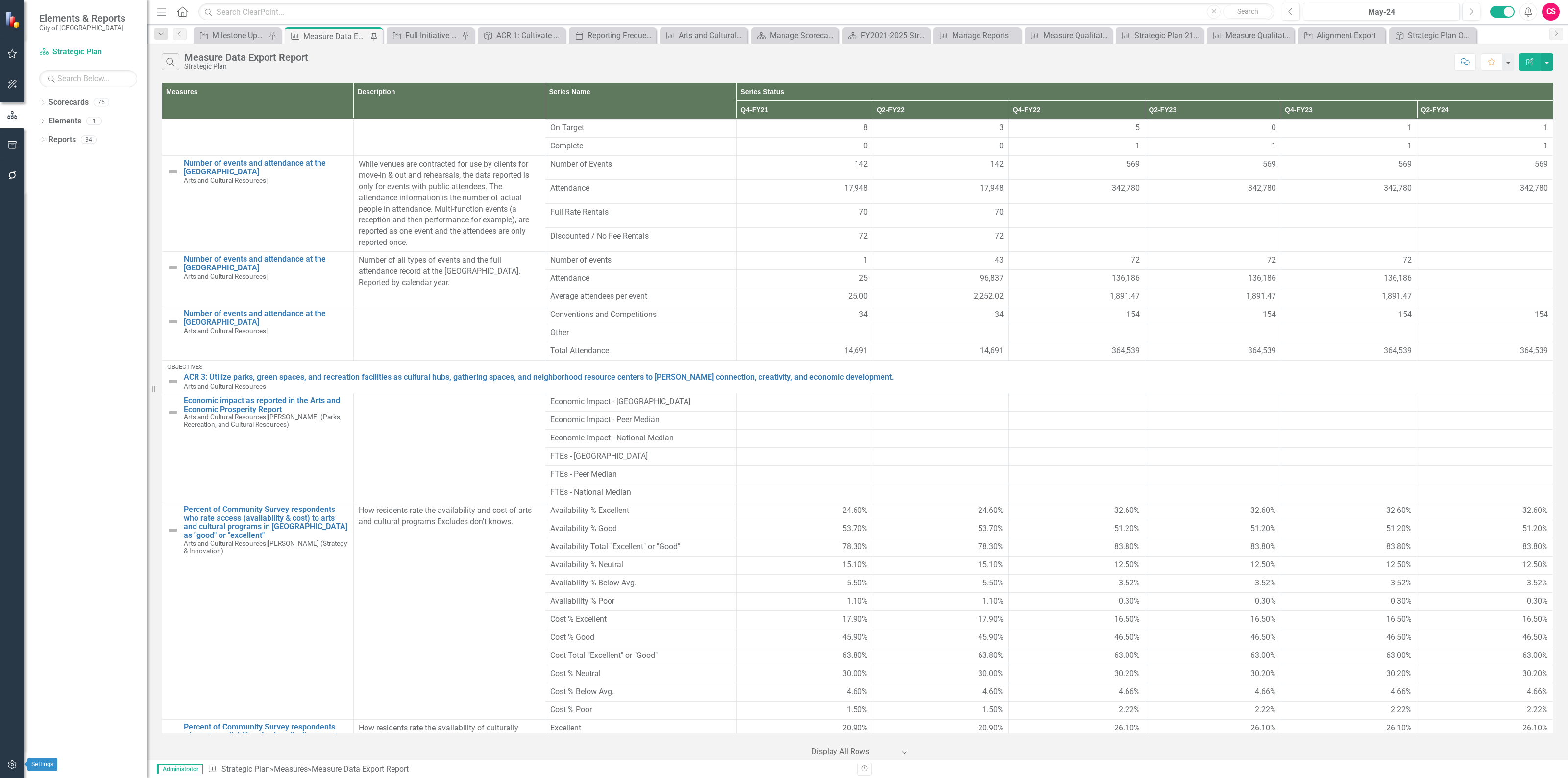
click at [12, 770] on button "button" at bounding box center [12, 765] width 22 height 21
click at [84, 227] on link "System Setup" at bounding box center [88, 226] width 98 height 11
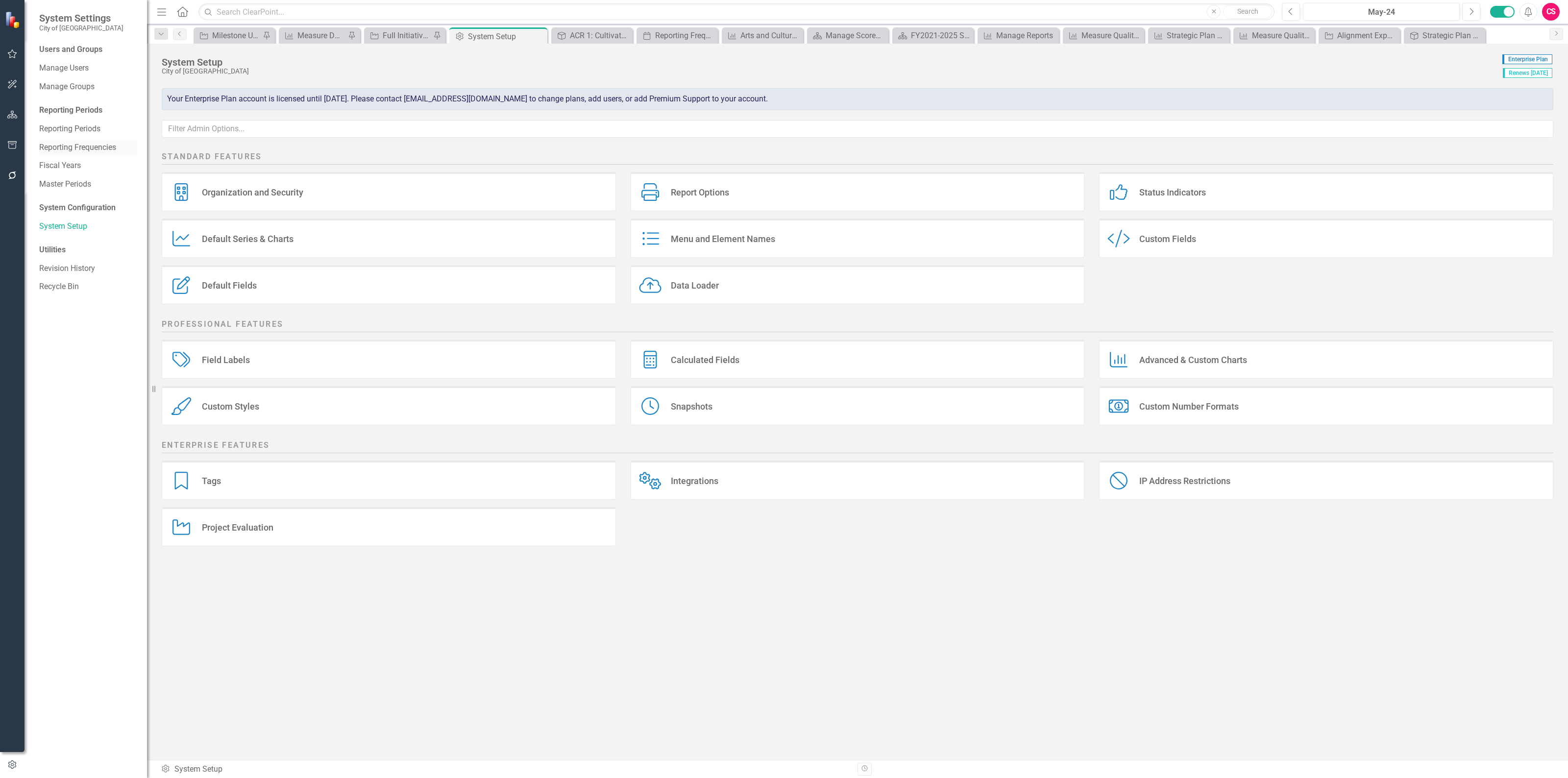
click at [79, 142] on link "Reporting Frequencies" at bounding box center [88, 148] width 98 height 11
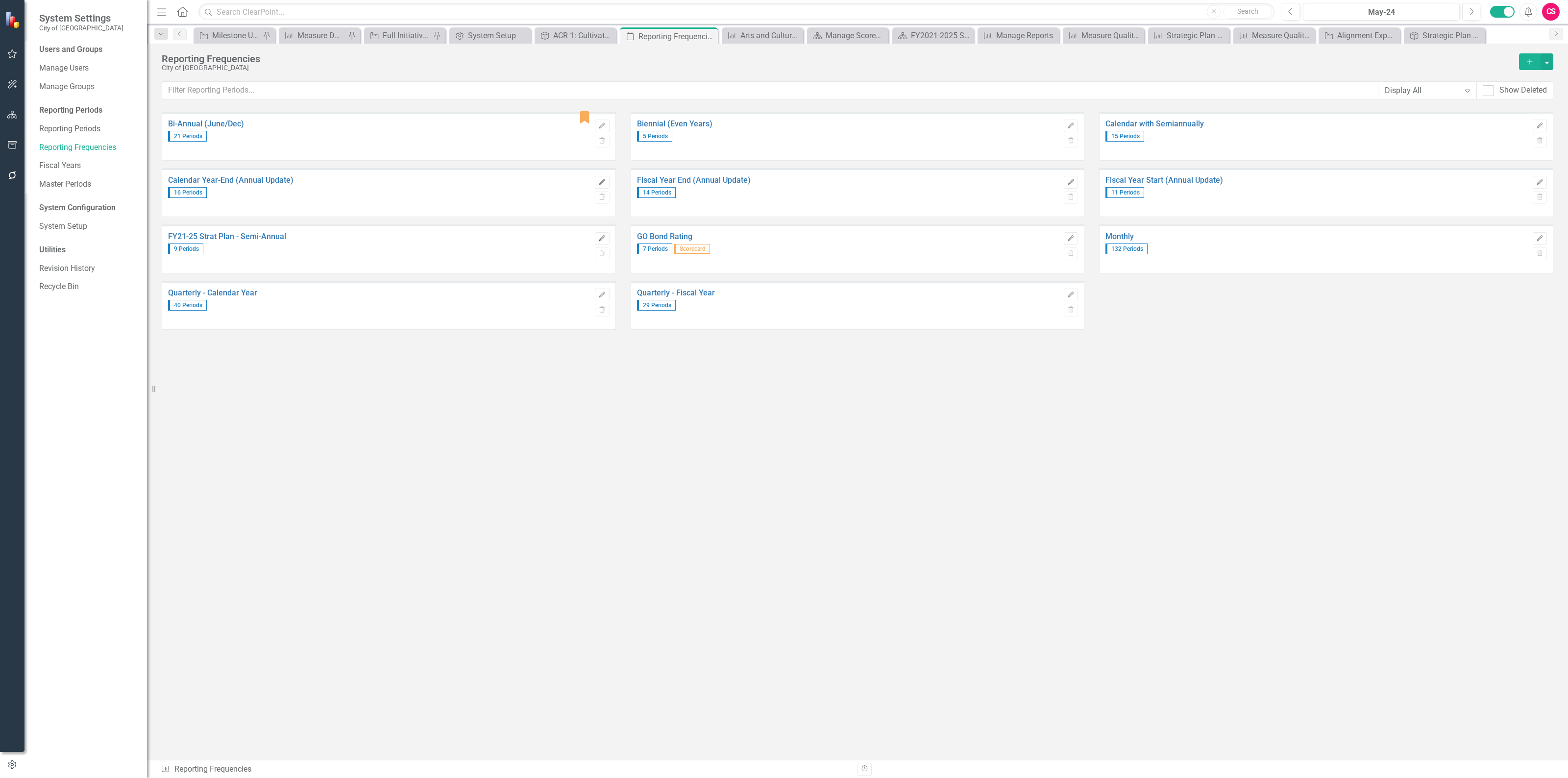
click at [605, 242] on button "Edit" at bounding box center [602, 239] width 14 height 13
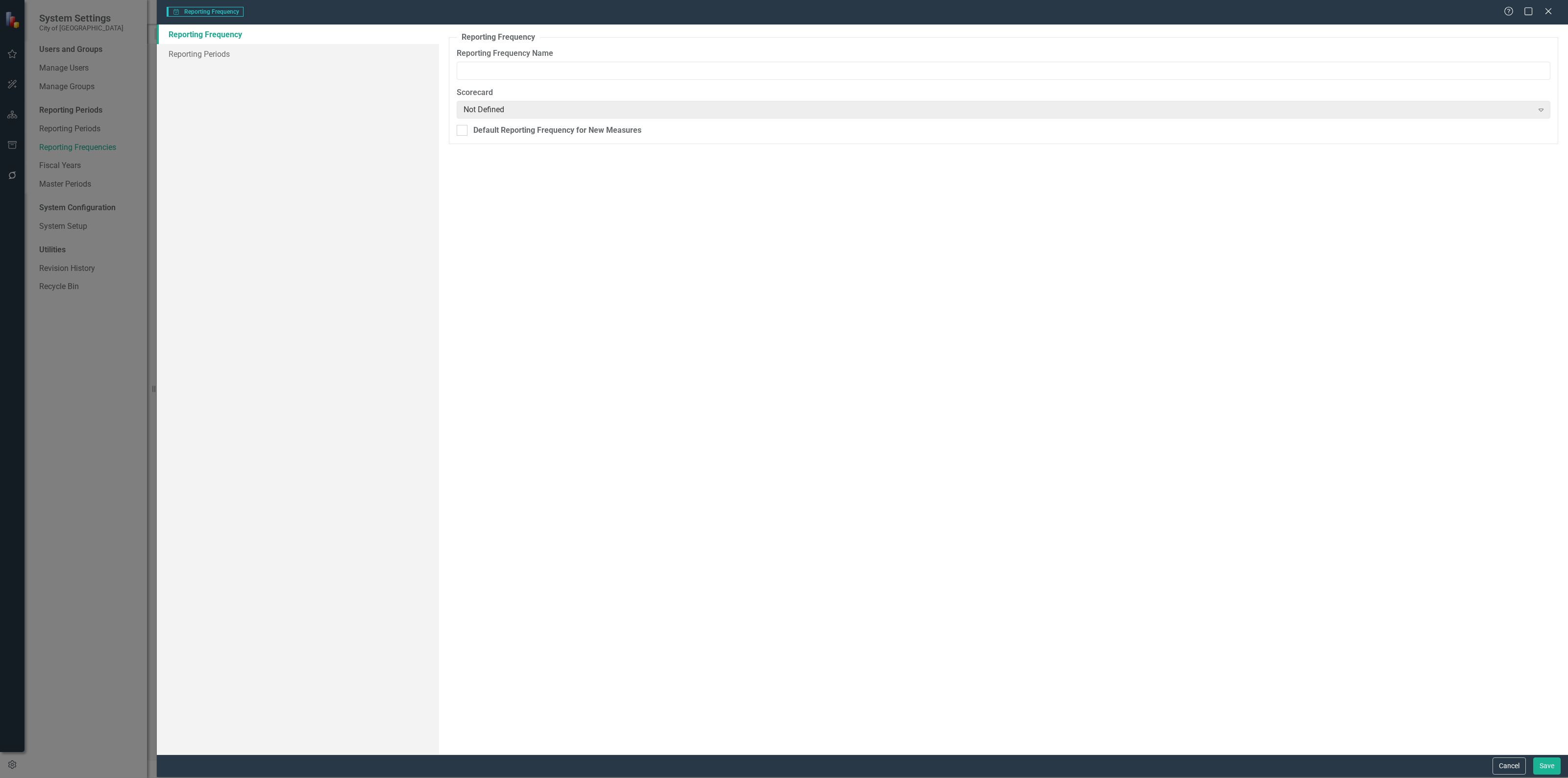
type input "FY21-25 Strat Plan - Semi-Annual"
click at [268, 52] on link "Reporting Periods" at bounding box center [298, 54] width 282 height 19
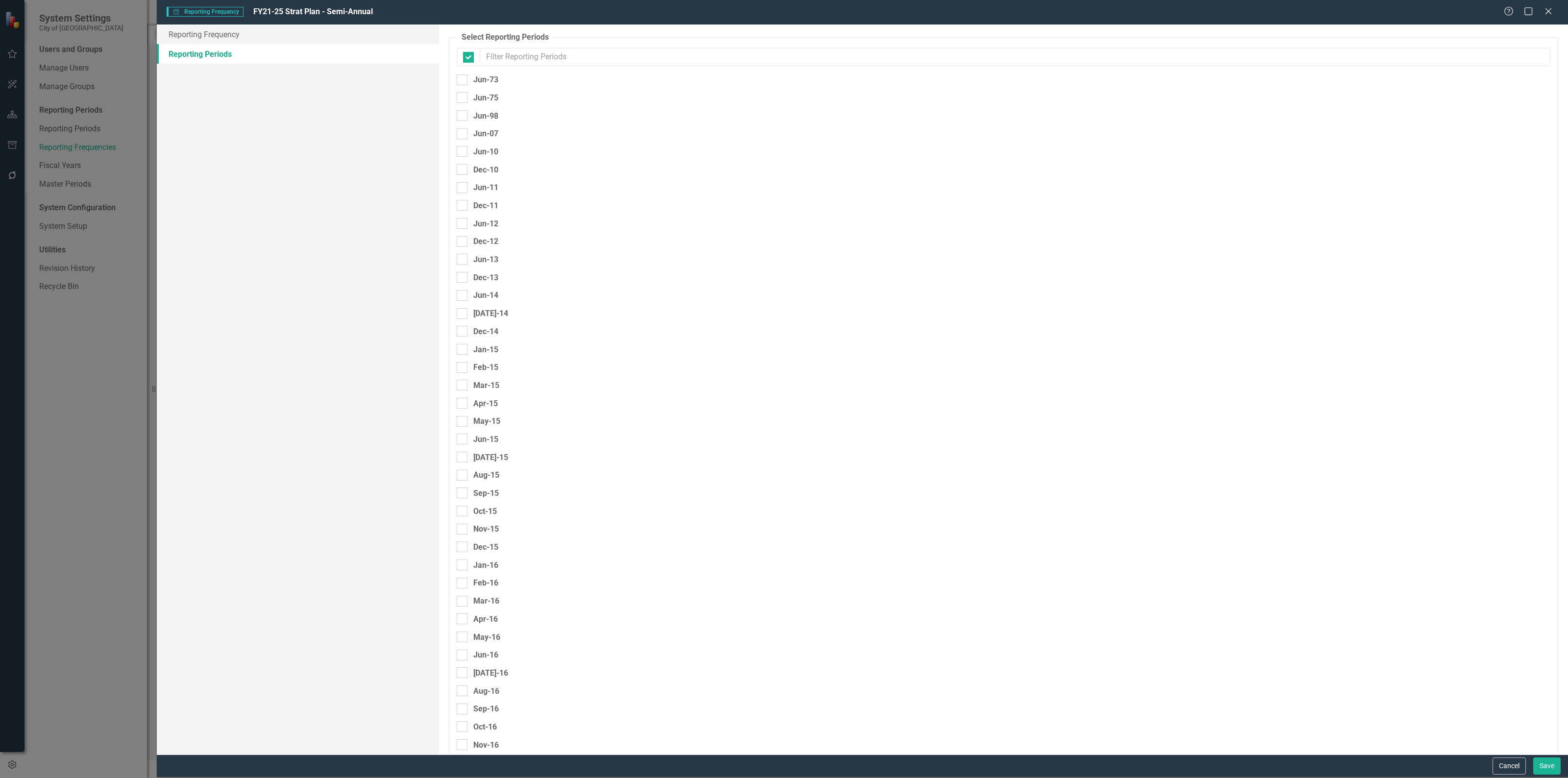
checkbox input "false"
click at [460, 474] on div at bounding box center [462, 479] width 11 height 11
click at [460, 474] on input "Period ending December 2020" at bounding box center [460, 477] width 7 height 6
checkbox input "true"
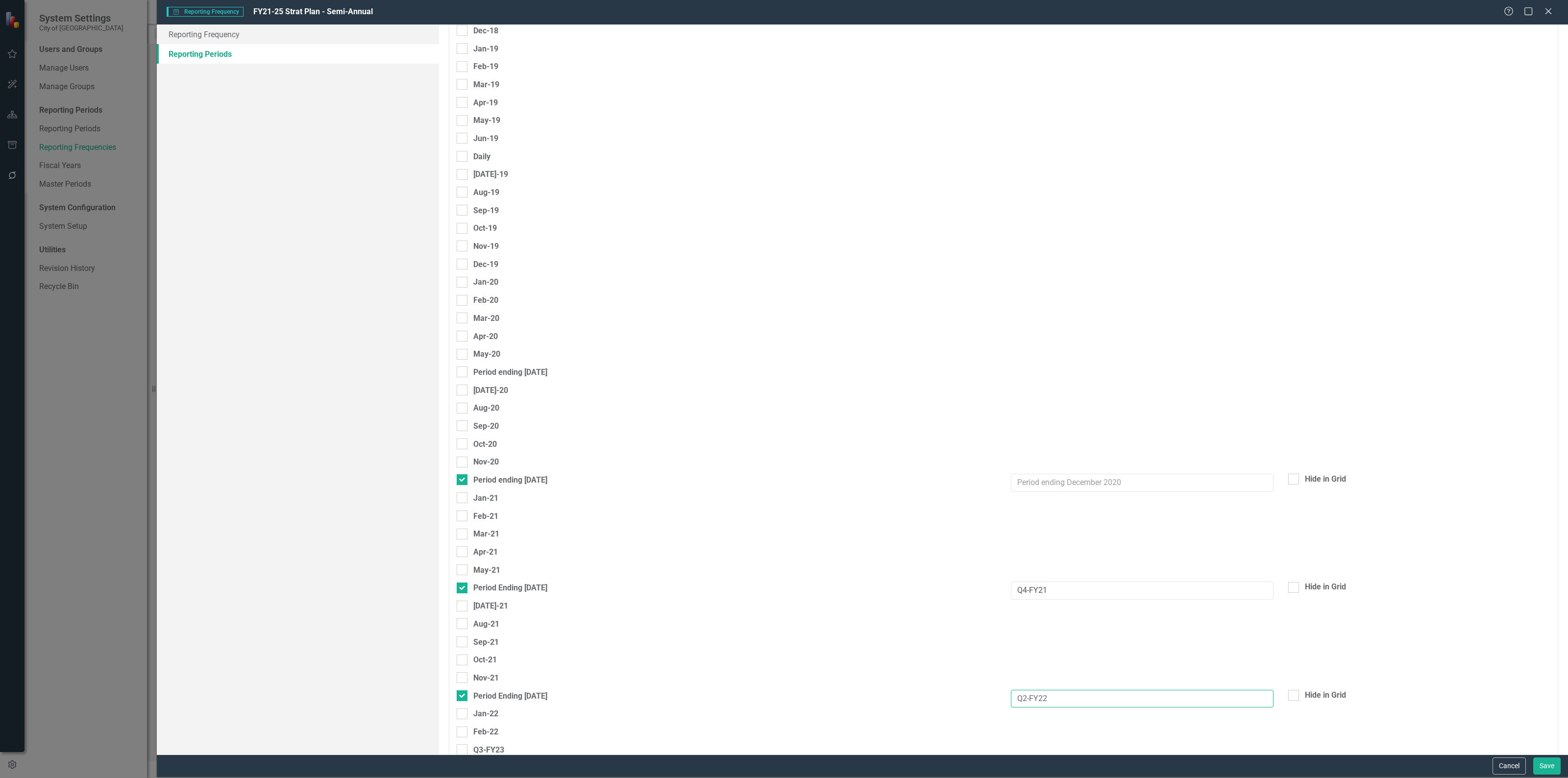
drag, startPoint x: 1069, startPoint y: 684, endPoint x: 806, endPoint y: 665, distance: 263.7
click at [806, 665] on fieldset "Select Reporting Periods Since you may not be reporting on every element every …" at bounding box center [1003, 462] width 1109 height 3187
click at [1090, 474] on input "text" at bounding box center [1142, 483] width 263 height 18
paste input "Q2-FY22"
type input "Q2-FY21"
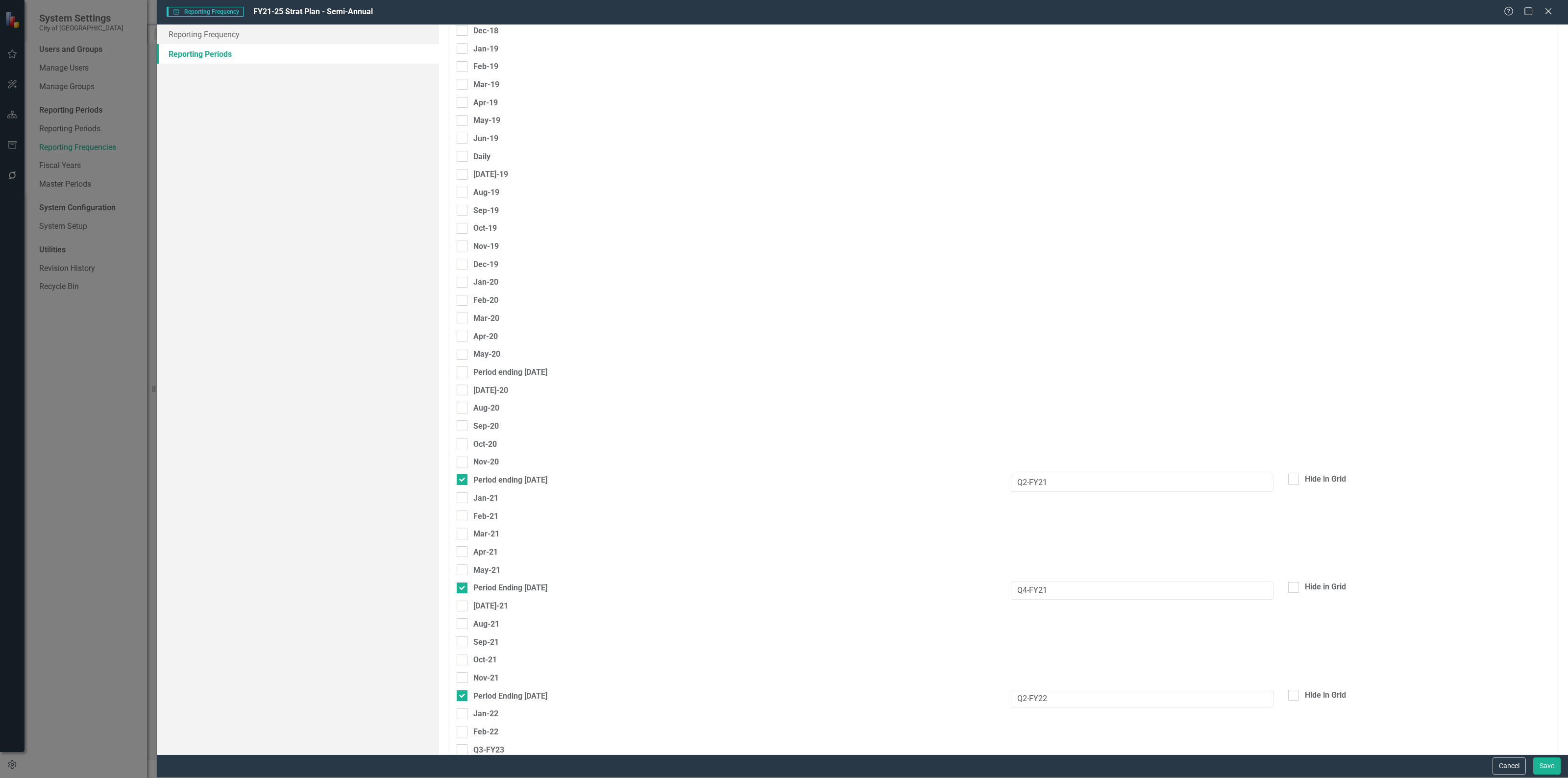
click at [1152, 546] on div "Apr-21" at bounding box center [1003, 555] width 1108 height 18
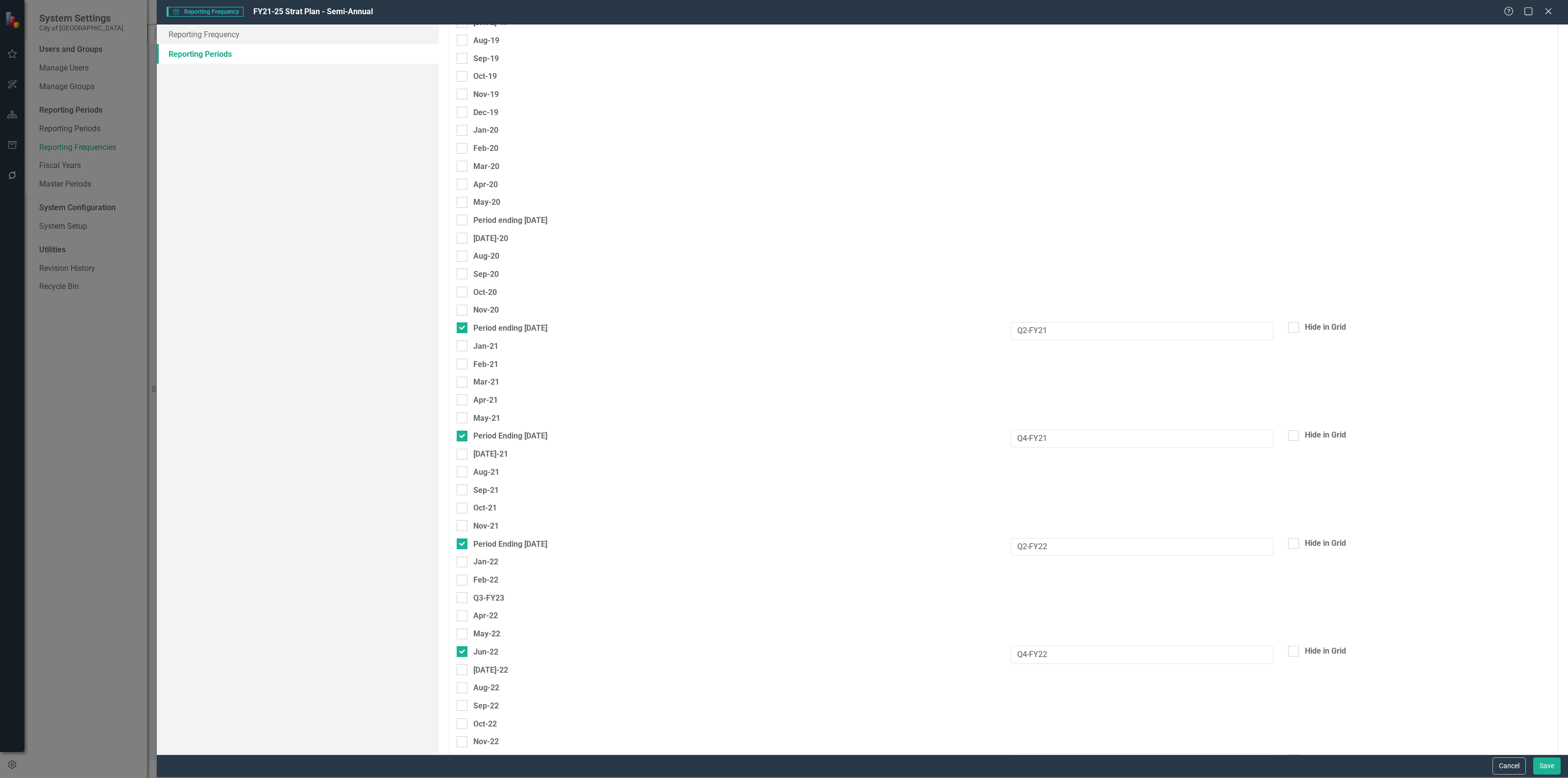
scroll to position [1592, 0]
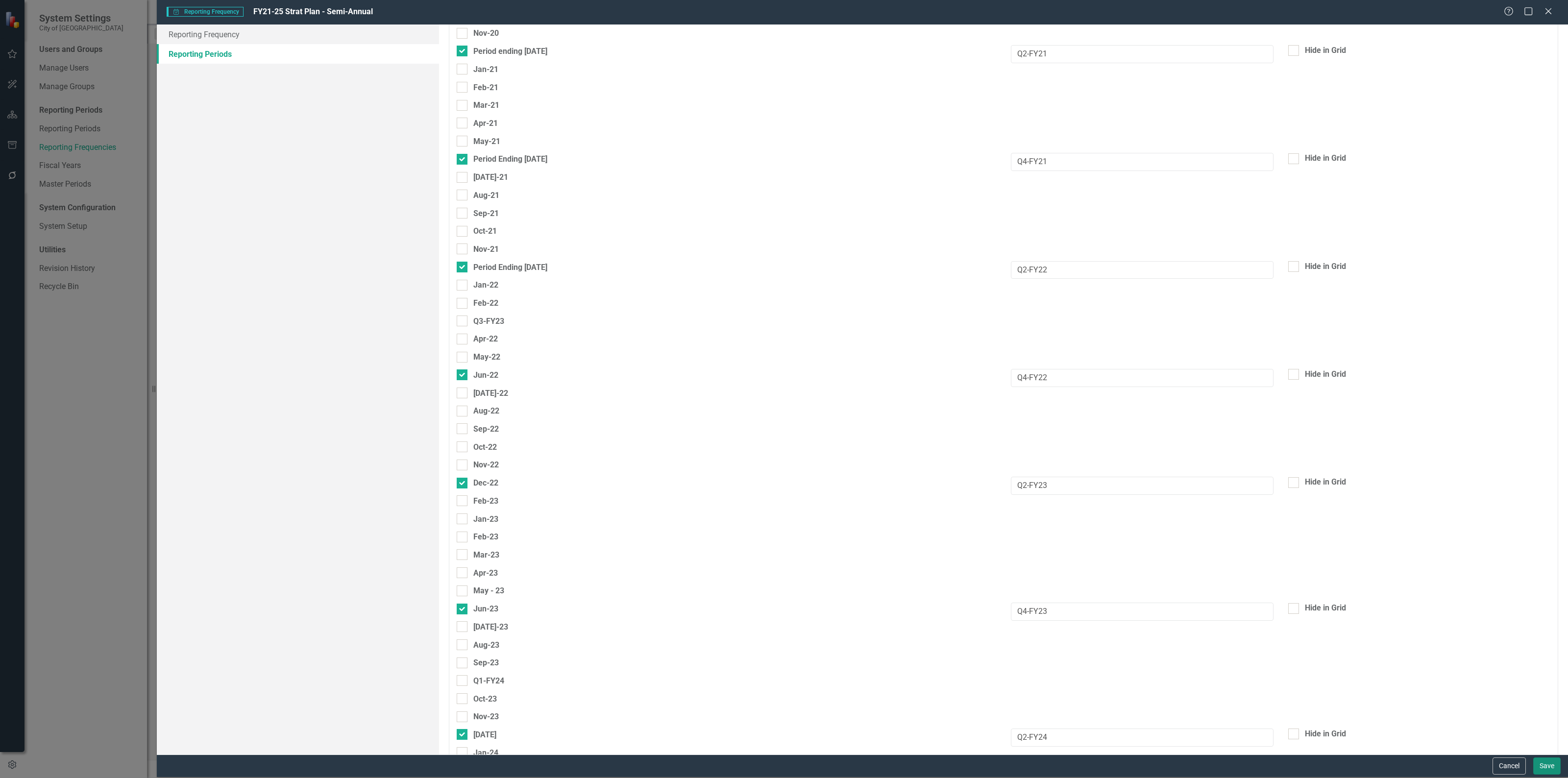
click at [1550, 763] on button "Save" at bounding box center [1547, 766] width 27 height 17
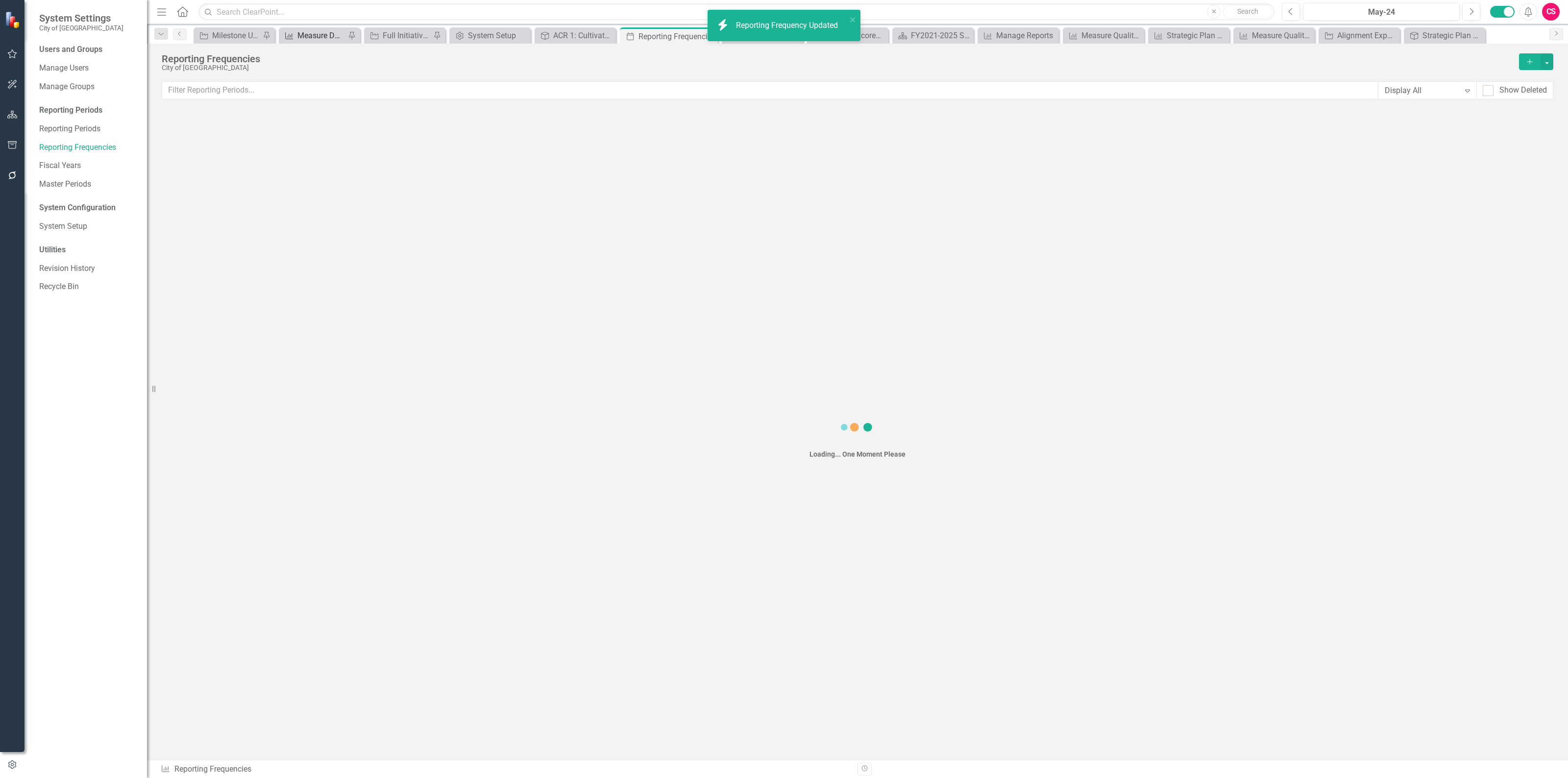
click at [297, 31] on div "Measure Data Export Report" at bounding box center [321, 35] width 48 height 12
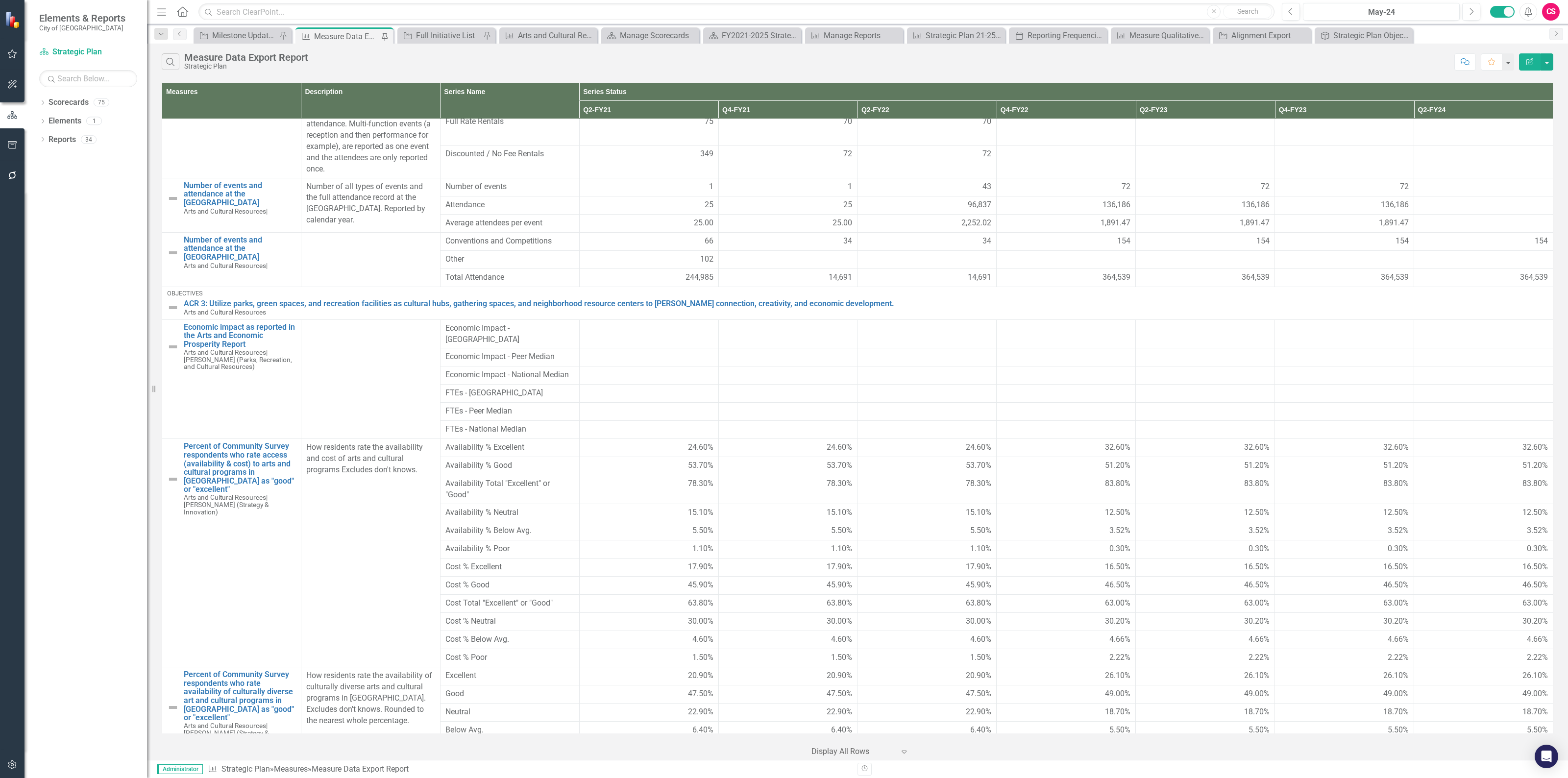
scroll to position [194, 0]
click at [1525, 55] on button "Edit Report" at bounding box center [1529, 62] width 21 height 17
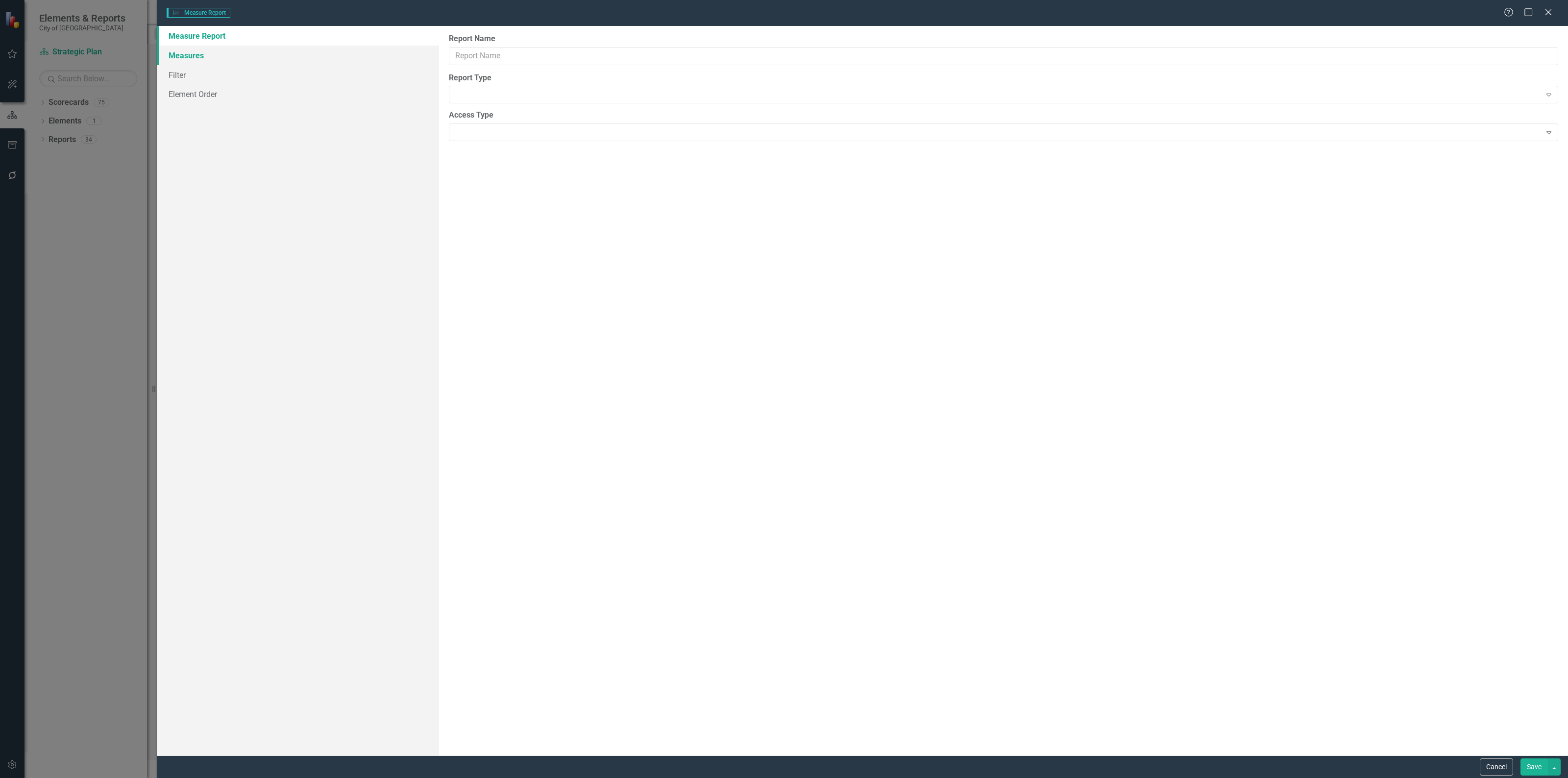
type input "Measure Data Export Report"
click at [229, 58] on link "Measures" at bounding box center [298, 55] width 282 height 19
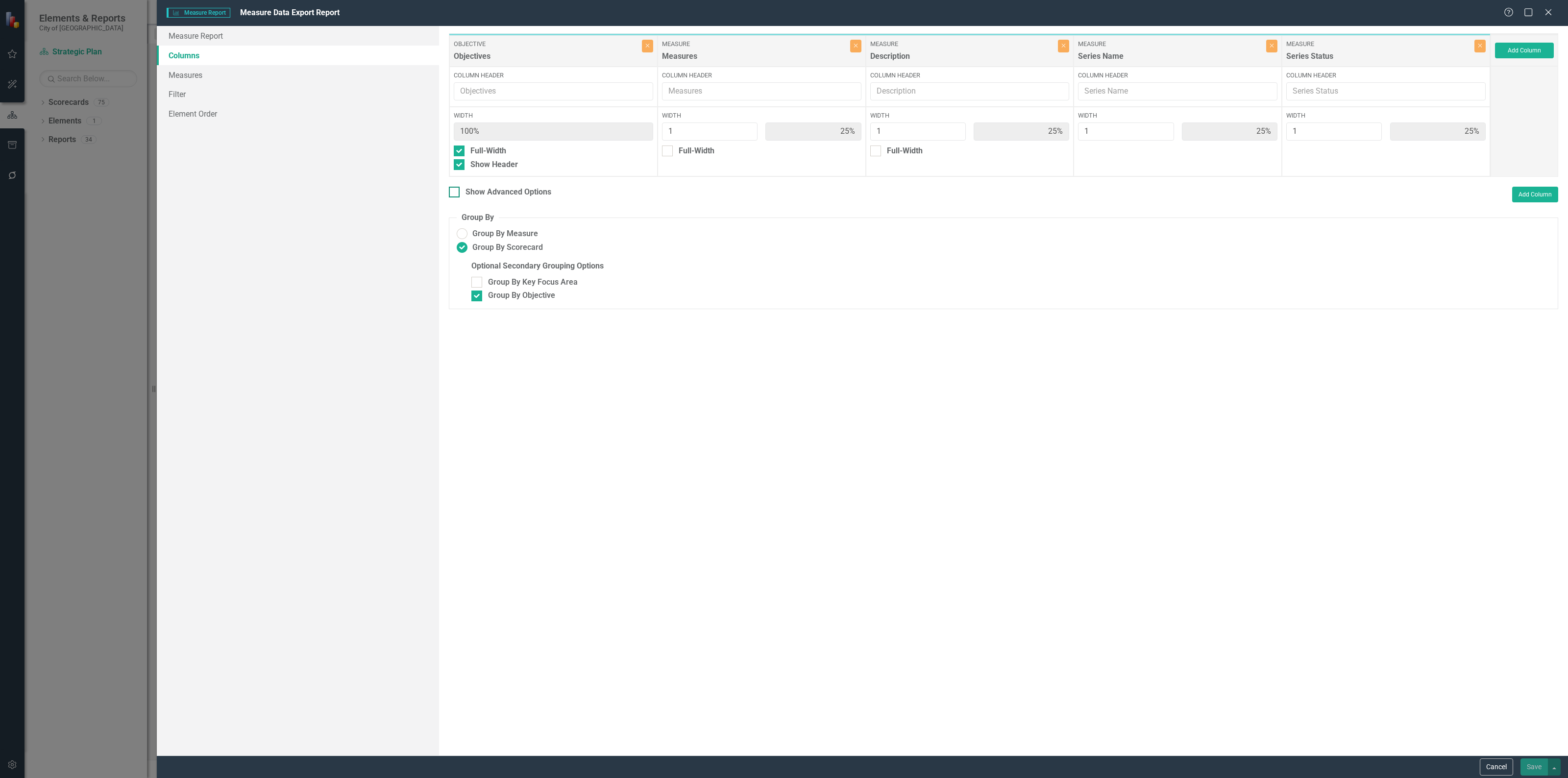
click at [456, 194] on div at bounding box center [454, 192] width 11 height 11
click at [455, 193] on input "Show Advanced Options" at bounding box center [452, 190] width 7 height 6
checkbox input "true"
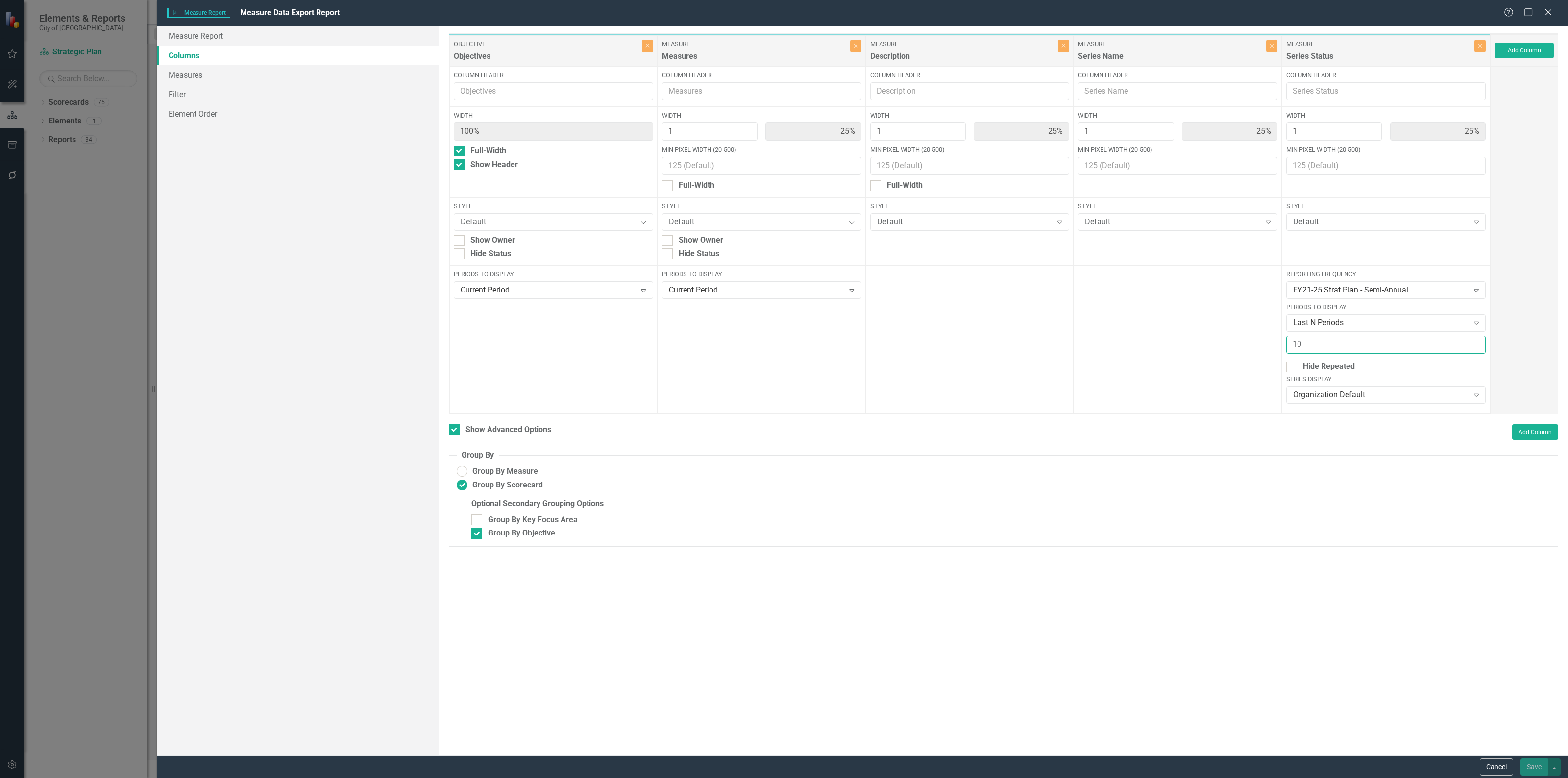
drag, startPoint x: 1307, startPoint y: 346, endPoint x: 1155, endPoint y: 339, distance: 152.2
click at [1155, 339] on div "Objective Objectives Close Column Header Width 100% Full-Width Show Header Styl…" at bounding box center [969, 224] width 1041 height 381
type input "12"
click at [1463, 621] on div "To add columns to your report, click on the "Select Columns" button below. All …" at bounding box center [1003, 391] width 1129 height 729
click at [1548, 16] on icon "Close" at bounding box center [1548, 12] width 12 height 9
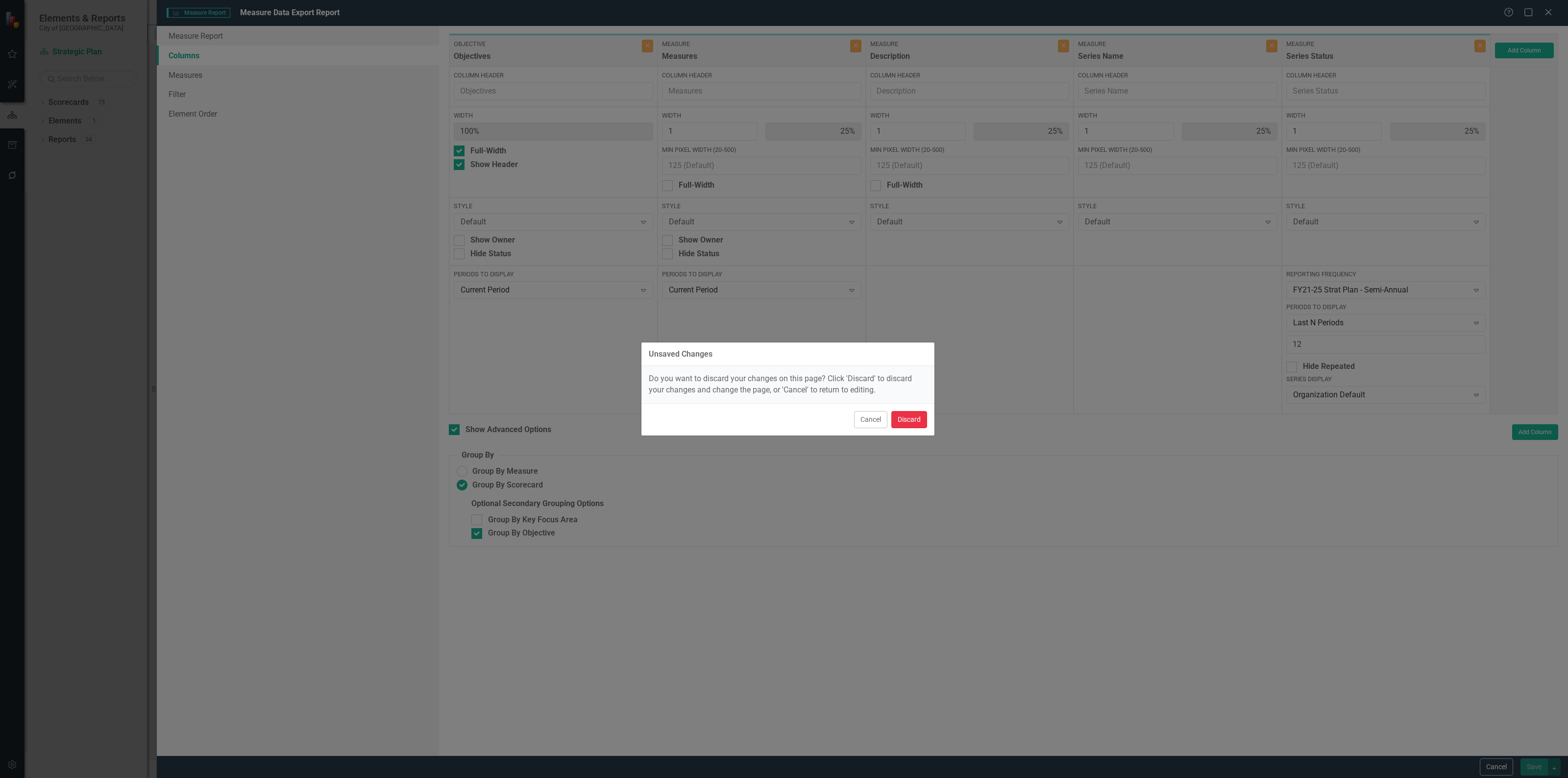
click at [913, 415] on button "Discard" at bounding box center [909, 419] width 36 height 17
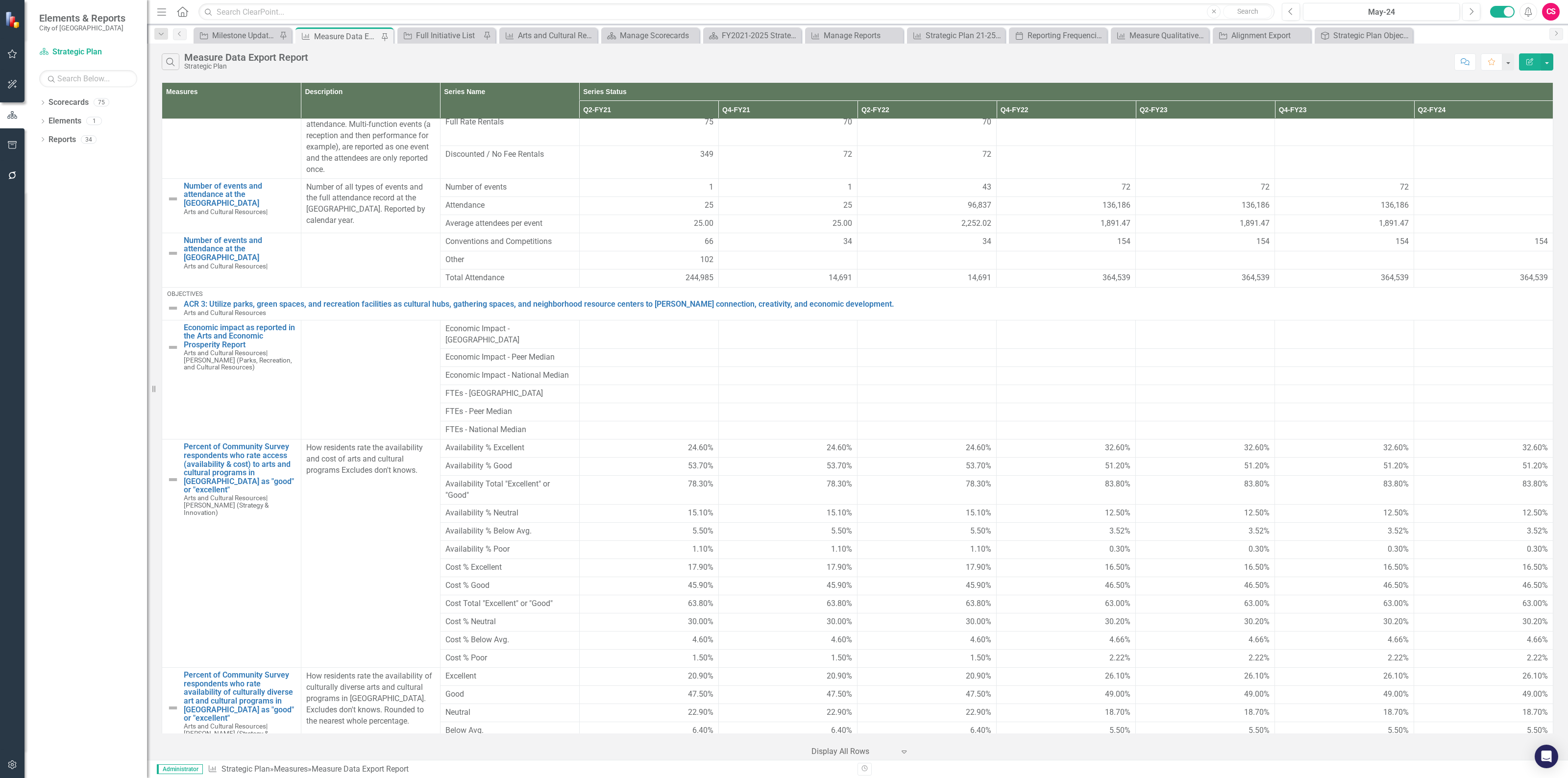
drag, startPoint x: 1527, startPoint y: 62, endPoint x: 1536, endPoint y: 35, distance: 28.5
click at [1536, 35] on div "Menu Home Search Close Search Previous May-24 Next Alerts CS User Edit Profile …" at bounding box center [857, 389] width 1420 height 778
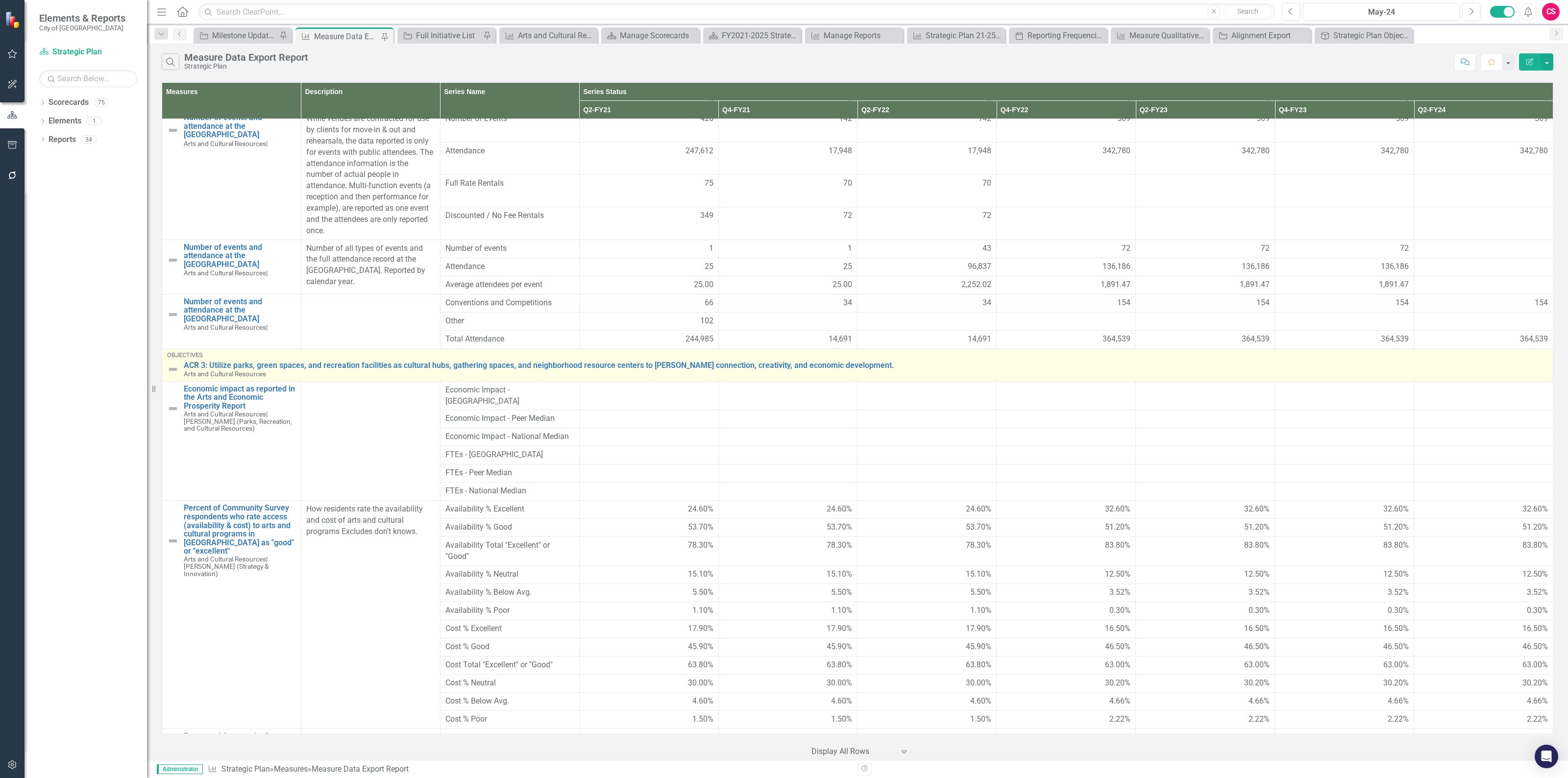
scroll to position [0, 0]
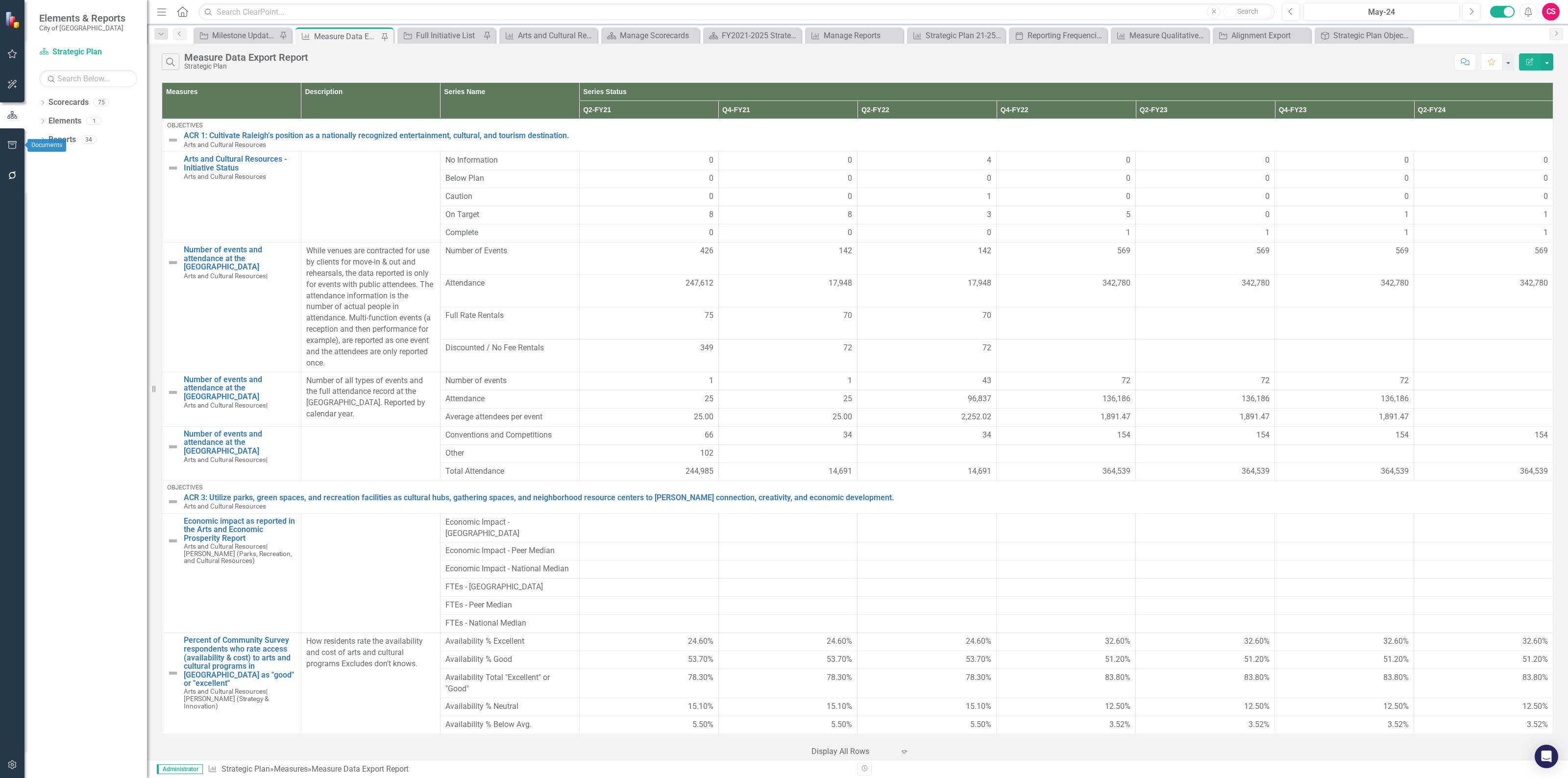
click at [7, 144] on icon "button" at bounding box center [12, 145] width 10 height 8
click at [61, 67] on link "Briefing Books" at bounding box center [88, 68] width 98 height 11
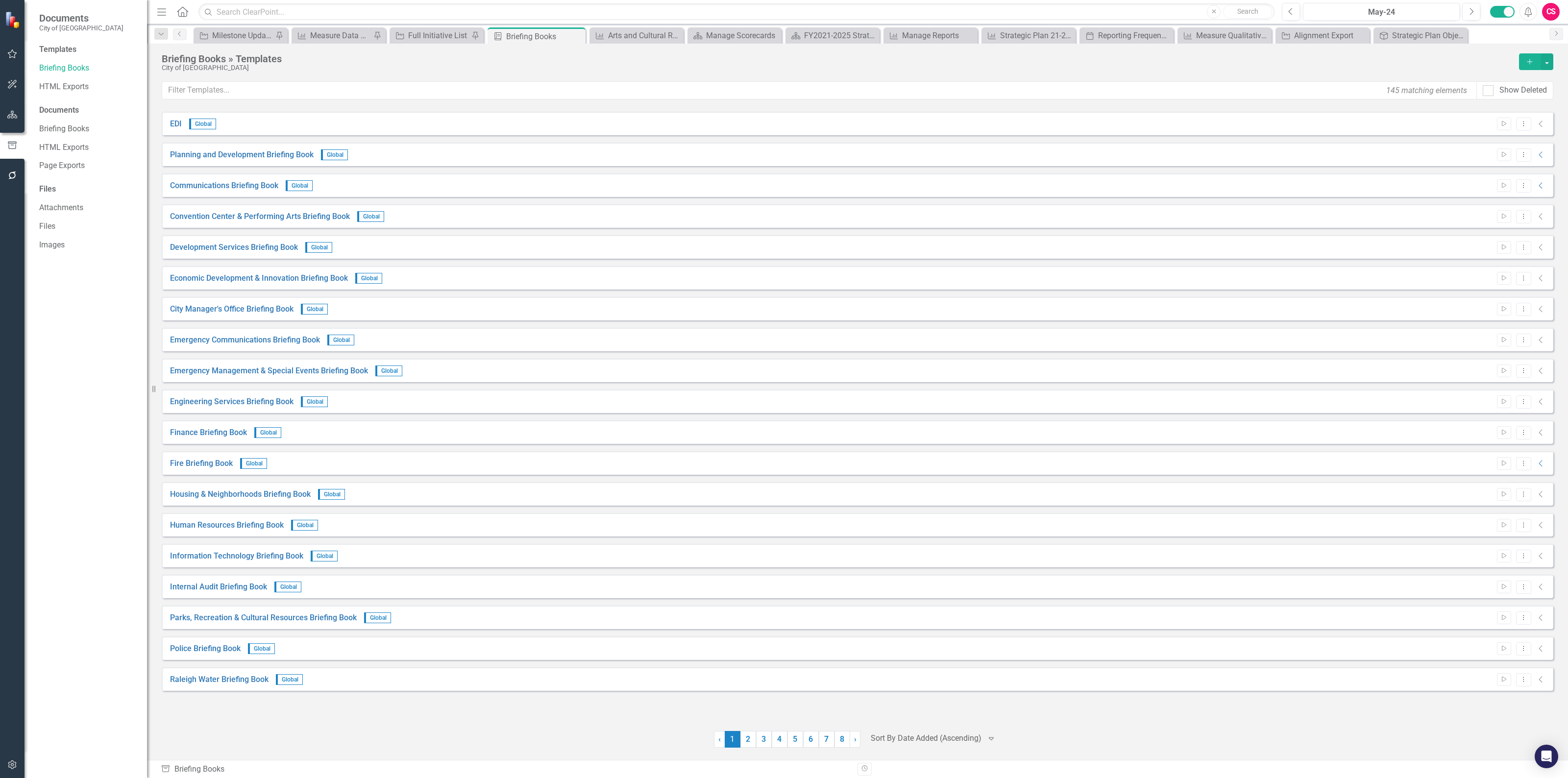
click at [1524, 60] on button "Add" at bounding box center [1529, 62] width 21 height 17
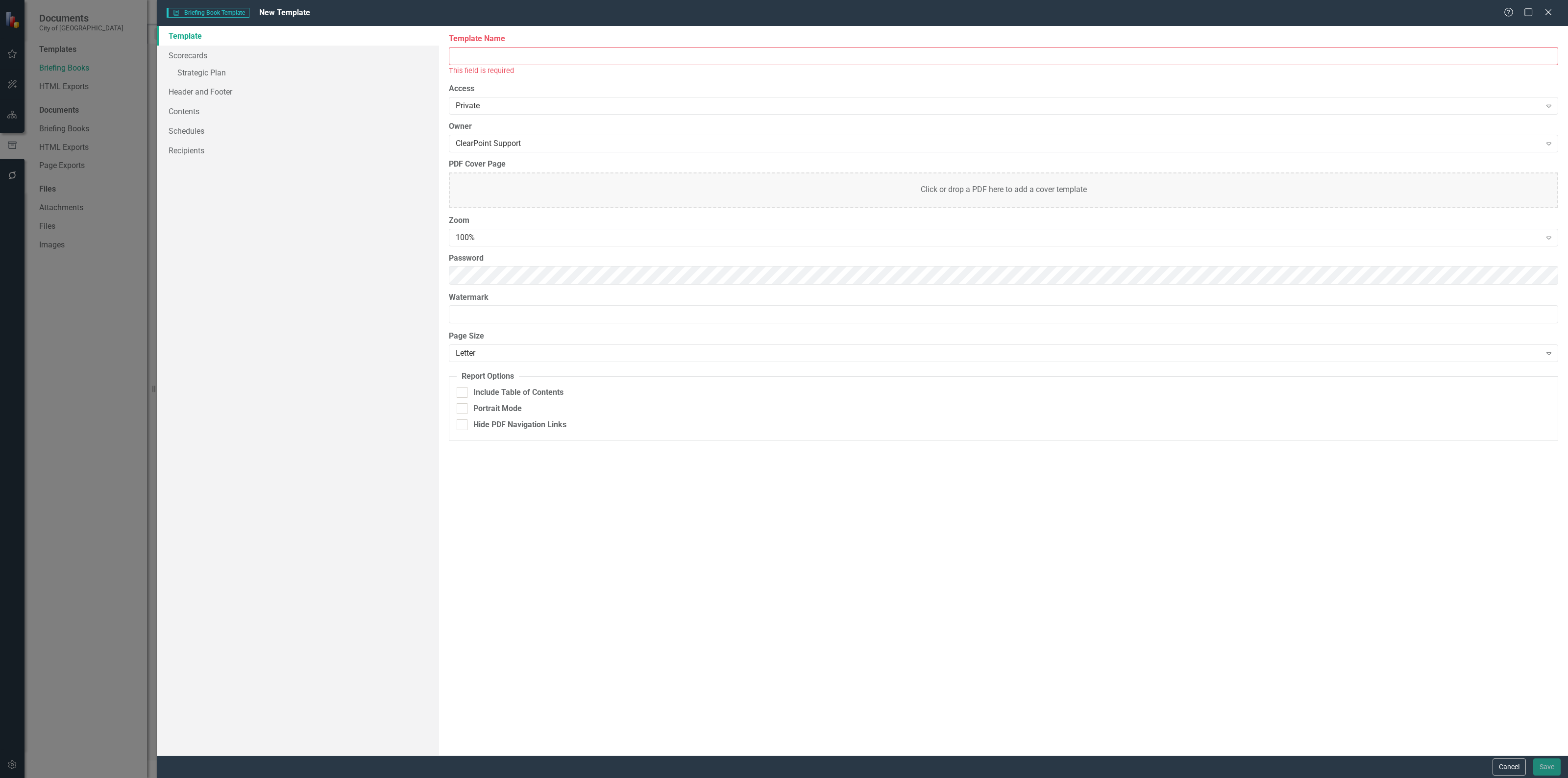
click at [610, 53] on input "Template Name" at bounding box center [1003, 56] width 1109 height 18
type input "DATA EXPORT"
click at [504, 92] on div "Private" at bounding box center [998, 94] width 1085 height 11
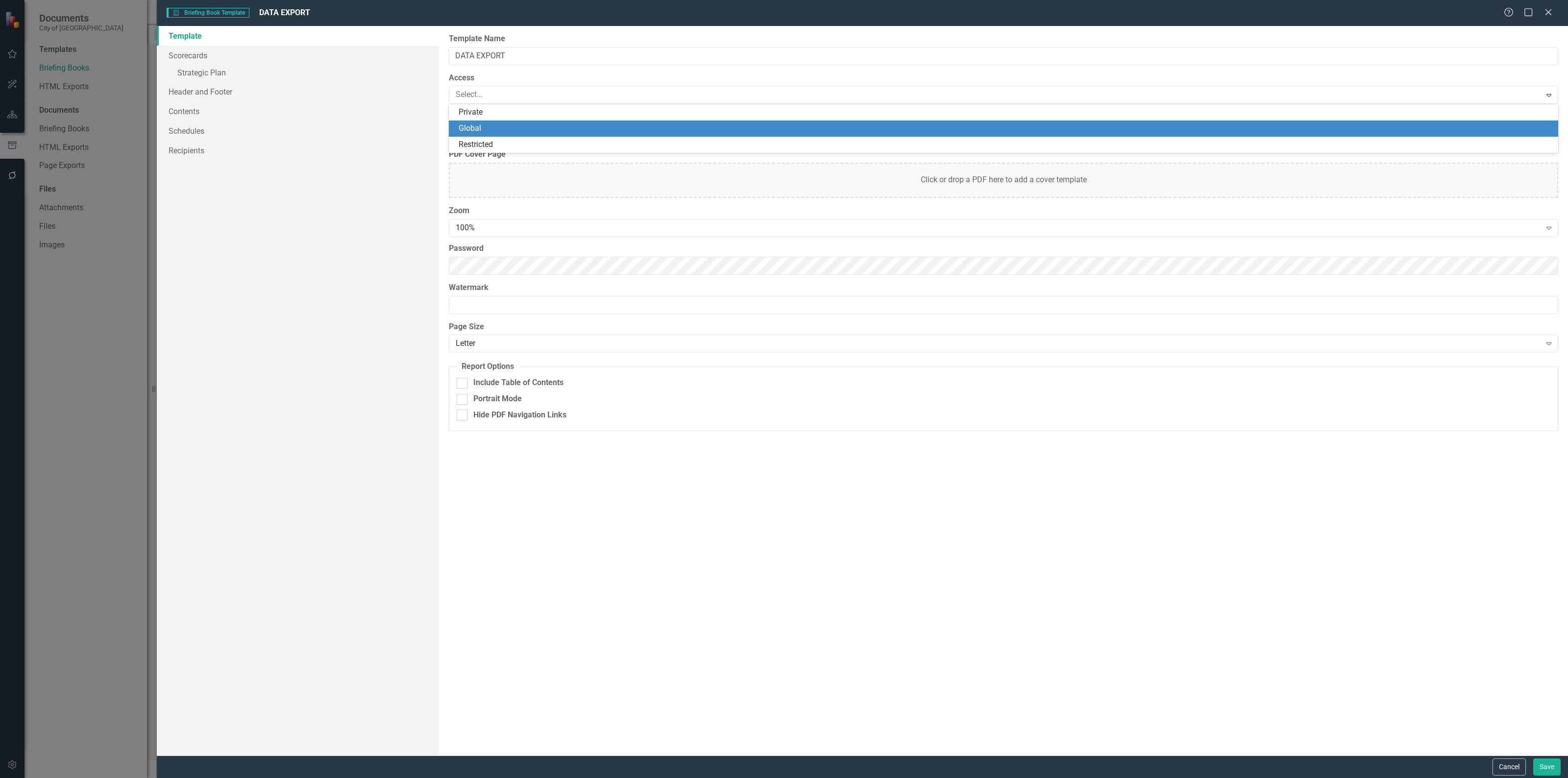
click at [497, 126] on div "Global" at bounding box center [1005, 128] width 1093 height 11
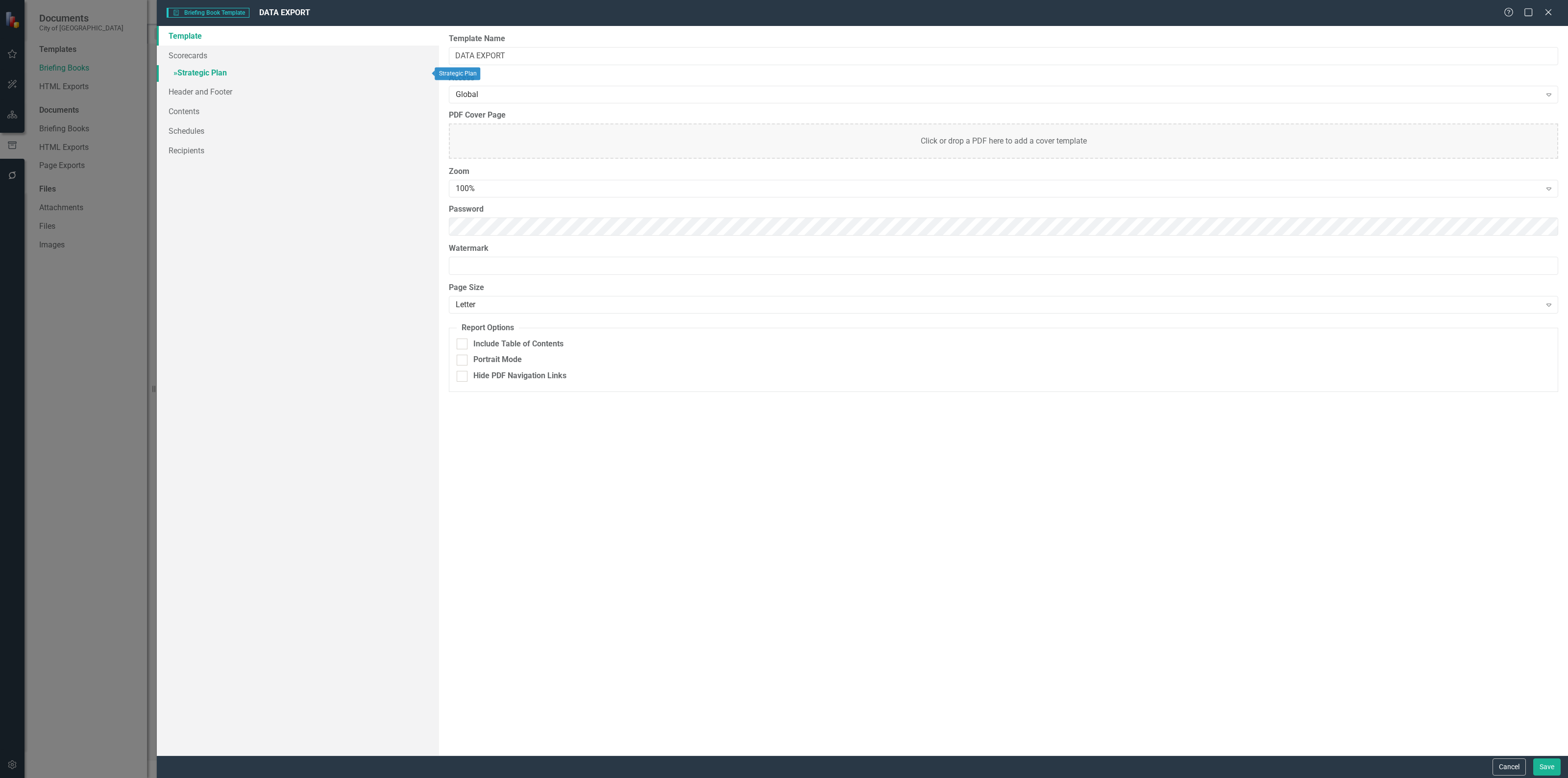
click at [207, 70] on link "» Strategic Plan" at bounding box center [298, 73] width 282 height 17
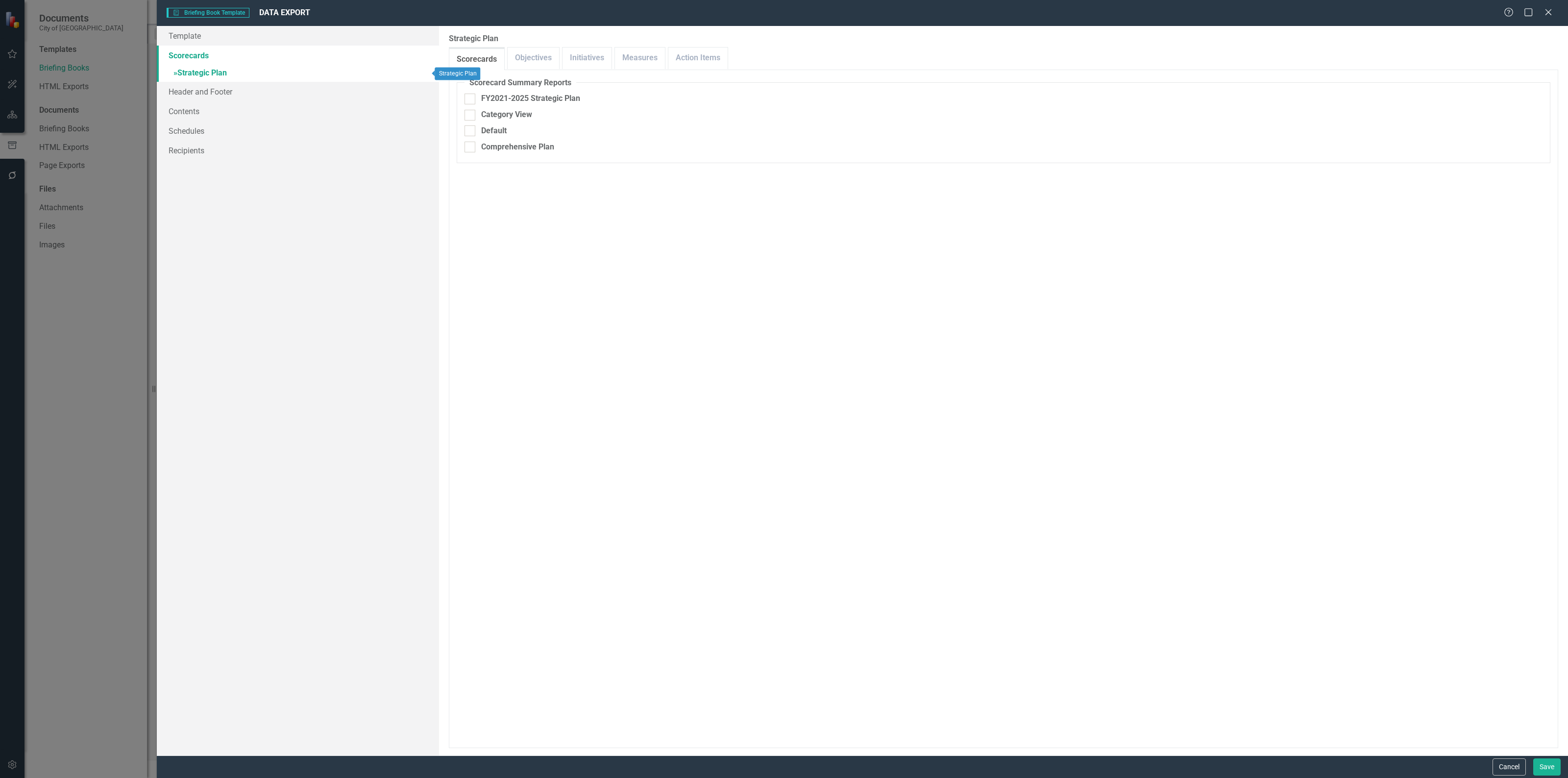
click at [215, 73] on link "» Strategic Plan" at bounding box center [298, 73] width 282 height 17
click at [532, 53] on link "Objectives" at bounding box center [533, 58] width 51 height 21
click at [554, 198] on div "Strategic Plan Objectives Alignment Export" at bounding box center [556, 195] width 151 height 11
click at [471, 196] on input "Strategic Plan Objectives Alignment Export" at bounding box center [467, 193] width 7 height 6
checkbox input "true"
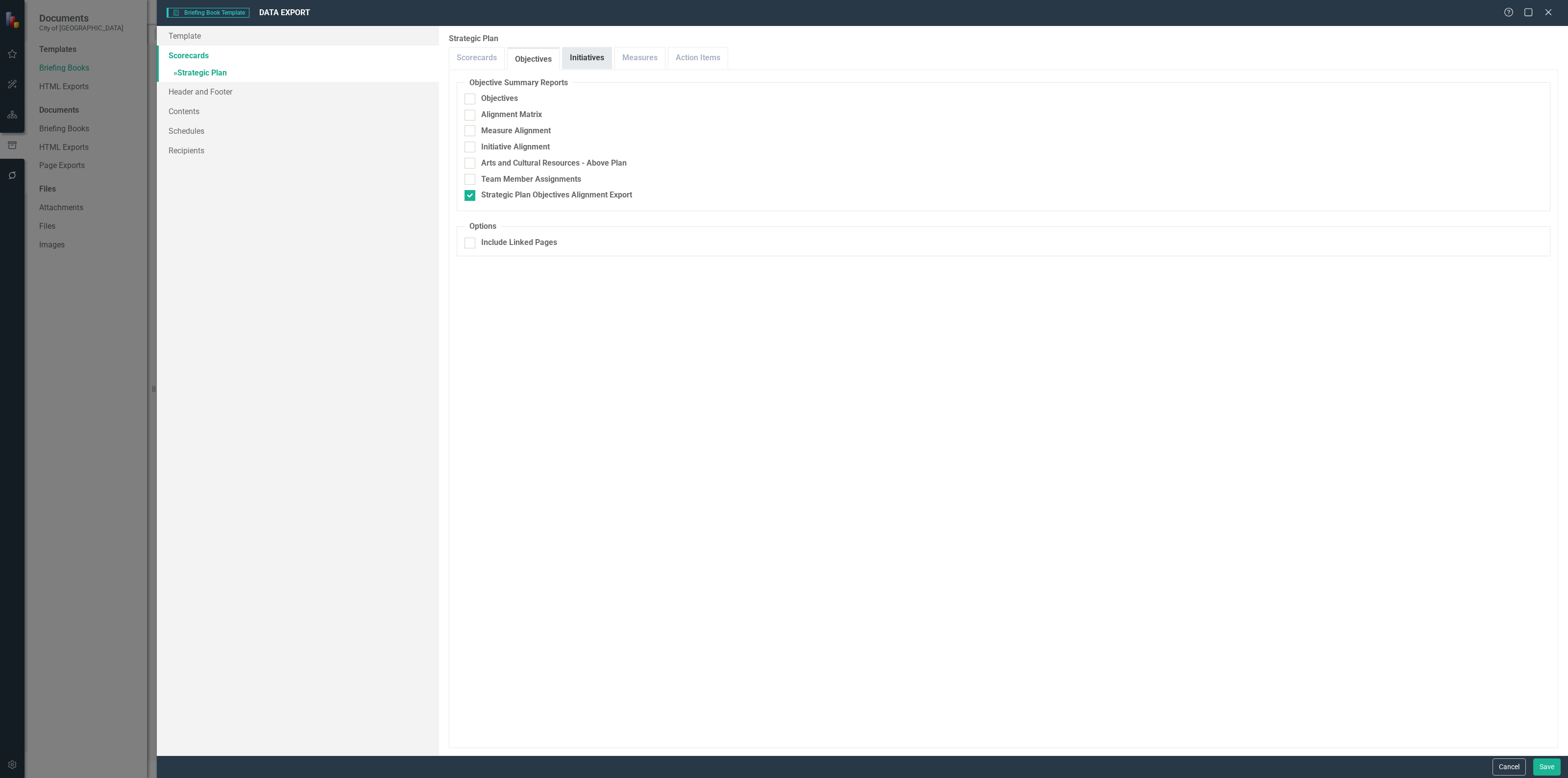
click at [591, 59] on link "Initiatives" at bounding box center [586, 58] width 49 height 21
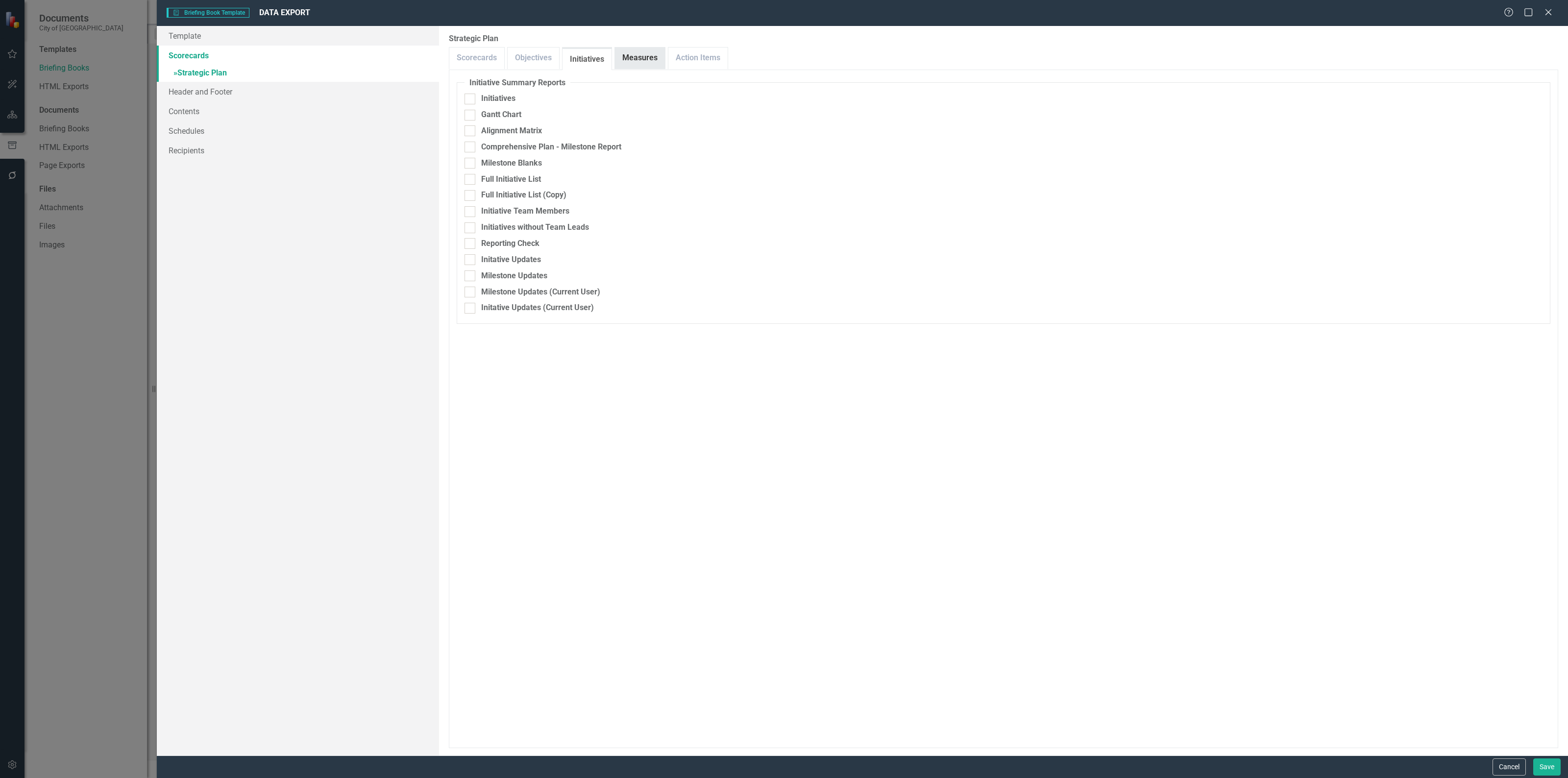
click at [643, 58] on link "Measures" at bounding box center [640, 58] width 50 height 21
click at [575, 177] on div "Measure Data Export Report" at bounding box center [530, 179] width 99 height 11
click at [471, 177] on input "Measure Data Export Report" at bounding box center [467, 177] width 7 height 6
checkbox input "true"
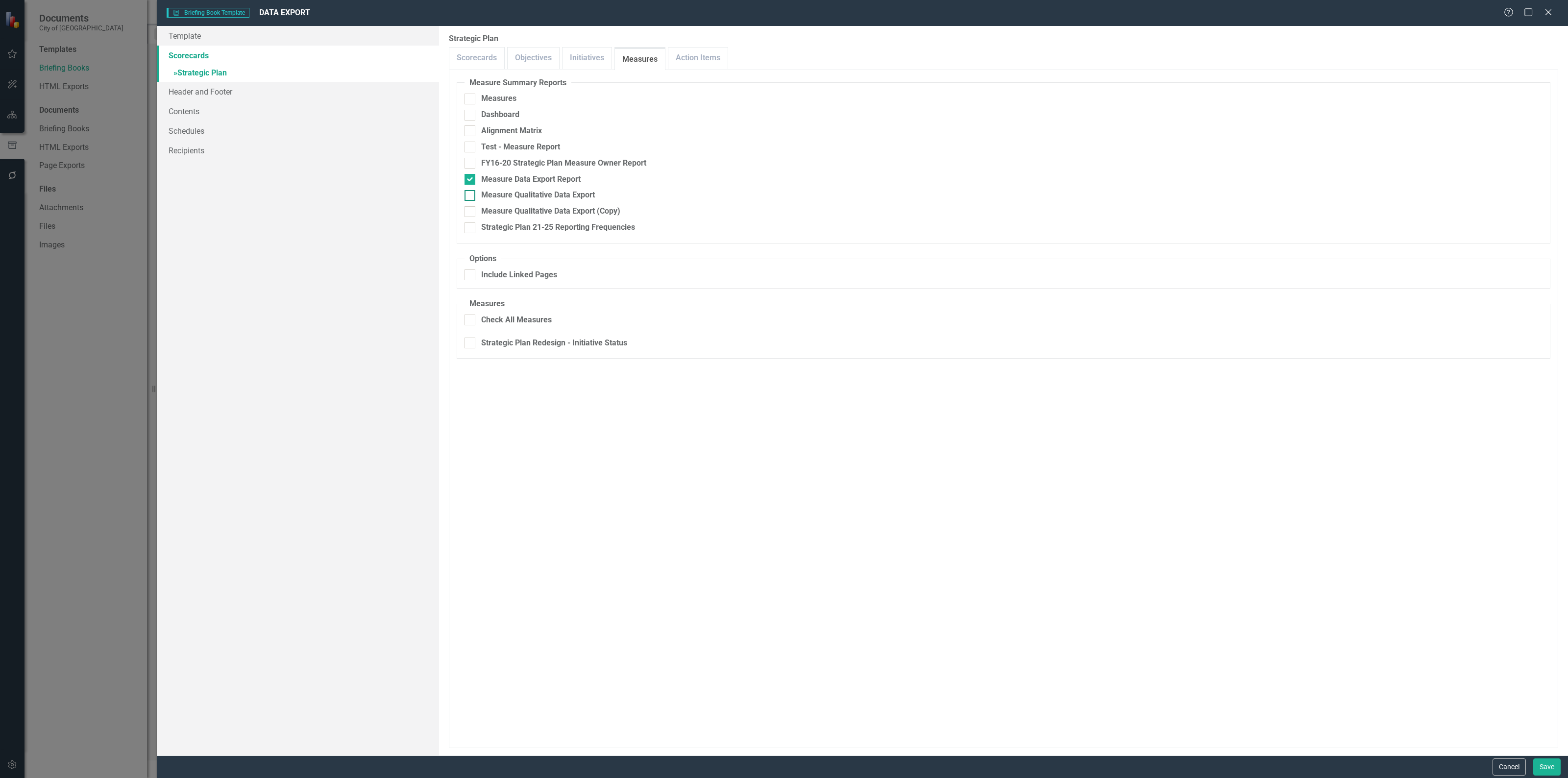
click at [550, 195] on div "Measure Qualitative Data Export" at bounding box center [538, 195] width 114 height 11
click at [471, 195] on input "Measure Qualitative Data Export" at bounding box center [467, 193] width 7 height 6
checkbox input "true"
click at [522, 276] on div "Include Linked Pages" at bounding box center [519, 274] width 76 height 11
click at [471, 276] on input "Include Linked Pages" at bounding box center [467, 272] width 7 height 6
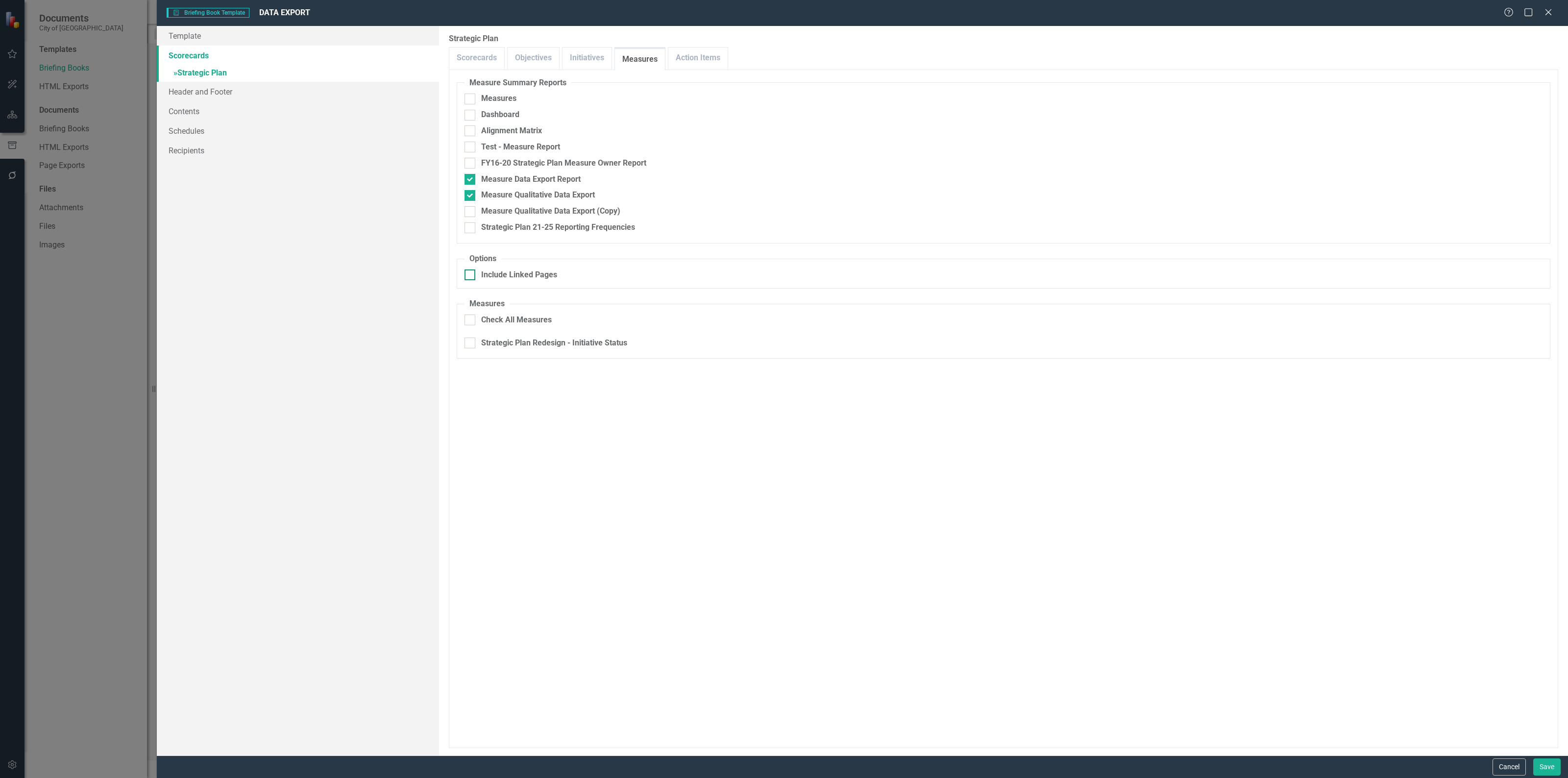
checkbox input "true"
click at [524, 66] on link "Objectives" at bounding box center [533, 58] width 51 height 21
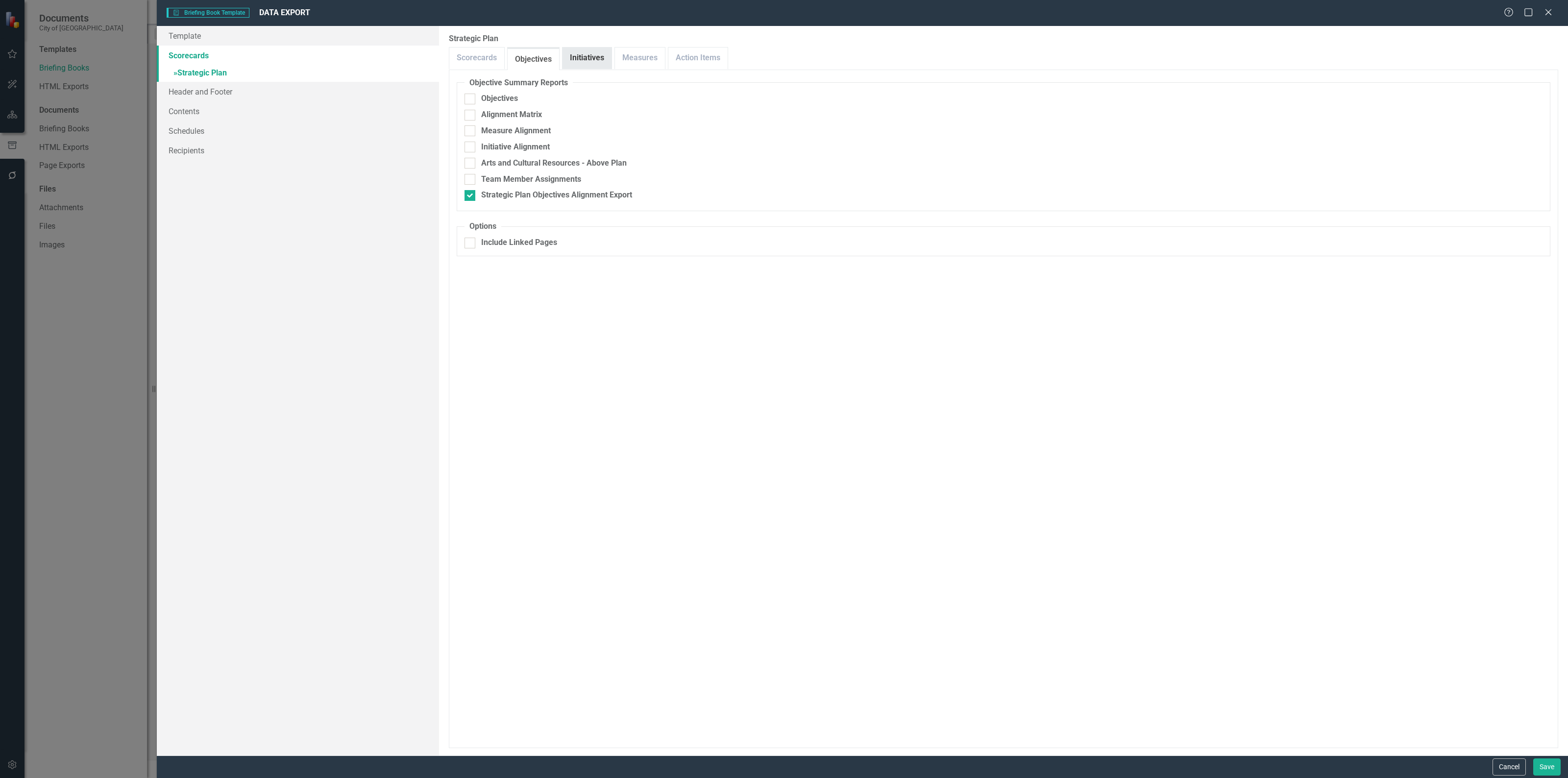
click at [582, 60] on link "Initiatives" at bounding box center [586, 58] width 49 height 21
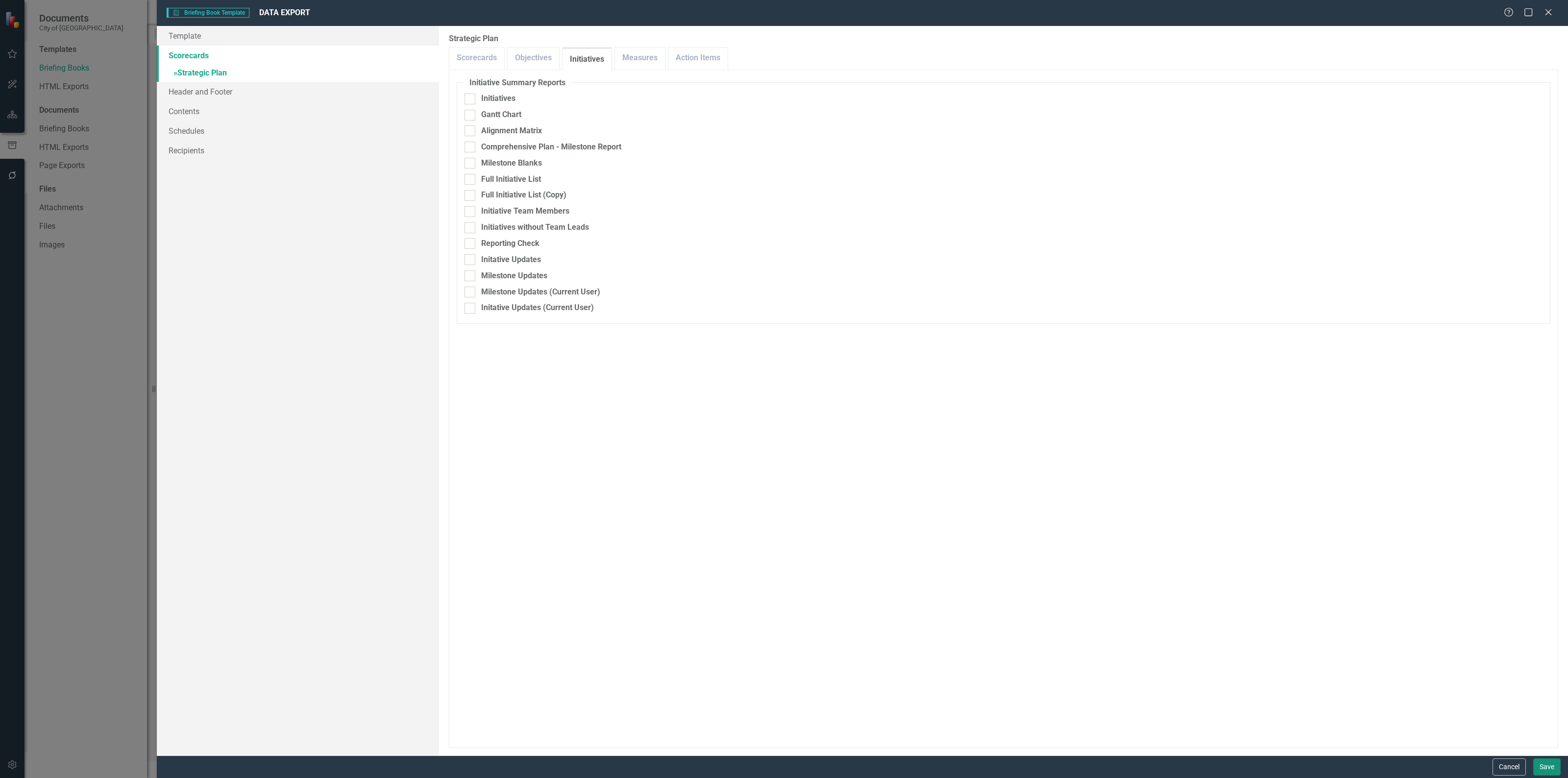
click at [1541, 765] on button "Save" at bounding box center [1547, 767] width 27 height 17
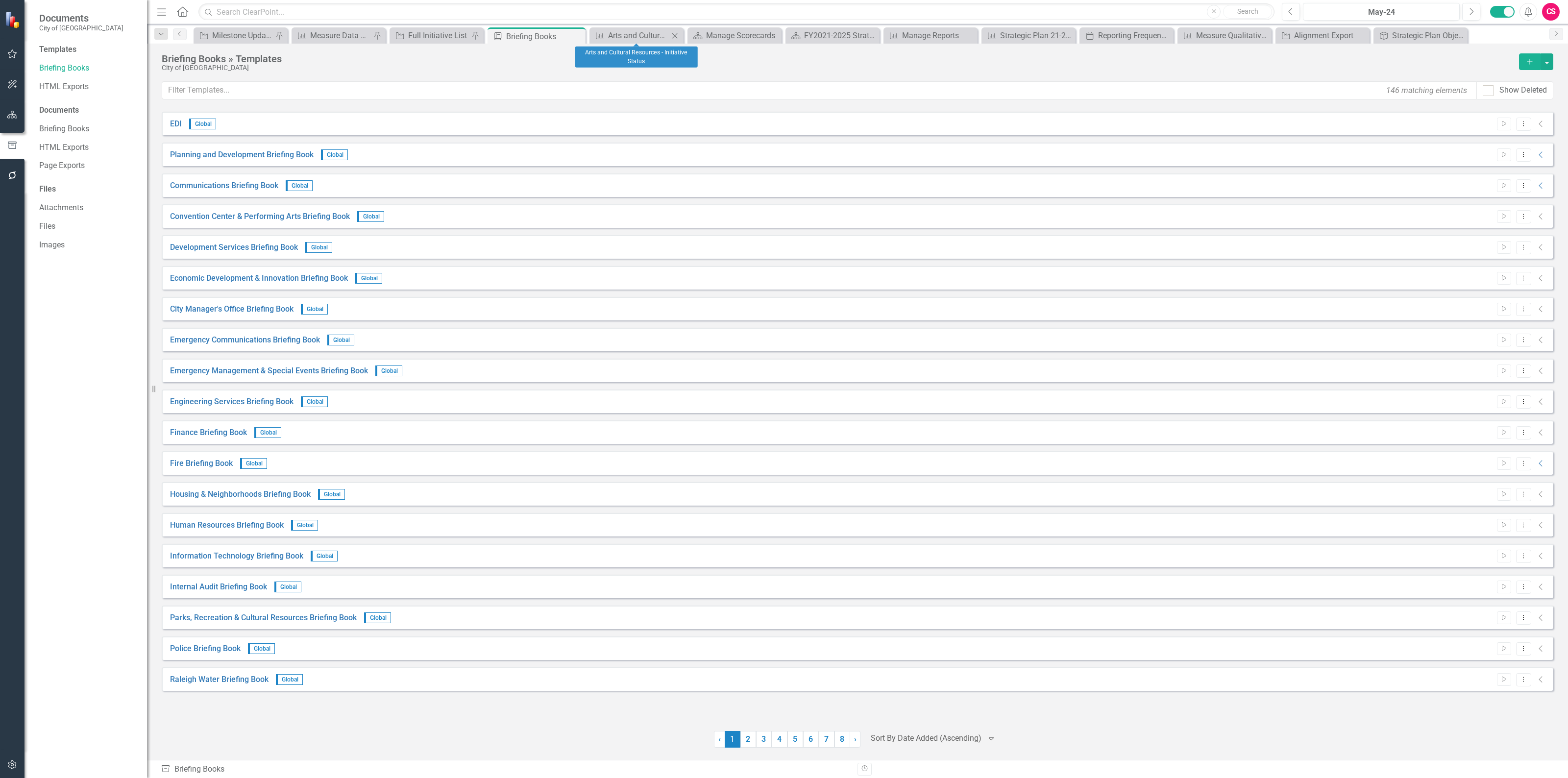
click at [677, 35] on icon "Close" at bounding box center [674, 36] width 10 height 8
click at [586, 36] on icon "Close" at bounding box center [588, 36] width 10 height 8
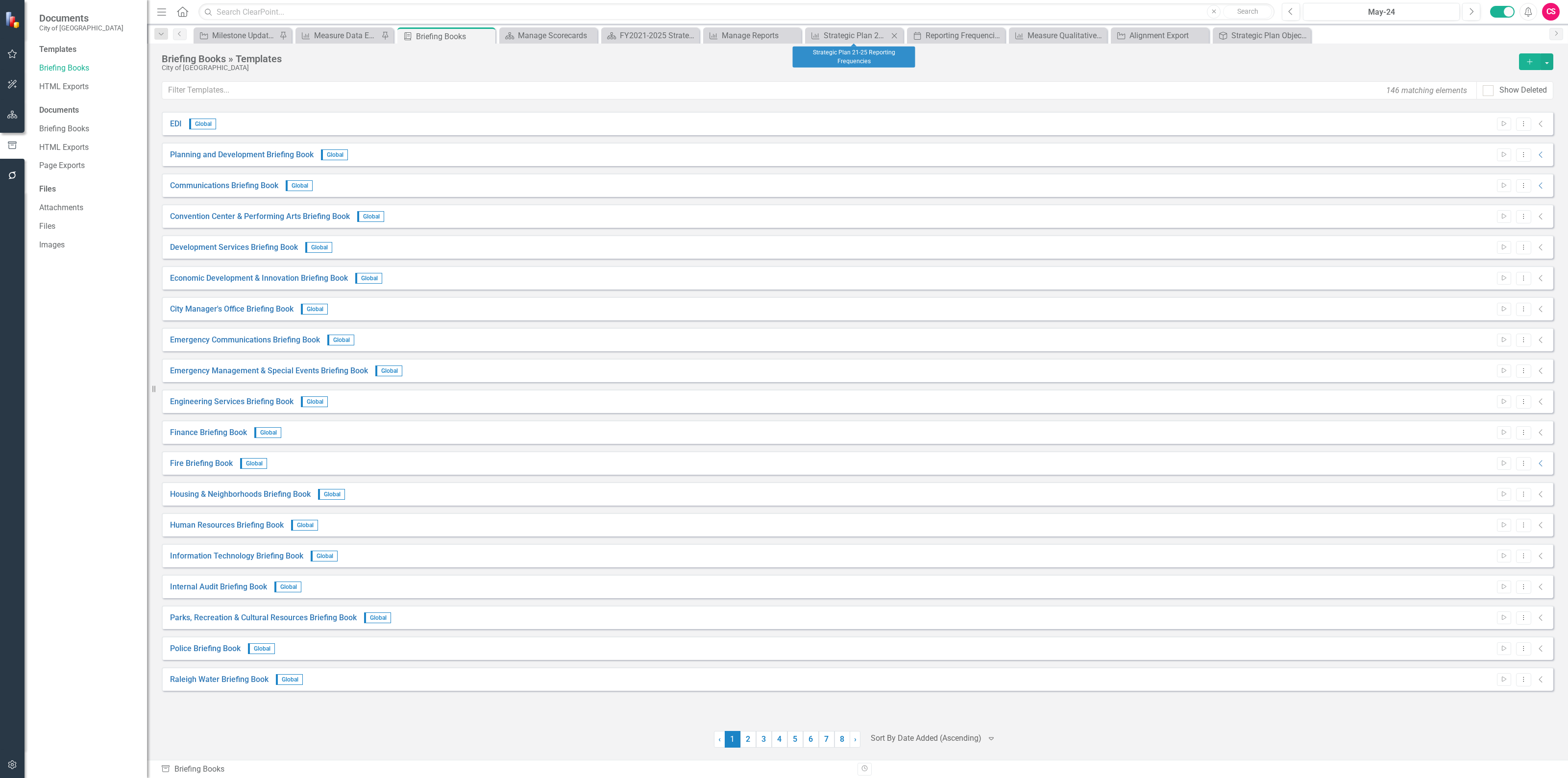
click at [892, 38] on icon "Close" at bounding box center [894, 36] width 10 height 8
click at [963, 37] on div "Alignment Export" at bounding box center [958, 35] width 64 height 12
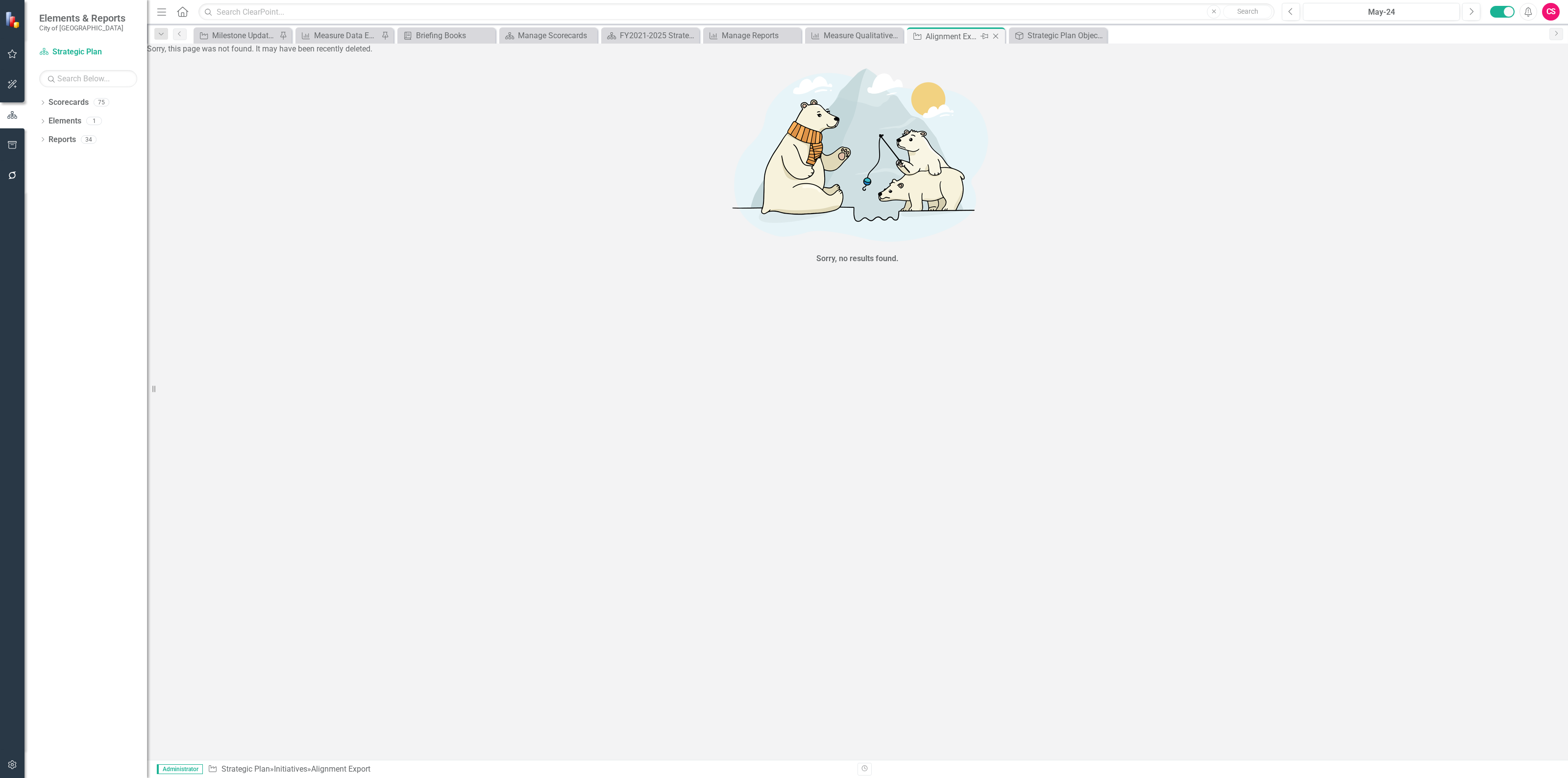
click at [993, 32] on icon "Close" at bounding box center [995, 36] width 10 height 8
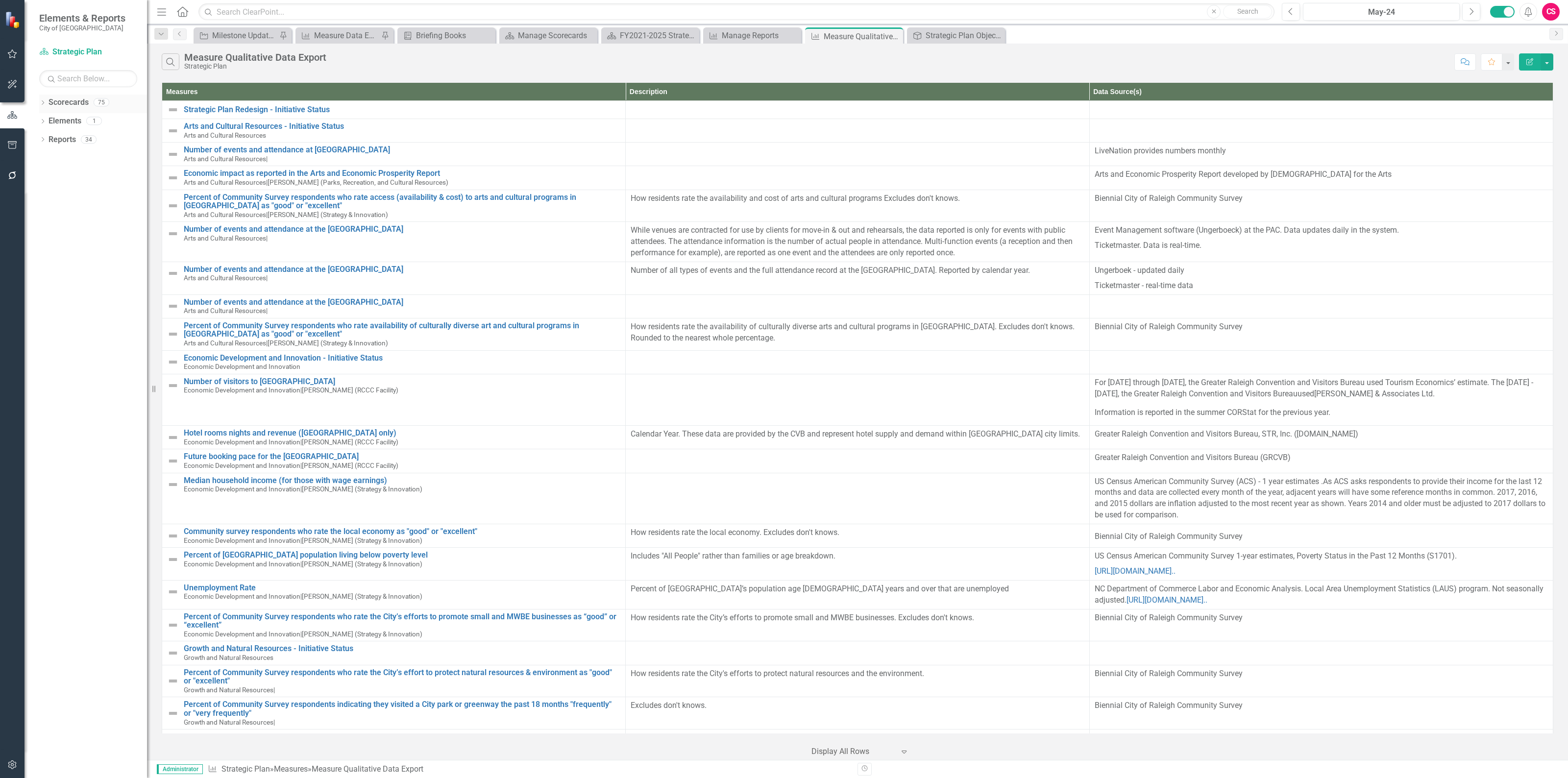
click at [68, 99] on link "Scorecards" at bounding box center [69, 102] width 40 height 11
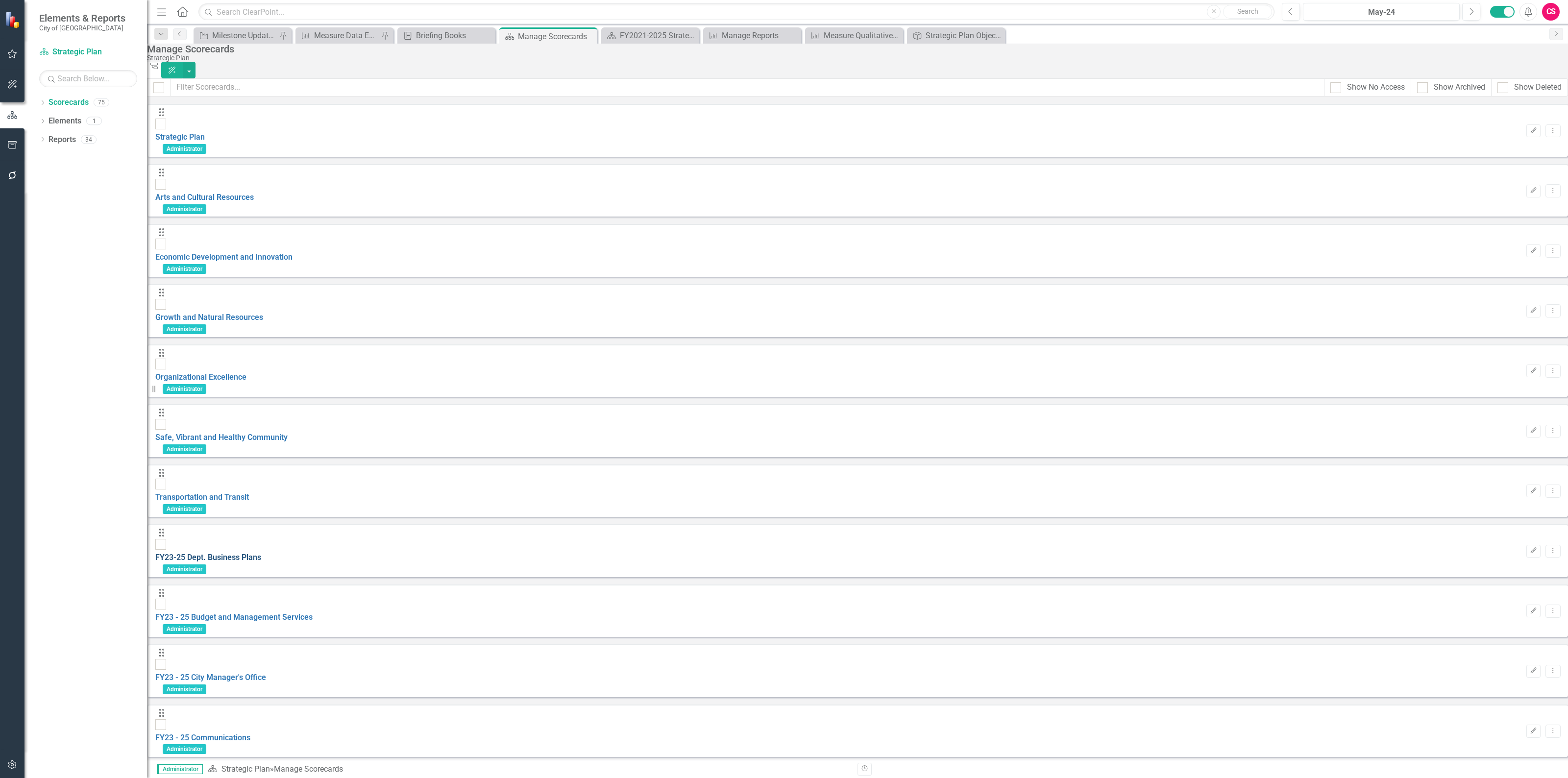
click at [261, 552] on link "FY23-25 Dept. Business Plans" at bounding box center [208, 557] width 106 height 9
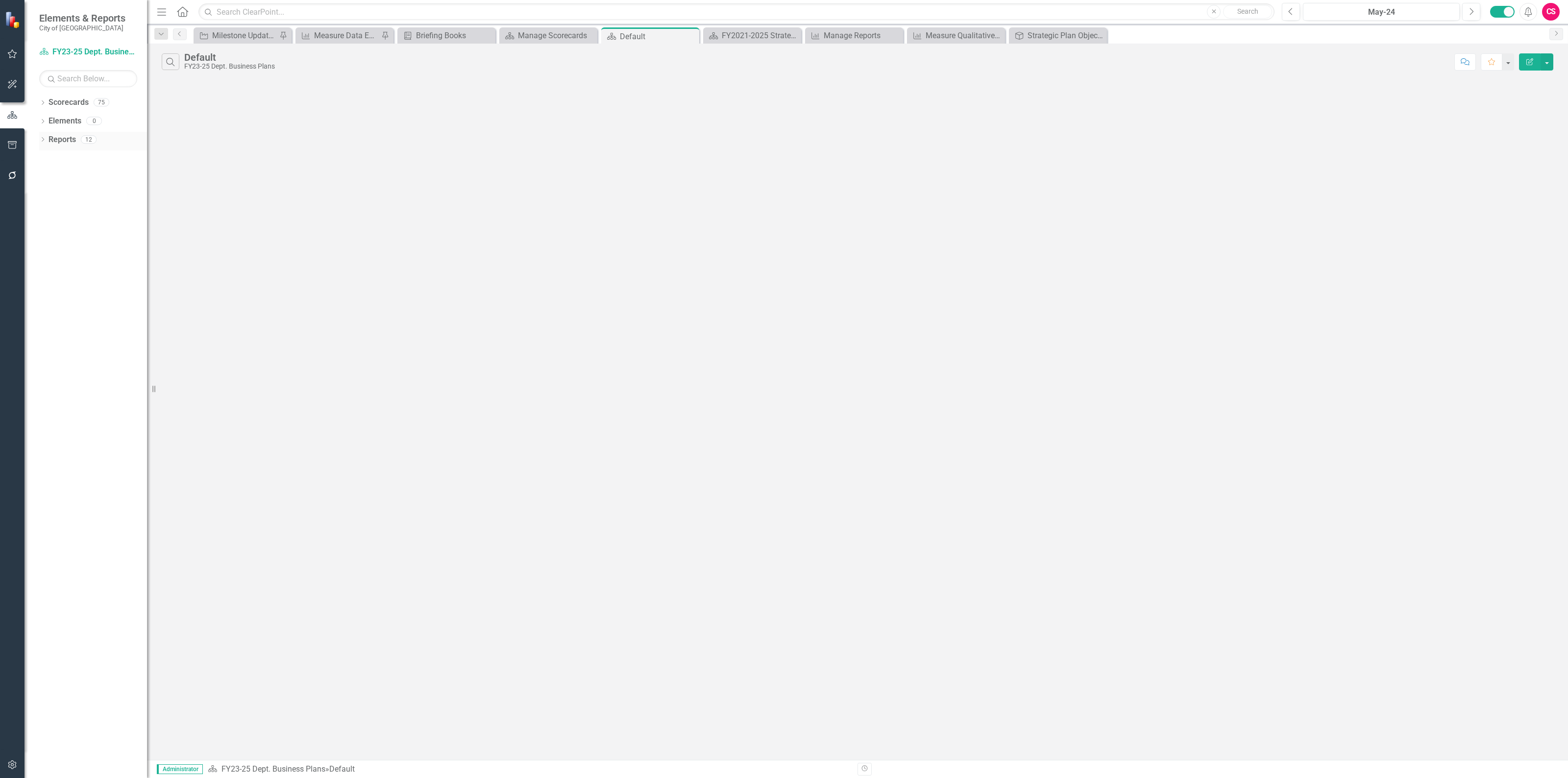
click at [69, 143] on link "Reports" at bounding box center [62, 139] width 27 height 11
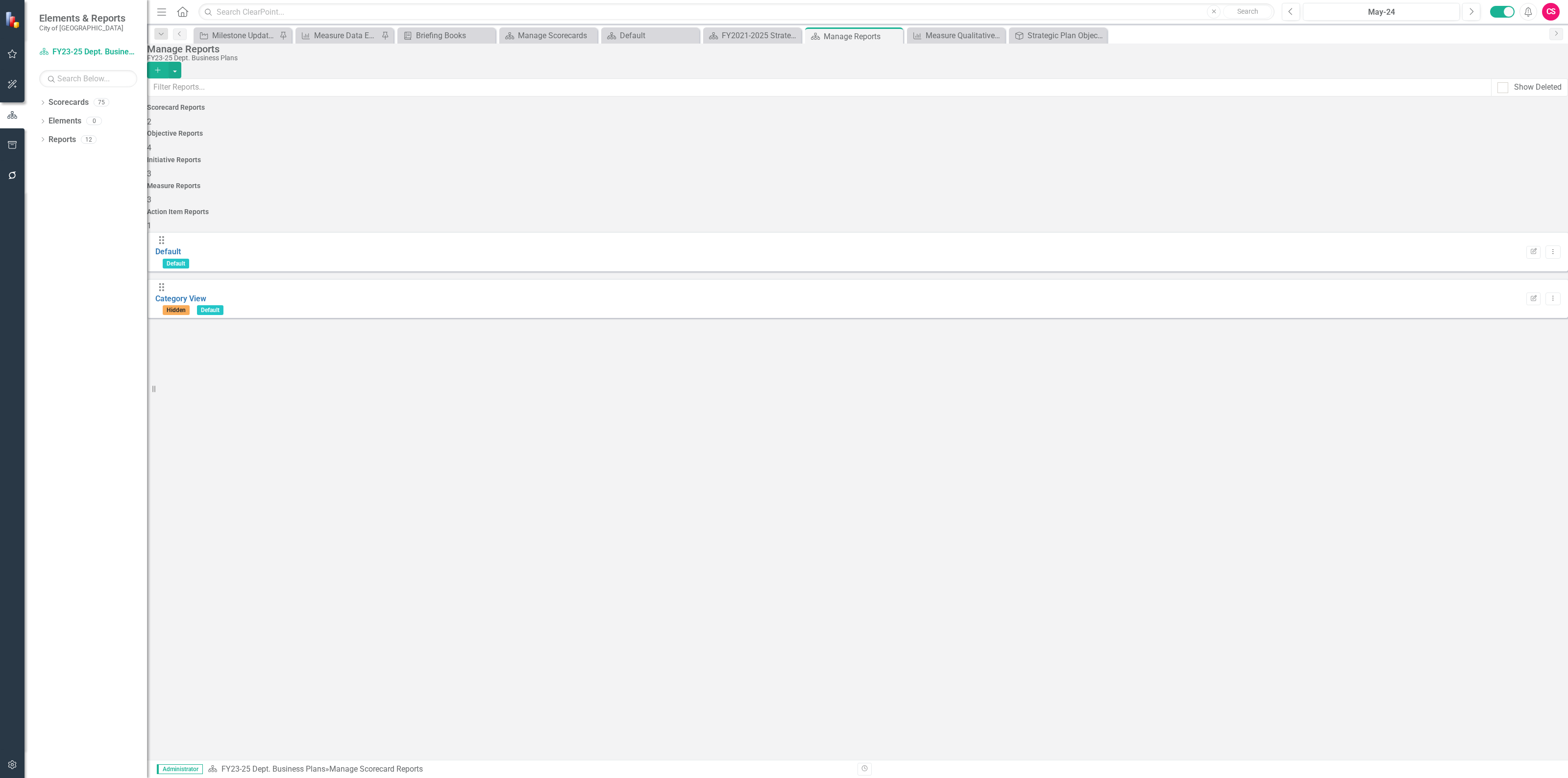
click at [1093, 182] on div "Measure Reports 3" at bounding box center [857, 194] width 1420 height 23
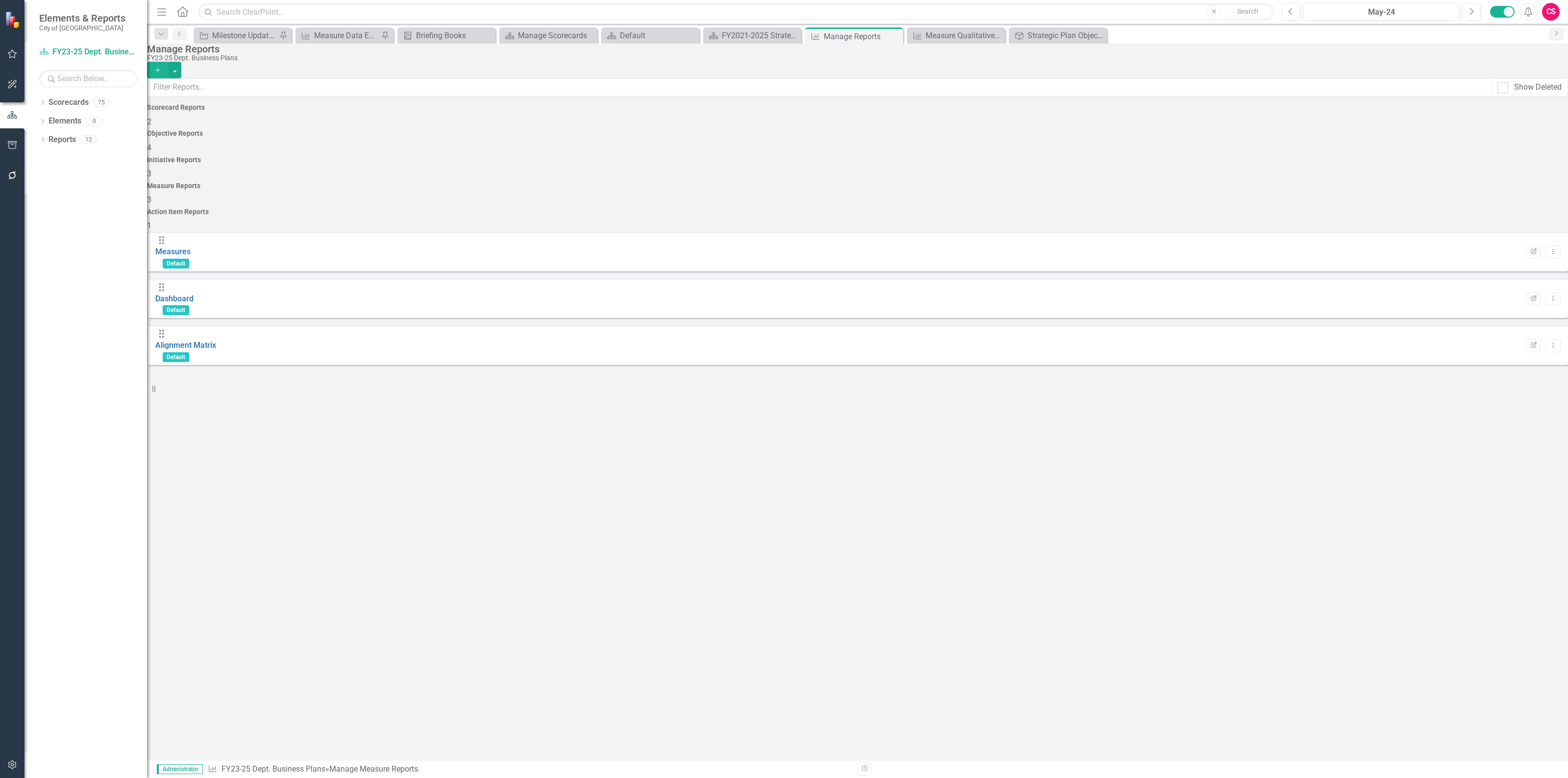
click at [807, 156] on div "Initiative Reports 3" at bounding box center [857, 168] width 1420 height 23
click at [162, 66] on icon "Add" at bounding box center [158, 70] width 9 height 7
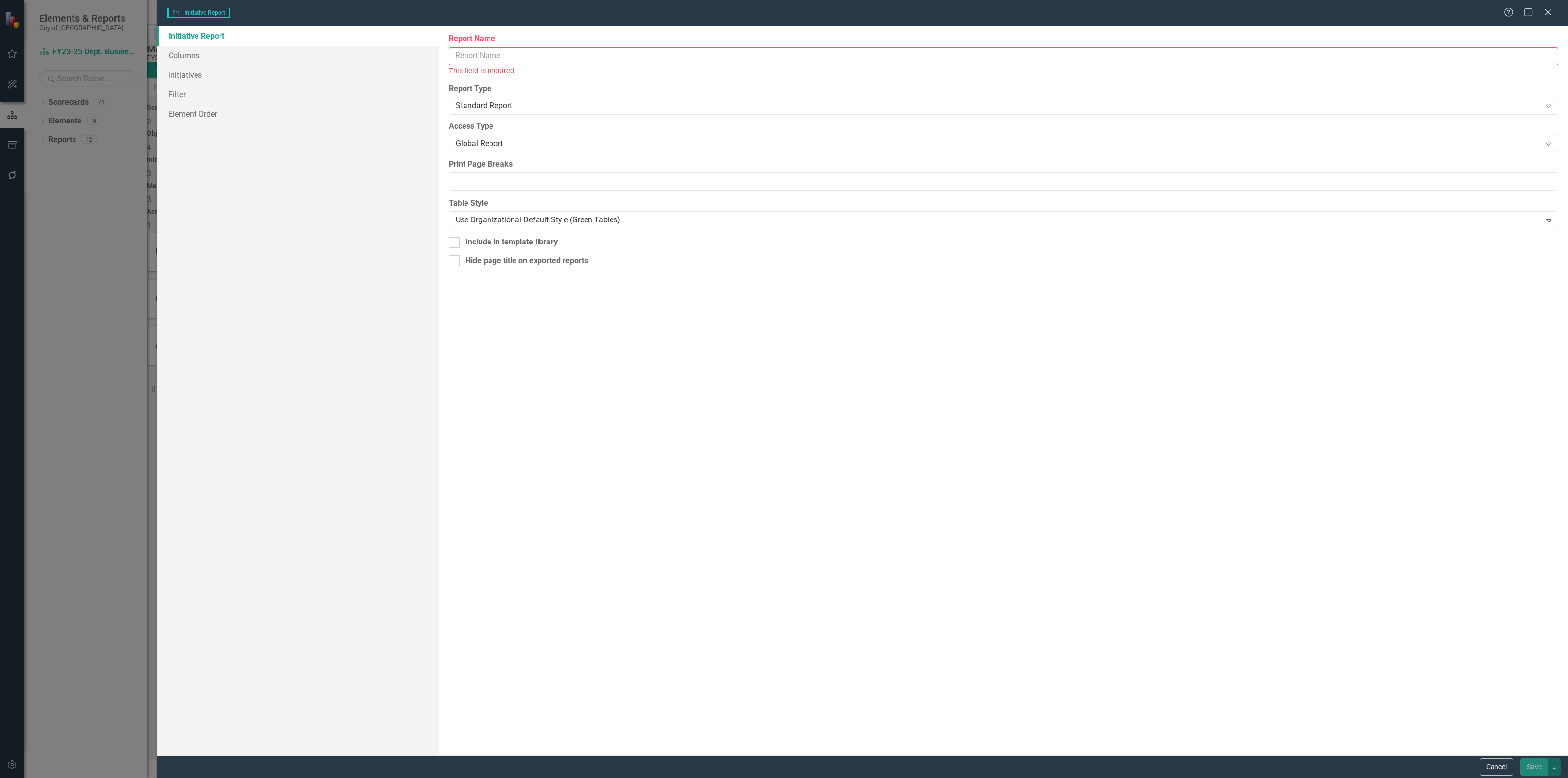
click at [588, 57] on input "Report Name" at bounding box center [1003, 56] width 1109 height 18
type input "b"
type input "B"
type input "Business Plan Export"
click at [177, 57] on link "Columns" at bounding box center [298, 55] width 282 height 19
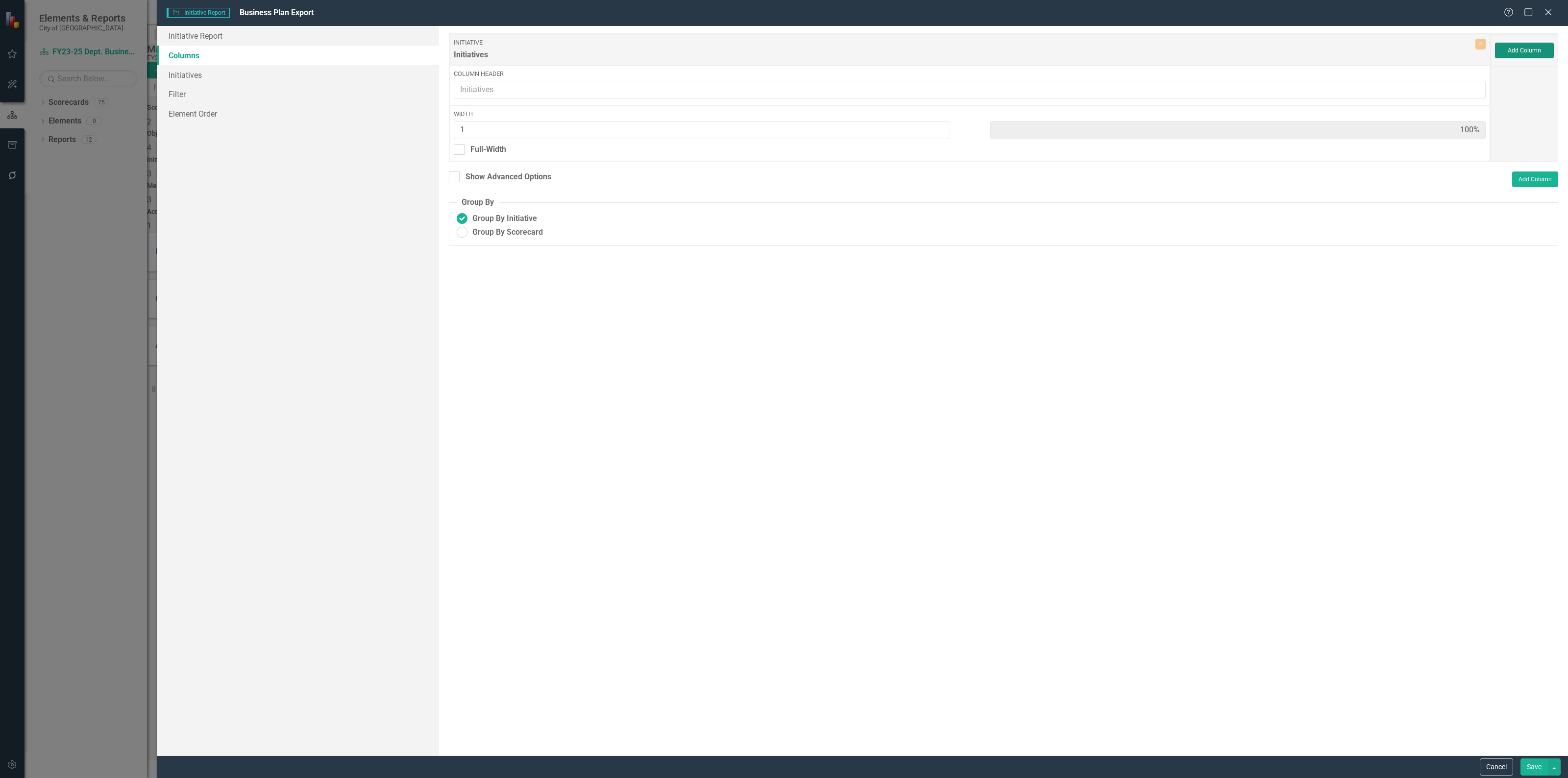
click at [1522, 50] on button "Add Column" at bounding box center [1524, 51] width 59 height 16
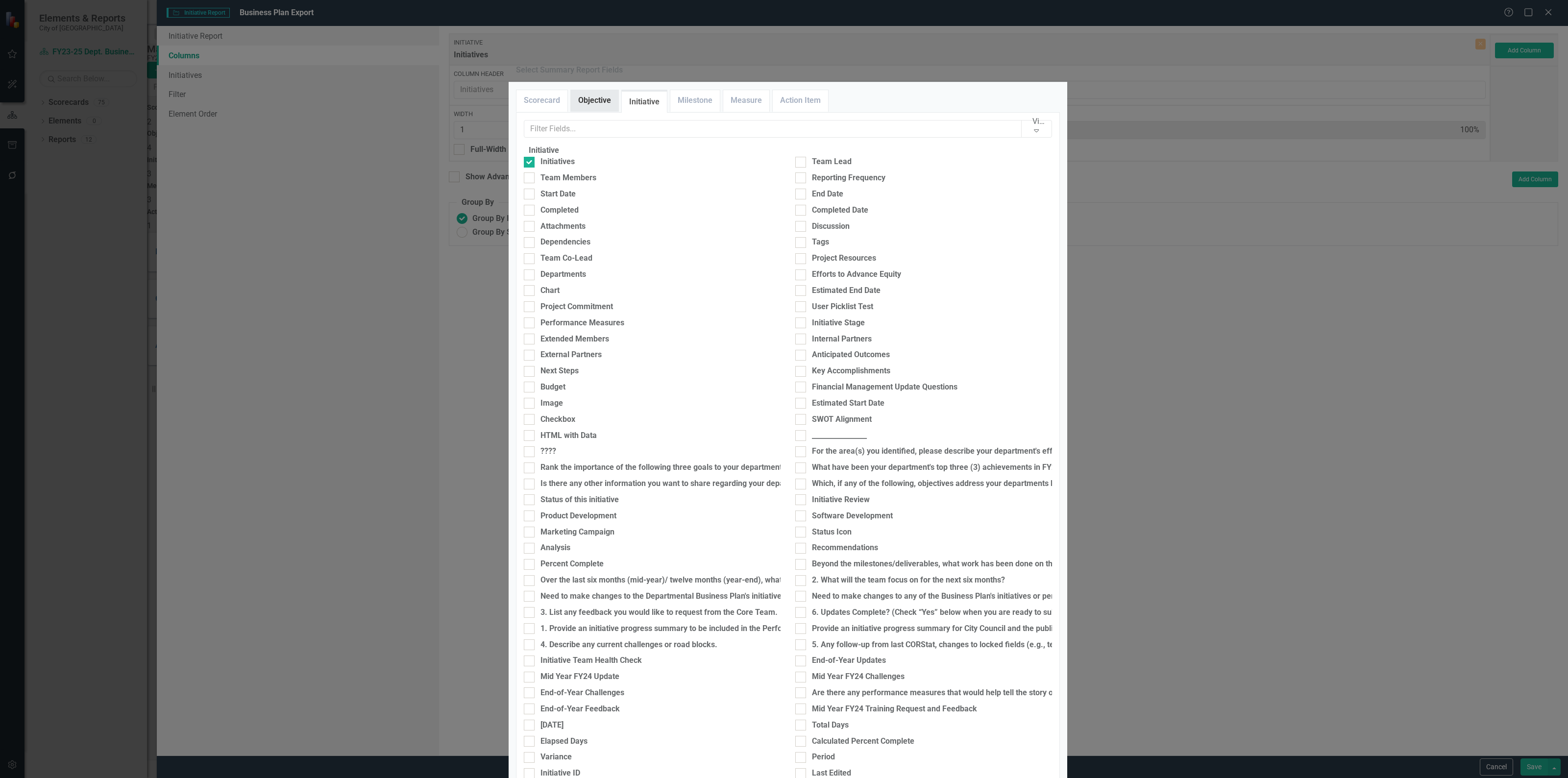
click at [584, 111] on link "Objective" at bounding box center [594, 101] width 47 height 21
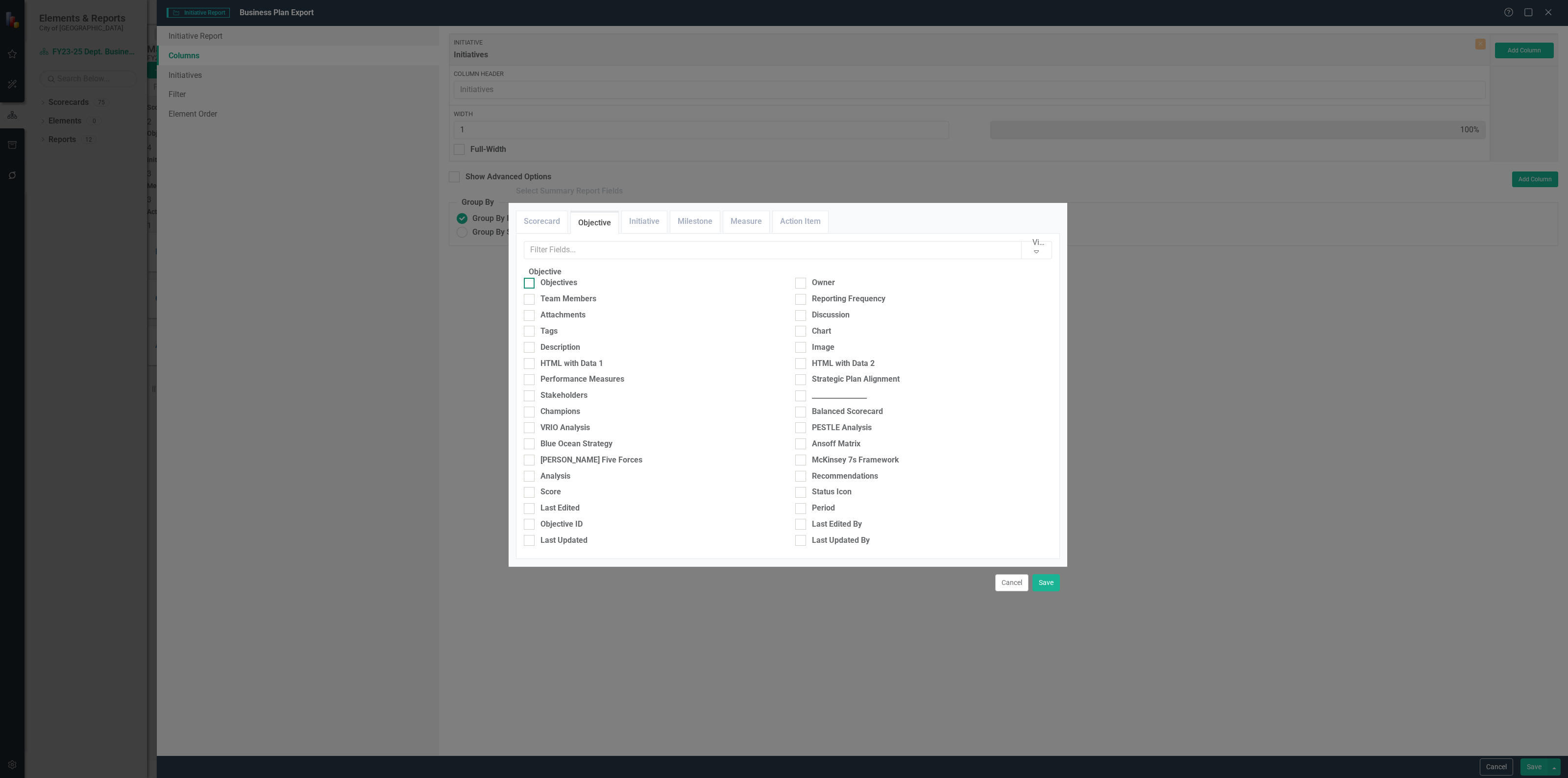
click at [562, 278] on div "Objectives" at bounding box center [651, 285] width 271 height 16
click at [562, 278] on div "Objectives" at bounding box center [558, 283] width 37 height 11
click at [530, 278] on input "Objectives" at bounding box center [527, 281] width 7 height 6
checkbox input "true"
click at [681, 211] on link "Milestone" at bounding box center [695, 222] width 49 height 21
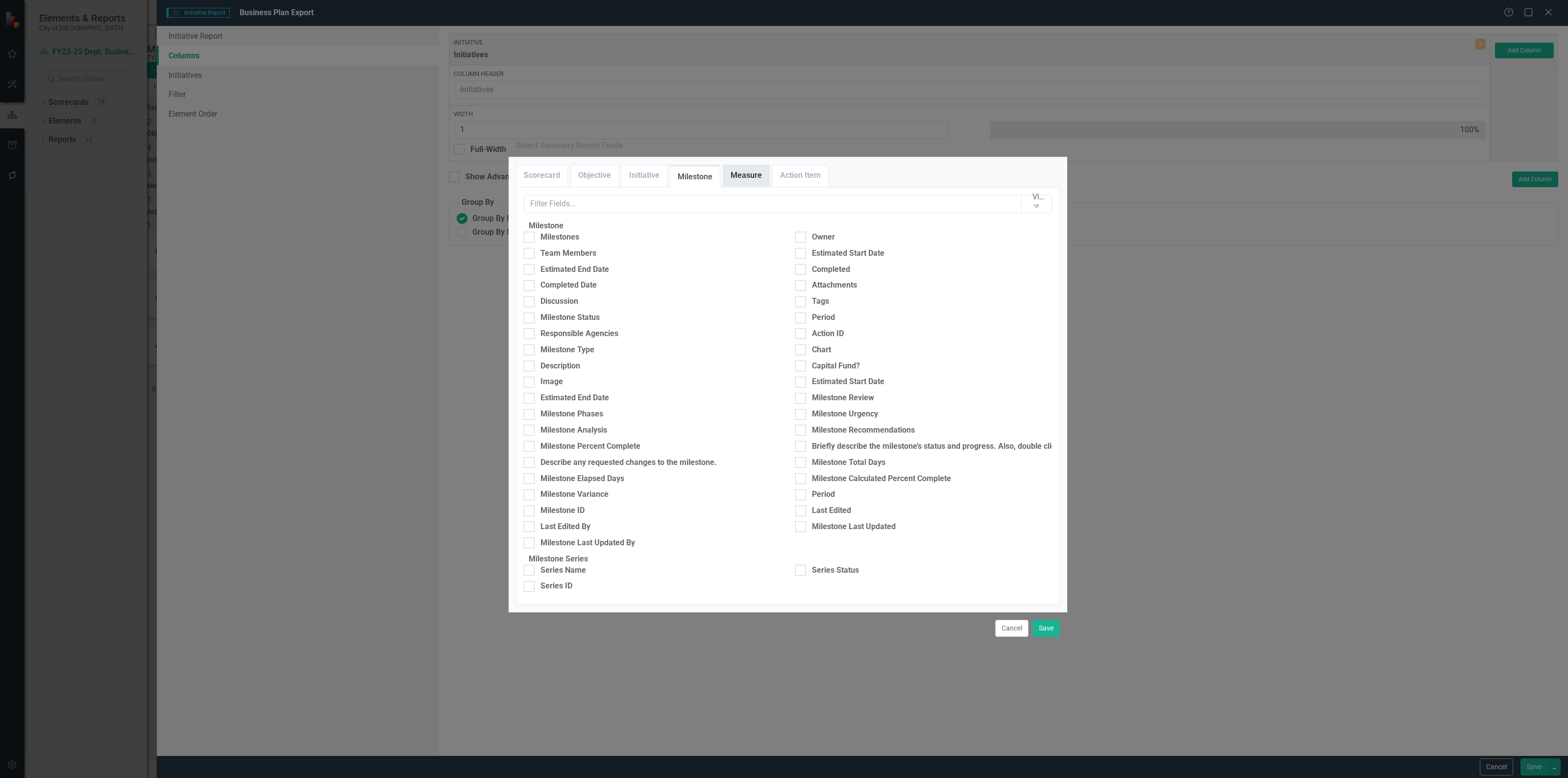
click at [747, 165] on link "Measure" at bounding box center [746, 175] width 46 height 21
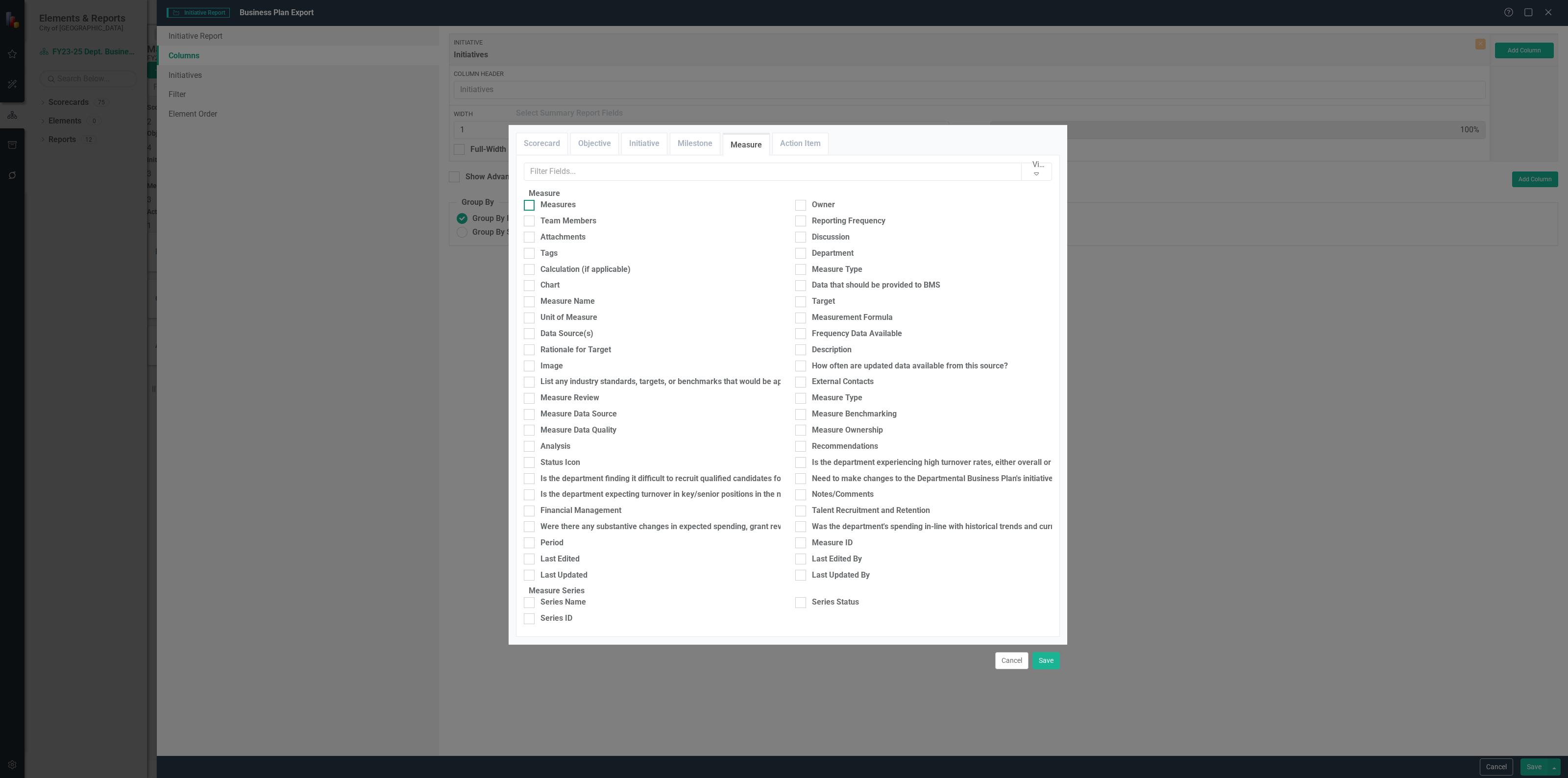
click at [554, 211] on div "Measures" at bounding box center [558, 205] width 35 height 11
click at [530, 206] on input "Measures" at bounding box center [527, 203] width 7 height 6
checkbox input "true"
click at [652, 142] on link "Initiative" at bounding box center [644, 144] width 45 height 21
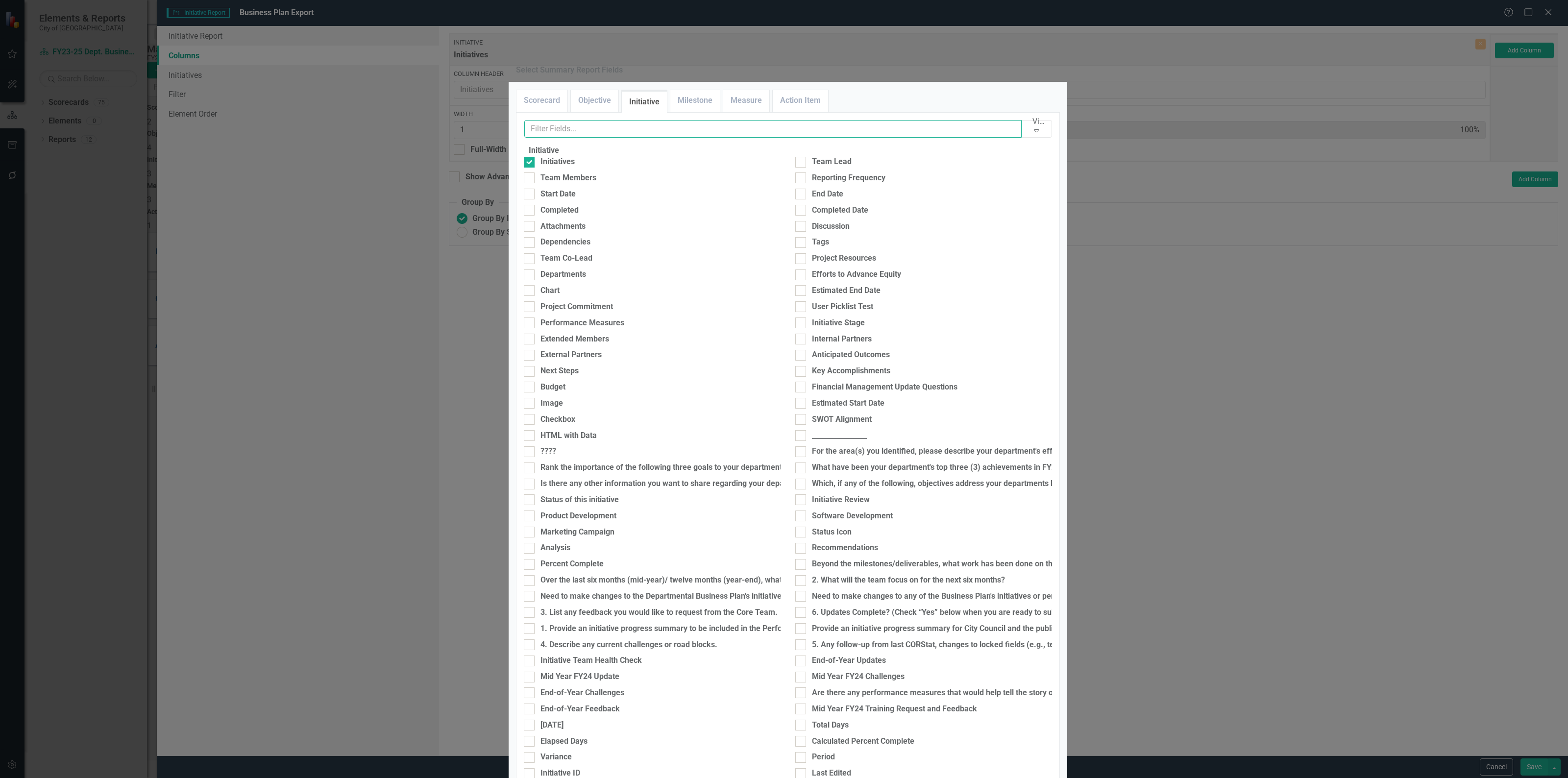
click at [633, 138] on input "text" at bounding box center [773, 129] width 498 height 18
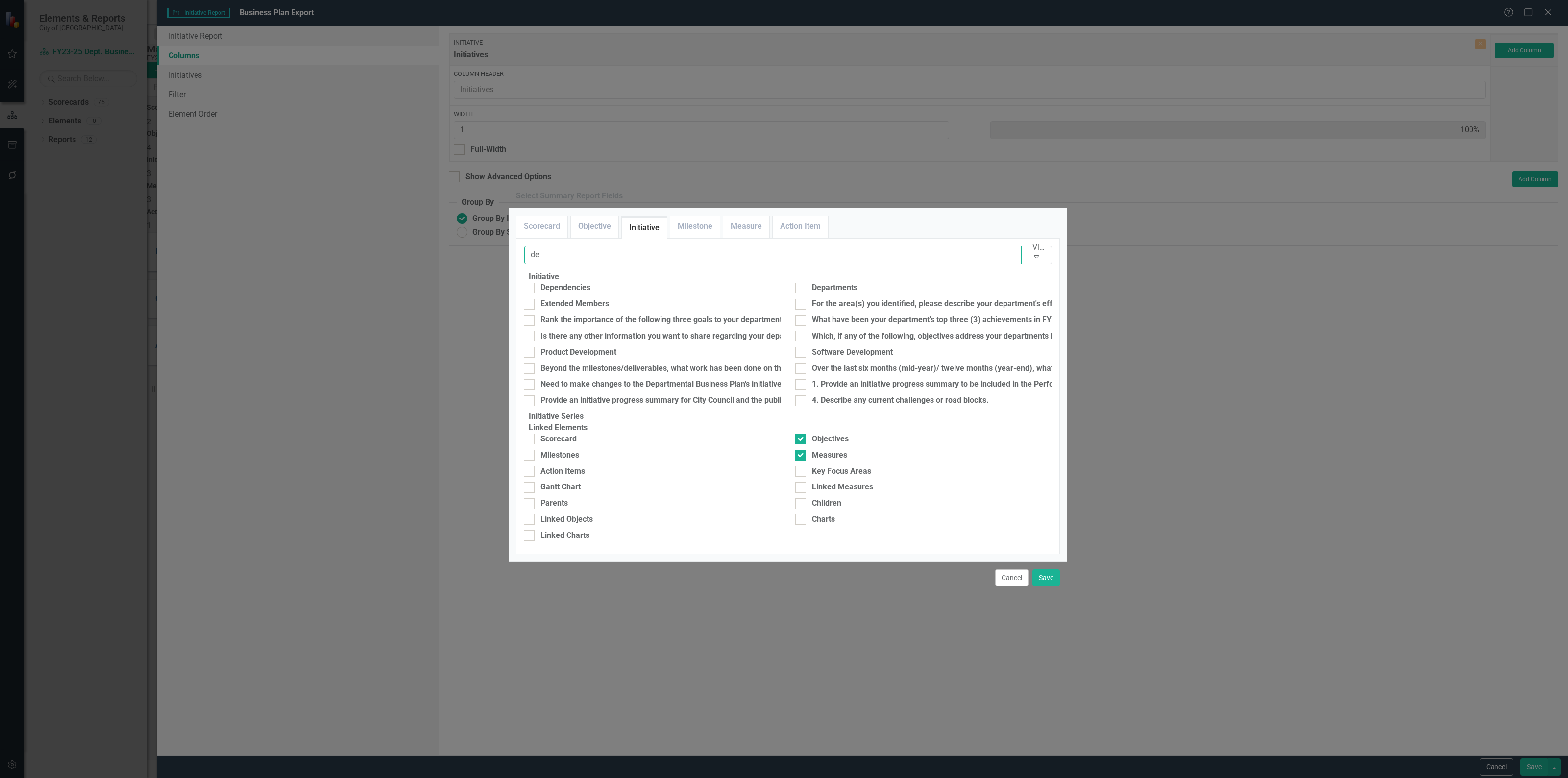
type input "d"
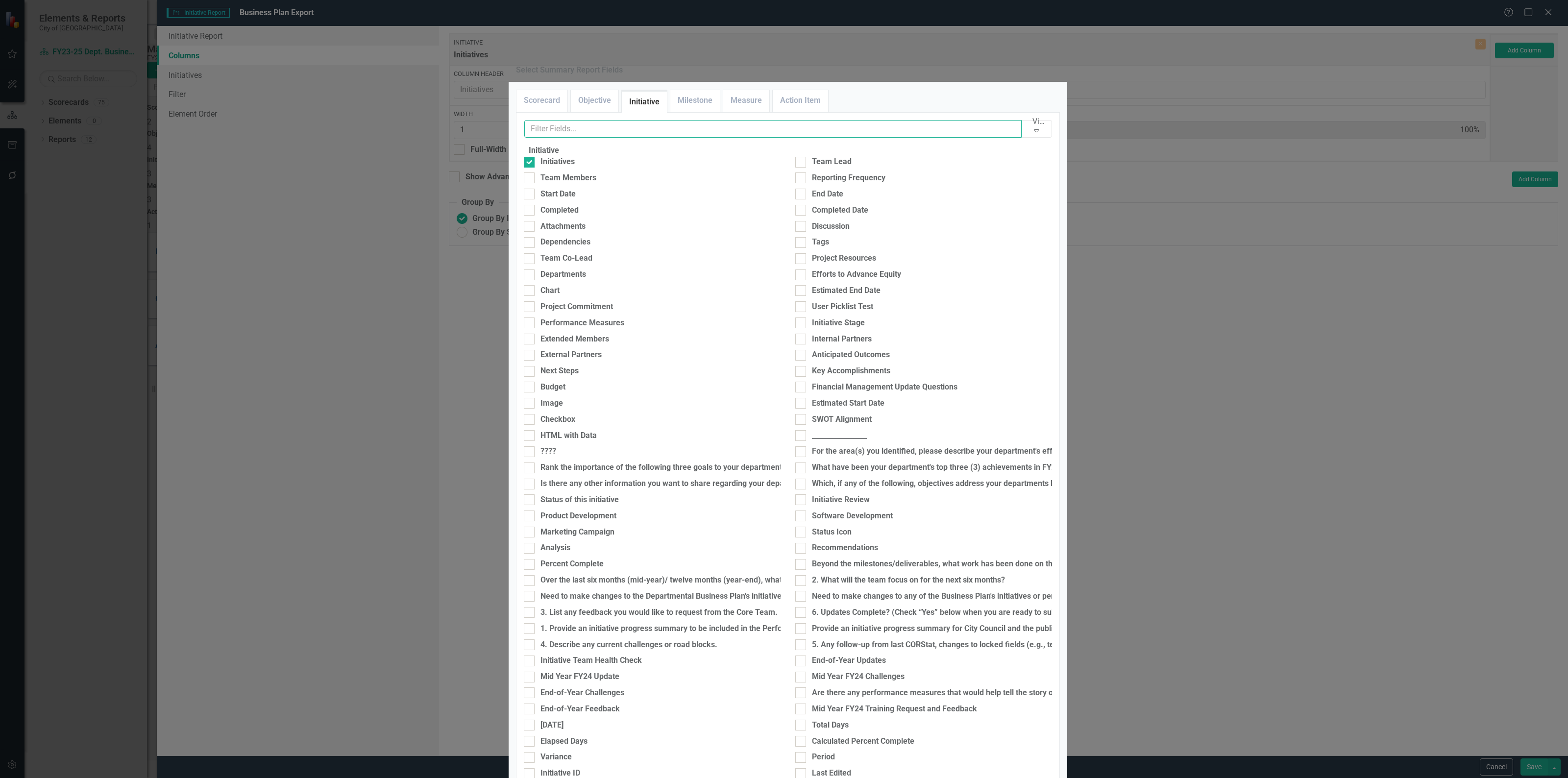
type input "e"
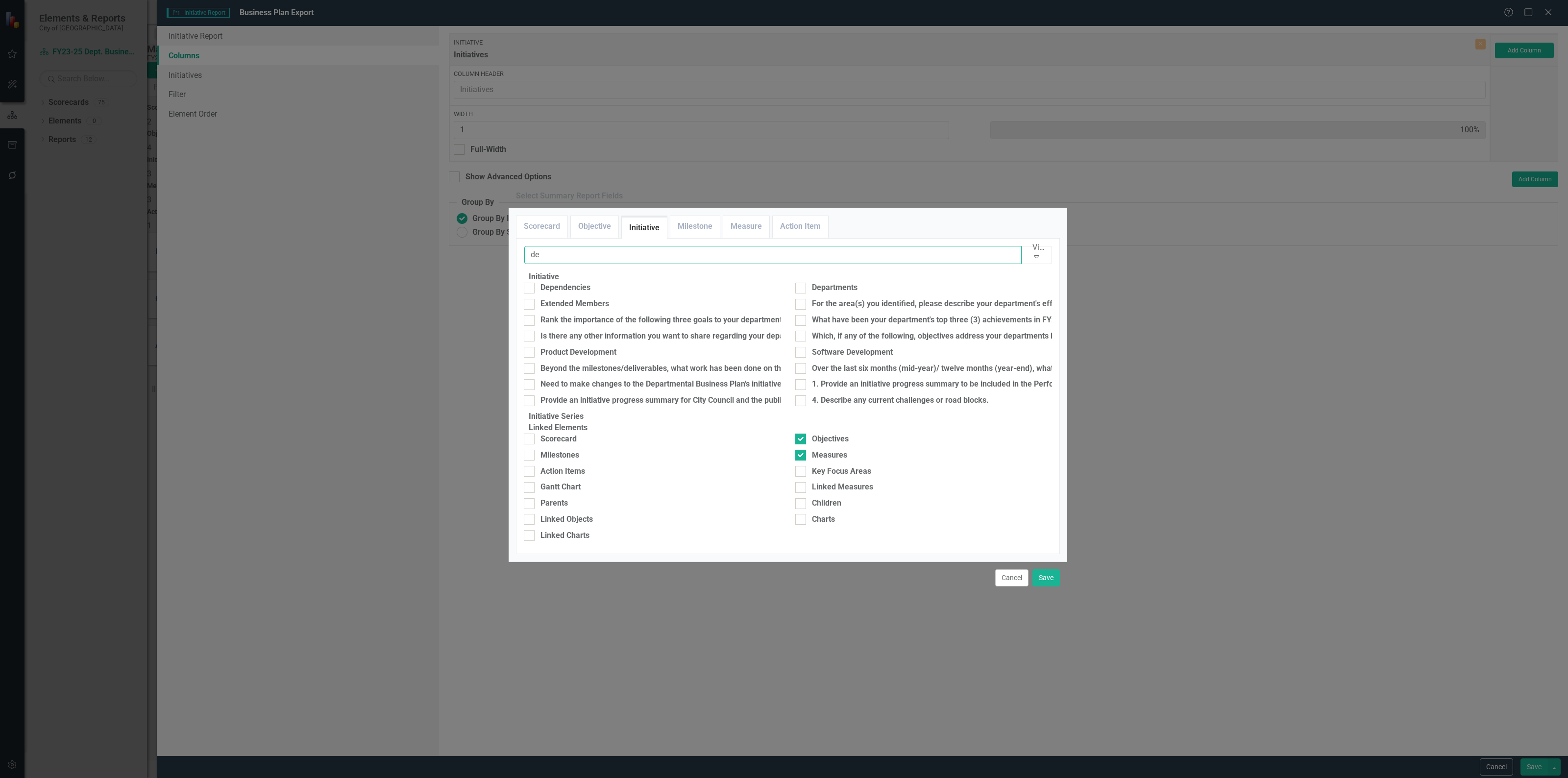
type input "d"
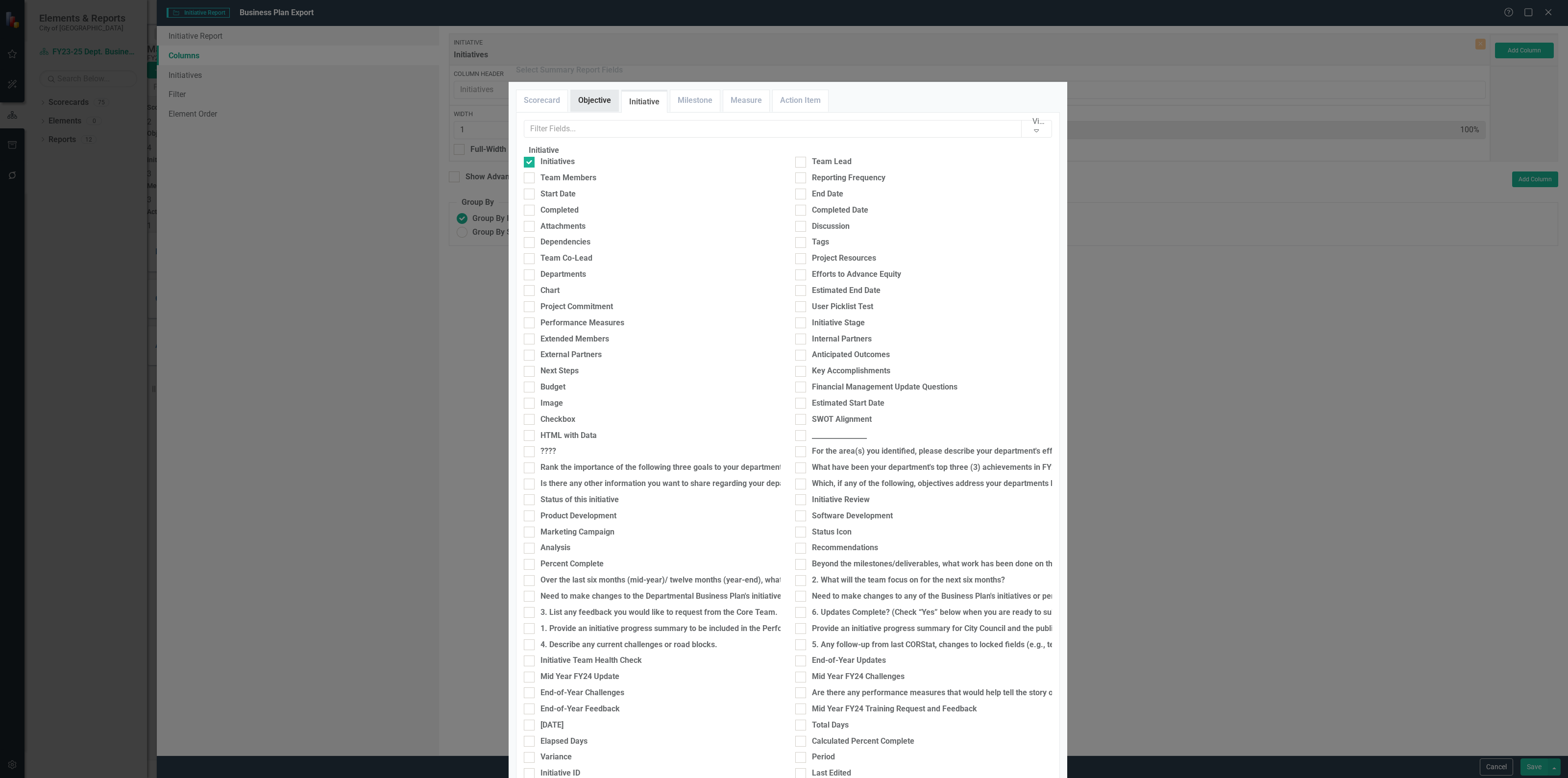
click at [588, 111] on link "Objective" at bounding box center [594, 101] width 47 height 21
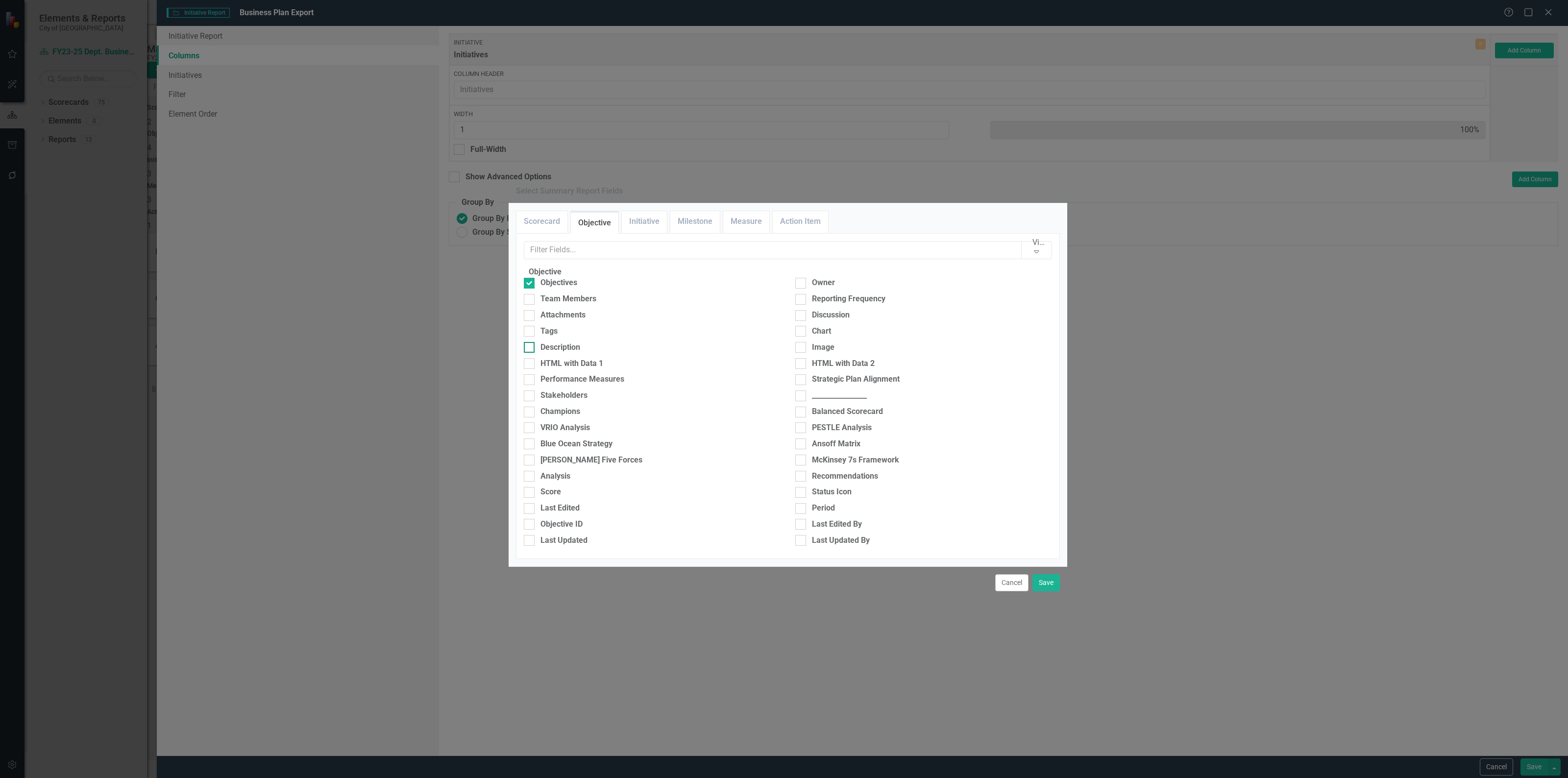
click at [572, 342] on div "Description" at bounding box center [560, 347] width 40 height 11
click at [530, 342] on input "Description" at bounding box center [527, 345] width 7 height 6
checkbox input "true"
click at [738, 211] on link "Measure" at bounding box center [746, 222] width 46 height 21
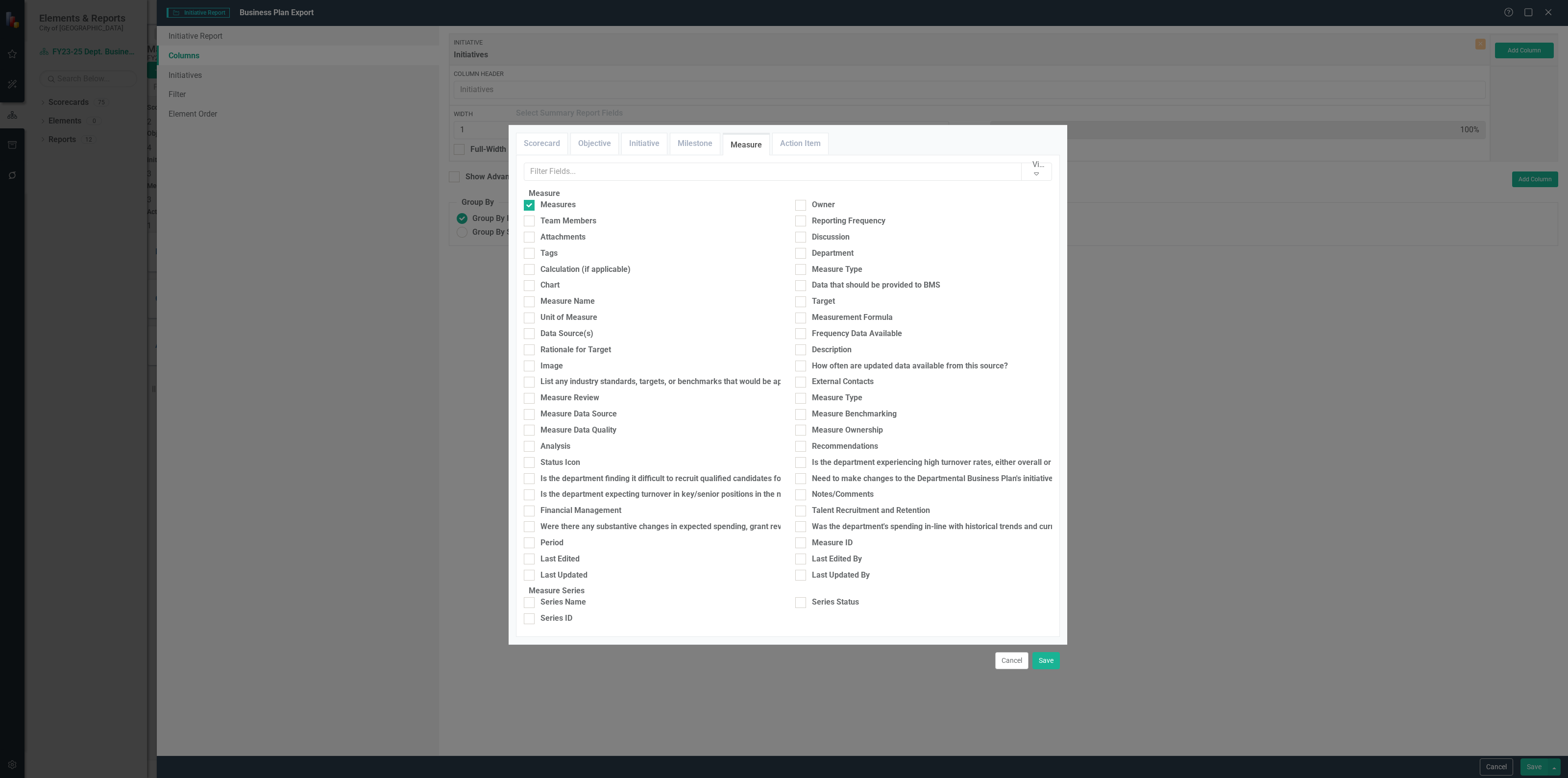
click at [830, 344] on div "Frequency Data Available" at bounding box center [923, 336] width 271 height 16
click at [831, 351] on div "Description" at bounding box center [831, 350] width 40 height 11
click at [802, 351] on input "Description" at bounding box center [798, 348] width 7 height 6
checkbox input "true"
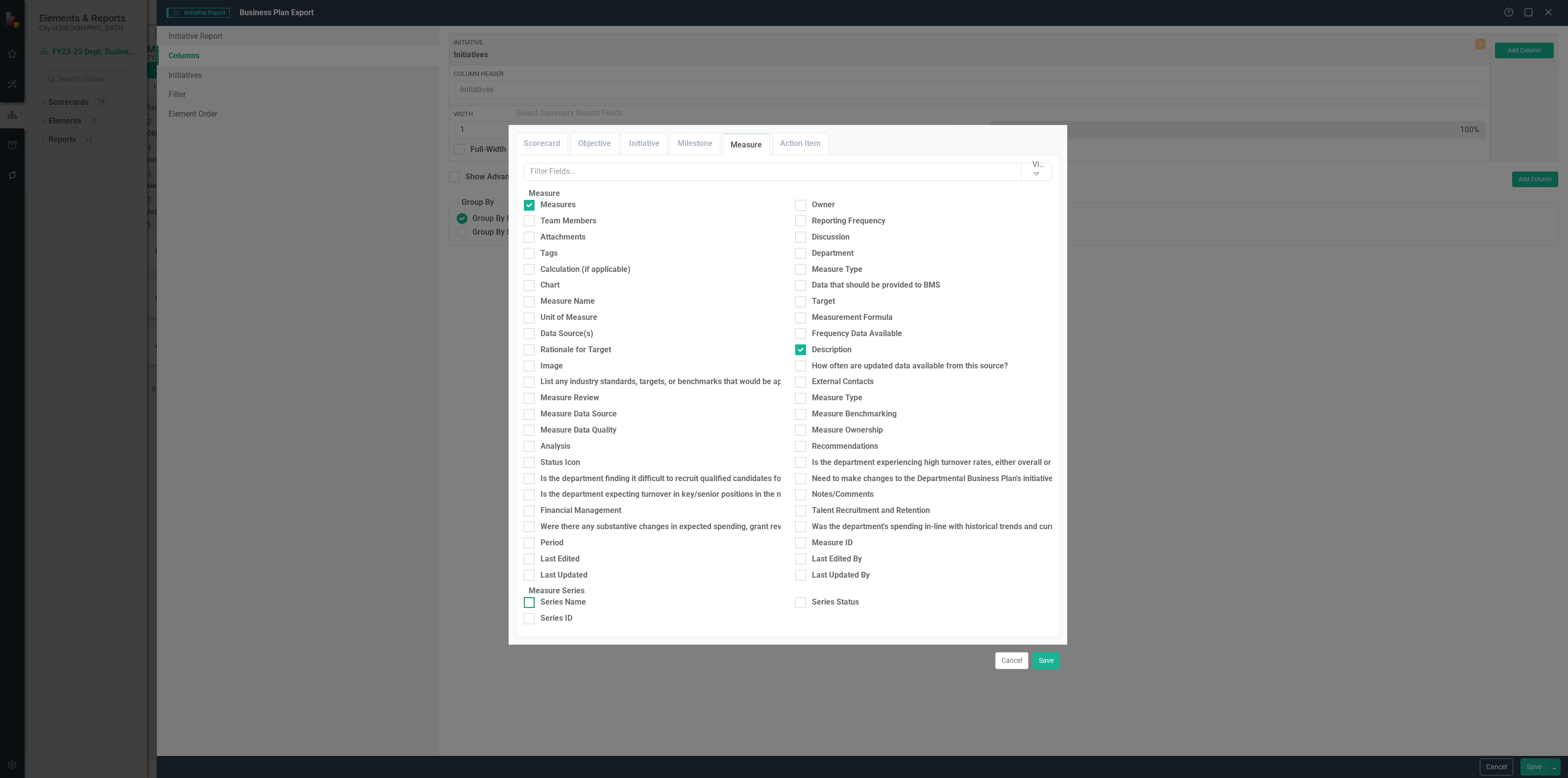
click at [571, 601] on div "Series Name" at bounding box center [563, 602] width 46 height 11
click at [530, 601] on input "Series Name" at bounding box center [527, 601] width 7 height 6
checkbox input "true"
click at [804, 608] on div "Series Status" at bounding box center [923, 602] width 257 height 11
click at [802, 603] on input "Series Status" at bounding box center [798, 601] width 7 height 6
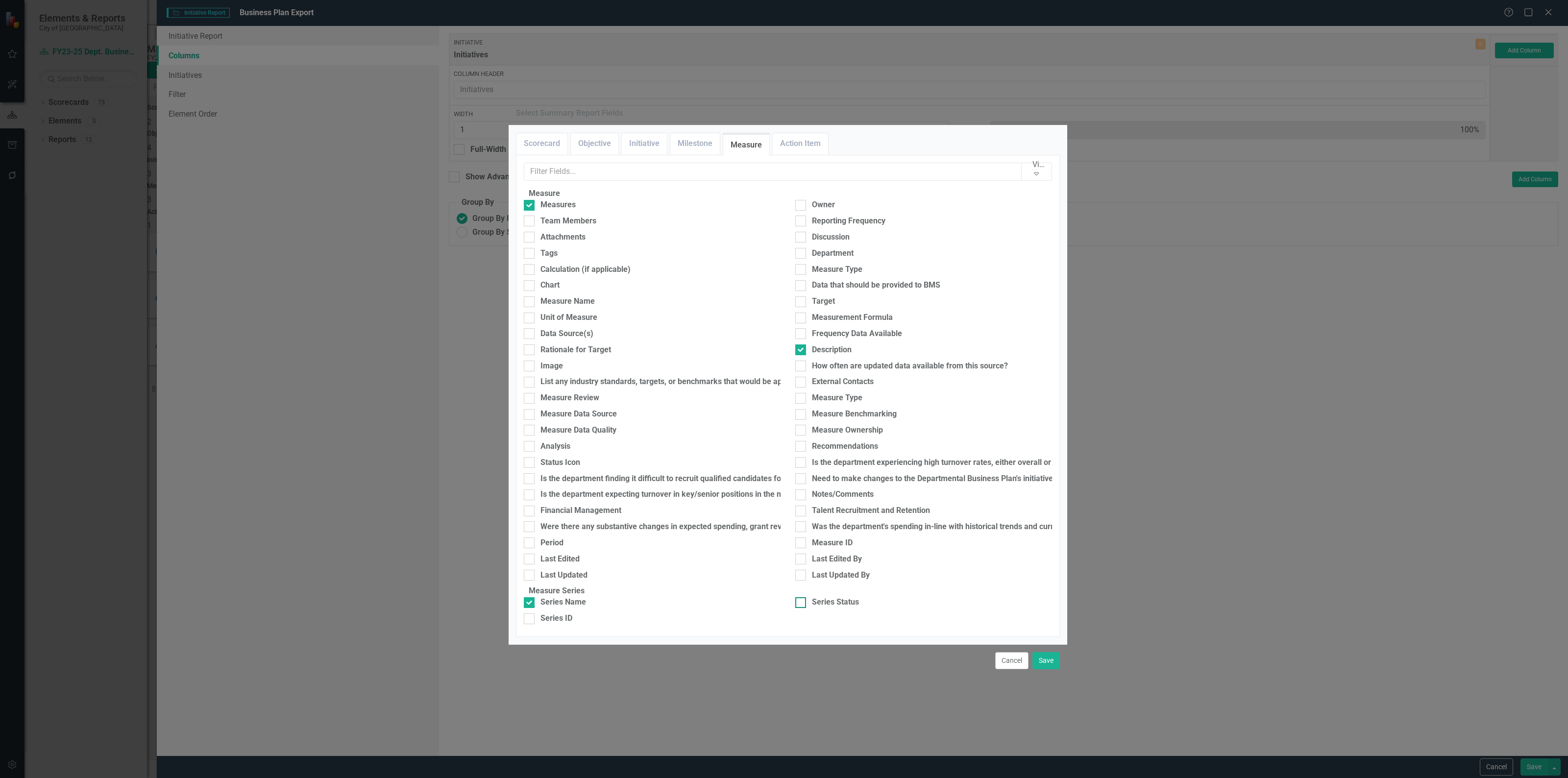
checkbox input "true"
click at [1041, 669] on button "Save" at bounding box center [1046, 660] width 27 height 17
type input "14%"
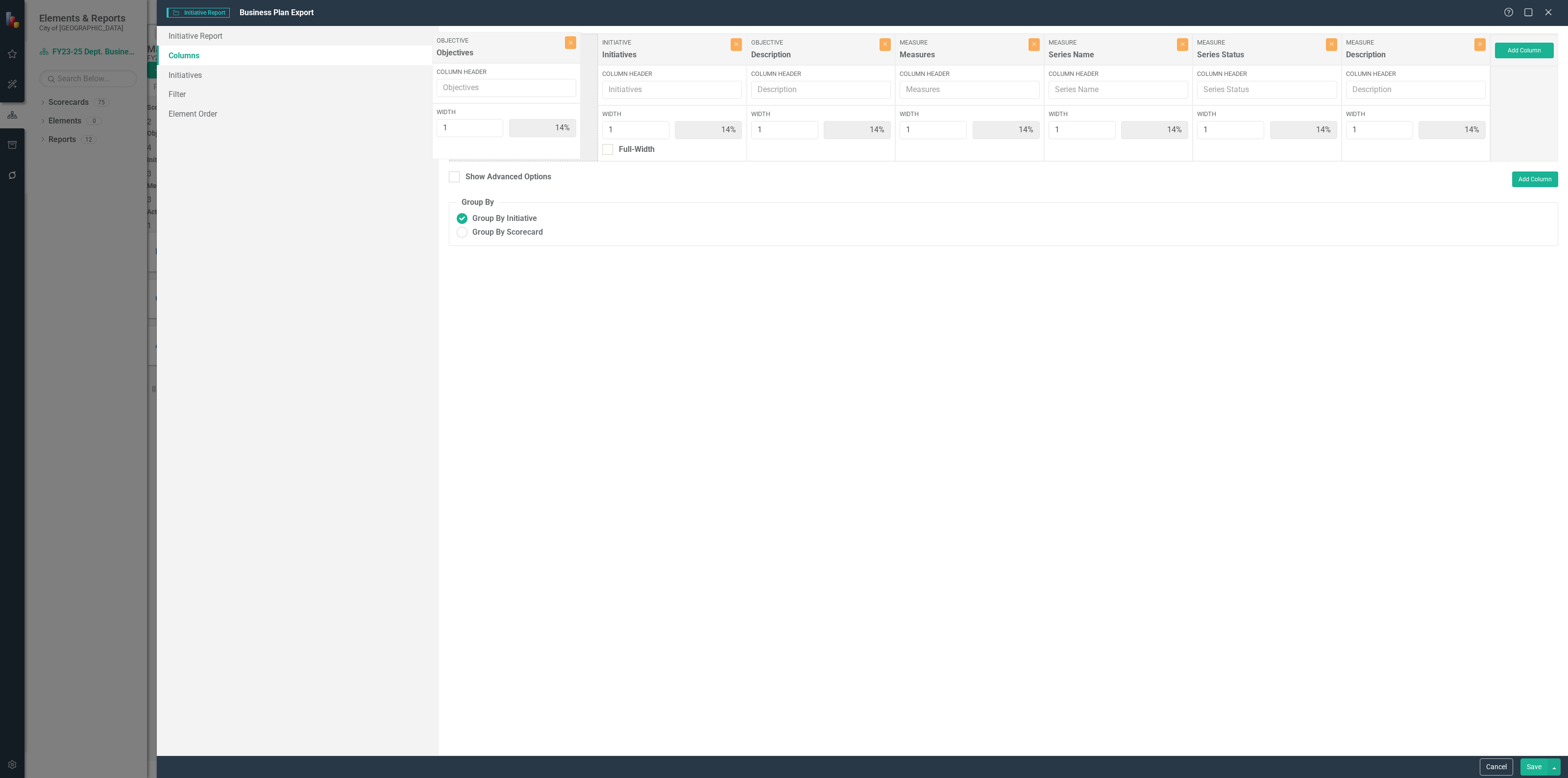
drag, startPoint x: 694, startPoint y: 52, endPoint x: 528, endPoint y: 49, distance: 166.0
click at [528, 49] on div "Initiative Initiatives Close Column Header Width 1 14% Full-Width Objective Obj…" at bounding box center [969, 97] width 1041 height 128
click at [815, 41] on label "Objective" at bounding box center [814, 43] width 126 height 9
drag, startPoint x: 815, startPoint y: 41, endPoint x: 666, endPoint y: 37, distance: 149.1
click at [666, 37] on div "Objective Objectives Close Column Header Width 1 14% Initiative Initiatives Clo…" at bounding box center [969, 97] width 1041 height 128
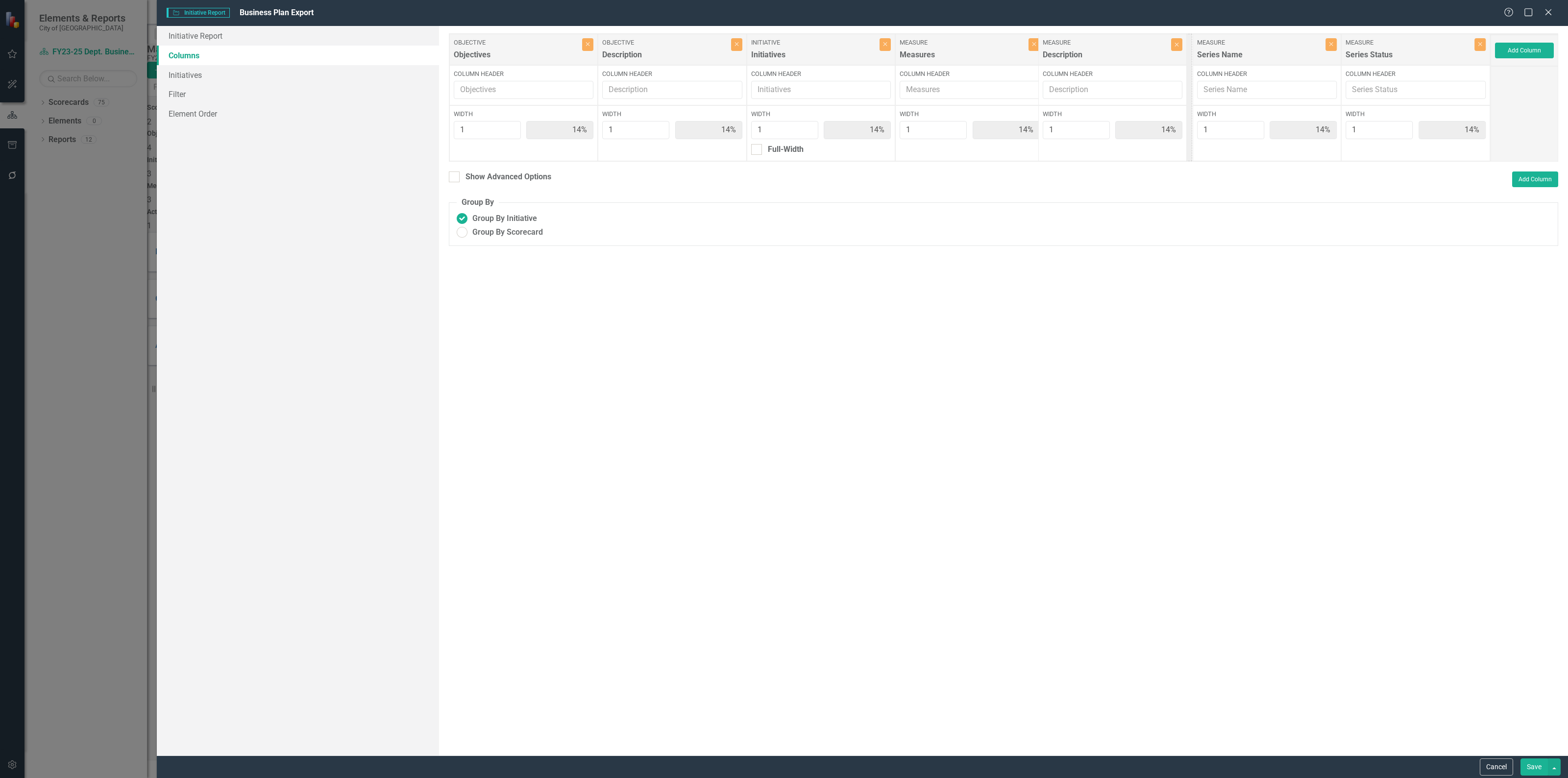
drag, startPoint x: 1387, startPoint y: 49, endPoint x: 1084, endPoint y: 49, distance: 303.0
click at [1084, 49] on div "Objective Objectives Close Column Header Width 1 14% Objective Description Clos…" at bounding box center [969, 97] width 1041 height 128
drag, startPoint x: 1530, startPoint y: 765, endPoint x: 1029, endPoint y: 473, distance: 579.9
click at [1029, 473] on form "Initiative Initiative Report Business Plan Export Help Maximize Close Initiativ…" at bounding box center [862, 389] width 1411 height 778
click at [221, 77] on link "Initiatives" at bounding box center [298, 75] width 282 height 19
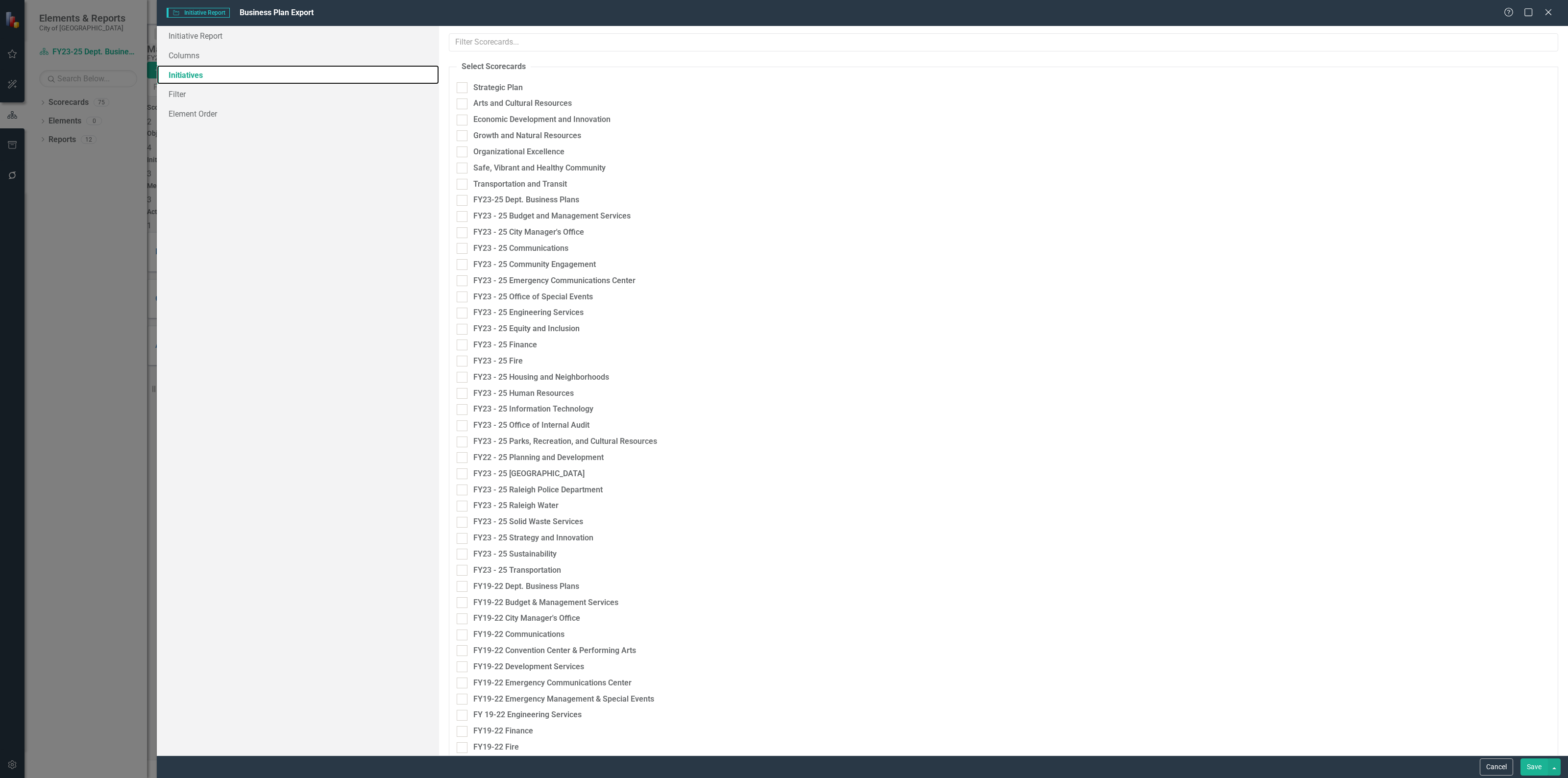
checkbox input "true"
click at [458, 215] on input "FY23 - 25 Budget and Management Services" at bounding box center [460, 212] width 7 height 6
checkbox input "true"
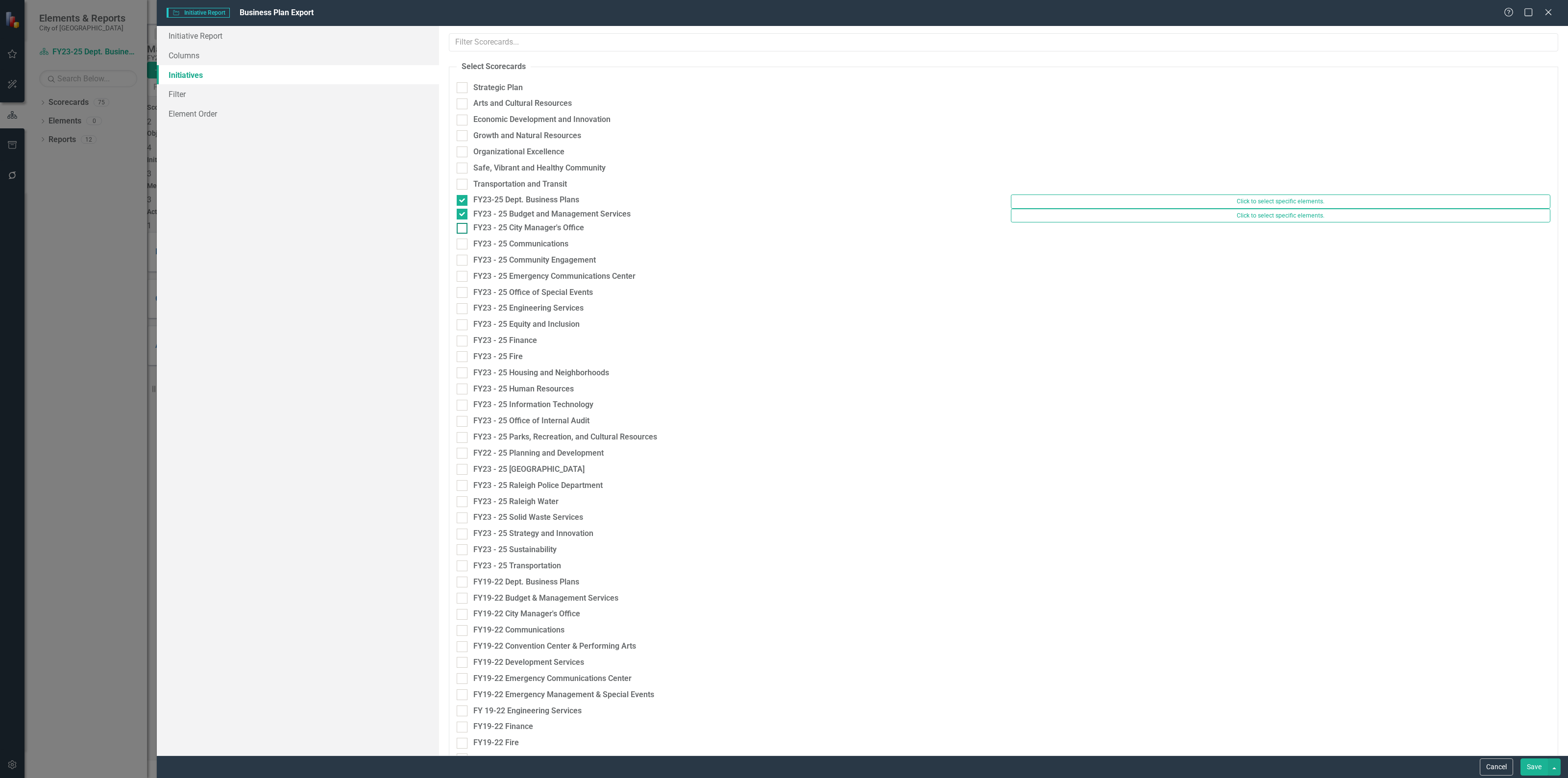
click at [462, 233] on div at bounding box center [462, 228] width 11 height 11
click at [462, 229] on input "FY23 - 25 City Manager's Office" at bounding box center [460, 226] width 7 height 6
checkbox input "true"
click at [461, 243] on input "FY23 - 25 Communications" at bounding box center [460, 240] width 7 height 6
checkbox input "true"
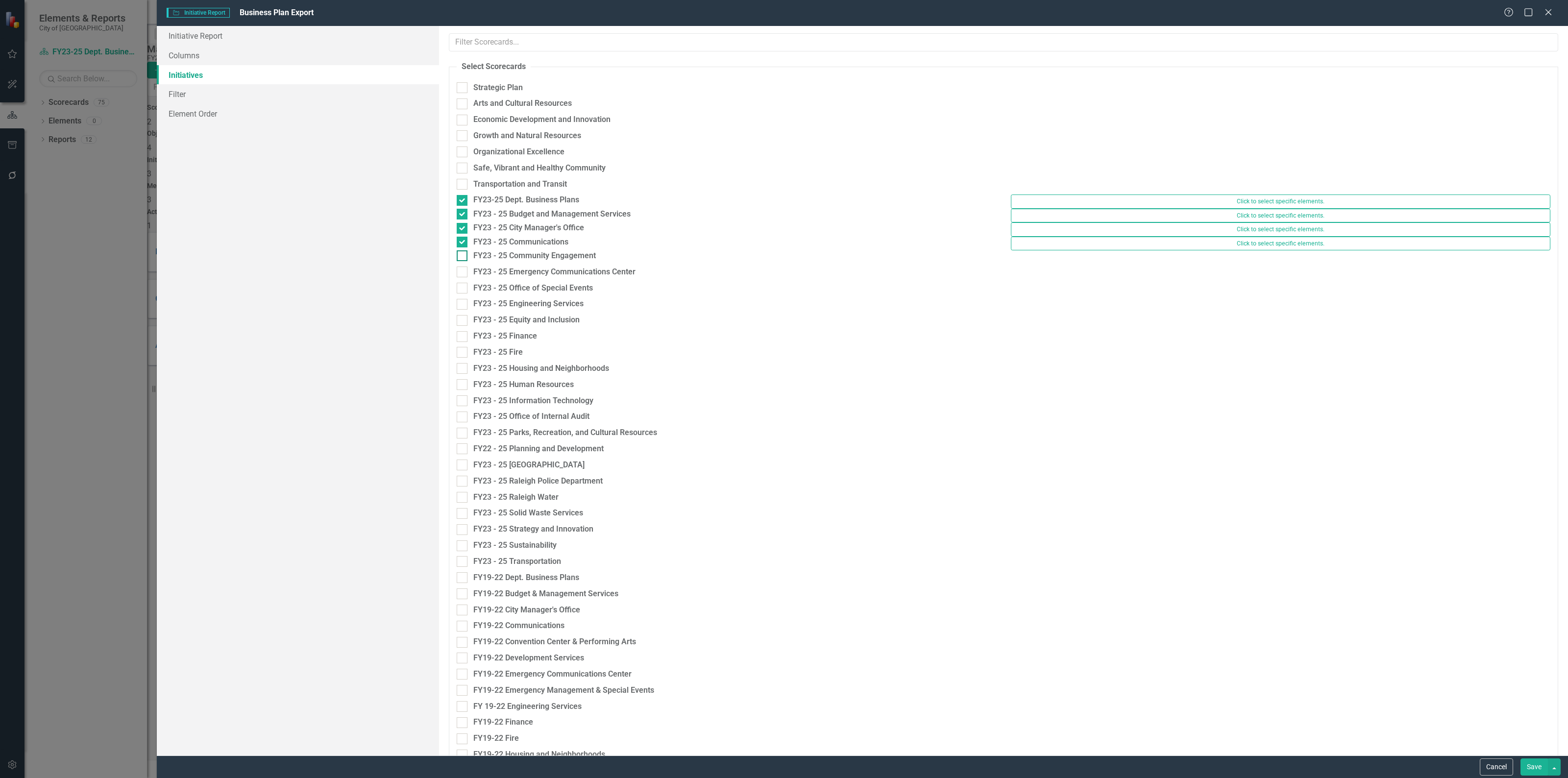
click at [461, 261] on div at bounding box center [462, 255] width 11 height 11
click at [461, 257] on input "FY23 - 25 Community Engagement" at bounding box center [460, 253] width 7 height 6
checkbox input "true"
click at [464, 276] on div at bounding box center [462, 270] width 11 height 11
click at [463, 271] on input "FY23 - 25 Emergency Communications Center" at bounding box center [460, 268] width 7 height 6
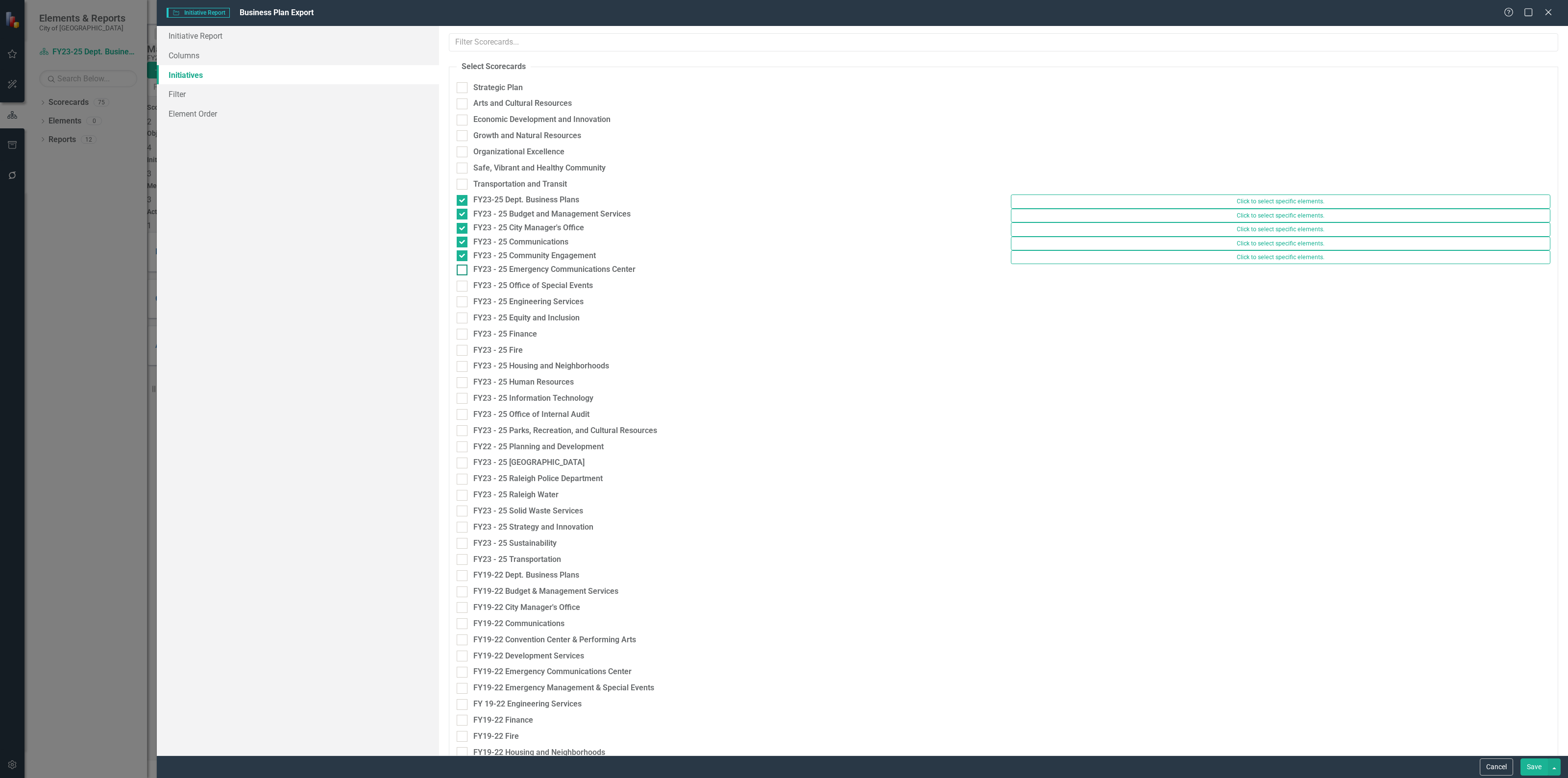
checkbox input "true"
click at [465, 289] on div at bounding box center [462, 283] width 11 height 11
click at [463, 285] on input "FY23 - 25 Office of Special Events" at bounding box center [460, 281] width 7 height 6
checkbox input "true"
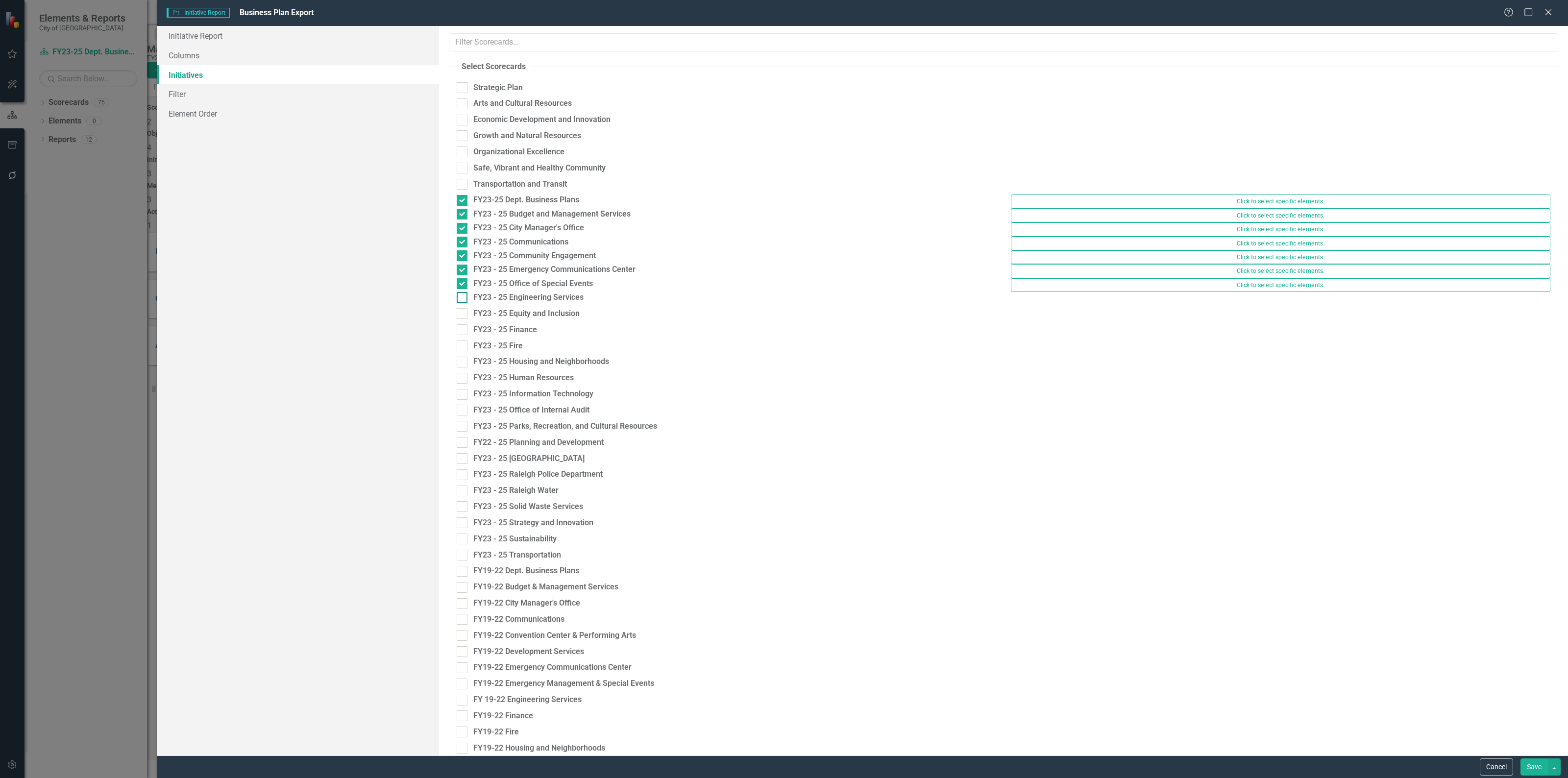
click at [466, 303] on div at bounding box center [462, 297] width 11 height 11
click at [463, 298] on input "FY23 - 25 Engineering Services" at bounding box center [460, 295] width 7 height 6
checkbox input "true"
click at [460, 317] on div at bounding box center [462, 311] width 11 height 11
click at [460, 313] on input "FY23 - 25 Equity and Inclusion" at bounding box center [460, 309] width 7 height 6
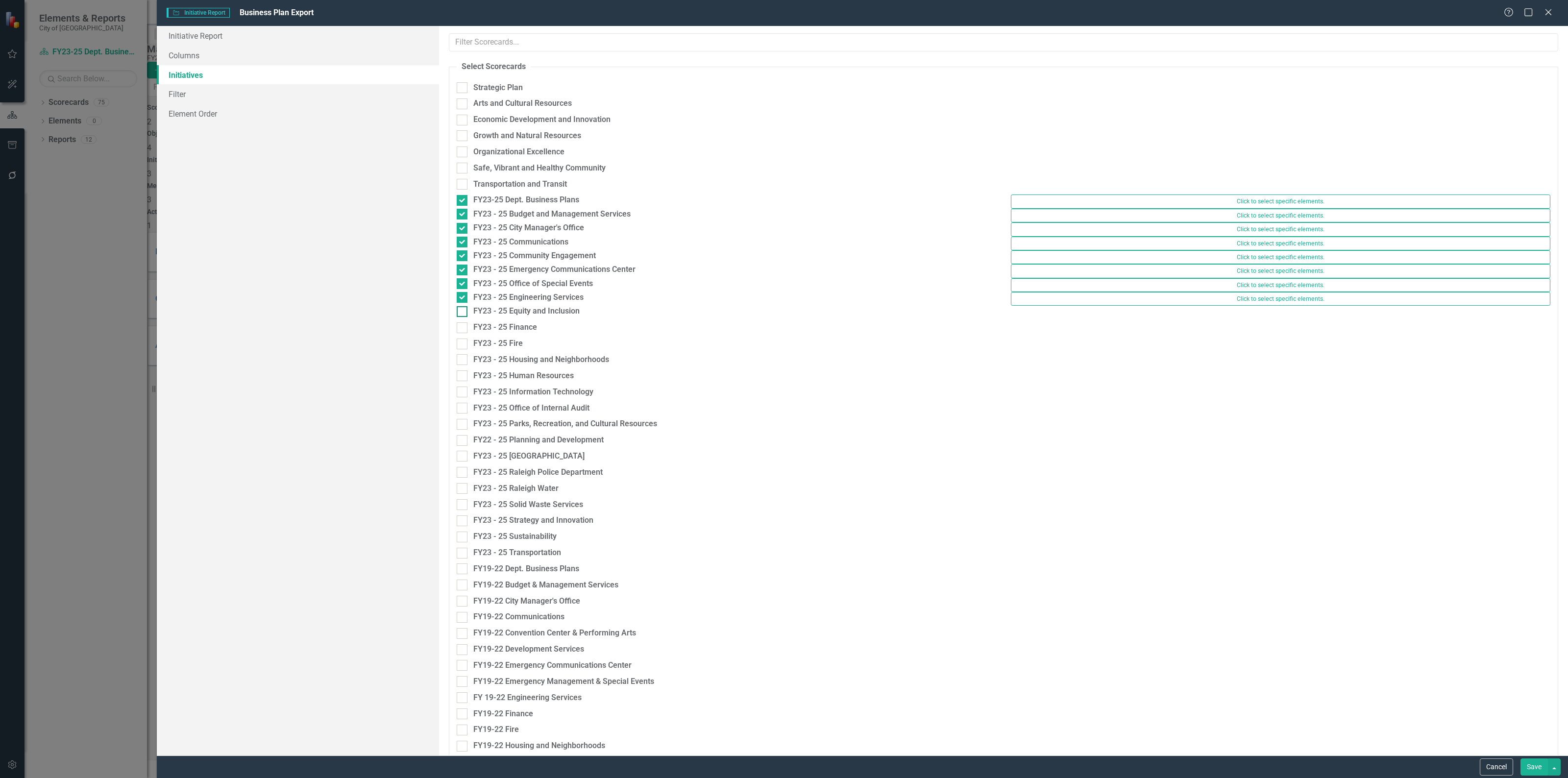
checkbox input "true"
click at [460, 331] on div at bounding box center [462, 325] width 11 height 11
click at [460, 326] on input "FY23 - 25 Finance" at bounding box center [460, 323] width 7 height 6
checkbox input "true"
click at [460, 341] on input "FY23 - 25 Fire" at bounding box center [460, 337] width 7 height 6
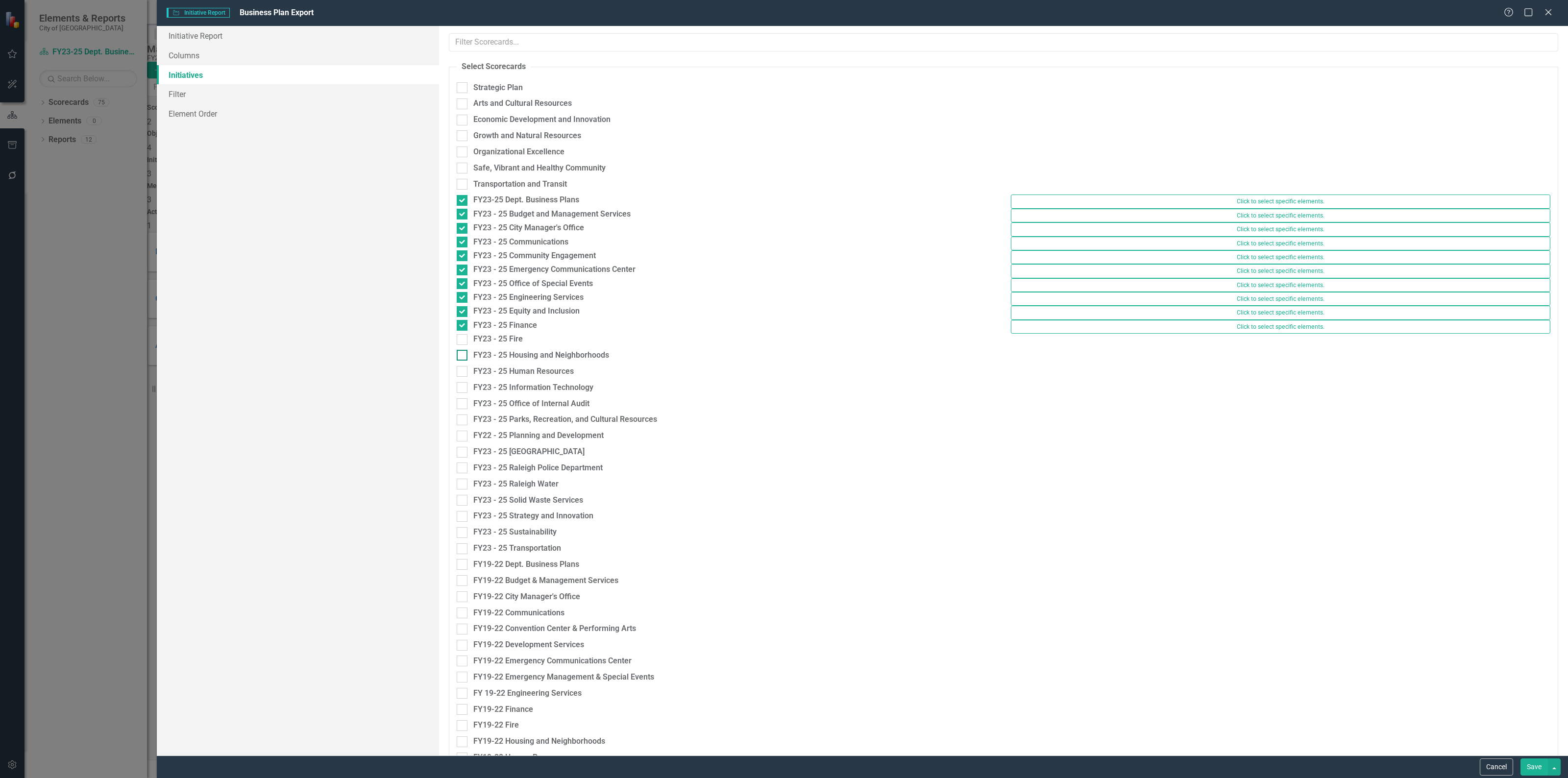
checkbox input "true"
click at [458, 359] on div at bounding box center [462, 353] width 11 height 11
click at [458, 354] on input "FY23 - 25 Housing and Neighborhoods" at bounding box center [460, 351] width 7 height 6
checkbox input "true"
click at [459, 368] on input "FY23 - 25 Human Resources" at bounding box center [460, 365] width 7 height 6
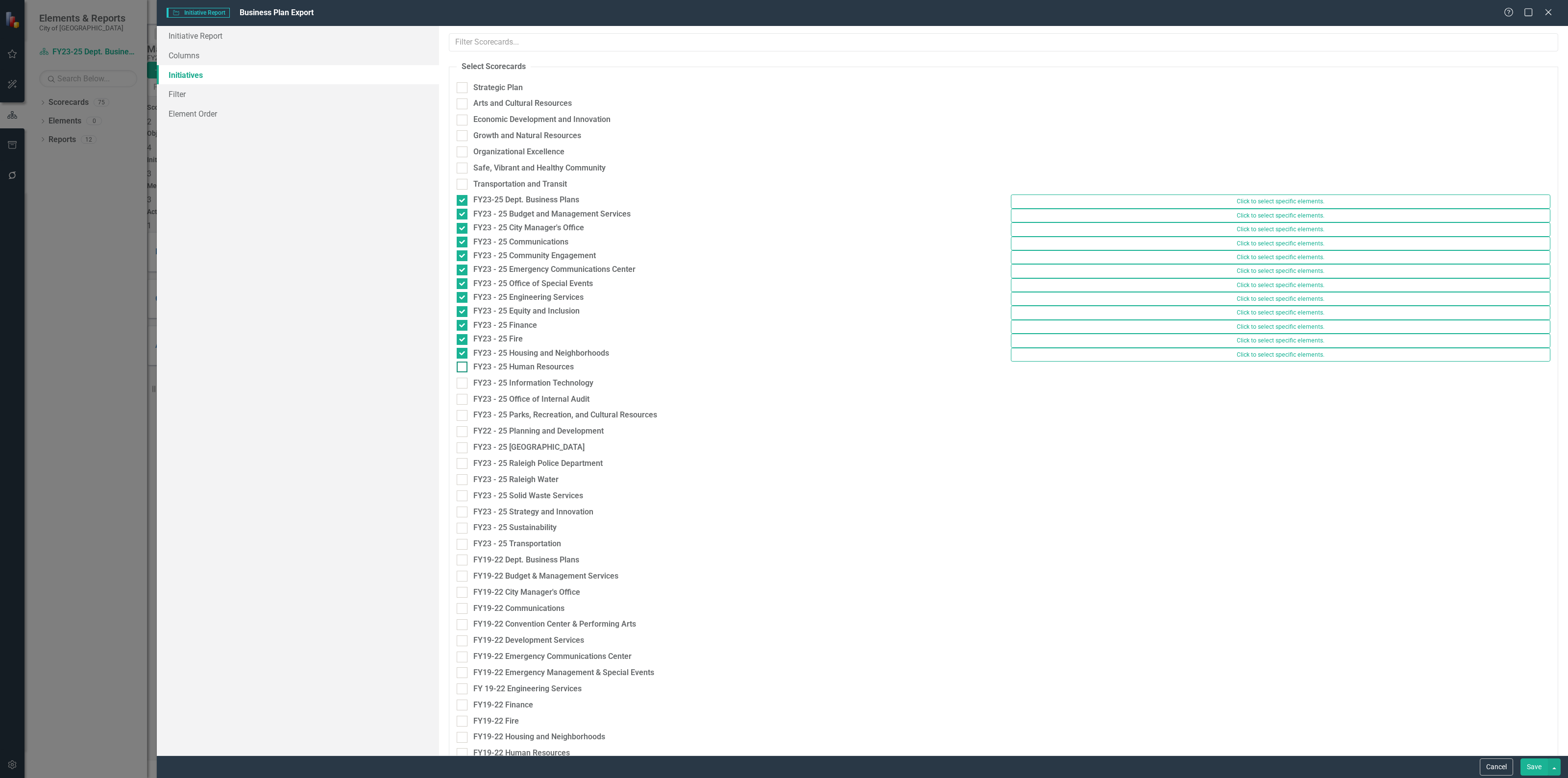
checkbox input "true"
click at [462, 387] on div at bounding box center [462, 381] width 11 height 11
click at [462, 382] on input "FY23 - 25 Information Technology" at bounding box center [460, 379] width 7 height 6
checkbox input "true"
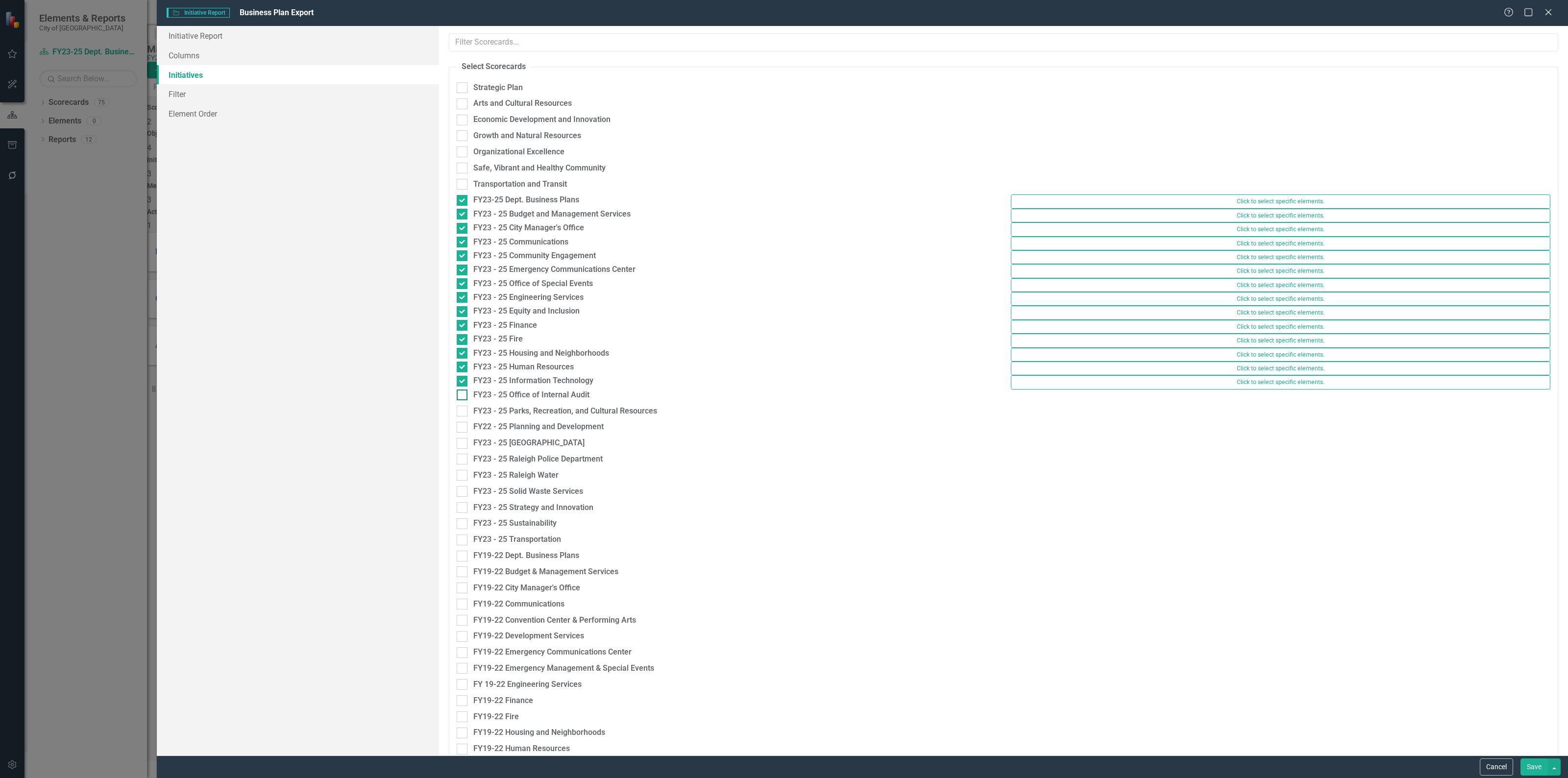
click at [458, 400] on div at bounding box center [462, 395] width 11 height 11
click at [458, 396] on input "FY23 - 25 Office of Internal Audit" at bounding box center [460, 393] width 7 height 6
checkbox input "true"
click at [460, 414] on div at bounding box center [462, 408] width 11 height 11
click at [460, 409] on input "FY23 - 25 Parks, Recreation, and Cultural Resources" at bounding box center [460, 406] width 7 height 6
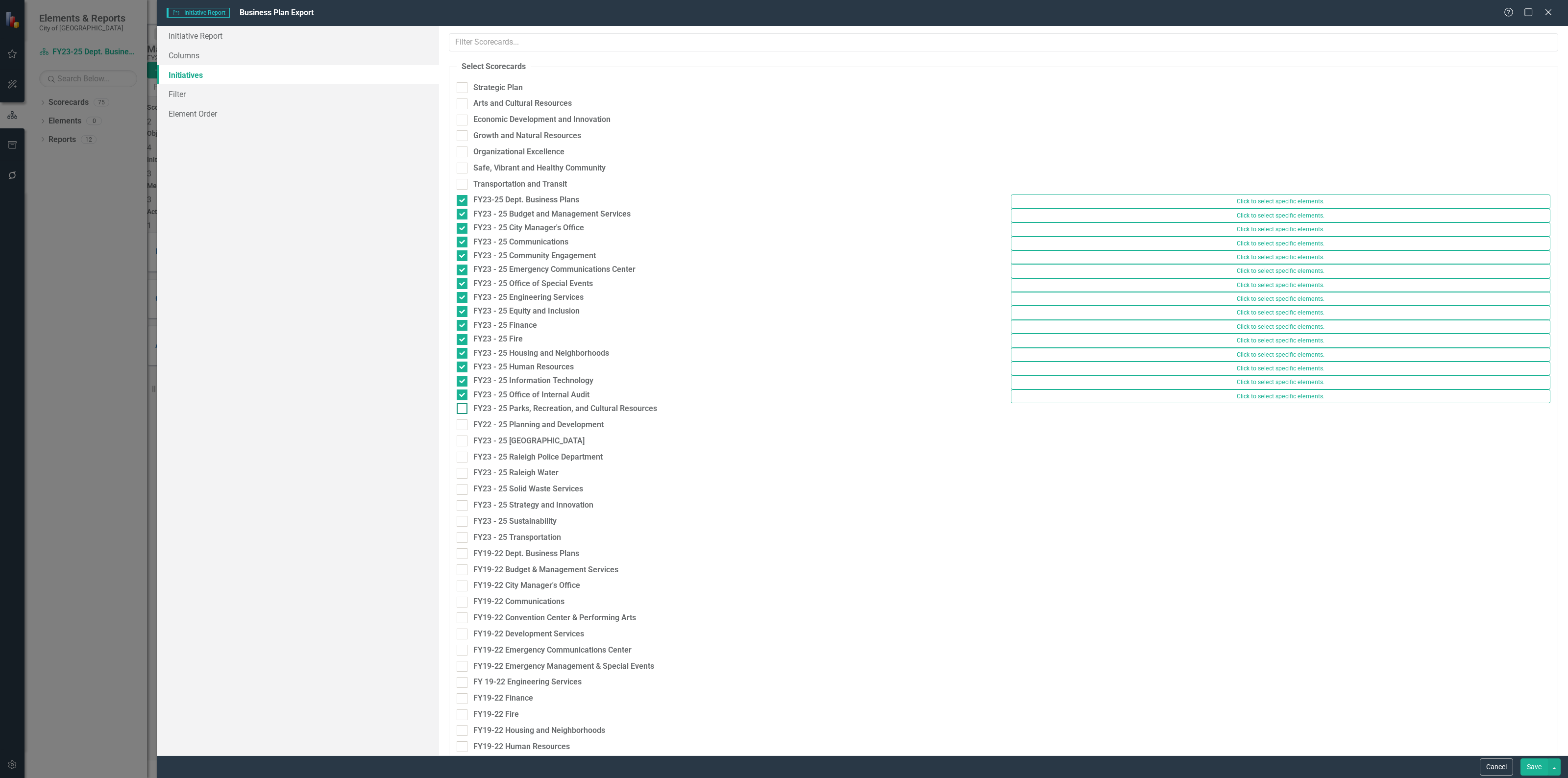
checkbox input "true"
click at [462, 428] on div "FY22 - 25 Planning and Development" at bounding box center [726, 422] width 540 height 11
click at [462, 424] on input "FY22 - 25 Planning and Development" at bounding box center [460, 421] width 7 height 6
checkbox input "true"
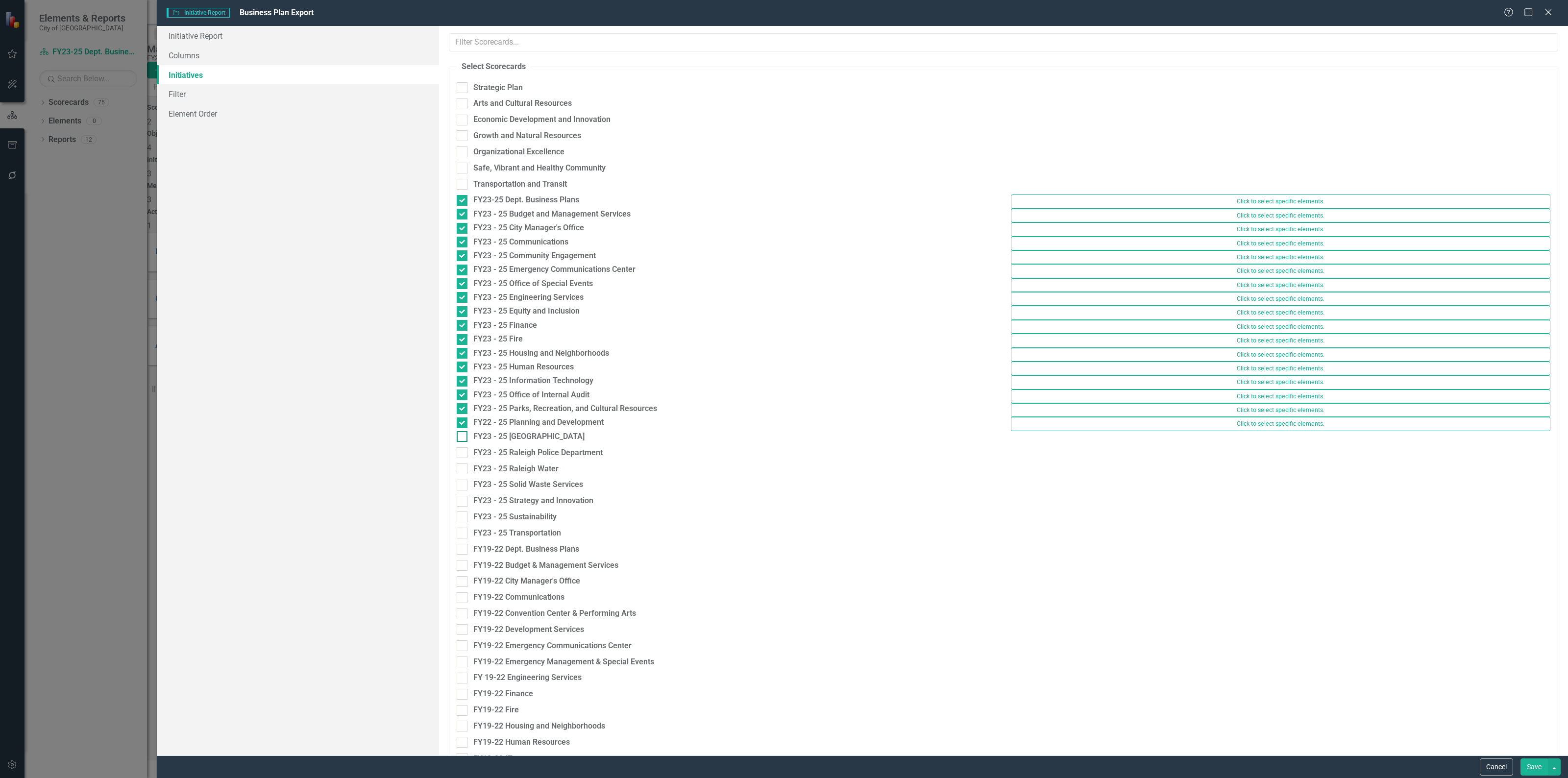
click at [462, 437] on input "FY23 - 25 [GEOGRAPHIC_DATA]" at bounding box center [460, 434] width 7 height 6
checkbox input "true"
click at [461, 452] on input "FY23 - 25 Raleigh Police Department" at bounding box center [460, 448] width 7 height 6
checkbox input "true"
click at [459, 465] on input "FY23 - 25 Raleigh Water" at bounding box center [460, 462] width 7 height 6
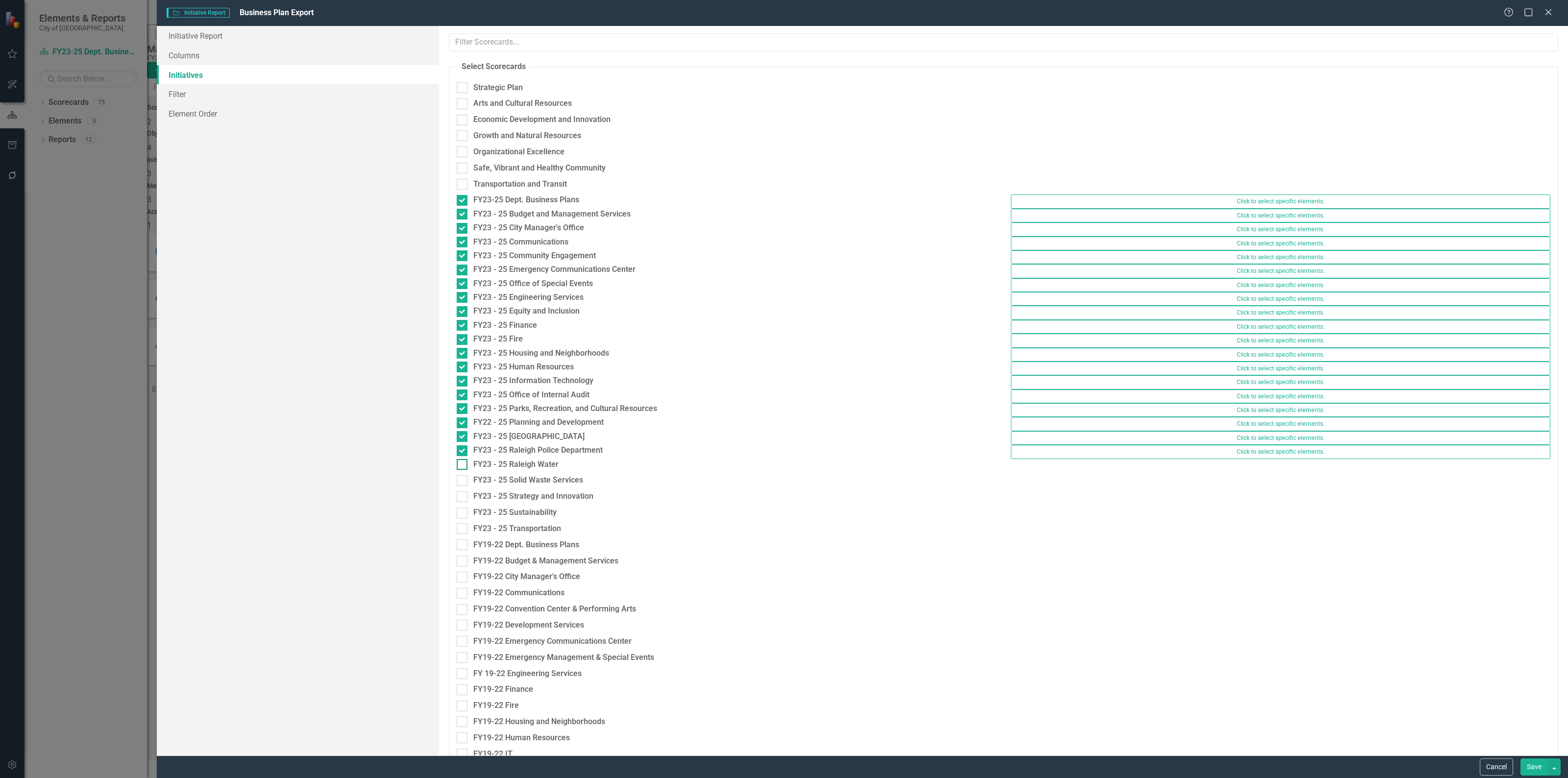
checkbox input "true"
click at [459, 479] on input "FY23 - 25 Solid Waste Services" at bounding box center [460, 476] width 7 height 6
checkbox input "true"
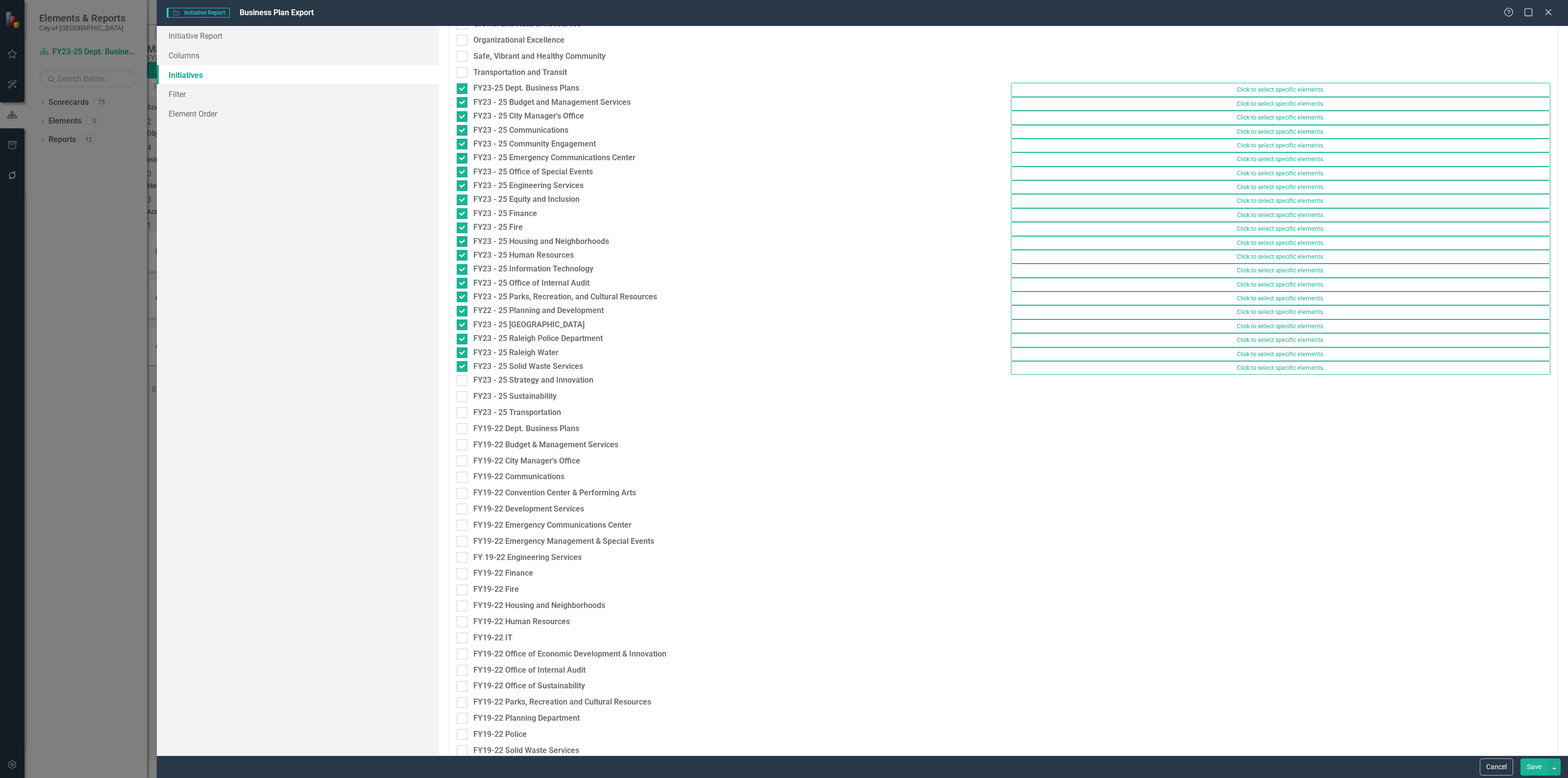
scroll to position [122, 0]
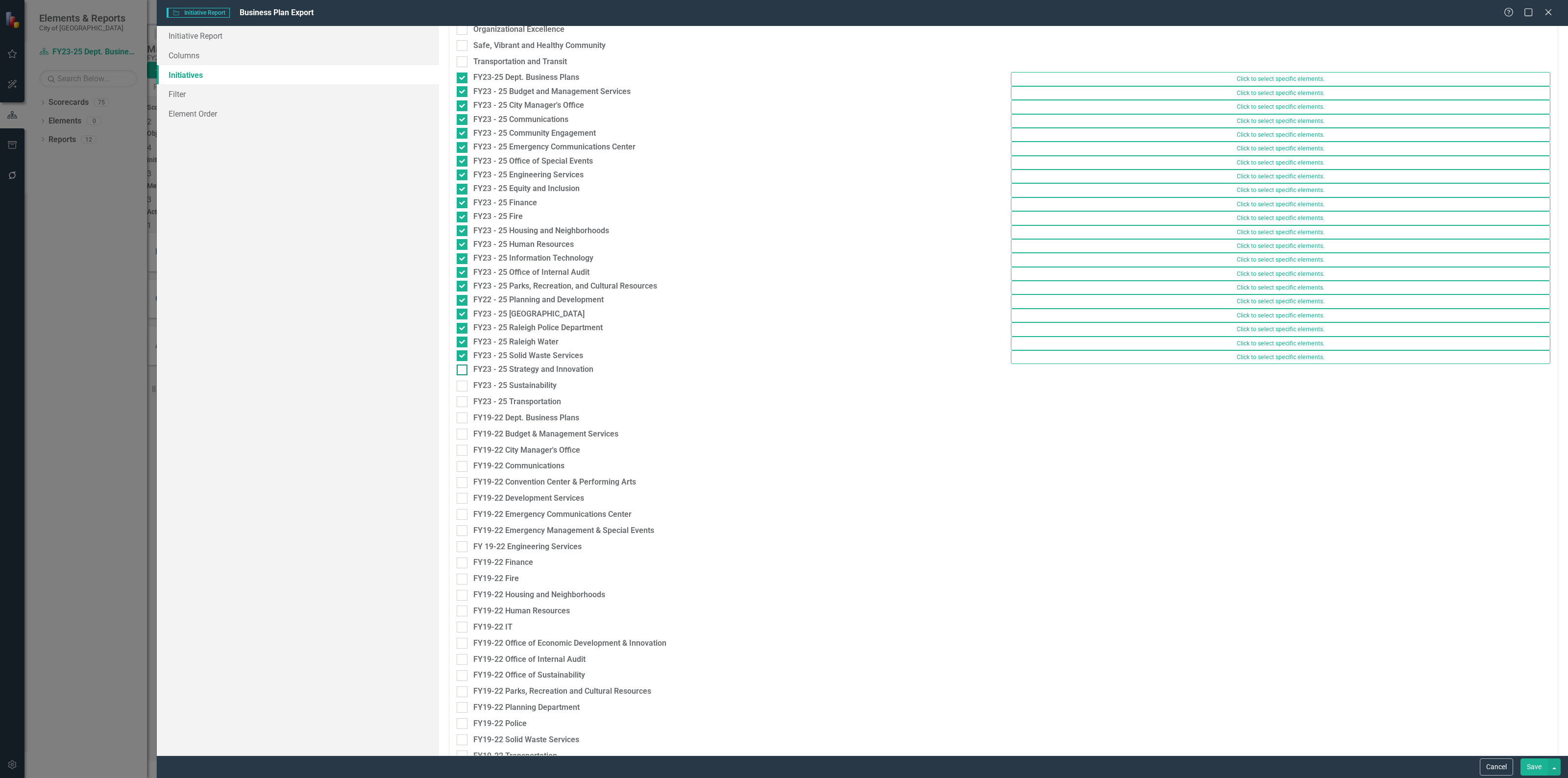
click at [461, 370] on input "FY23 - 25 Strategy and Innovation" at bounding box center [460, 368] width 7 height 6
checkbox input "true"
click at [462, 385] on input "FY23 - 25 Sustainability" at bounding box center [460, 382] width 7 height 6
checkbox input "true"
click at [459, 403] on div "FY23 - 25 Transportation" at bounding box center [726, 397] width 540 height 11
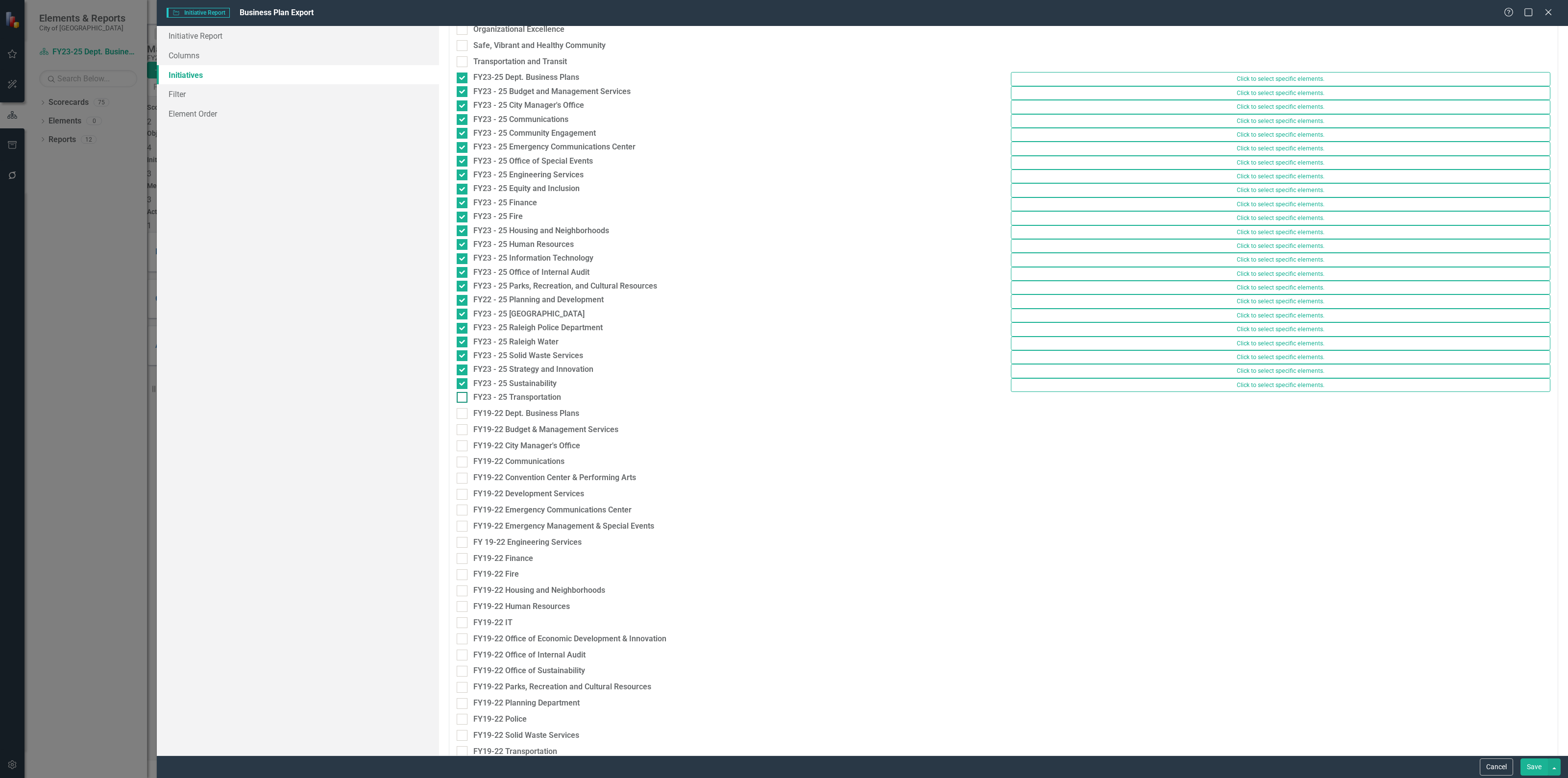
click at [459, 398] on input "FY23 - 25 Transportation" at bounding box center [460, 395] width 7 height 6
checkbox input "true"
click at [1539, 766] on button "Save" at bounding box center [1534, 767] width 27 height 17
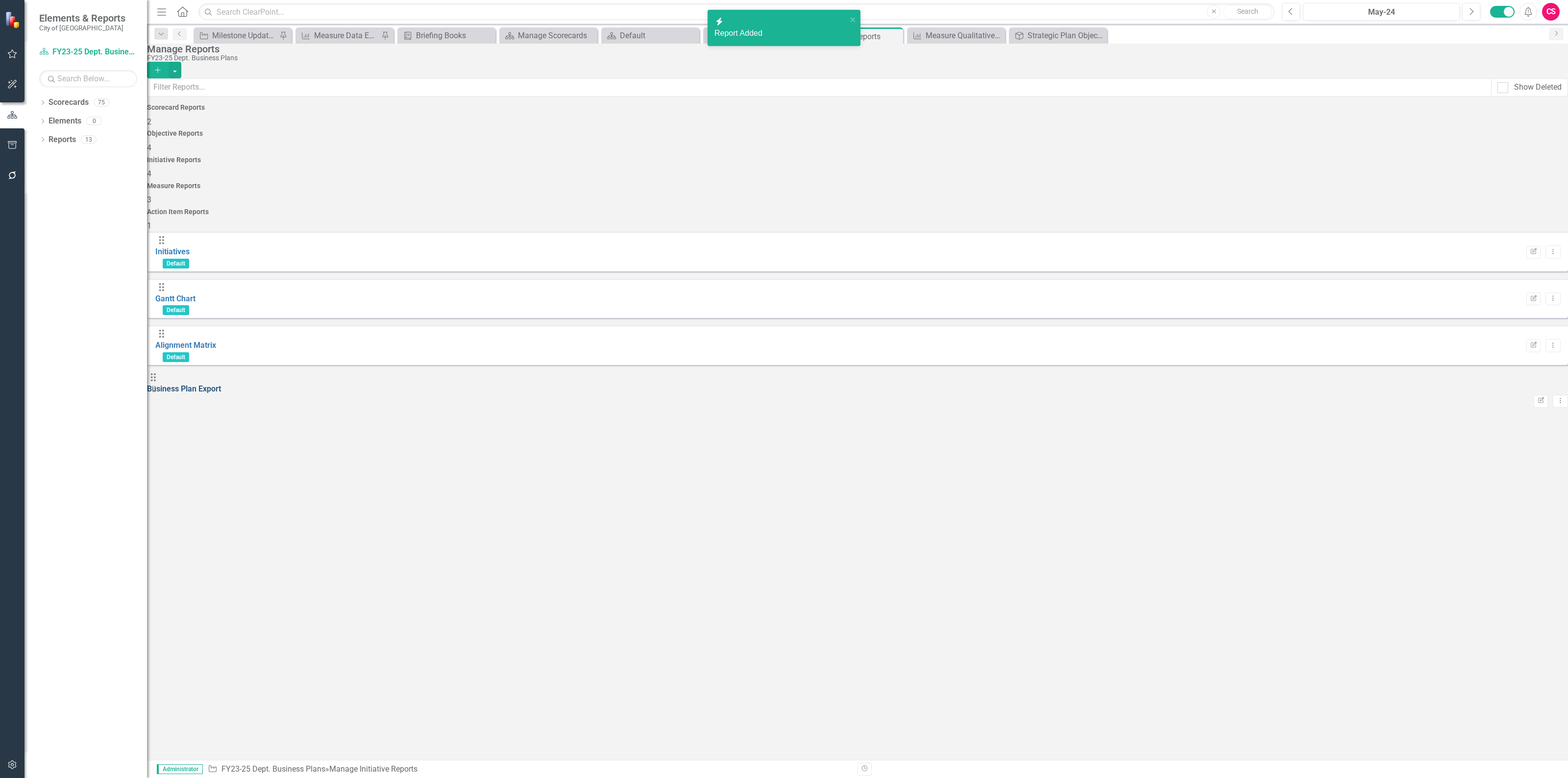
click at [221, 384] on link "Business Plan Export" at bounding box center [184, 389] width 74 height 9
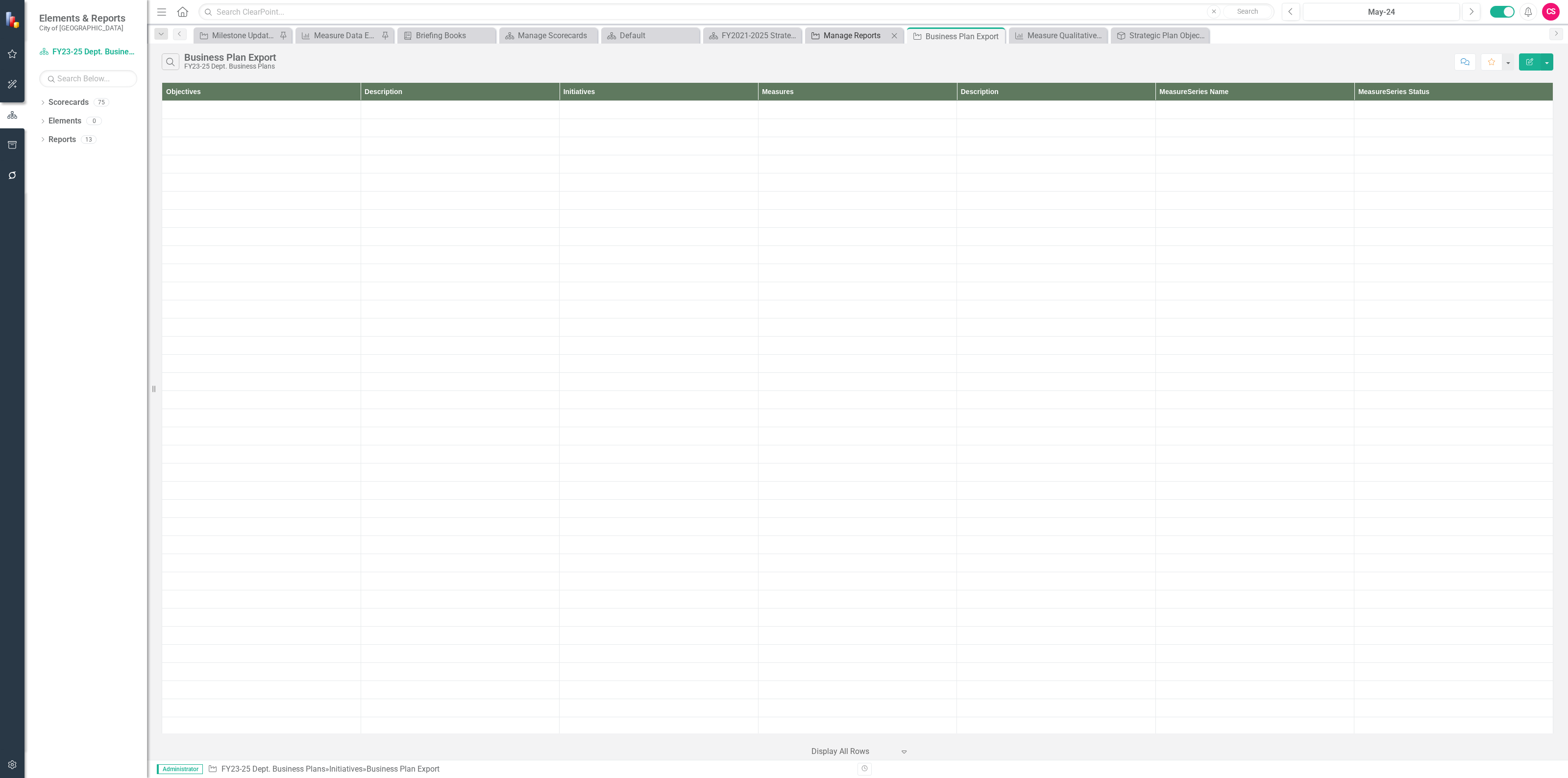
click at [832, 32] on div "Manage Reports" at bounding box center [856, 35] width 64 height 12
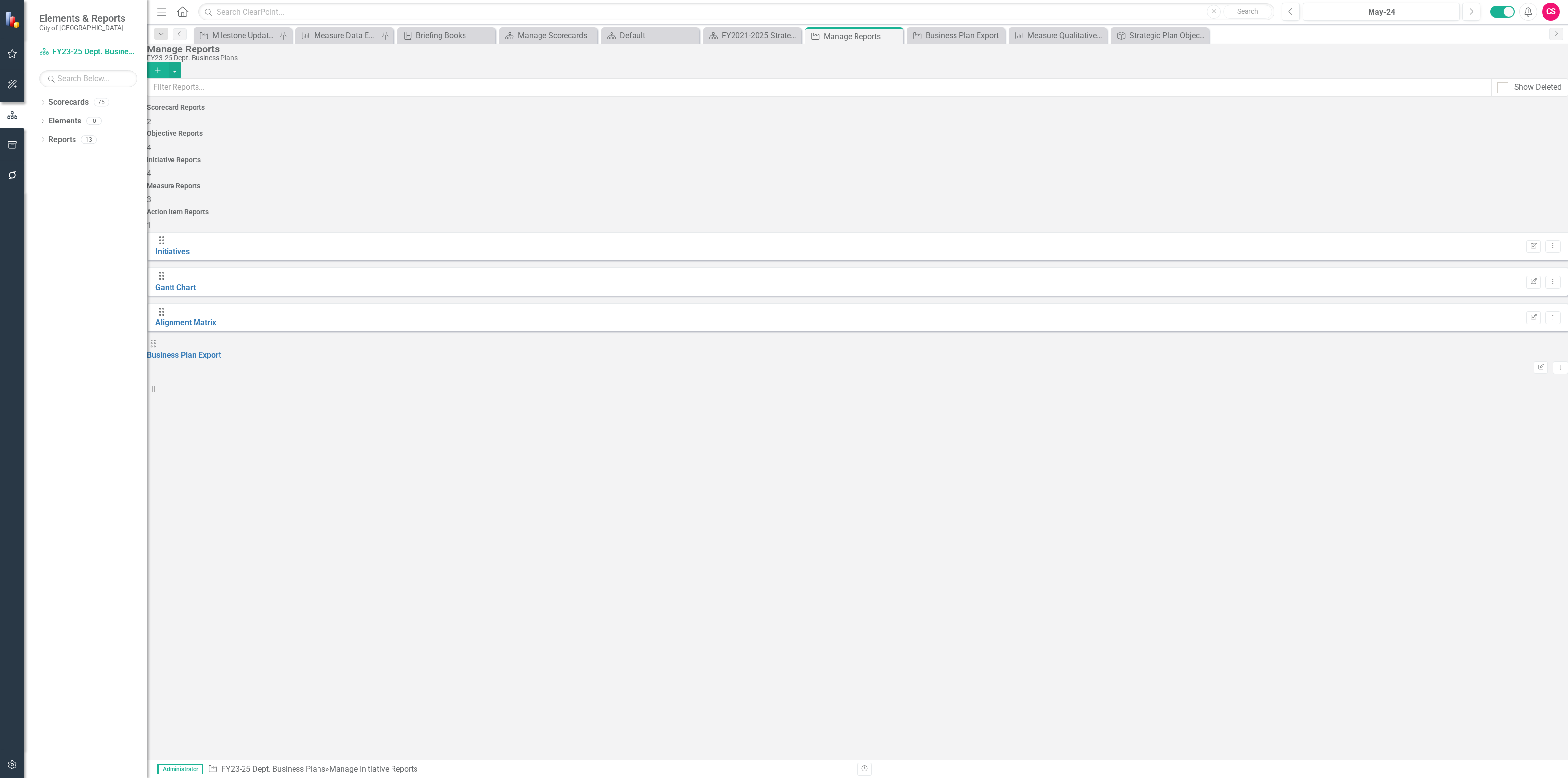
click at [1170, 182] on div "Measure Reports 3" at bounding box center [857, 194] width 1420 height 23
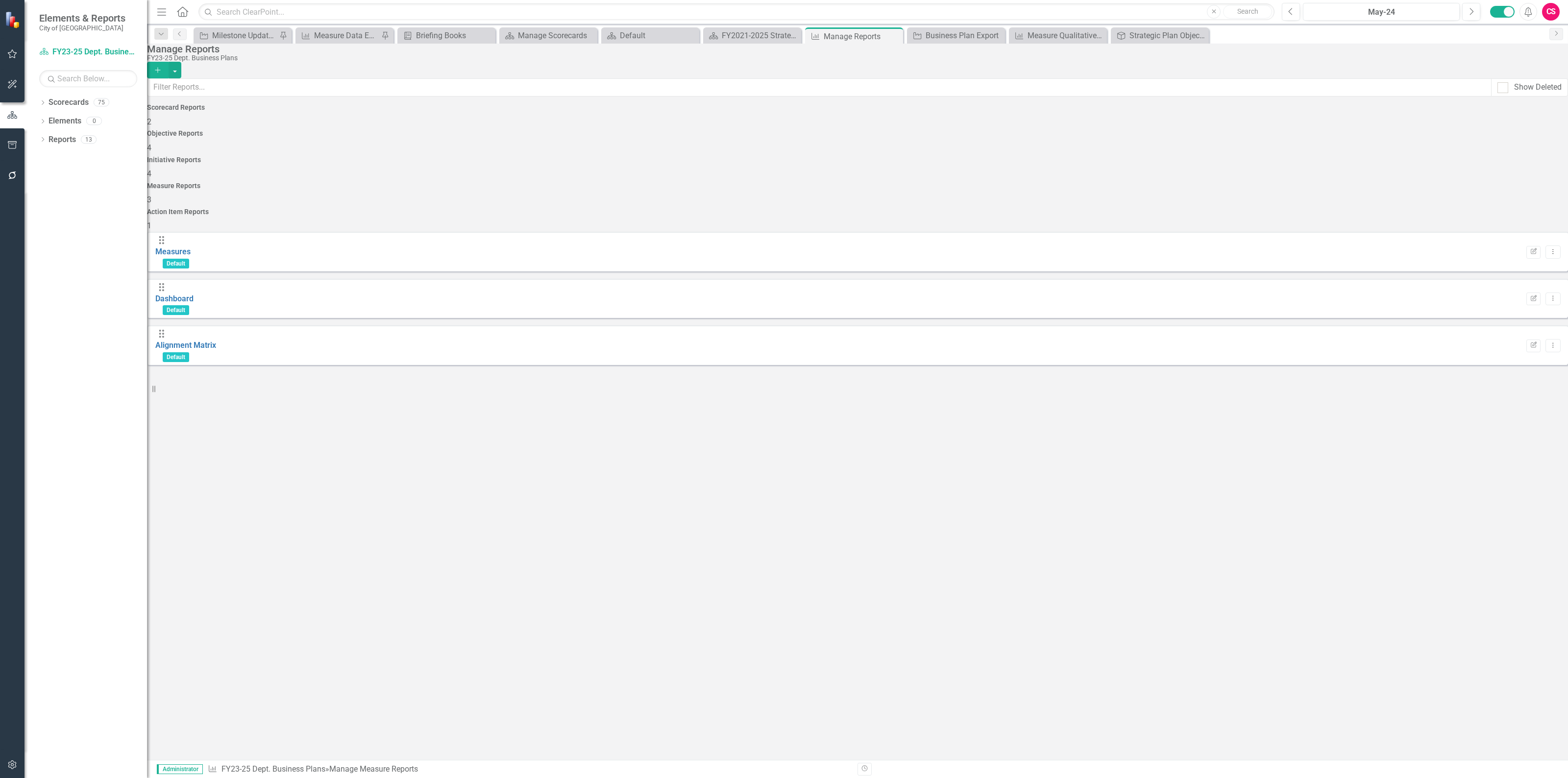
click at [162, 66] on icon "Add" at bounding box center [158, 70] width 9 height 7
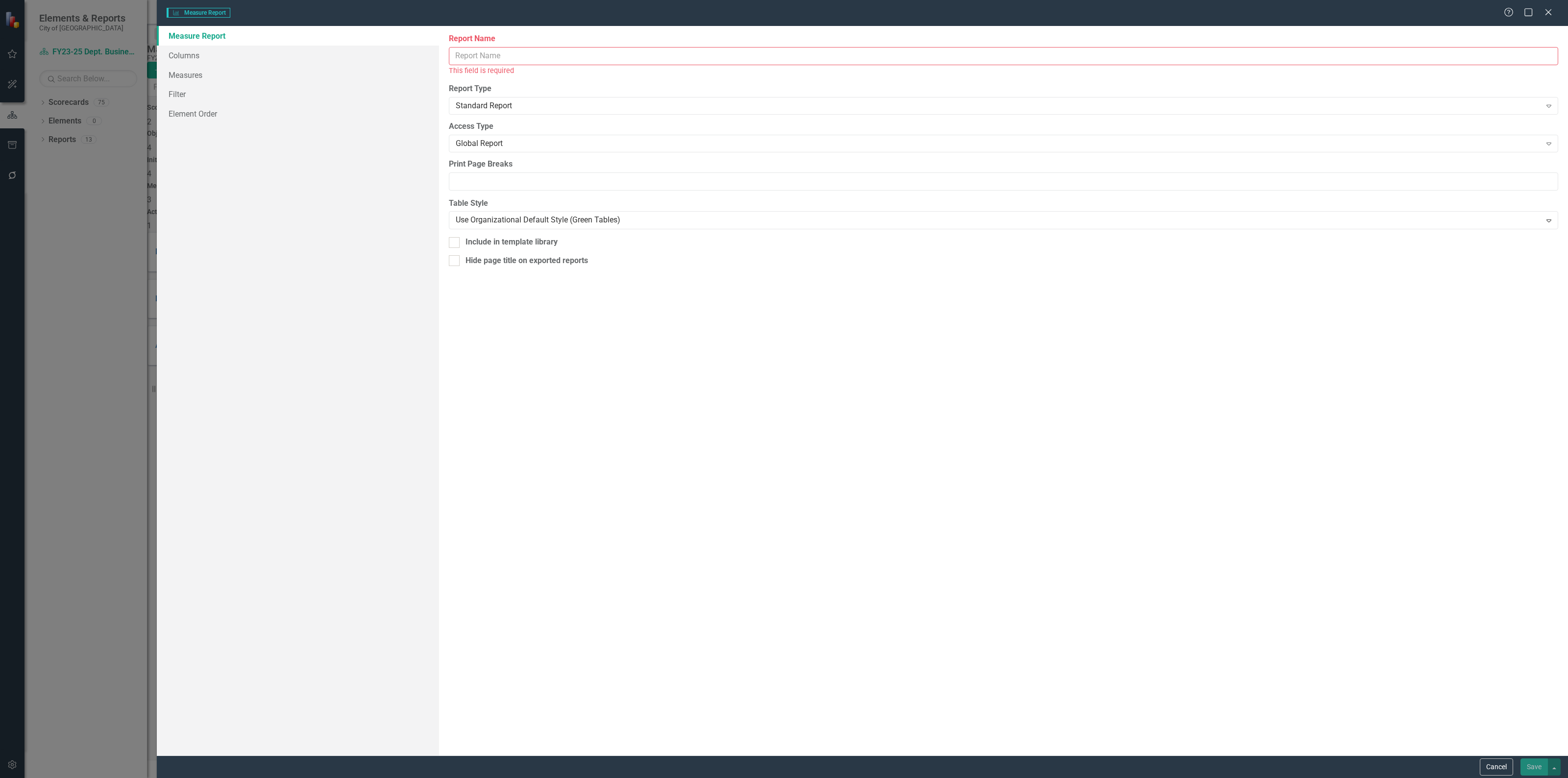
drag, startPoint x: 607, startPoint y: 47, endPoint x: 590, endPoint y: 57, distance: 19.7
click at [596, 54] on div "Report Name This field is required" at bounding box center [1003, 55] width 1109 height 43
click at [590, 55] on input "Report Name" at bounding box center [1003, 56] width 1109 height 18
type input "Business Plan Measure Export"
click at [235, 43] on link "Measure Report" at bounding box center [298, 36] width 282 height 19
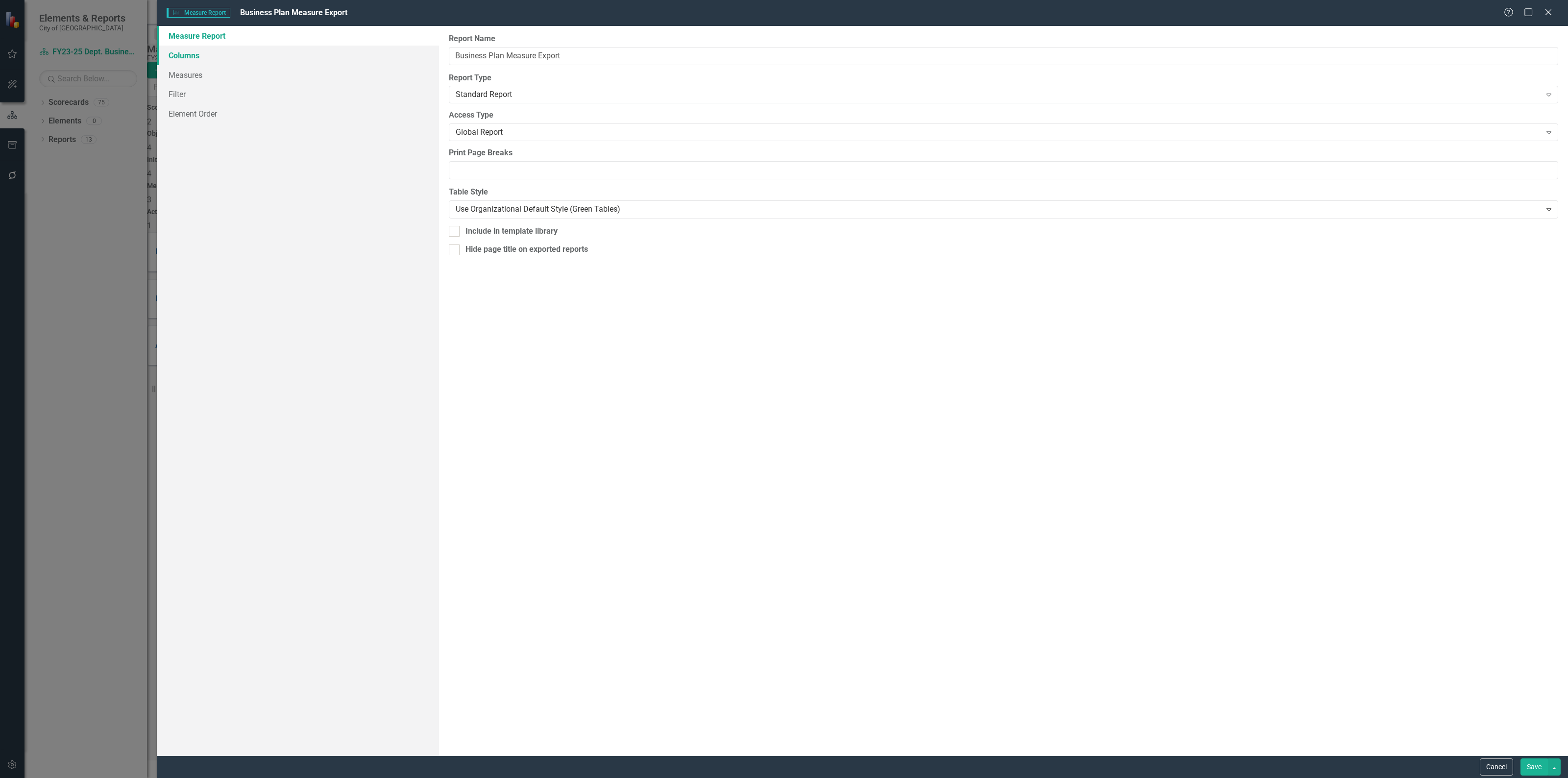
click at [229, 52] on link "Columns" at bounding box center [298, 55] width 282 height 19
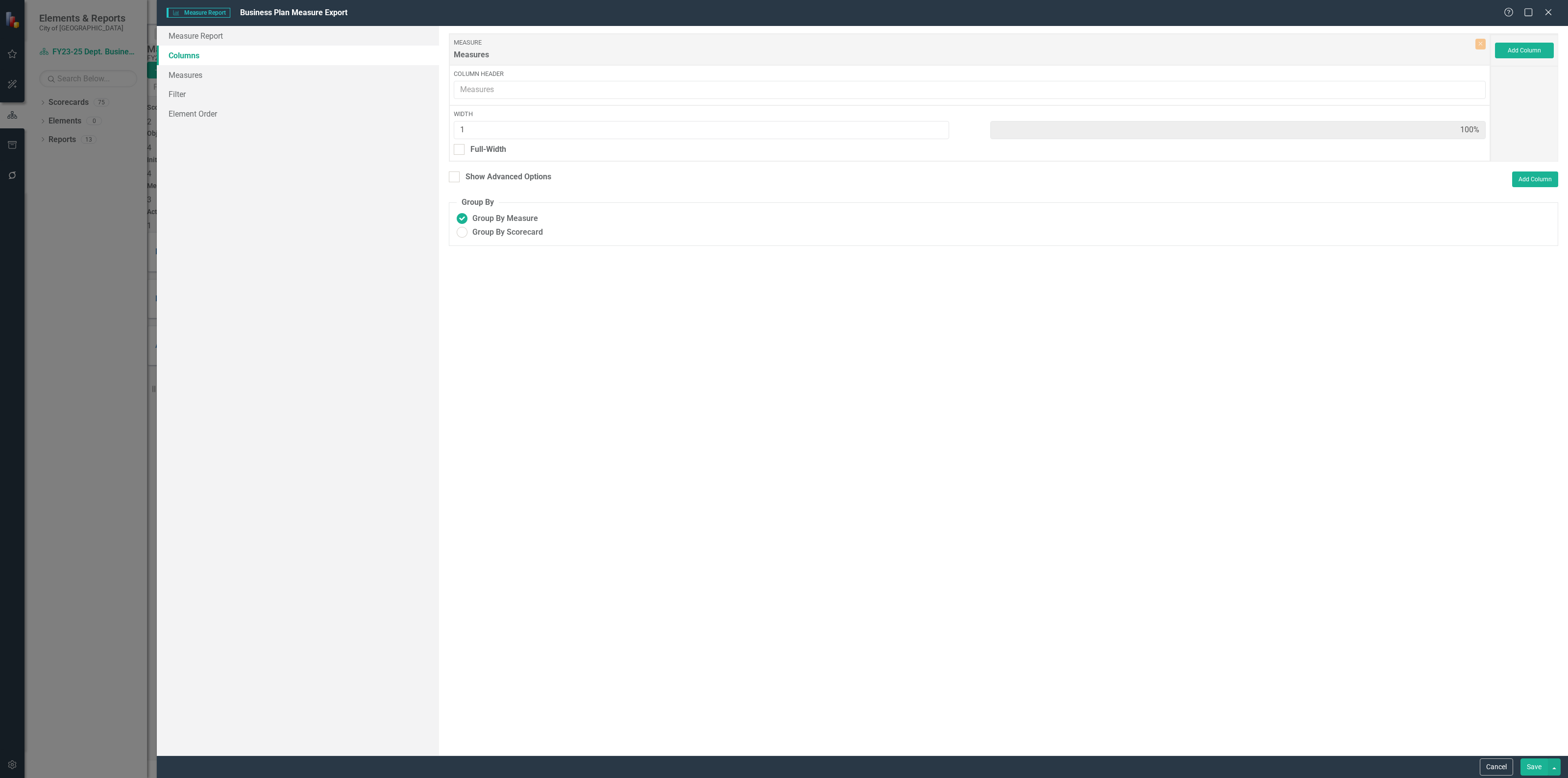
click at [1535, 40] on div "Add Column" at bounding box center [1524, 51] width 68 height 31
click at [1524, 49] on button "Add Column" at bounding box center [1524, 51] width 59 height 16
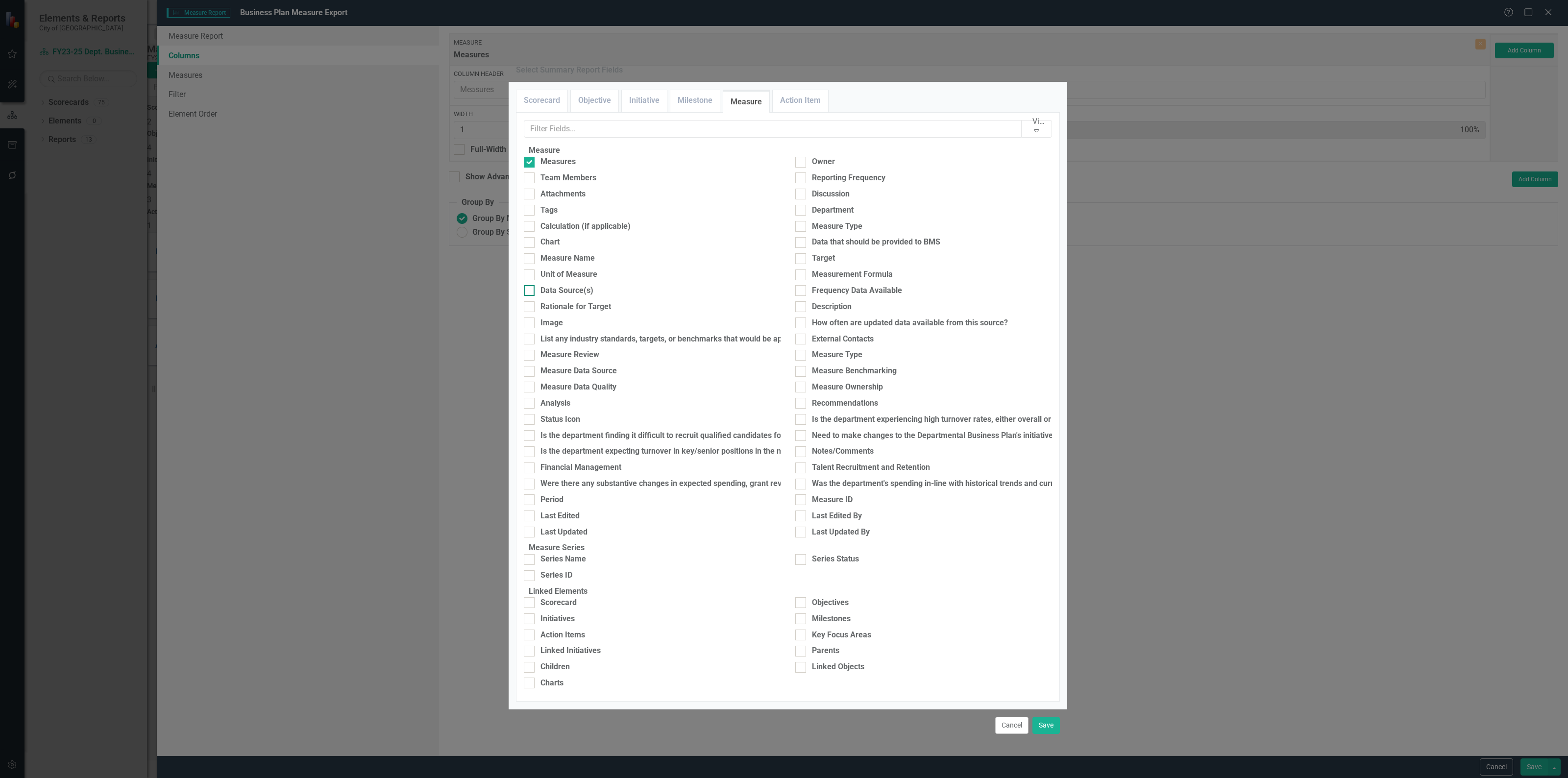
click at [561, 296] on div "Data Source(s)" at bounding box center [566, 291] width 53 height 11
click at [530, 291] on input "Data Source(s)" at bounding box center [527, 289] width 7 height 6
checkbox input "true"
click at [707, 138] on input "text" at bounding box center [773, 129] width 498 height 18
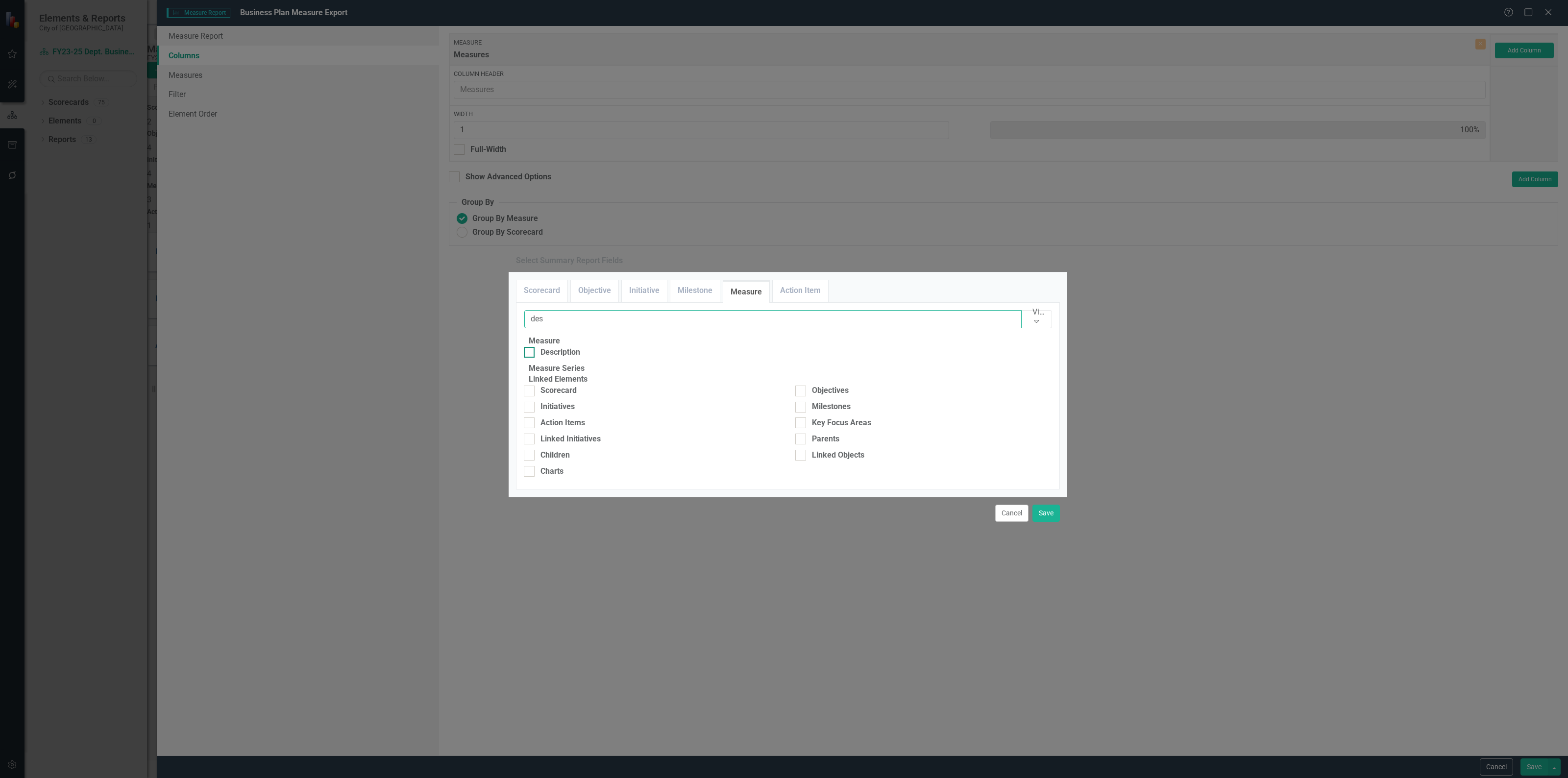
type input "des"
click at [580, 347] on div "Description" at bounding box center [560, 352] width 40 height 11
click at [530, 347] on input "Description" at bounding box center [527, 350] width 7 height 6
checkbox input "true"
drag, startPoint x: 586, startPoint y: 161, endPoint x: 468, endPoint y: 162, distance: 118.0
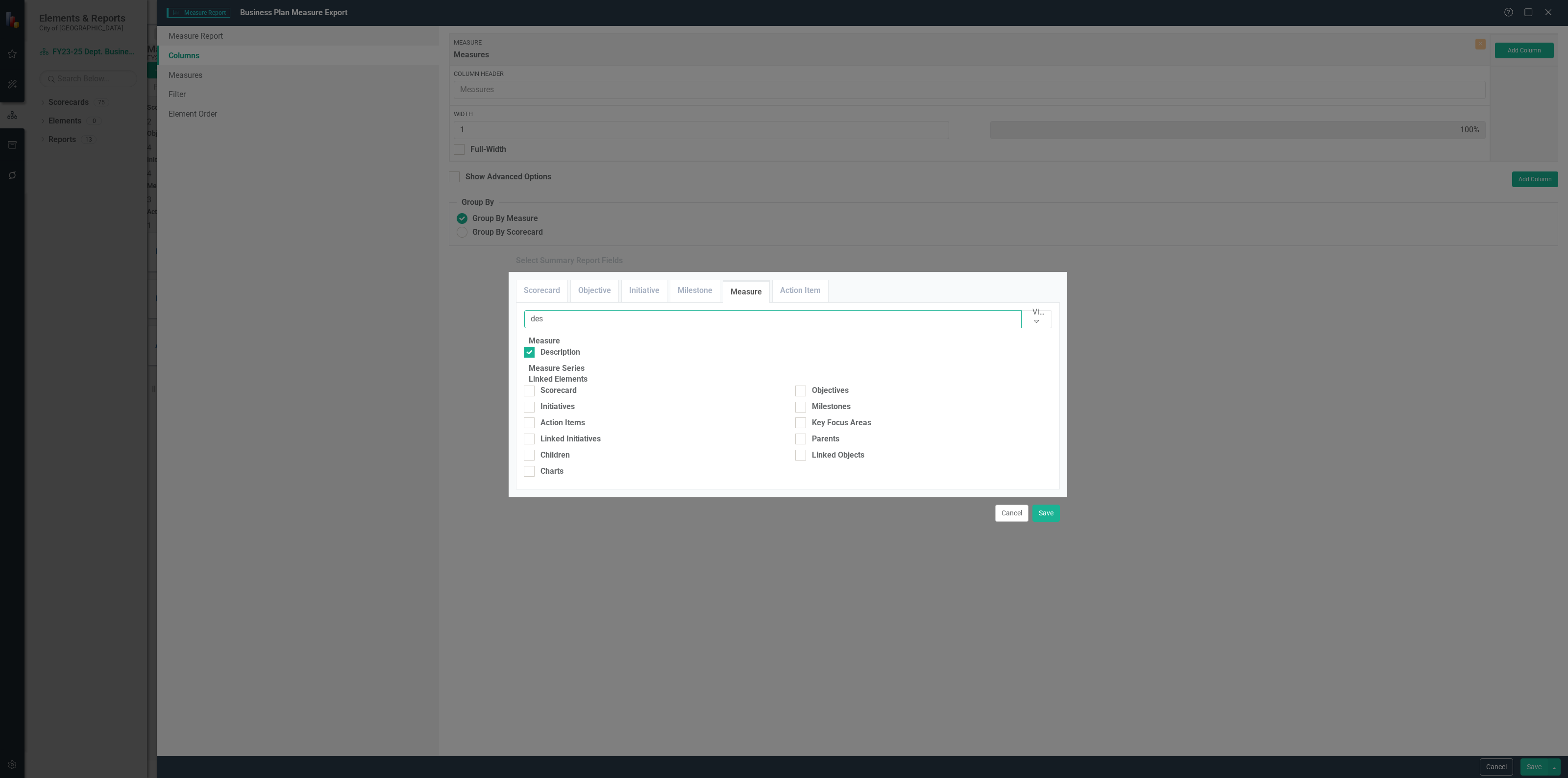
click at [468, 162] on div "Select Summary Report Fields Scorecard Objective Initiative Milestone Measure A…" at bounding box center [784, 389] width 1568 height 778
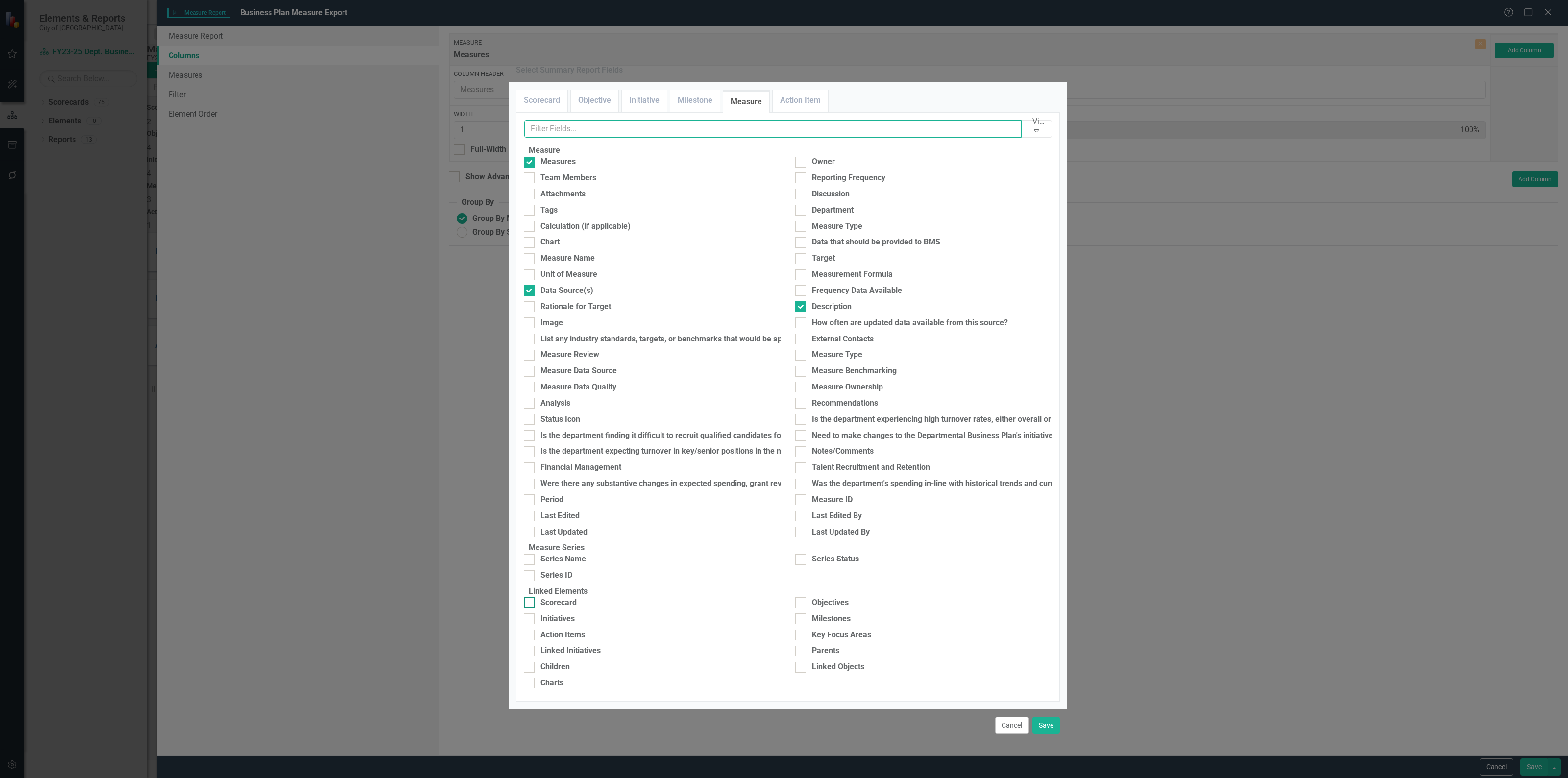
scroll to position [147, 0]
click at [534, 554] on div at bounding box center [529, 559] width 11 height 11
click at [530, 554] on input "Series Name" at bounding box center [527, 557] width 7 height 6
checkbox input "true"
click at [799, 554] on div at bounding box center [800, 559] width 11 height 11
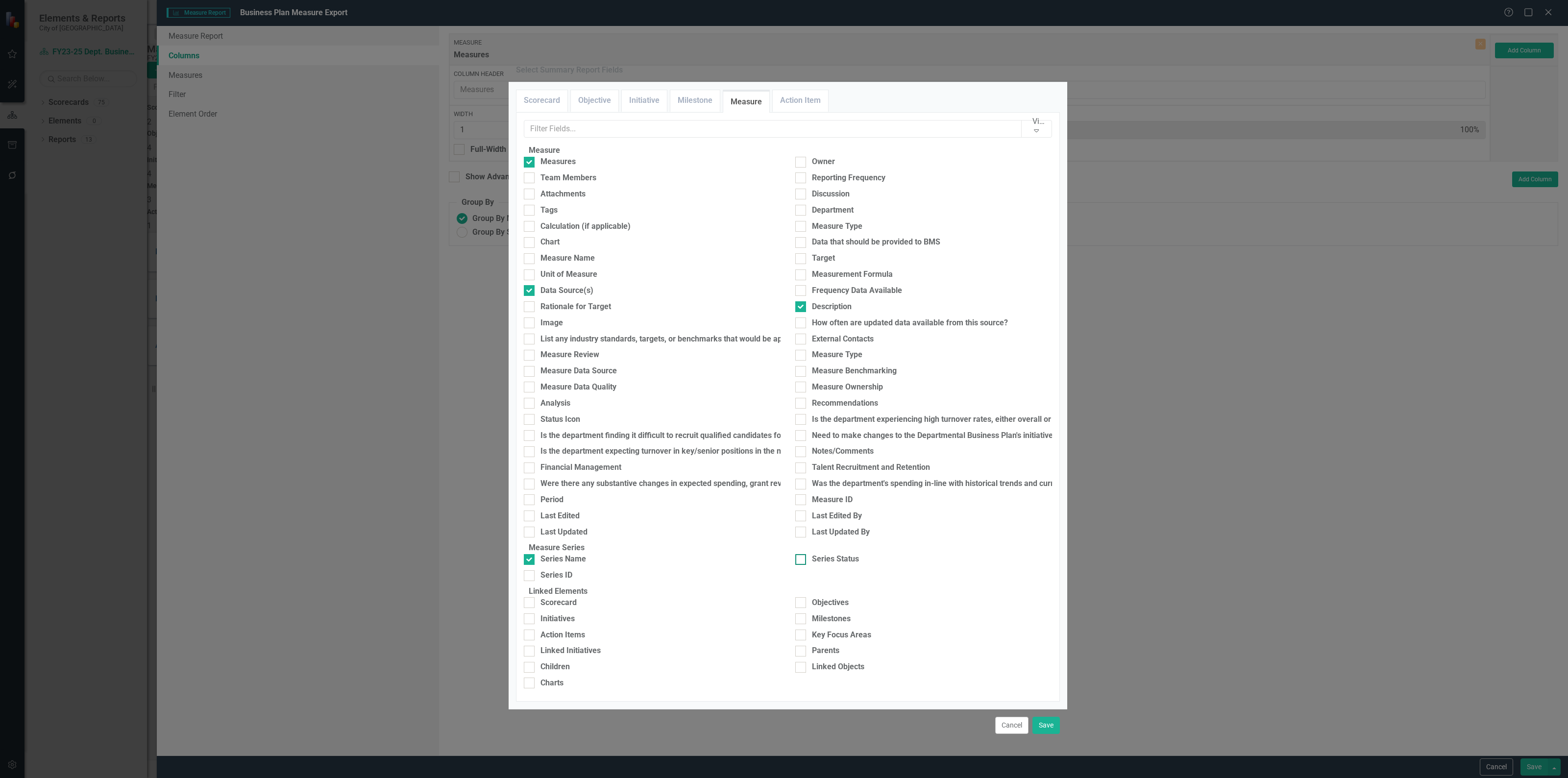
click at [799, 554] on input "Series Status" at bounding box center [798, 557] width 7 height 6
checkbox input "true"
click at [1047, 717] on button "Save" at bounding box center [1046, 725] width 27 height 17
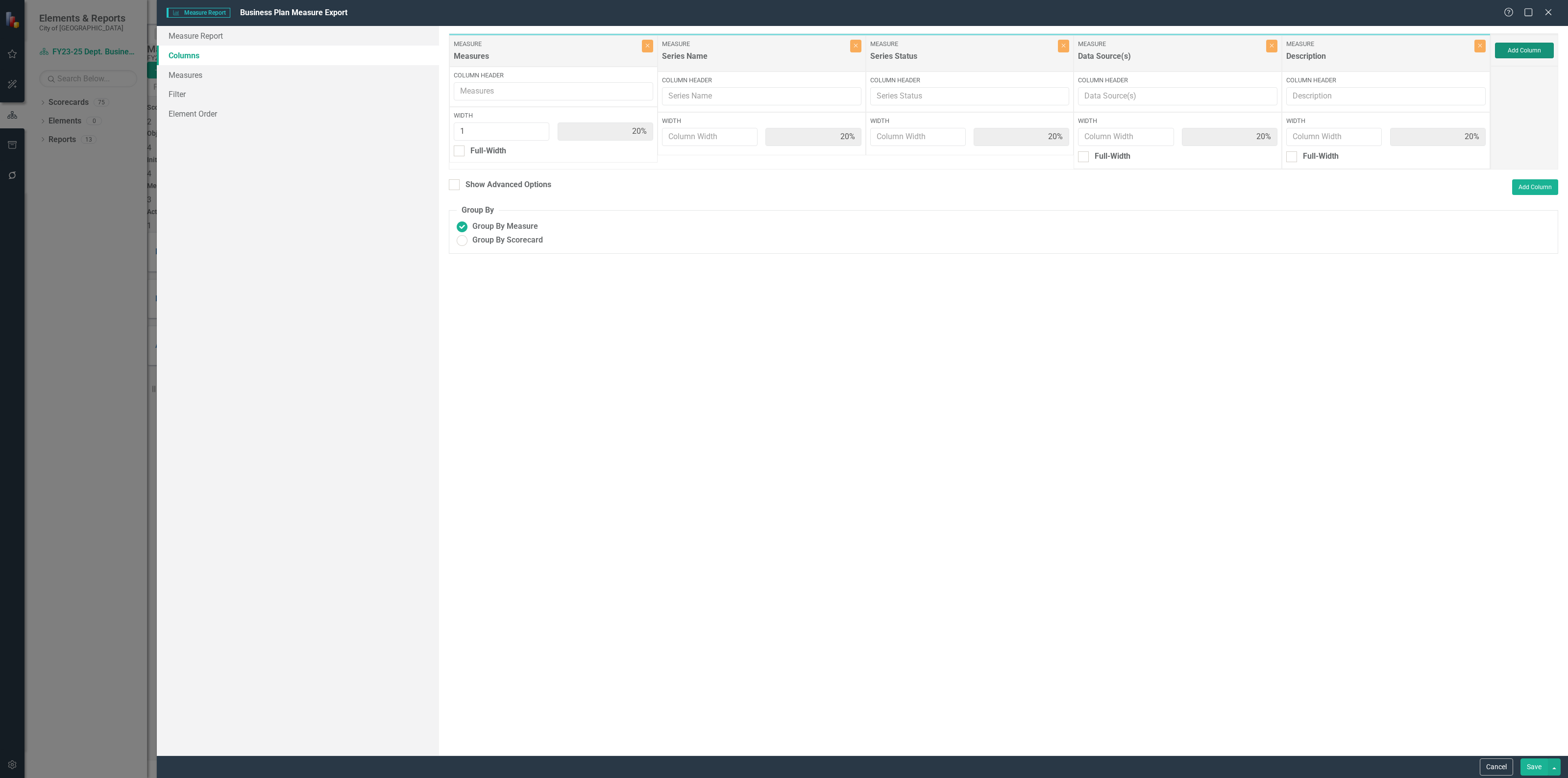
type input "20%"
type input "1"
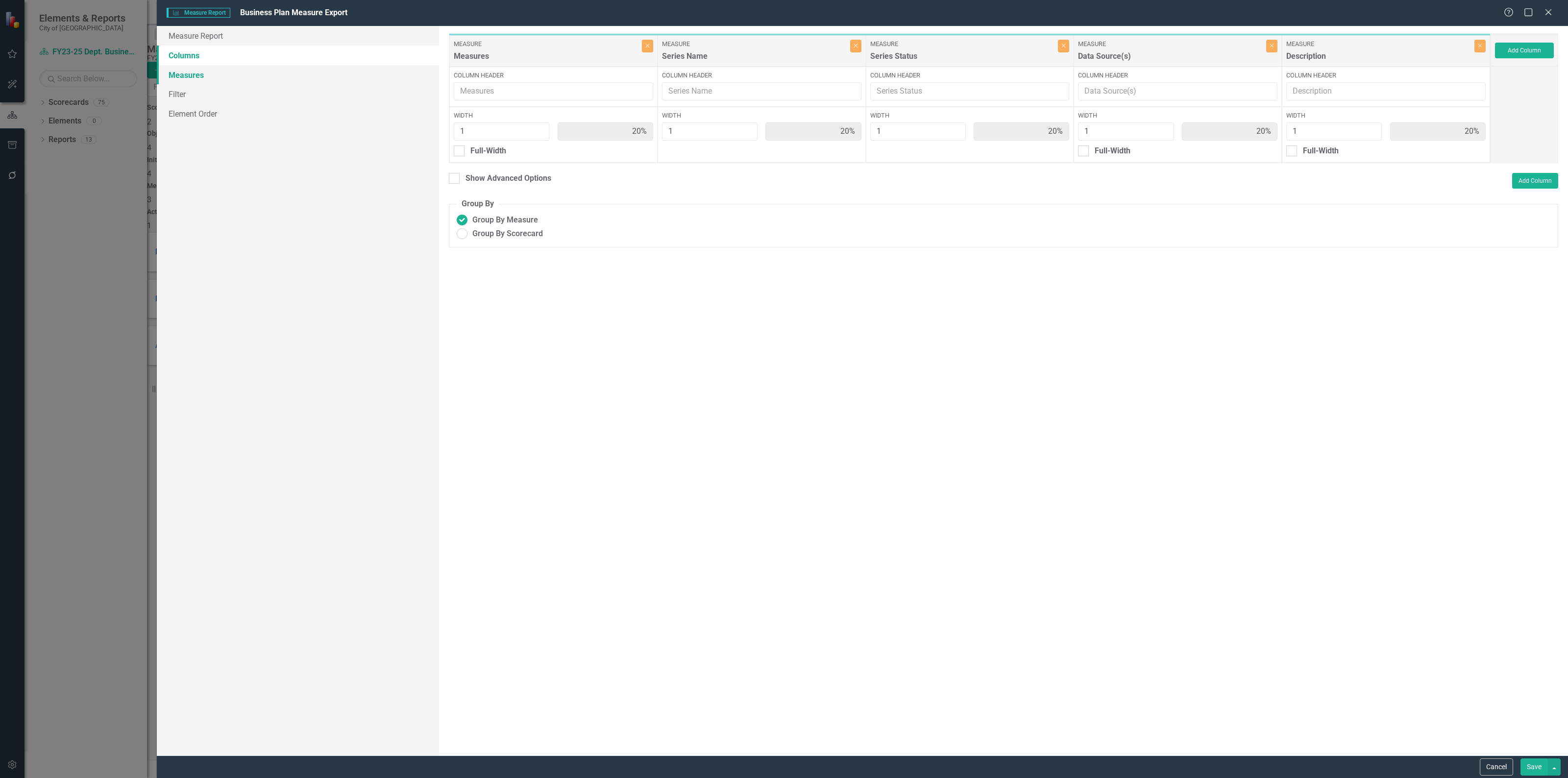
click at [238, 75] on link "Measures" at bounding box center [298, 75] width 282 height 19
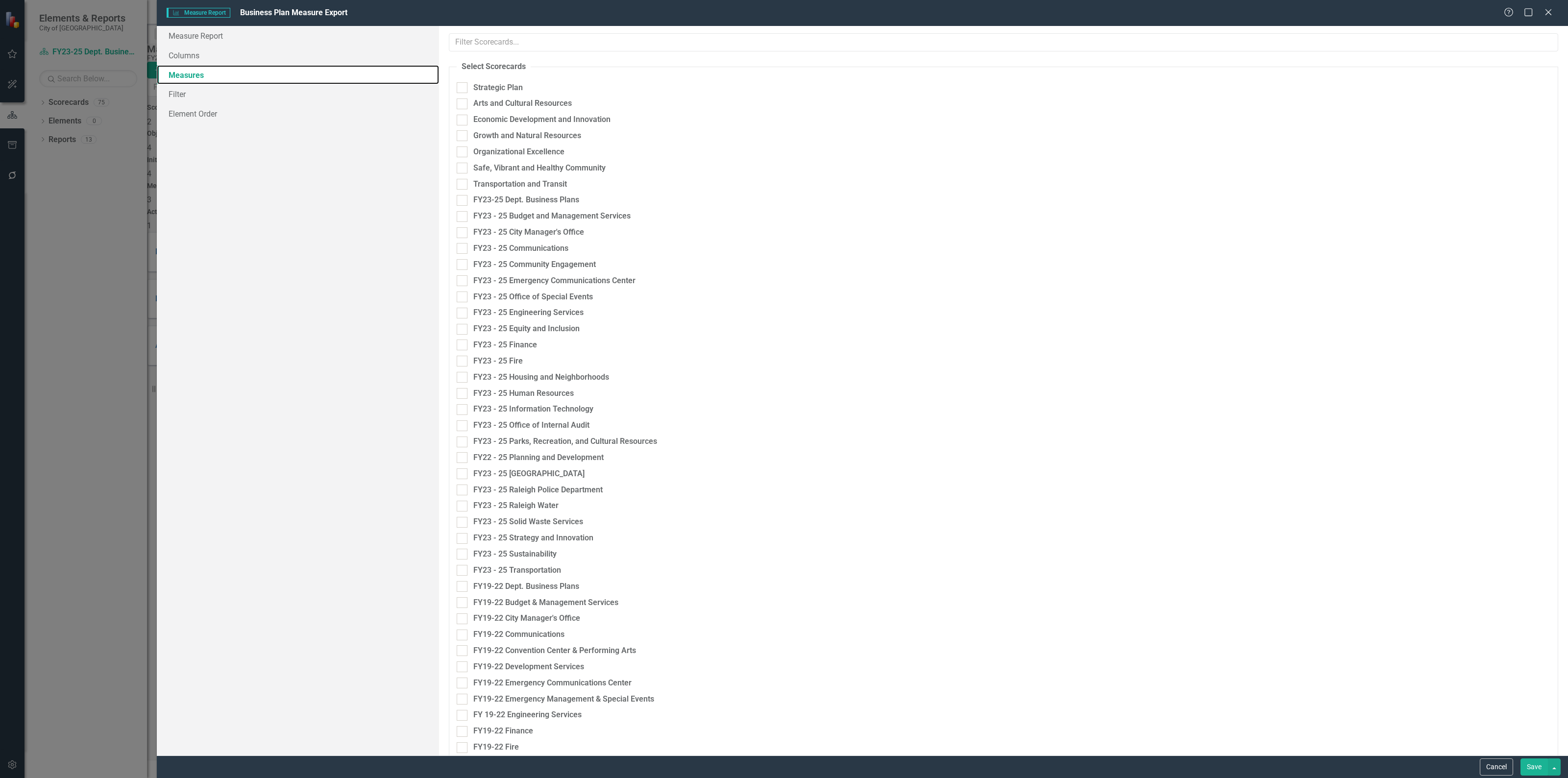
checkbox input "true"
click at [458, 215] on input "FY23 - 25 Budget and Management Services" at bounding box center [460, 212] width 7 height 6
checkbox input "true"
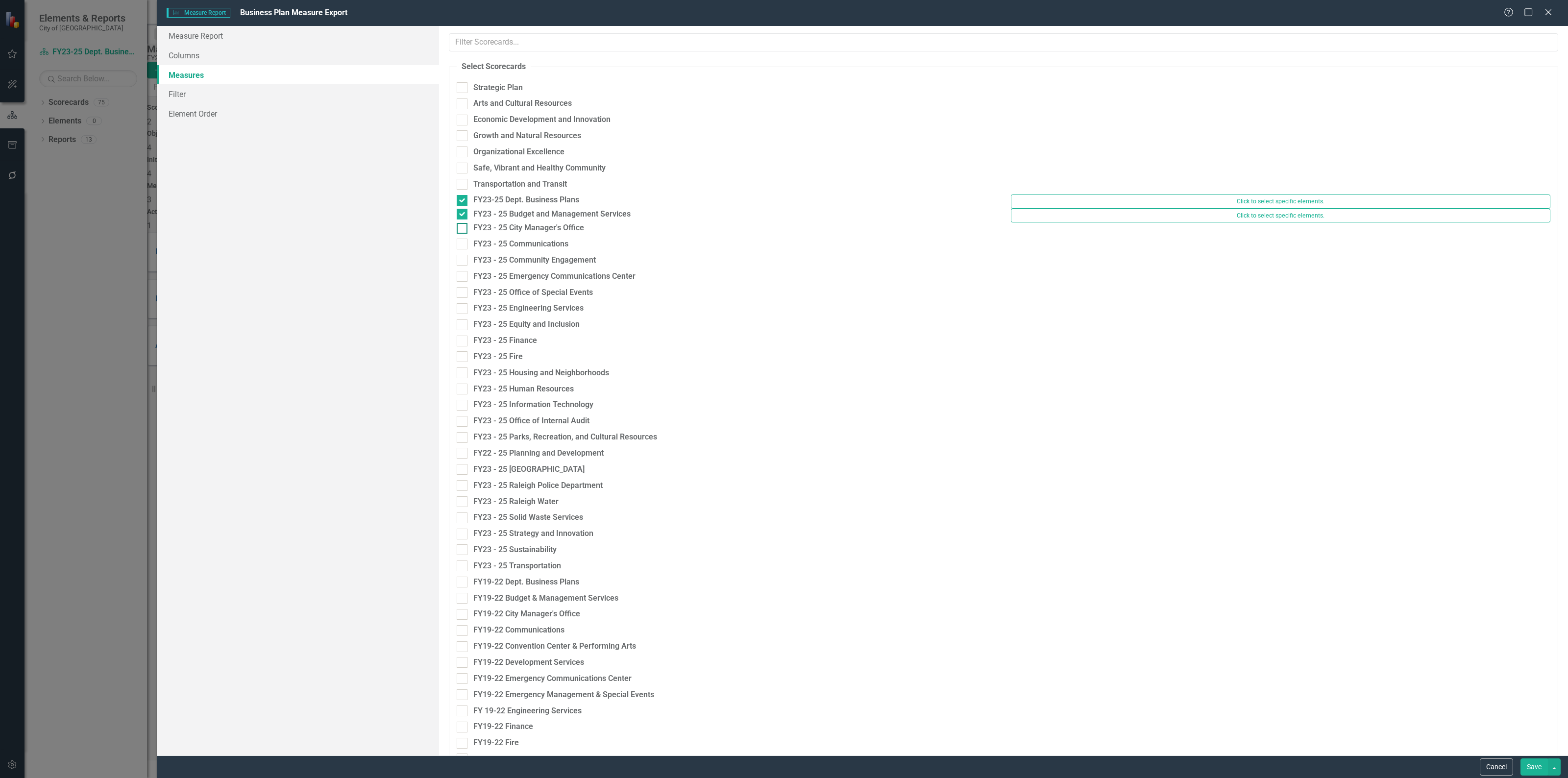
click at [460, 233] on div at bounding box center [462, 228] width 11 height 11
click at [460, 229] on input "FY23 - 25 City Manager's Office" at bounding box center [460, 226] width 7 height 6
checkbox input "true"
click at [461, 248] on div at bounding box center [462, 242] width 11 height 11
click at [461, 243] on input "FY23 - 25 Communications" at bounding box center [460, 240] width 7 height 6
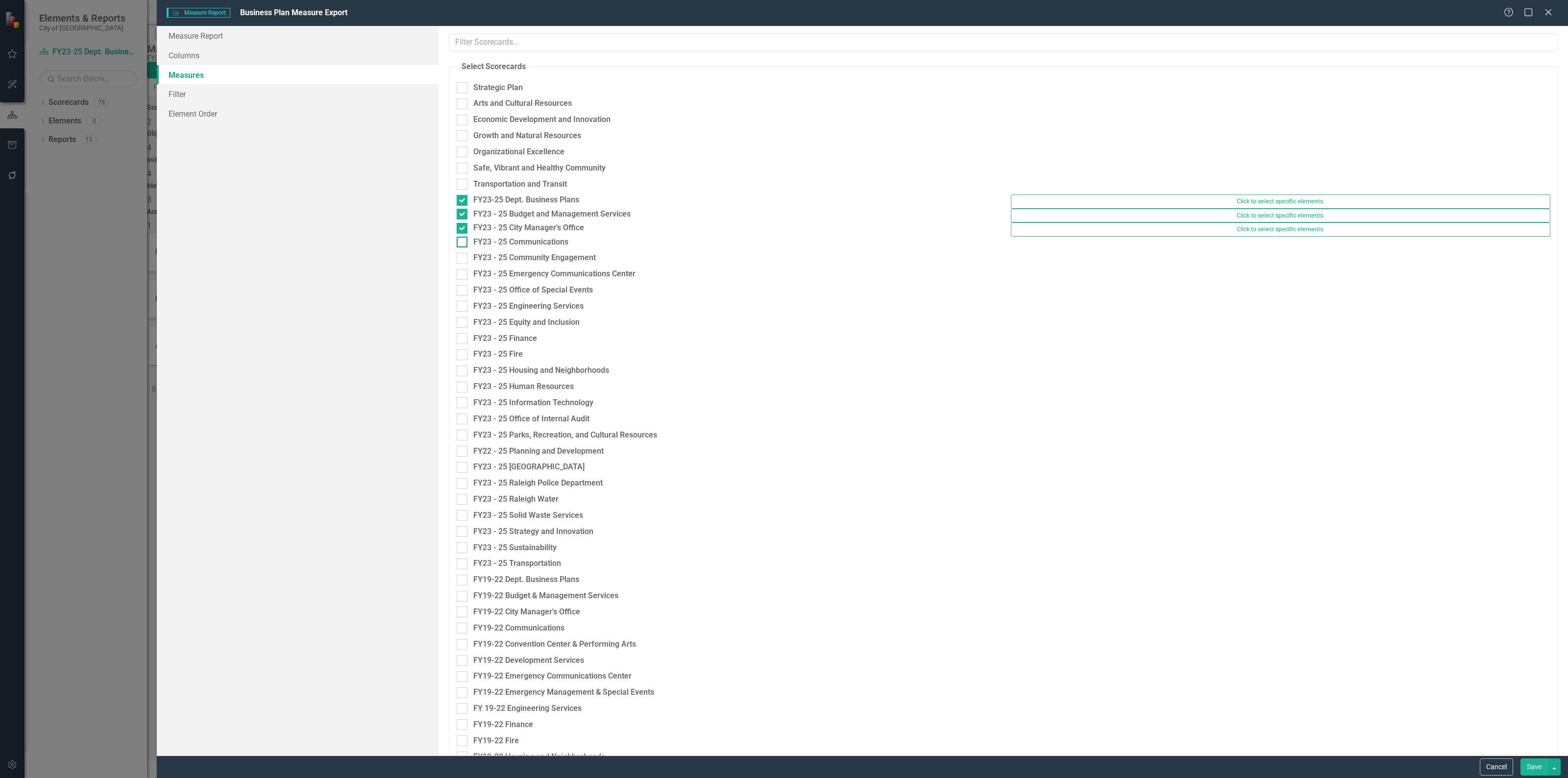
checkbox input "true"
click at [461, 257] on input "FY23 - 25 Community Engagement" at bounding box center [460, 253] width 7 height 6
checkbox input "true"
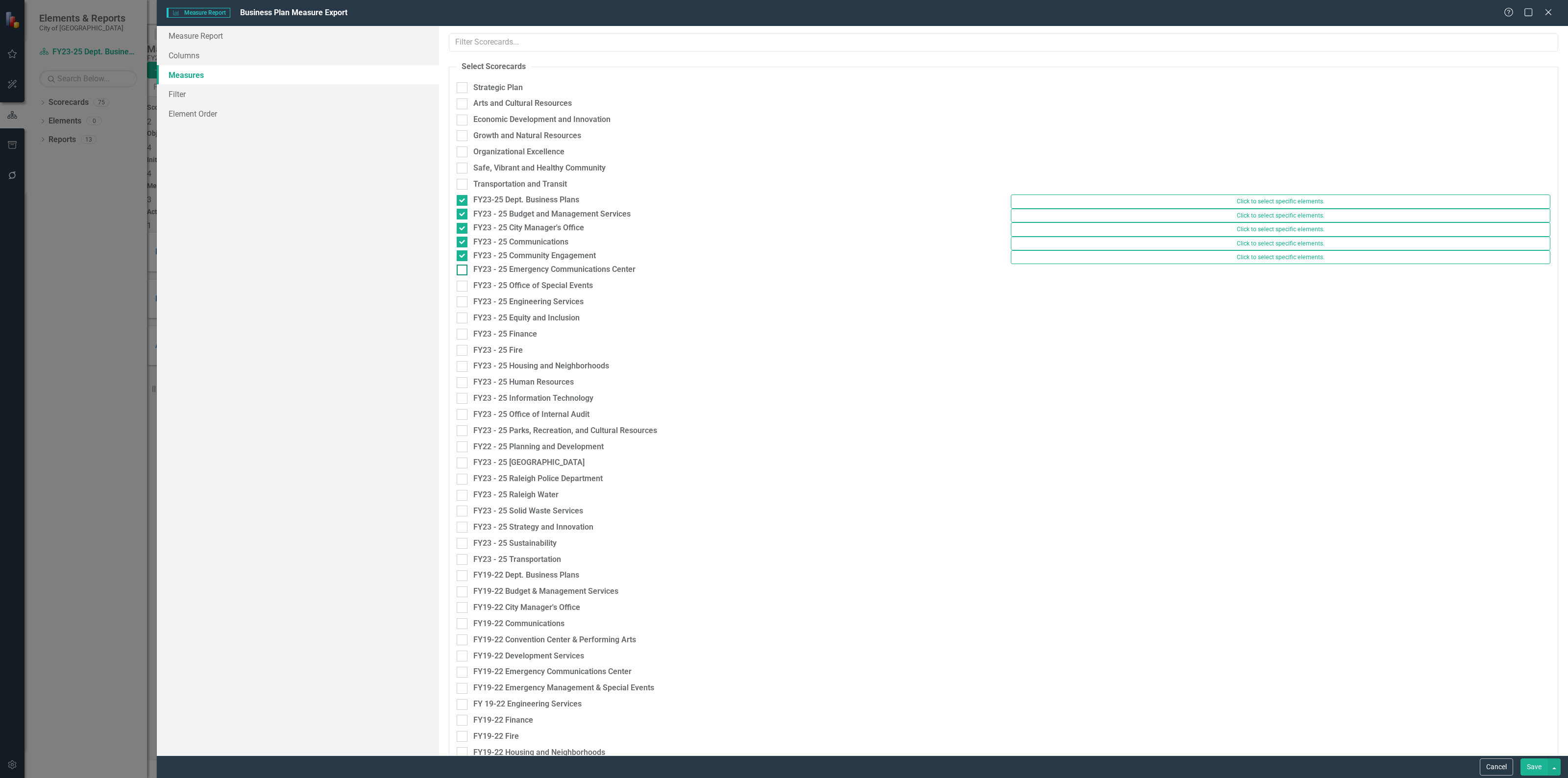
click at [460, 276] on div at bounding box center [462, 270] width 11 height 11
click at [460, 271] on input "FY23 - 25 Emergency Communications Center" at bounding box center [460, 268] width 7 height 6
checkbox input "true"
click at [460, 289] on div at bounding box center [462, 283] width 11 height 11
click at [460, 285] on input "FY23 - 25 Office of Special Events" at bounding box center [460, 281] width 7 height 6
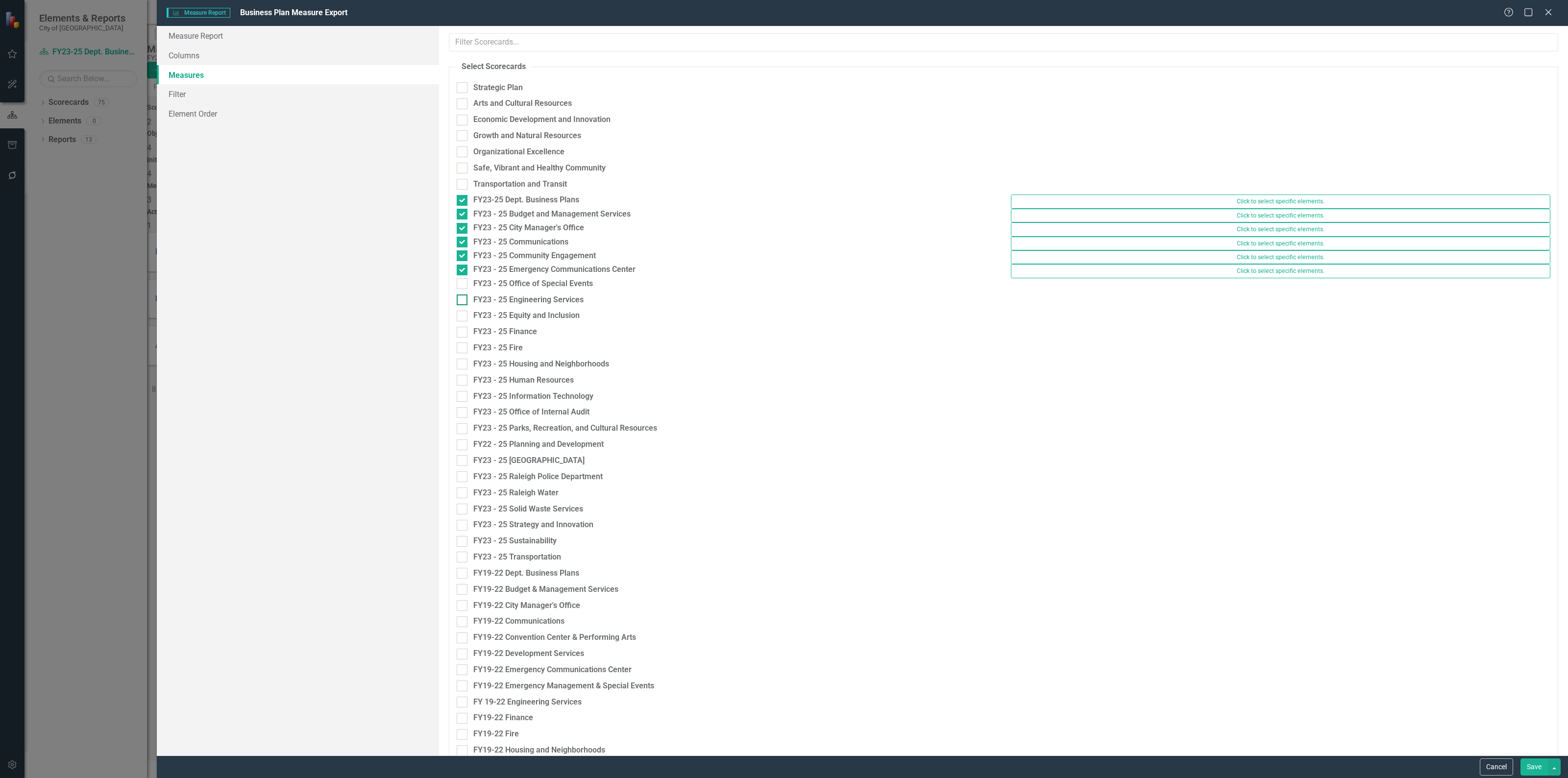
checkbox input "true"
click at [462, 308] on div "FY23 - 25 Engineering Services" at bounding box center [726, 300] width 554 height 16
click at [462, 298] on input "FY23 - 25 Engineering Services" at bounding box center [460, 295] width 7 height 6
checkbox input "true"
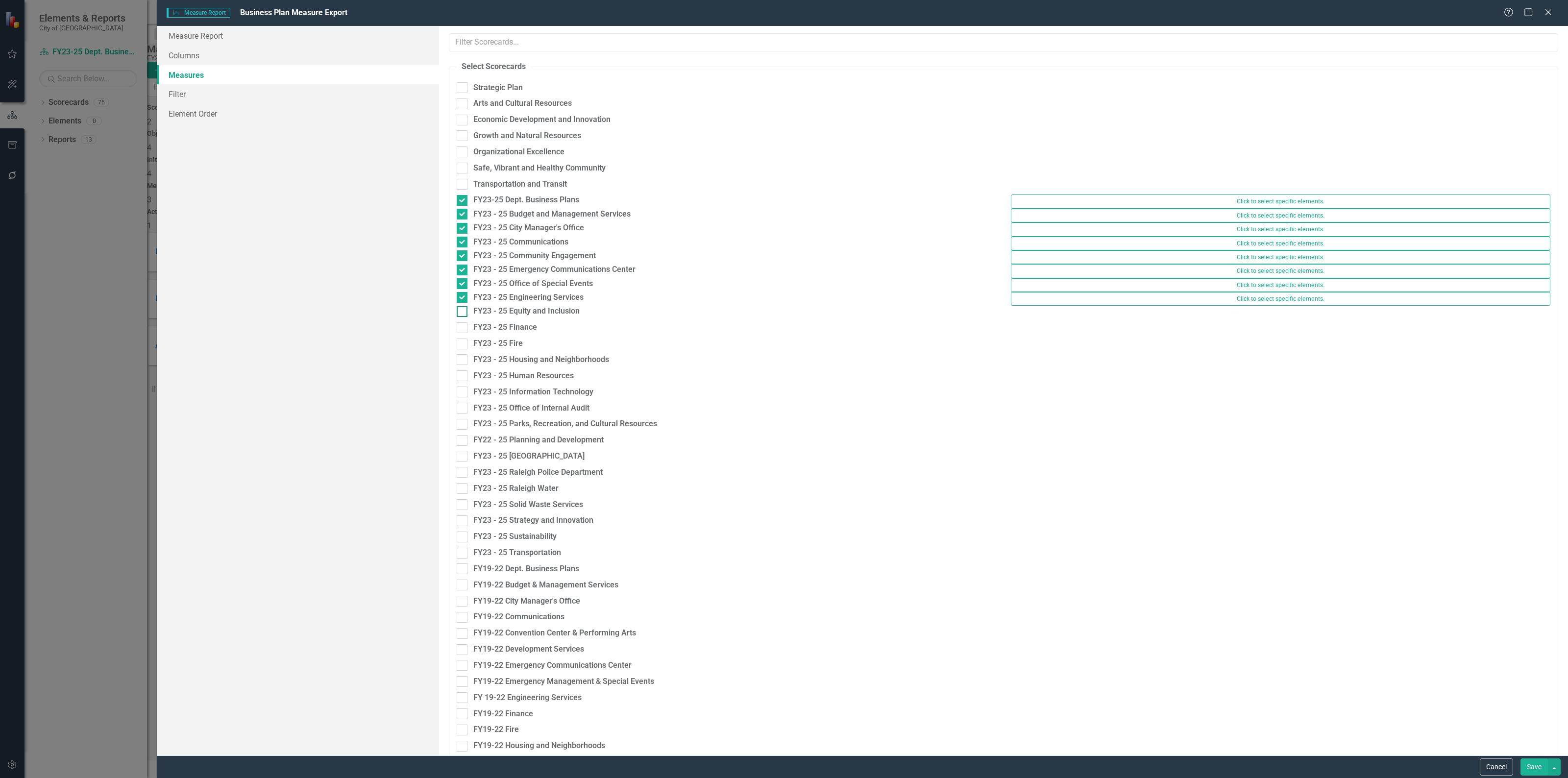
click at [460, 313] on input "FY23 - 25 Equity and Inclusion" at bounding box center [460, 309] width 7 height 6
checkbox input "true"
click at [463, 326] on input "FY23 - 25 Finance" at bounding box center [460, 323] width 7 height 6
checkbox input "true"
click at [458, 341] on input "FY23 - 25 Fire" at bounding box center [460, 337] width 7 height 6
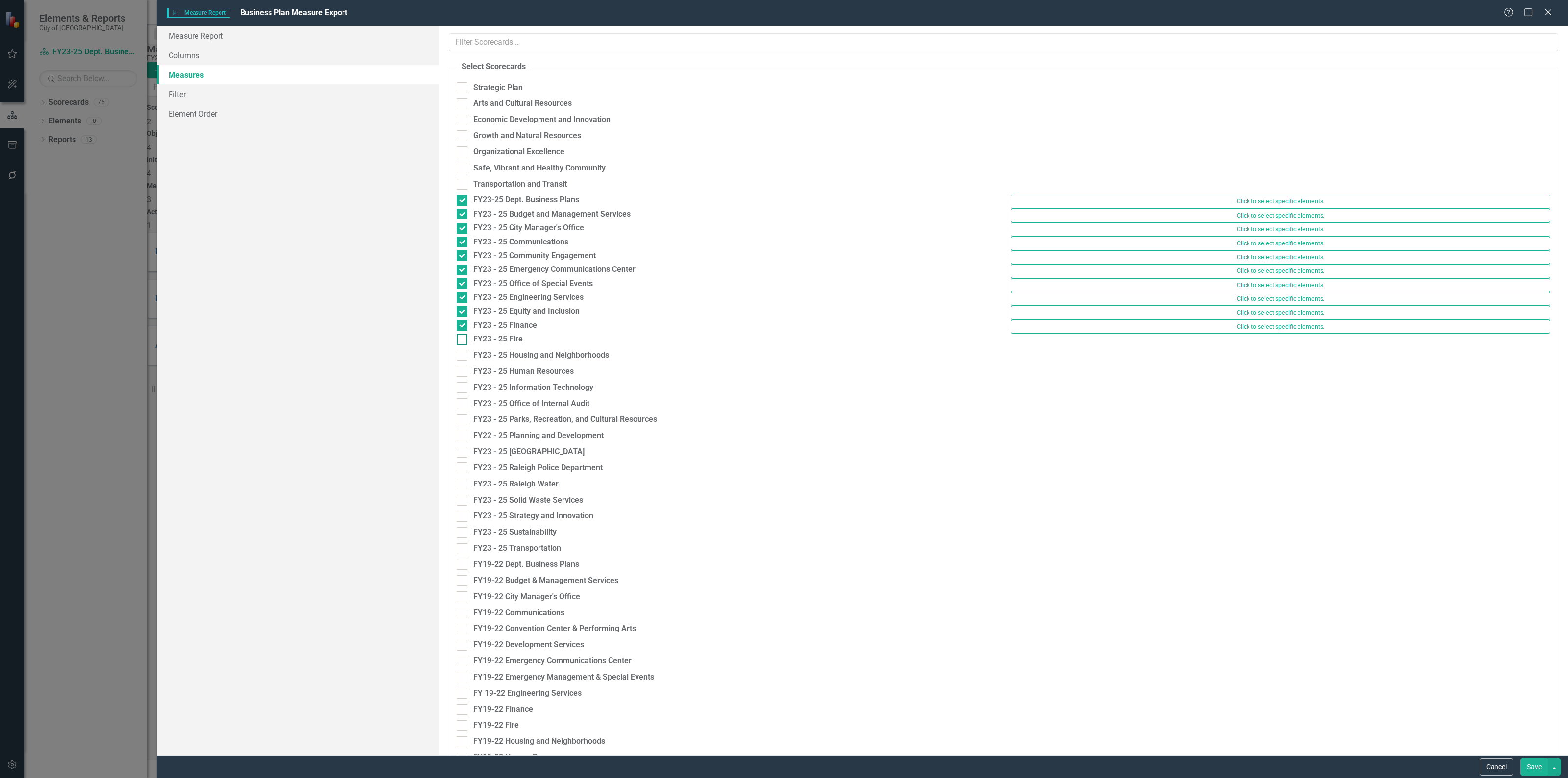
checkbox input "true"
click at [460, 354] on input "FY23 - 25 Housing and Neighborhoods" at bounding box center [460, 351] width 7 height 6
checkbox input "true"
click at [459, 368] on input "FY23 - 25 Human Resources" at bounding box center [460, 365] width 7 height 6
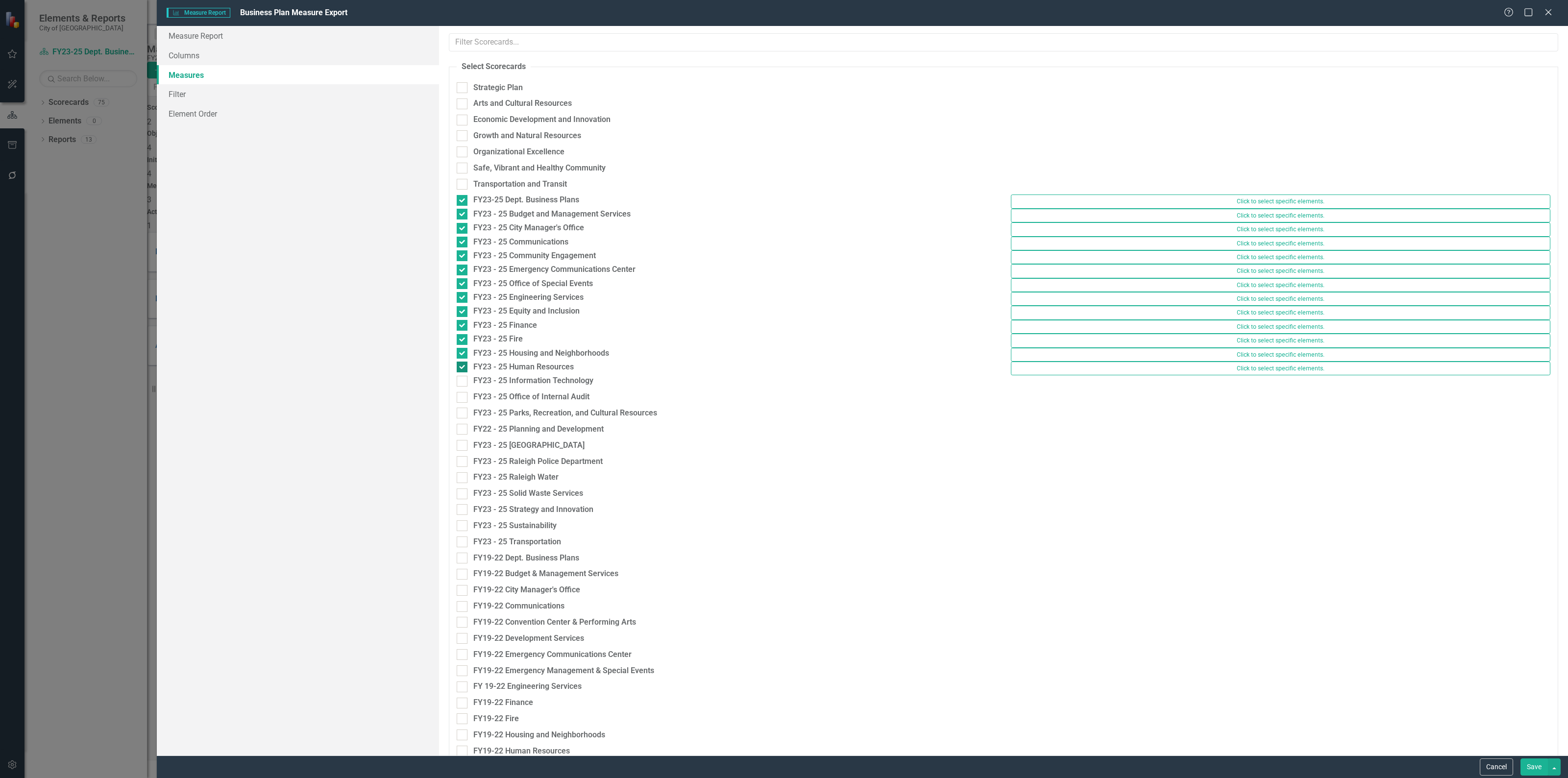
checkbox input "true"
click at [460, 387] on div at bounding box center [462, 381] width 11 height 11
click at [460, 382] on input "FY23 - 25 Information Technology" at bounding box center [460, 379] width 7 height 6
checkbox input "true"
click at [460, 396] on input "FY23 - 25 Office of Internal Audit" at bounding box center [460, 393] width 7 height 6
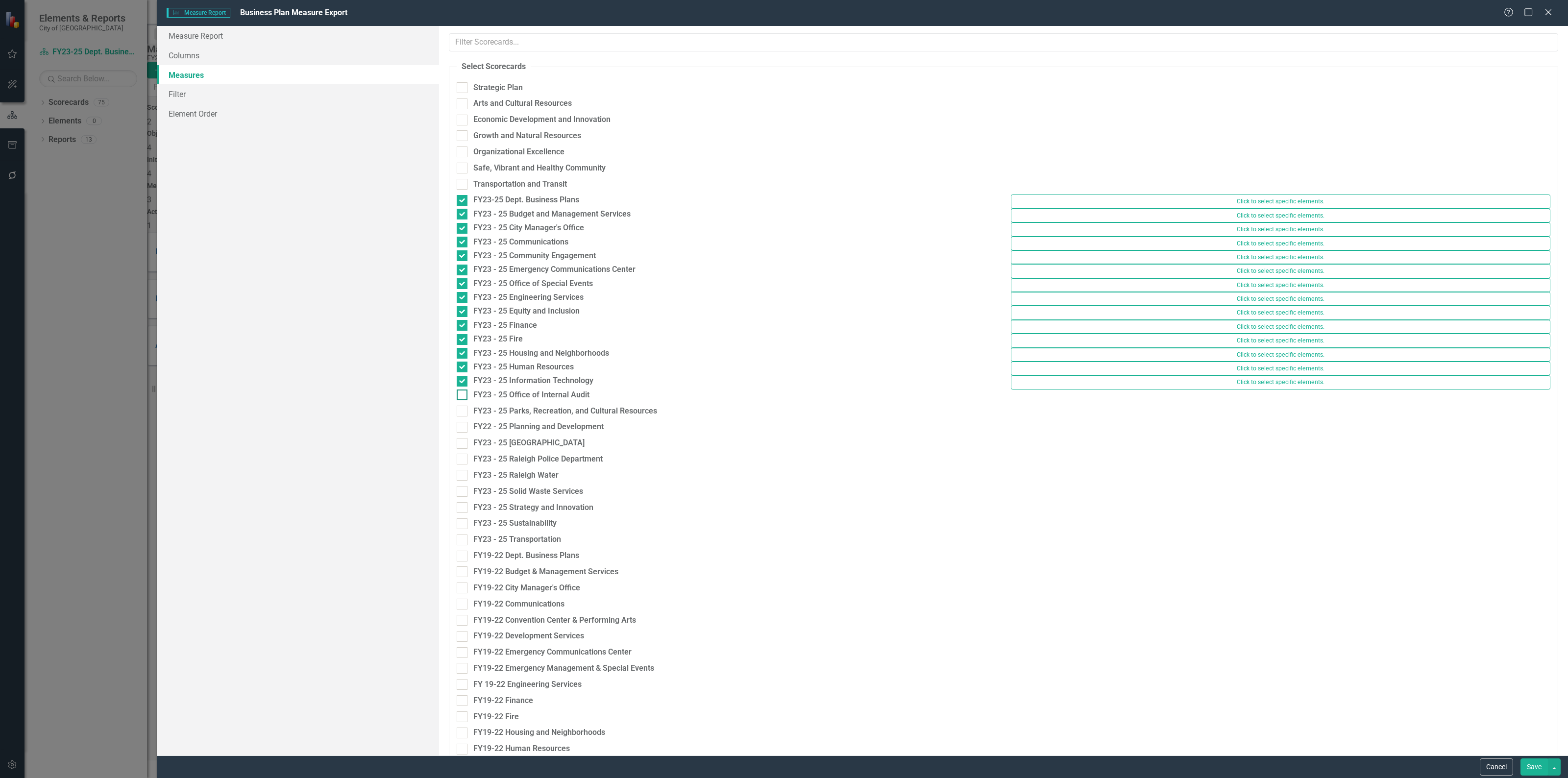
checkbox input "true"
click at [460, 414] on div at bounding box center [462, 408] width 11 height 11
click at [460, 409] on input "FY23 - 25 Parks, Recreation, and Cultural Resources" at bounding box center [460, 406] width 7 height 6
checkbox input "true"
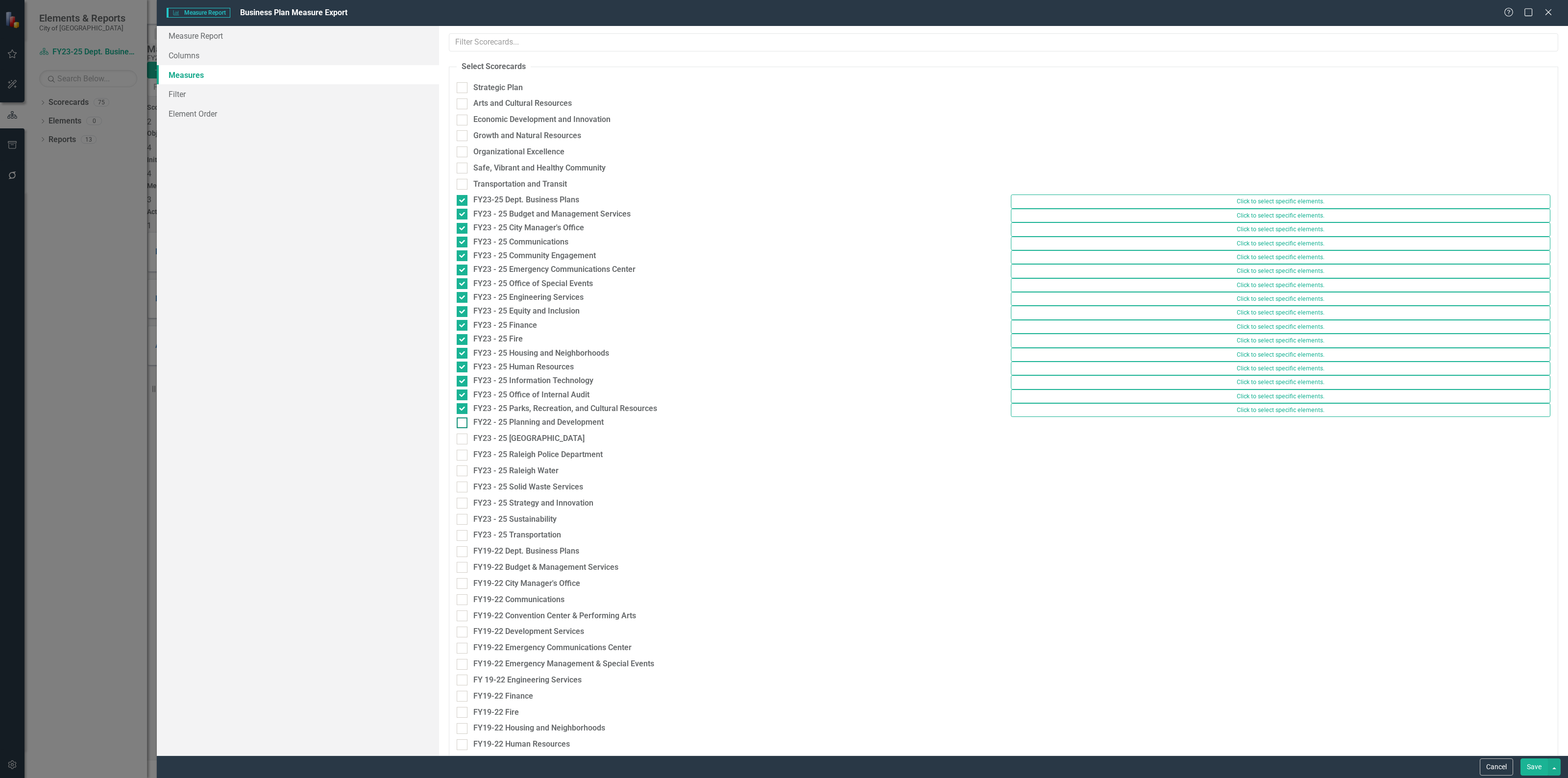
click at [460, 424] on input "FY22 - 25 Planning and Development" at bounding box center [460, 421] width 7 height 6
checkbox input "true"
click at [460, 442] on div at bounding box center [462, 436] width 11 height 11
click at [460, 437] on input "FY23 - 25 [GEOGRAPHIC_DATA]" at bounding box center [460, 434] width 7 height 6
checkbox input "true"
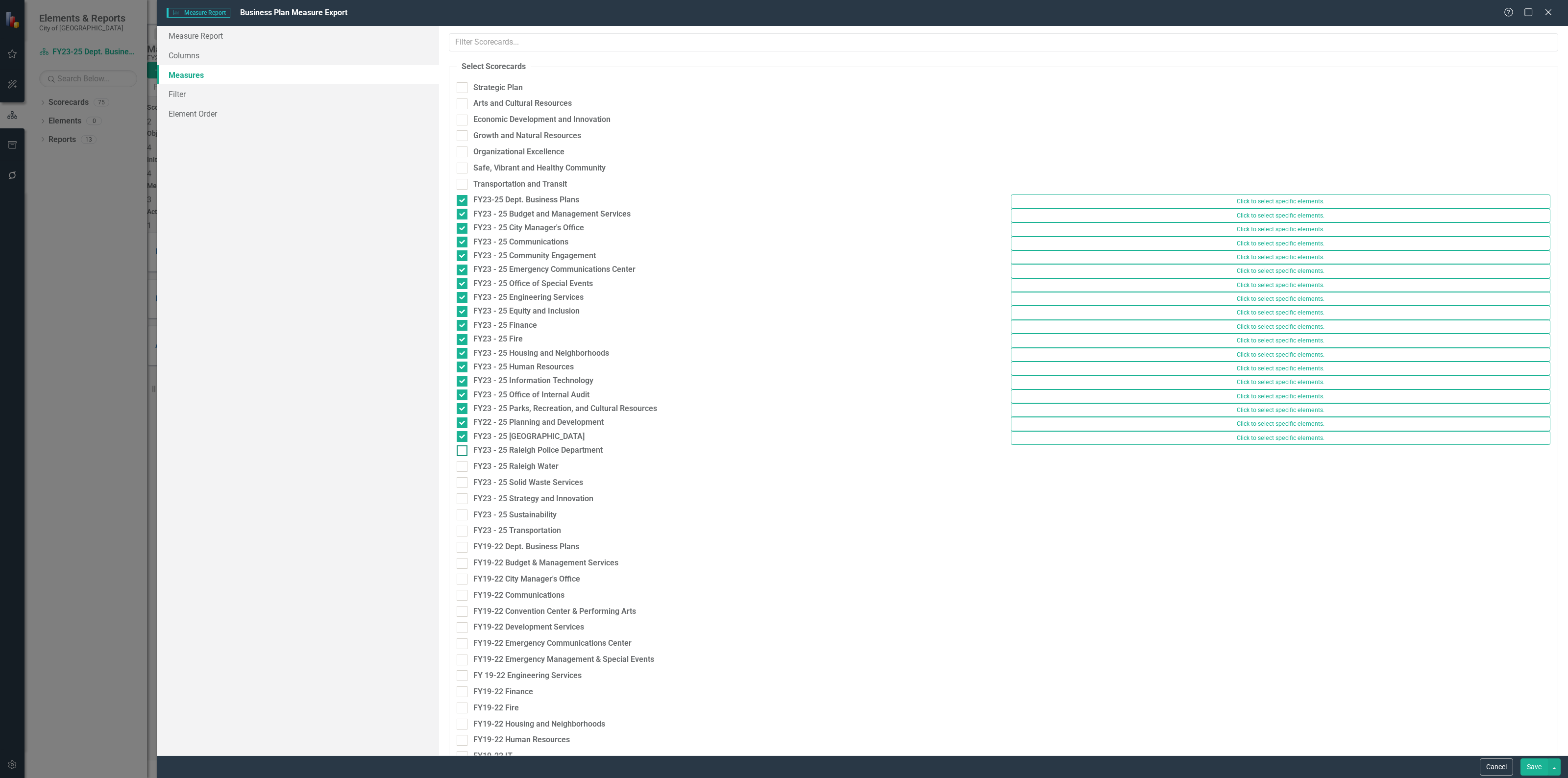
click at [460, 452] on input "FY23 - 25 Raleigh Police Department" at bounding box center [460, 448] width 7 height 6
checkbox input "true"
click at [459, 465] on input "FY23 - 25 Raleigh Water" at bounding box center [460, 462] width 7 height 6
checkbox input "true"
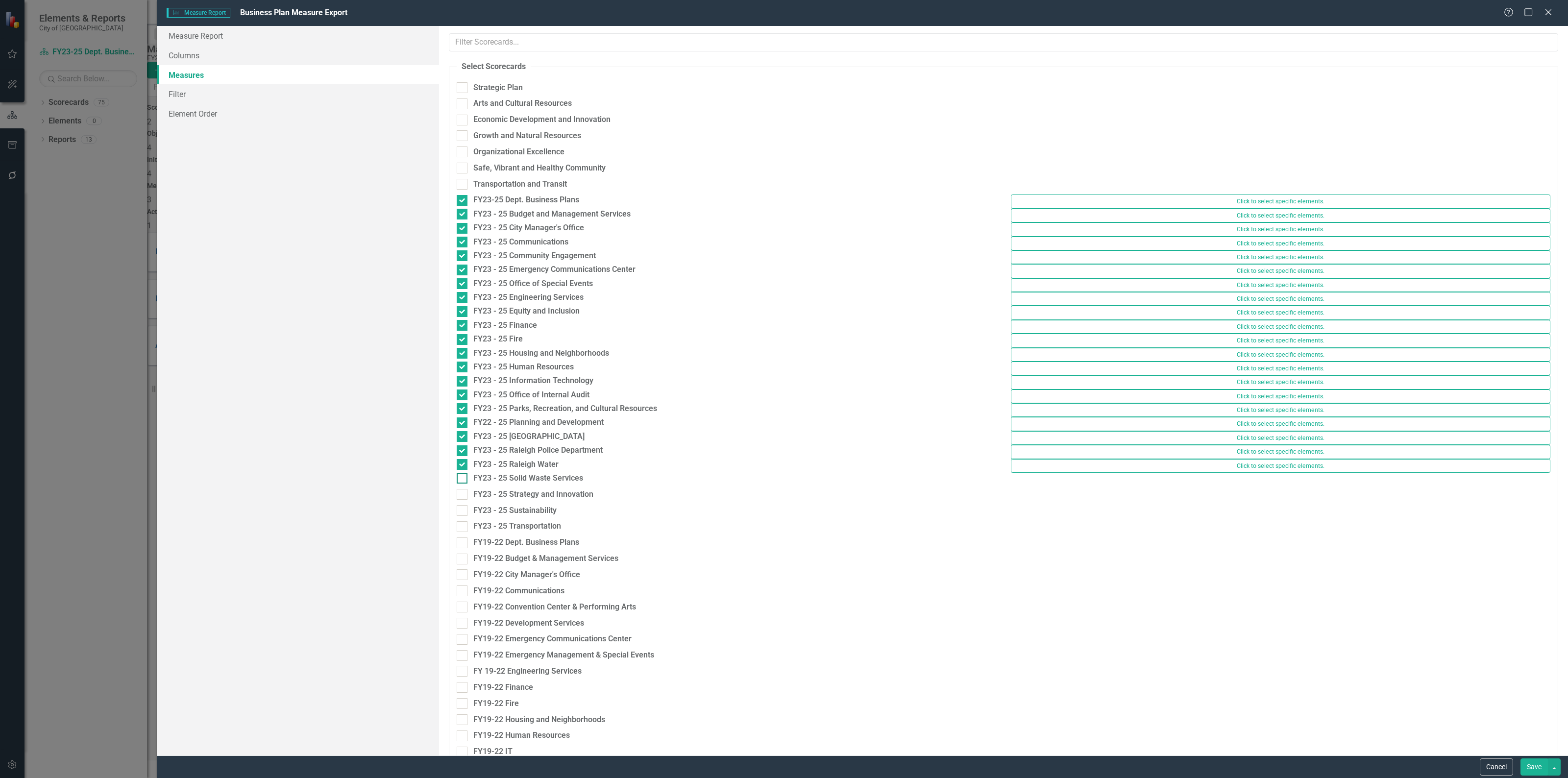
click at [458, 479] on input "FY23 - 25 Solid Waste Services" at bounding box center [460, 476] width 7 height 6
checkbox input "true"
click at [464, 498] on div at bounding box center [462, 492] width 11 height 11
click at [463, 493] on input "FY23 - 25 Strategy and Innovation" at bounding box center [460, 490] width 7 height 6
checkbox input "true"
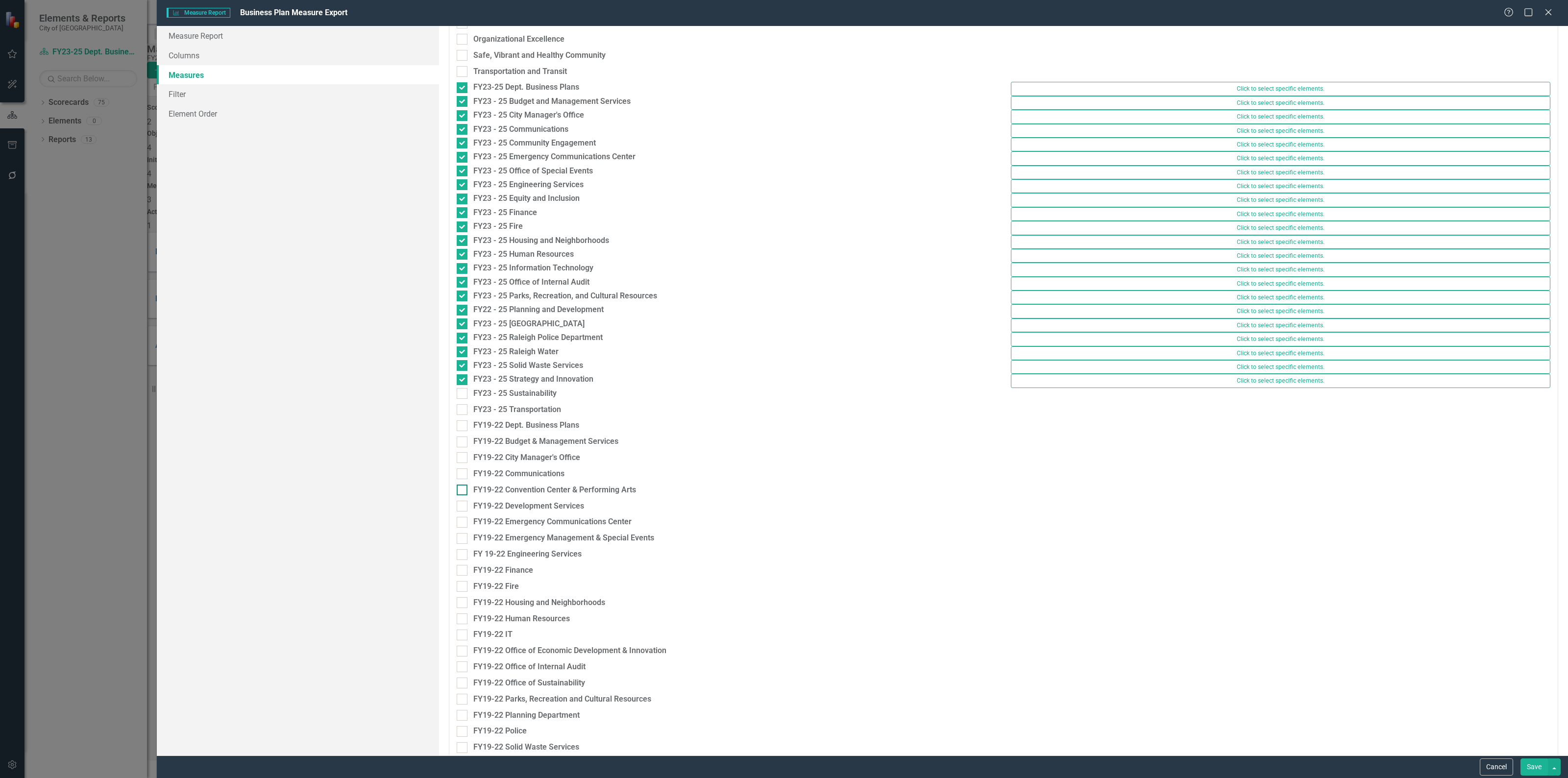
scroll to position [122, 0]
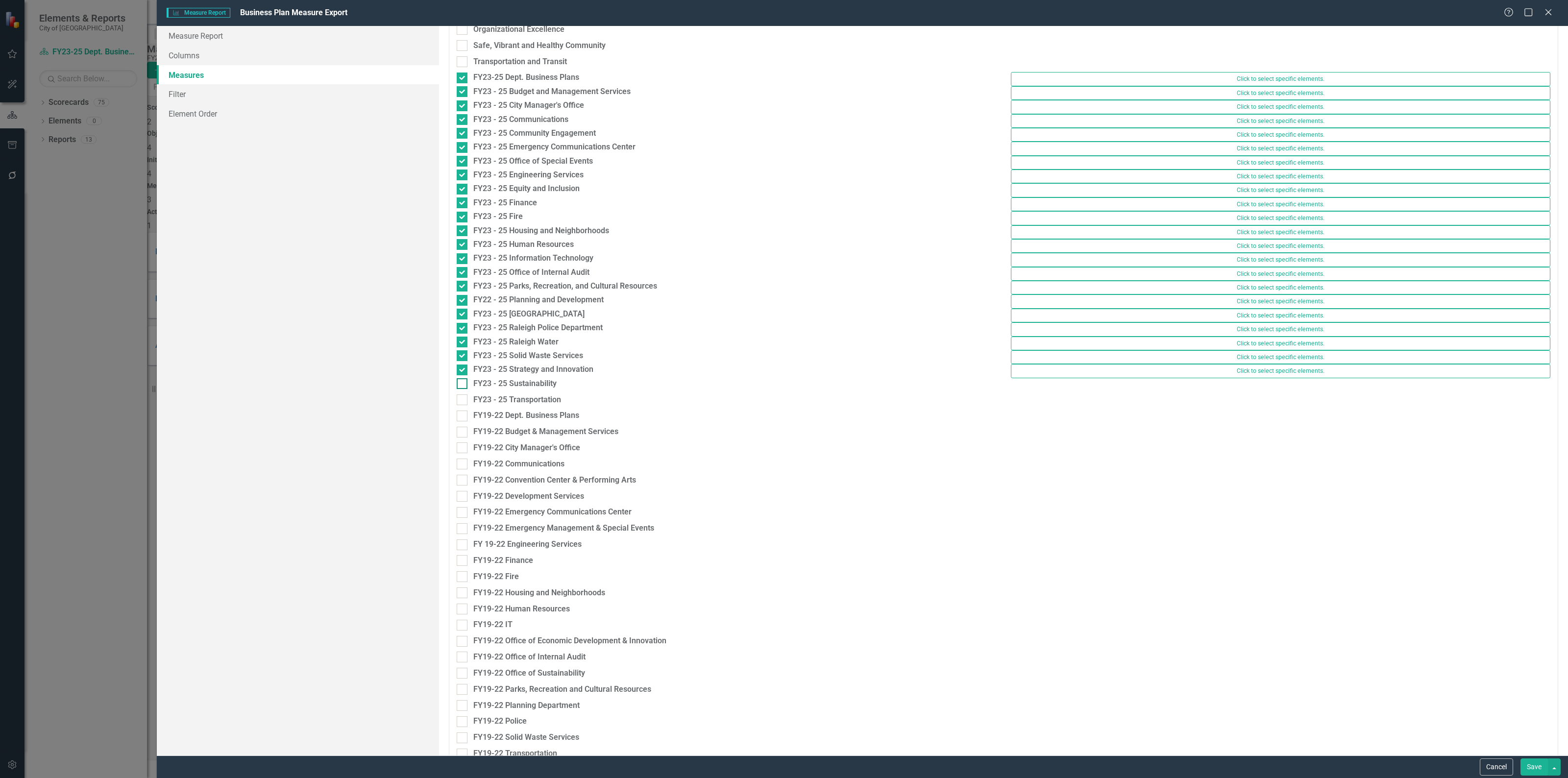
click at [462, 389] on div at bounding box center [462, 383] width 11 height 11
click at [462, 385] on input "FY23 - 25 Sustainability" at bounding box center [460, 382] width 7 height 6
checkbox input "true"
click at [458, 402] on div at bounding box center [462, 397] width 11 height 11
click at [458, 398] on input "FY23 - 25 Transportation" at bounding box center [460, 395] width 7 height 6
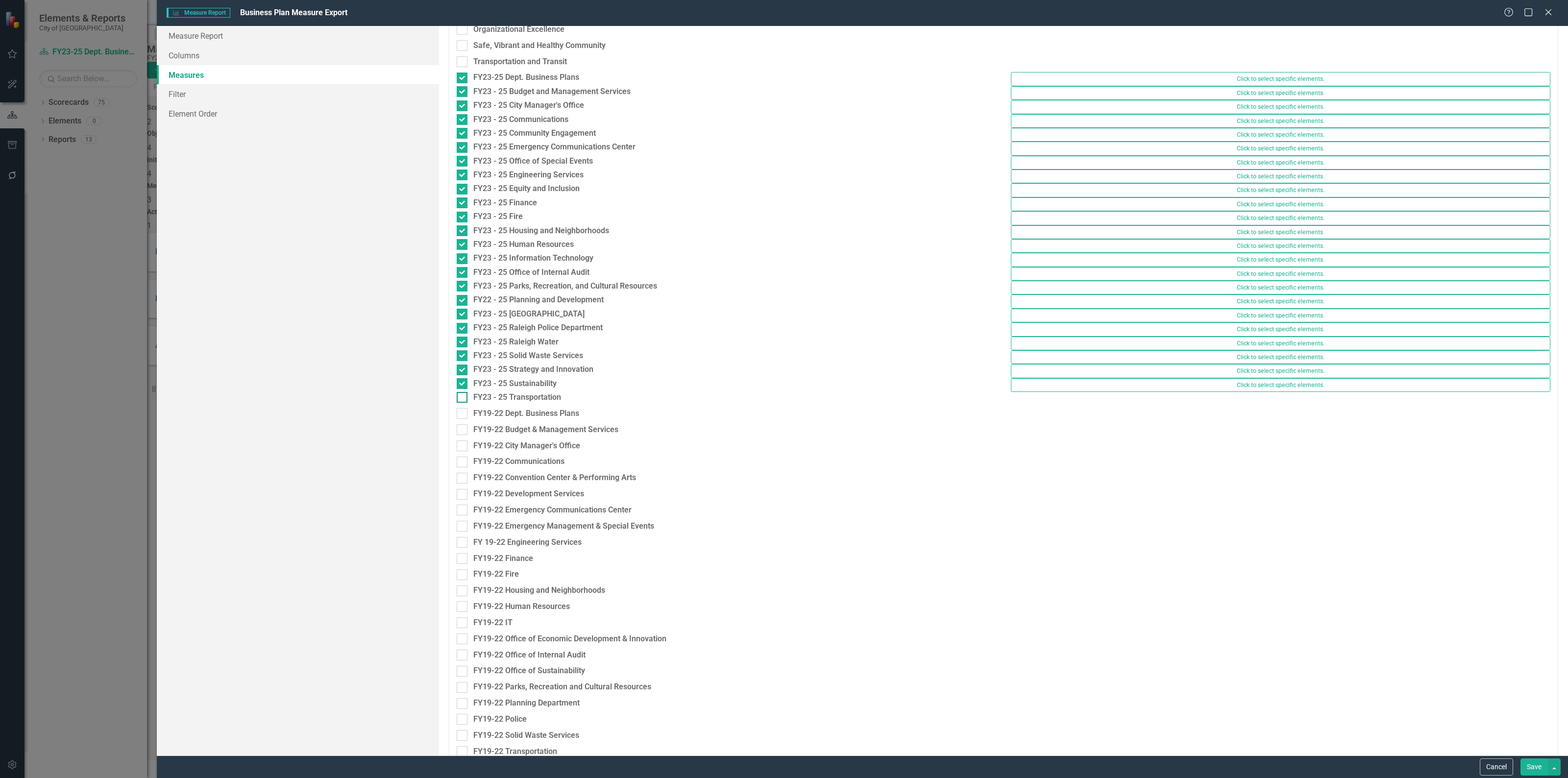
checkbox input "true"
click at [1527, 770] on button "Save" at bounding box center [1534, 767] width 27 height 17
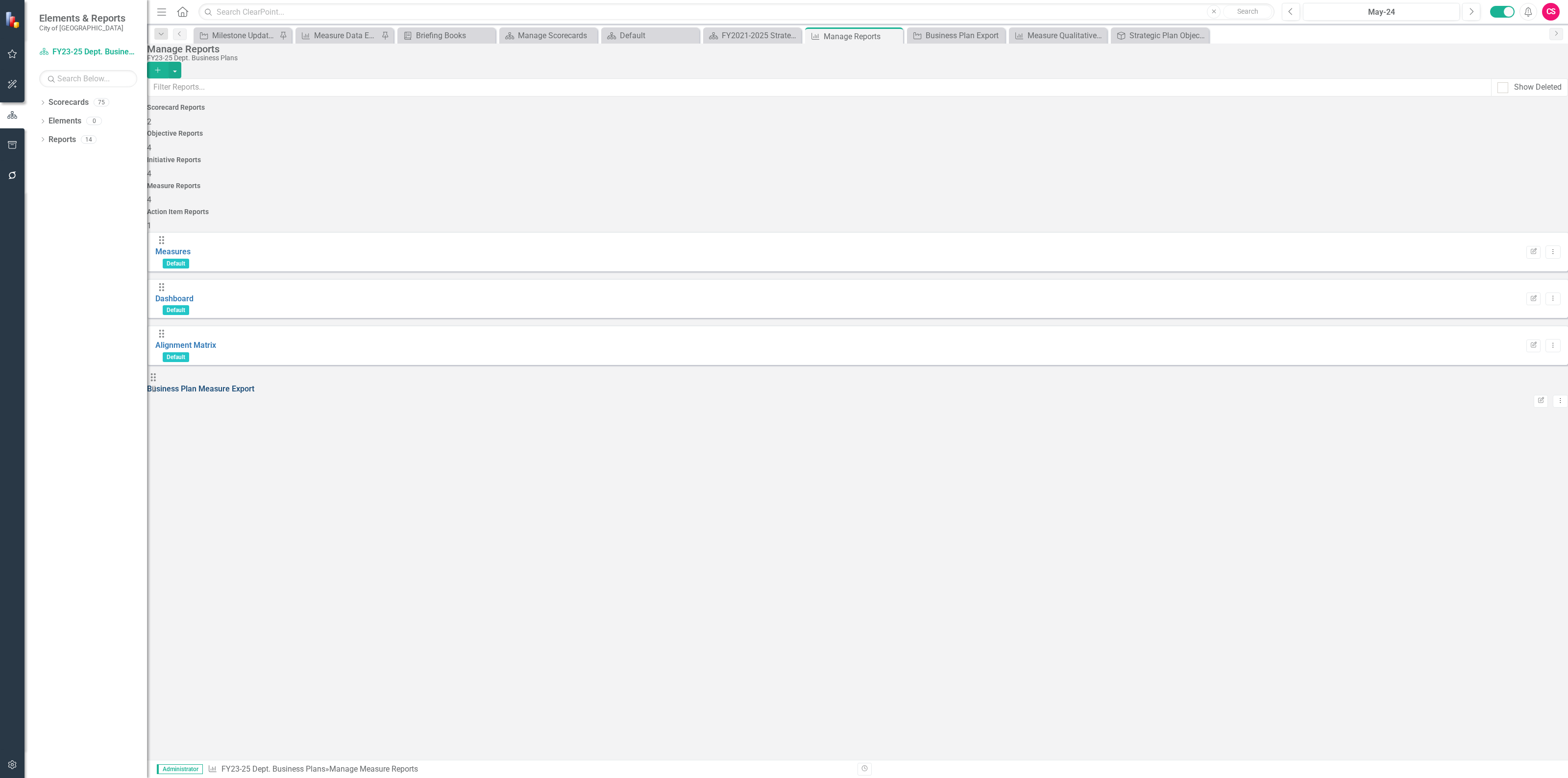
click at [254, 384] on link "Business Plan Measure Export" at bounding box center [200, 389] width 107 height 9
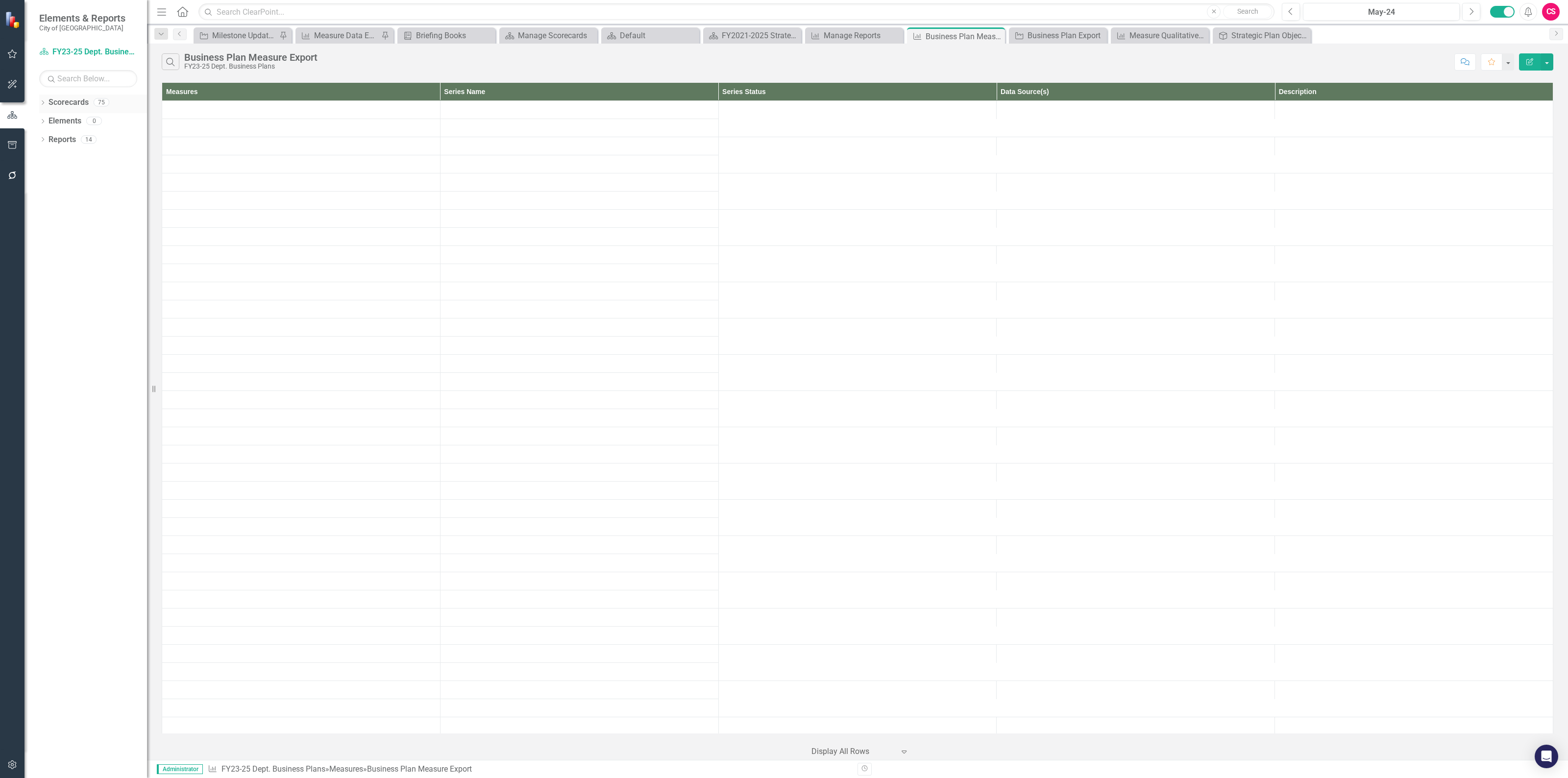
click at [42, 103] on icon "Dropdown" at bounding box center [42, 103] width 7 height 5
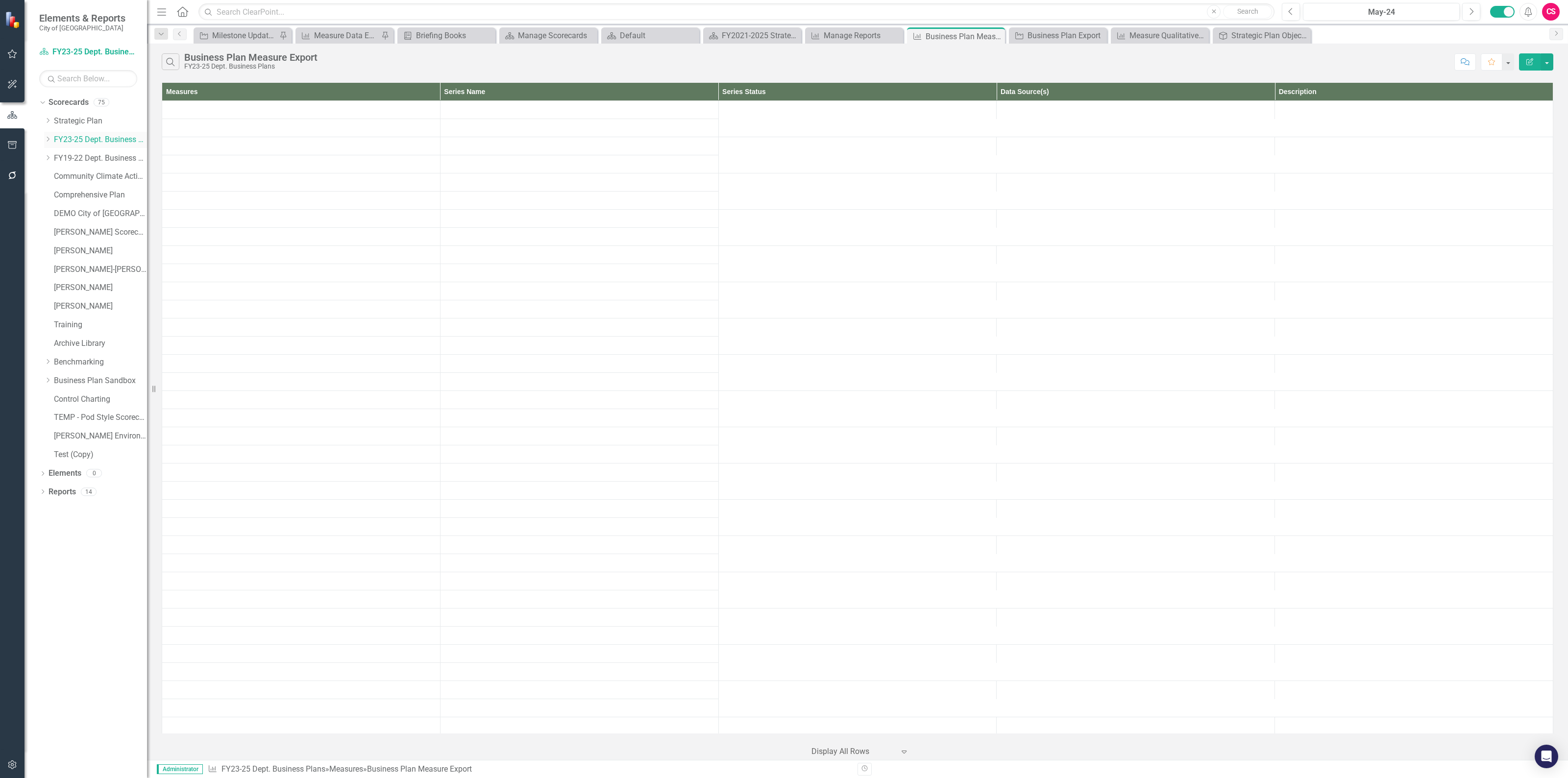
click at [47, 140] on icon "Dropdown" at bounding box center [47, 139] width 7 height 6
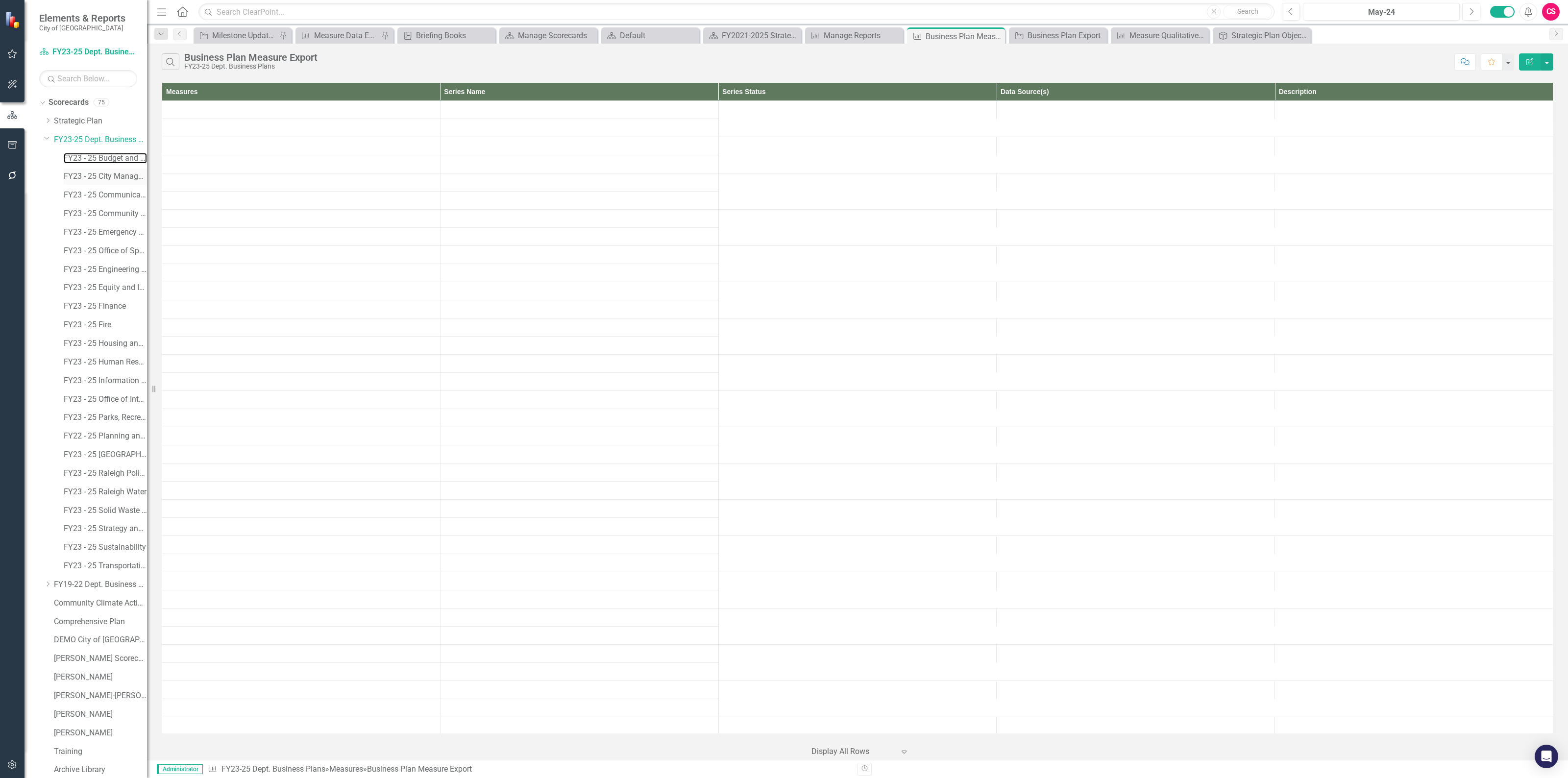
click at [76, 159] on link "FY23 - 25 Budget and Management Services" at bounding box center [105, 158] width 83 height 11
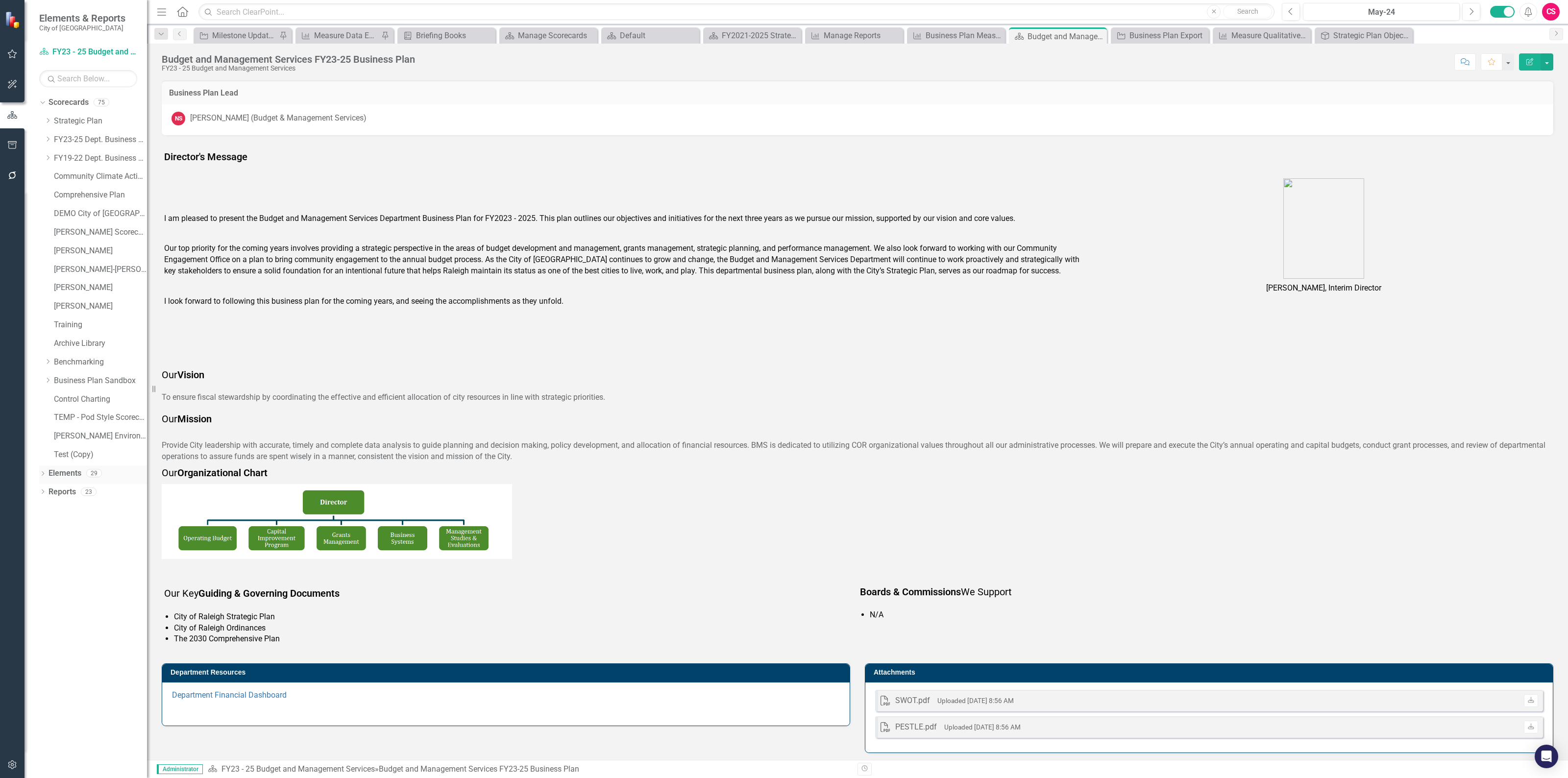
click at [64, 472] on link "Elements" at bounding box center [65, 473] width 33 height 11
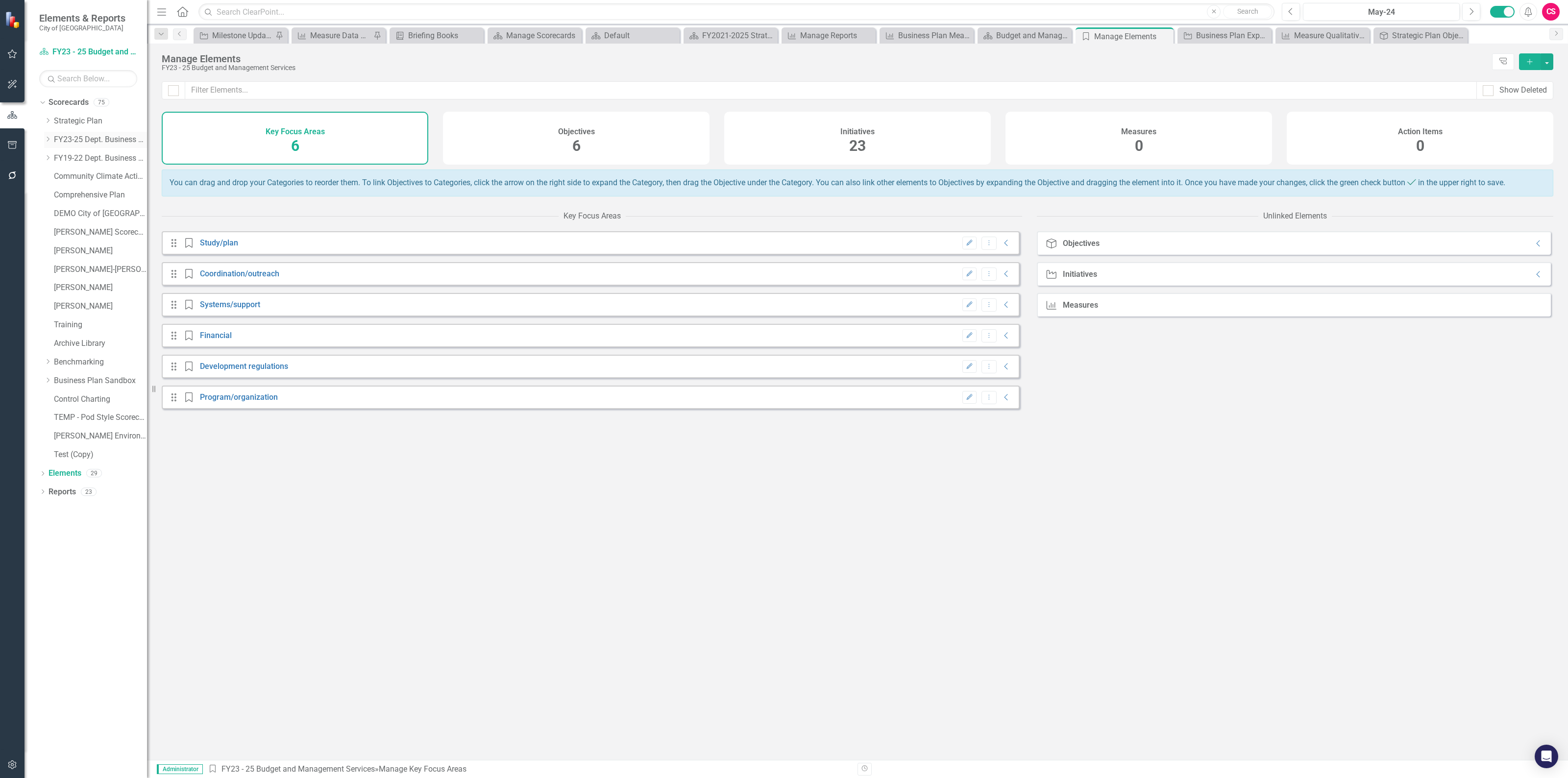
click at [47, 142] on icon "Dropdown" at bounding box center [47, 139] width 7 height 6
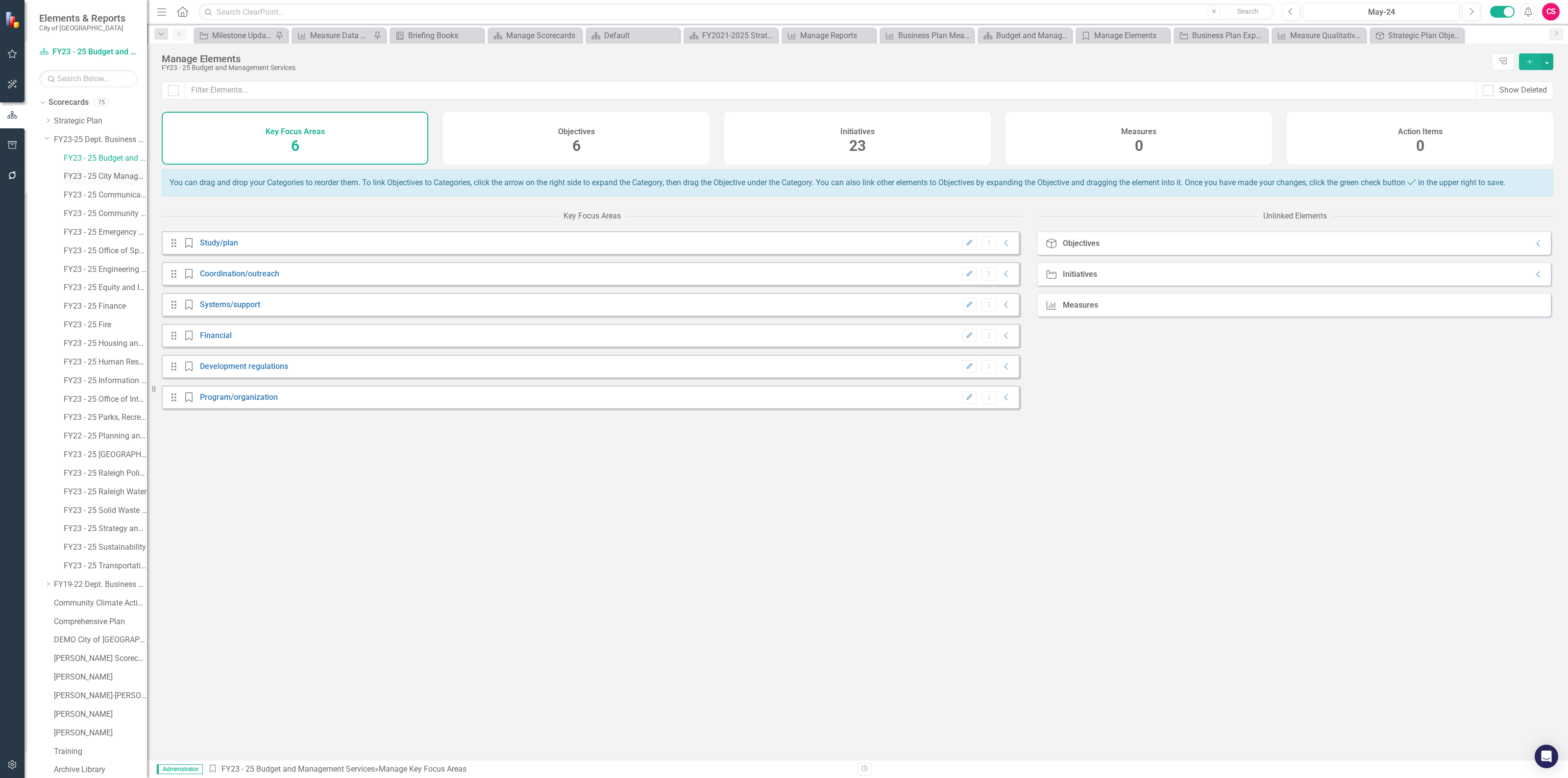
click at [91, 177] on link "FY23 - 25 City Manager's Office" at bounding box center [105, 176] width 83 height 11
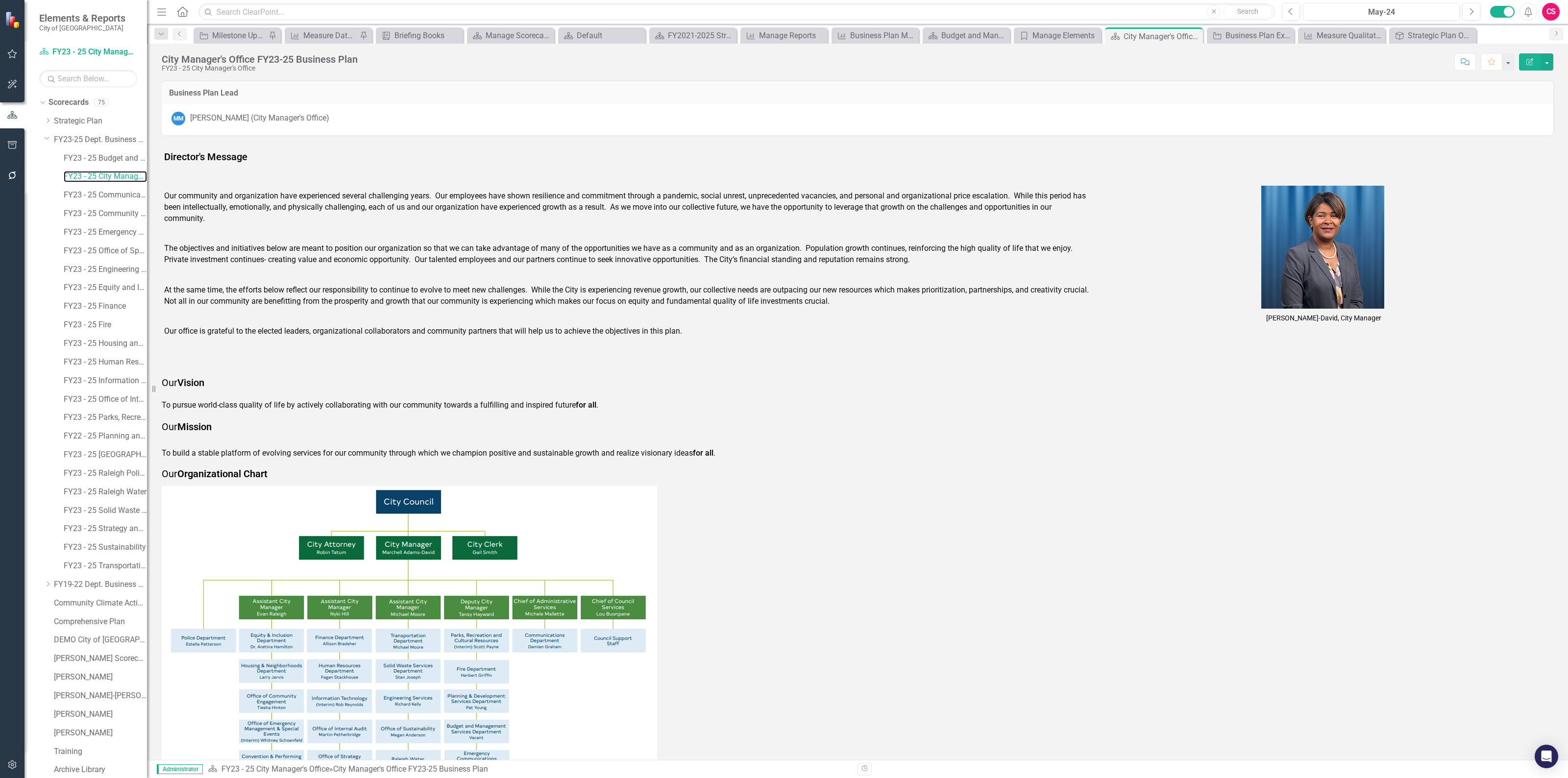
scroll to position [150, 0]
click at [73, 747] on link "Elements" at bounding box center [65, 749] width 33 height 11
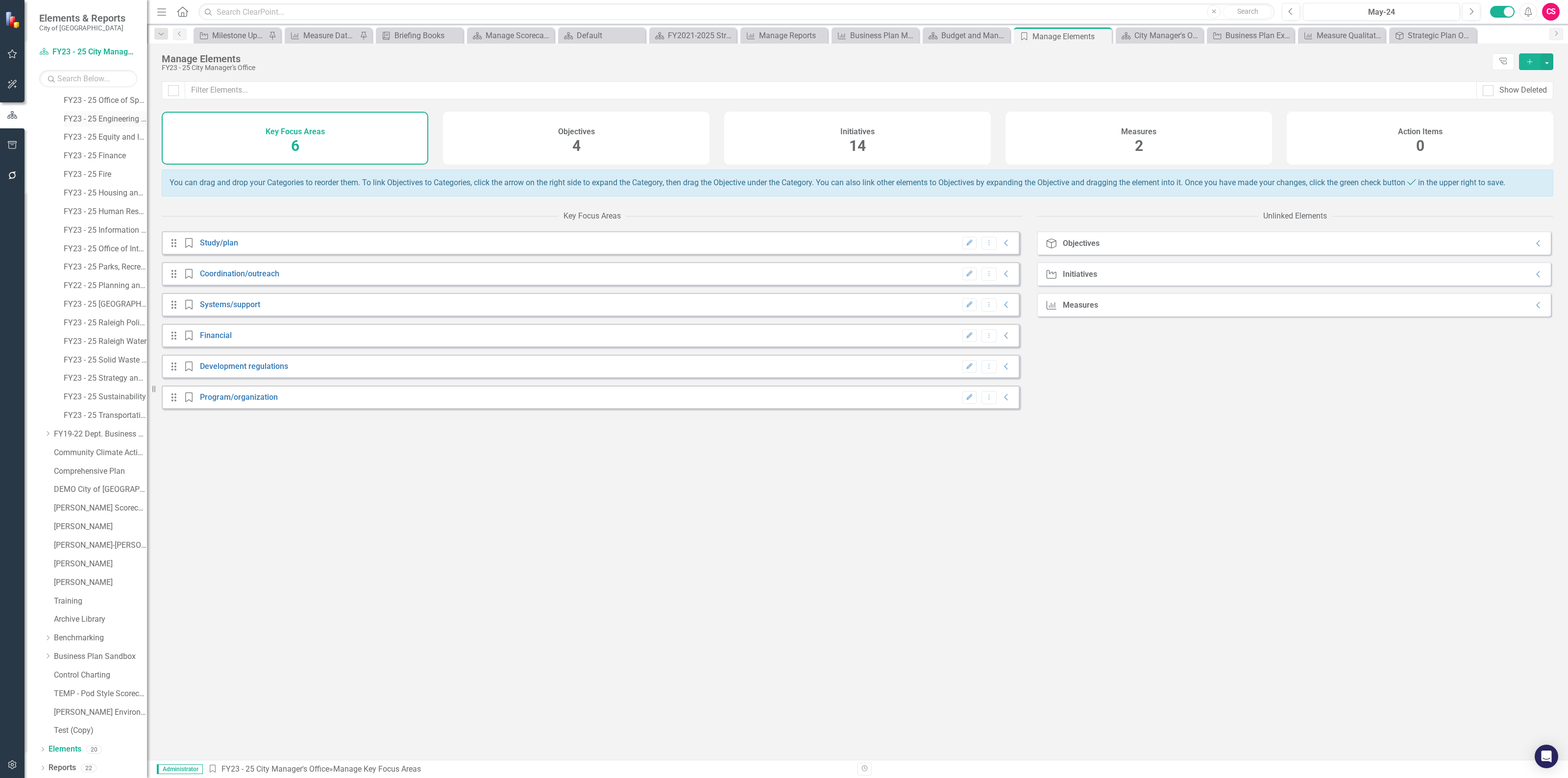
click at [81, 122] on link "FY23 - 25 Engineering Services" at bounding box center [105, 119] width 83 height 11
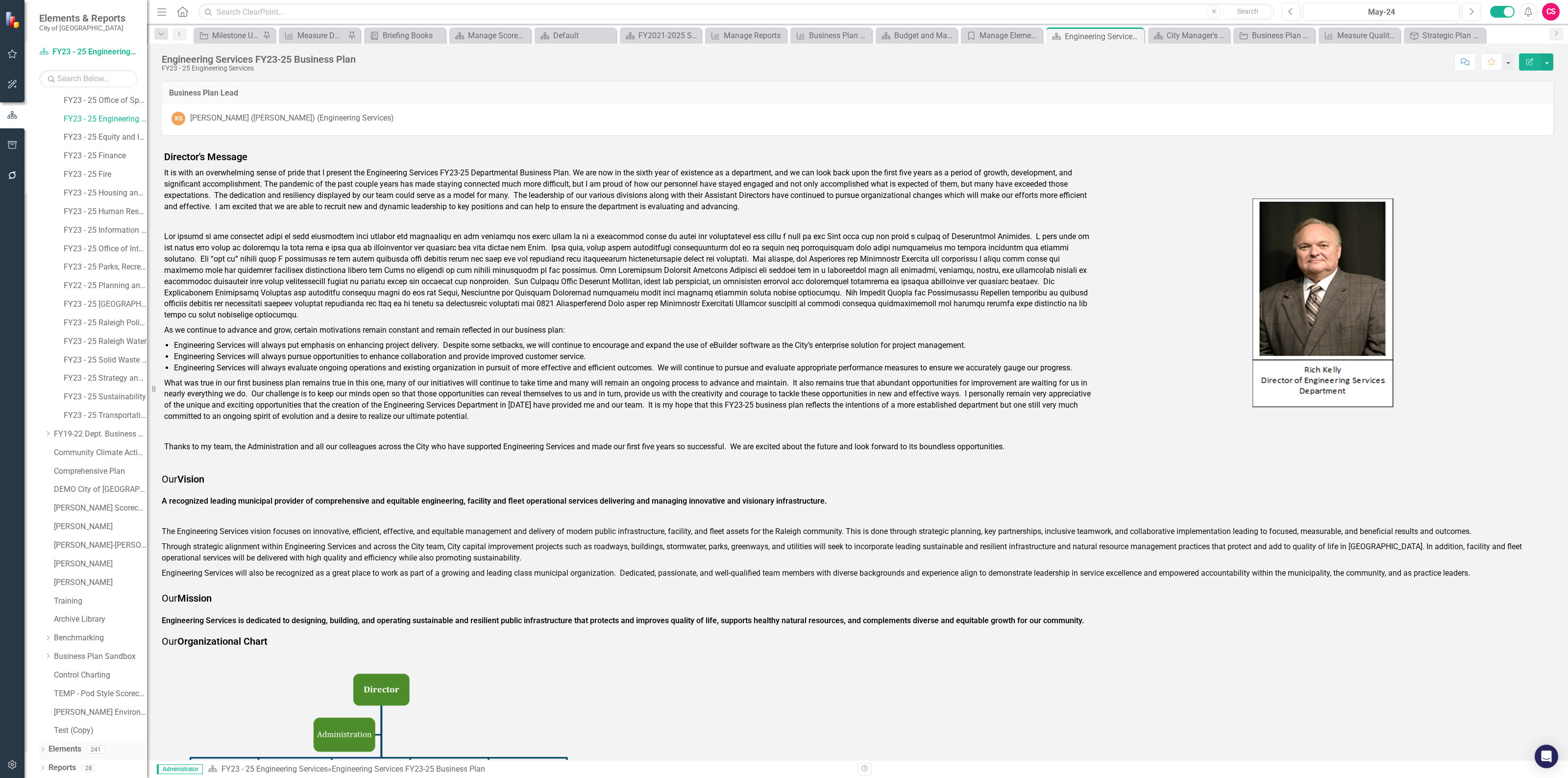
click at [81, 745] on div "Elements 241" at bounding box center [98, 750] width 98 height 19
click at [77, 746] on link "Elements" at bounding box center [65, 749] width 33 height 11
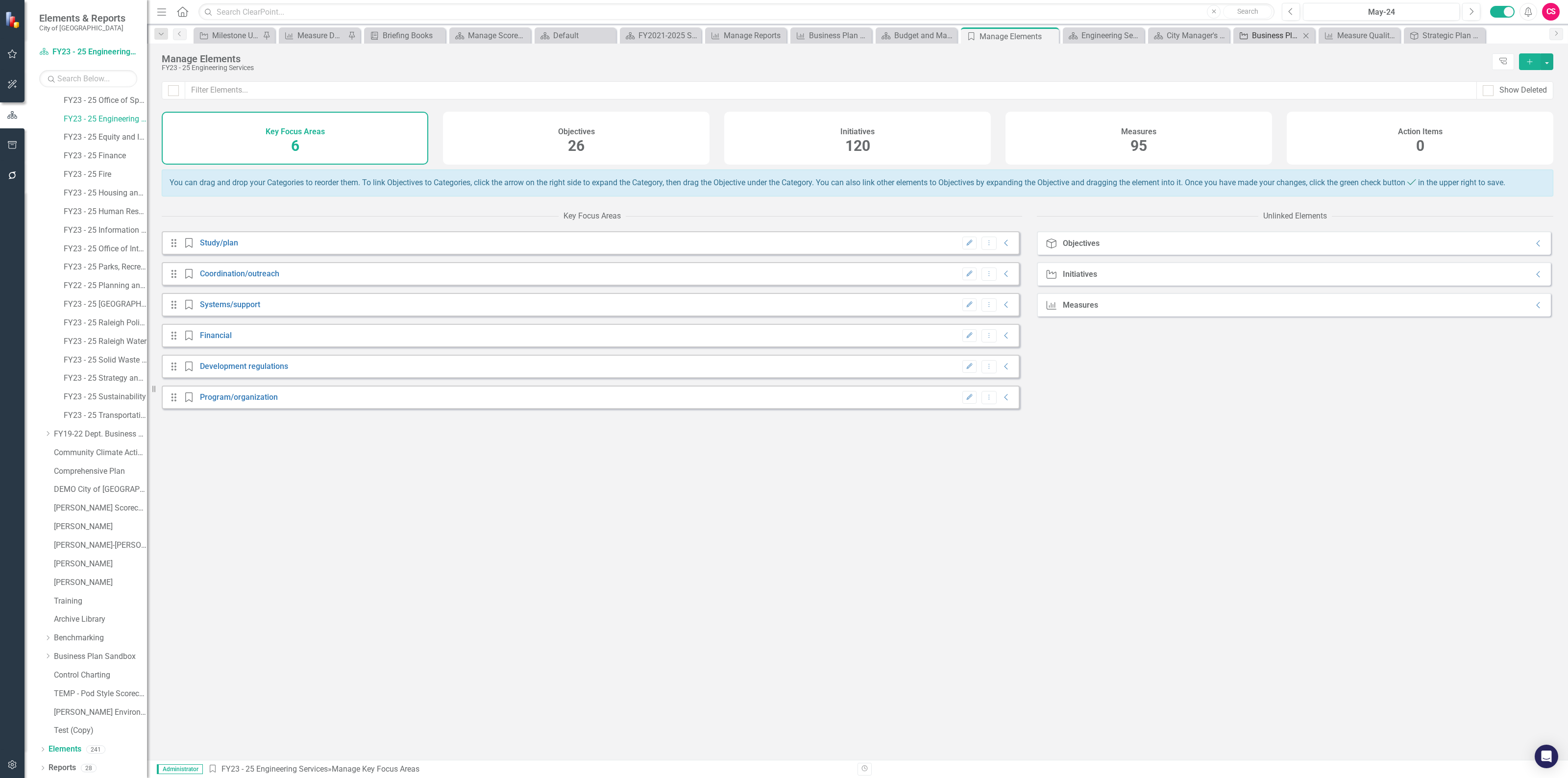
click at [1270, 35] on div "Business Plan Export" at bounding box center [1275, 35] width 48 height 12
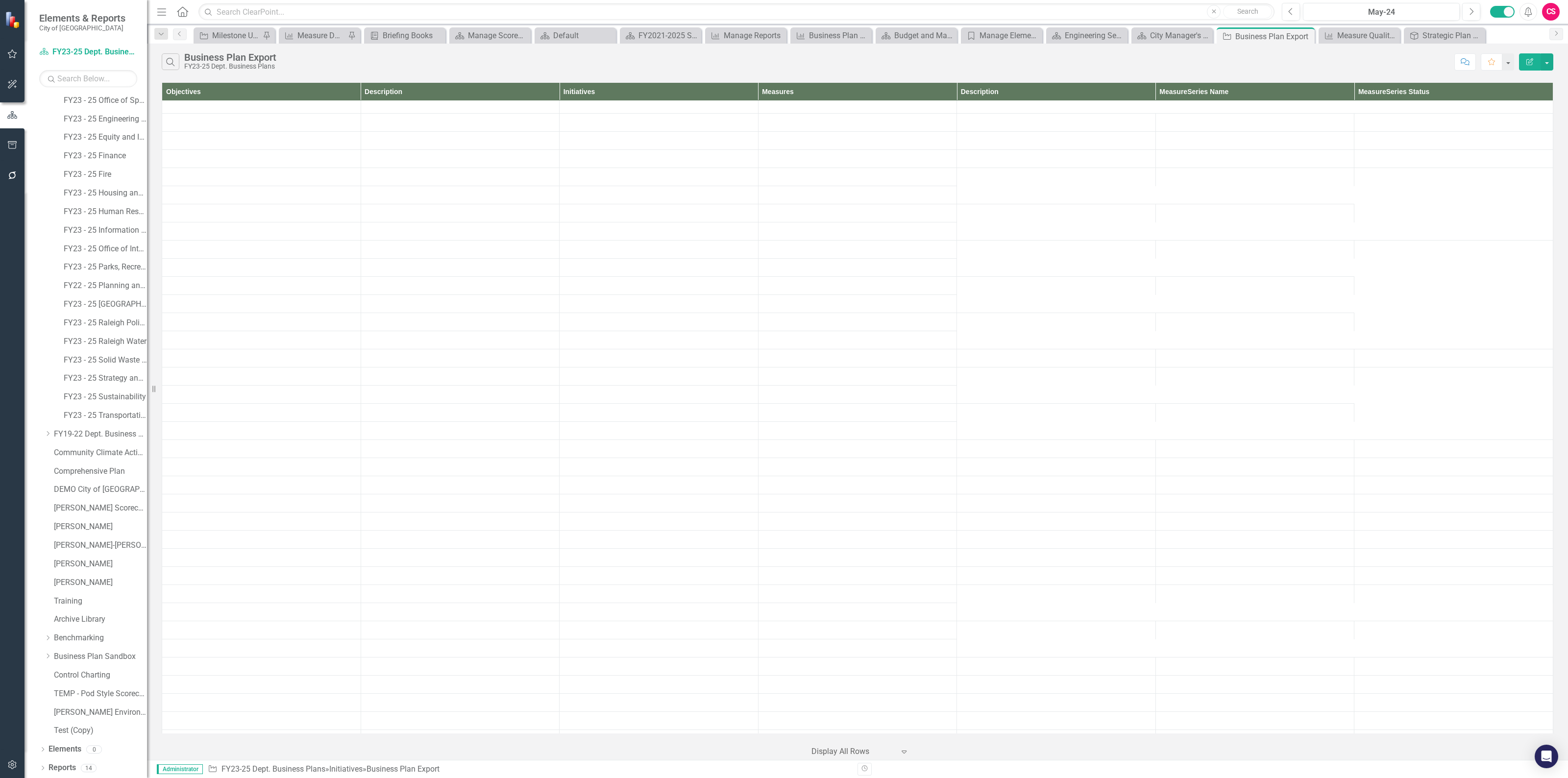
scroll to position [6980, 0]
click at [1545, 6] on div "CS" at bounding box center [1550, 12] width 18 height 18
click at [1512, 140] on link "Logout Log Out" at bounding box center [1520, 142] width 77 height 18
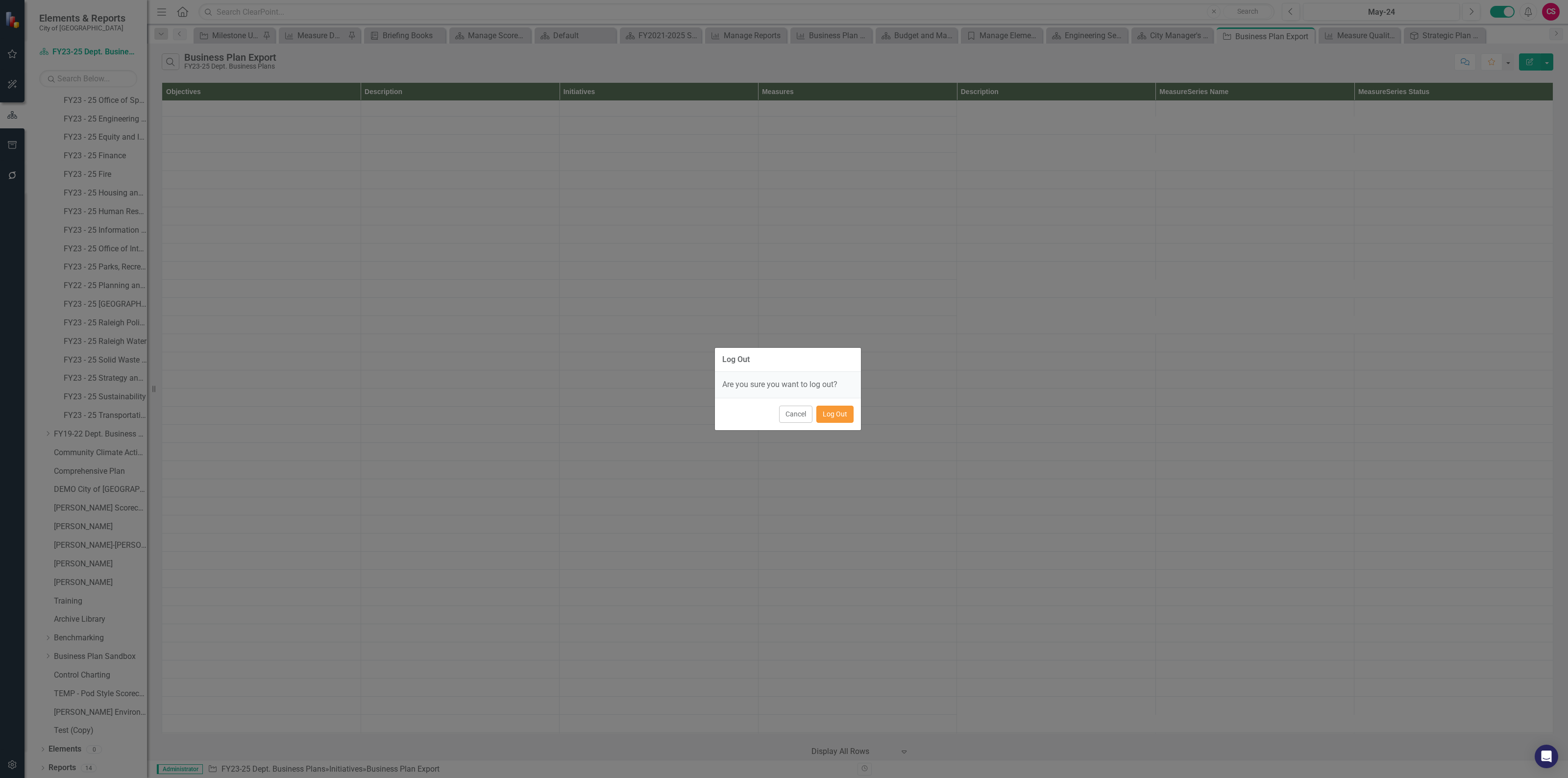
click at [826, 410] on button "Log Out" at bounding box center [835, 414] width 37 height 17
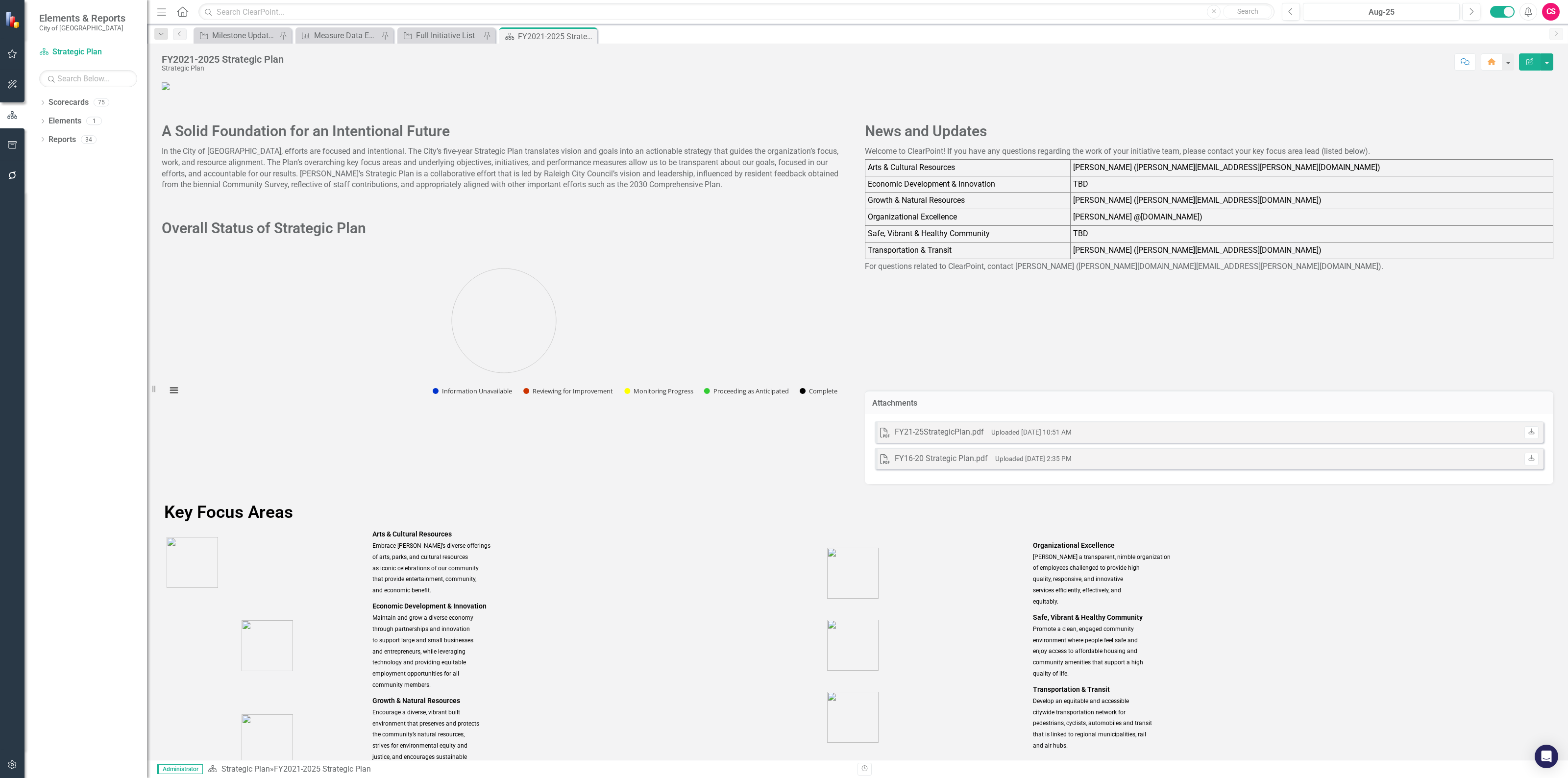
scroll to position [414, 0]
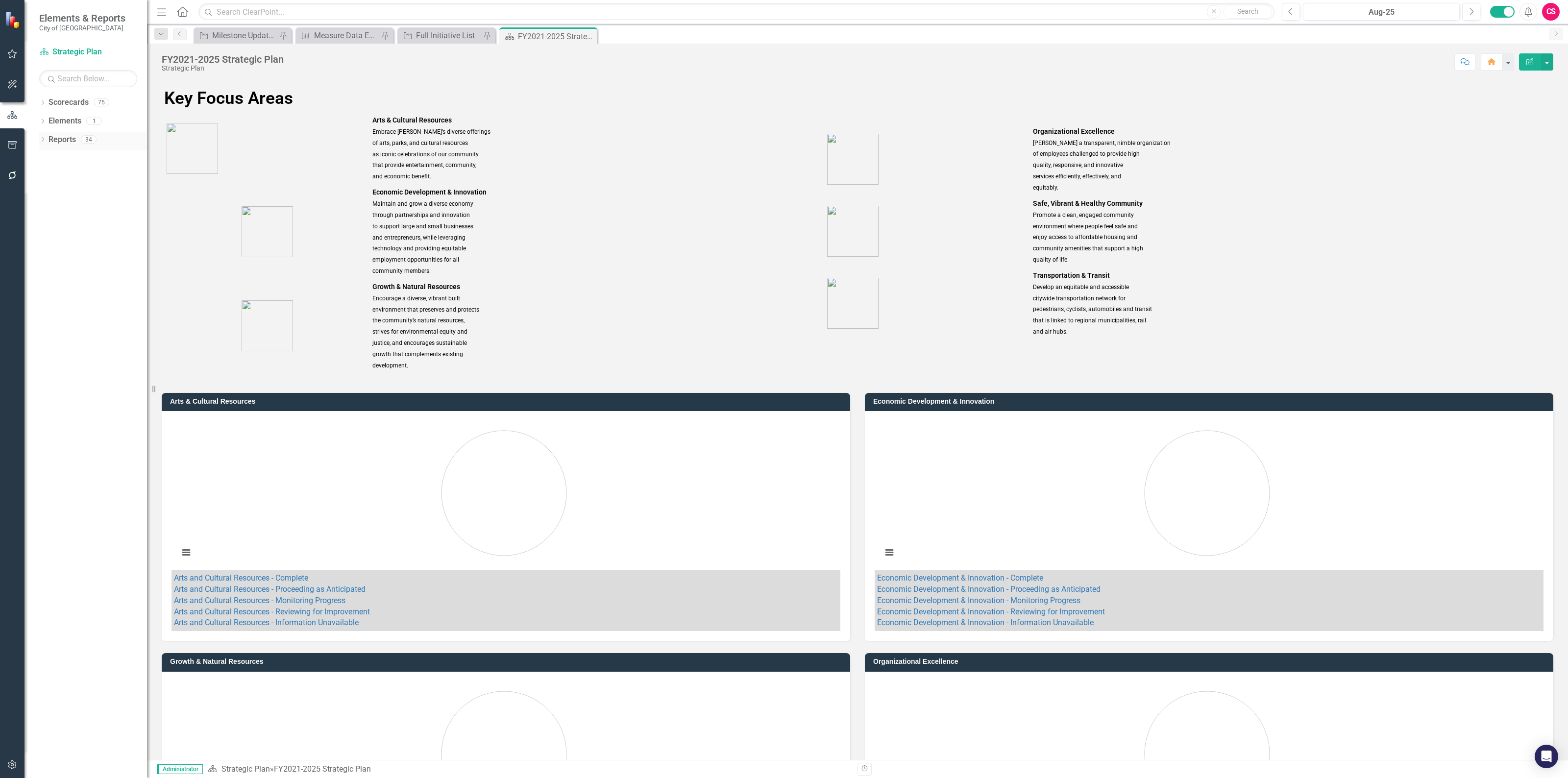
click at [58, 138] on link "Reports" at bounding box center [62, 139] width 27 height 11
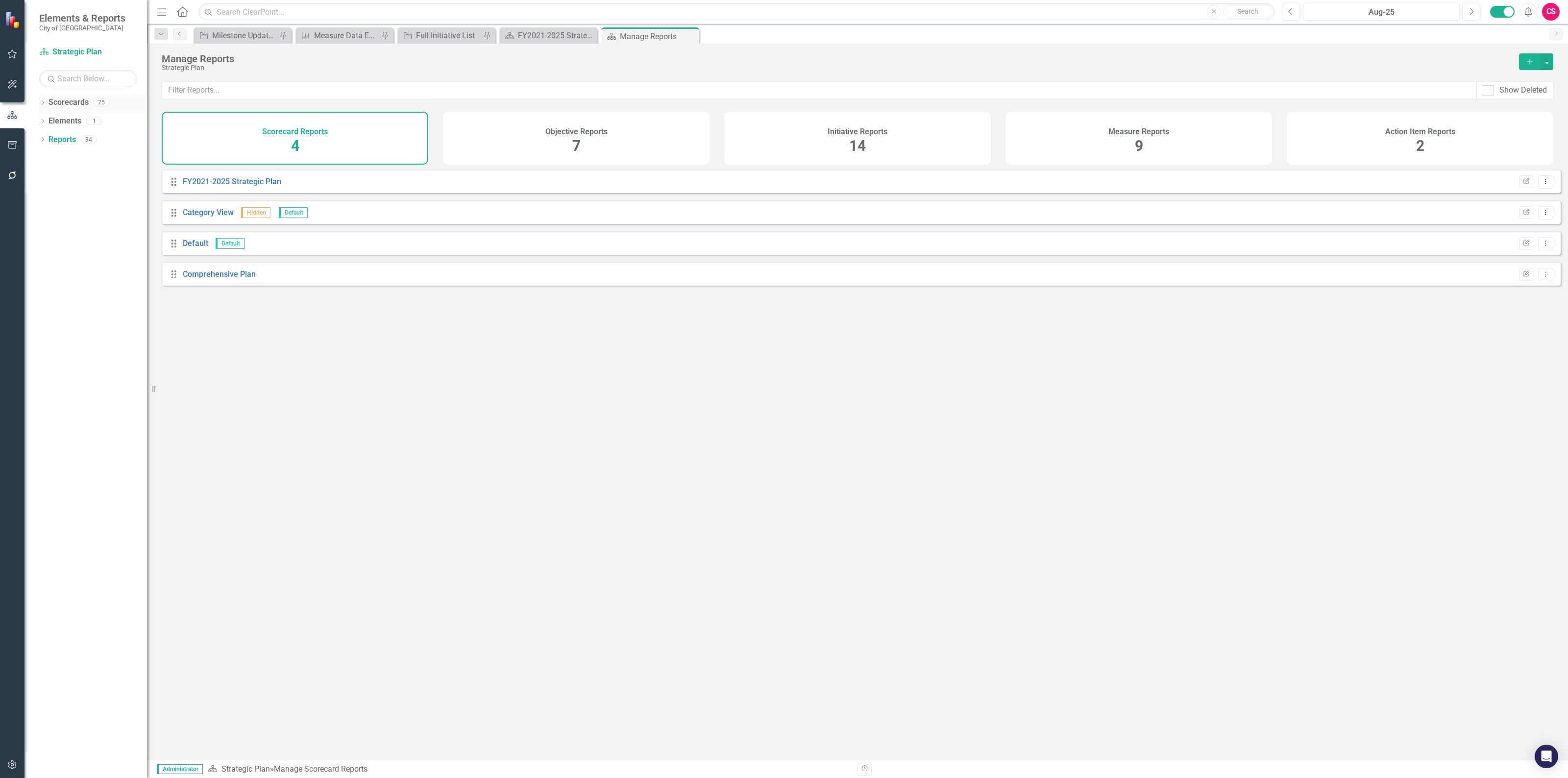
click at [42, 105] on icon at bounding box center [43, 102] width 3 height 5
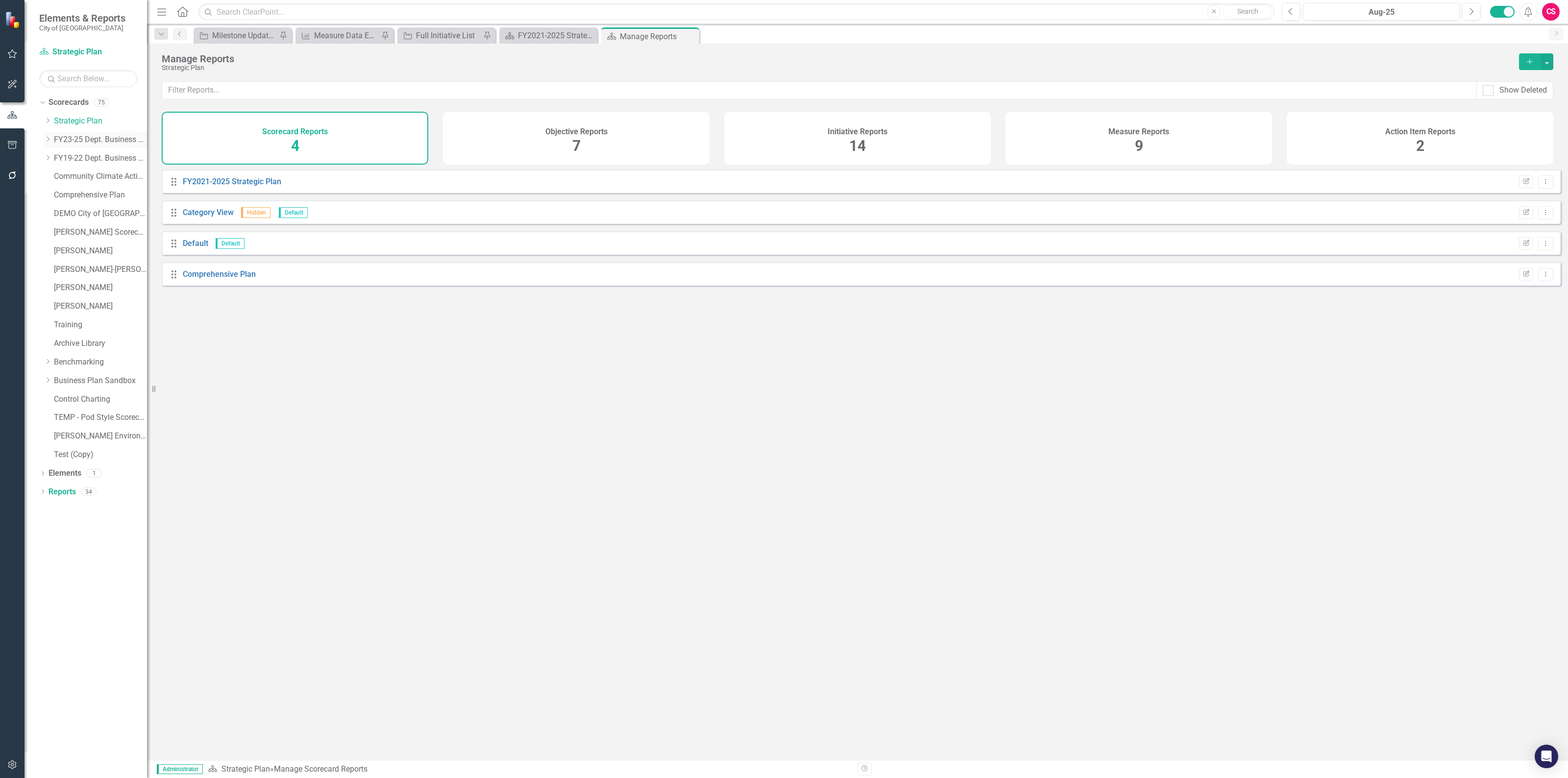
click at [81, 134] on link "FY23-25 Dept. Business Plans" at bounding box center [100, 139] width 93 height 11
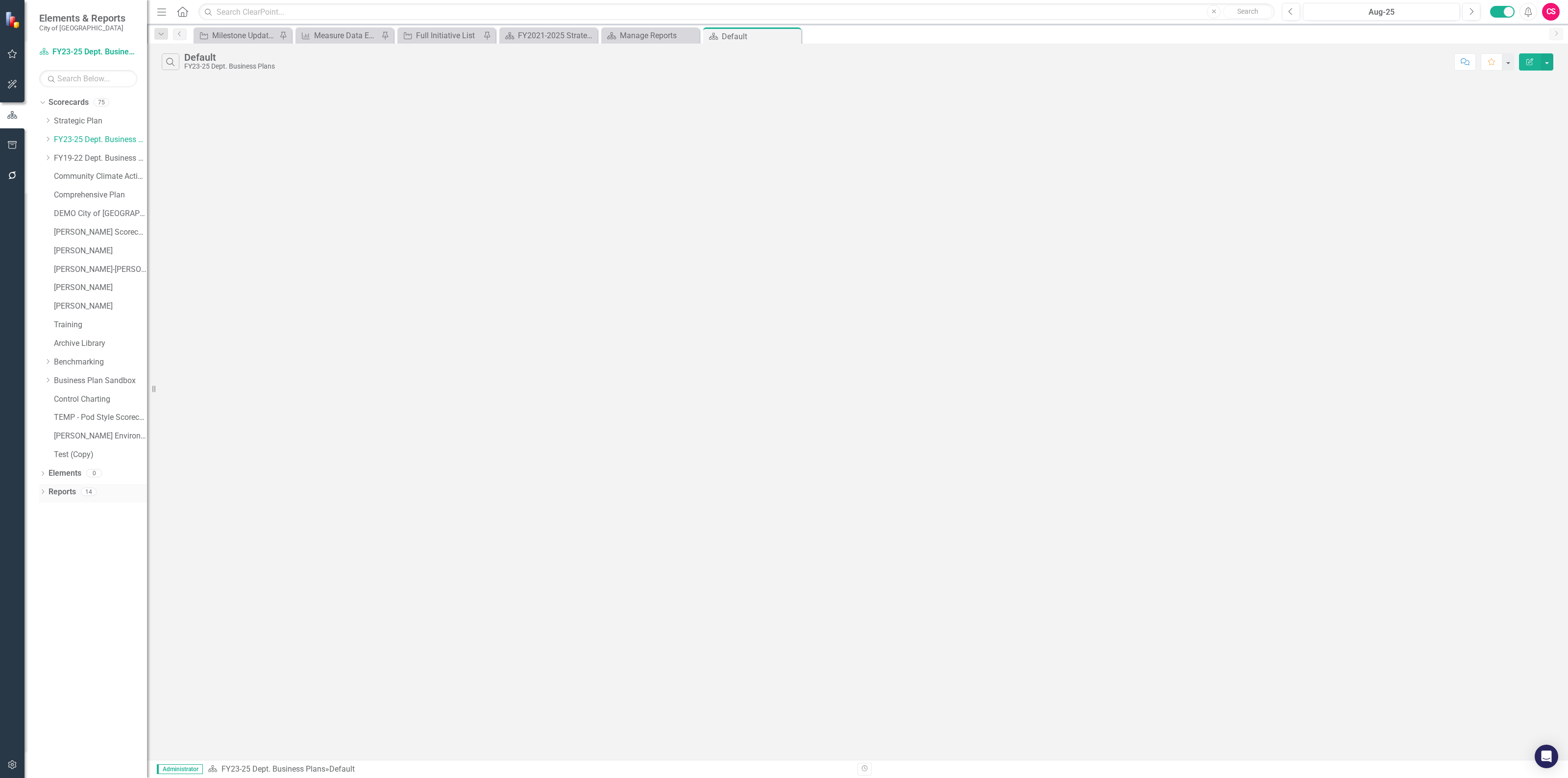
click at [81, 491] on div "14" at bounding box center [88, 491] width 16 height 8
click at [71, 490] on link "Reports" at bounding box center [62, 491] width 27 height 11
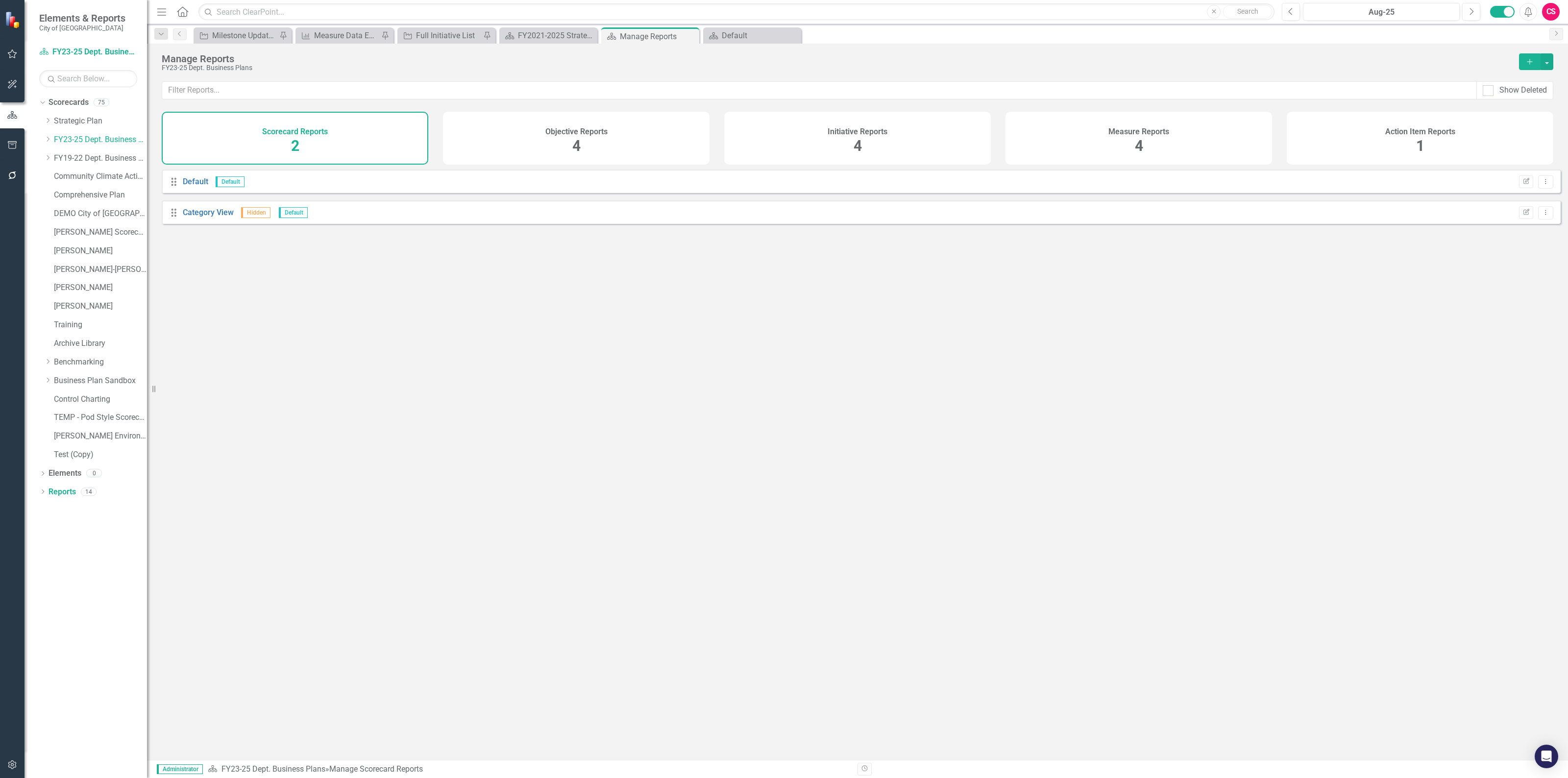
click at [1153, 152] on div "Measure Reports 4" at bounding box center [1138, 138] width 267 height 53
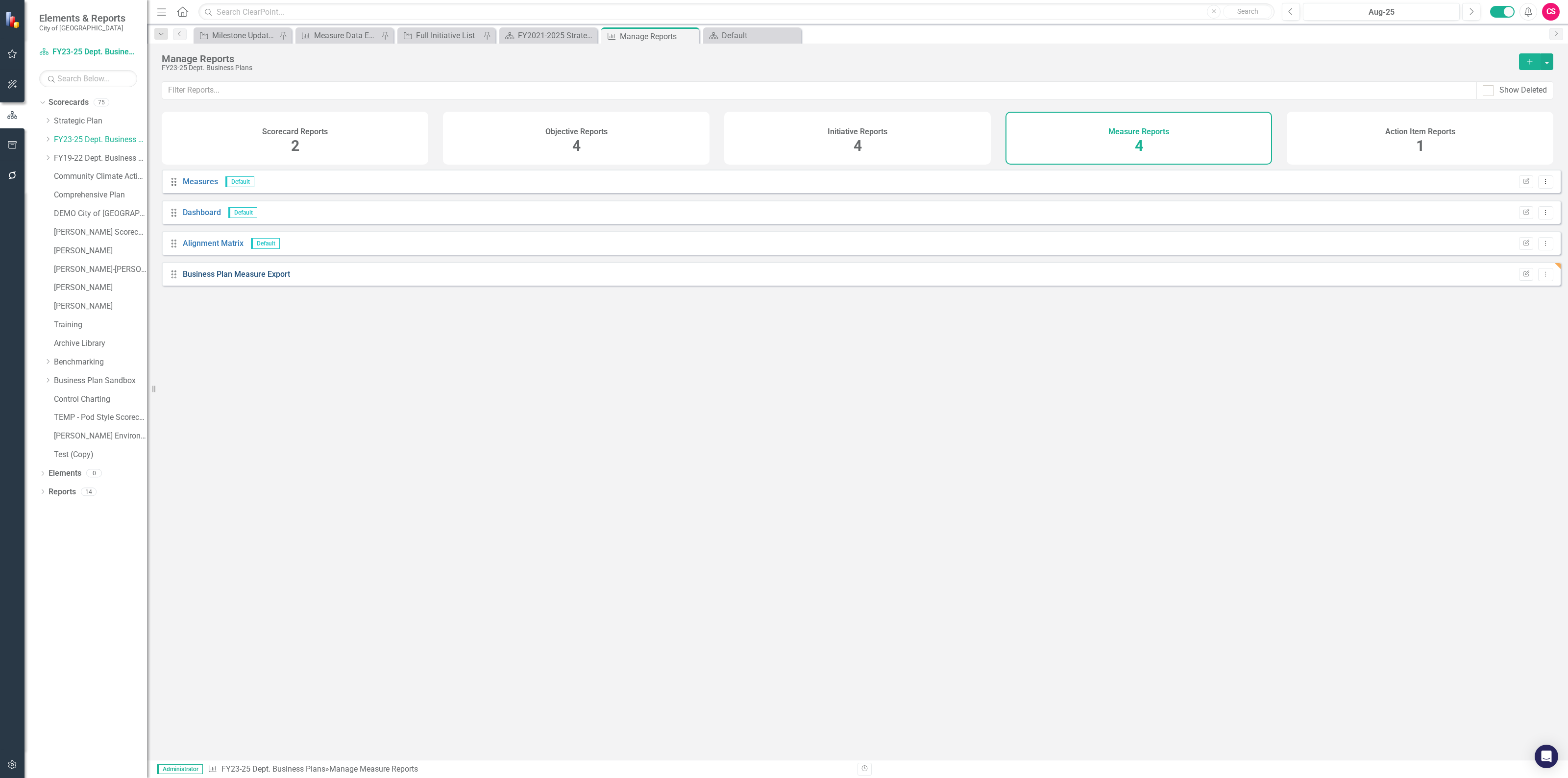
click at [263, 279] on link "Business Plan Measure Export" at bounding box center [236, 274] width 107 height 9
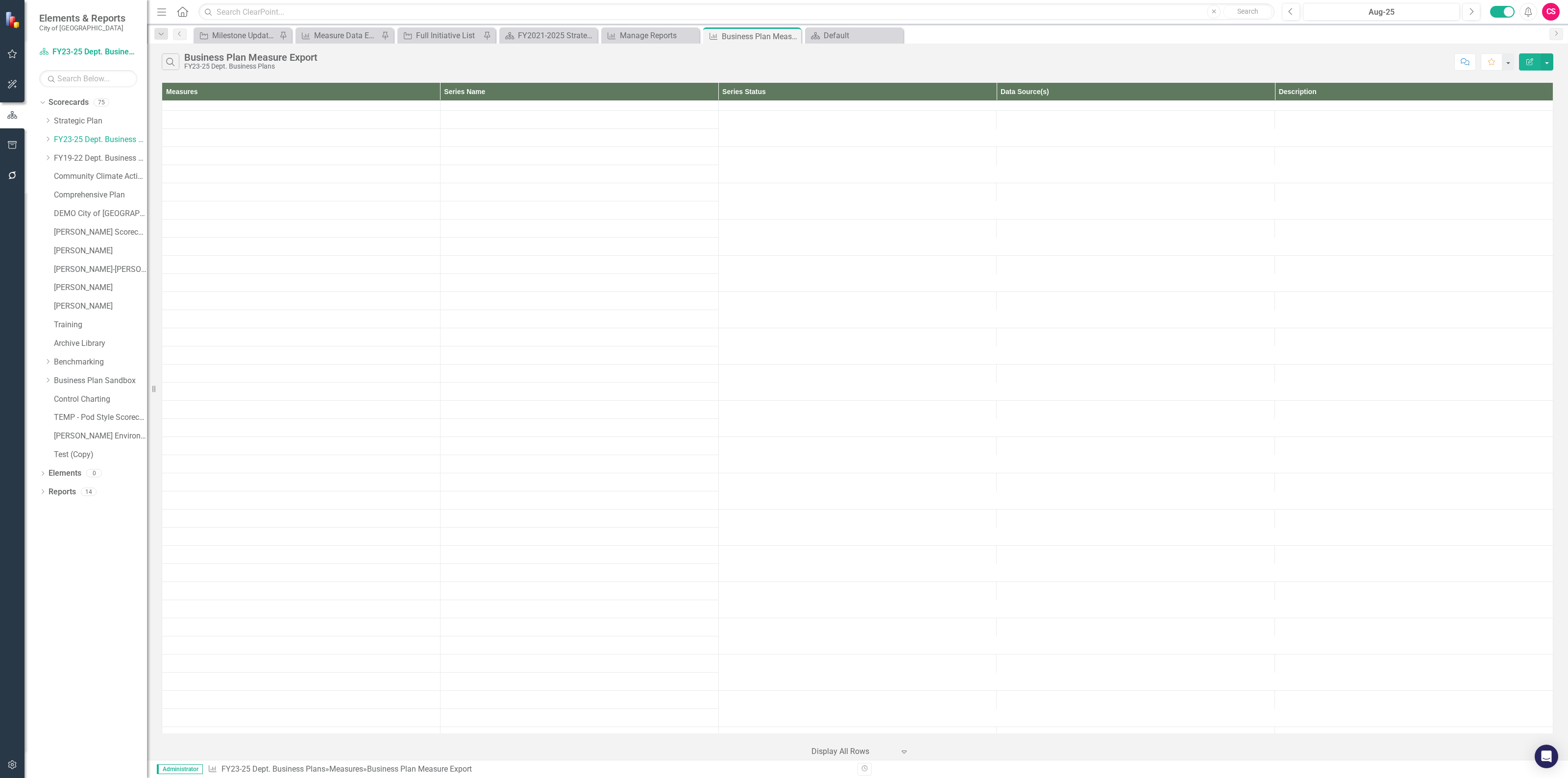
scroll to position [245, 0]
click at [1521, 71] on div "Search Business Plan Measure Export FY23-25 Dept. Business Plans Comment Favori…" at bounding box center [857, 59] width 1420 height 32
click at [1524, 66] on button "Edit Report" at bounding box center [1529, 62] width 21 height 17
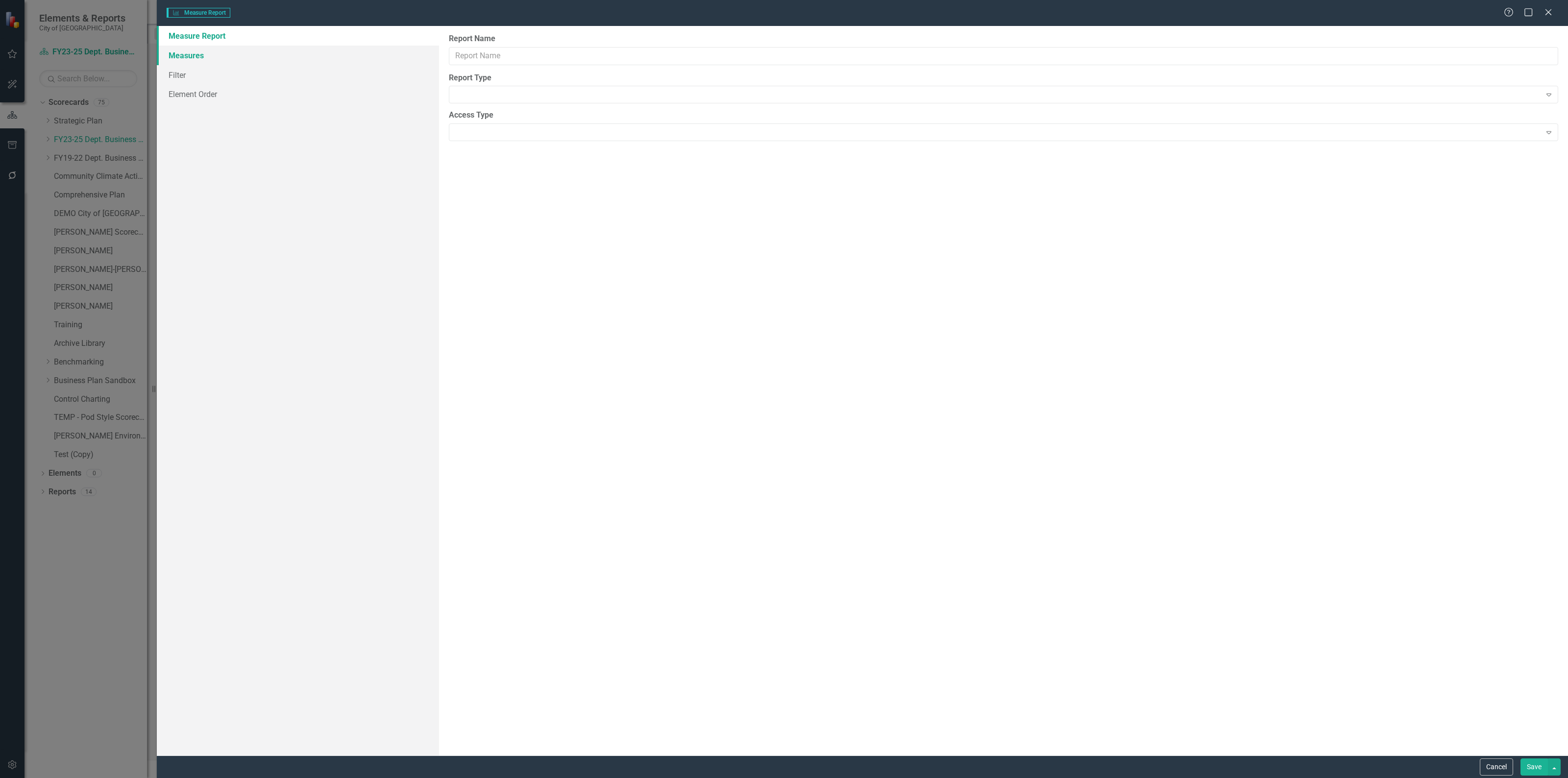
click at [190, 57] on link "Measures" at bounding box center [298, 55] width 282 height 19
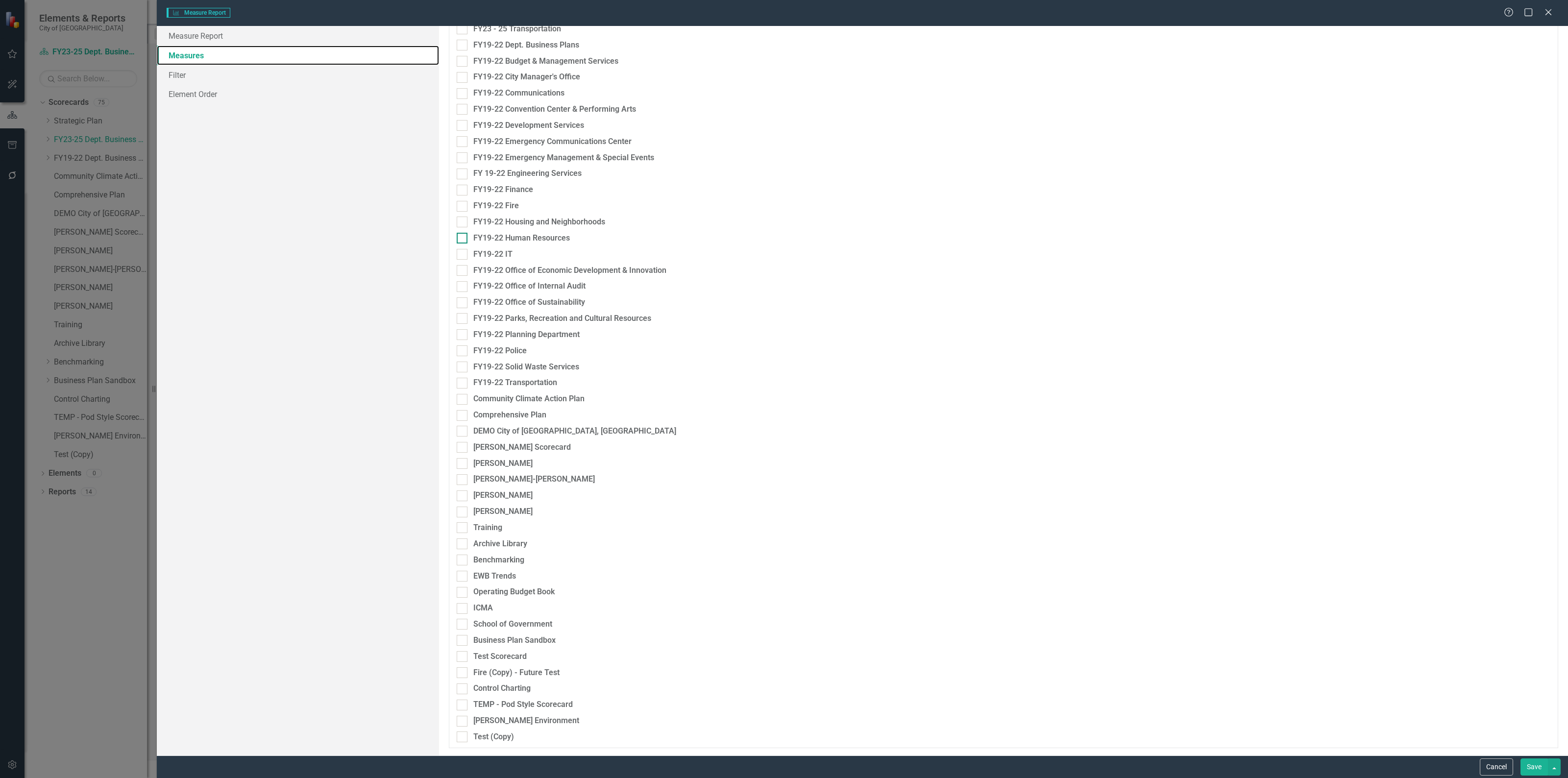
scroll to position [0, 0]
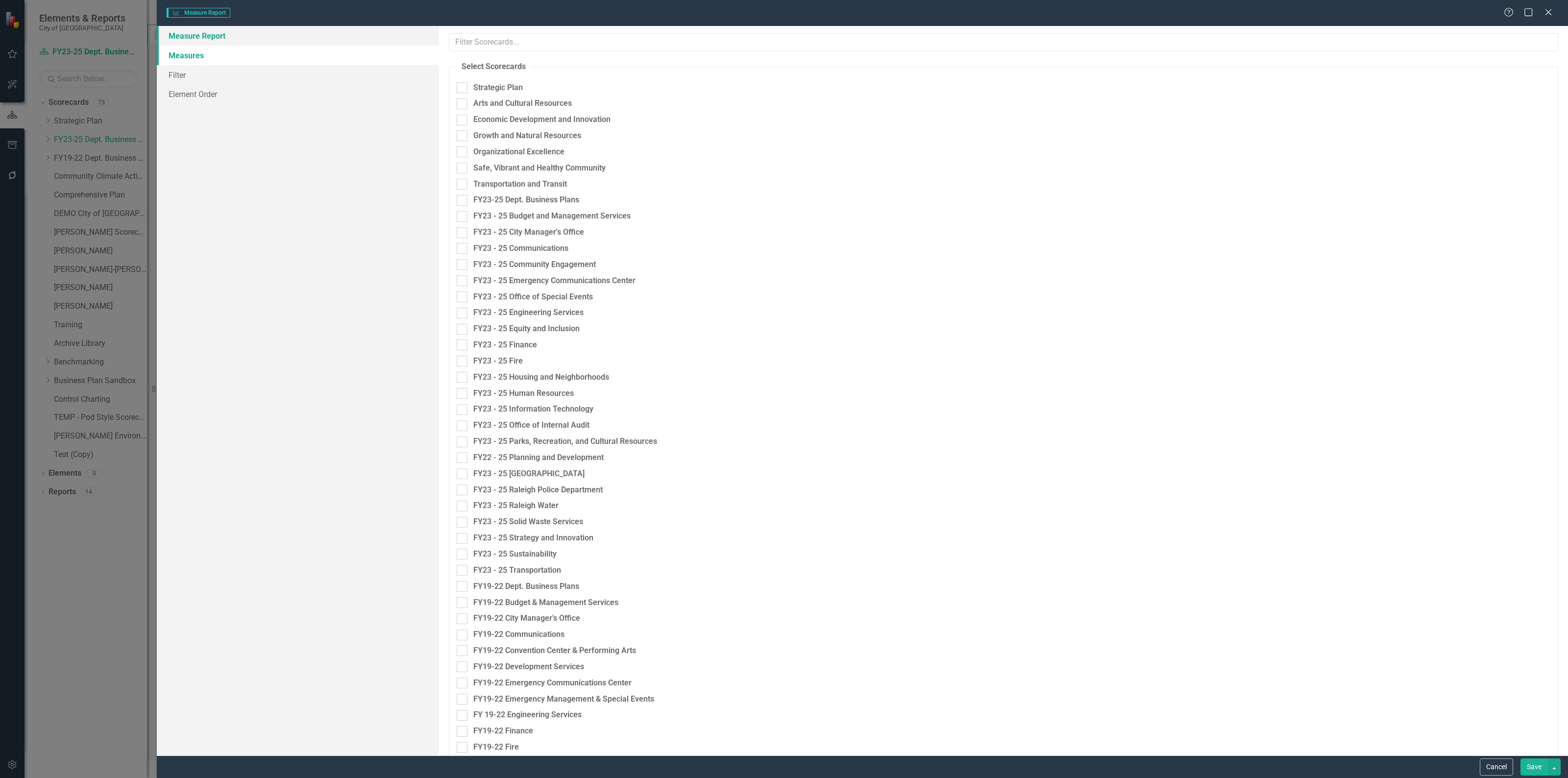
click at [230, 40] on link "Measure Report" at bounding box center [298, 36] width 282 height 19
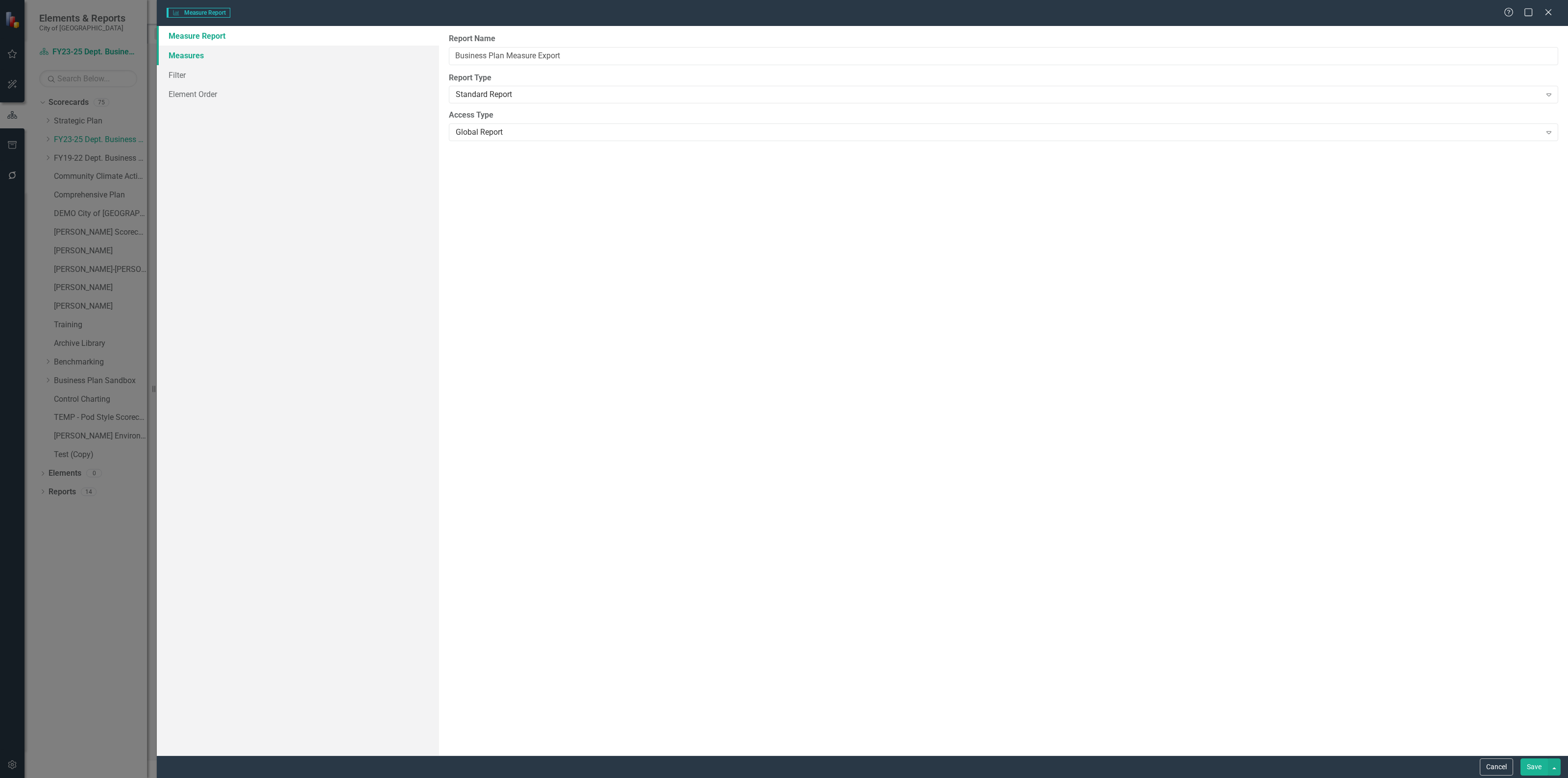
click at [196, 57] on link "Measures" at bounding box center [298, 55] width 282 height 19
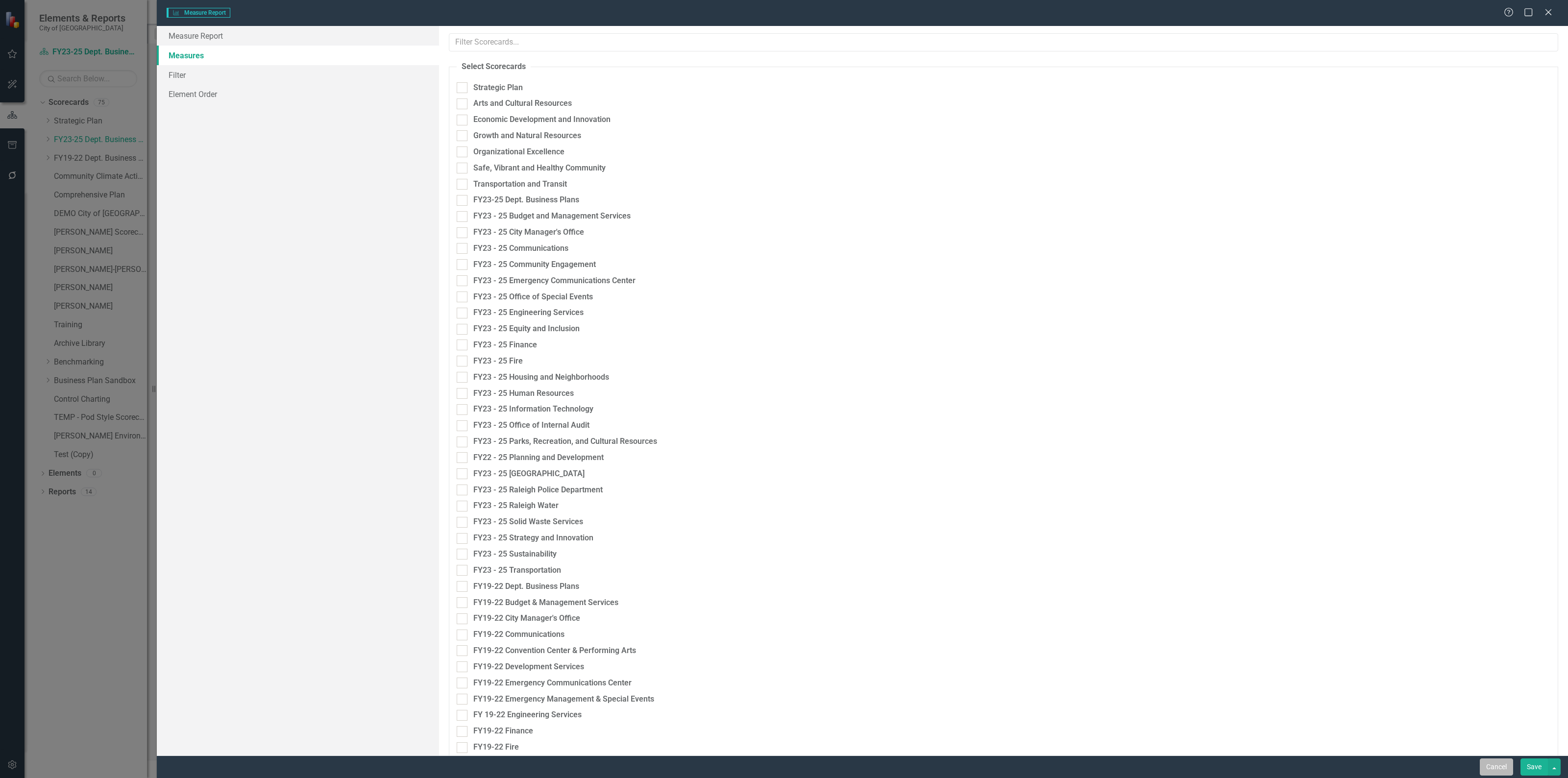
click at [1486, 760] on button "Cancel" at bounding box center [1496, 767] width 33 height 17
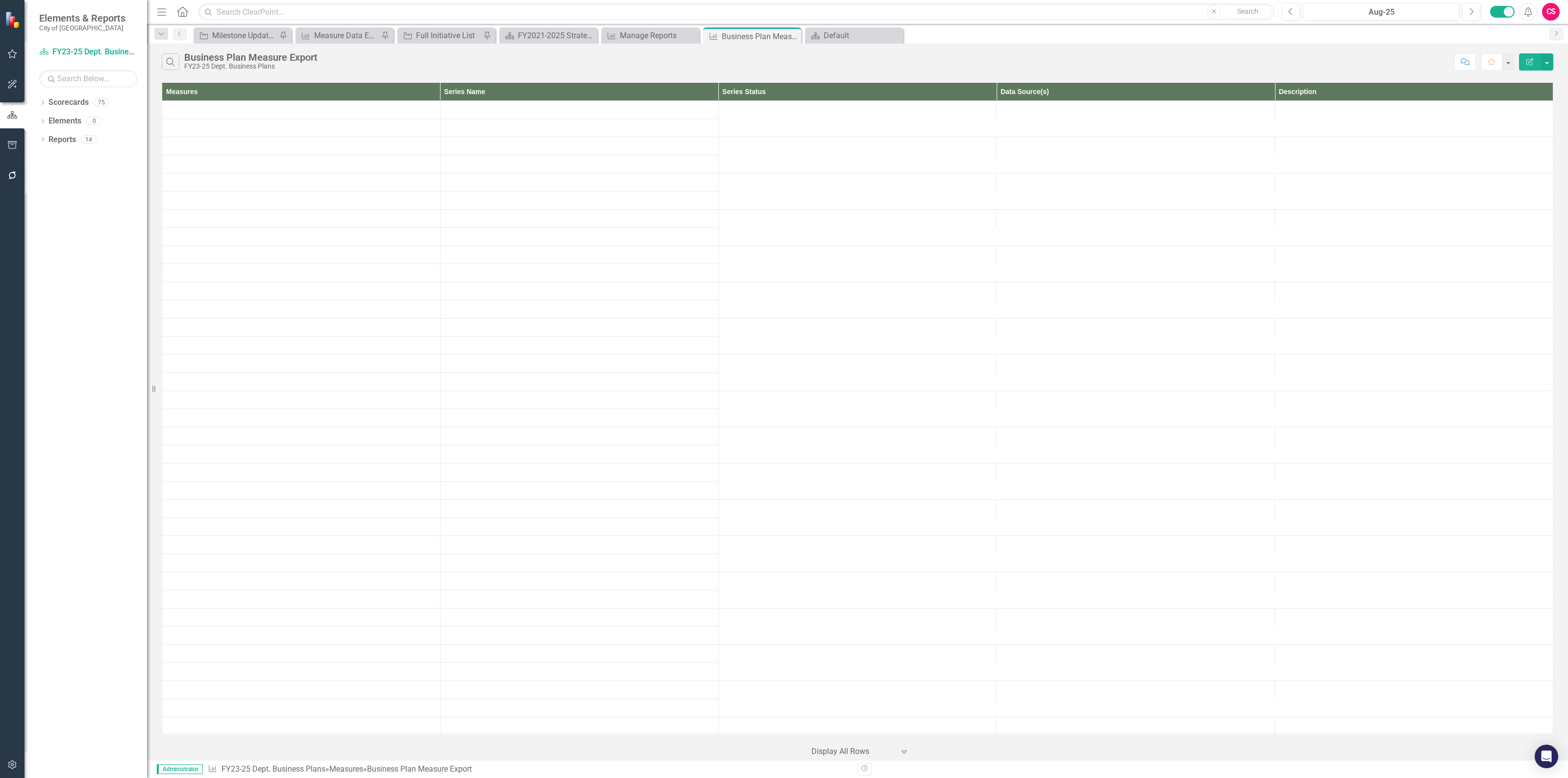
click at [1530, 68] on button "Edit Report" at bounding box center [1529, 62] width 21 height 17
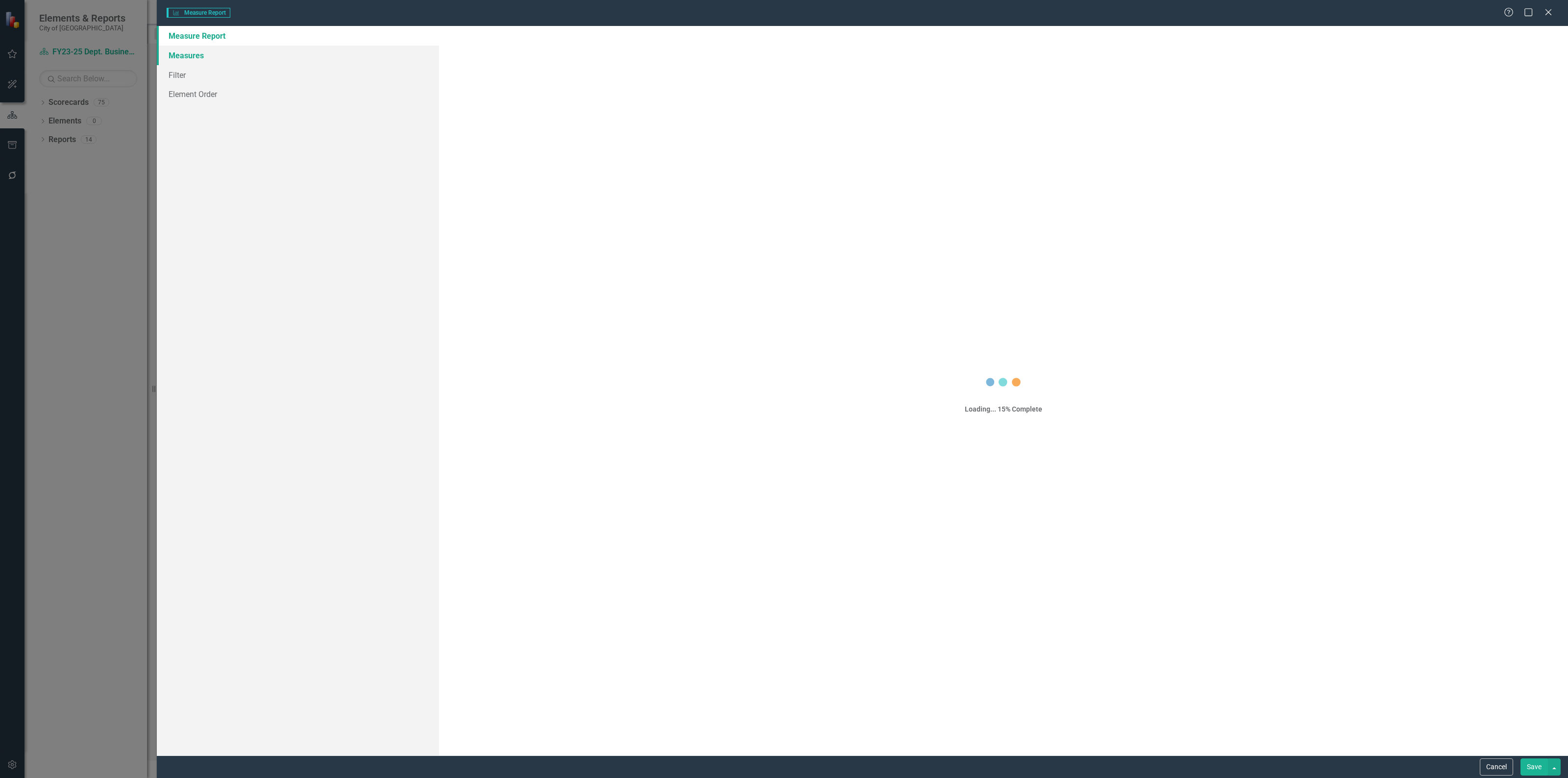
click at [192, 57] on link "Measures" at bounding box center [298, 55] width 282 height 19
click at [194, 61] on link "Measures" at bounding box center [298, 55] width 282 height 19
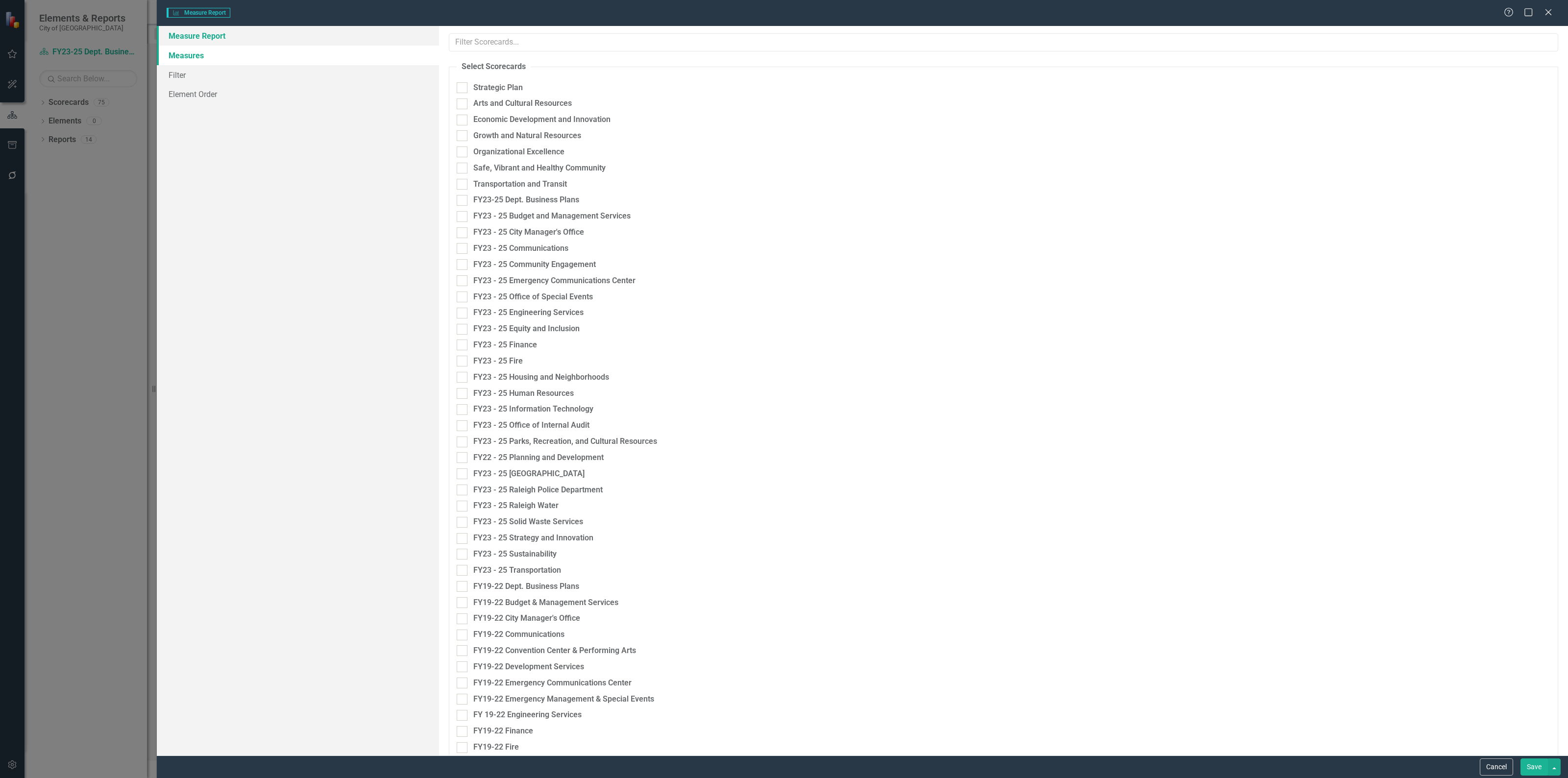
click at [202, 32] on link "Measure Report" at bounding box center [298, 36] width 282 height 19
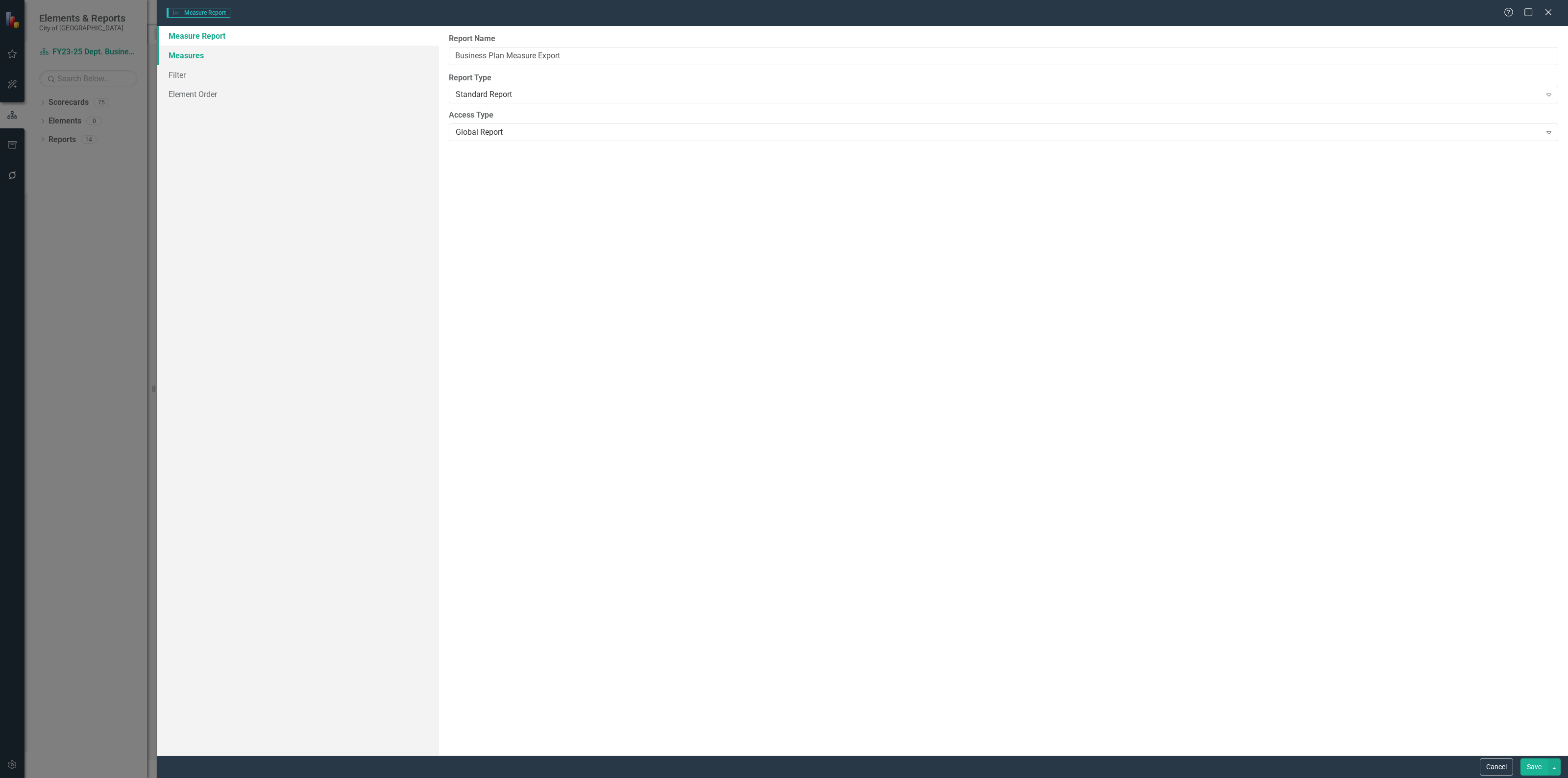
click at [198, 51] on link "Measures" at bounding box center [298, 55] width 282 height 19
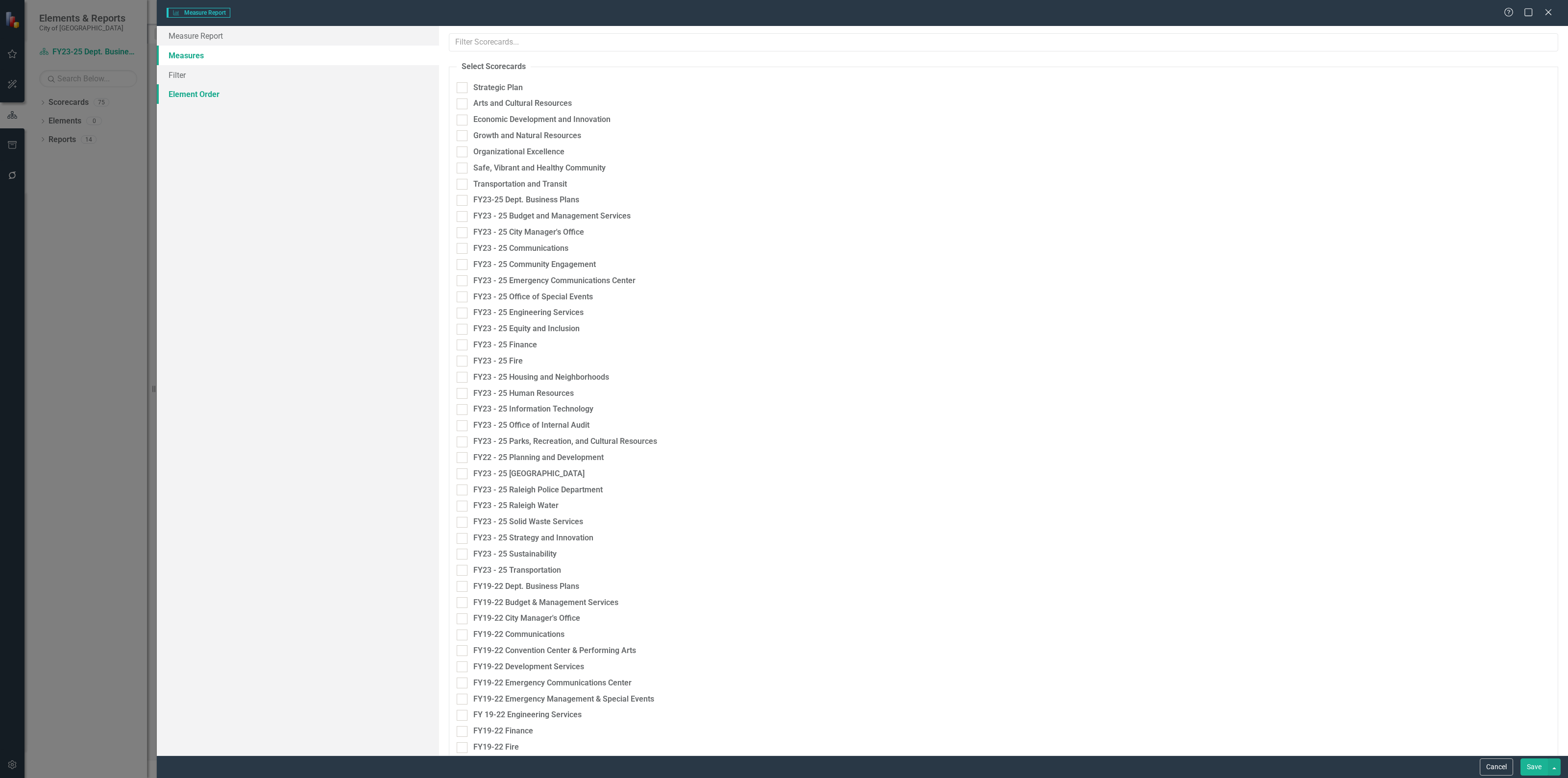
click at [203, 96] on link "Element Order" at bounding box center [298, 94] width 282 height 19
click at [1483, 774] on button "Cancel" at bounding box center [1496, 767] width 33 height 17
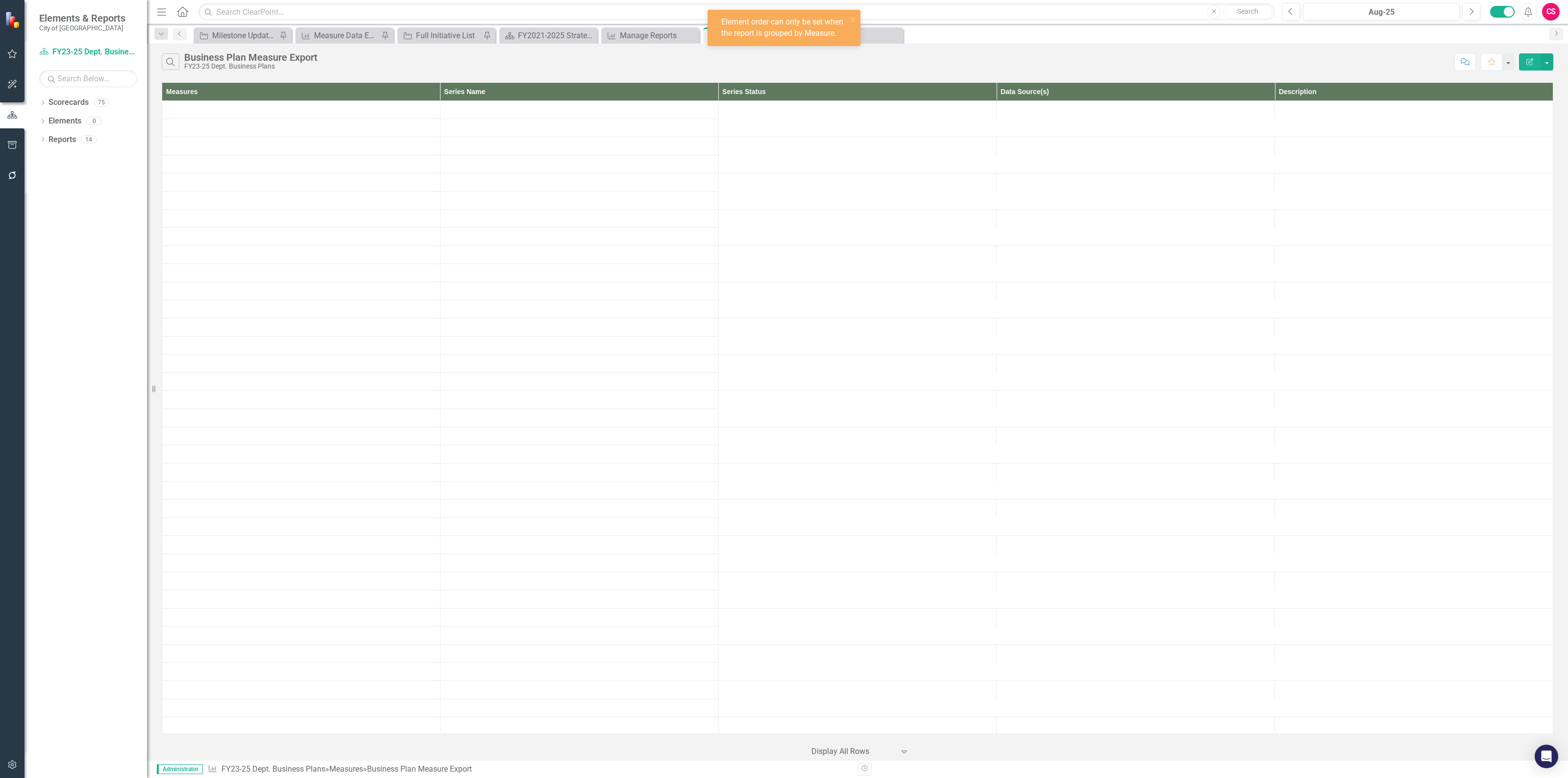
click at [620, 24] on div "Dropdown Search Initiative Milestone Updates Pin Measure Measure Data Export Re…" at bounding box center [857, 34] width 1420 height 19
click at [620, 30] on div "Manage Reports" at bounding box center [658, 35] width 77 height 12
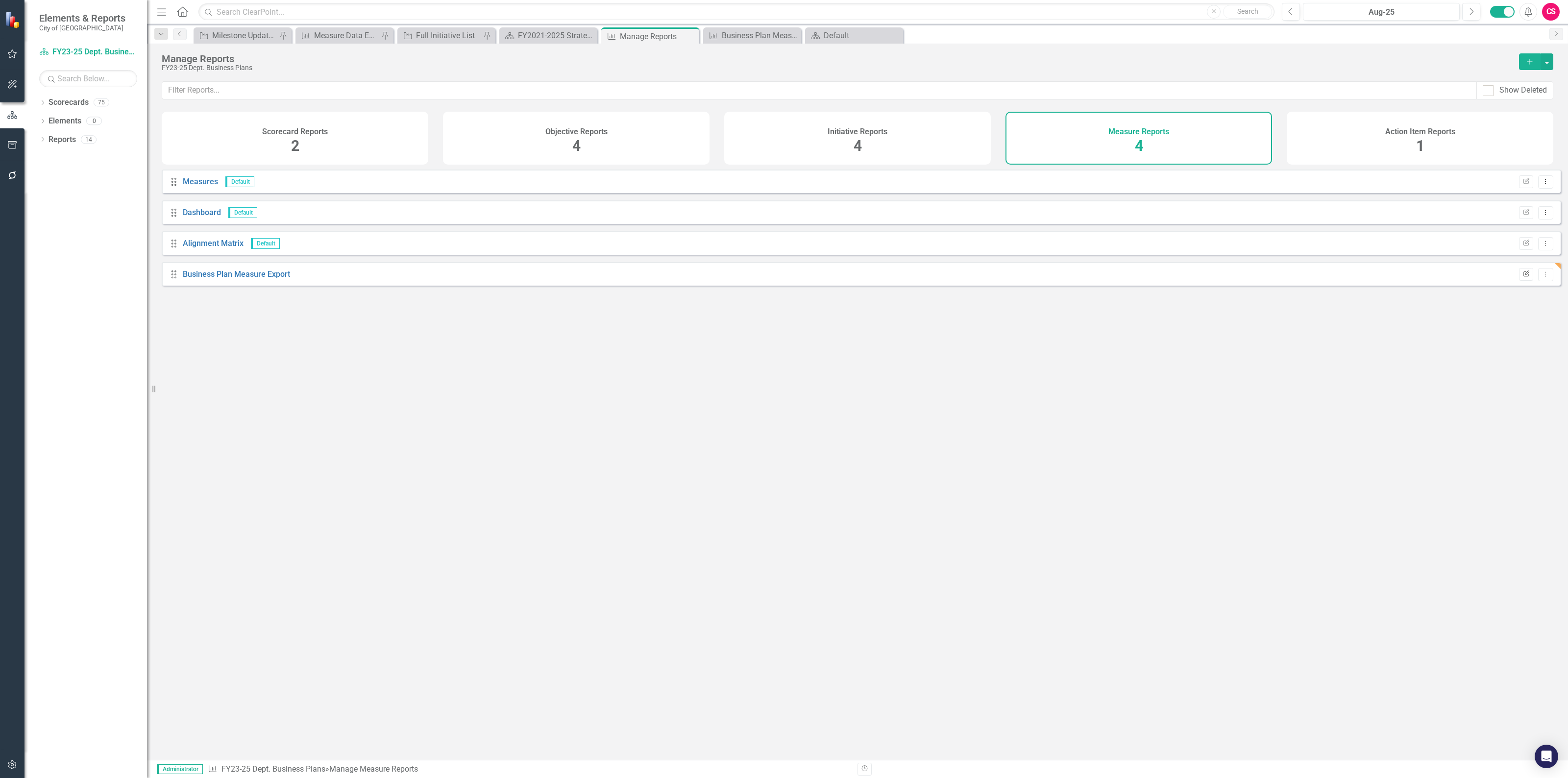
click at [1523, 276] on icon "button" at bounding box center [1526, 273] width 6 height 6
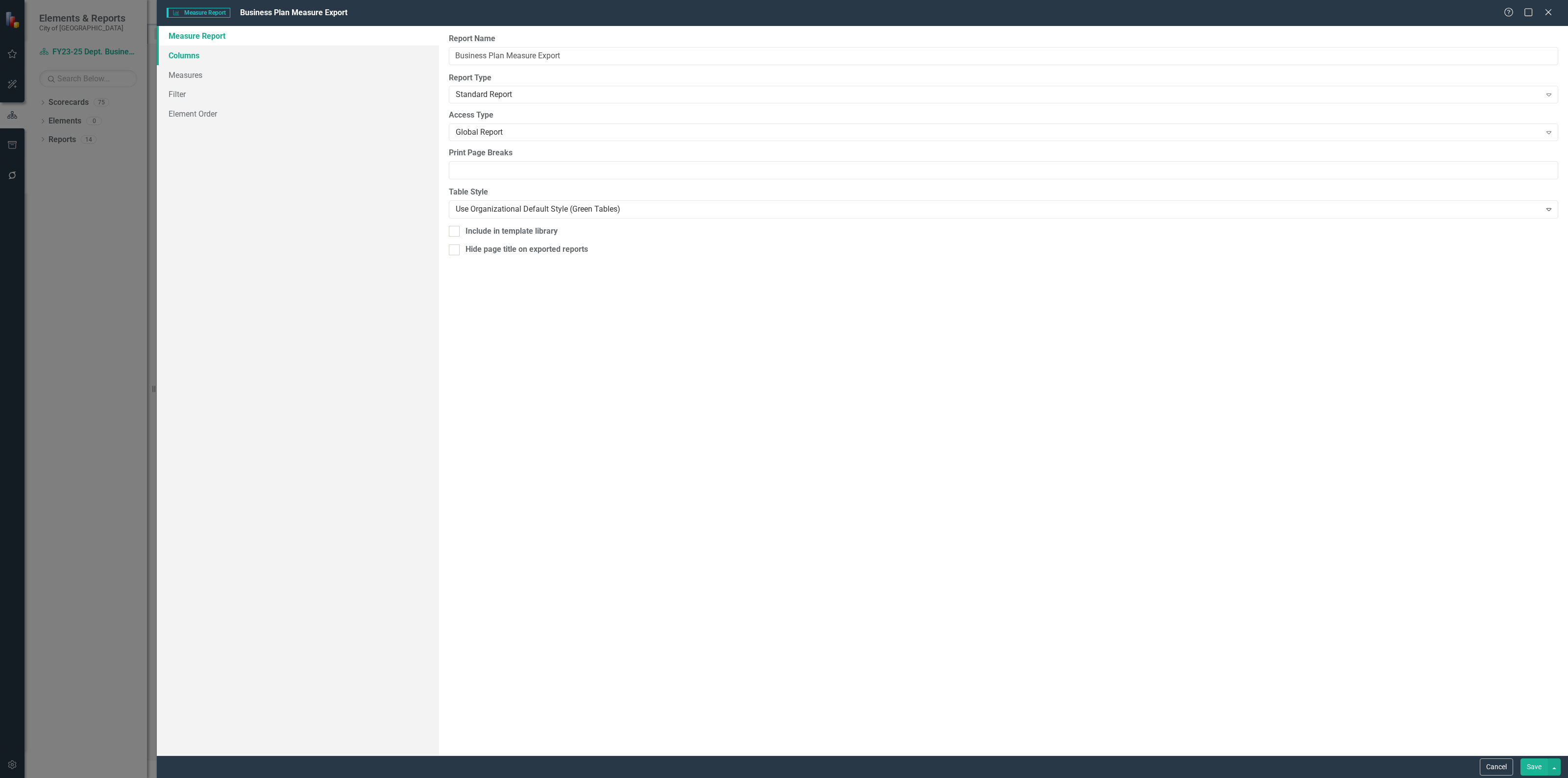
click at [194, 64] on link "Columns" at bounding box center [298, 55] width 282 height 19
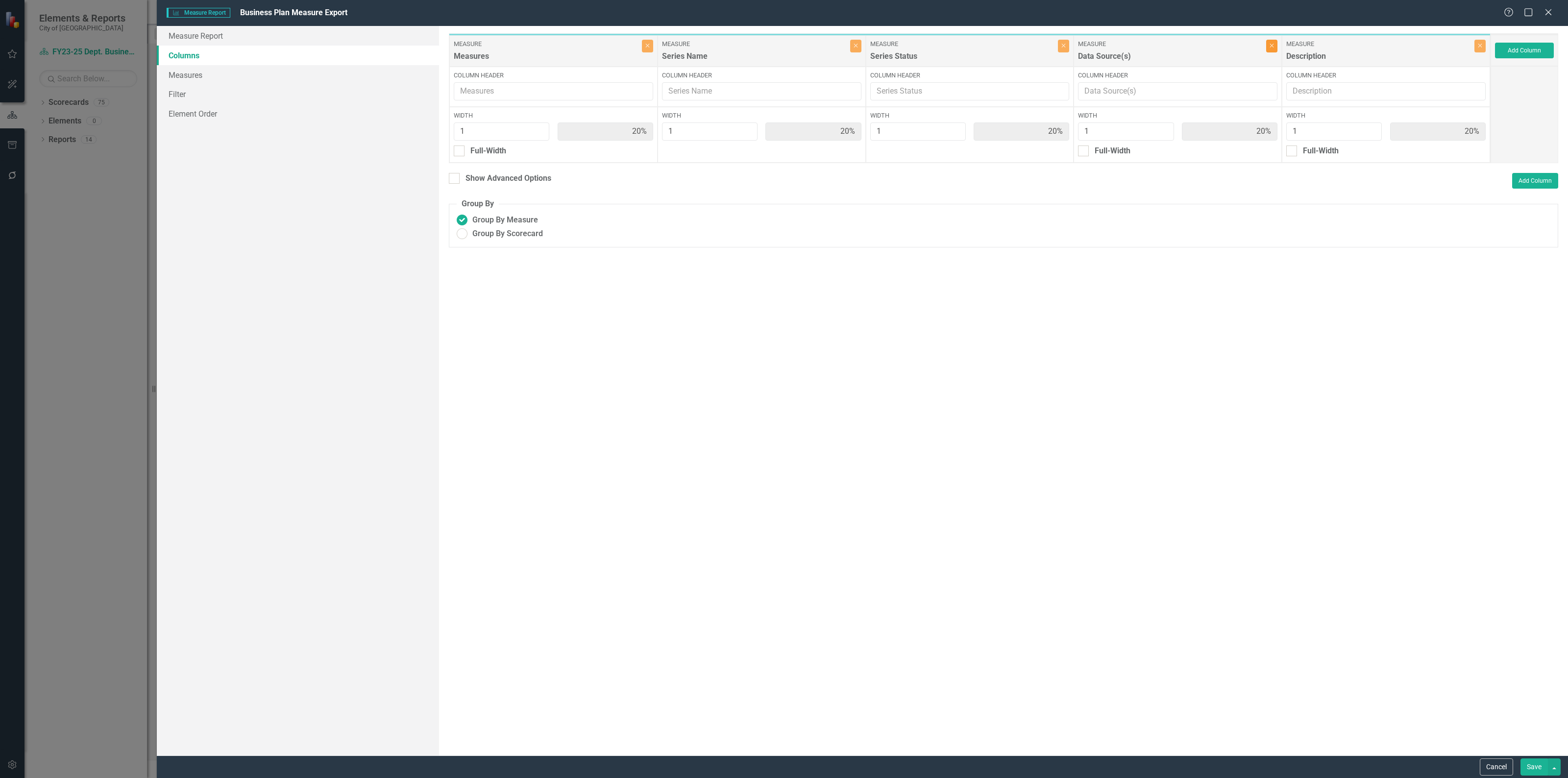
click at [1266, 49] on button "Close" at bounding box center [1271, 46] width 11 height 13
type input "25%"
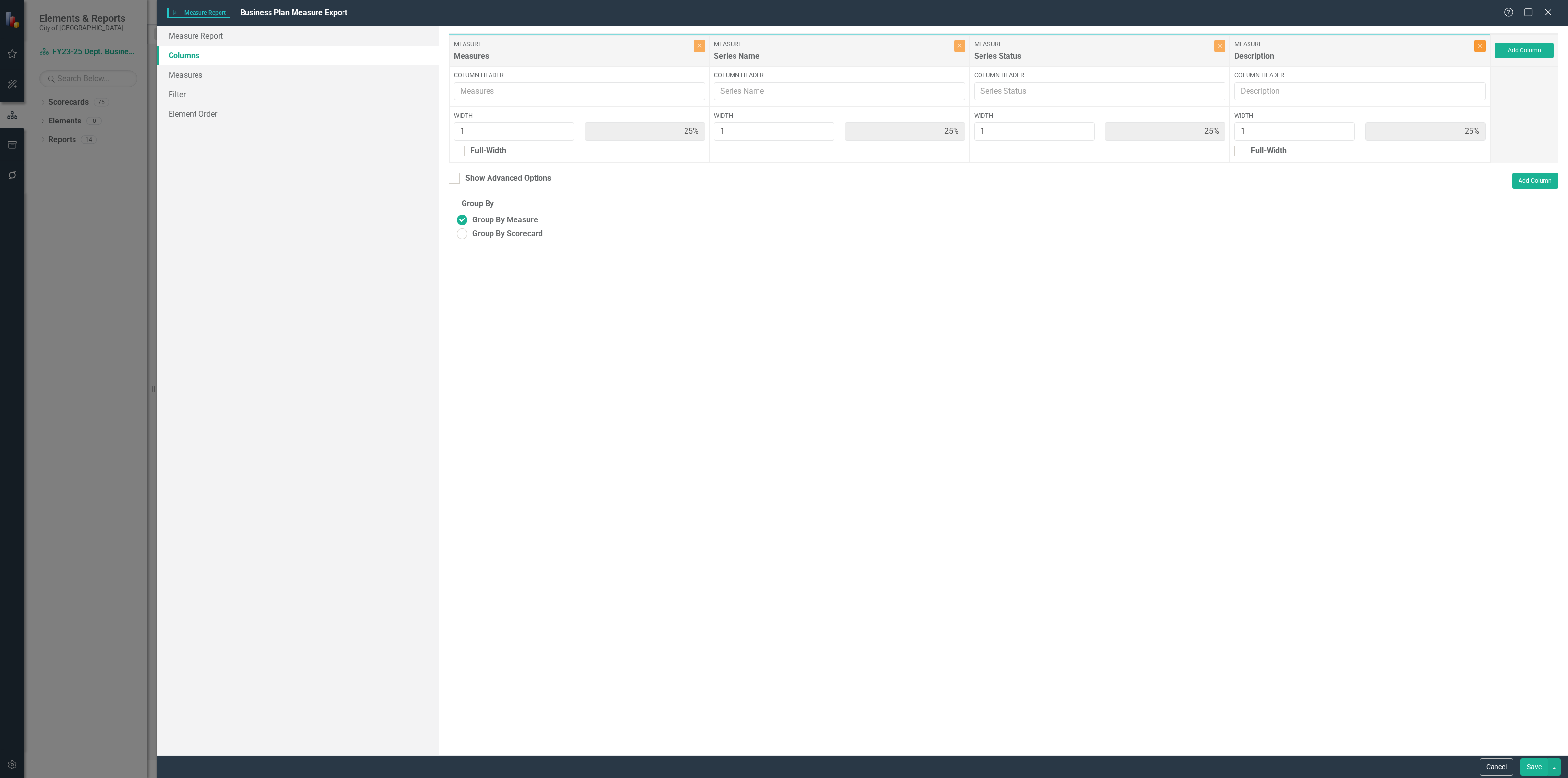
click at [1480, 49] on button "Close" at bounding box center [1480, 46] width 11 height 13
type input "33%"
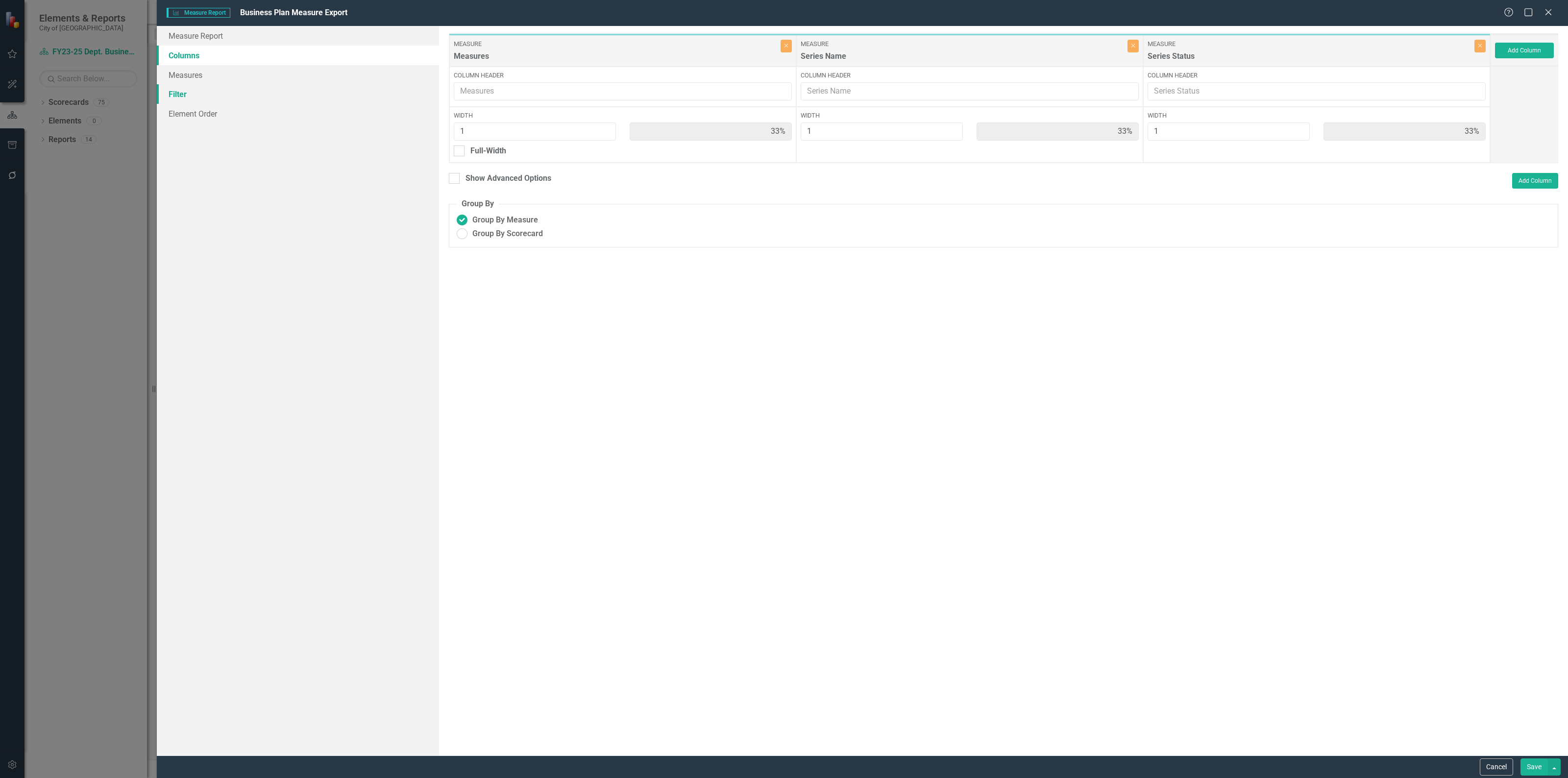
click at [263, 84] on link "Filter" at bounding box center [298, 94] width 282 height 19
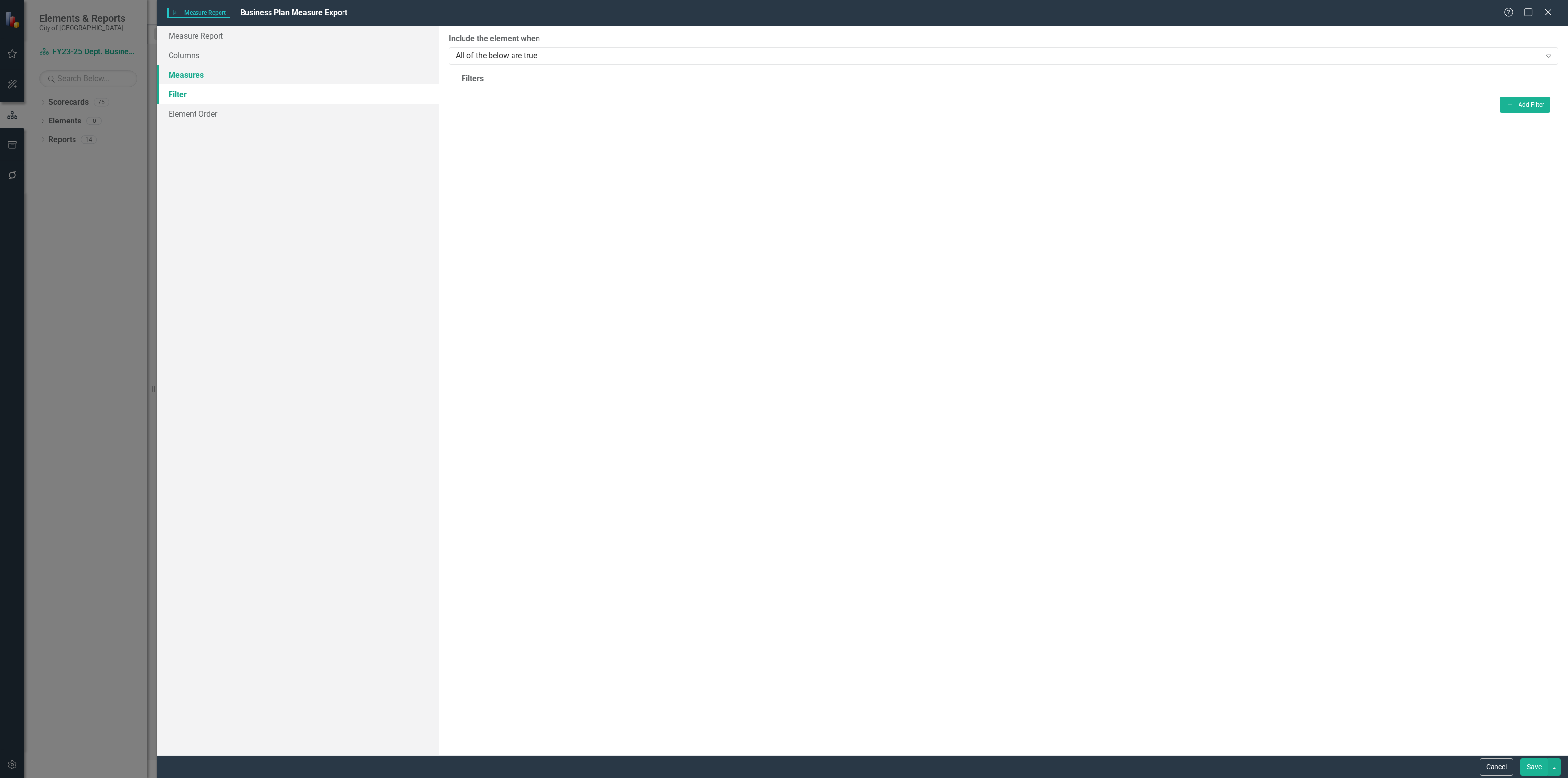
click at [263, 75] on link "Measures" at bounding box center [298, 75] width 282 height 19
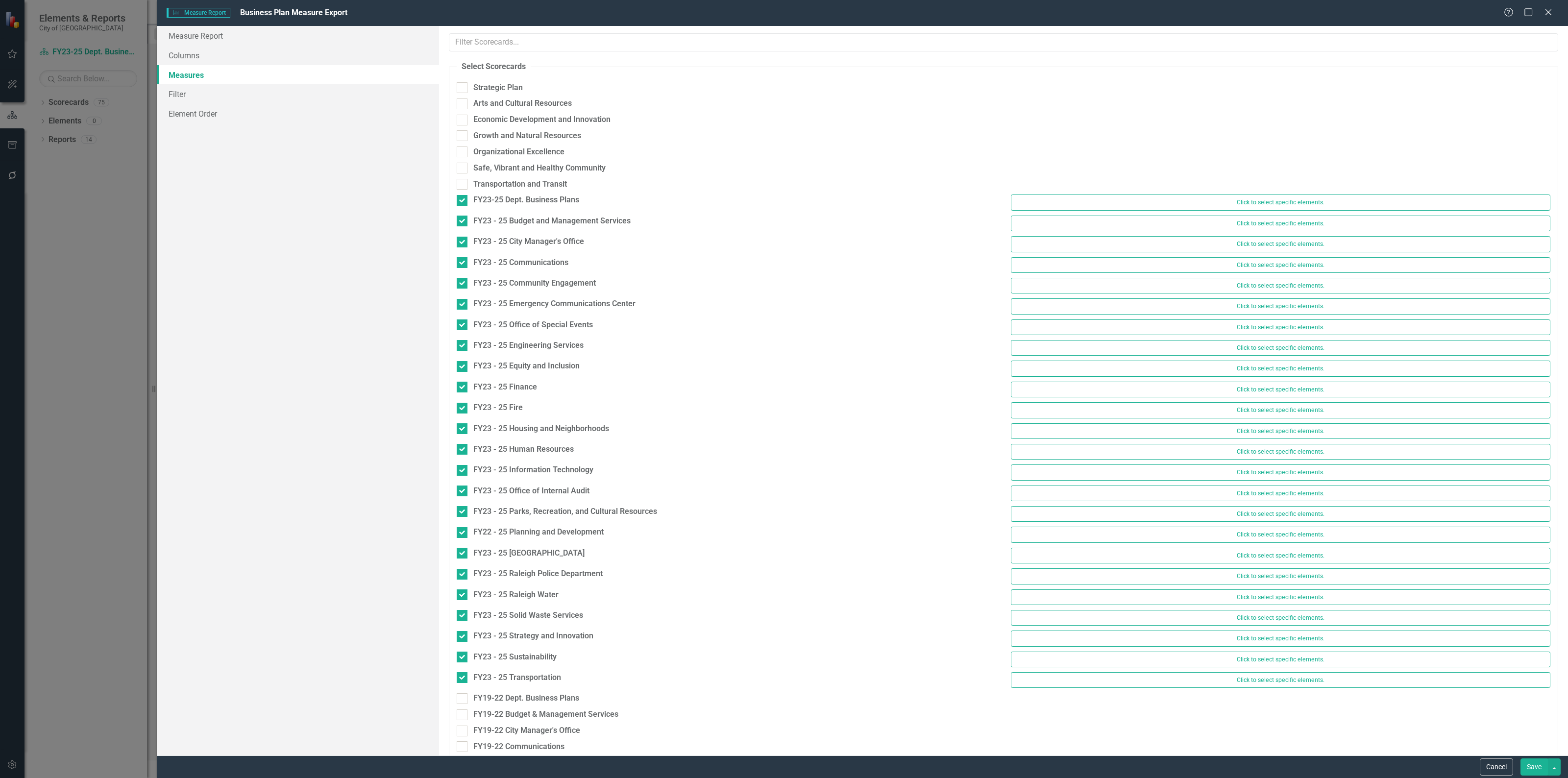
click at [1541, 768] on button "Save" at bounding box center [1534, 767] width 27 height 17
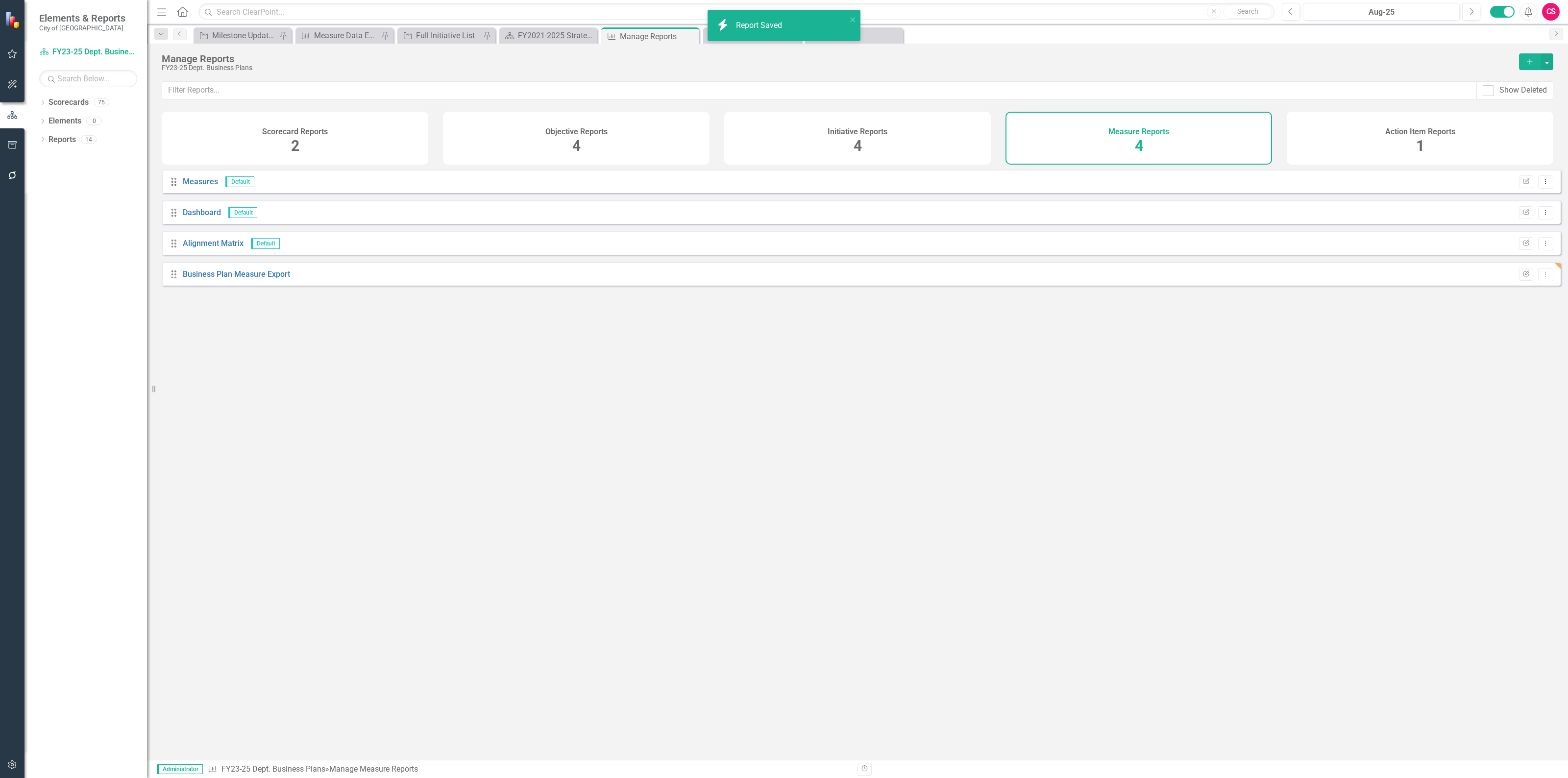
click at [237, 280] on div "Business Plan Measure Export" at bounding box center [236, 274] width 107 height 11
click at [241, 279] on link "Business Plan Measure Export" at bounding box center [236, 274] width 107 height 9
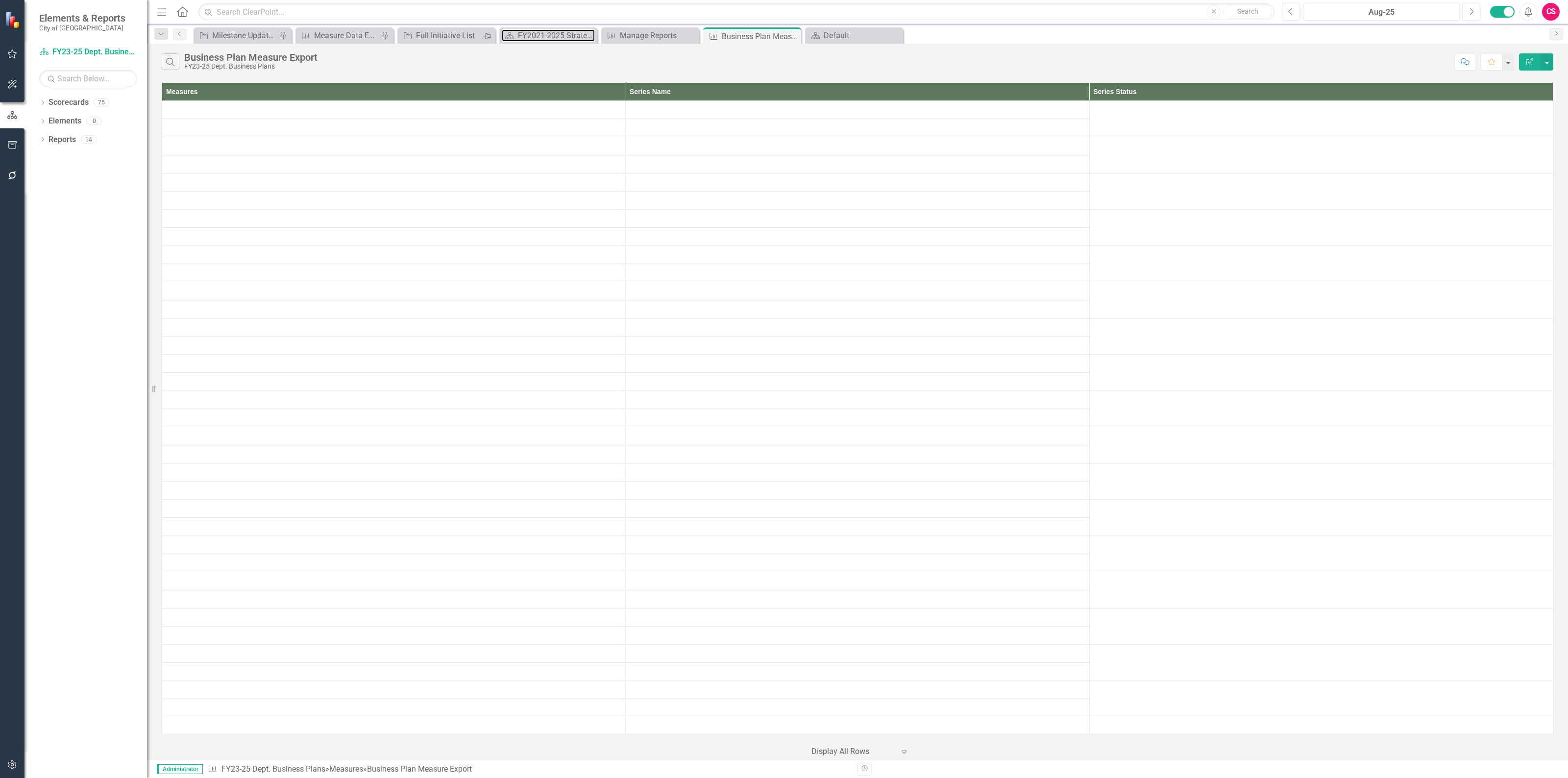
drag, startPoint x: 549, startPoint y: 37, endPoint x: 482, endPoint y: 37, distance: 67.0
click at [549, 37] on div "FY2021-2025 Strategic Plan" at bounding box center [556, 35] width 77 height 12
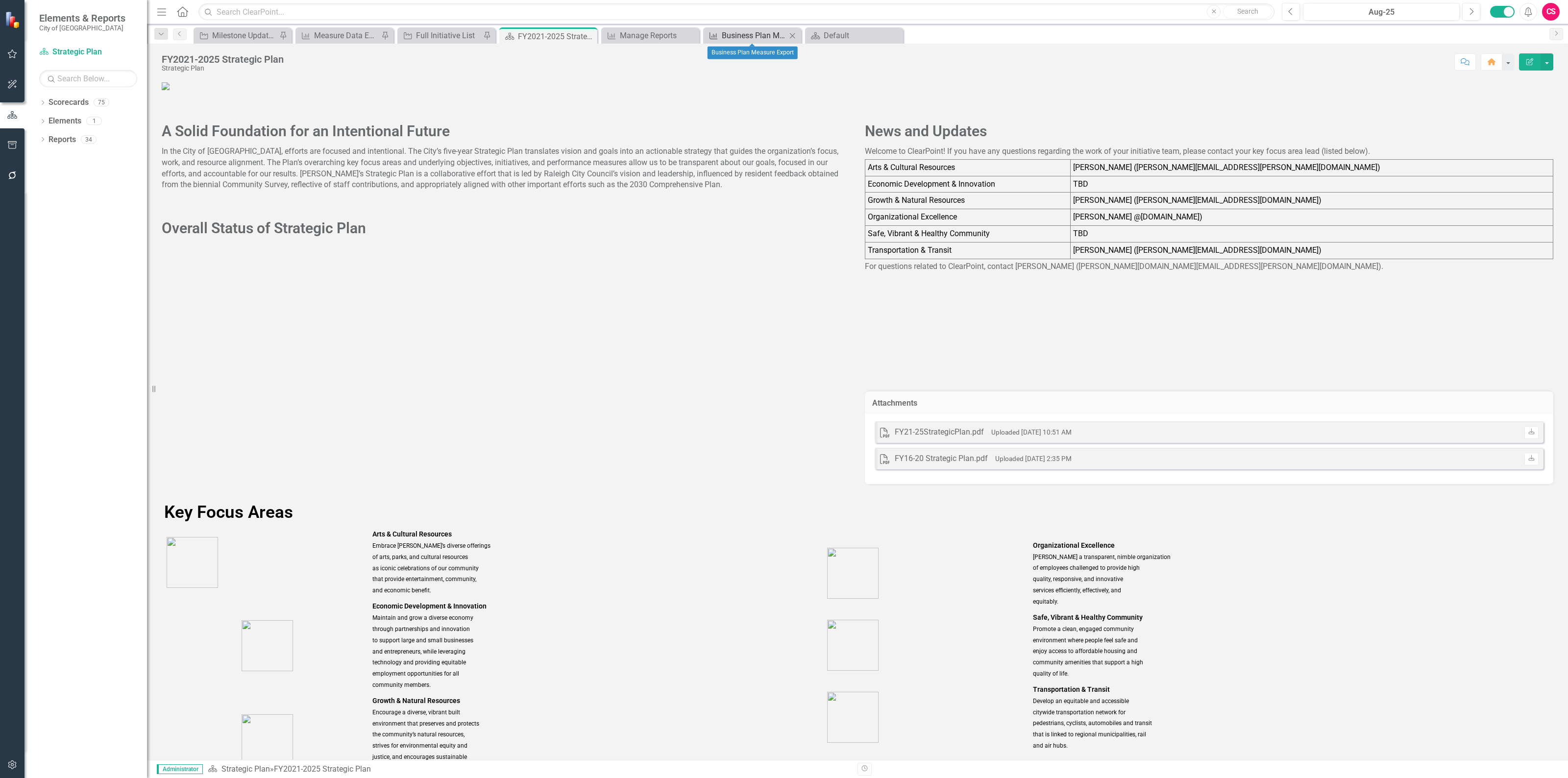
click at [737, 36] on div "Business Plan Measure Export" at bounding box center [753, 35] width 64 height 12
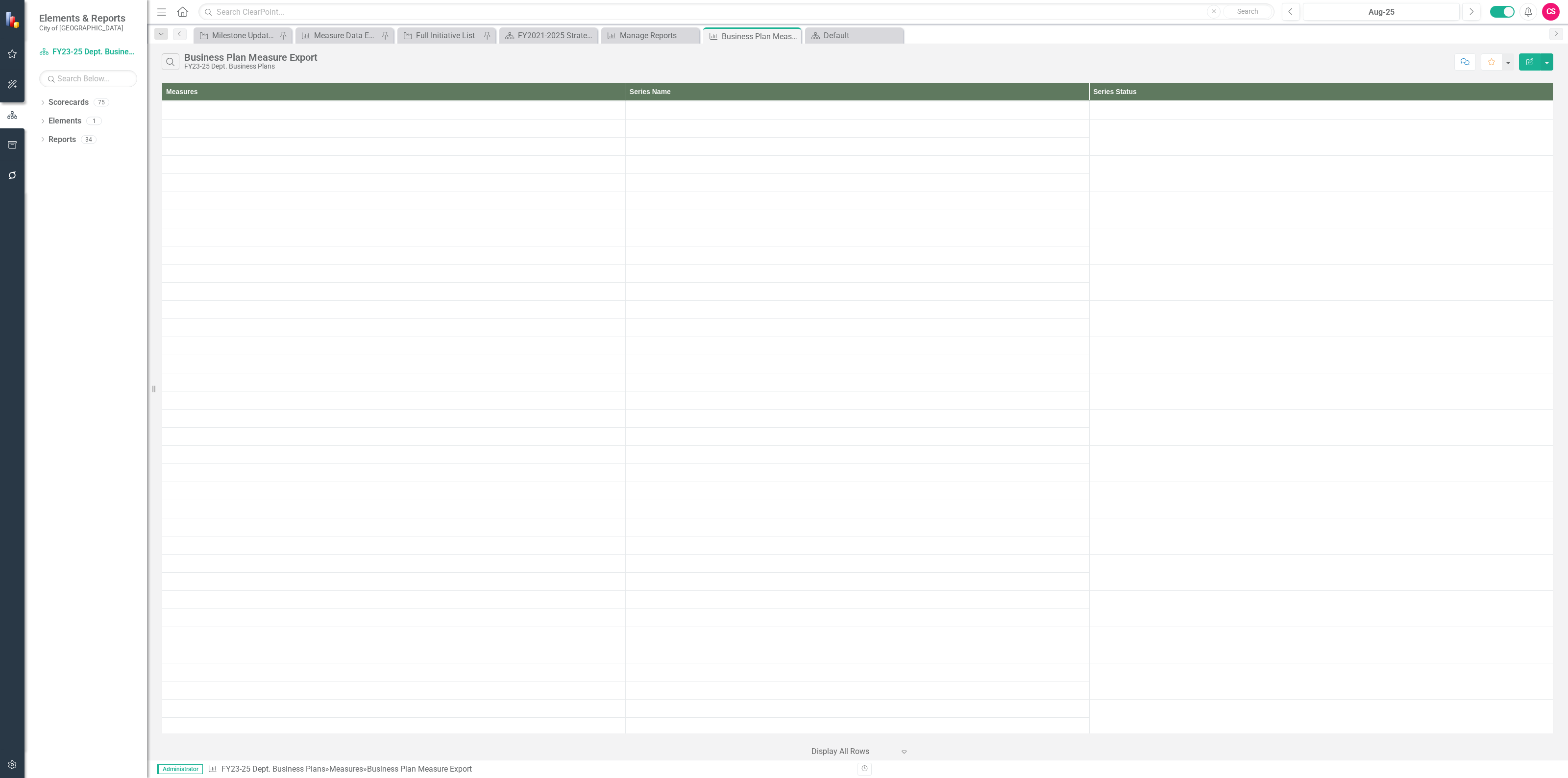
scroll to position [857, 0]
click at [1546, 64] on button "button" at bounding box center [1547, 62] width 13 height 17
click at [1522, 103] on link "PDF Export to PDF" at bounding box center [1513, 100] width 77 height 18
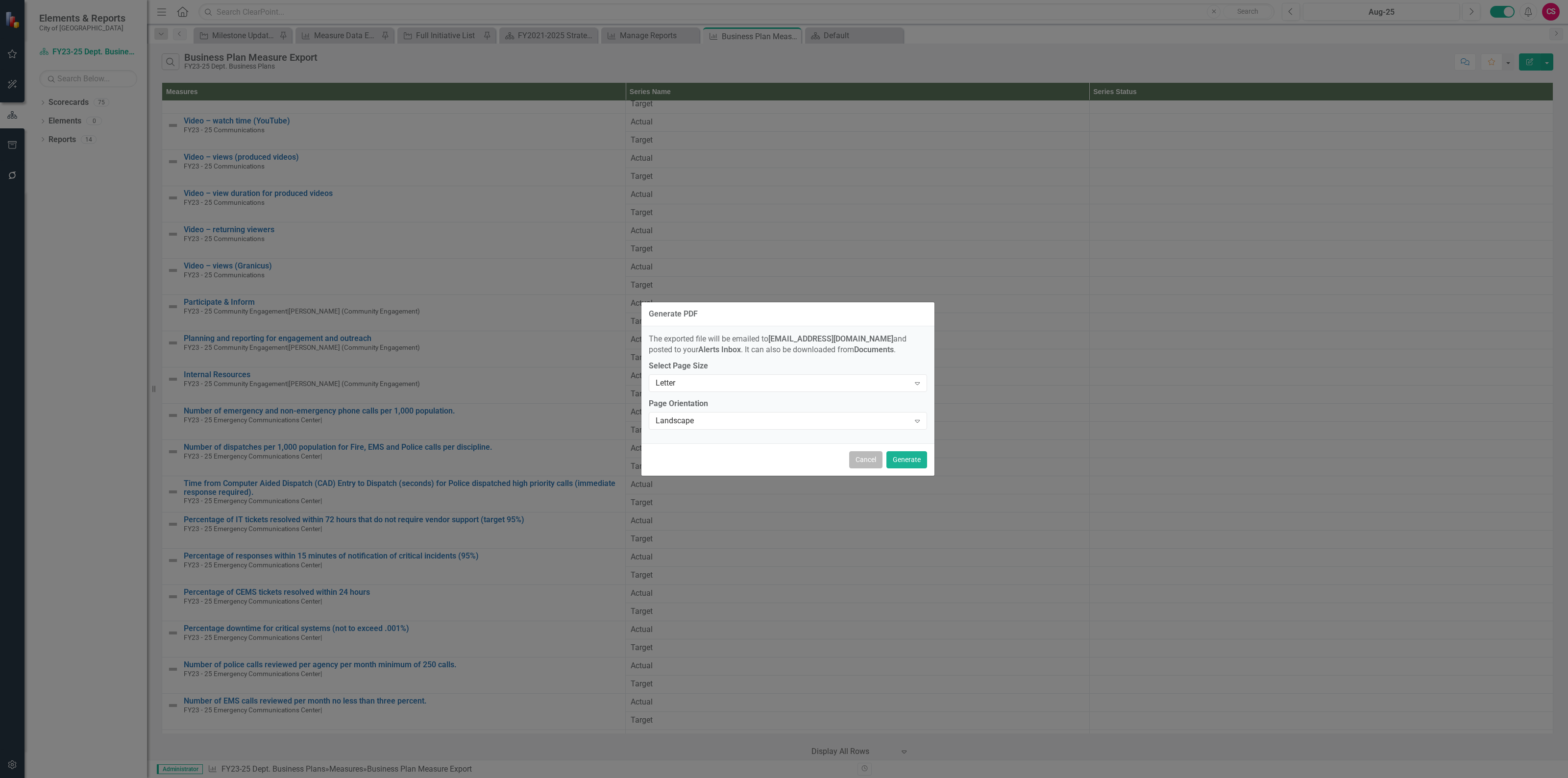
click at [852, 454] on button "Cancel" at bounding box center [865, 460] width 33 height 17
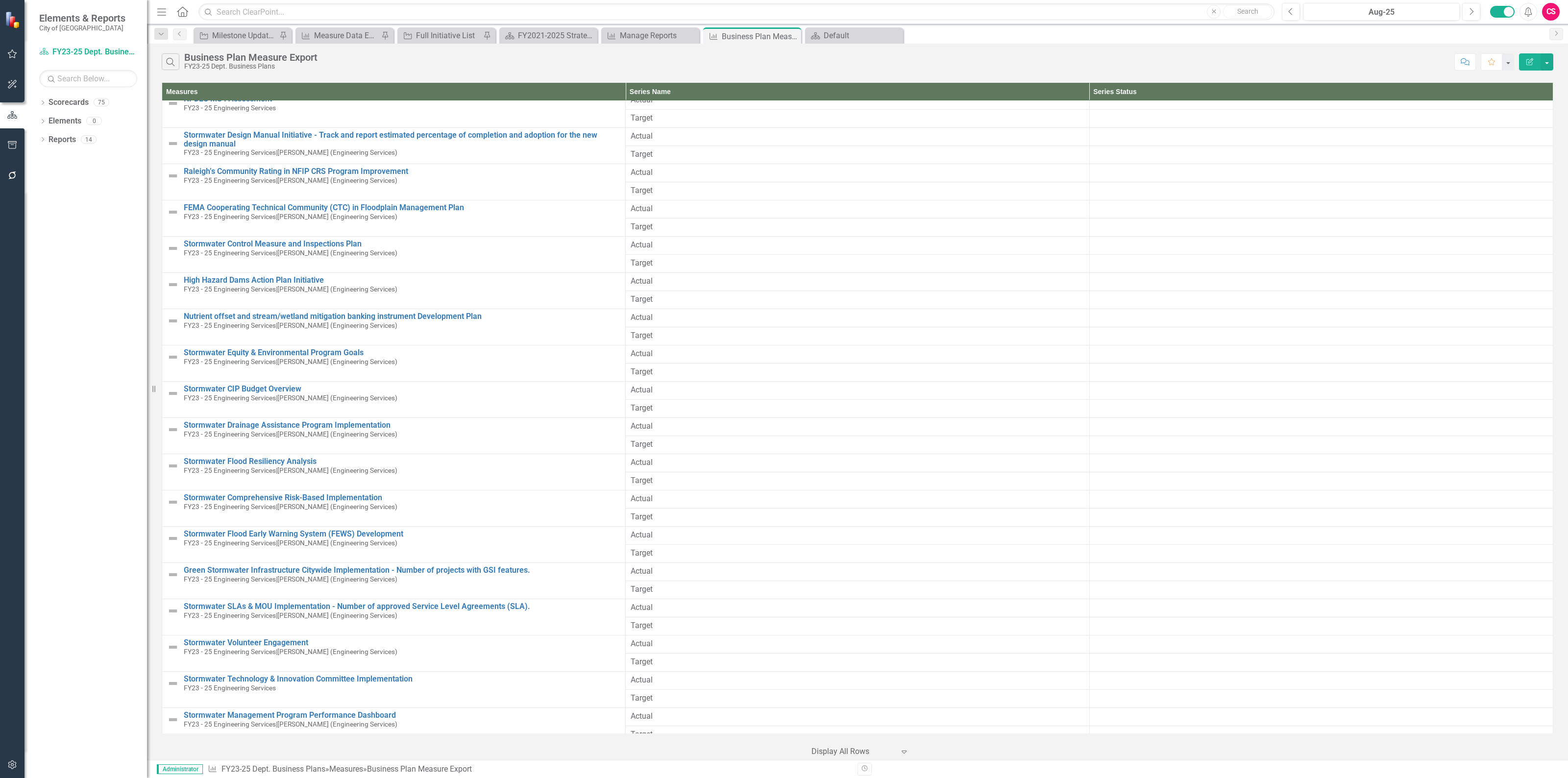
scroll to position [4653, 0]
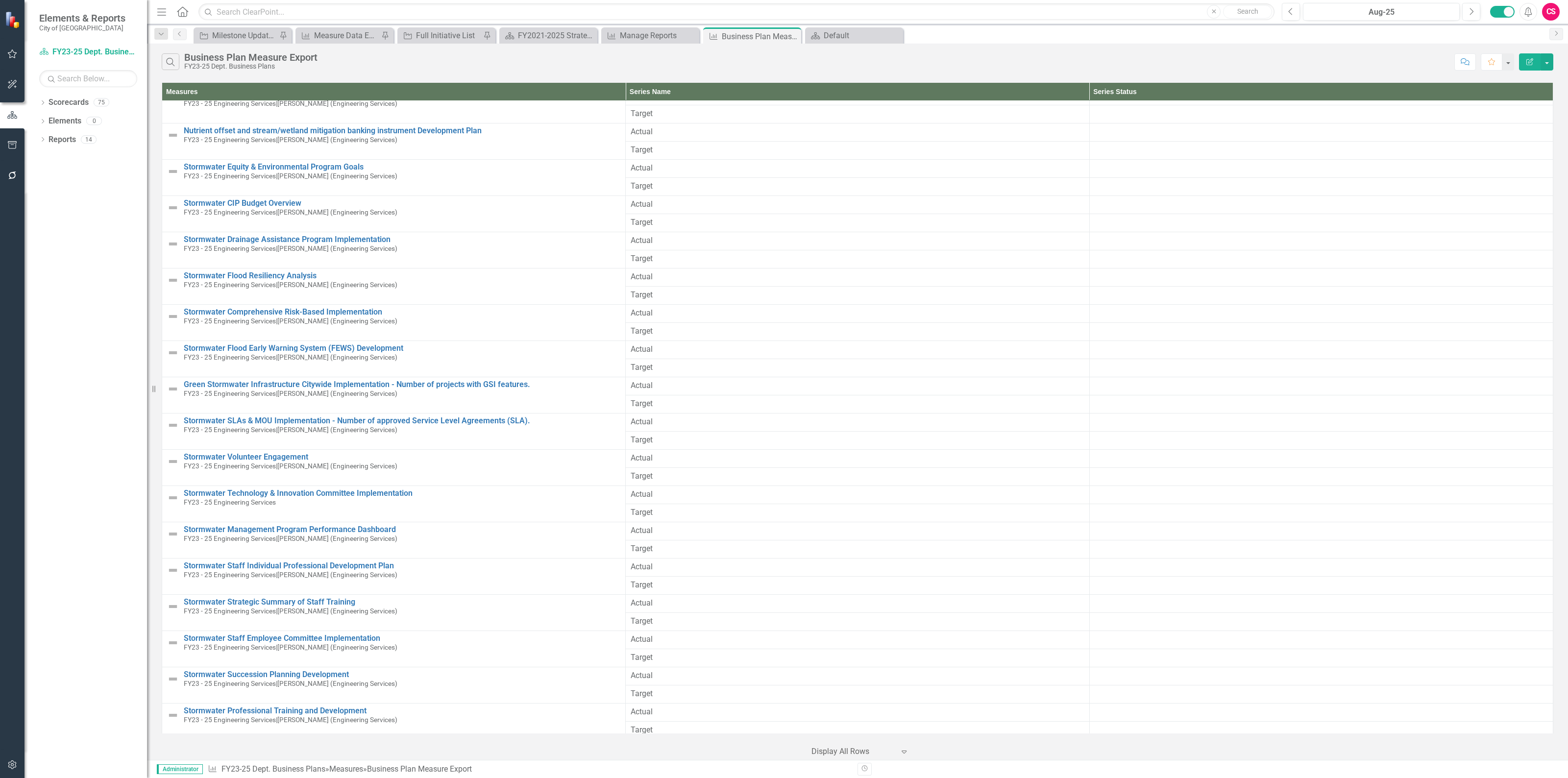
click at [1527, 64] on icon "button" at bounding box center [1529, 62] width 7 height 7
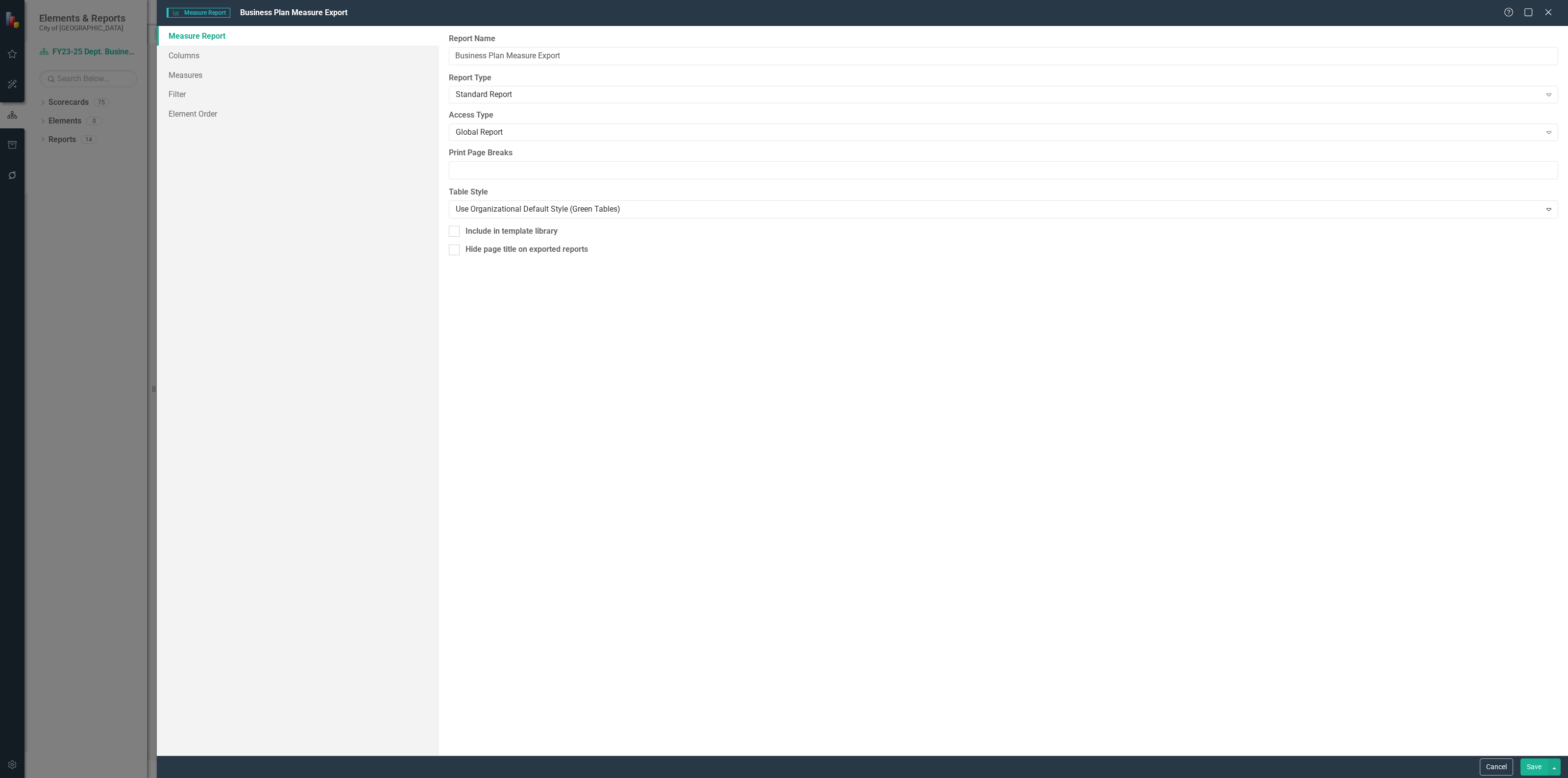
click at [265, 43] on link "Measure Report" at bounding box center [298, 36] width 282 height 19
click at [260, 55] on link "Columns" at bounding box center [298, 55] width 282 height 19
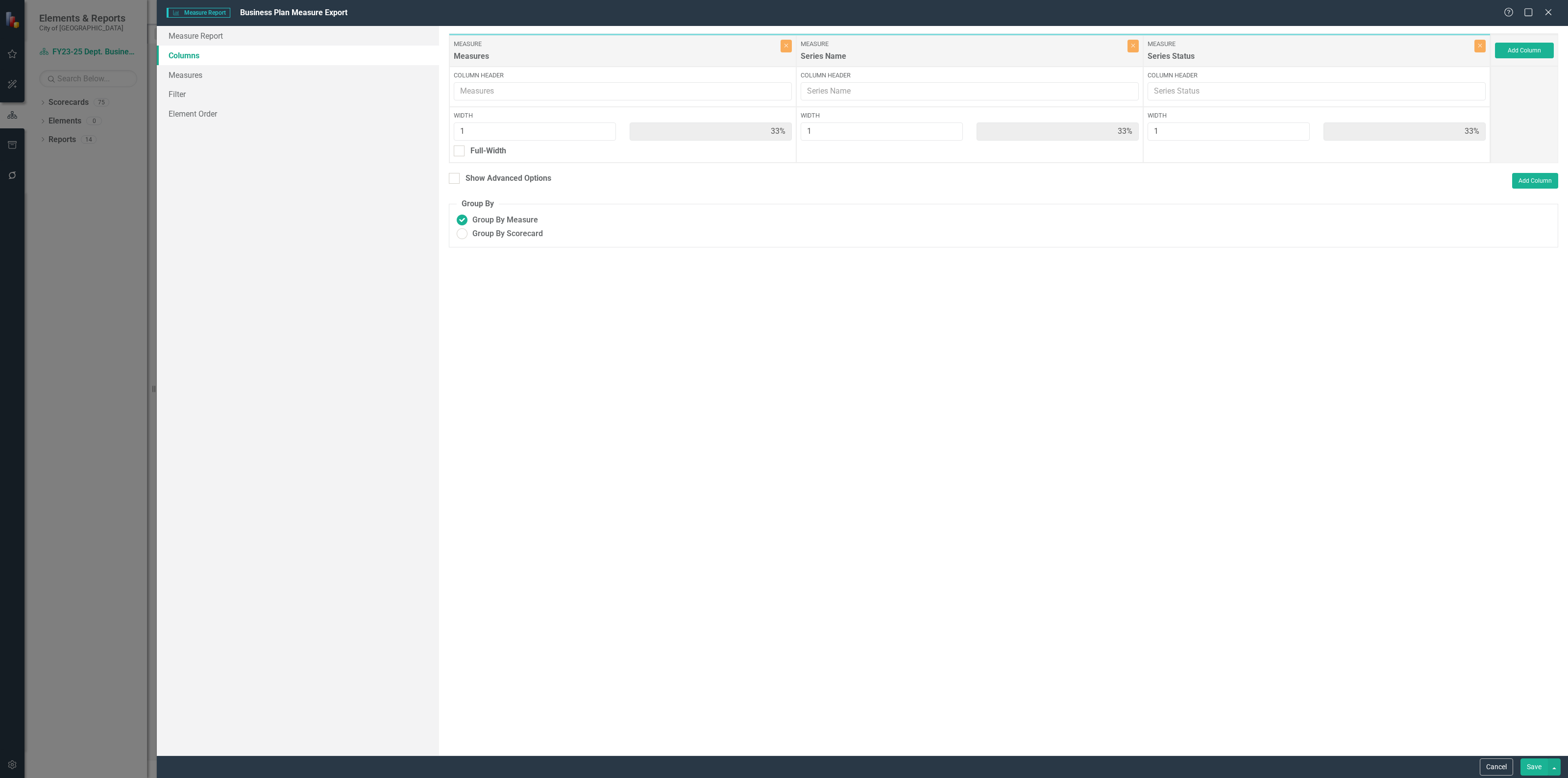
click at [1524, 61] on div "Add Column" at bounding box center [1524, 51] width 68 height 31
click at [1528, 47] on button "Add Column" at bounding box center [1524, 51] width 59 height 16
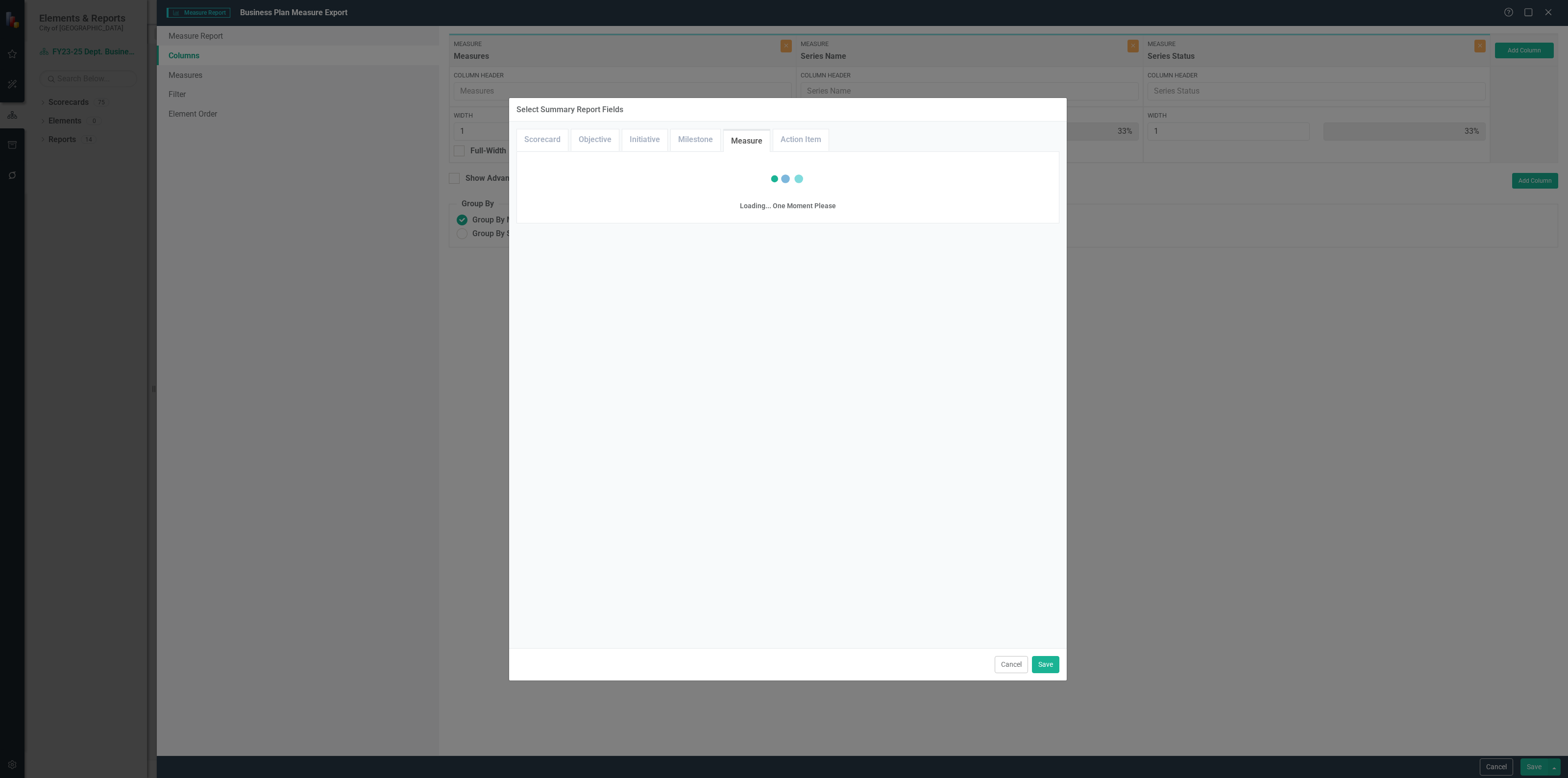
click at [549, 151] on div "Loading... One Moment Please Loading... One Moment Please Loading... One Moment…" at bounding box center [787, 187] width 543 height 72
click at [548, 142] on link "Scorecard" at bounding box center [542, 140] width 51 height 21
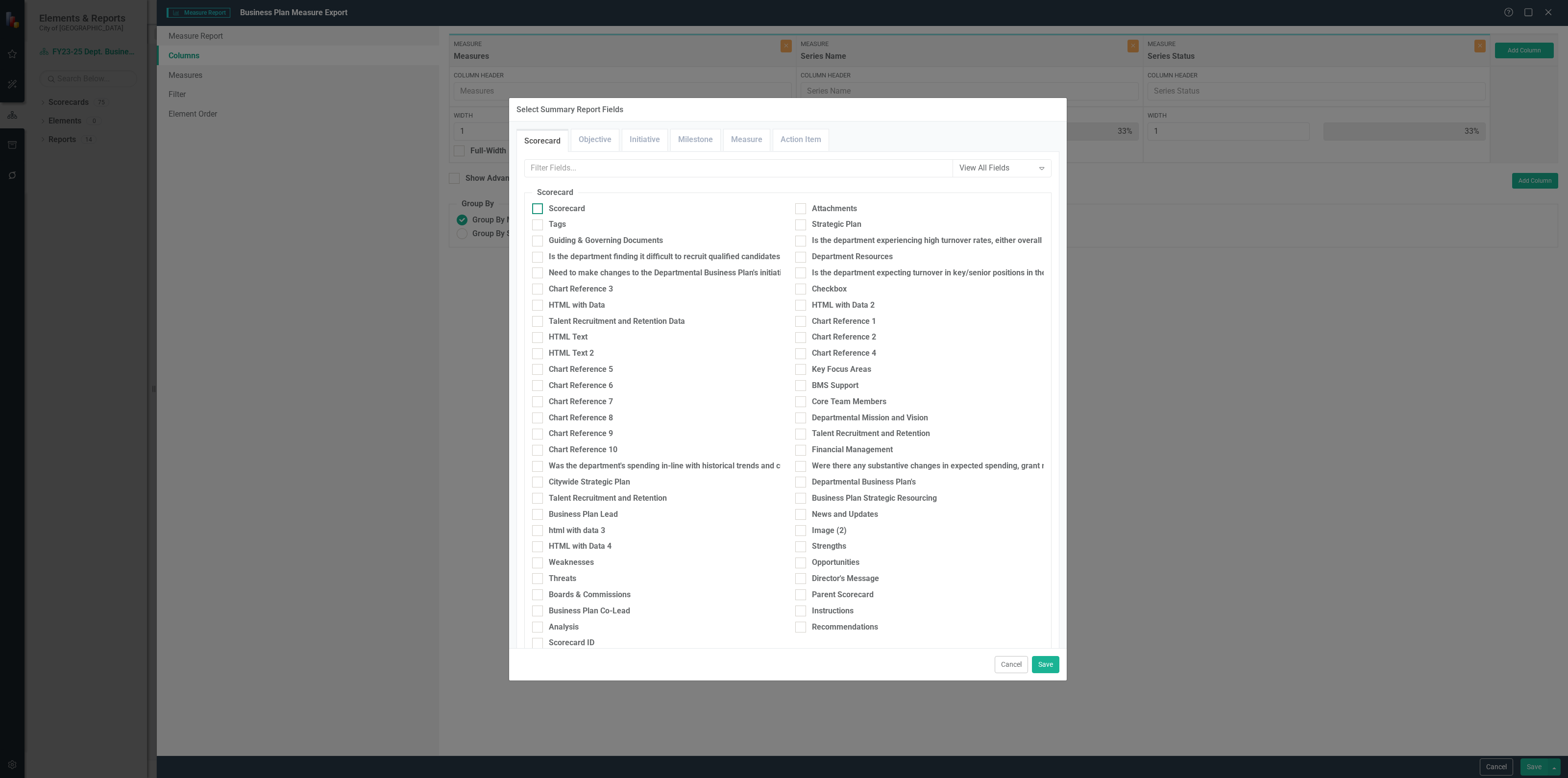
click at [542, 207] on div at bounding box center [537, 209] width 11 height 11
click at [538, 207] on input "Scorecard" at bounding box center [535, 207] width 7 height 6
checkbox input "true"
click at [1050, 660] on button "Save" at bounding box center [1045, 664] width 27 height 17
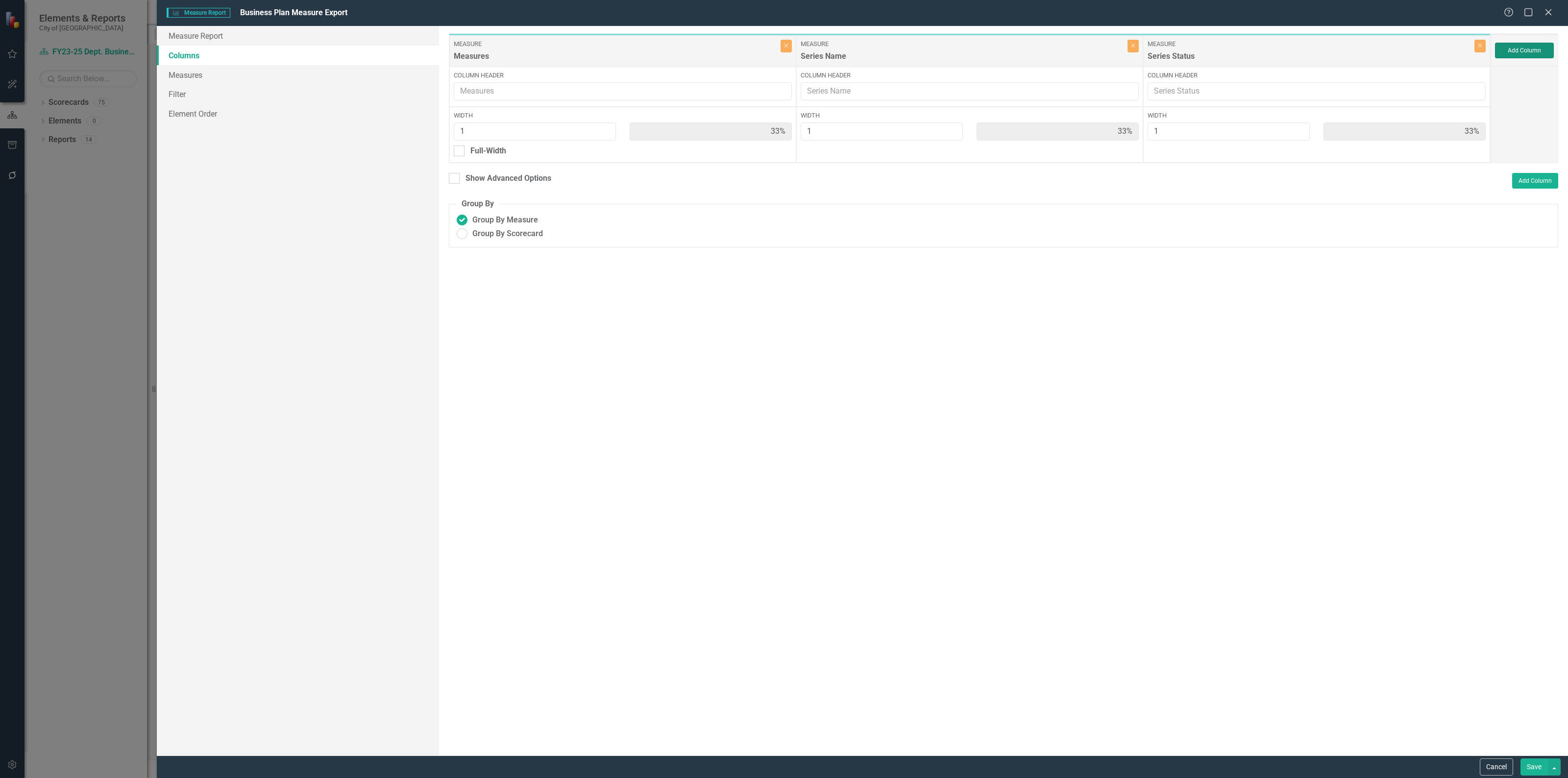
type input "25%"
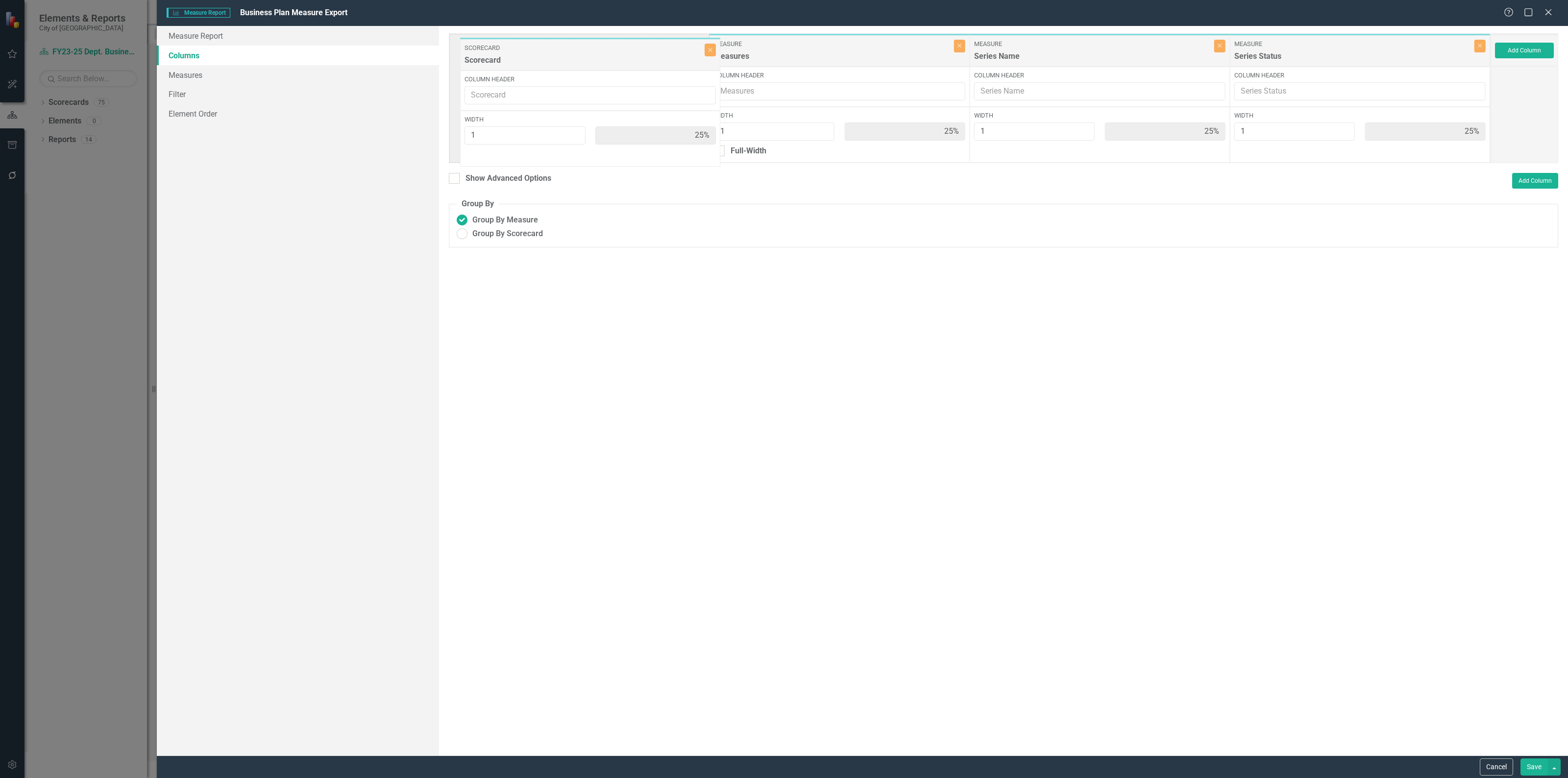
drag, startPoint x: 1409, startPoint y: 50, endPoint x: 639, endPoint y: 54, distance: 770.0
click at [639, 54] on div "Measure Measures Close Column Header Width 1 25% Full-Width Measure Series Name…" at bounding box center [969, 98] width 1041 height 130
click at [461, 235] on ins at bounding box center [462, 233] width 15 height 15
click at [461, 235] on input "Group By Scorecard" at bounding box center [462, 233] width 15 height 15
radio input "true"
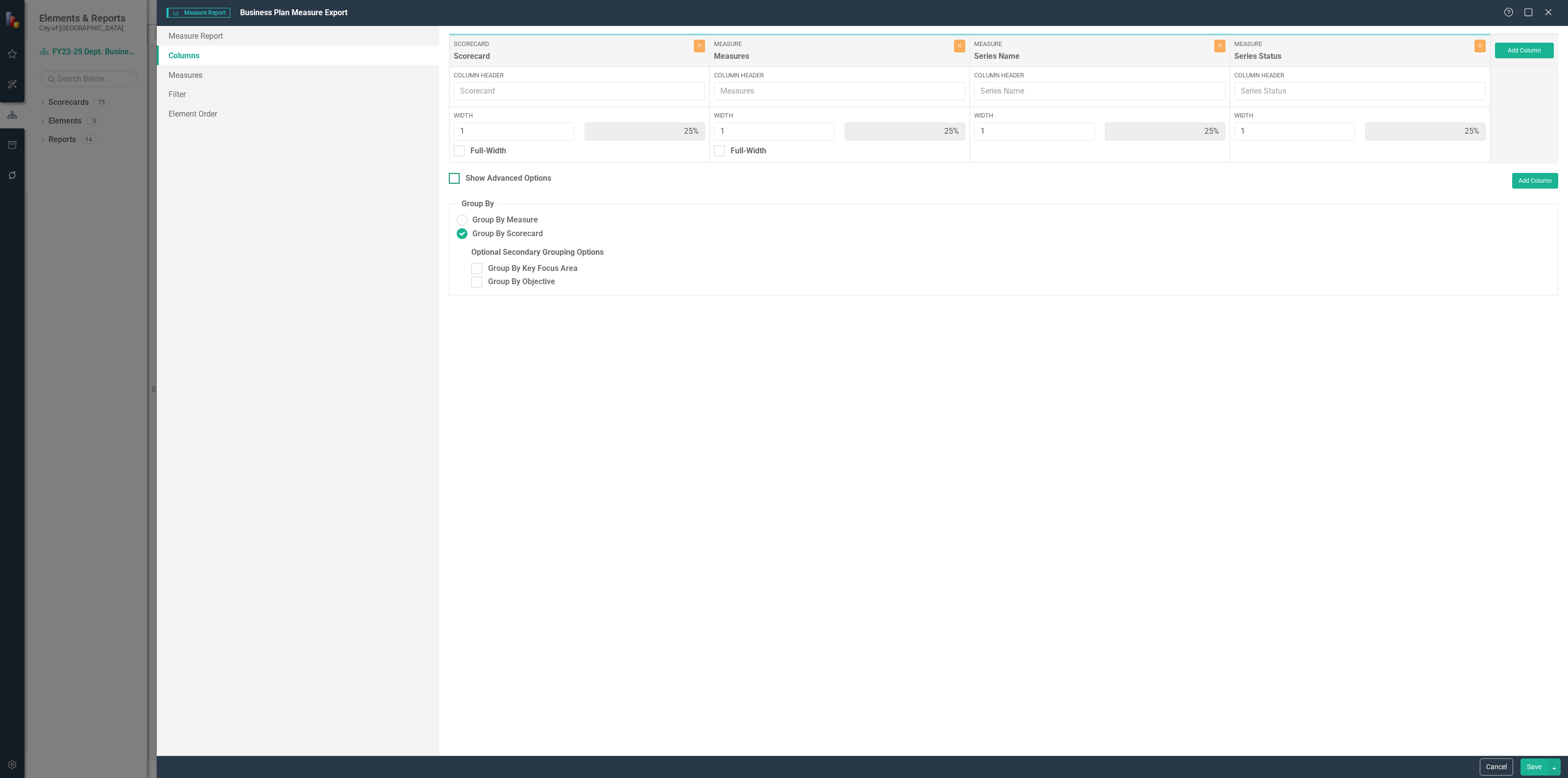
click at [458, 180] on div at bounding box center [454, 178] width 11 height 11
click at [455, 179] on input "Show Advanced Options" at bounding box center [452, 176] width 7 height 6
checkbox input "true"
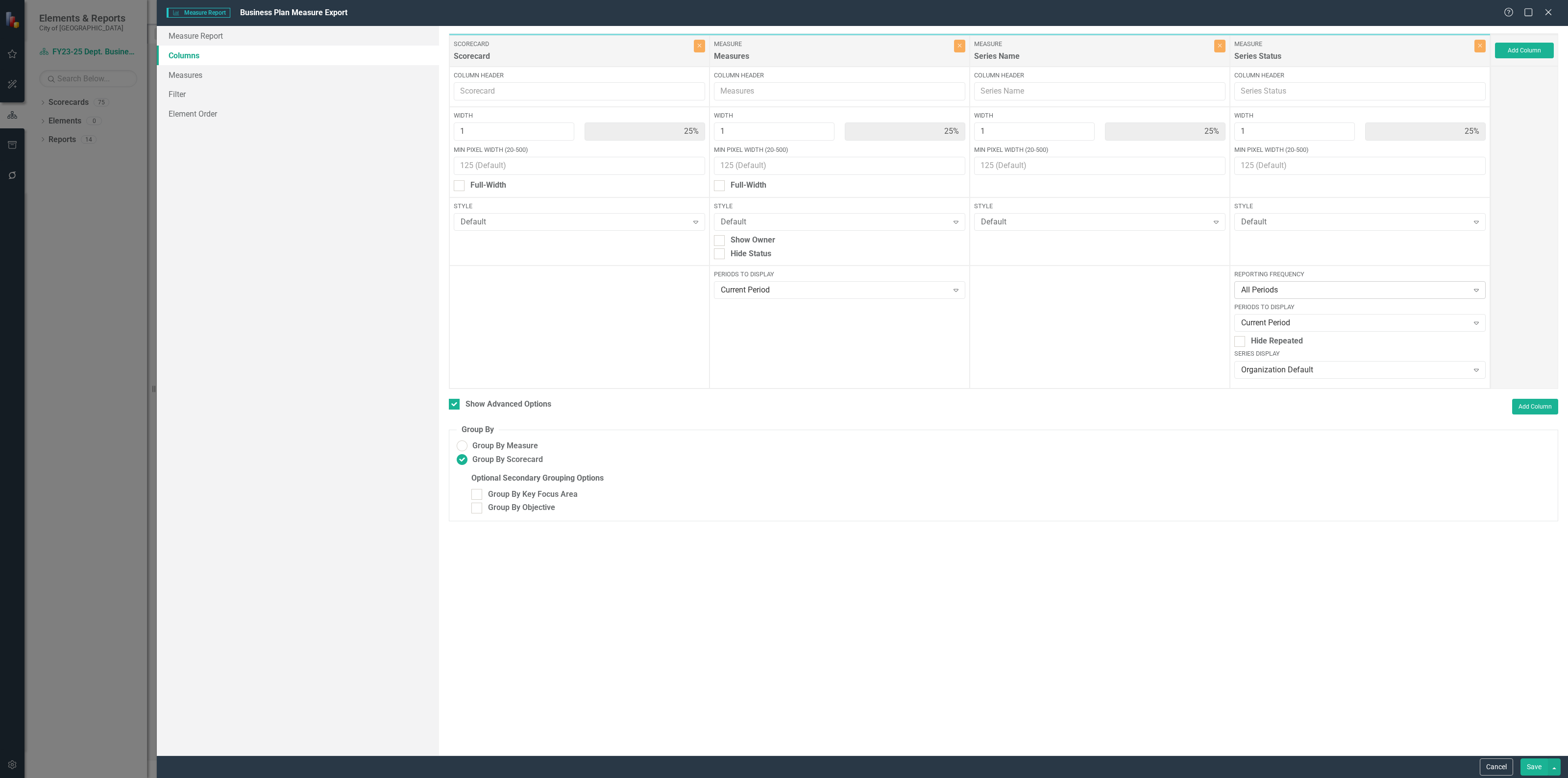
click at [1338, 285] on div "All Periods" at bounding box center [1355, 290] width 228 height 11
click at [1480, 765] on button "Cancel" at bounding box center [1496, 767] width 33 height 17
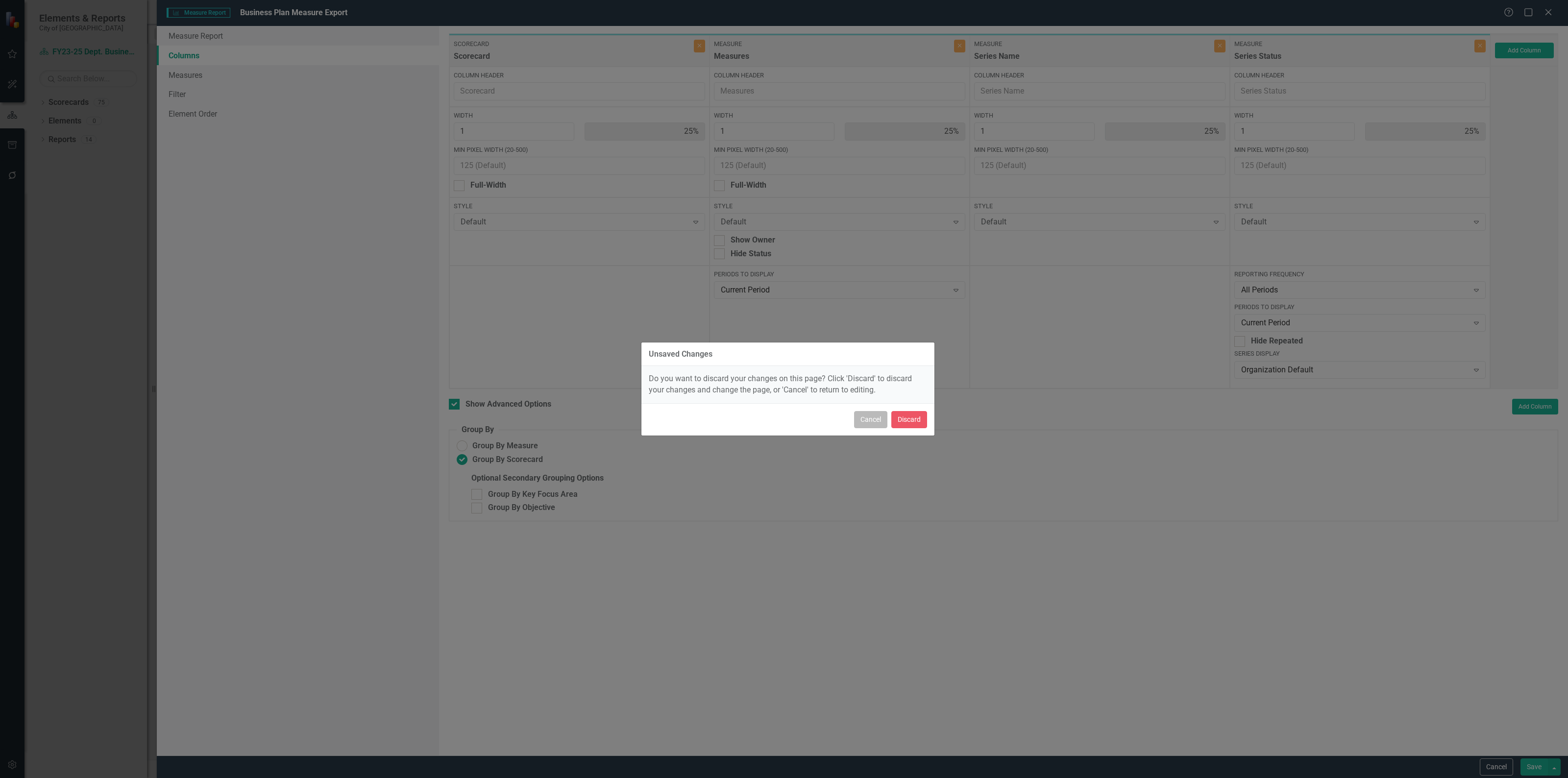
click at [870, 424] on button "Cancel" at bounding box center [870, 419] width 33 height 17
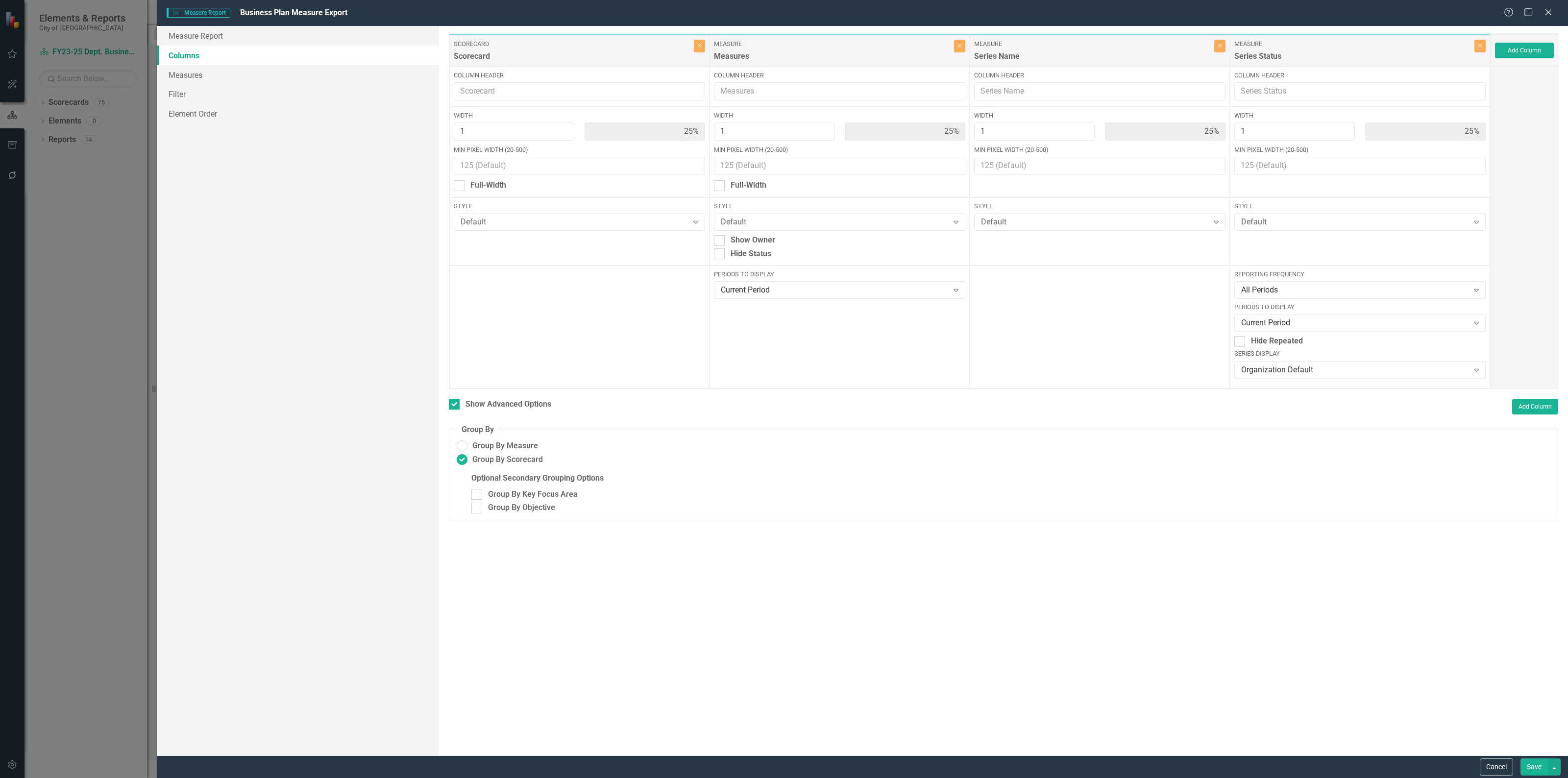
click at [1536, 772] on button "Save" at bounding box center [1534, 767] width 27 height 17
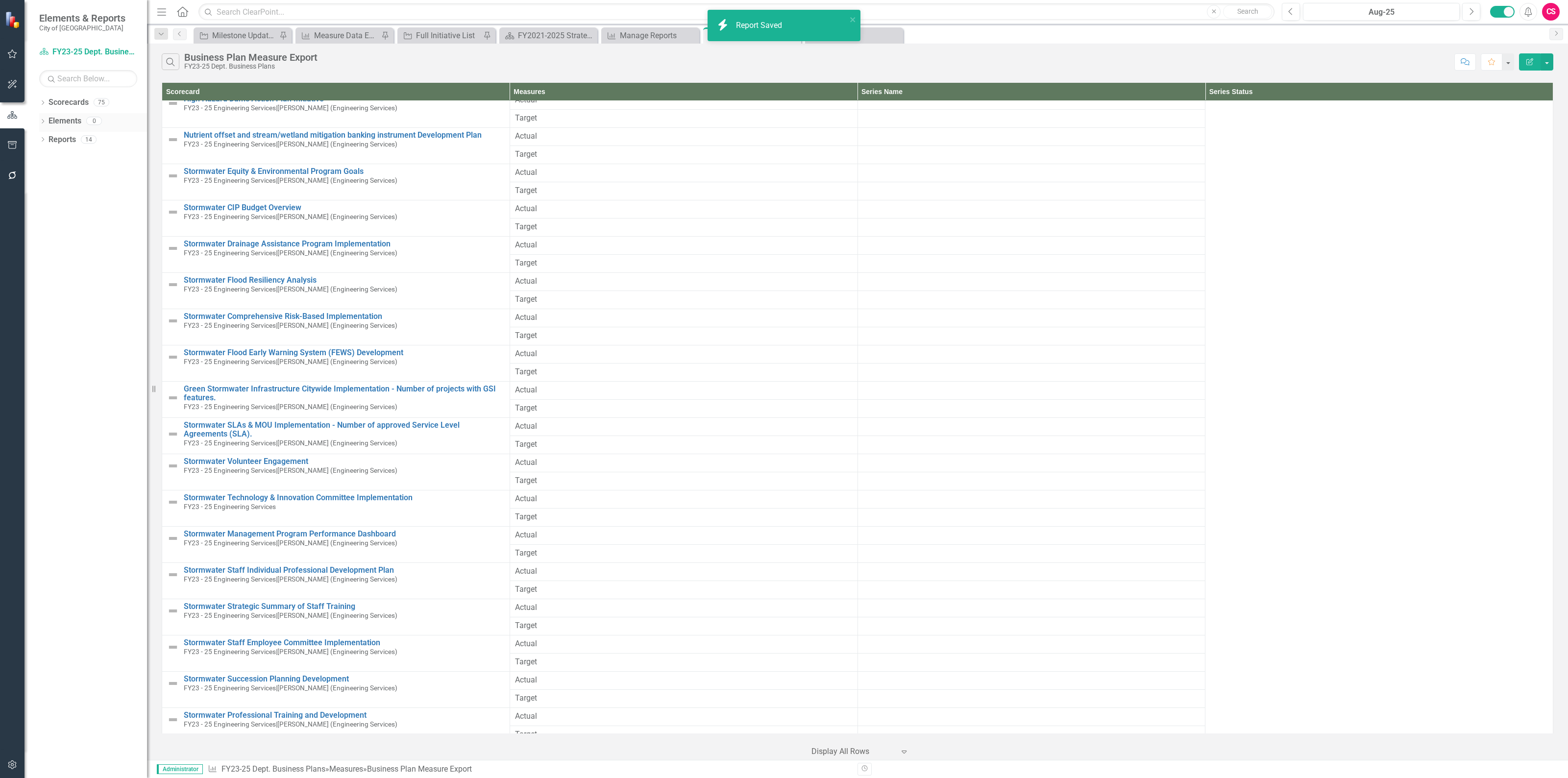
click at [40, 98] on div "Dropdown Scorecards 75" at bounding box center [93, 103] width 108 height 19
click at [43, 99] on div "Dropdown Scorecards 75" at bounding box center [93, 103] width 108 height 19
click at [43, 102] on icon at bounding box center [43, 102] width 3 height 5
click at [43, 102] on icon "Dropdown" at bounding box center [42, 103] width 7 height 5
click at [40, 103] on icon "Dropdown" at bounding box center [42, 103] width 7 height 5
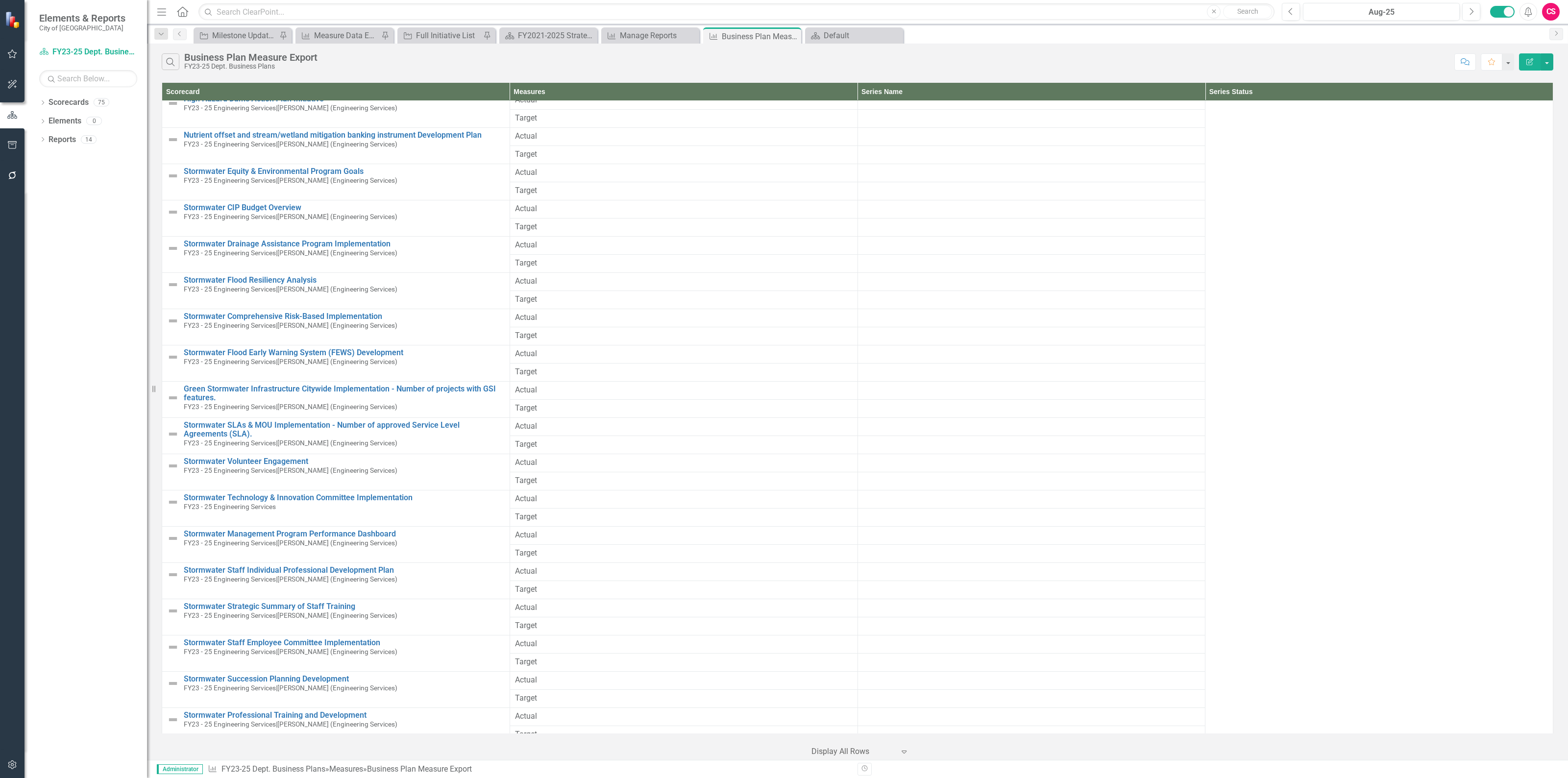
click at [0, 0] on div "Dropdown Strategic Plan Arts and Cultural Resources Economic Development and In…" at bounding box center [0, 0] width 0 height 0
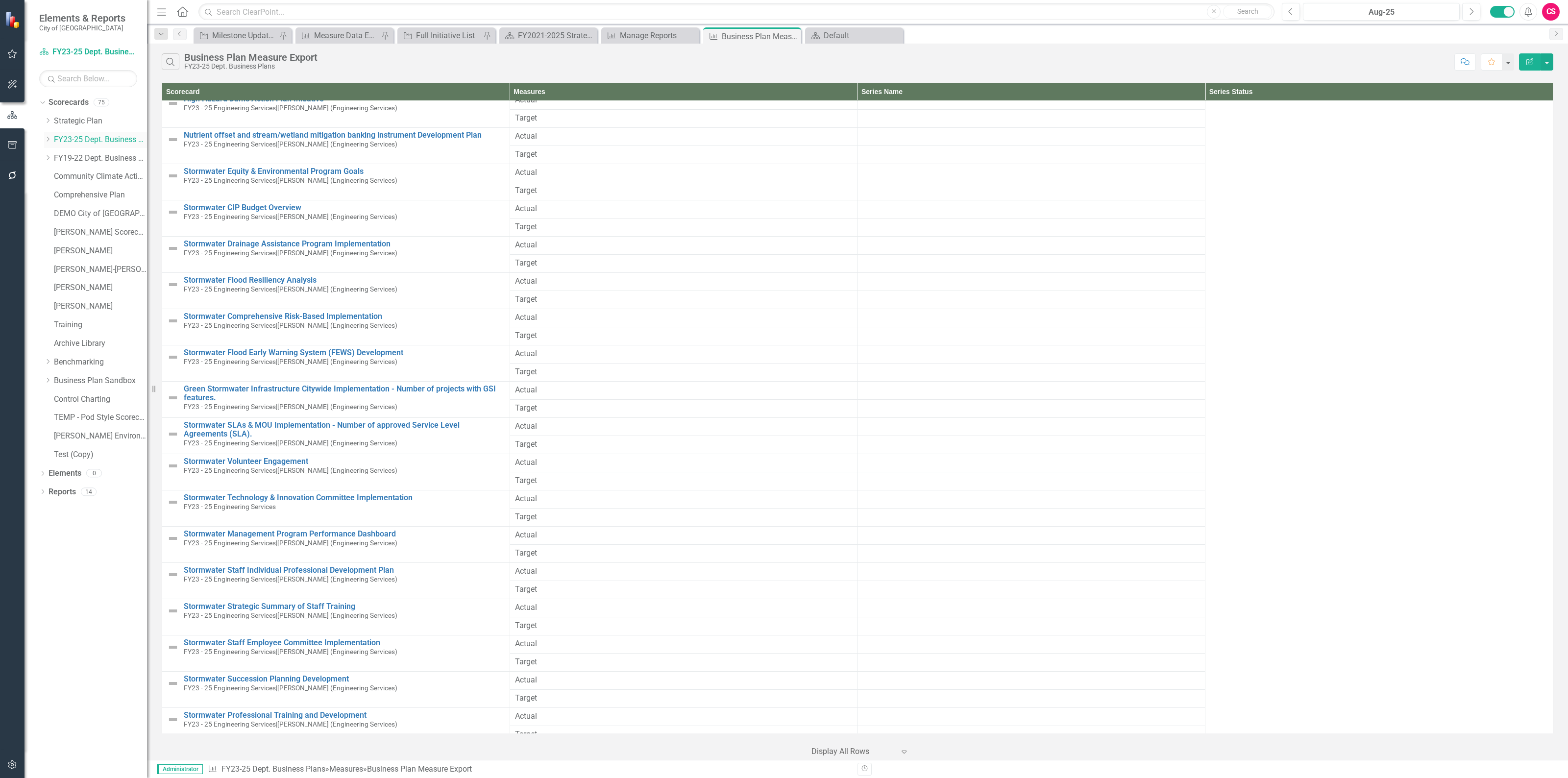
click at [51, 138] on icon "Dropdown" at bounding box center [47, 139] width 7 height 6
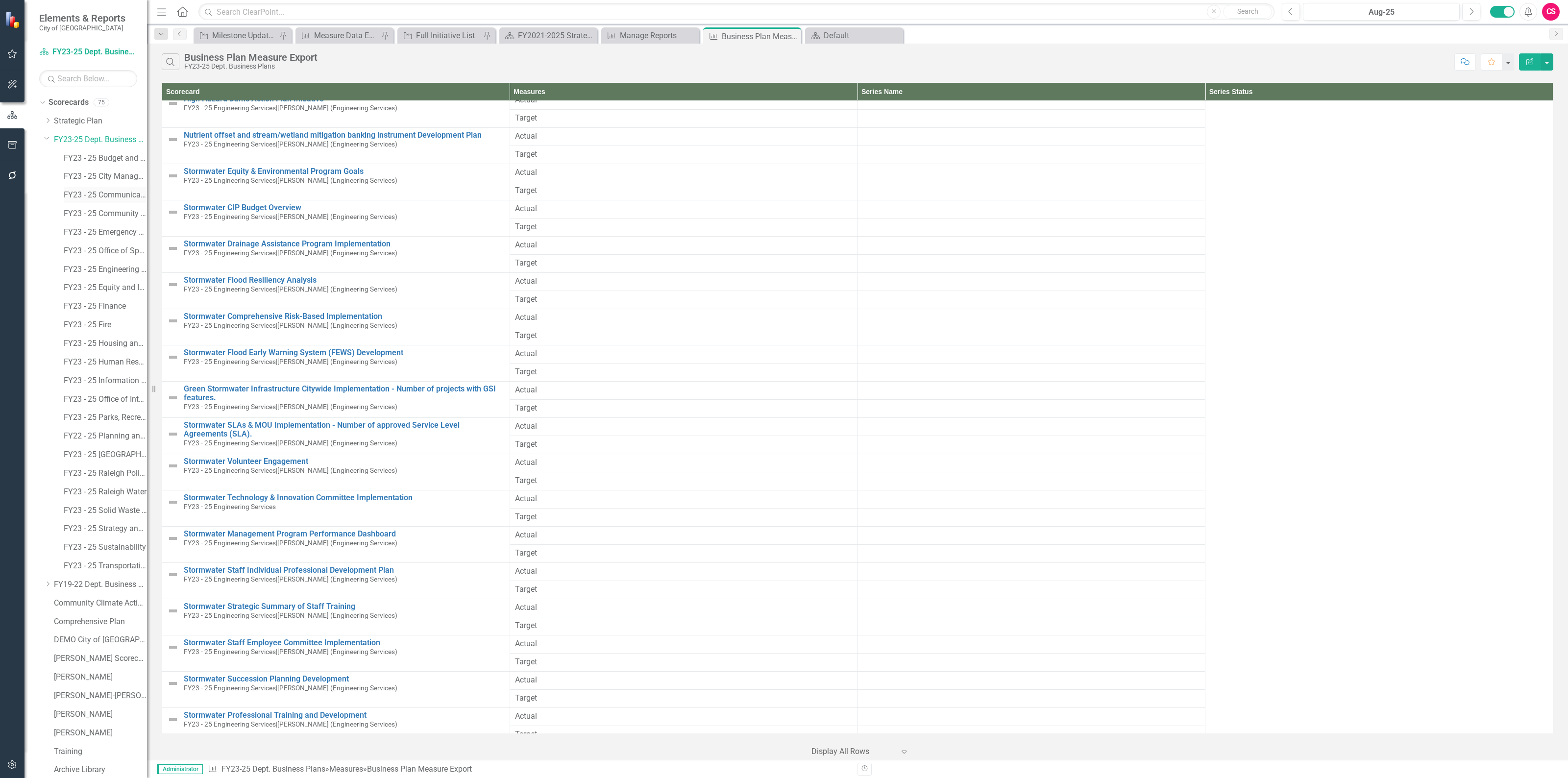
click at [101, 261] on div "FY23 - 25 Office of Special Events" at bounding box center [100, 252] width 93 height 19
click at [101, 267] on link "FY23 - 25 Engineering Services" at bounding box center [105, 269] width 83 height 11
click at [93, 270] on link "FY23 - 25 Engineering Services" at bounding box center [105, 269] width 83 height 11
click at [102, 268] on link "FY23 - 25 Engineering Services" at bounding box center [105, 269] width 83 height 11
click at [120, 274] on link "FY23 - 25 Engineering Services" at bounding box center [105, 269] width 83 height 11
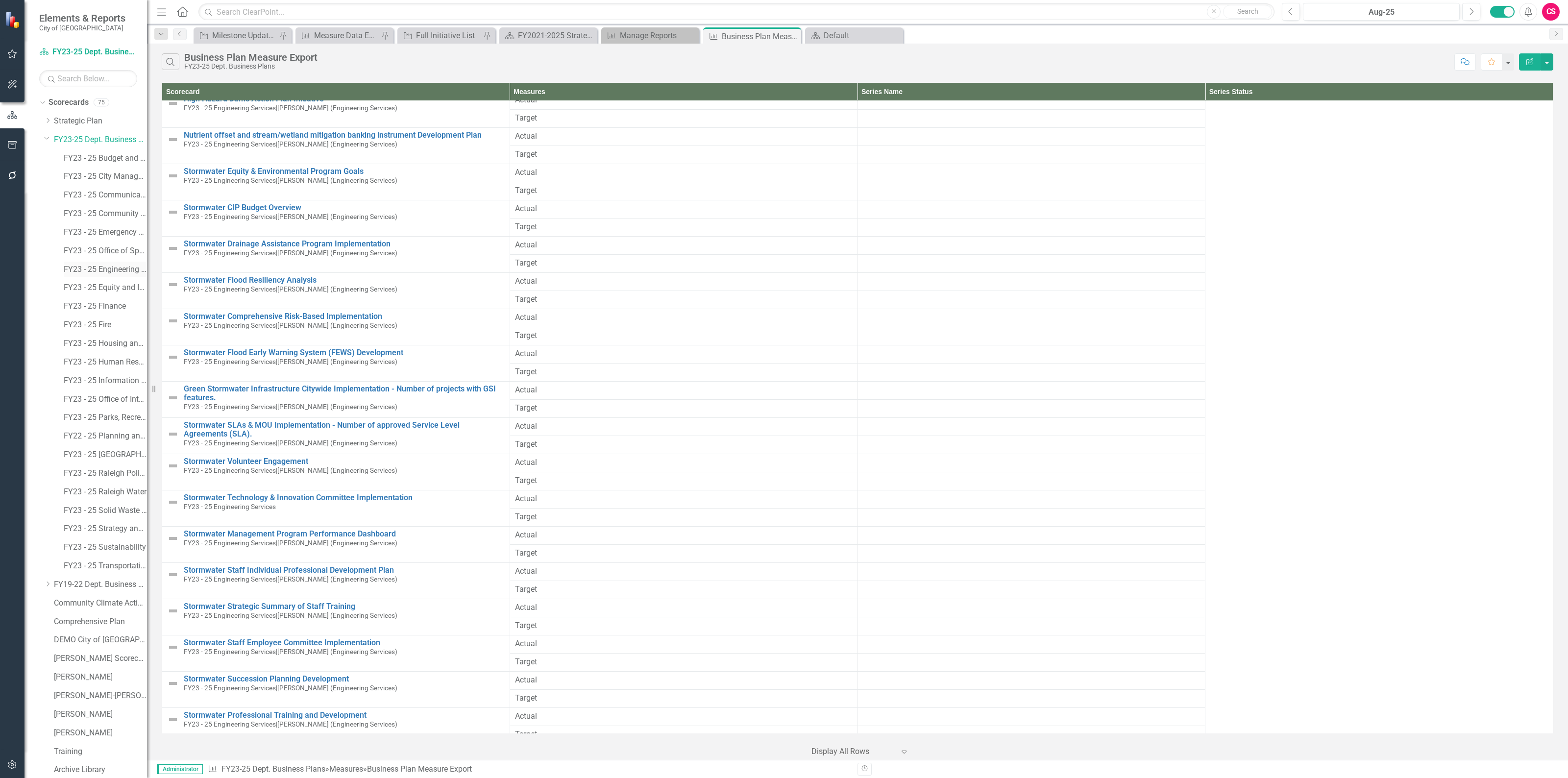
click at [120, 270] on link "FY23 - 25 Engineering Services" at bounding box center [105, 269] width 83 height 11
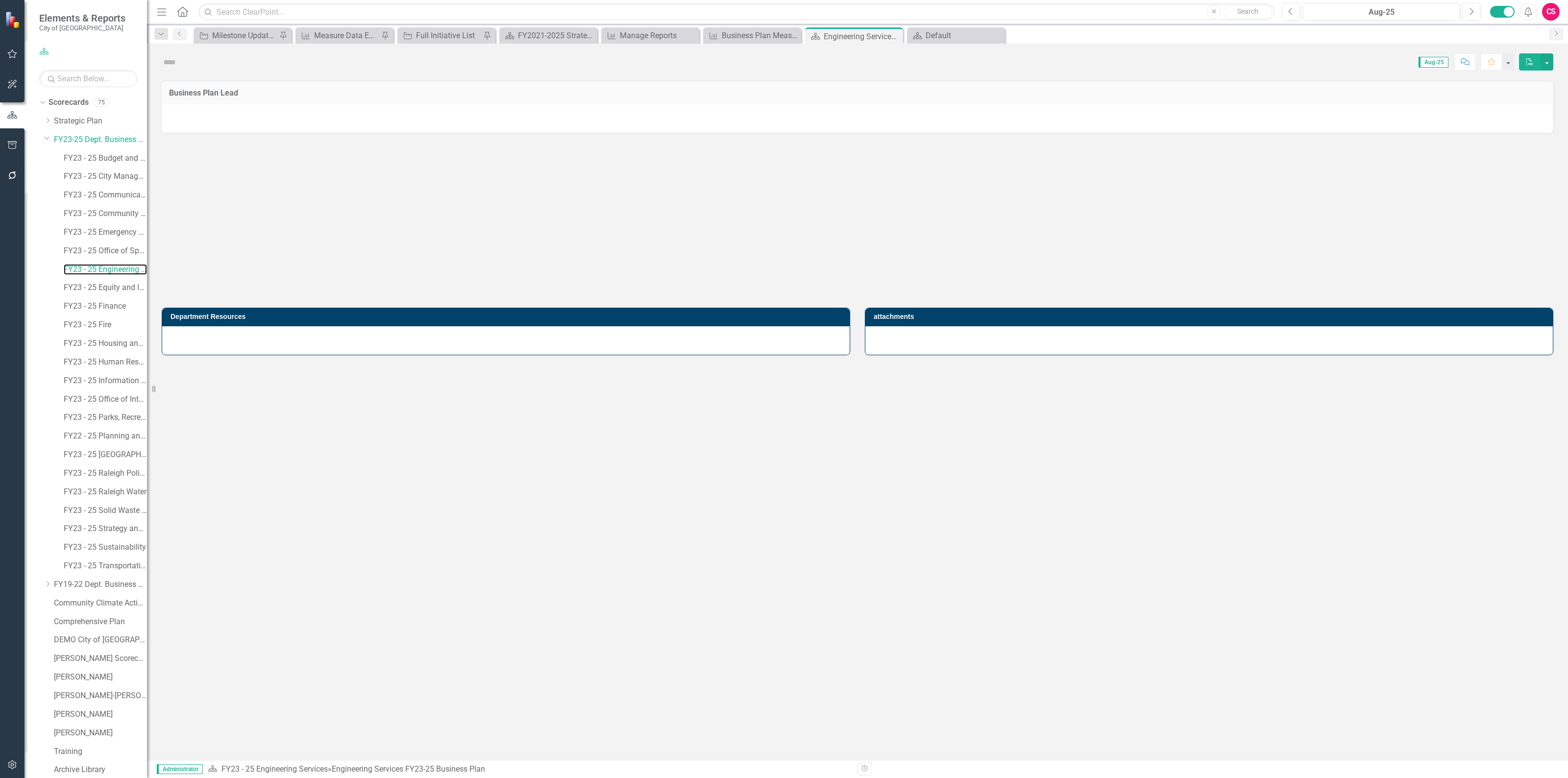
scroll to position [150, 0]
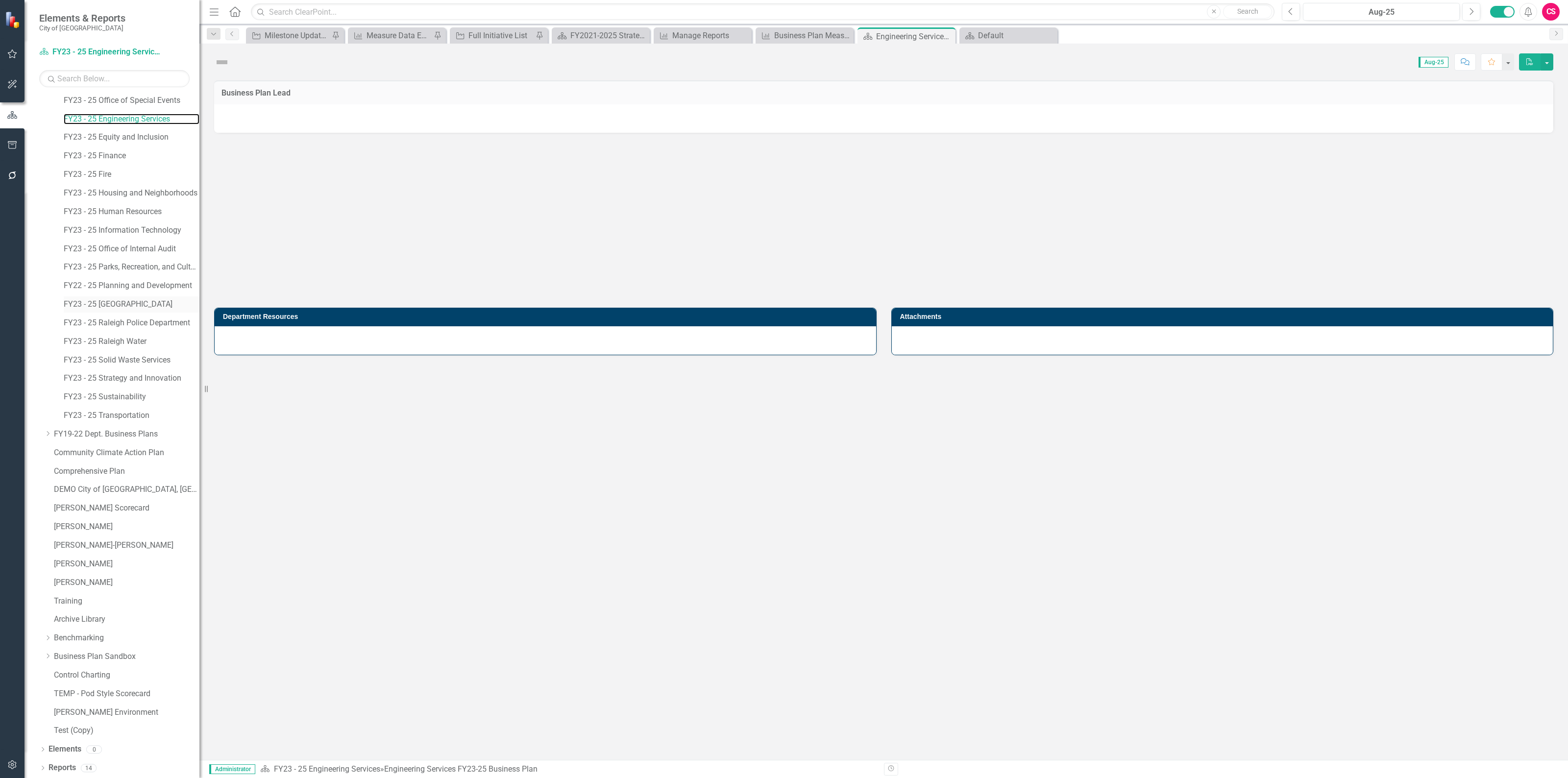
drag, startPoint x: 148, startPoint y: 197, endPoint x: 174, endPoint y: 297, distance: 103.3
click at [200, 212] on div "Resize" at bounding box center [203, 389] width 8 height 778
click at [80, 750] on link "Elements" at bounding box center [65, 749] width 33 height 11
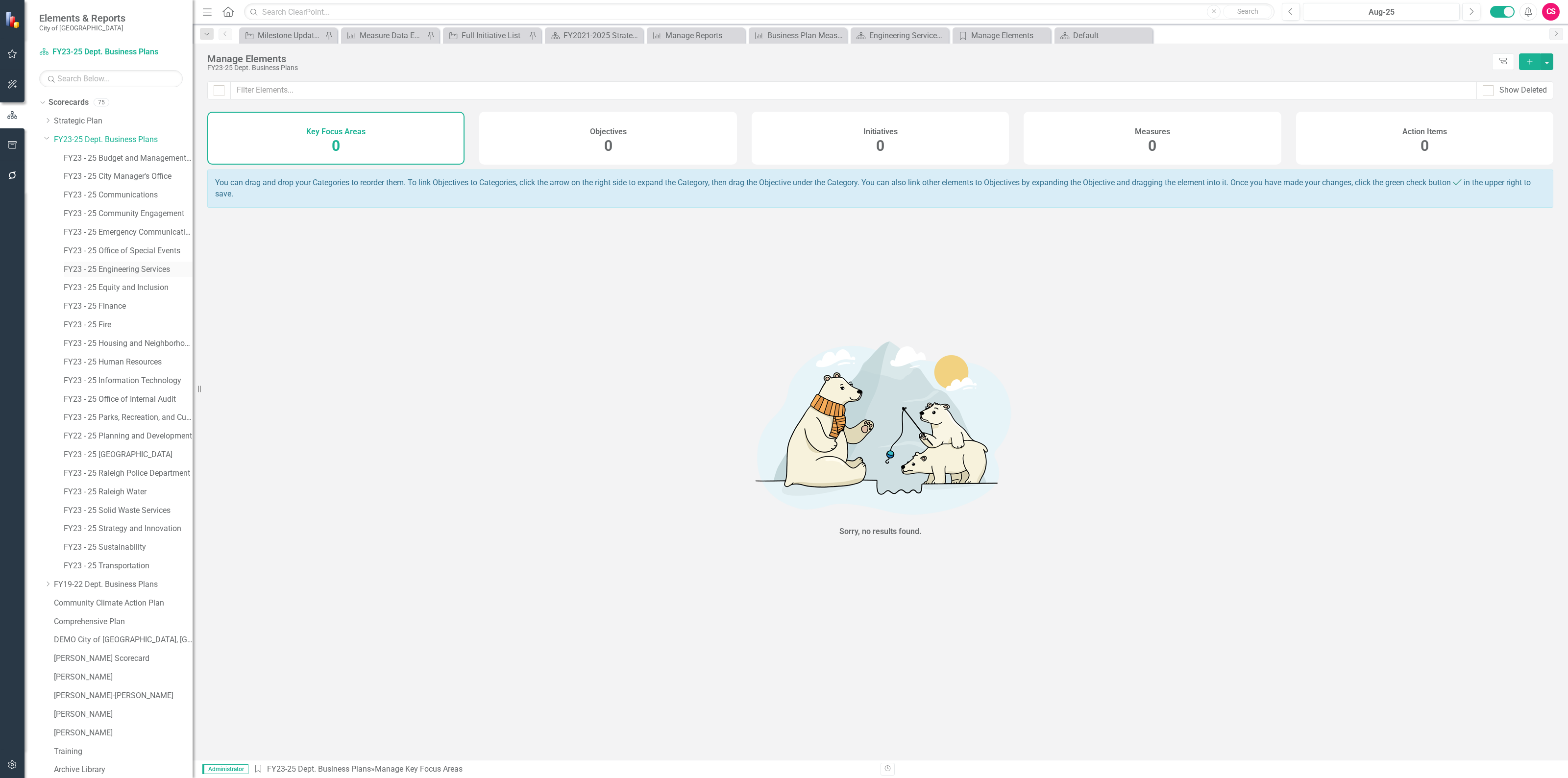
click at [109, 271] on link "FY23 - 25 Engineering Services" at bounding box center [128, 269] width 129 height 11
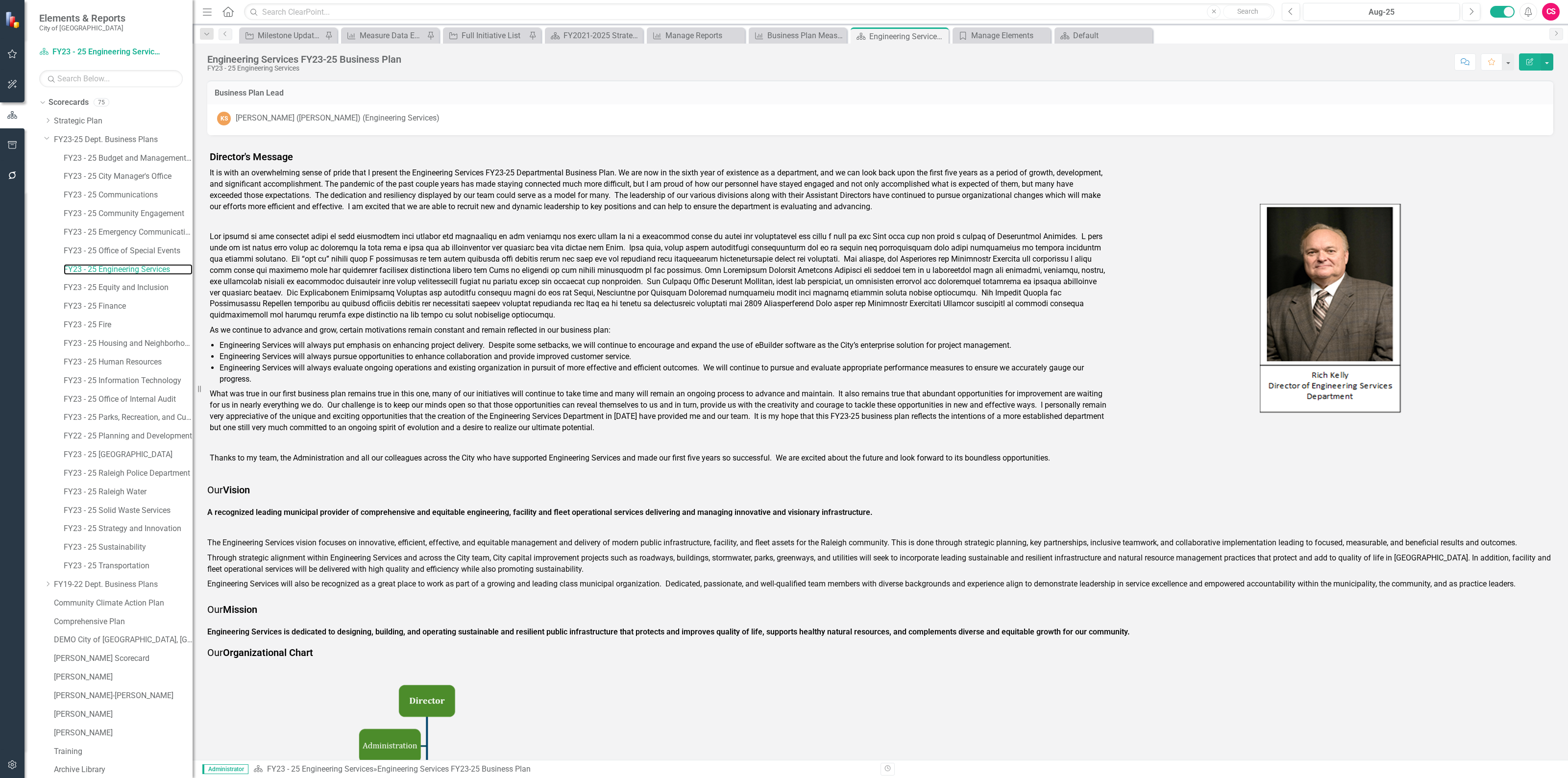
scroll to position [150, 0]
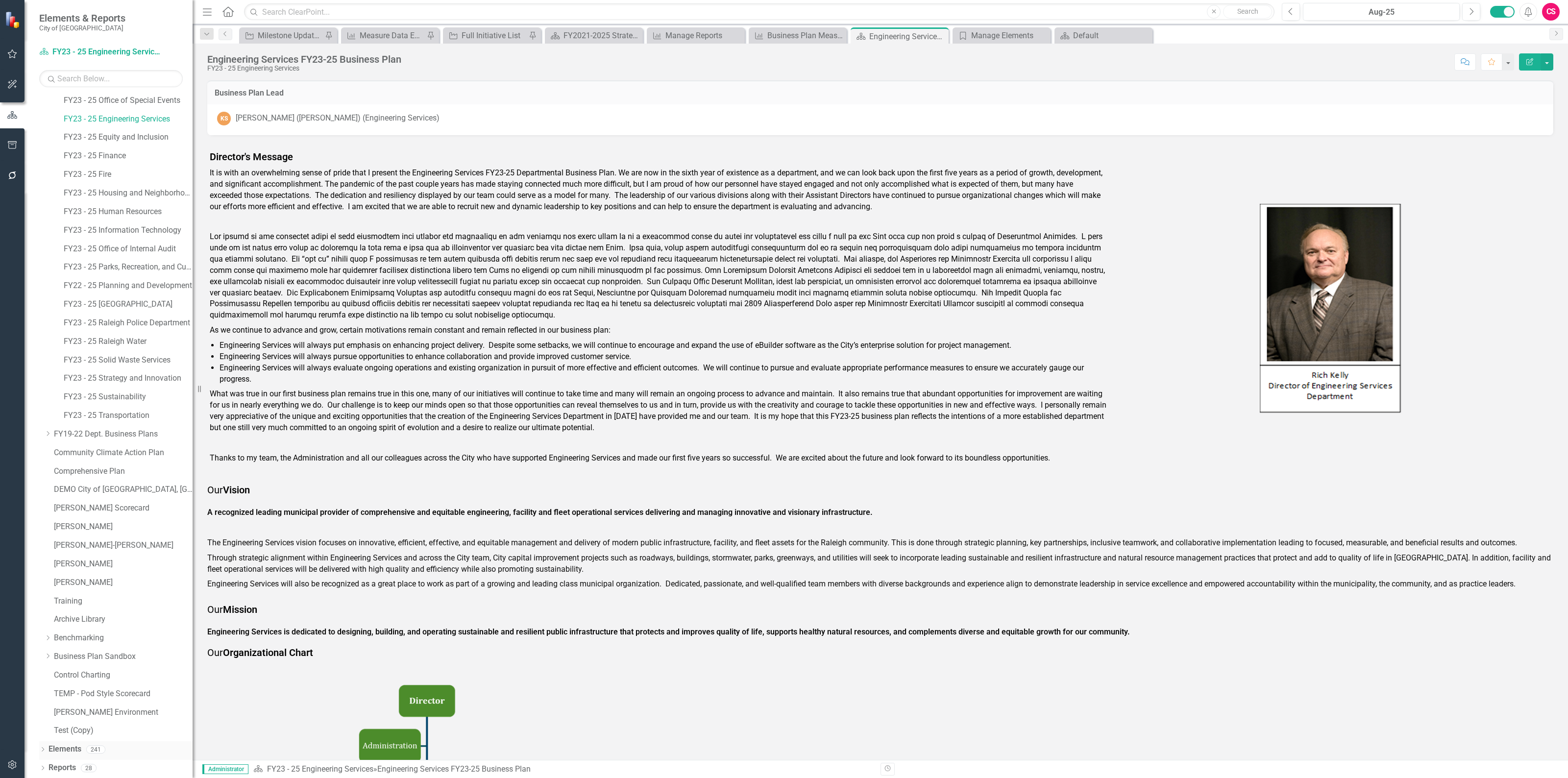
click at [60, 750] on link "Elements" at bounding box center [65, 749] width 33 height 11
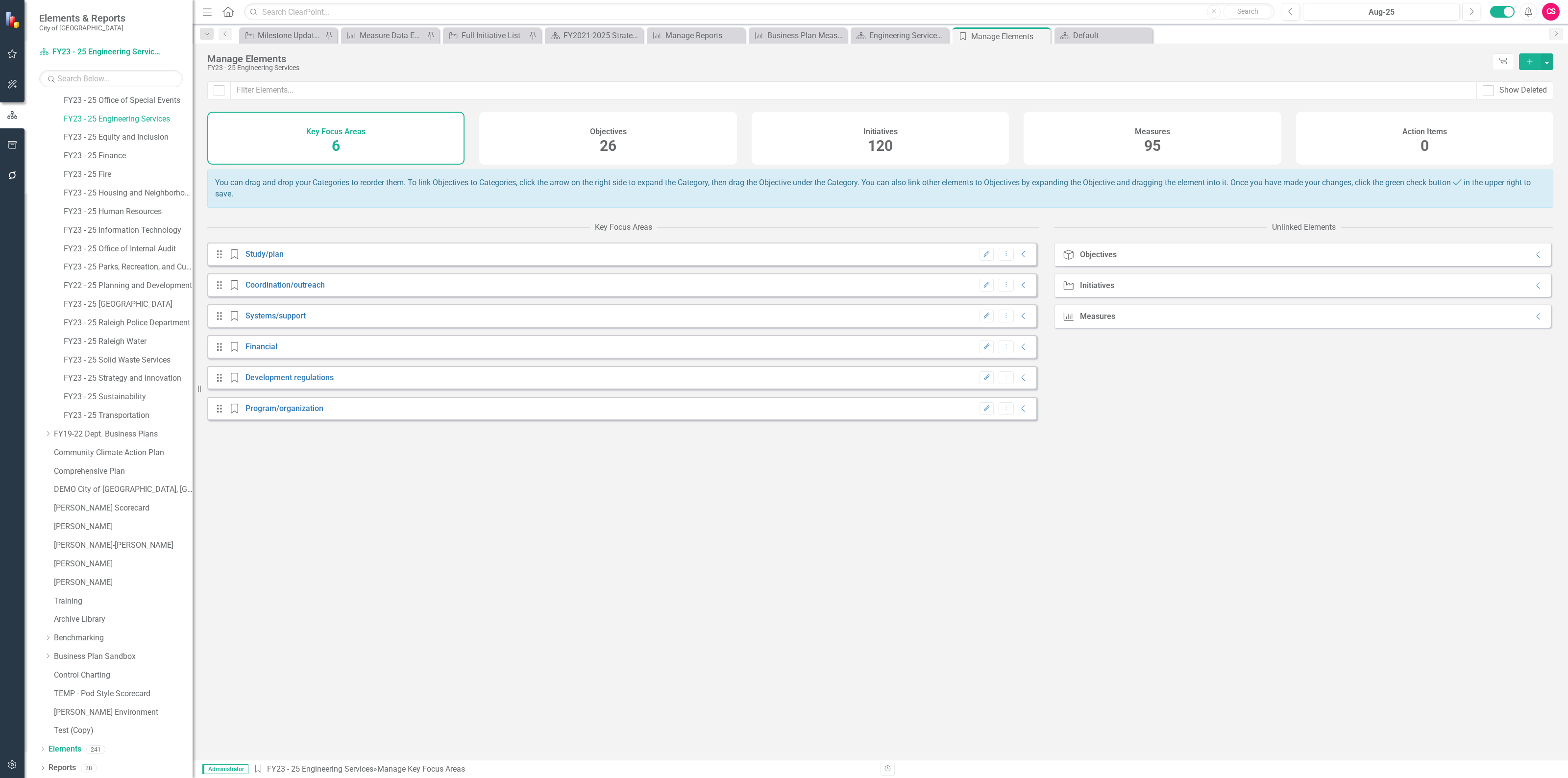
click at [1123, 151] on div "Measures 95" at bounding box center [1152, 138] width 257 height 53
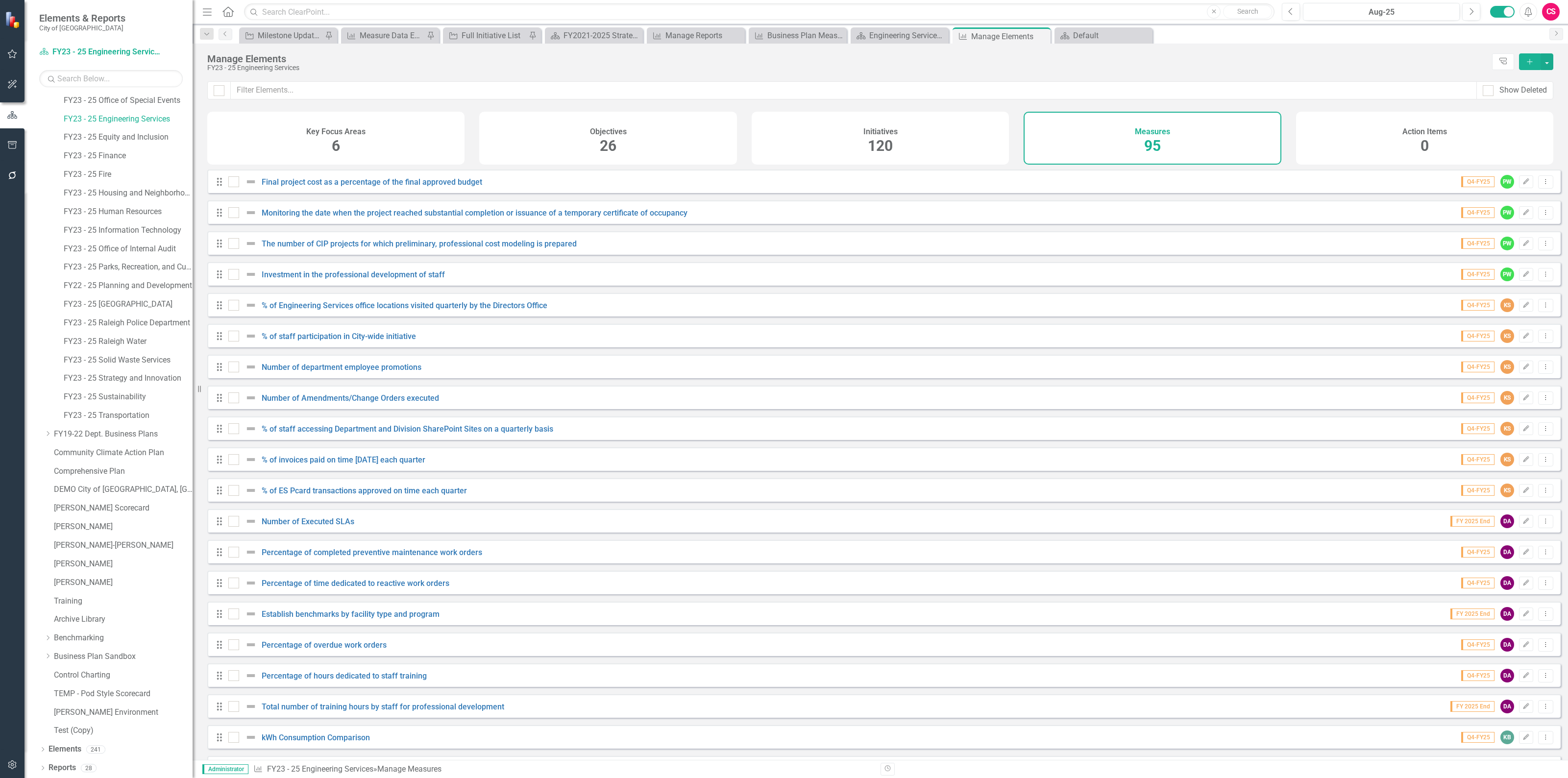
checkbox input "false"
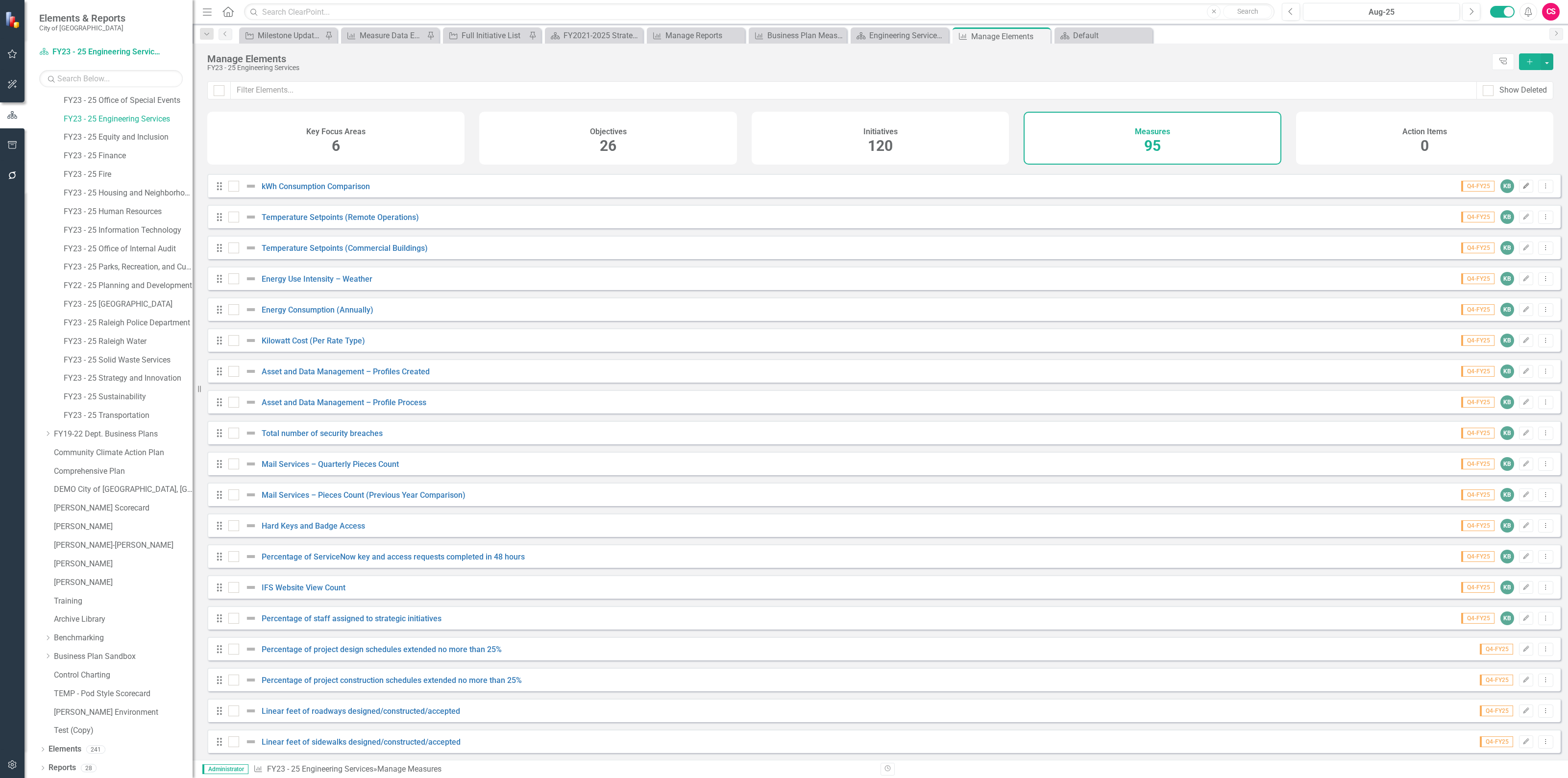
click at [1522, 189] on icon "Edit" at bounding box center [1525, 186] width 7 height 6
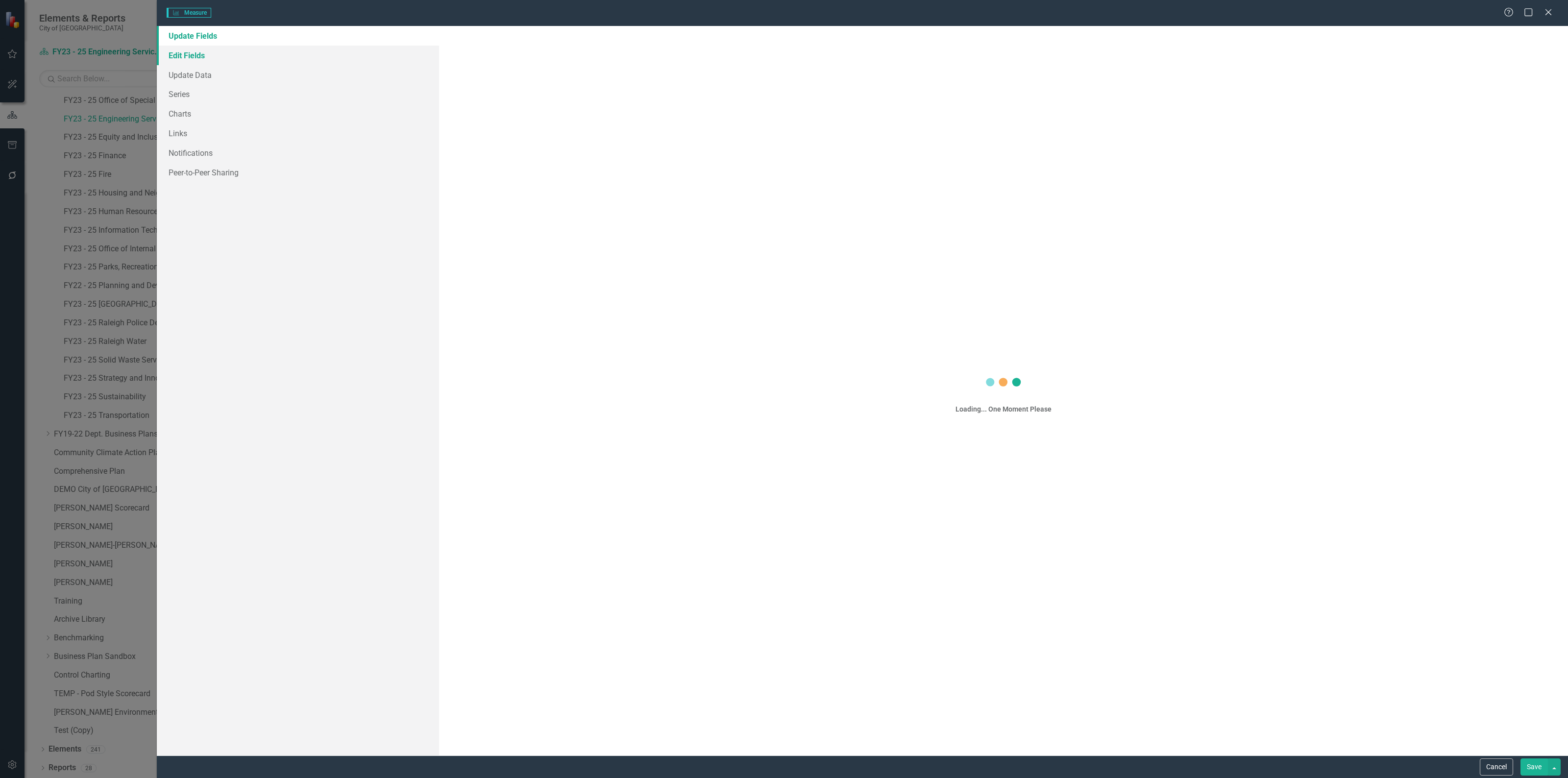
click at [202, 60] on link "Edit Fields" at bounding box center [298, 55] width 282 height 19
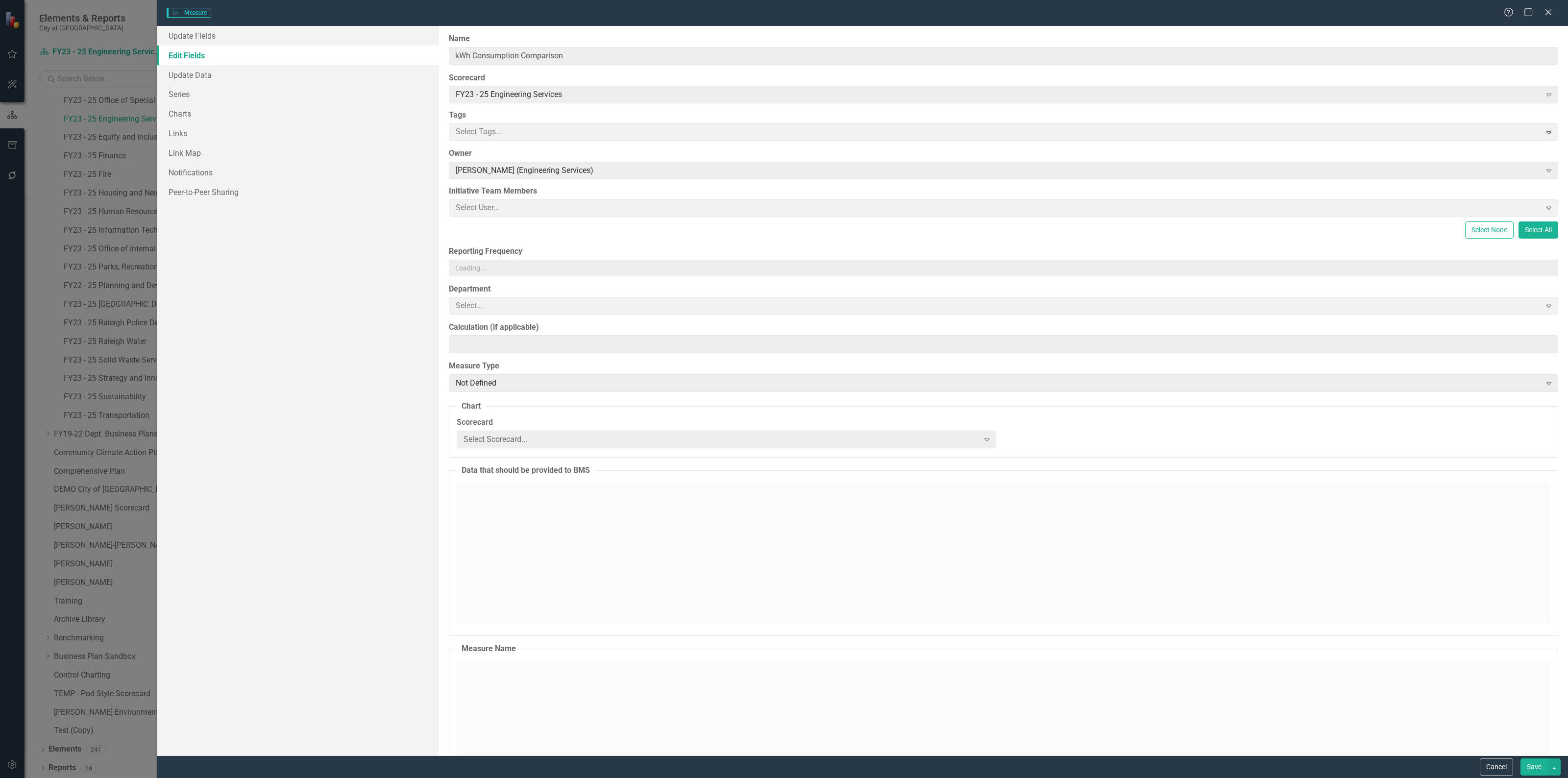
type input "kWh Consumption Comparison"
type input "(kWh Current Year – kWh Previous Year) / kWh Previous Year) * 100 = kWh % chang…"
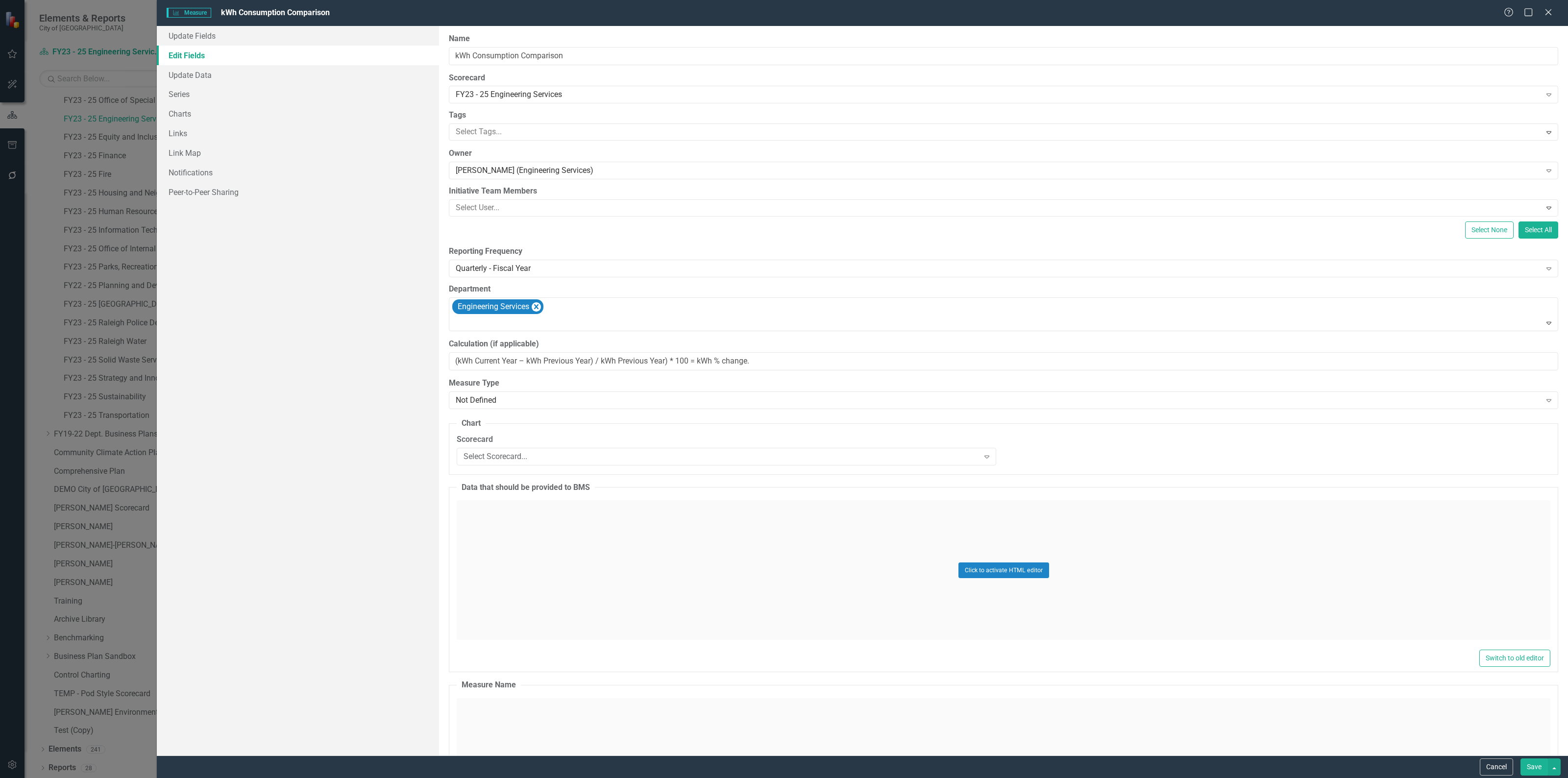
scroll to position [0, 0]
click at [1500, 767] on button "Cancel" at bounding box center [1496, 767] width 33 height 17
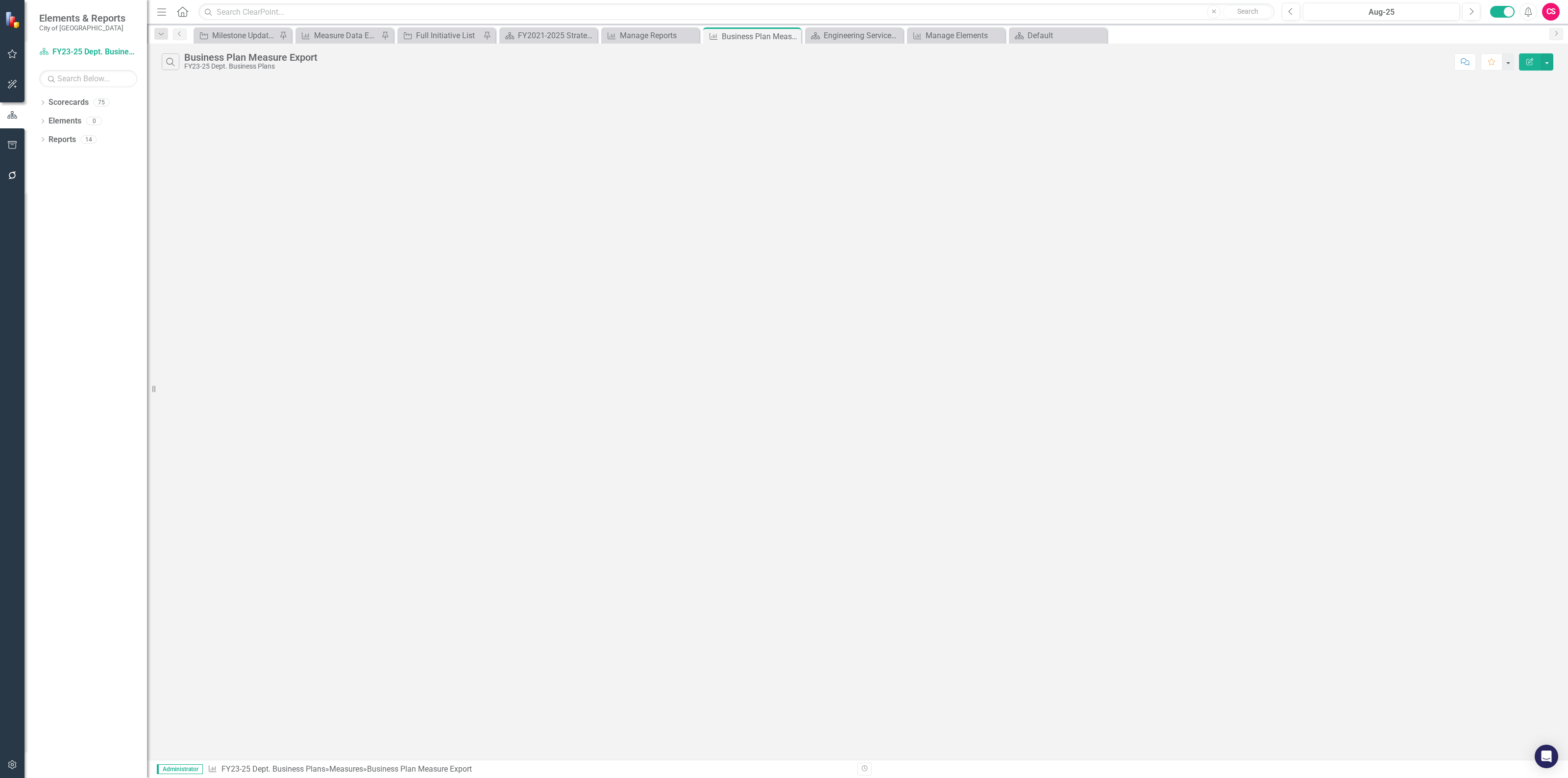
click at [1530, 59] on icon "button" at bounding box center [1529, 62] width 7 height 7
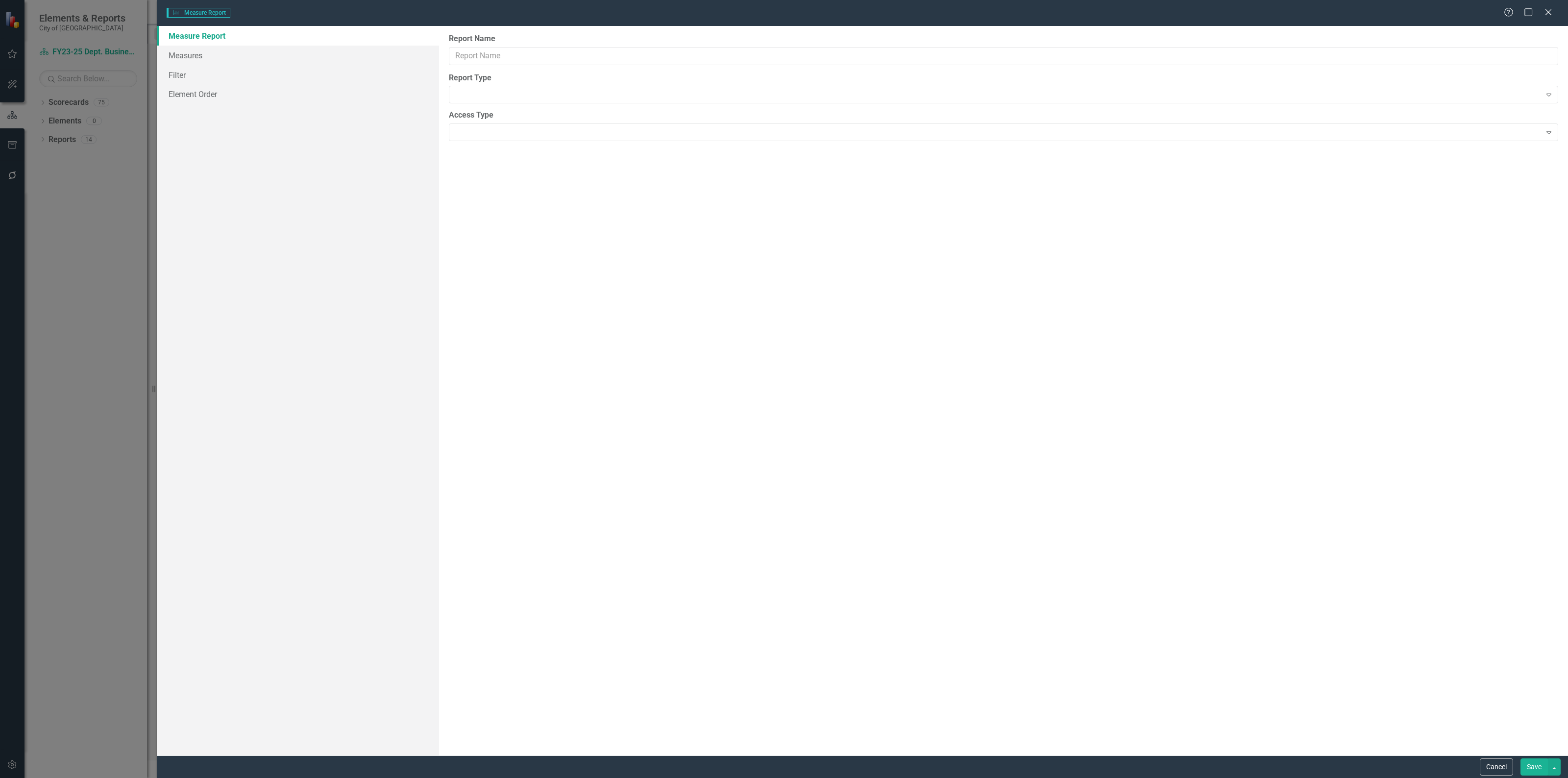
type input "Business Plan Measure Export"
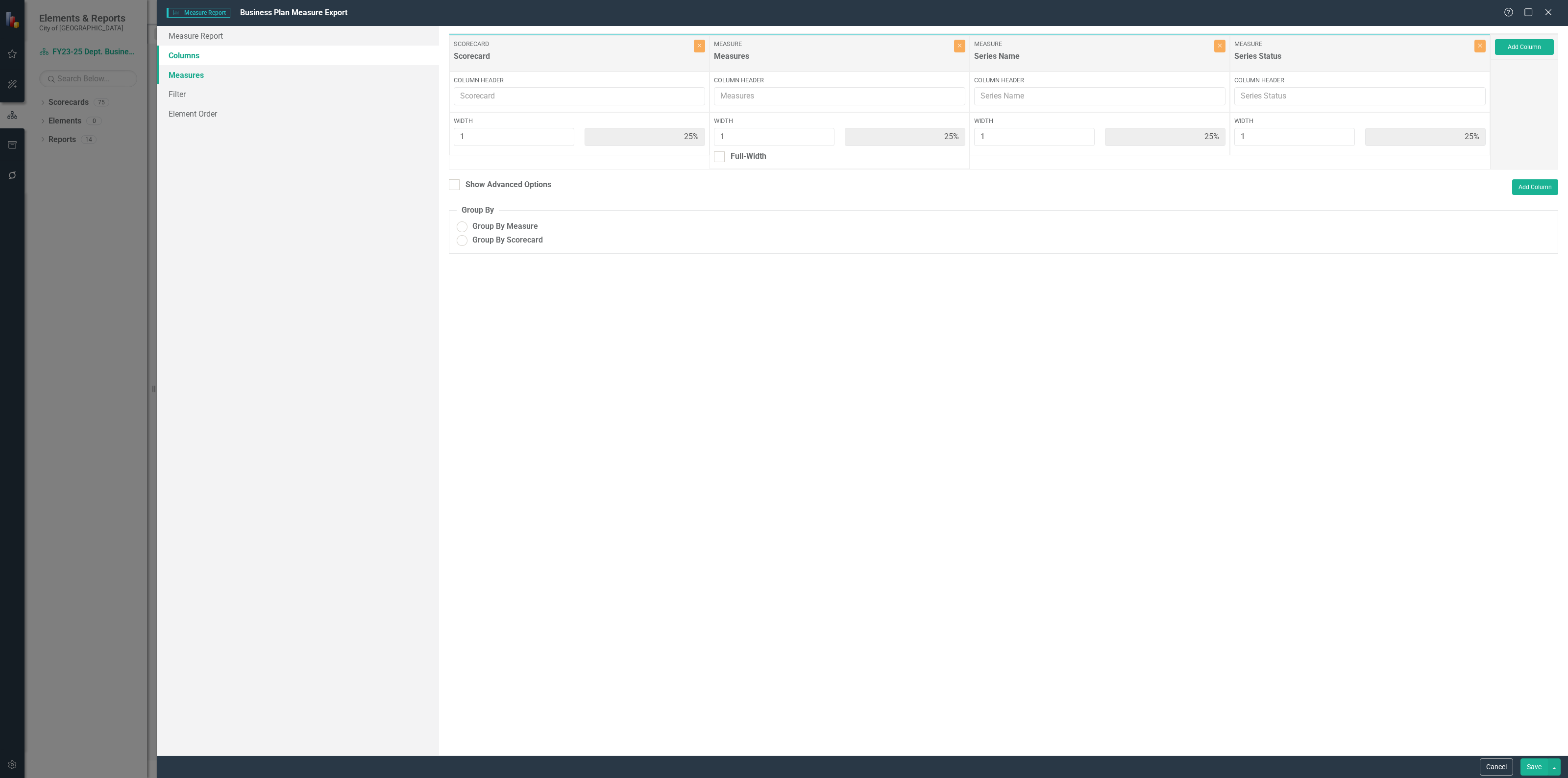
radio input "true"
click at [461, 237] on ins at bounding box center [462, 233] width 15 height 15
click at [461, 237] on input "Group By Scorecard" at bounding box center [462, 233] width 15 height 15
radio input "true"
click at [454, 175] on input "Show Advanced Options" at bounding box center [452, 176] width 7 height 6
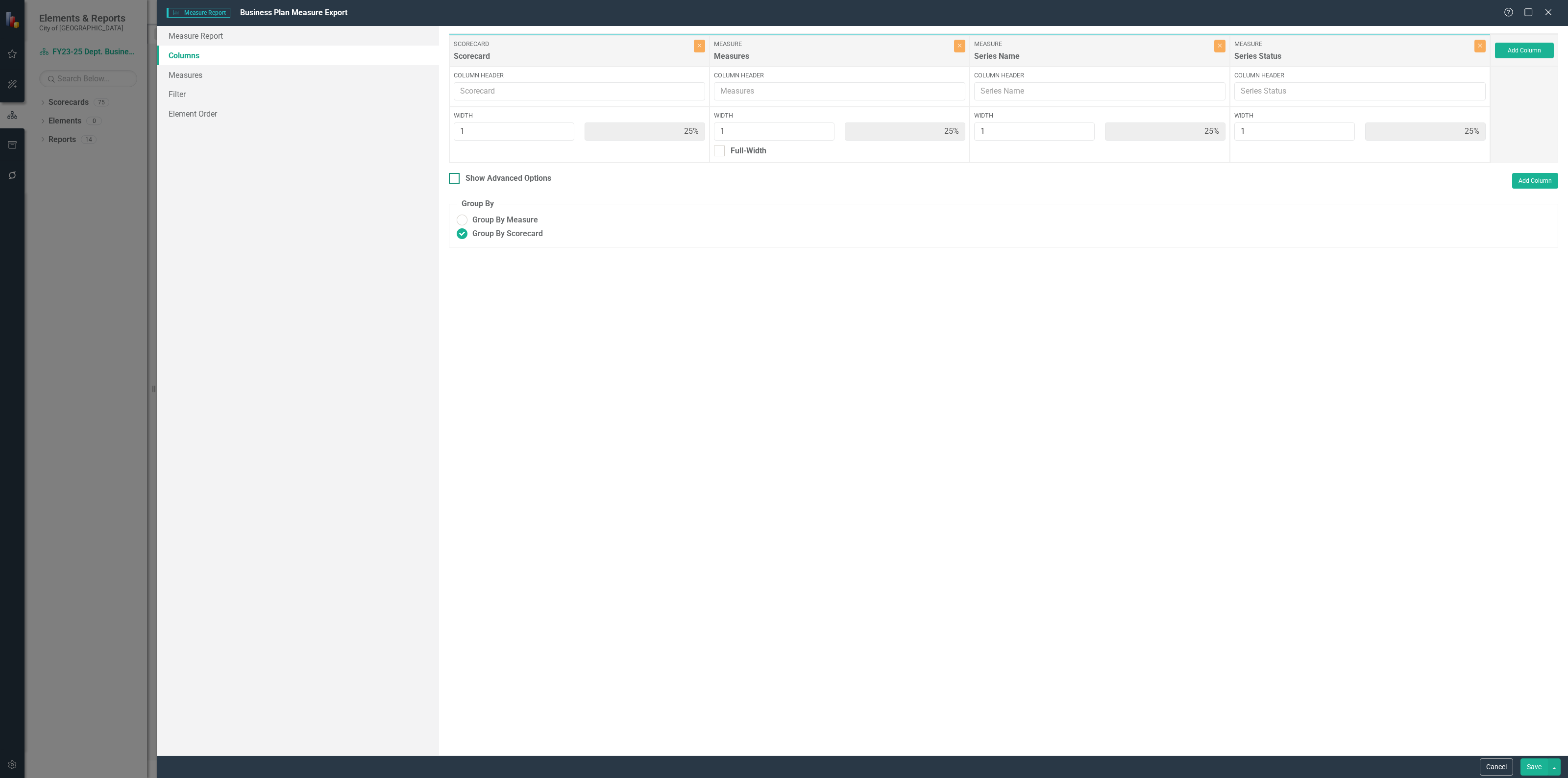
checkbox input "true"
click at [212, 80] on link "Measures" at bounding box center [298, 75] width 282 height 19
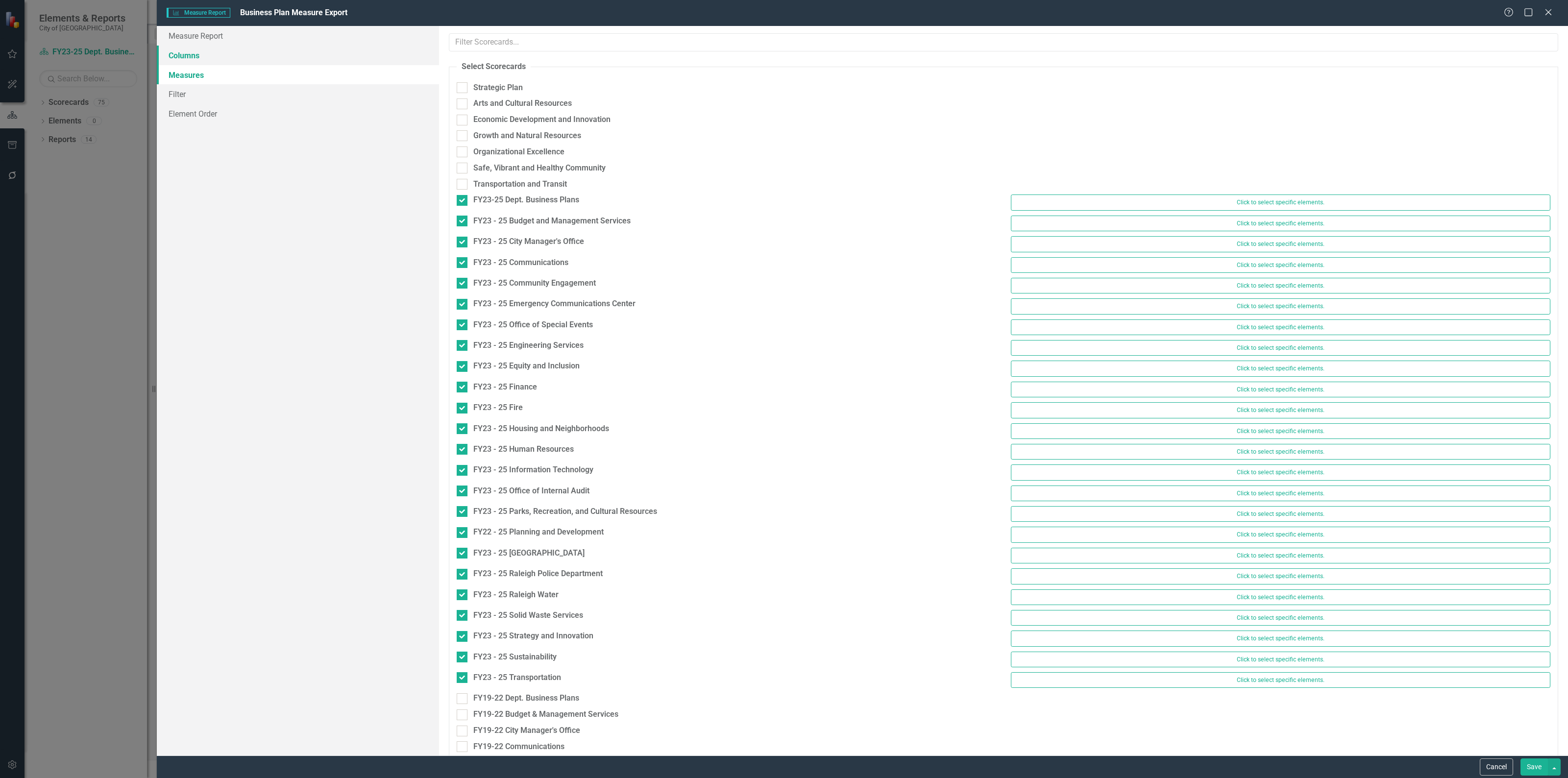
click at [192, 55] on link "Columns" at bounding box center [298, 55] width 282 height 19
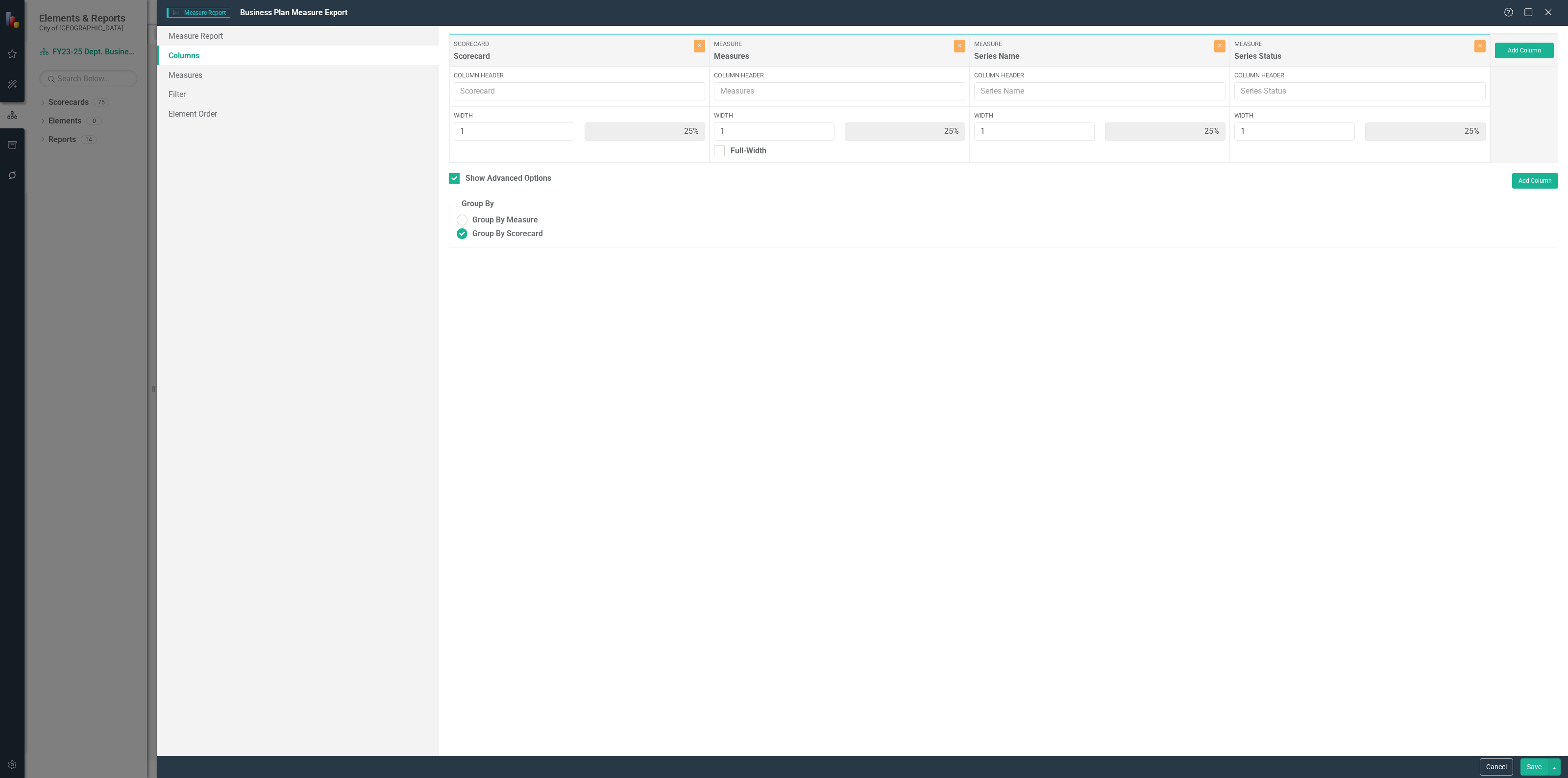
click at [1512, 766] on div "Cancel Save" at bounding box center [1519, 767] width 83 height 17
click at [1504, 764] on button "Cancel" at bounding box center [1496, 767] width 33 height 17
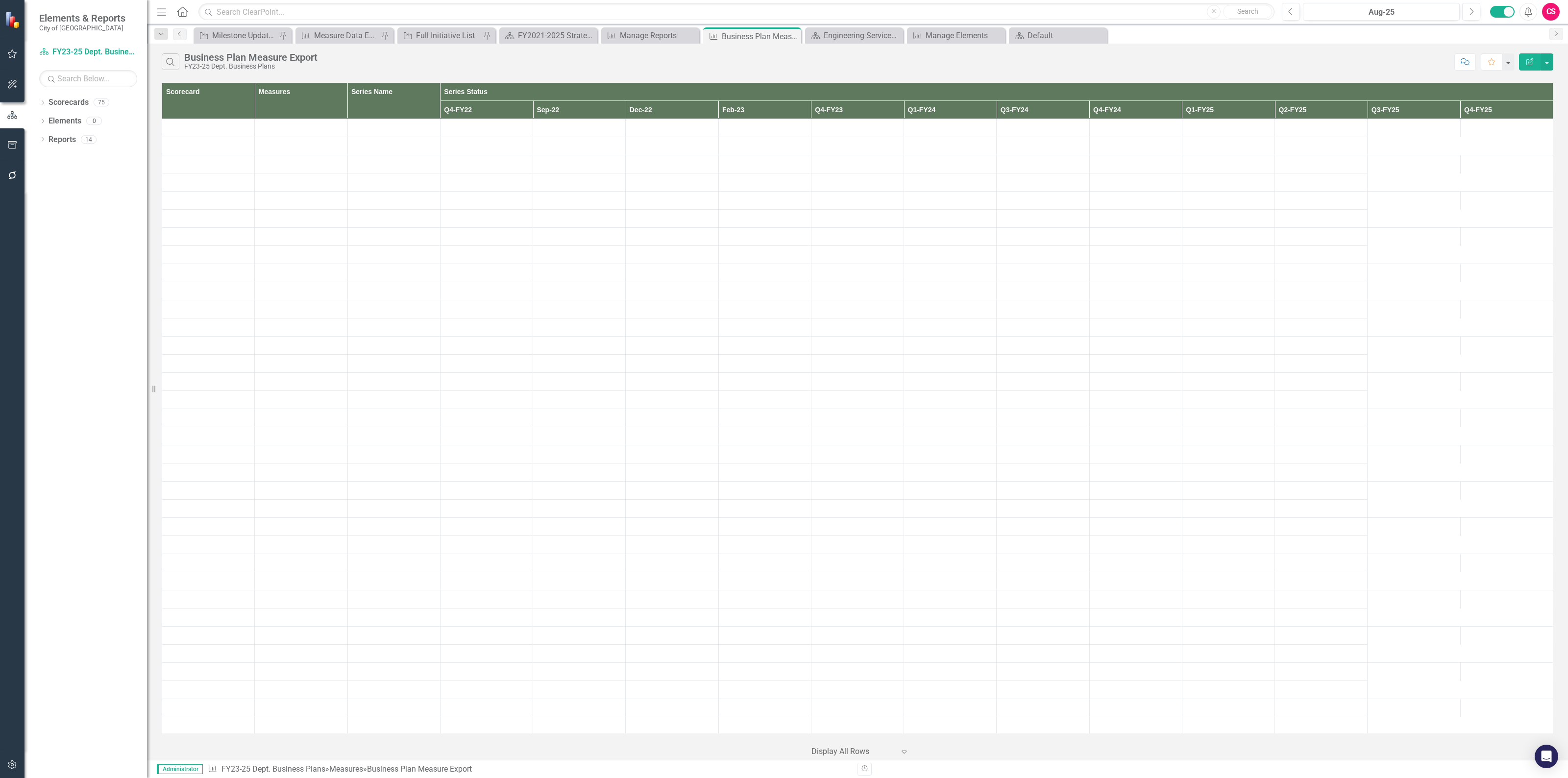
click at [1524, 59] on button "Edit Report" at bounding box center [1529, 62] width 21 height 17
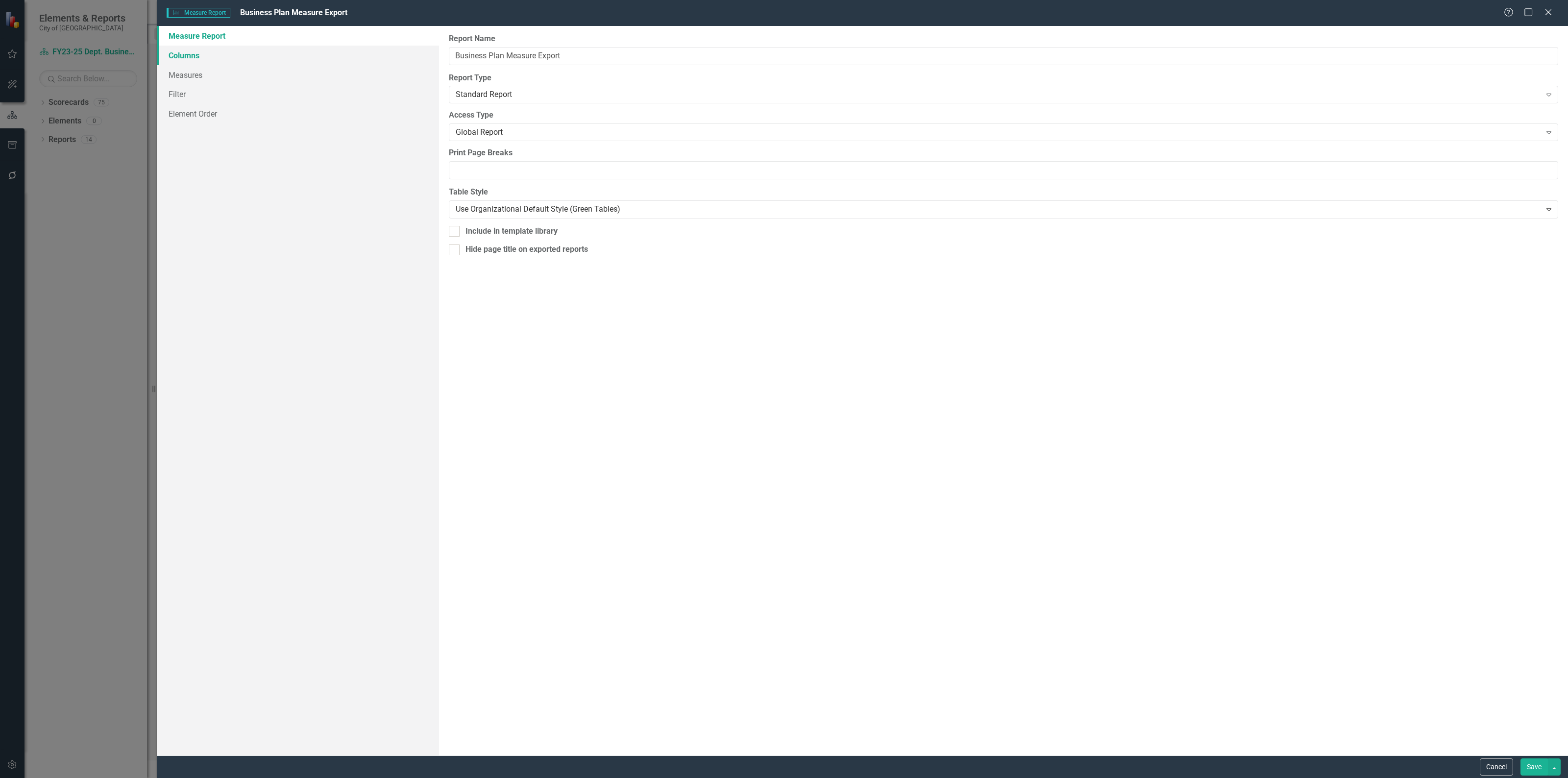
click at [202, 57] on link "Columns" at bounding box center [298, 55] width 282 height 19
